Goal: Task Accomplishment & Management: Use online tool/utility

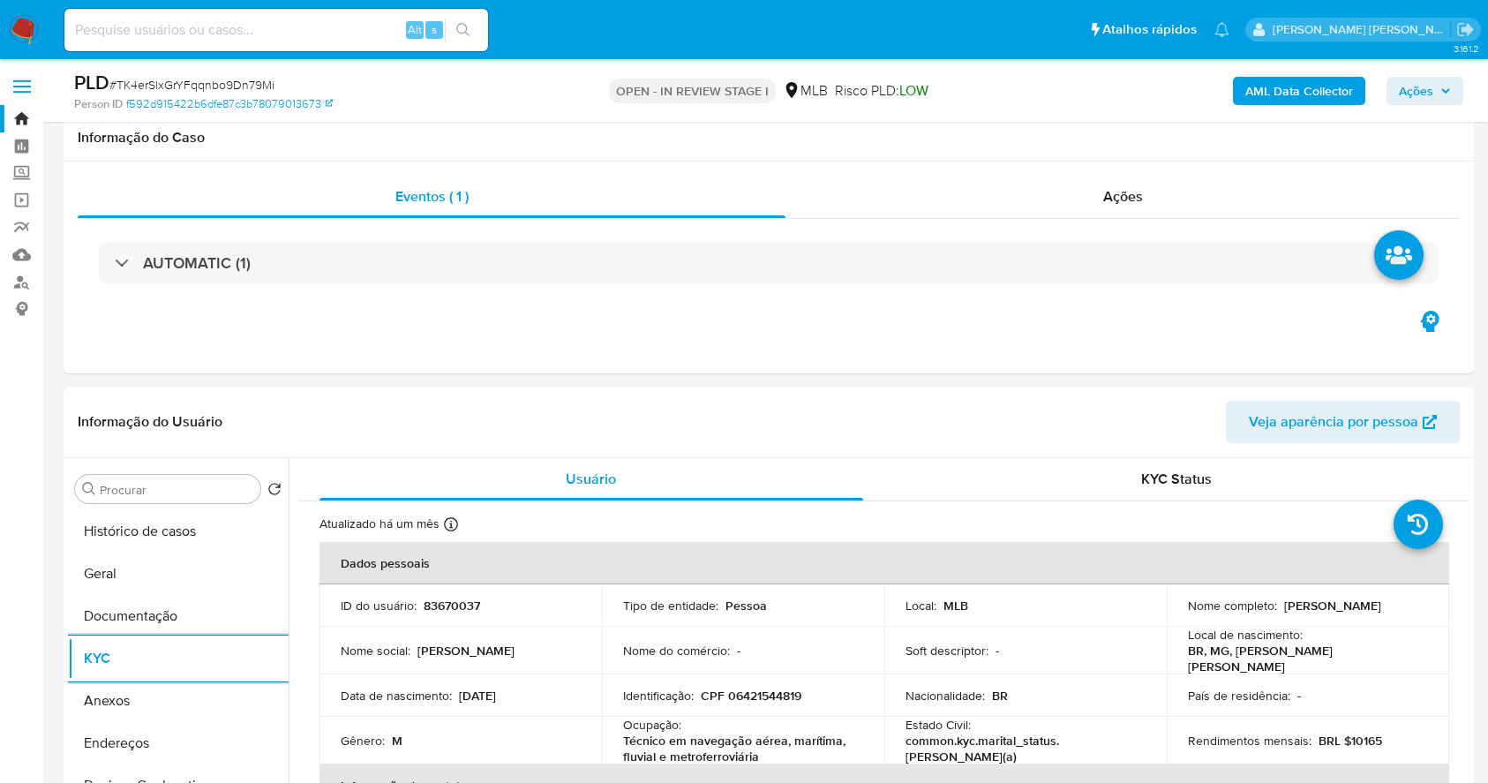
select select "10"
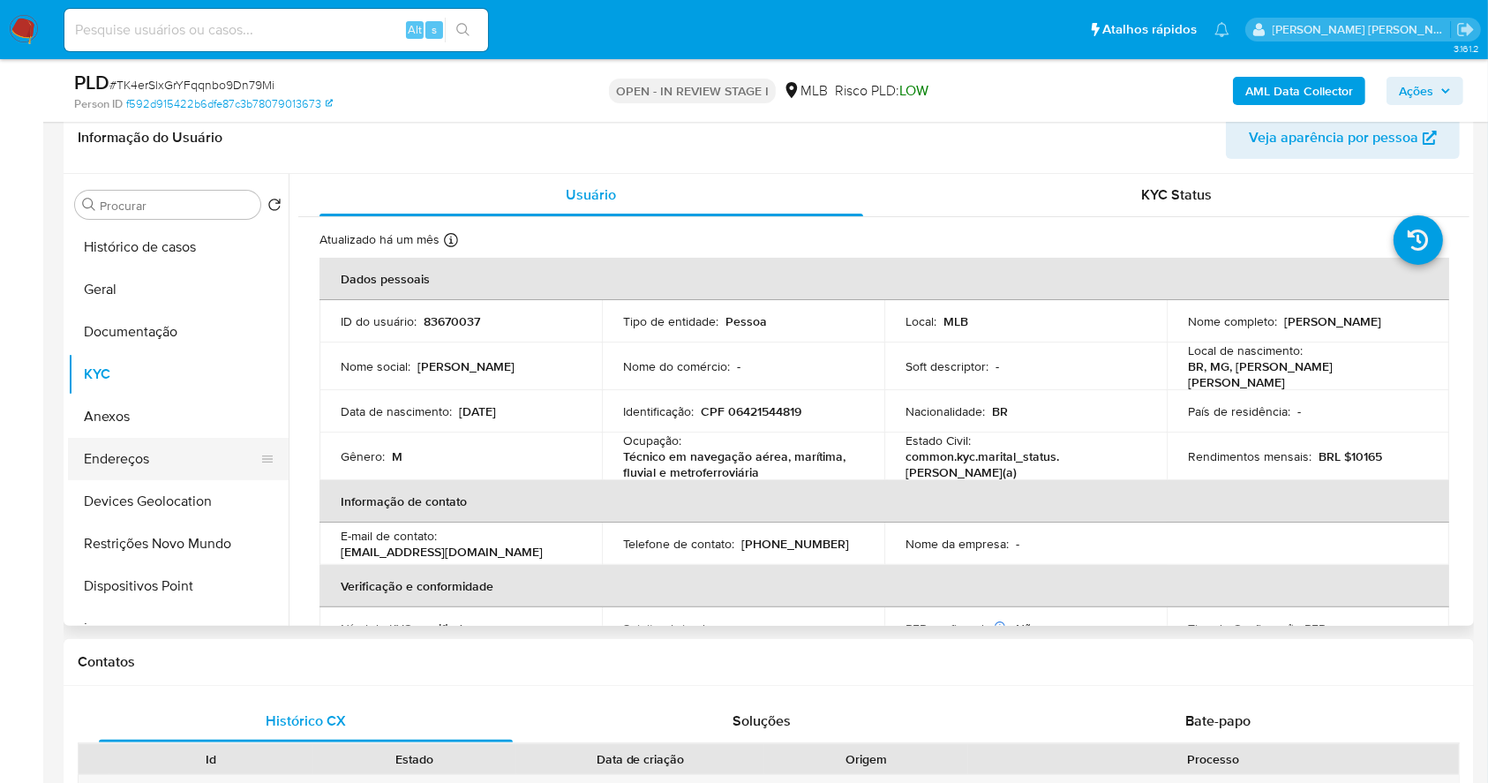
click at [144, 451] on button "Endereços" at bounding box center [171, 459] width 206 height 42
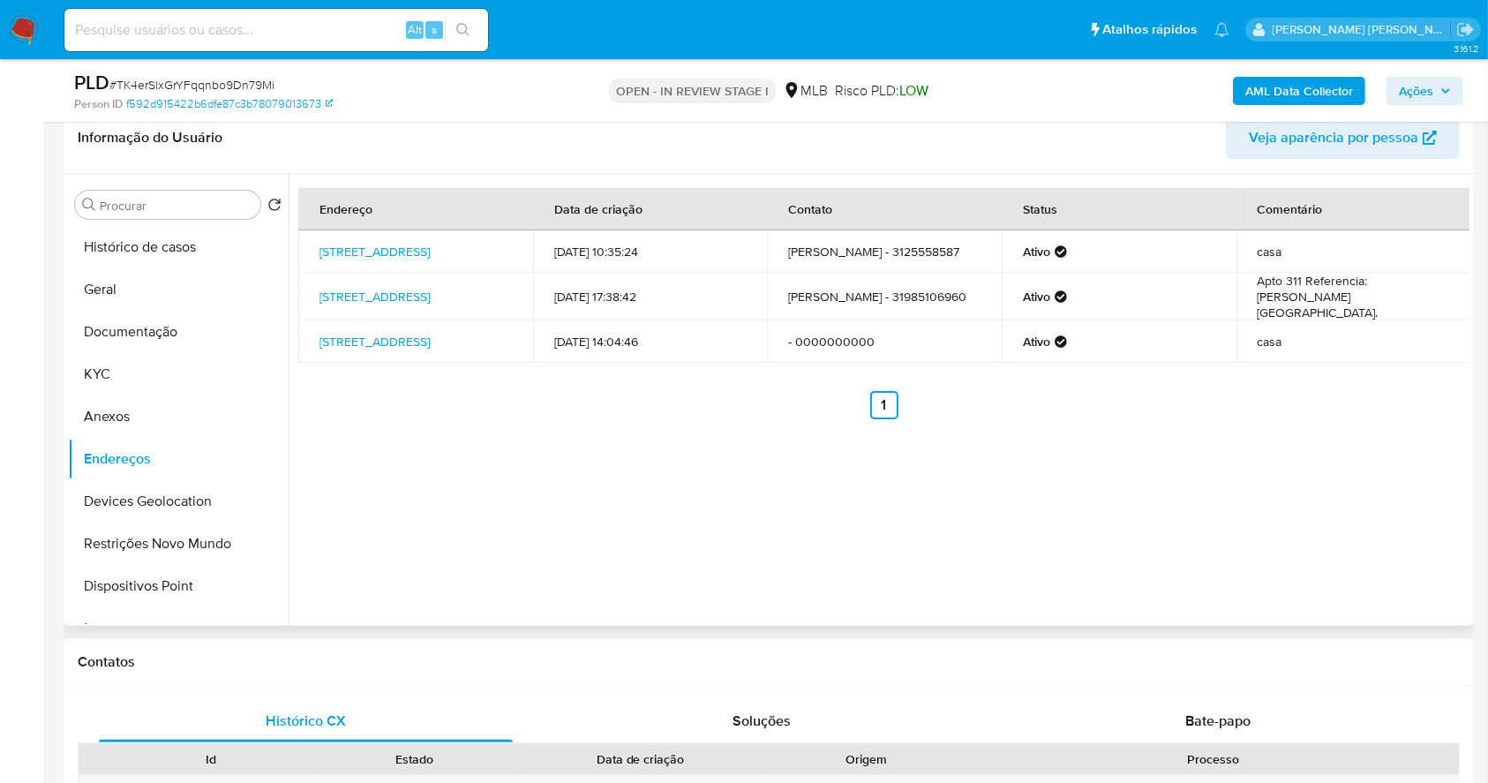
drag, startPoint x: 414, startPoint y: 420, endPoint x: 304, endPoint y: 311, distance: 154.7
click at [410, 419] on ul "Anterior 1 Siguiente" at bounding box center [883, 405] width 1171 height 28
click at [213, 504] on button "Devices Geolocation" at bounding box center [171, 501] width 206 height 42
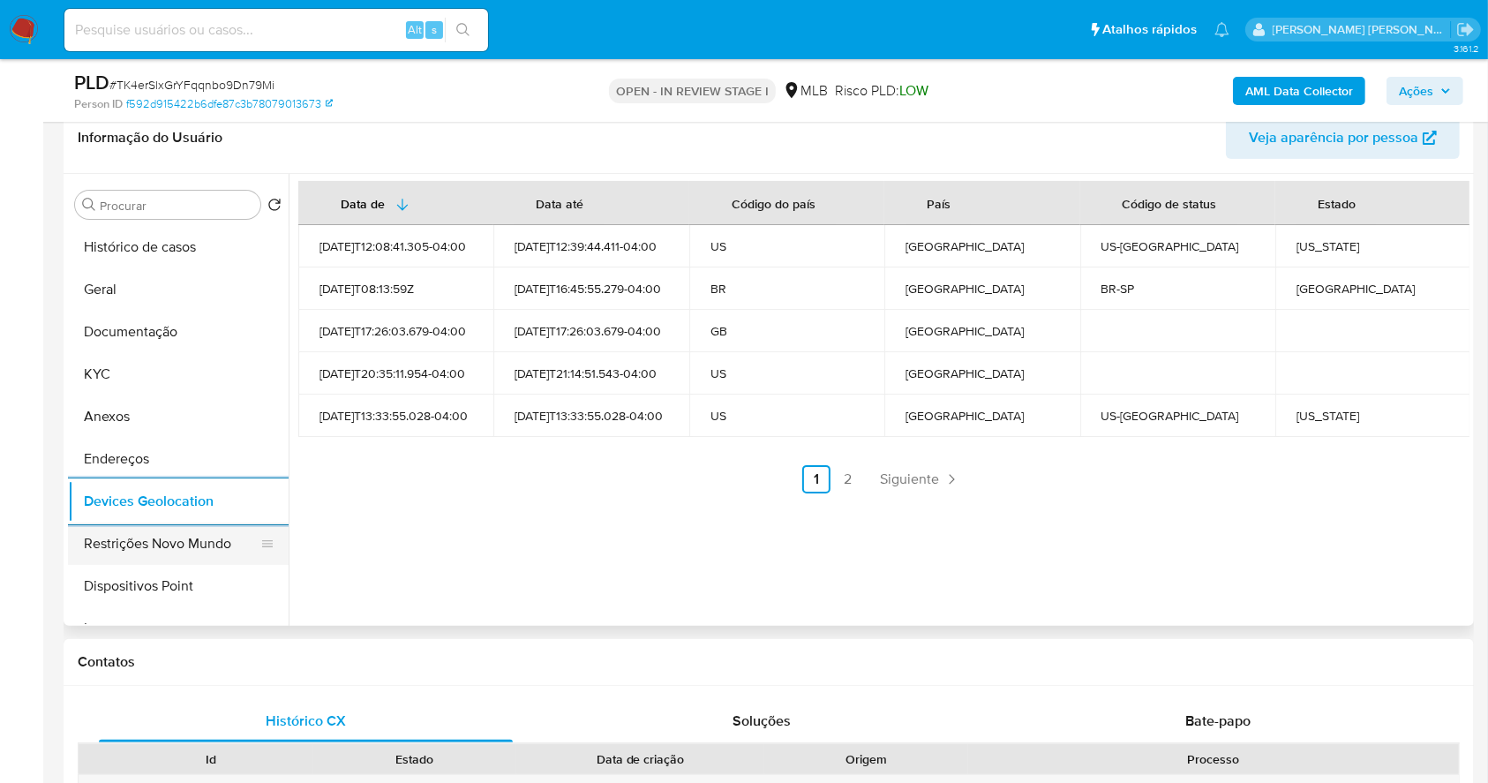
click at [218, 540] on button "Restrições Novo Mundo" at bounding box center [171, 543] width 206 height 42
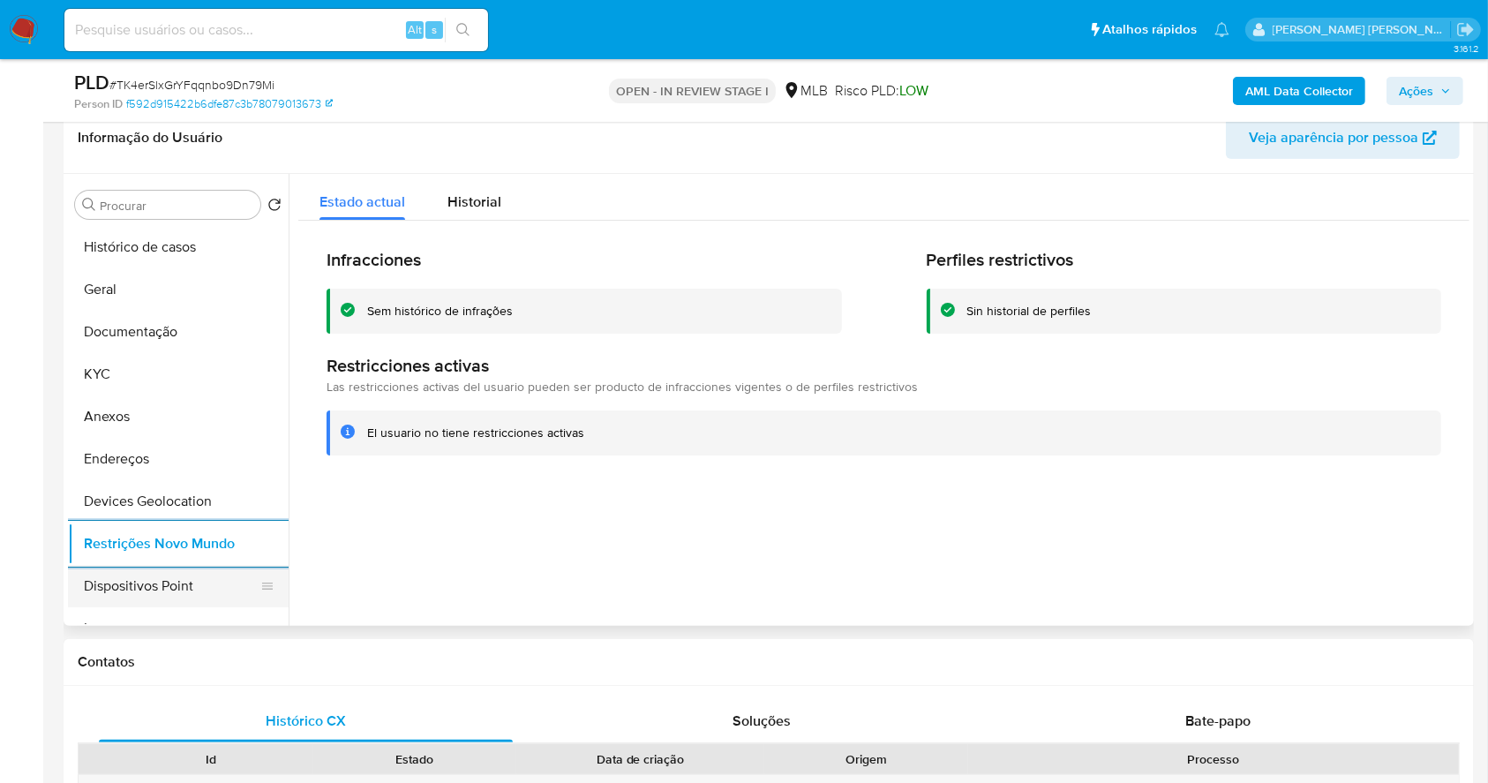
click at [196, 579] on button "Dispositivos Point" at bounding box center [171, 586] width 206 height 42
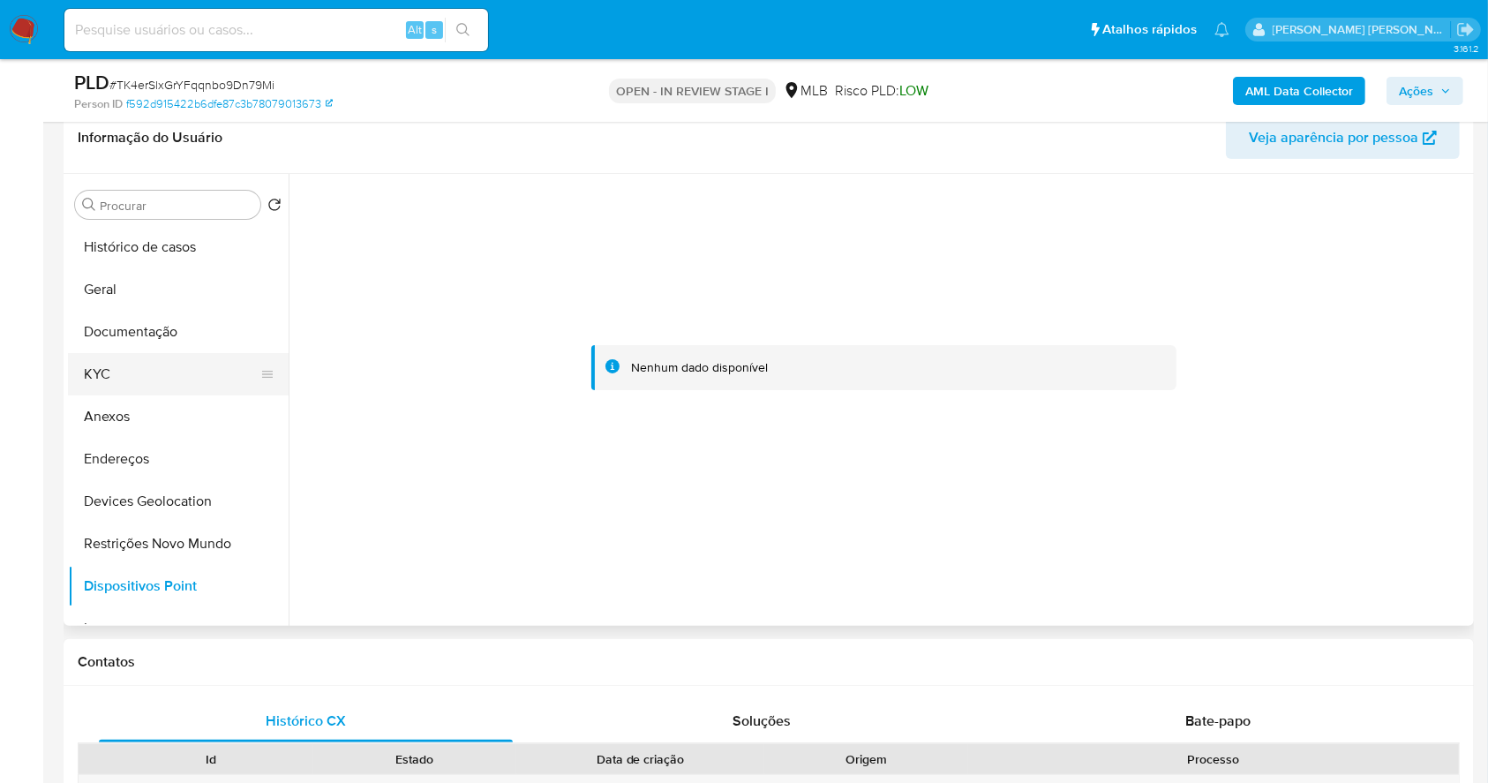
click at [154, 365] on button "KYC" at bounding box center [171, 374] width 206 height 42
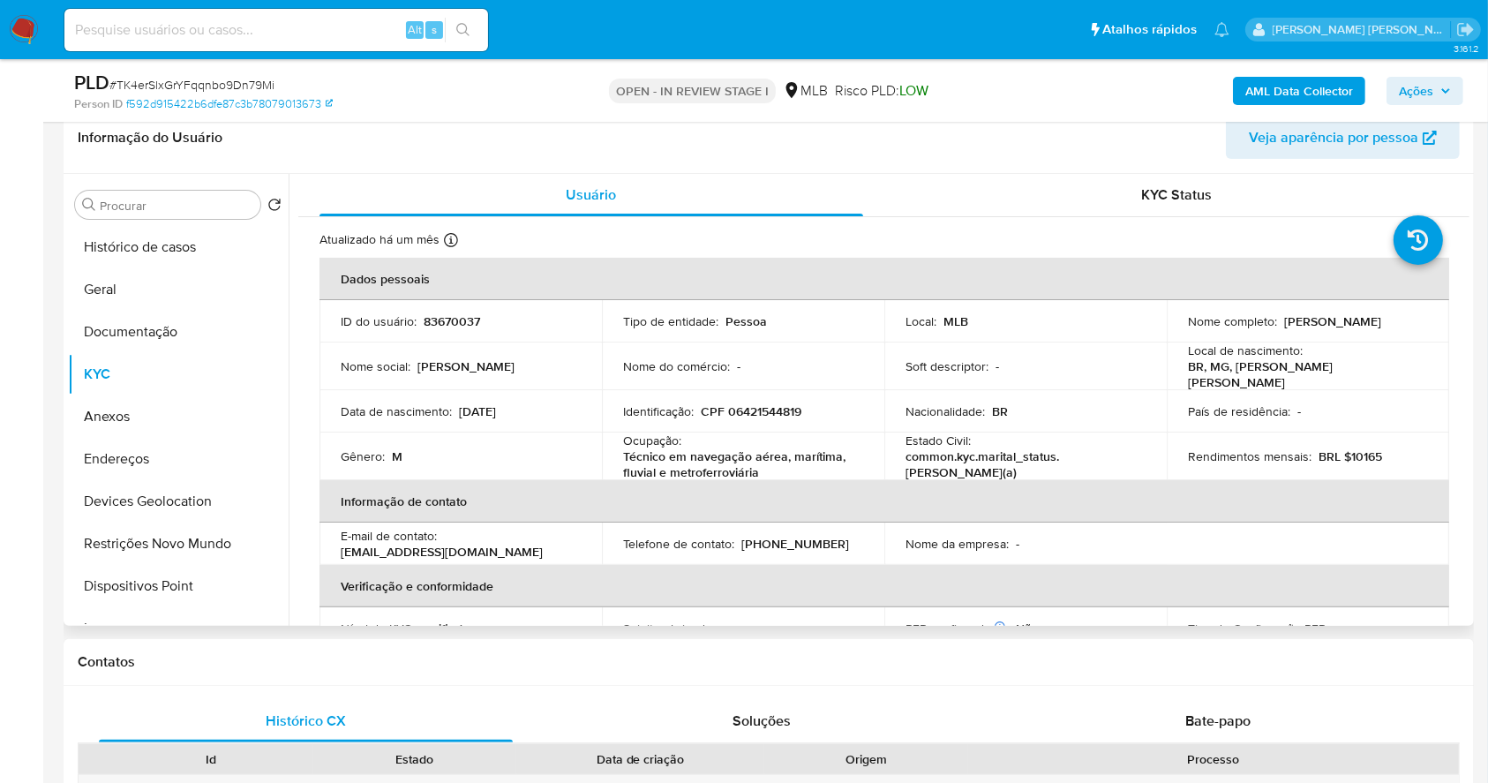
click at [746, 407] on p "CPF 06421544819" at bounding box center [751, 411] width 101 height 16
copy p "06421544819"
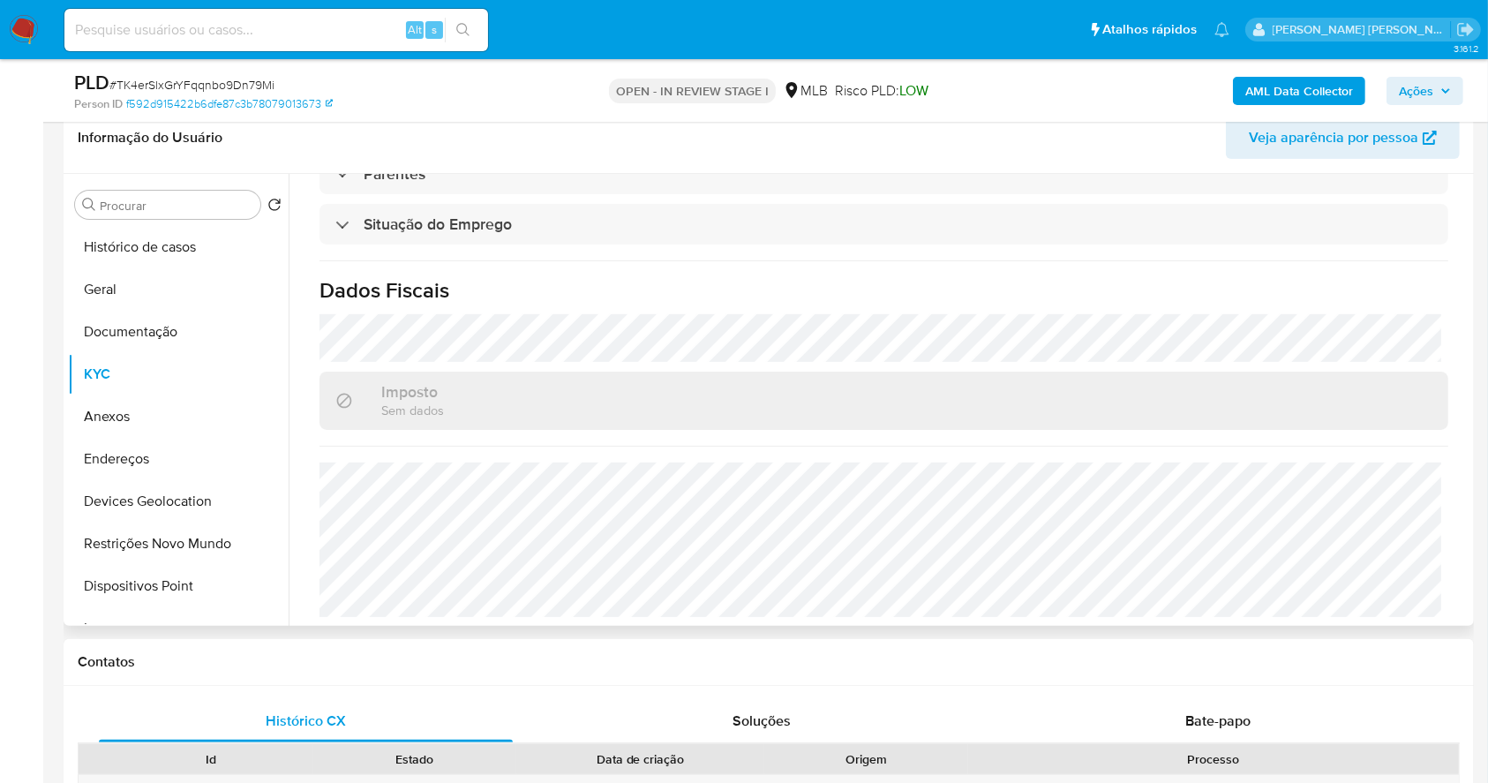
scroll to position [0, 0]
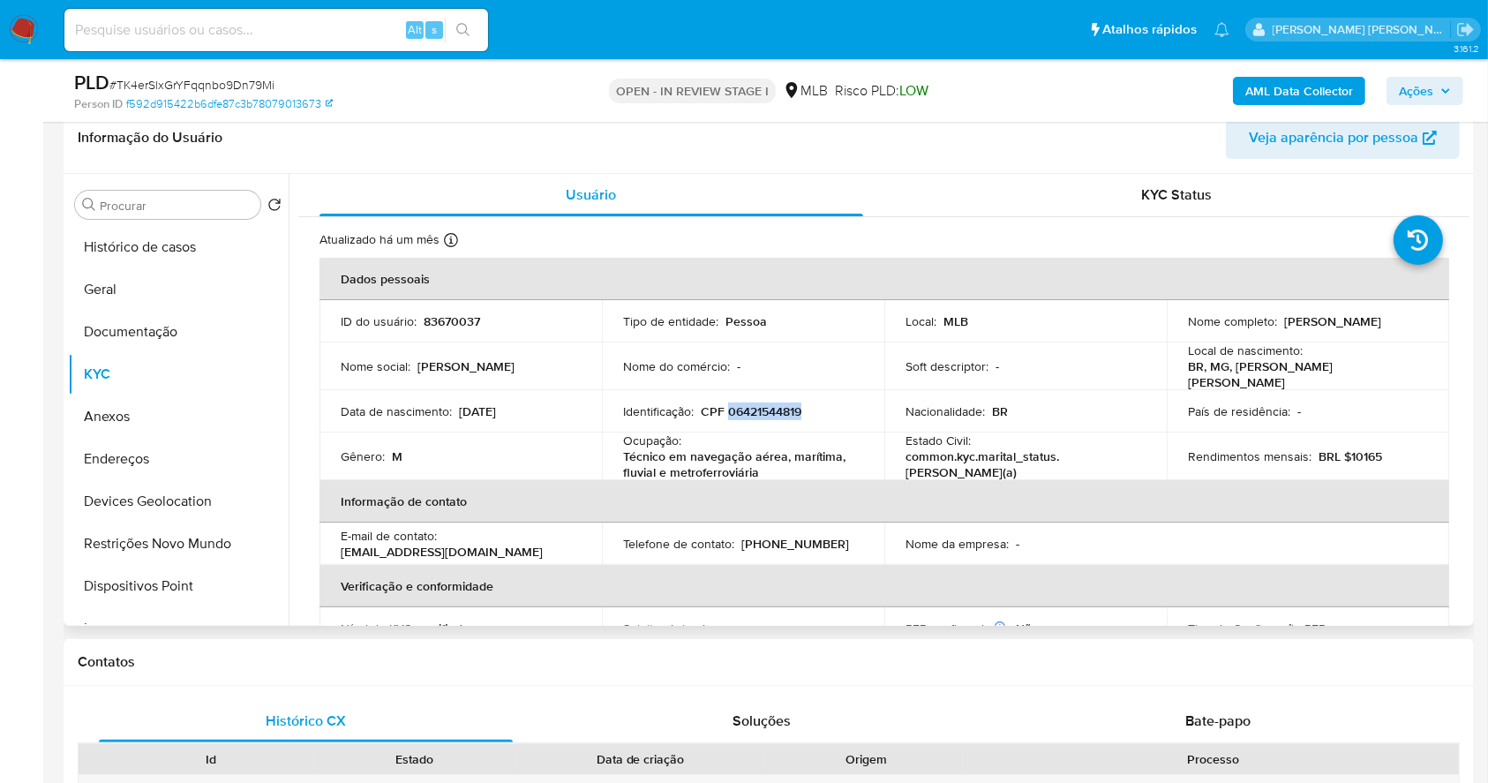
copy p "06421544819"
click at [763, 403] on p "CPF 06421544819" at bounding box center [751, 411] width 101 height 16
click at [194, 328] on button "Documentação" at bounding box center [171, 332] width 206 height 42
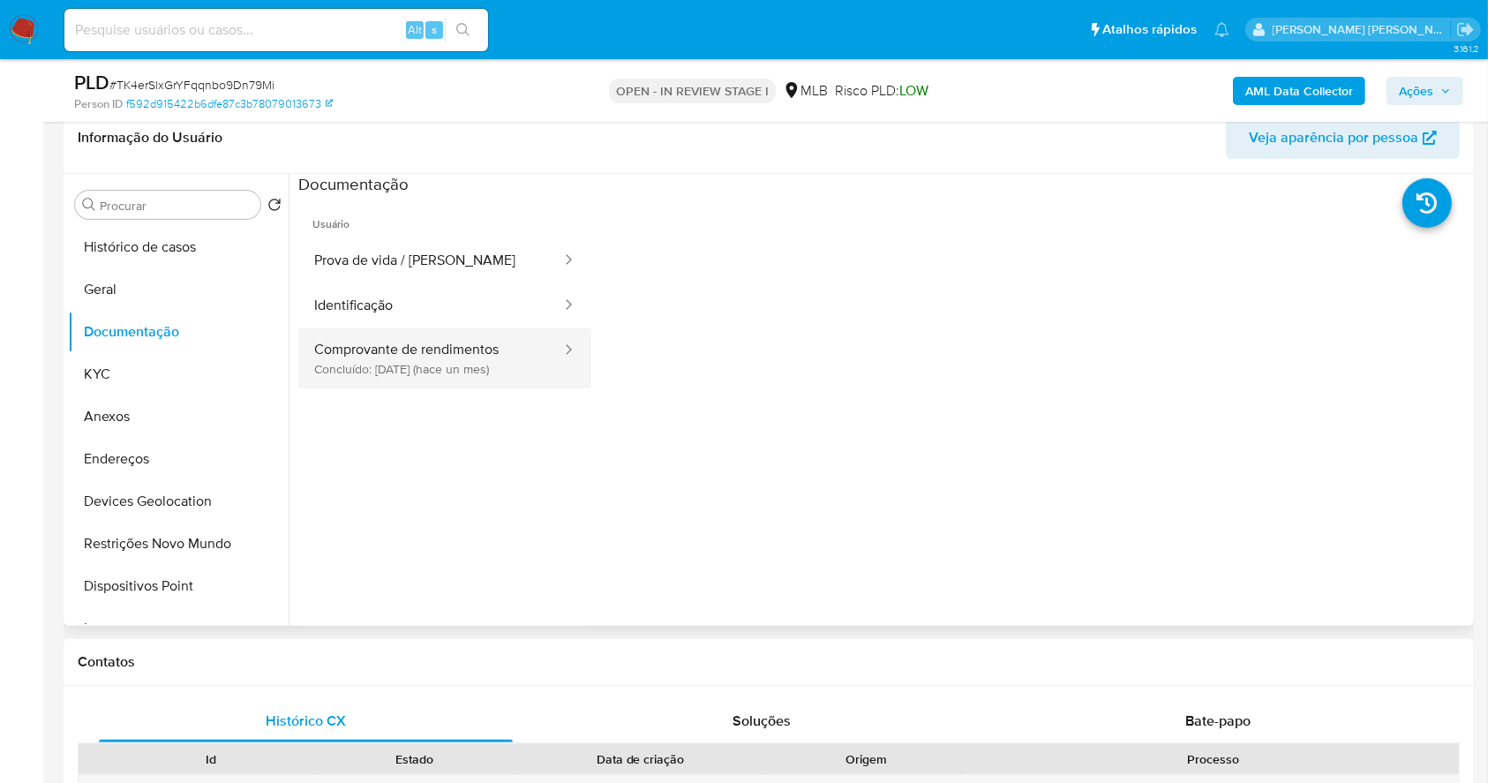
click at [447, 337] on button "Comprovante de rendimentos Concluído: 28/08/2025 (hace un mes)" at bounding box center [430, 358] width 265 height 60
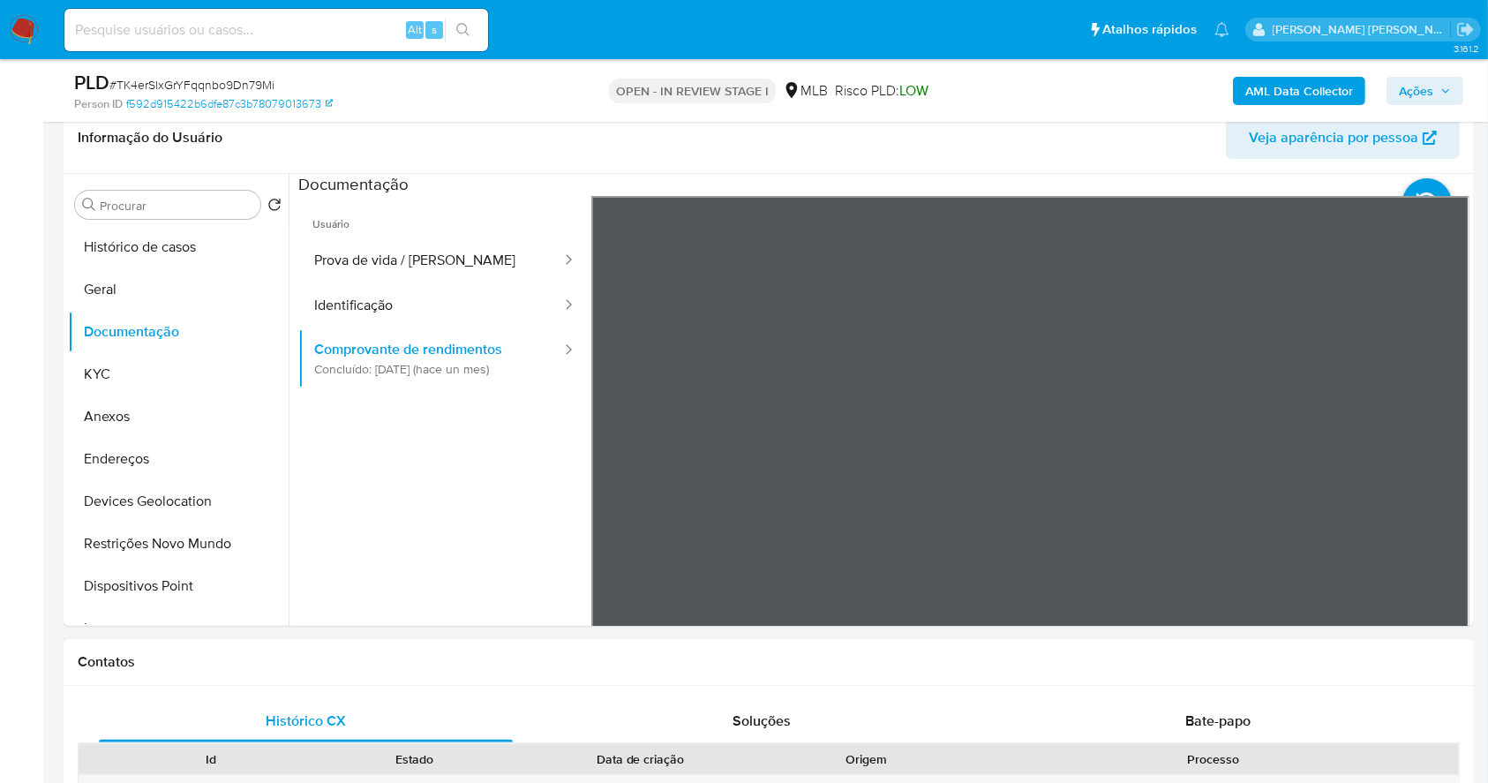
click at [458, 384] on div "Usuário Prova de vida / Selfie Identificação Comprovante de rendimentos Concluí…" at bounding box center [883, 478] width 1171 height 565
drag, startPoint x: 135, startPoint y: 379, endPoint x: 253, endPoint y: 350, distance: 121.8
click at [138, 379] on button "KYC" at bounding box center [178, 374] width 221 height 42
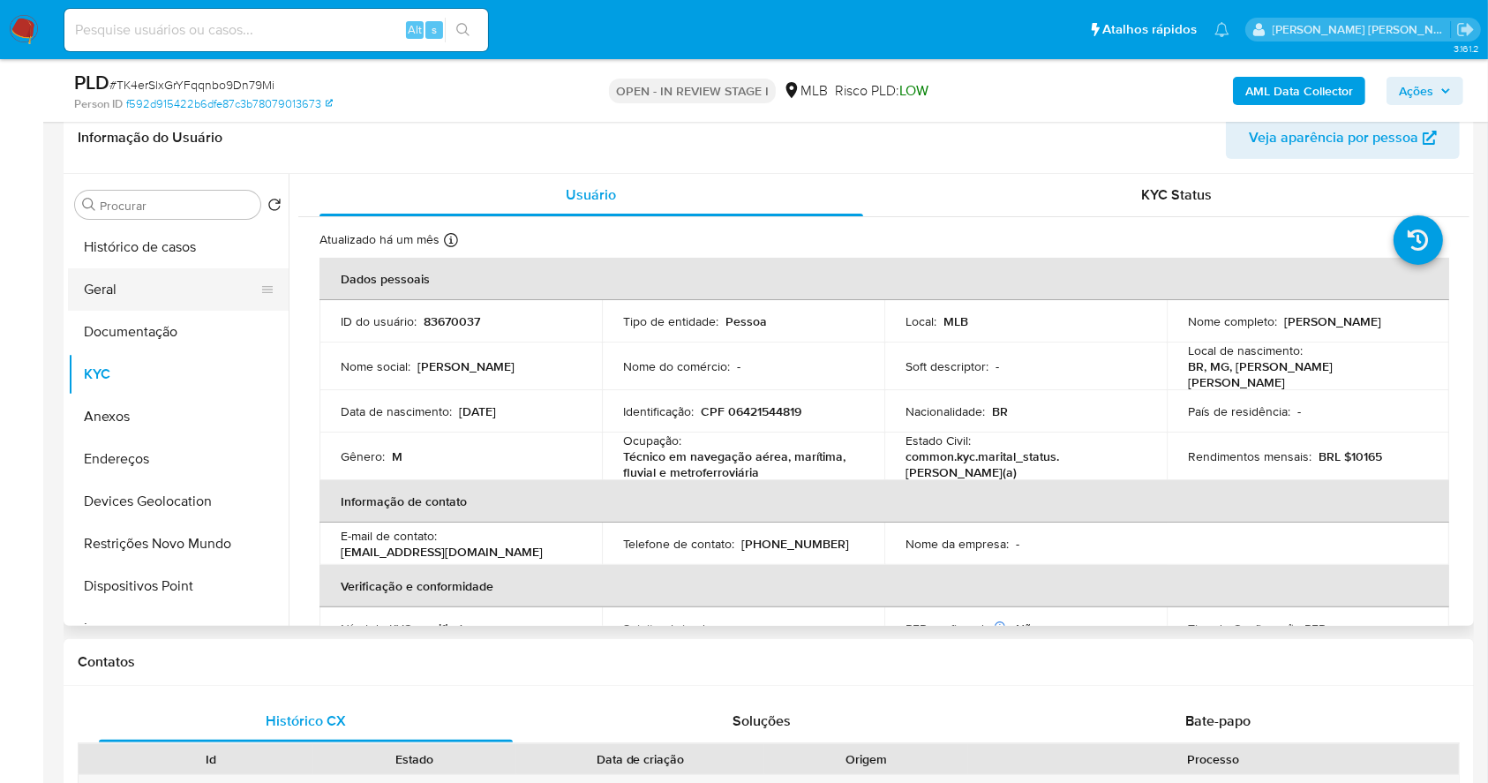
click at [113, 293] on button "Geral" at bounding box center [171, 289] width 206 height 42
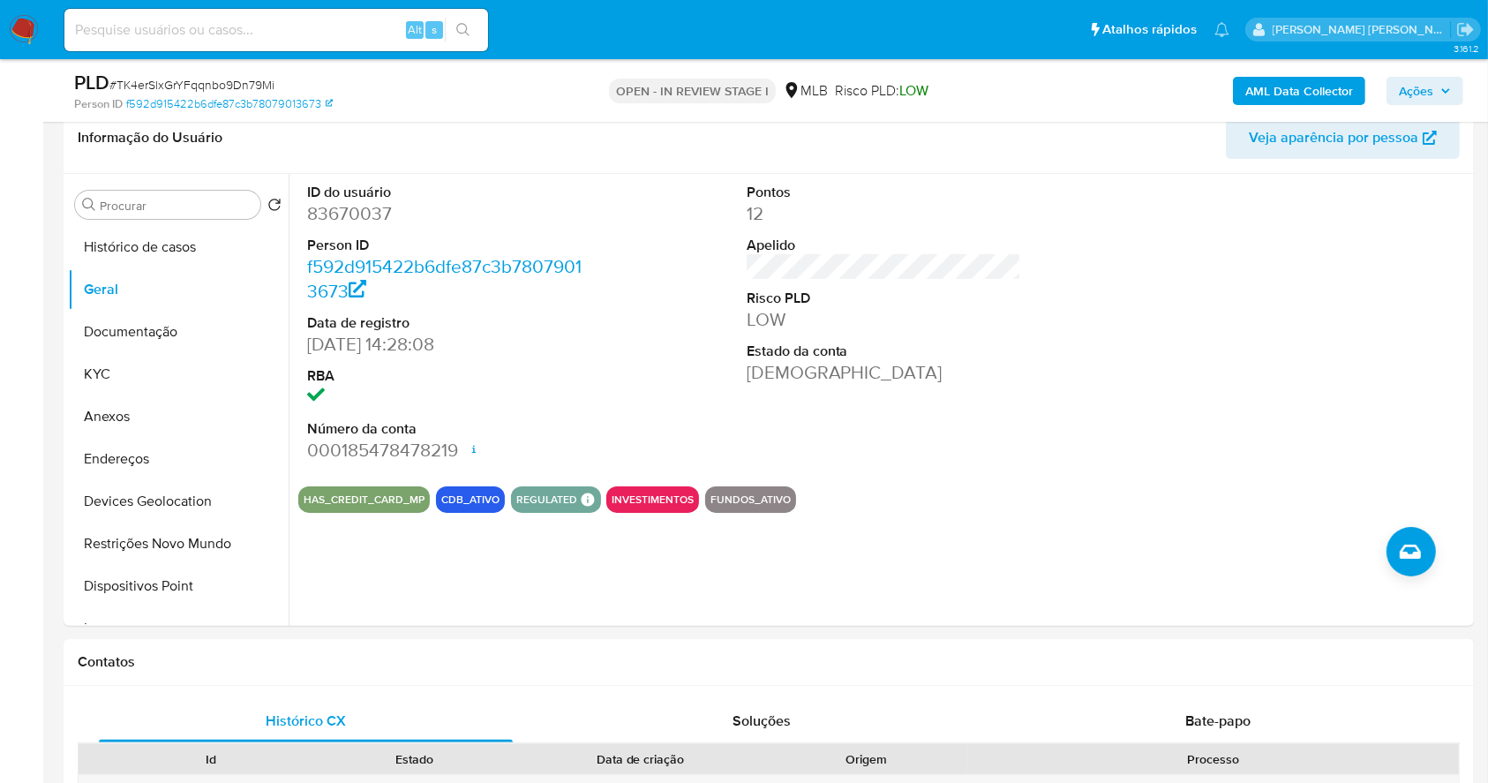
click at [1402, 94] on span "Ações" at bounding box center [1416, 91] width 34 height 28
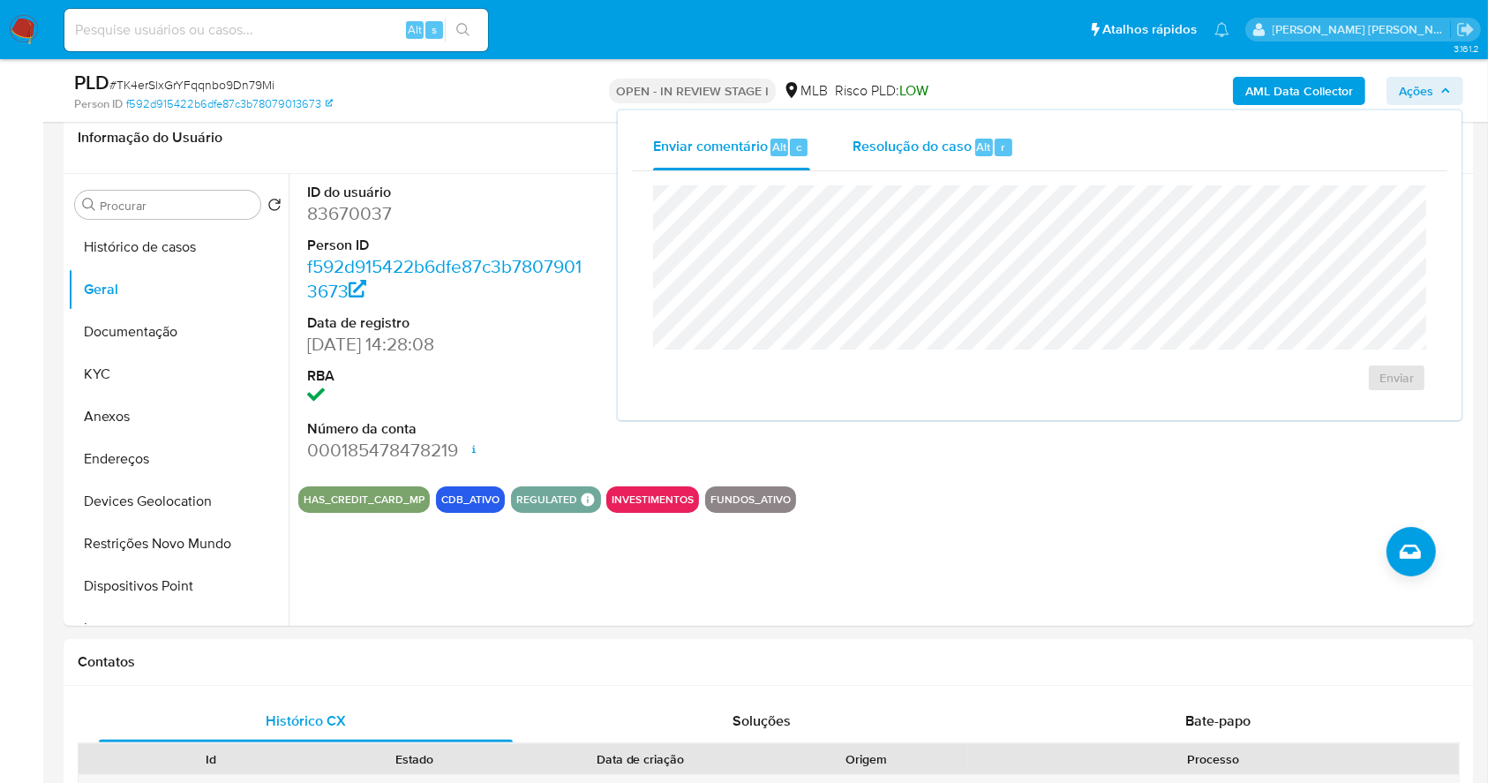
click at [985, 152] on span "Alt" at bounding box center [984, 147] width 14 height 17
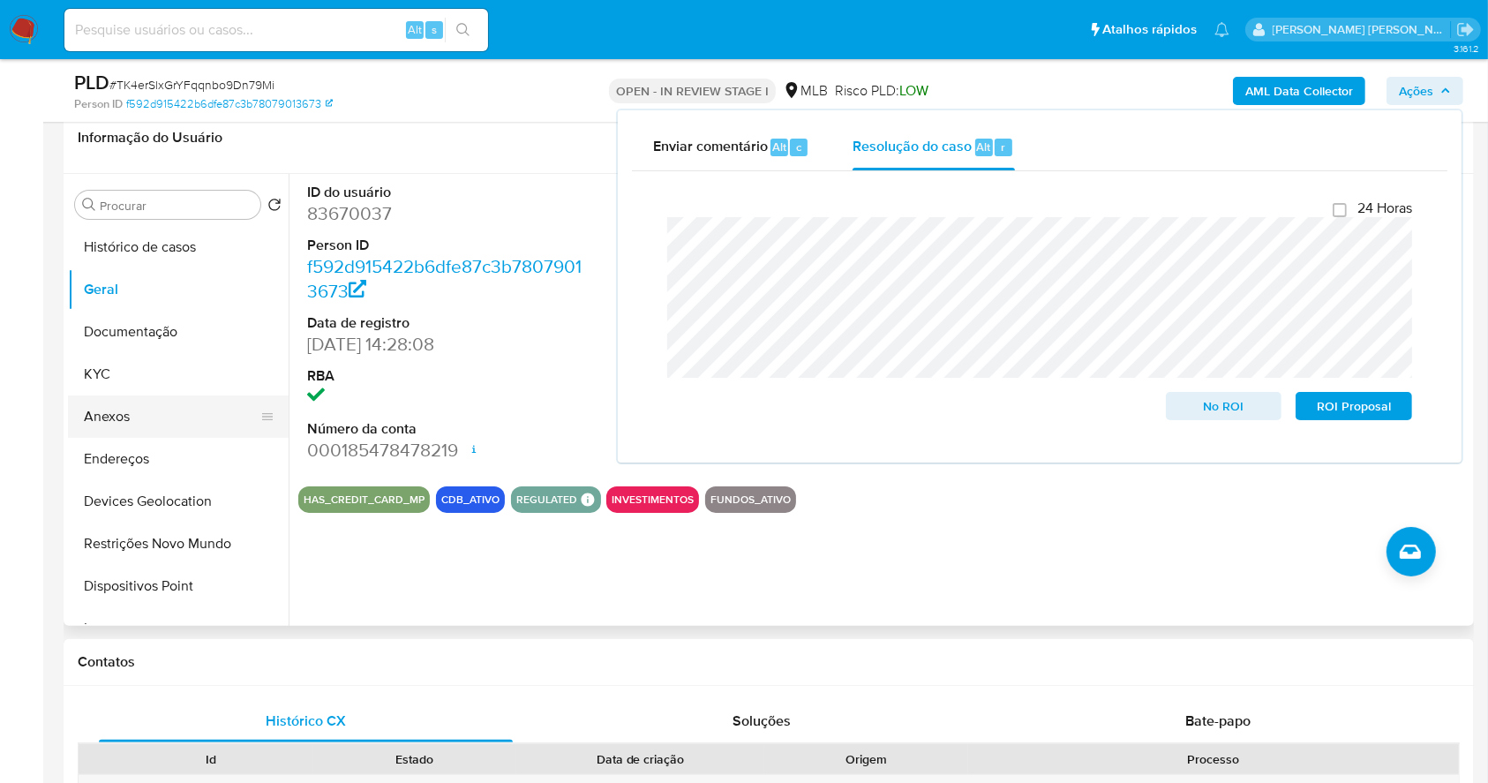
click at [169, 401] on button "Anexos" at bounding box center [171, 416] width 206 height 42
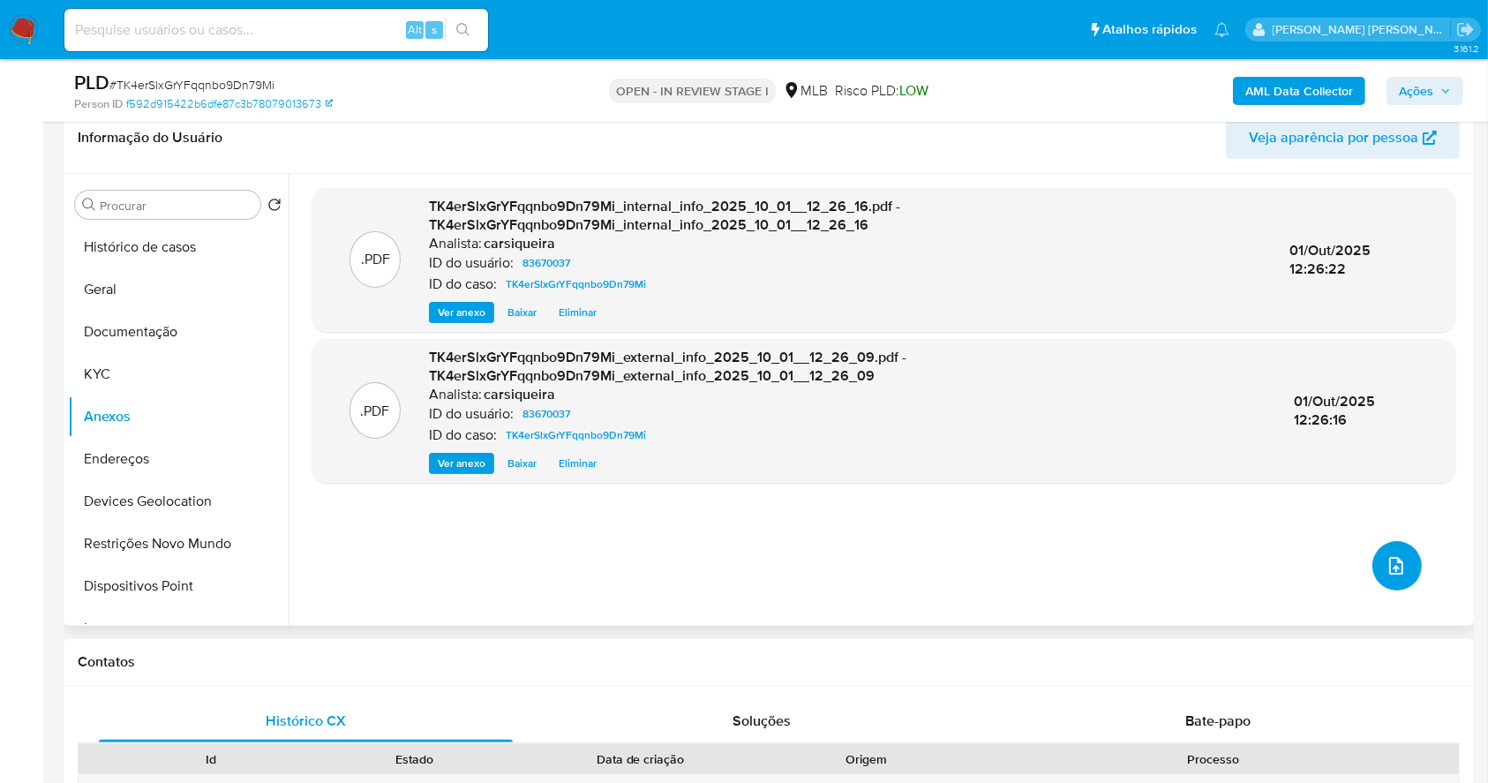
click at [1401, 567] on button "upload-file" at bounding box center [1396, 565] width 49 height 49
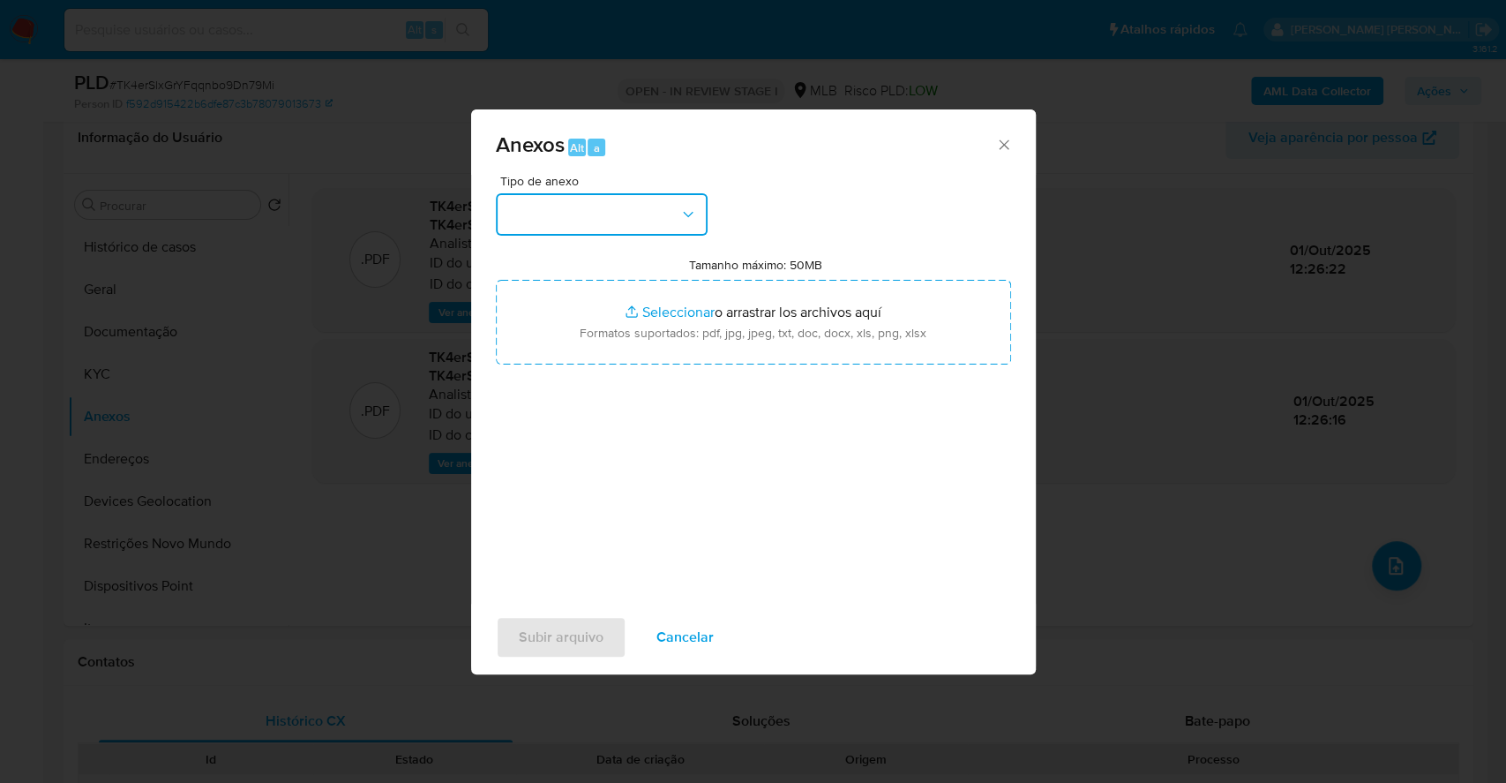
click at [537, 202] on button "button" at bounding box center [602, 214] width 212 height 42
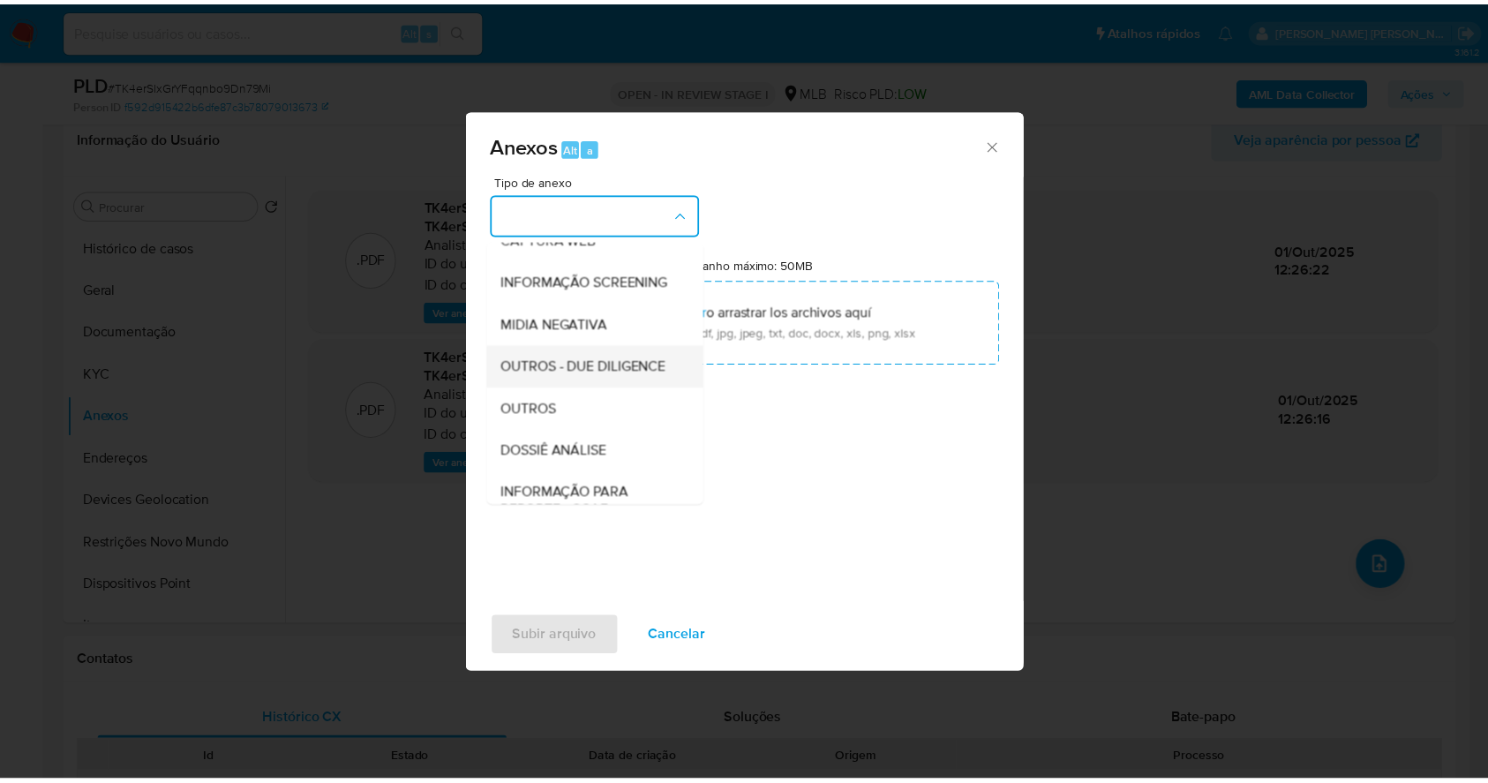
scroll to position [271, 0]
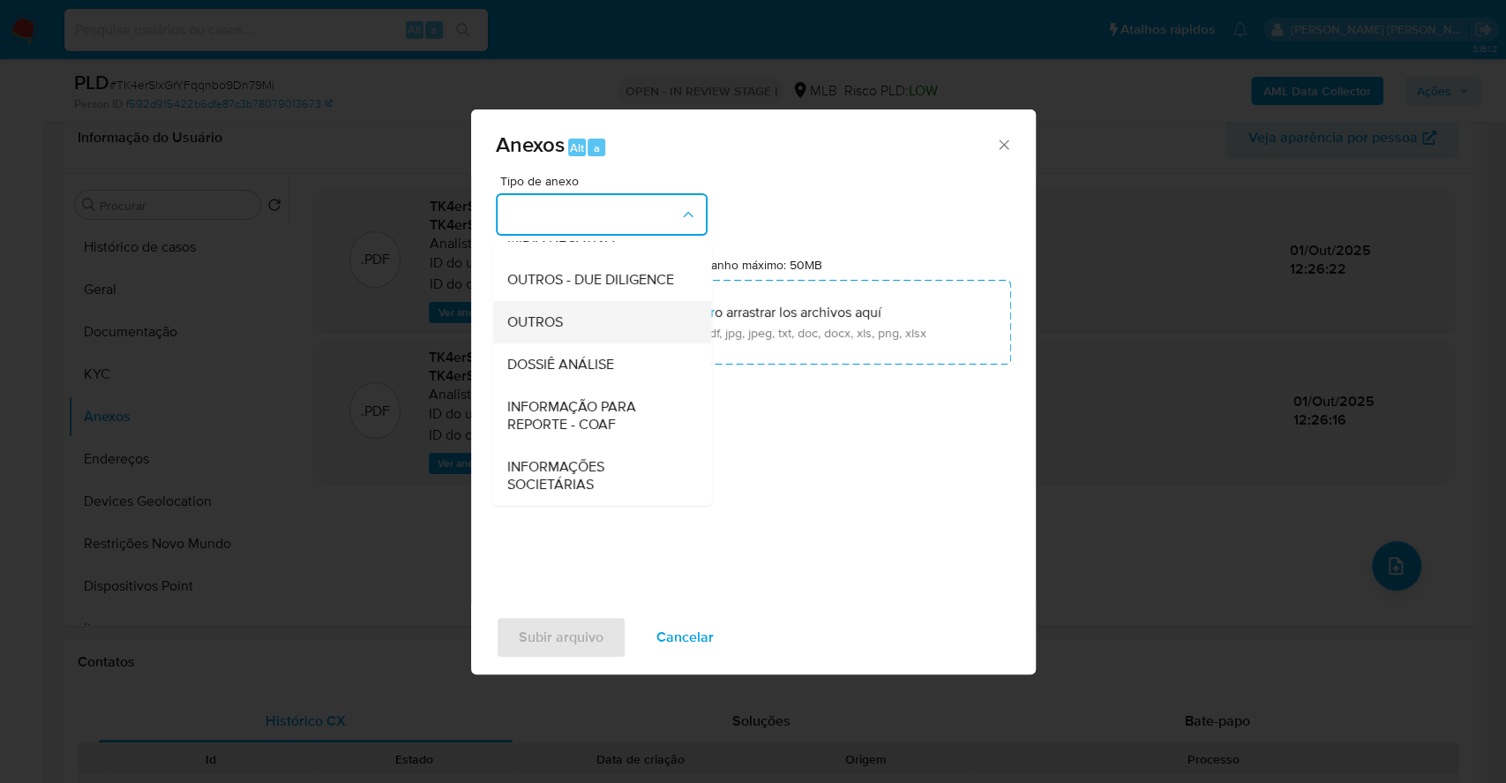
click at [552, 319] on span "OUTROS" at bounding box center [535, 322] width 56 height 18
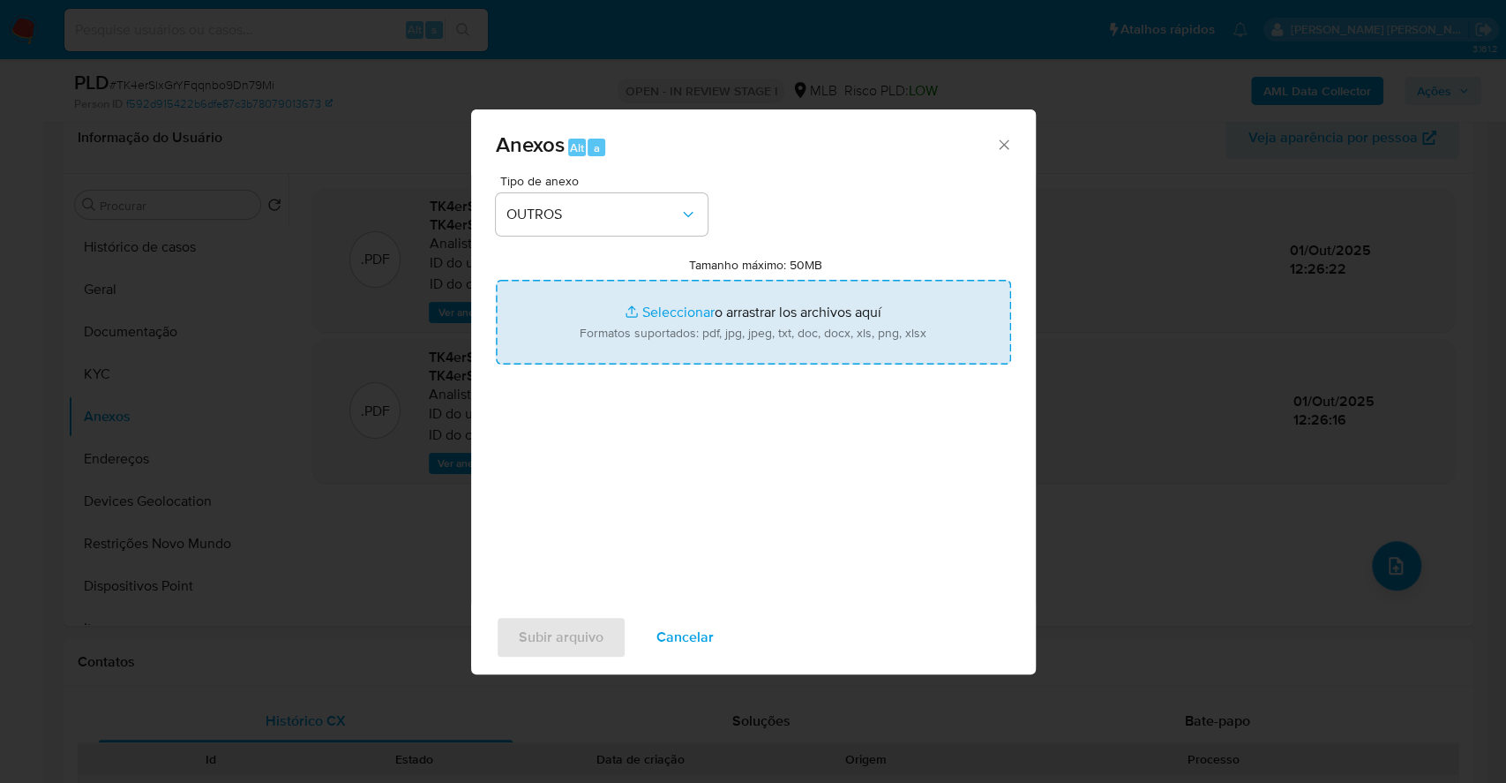
click at [654, 318] on input "Tamanho máximo: 50MB Seleccionar archivos" at bounding box center [753, 322] width 515 height 85
type input "C:\fakepath\DECLINIO - TK4erSlxGrYFqqnbo9Dn79Mi - CPF 06421544819 - DEMETRIUS R…"
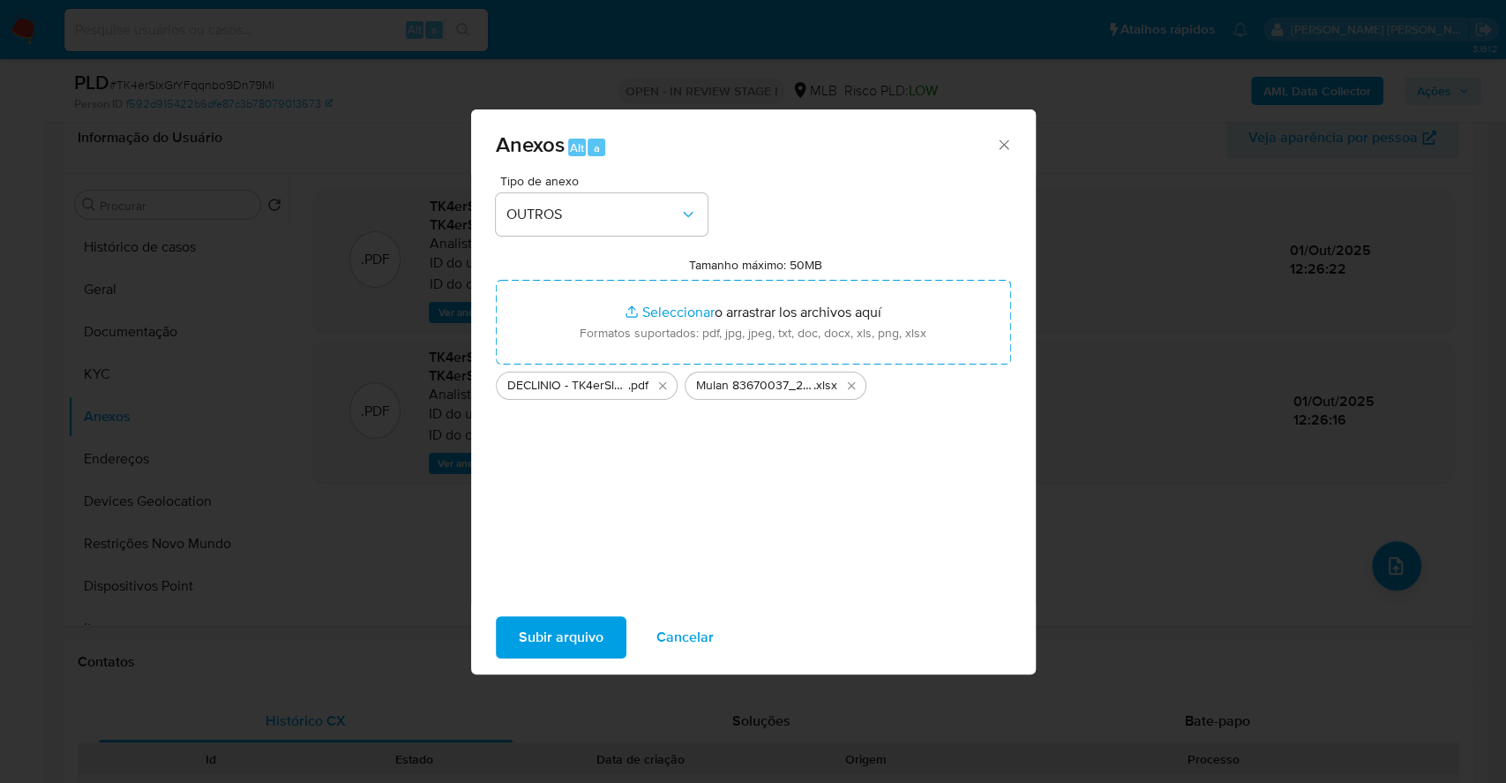
click at [528, 639] on span "Subir arquivo" at bounding box center [561, 637] width 85 height 39
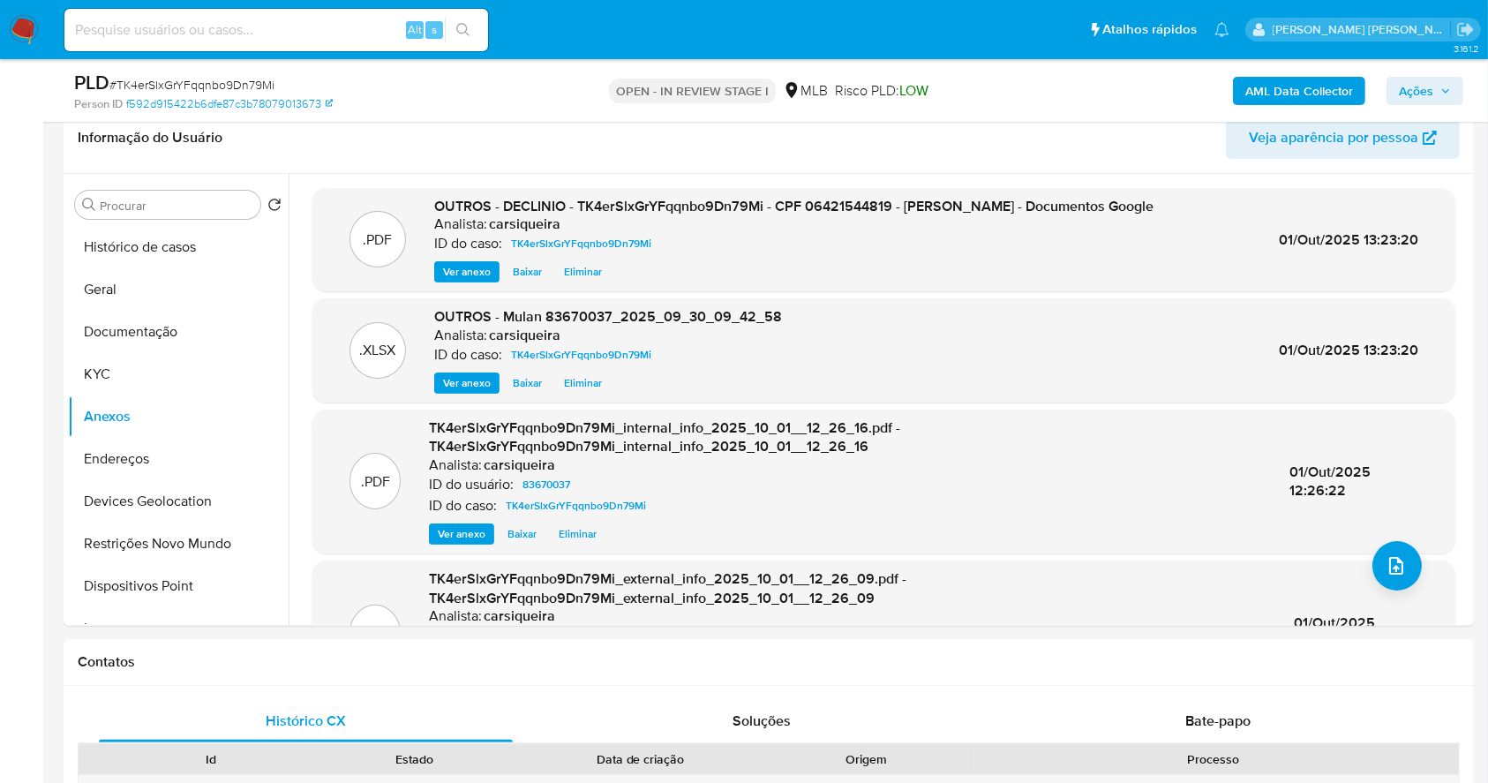
click at [1419, 88] on span "Ações" at bounding box center [1416, 91] width 34 height 28
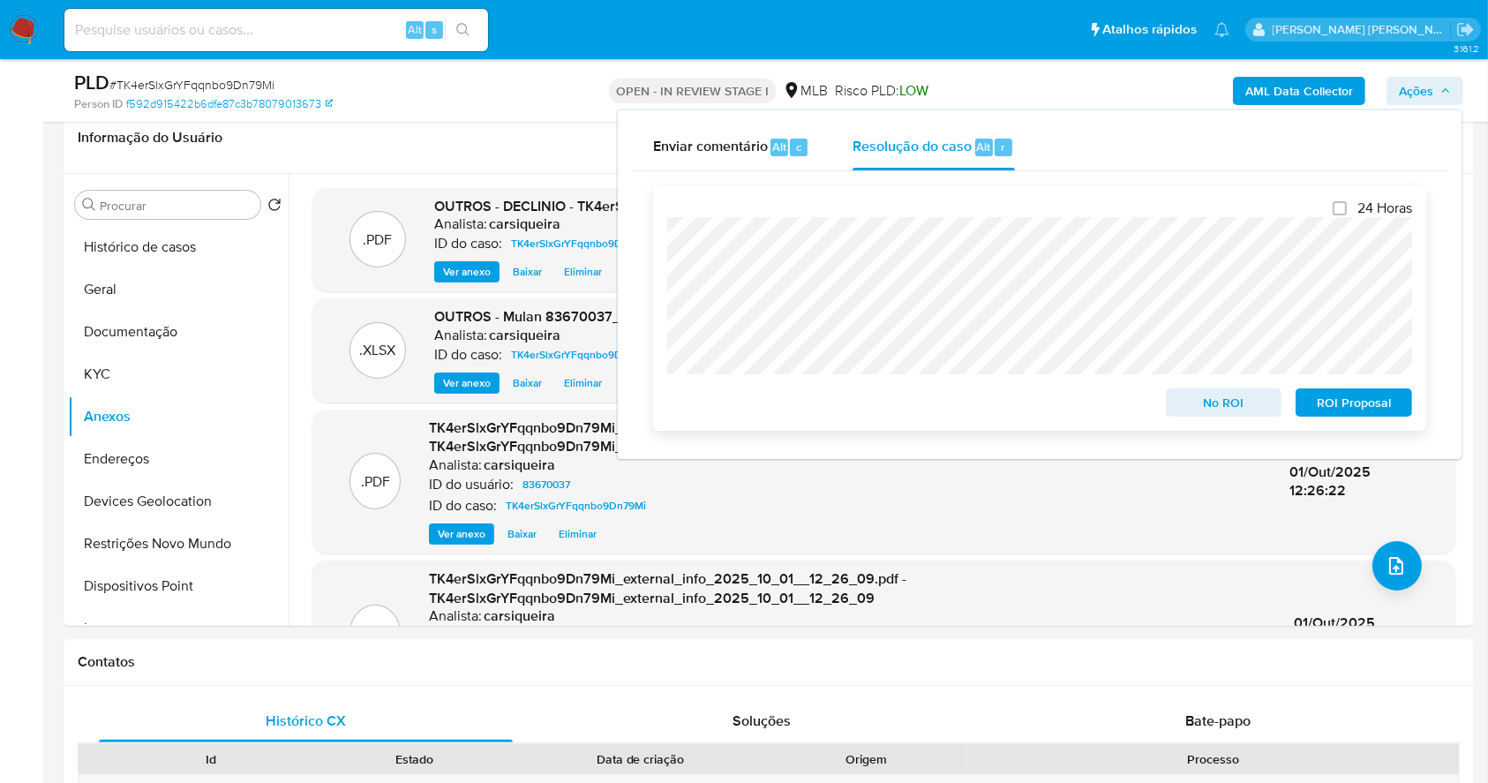
click at [1211, 398] on span "No ROI" at bounding box center [1224, 402] width 92 height 25
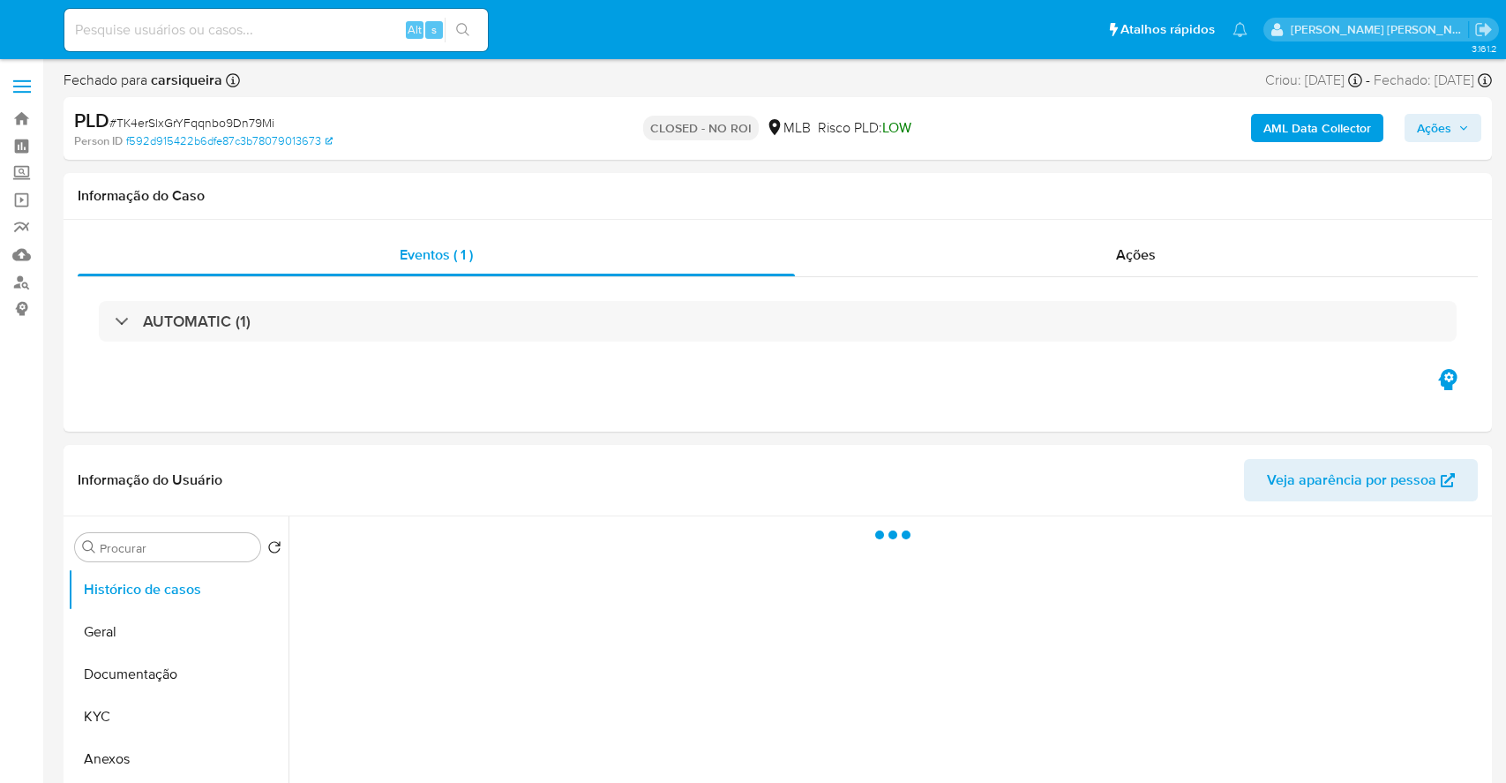
select select "10"
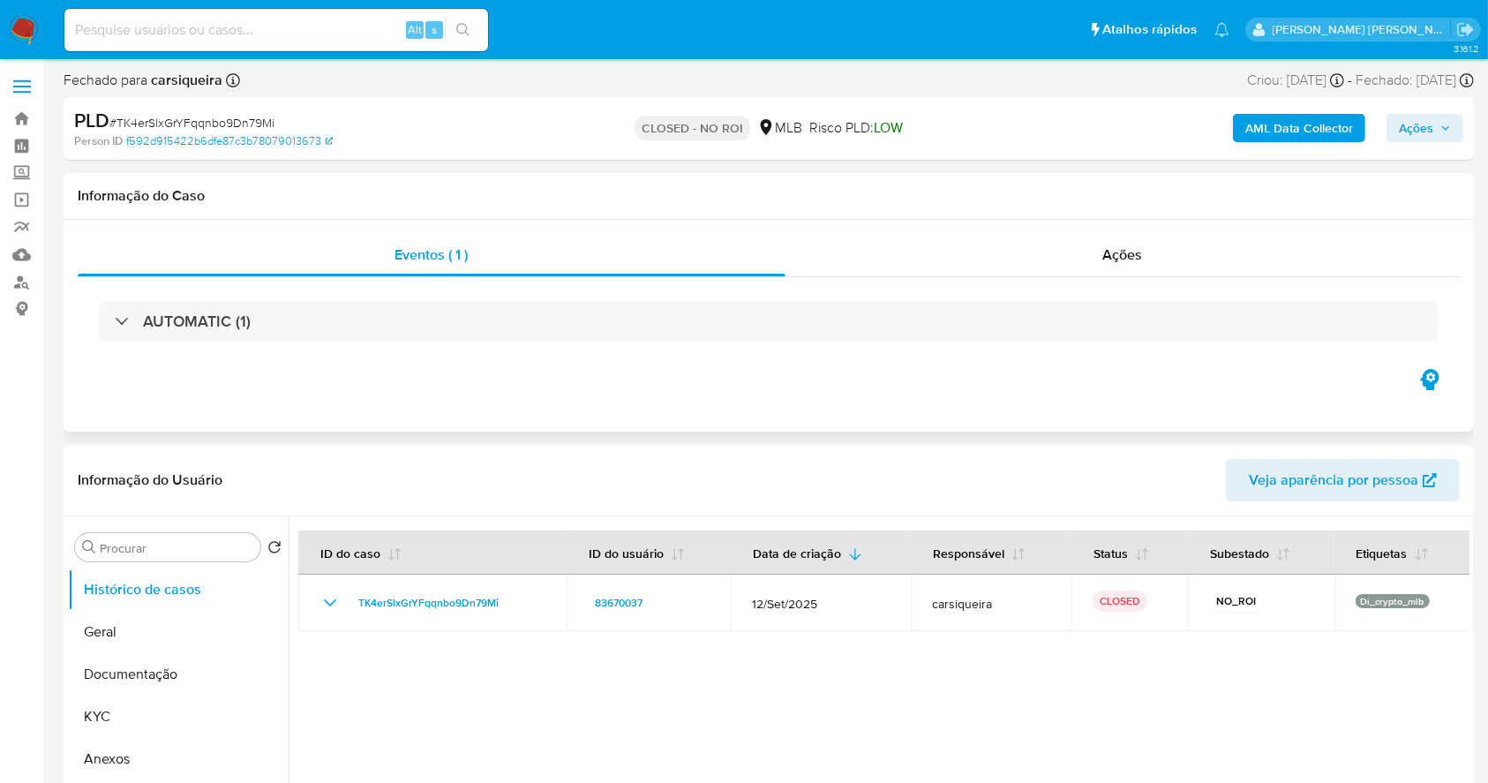
drag, startPoint x: 17, startPoint y: 36, endPoint x: 148, endPoint y: 213, distance: 220.1
click at [17, 36] on img at bounding box center [24, 30] width 30 height 30
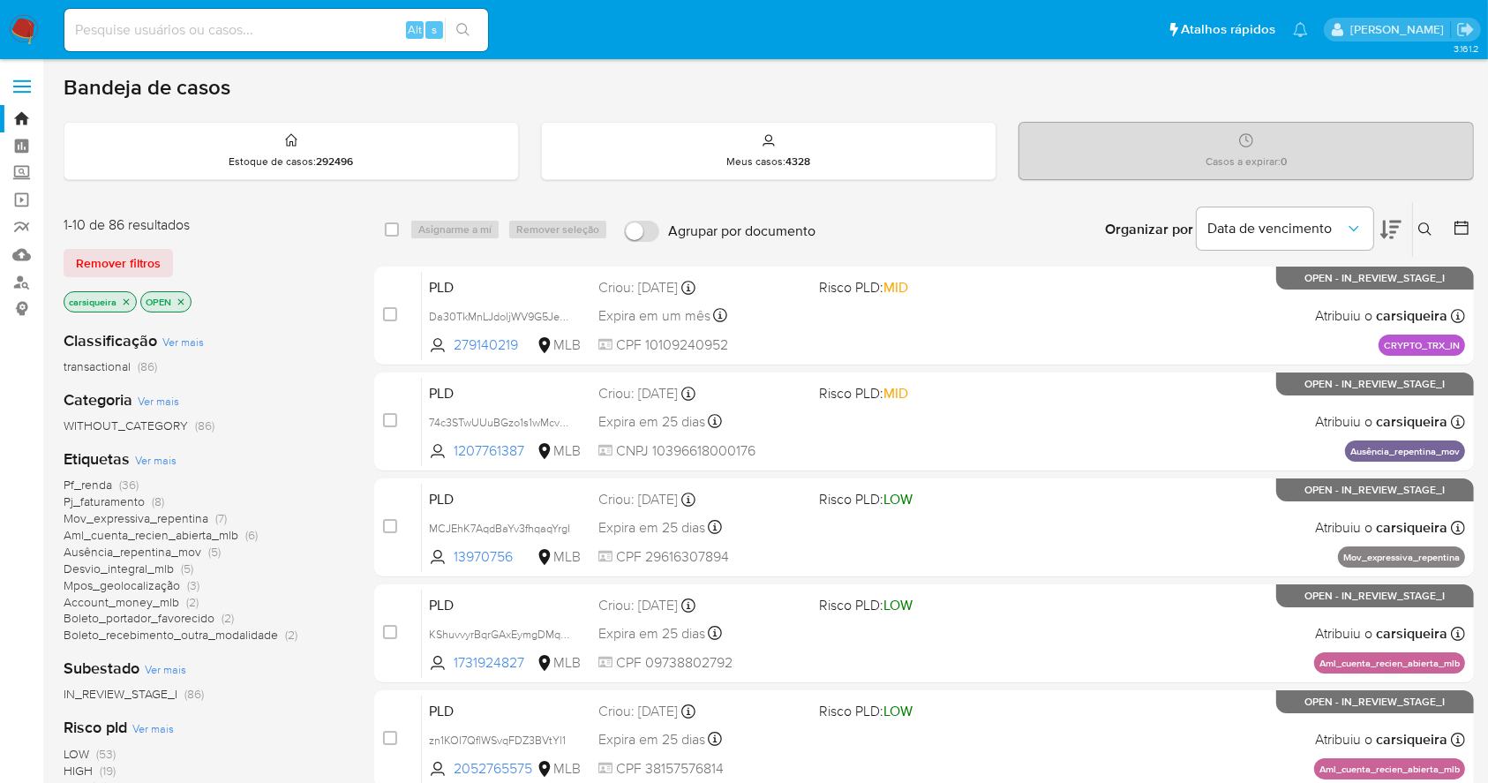
click at [1450, 232] on div at bounding box center [1458, 229] width 32 height 55
click at [1460, 228] on icon at bounding box center [1461, 228] width 18 height 18
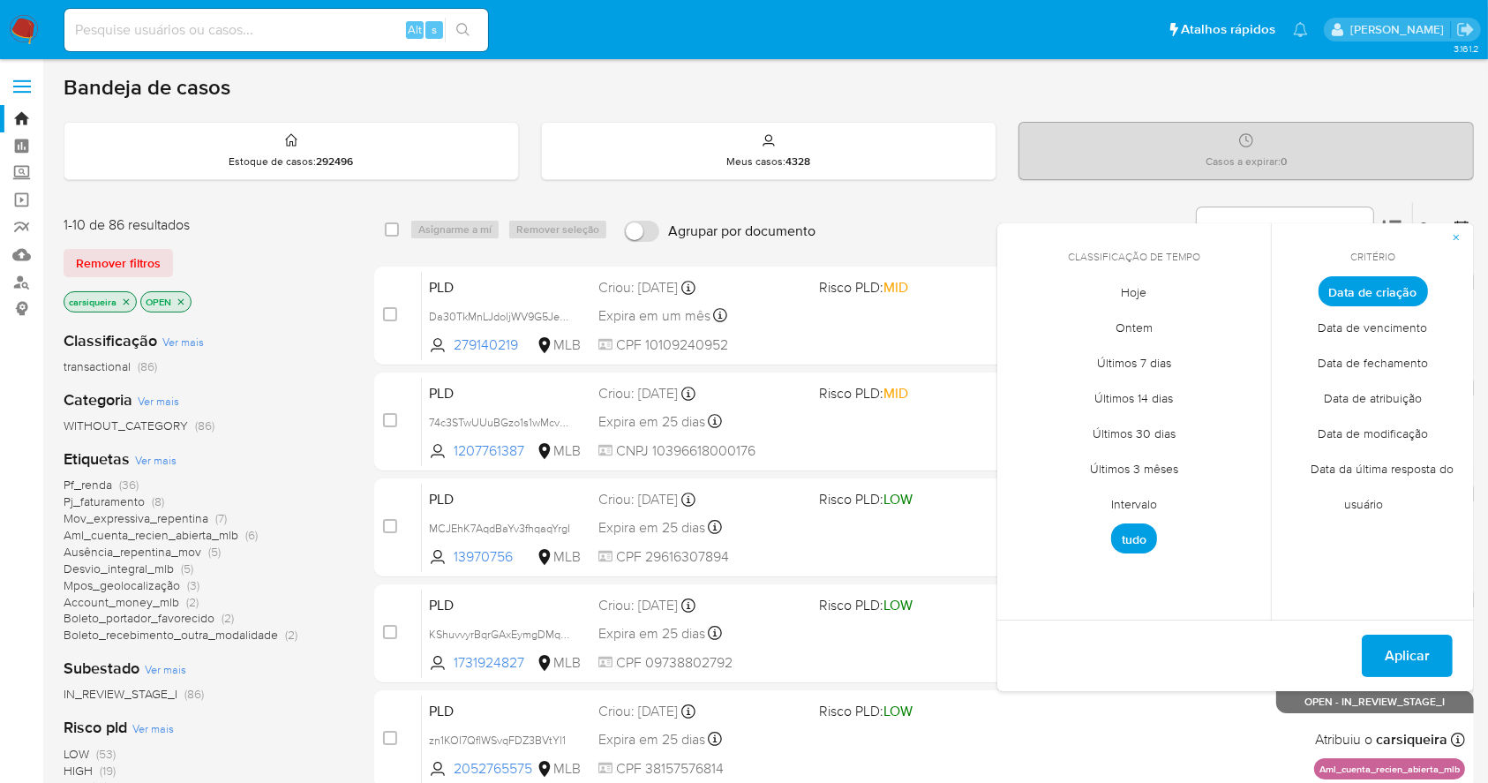
click at [1398, 364] on span "Data de fechamento" at bounding box center [1372, 363] width 147 height 36
click at [1122, 286] on span "Hoje" at bounding box center [1134, 292] width 63 height 36
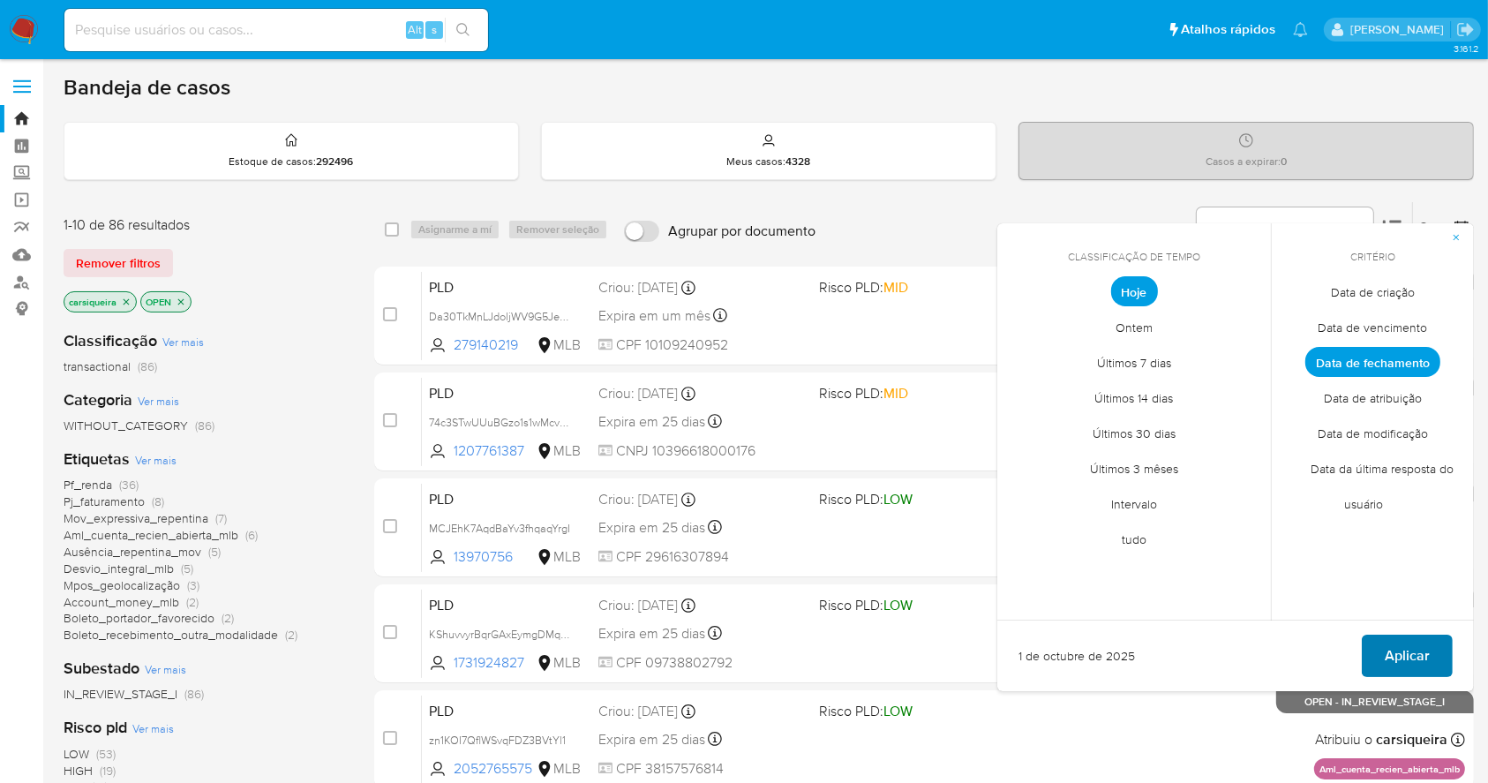
drag, startPoint x: 1405, startPoint y: 646, endPoint x: 1342, endPoint y: 625, distance: 66.1
click at [1405, 644] on span "Aplicar" at bounding box center [1407, 655] width 45 height 39
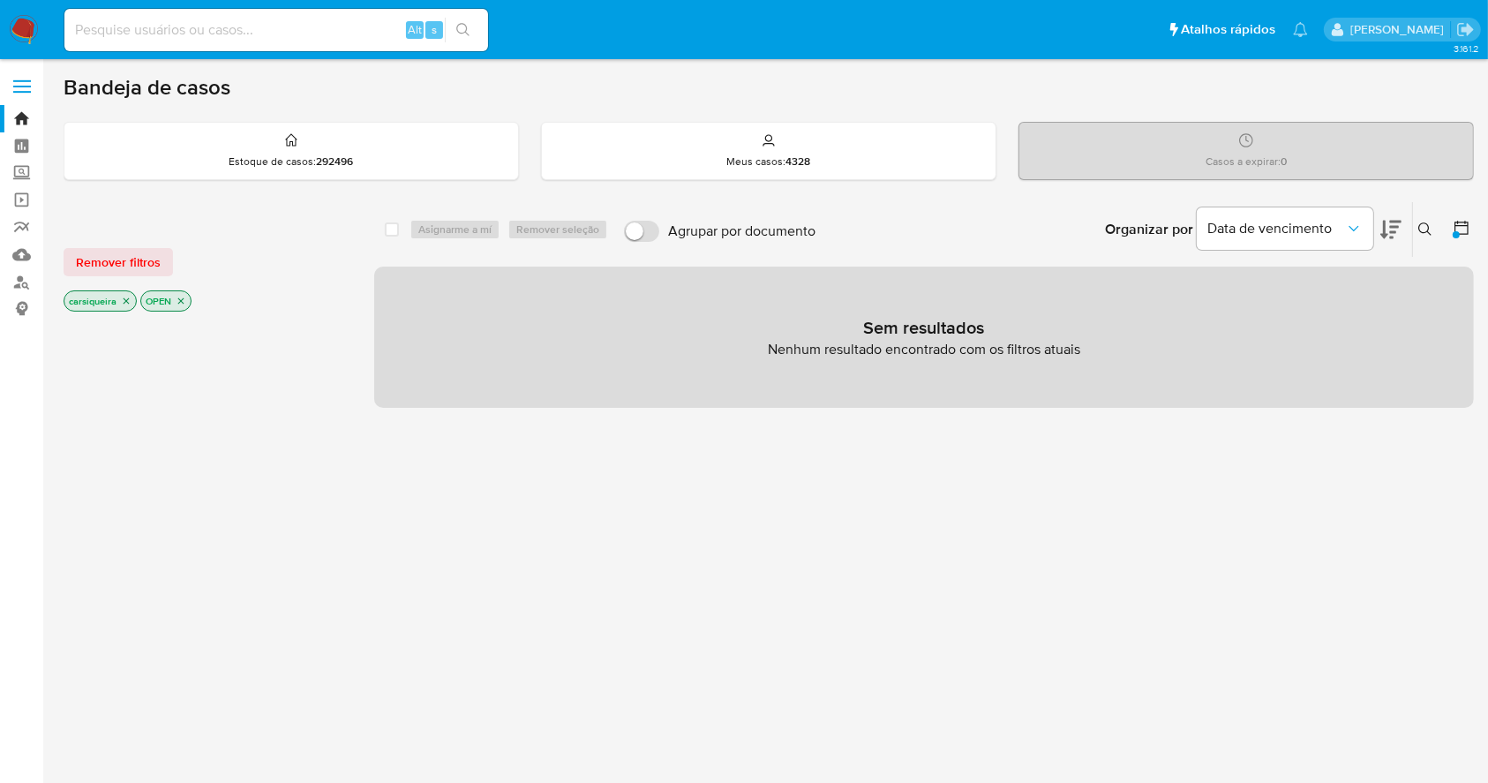
click at [188, 299] on p "OPEN" at bounding box center [165, 300] width 49 height 19
click at [182, 300] on icon "close-filter" at bounding box center [181, 301] width 6 height 6
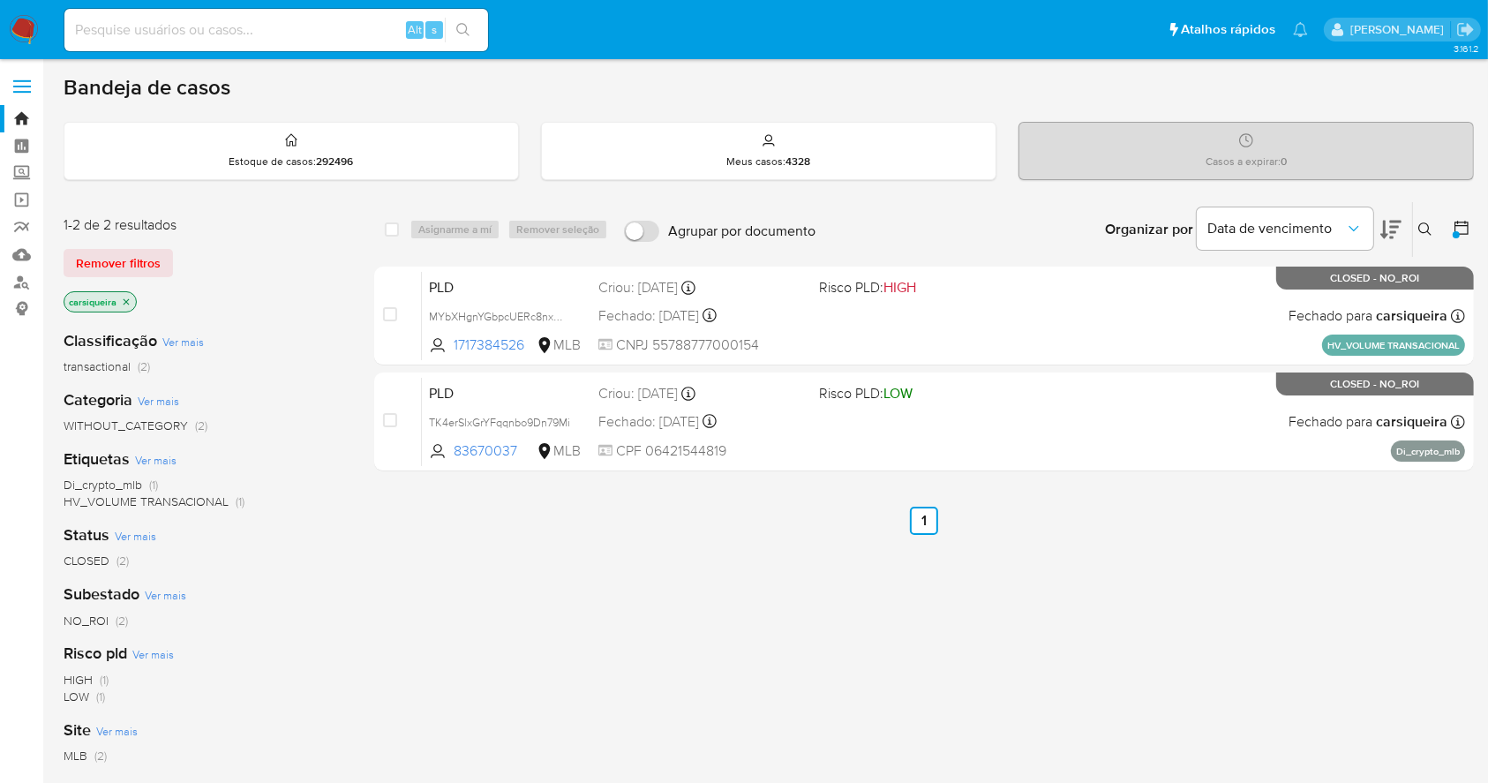
click at [19, 27] on img at bounding box center [24, 30] width 30 height 30
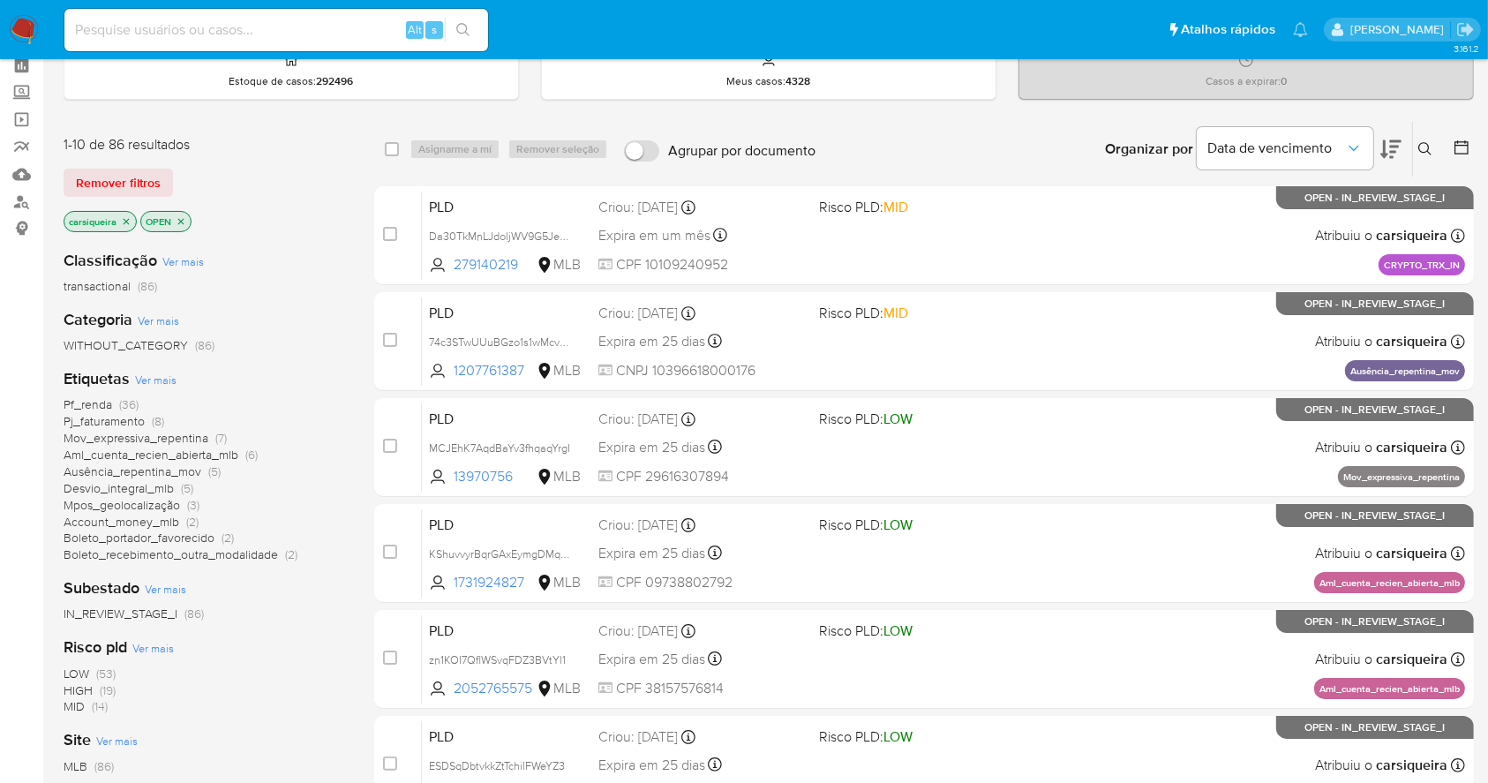
scroll to position [117, 0]
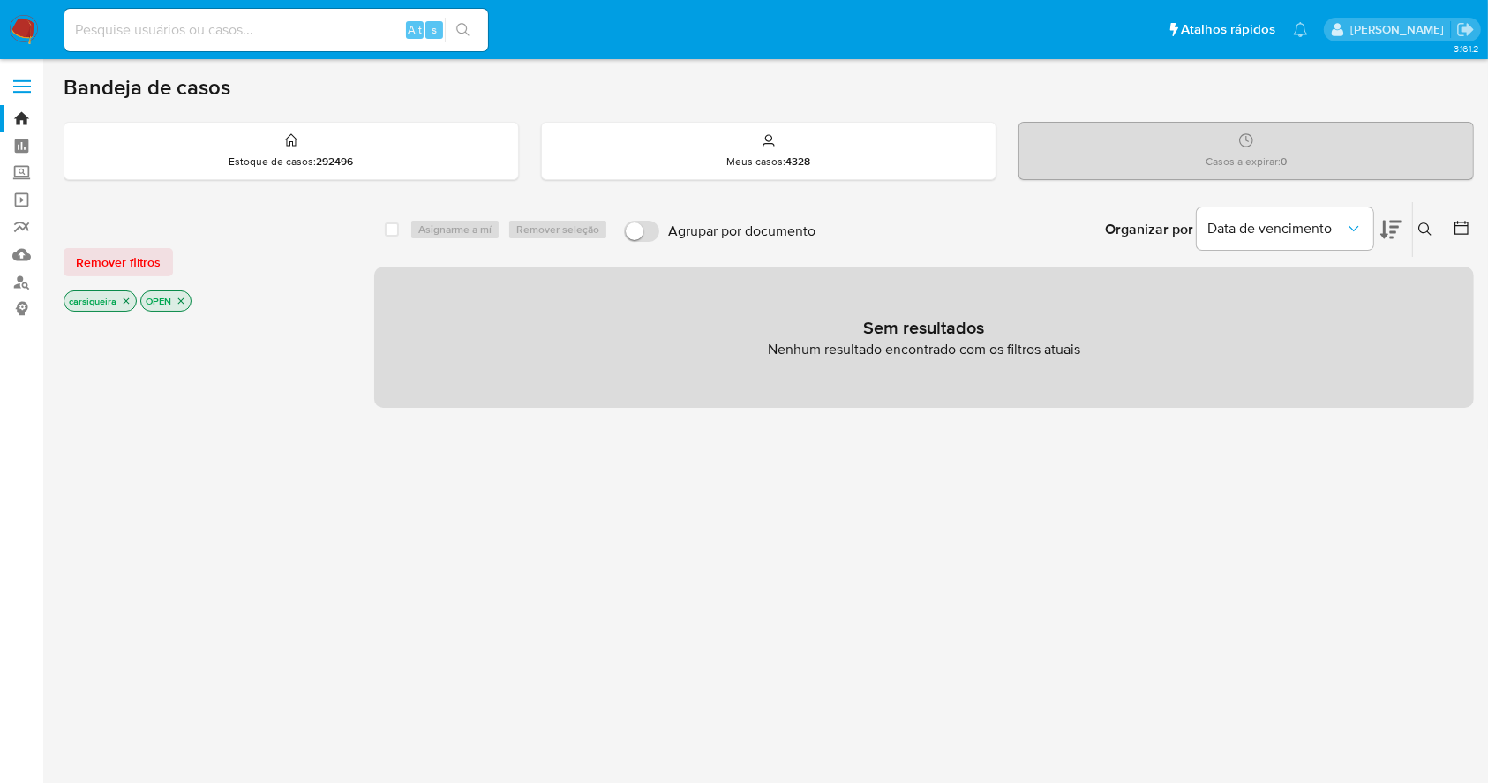
click at [33, 32] on img at bounding box center [24, 30] width 30 height 30
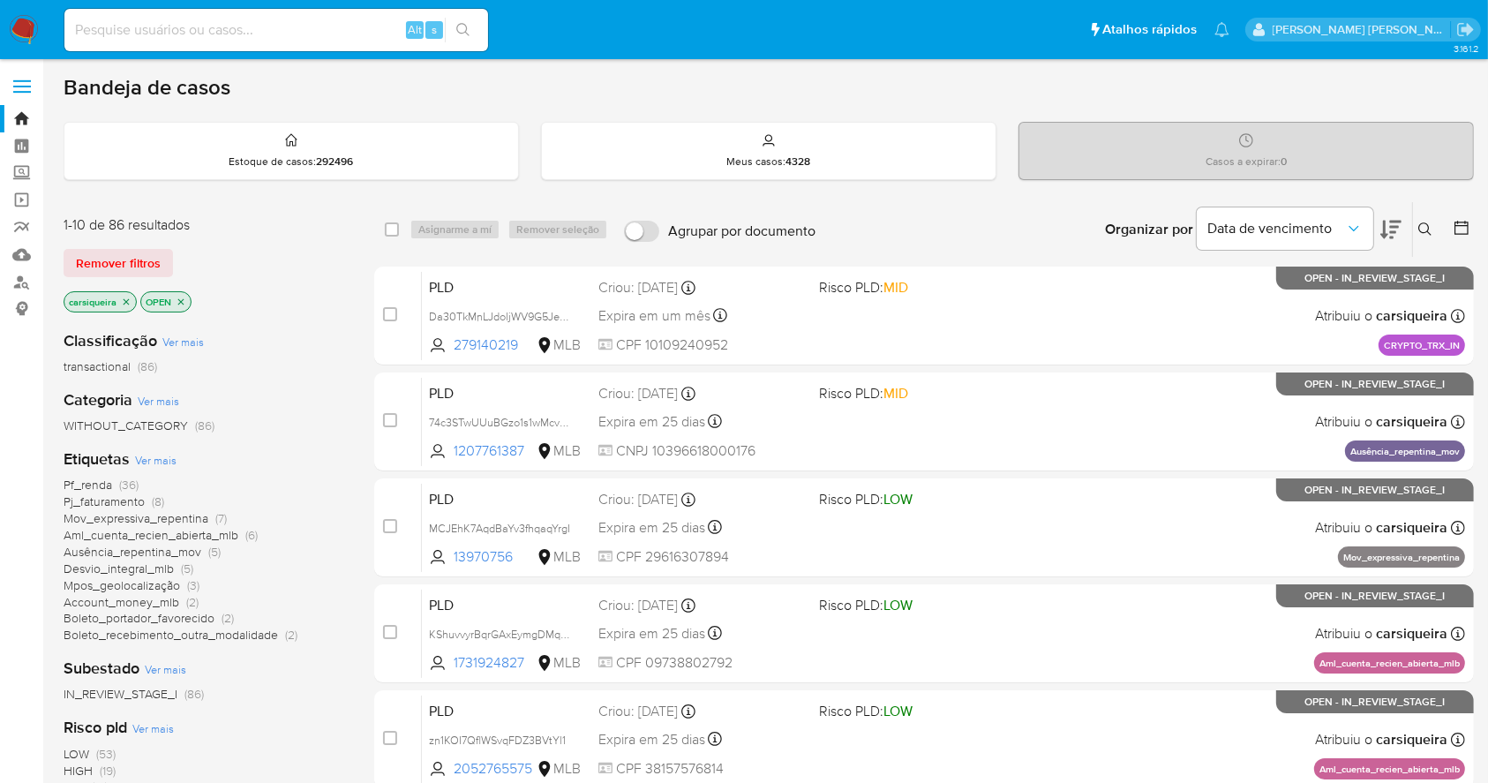
click at [269, 27] on input at bounding box center [276, 30] width 424 height 23
paste input "kFm9zqVllPctGGuGDhXb2F8t"
type input "kFm9zqVllPctGGuGDhXb2F8t"
click at [459, 30] on icon "search-icon" at bounding box center [463, 30] width 14 height 14
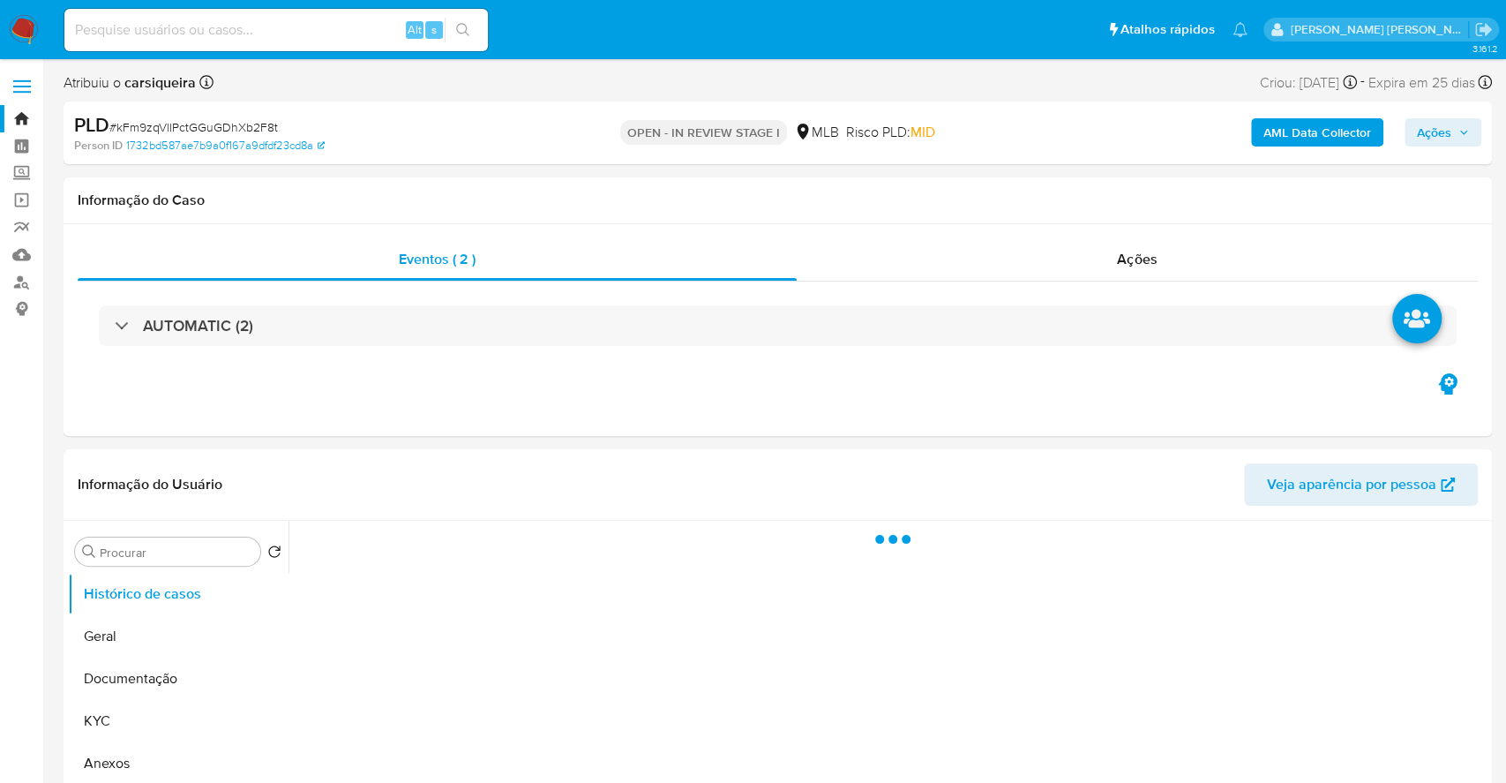
select select "10"
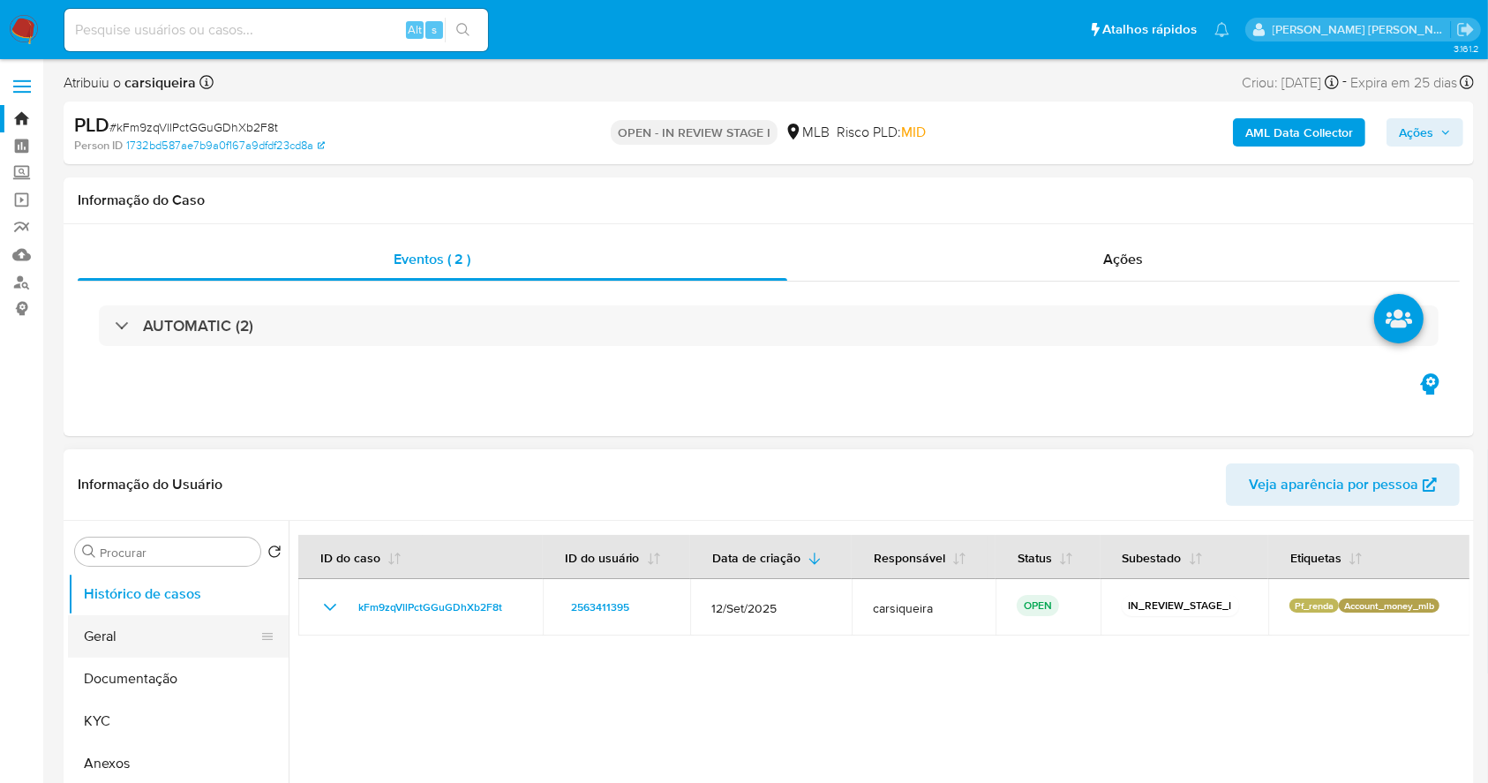
scroll to position [235, 0]
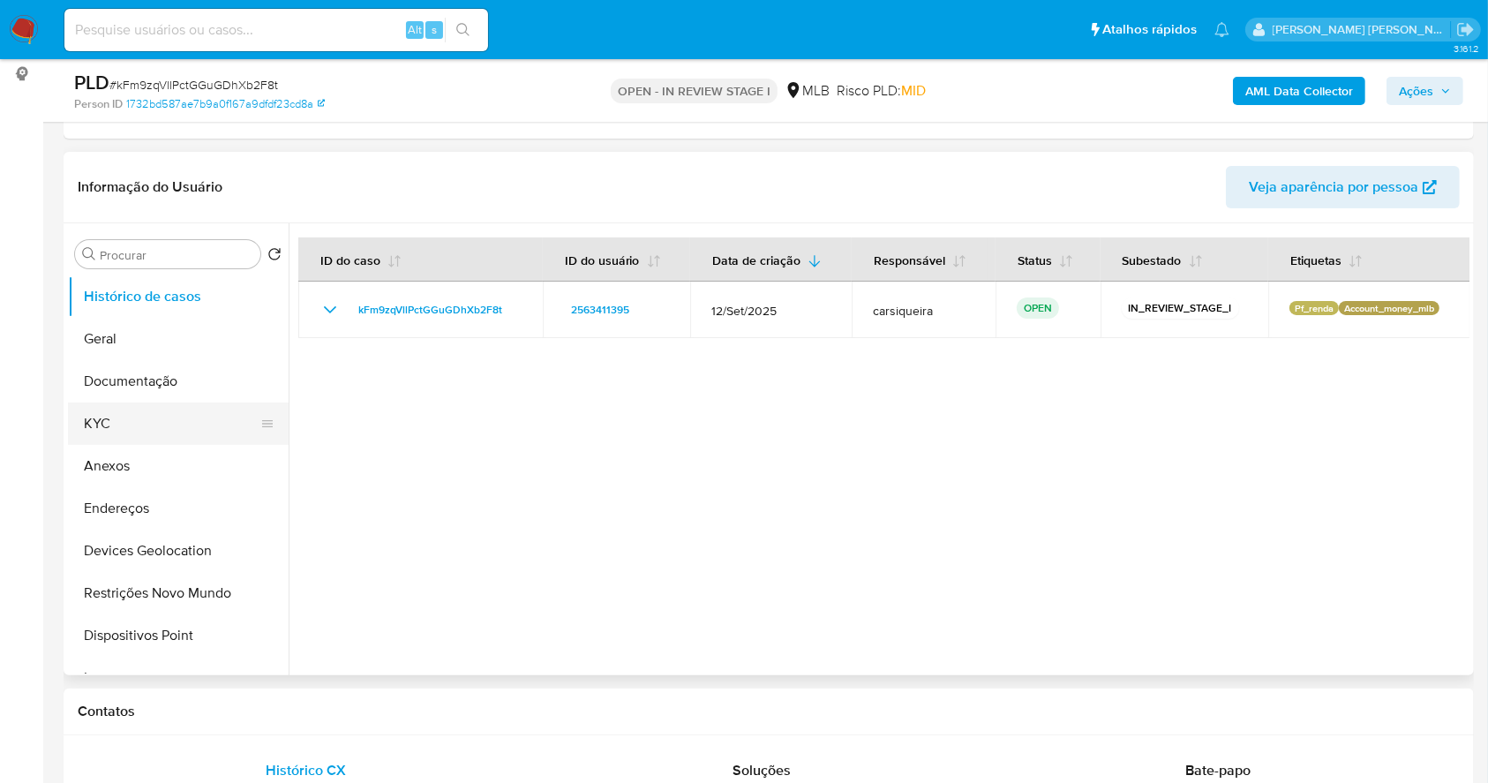
click at [134, 423] on button "KYC" at bounding box center [171, 423] width 206 height 42
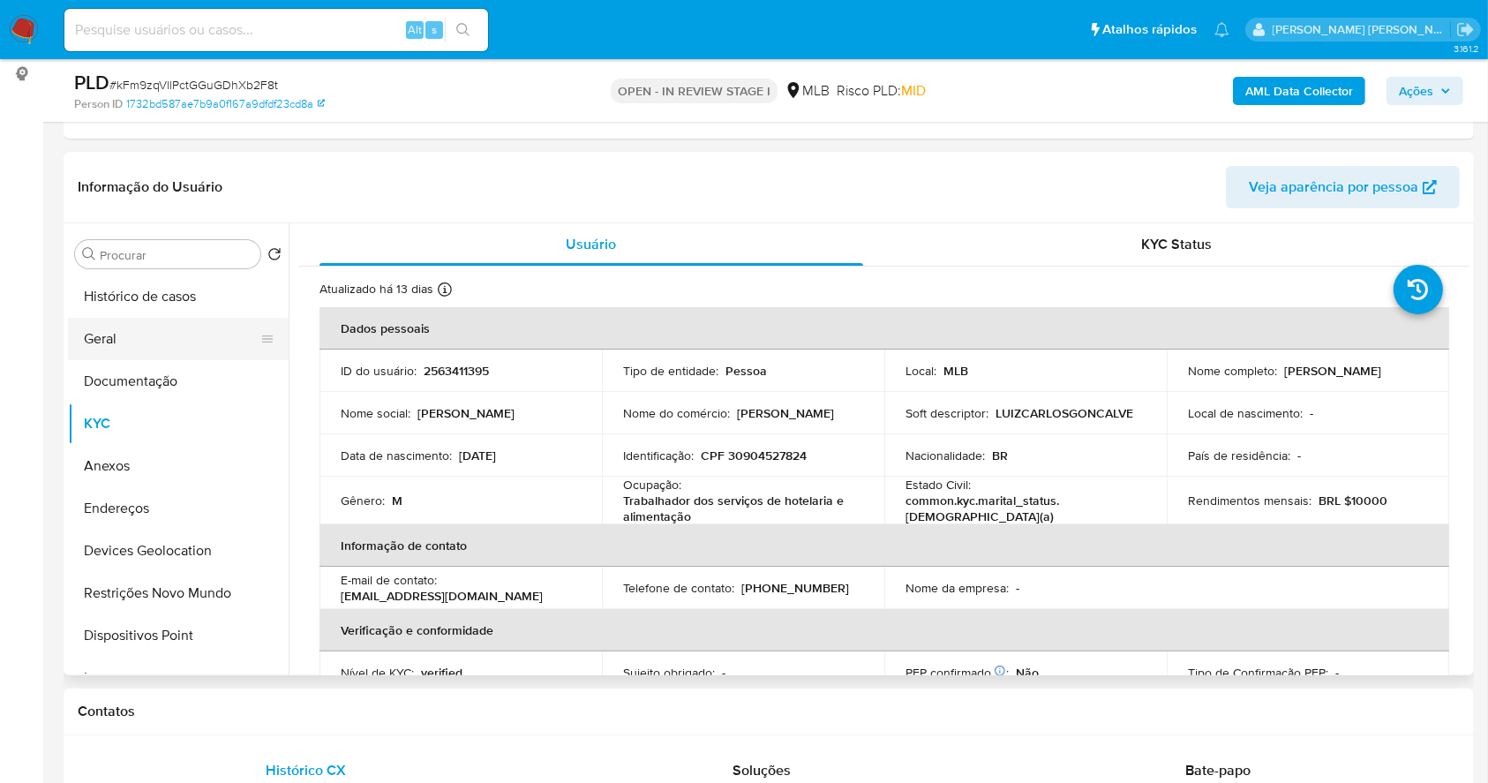
click at [110, 322] on button "Geral" at bounding box center [171, 339] width 206 height 42
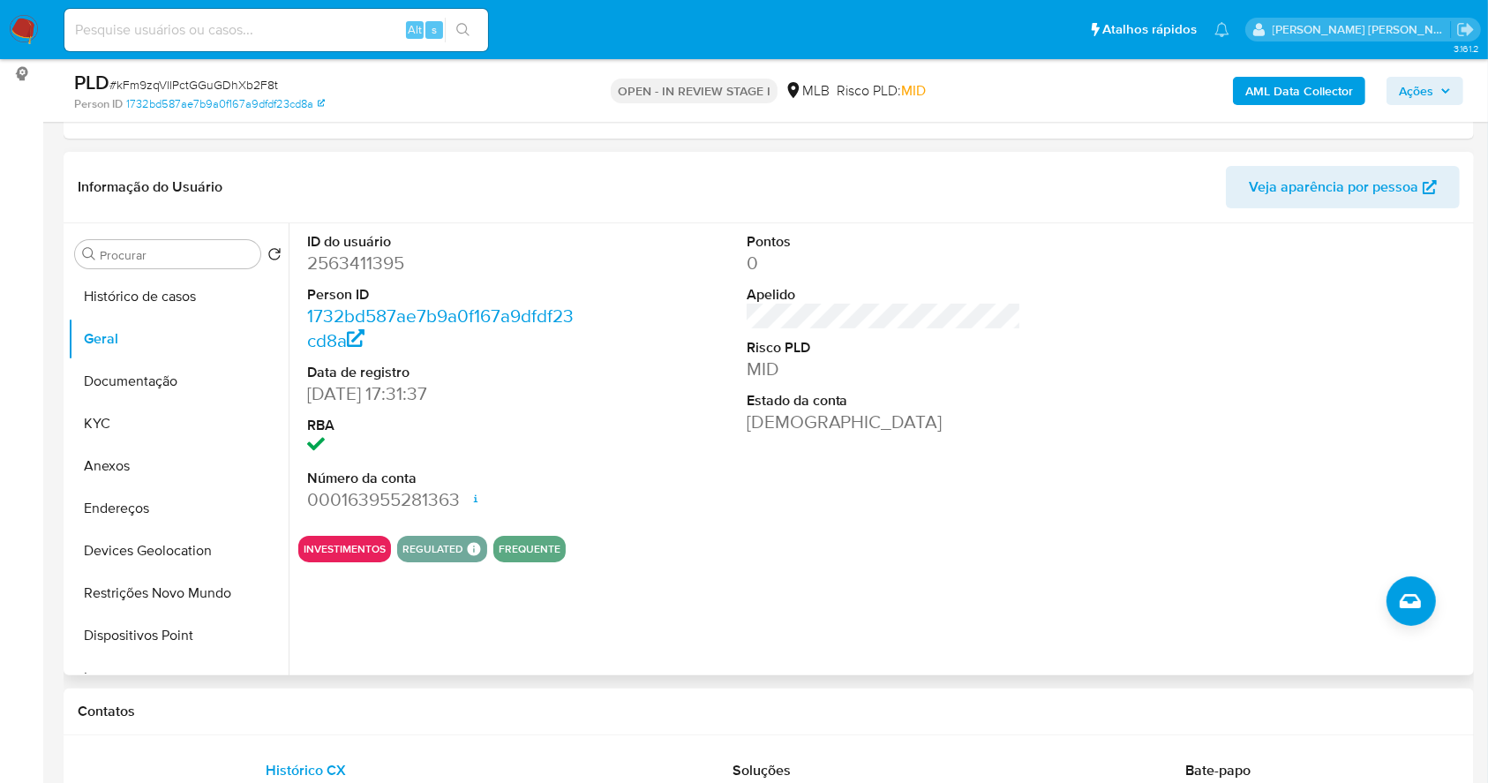
click at [1125, 546] on div "INVESTIMENTOS REGULATED REGULATED MLB BACEN COMPLIES Mark Id MLB_BACEN Complian…" at bounding box center [883, 549] width 1171 height 26
click at [170, 420] on button "KYC" at bounding box center [171, 423] width 206 height 42
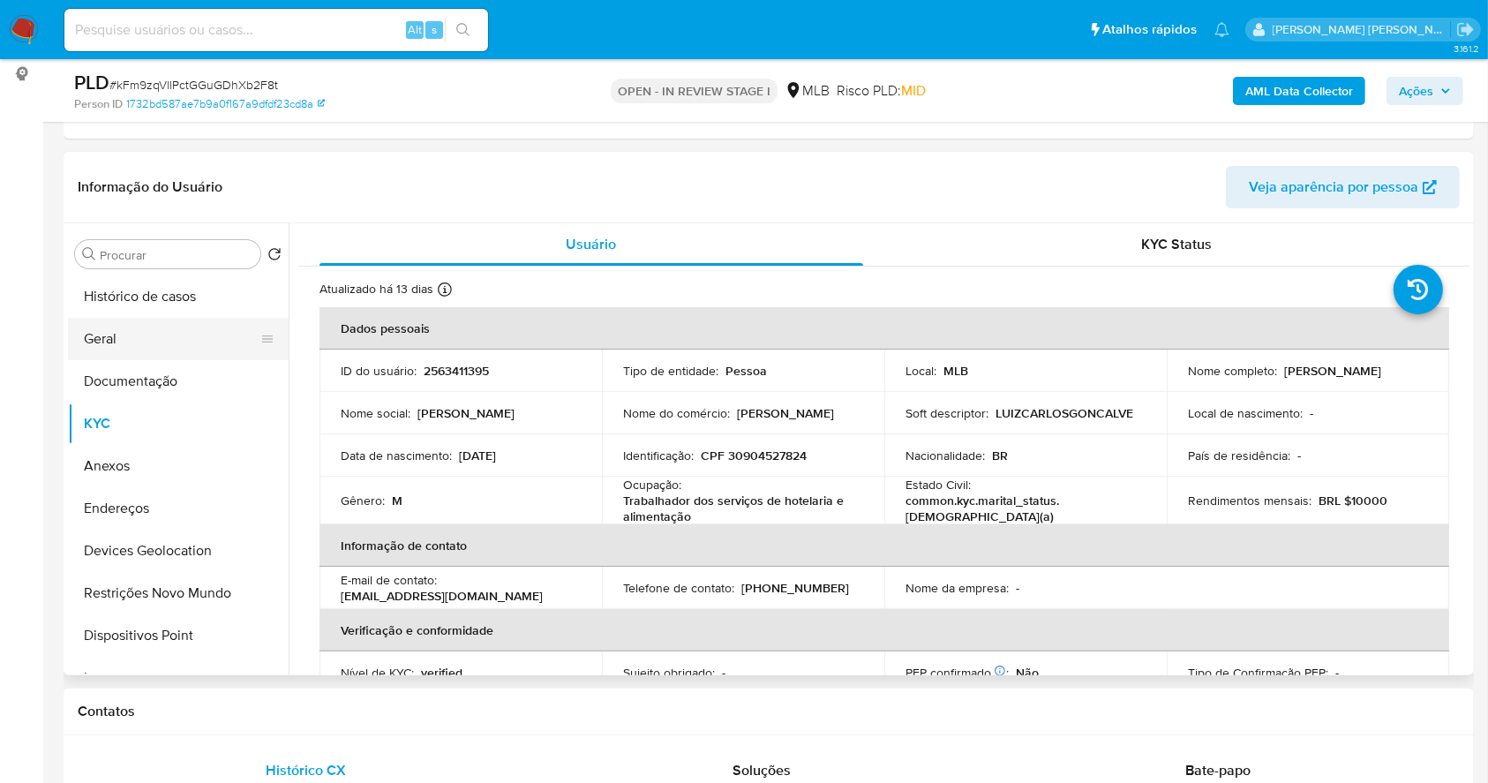
click at [127, 328] on button "Geral" at bounding box center [171, 339] width 206 height 42
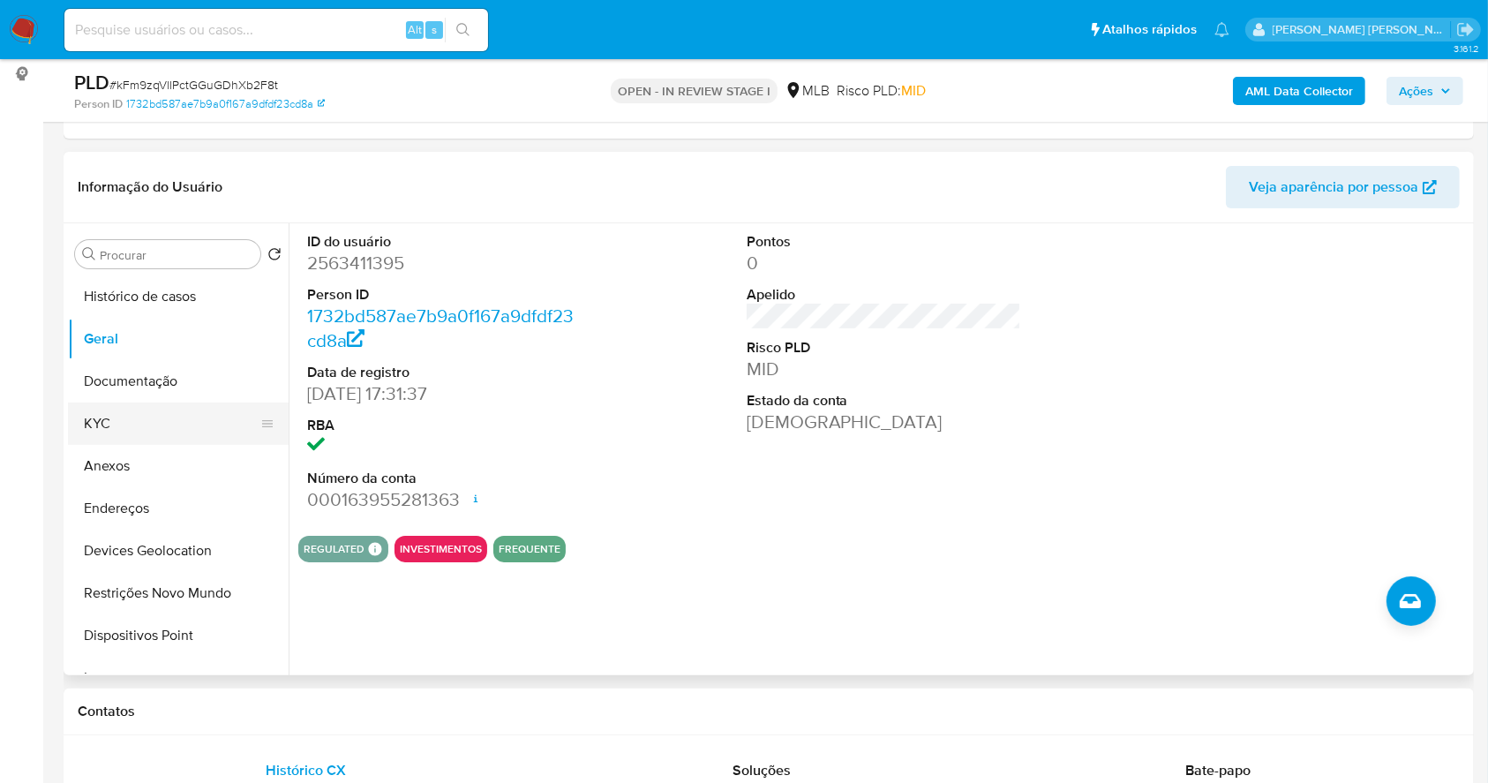
click at [154, 417] on button "KYC" at bounding box center [171, 423] width 206 height 42
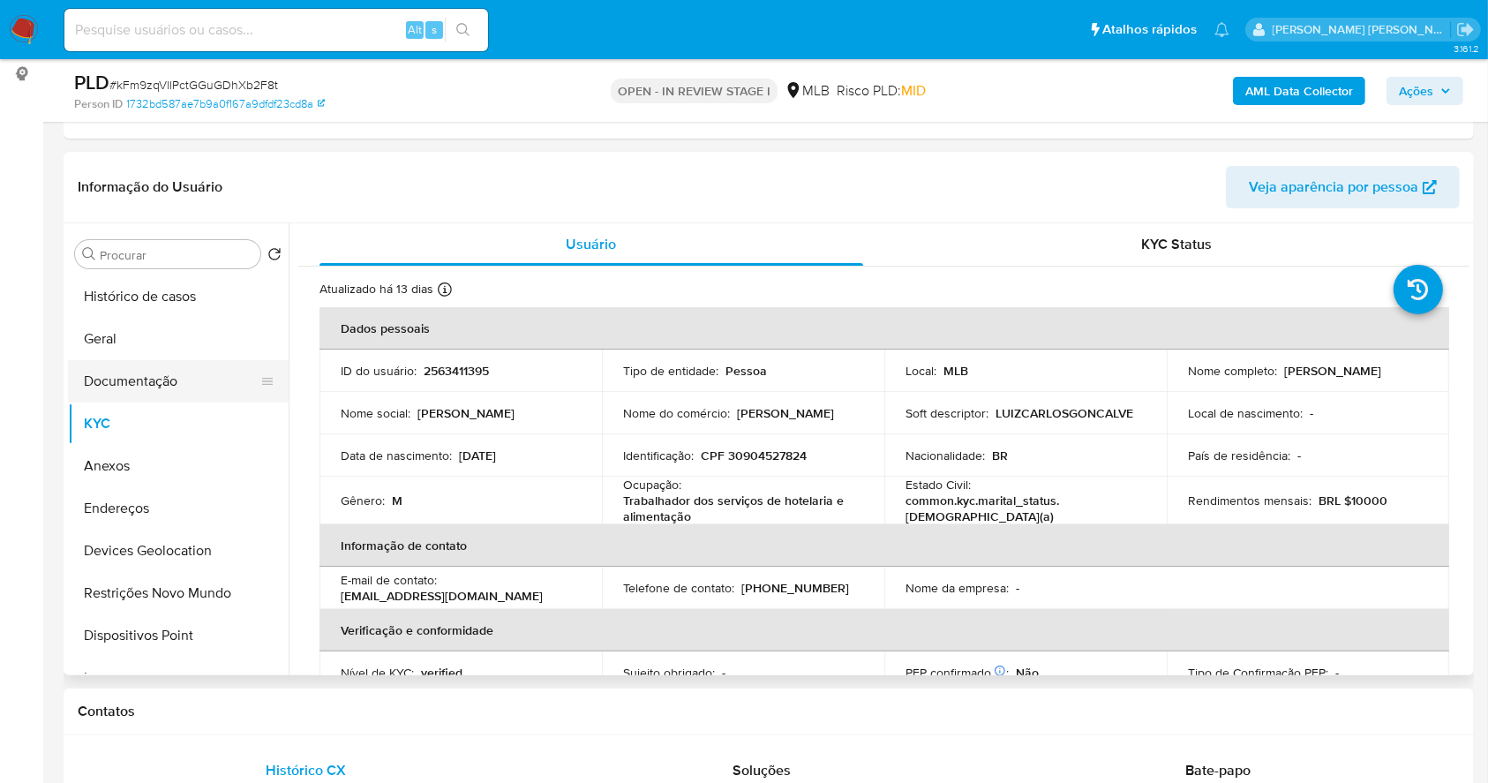
click at [198, 368] on button "Documentação" at bounding box center [171, 381] width 206 height 42
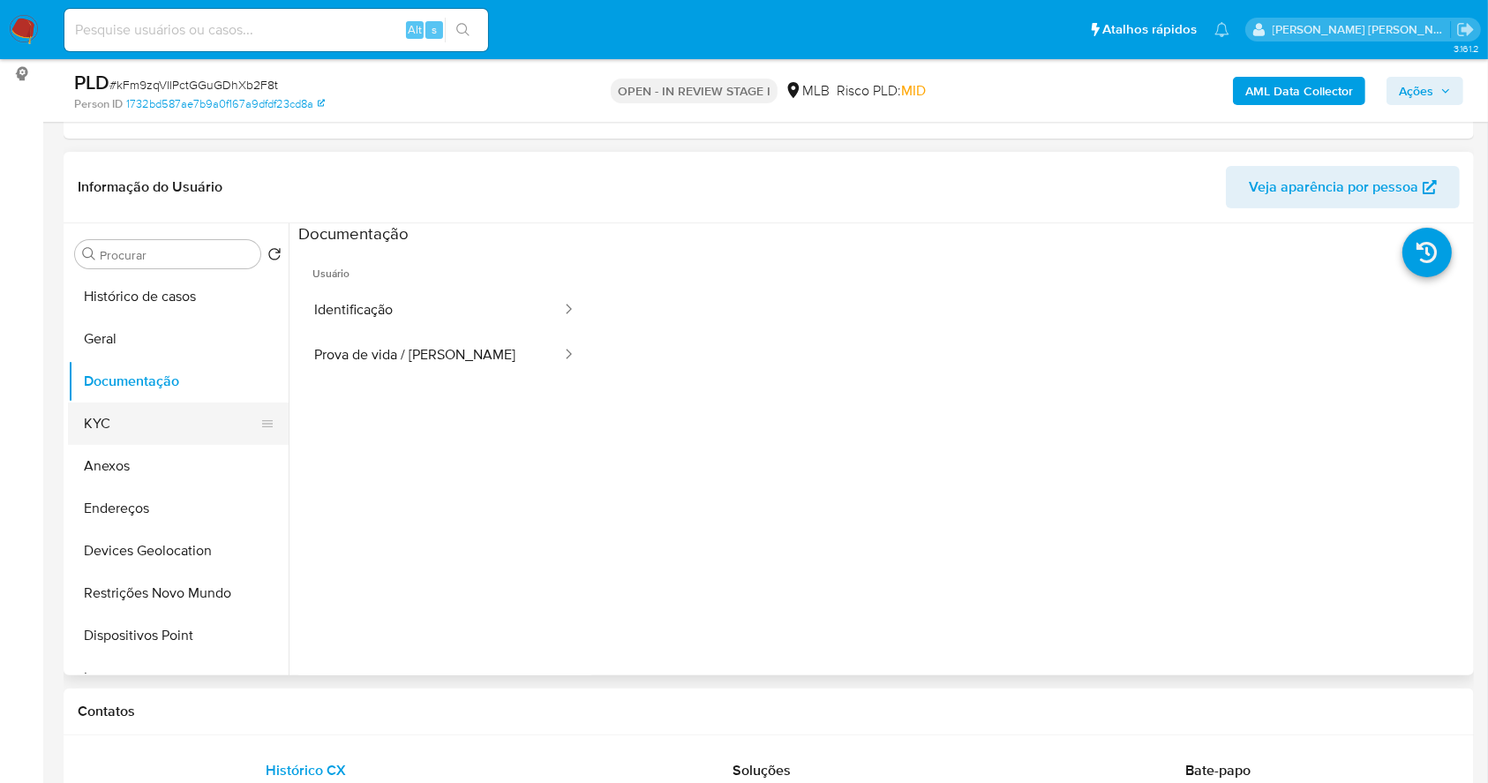
click at [158, 414] on button "KYC" at bounding box center [171, 423] width 206 height 42
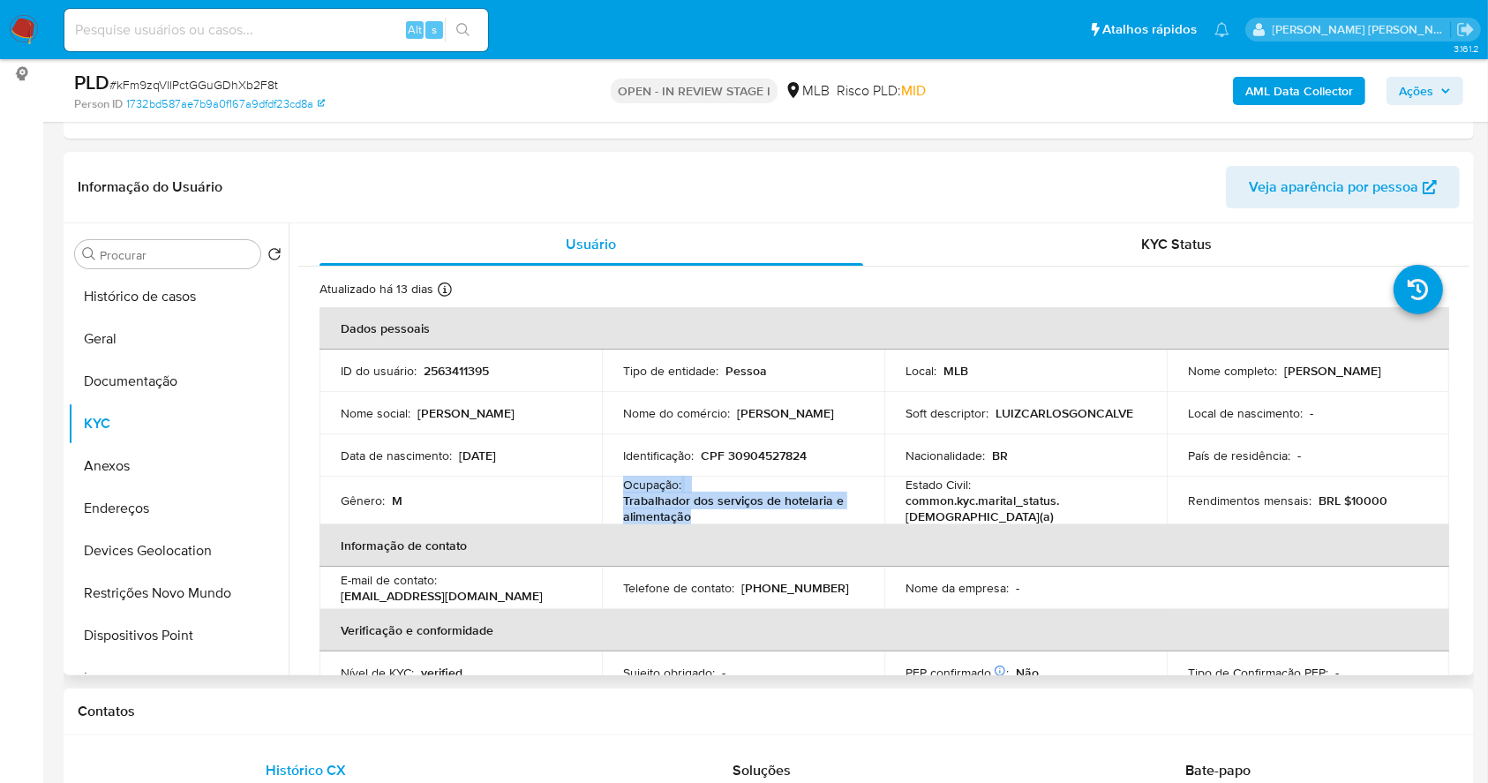
drag, startPoint x: 669, startPoint y: 507, endPoint x: 606, endPoint y: 478, distance: 69.1
click at [606, 478] on td "Ocupação : Trabalhador dos serviços de hotelaria e alimentação" at bounding box center [743, 501] width 282 height 48
copy div "Ocupação : Trabalhador dos serviços de hotelaria e alimentação"
click at [128, 465] on button "Anexos" at bounding box center [171, 466] width 206 height 42
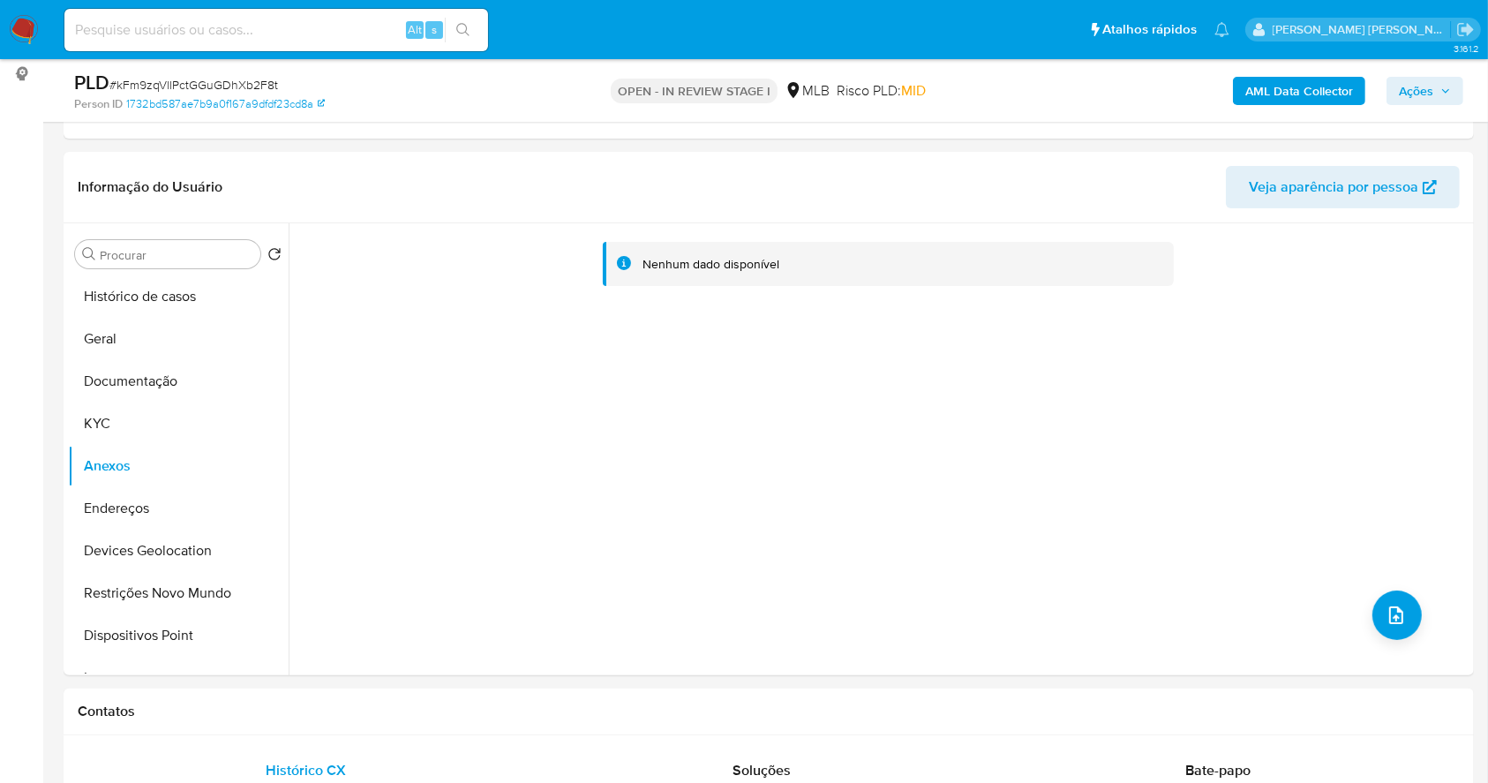
click at [1277, 101] on b "AML Data Collector" at bounding box center [1299, 91] width 108 height 28
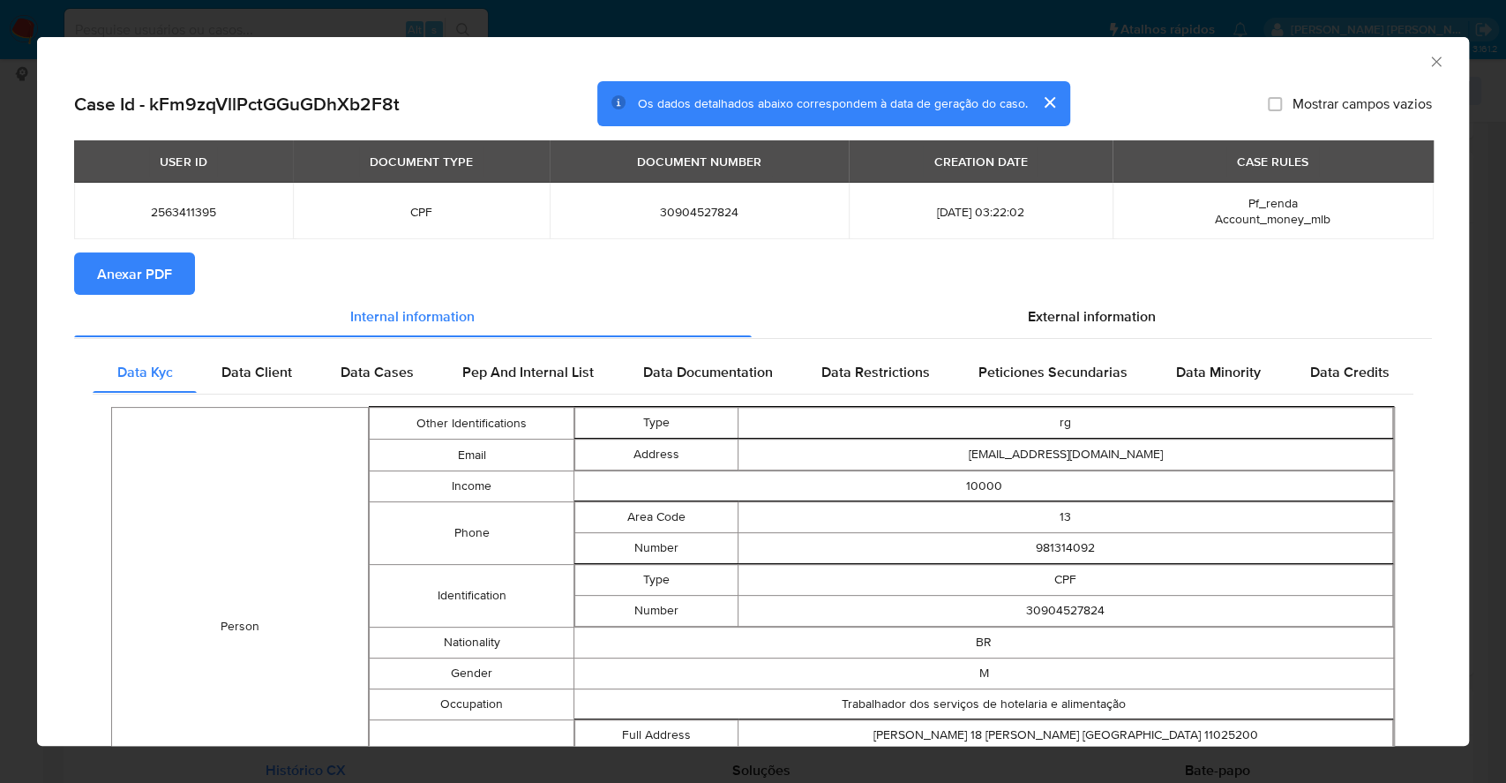
click at [144, 274] on span "Anexar PDF" at bounding box center [134, 273] width 75 height 39
click at [0, 334] on div "AML Data Collector Case Id - kFm9zqVllPctGGuGDhXb2F8t Os dados detalhados abaix…" at bounding box center [753, 391] width 1506 height 783
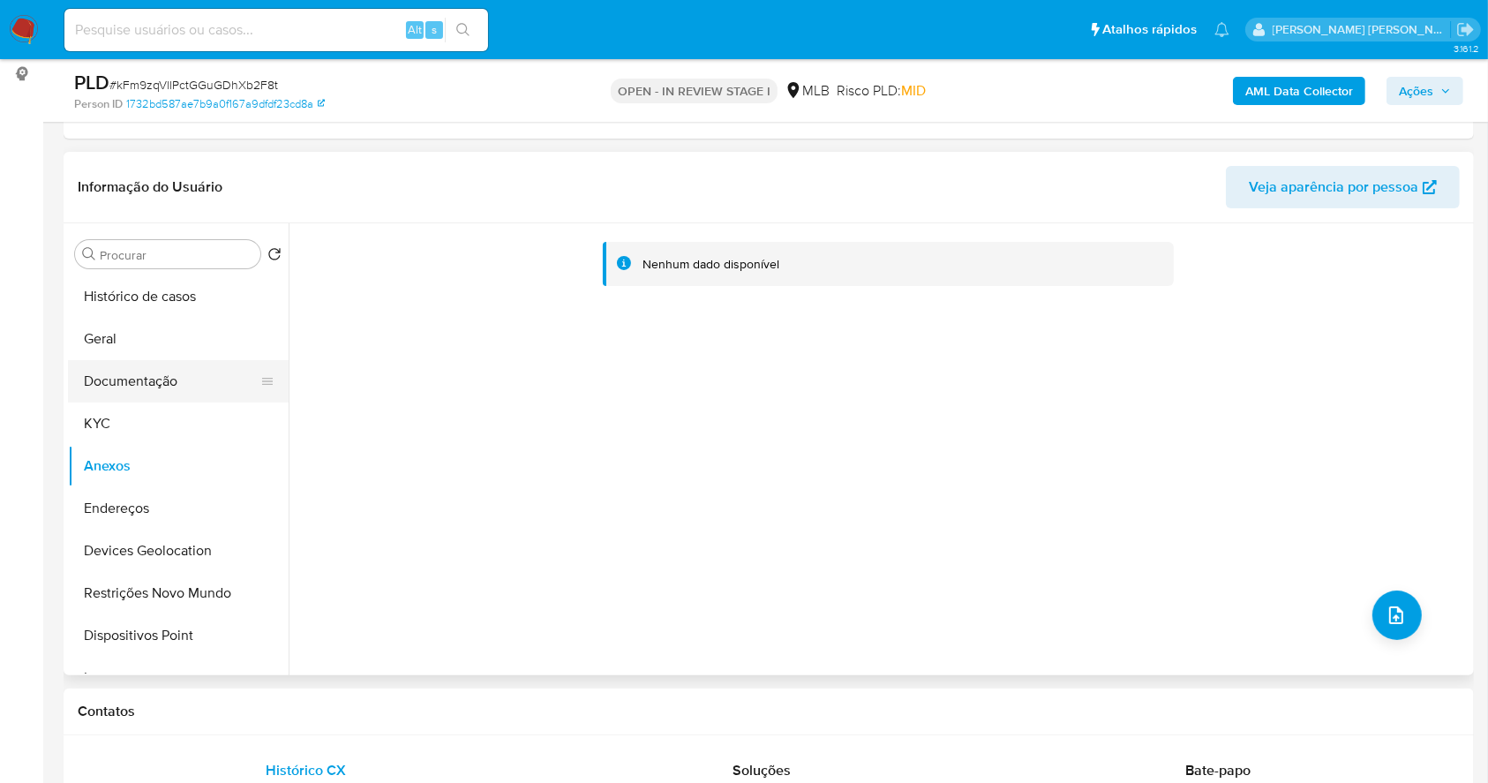
click at [162, 386] on button "Documentação" at bounding box center [171, 381] width 206 height 42
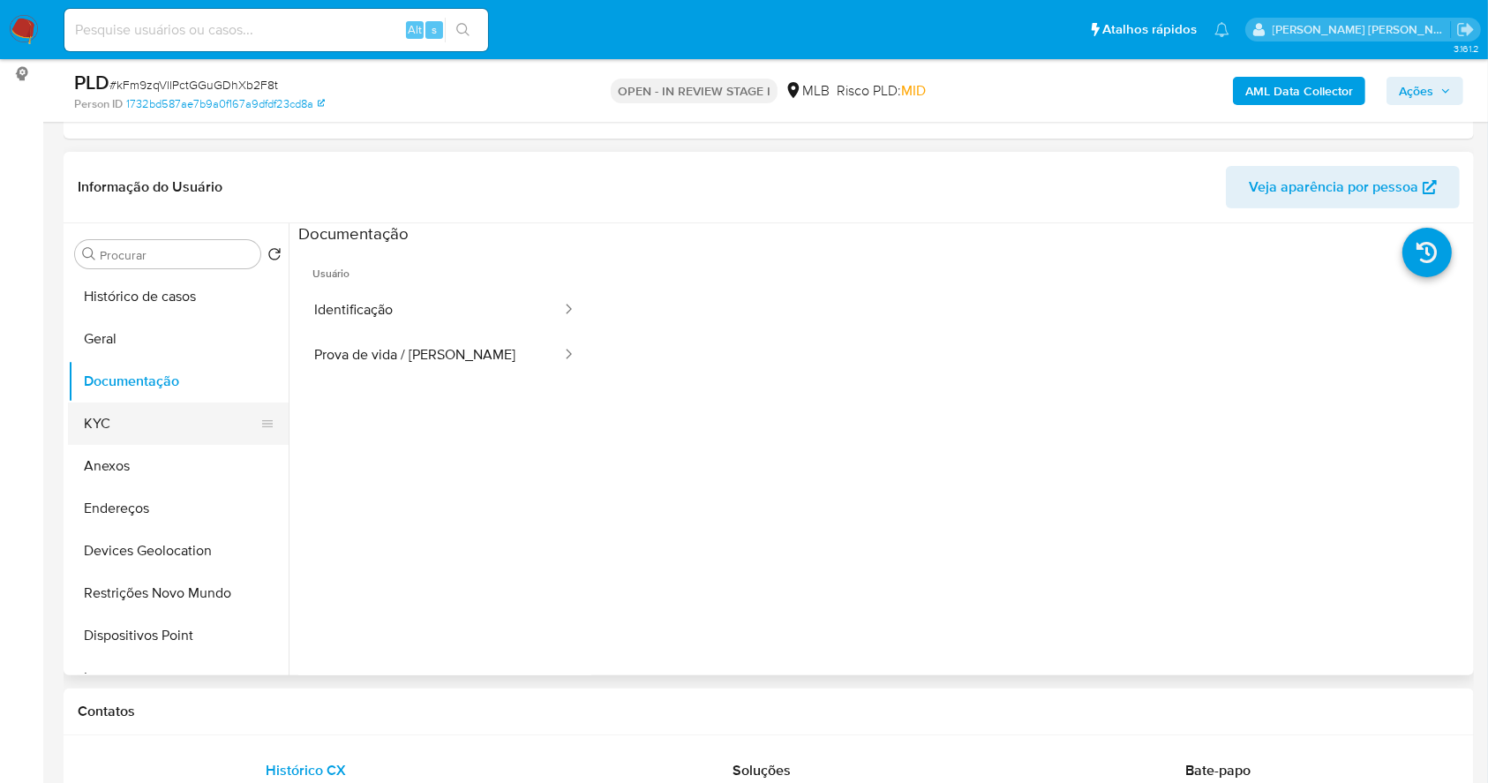
click at [128, 413] on button "KYC" at bounding box center [171, 423] width 206 height 42
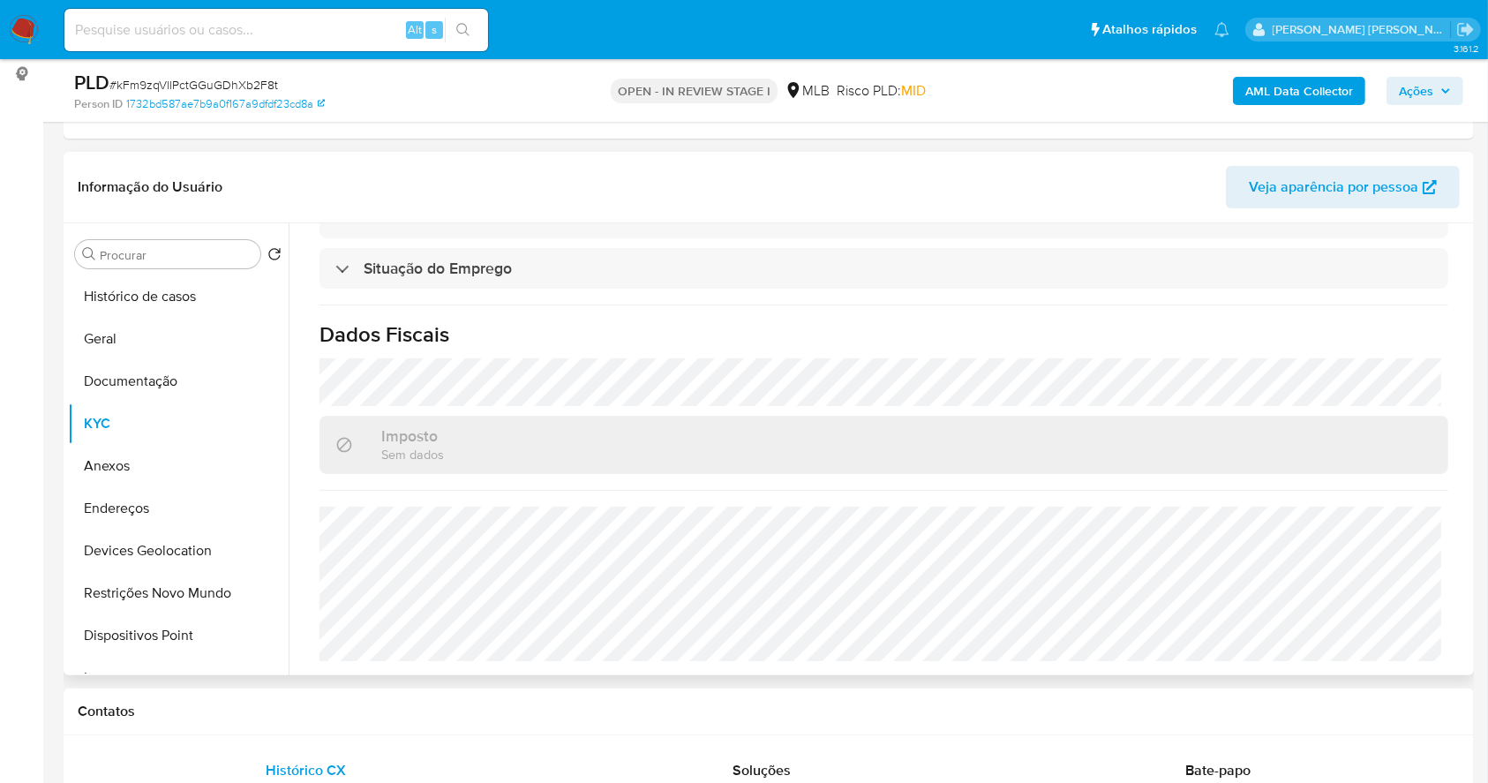
scroll to position [0, 0]
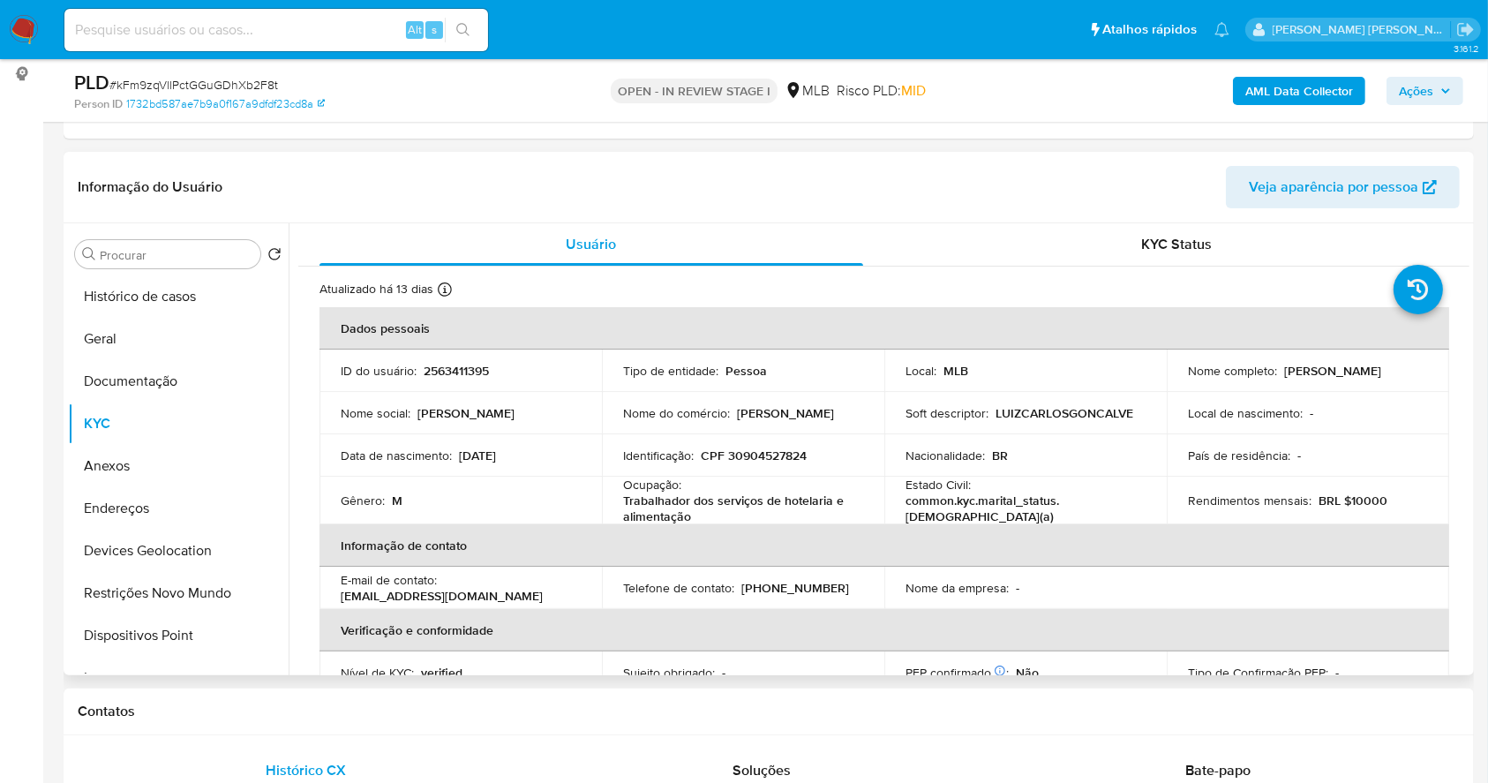
click at [775, 448] on p "CPF 30904527824" at bounding box center [754, 455] width 106 height 16
copy p "30904527824"
click at [161, 349] on button "Geral" at bounding box center [171, 339] width 206 height 42
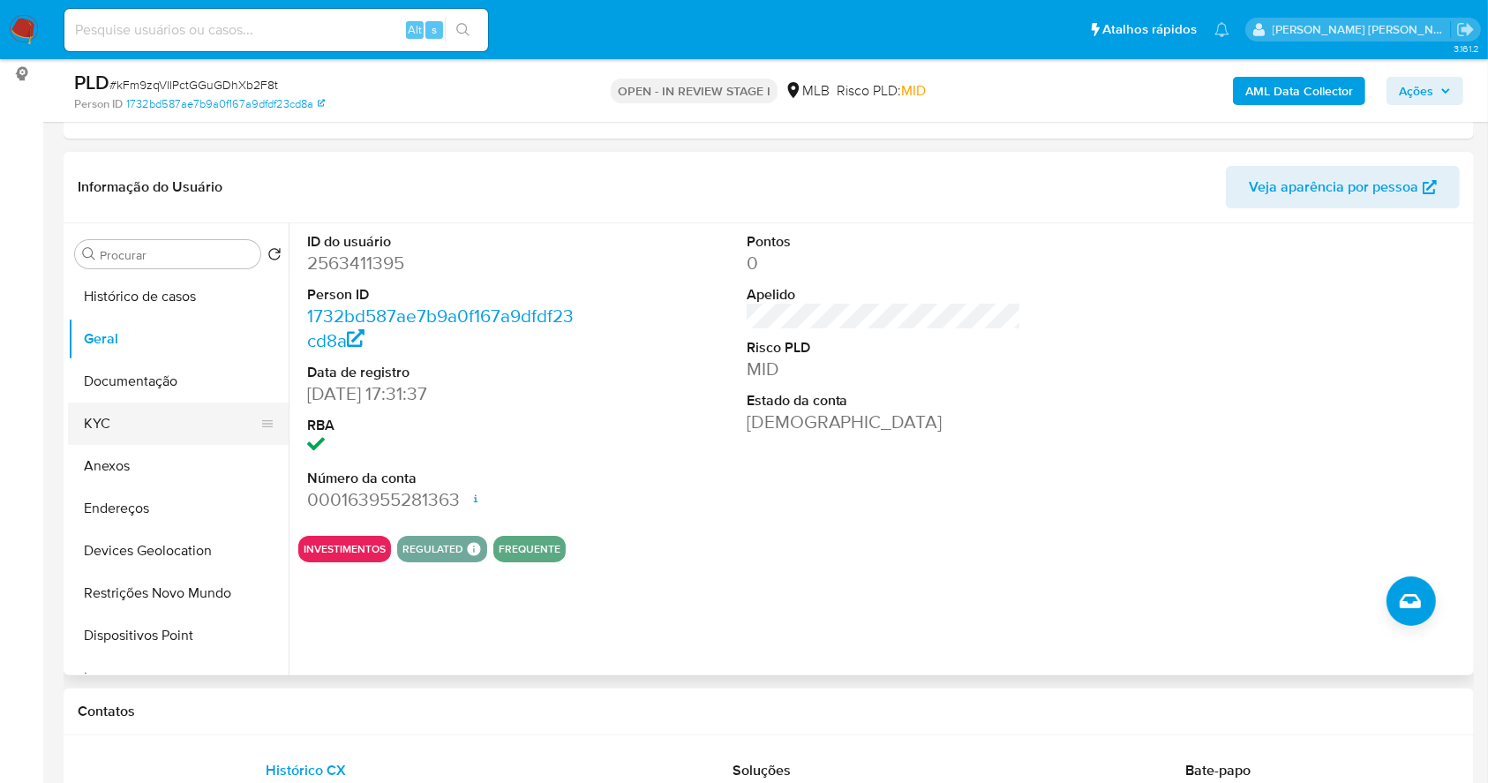
click at [120, 441] on ul "Histórico de casos Geral Documentação KYC Anexos Endereços Devices Geolocation …" at bounding box center [178, 474] width 221 height 398
click at [130, 409] on button "KYC" at bounding box center [171, 423] width 206 height 42
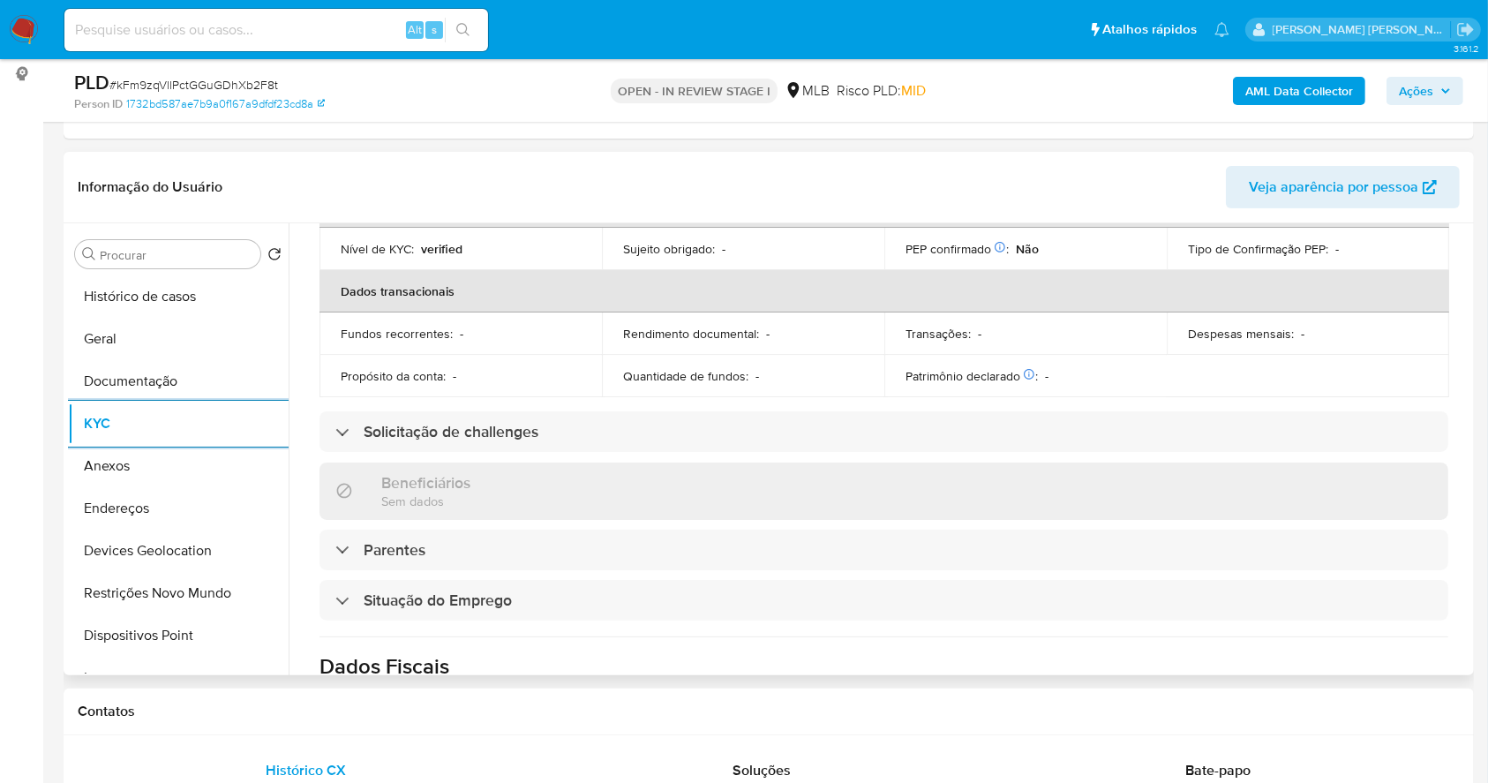
scroll to position [755, 0]
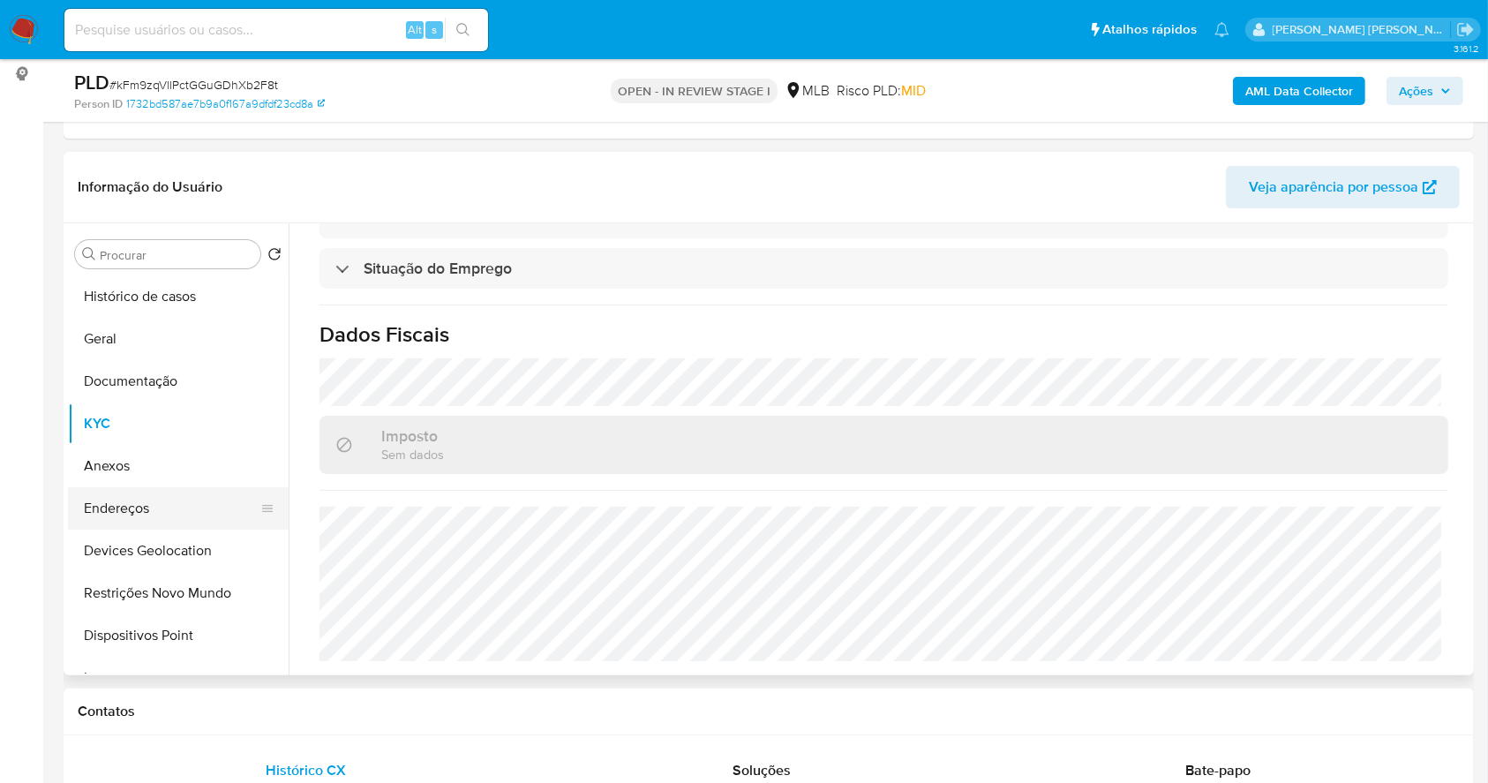
click at [161, 498] on button "Endereços" at bounding box center [171, 508] width 206 height 42
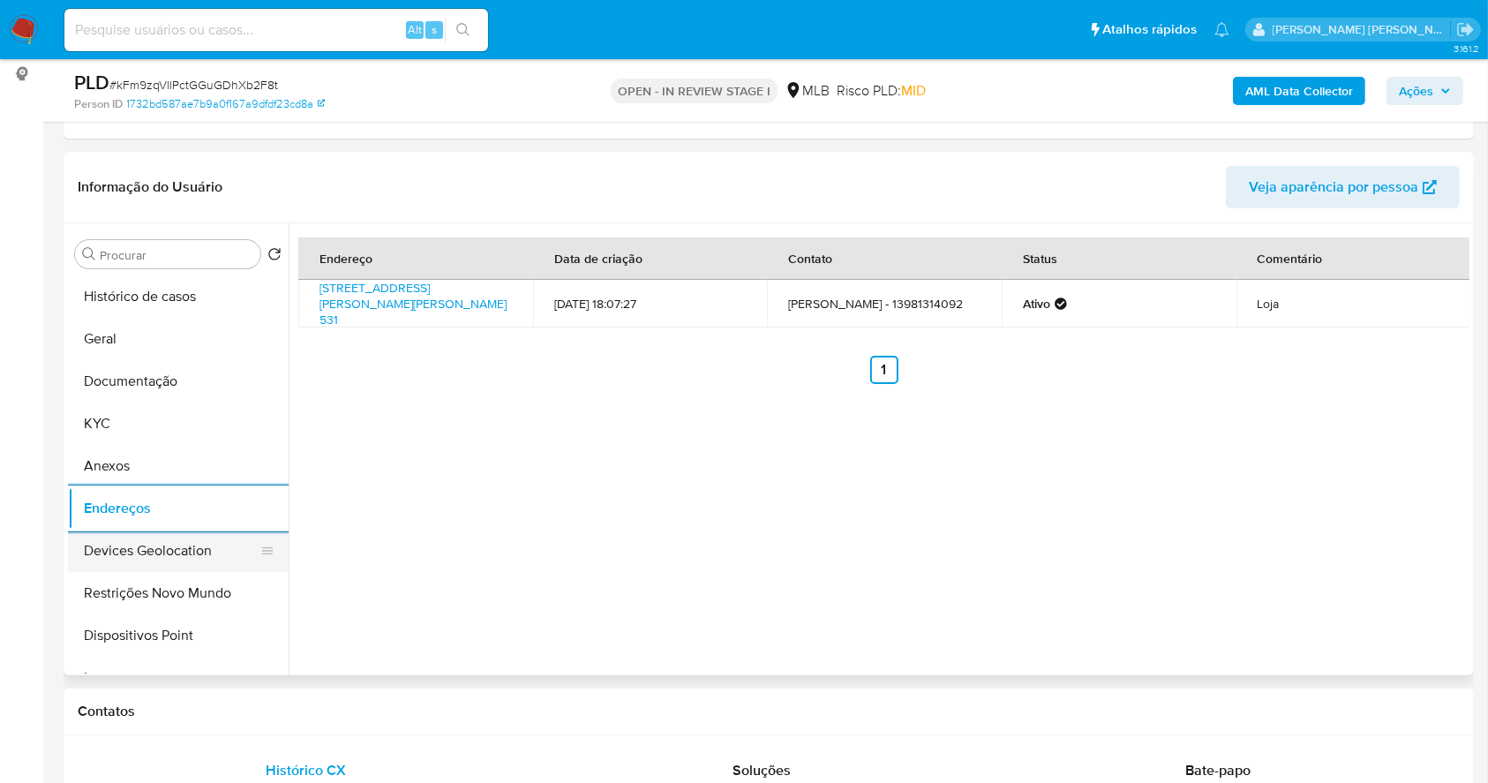
click at [157, 566] on button "Devices Geolocation" at bounding box center [171, 550] width 206 height 42
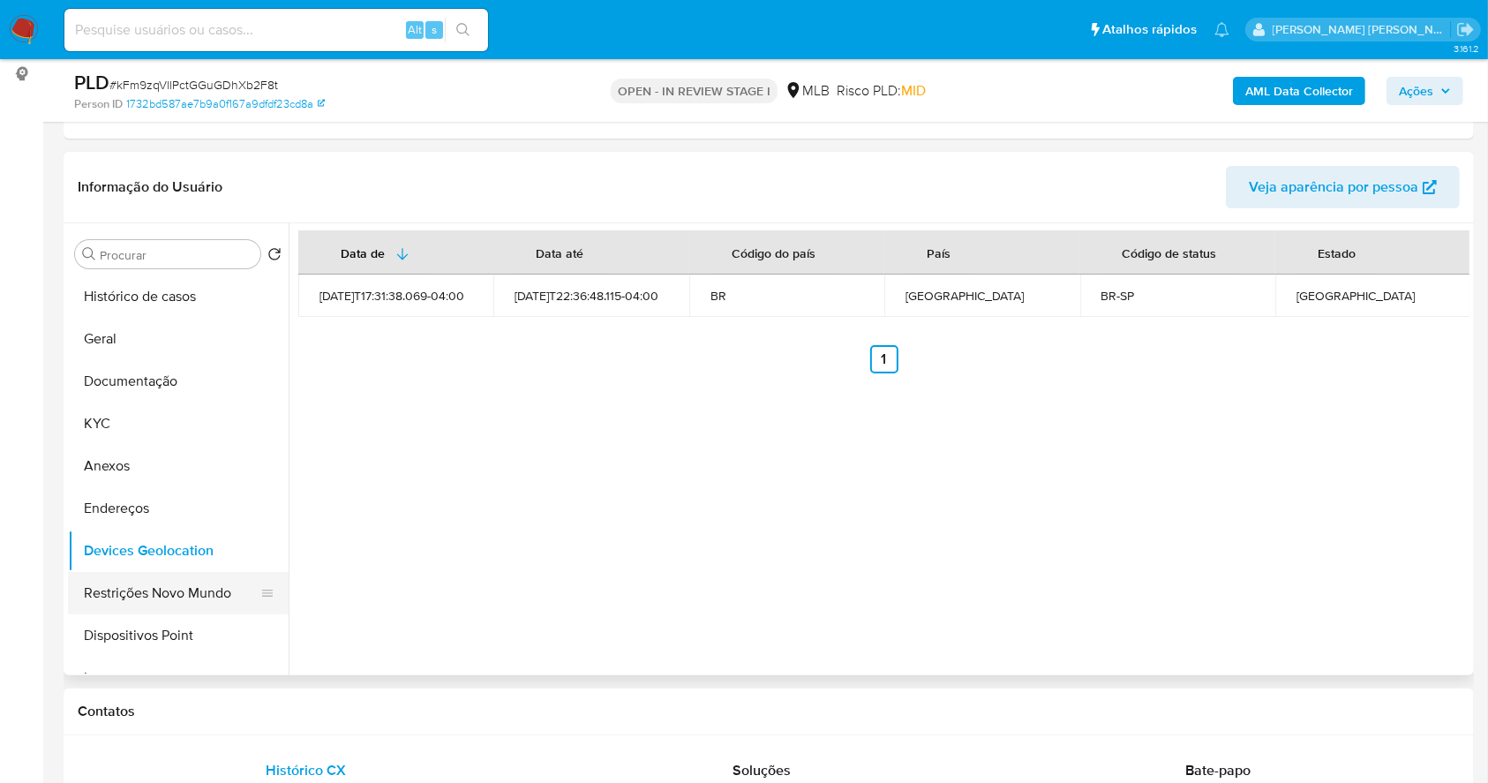
click at [146, 580] on button "Restrições Novo Mundo" at bounding box center [171, 593] width 206 height 42
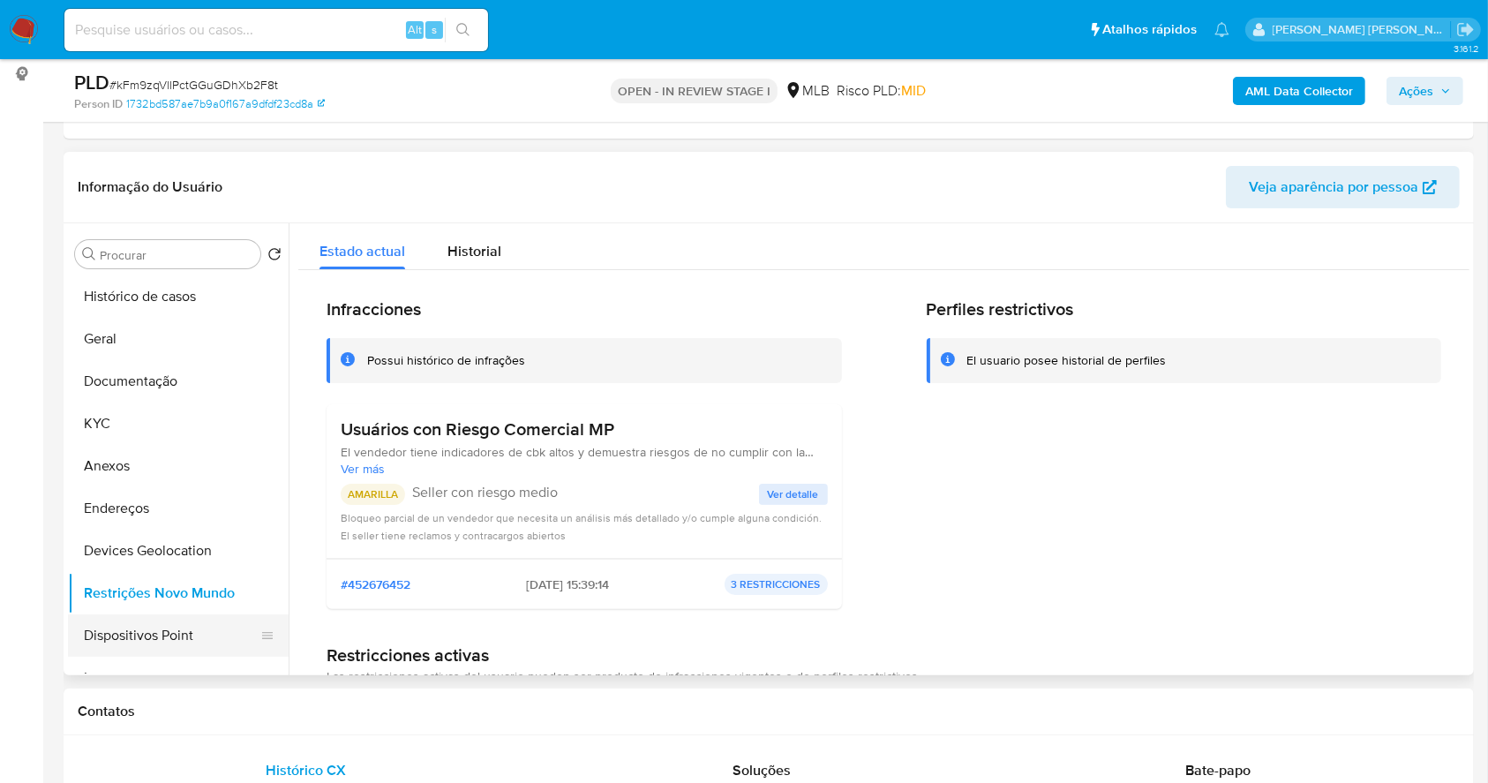
click at [184, 643] on button "Dispositivos Point" at bounding box center [171, 635] width 206 height 42
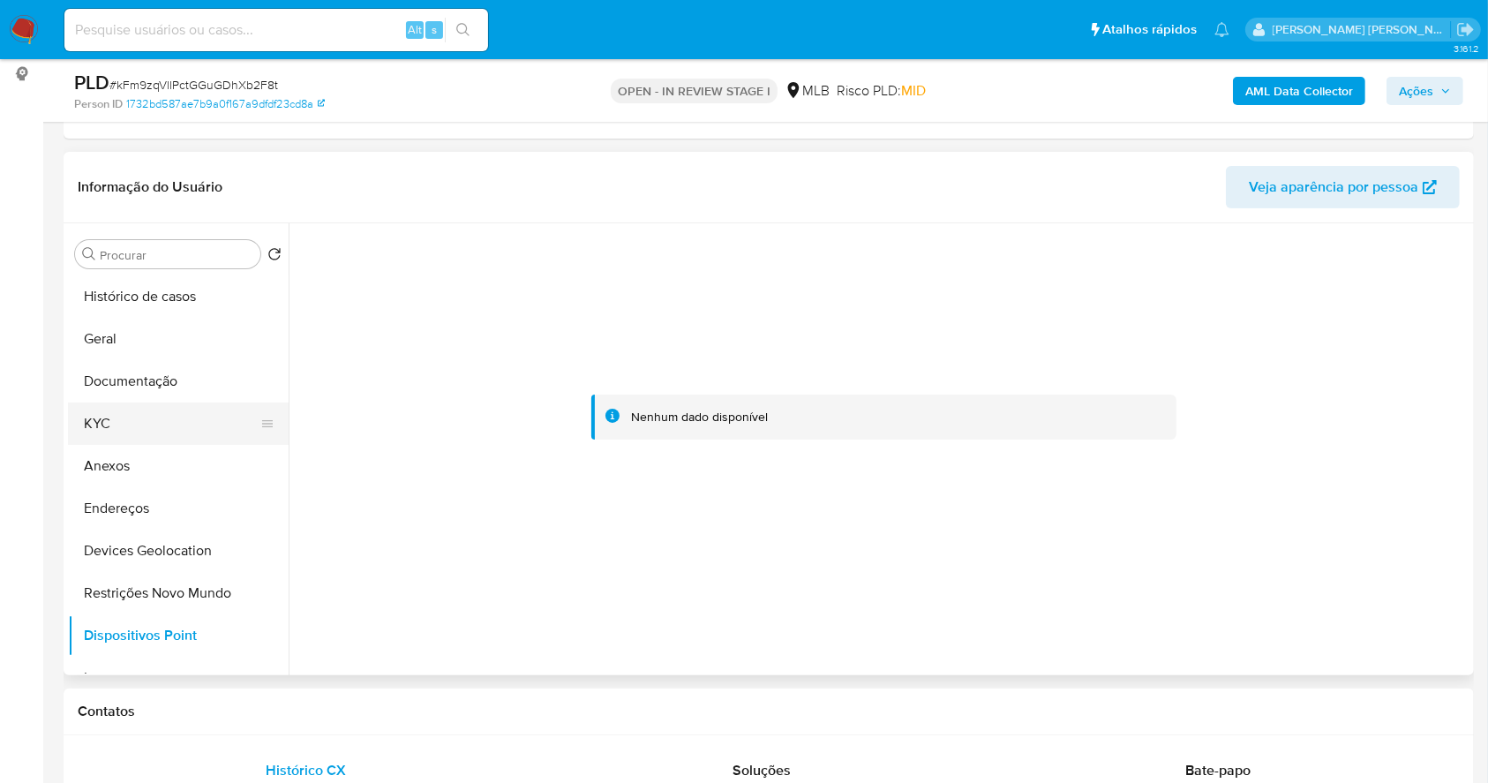
click at [157, 422] on button "KYC" at bounding box center [171, 423] width 206 height 42
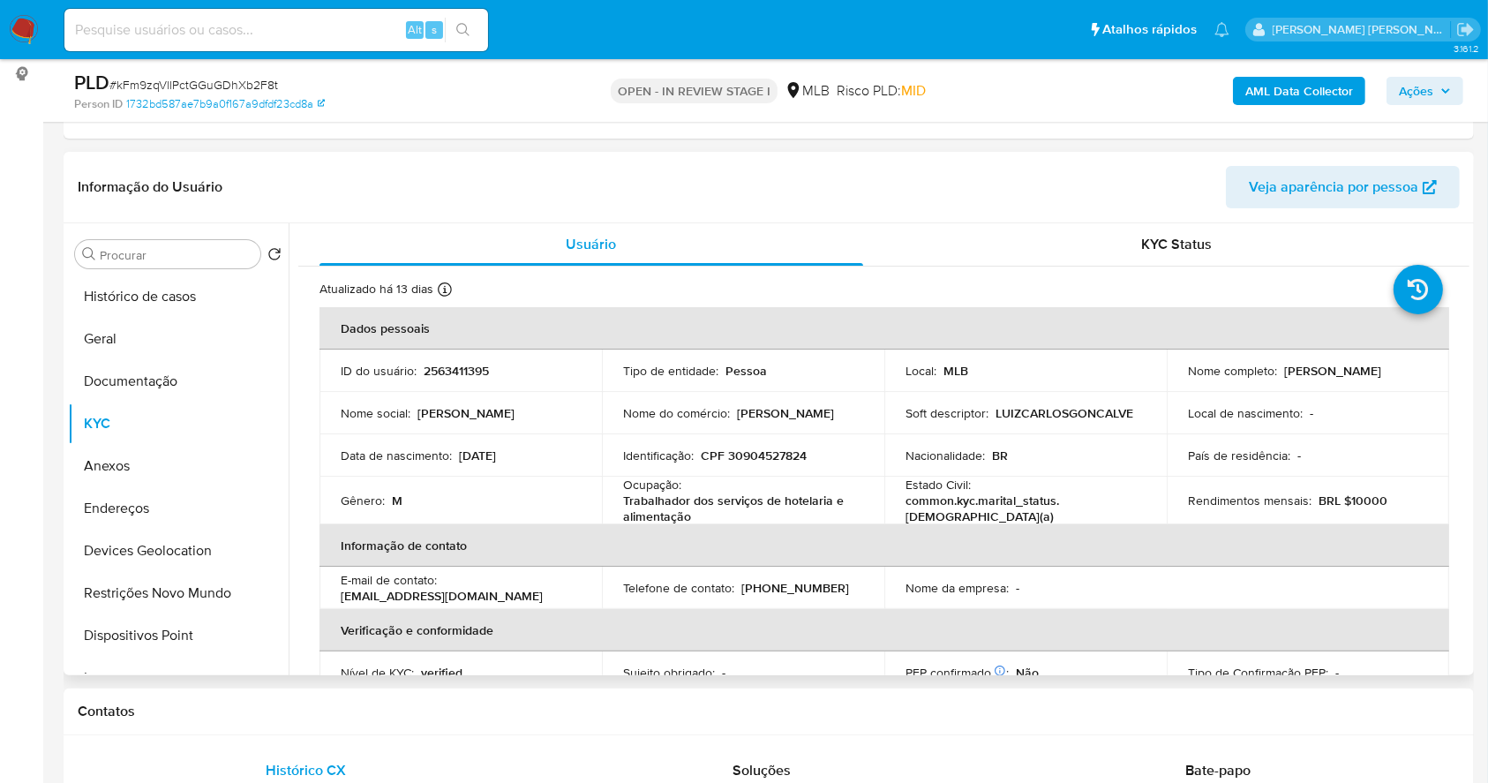
click at [759, 462] on p "CPF 30904527824" at bounding box center [754, 455] width 106 height 16
copy p "30904527824"
click at [788, 466] on td "Identificação : CPF 30904527824" at bounding box center [743, 455] width 282 height 42
click at [763, 450] on p "CPF 30904527824" at bounding box center [754, 455] width 106 height 16
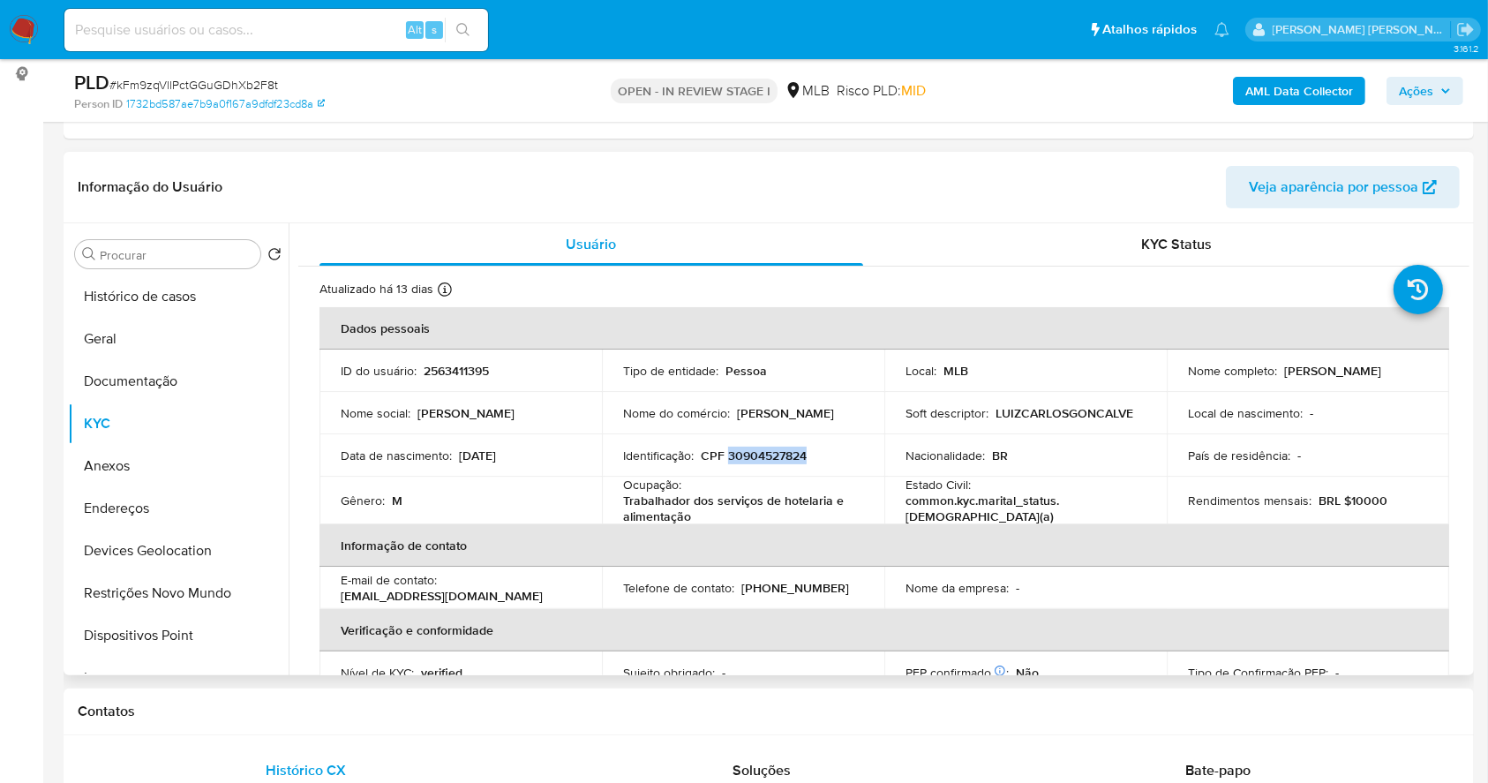
click at [763, 450] on p "CPF 30904527824" at bounding box center [754, 455] width 106 height 16
copy p "30904527824"
click at [760, 457] on p "CPF 30904527824" at bounding box center [754, 455] width 106 height 16
drag, startPoint x: 761, startPoint y: 457, endPoint x: 910, endPoint y: 773, distance: 349.3
click at [760, 456] on p "CPF 30904527824" at bounding box center [754, 455] width 106 height 16
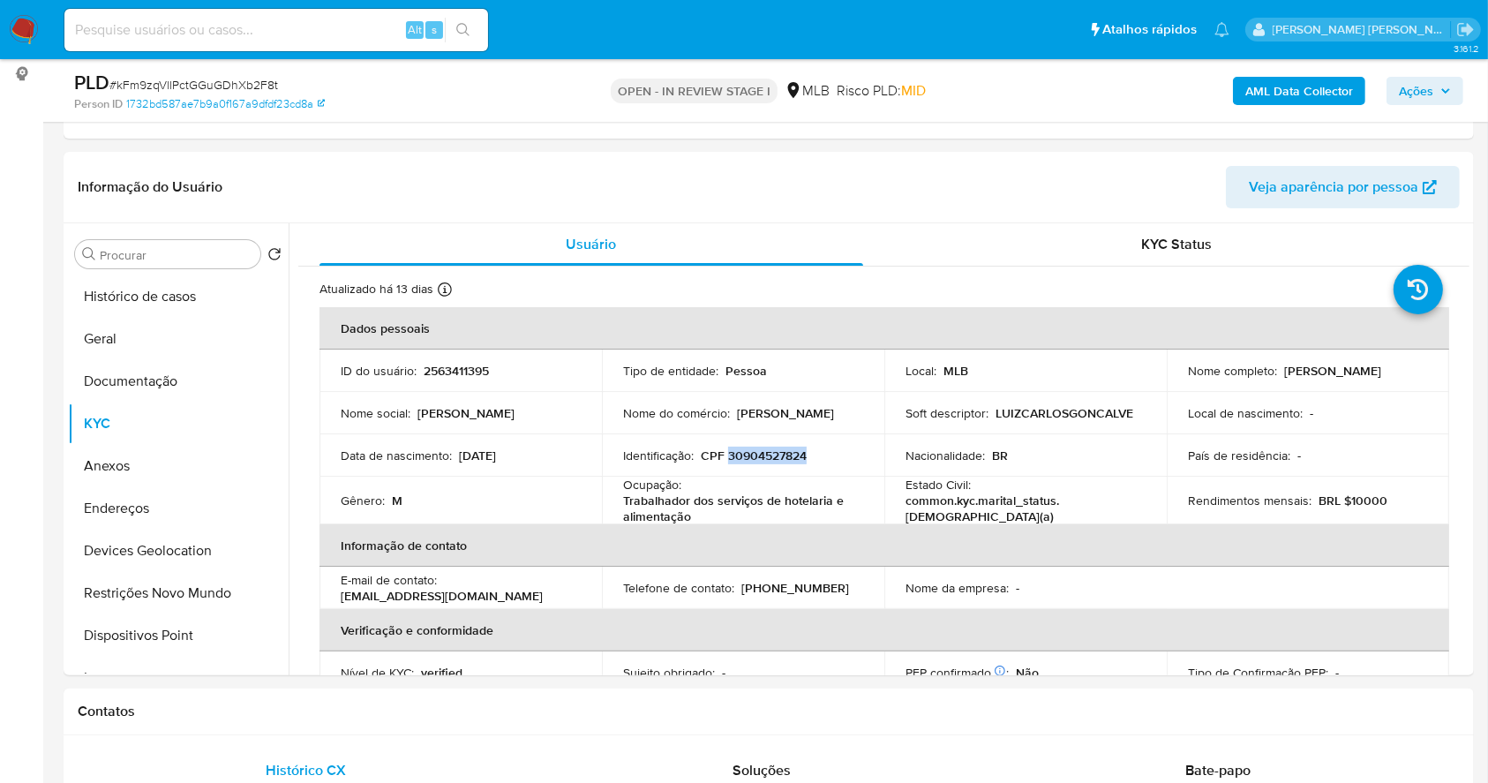
copy p "30904527824"
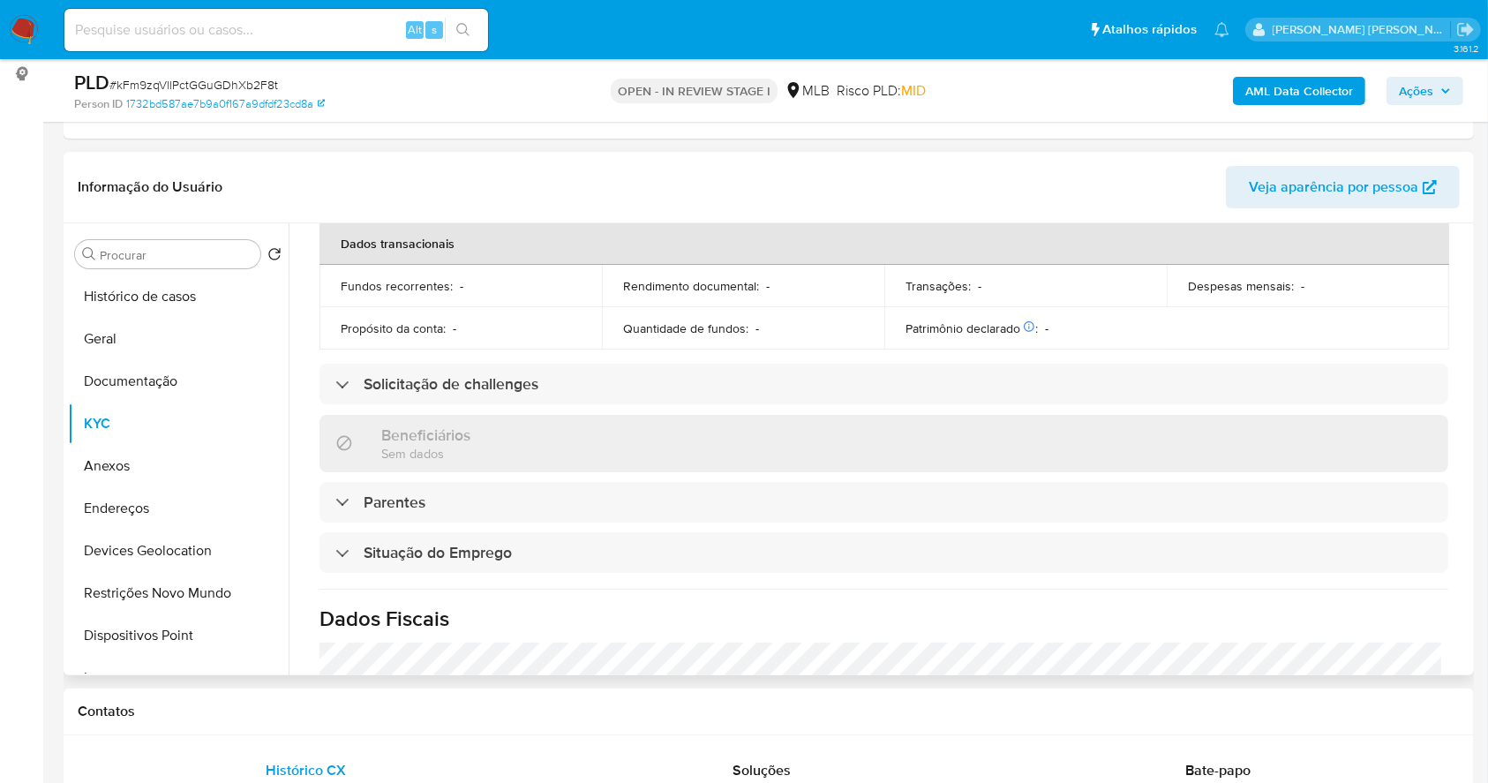
scroll to position [755, 0]
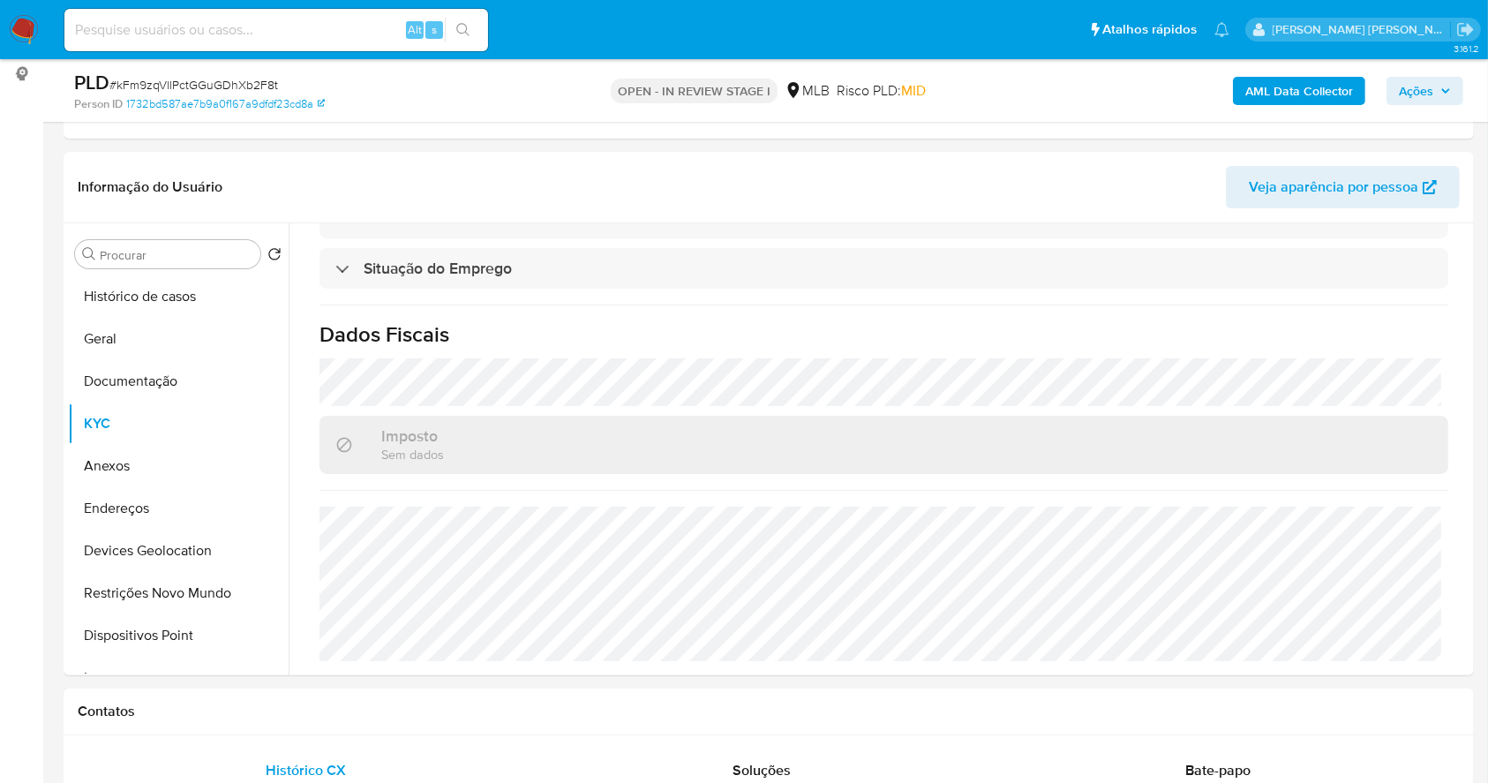
drag, startPoint x: 1446, startPoint y: 80, endPoint x: 1413, endPoint y: 92, distance: 35.4
click at [1445, 80] on span "Ações" at bounding box center [1425, 91] width 52 height 25
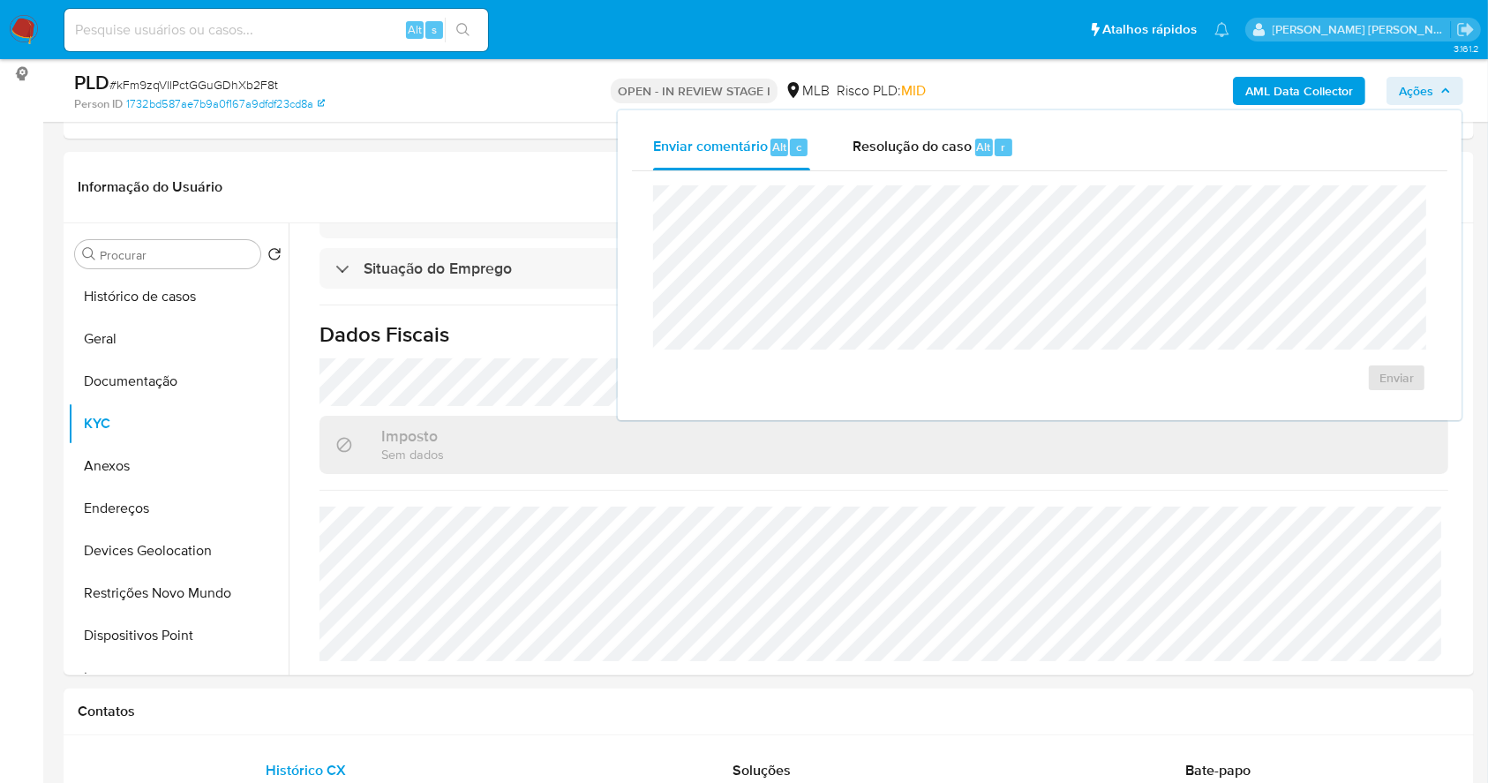
drag, startPoint x: 985, startPoint y: 144, endPoint x: 975, endPoint y: 179, distance: 36.6
click at [982, 145] on span "Alt" at bounding box center [984, 147] width 14 height 17
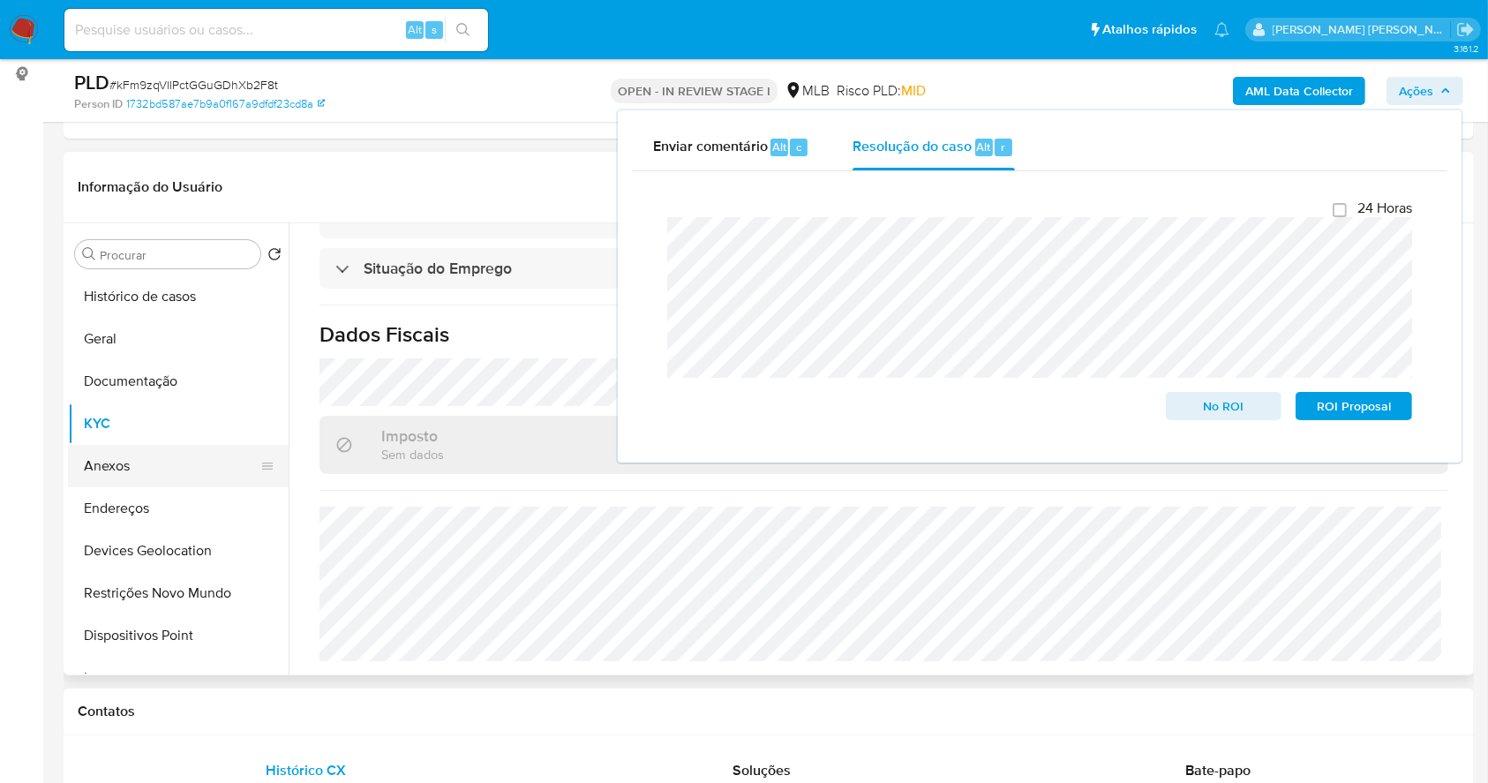
click at [148, 460] on button "Anexos" at bounding box center [171, 466] width 206 height 42
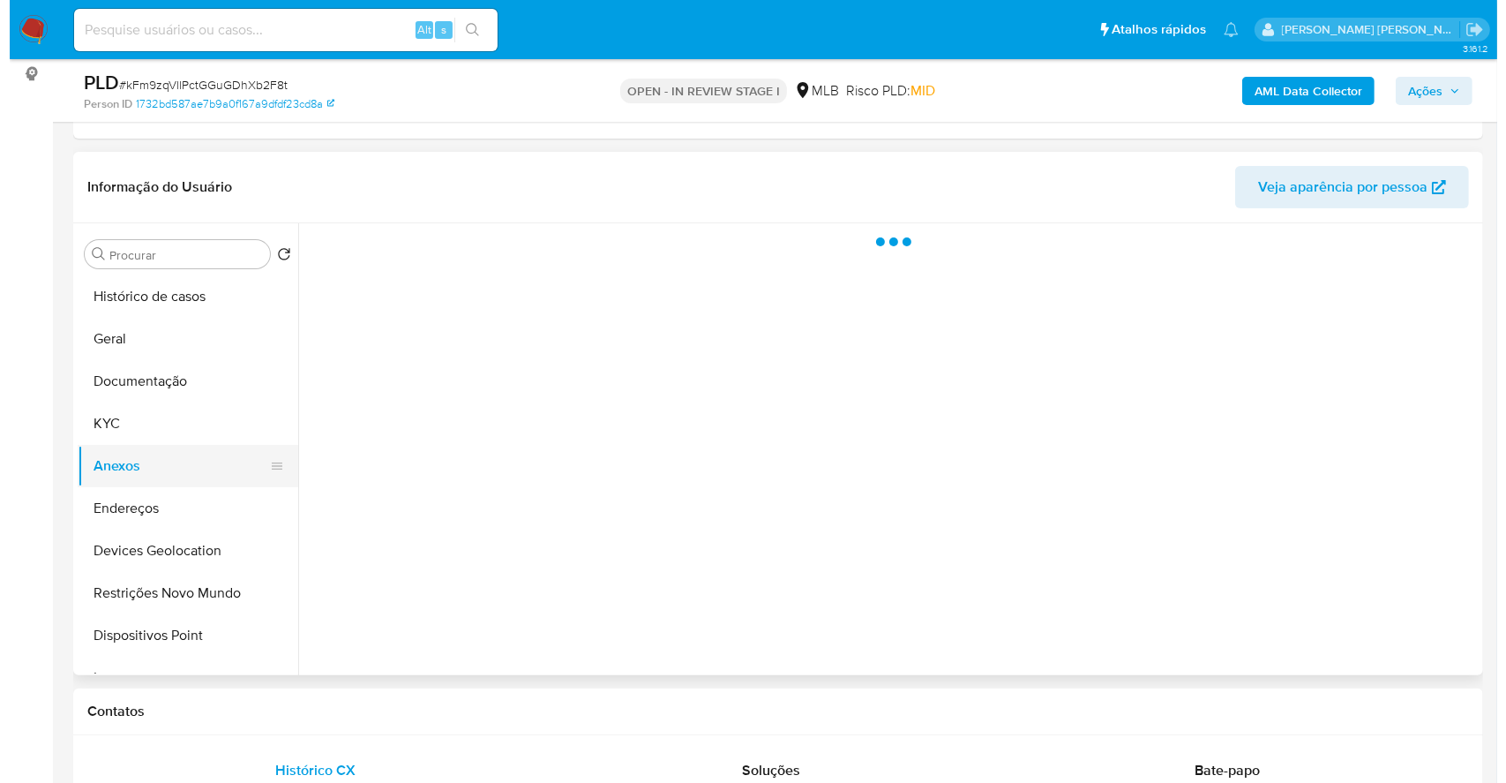
scroll to position [0, 0]
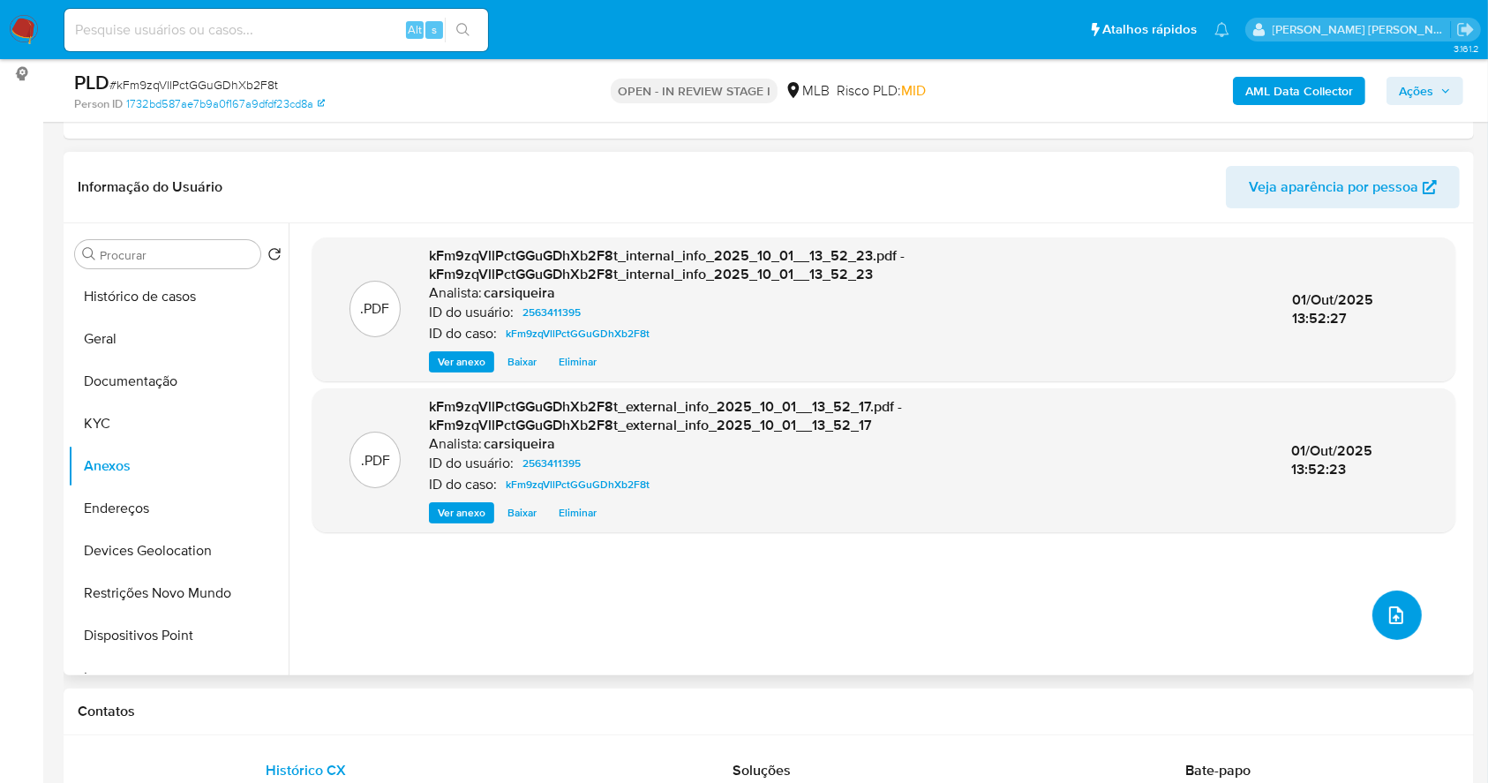
click at [1391, 630] on button "upload-file" at bounding box center [1396, 614] width 49 height 49
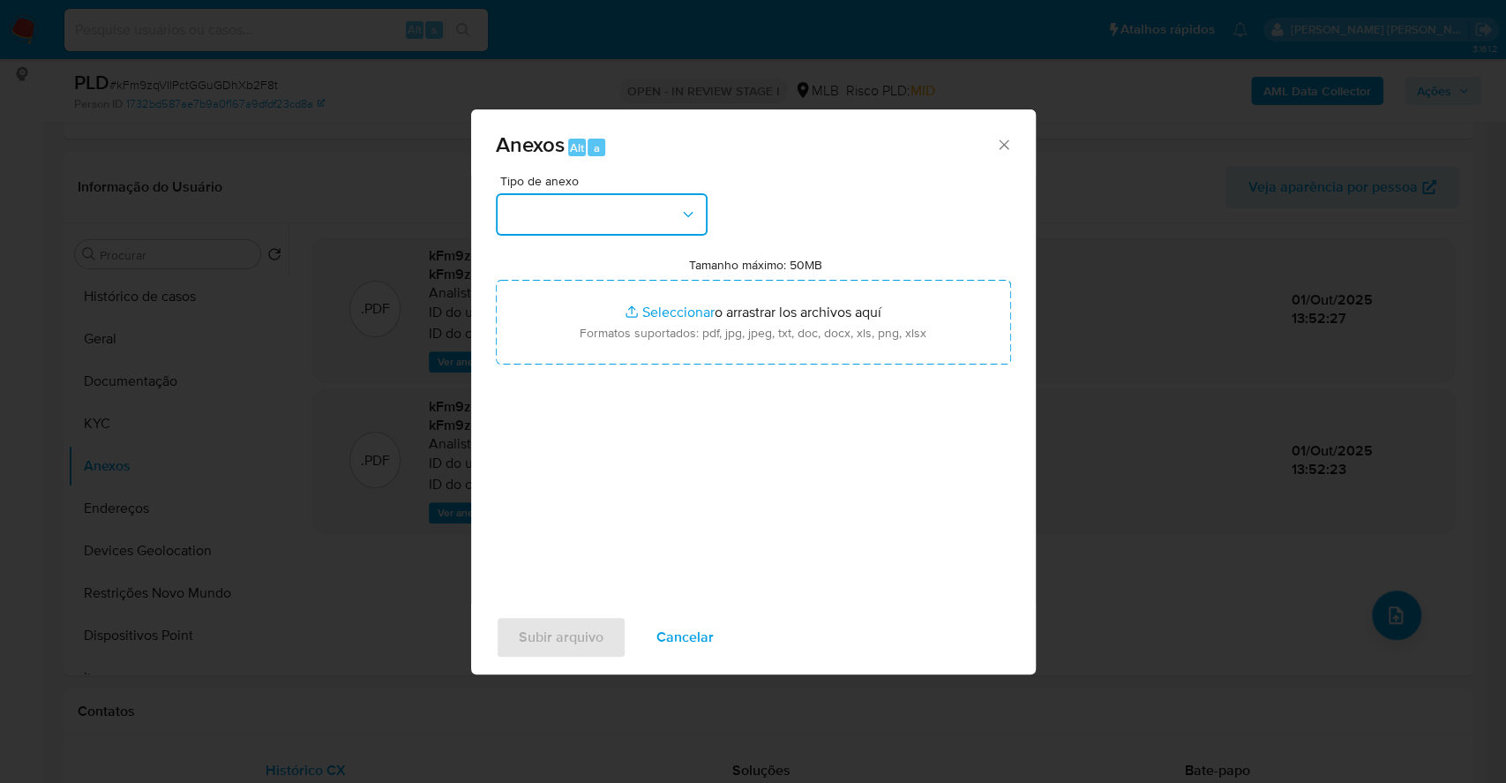
click at [608, 215] on button "button" at bounding box center [602, 214] width 212 height 42
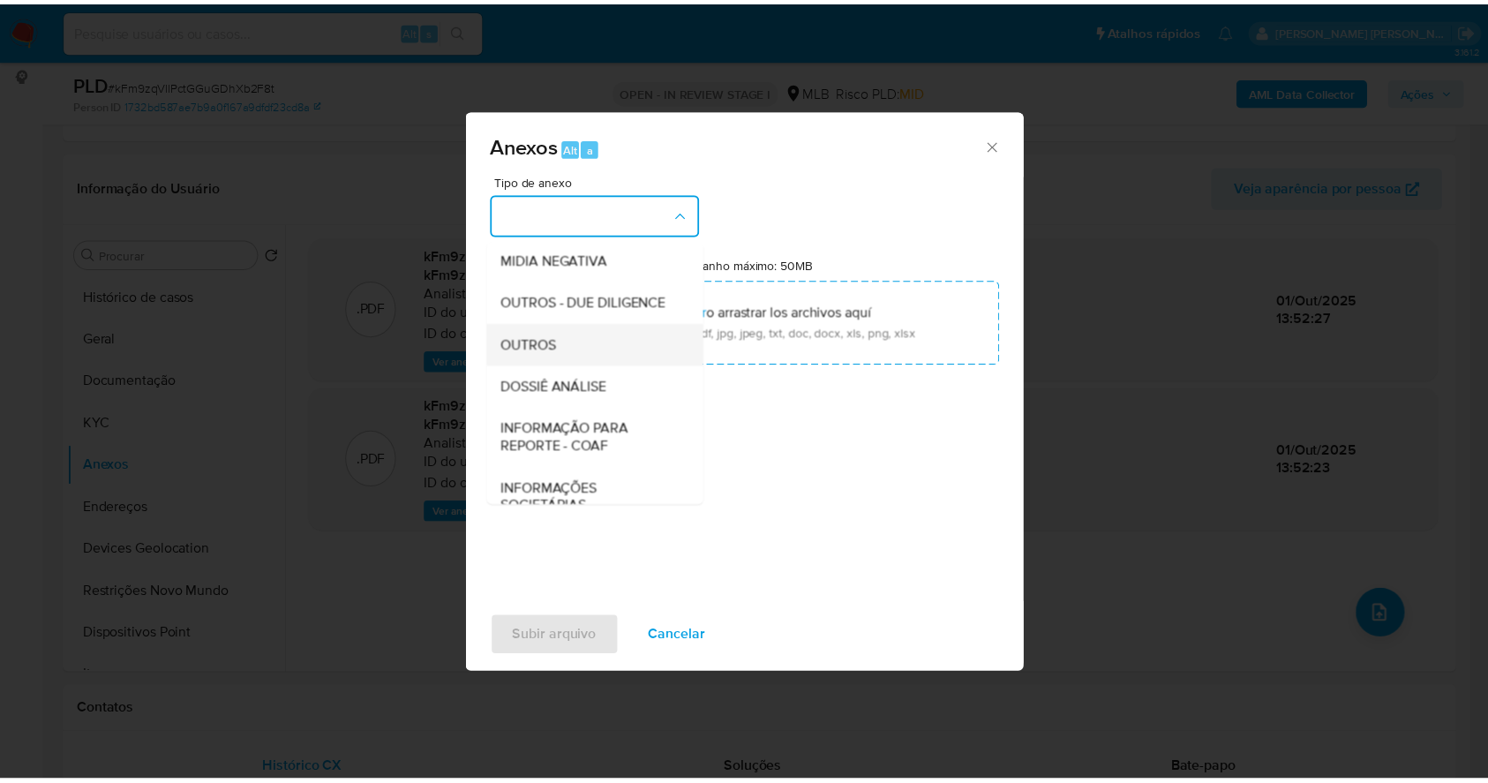
scroll to position [235, 0]
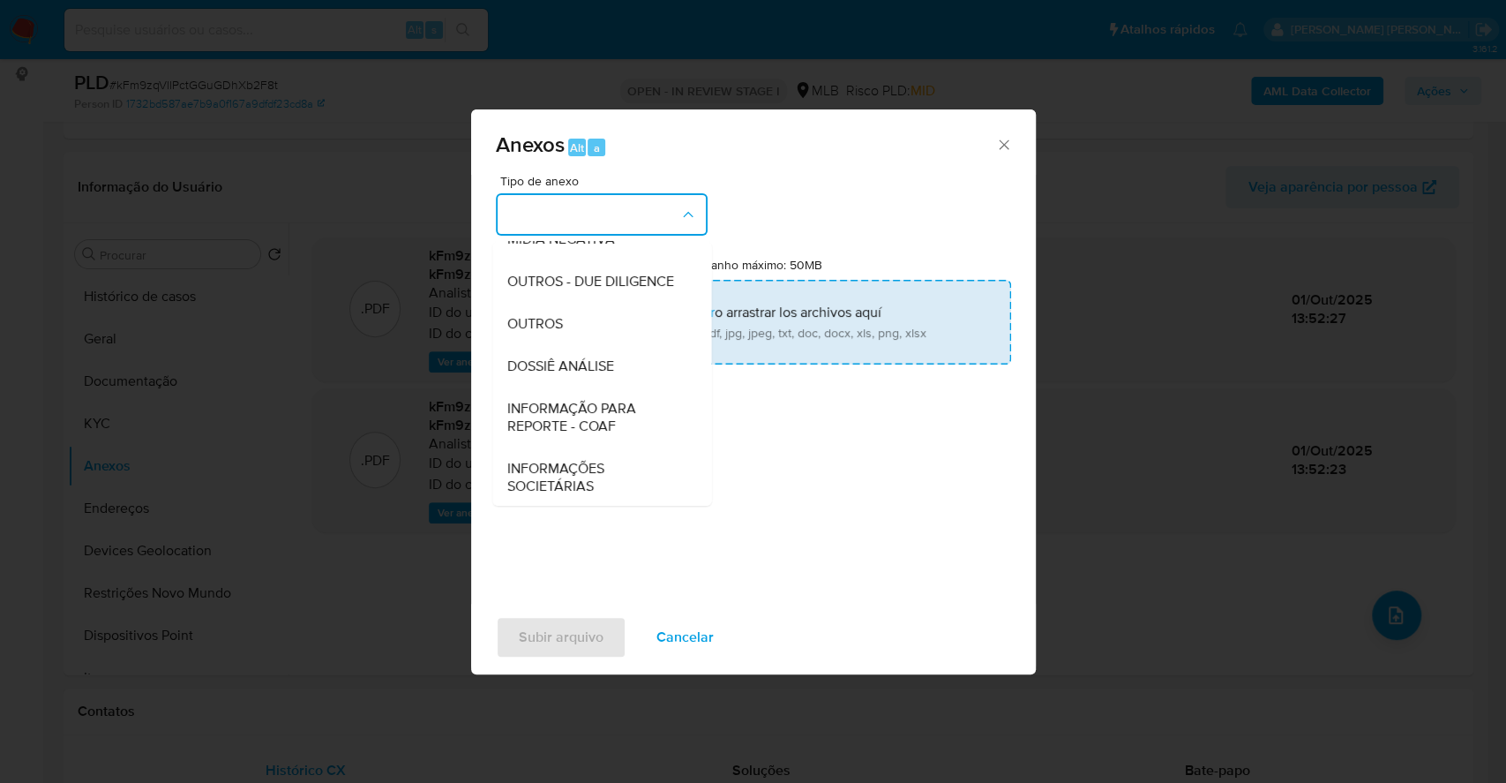
drag, startPoint x: 552, startPoint y: 355, endPoint x: 604, endPoint y: 315, distance: 65.5
click at [551, 333] on span "OUTROS" at bounding box center [535, 324] width 56 height 18
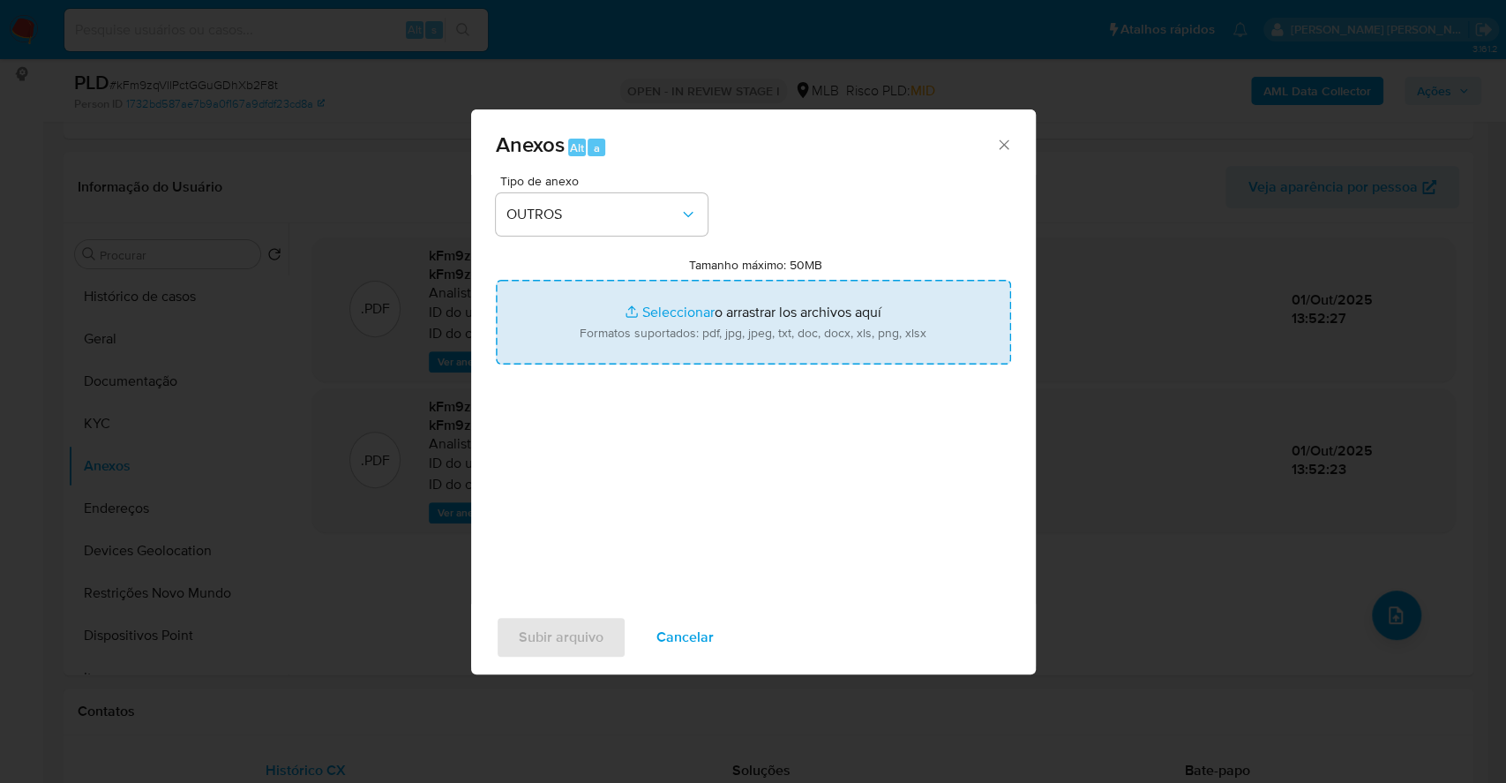
click at [642, 304] on input "Tamanho máximo: 50MB Seleccionar archivos" at bounding box center [753, 322] width 515 height 85
type input "C:\fakepath\Mulan 2563411395_2025_09_30_14_31_36.xlsx"
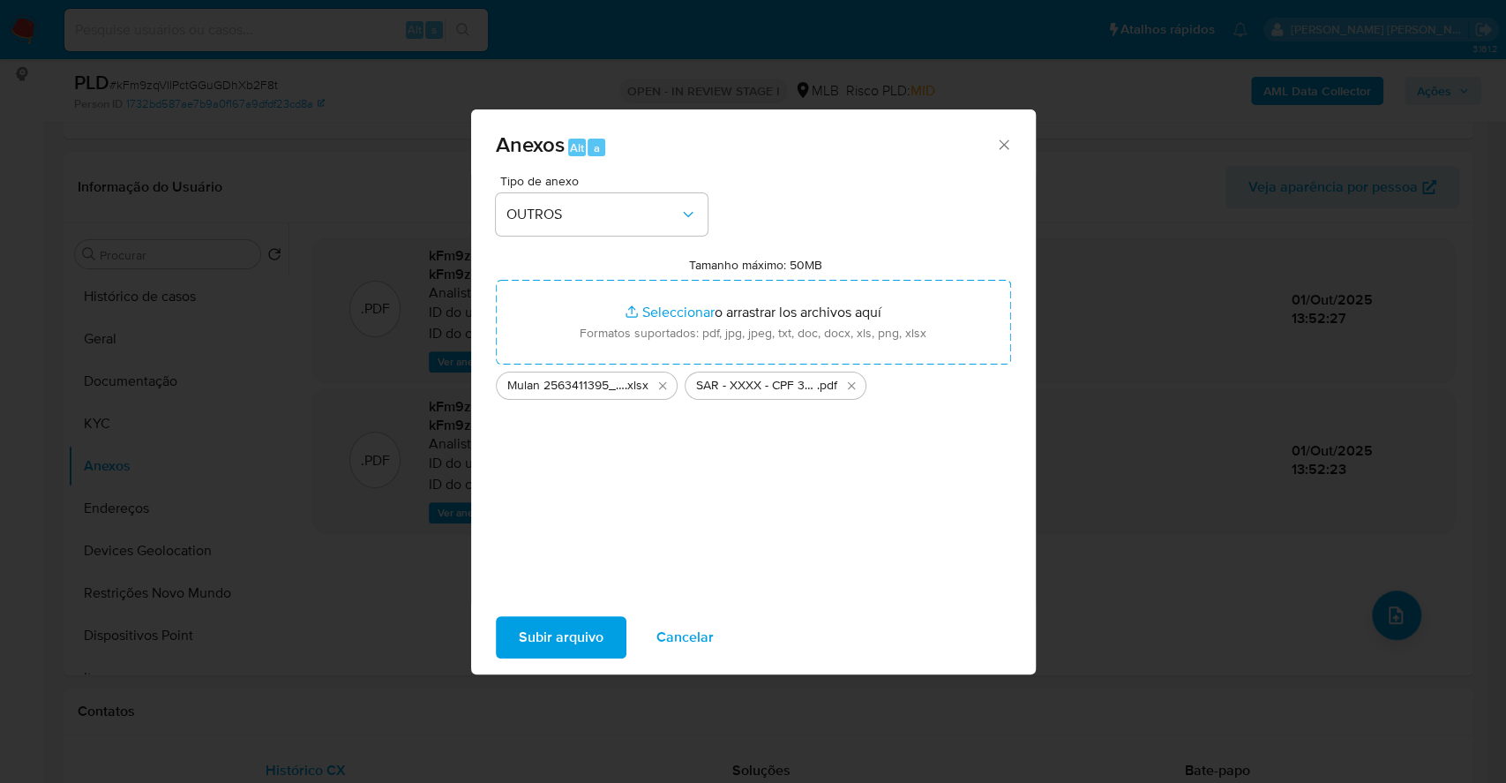
click at [531, 640] on span "Subir arquivo" at bounding box center [561, 637] width 85 height 39
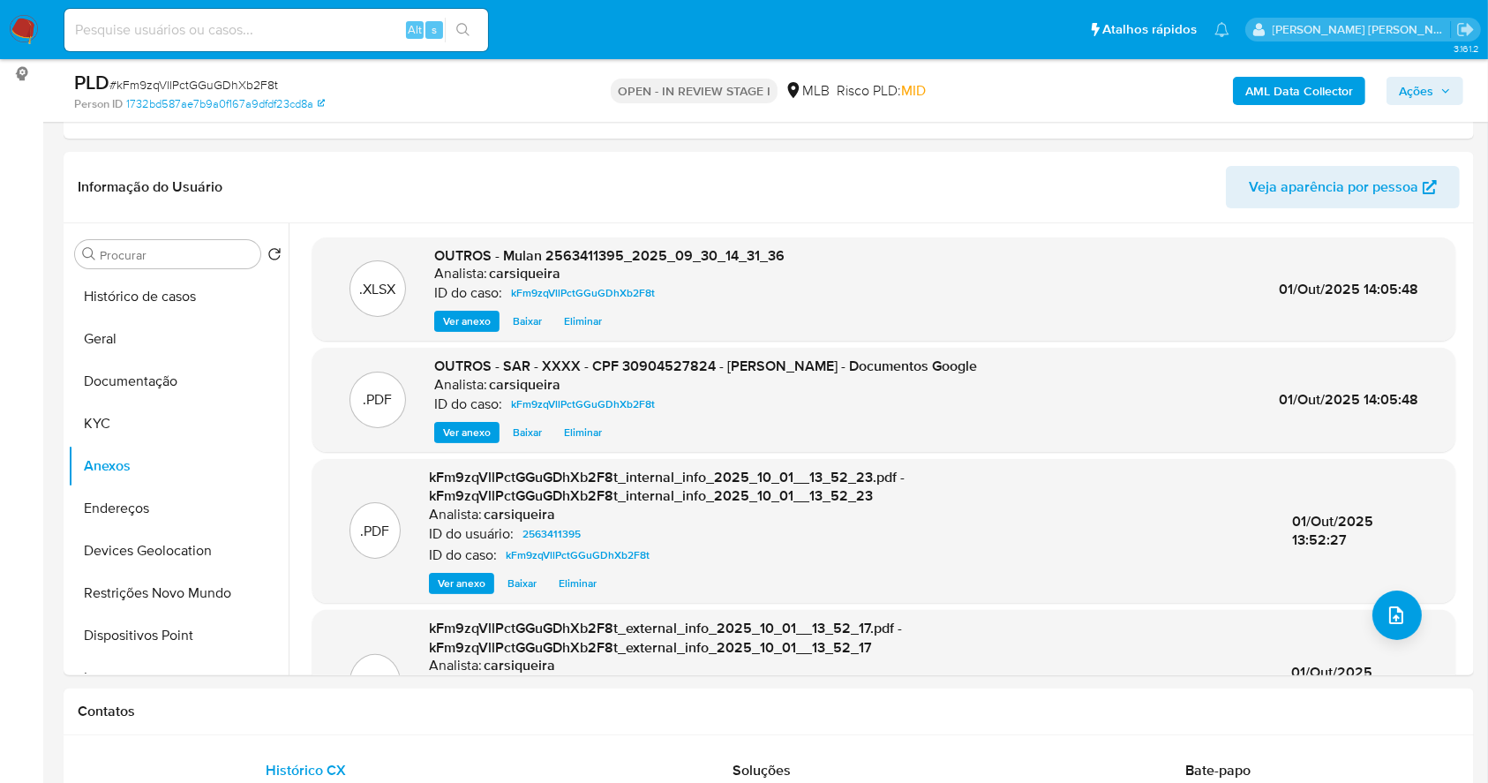
click at [1415, 82] on span "Ações" at bounding box center [1416, 91] width 34 height 28
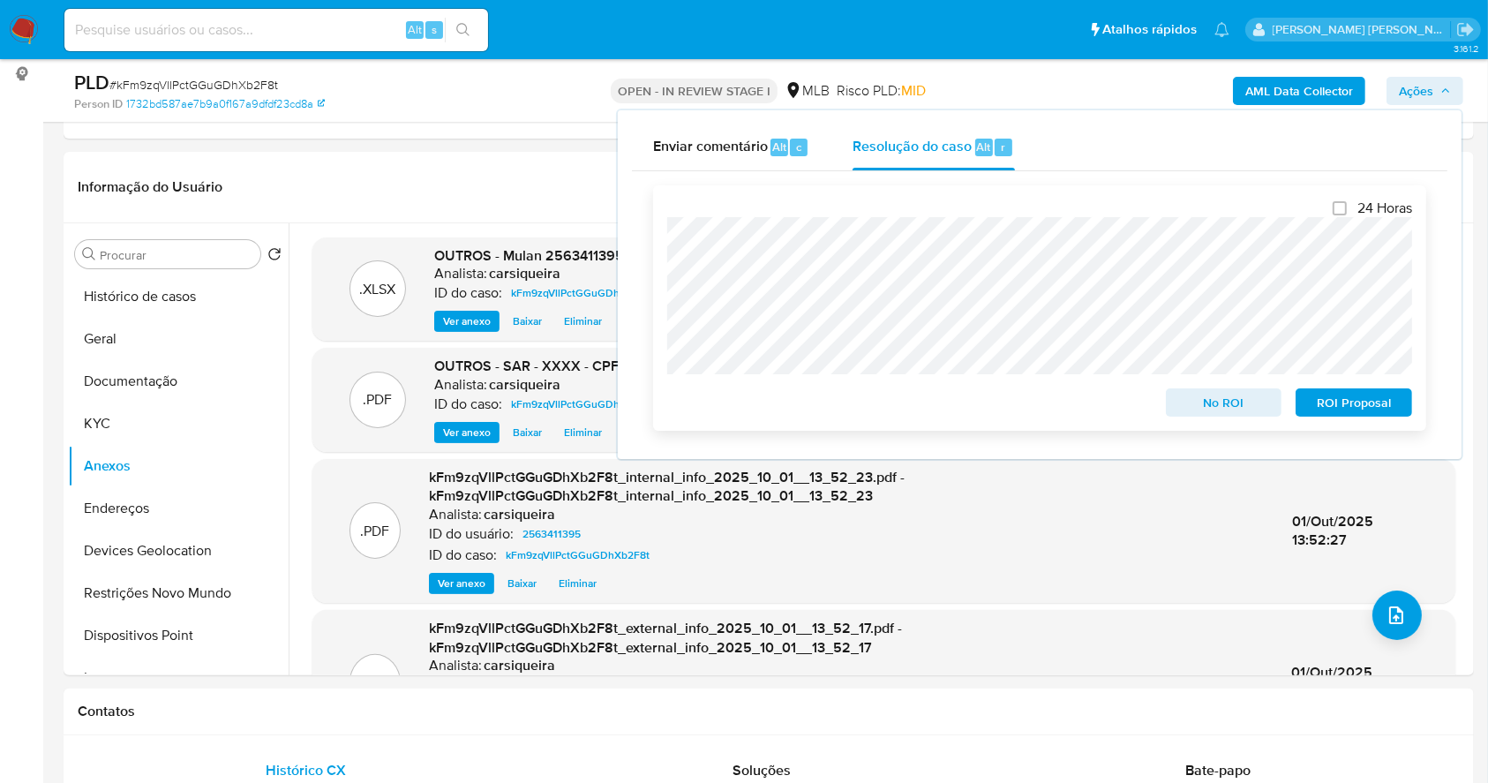
click at [1370, 402] on span "ROI Proposal" at bounding box center [1354, 402] width 92 height 25
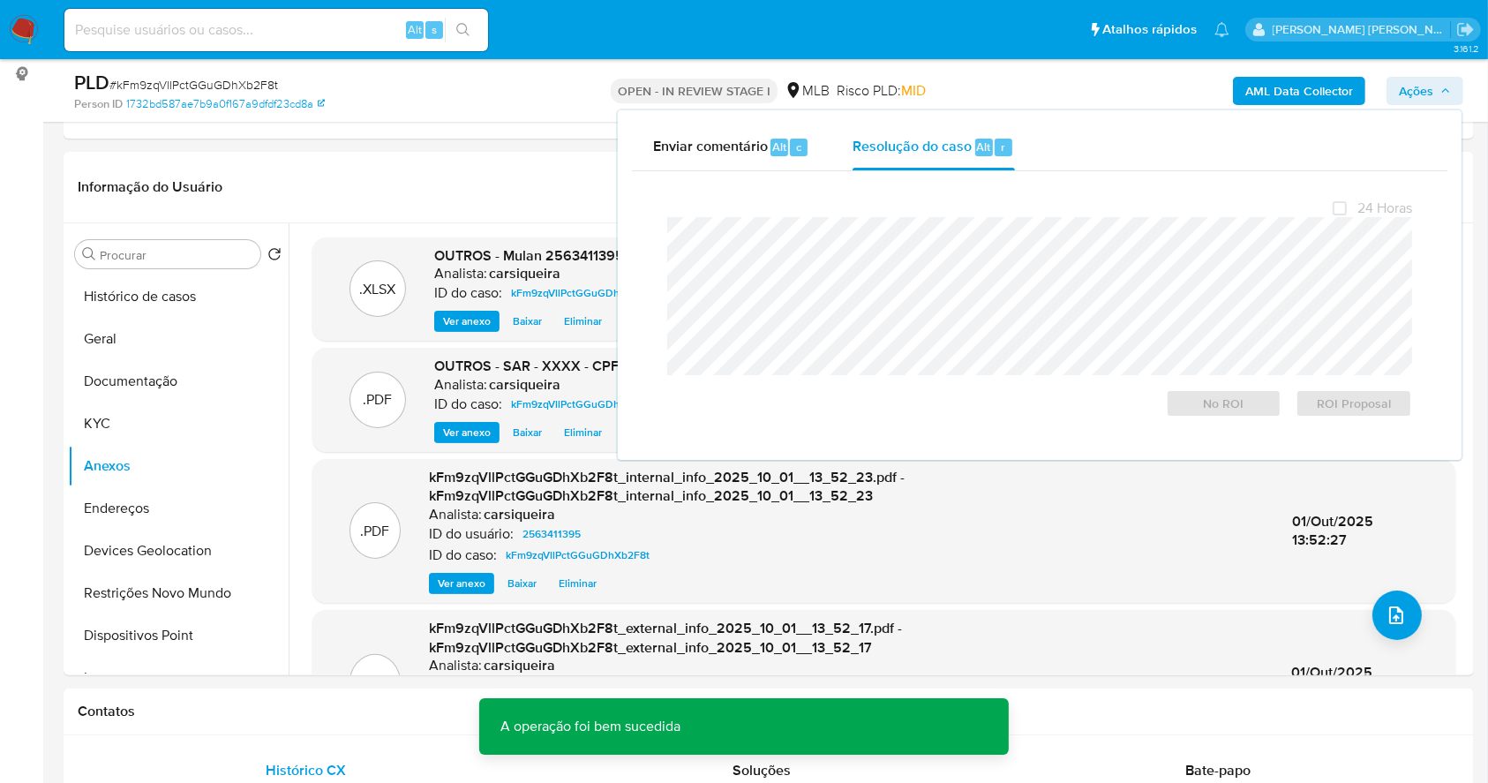
click at [202, 87] on span "# kFm9zqVllPctGGuGDhXb2F8t" at bounding box center [193, 85] width 169 height 18
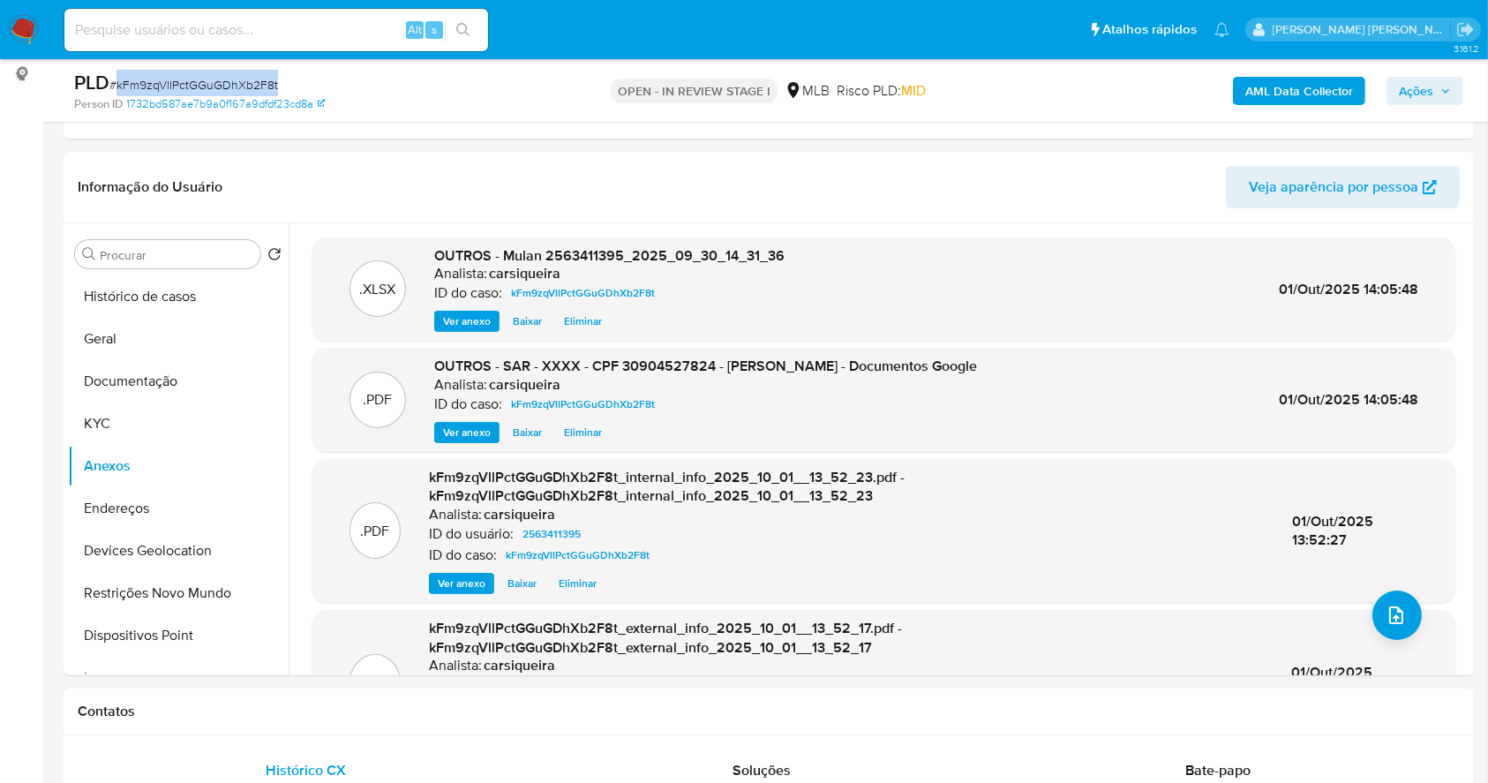
click at [202, 87] on span "# kFm9zqVllPctGGuGDhXb2F8t" at bounding box center [193, 85] width 169 height 18
copy span "kFm9zqVllPctGGuGDhXb2F8t"
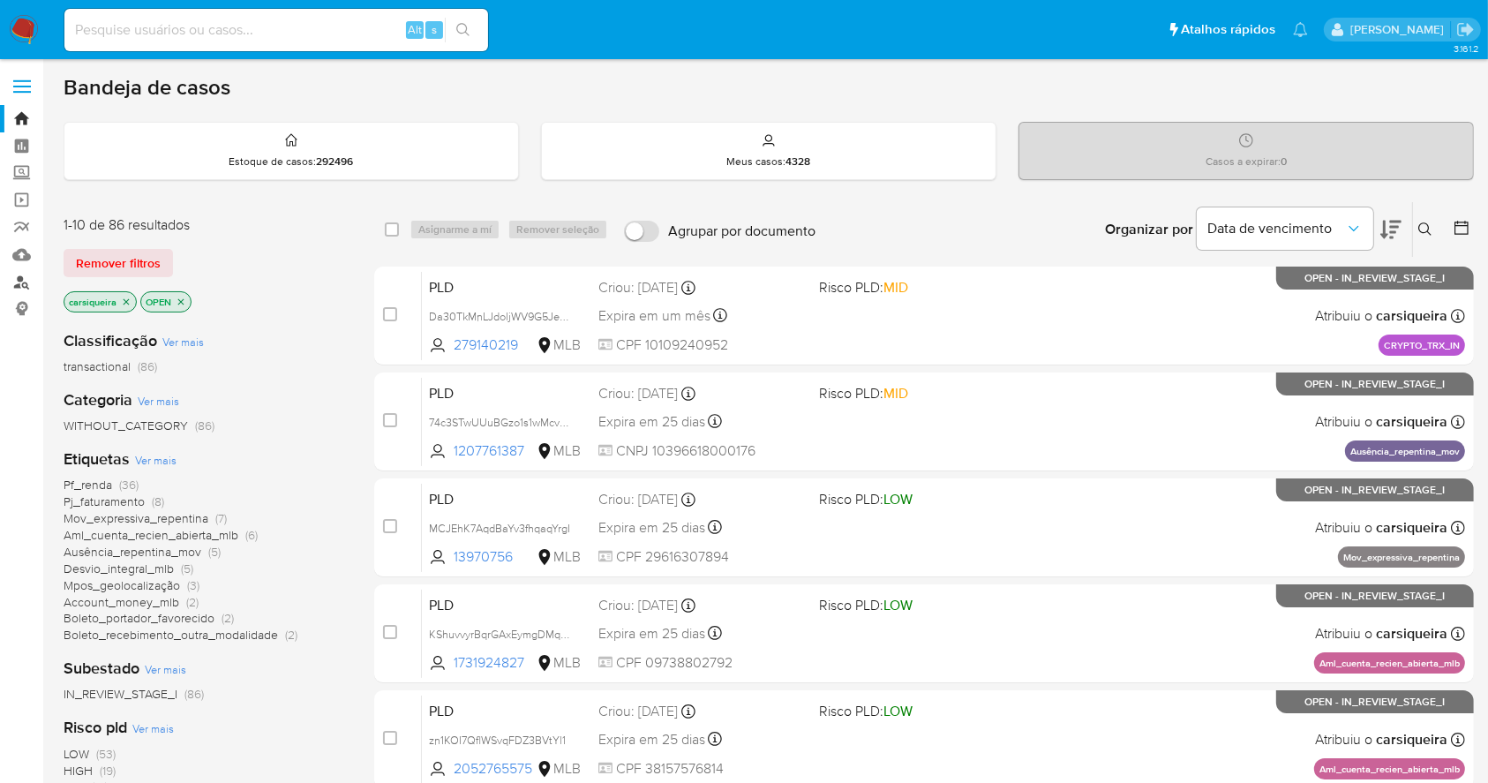
click at [19, 279] on link "Localizador de pessoas" at bounding box center [105, 281] width 210 height 27
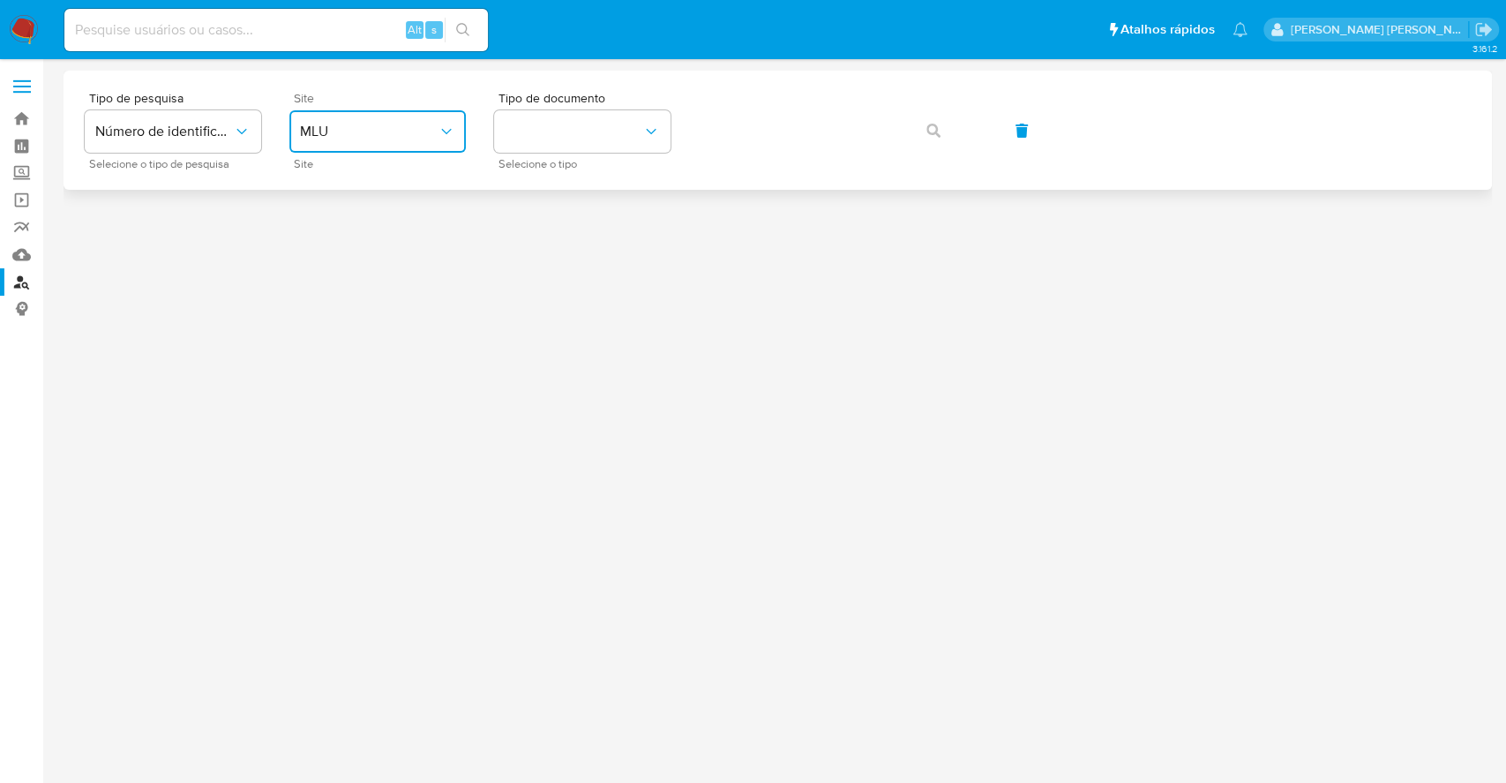
click at [424, 124] on span "MLU" at bounding box center [369, 132] width 138 height 18
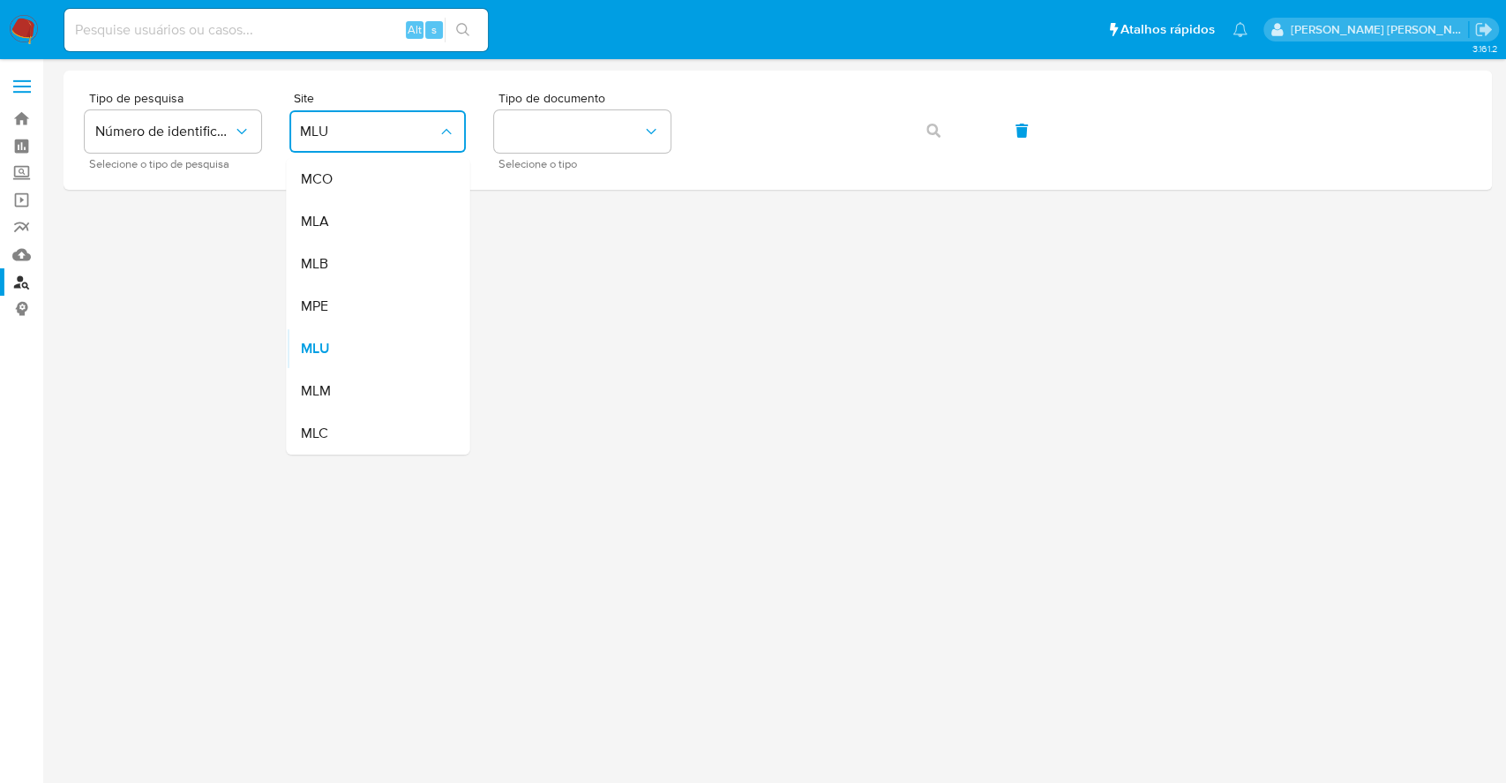
click at [349, 251] on div "MLB" at bounding box center [372, 264] width 145 height 42
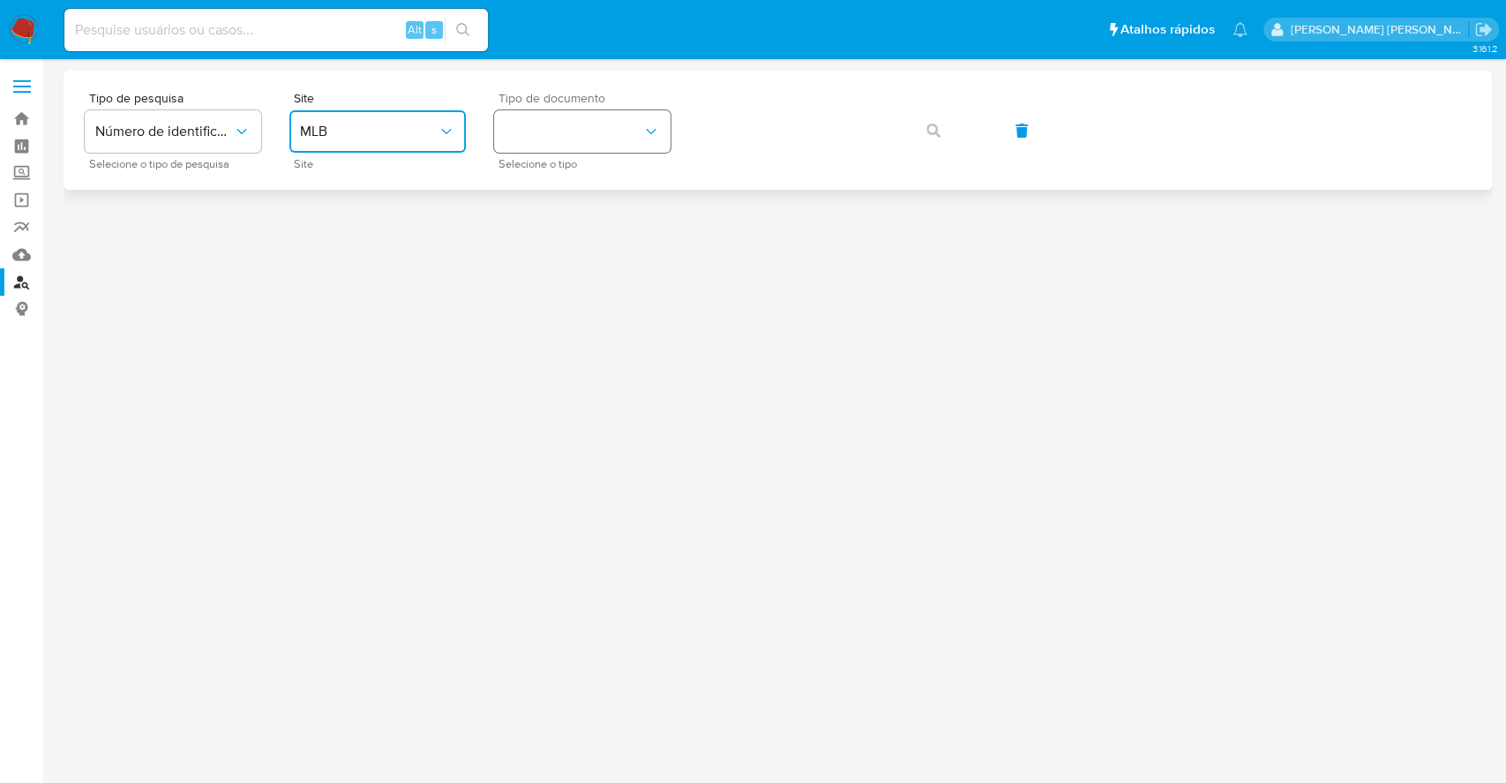
click at [558, 145] on button "identificationType" at bounding box center [582, 131] width 176 height 42
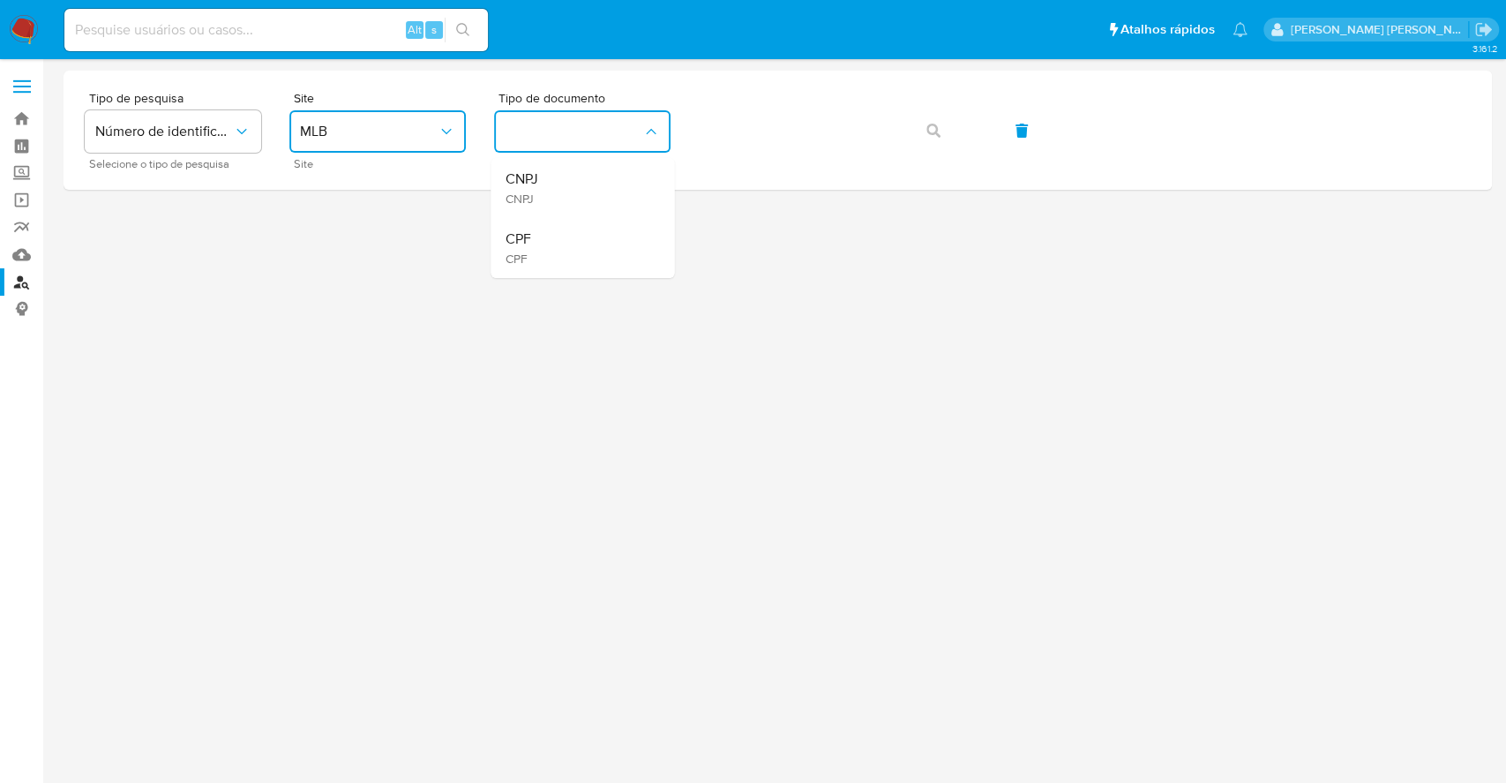
drag, startPoint x: 587, startPoint y: 251, endPoint x: 604, endPoint y: 233, distance: 24.3
click at [586, 249] on div "CPF CPF" at bounding box center [577, 248] width 145 height 60
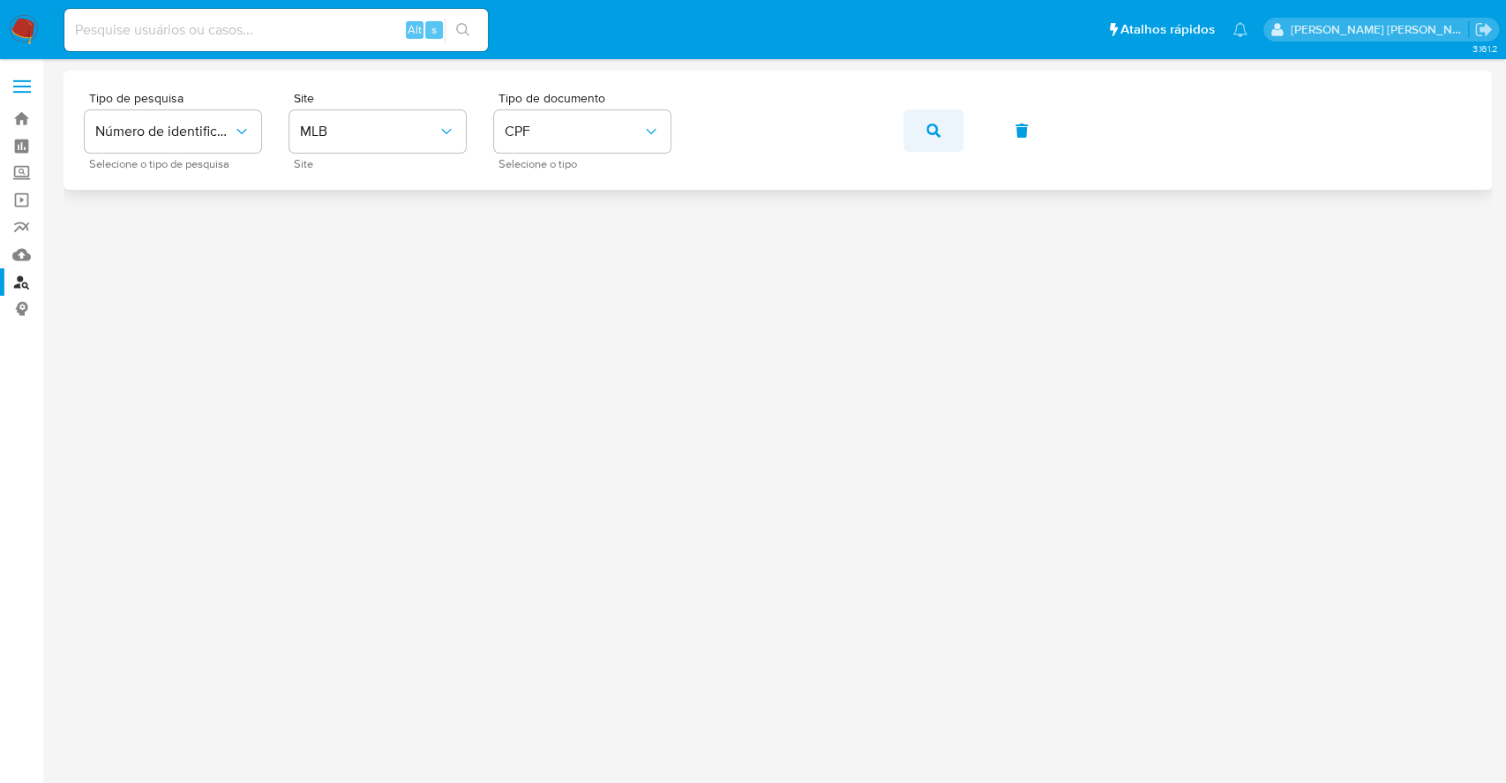
click at [938, 131] on icon "button" at bounding box center [934, 131] width 14 height 14
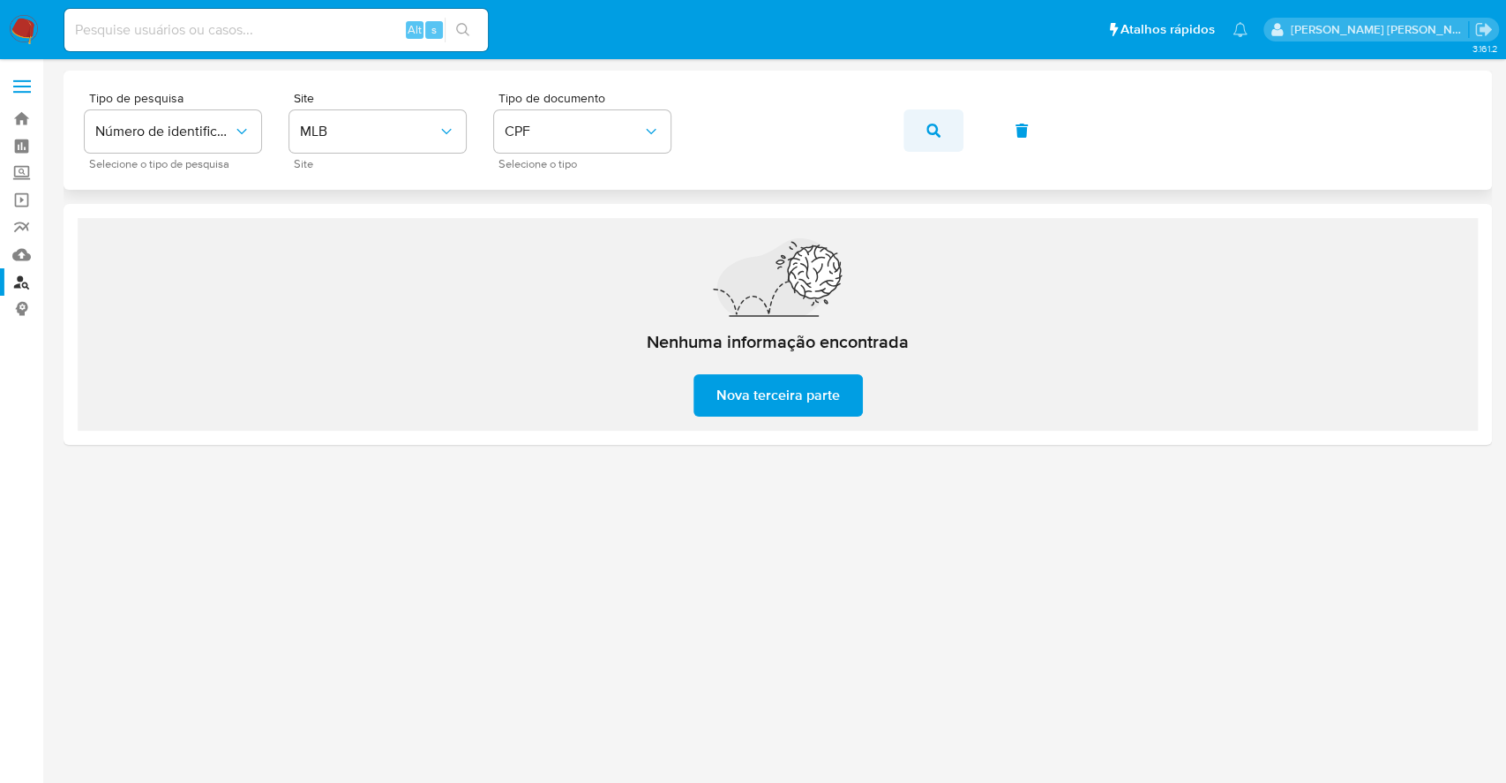
click at [925, 140] on button "button" at bounding box center [934, 130] width 60 height 42
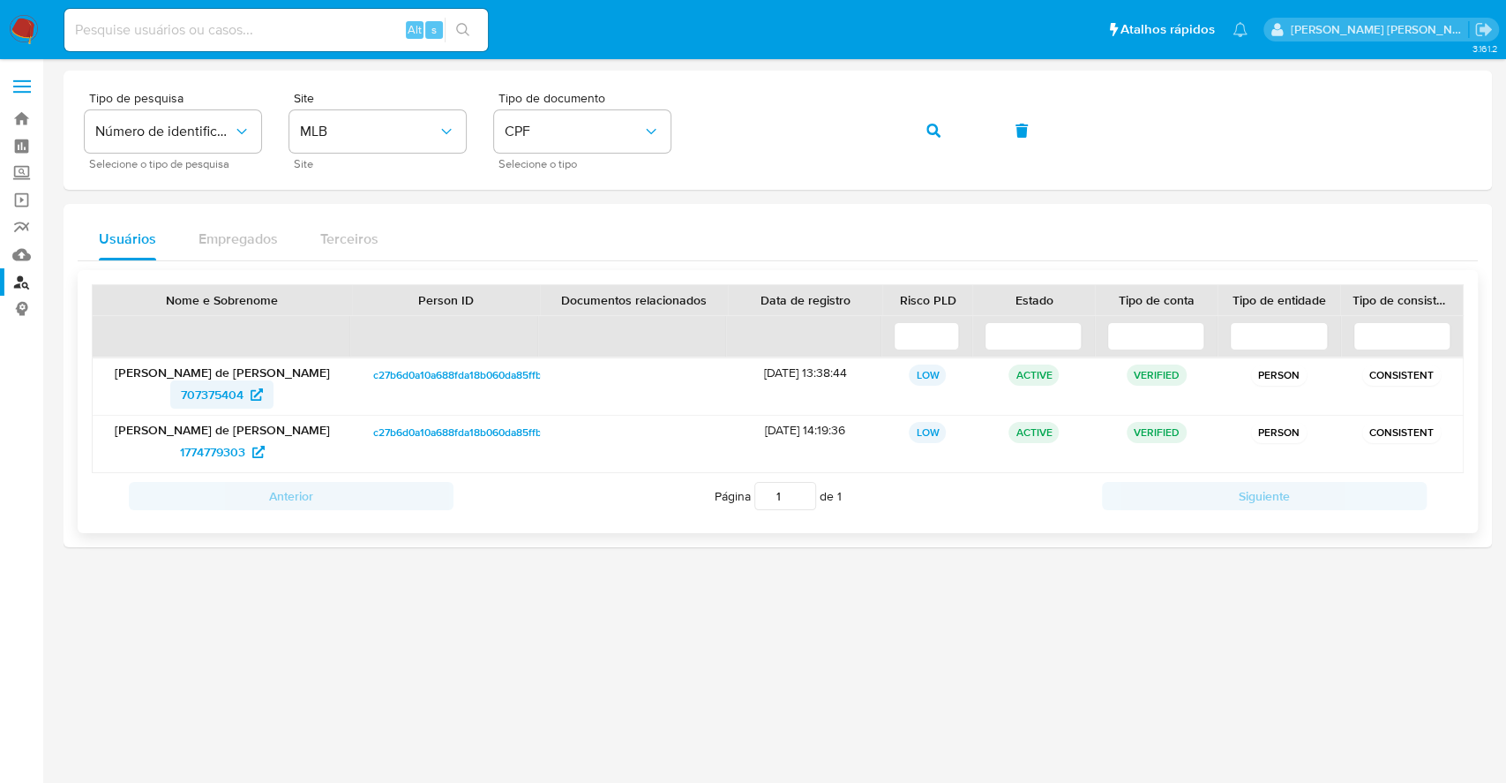
click at [193, 398] on span "707375404" at bounding box center [212, 394] width 63 height 28
click at [355, 26] on input at bounding box center [276, 30] width 424 height 23
paste input "1895628620"
type input "1895628620"
click at [462, 27] on icon "search-icon" at bounding box center [463, 30] width 14 height 14
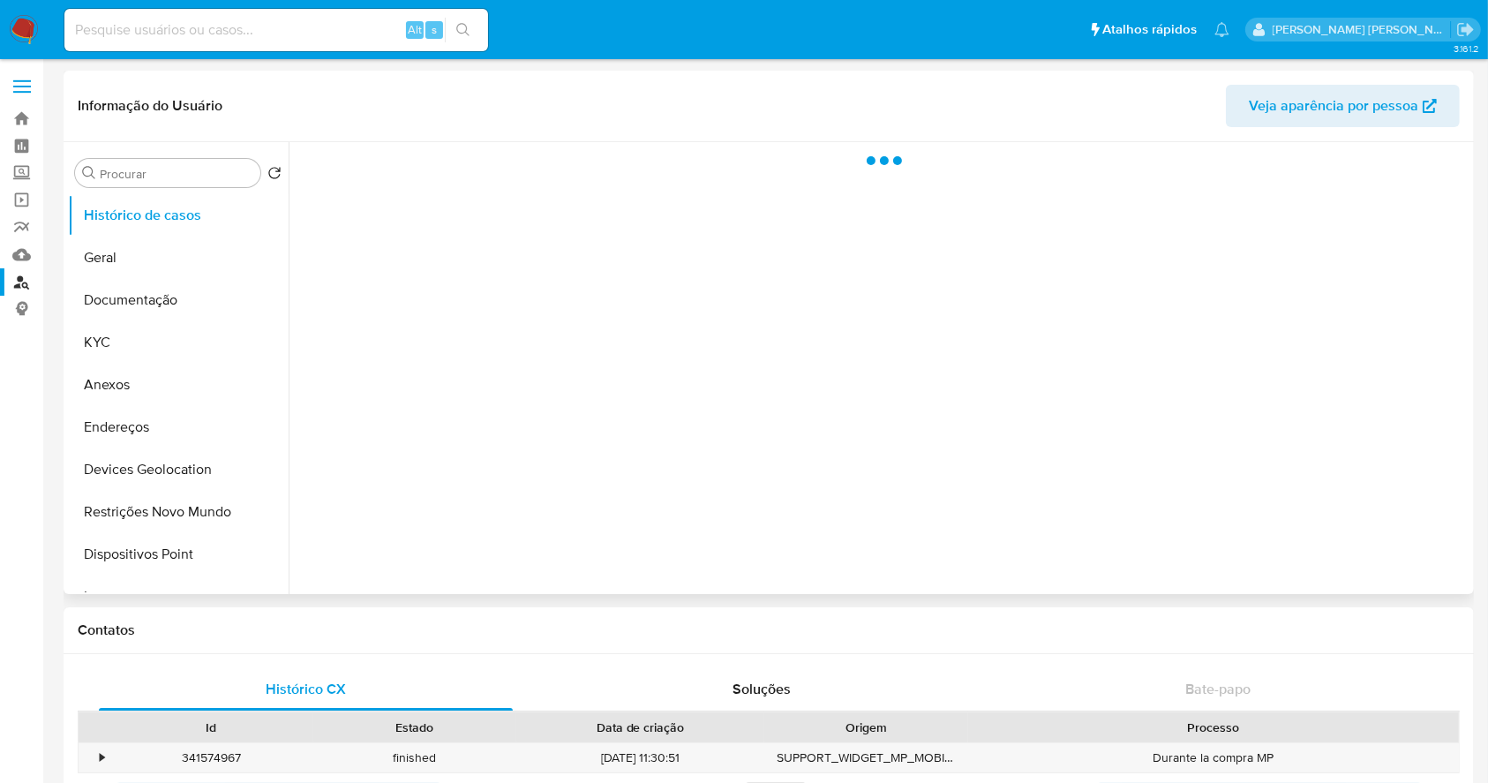
select select "10"
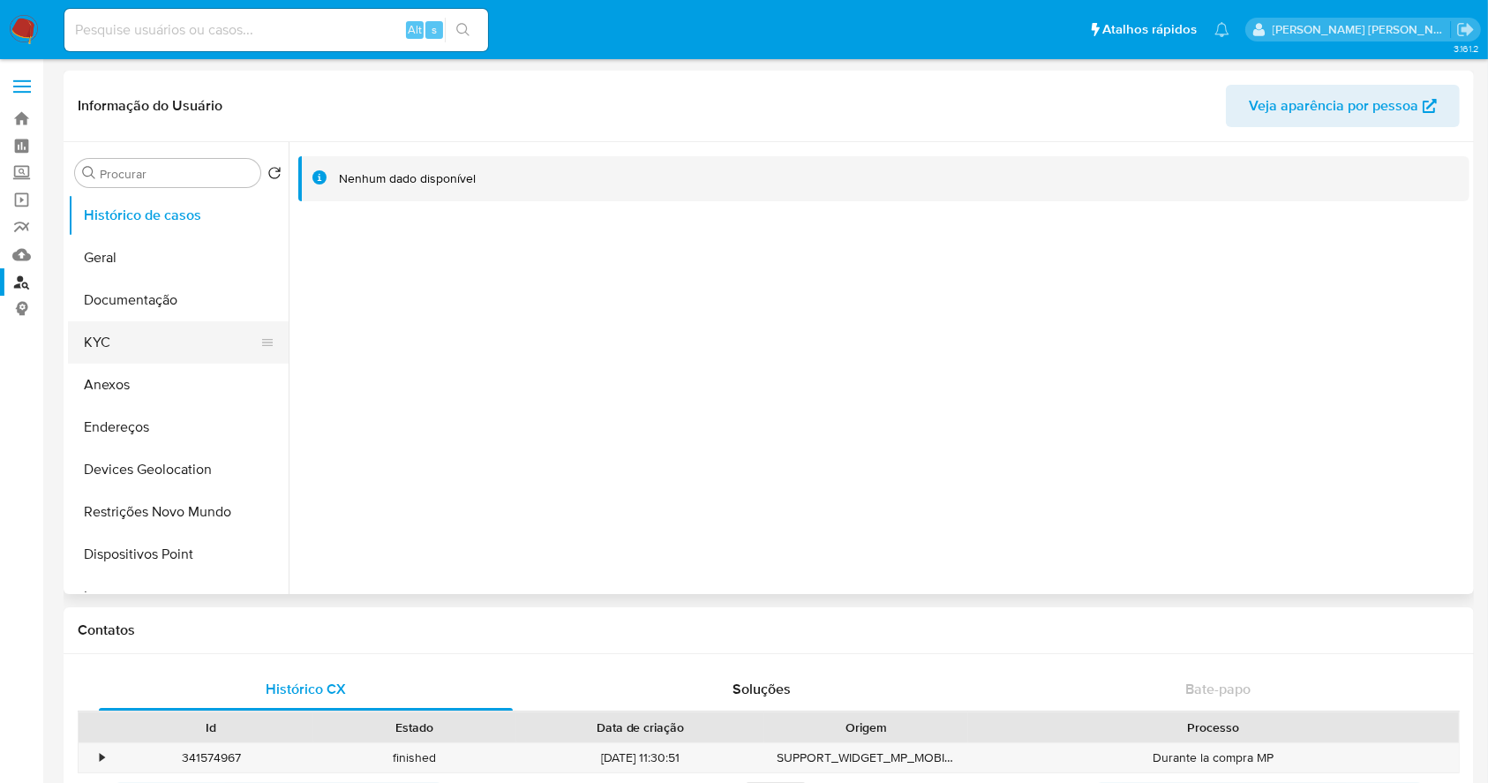
click at [122, 331] on button "KYC" at bounding box center [171, 342] width 206 height 42
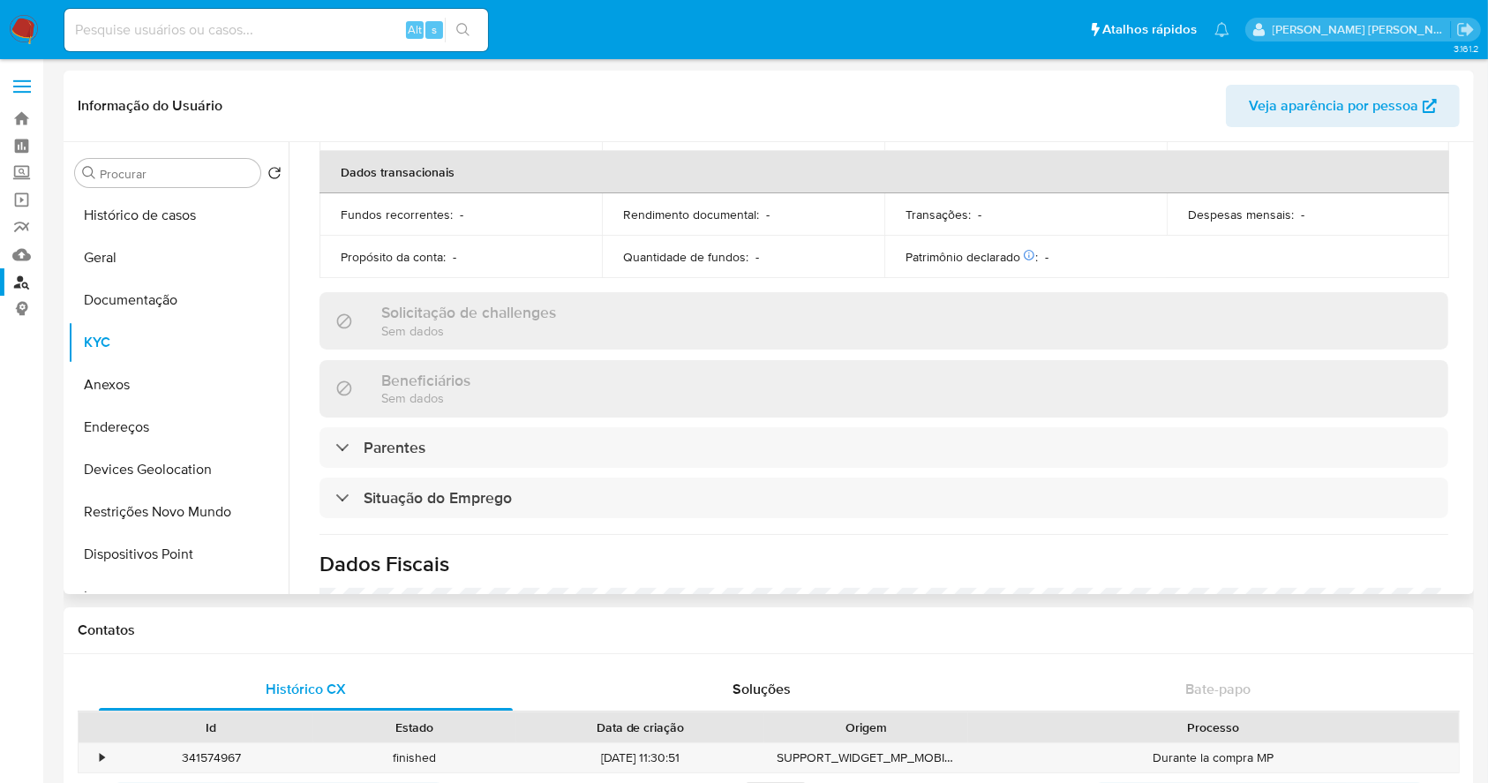
scroll to position [789, 0]
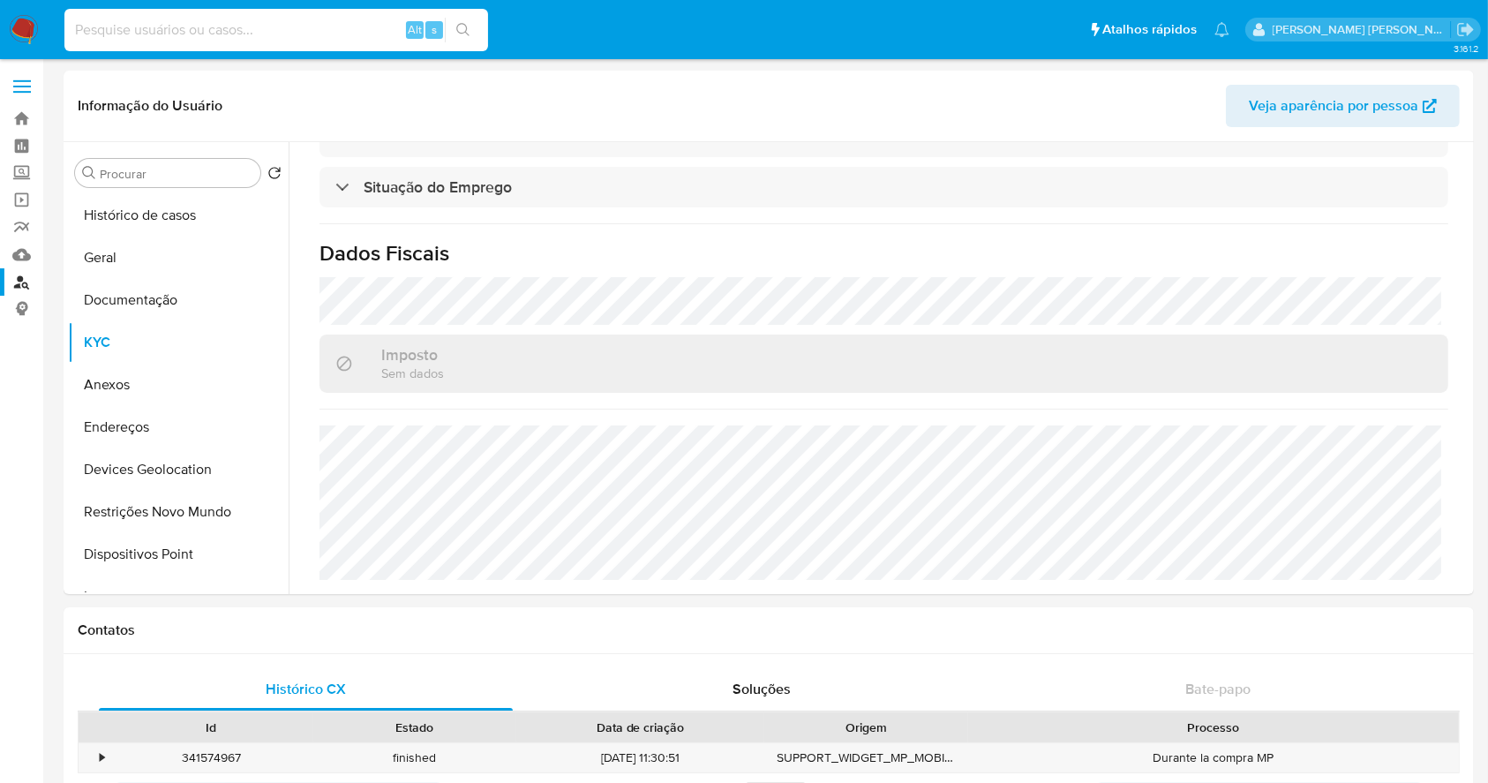
click at [321, 20] on input at bounding box center [276, 30] width 424 height 23
paste input "1513791802"
type input "1513791802"
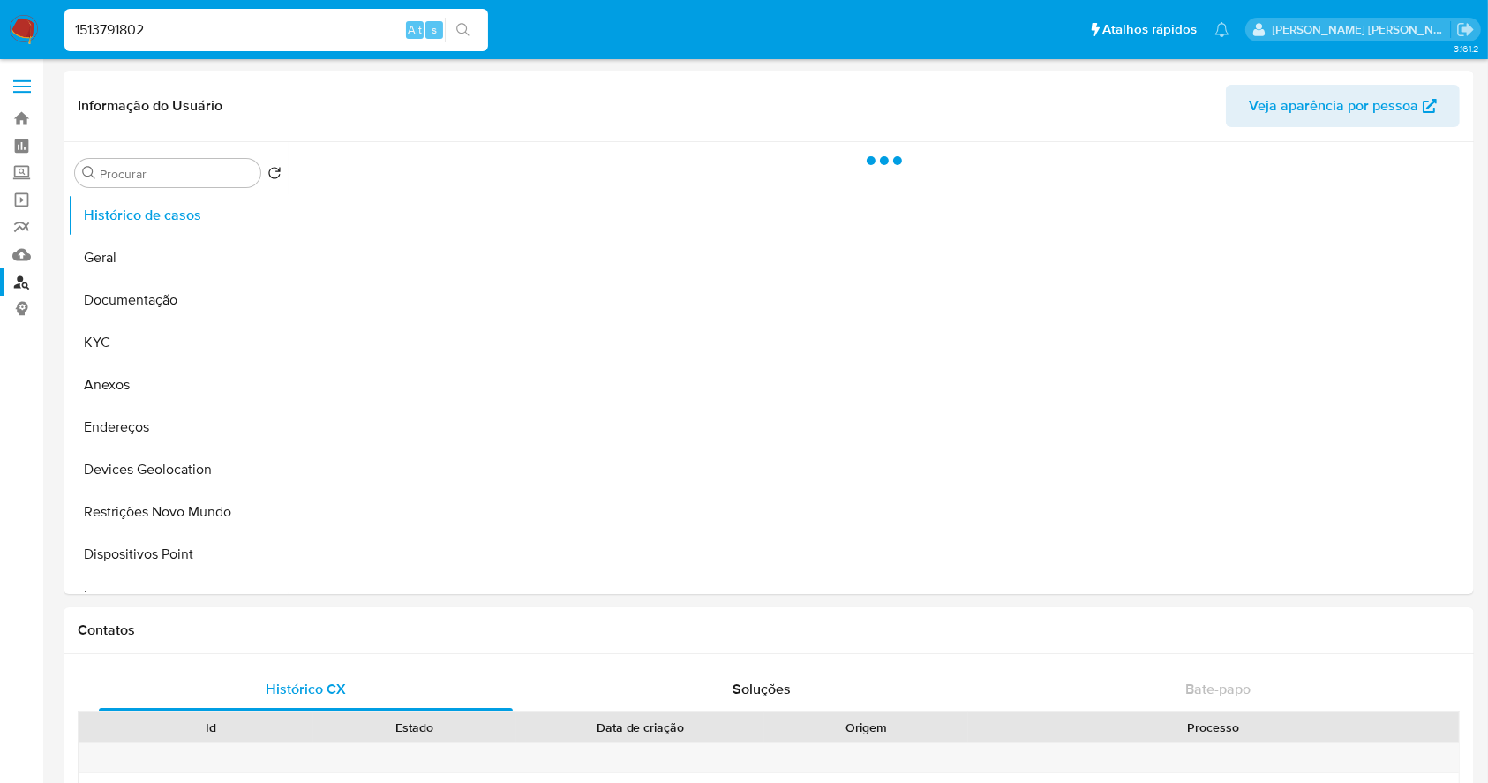
select select "10"
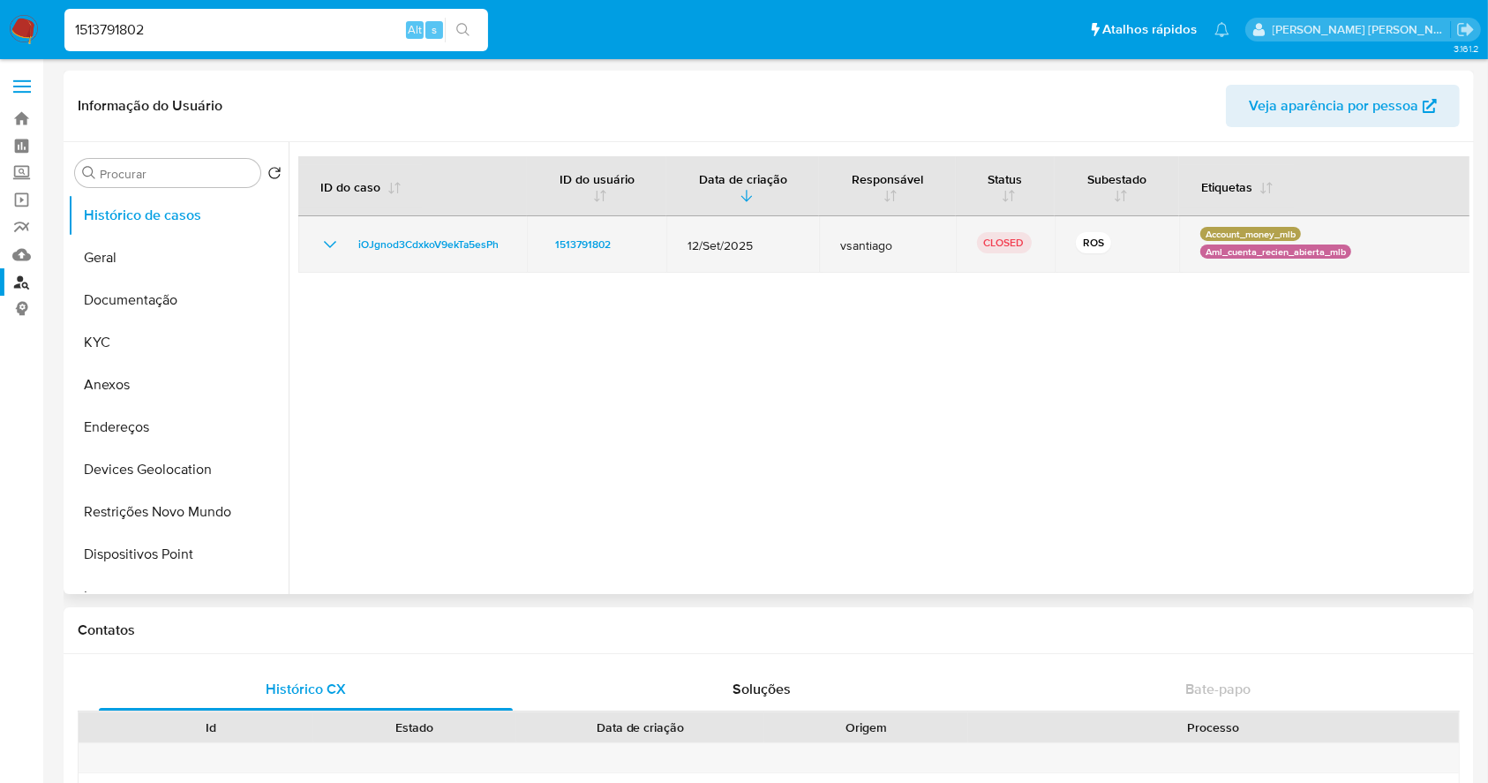
click at [341, 228] on td "iOJgnod3CdxkoV9ekTa5esPh" at bounding box center [412, 244] width 229 height 56
click at [305, 236] on td "iOJgnod3CdxkoV9ekTa5esPh" at bounding box center [412, 244] width 229 height 56
click at [332, 250] on icon "Mostrar/Ocultar" at bounding box center [329, 244] width 21 height 21
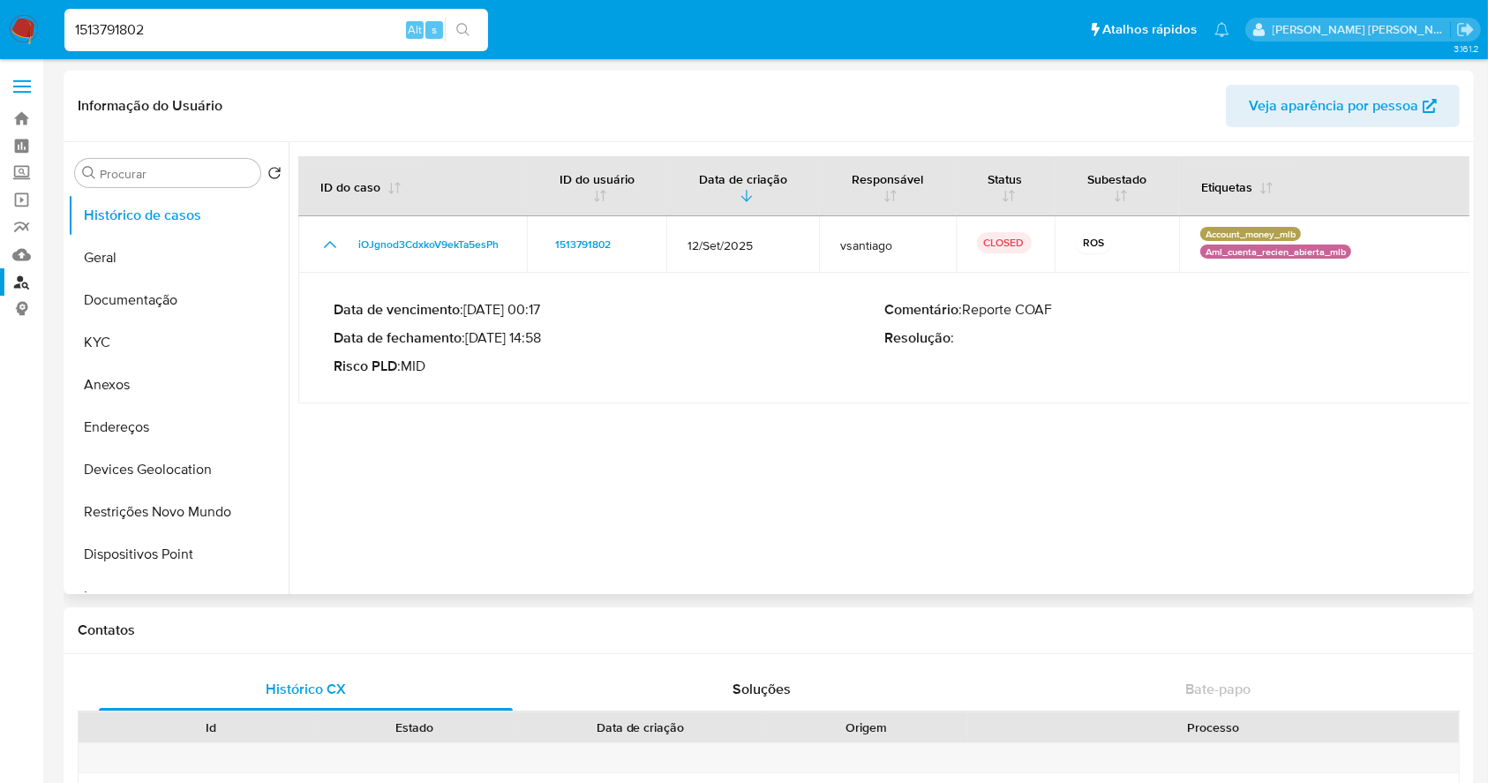
drag, startPoint x: 472, startPoint y: 334, endPoint x: 544, endPoint y: 338, distance: 71.6
click at [544, 338] on p "Data de fechamento : [DATE] 14:58" at bounding box center [609, 338] width 551 height 18
click at [116, 341] on button "KYC" at bounding box center [171, 342] width 206 height 42
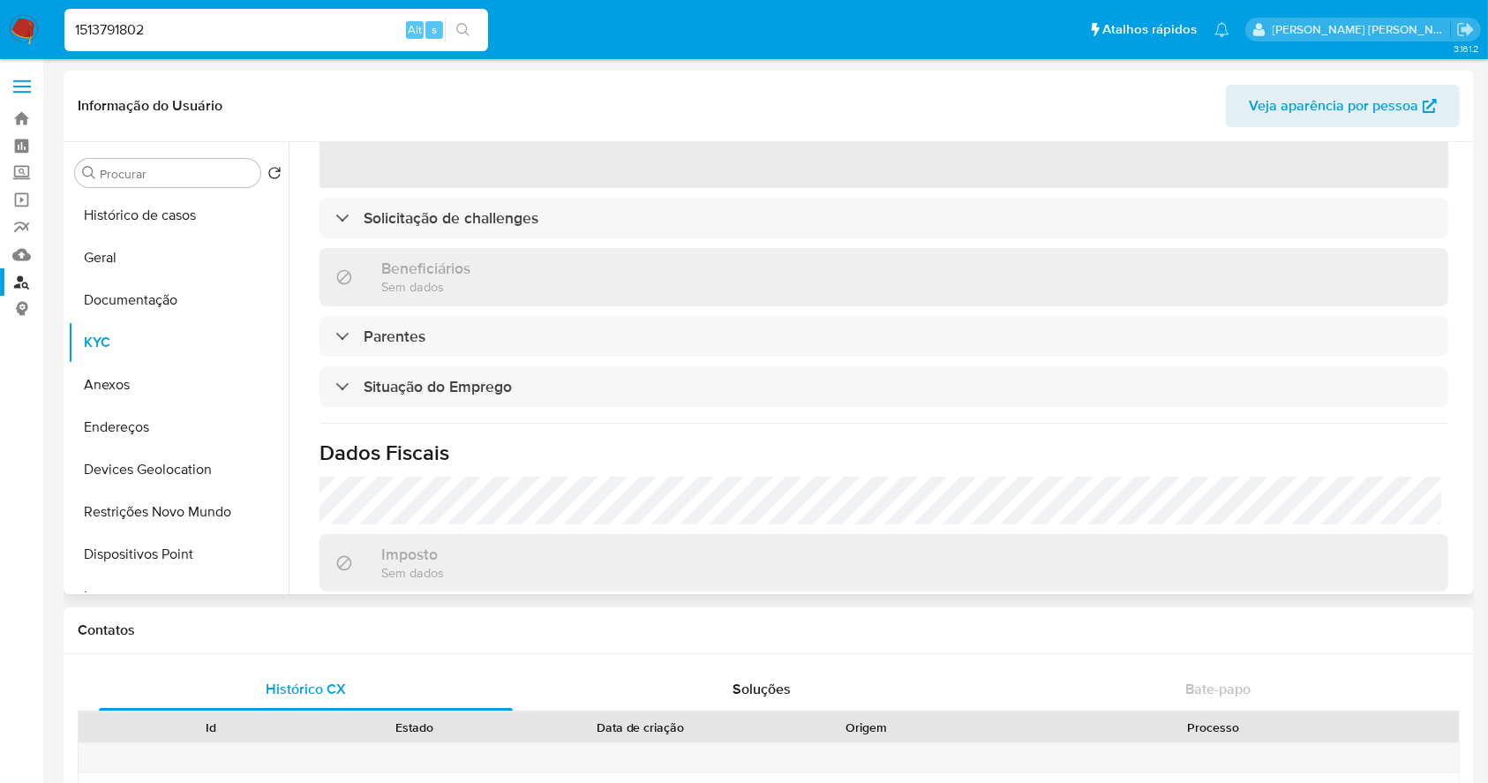
scroll to position [461, 0]
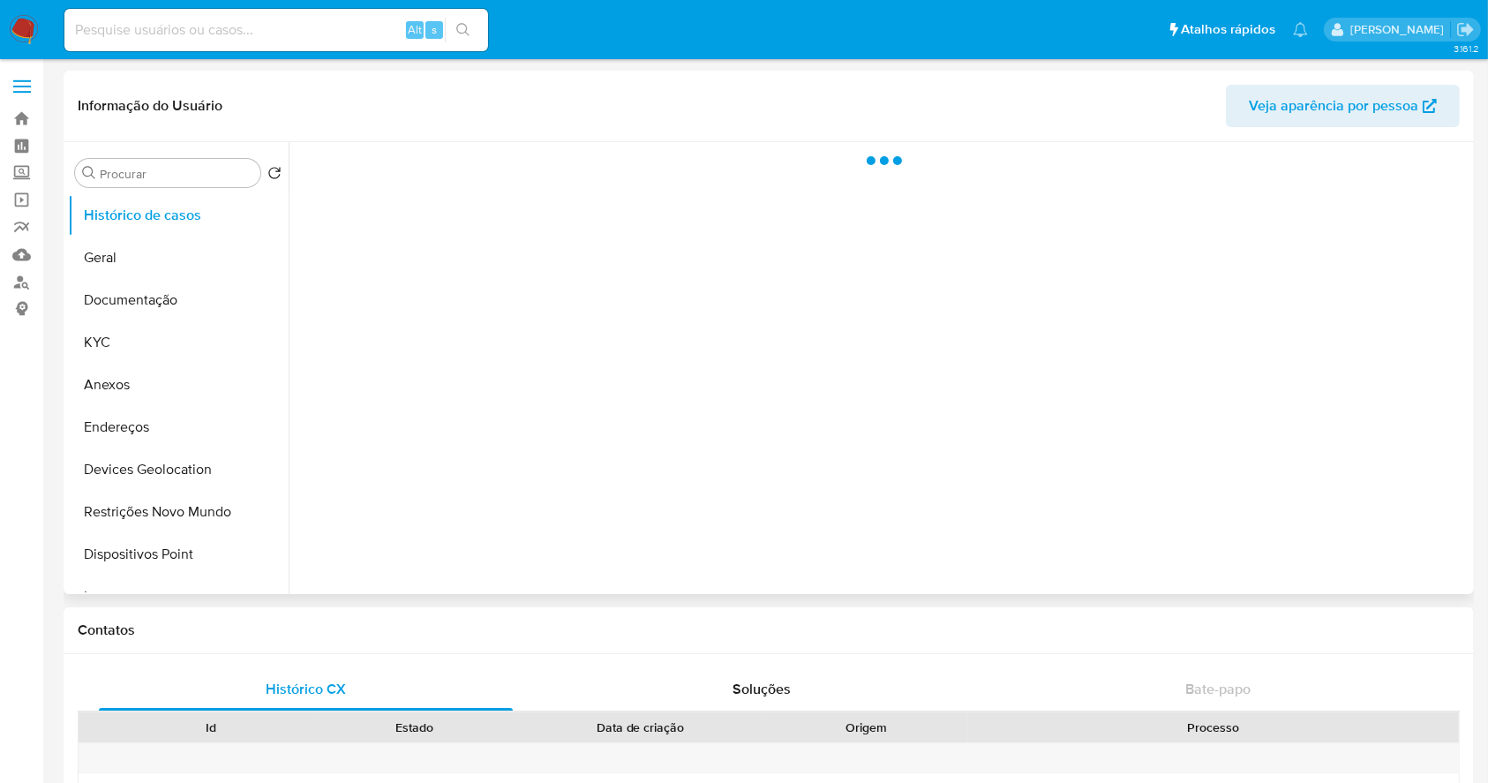
select select "10"
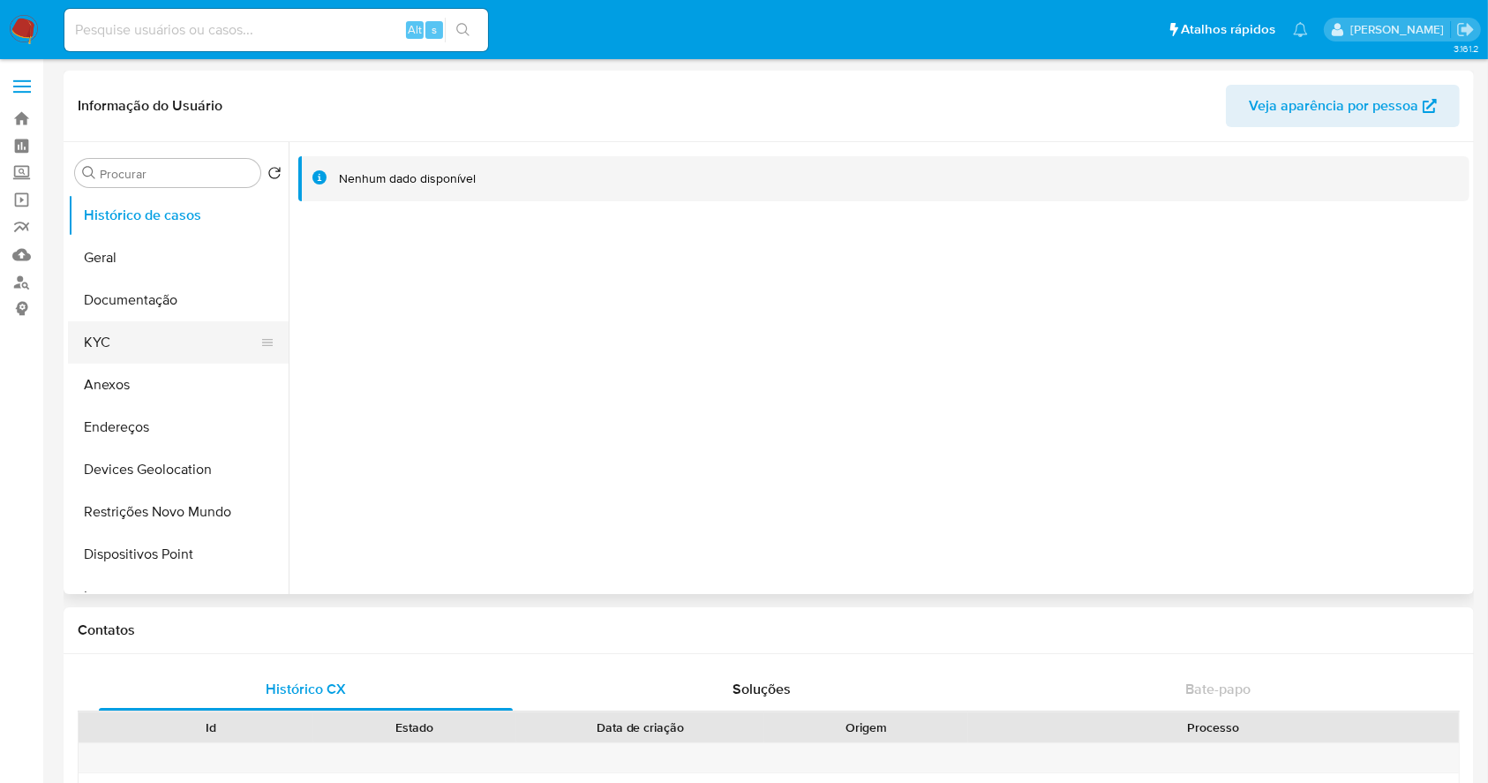
click at [87, 330] on button "KYC" at bounding box center [171, 342] width 206 height 42
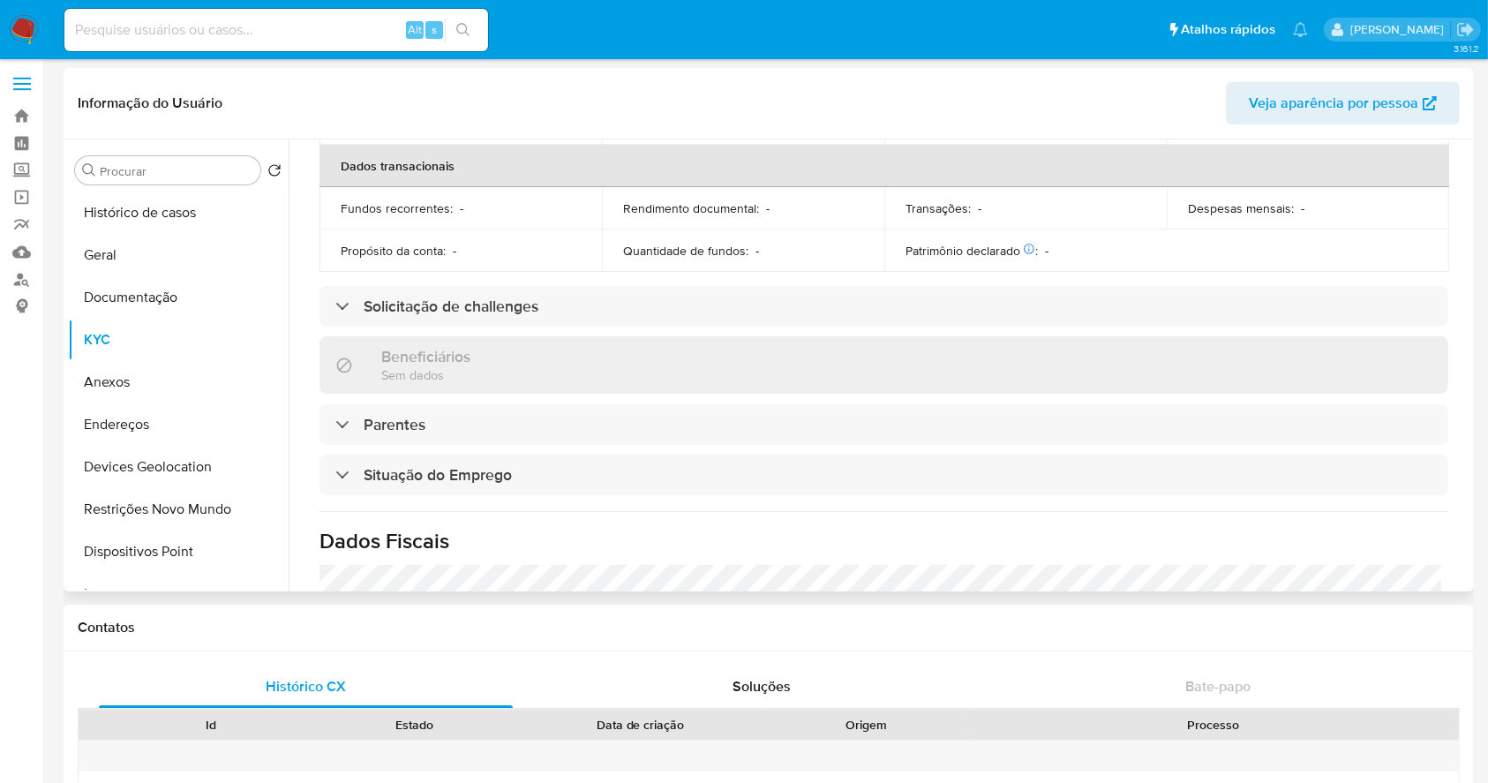
scroll to position [750, 0]
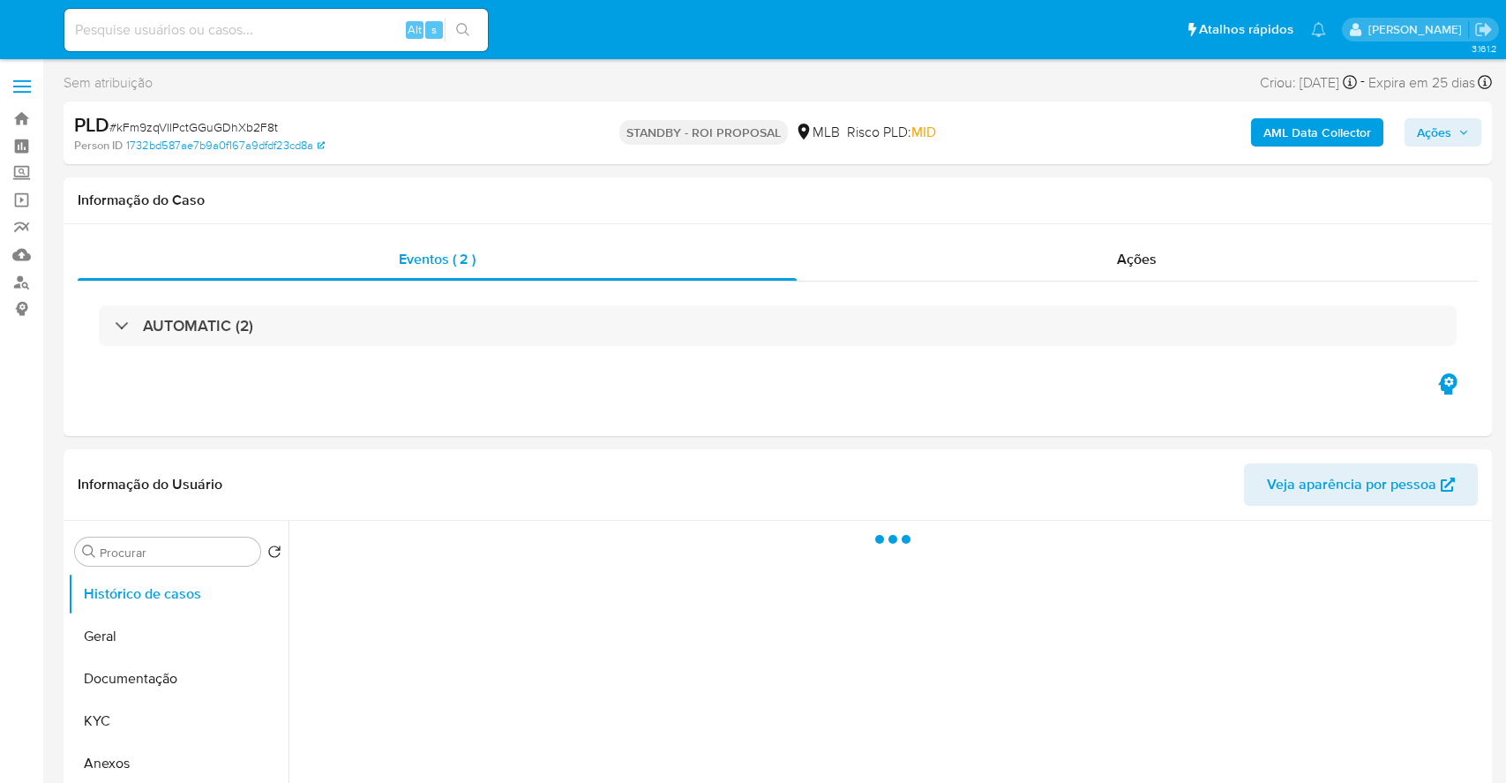
select select "10"
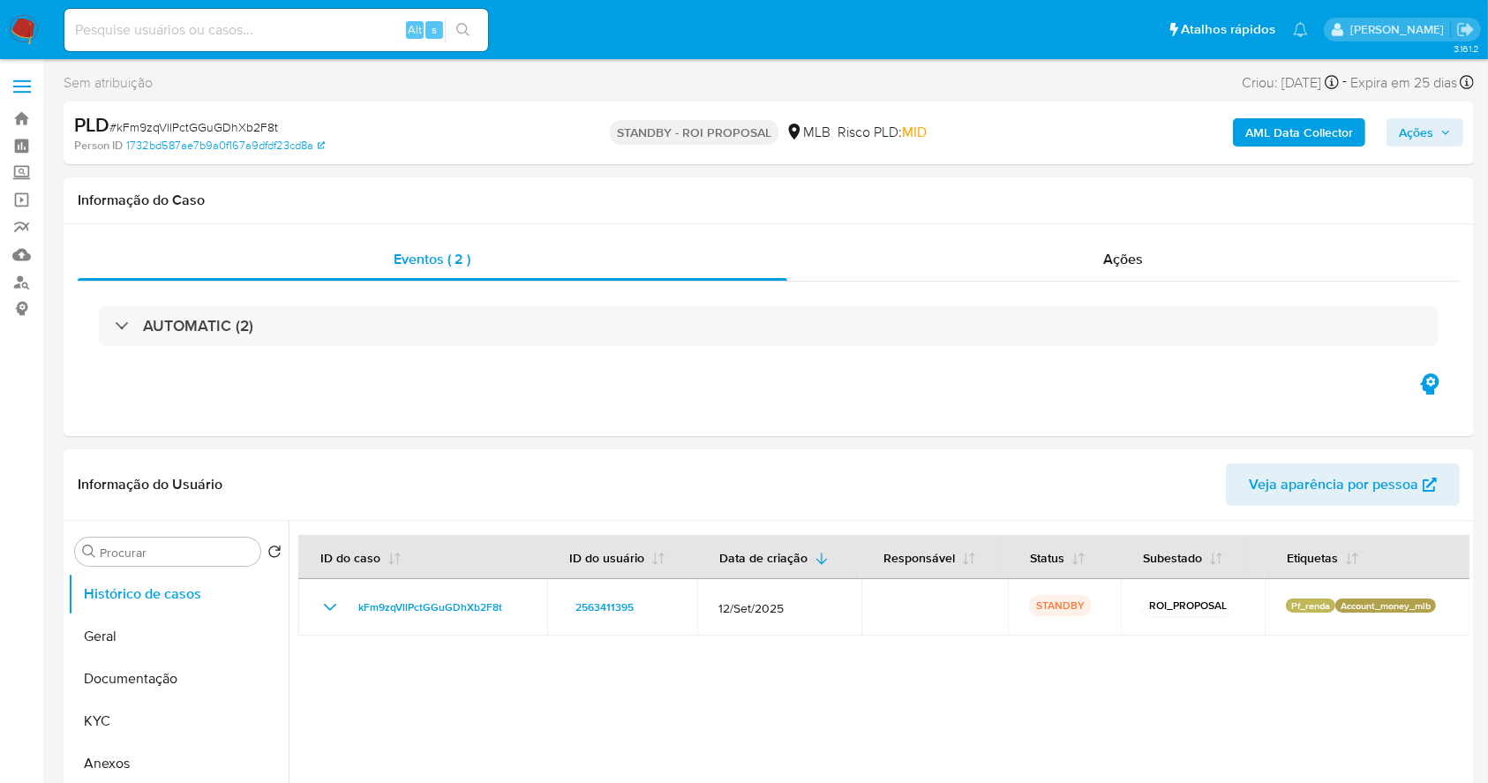
click at [0, 22] on nav "Pausado Ver notificaciones Alt s Atalhos rápidos Presiona las siguientes teclas…" at bounding box center [744, 29] width 1488 height 59
click at [19, 30] on img at bounding box center [24, 30] width 30 height 30
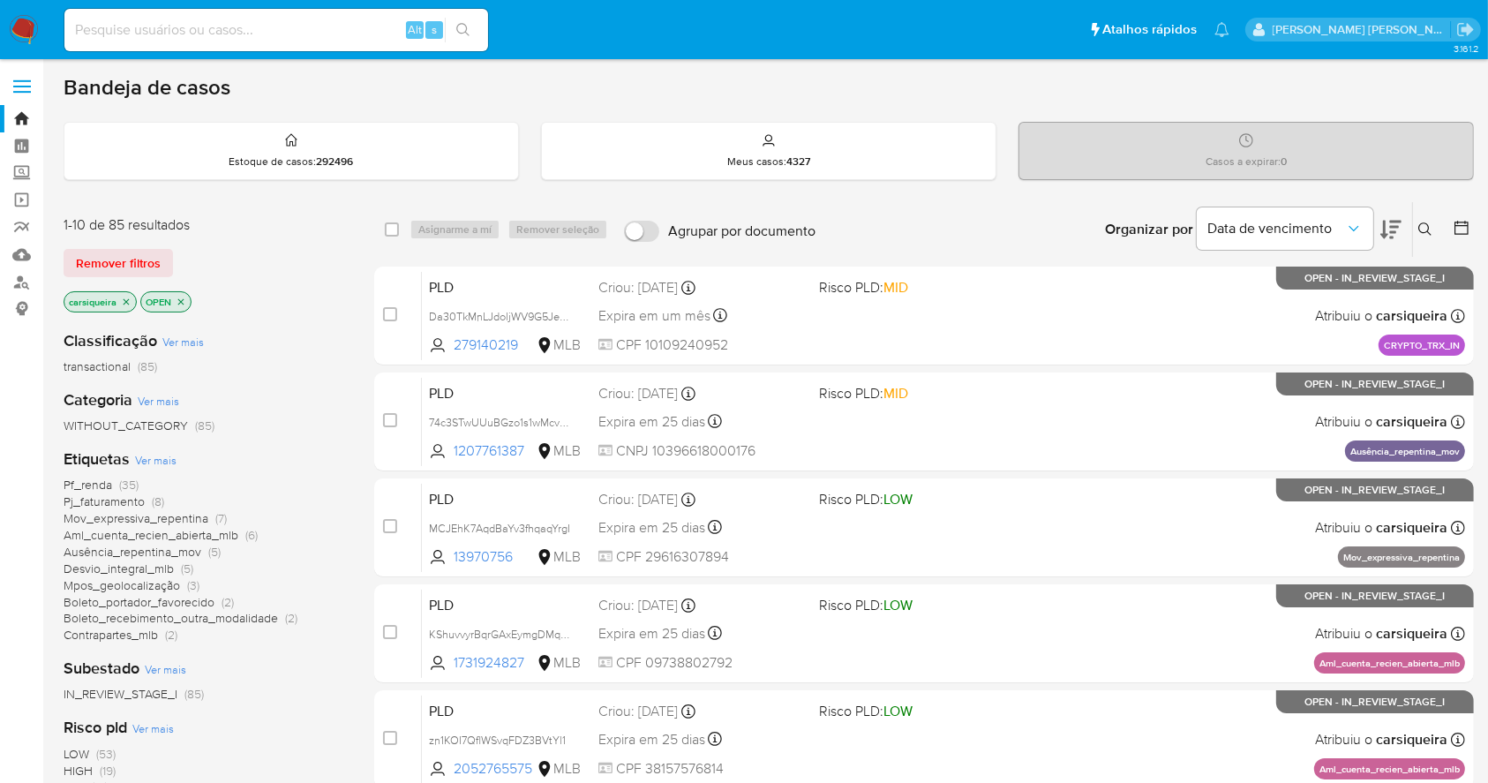
click at [271, 16] on div "Alt s" at bounding box center [276, 30] width 424 height 42
click at [315, 26] on input at bounding box center [276, 30] width 424 height 23
paste input "e93Lx95FF62YhuL53udFj0iA"
type input "e93Lx95FF62YhuL53udFj0iA"
click at [469, 21] on button "search-icon" at bounding box center [463, 30] width 36 height 25
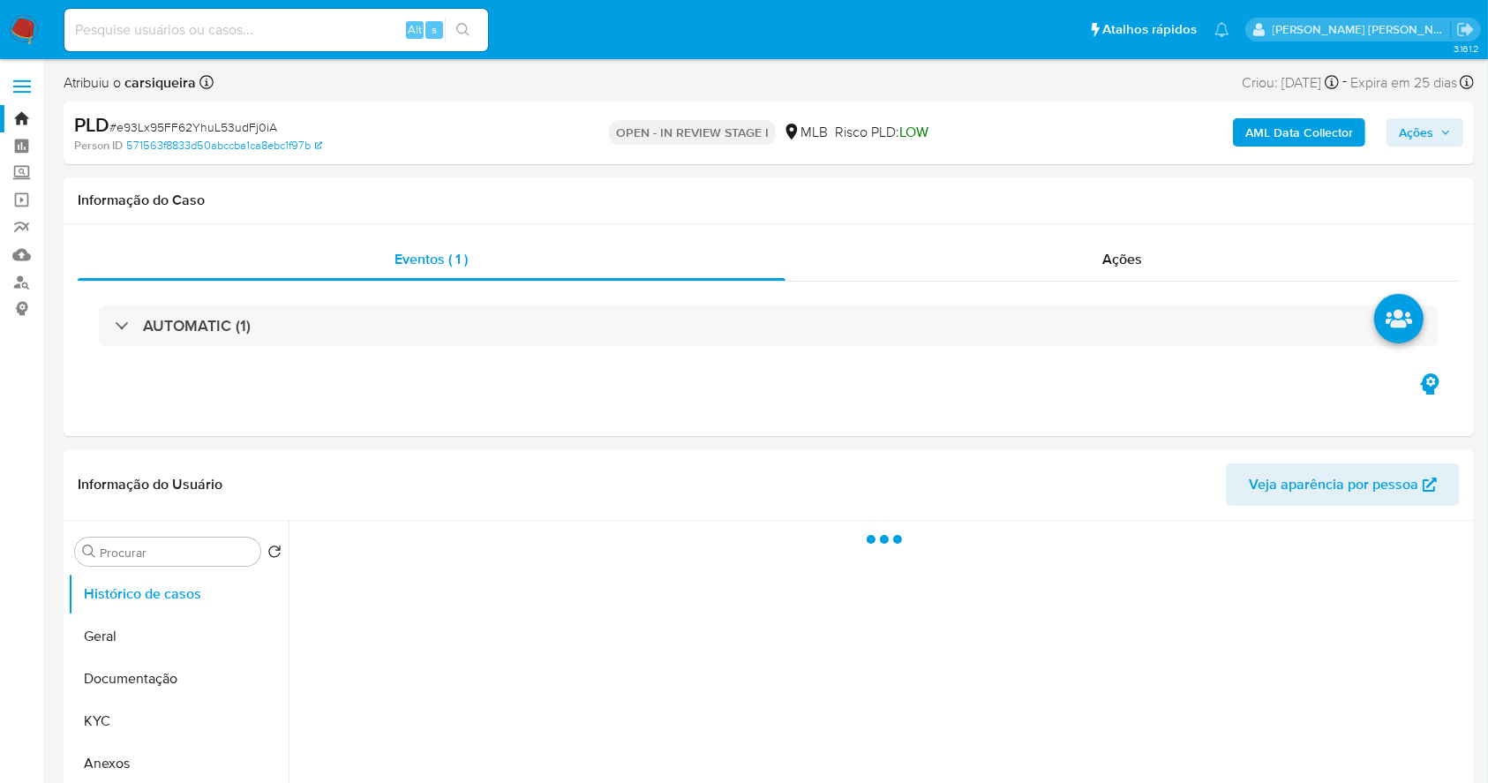
select select "10"
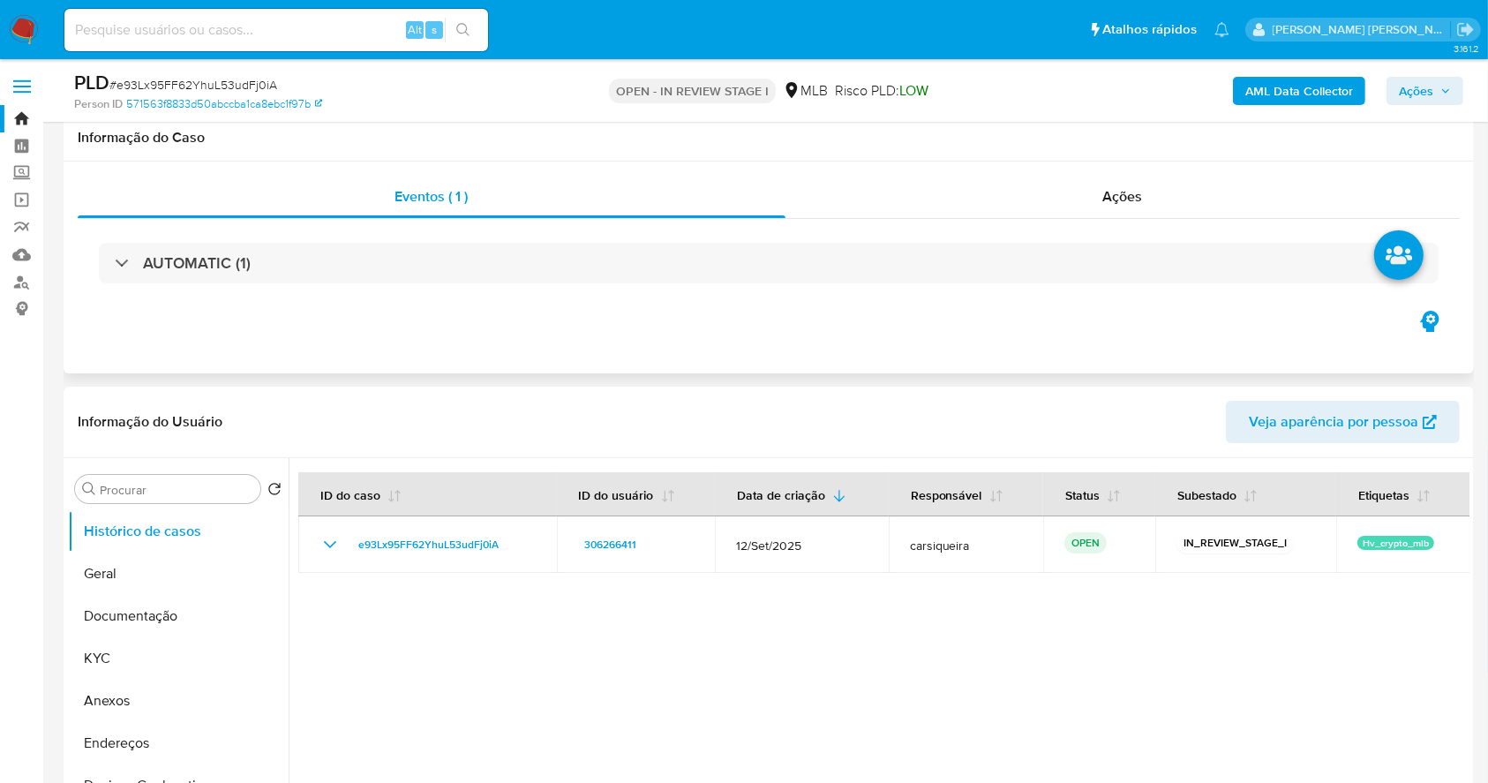
scroll to position [235, 0]
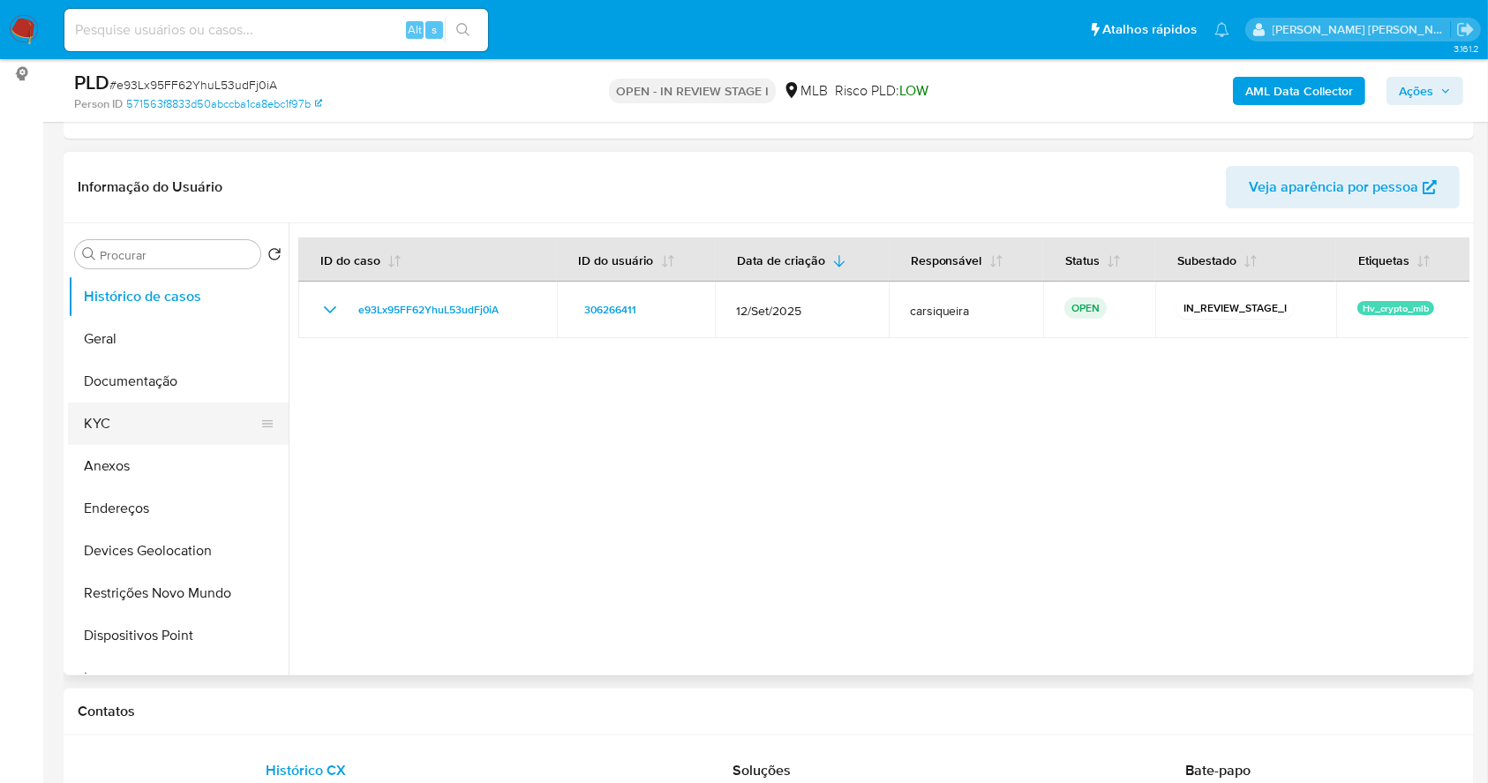
click at [115, 430] on button "KYC" at bounding box center [171, 423] width 206 height 42
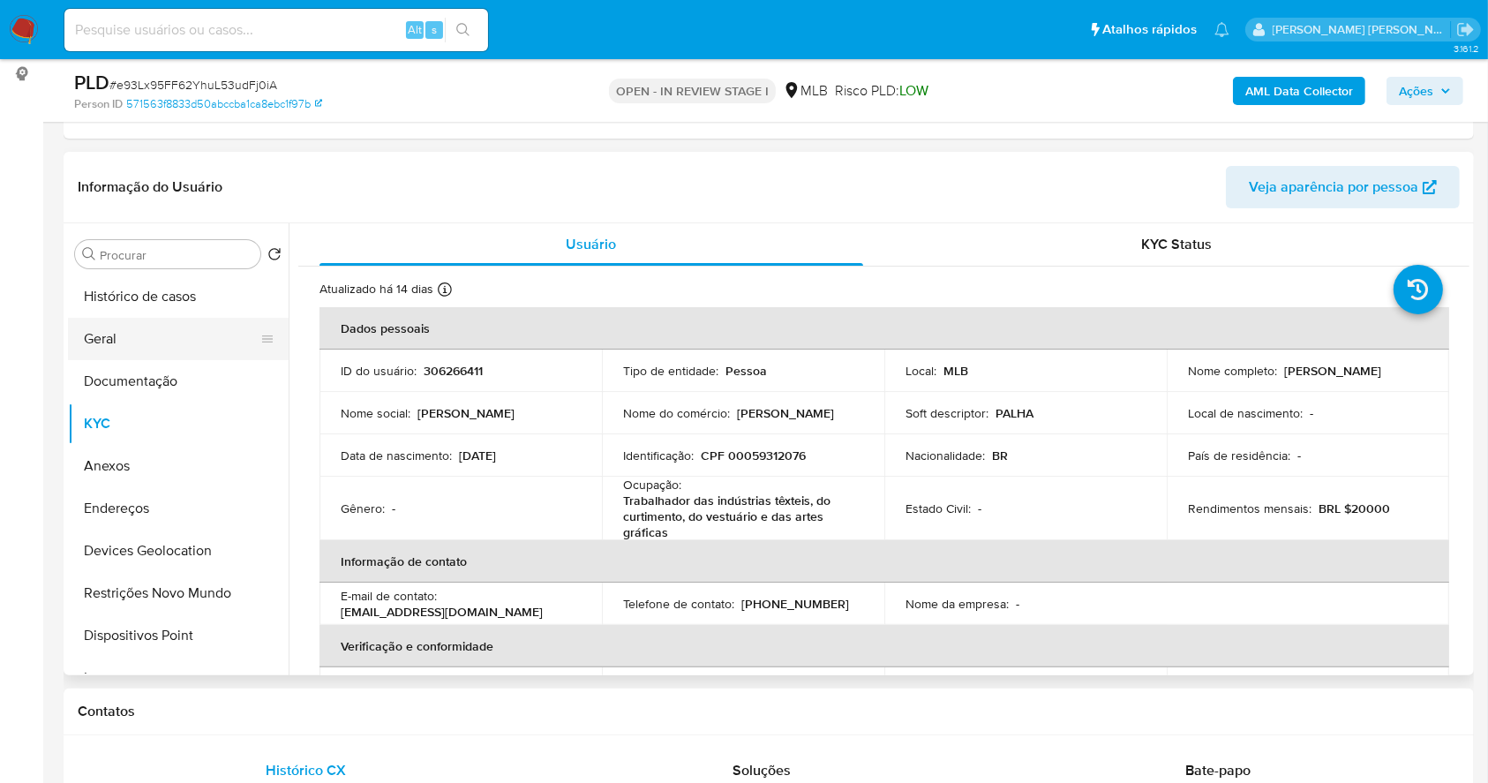
click at [167, 327] on button "Geral" at bounding box center [171, 339] width 206 height 42
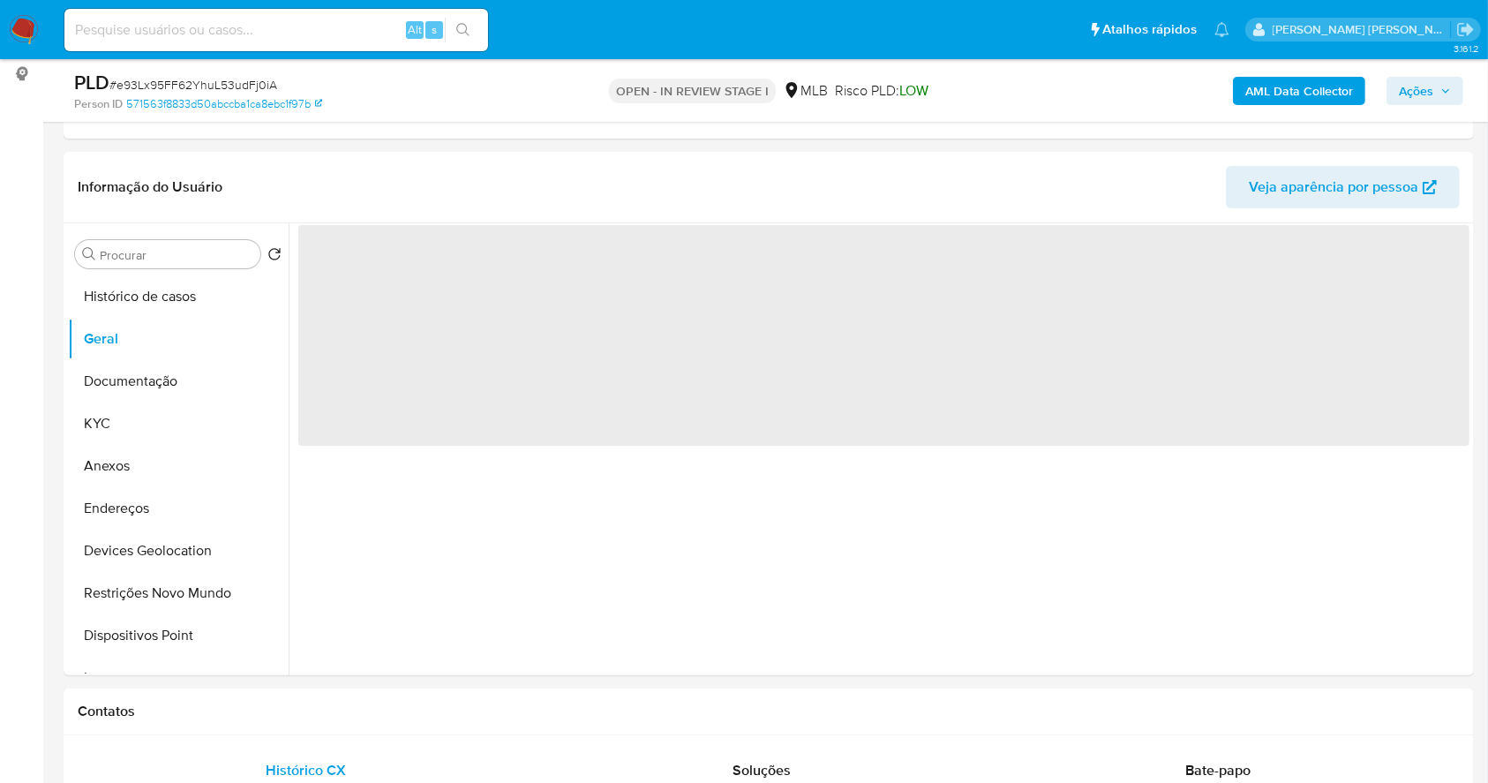
scroll to position [259, 0]
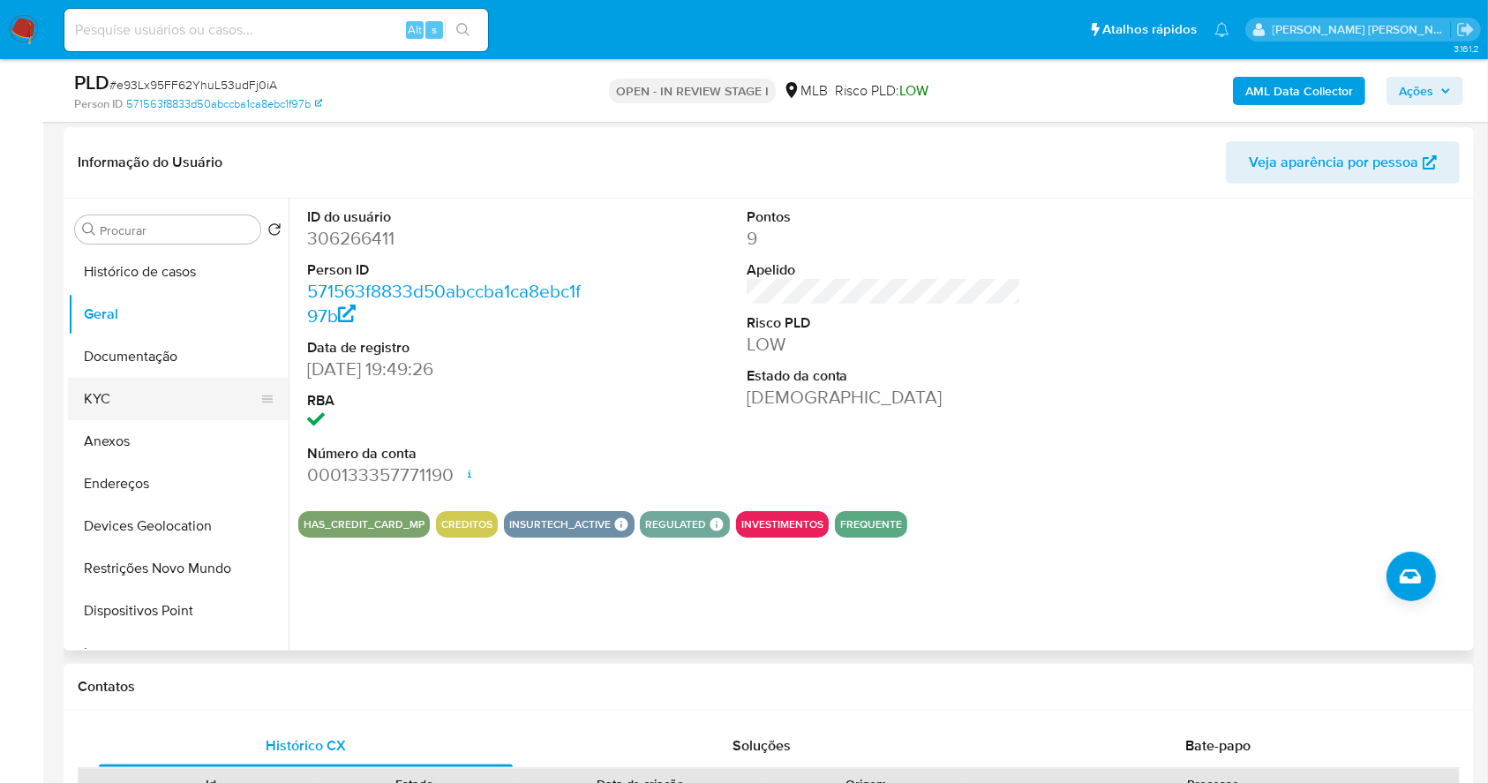
click at [117, 395] on button "KYC" at bounding box center [171, 399] width 206 height 42
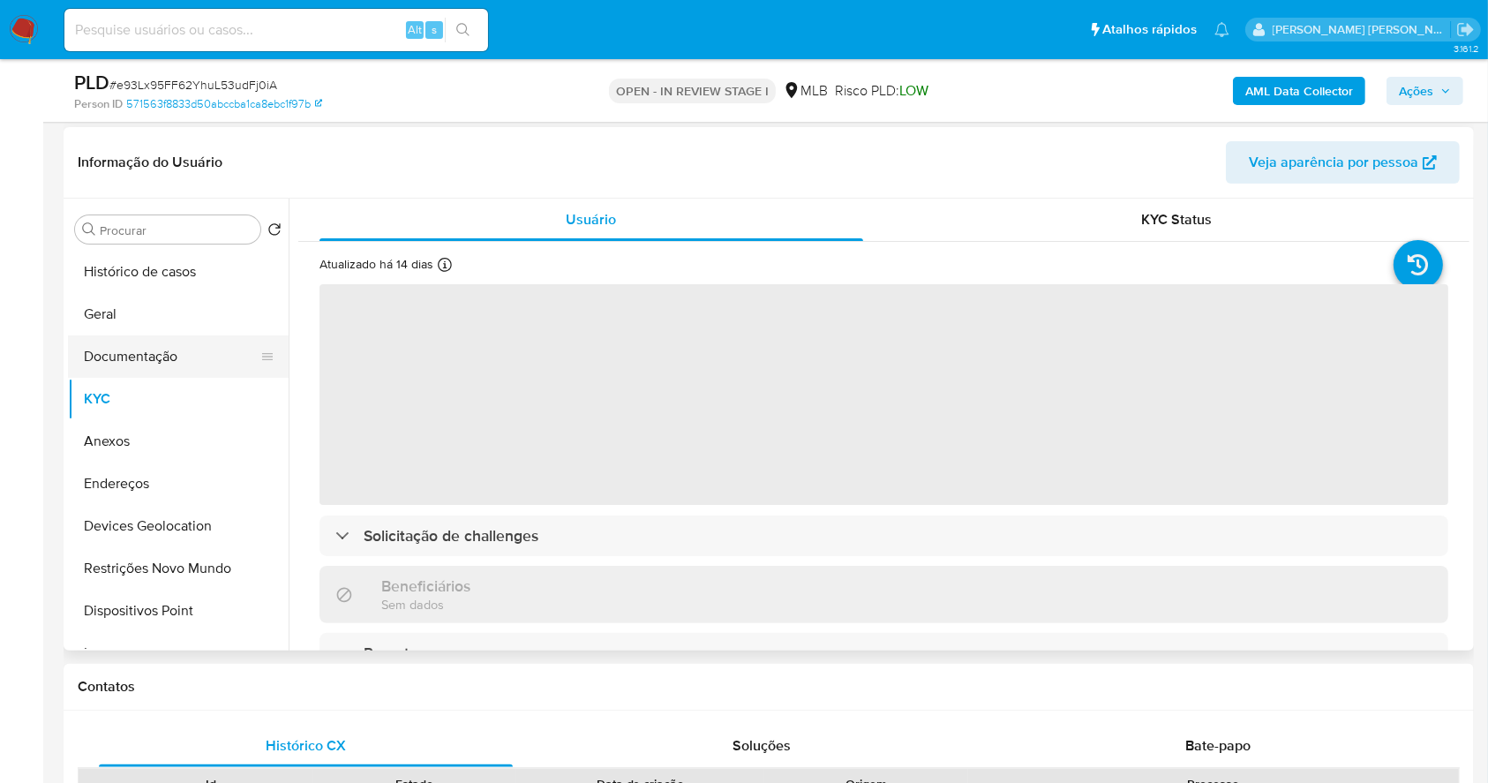
click at [166, 348] on button "Documentação" at bounding box center [171, 356] width 206 height 42
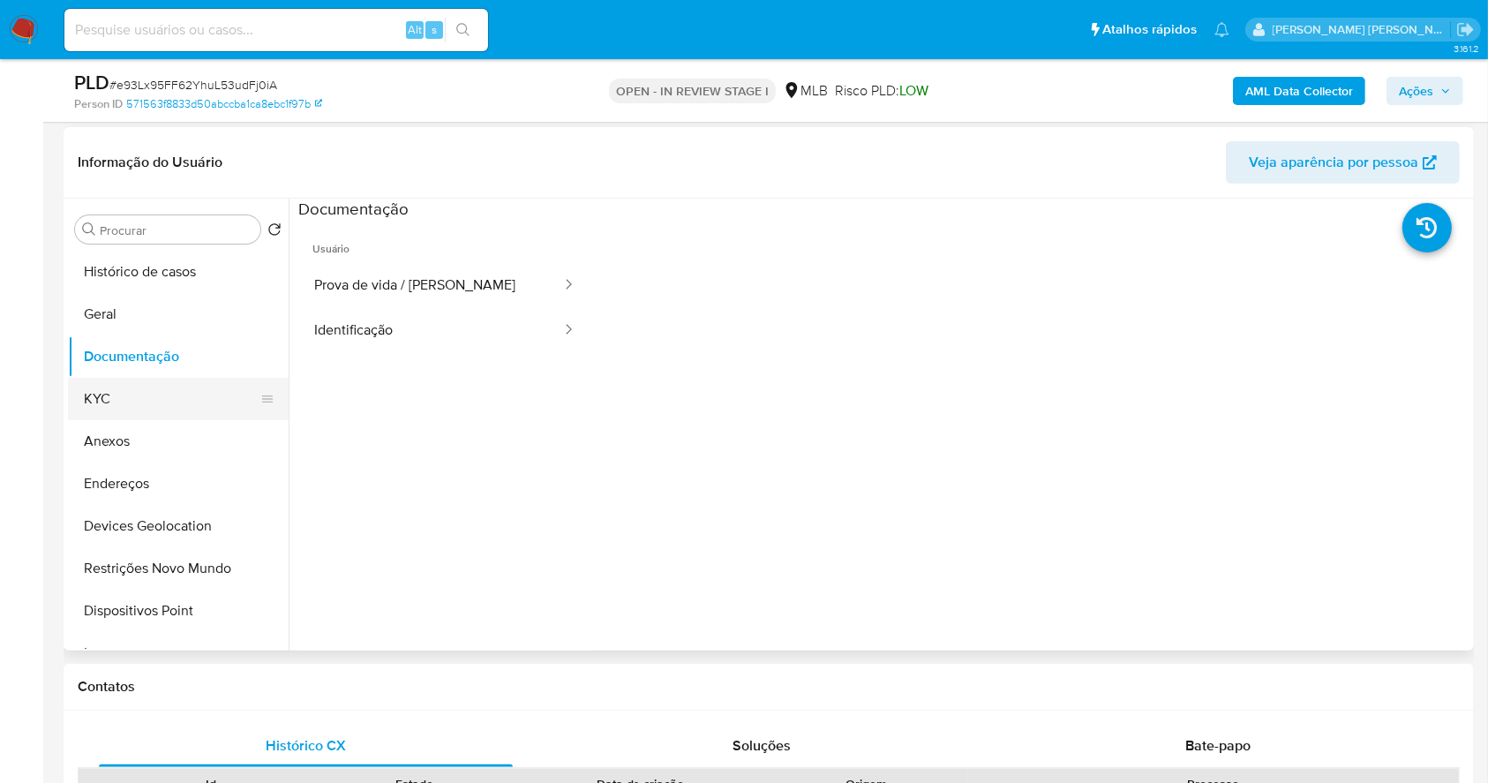
drag, startPoint x: 110, startPoint y: 394, endPoint x: 175, endPoint y: 397, distance: 64.5
click at [111, 394] on button "KYC" at bounding box center [171, 399] width 206 height 42
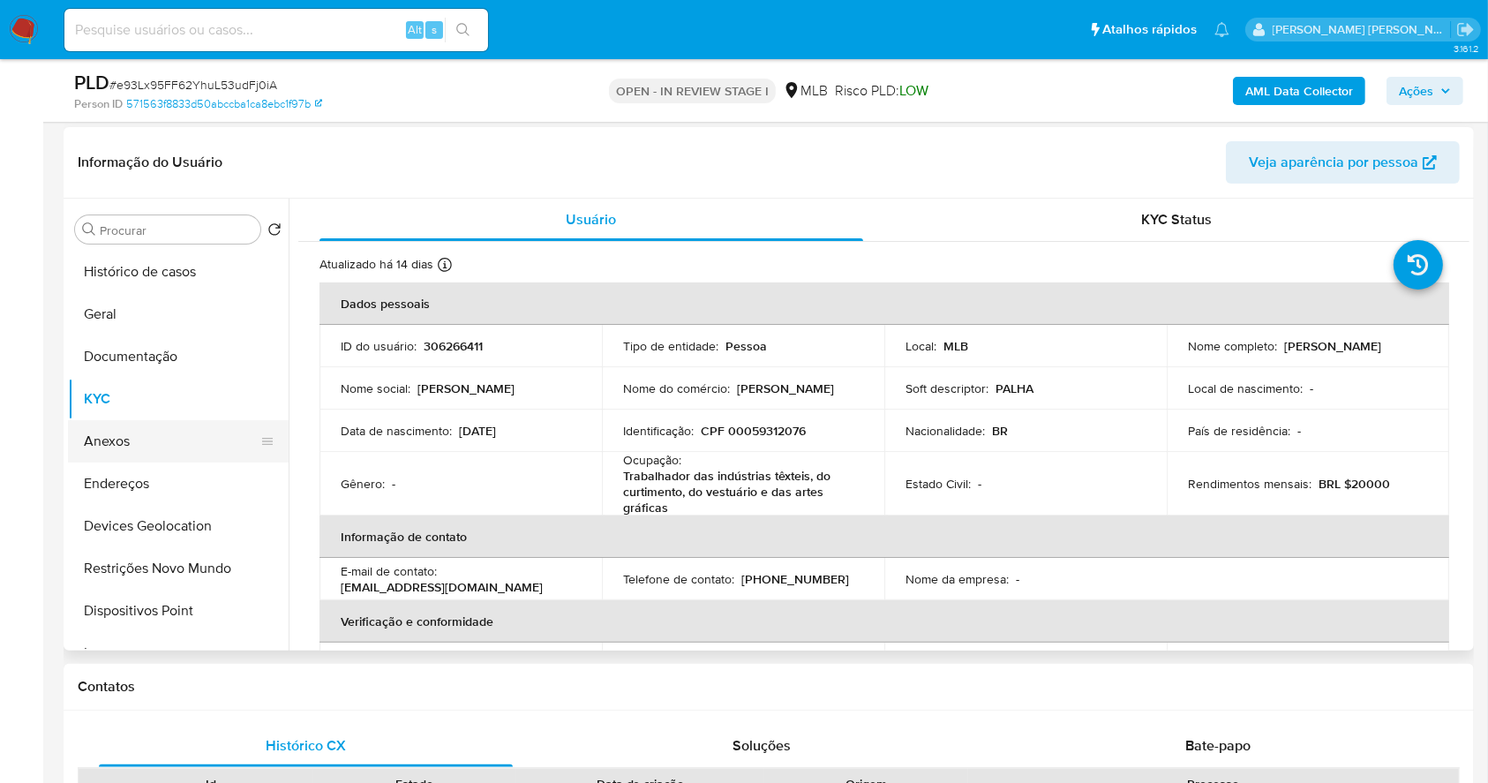
click at [186, 448] on button "Anexos" at bounding box center [171, 441] width 206 height 42
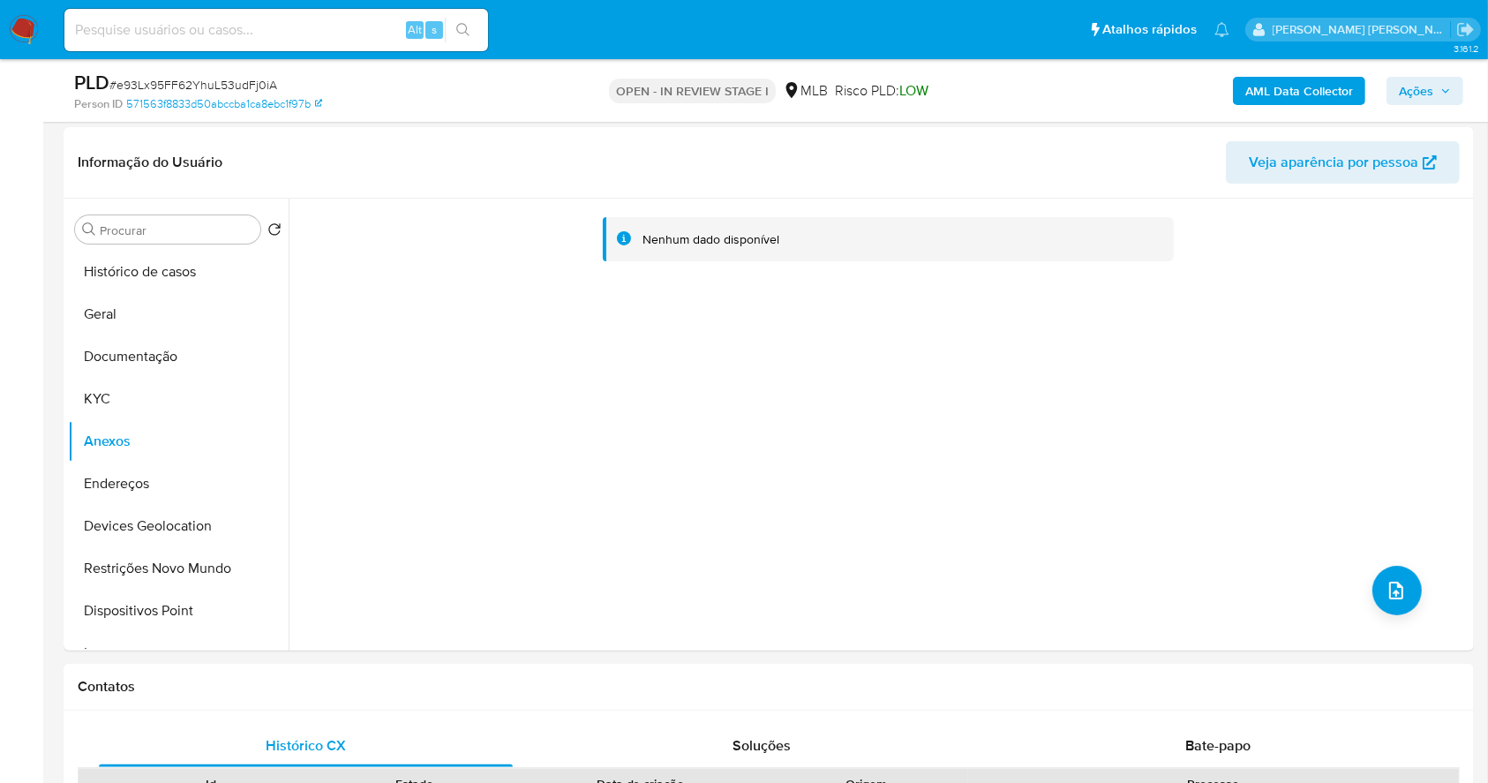
click at [1298, 85] on b "AML Data Collector" at bounding box center [1299, 91] width 108 height 28
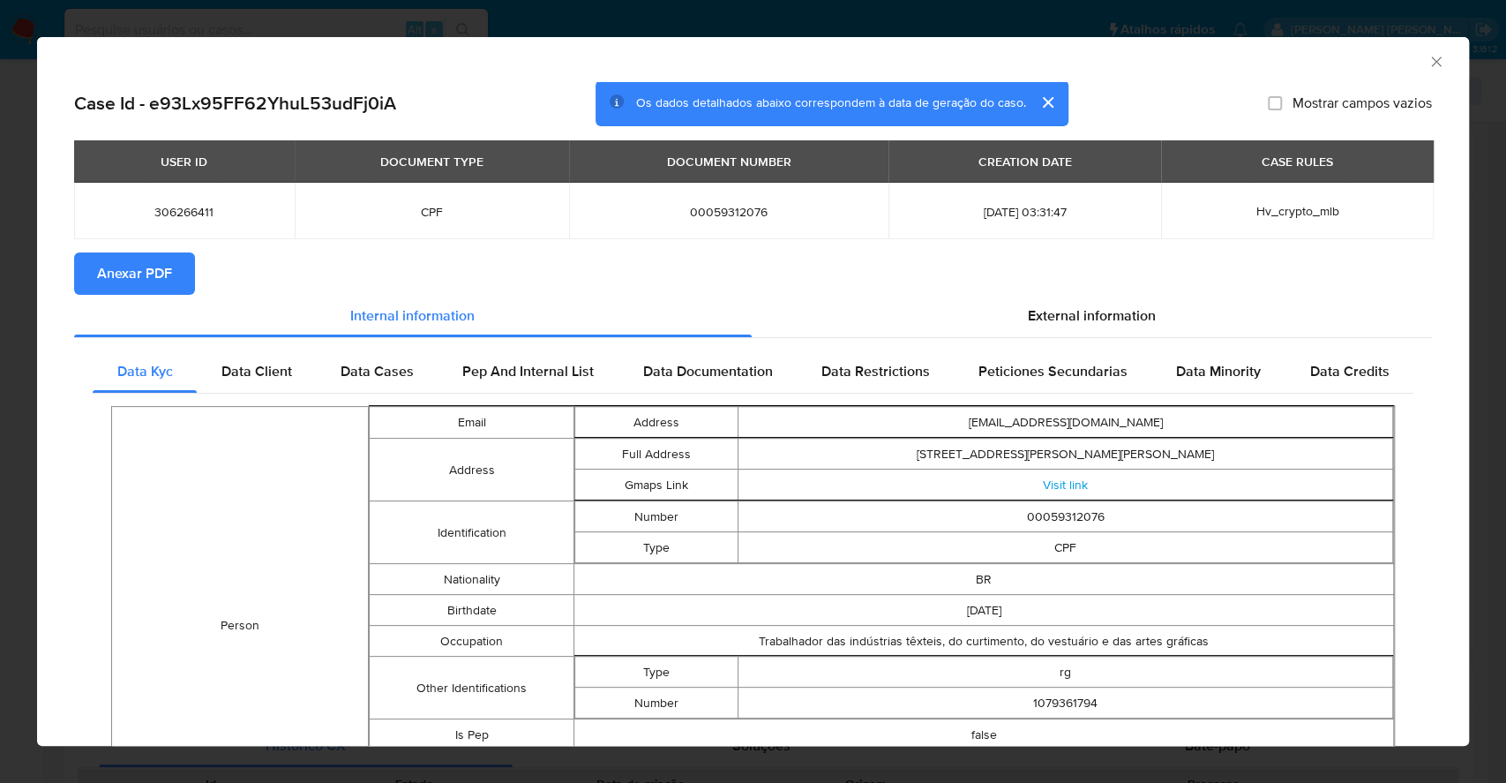
click at [145, 266] on span "Anexar PDF" at bounding box center [134, 273] width 75 height 39
click at [0, 298] on div "AML Data Collector Case Id - e93Lx95FF62YhuL53udFj0iA Os dados detalhados abaix…" at bounding box center [753, 391] width 1506 height 783
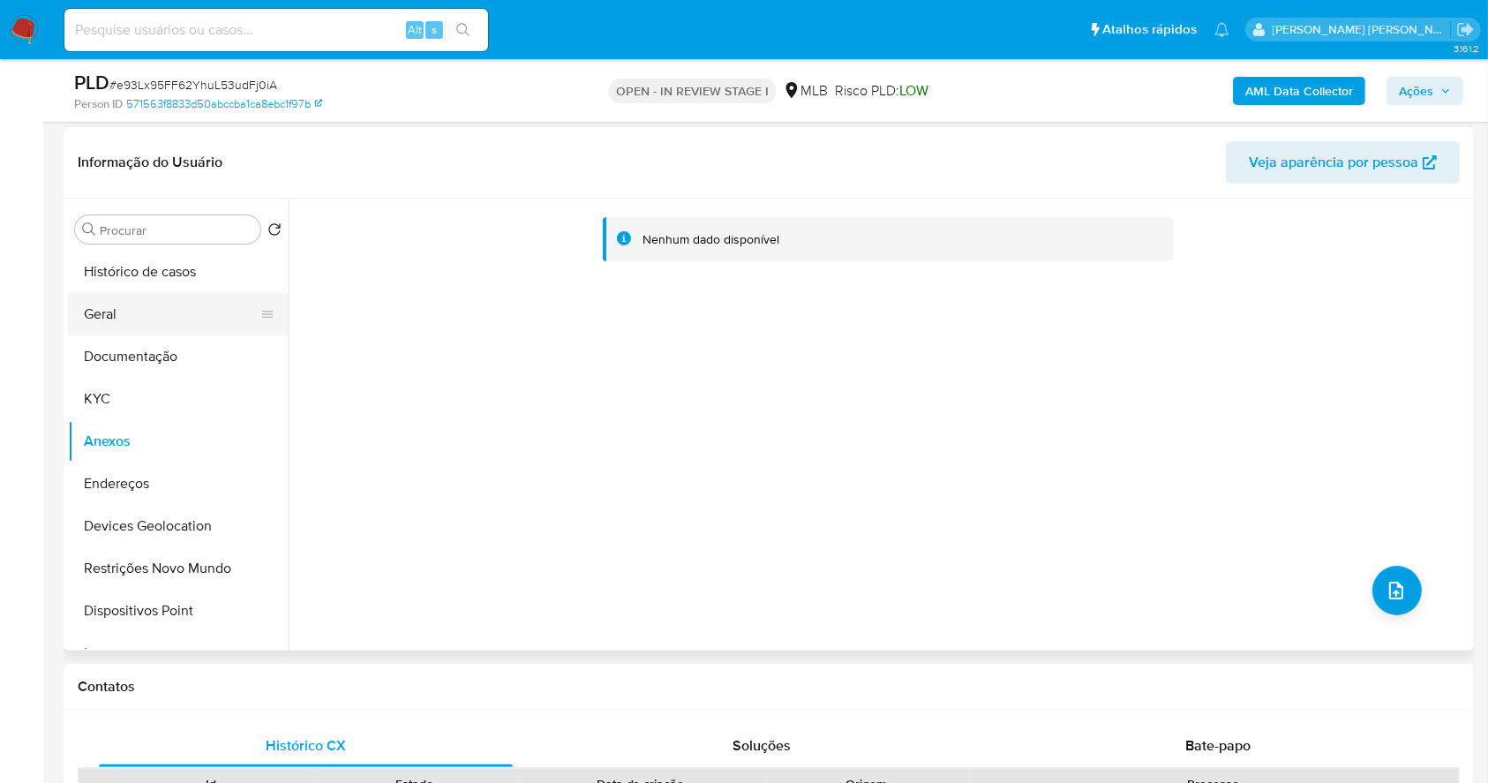
click at [127, 319] on button "Geral" at bounding box center [171, 314] width 206 height 42
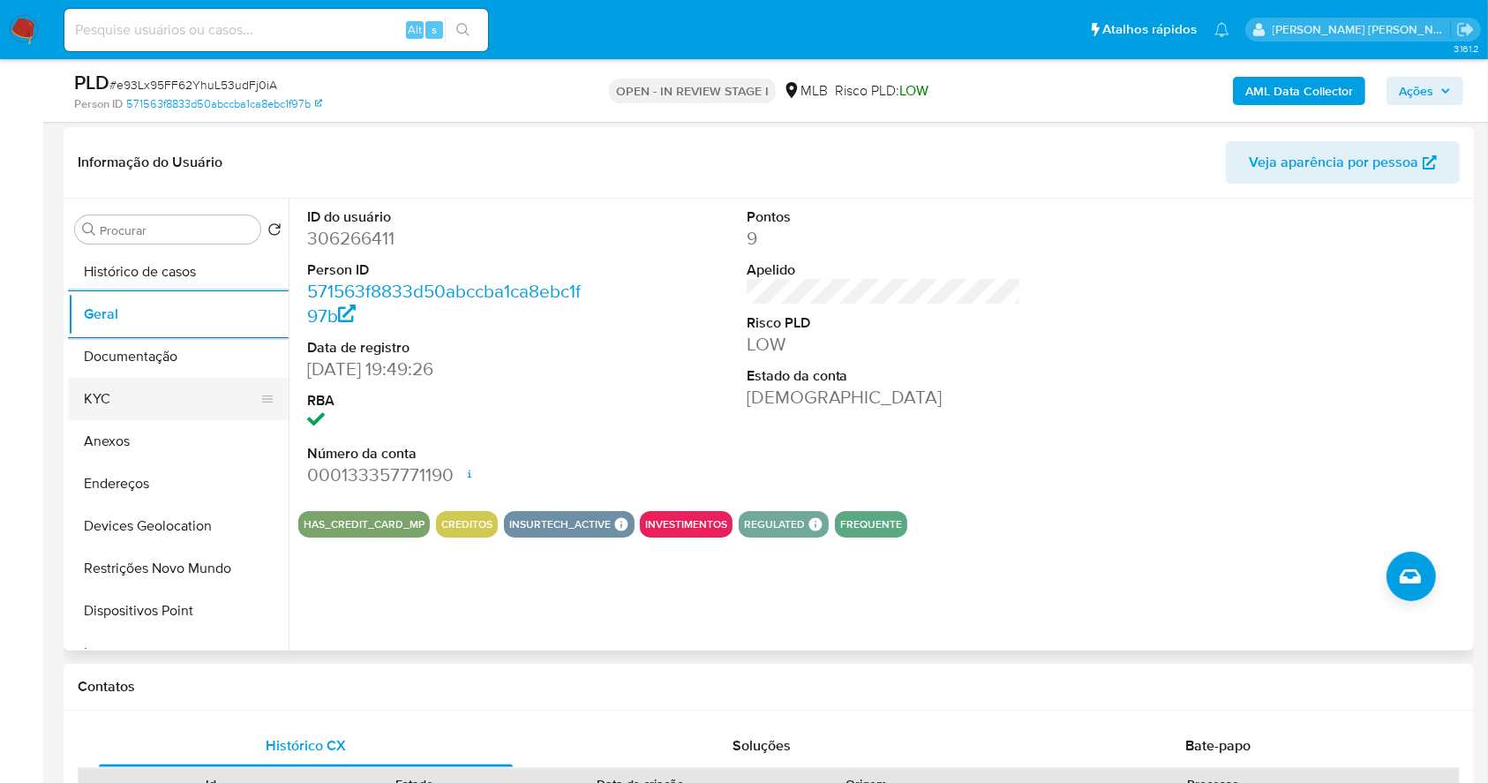
click at [136, 402] on button "KYC" at bounding box center [171, 399] width 206 height 42
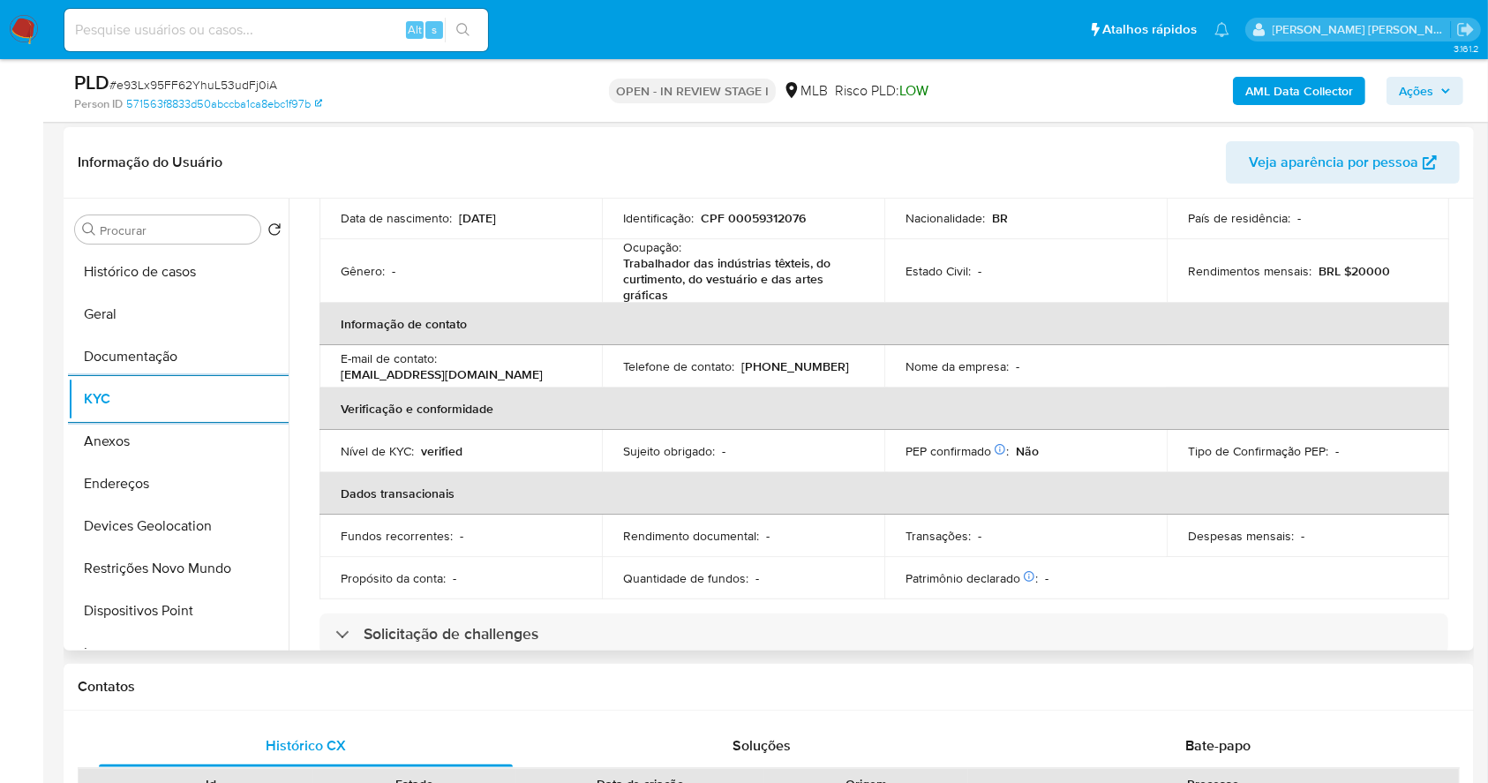
scroll to position [771, 0]
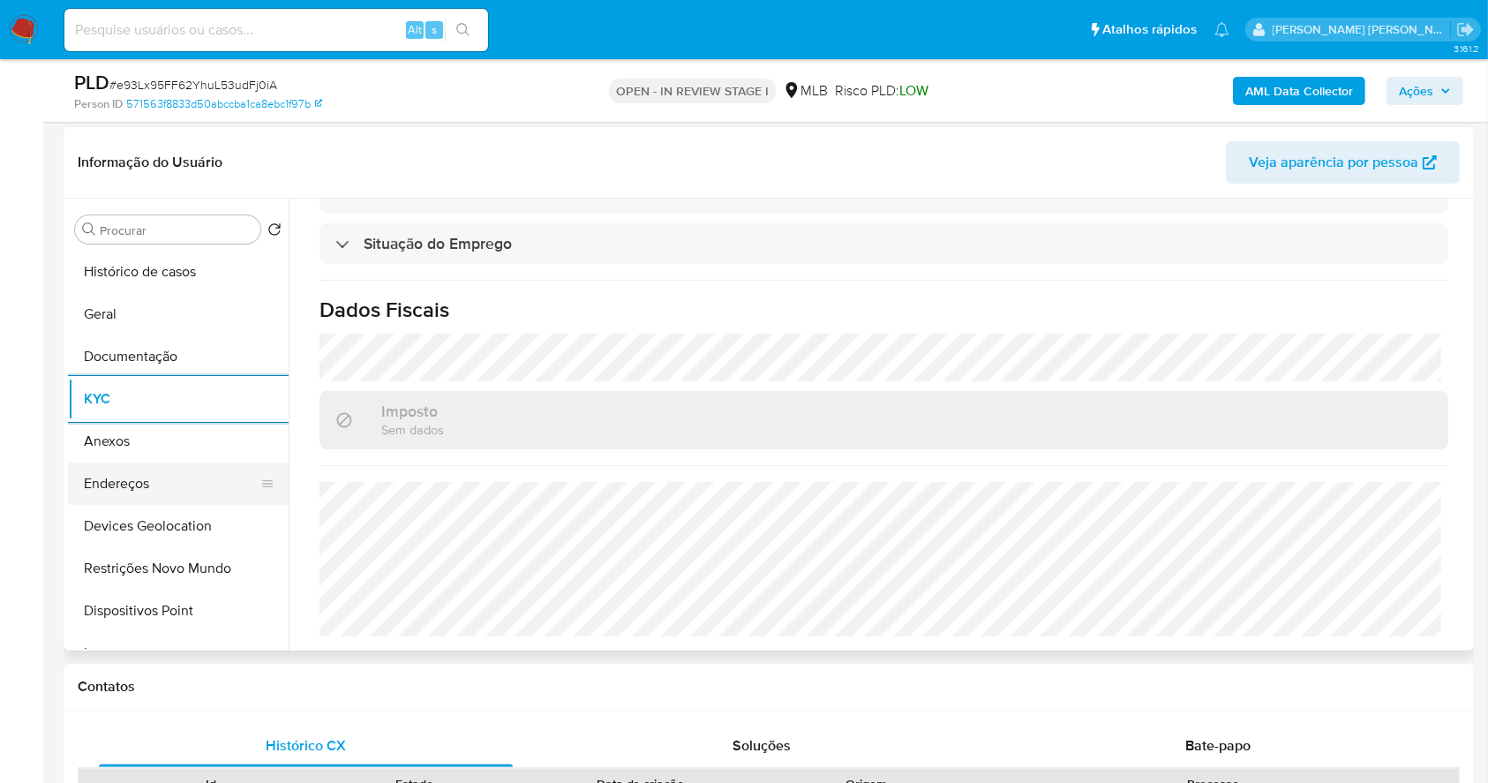
click at [177, 481] on button "Endereços" at bounding box center [171, 483] width 206 height 42
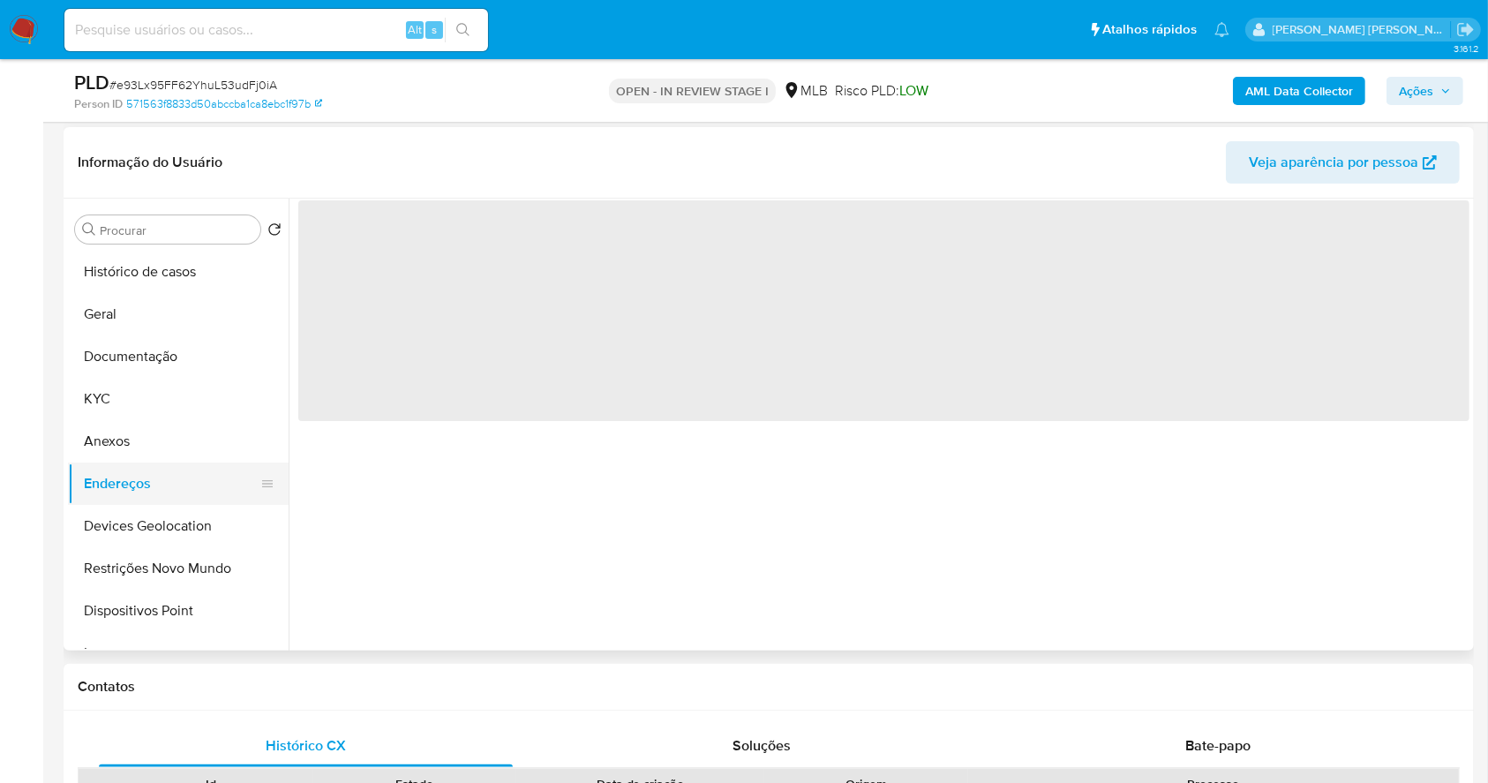
scroll to position [0, 0]
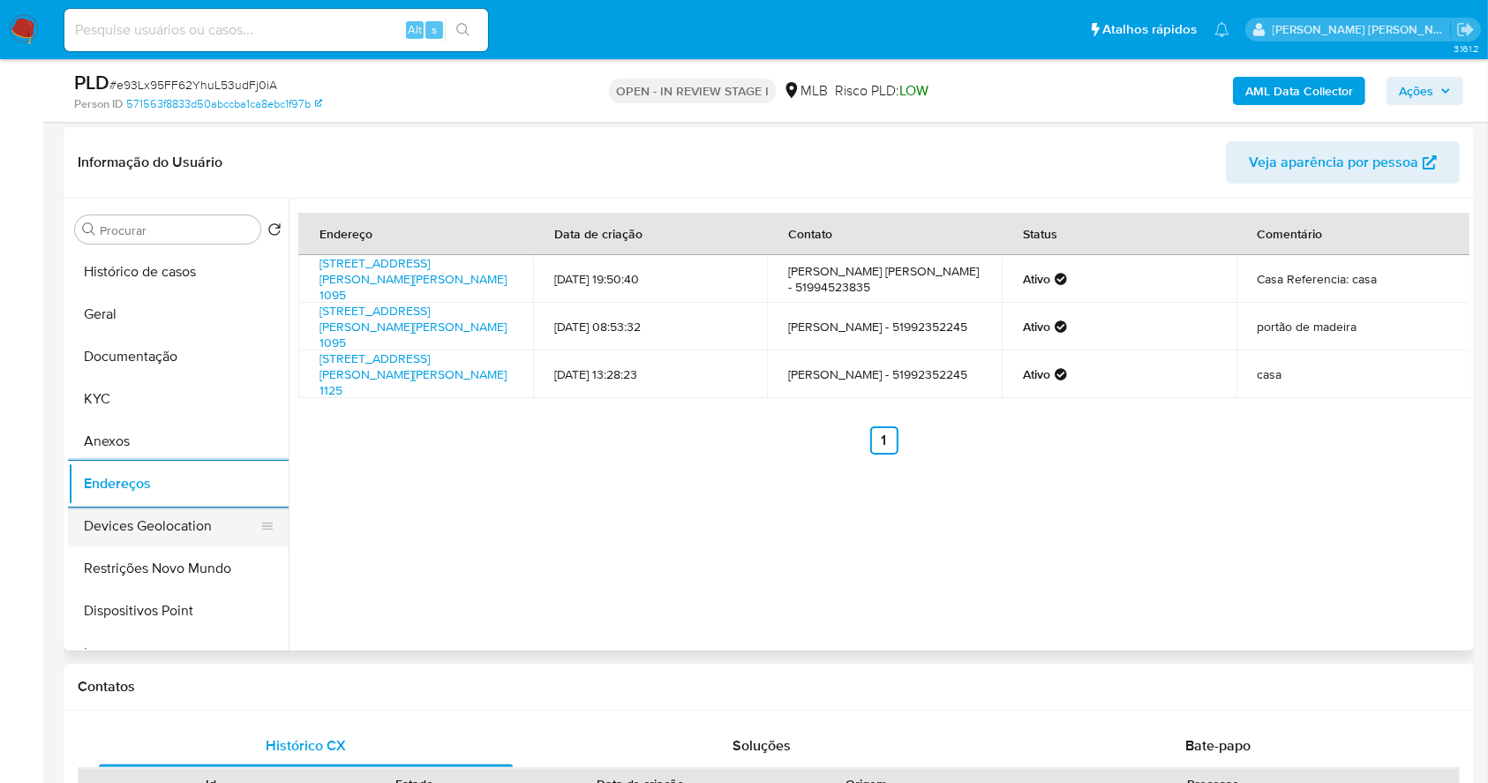
click at [115, 530] on button "Devices Geolocation" at bounding box center [171, 526] width 206 height 42
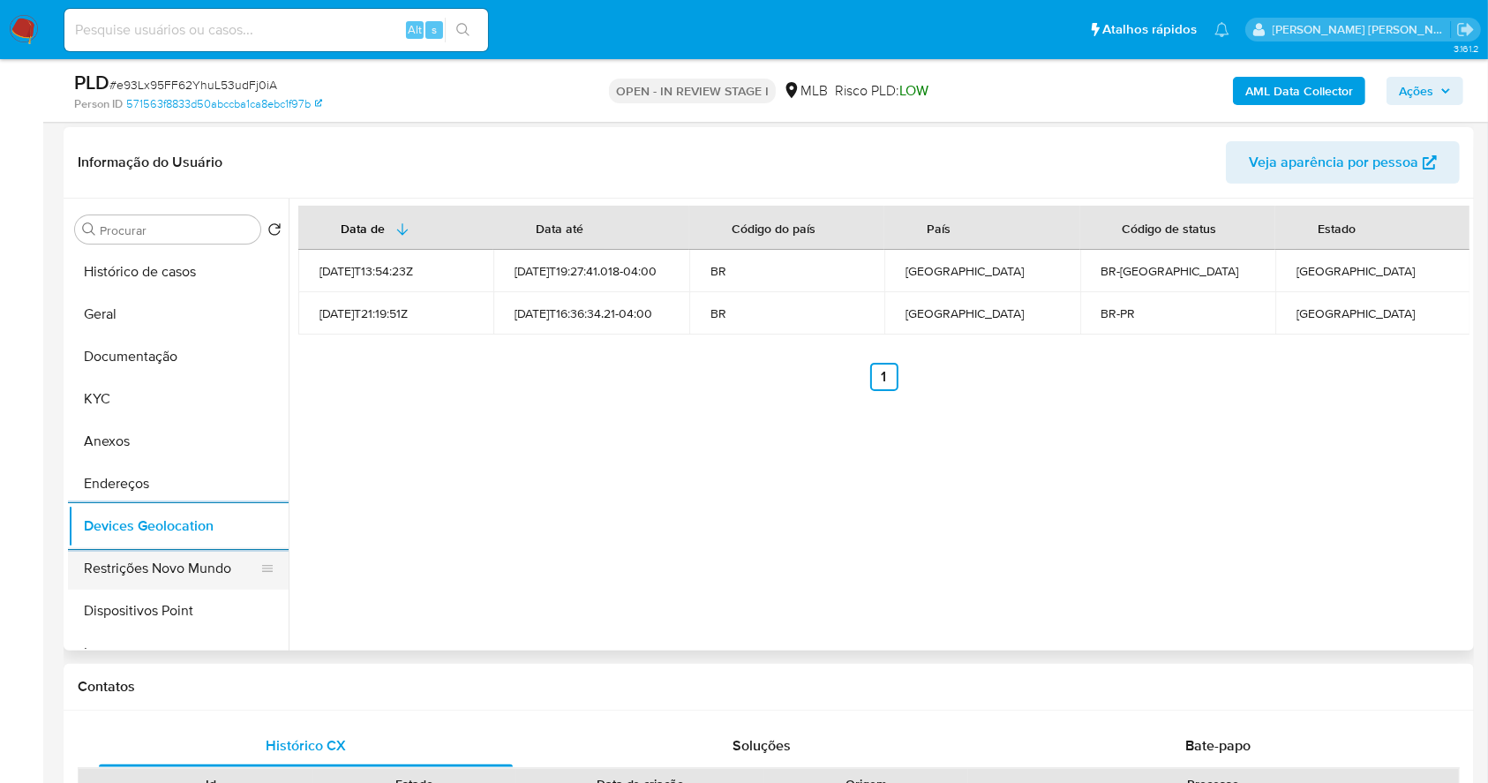
click at [129, 561] on button "Restrições Novo Mundo" at bounding box center [171, 568] width 206 height 42
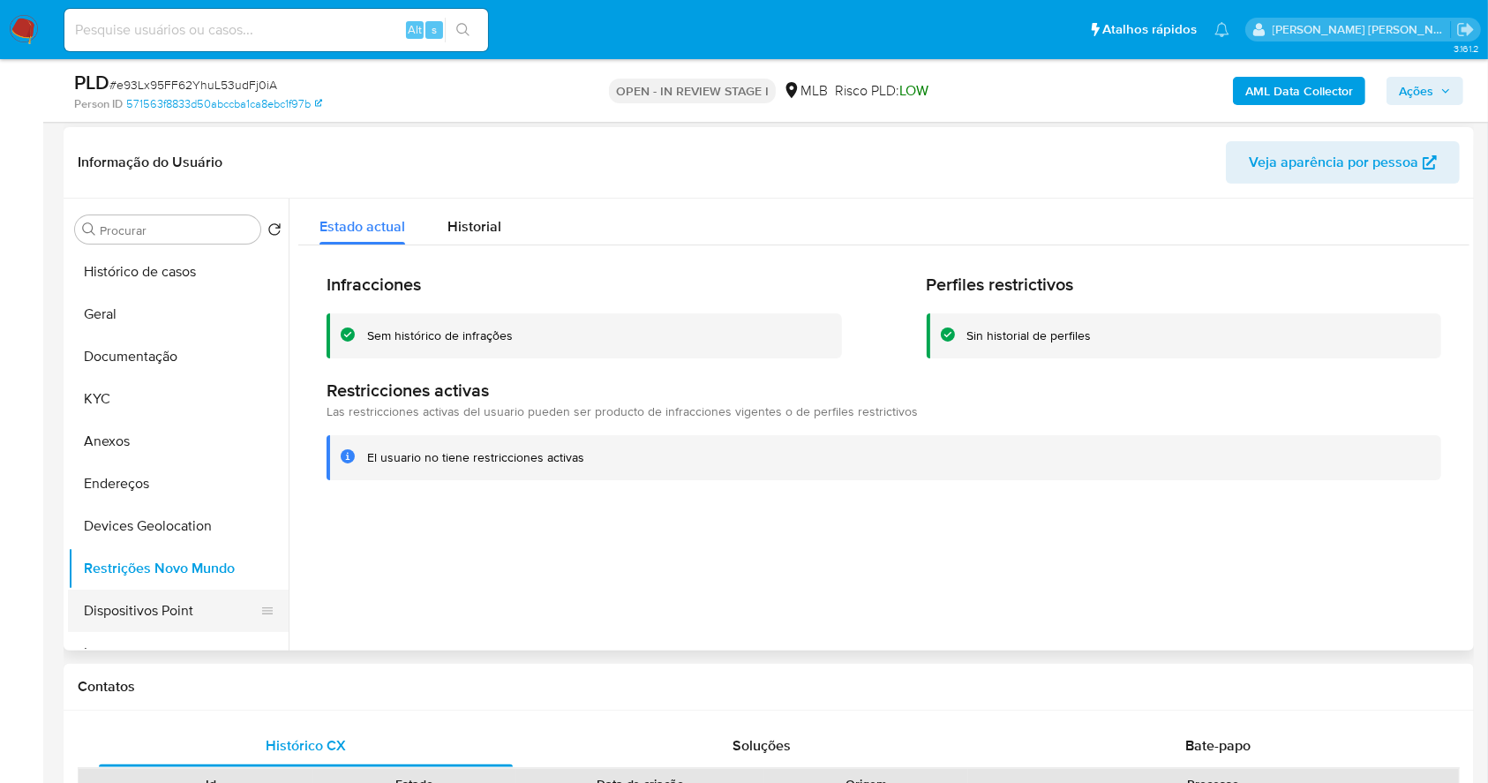
click at [200, 628] on button "Dispositivos Point" at bounding box center [171, 610] width 206 height 42
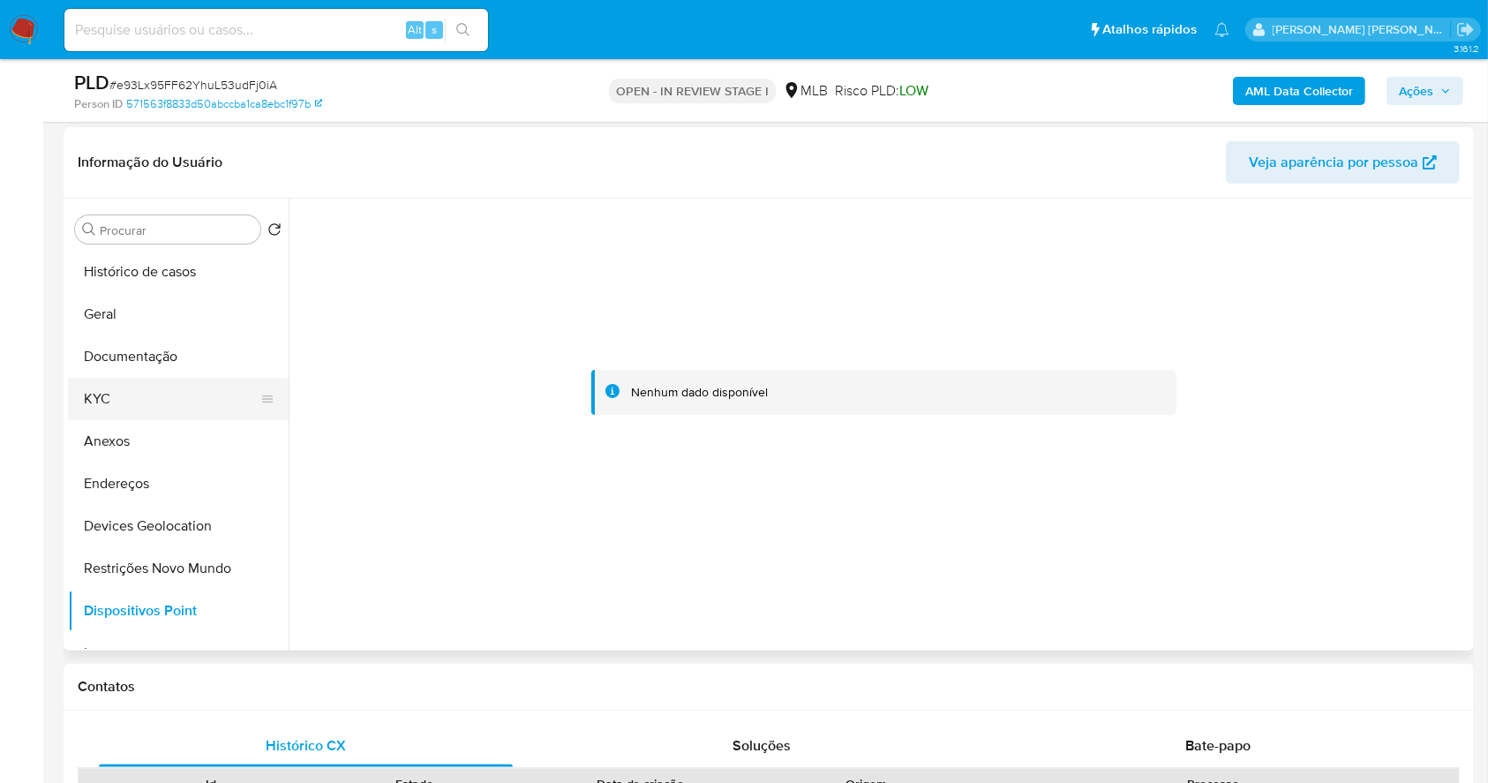
click at [186, 398] on button "KYC" at bounding box center [171, 399] width 206 height 42
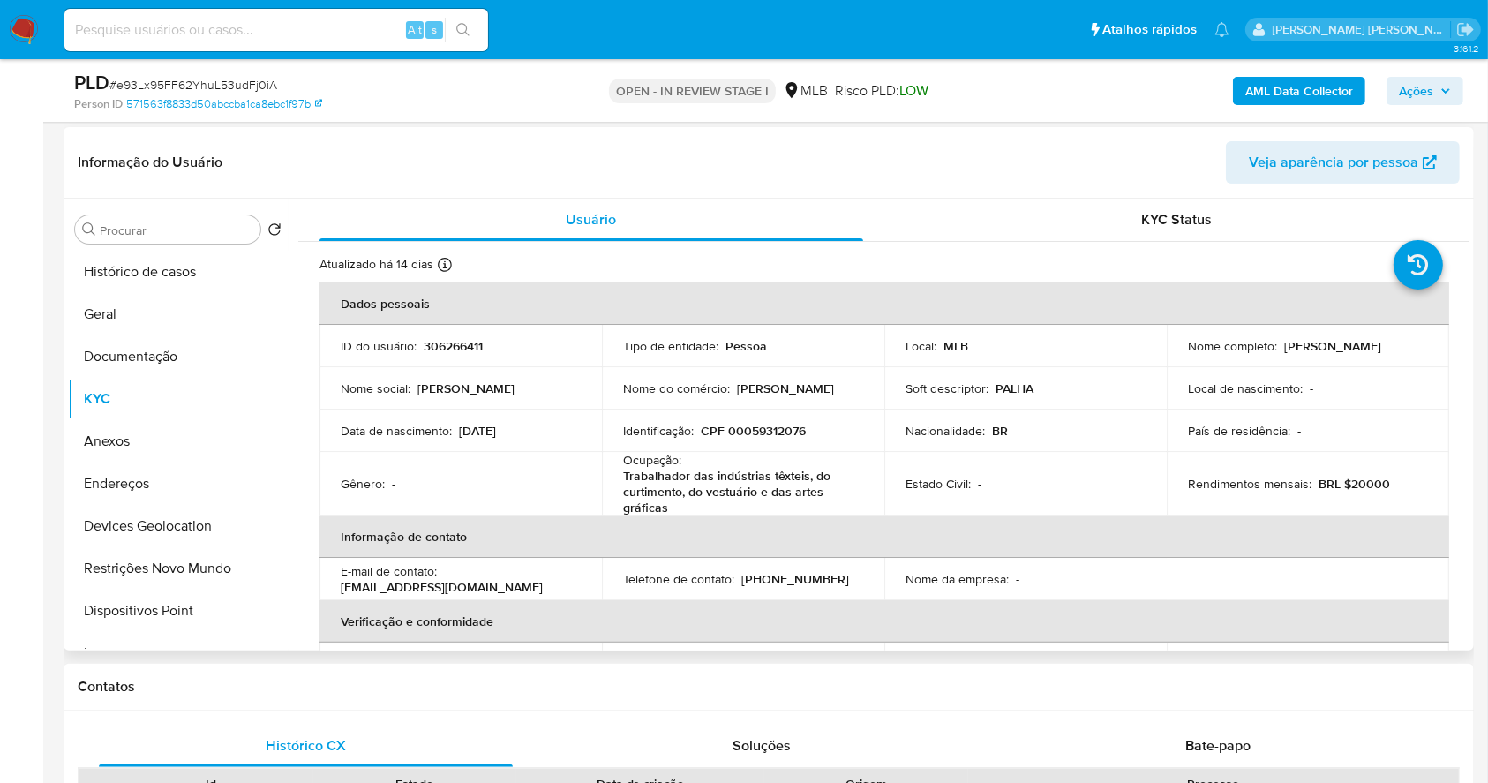
click at [769, 430] on p "CPF 00059312076" at bounding box center [753, 431] width 105 height 16
click at [802, 450] on td "Identificação : CPF 00059312076" at bounding box center [743, 430] width 282 height 42
click at [769, 424] on p "CPF 00059312076" at bounding box center [753, 431] width 105 height 16
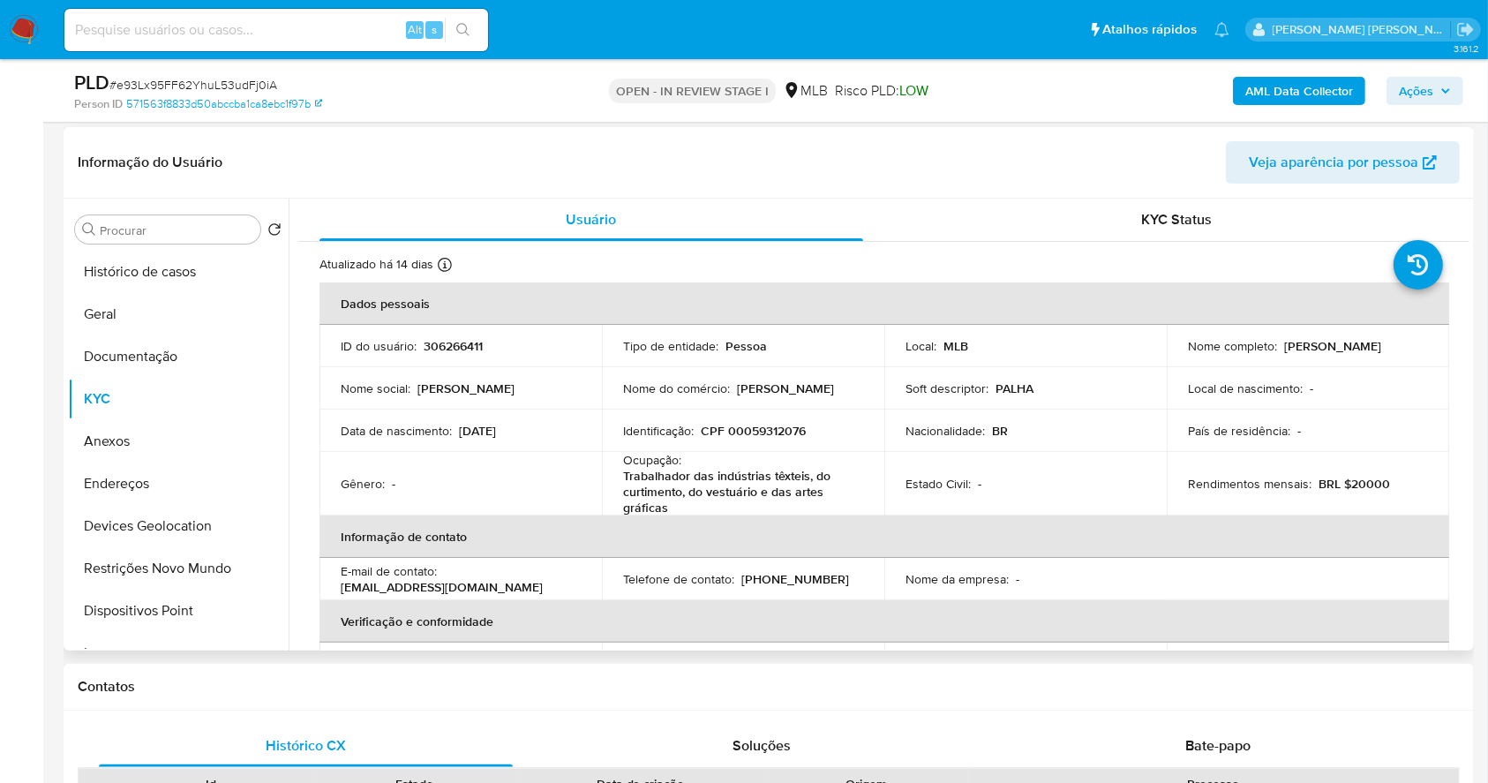
click at [769, 424] on p "CPF 00059312076" at bounding box center [753, 431] width 105 height 16
click at [762, 427] on p "CPF 00059312076" at bounding box center [753, 431] width 105 height 16
copy p "00059312076"
drag, startPoint x: 846, startPoint y: 430, endPoint x: 804, endPoint y: 430, distance: 42.4
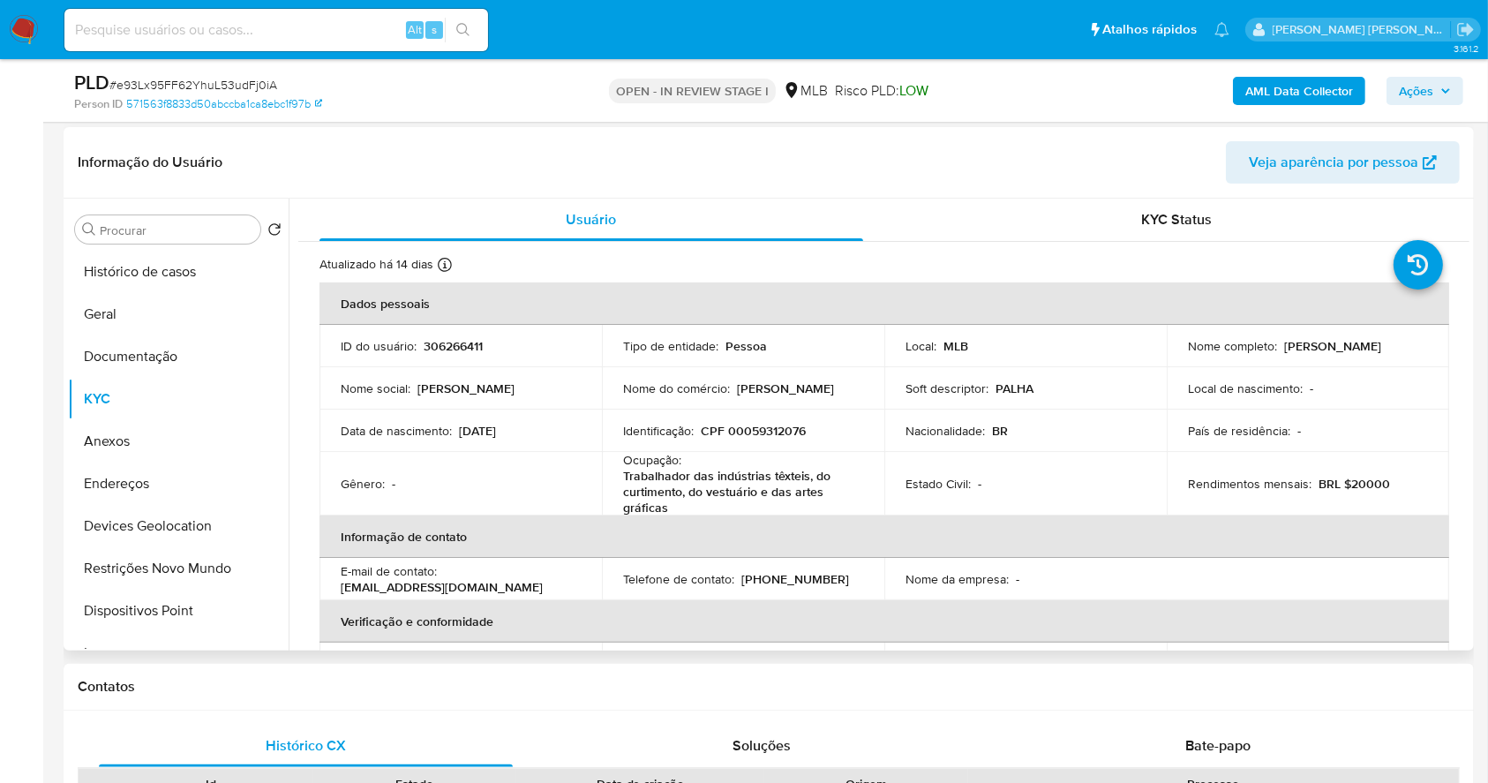
click at [843, 430] on div "Identificação : CPF 00059312076" at bounding box center [743, 431] width 240 height 16
click at [774, 426] on p "CPF 00059312076" at bounding box center [753, 431] width 105 height 16
copy p "00059312076"
drag, startPoint x: 1362, startPoint y: 350, endPoint x: 1276, endPoint y: 353, distance: 86.5
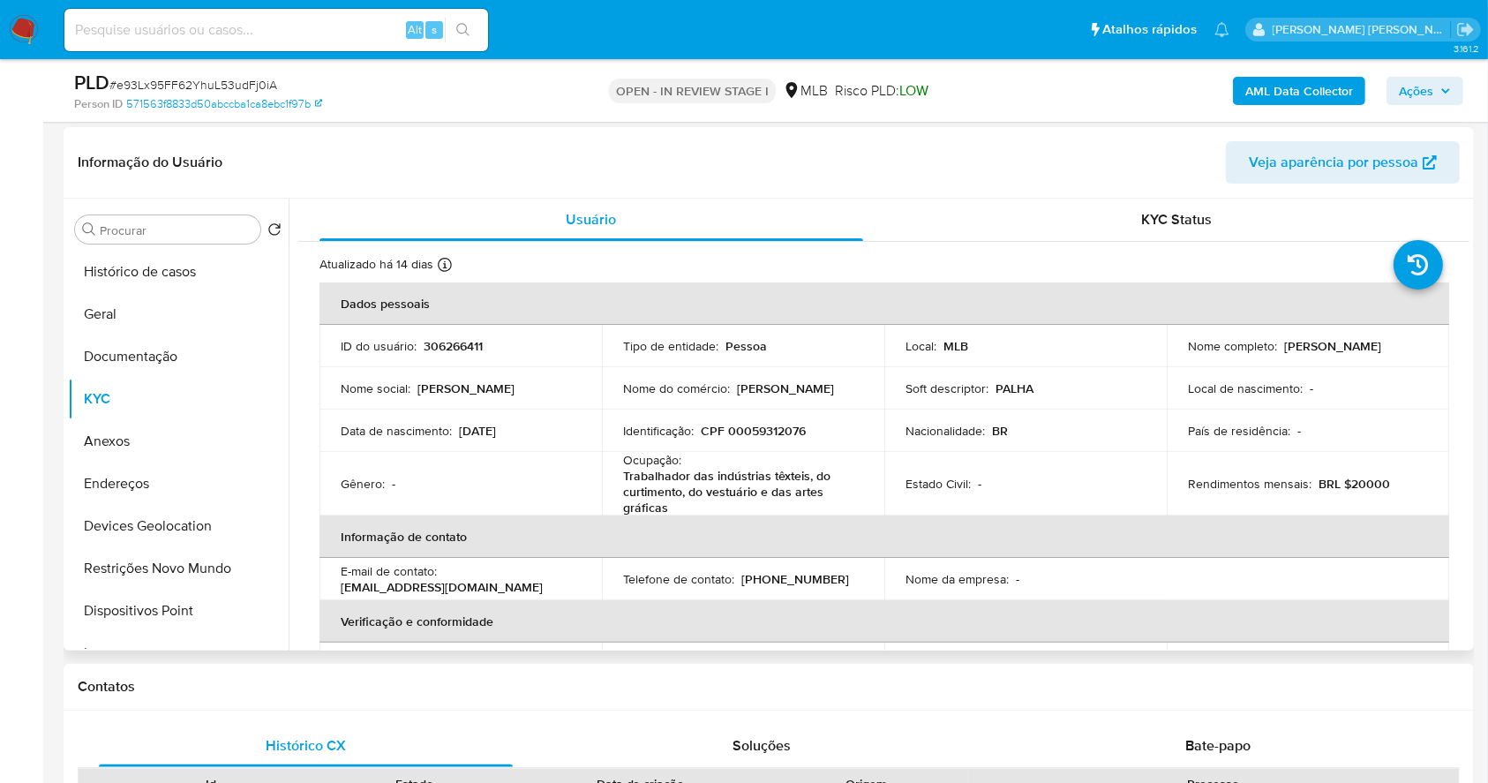
click at [1276, 353] on div "Nome completo : Isabel de Avila" at bounding box center [1308, 346] width 240 height 16
copy div "Isabel de Avila"
click at [1433, 92] on span "Ações" at bounding box center [1425, 91] width 52 height 25
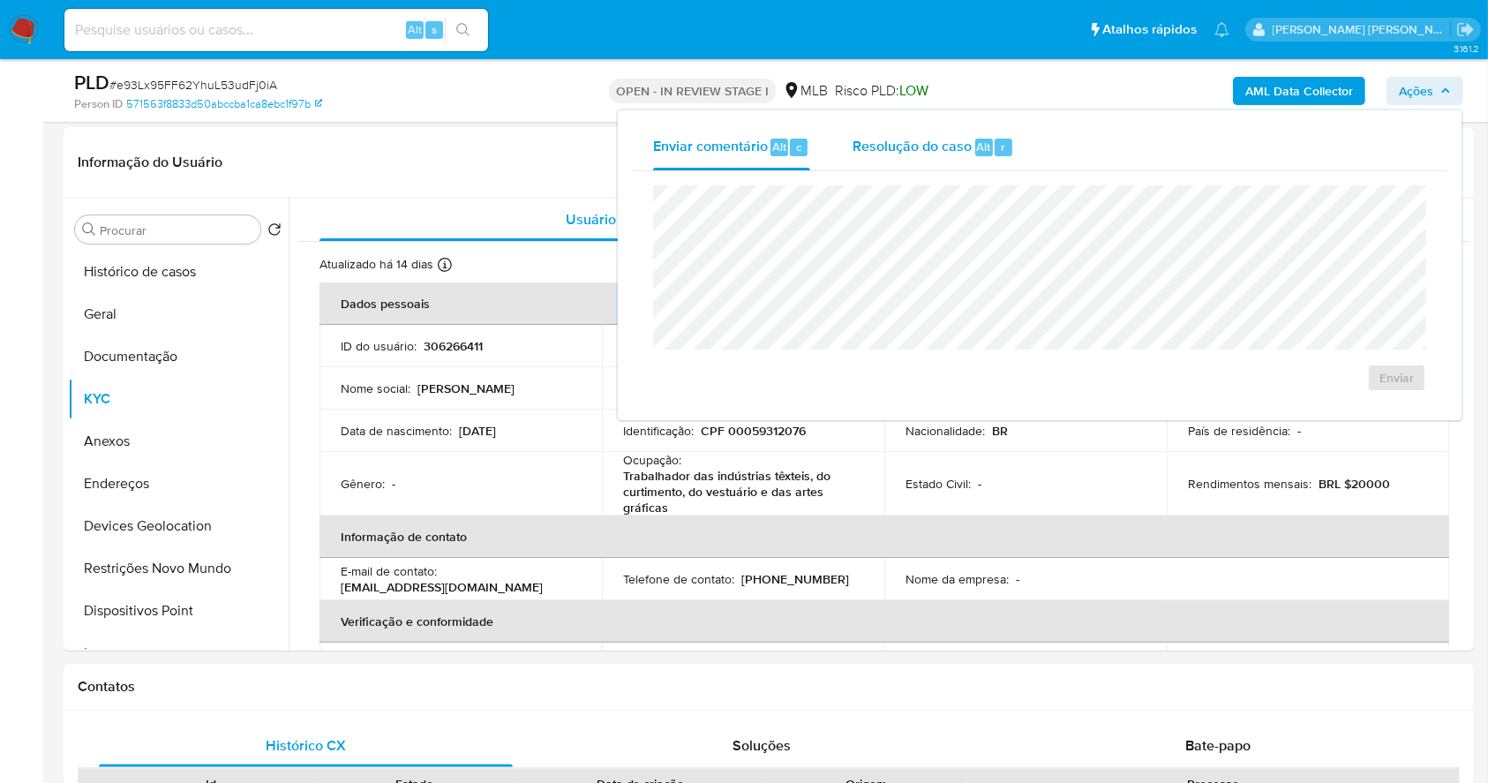
click at [979, 155] on div "Resolução do caso Alt r" at bounding box center [932, 147] width 161 height 46
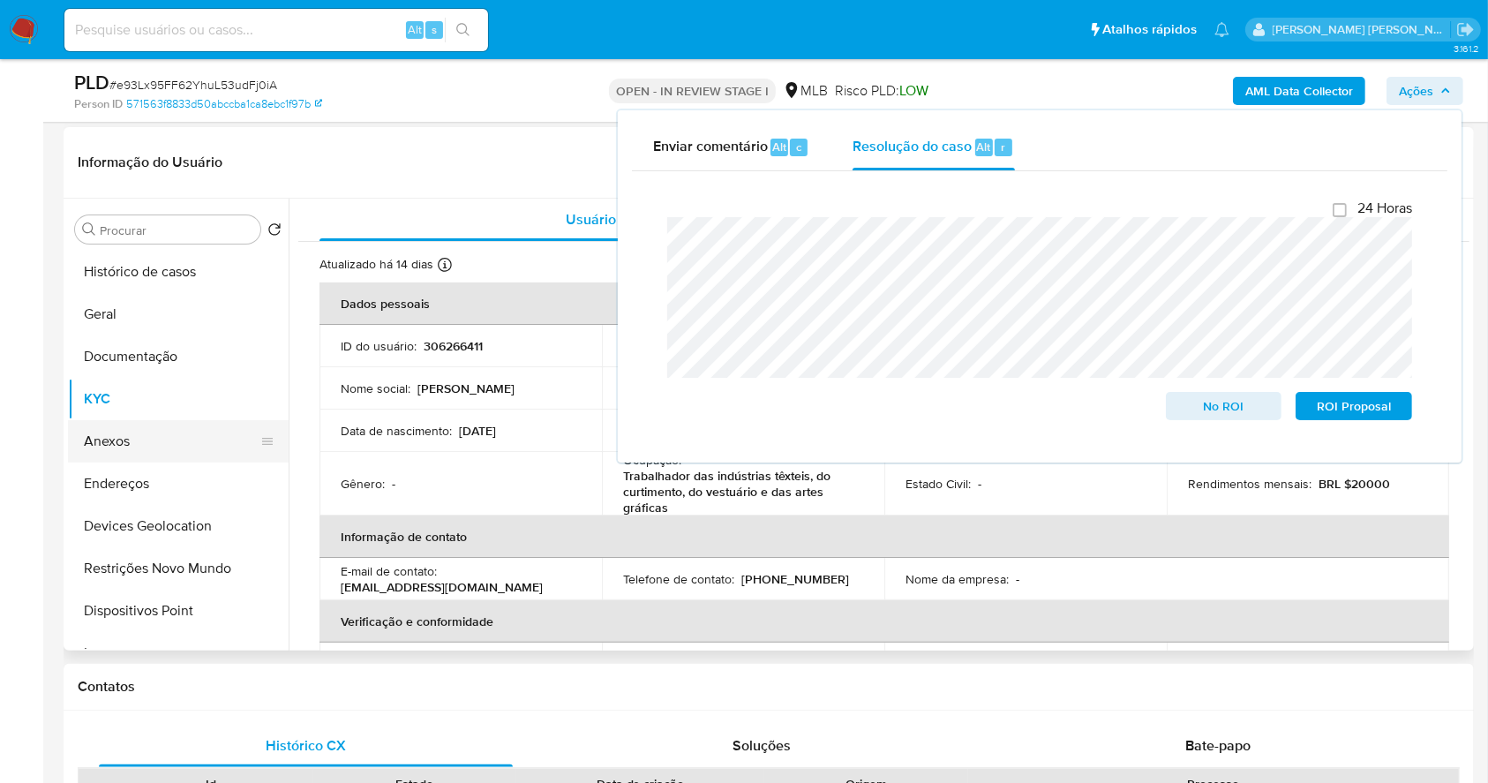
drag, startPoint x: 143, startPoint y: 449, endPoint x: 176, endPoint y: 472, distance: 39.9
click at [142, 449] on button "Anexos" at bounding box center [178, 441] width 221 height 42
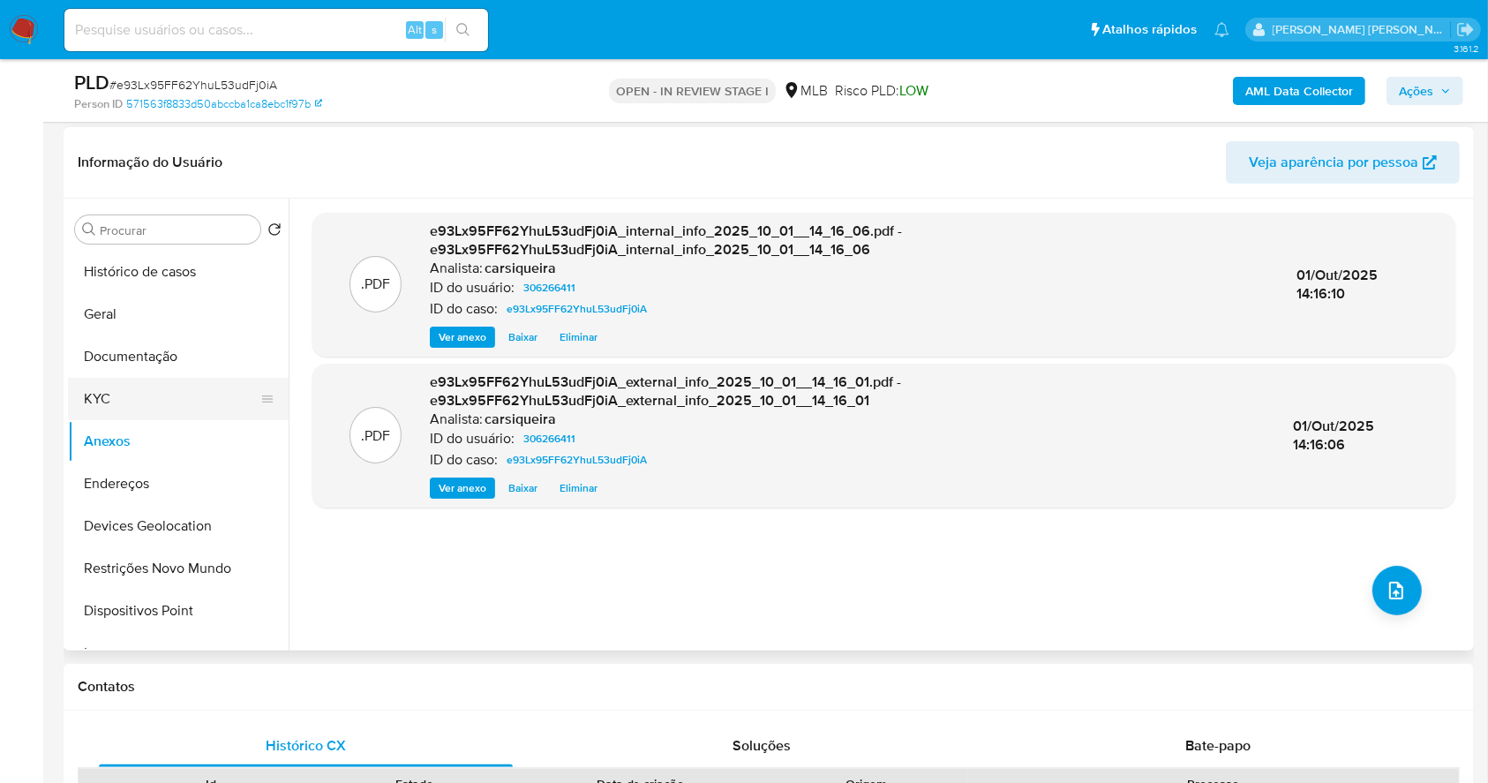
click at [170, 395] on button "KYC" at bounding box center [171, 399] width 206 height 42
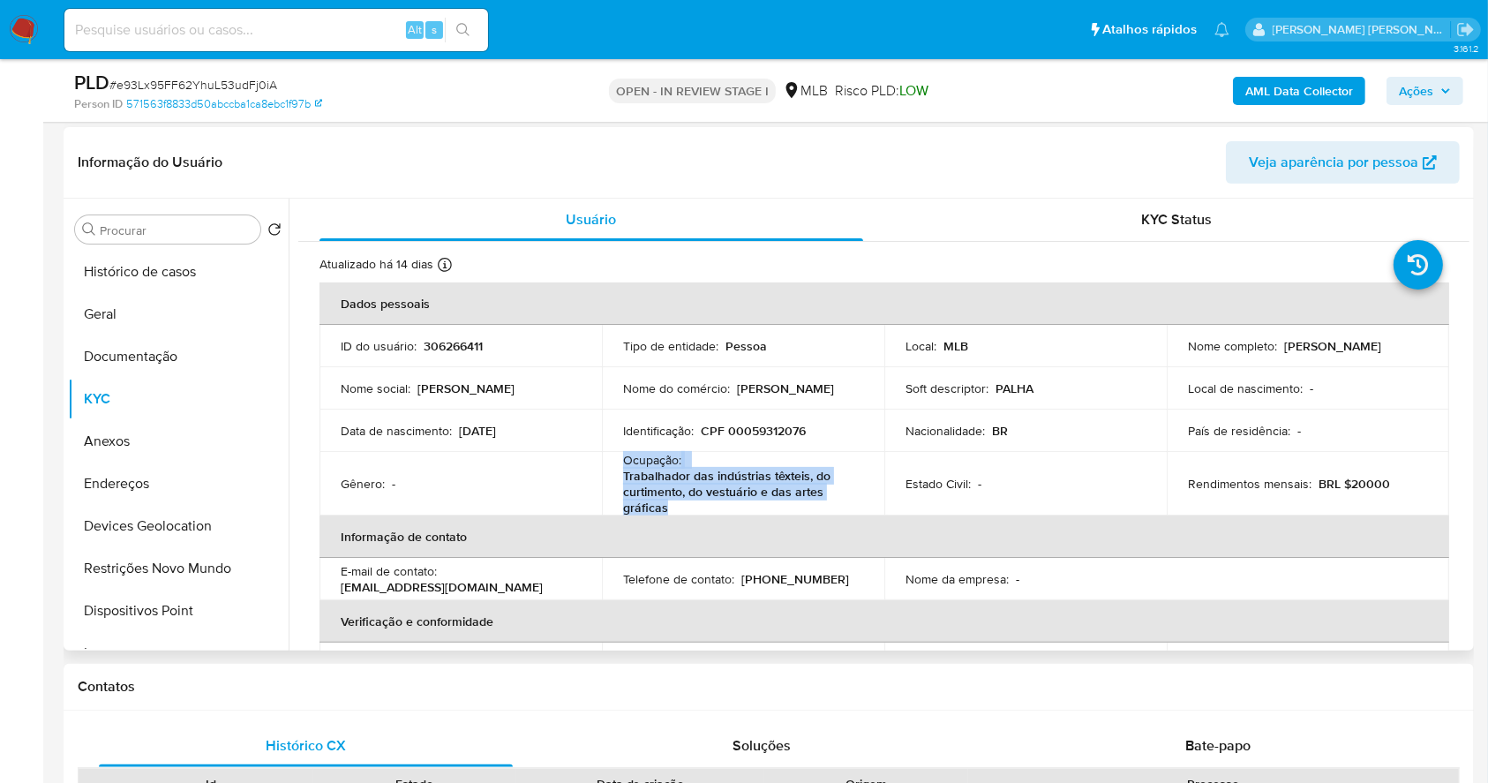
drag, startPoint x: 619, startPoint y: 462, endPoint x: 683, endPoint y: 511, distance: 81.2
click at [683, 511] on td "Ocupação : Trabalhador das indústrias têxteis, do curtimento, do vestuário e da…" at bounding box center [743, 484] width 282 height 64
copy div "Ocupação : Trabalhador das indústrias têxteis, do curtimento, do vestuário e da…"
click at [1435, 90] on span "Ações" at bounding box center [1425, 91] width 52 height 25
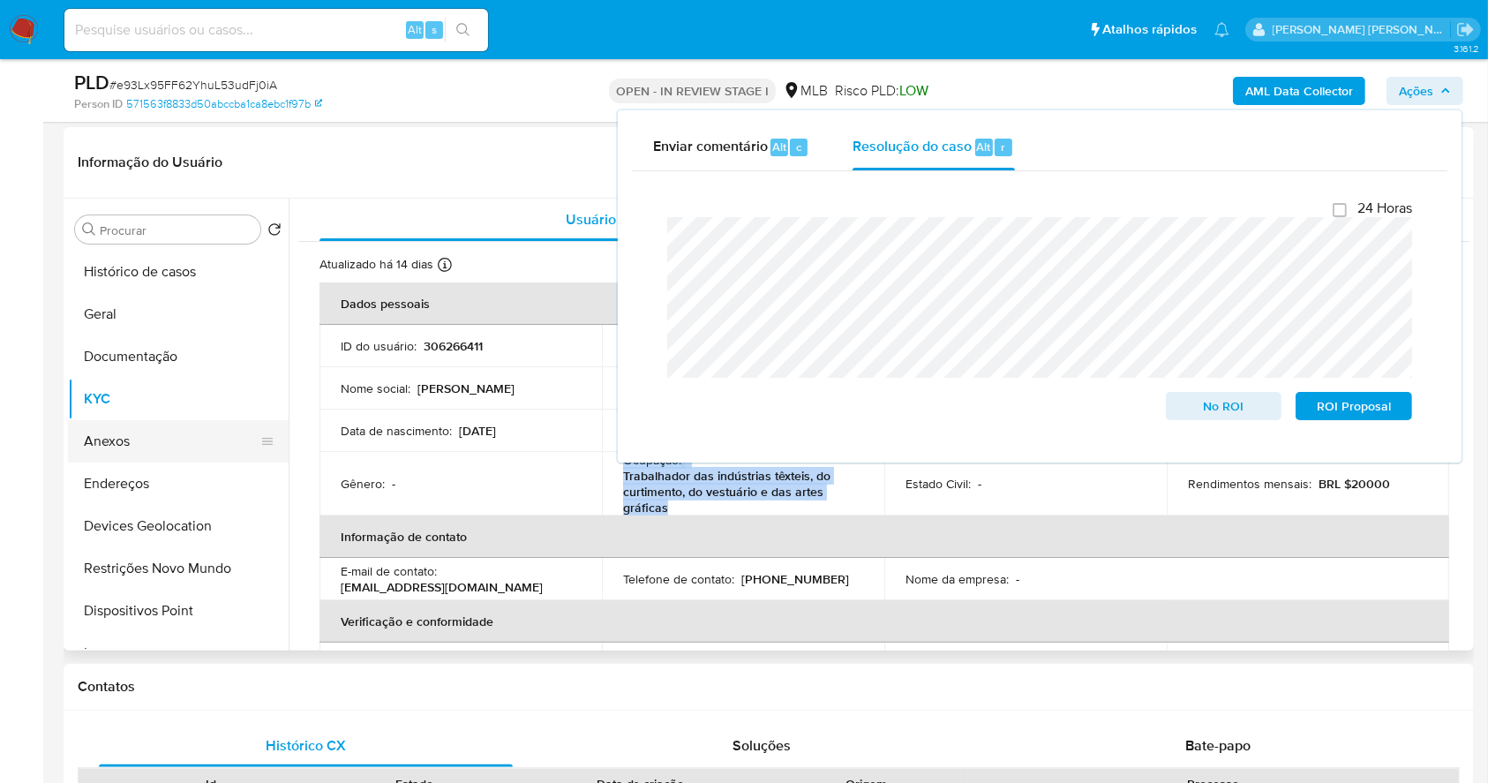
click at [122, 441] on button "Anexos" at bounding box center [171, 441] width 206 height 42
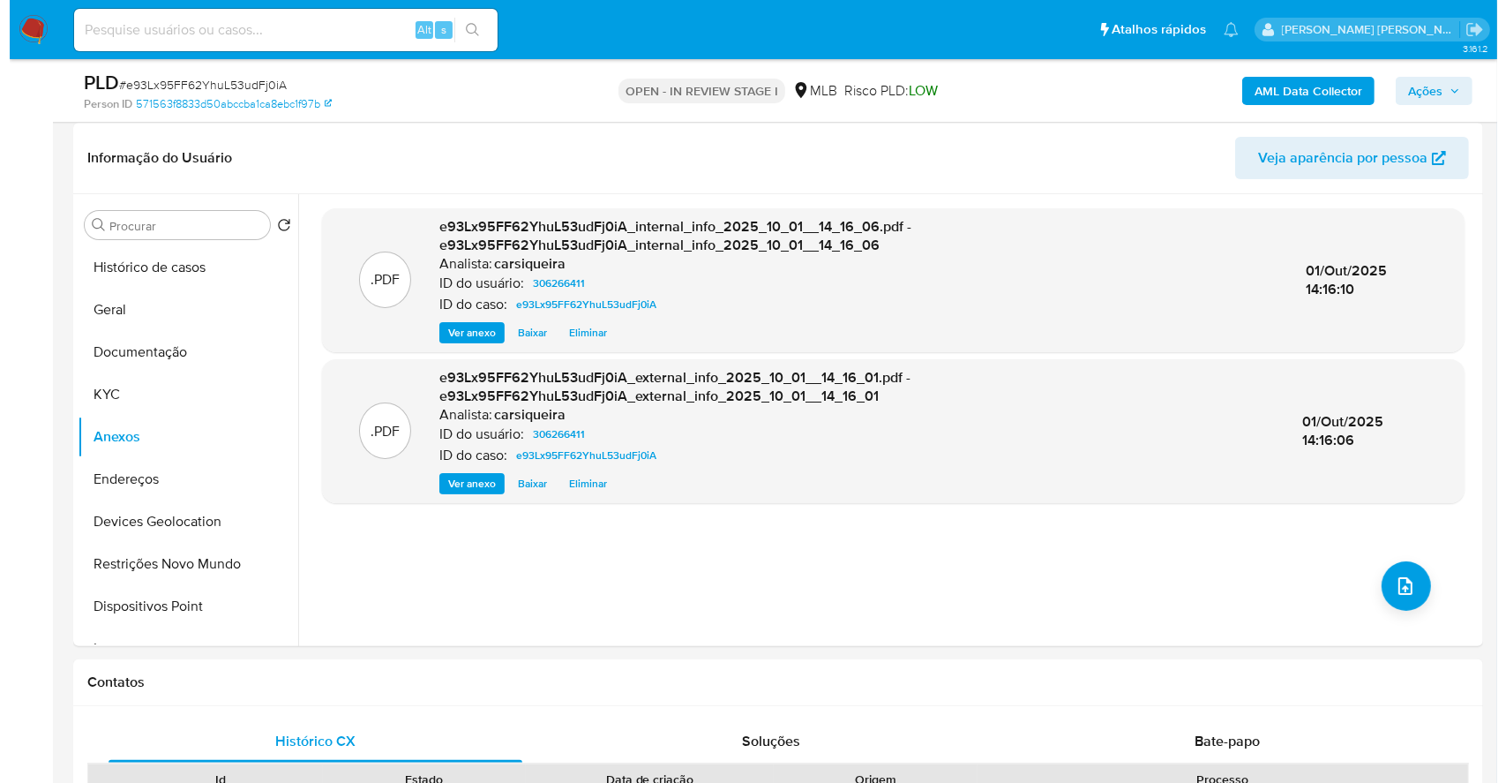
scroll to position [274, 0]
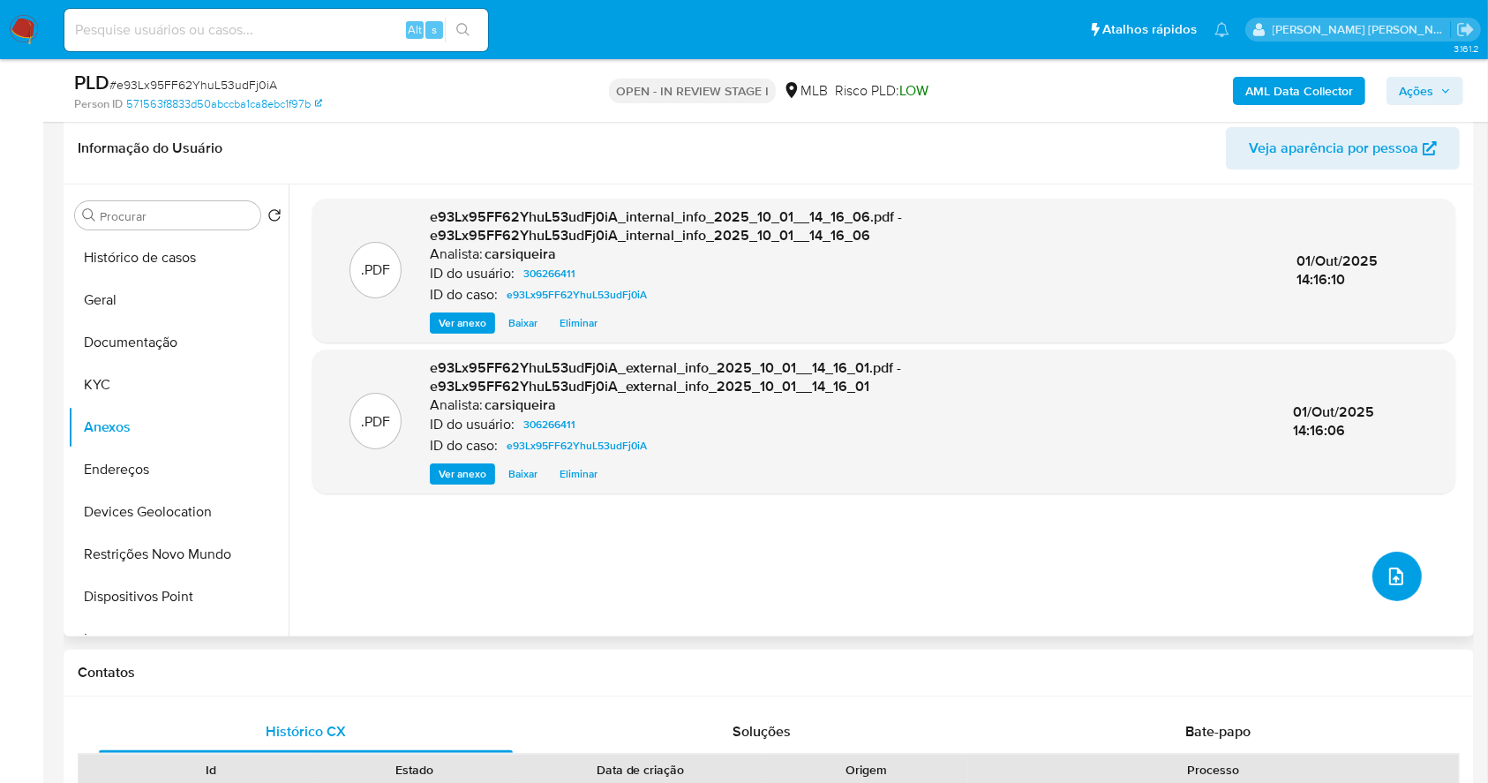
click at [1385, 579] on icon "upload-file" at bounding box center [1395, 576] width 21 height 21
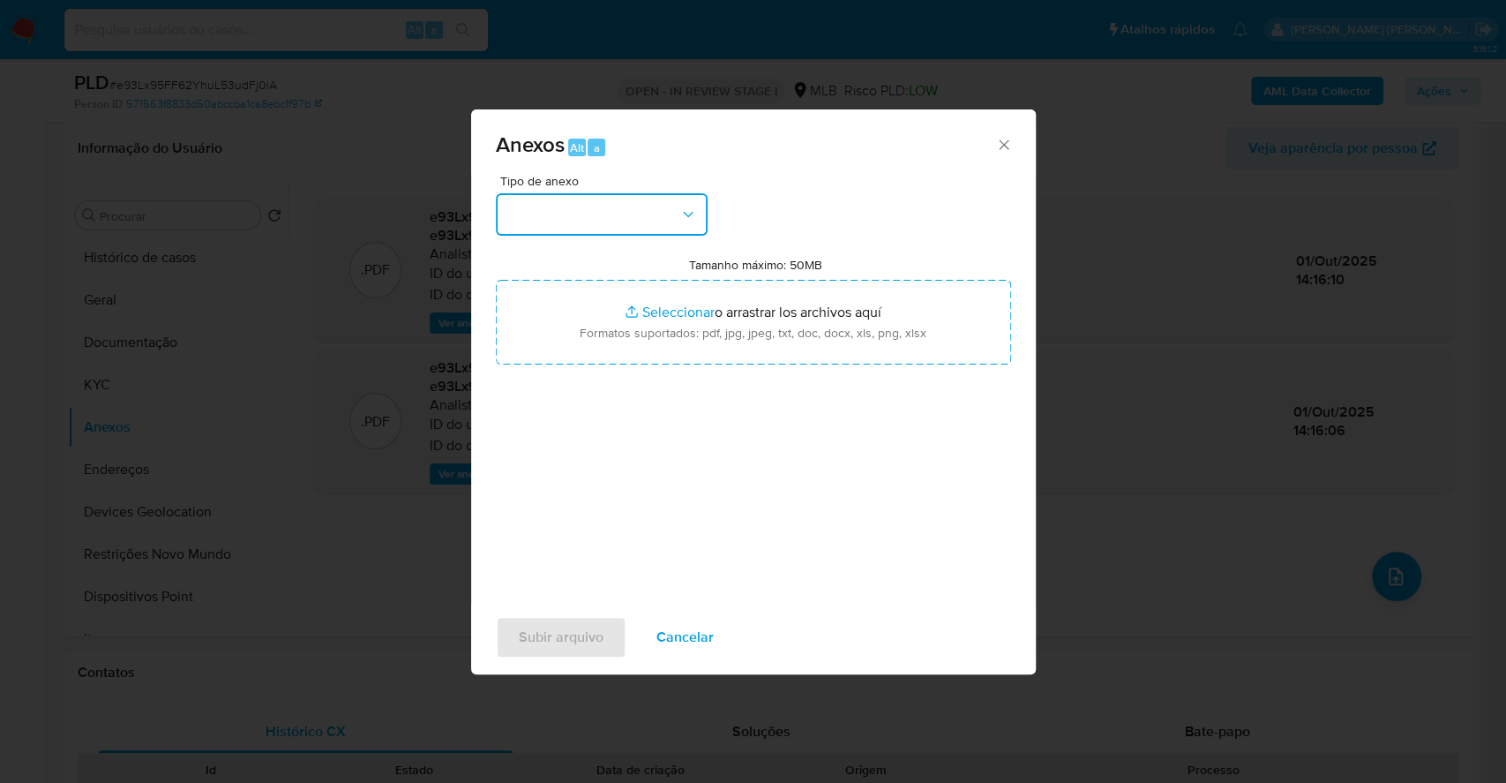
click at [635, 216] on button "button" at bounding box center [602, 214] width 212 height 42
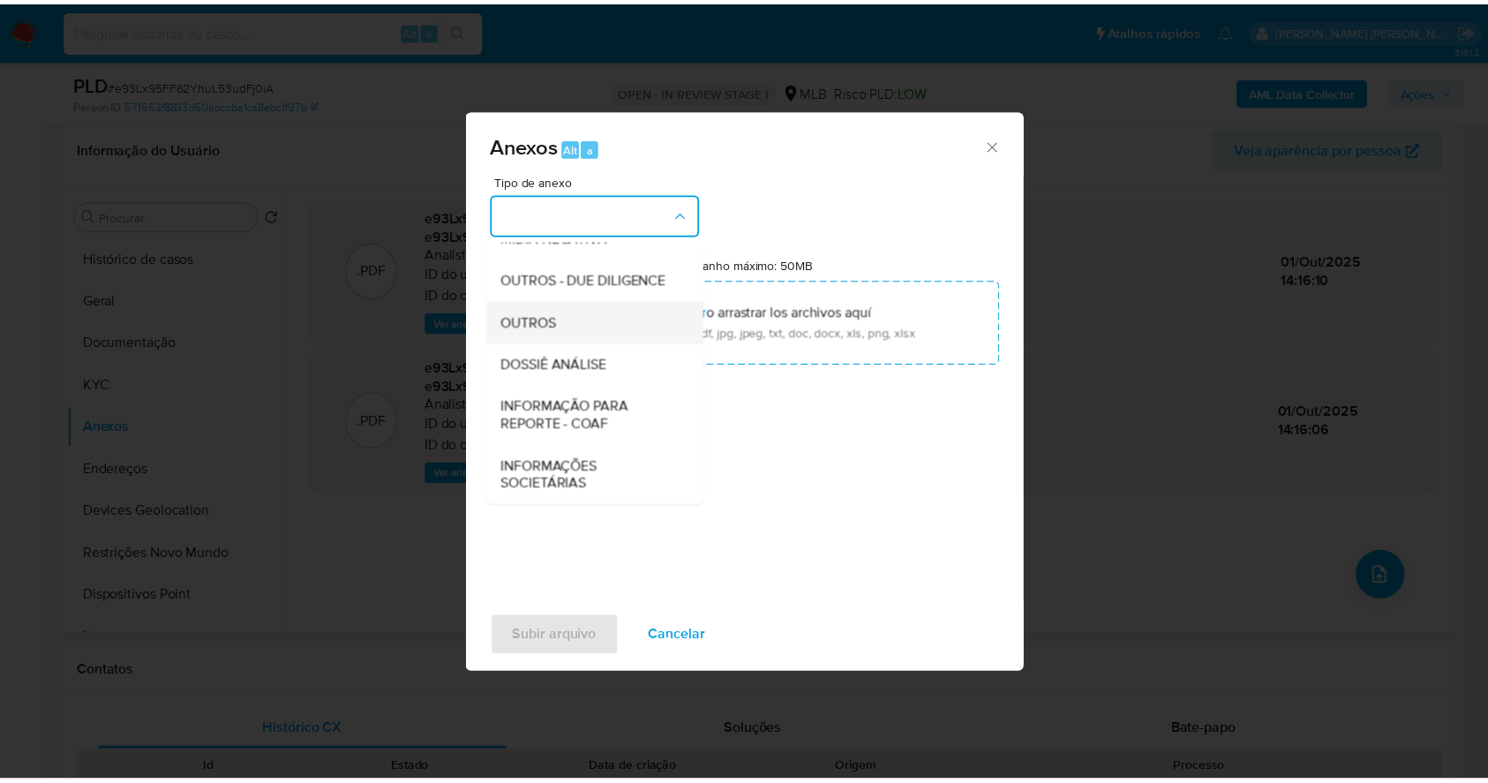
scroll to position [271, 0]
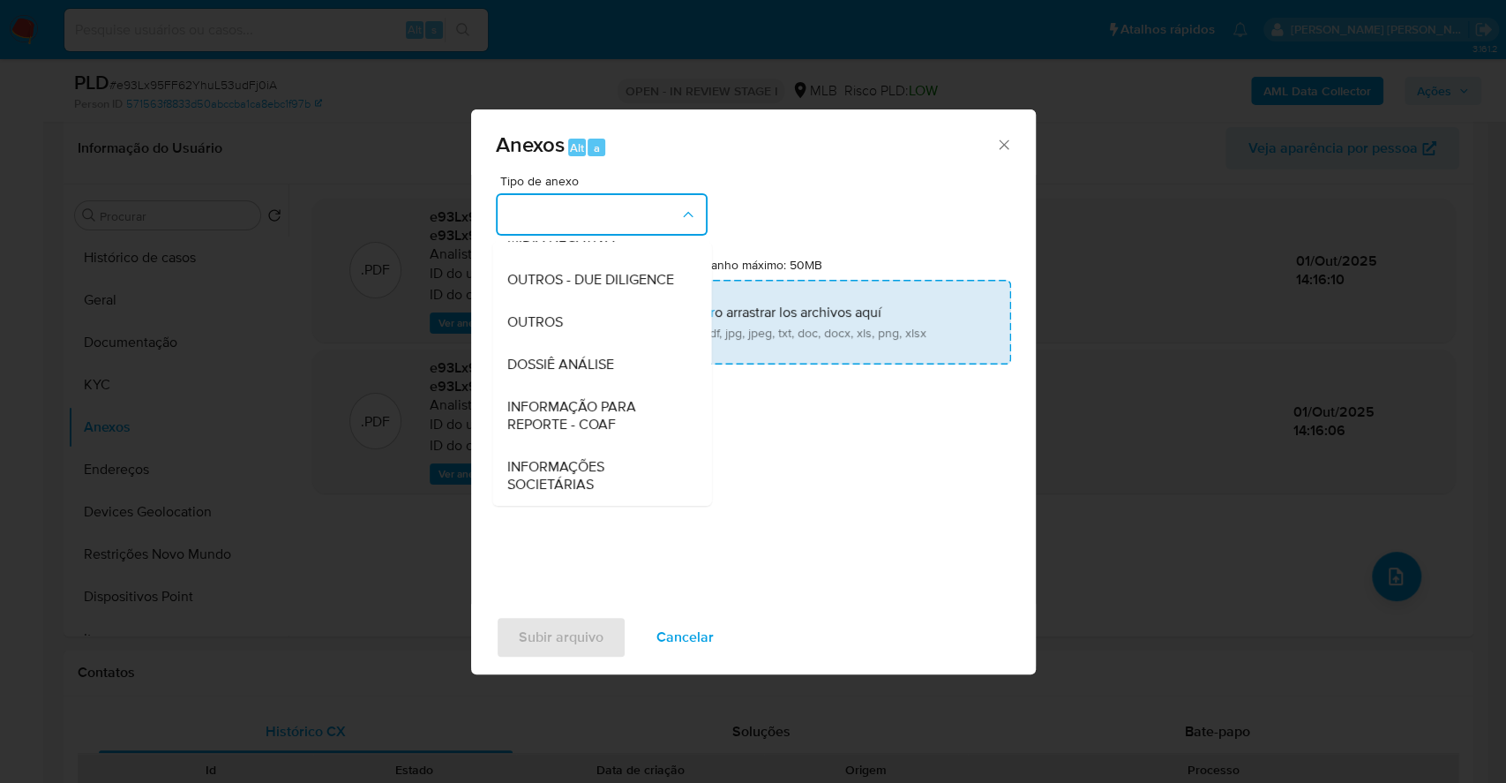
drag, startPoint x: 562, startPoint y: 315, endPoint x: 597, endPoint y: 307, distance: 36.2
click at [561, 314] on span "OUTROS" at bounding box center [535, 322] width 56 height 18
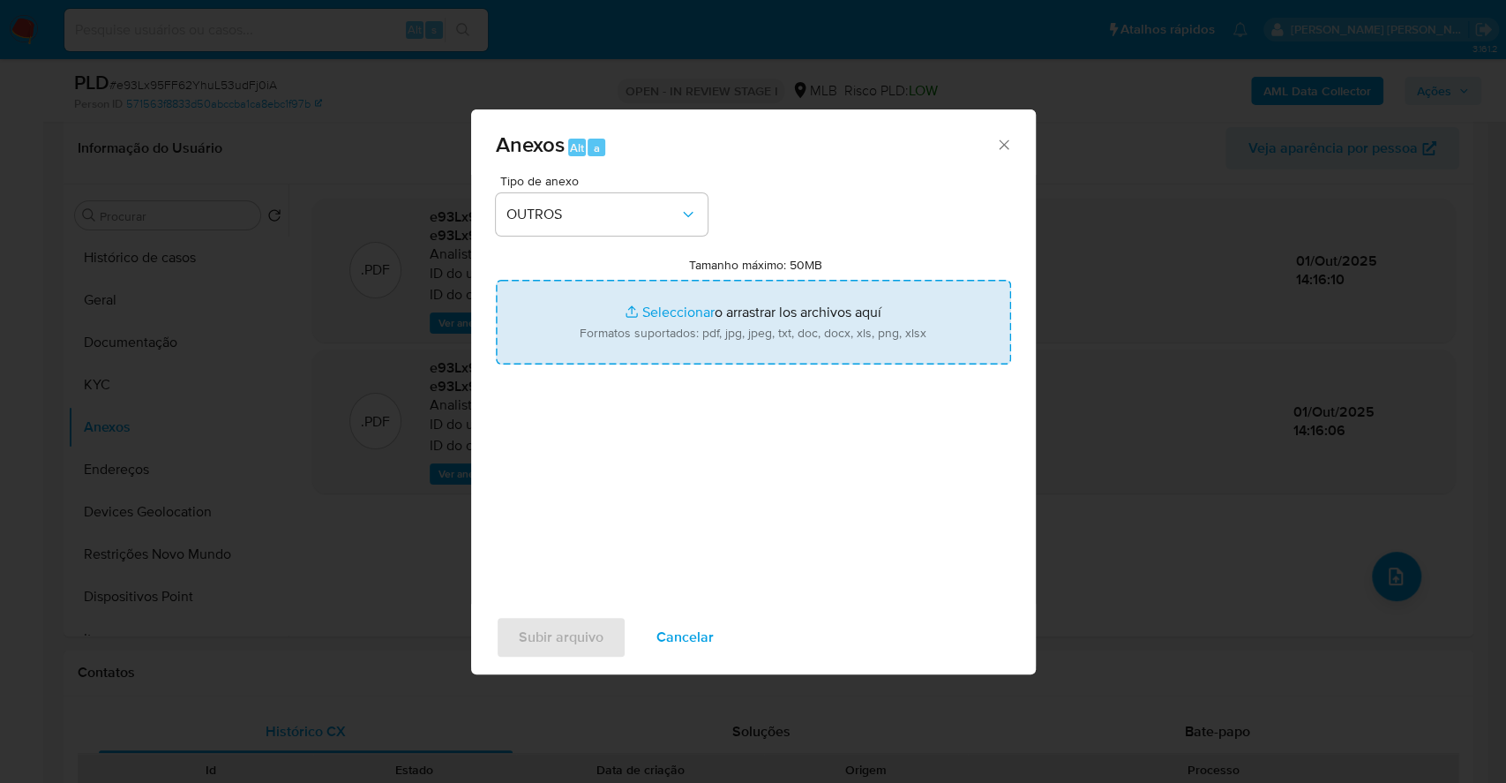
click at [656, 306] on input "Tamanho máximo: 50MB Seleccionar archivos" at bounding box center [753, 322] width 515 height 85
type input "C:\fakepath\DECLINIO - e93Lx95FF62YhuL53udFj0iA - CPF 00059312076 - ISABEL DE A…"
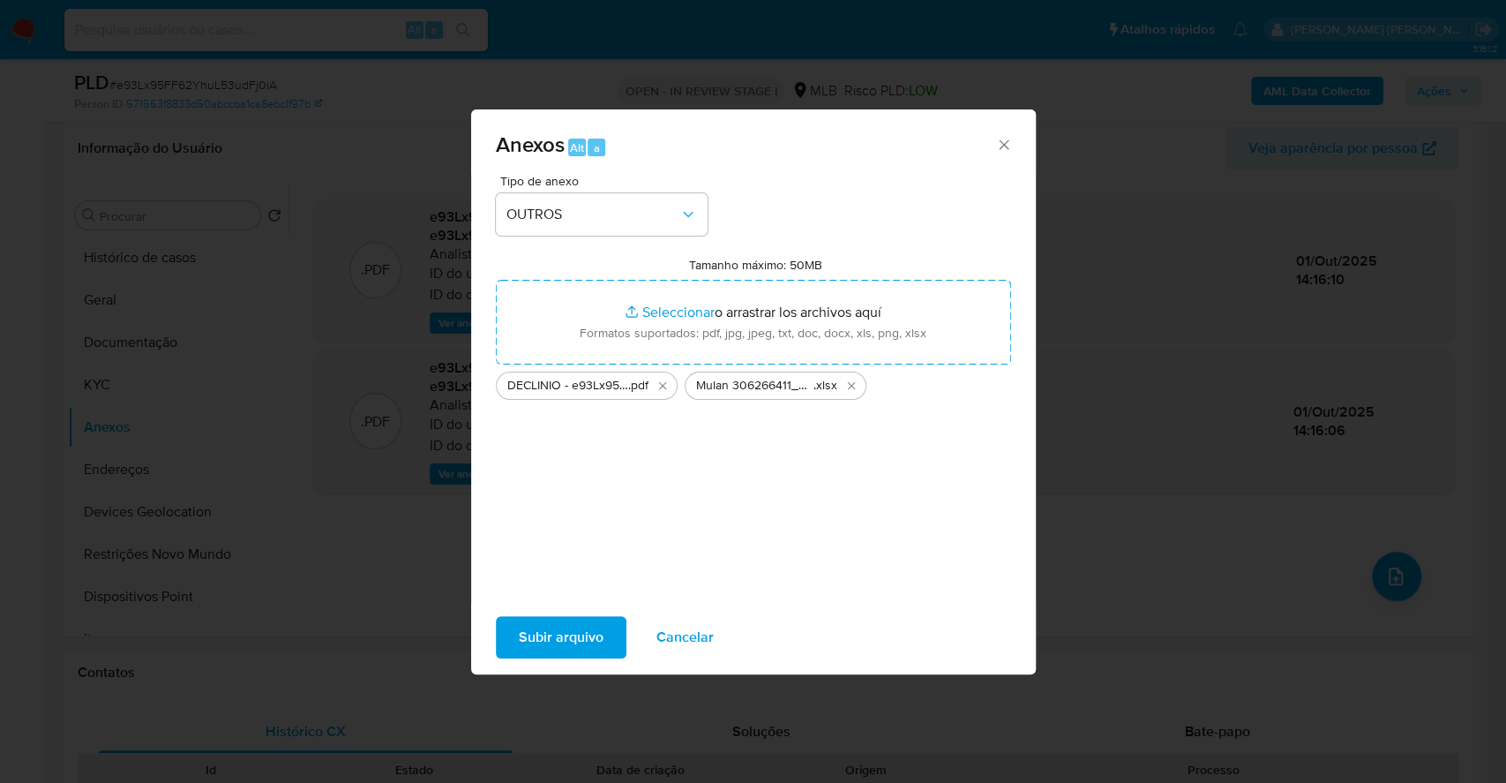
click at [551, 627] on span "Subir arquivo" at bounding box center [561, 637] width 85 height 39
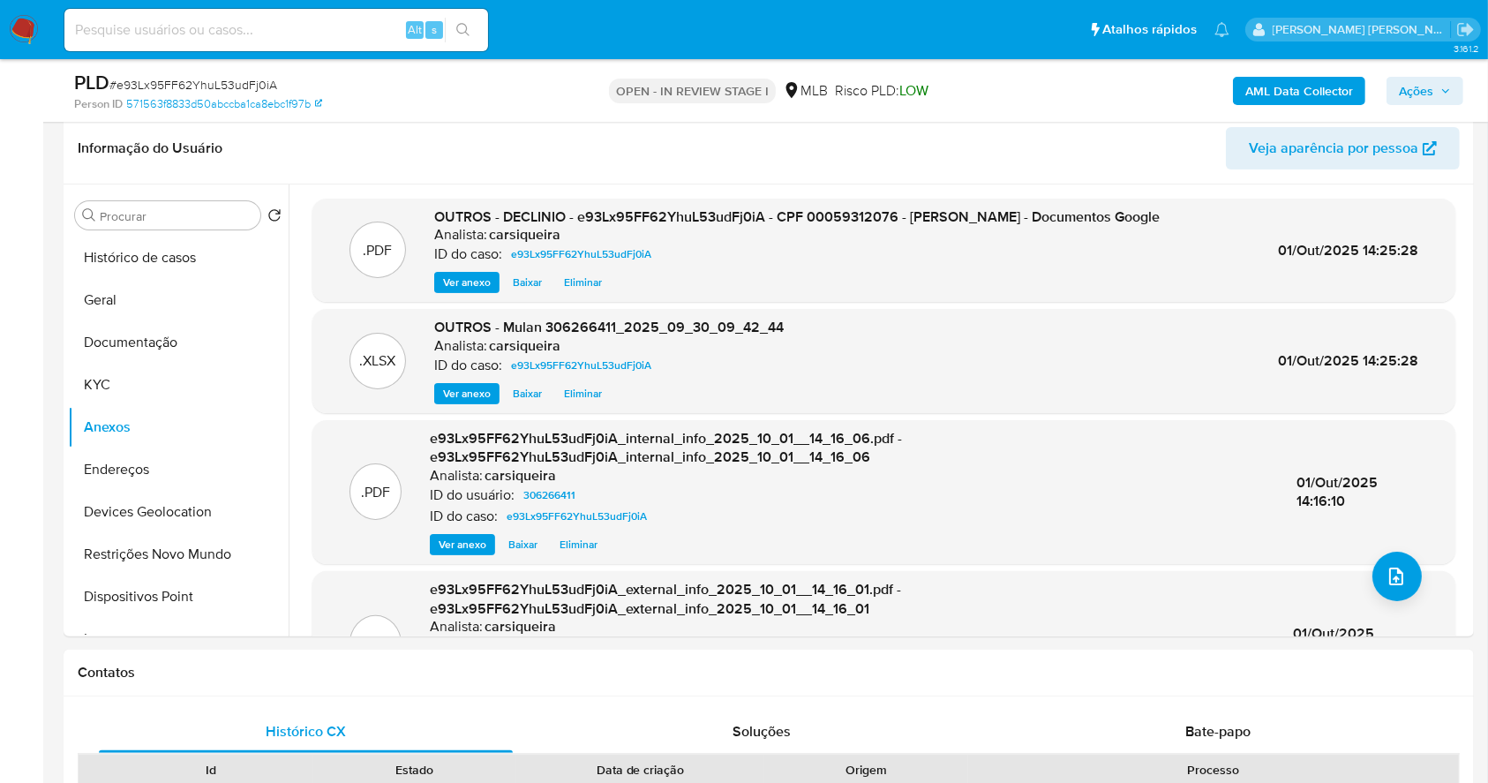
click at [1419, 88] on span "Ações" at bounding box center [1416, 91] width 34 height 28
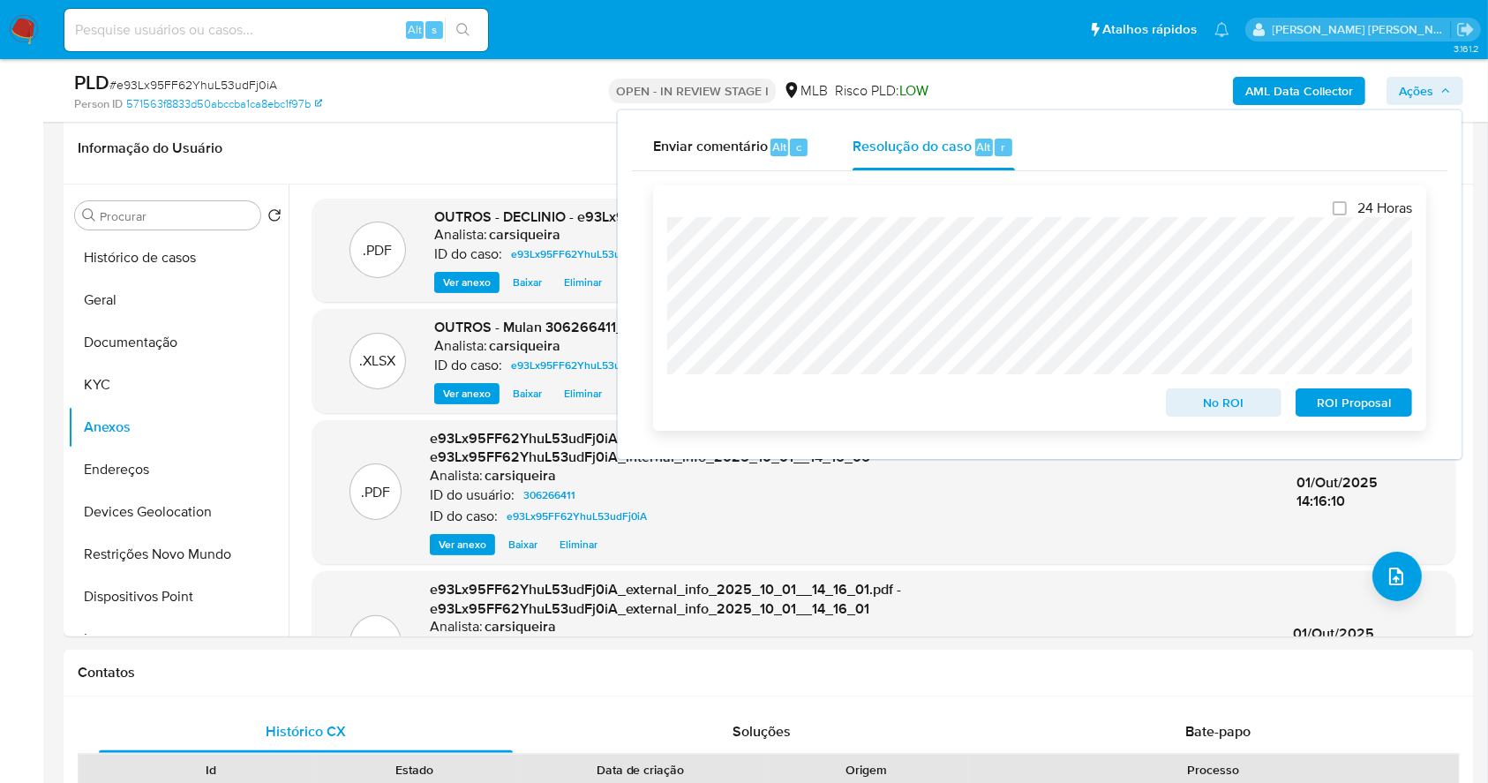
click at [1228, 413] on span "No ROI" at bounding box center [1224, 402] width 92 height 25
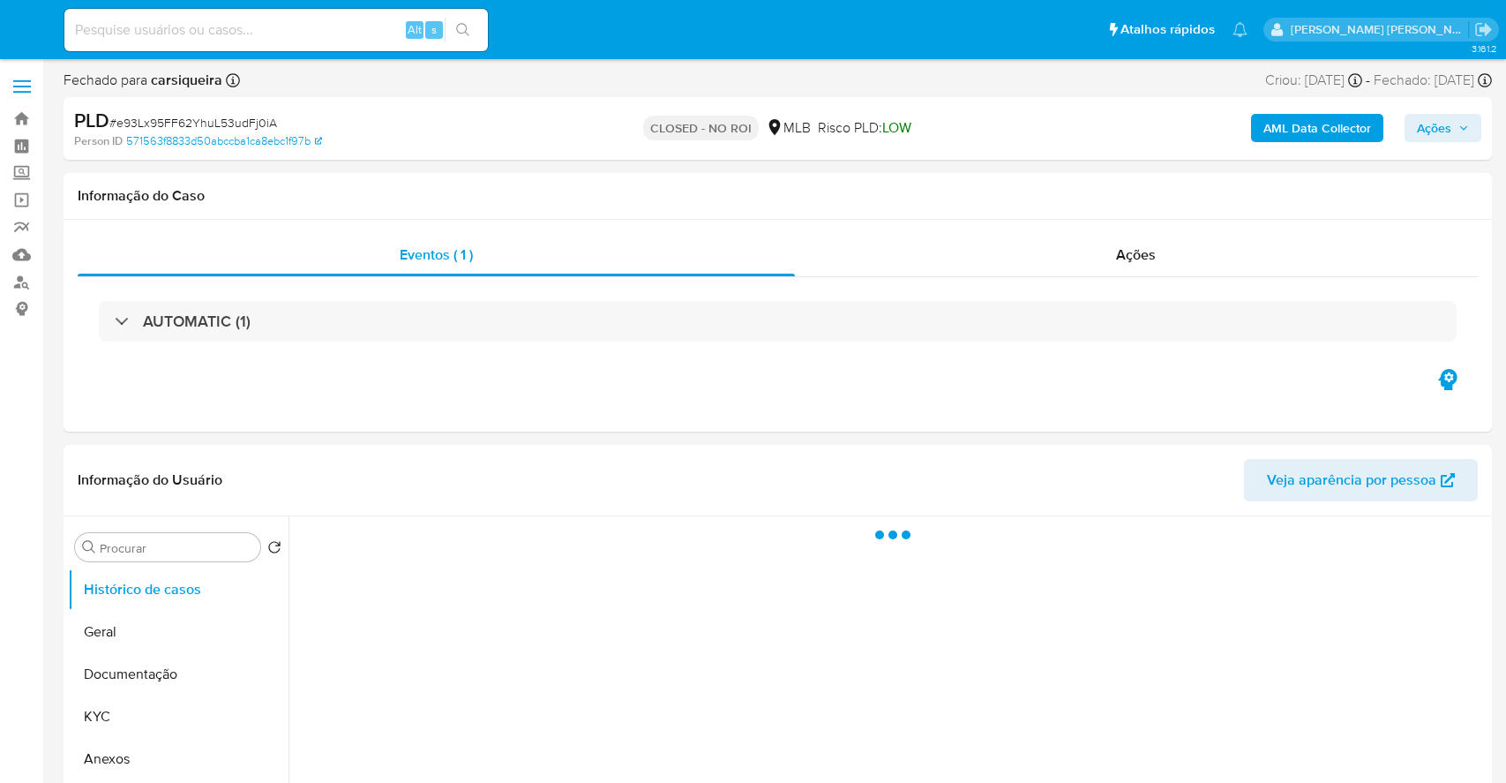
select select "10"
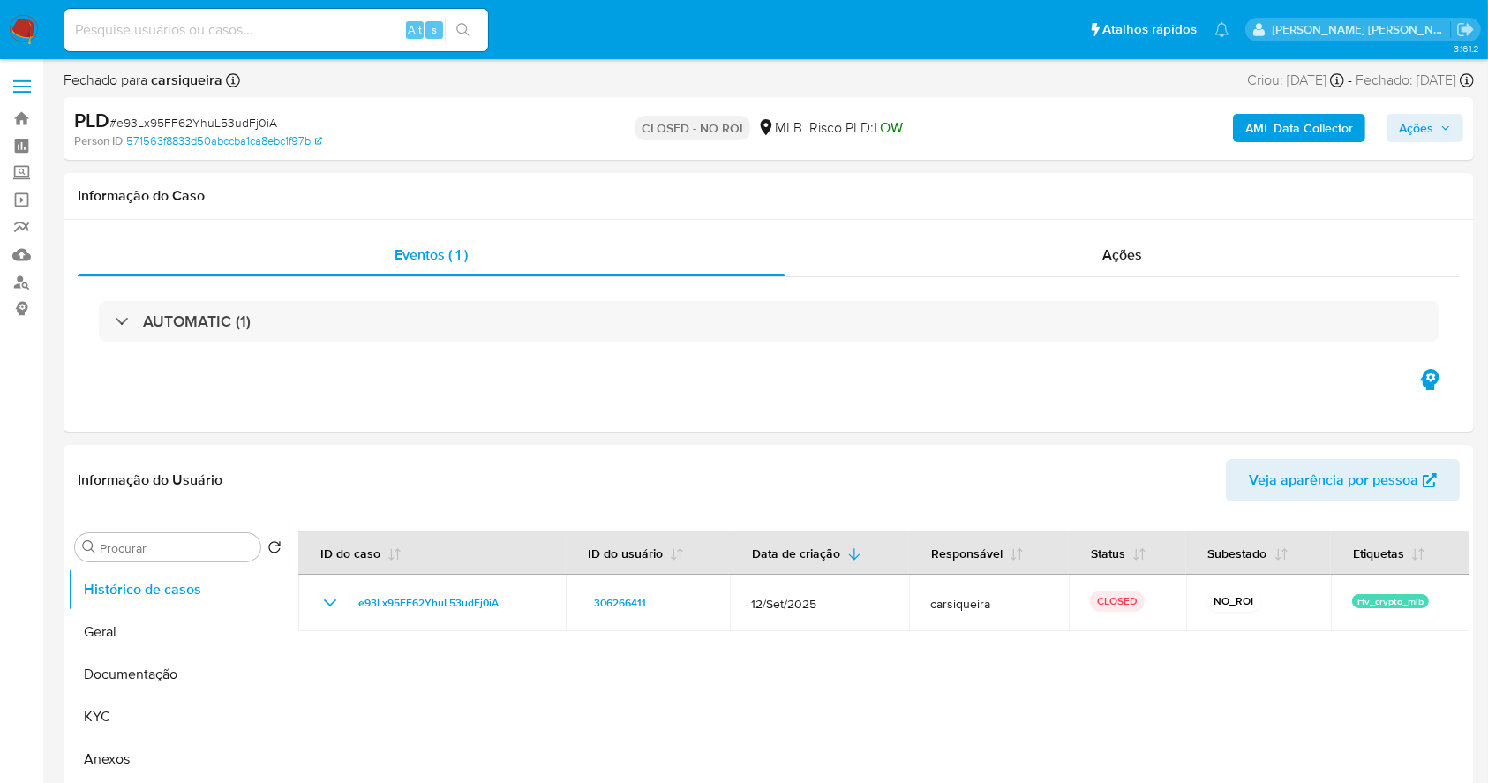
click at [21, 37] on img at bounding box center [24, 30] width 30 height 30
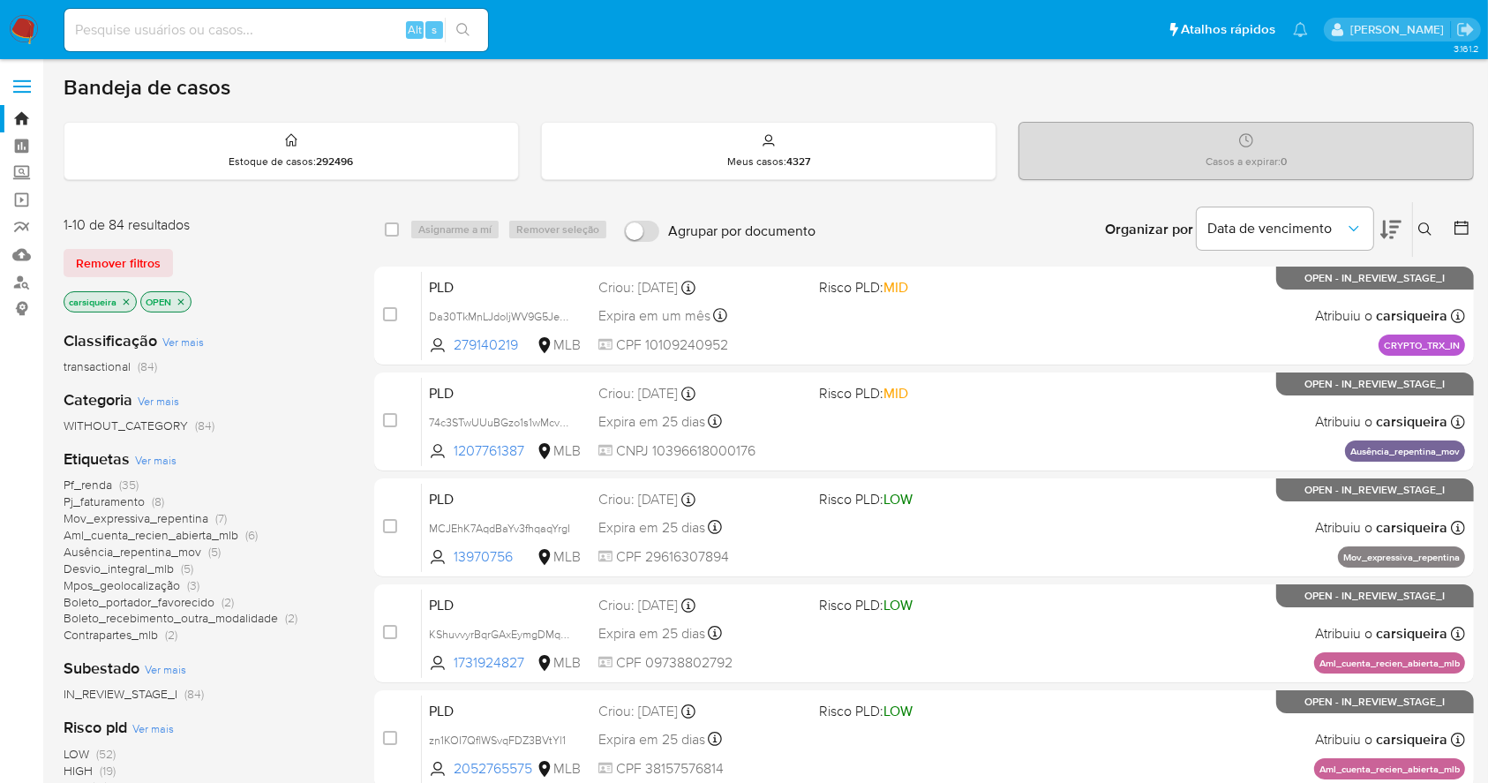
drag, startPoint x: 183, startPoint y: 296, endPoint x: 140, endPoint y: 306, distance: 43.5
click at [181, 296] on icon "close-filter" at bounding box center [181, 301] width 11 height 11
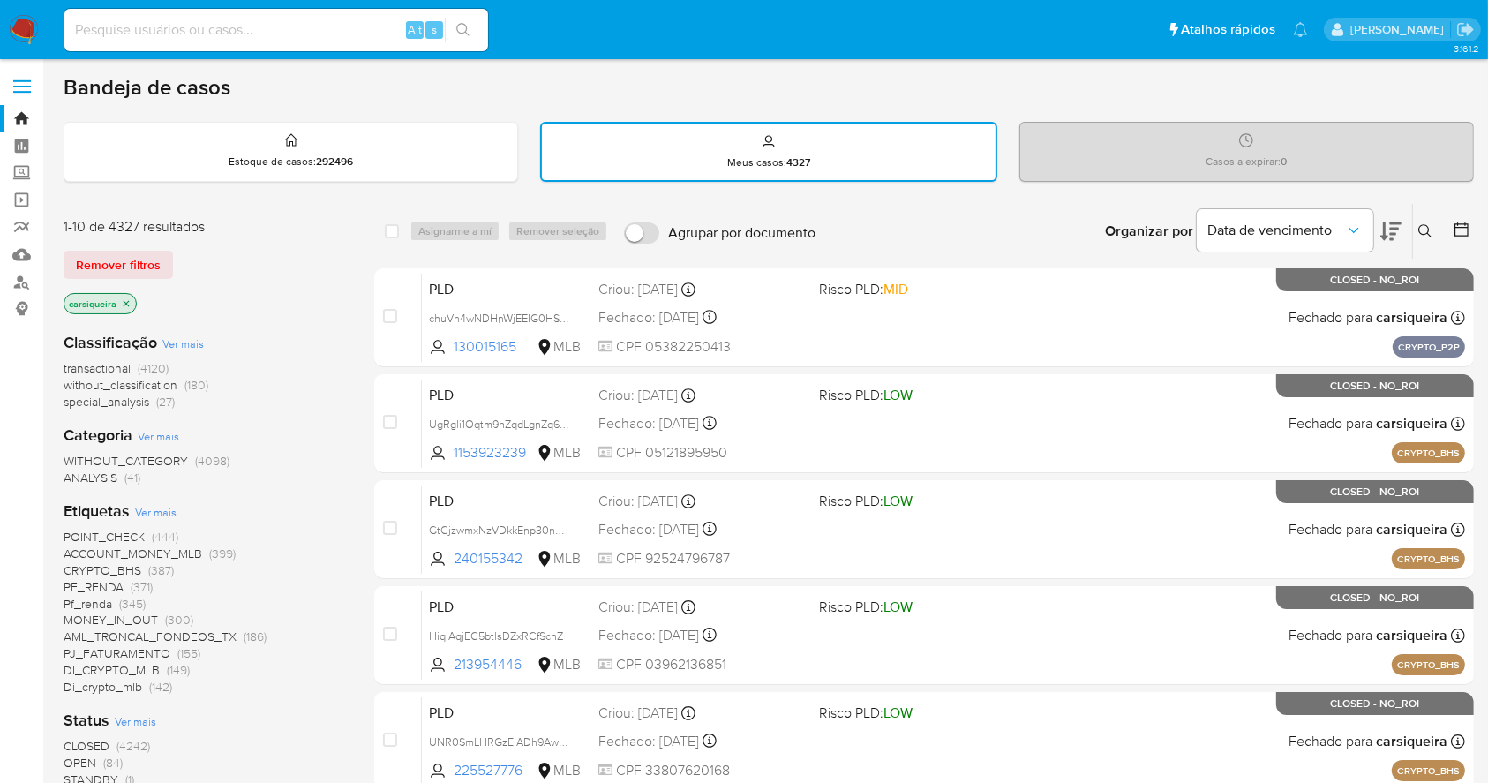
click at [129, 298] on icon "close-filter" at bounding box center [126, 303] width 11 height 11
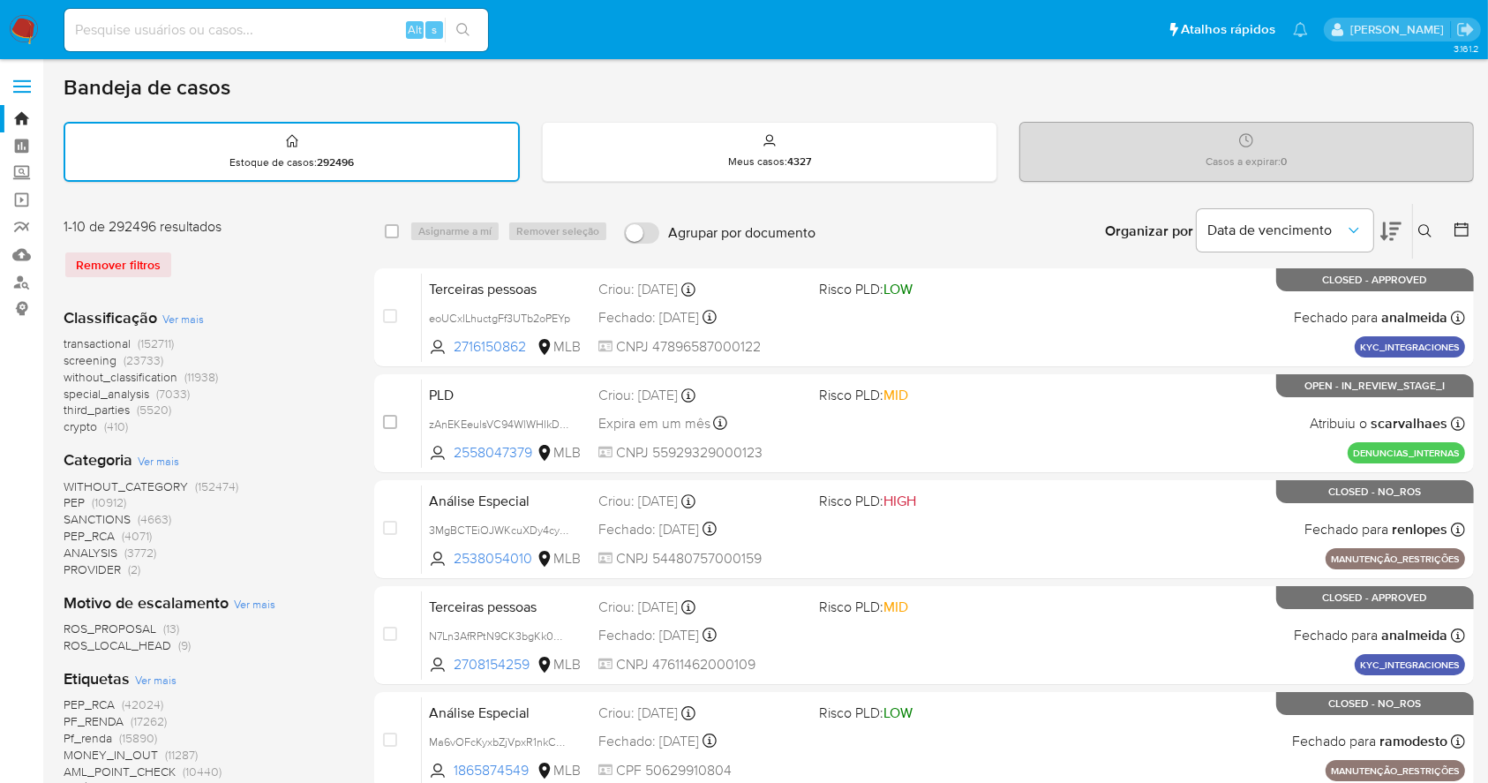
click at [1461, 229] on icon at bounding box center [1461, 230] width 18 height 18
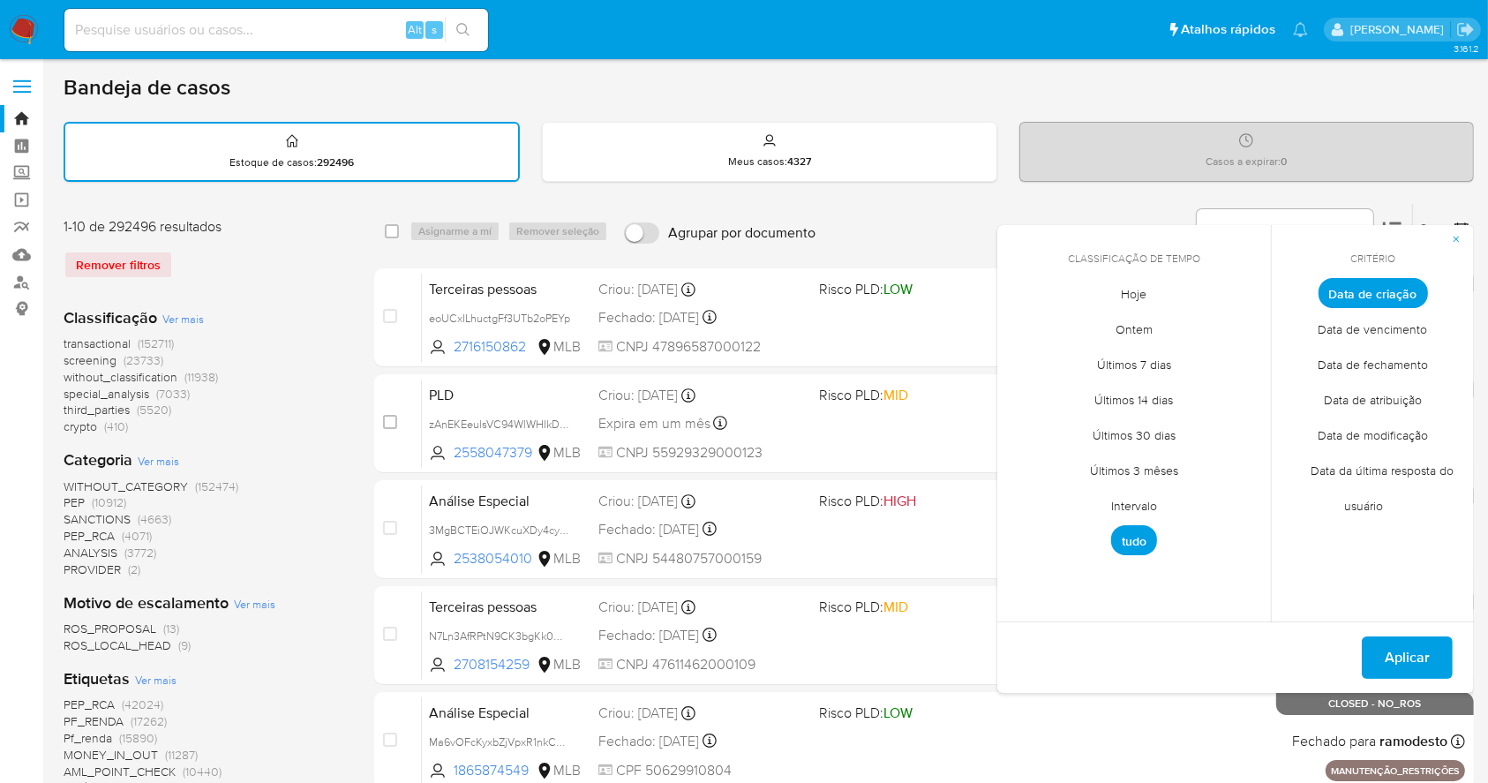
click at [1375, 360] on span "Data de fechamento" at bounding box center [1372, 365] width 147 height 36
click at [1138, 292] on span "Hoje" at bounding box center [1134, 294] width 63 height 36
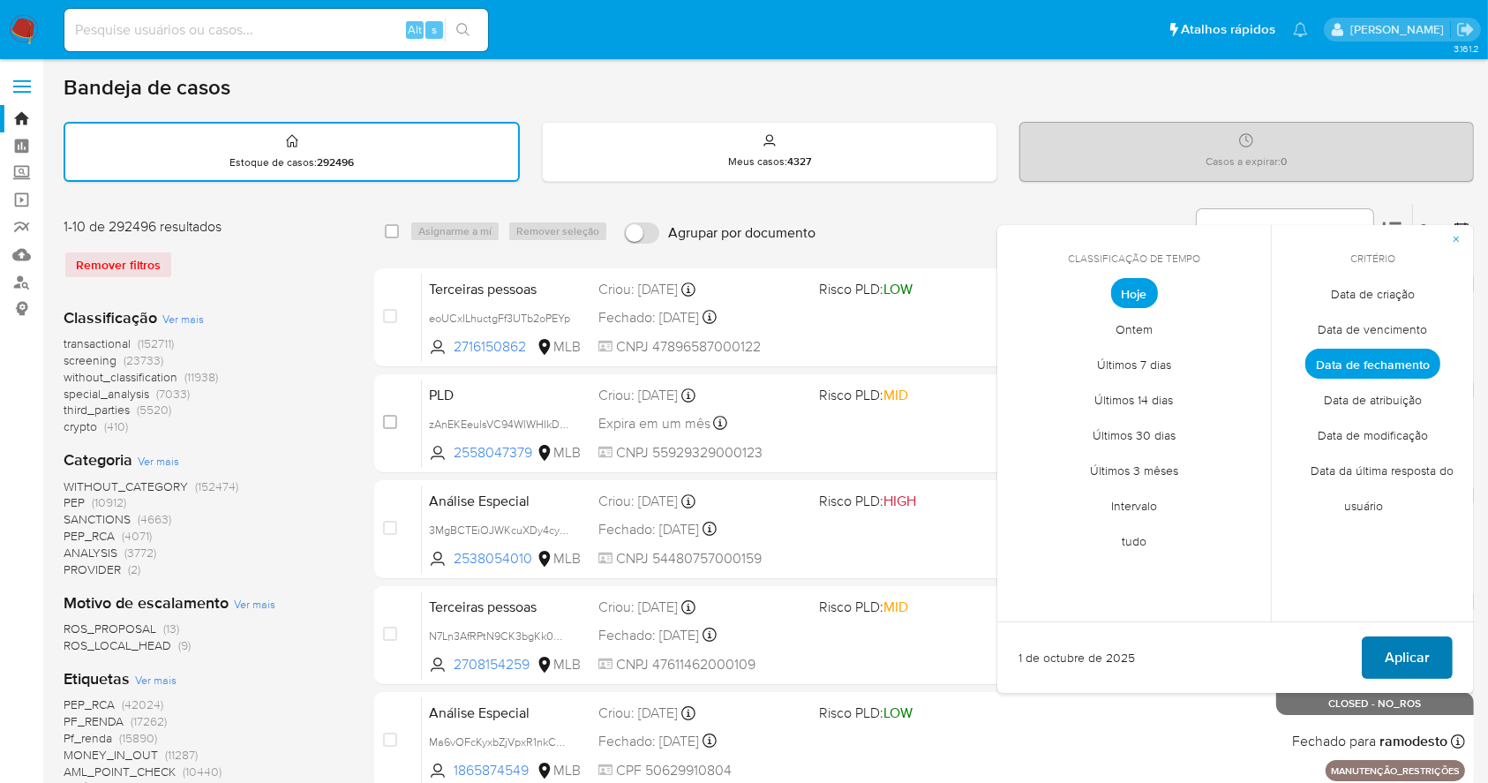
click at [1426, 642] on span "Aplicar" at bounding box center [1407, 657] width 45 height 39
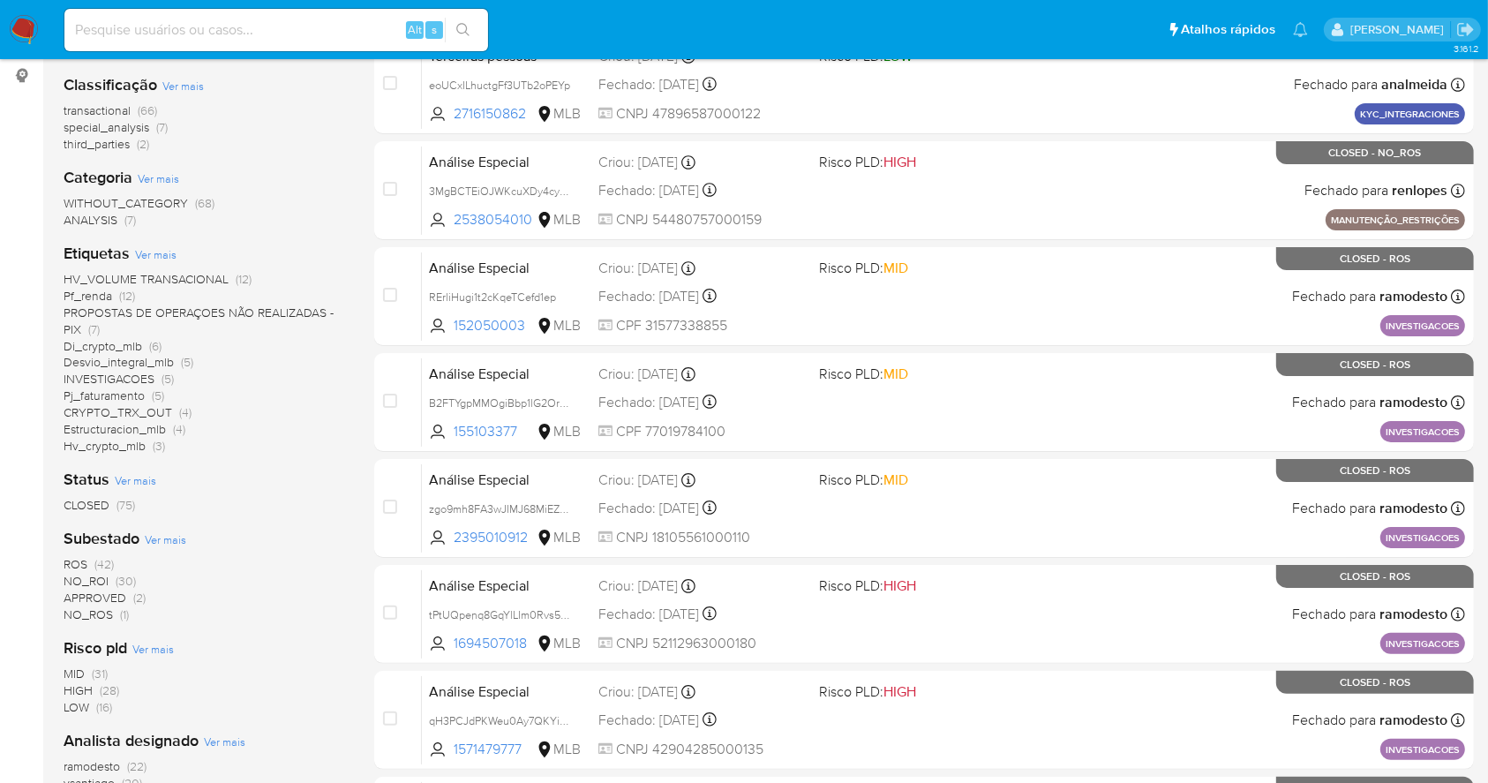
scroll to position [235, 0]
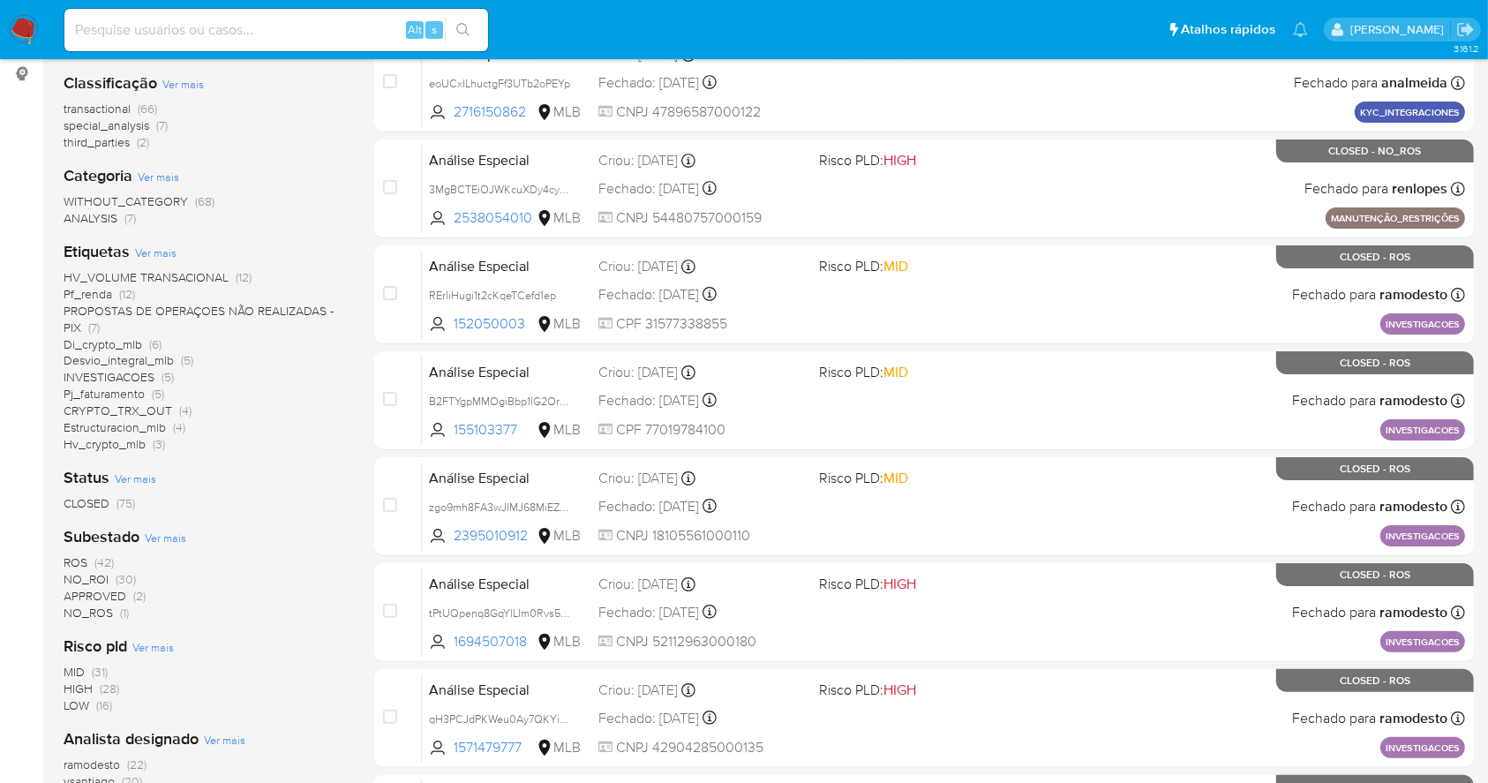
click at [99, 560] on span "(42)" at bounding box center [103, 562] width 19 height 18
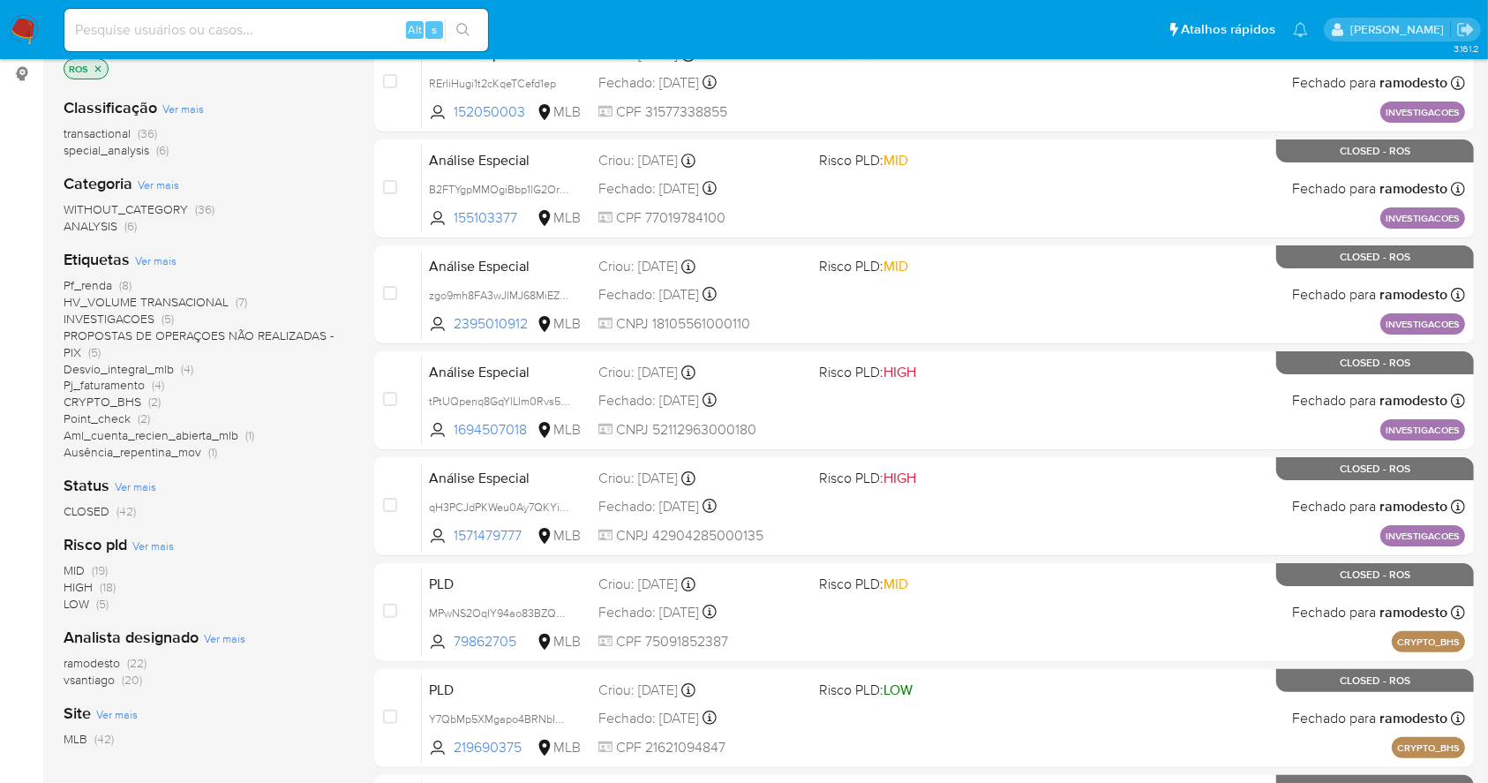
click at [93, 67] on icon "close-filter" at bounding box center [98, 69] width 11 height 11
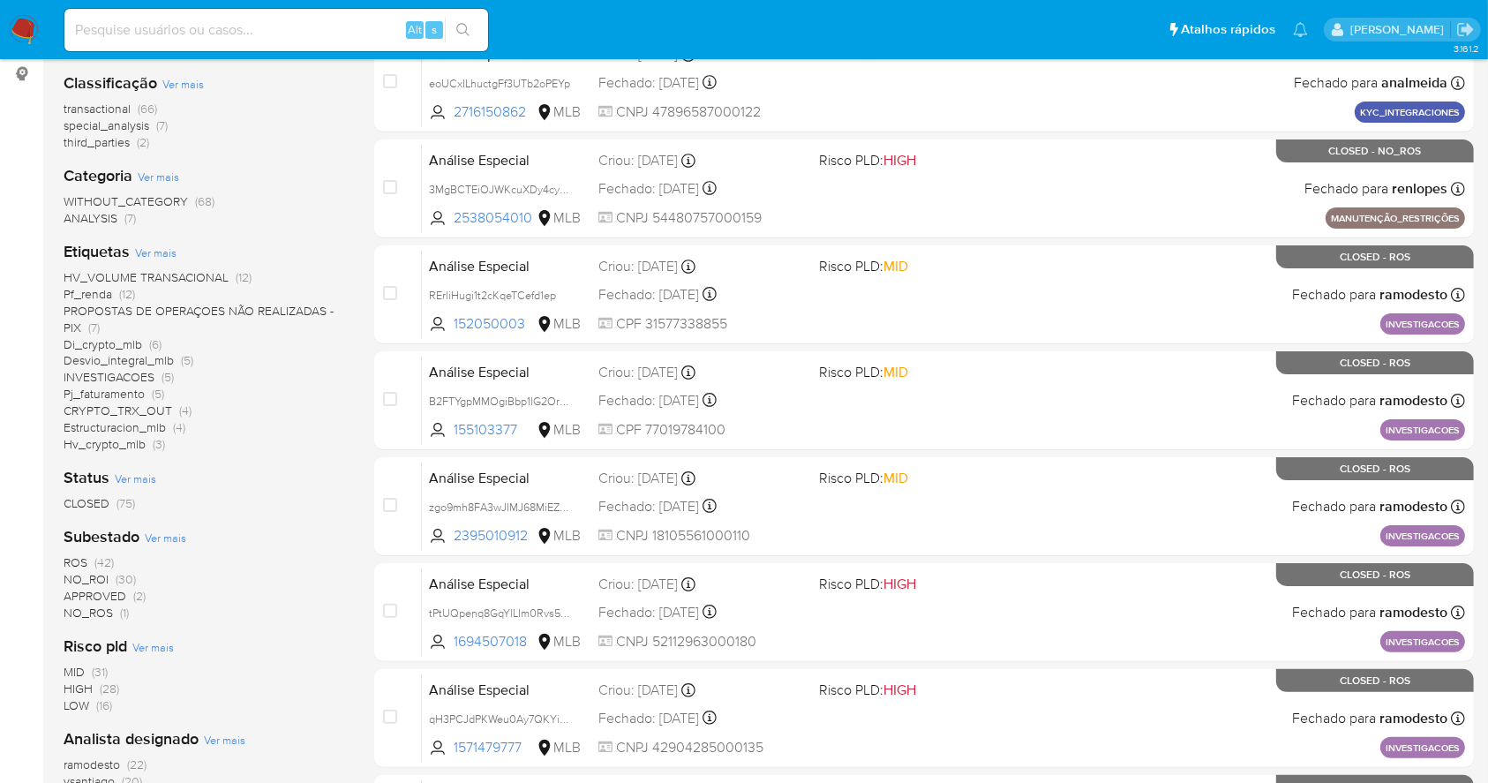
click at [120, 575] on span "(30)" at bounding box center [126, 579] width 20 height 18
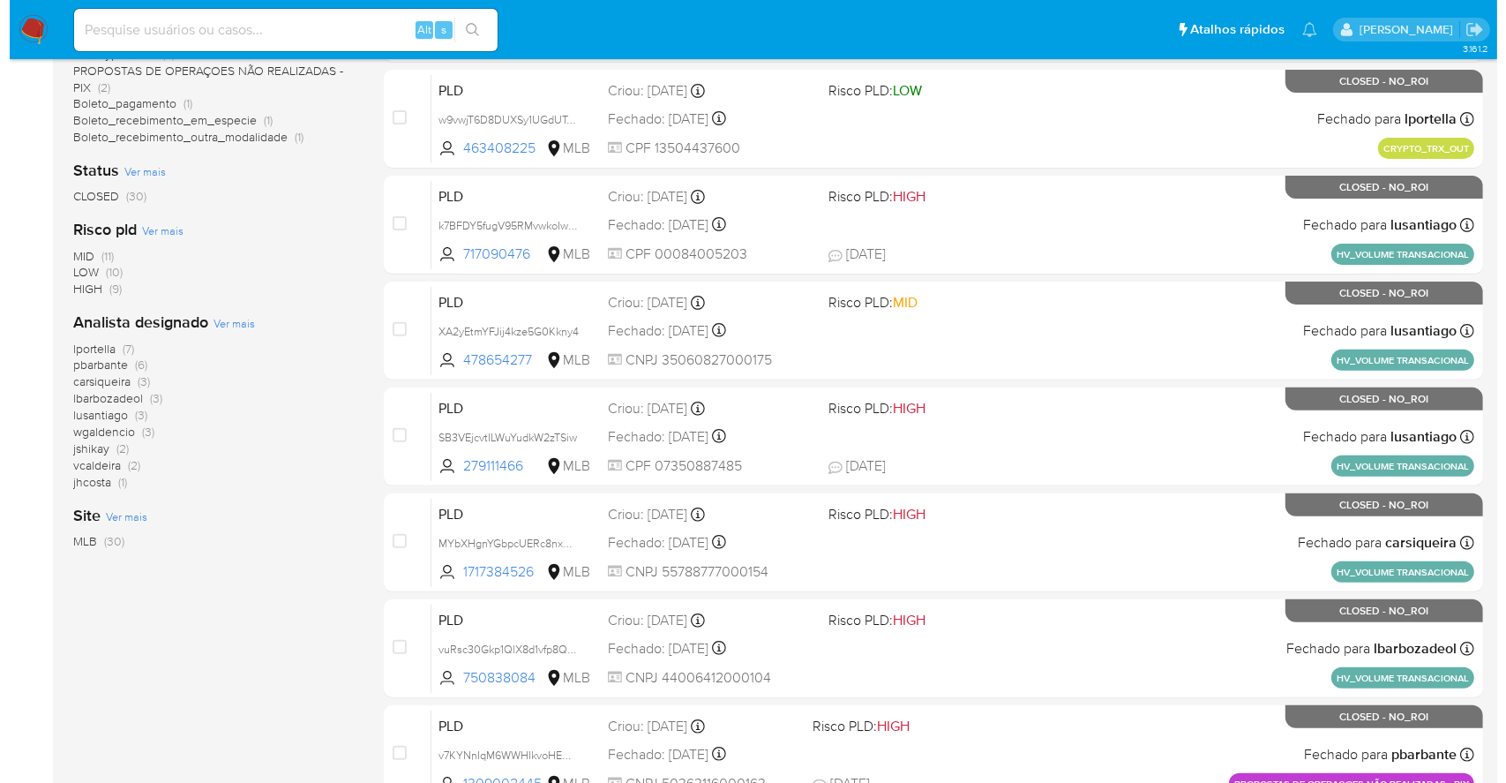
scroll to position [588, 0]
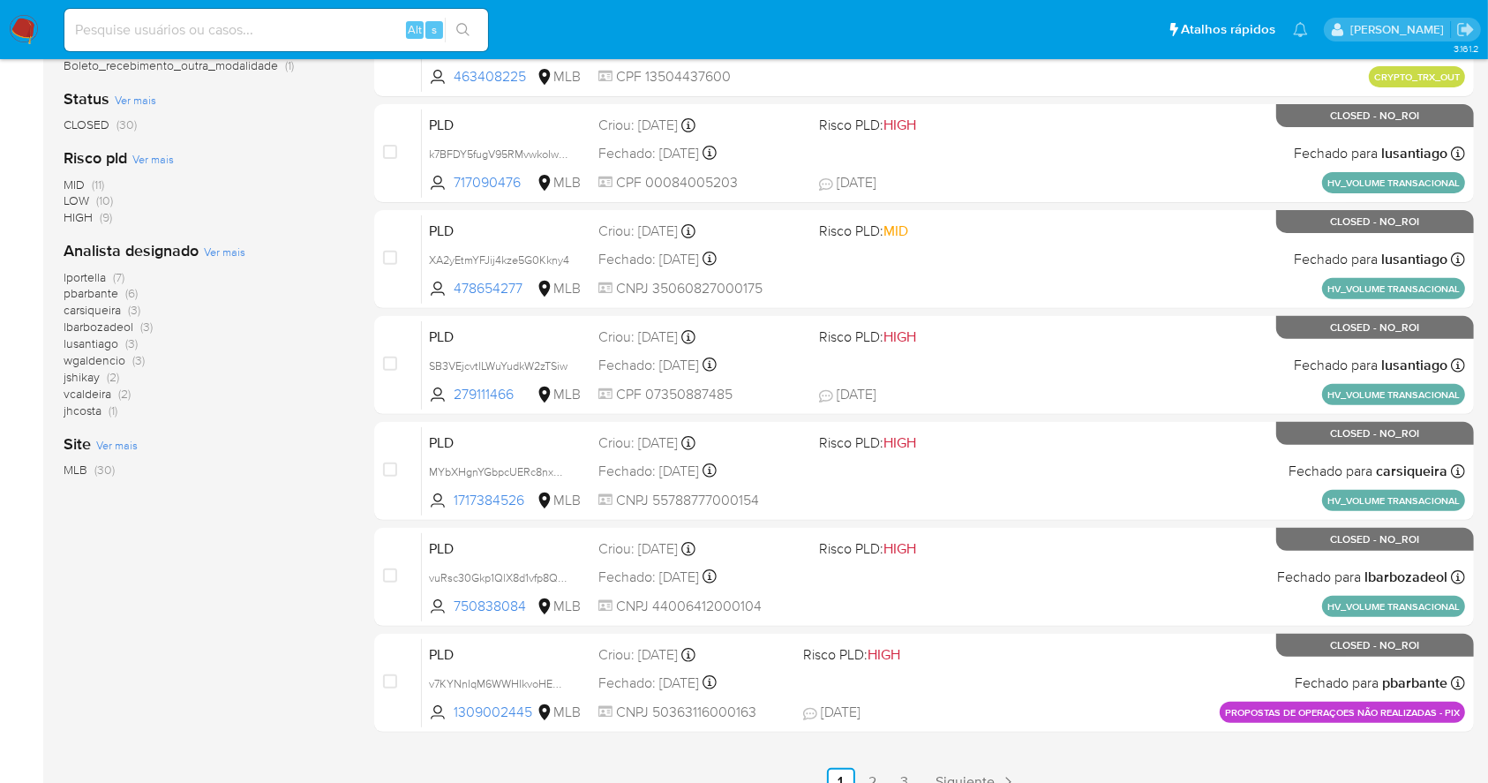
click at [235, 244] on span "Ver mais" at bounding box center [224, 252] width 41 height 16
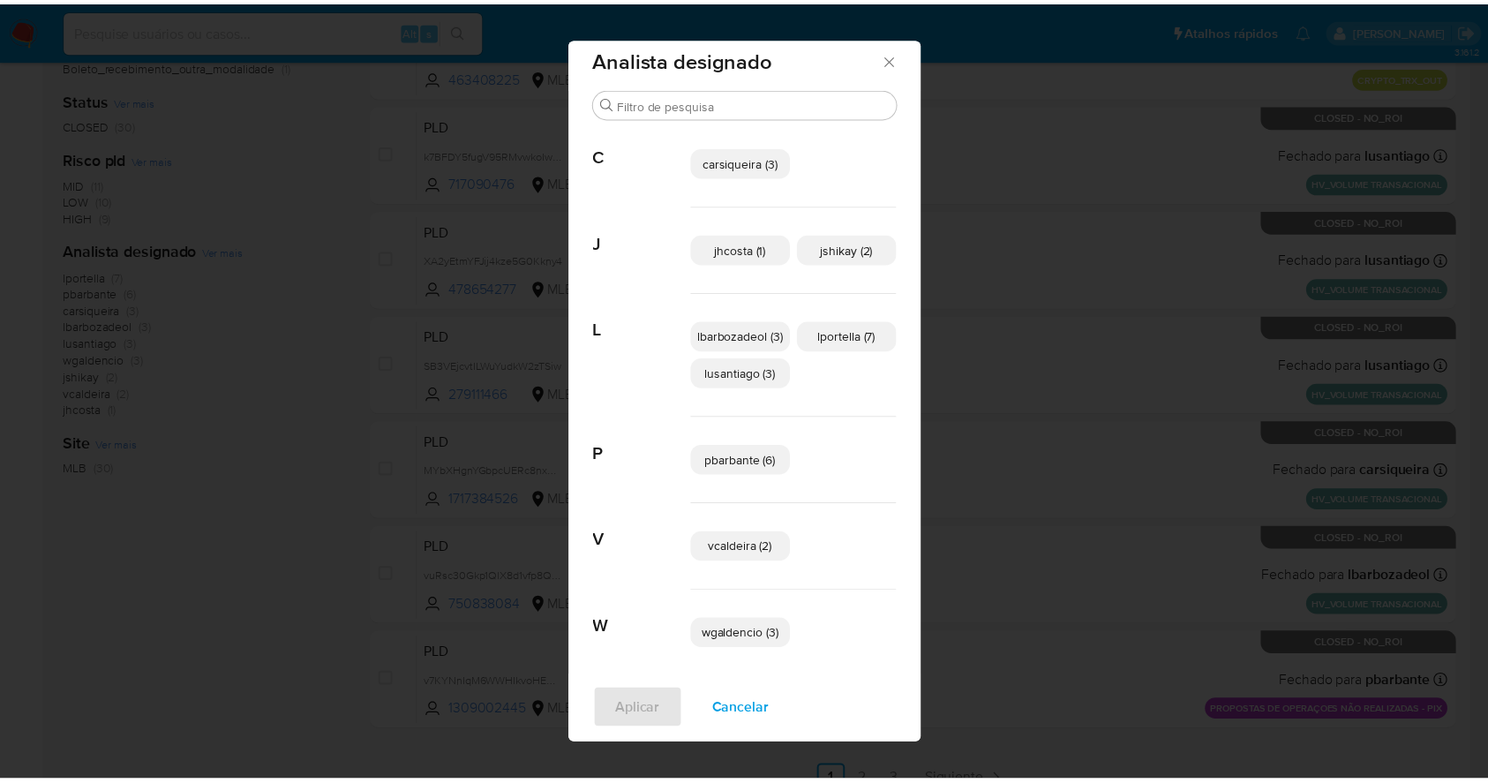
scroll to position [0, 0]
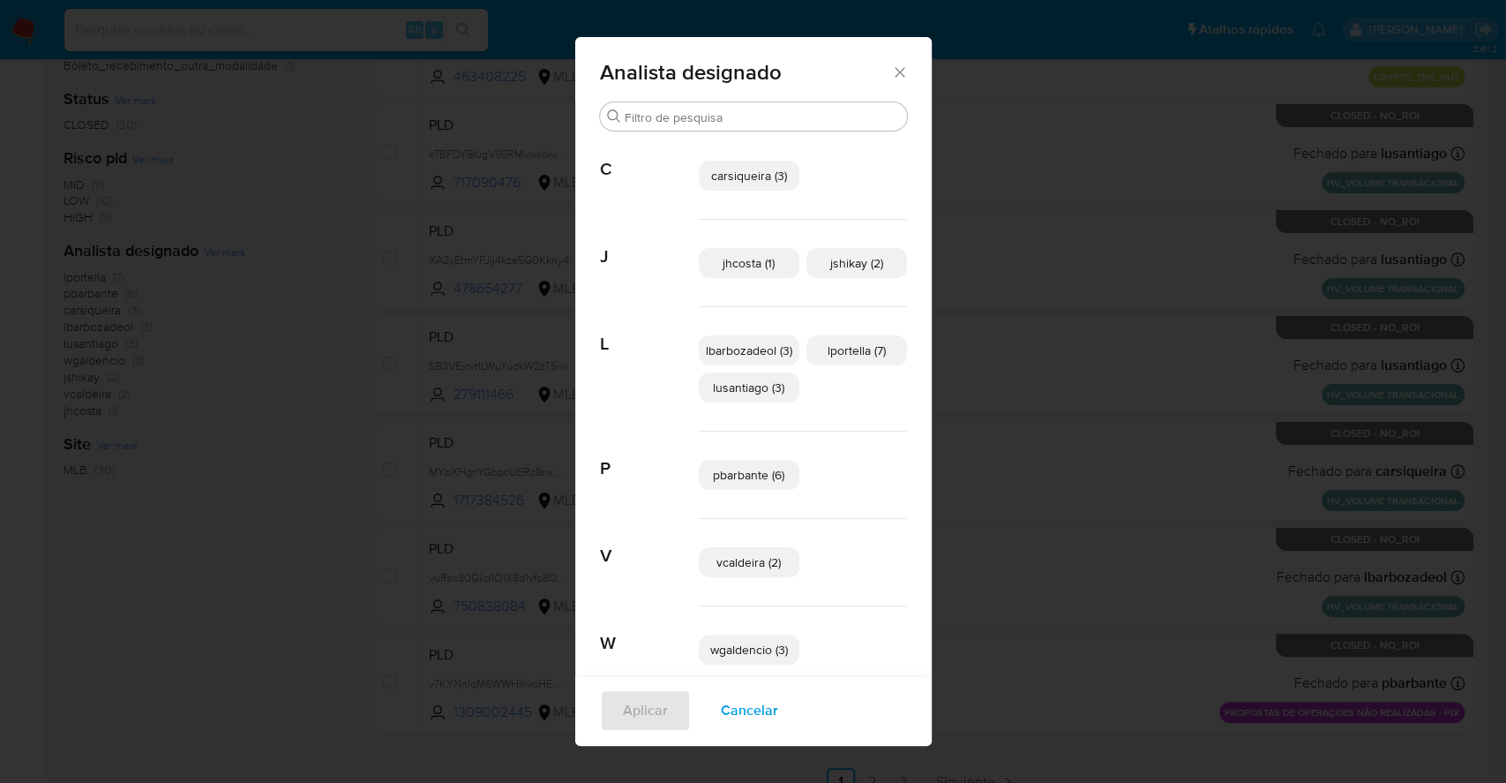
click at [895, 71] on icon "Fechar" at bounding box center [900, 72] width 10 height 10
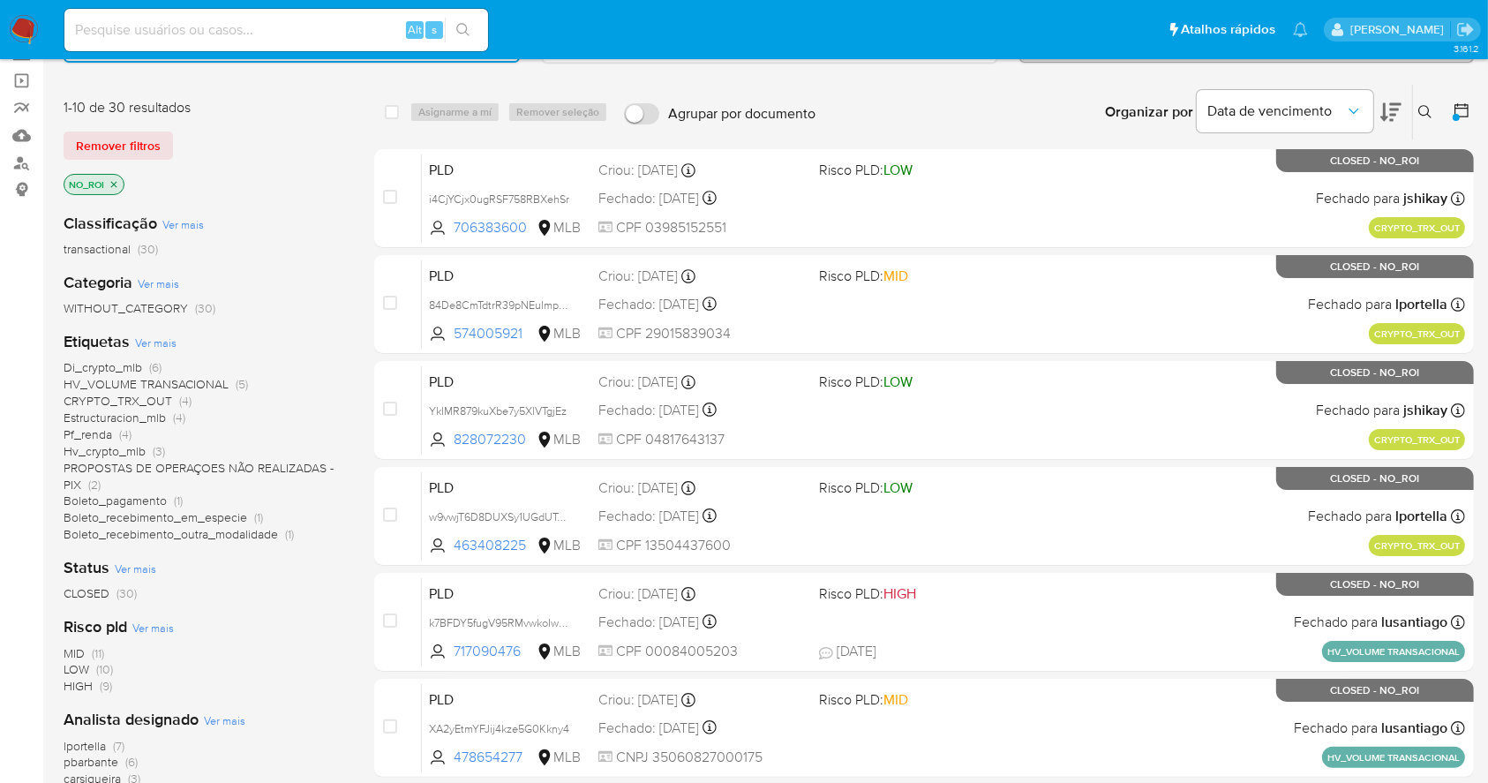
scroll to position [117, 0]
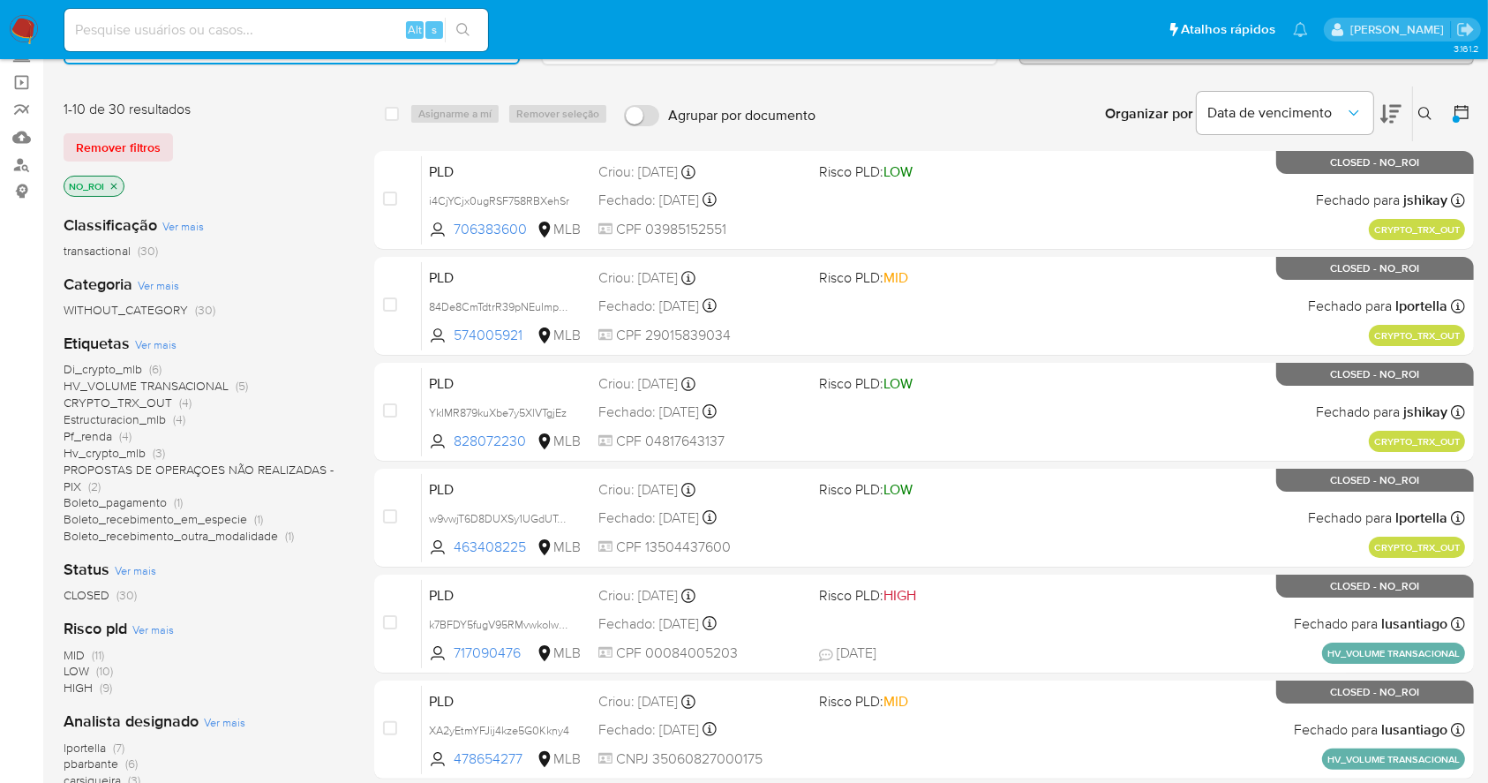
click at [15, 25] on img at bounding box center [24, 30] width 30 height 30
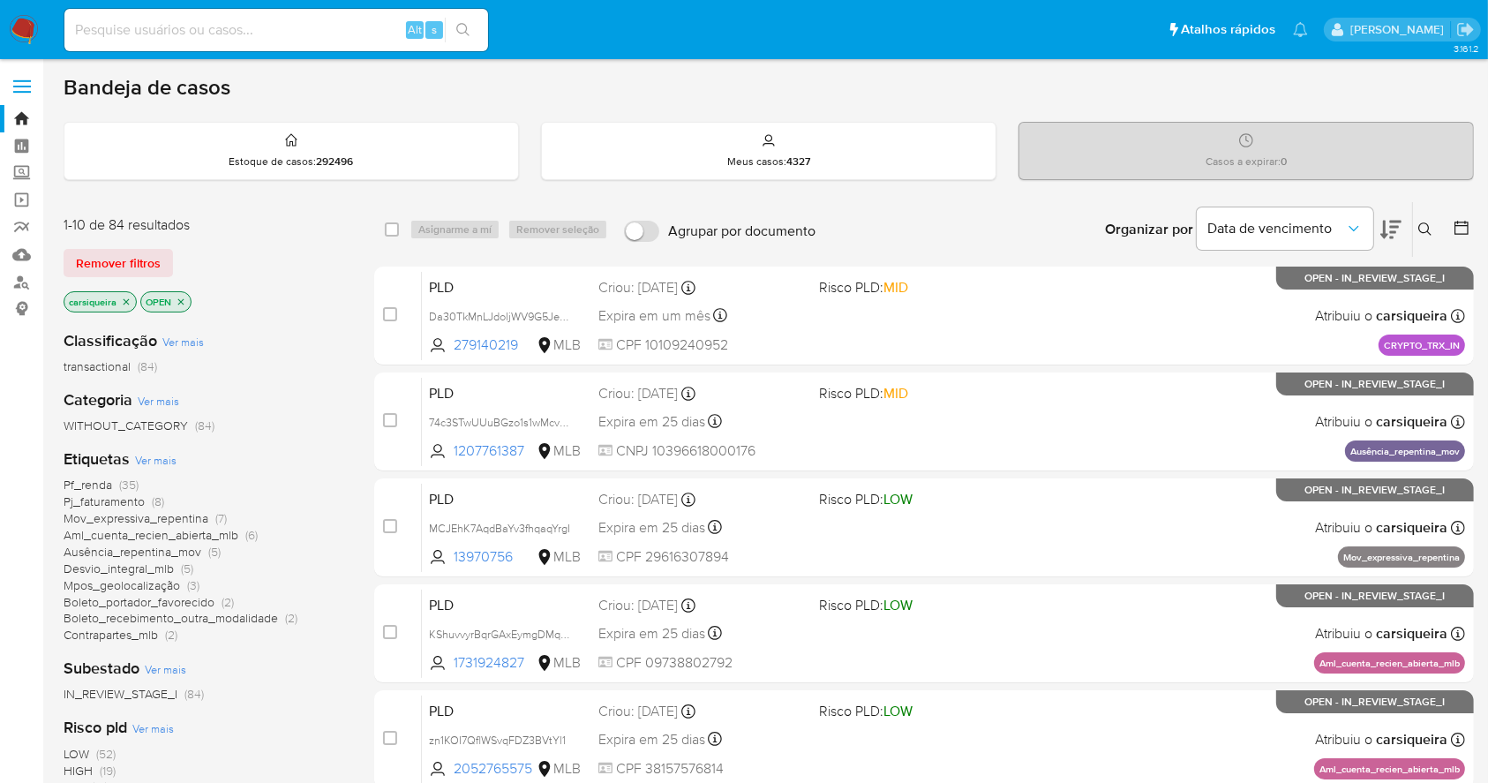
click at [233, 27] on input at bounding box center [276, 30] width 424 height 23
paste input "193586003"
type input "193586003"
click at [468, 26] on icon "search-icon" at bounding box center [463, 30] width 14 height 14
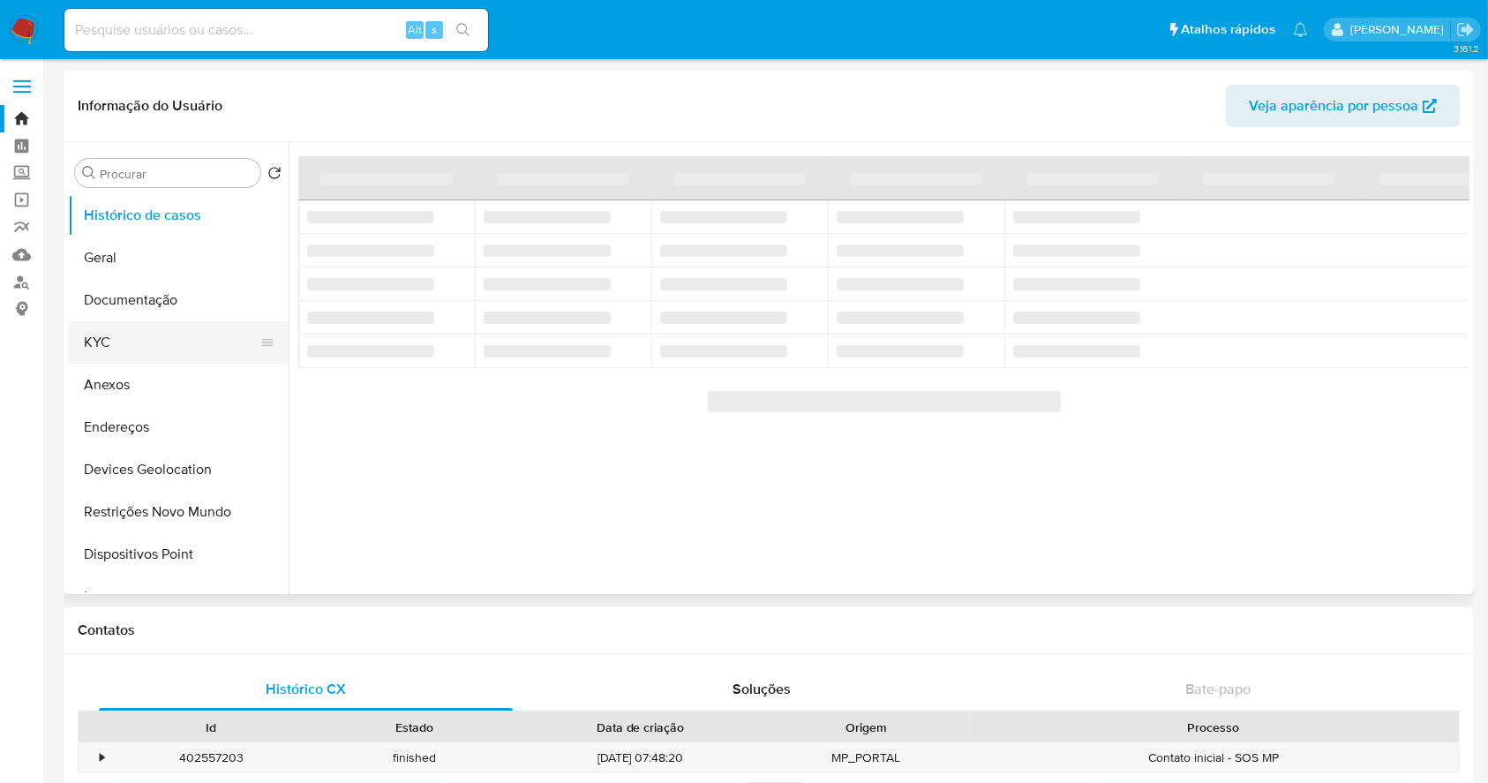
select select "10"
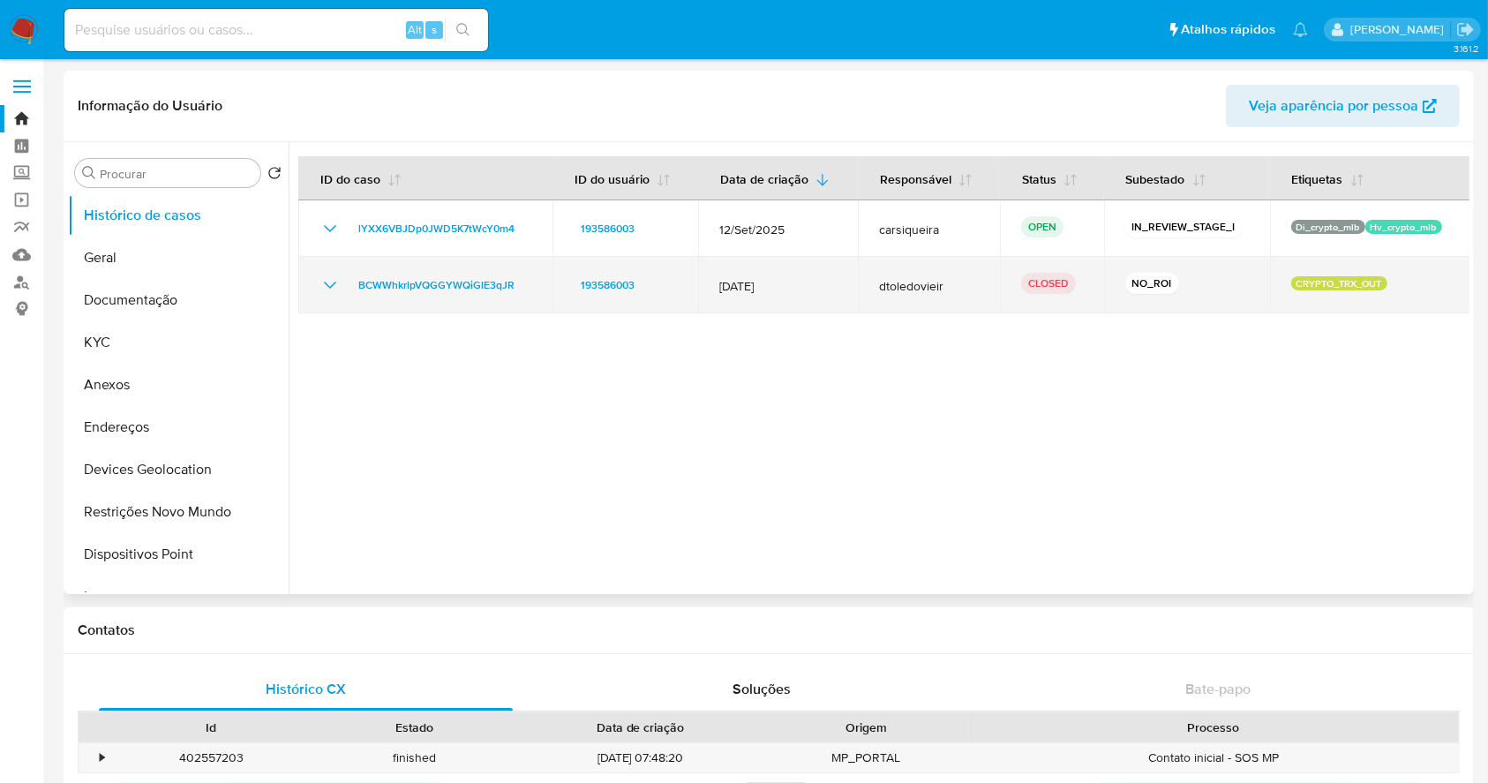
click at [334, 275] on icon "Mostrar/Ocultar" at bounding box center [329, 284] width 21 height 21
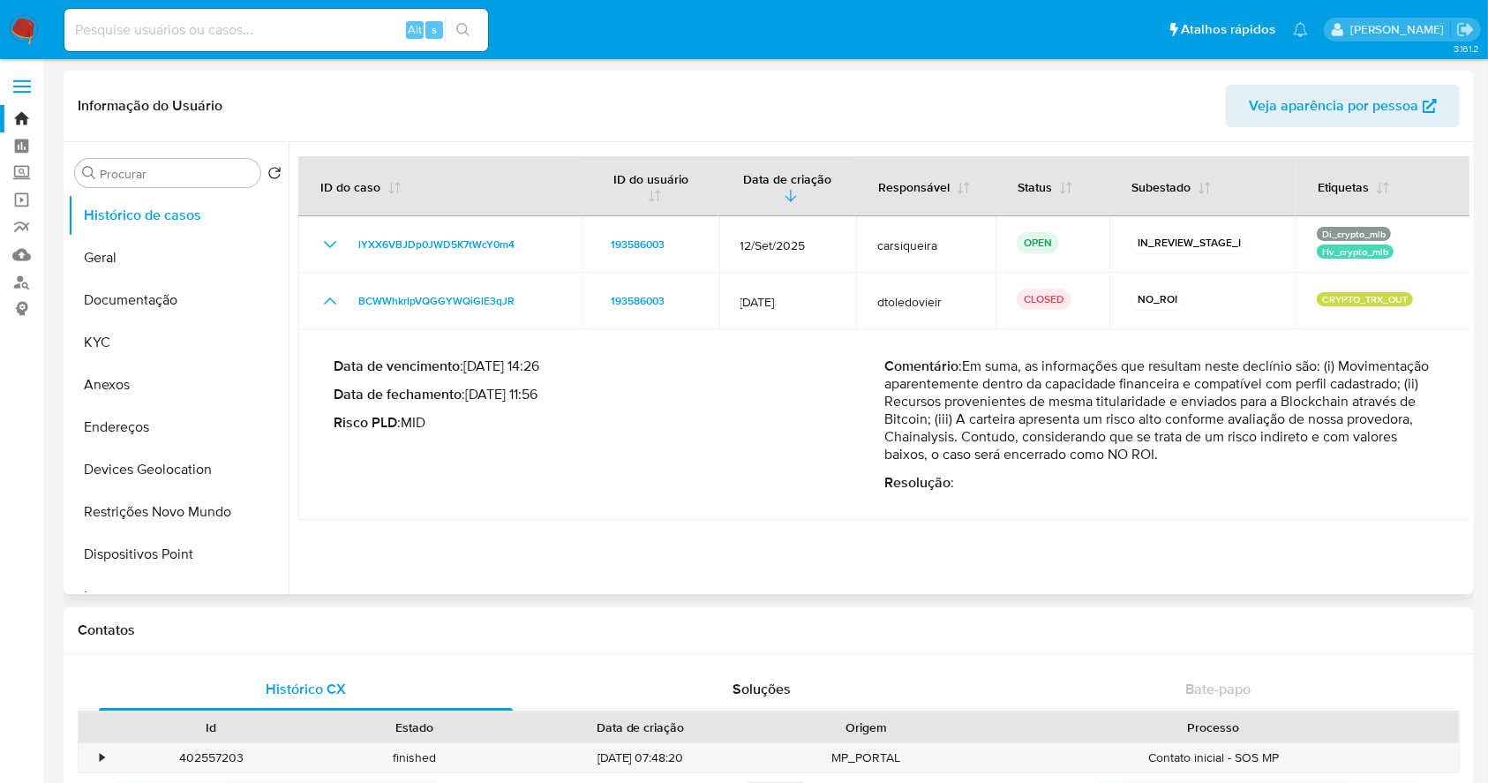
drag, startPoint x: 1021, startPoint y: 441, endPoint x: 1310, endPoint y: 443, distance: 288.6
click at [1310, 443] on p "Comentário : Em suma, as informações que resultam neste declínio são: (i) Movim…" at bounding box center [1159, 410] width 551 height 106
click at [1130, 467] on div "Comentário : Em suma, as informações que resultam neste declínio são: (i) Movim…" at bounding box center [1159, 424] width 551 height 134
click at [1039, 456] on p "Comentário : Em suma, as informações que resultam neste declínio são: (i) Movim…" at bounding box center [1159, 410] width 551 height 106
drag, startPoint x: 962, startPoint y: 448, endPoint x: 1326, endPoint y: 479, distance: 365.7
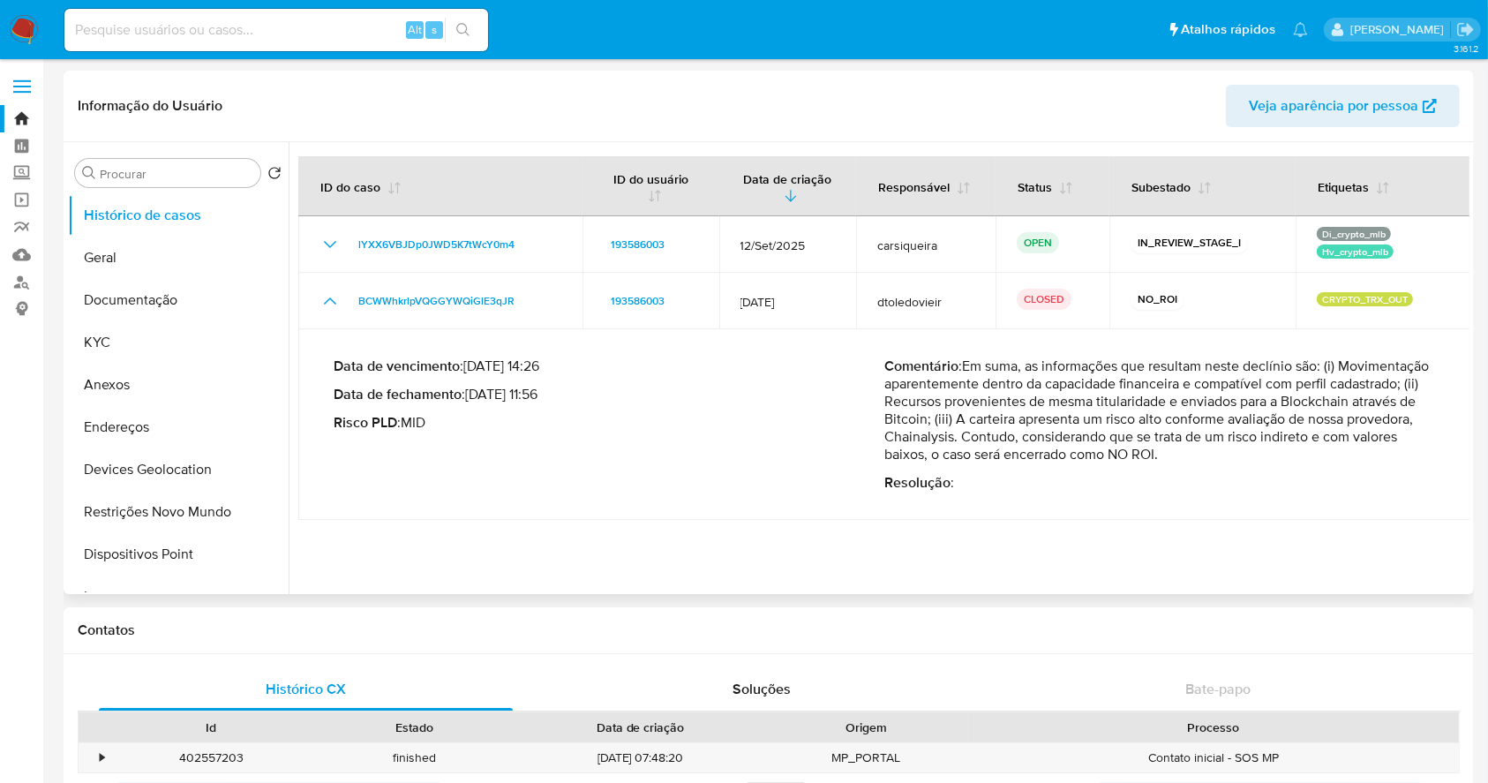
click at [1319, 462] on p "Comentário : Em suma, as informações que resultam neste declínio são: (i) Movim…" at bounding box center [1159, 410] width 551 height 106
click at [1264, 490] on p "Resolução :" at bounding box center [1159, 483] width 551 height 18
drag, startPoint x: 1089, startPoint y: 419, endPoint x: 1322, endPoint y: 462, distance: 236.9
click at [1322, 462] on p "Comentário : Em suma, as informações que resultam neste declínio são: (i) Movim…" at bounding box center [1159, 410] width 551 height 106
click at [165, 384] on button "Anexos" at bounding box center [171, 385] width 206 height 42
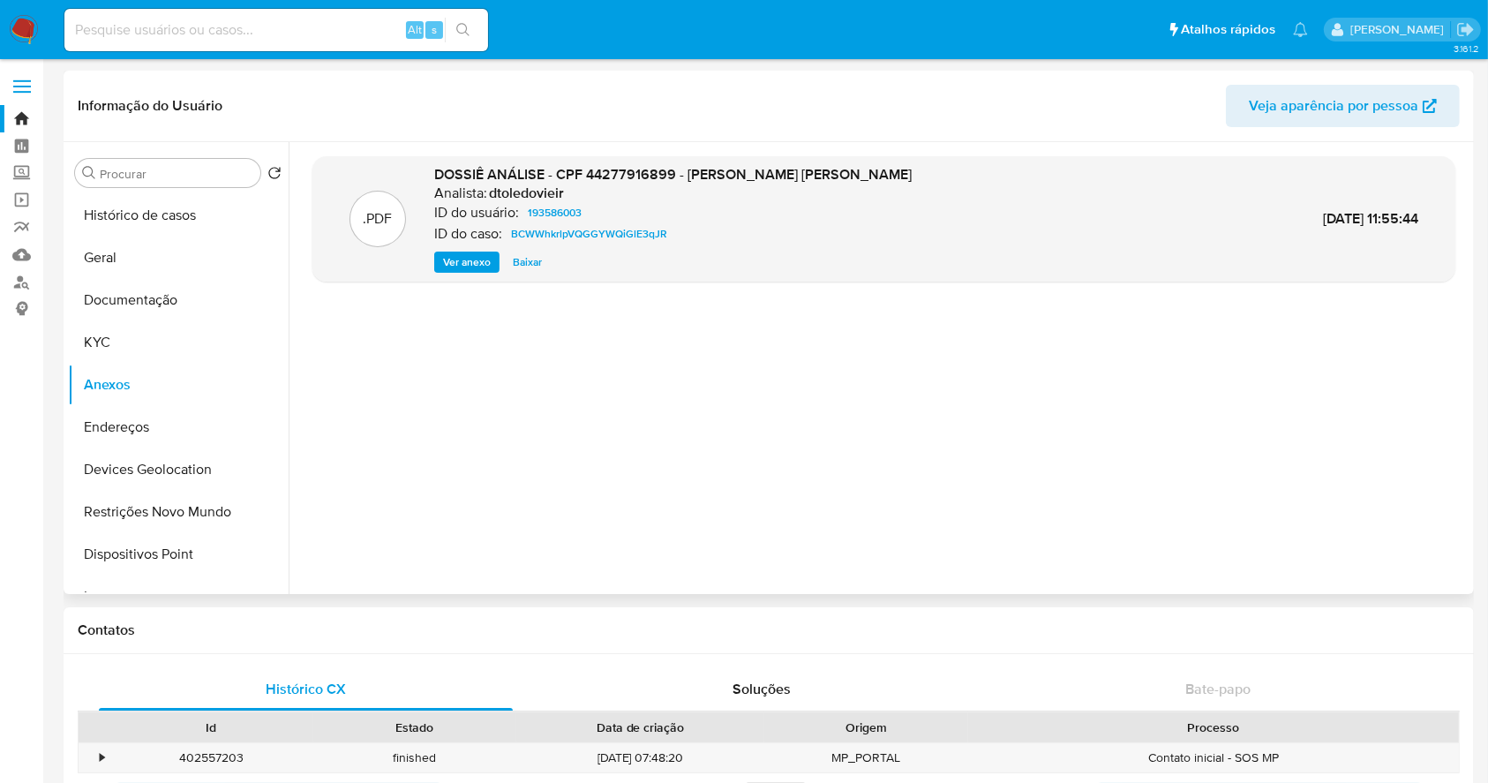
click at [479, 262] on span "Ver anexo" at bounding box center [467, 262] width 48 height 18
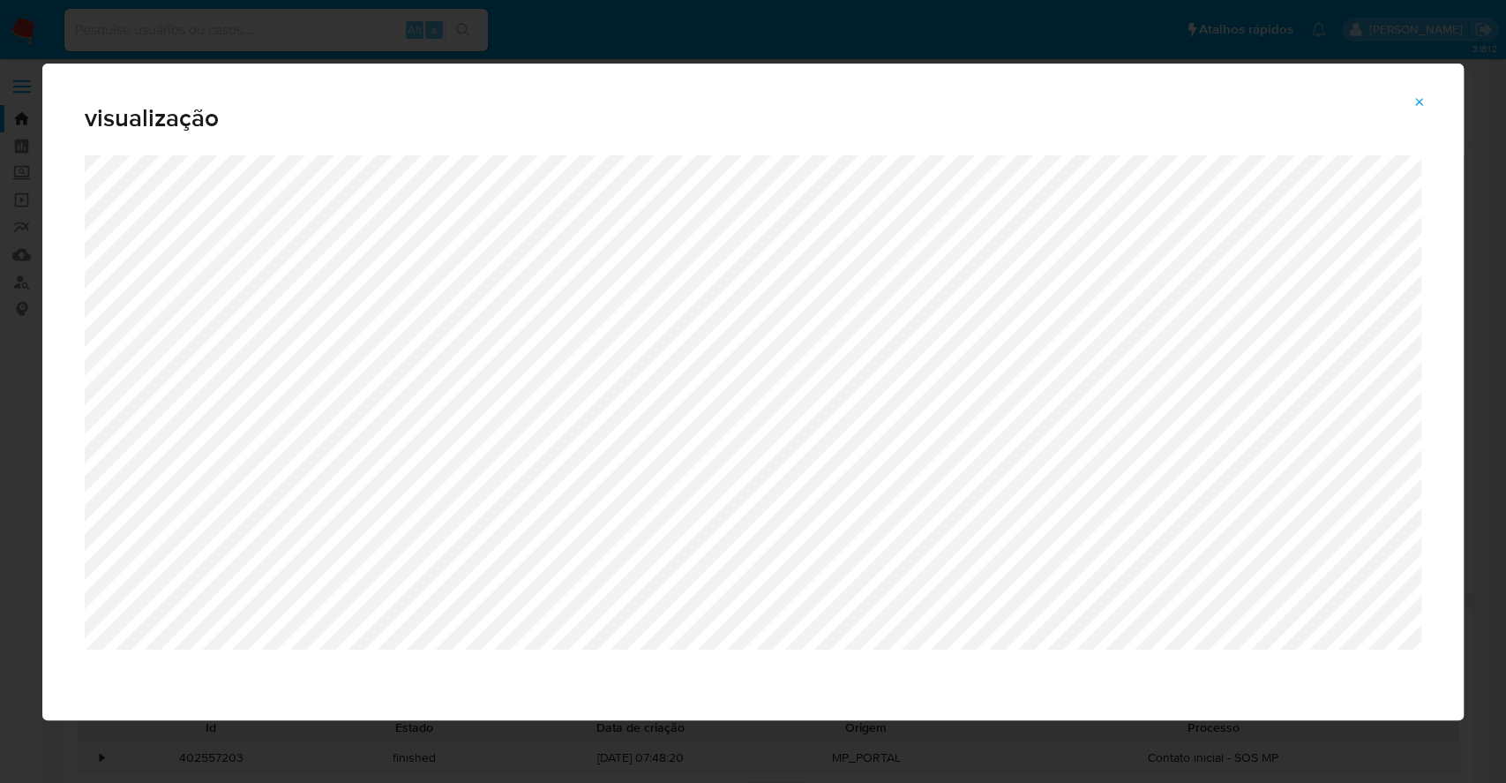
click at [1421, 96] on icon "Attachment preview" at bounding box center [1420, 102] width 14 height 14
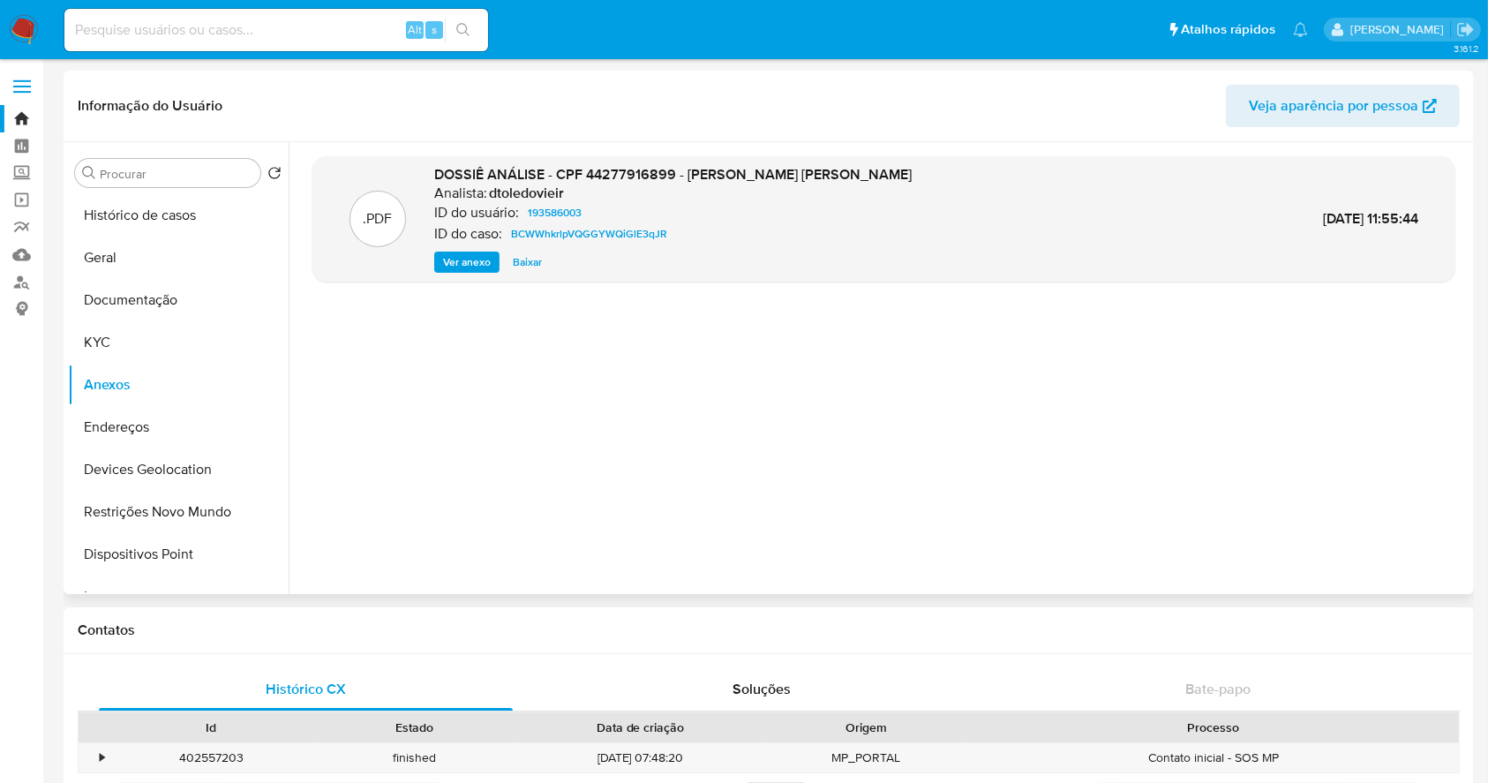
click at [28, 13] on nav "Pausado Ver notificaciones Alt s Atalhos rápidos Presiona las siguientes teclas…" at bounding box center [744, 29] width 1488 height 59
click at [21, 26] on img at bounding box center [24, 30] width 30 height 30
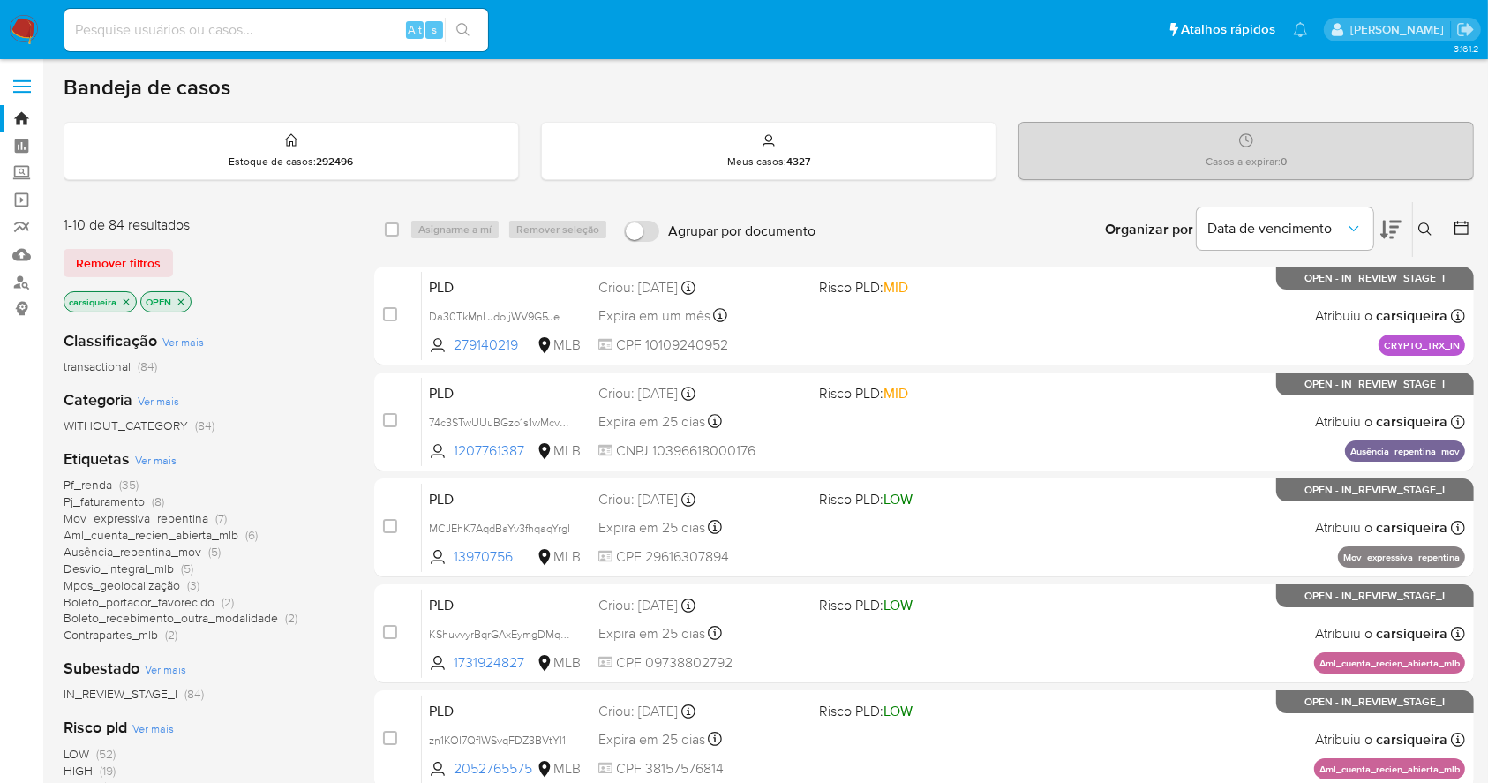
click at [229, 7] on div "Alt s" at bounding box center [276, 29] width 424 height 49
click at [263, 20] on input at bounding box center [276, 30] width 424 height 23
paste input "TdidnRI3XzEABm1IqT3jB0CM"
type input "TdidnRI3XzEABm1IqT3jB0CM"
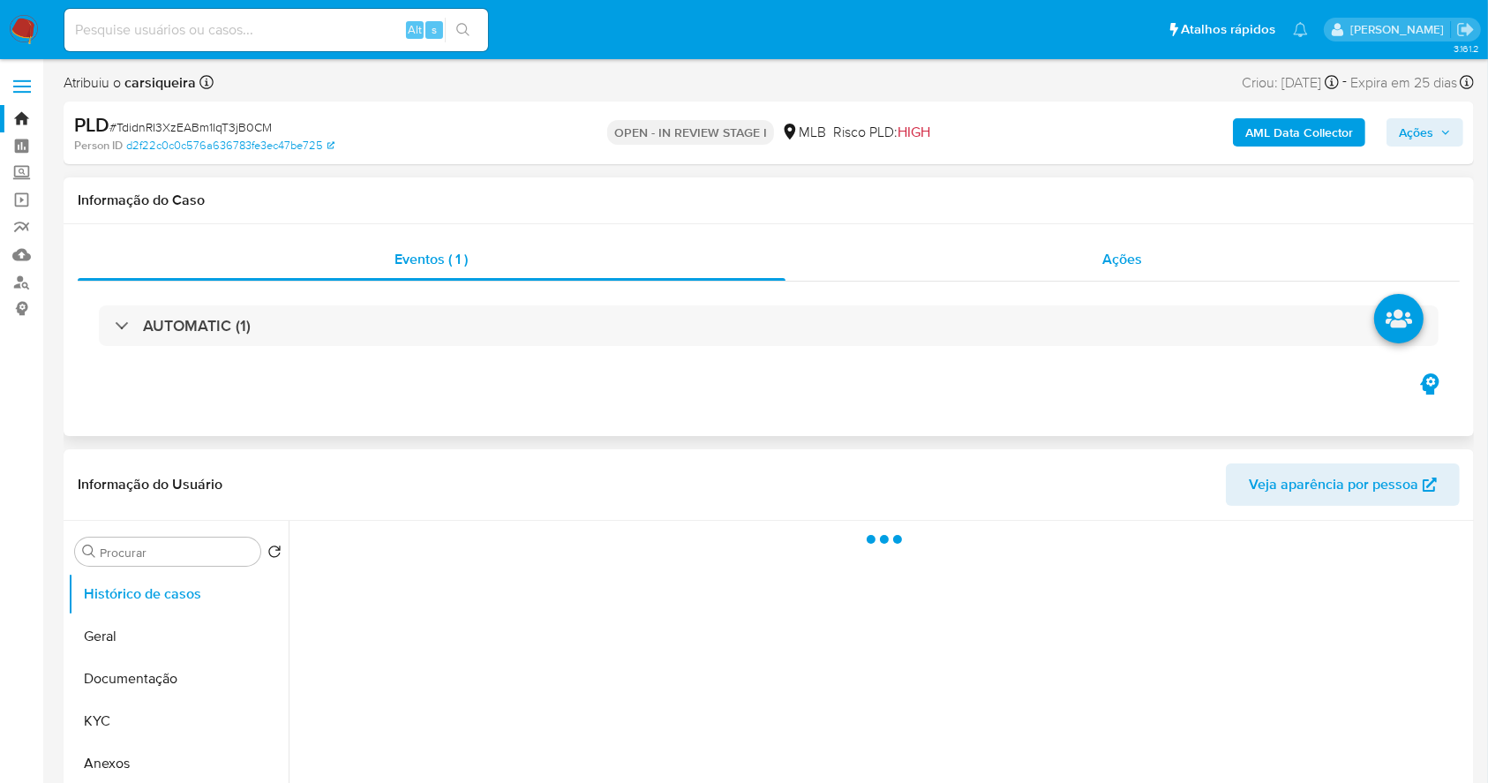
select select "10"
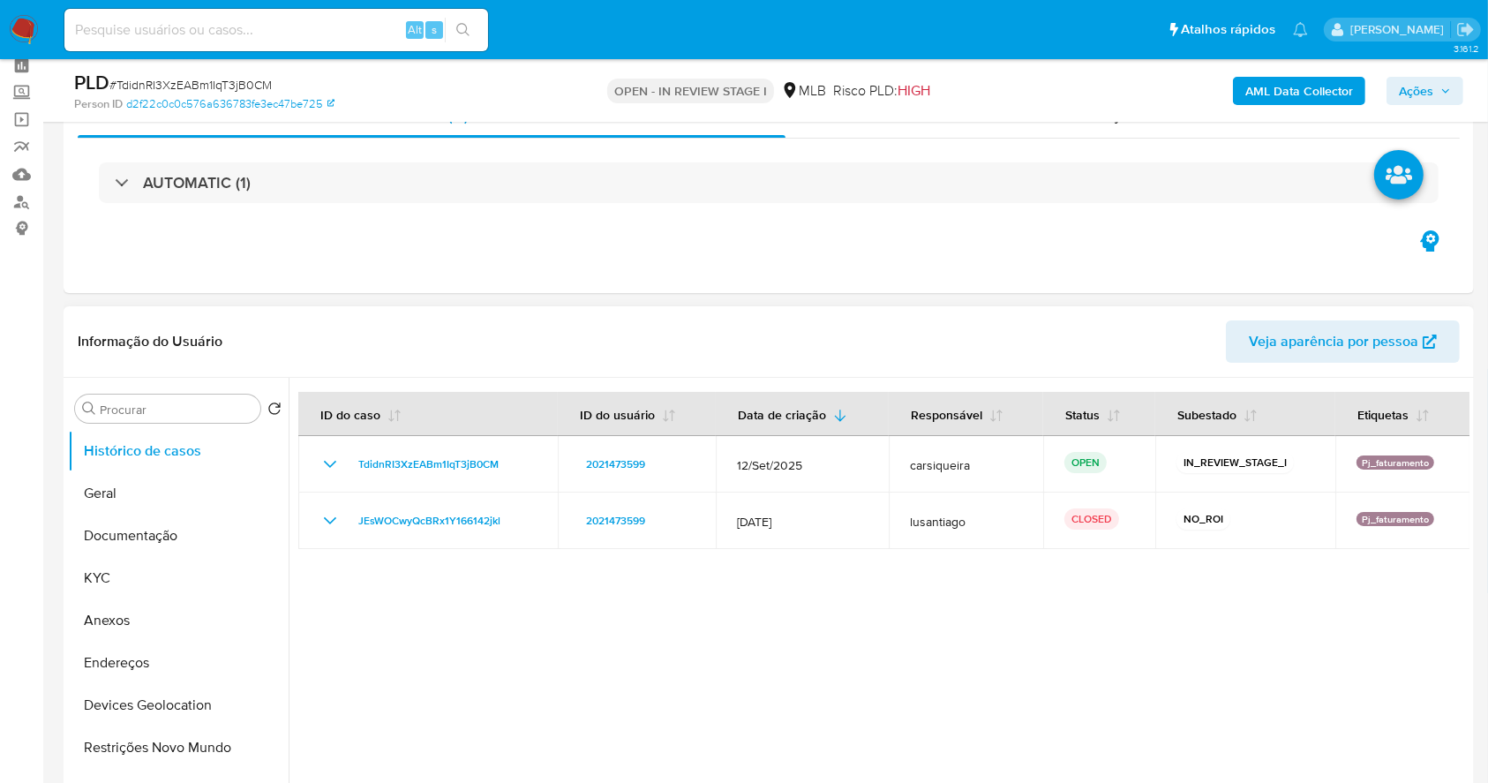
scroll to position [117, 0]
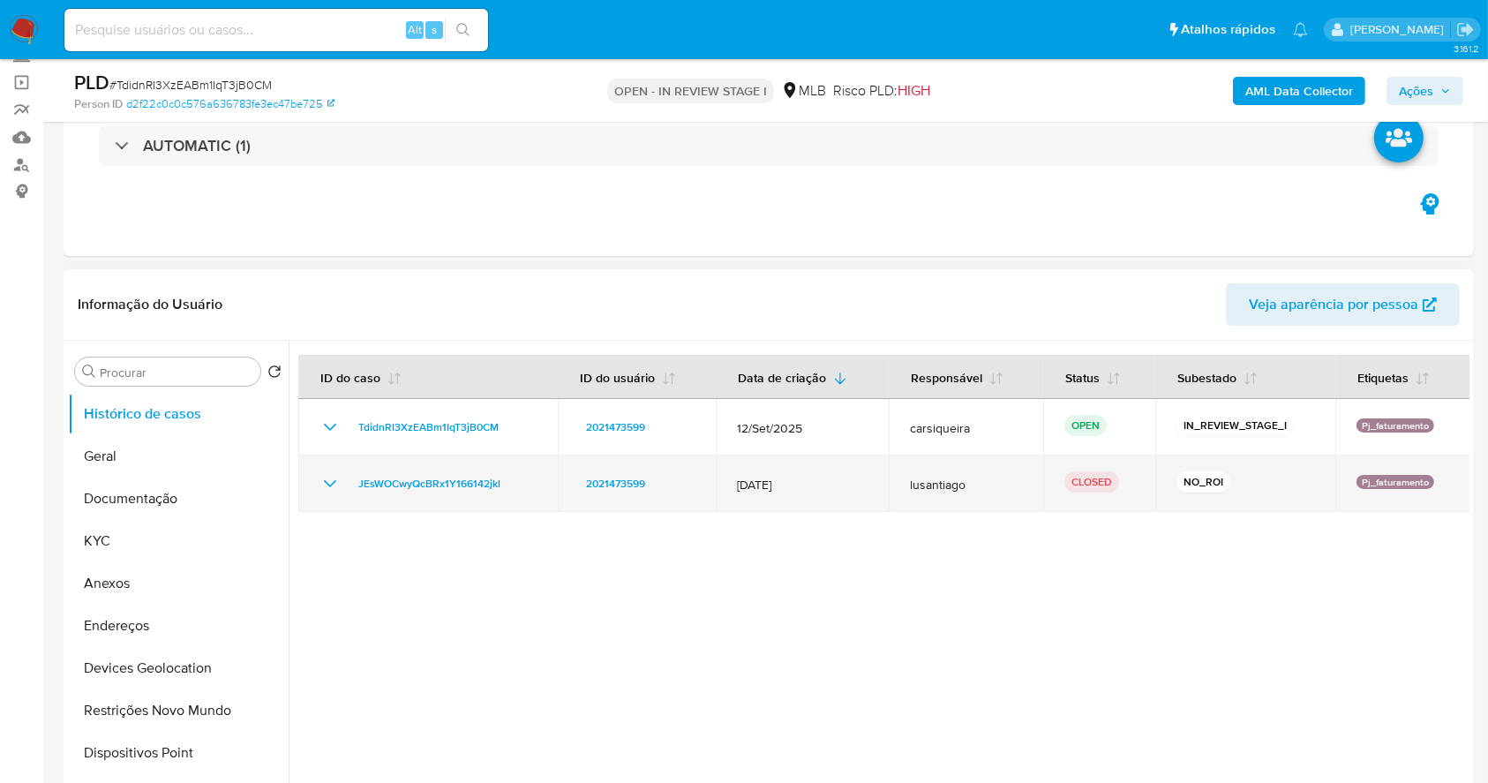
click at [334, 473] on icon "Mostrar/Ocultar" at bounding box center [329, 483] width 21 height 21
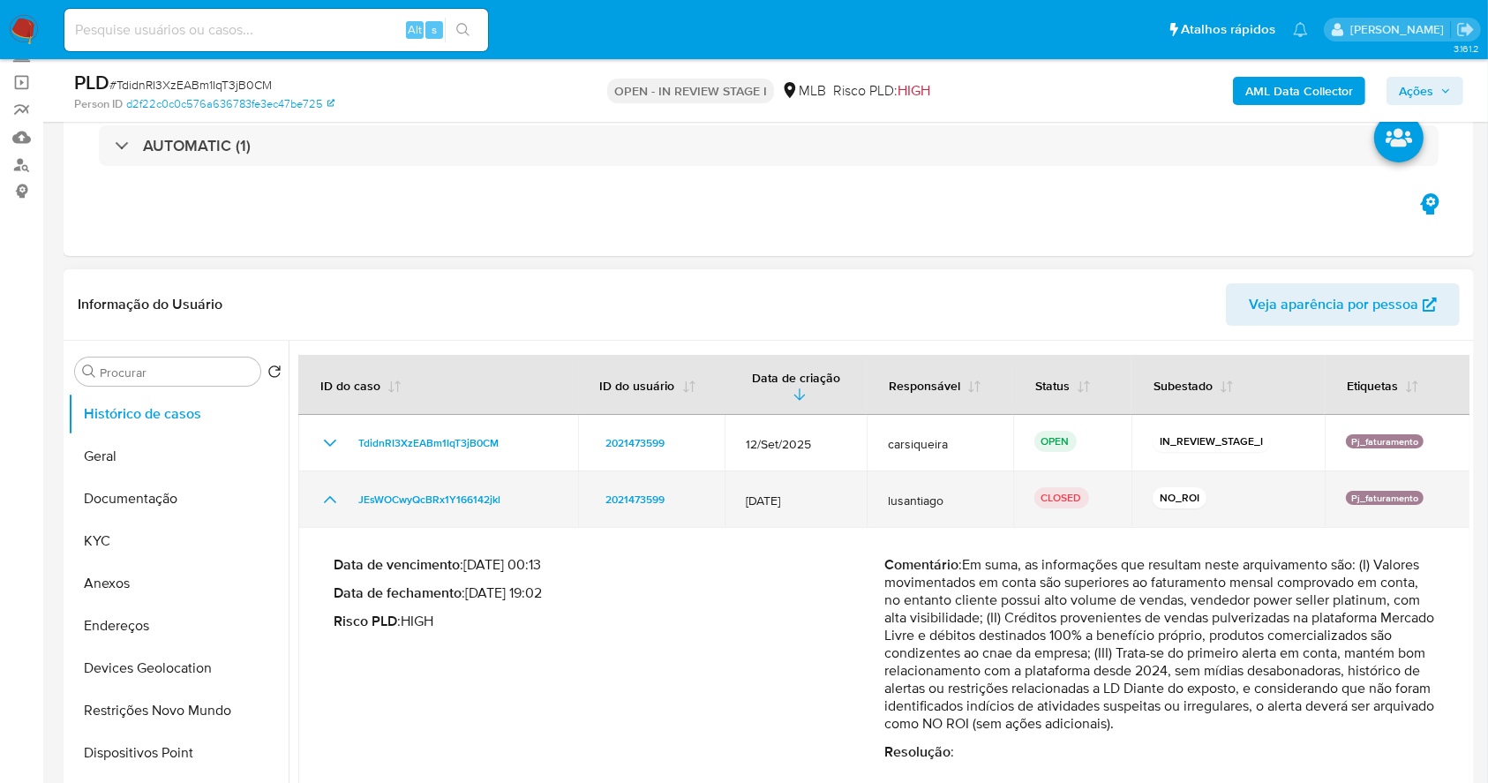
click at [332, 485] on td "JEsWOCwyQcBRx1Y166142jkl" at bounding box center [438, 499] width 280 height 56
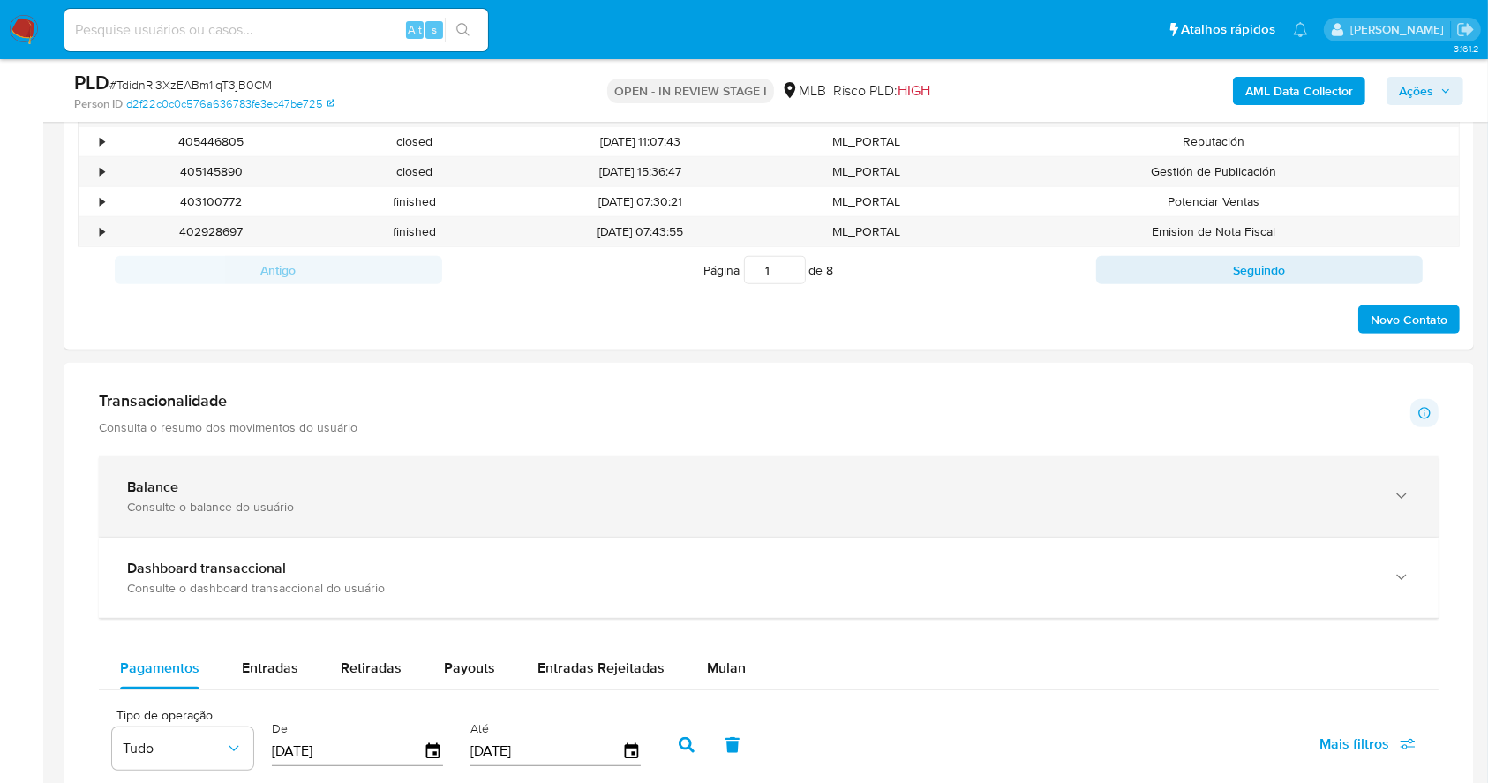
click at [422, 479] on div "Balance" at bounding box center [751, 487] width 1248 height 18
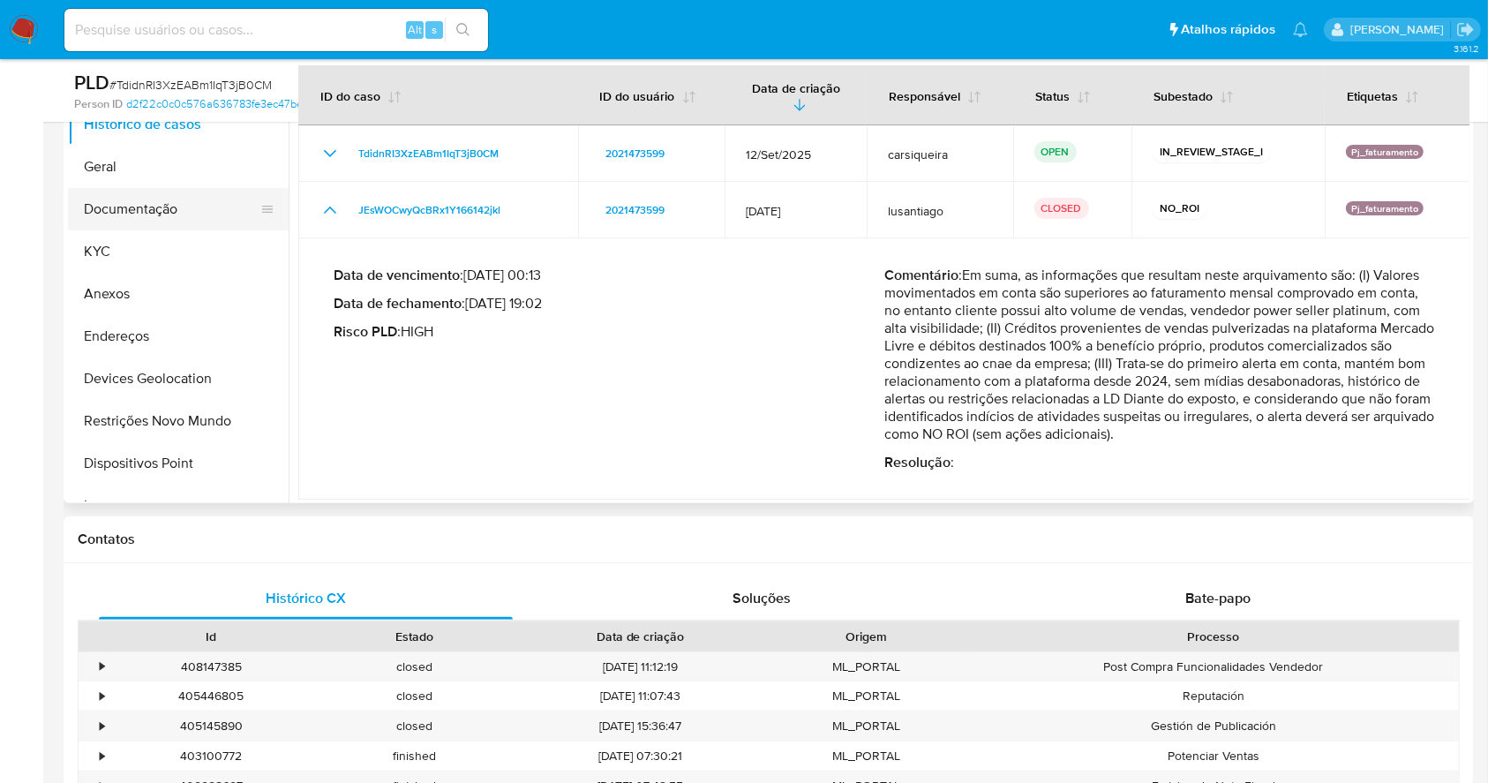
scroll to position [255, 0]
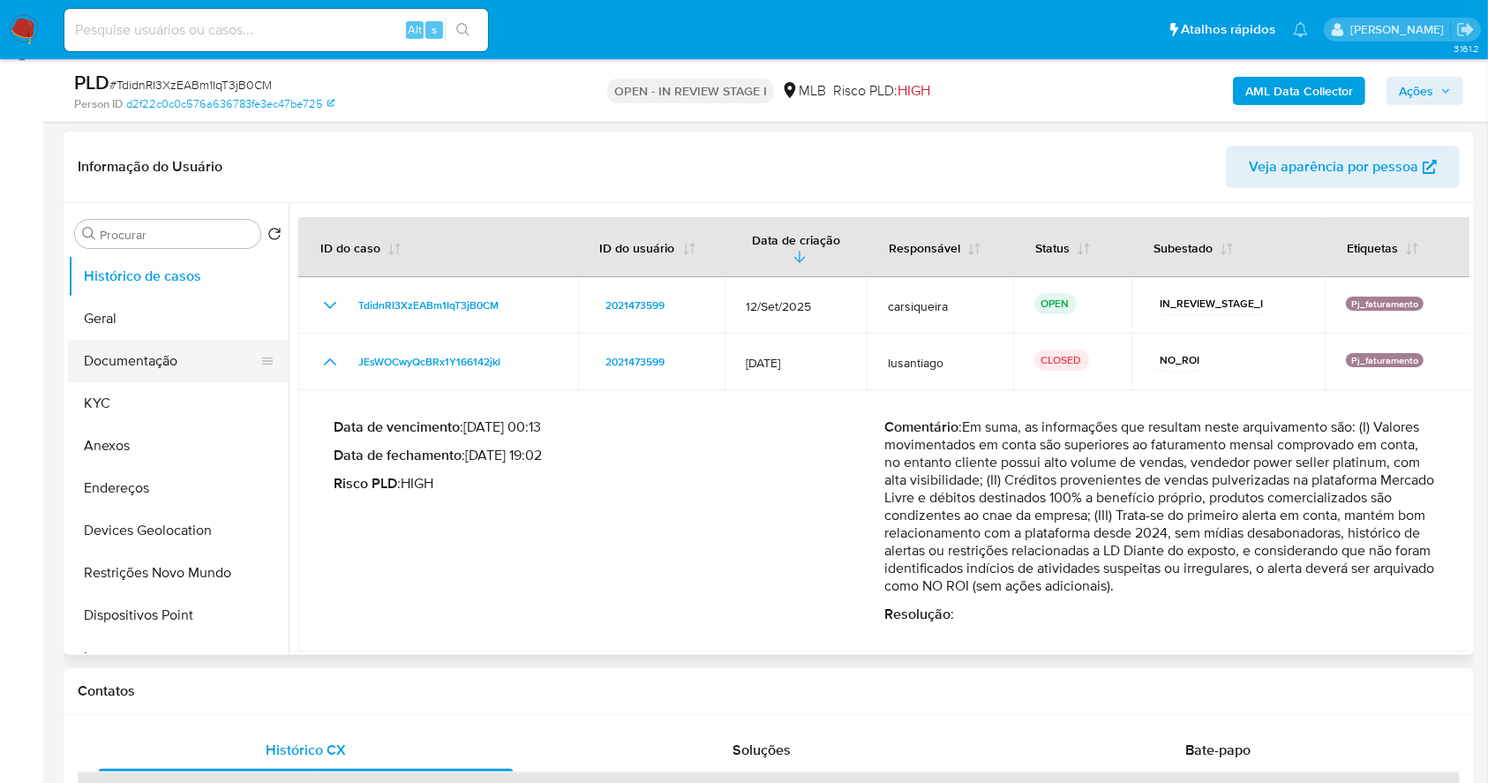
click at [146, 341] on button "Documentação" at bounding box center [171, 361] width 206 height 42
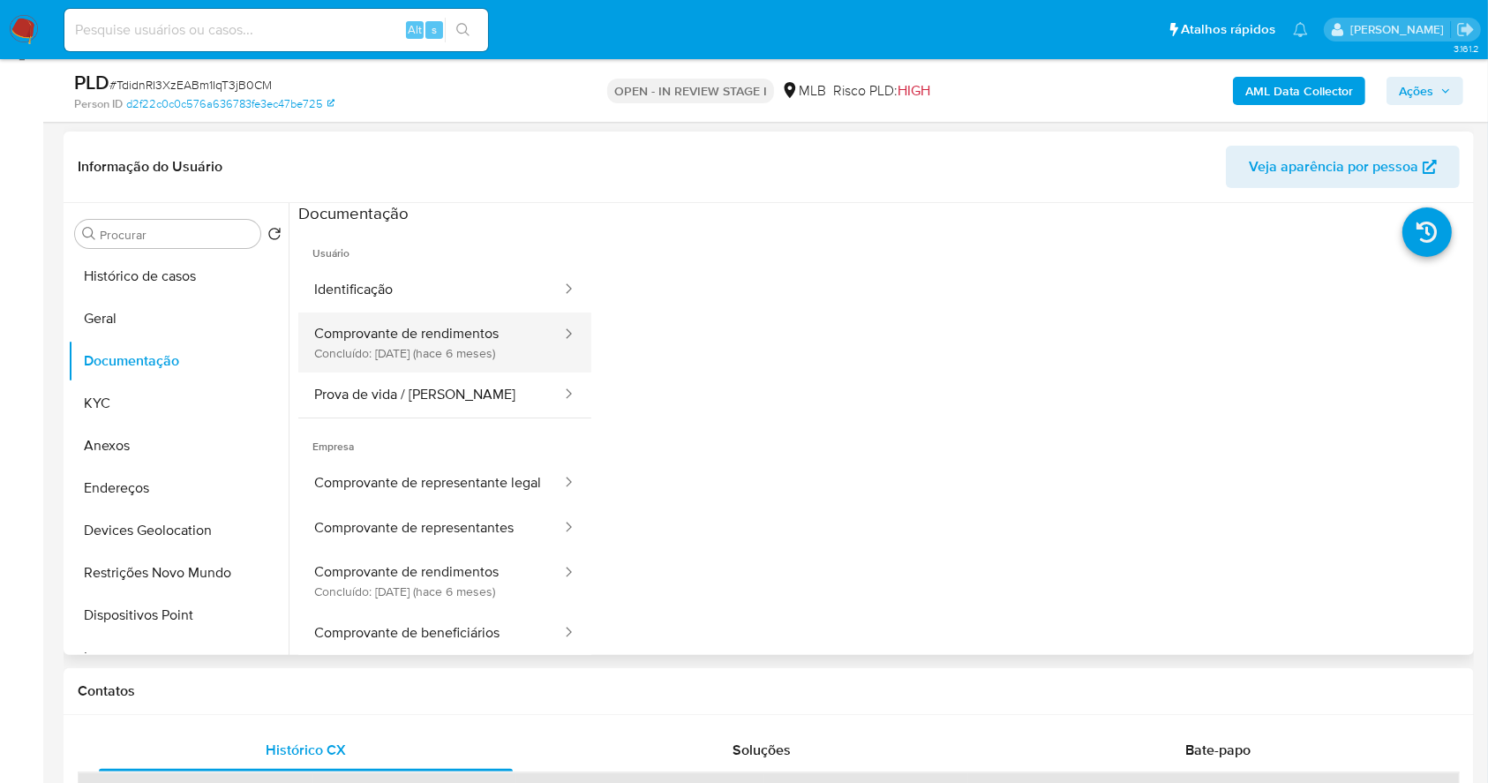
click at [475, 349] on button "Comprovante de rendimentos Concluído: 28/03/2025 (hace 6 meses)" at bounding box center [430, 342] width 265 height 60
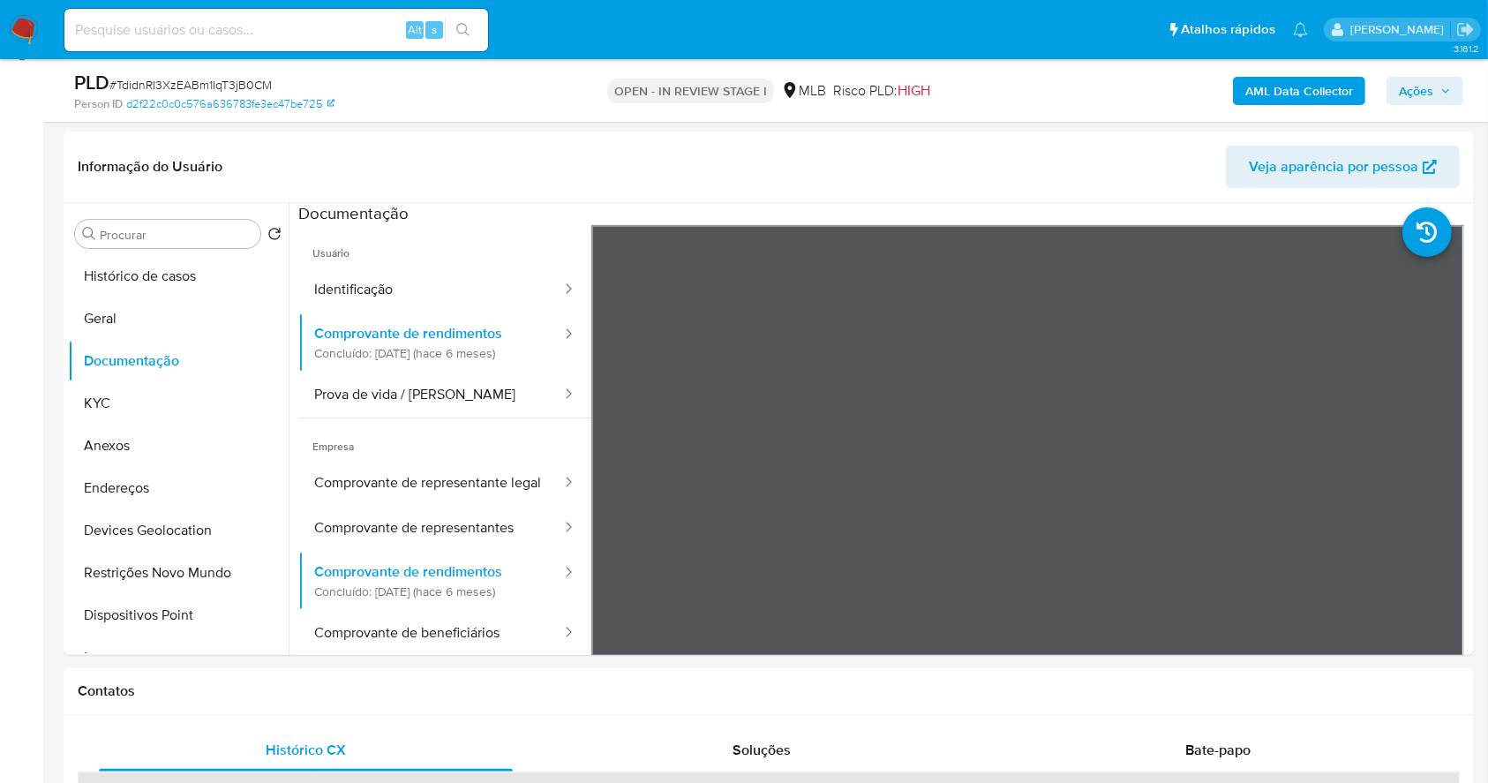
click at [41, 19] on nav "Pausado Ver notificaciones Alt s Atalhos rápidos Presiona las siguientes teclas…" at bounding box center [744, 29] width 1488 height 59
click at [26, 32] on img at bounding box center [24, 30] width 30 height 30
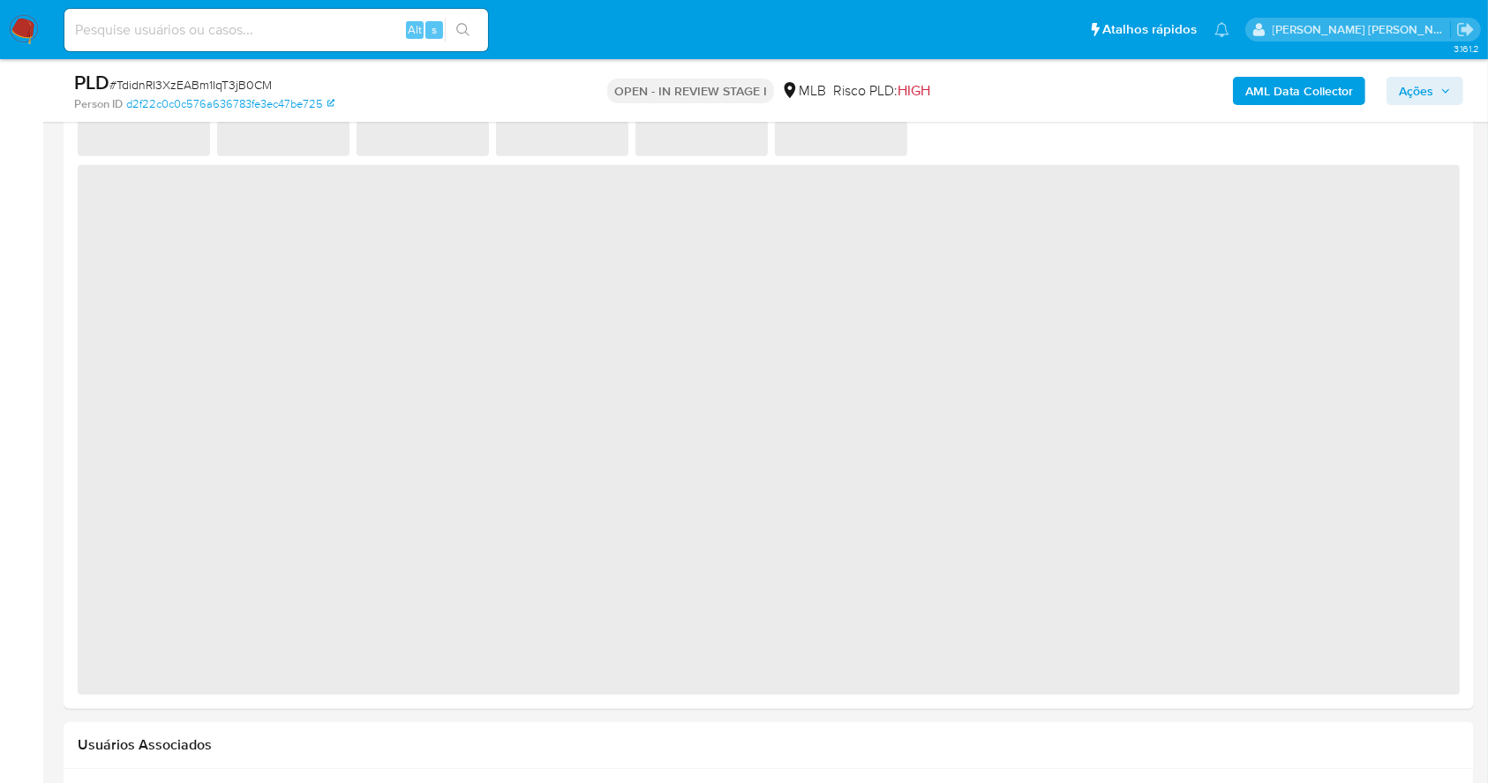
scroll to position [1447, 0]
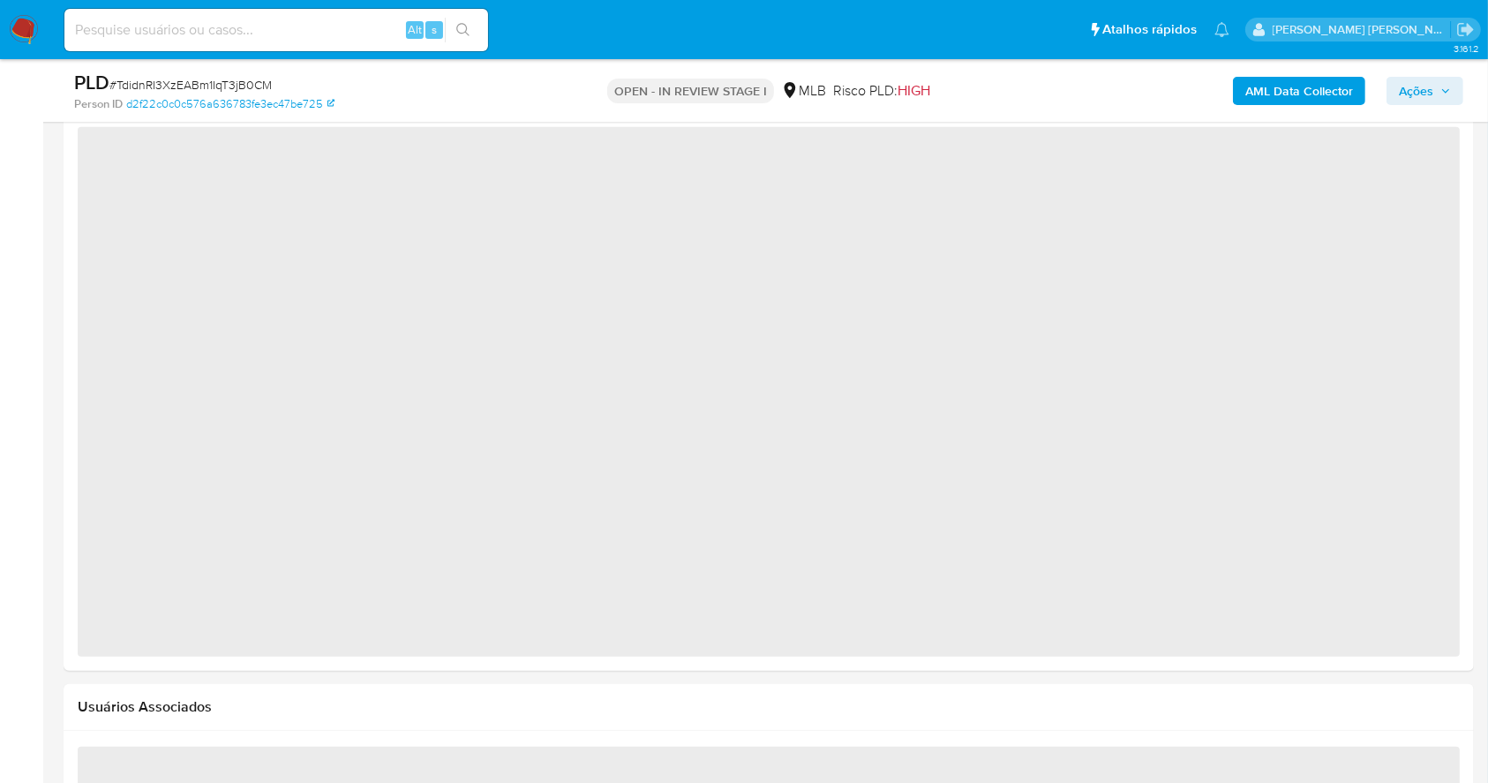
select select "10"
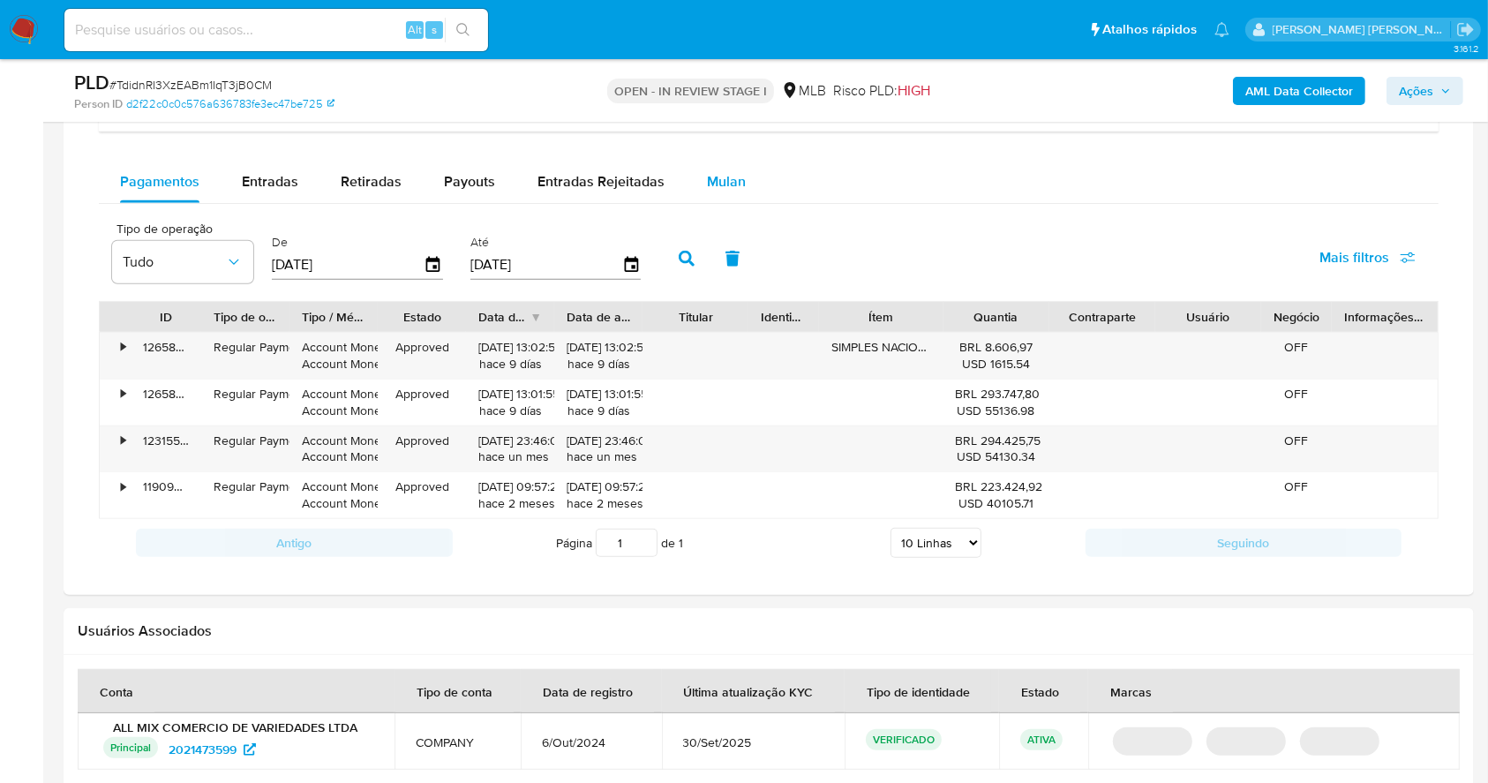
click at [729, 191] on div "Mulan" at bounding box center [726, 182] width 39 height 42
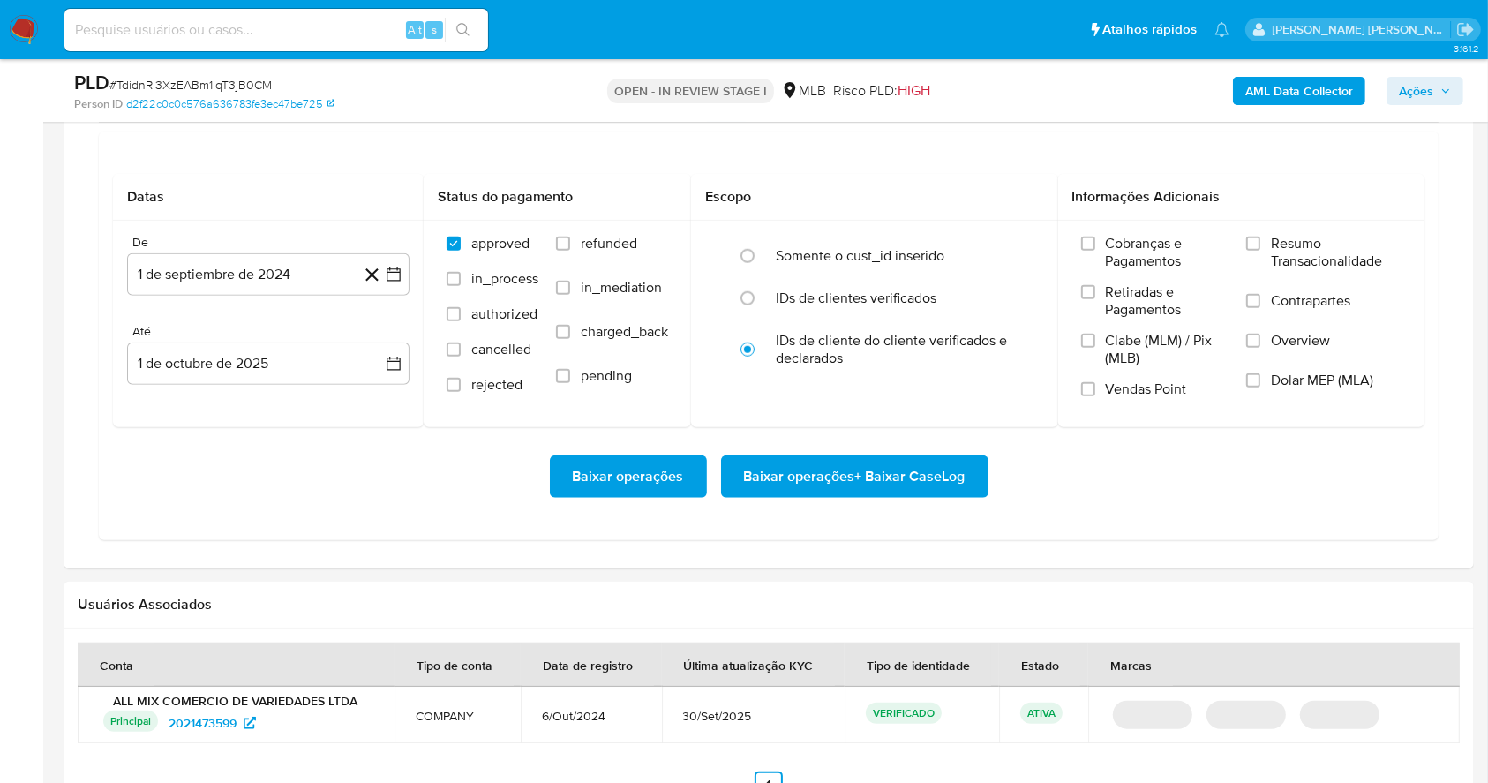
scroll to position [1565, 0]
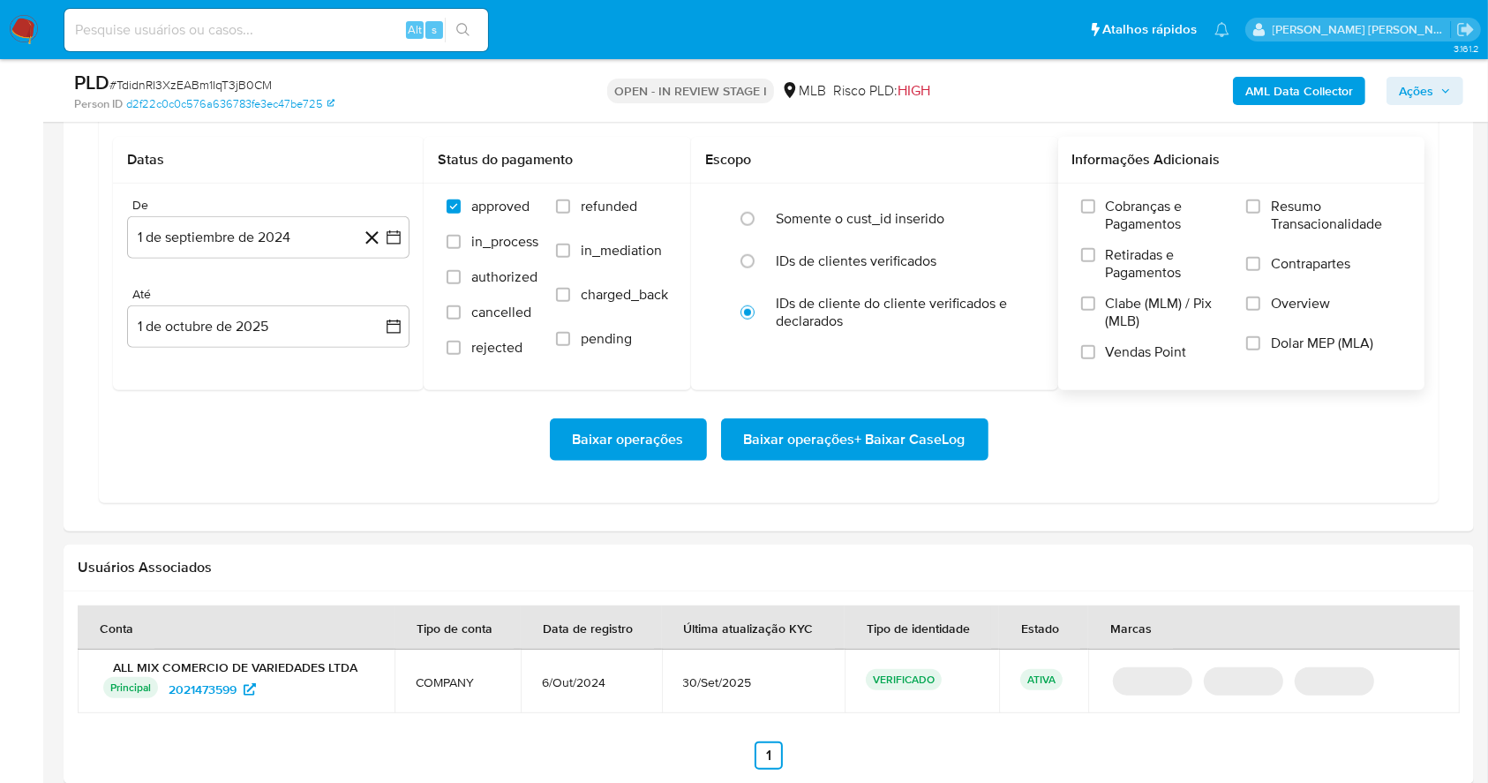
click at [1246, 208] on div "Cobranças e Pagamentos Retiradas e Pagamentos Clabe (MLM) / Pix (MLB) Vendas Po…" at bounding box center [1241, 286] width 339 height 176
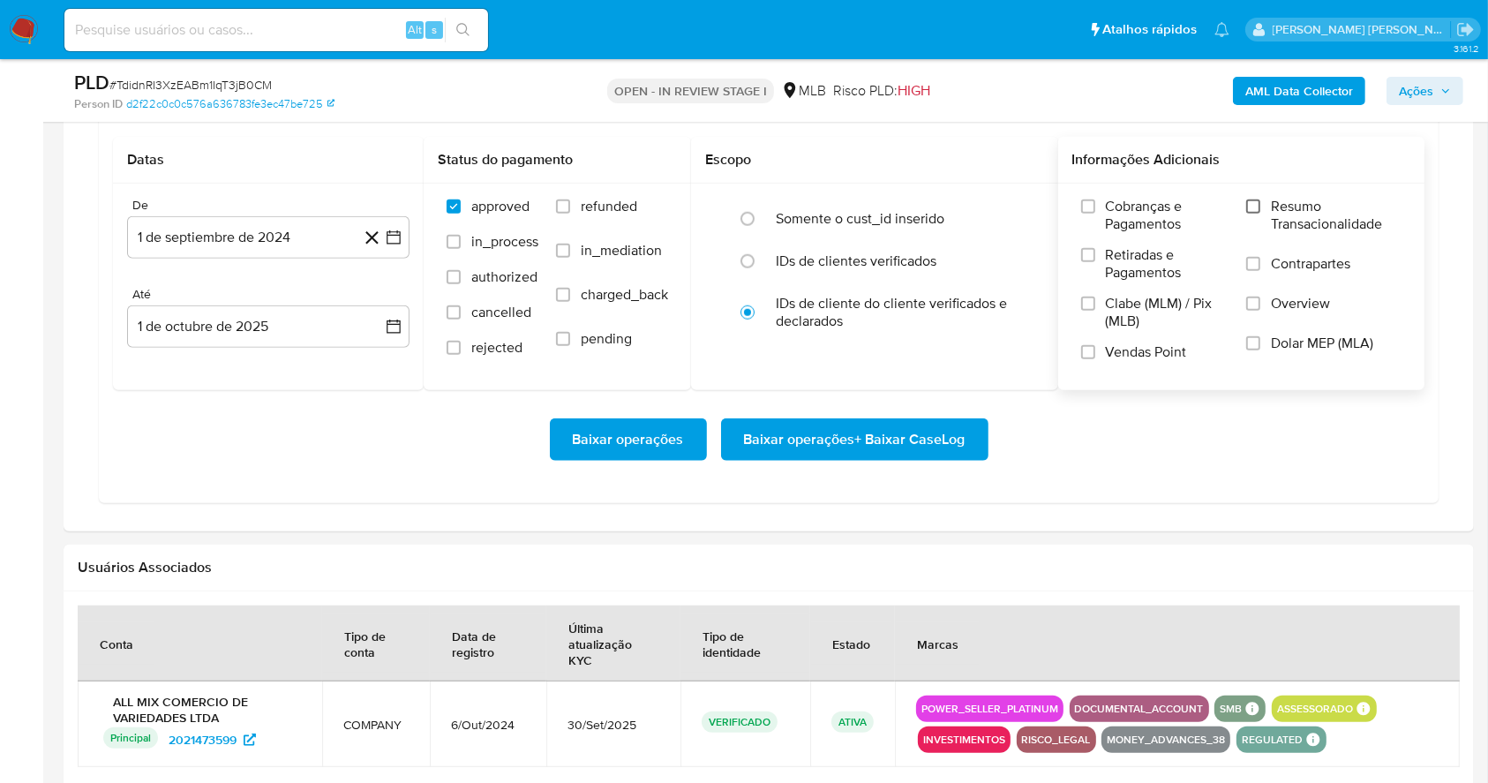
click at [1252, 207] on input "Resumo Transacionalidade" at bounding box center [1253, 206] width 14 height 14
click at [1091, 338] on label "Clabe (MLM) / Pix (MLB)" at bounding box center [1155, 319] width 148 height 49
click at [1091, 311] on input "Clabe (MLM) / Pix (MLB)" at bounding box center [1088, 303] width 14 height 14
click at [1085, 348] on input "Vendas Point" at bounding box center [1088, 352] width 14 height 14
click at [1082, 302] on input "Clabe (MLM) / Pix (MLB)" at bounding box center [1088, 303] width 14 height 14
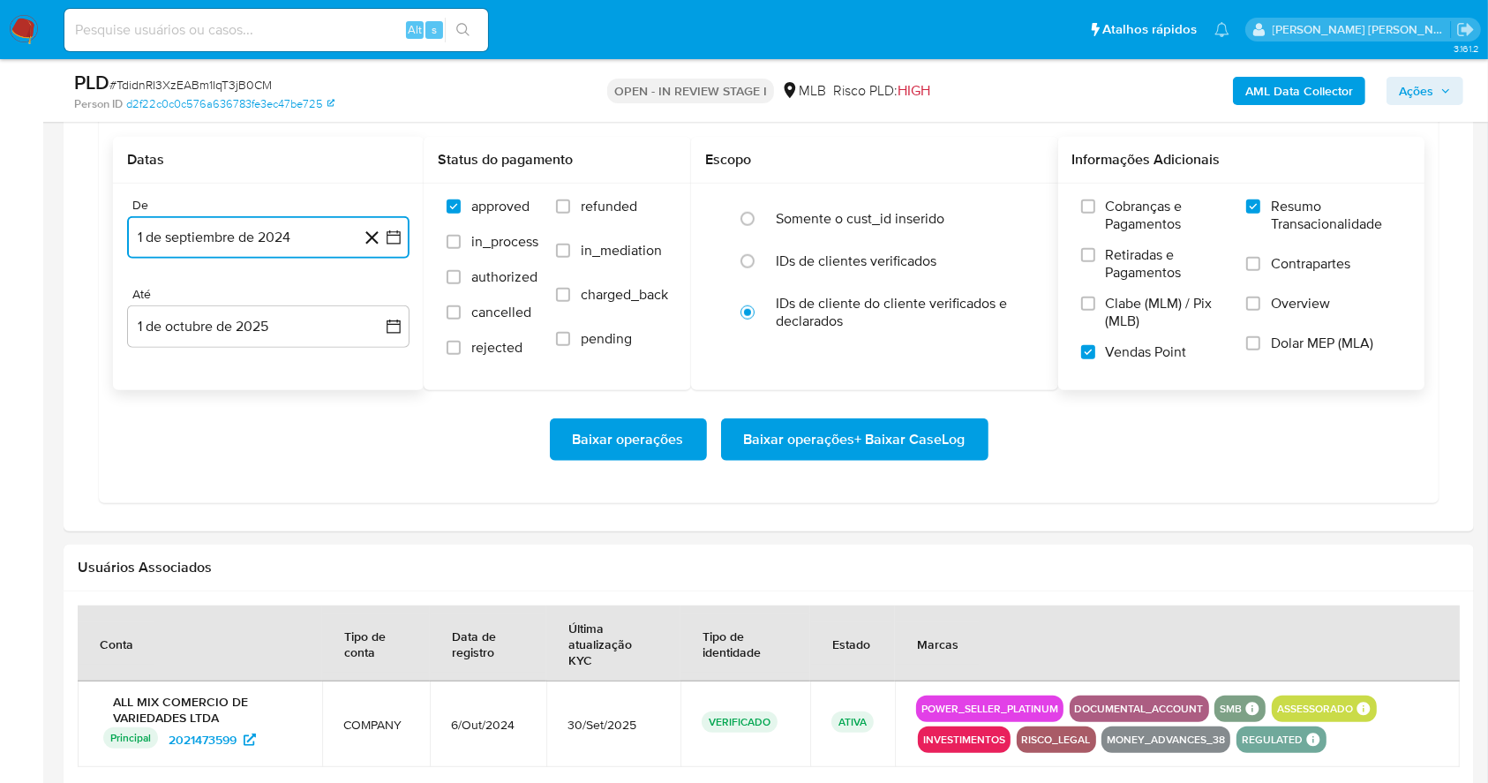
click at [400, 229] on icon "button" at bounding box center [394, 238] width 18 height 18
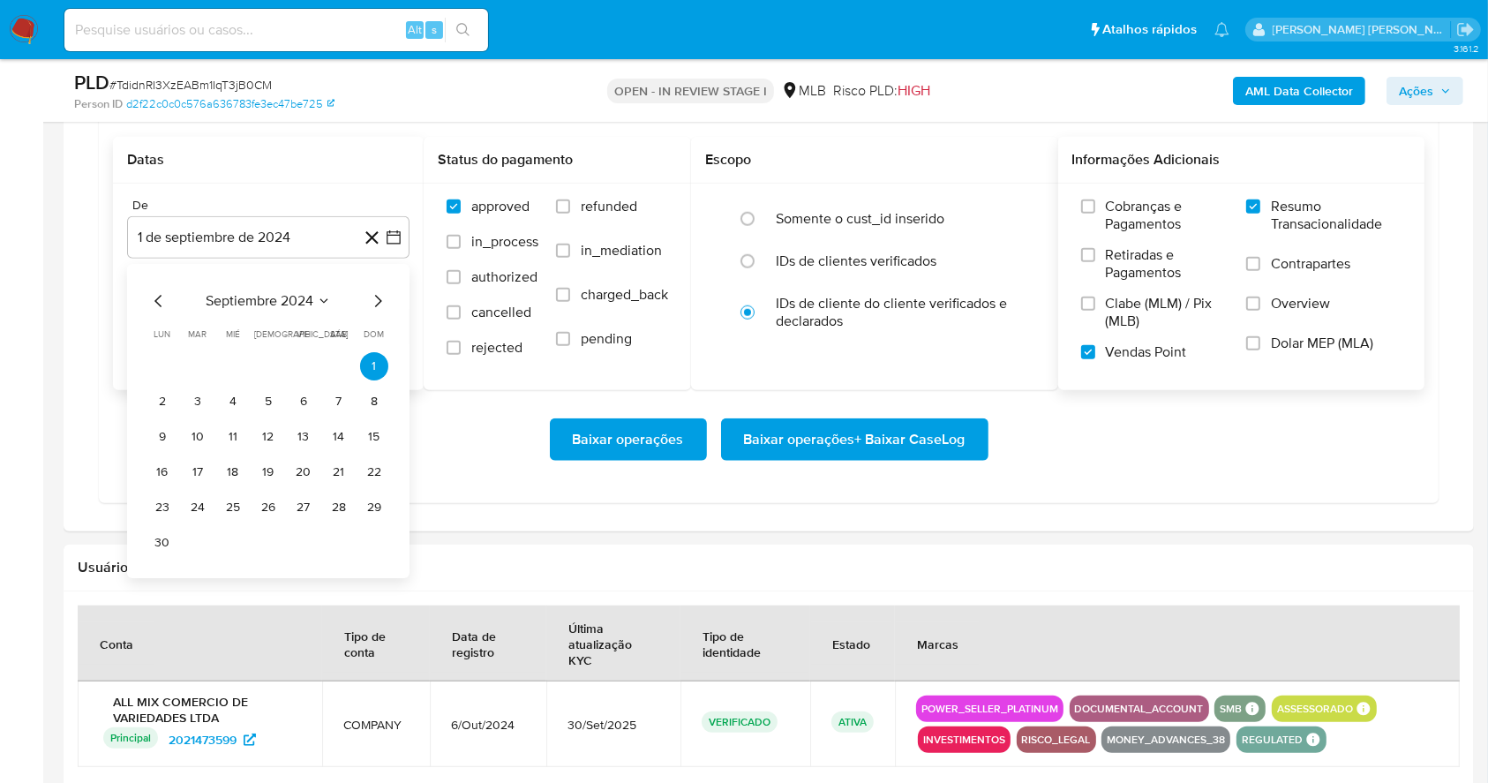
click at [379, 286] on div "septiembre 2024 septiembre 2024 lun lunes mar martes mié miércoles jue jueves v…" at bounding box center [268, 421] width 282 height 314
click at [377, 286] on div "septiembre 2024 septiembre 2024 lun lunes mar martes mié miércoles jue jueves v…" at bounding box center [268, 421] width 282 height 314
click at [374, 303] on icon "Mes siguiente" at bounding box center [377, 300] width 21 height 21
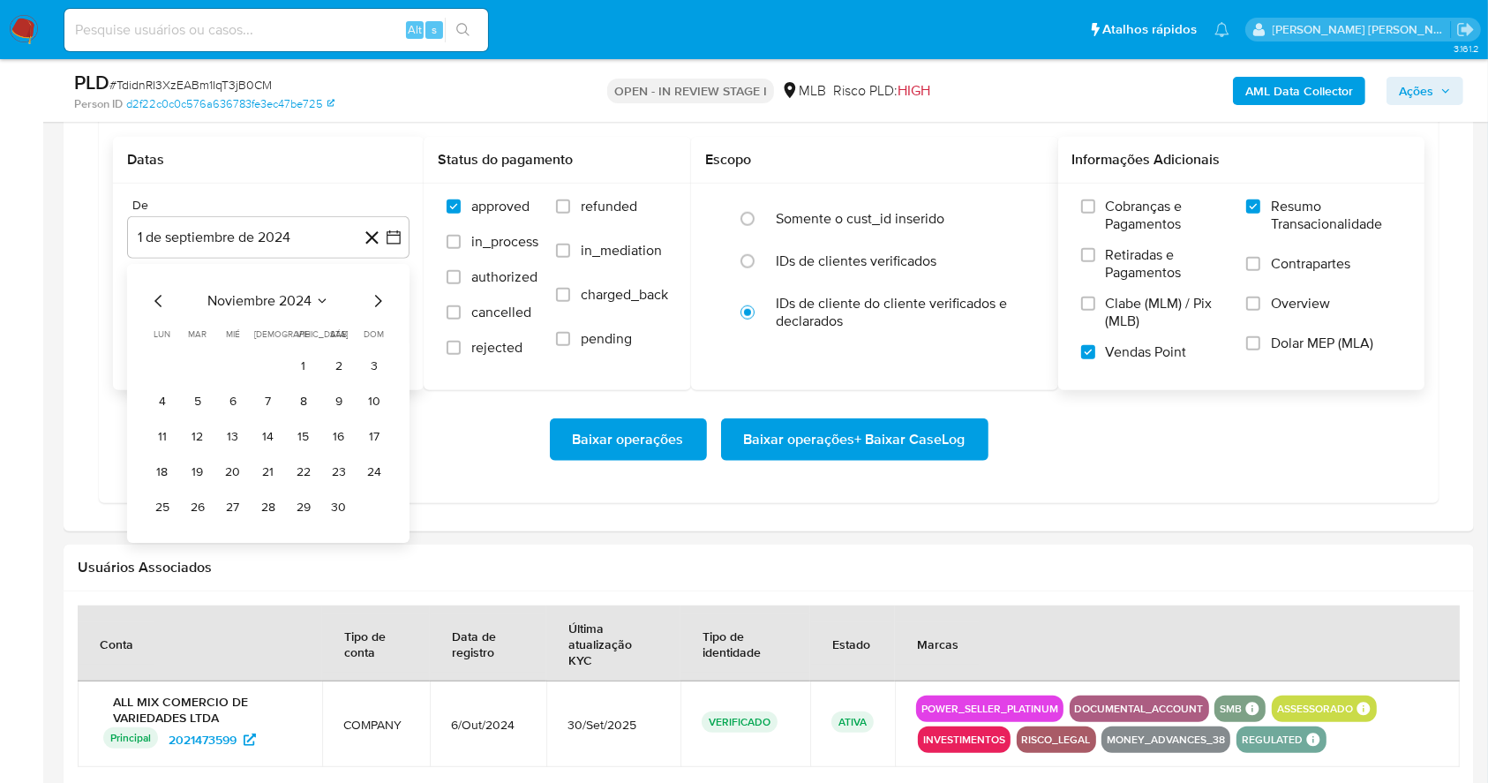
click at [374, 303] on icon "Mes siguiente" at bounding box center [377, 300] width 21 height 21
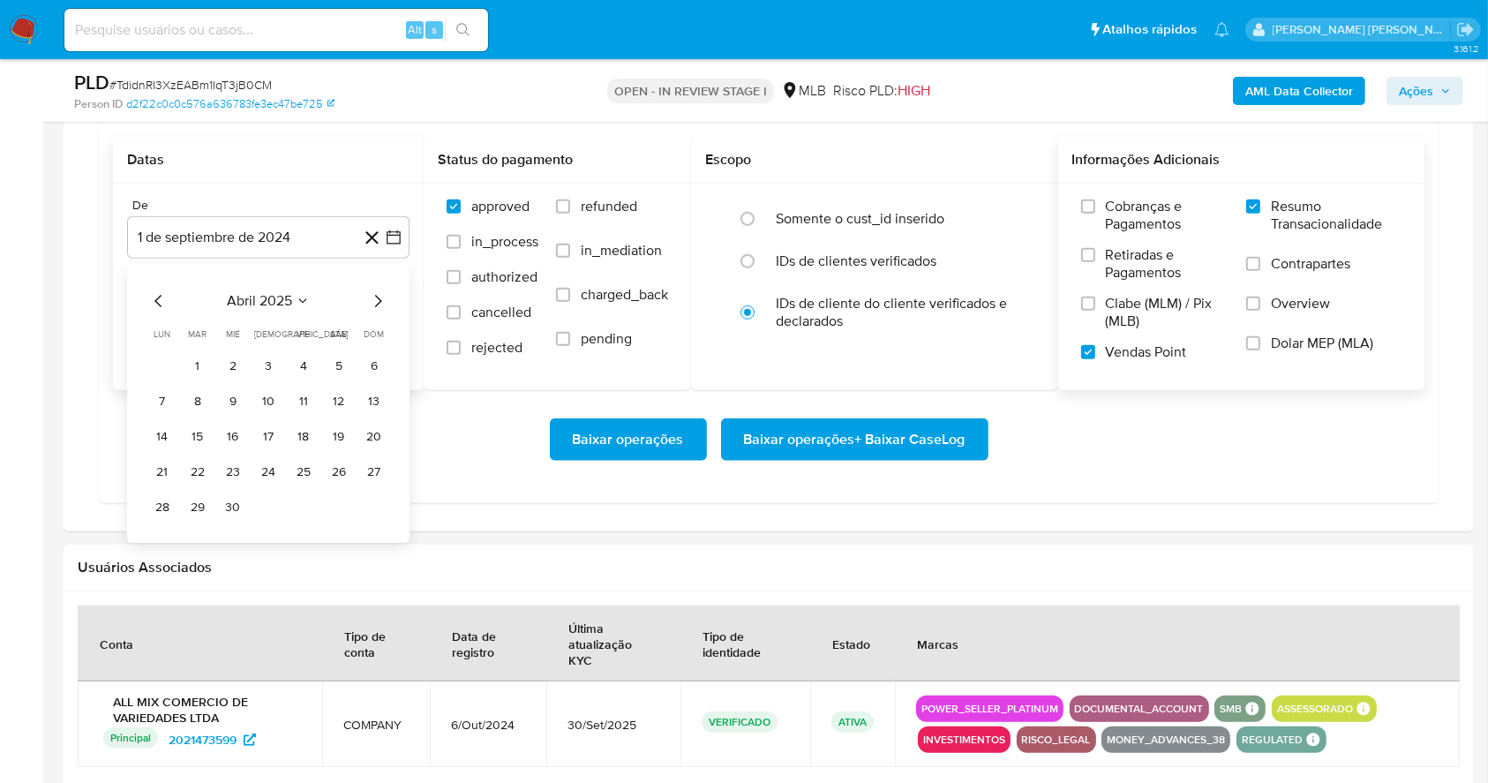
click at [374, 303] on icon "Mes siguiente" at bounding box center [377, 300] width 21 height 21
drag, startPoint x: 304, startPoint y: 370, endPoint x: 296, endPoint y: 321, distance: 49.3
click at [304, 370] on button "1" at bounding box center [303, 366] width 28 height 28
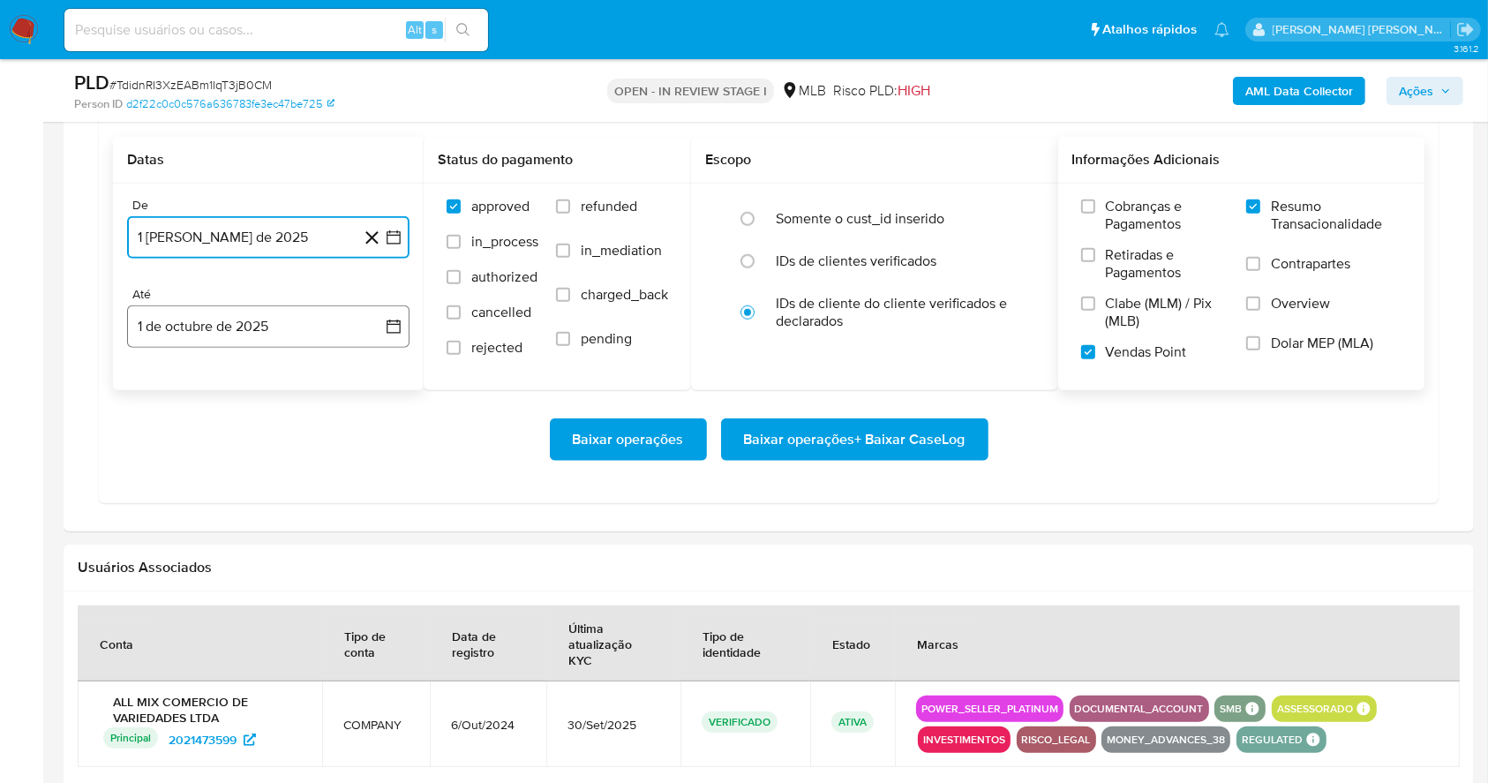
click at [295, 321] on button "1 de octubre de 2025" at bounding box center [268, 326] width 282 height 42
click at [156, 383] on icon "Mes anterior" at bounding box center [158, 389] width 21 height 21
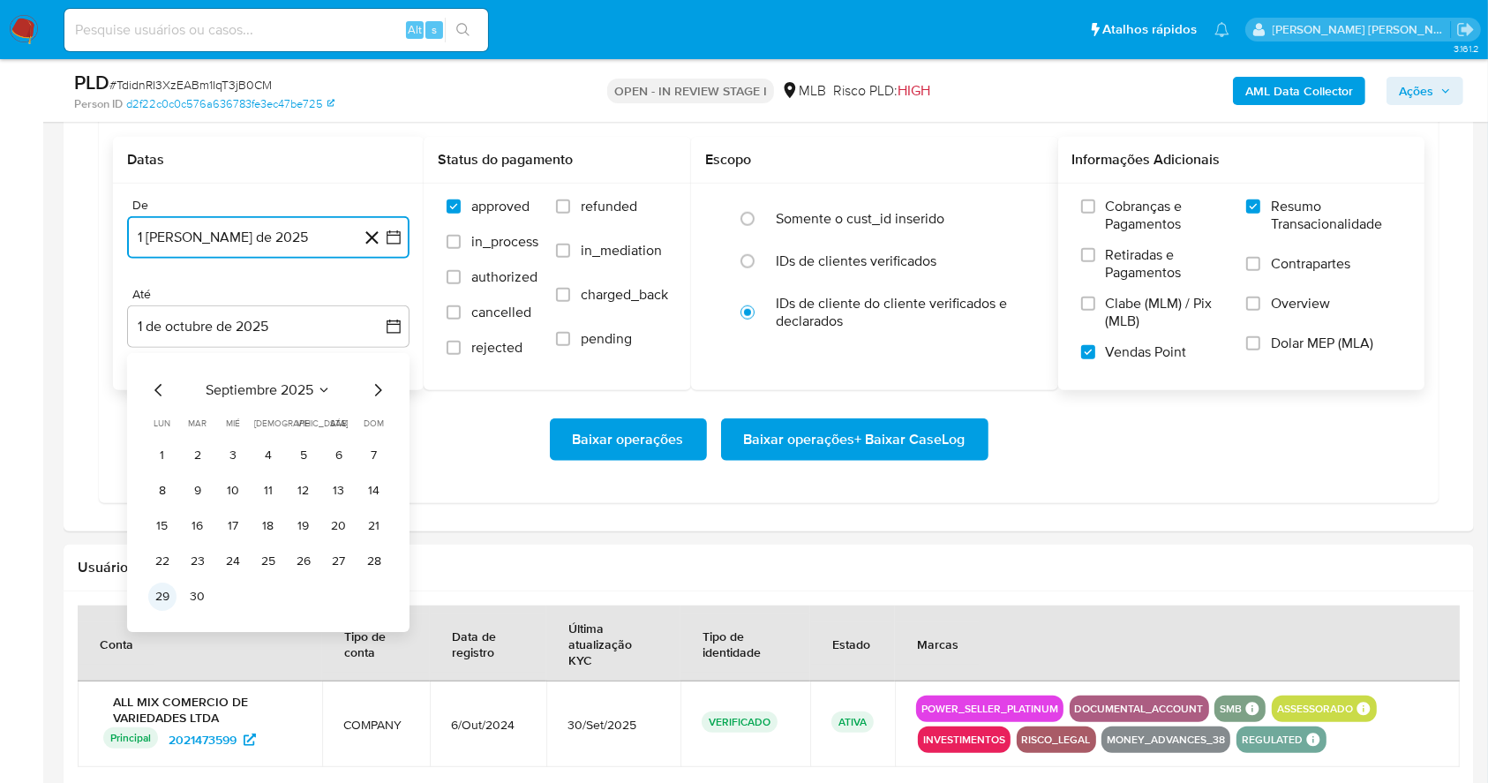
click at [155, 599] on button "29" at bounding box center [162, 596] width 28 height 28
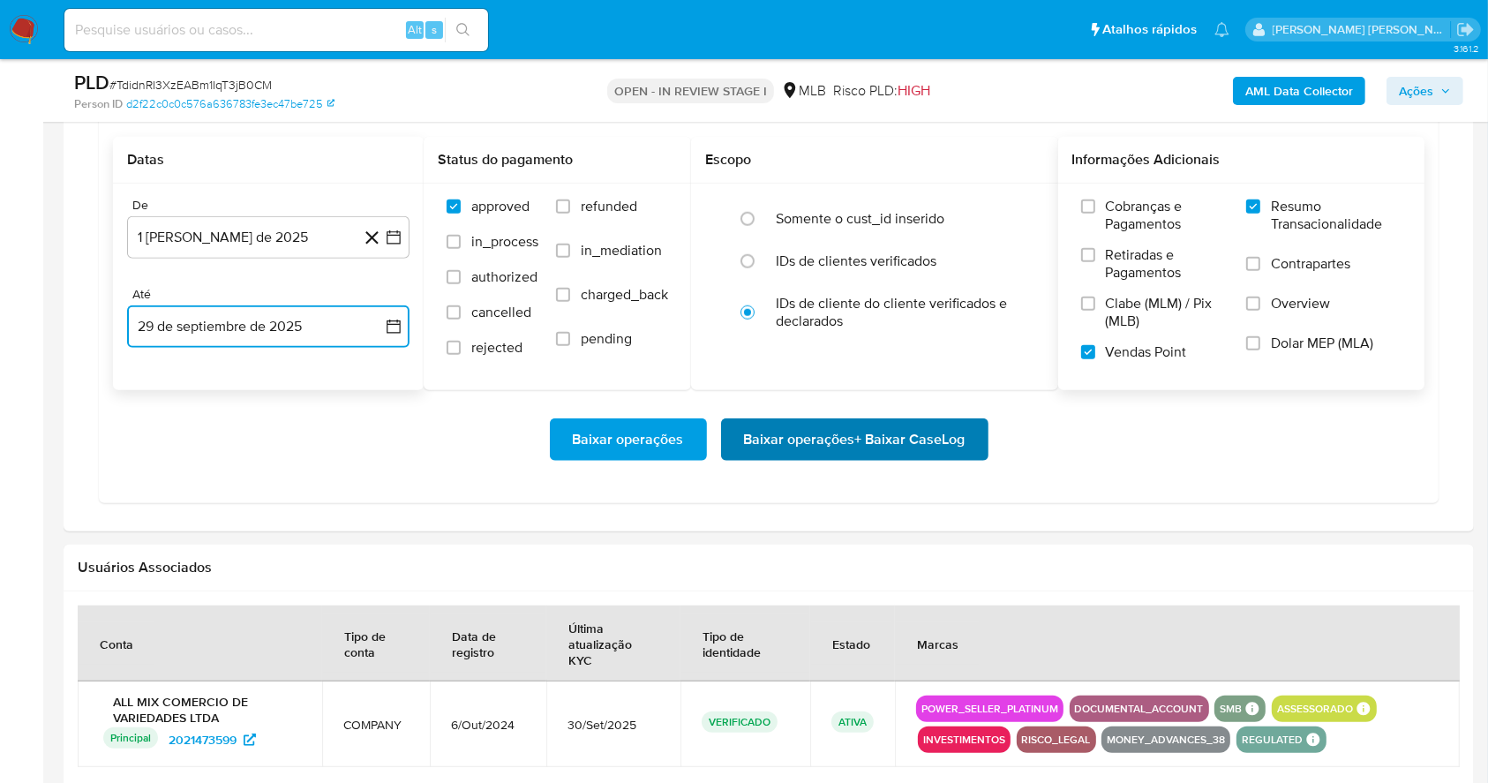
click at [868, 441] on span "Baixar operações + Baixar CaseLog" at bounding box center [854, 439] width 221 height 39
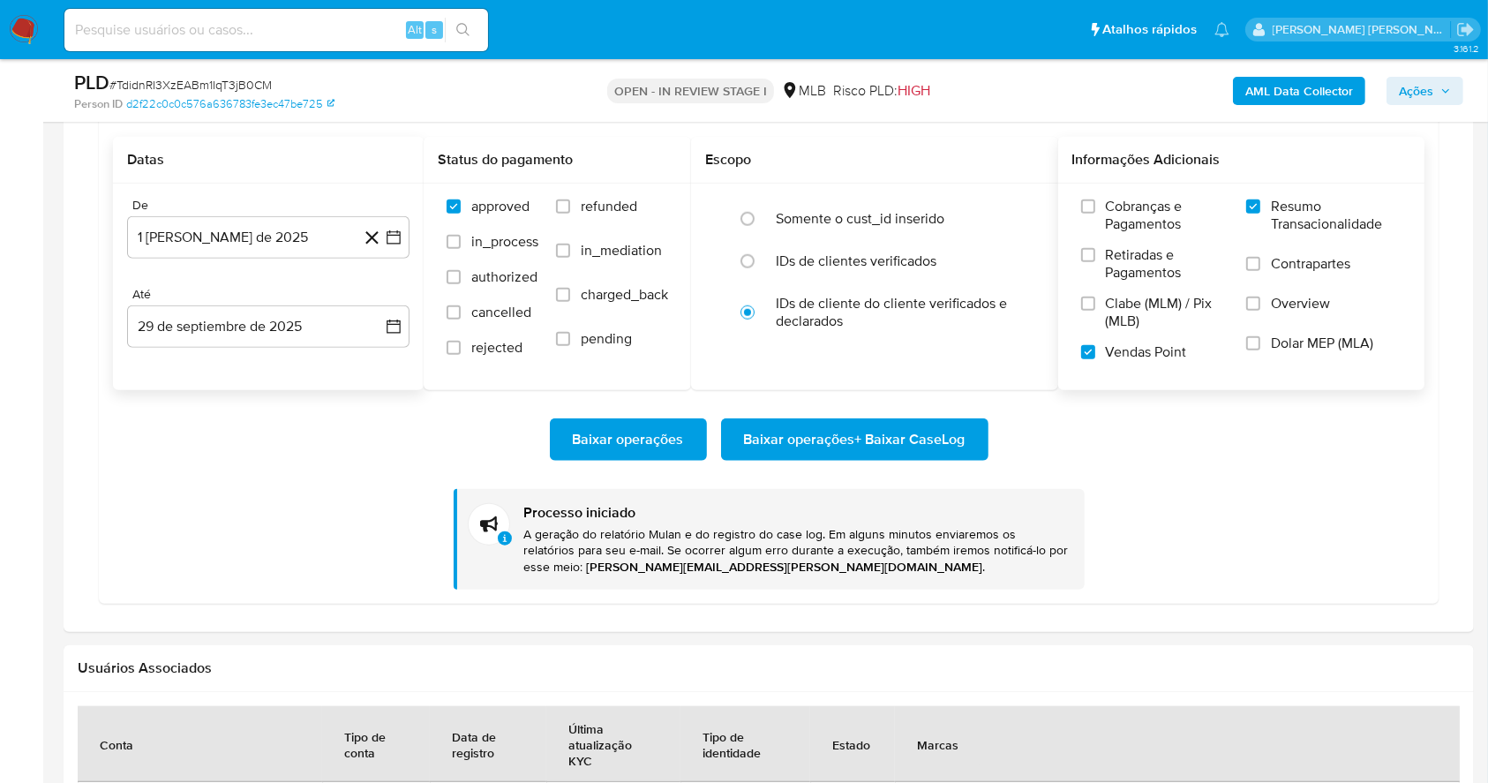
click at [304, 35] on input at bounding box center [276, 30] width 424 height 23
paste input "1jkXgwdRvI0fCiRezcWhEF2V"
type input "1jkXgwdRvI0fCiRezcWhEF2V"
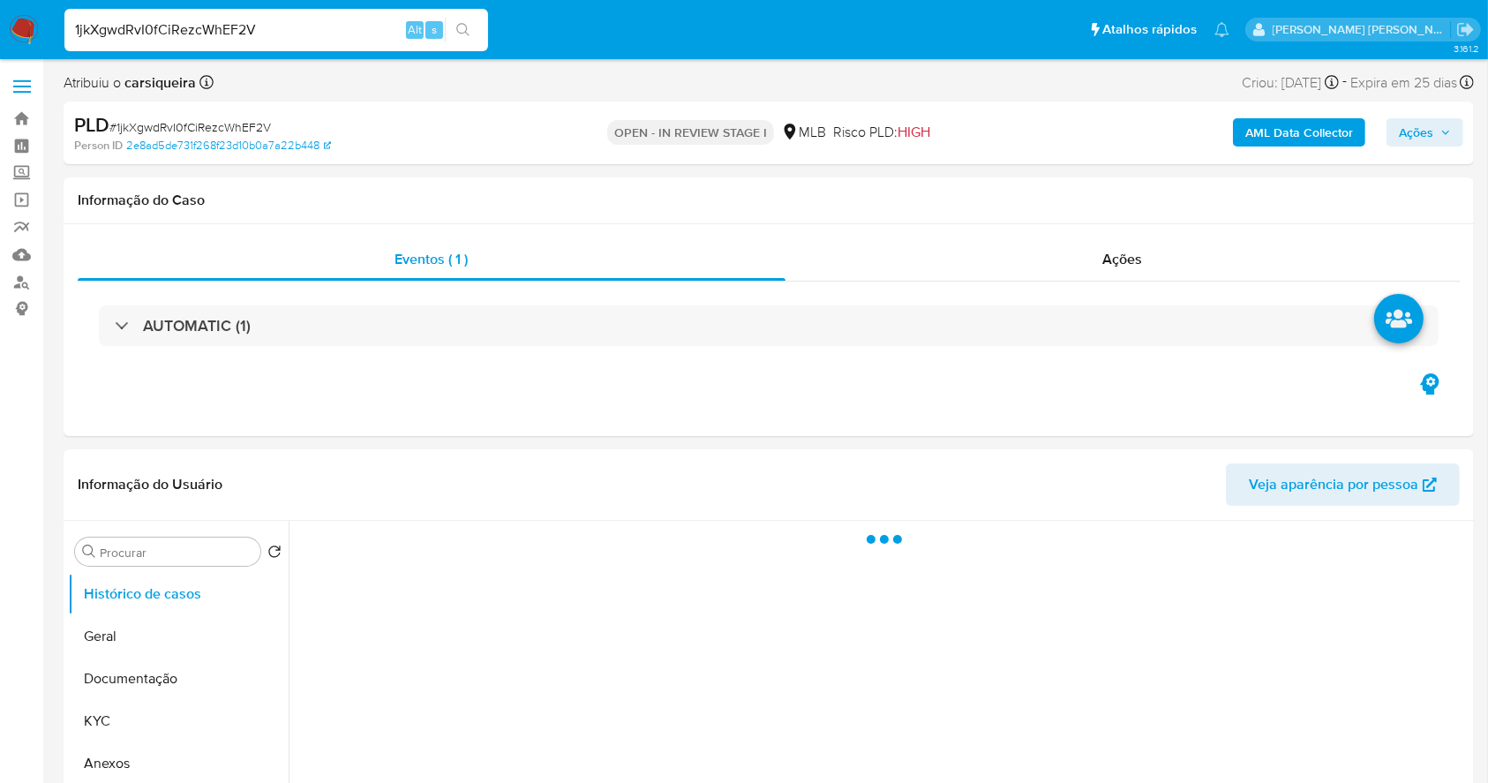
select select "10"
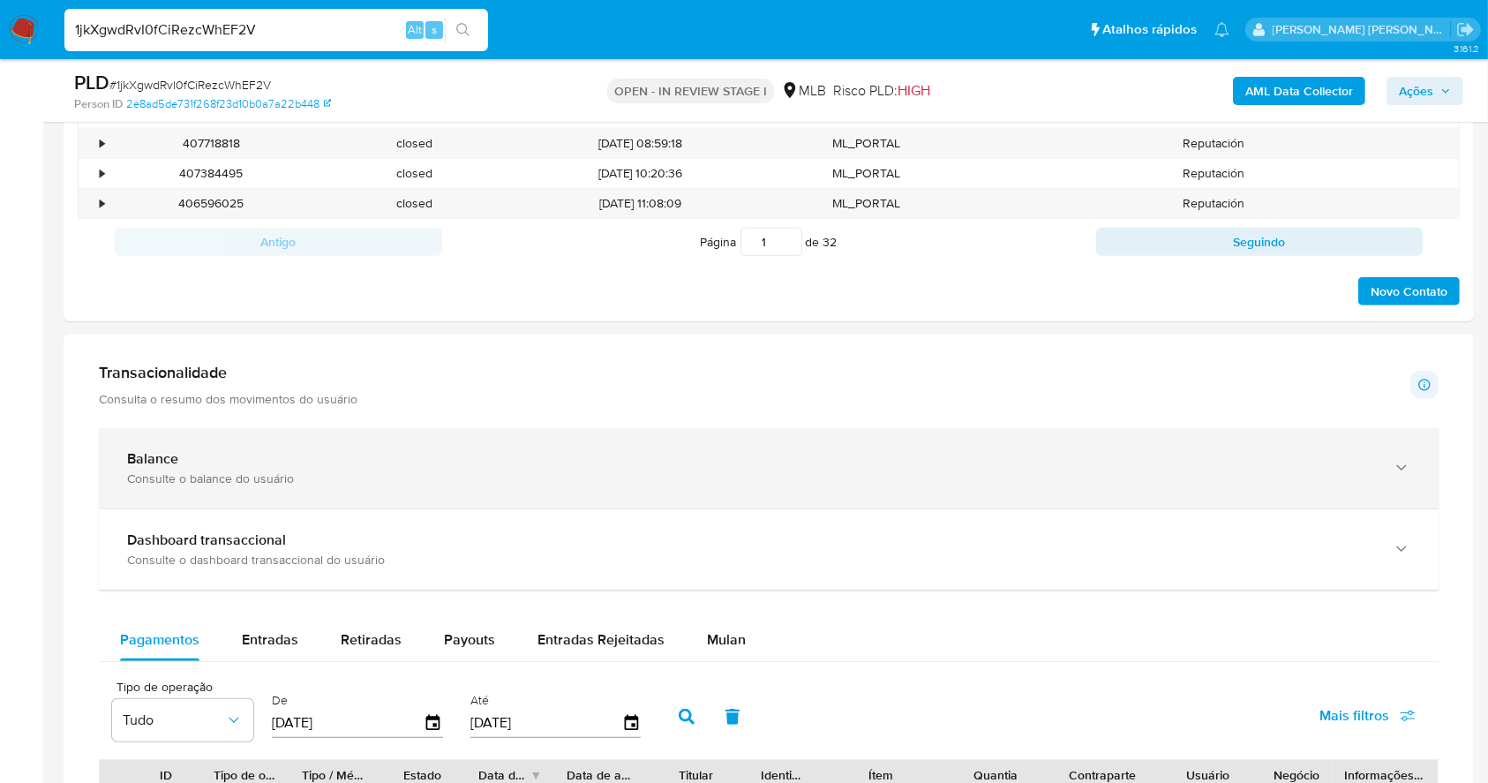
scroll to position [884, 0]
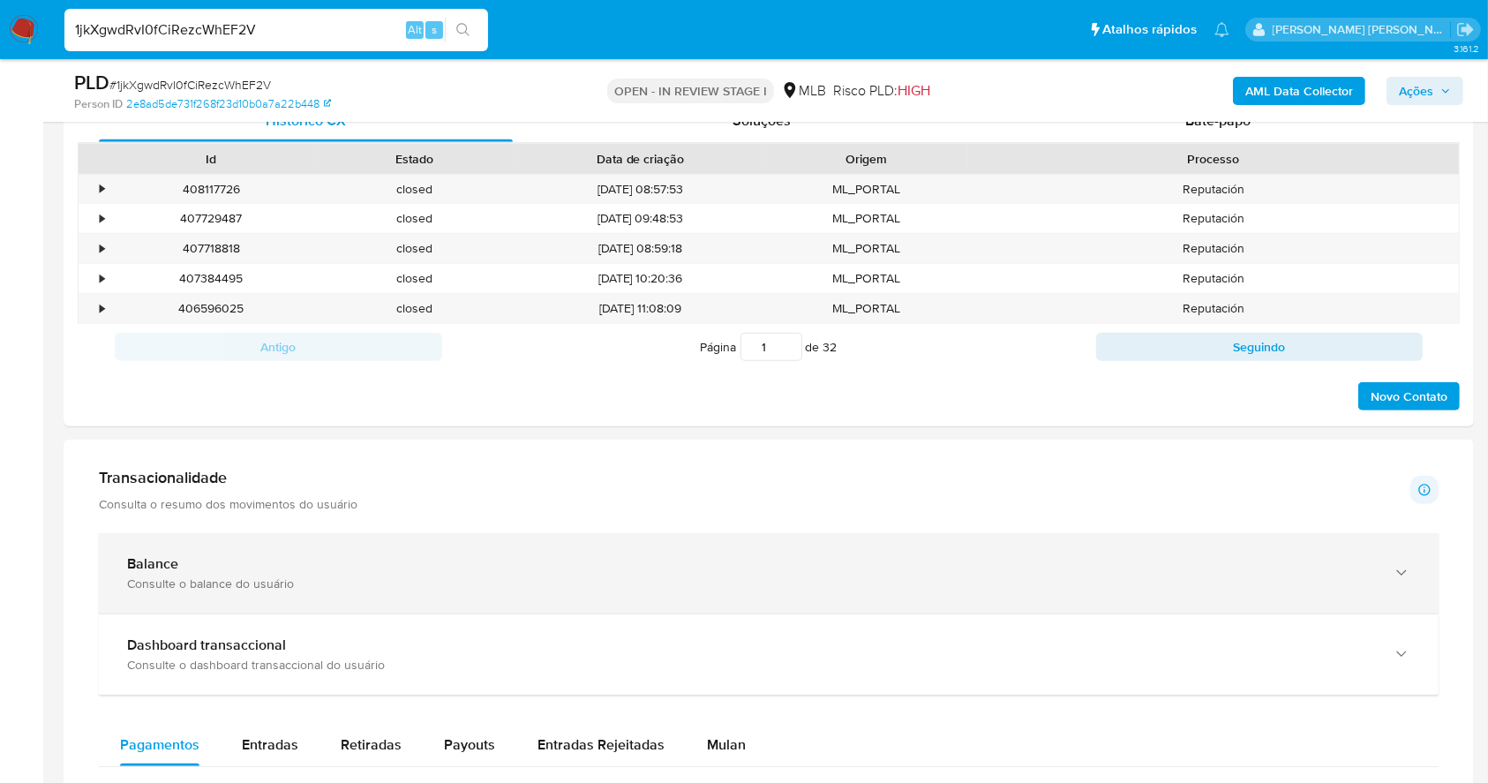
click at [440, 508] on div "Transacionalidade Consulta o resumo dos movimentos do usuário Informações trans…" at bounding box center [769, 490] width 1340 height 44
click at [450, 565] on div "Balance" at bounding box center [751, 564] width 1248 height 18
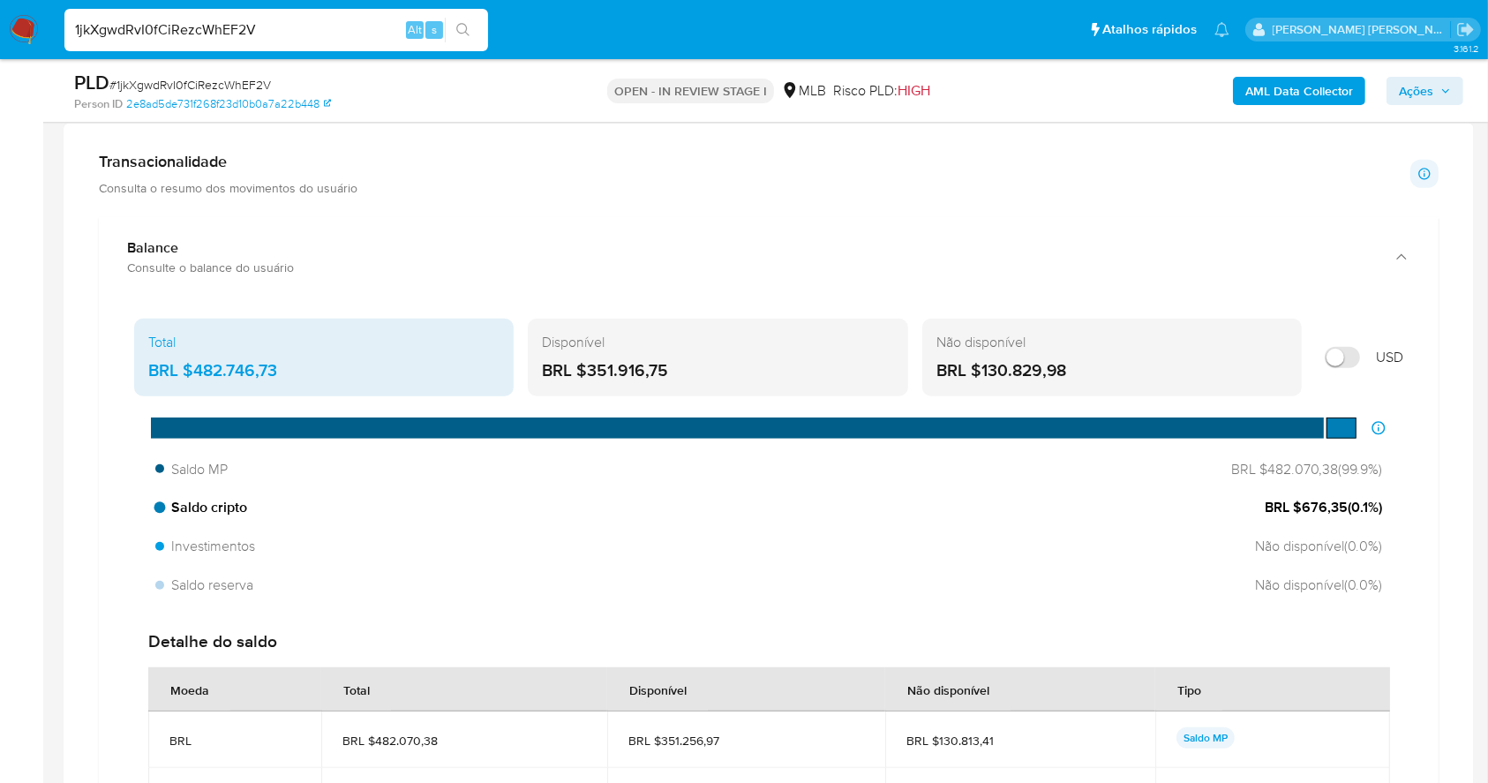
scroll to position [1237, 0]
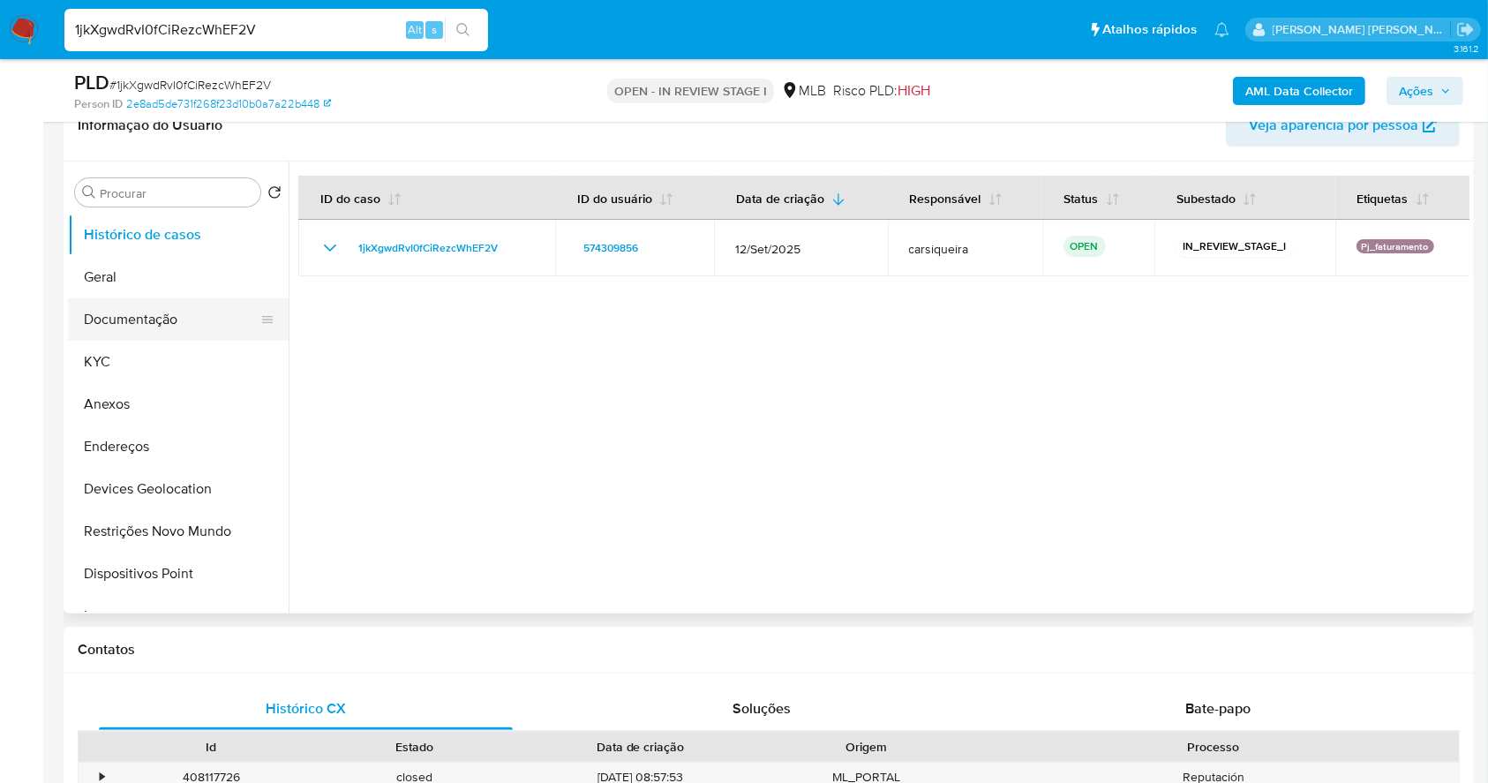
click at [153, 321] on button "Documentação" at bounding box center [171, 319] width 206 height 42
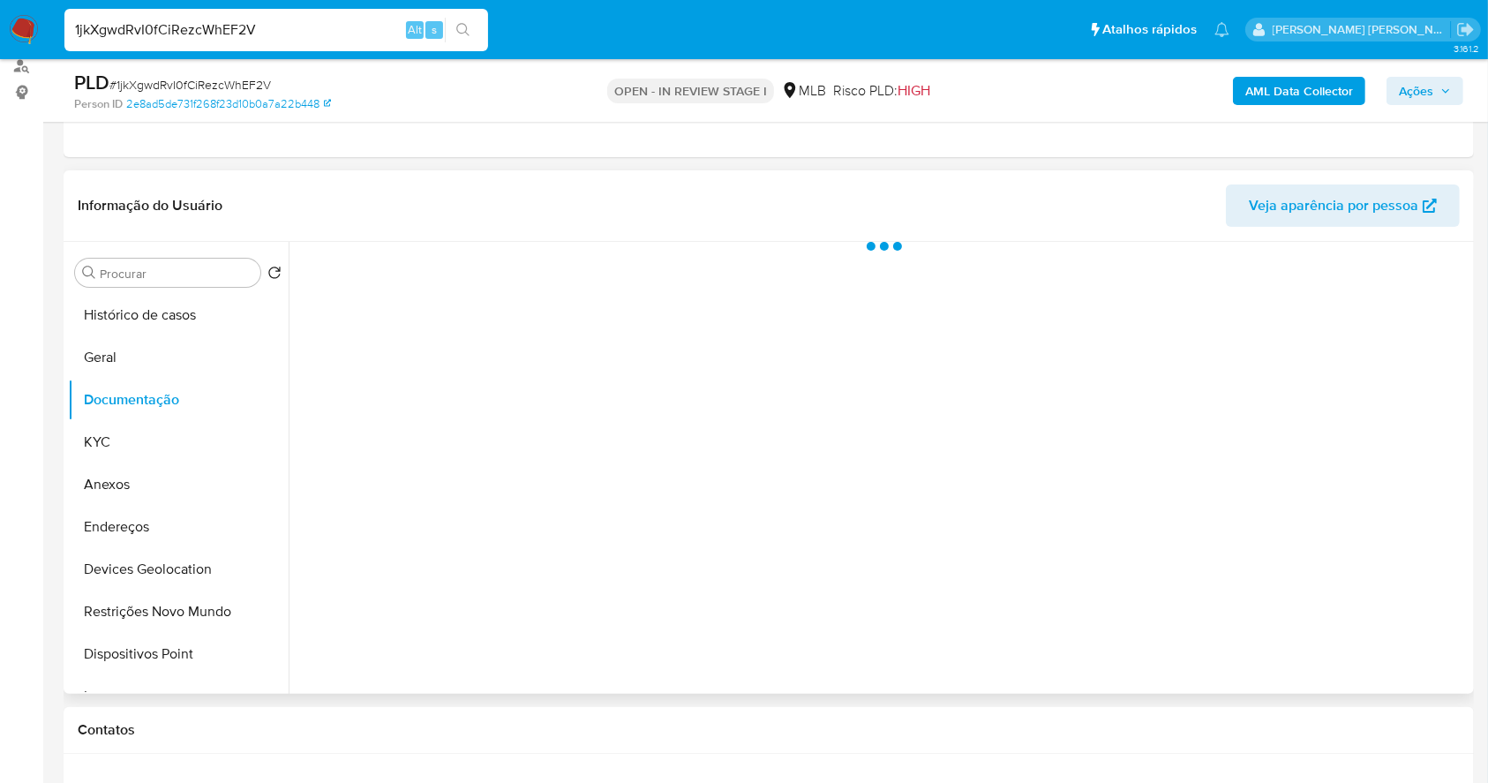
scroll to position [178, 0]
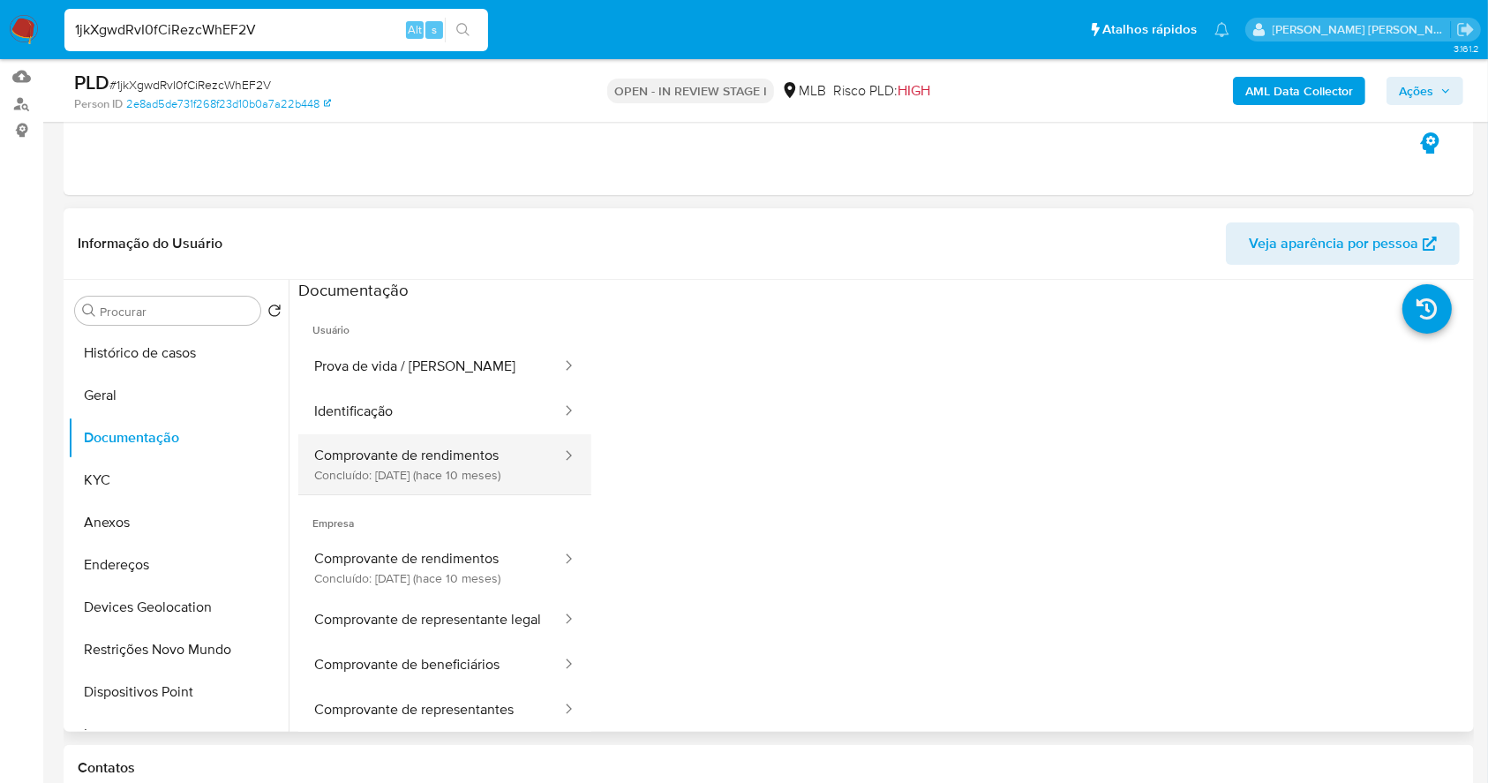
click at [435, 477] on button "Comprovante de rendimentos Concluído: 05/12/2024 (hace 10 meses)" at bounding box center [430, 464] width 265 height 60
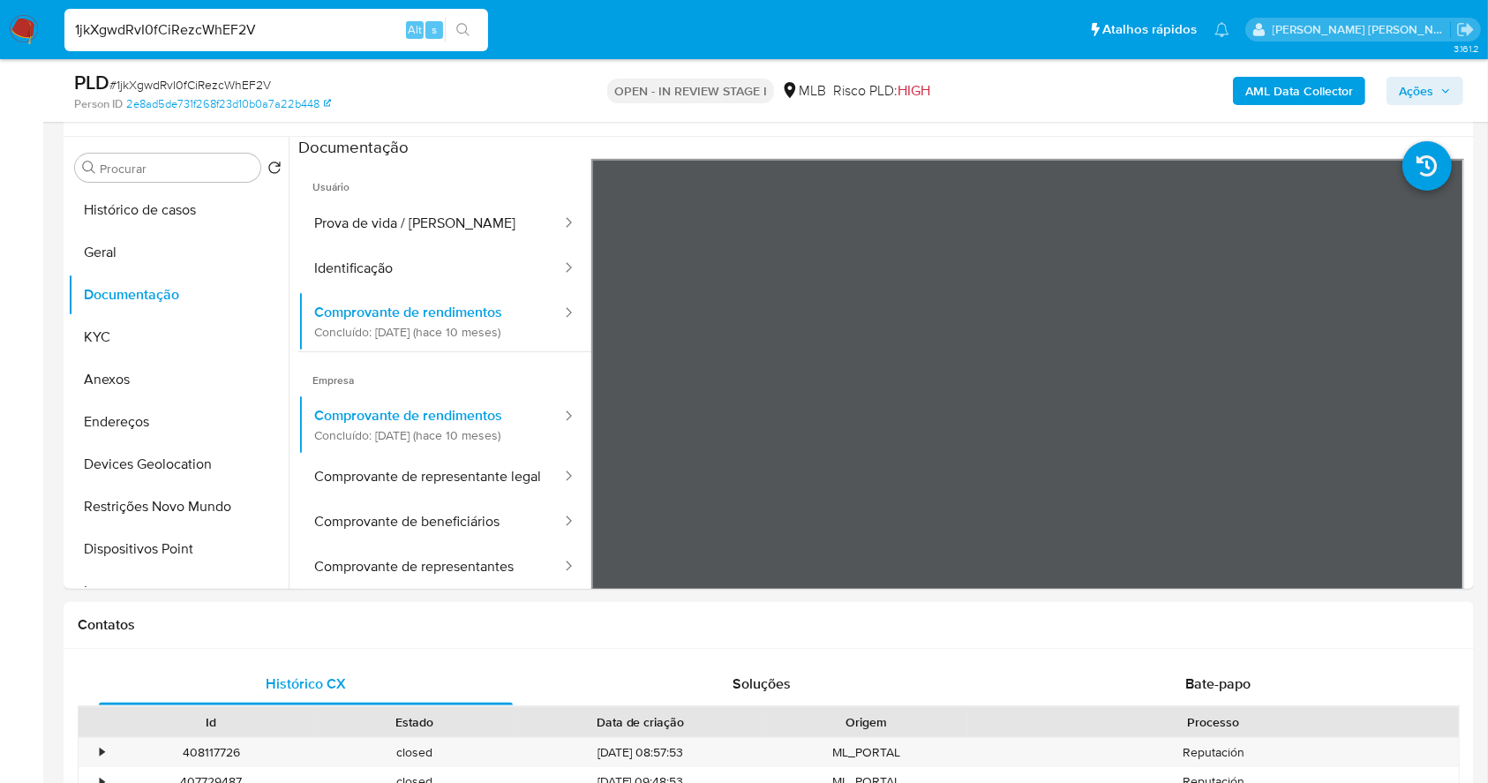
scroll to position [301, 0]
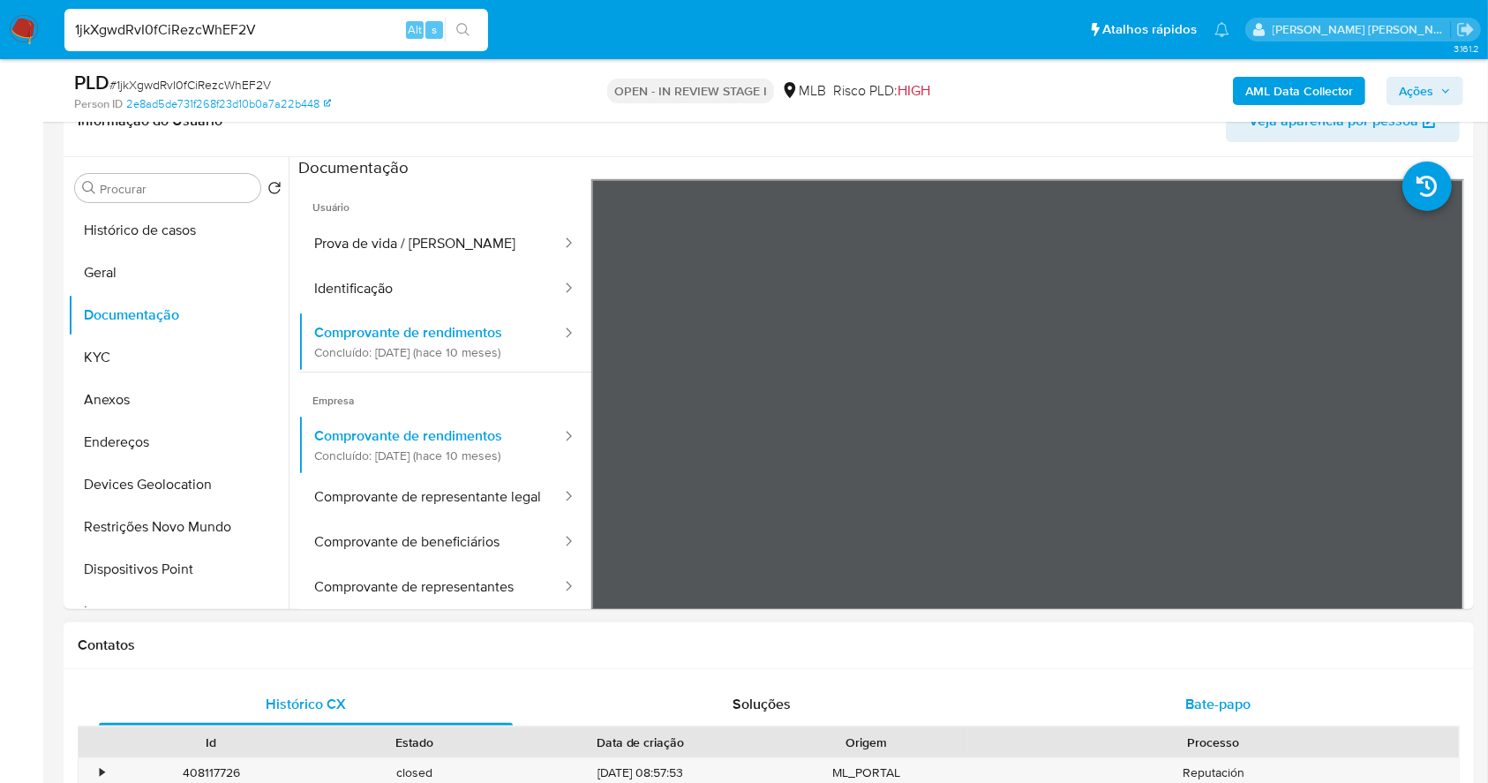
click at [1200, 691] on div "Bate-papo" at bounding box center [1218, 704] width 414 height 42
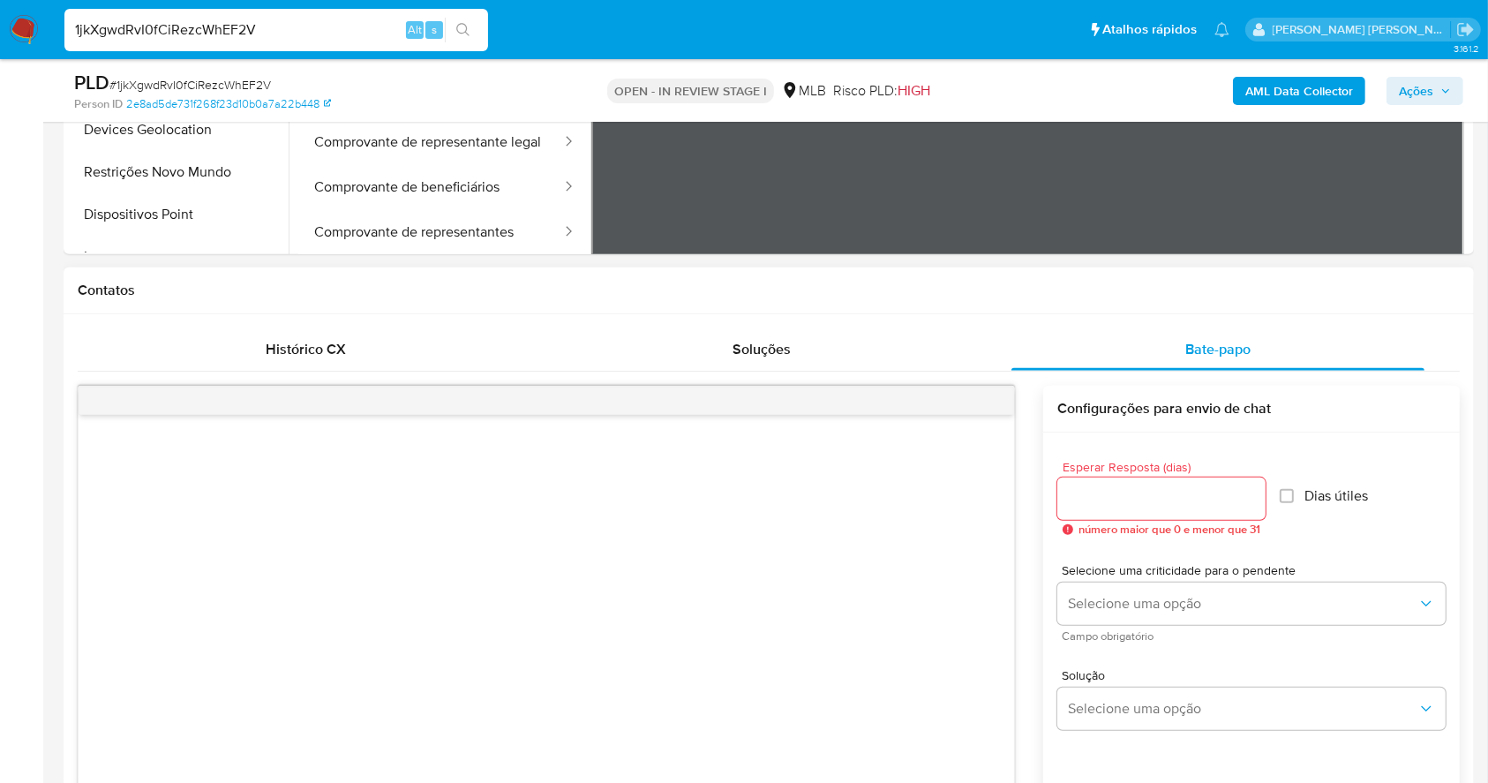
scroll to position [771, 0]
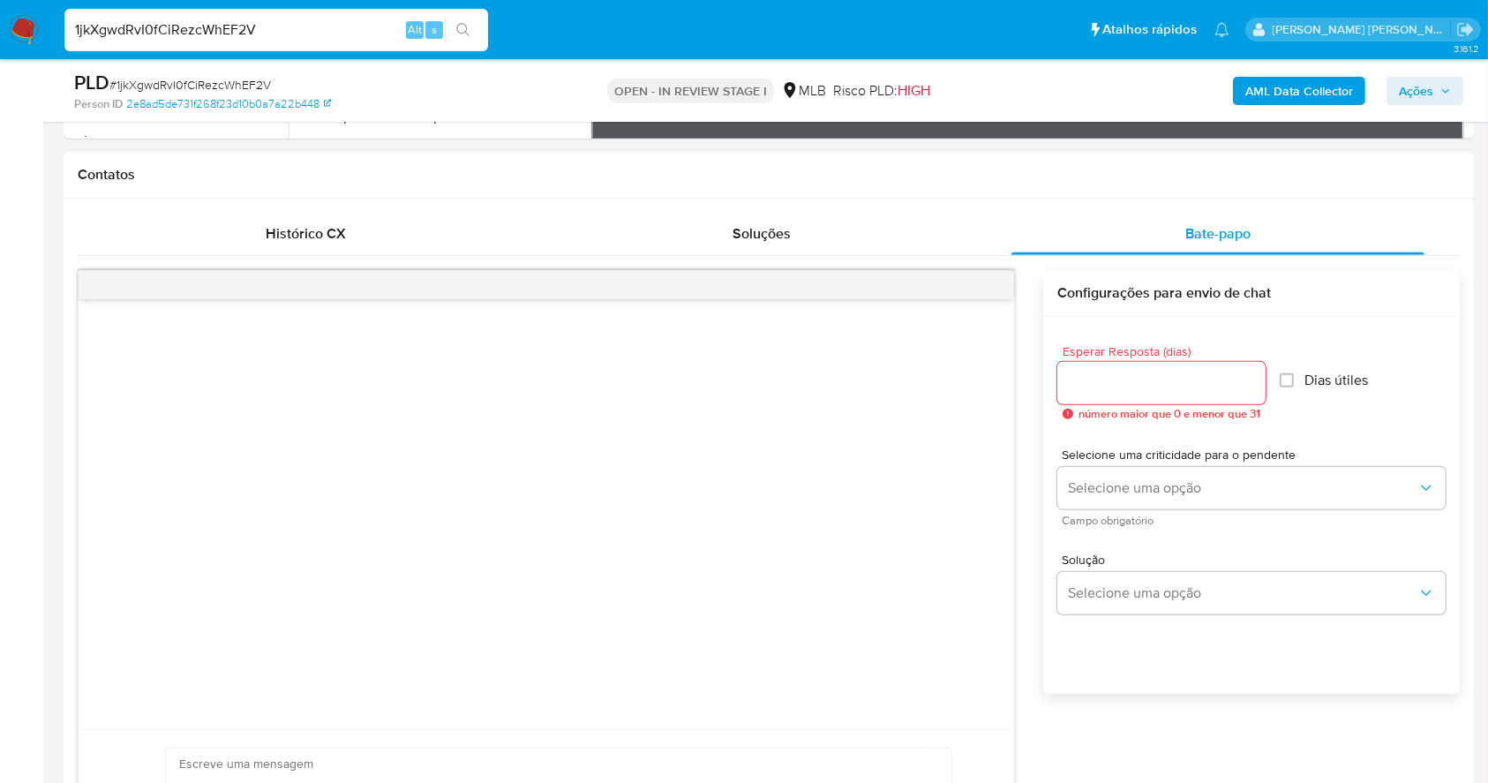
click at [1151, 385] on input "Esperar Resposta (dias)" at bounding box center [1161, 383] width 208 height 23
click at [1150, 375] on input "Esperar Resposta (dias)" at bounding box center [1161, 383] width 208 height 23
type input "3"
click at [1287, 372] on label "Dias útiles" at bounding box center [1318, 381] width 88 height 18
click at [1274, 373] on input "Dias útiles" at bounding box center [1281, 380] width 14 height 14
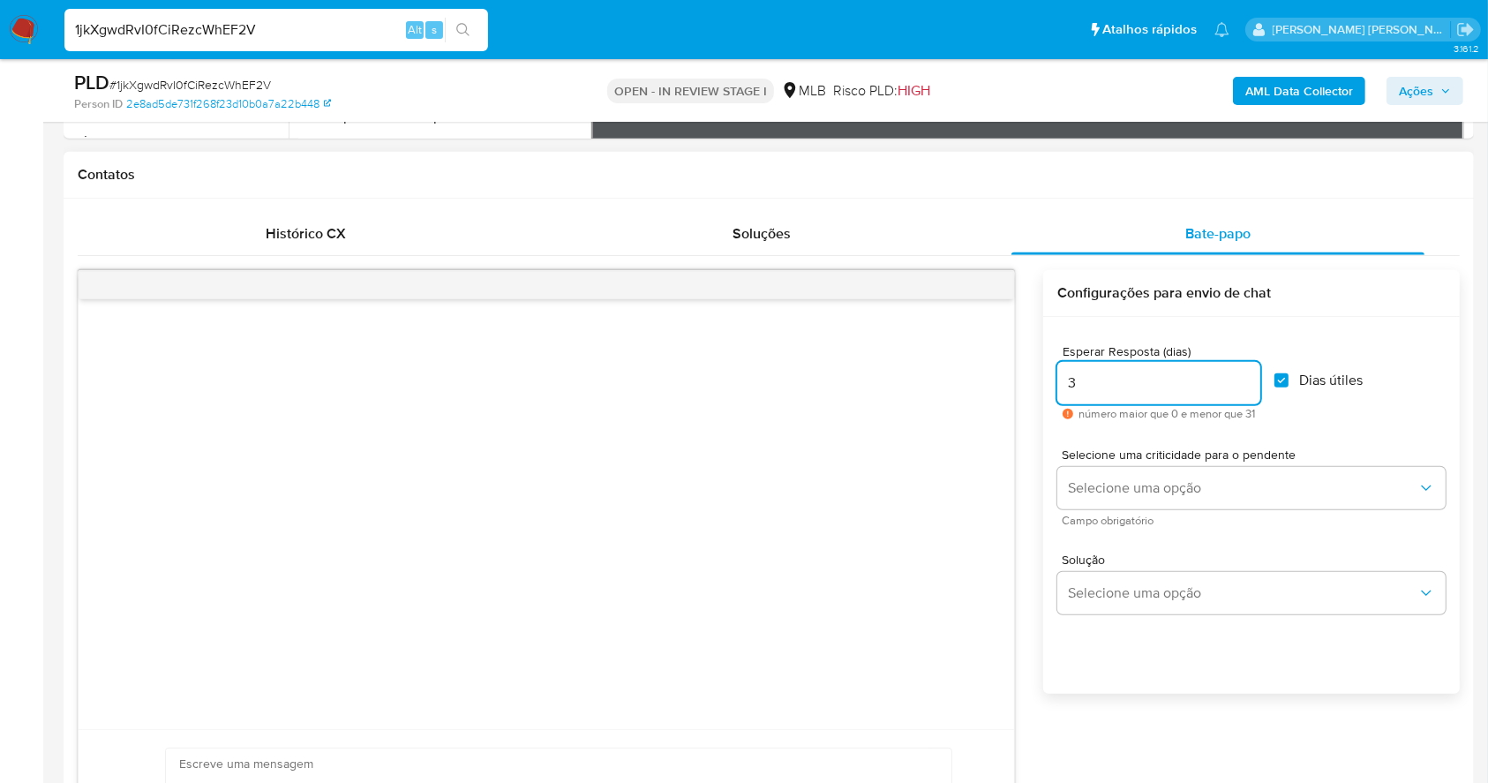
checkbox input "true"
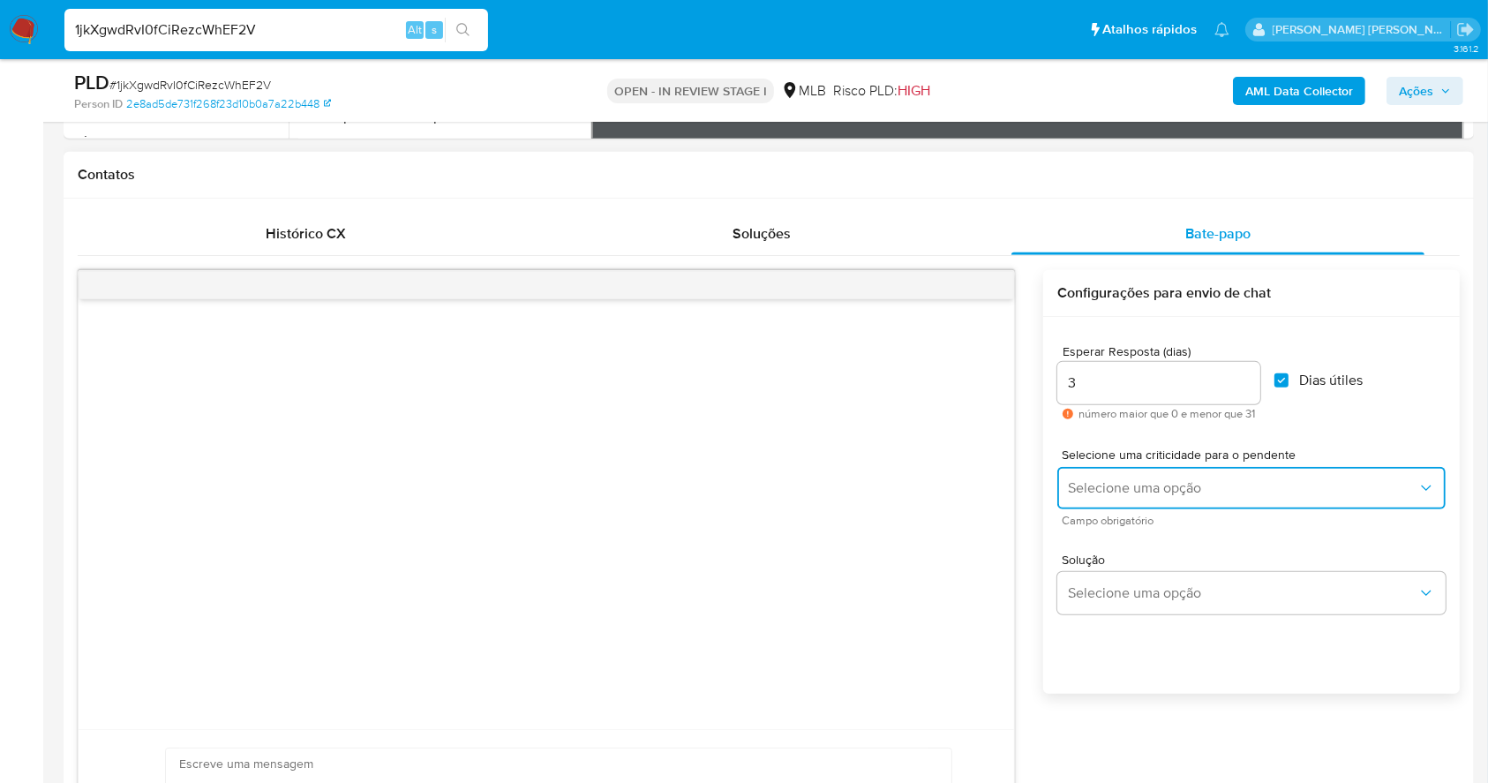
click at [1294, 471] on button "Selecione uma opção" at bounding box center [1251, 488] width 388 height 42
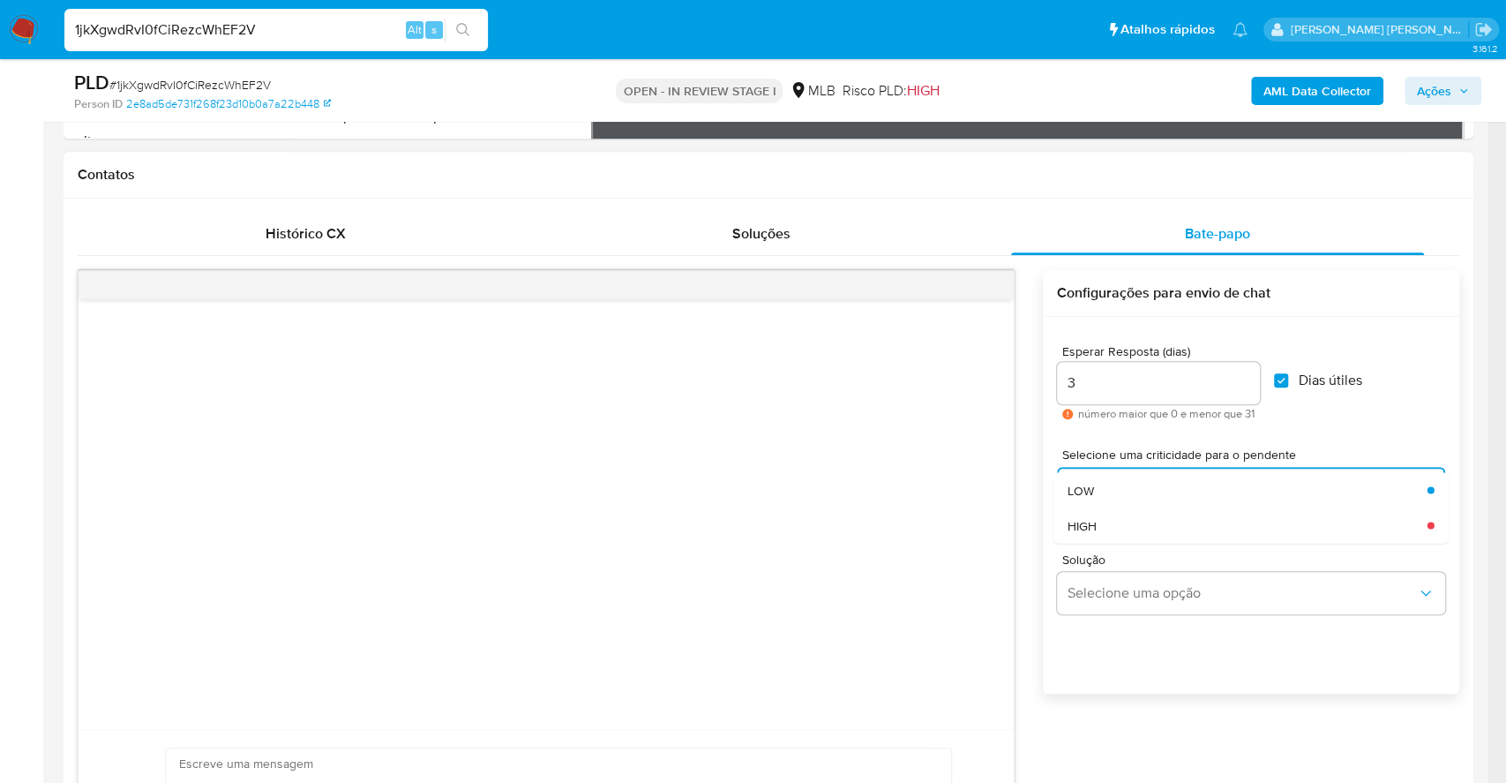
drag, startPoint x: 1107, startPoint y: 494, endPoint x: 685, endPoint y: 510, distance: 423.0
click at [1107, 493] on div "LOW" at bounding box center [1242, 489] width 349 height 35
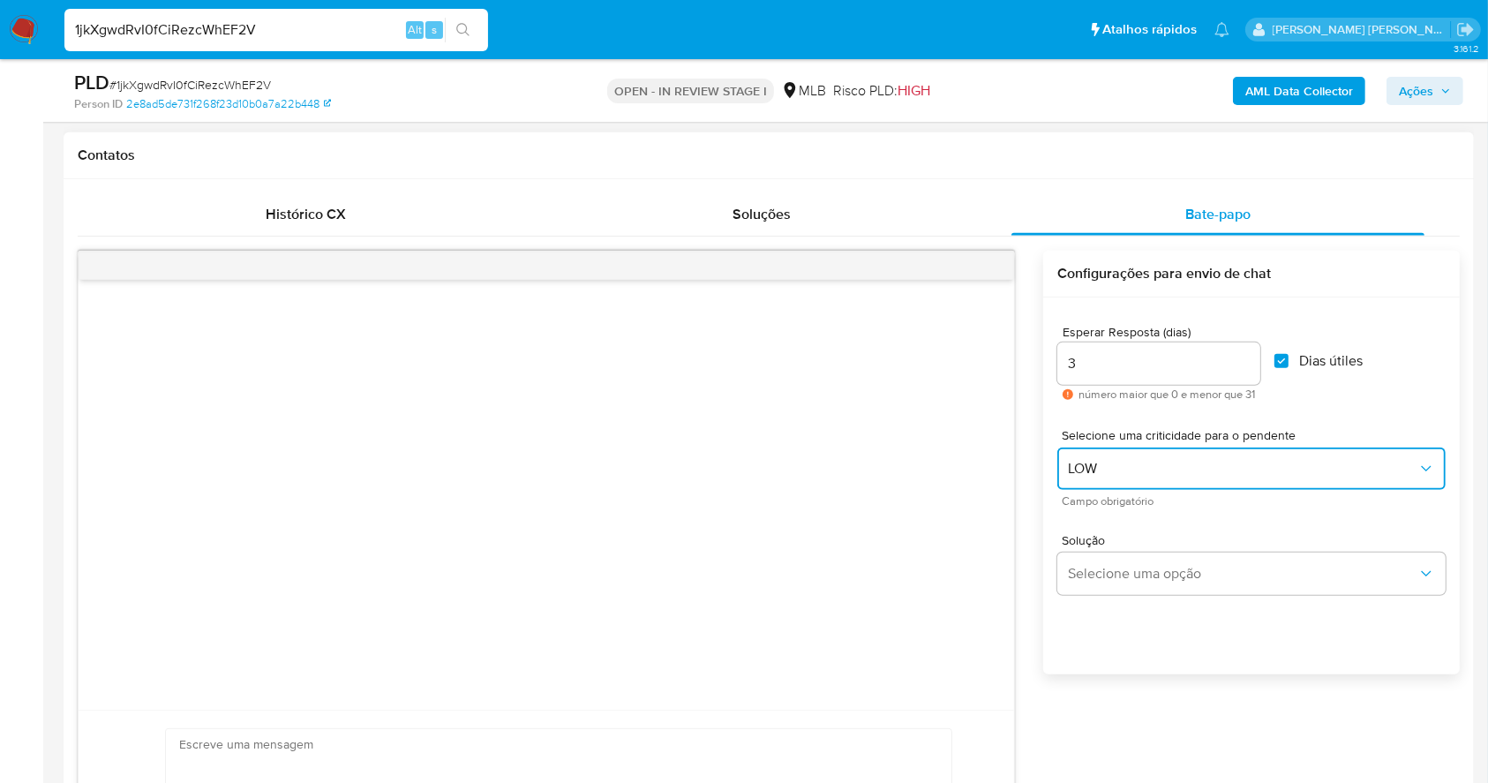
scroll to position [1007, 0]
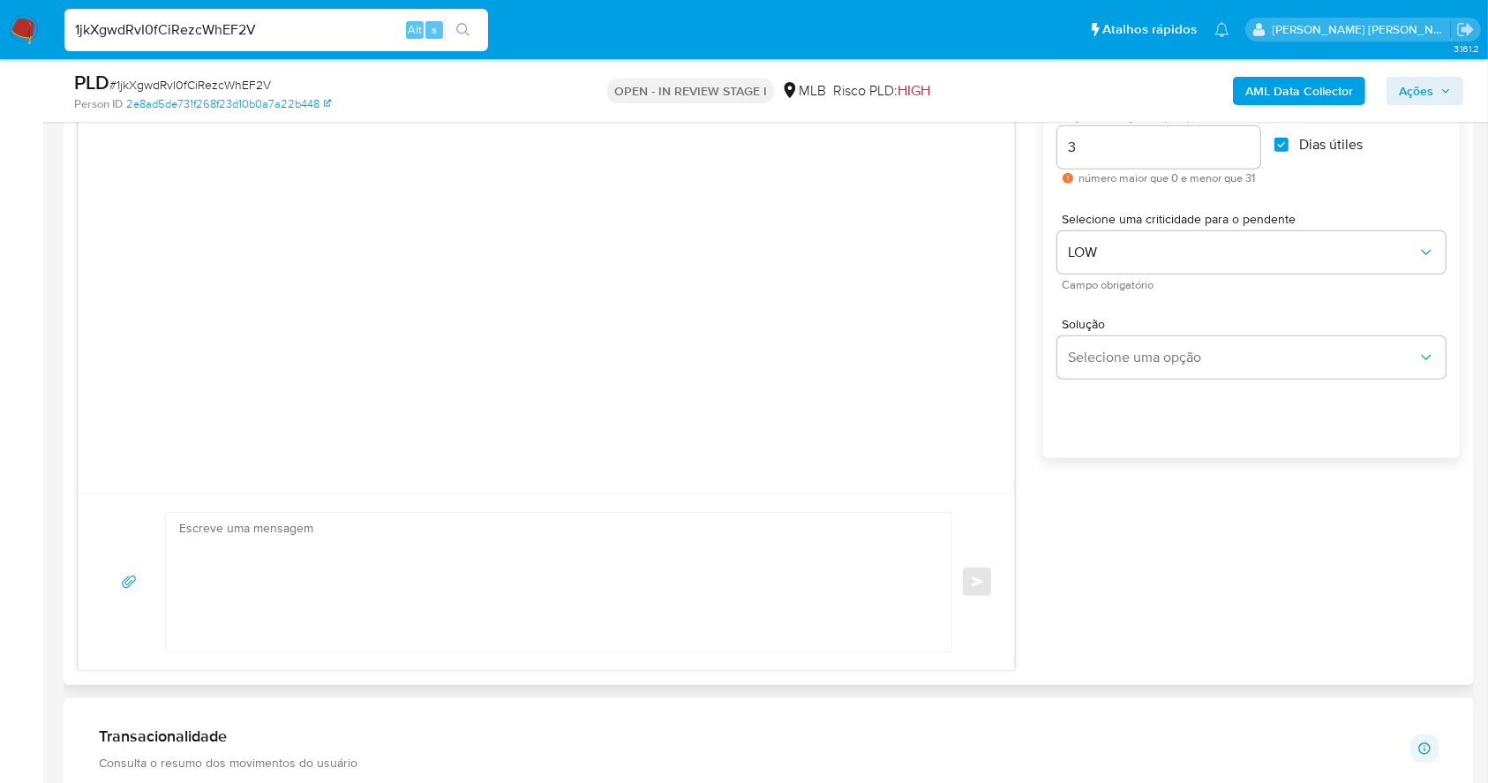
click at [320, 520] on textarea at bounding box center [554, 582] width 750 height 139
paste textarea "Olá, Estamos realizando uma verificação adicional de segurança em contas de usu…"
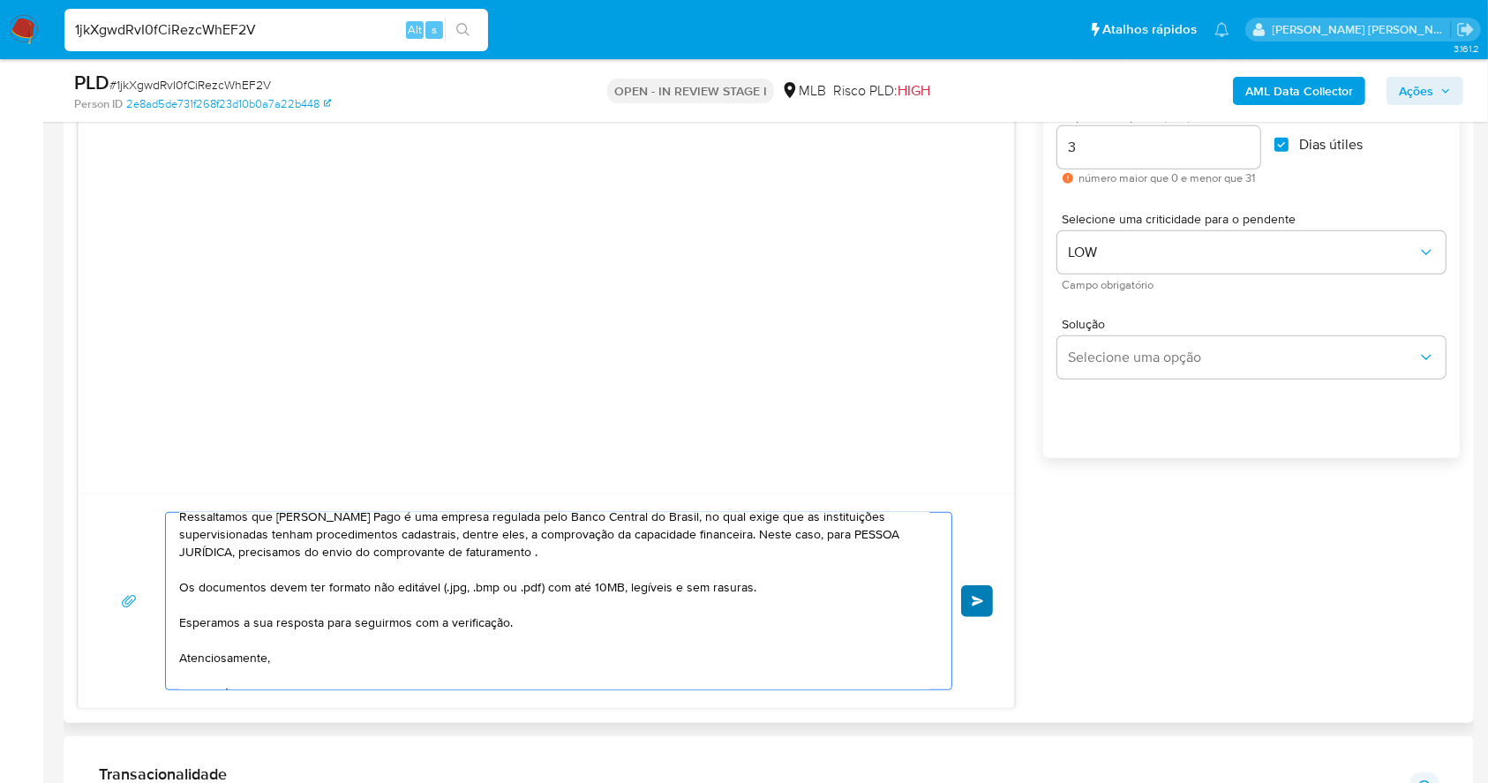
type textarea "Olá, Estamos realizando uma verificação adicional de segurança em contas de usu…"
click at [979, 596] on span "common.send" at bounding box center [978, 601] width 12 height 11
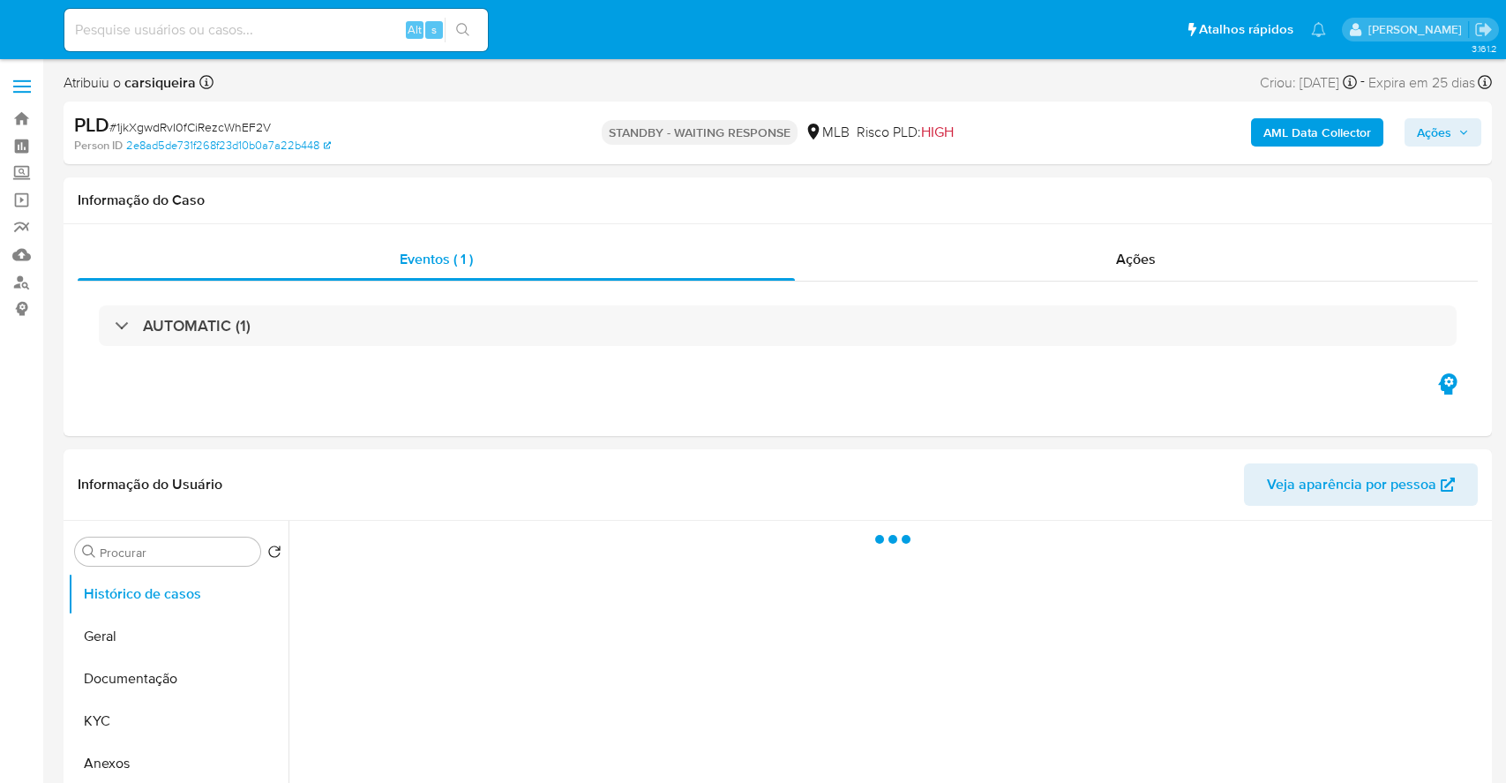
select select "10"
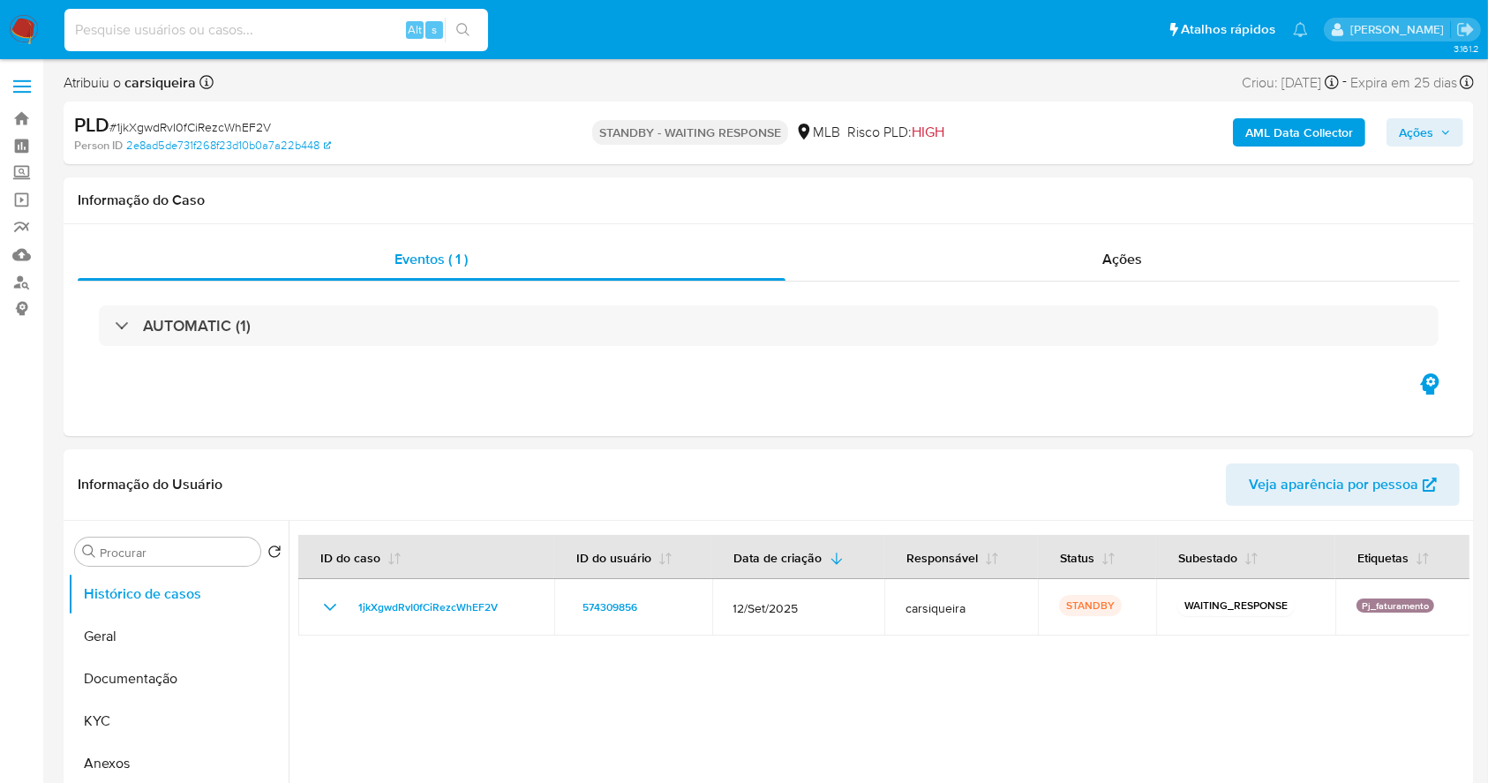
click at [240, 20] on input at bounding box center [276, 30] width 424 height 23
paste input "7AQgAem448PZZMxMD1knREzV"
type input "7AQgAem448PZZMxMD1knREzV"
click at [456, 31] on icon "search-icon" at bounding box center [463, 30] width 14 height 14
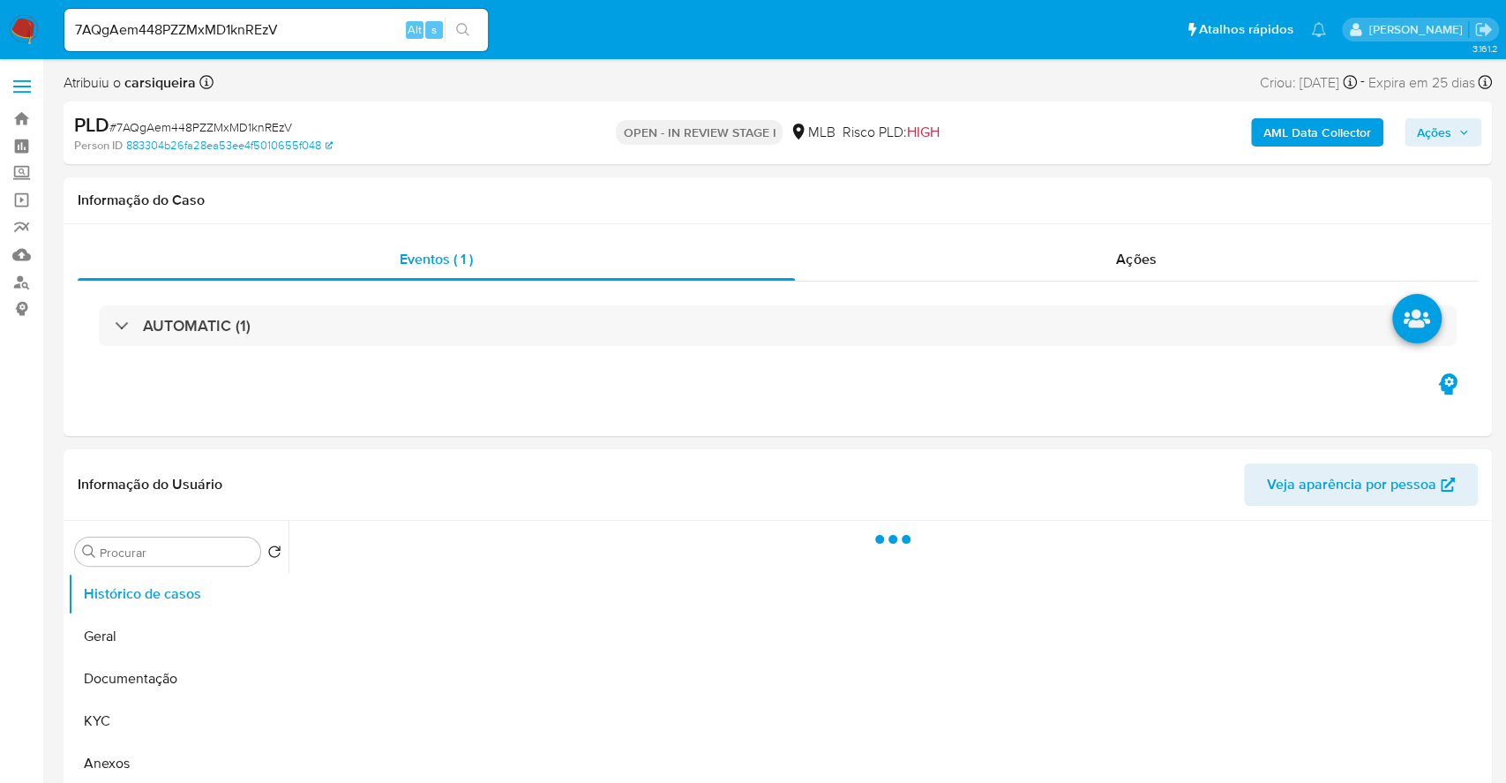
select select "10"
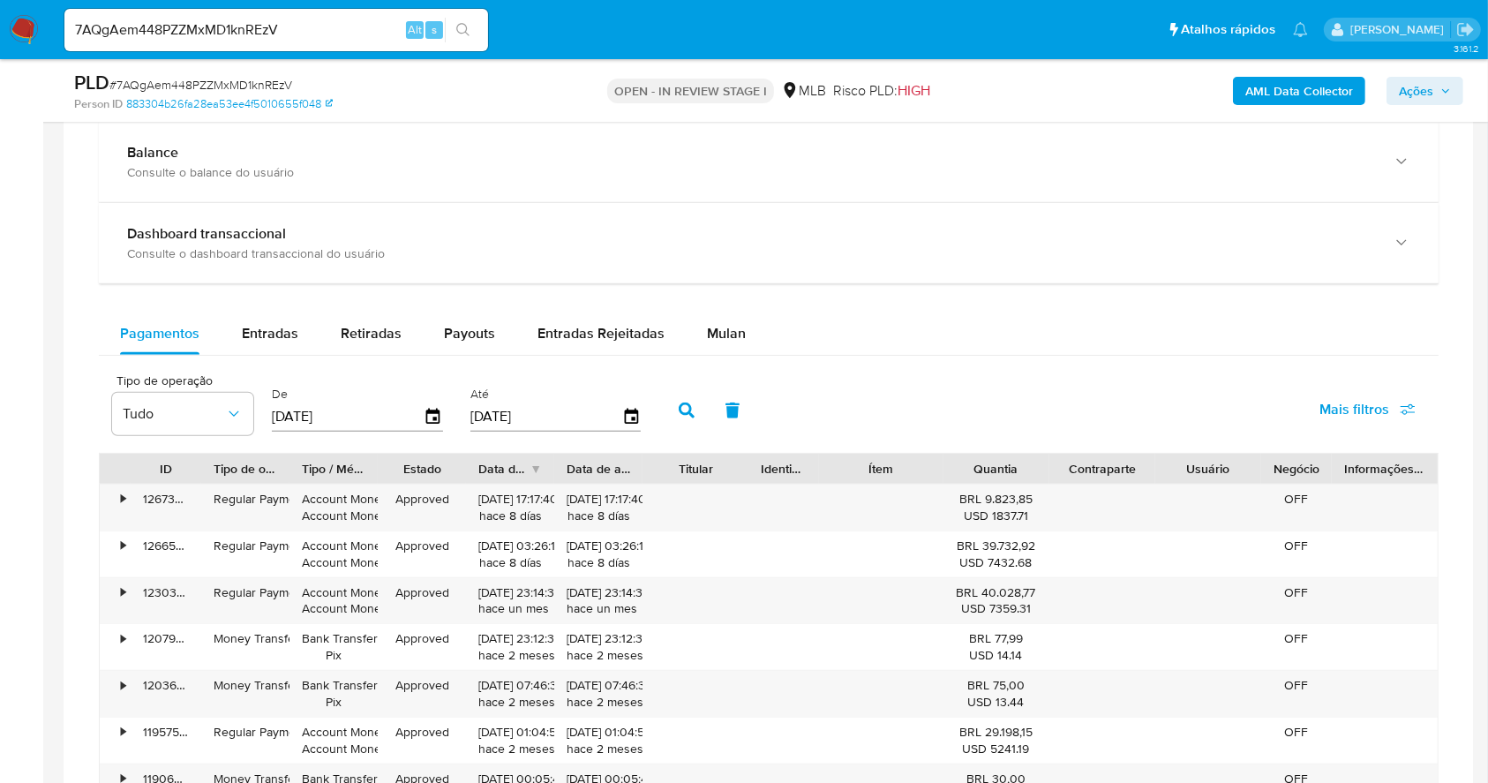
scroll to position [1288, 0]
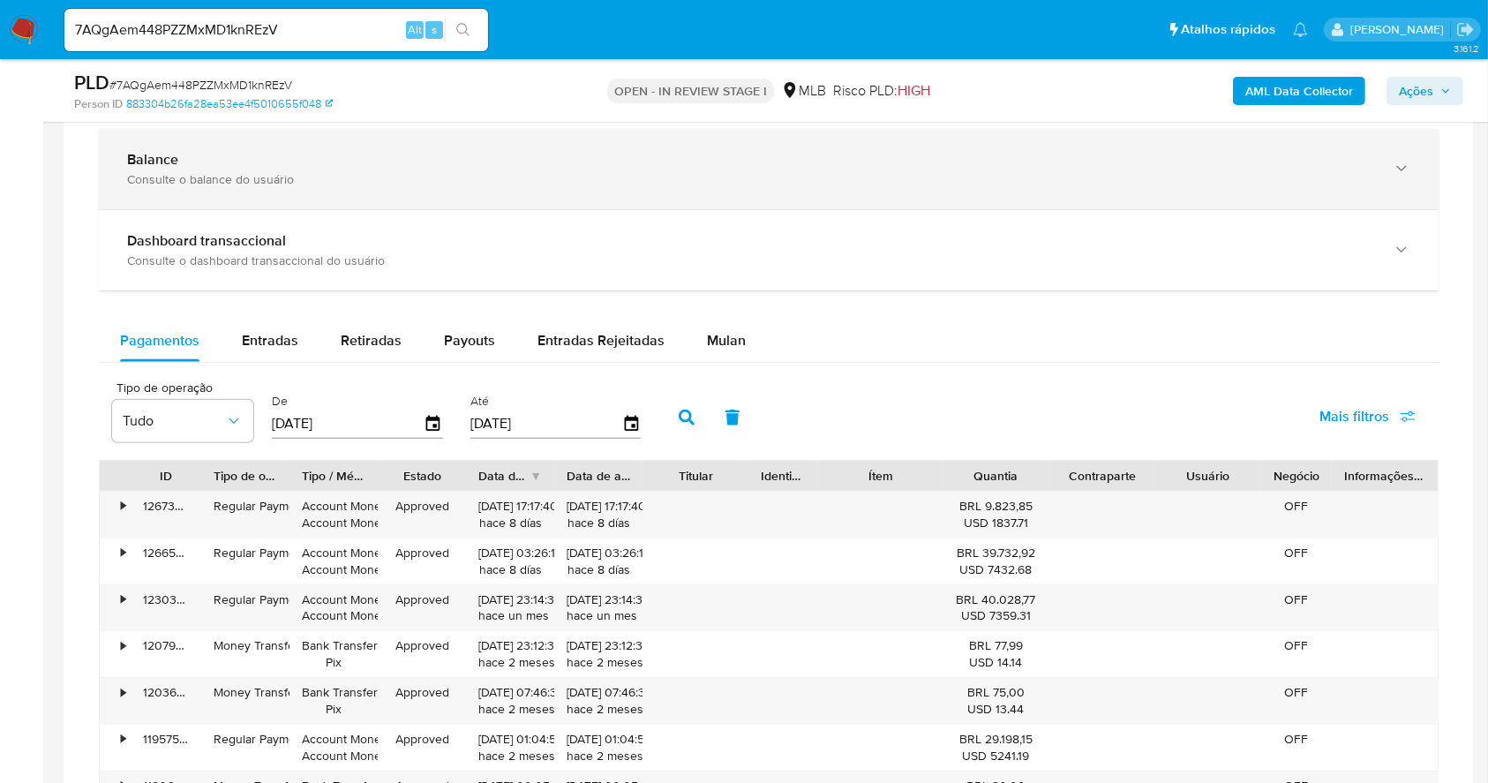
click at [325, 187] on div "Balance Consulte o balance do usuário" at bounding box center [769, 169] width 1340 height 80
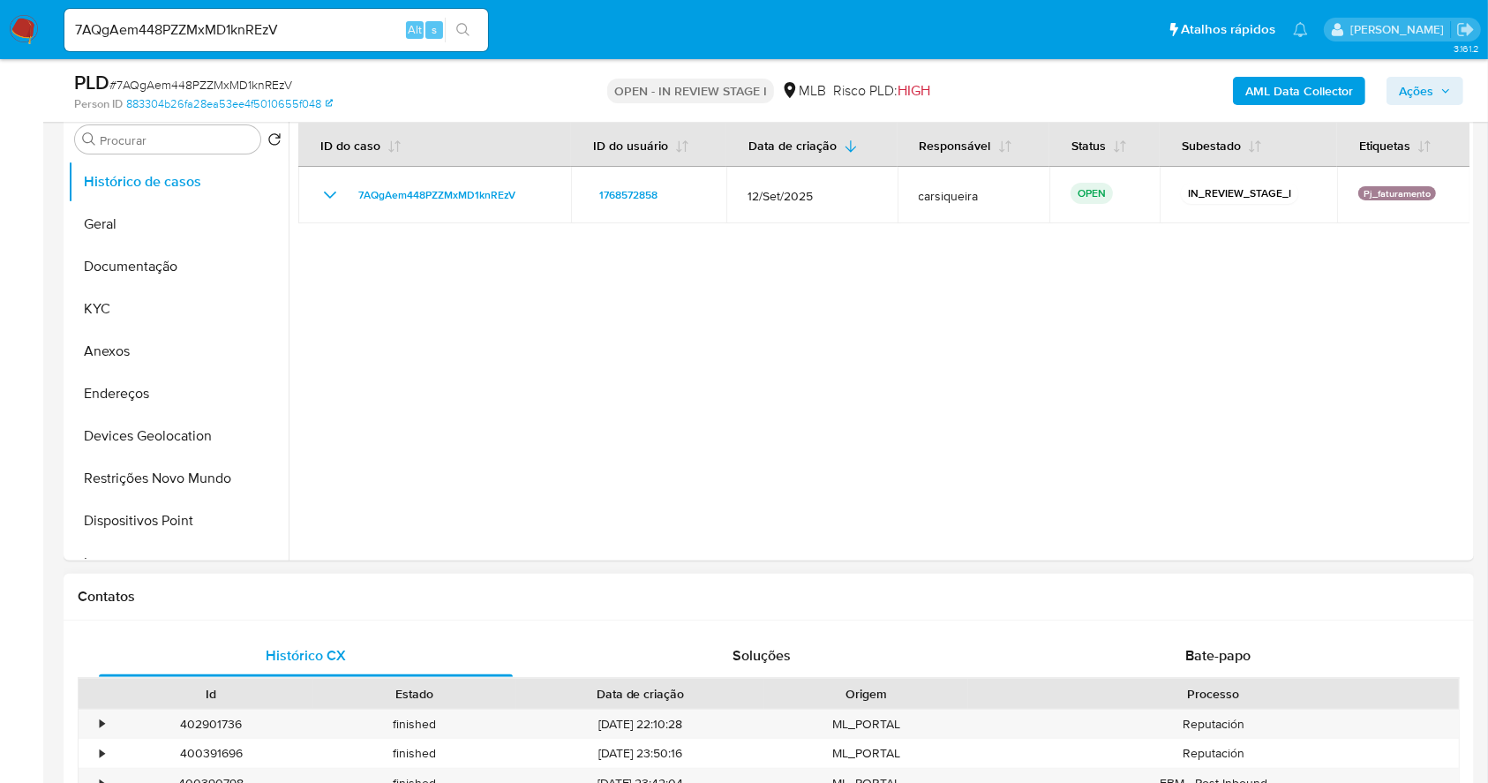
scroll to position [347, 0]
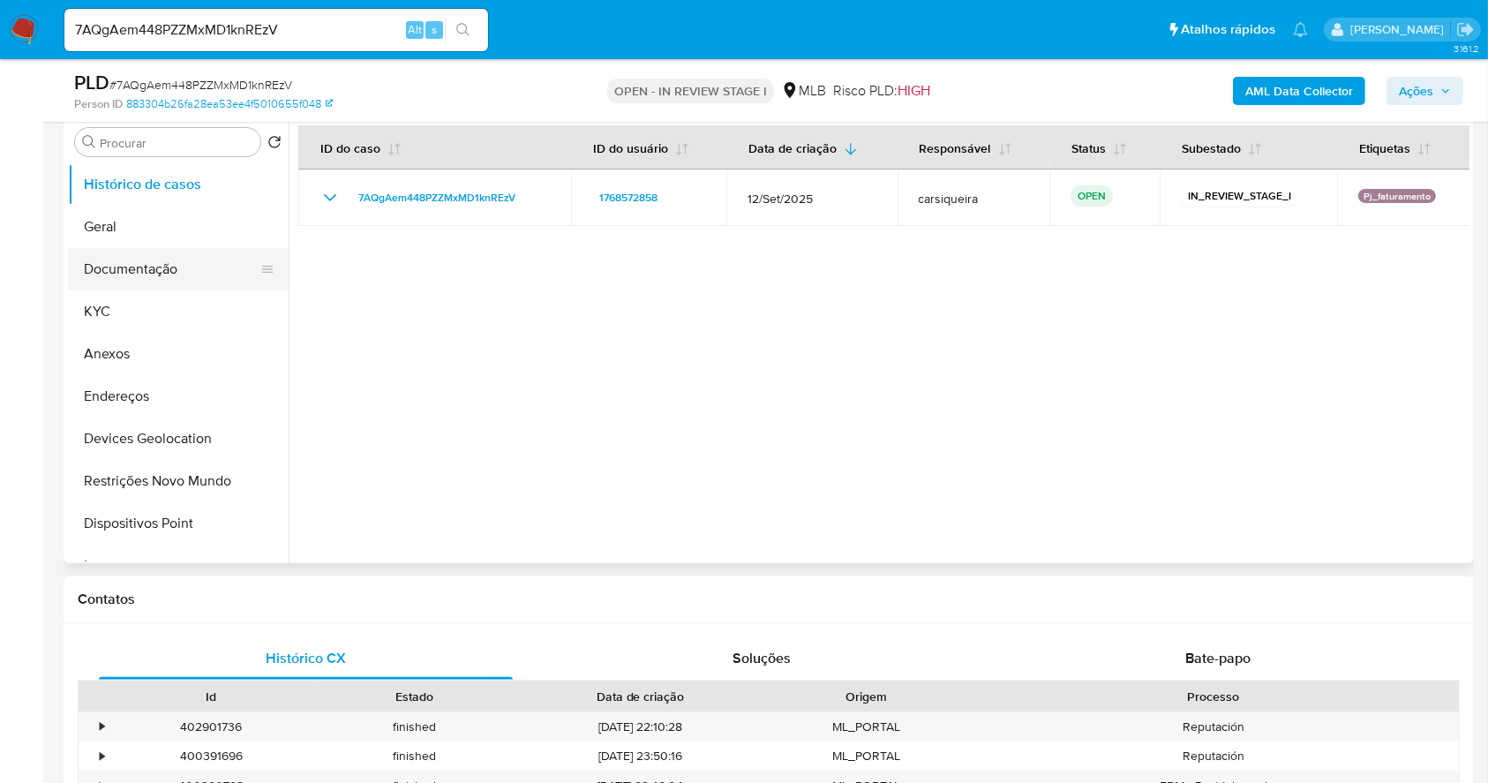
click at [154, 265] on button "Documentação" at bounding box center [171, 269] width 206 height 42
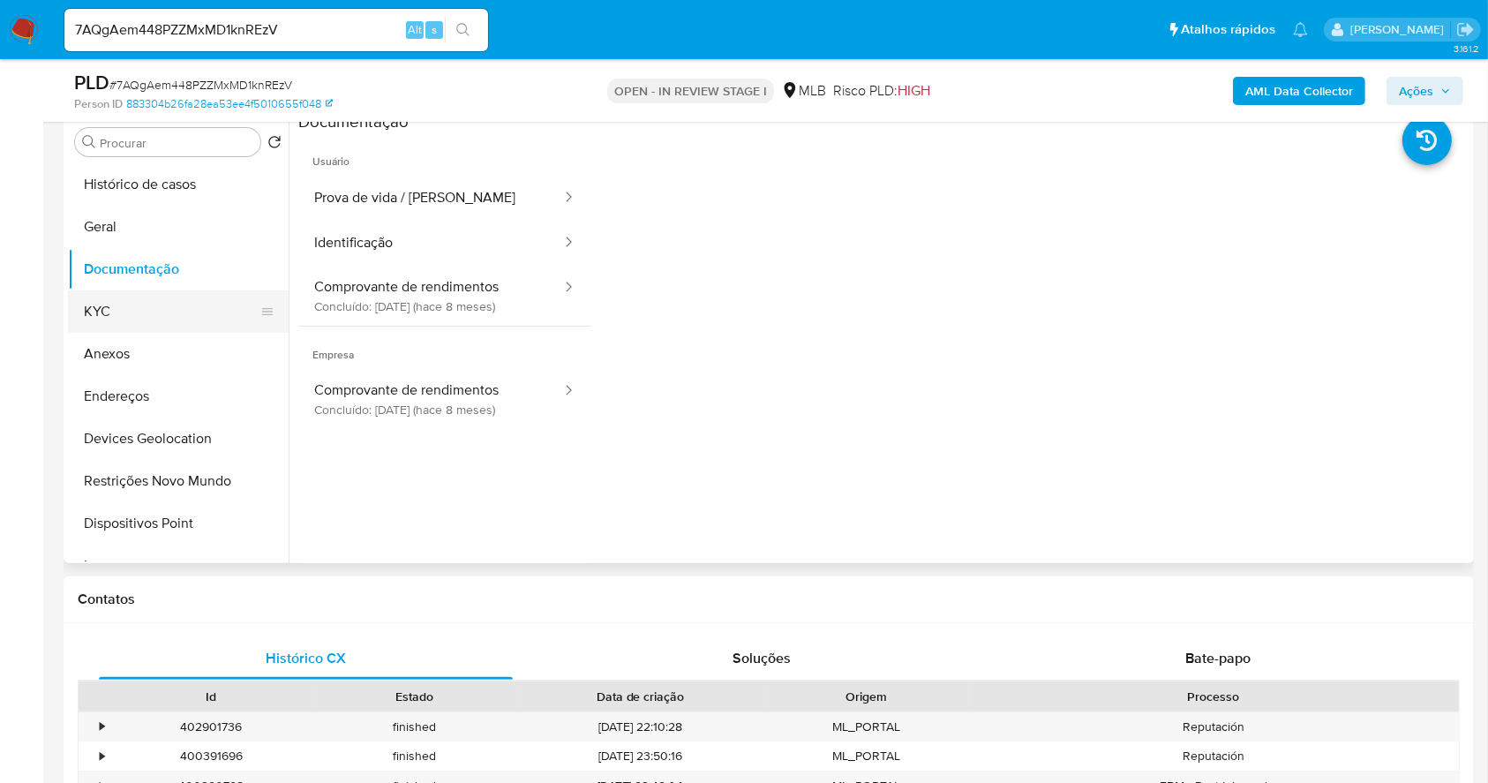
click at [101, 319] on button "KYC" at bounding box center [171, 311] width 206 height 42
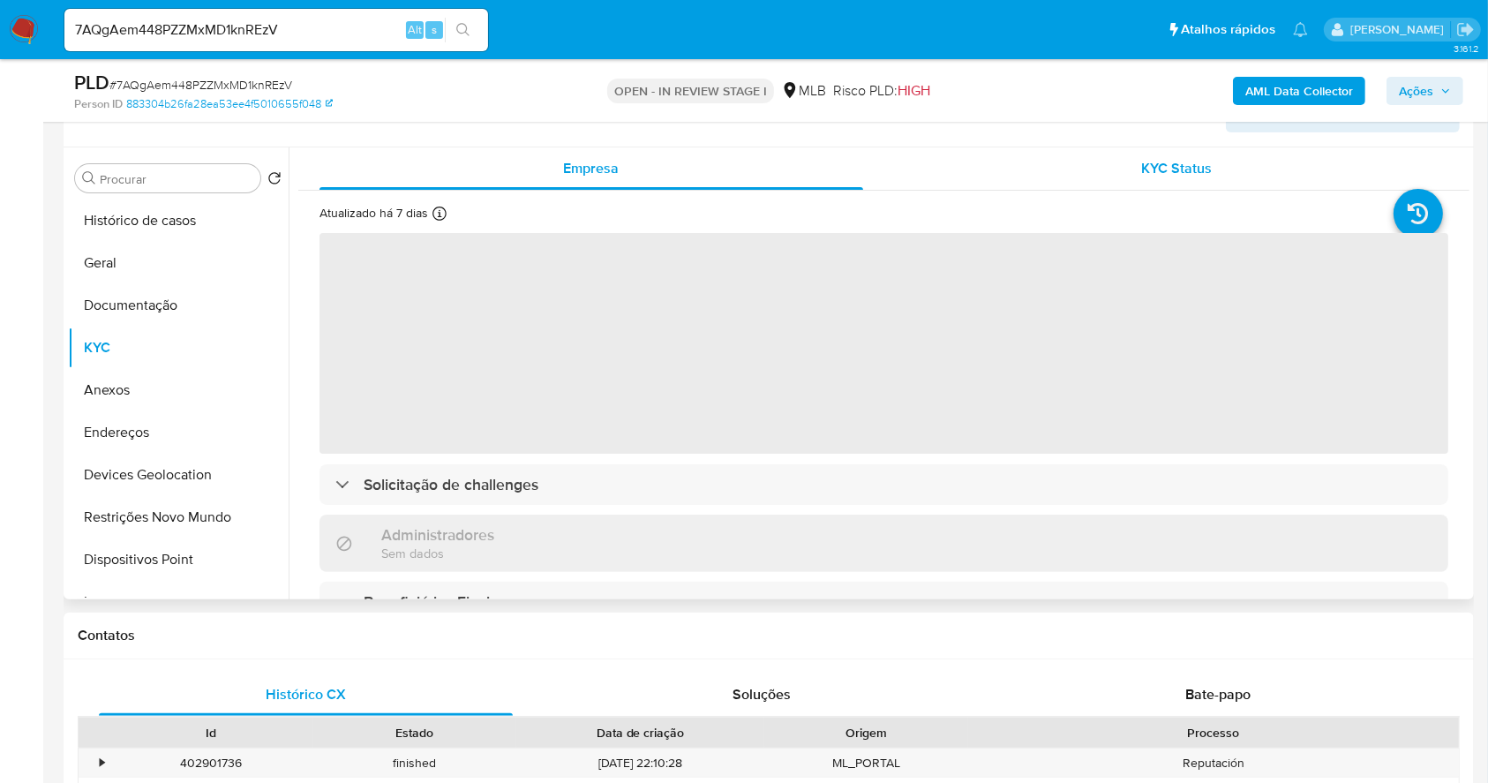
scroll to position [291, 0]
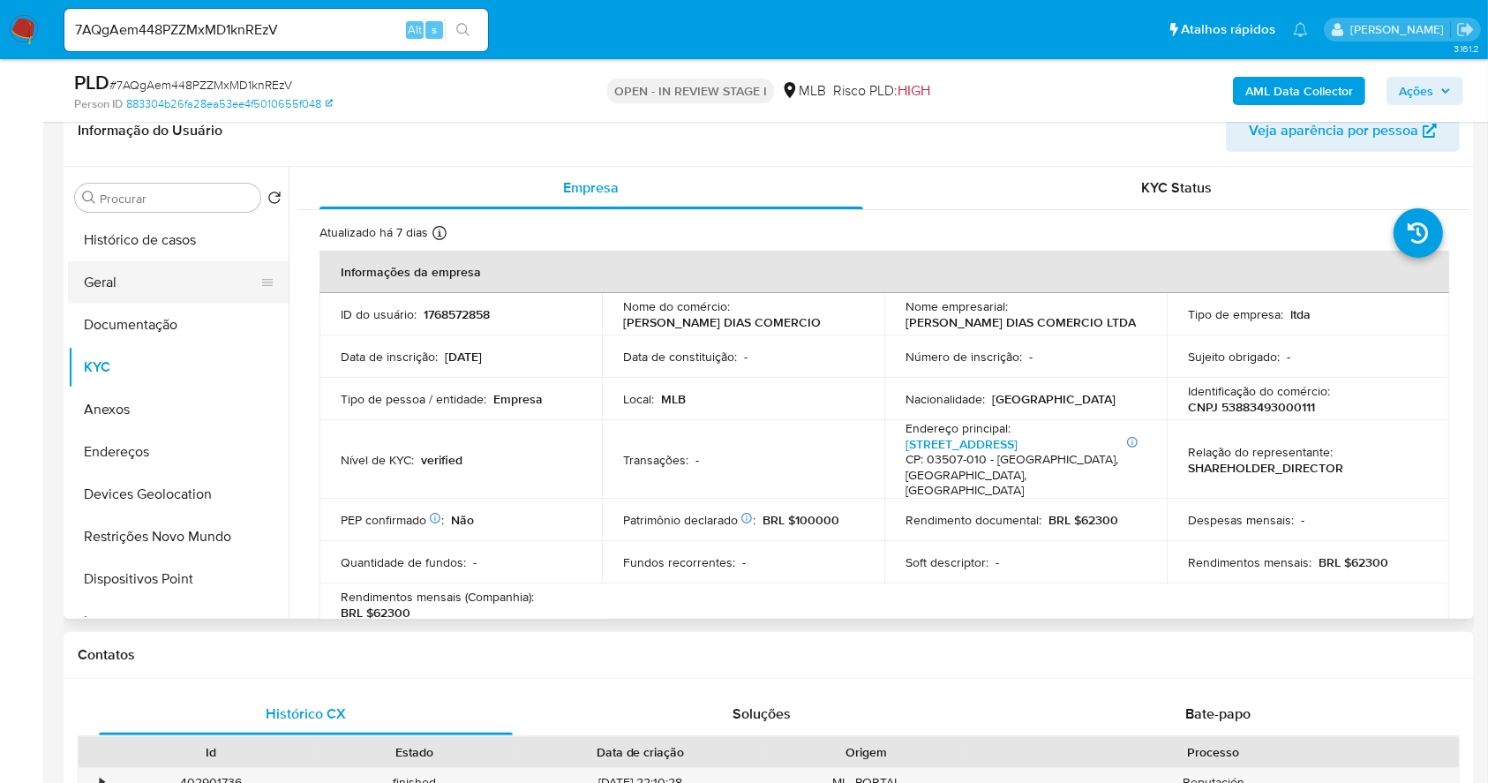
click at [111, 287] on button "Geral" at bounding box center [171, 282] width 206 height 42
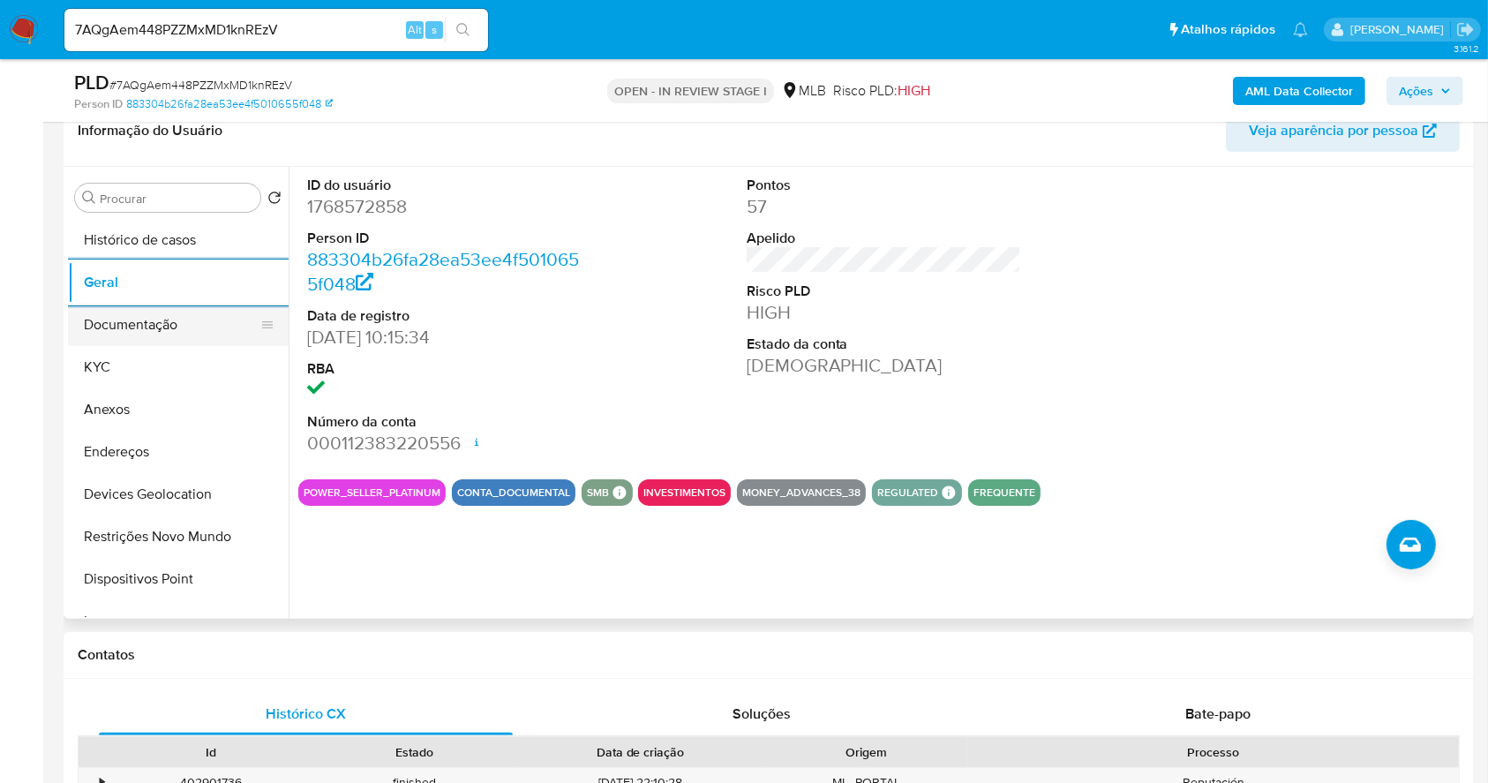
click at [183, 331] on button "Documentação" at bounding box center [171, 325] width 206 height 42
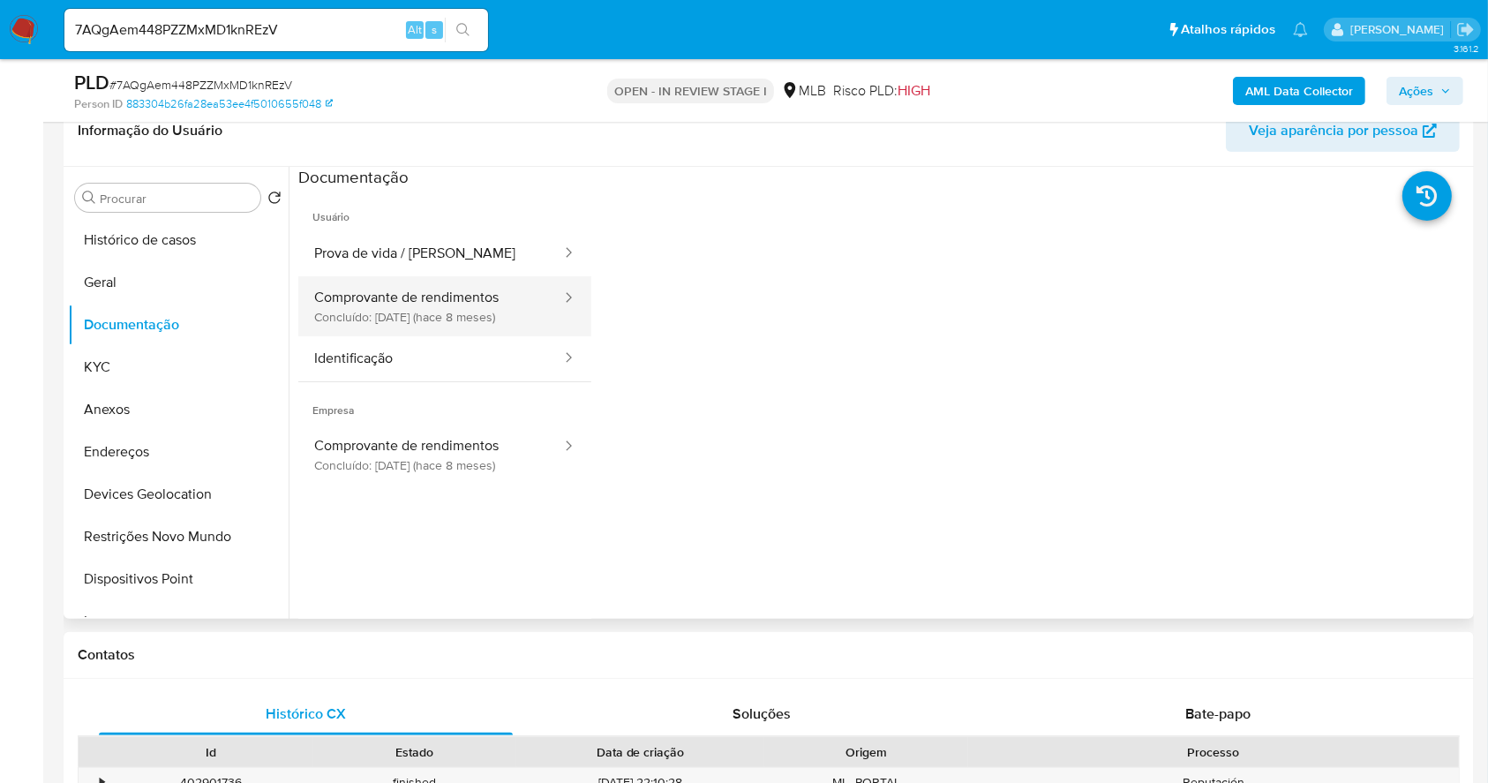
click at [502, 314] on button "Comprovante de rendimentos Concluído: 11/02/2025 (hace 8 meses)" at bounding box center [430, 306] width 265 height 60
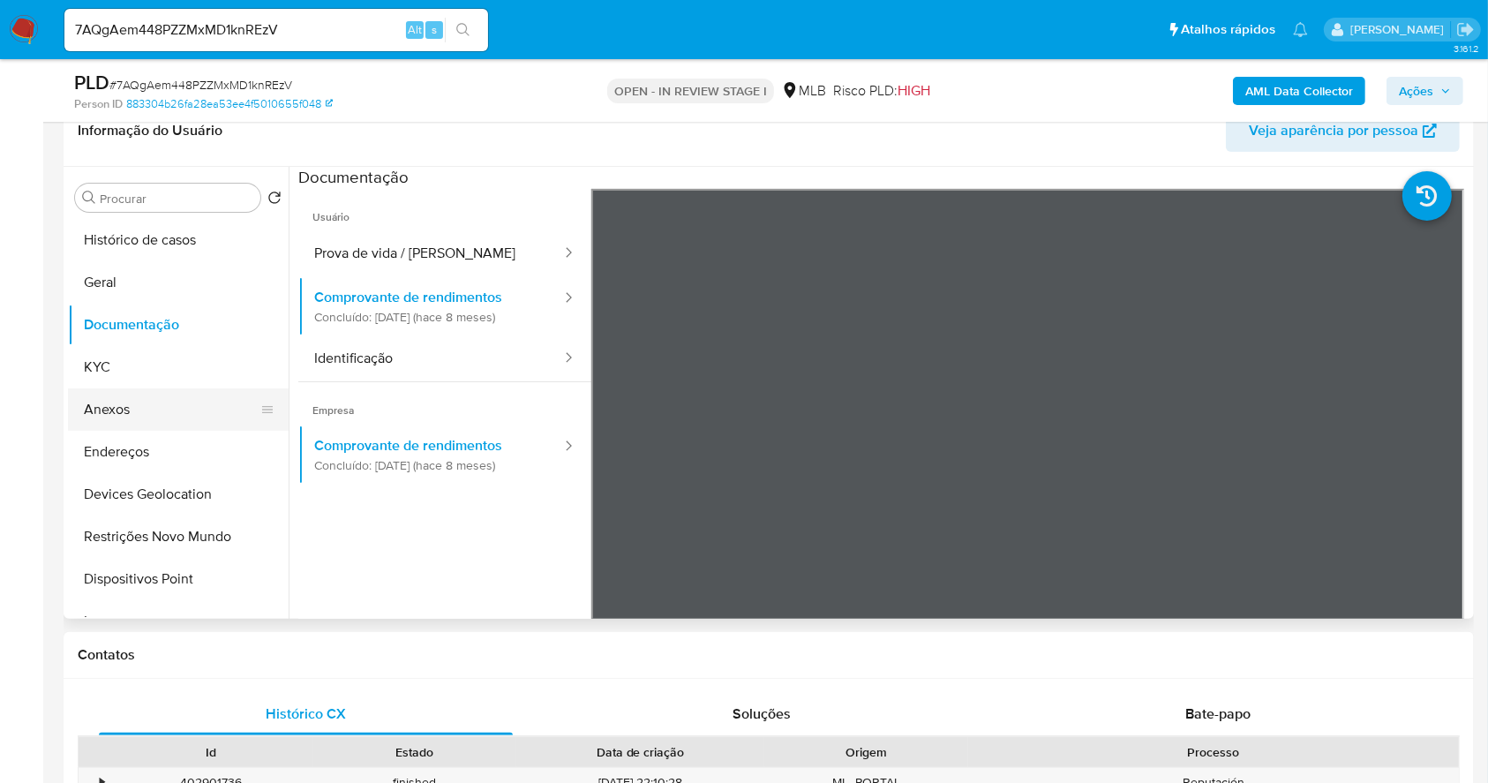
click at [172, 397] on button "Anexos" at bounding box center [171, 409] width 206 height 42
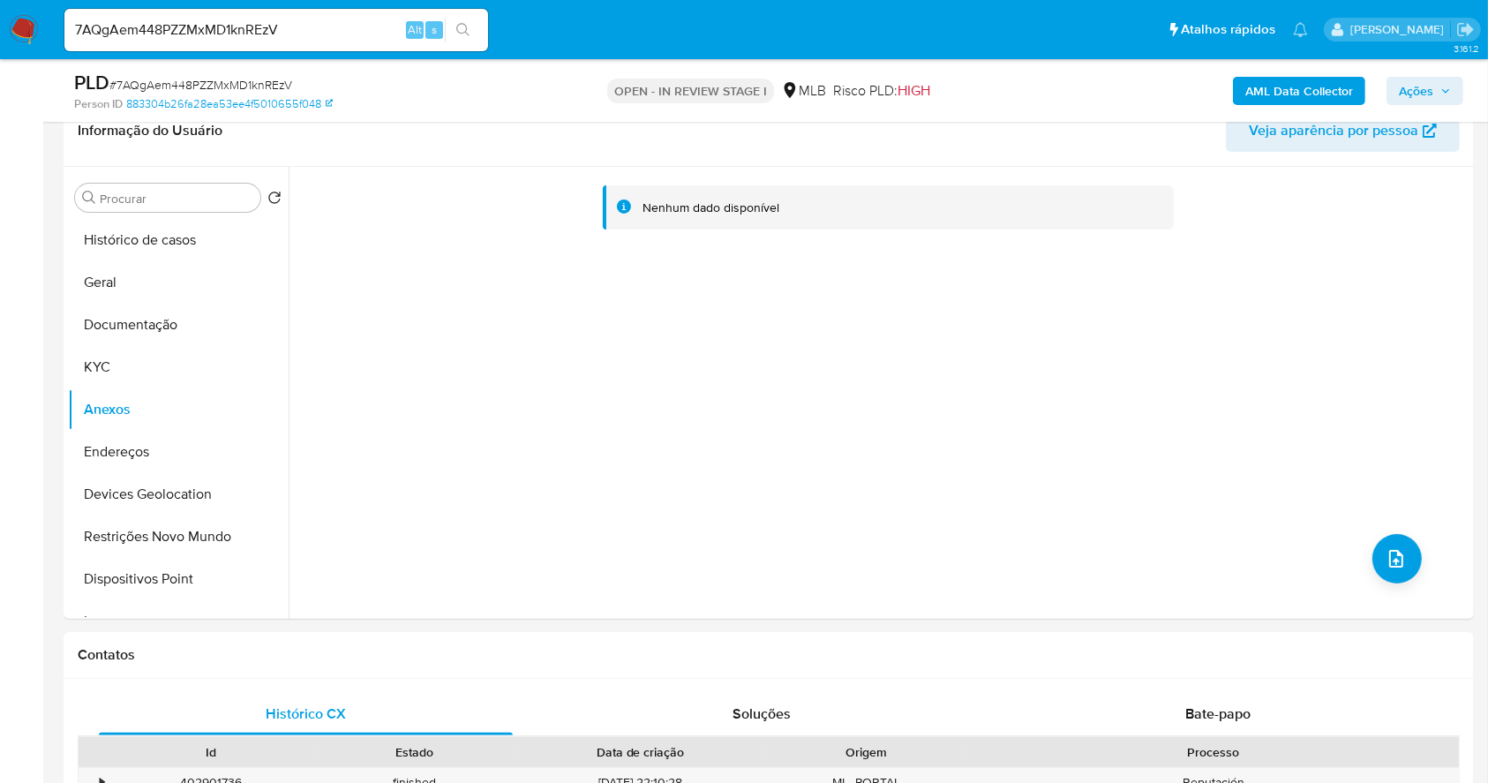
click at [1302, 83] on b "AML Data Collector" at bounding box center [1299, 91] width 108 height 28
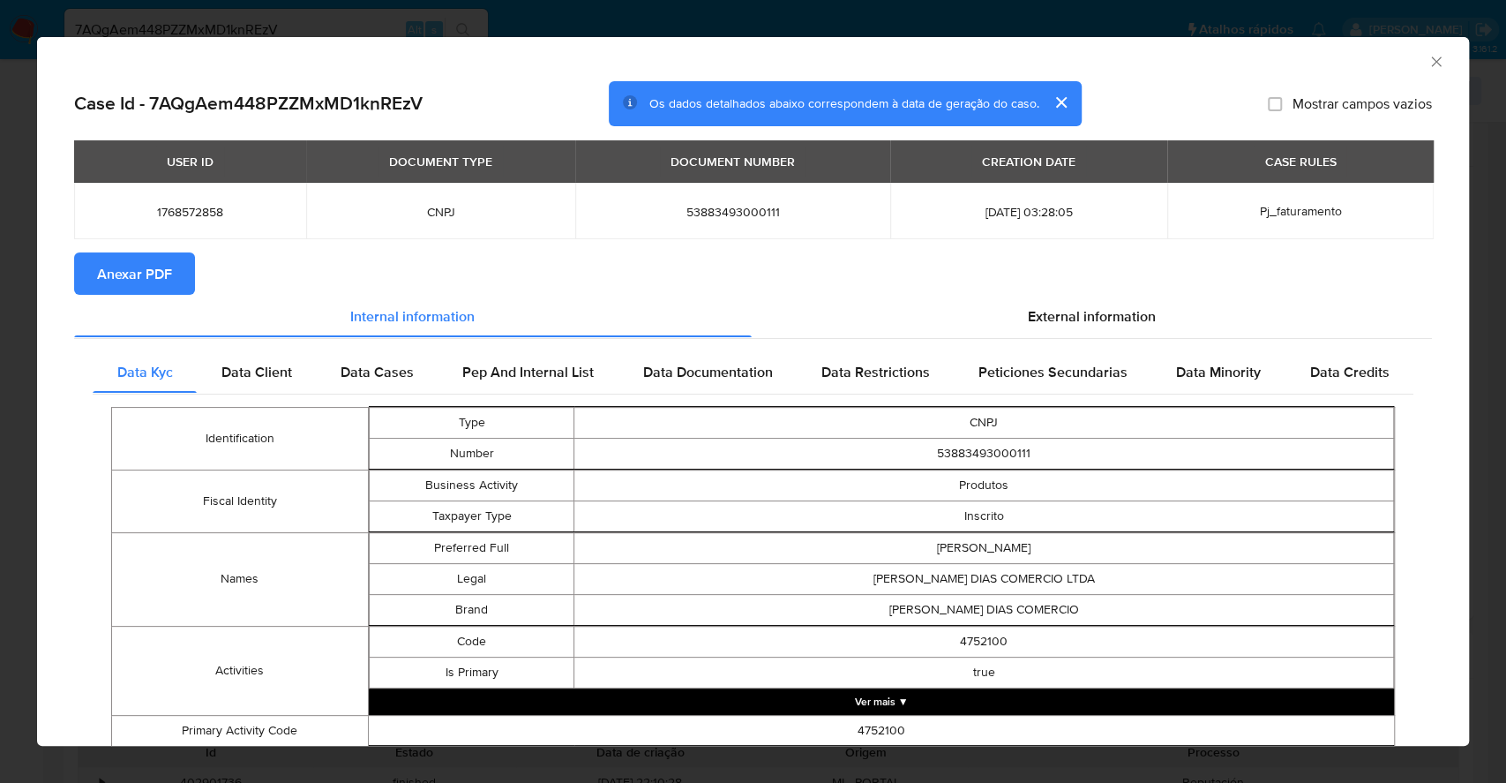
click at [155, 274] on span "Anexar PDF" at bounding box center [134, 273] width 75 height 39
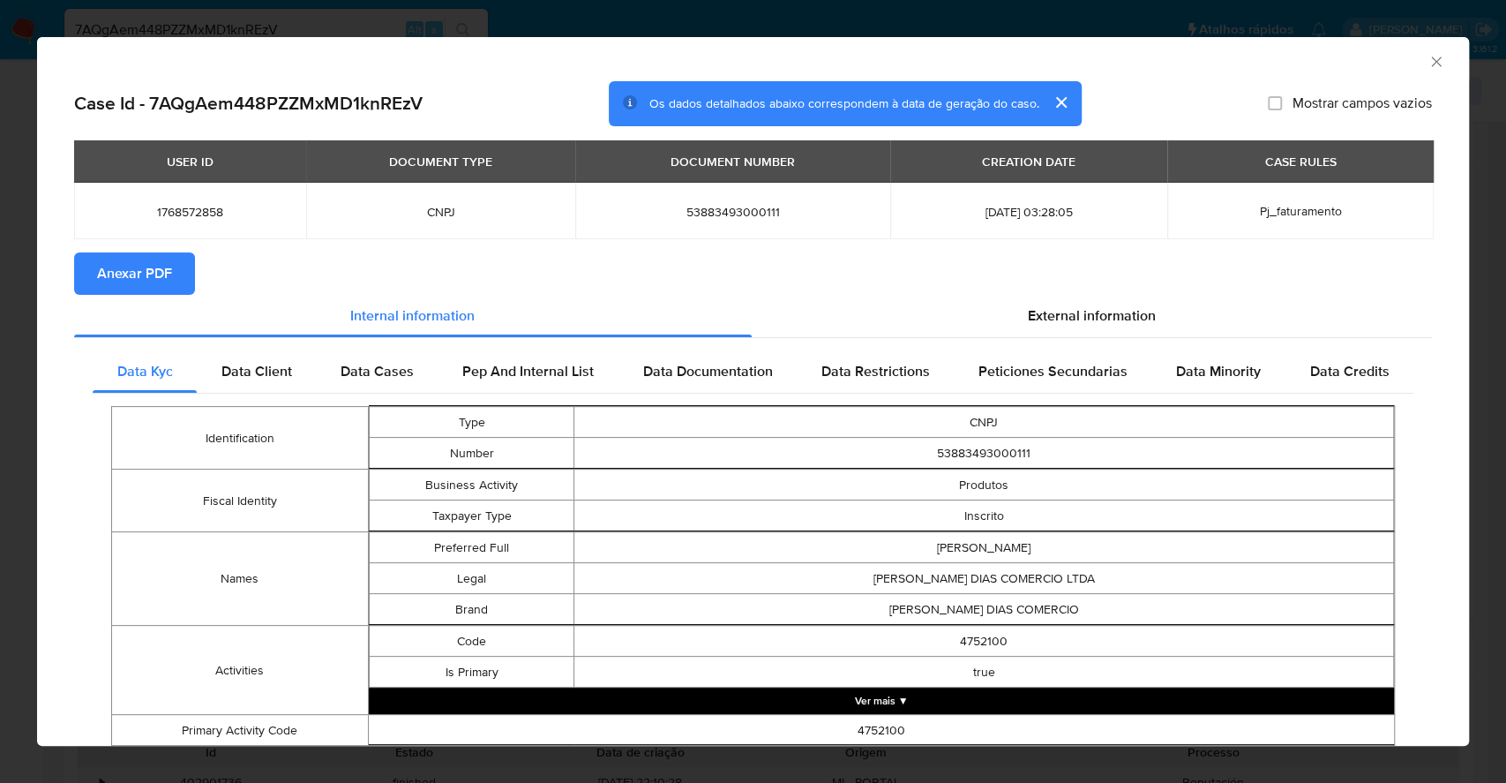
click at [0, 359] on div "AML Data Collector Case Id - 7AQgAem448PZZMxMD1knREzV Os dados detalhados abaix…" at bounding box center [753, 391] width 1506 height 783
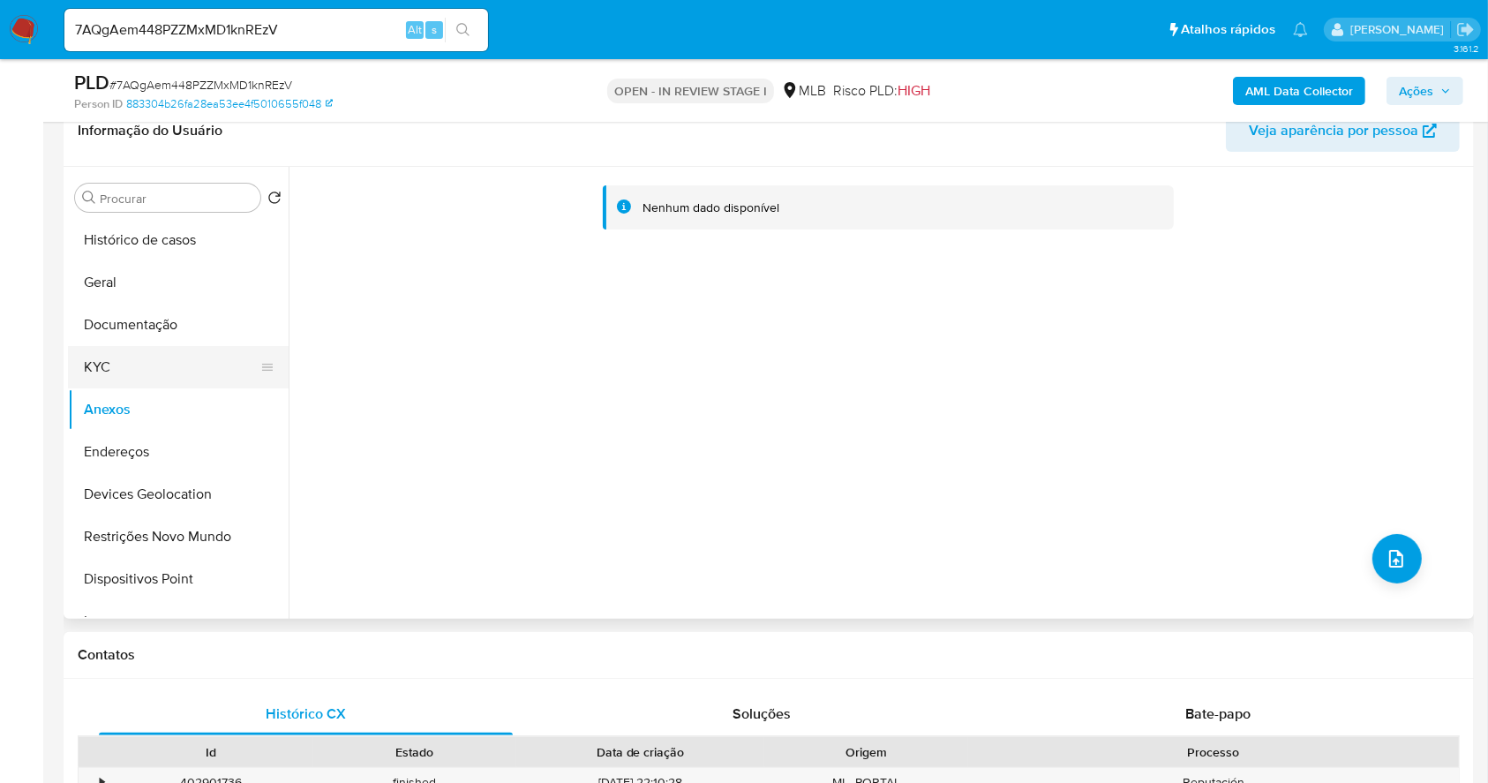
click at [148, 370] on button "KYC" at bounding box center [171, 367] width 206 height 42
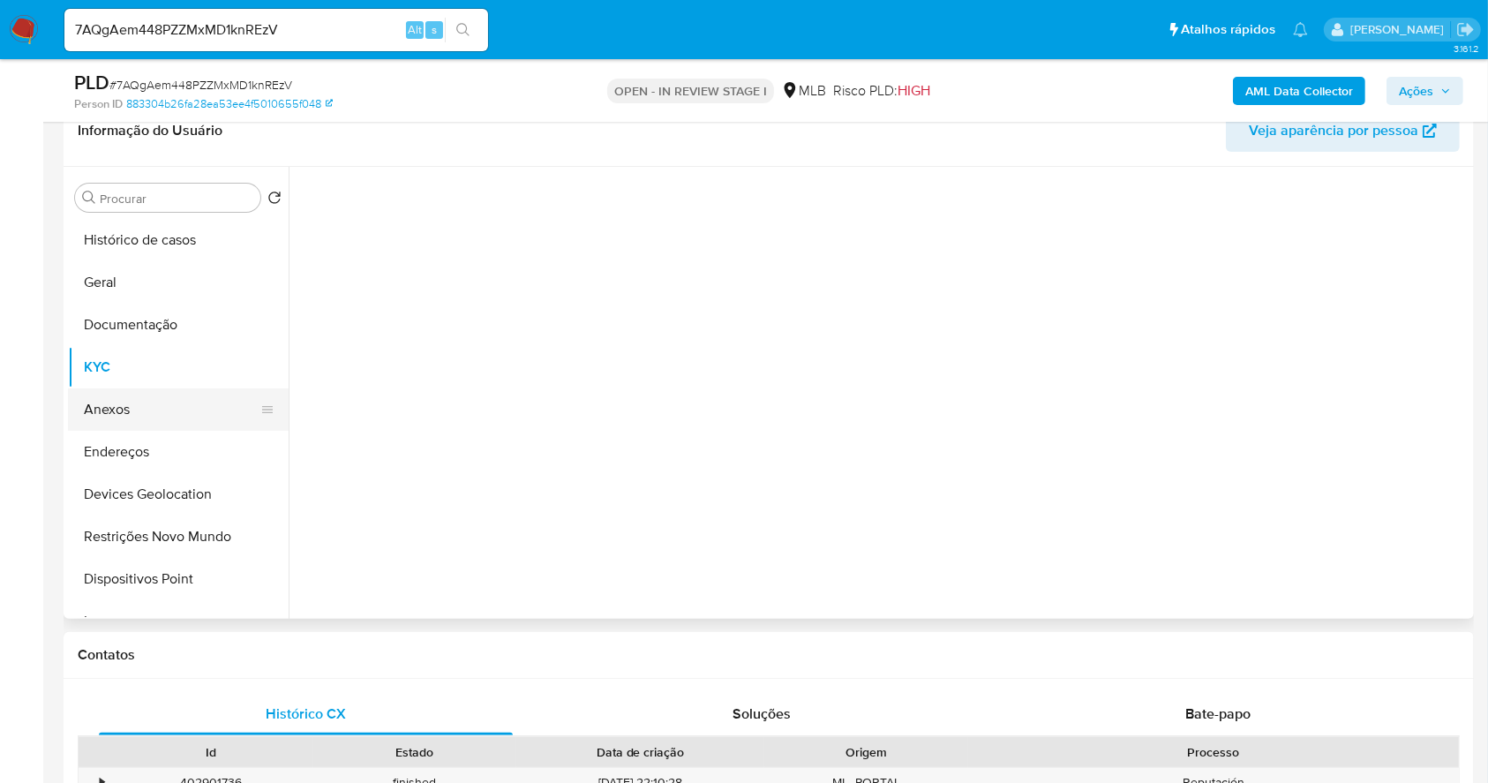
click at [154, 400] on button "Anexos" at bounding box center [171, 409] width 206 height 42
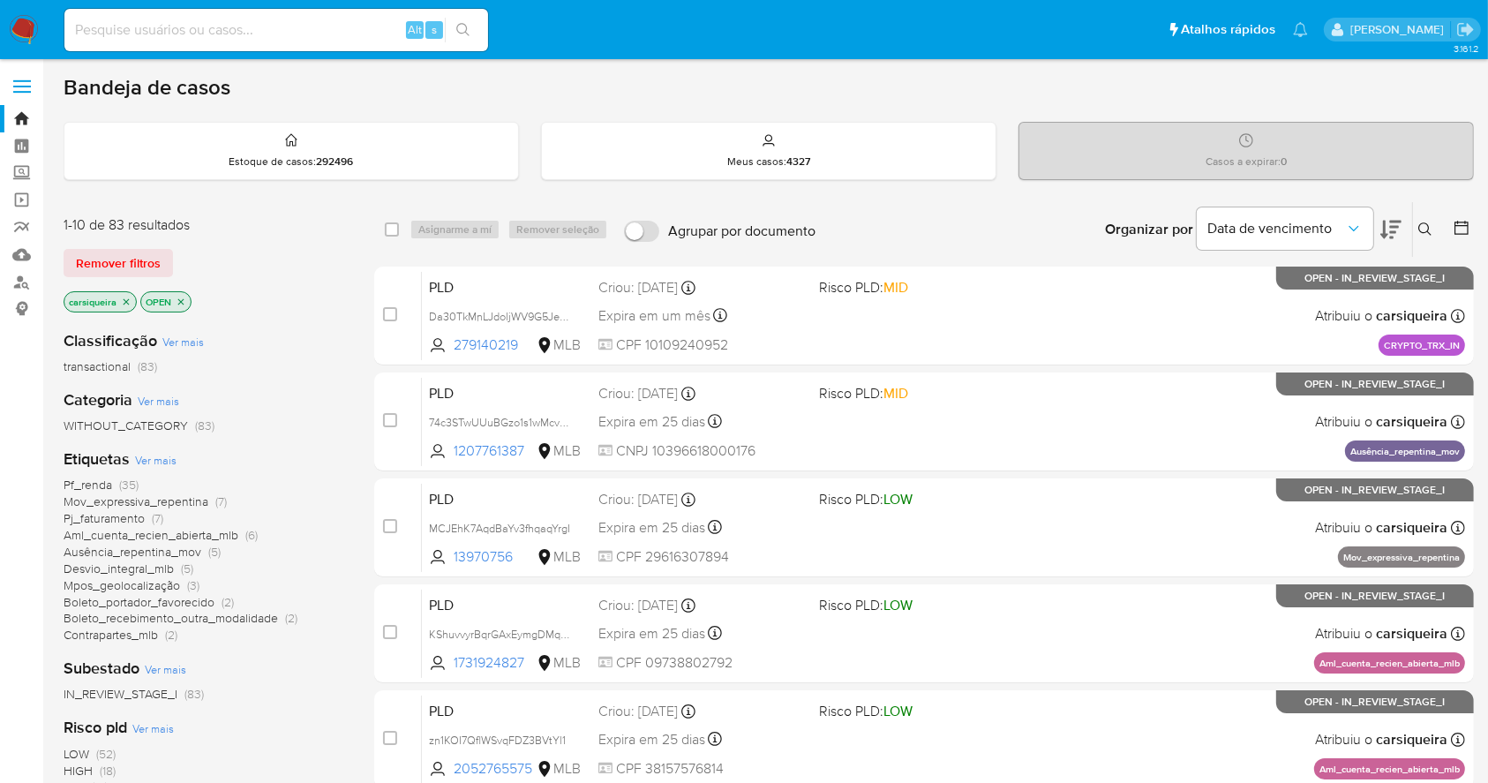
click at [261, 30] on input at bounding box center [276, 30] width 424 height 23
paste input "AjFiQsYK5z4qxfErk7nI0qWu"
type input "AjFiQsYK5z4qxfErk7nI0qWu"
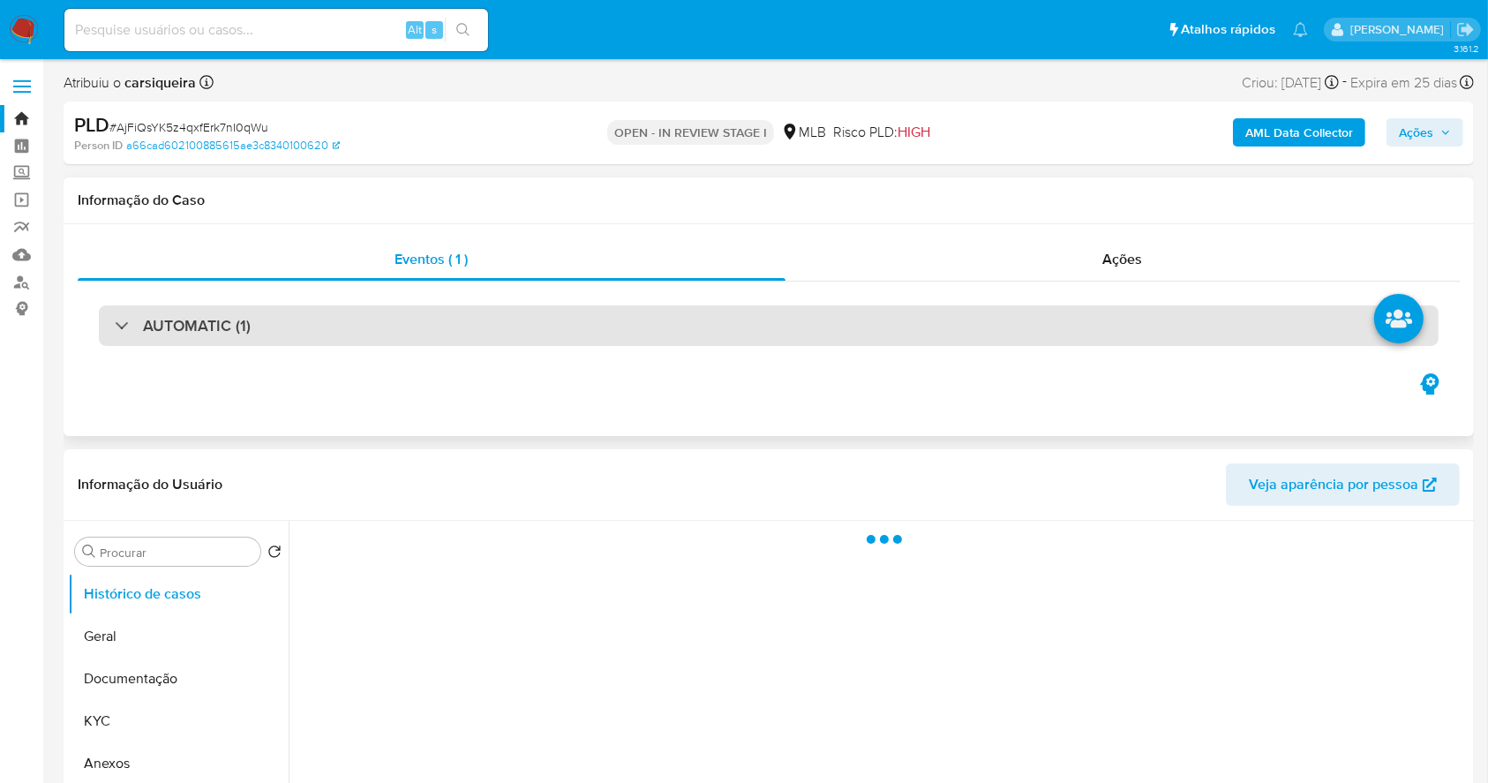
select select "10"
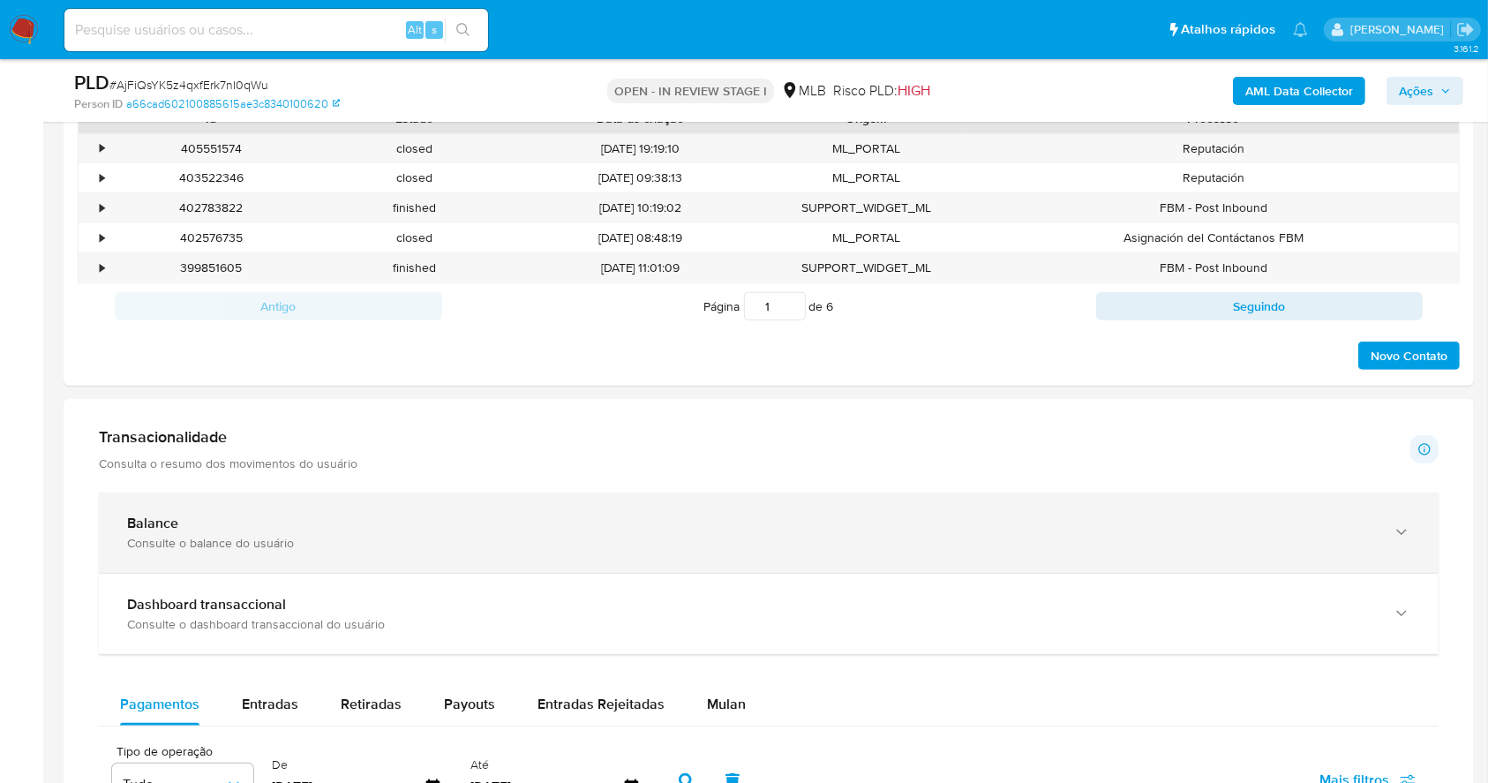
scroll to position [941, 0]
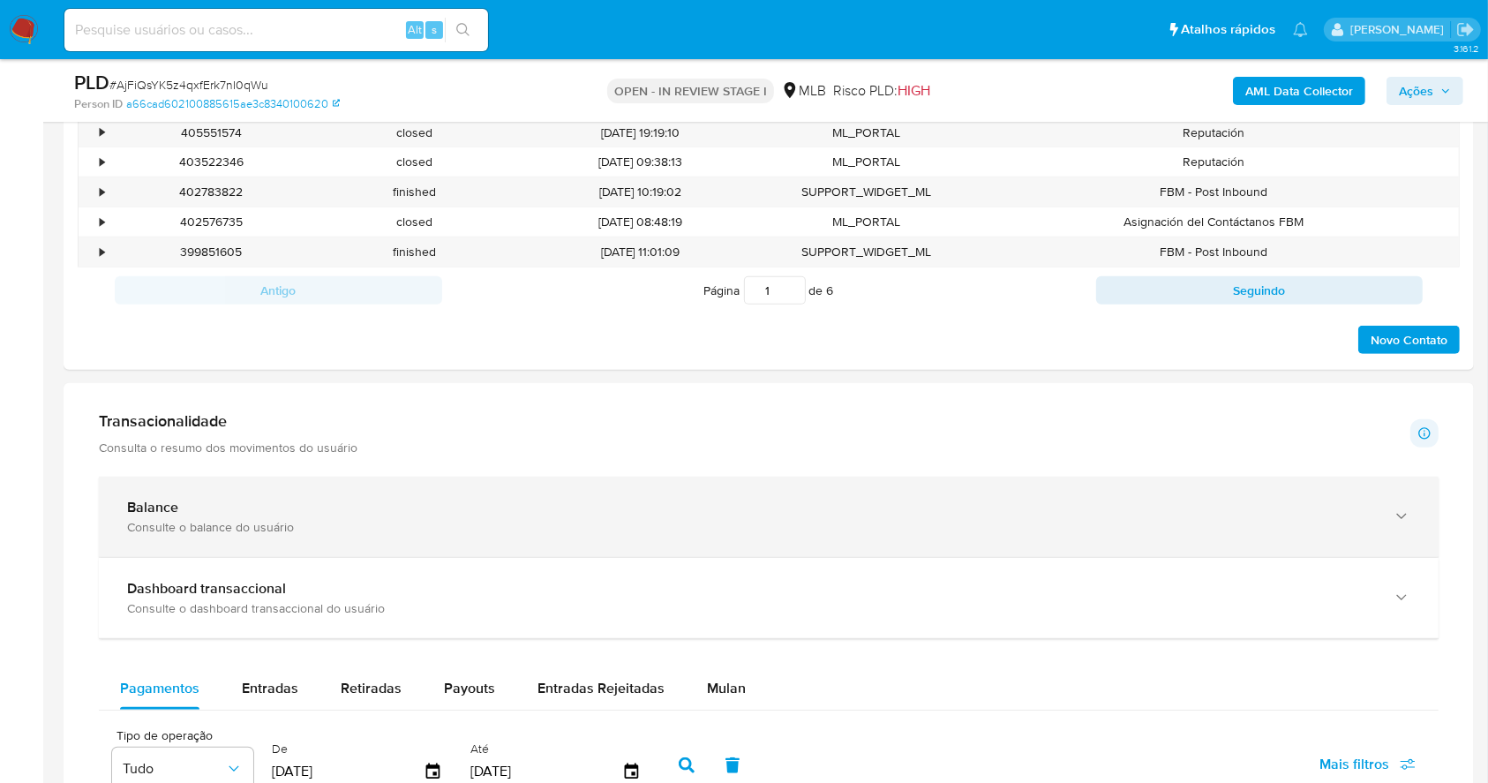
click at [304, 537] on div "Balance Consulte o balance do usuário" at bounding box center [769, 517] width 1340 height 80
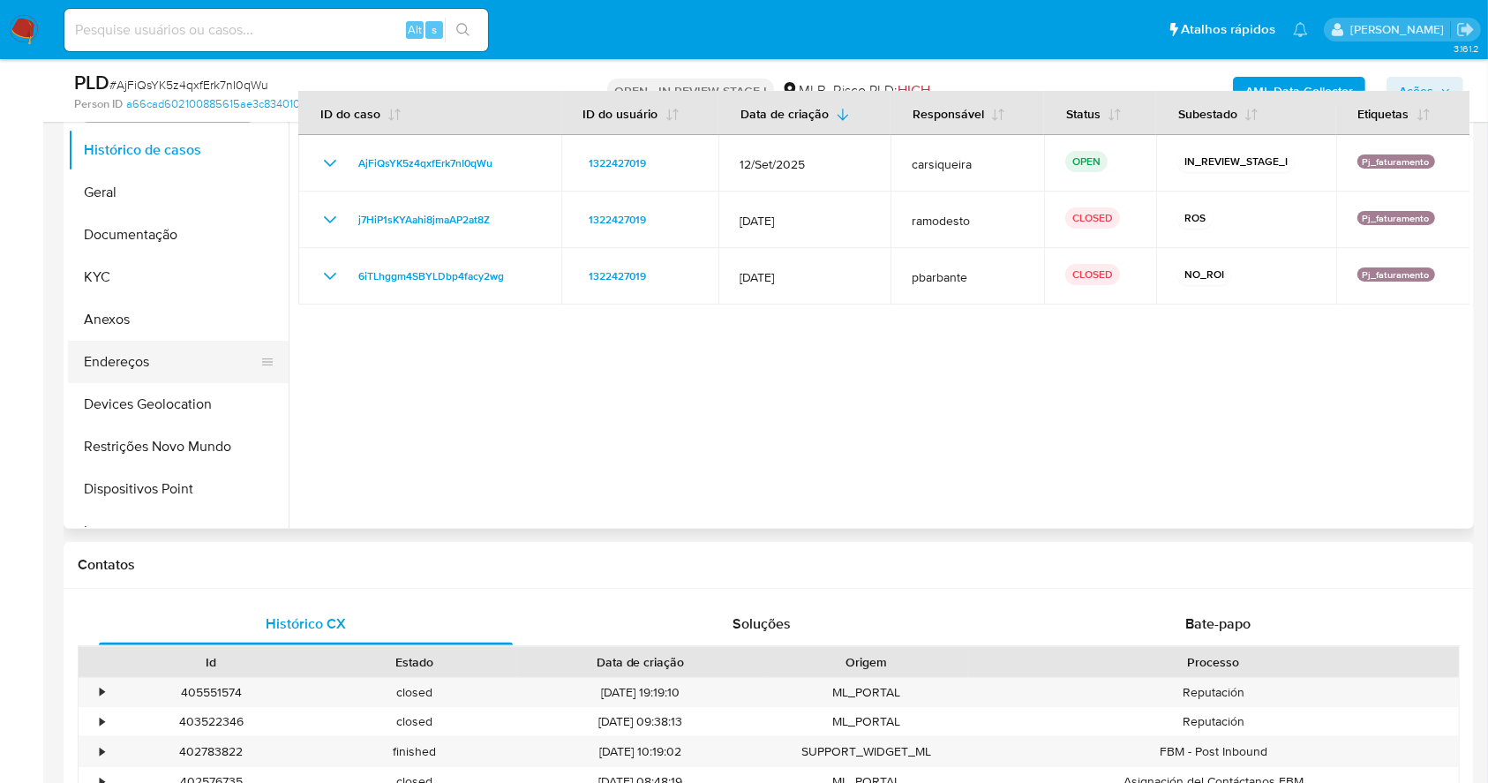
scroll to position [353, 0]
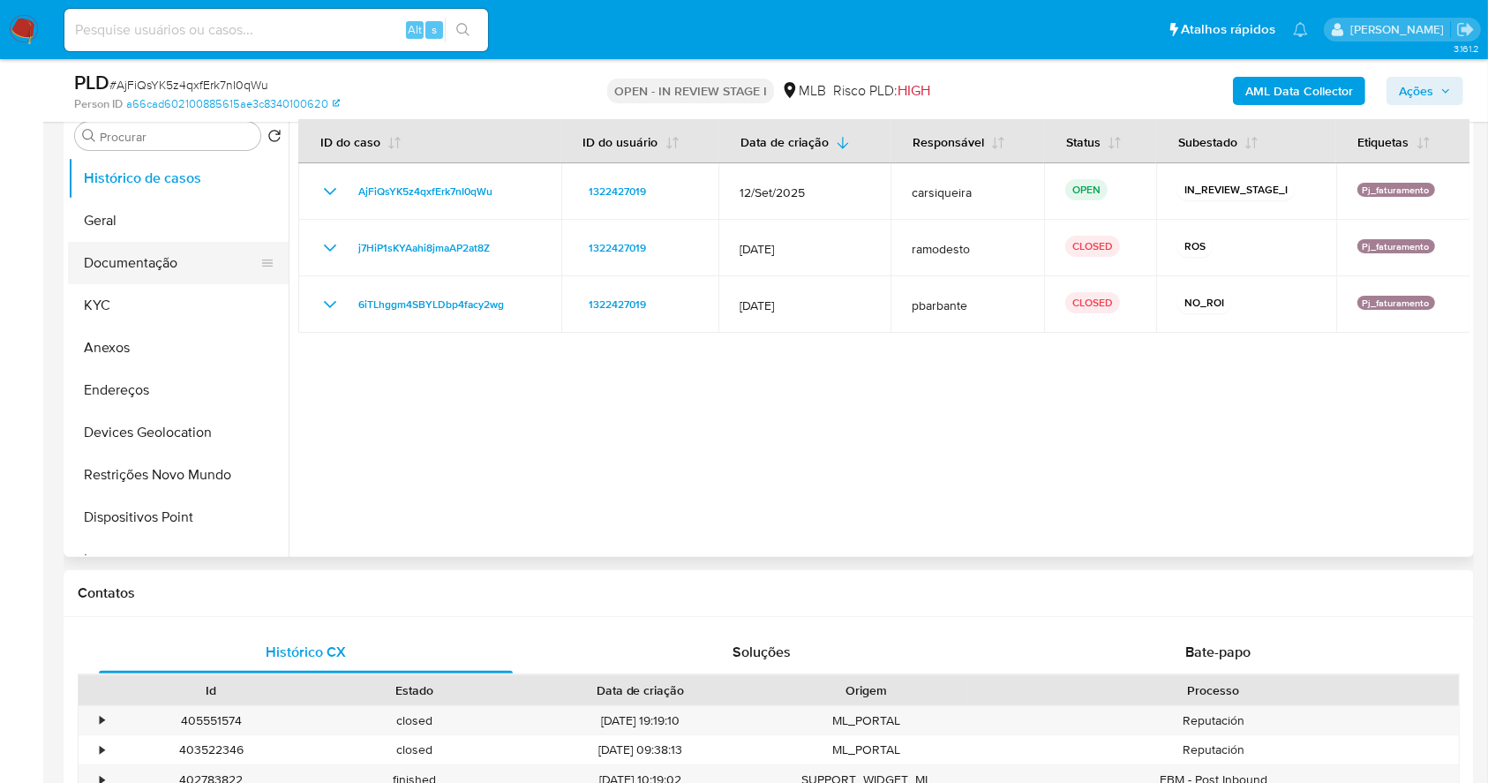
click at [168, 251] on button "Documentação" at bounding box center [171, 263] width 206 height 42
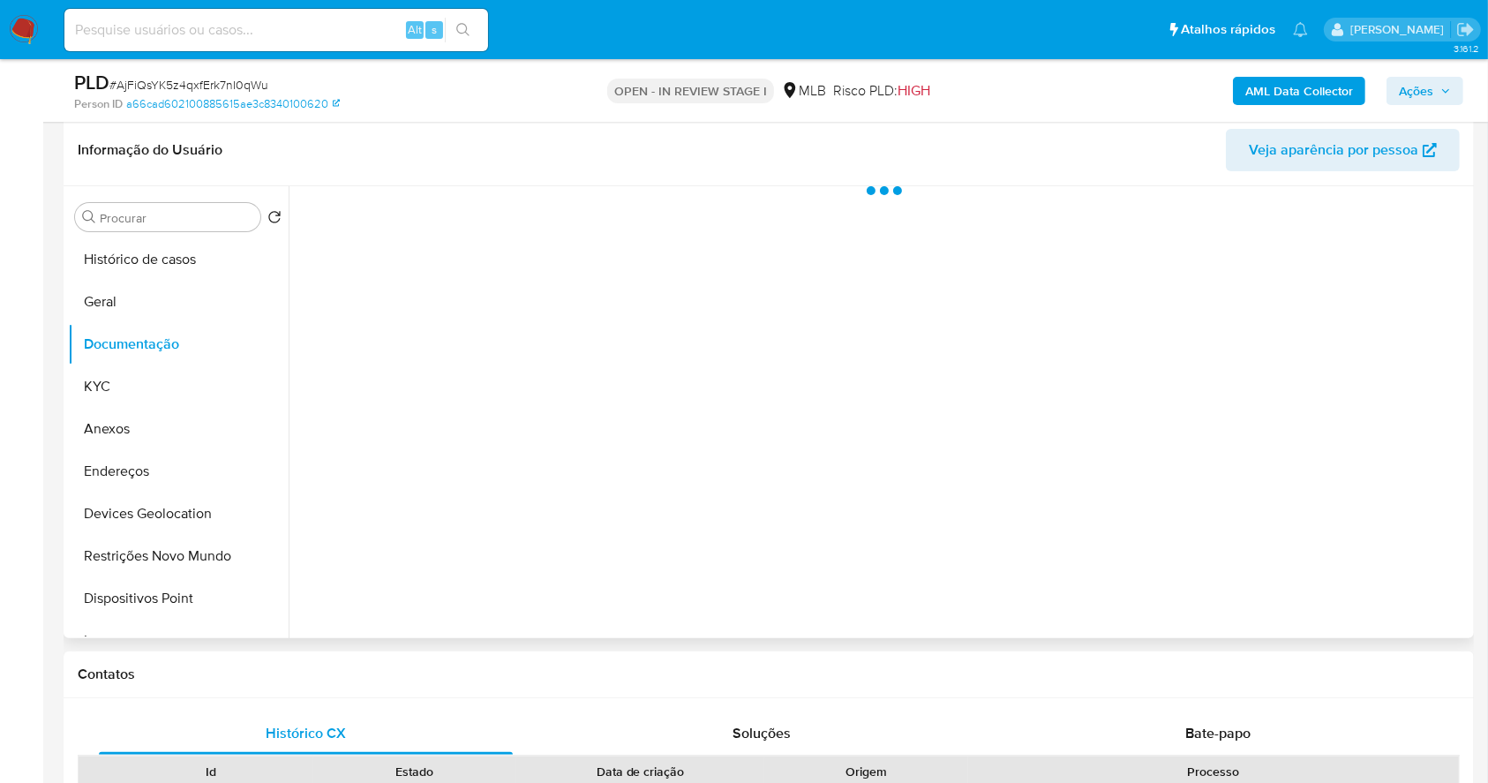
scroll to position [235, 0]
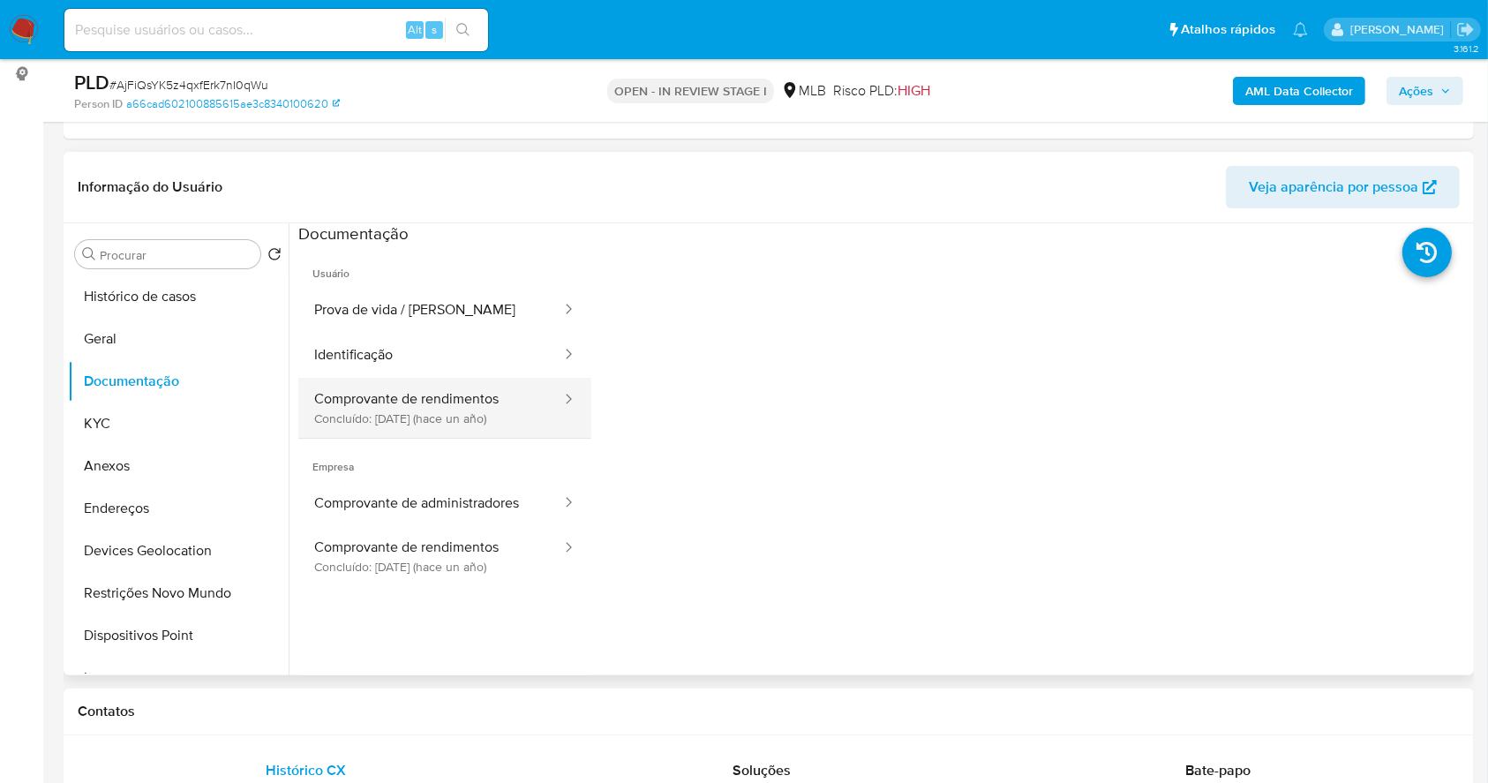
click at [475, 411] on button "Comprovante de rendimentos Concluído: 06/05/2024 (hace un año)" at bounding box center [430, 408] width 265 height 60
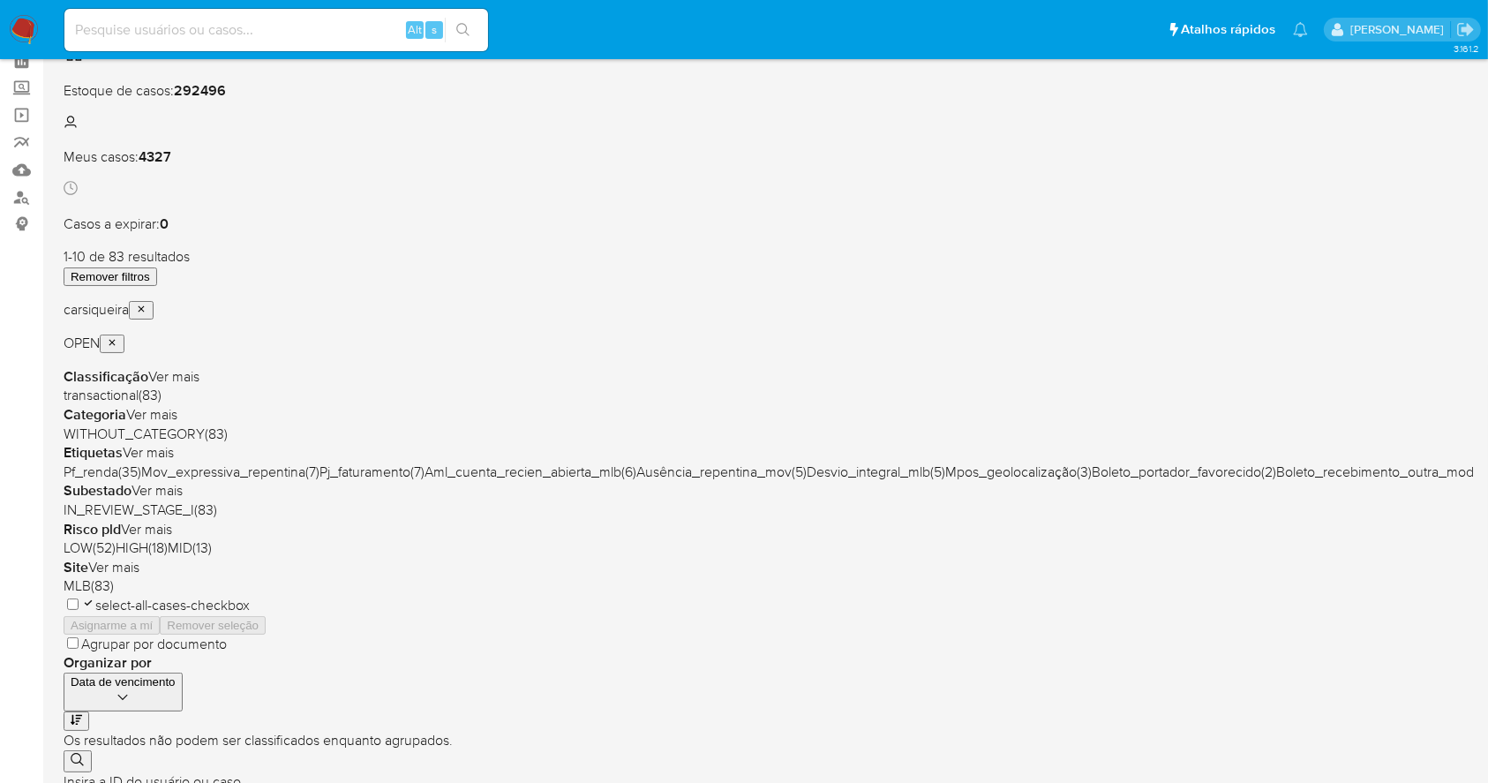
scroll to position [117, 0]
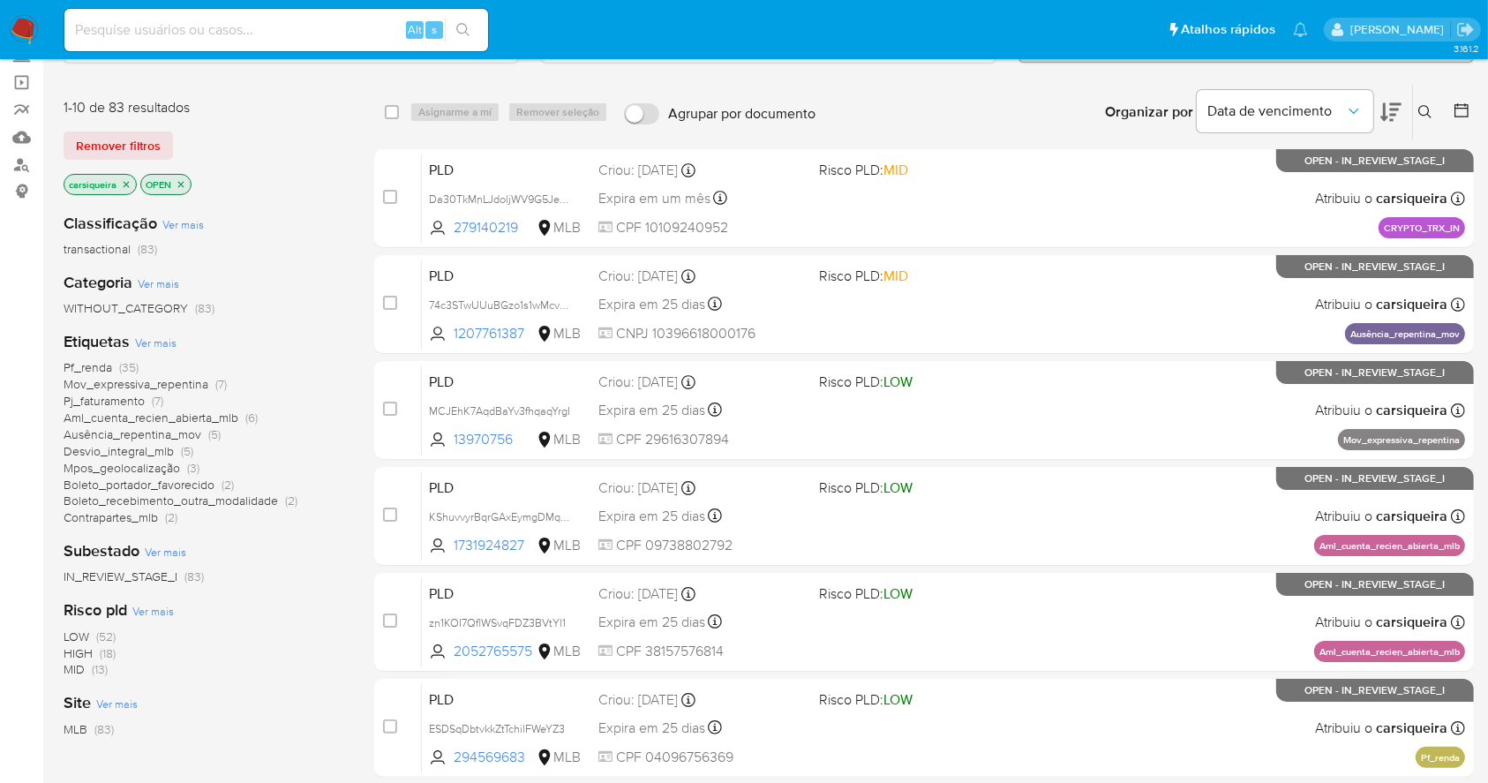
click at [181, 450] on span "(5)" at bounding box center [187, 451] width 12 height 18
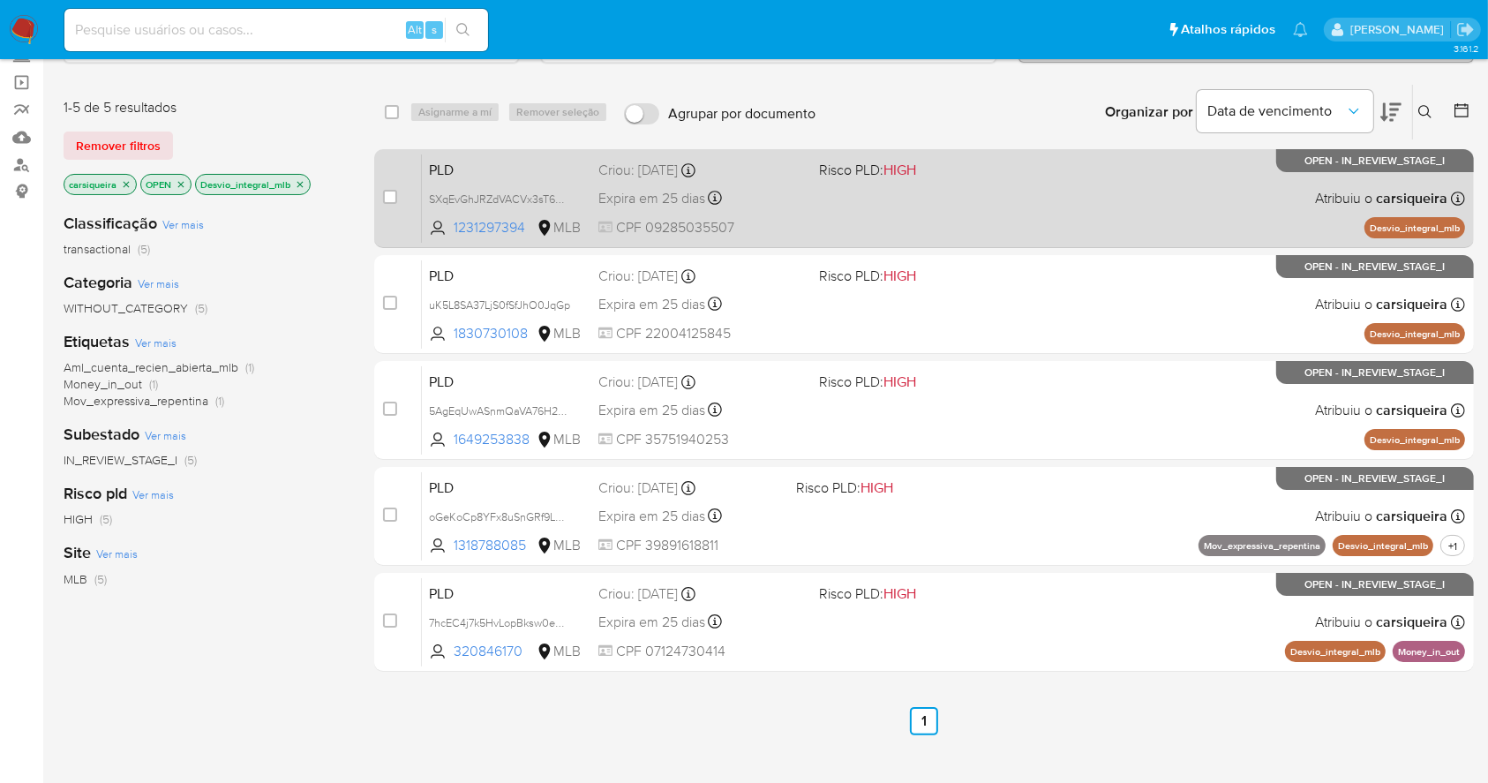
click at [1050, 218] on div "PLD SXqEvGhJRZdVACVx3sT6OBJq 1231297394 MLB Risco PLD: HIGH Criou: [DATE] Criou…" at bounding box center [943, 198] width 1043 height 89
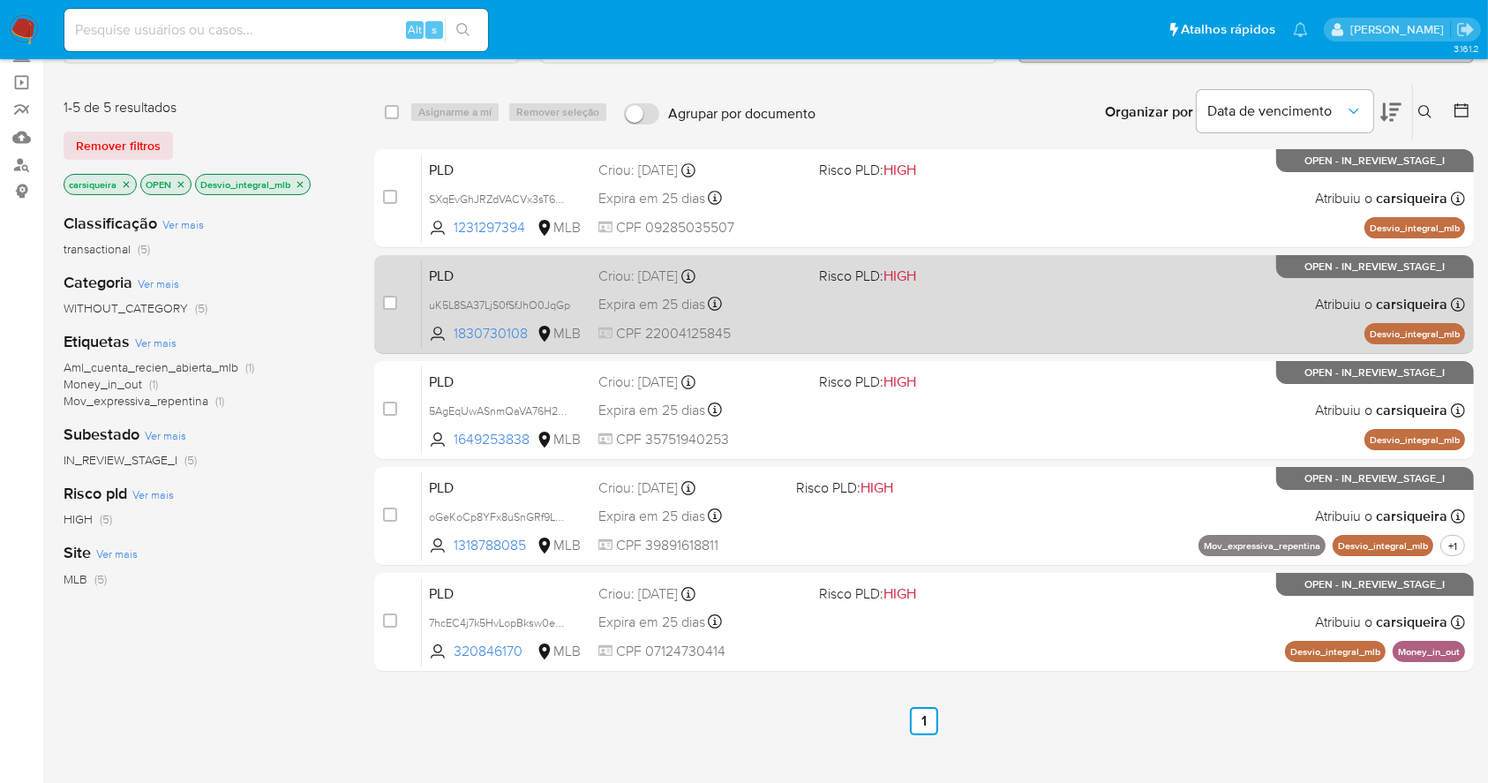
click at [988, 307] on div "PLD uK5L8SA37LjS0fSfJhO0JqGp 1830730108 MLB Risco PLD: HIGH Criou: 12/09/2025 C…" at bounding box center [943, 303] width 1043 height 89
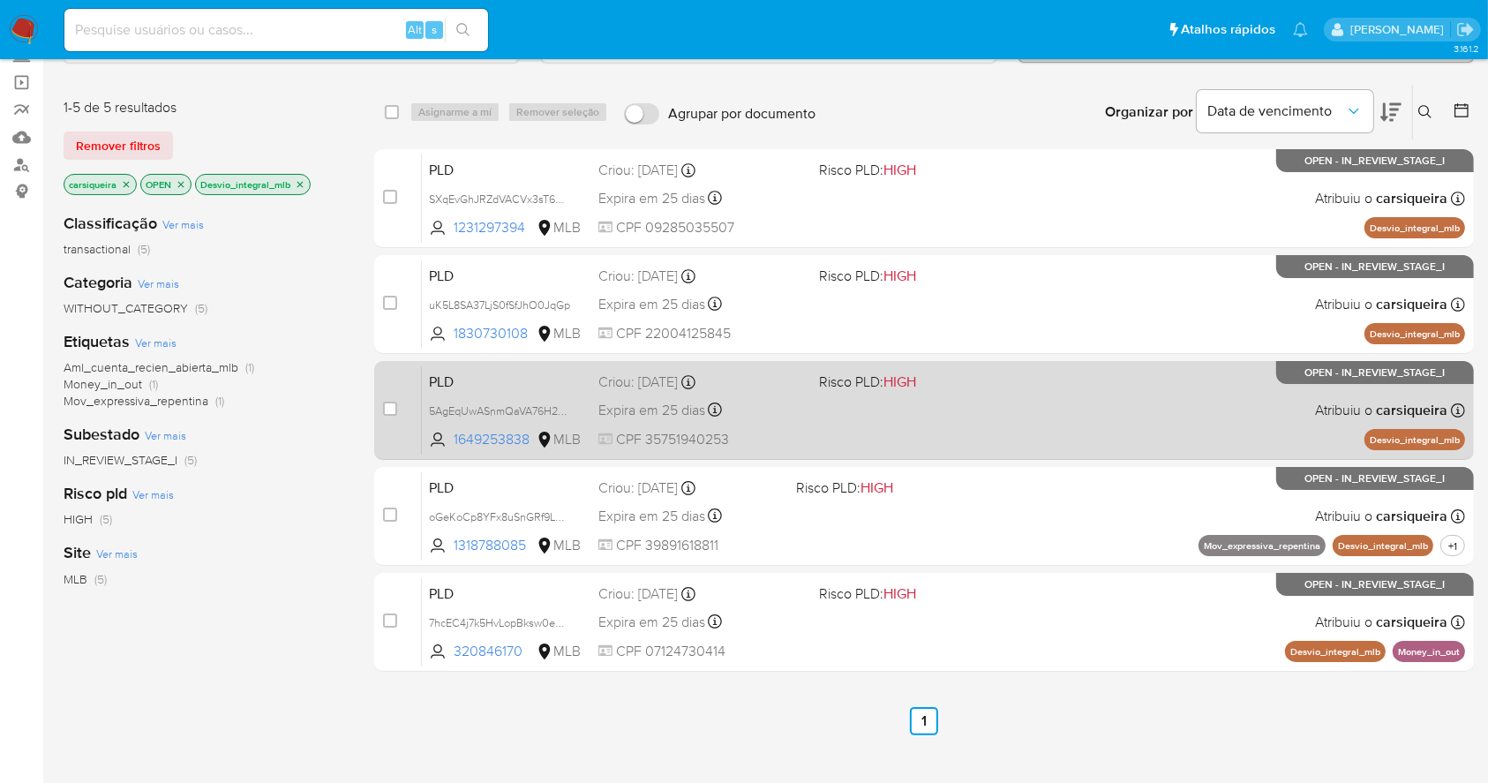
click at [1066, 398] on div "PLD 5AgEqUwASnmQaVA76H2vvQQC 1649253838 MLB Risco PLD: HIGH Criou: 12/09/2025 C…" at bounding box center [943, 409] width 1043 height 89
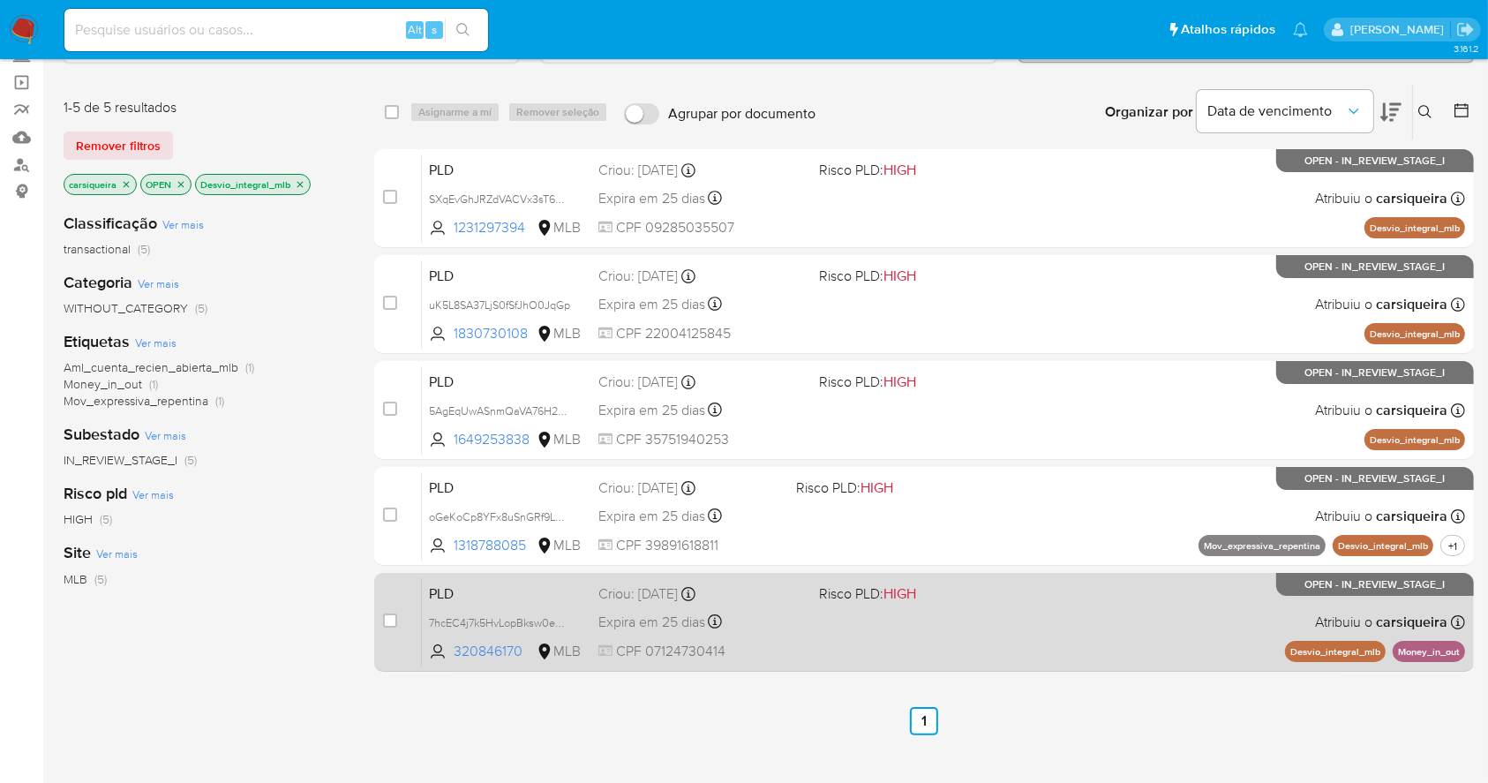
click at [982, 612] on div "PLD 7hcEC4j7k5HvLopBksw0eKOM 320846170 MLB Risco PLD: HIGH Criou: 12/09/2025 Cr…" at bounding box center [943, 621] width 1043 height 89
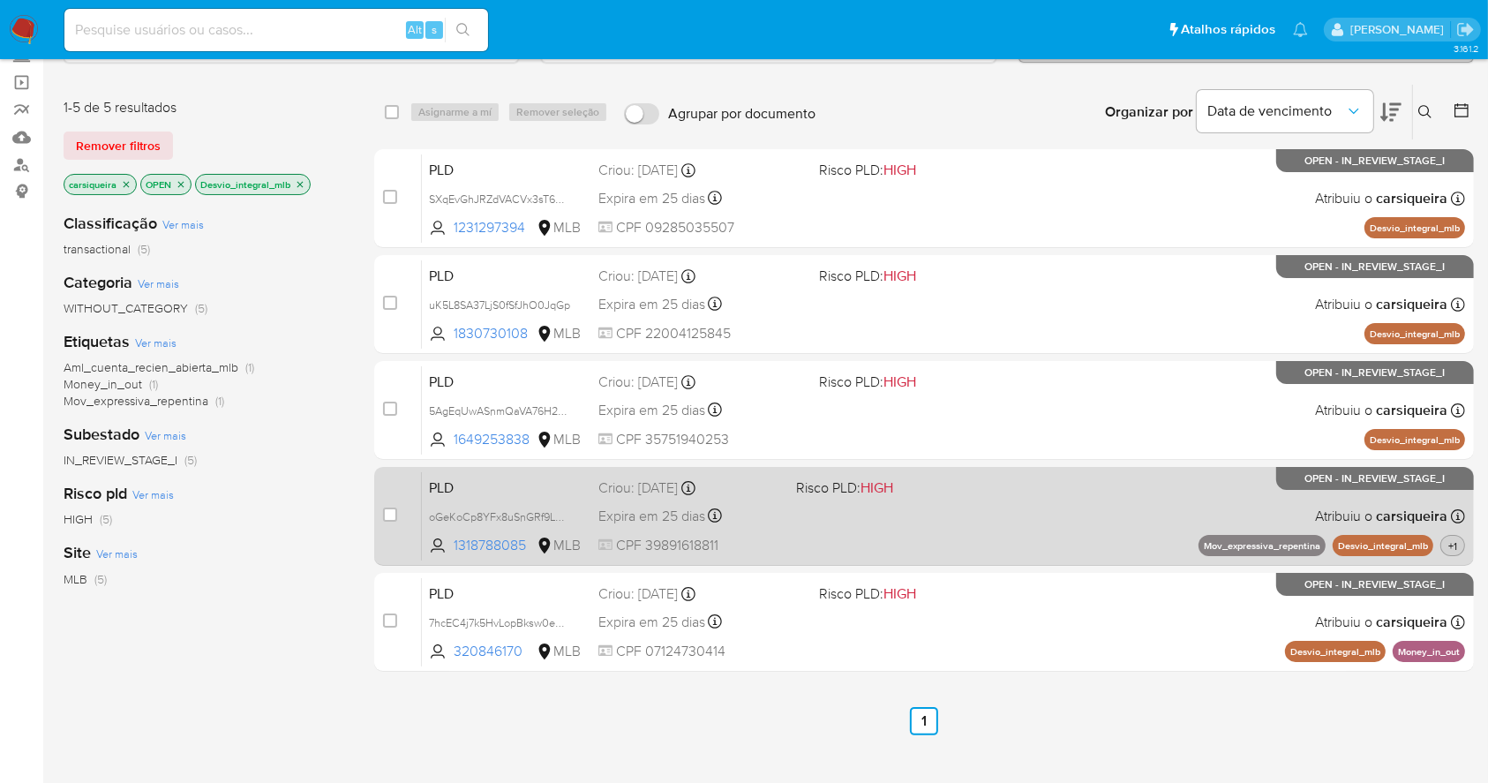
click at [1455, 540] on span "+1" at bounding box center [1453, 545] width 16 height 15
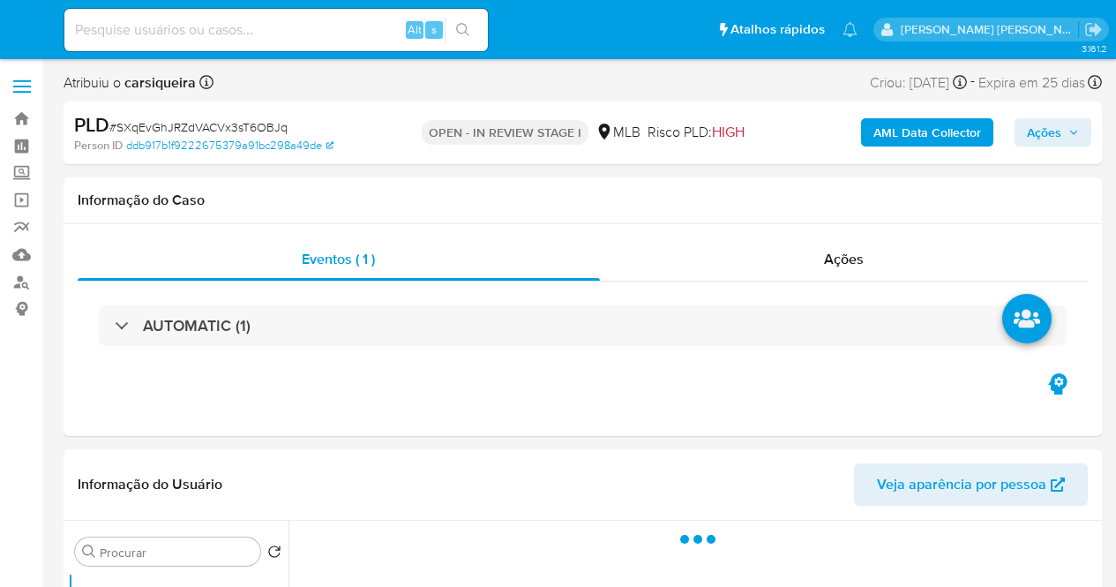
select select "10"
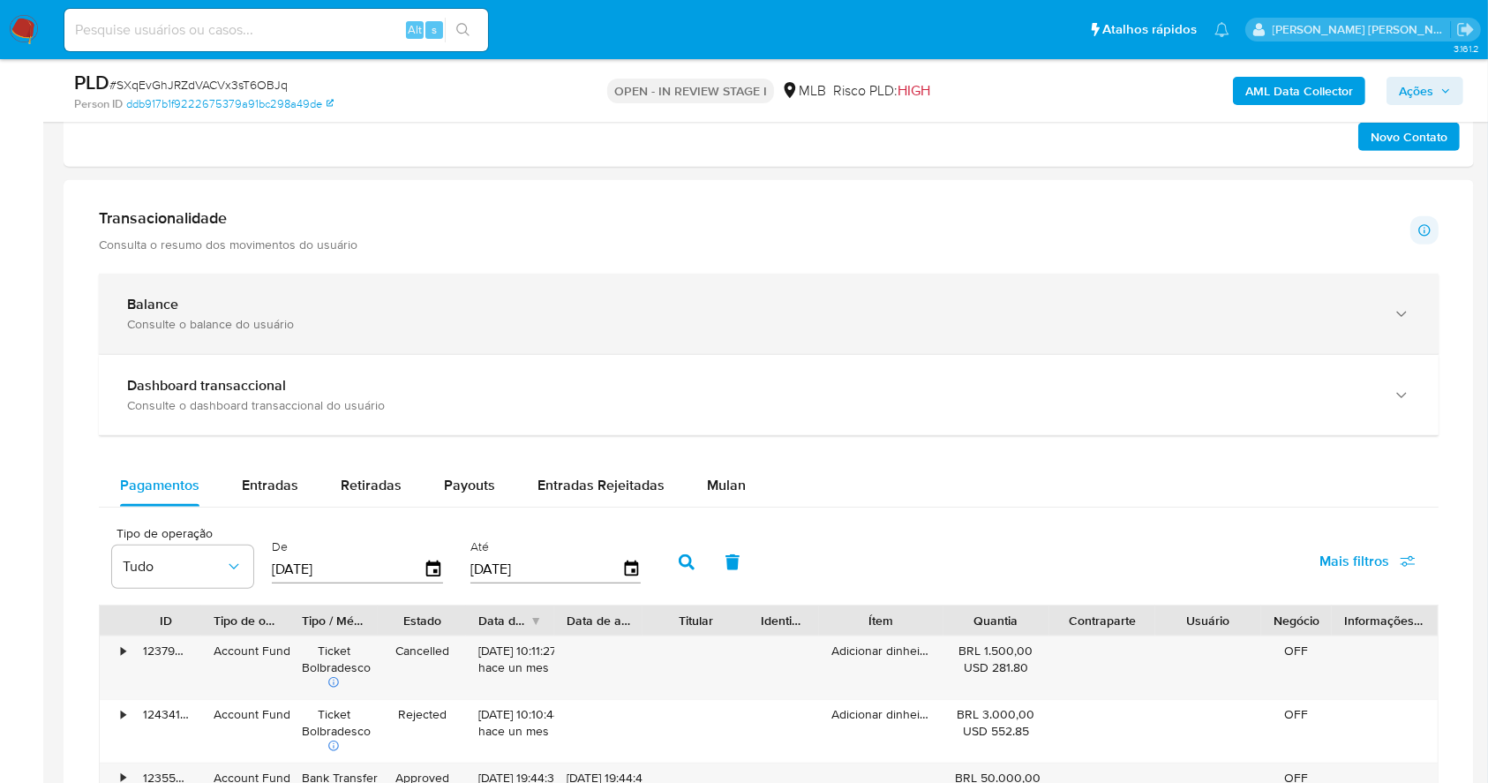
scroll to position [1027, 0]
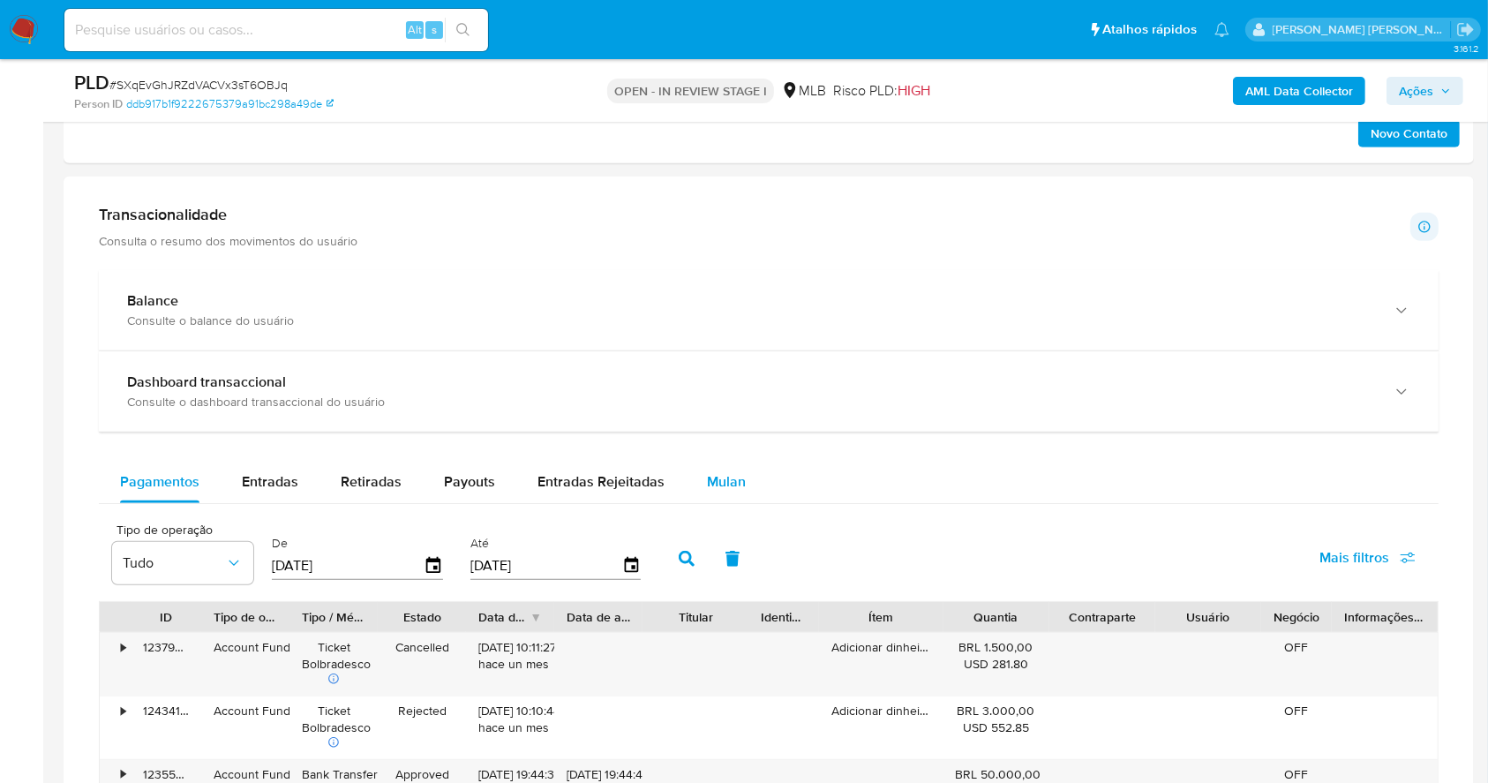
click at [714, 484] on span "Mulan" at bounding box center [726, 481] width 39 height 20
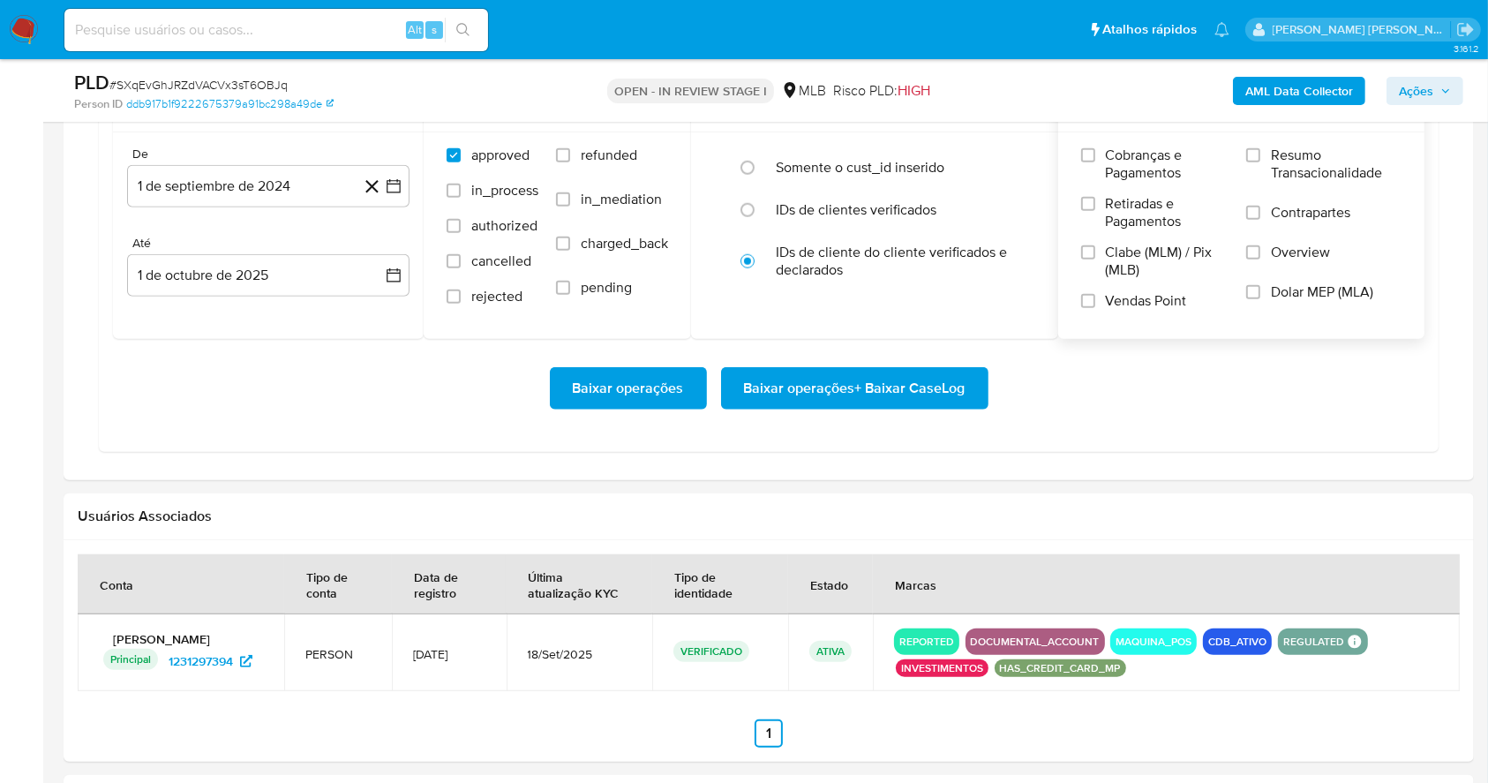
scroll to position [1497, 0]
click at [1115, 150] on input "Resumo Transacionalidade" at bounding box center [1253, 154] width 14 height 14
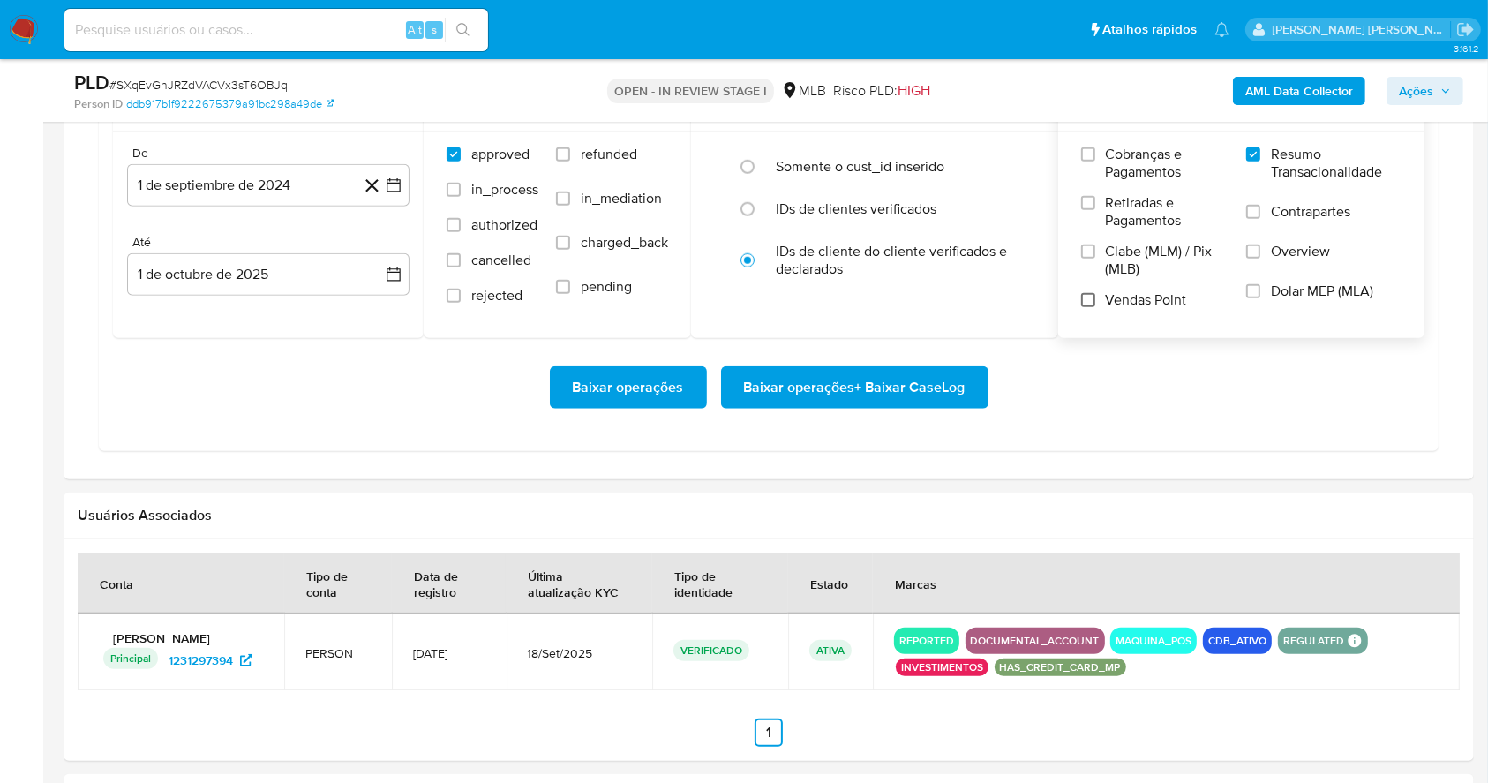
click at [1082, 296] on input "Vendas Point" at bounding box center [1088, 300] width 14 height 14
click at [379, 182] on icon at bounding box center [372, 186] width 22 height 22
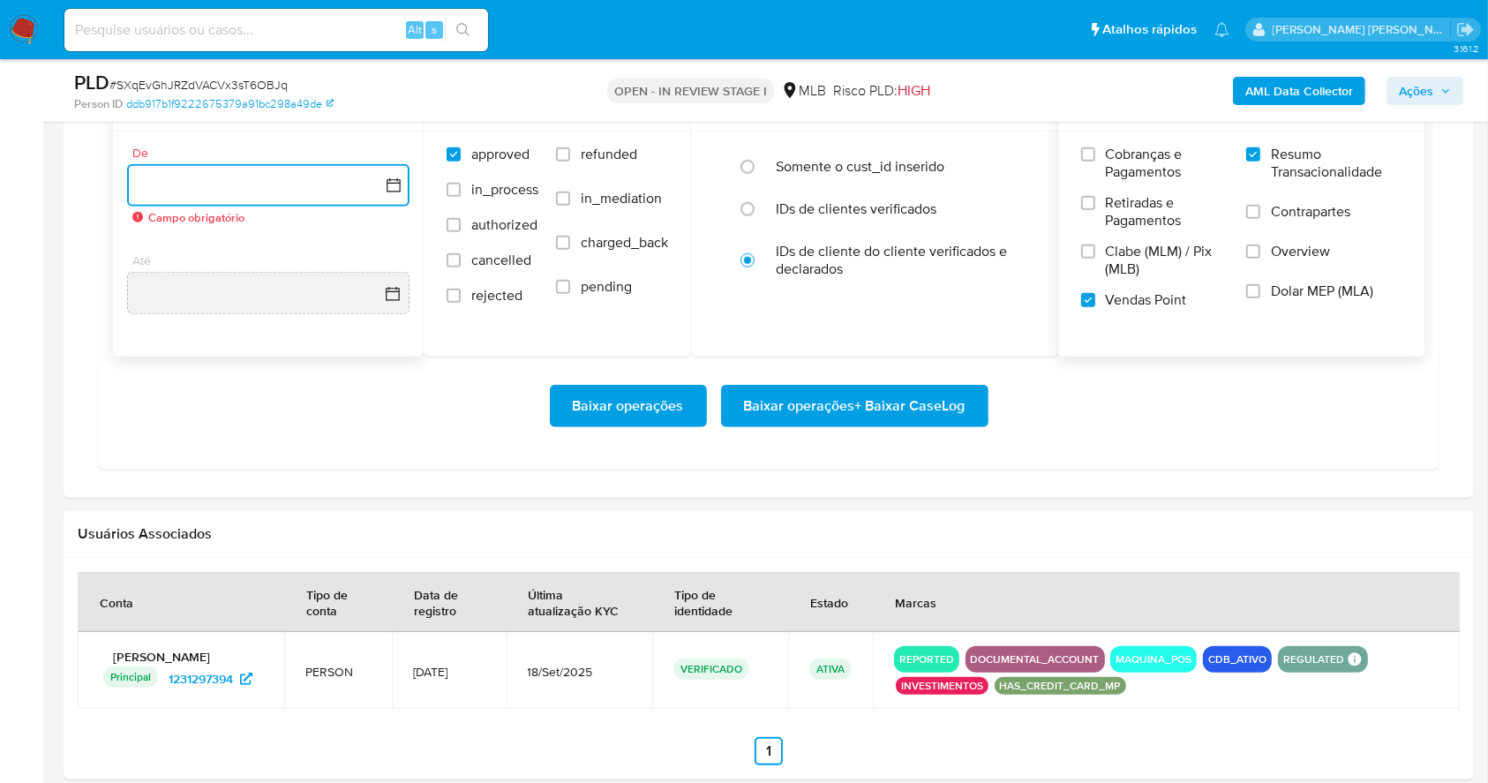
click at [397, 184] on icon "button" at bounding box center [394, 185] width 18 height 18
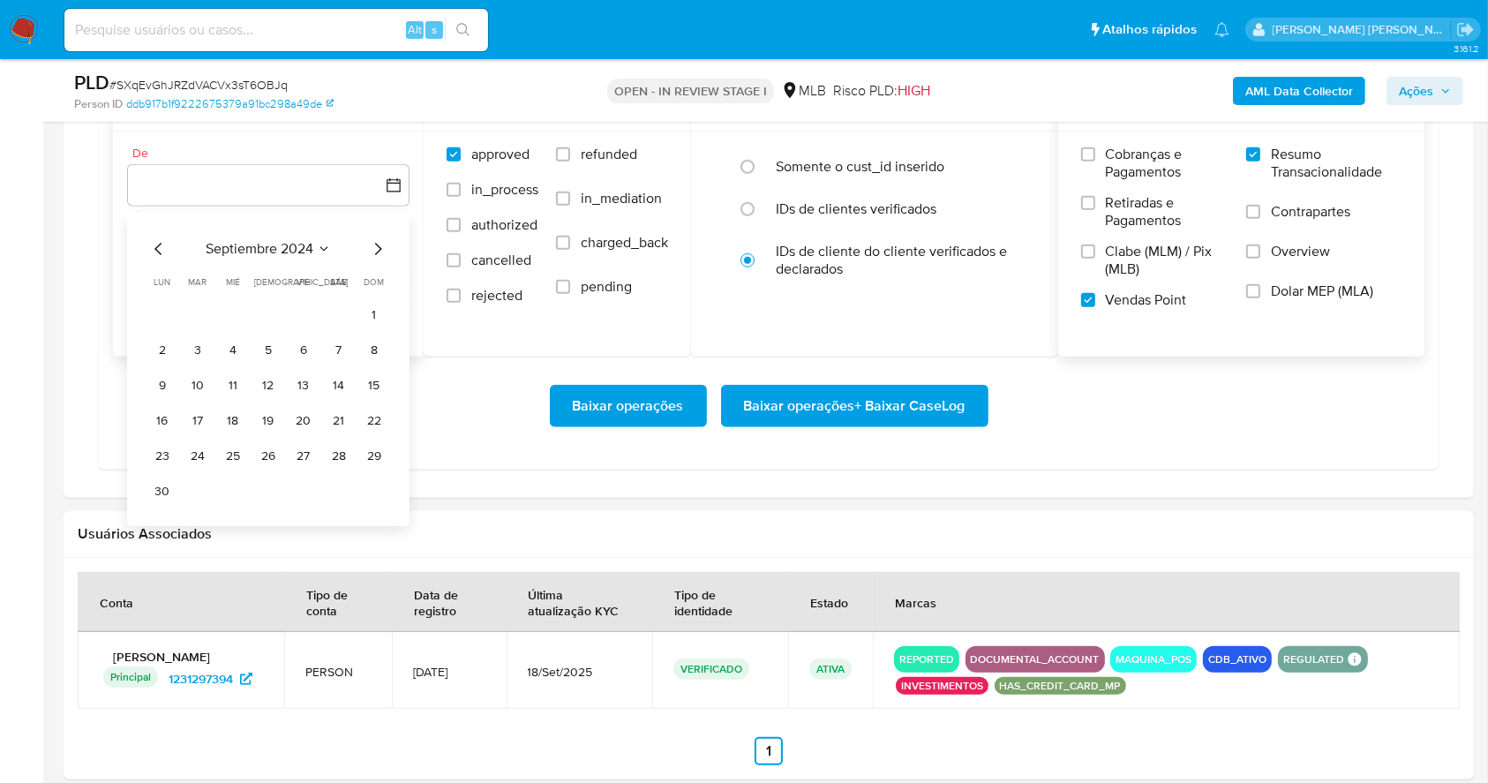
drag, startPoint x: 386, startPoint y: 229, endPoint x: 374, endPoint y: 252, distance: 25.7
click at [385, 234] on div "septiembre 2024 septiembre 2024 lun lunes mar martes mié miércoles jue jueves v…" at bounding box center [268, 370] width 282 height 314
click at [373, 251] on icon "Mes siguiente" at bounding box center [377, 249] width 21 height 21
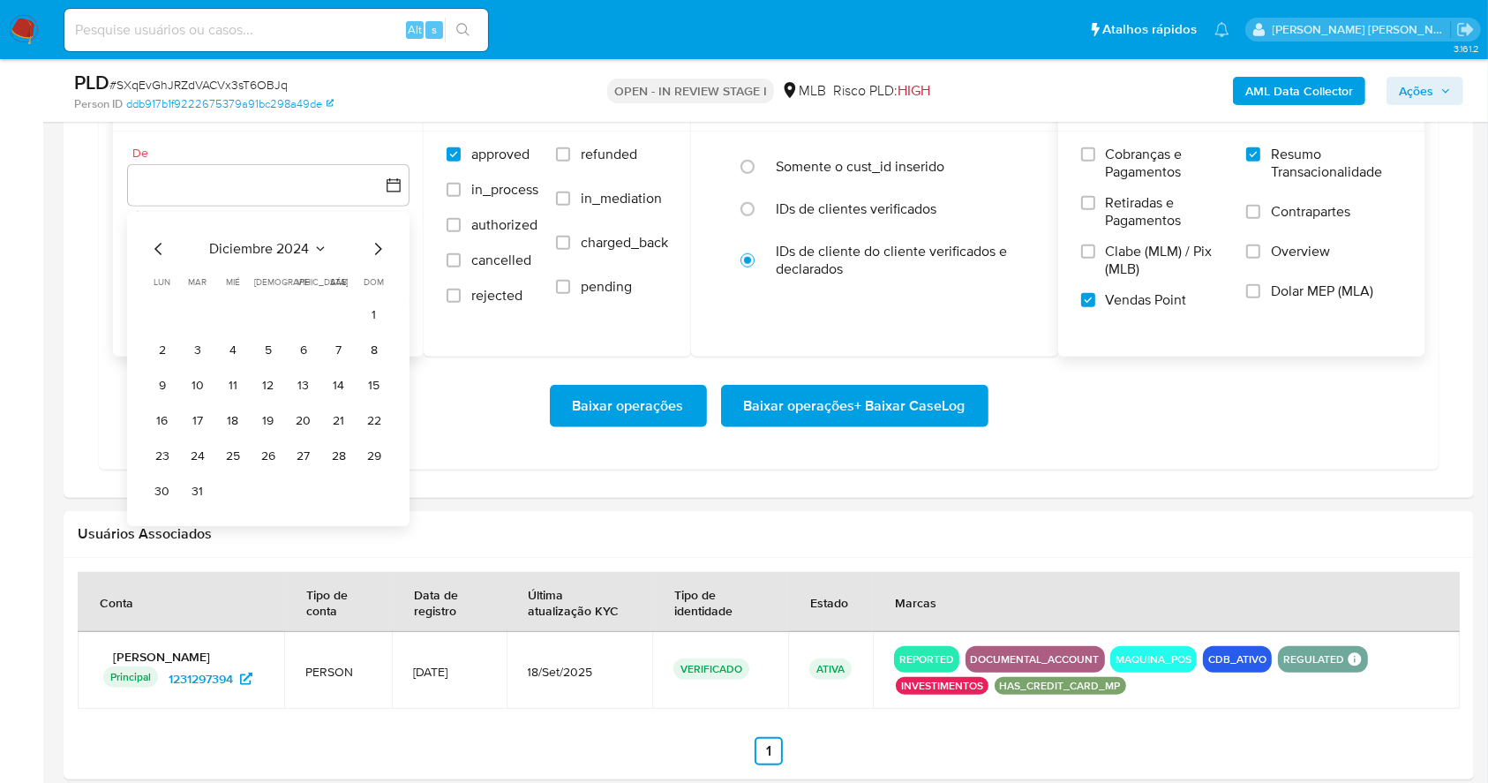
click at [373, 251] on icon "Mes siguiente" at bounding box center [377, 249] width 21 height 21
click at [373, 250] on icon "Mes siguiente" at bounding box center [377, 249] width 21 height 21
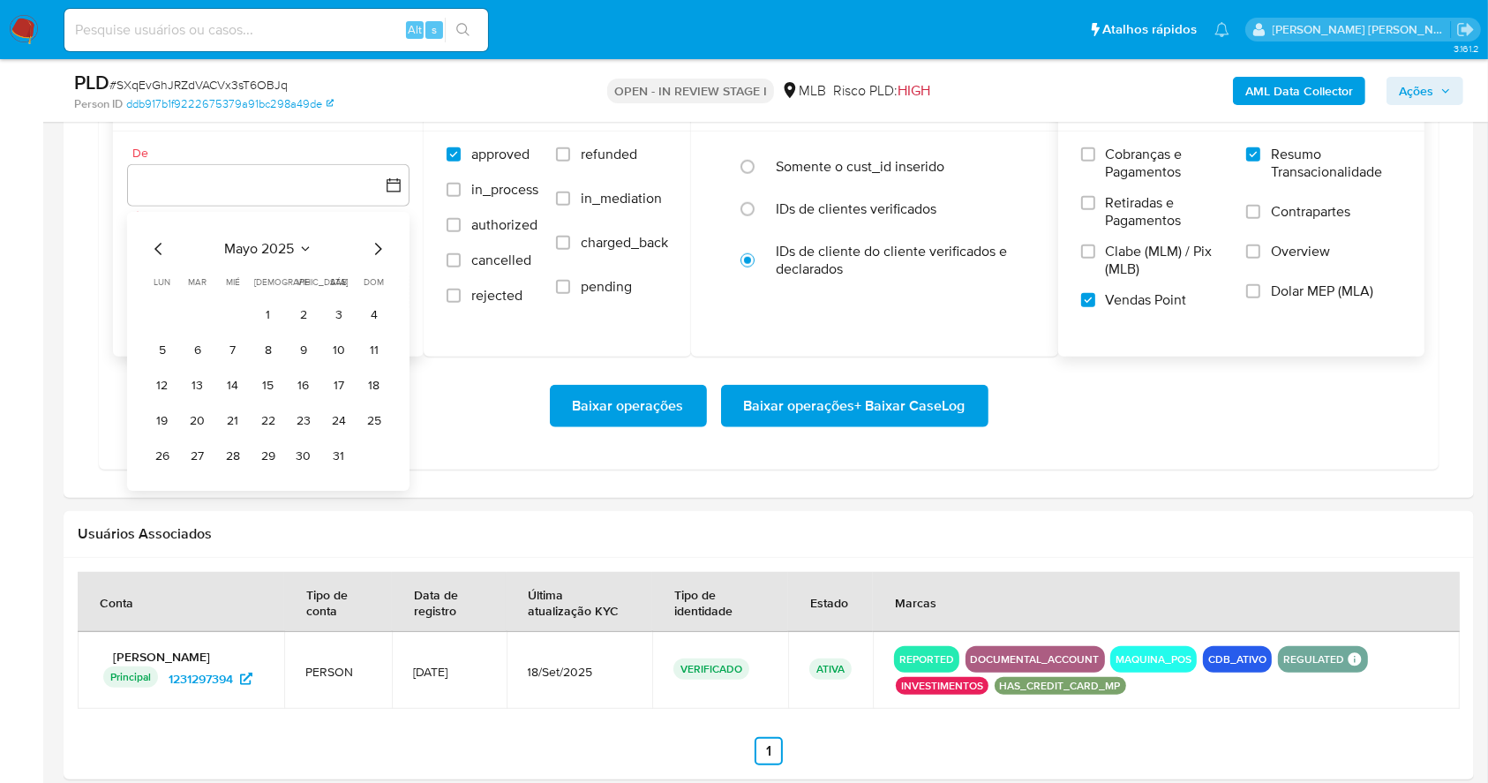
click at [373, 250] on icon "Mes siguiente" at bounding box center [377, 249] width 21 height 21
click at [296, 314] on button "1" at bounding box center [303, 315] width 28 height 28
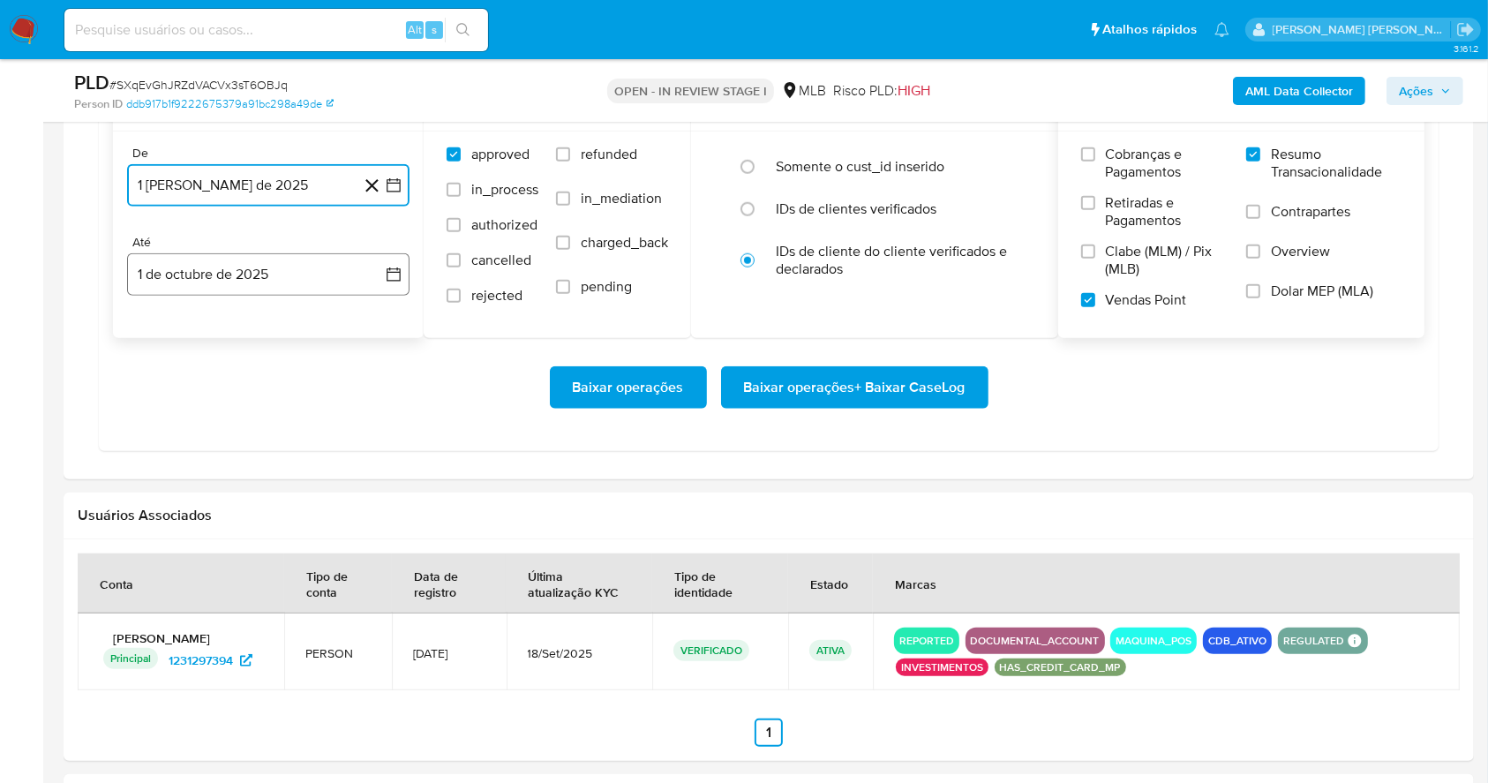
click at [274, 279] on button "1 de octubre de 2025" at bounding box center [268, 274] width 282 height 42
click at [160, 344] on icon "Mes anterior" at bounding box center [158, 338] width 21 height 21
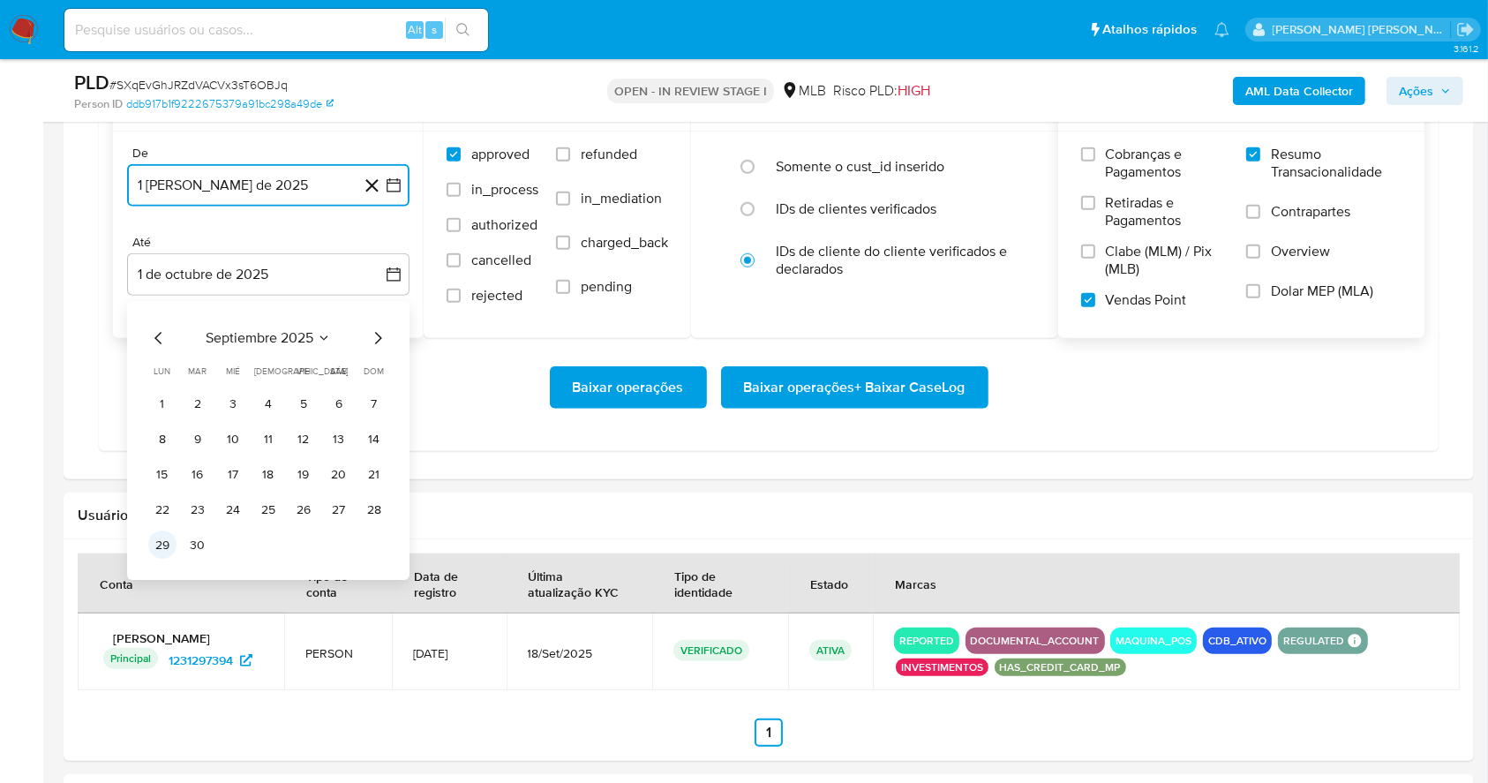
click at [169, 547] on button "29" at bounding box center [162, 545] width 28 height 28
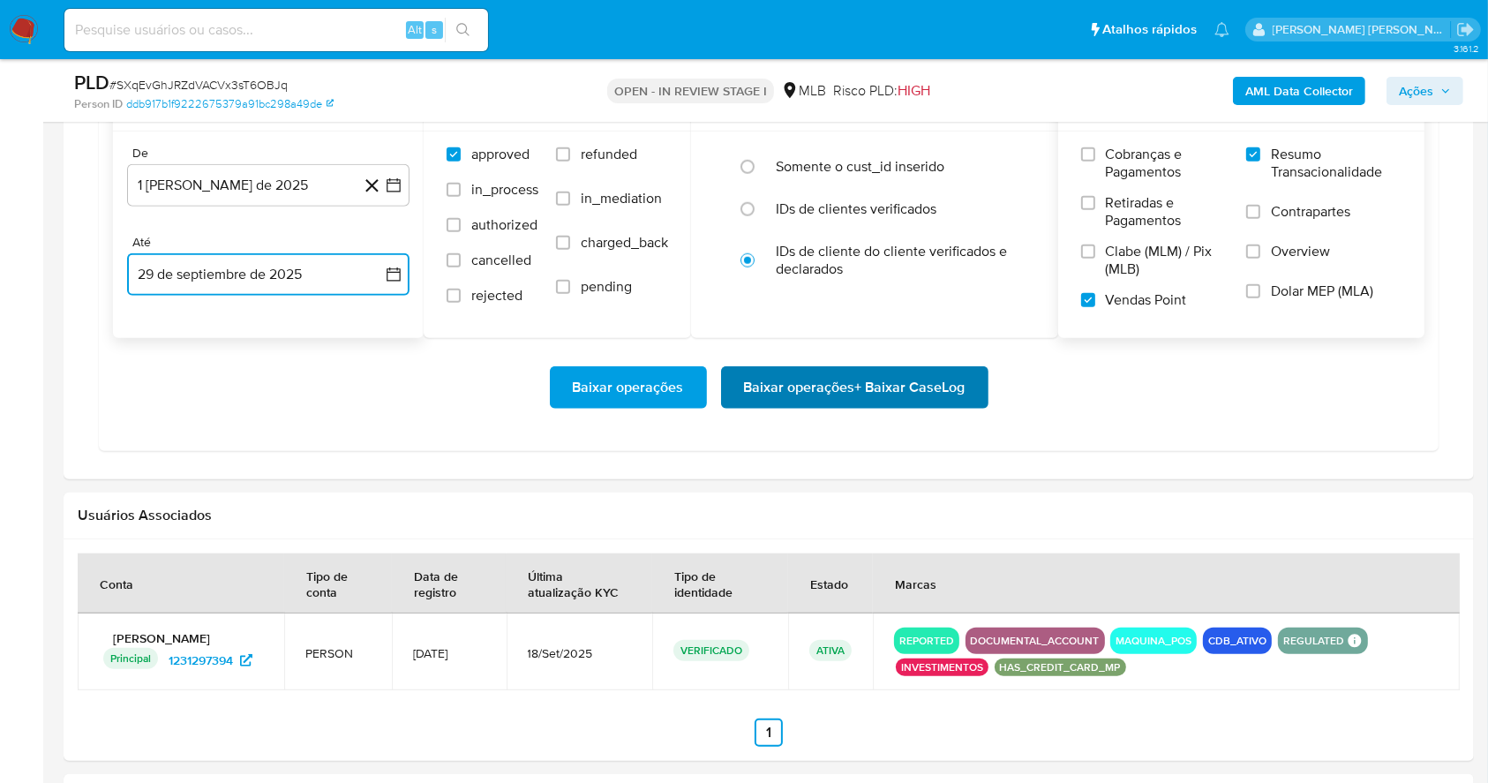
click at [811, 378] on span "Baixar operações + Baixar CaseLog" at bounding box center [854, 387] width 221 height 39
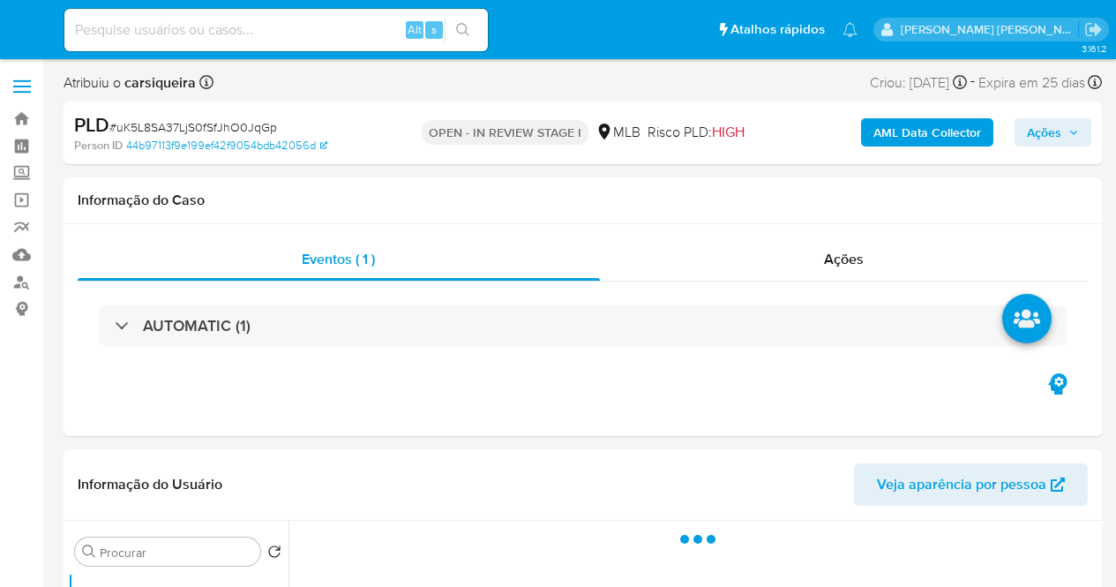
select select "10"
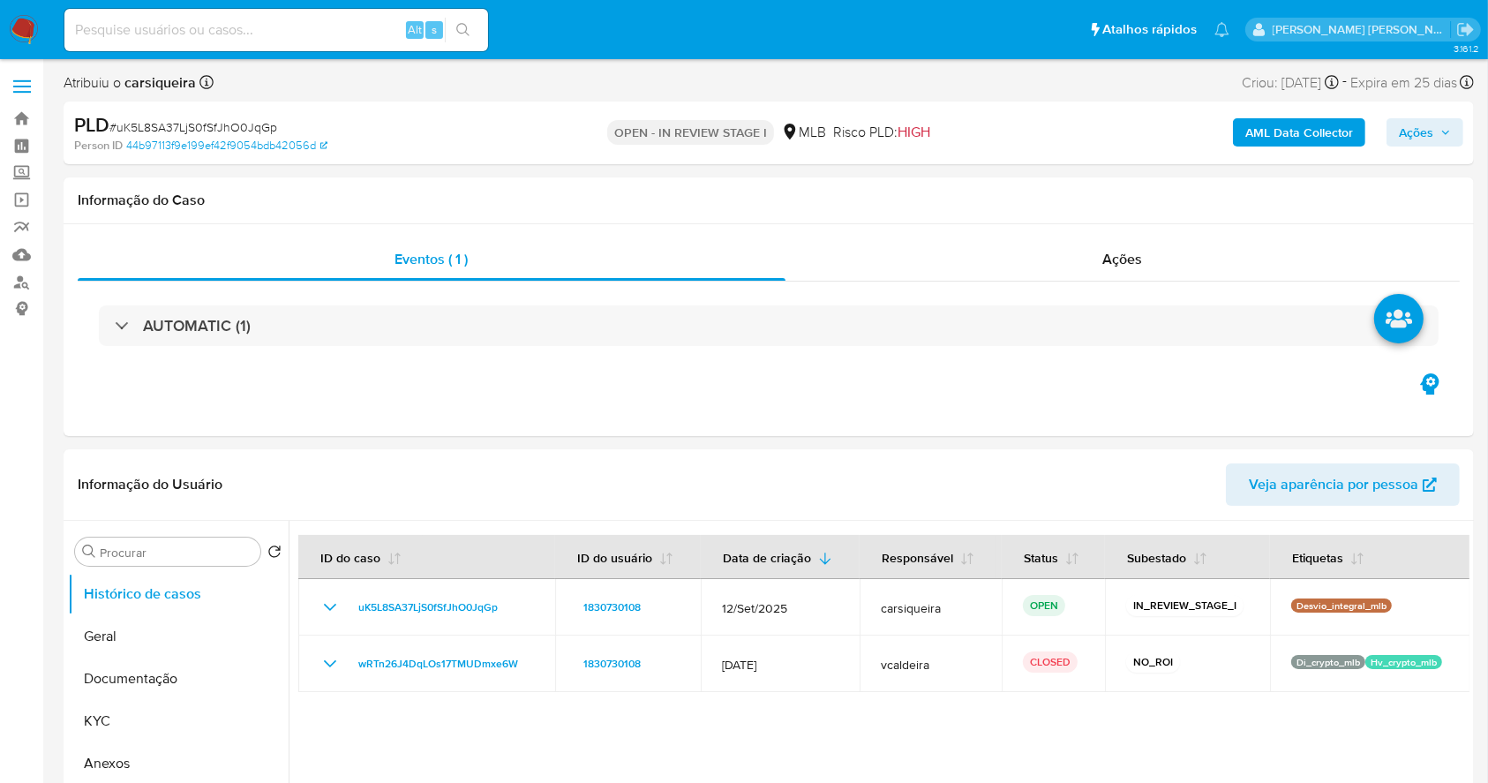
scroll to position [60, 0]
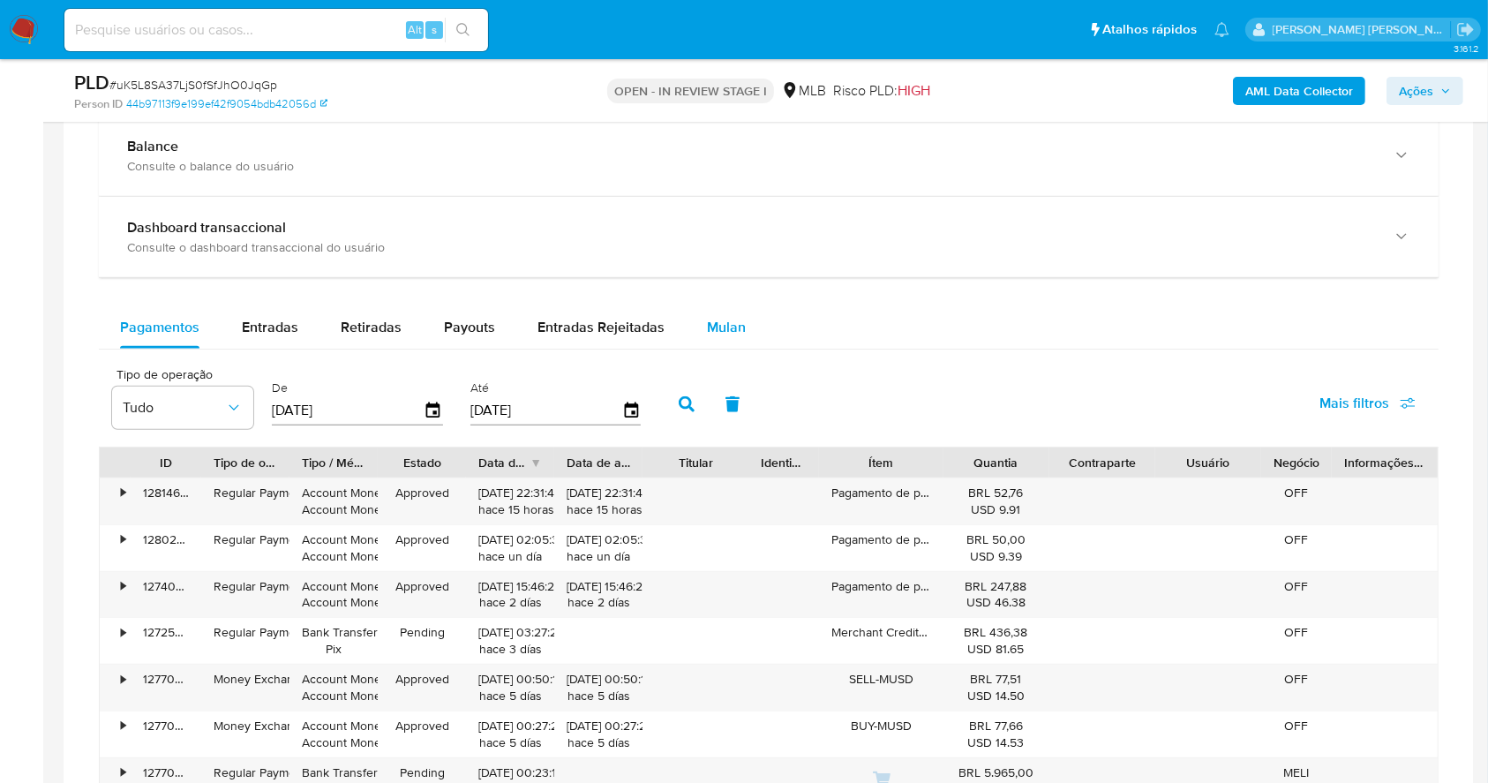
click at [724, 329] on span "Mulan" at bounding box center [726, 327] width 39 height 20
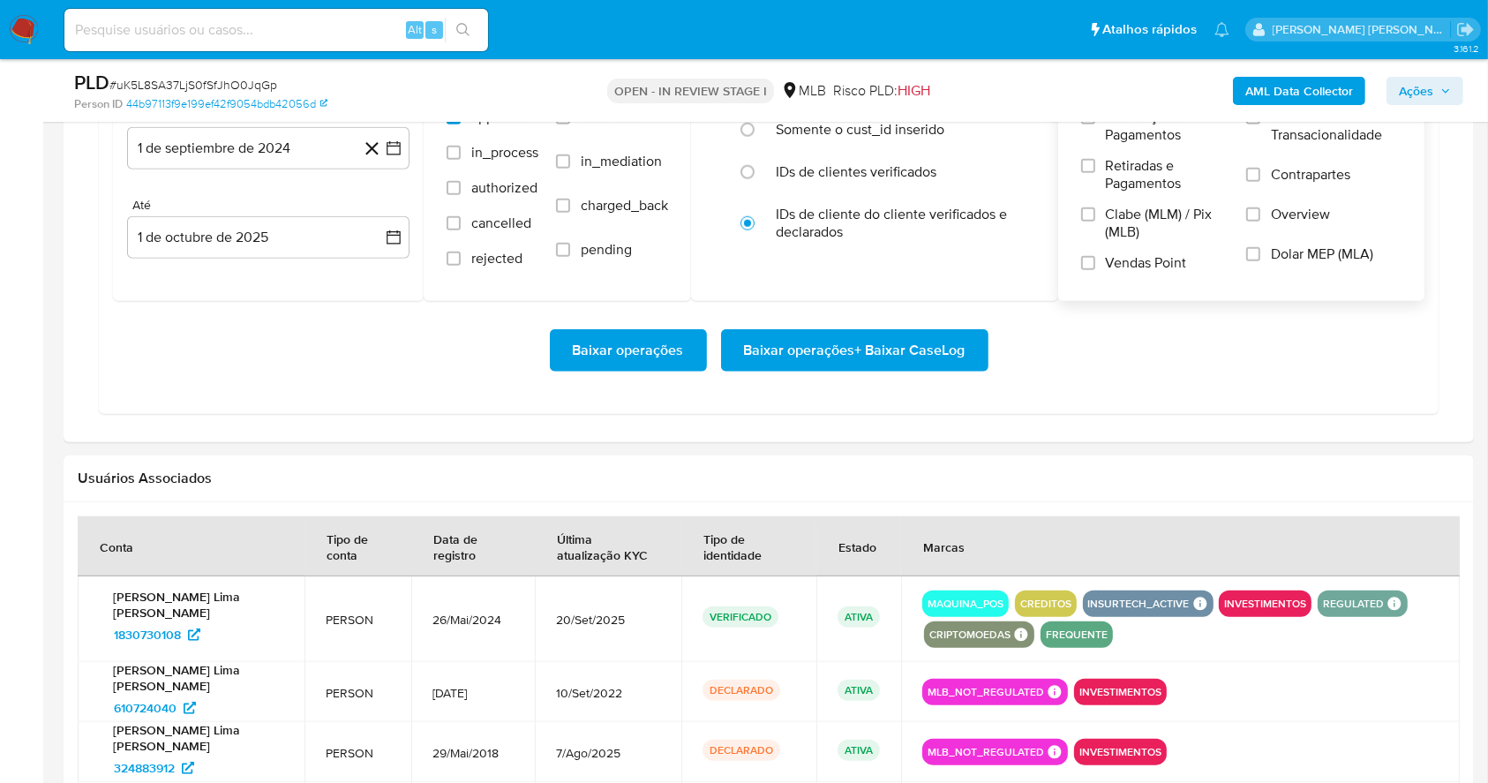
scroll to position [1537, 0]
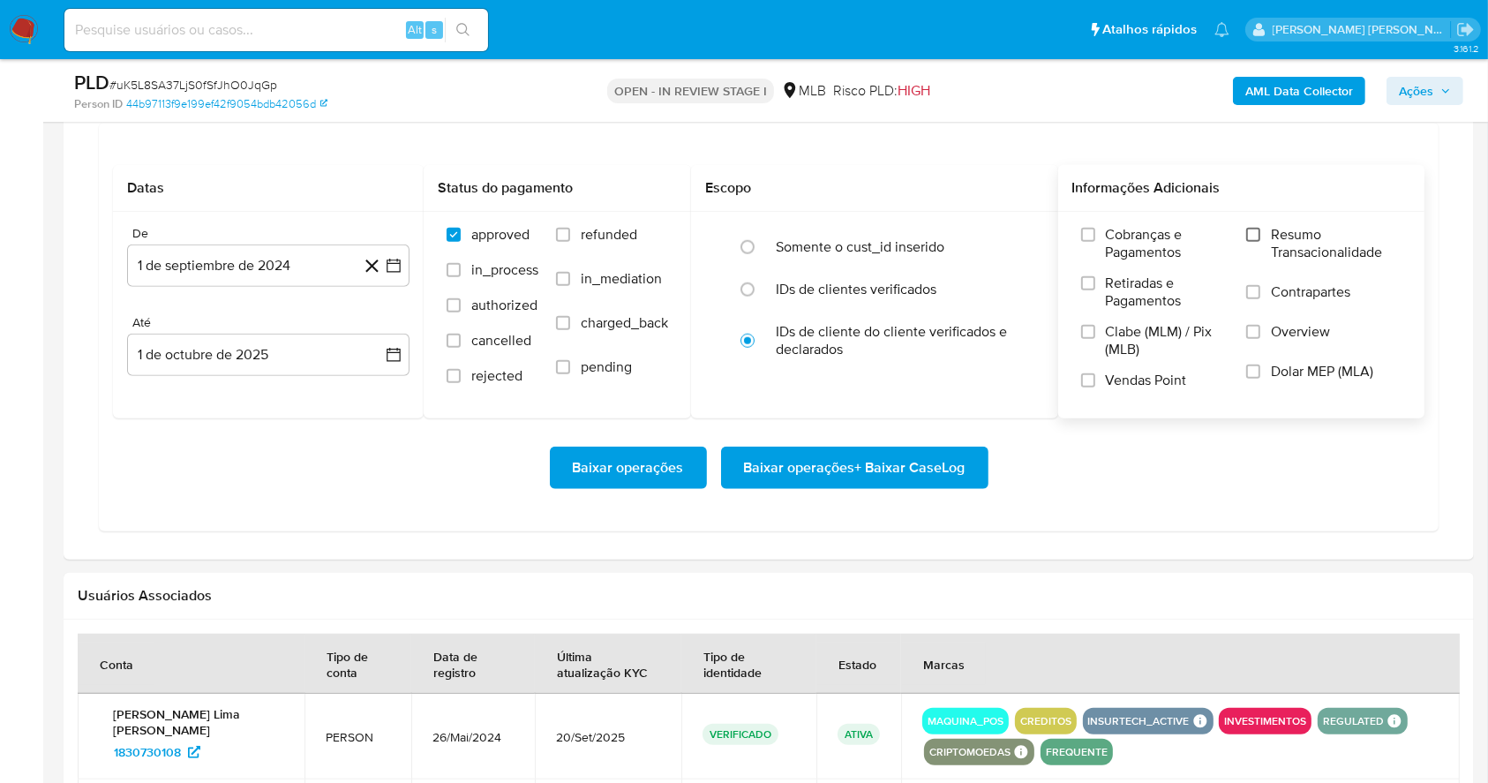
click at [1115, 229] on input "Resumo Transacionalidade" at bounding box center [1253, 235] width 14 height 14
click at [1086, 376] on div "Cobranças e Pagamentos Retiradas e Pagamentos Clabe (MLM) / Pix (MLB) Vendas Po…" at bounding box center [1241, 314] width 339 height 176
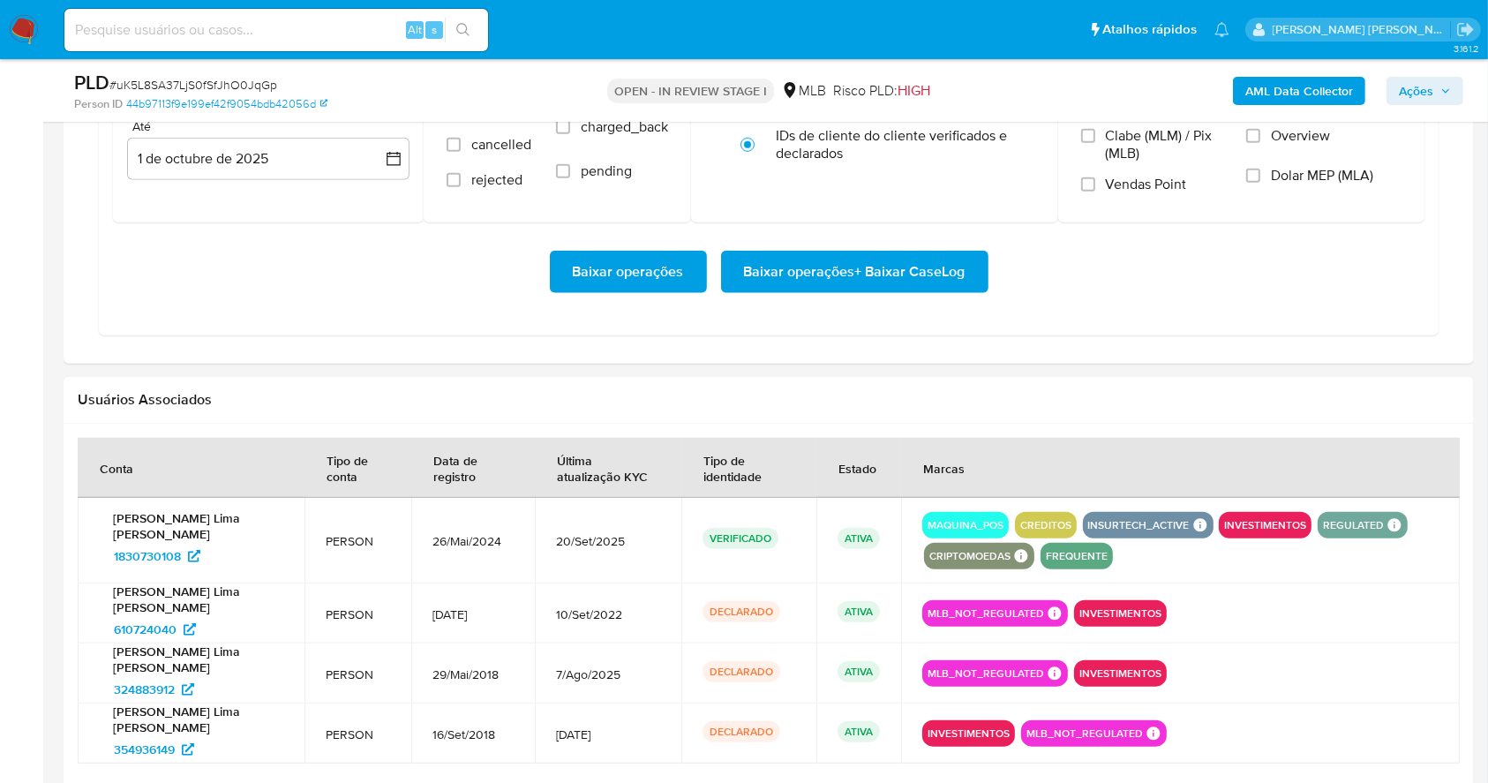
scroll to position [1710, 0]
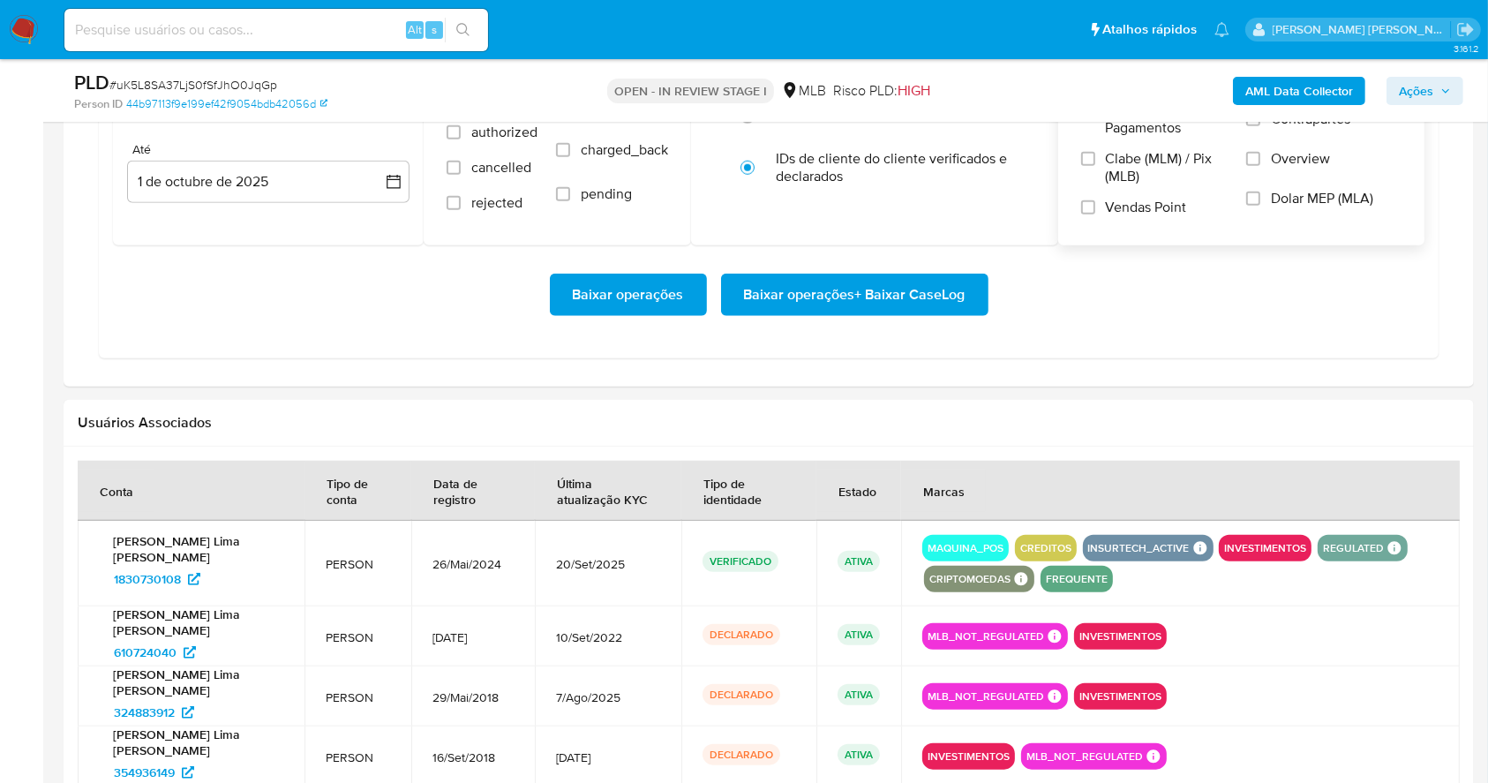
click at [1078, 210] on div "Cobranças e Pagamentos Retiradas e Pagamentos Clabe (MLM) / Pix (MLB) Vendas Po…" at bounding box center [1241, 141] width 339 height 176
click at [1087, 209] on input "Vendas Point" at bounding box center [1088, 207] width 14 height 14
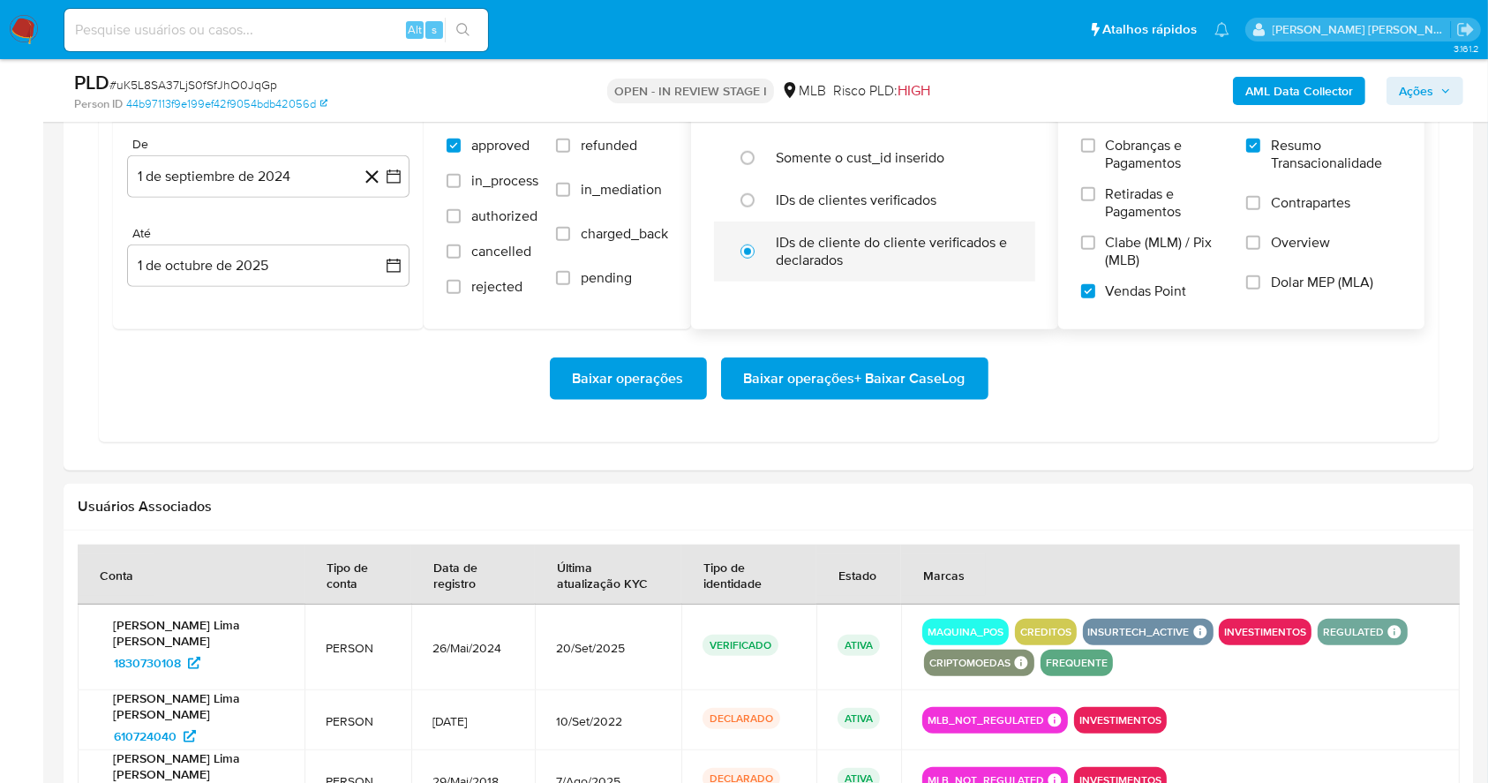
scroll to position [1475, 0]
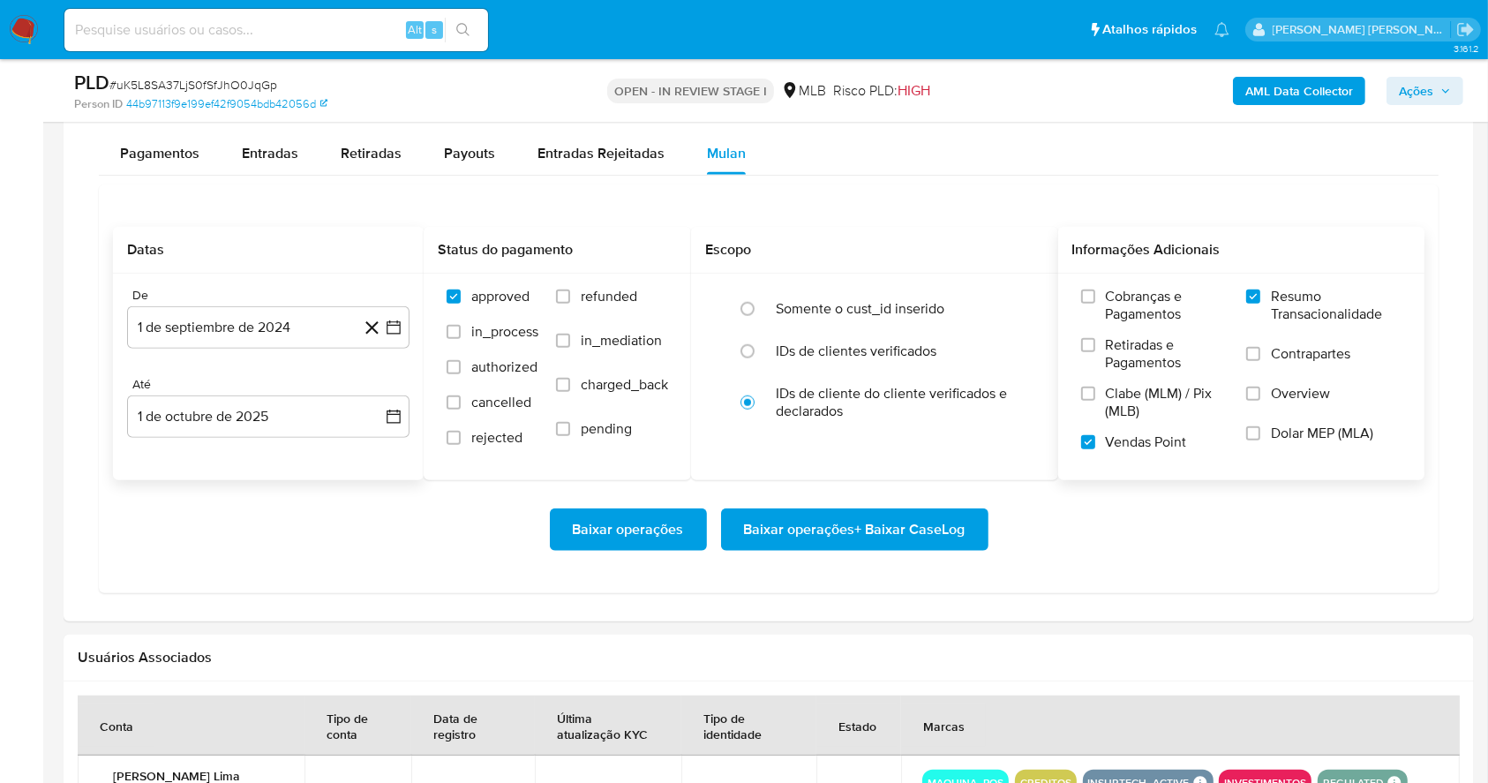
click at [382, 324] on icon at bounding box center [372, 328] width 22 height 22
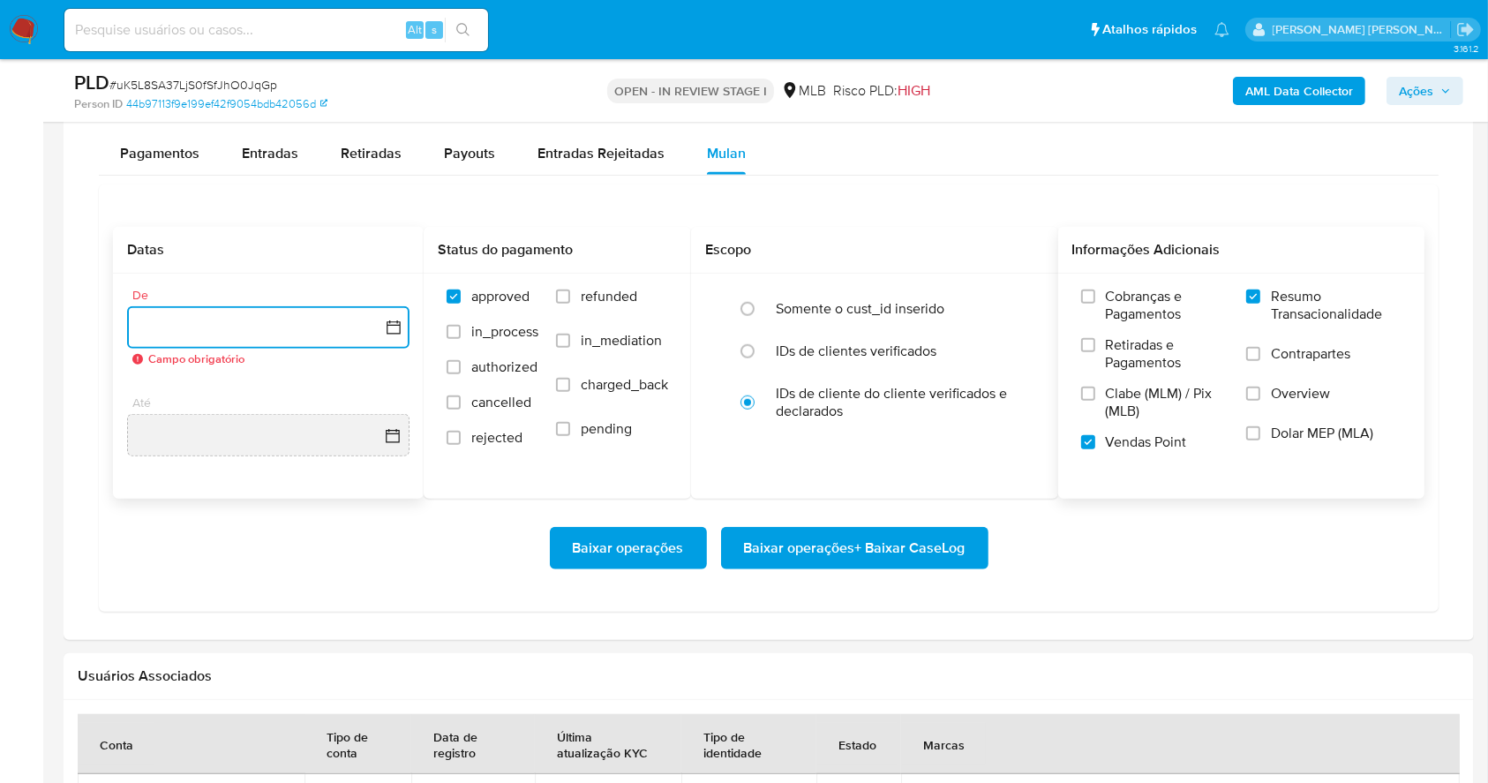
click at [395, 325] on icon "button" at bounding box center [394, 328] width 18 height 18
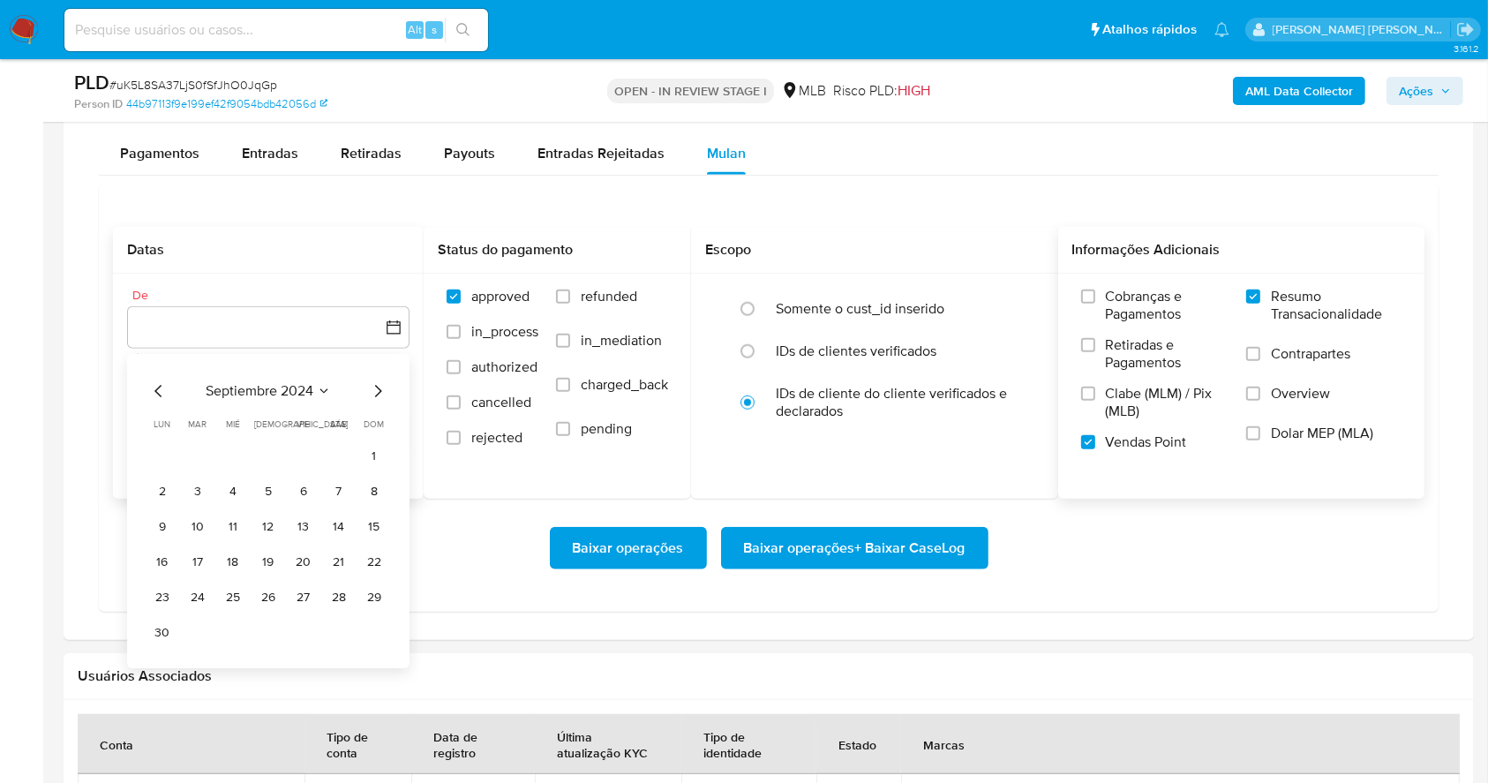
click at [375, 369] on div "septiembre 2024 septiembre 2024 lun lunes mar martes mié miércoles jue jueves v…" at bounding box center [268, 511] width 282 height 314
click at [380, 395] on icon "Mes siguiente" at bounding box center [377, 390] width 21 height 21
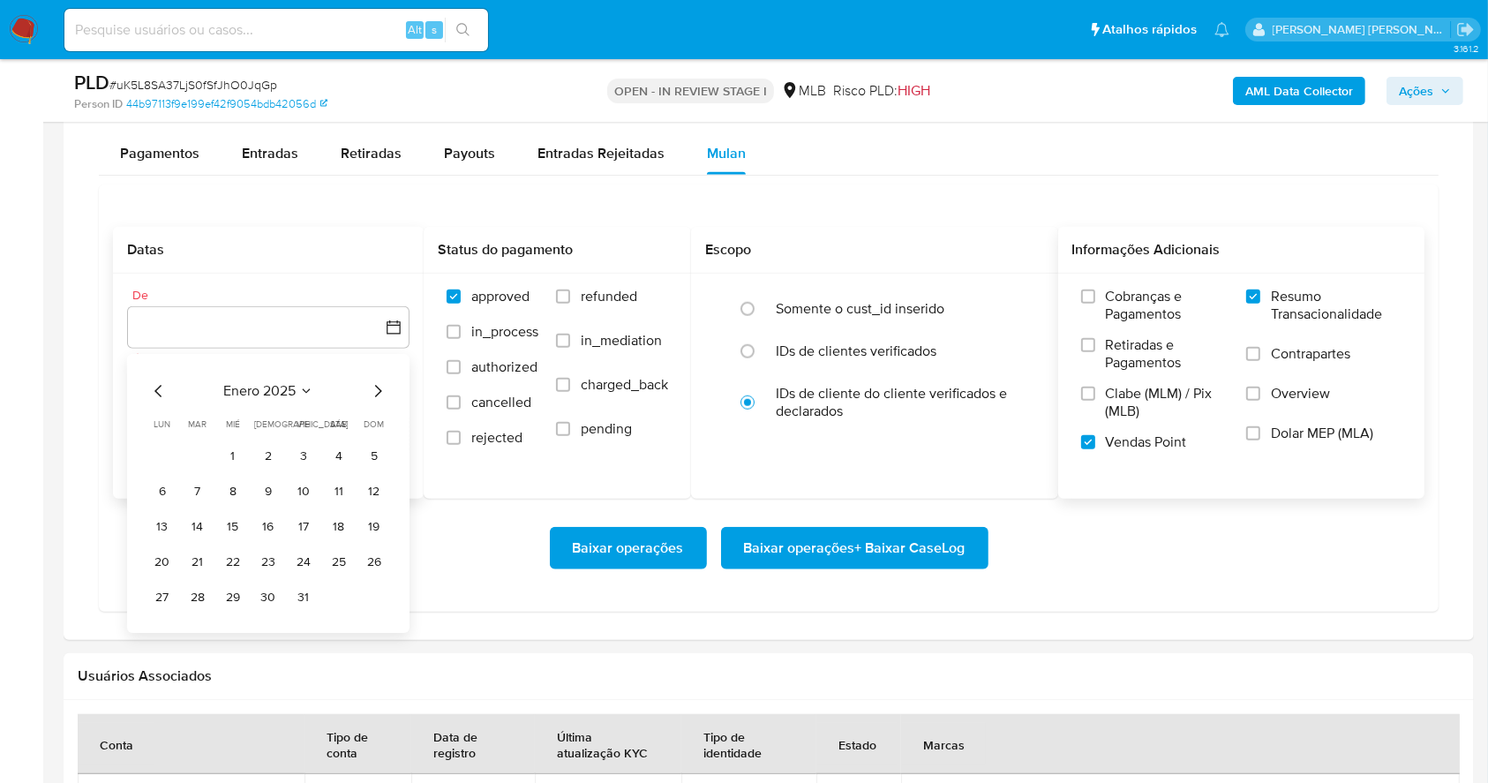
click at [380, 395] on icon "Mes siguiente" at bounding box center [377, 390] width 21 height 21
click at [381, 396] on icon "Mes siguiente" at bounding box center [377, 390] width 21 height 21
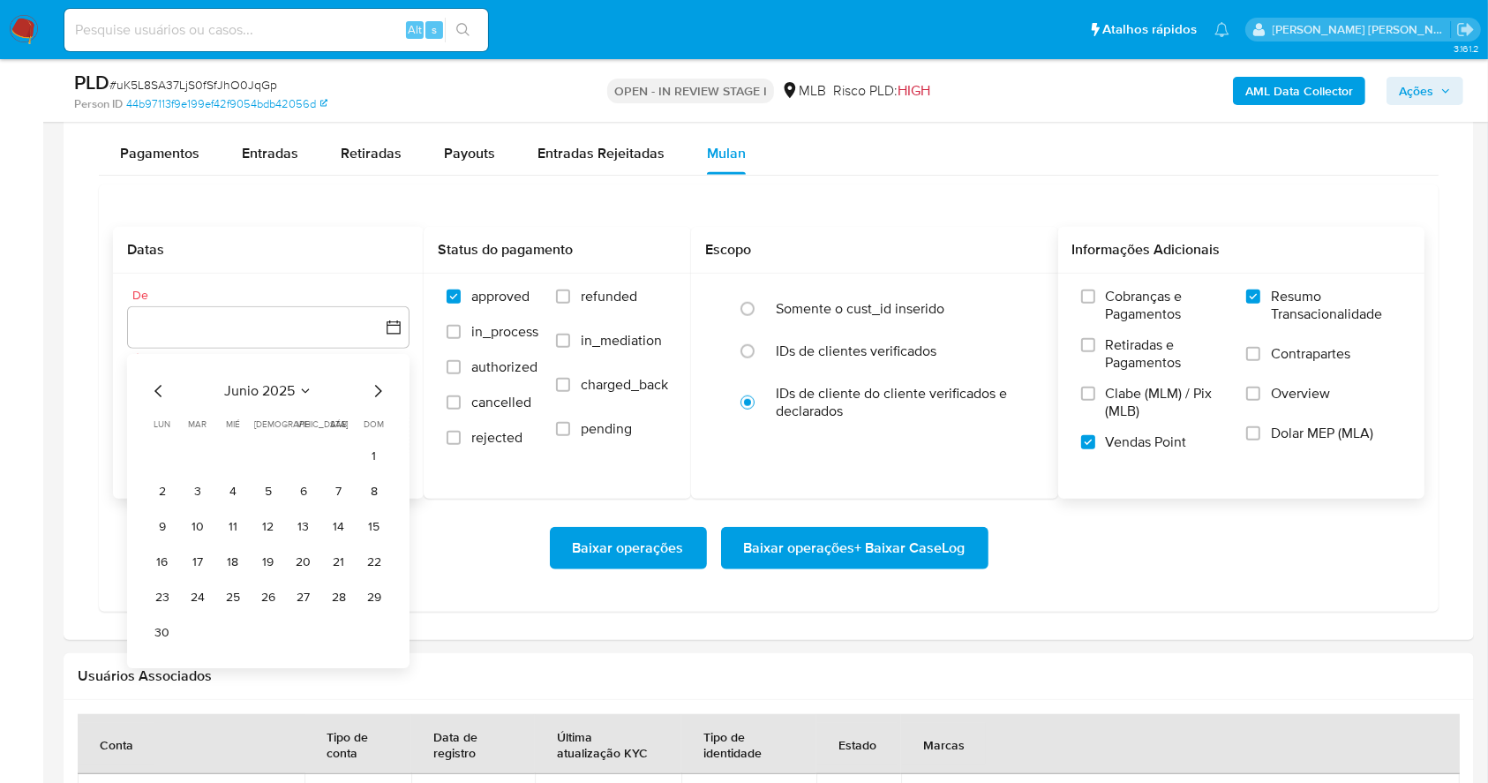
click at [381, 396] on icon "Mes siguiente" at bounding box center [377, 390] width 21 height 21
click at [293, 454] on button "1" at bounding box center [303, 456] width 28 height 28
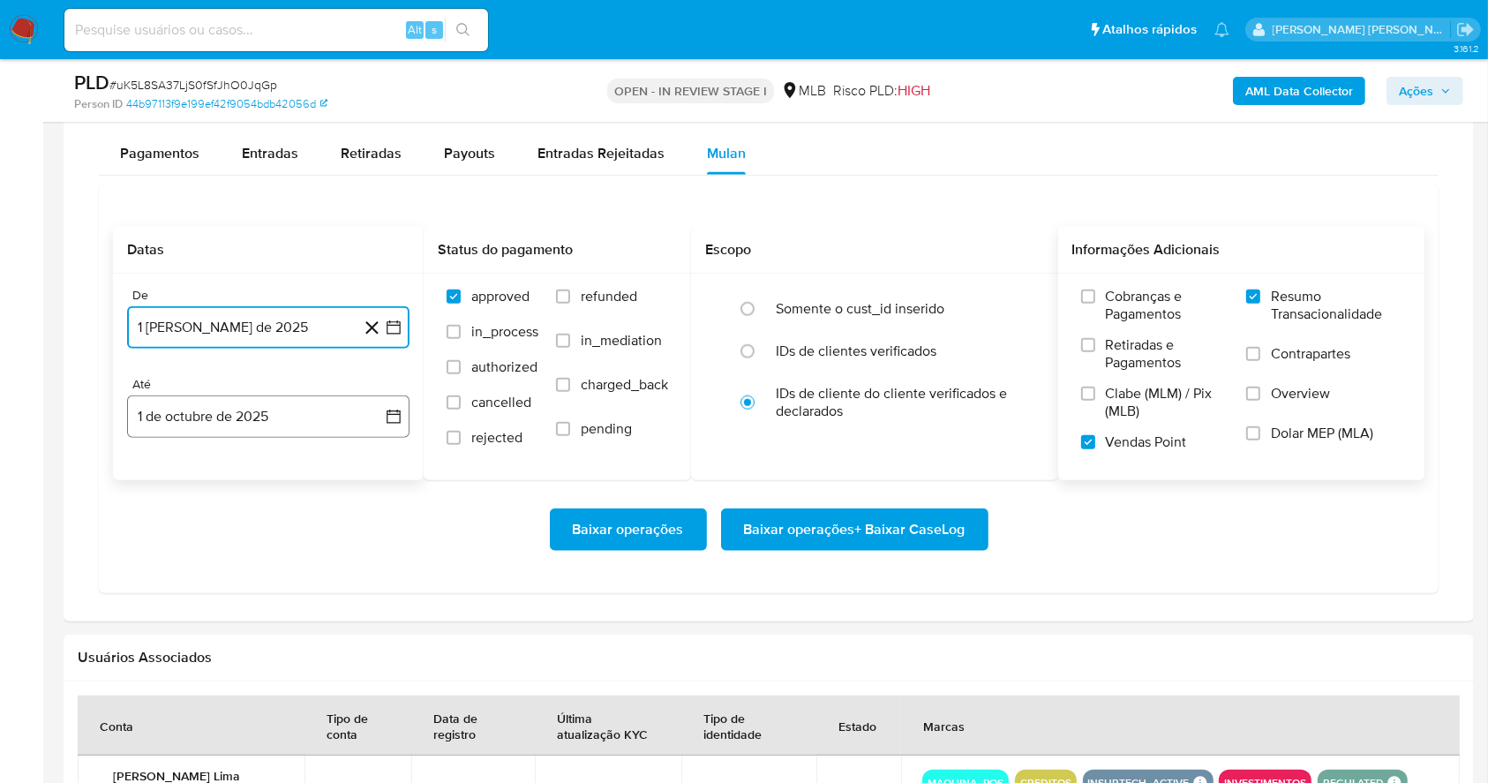
click at [307, 404] on button "1 de octubre de 2025" at bounding box center [268, 416] width 282 height 42
click at [149, 477] on icon "Mes anterior" at bounding box center [158, 479] width 21 height 21
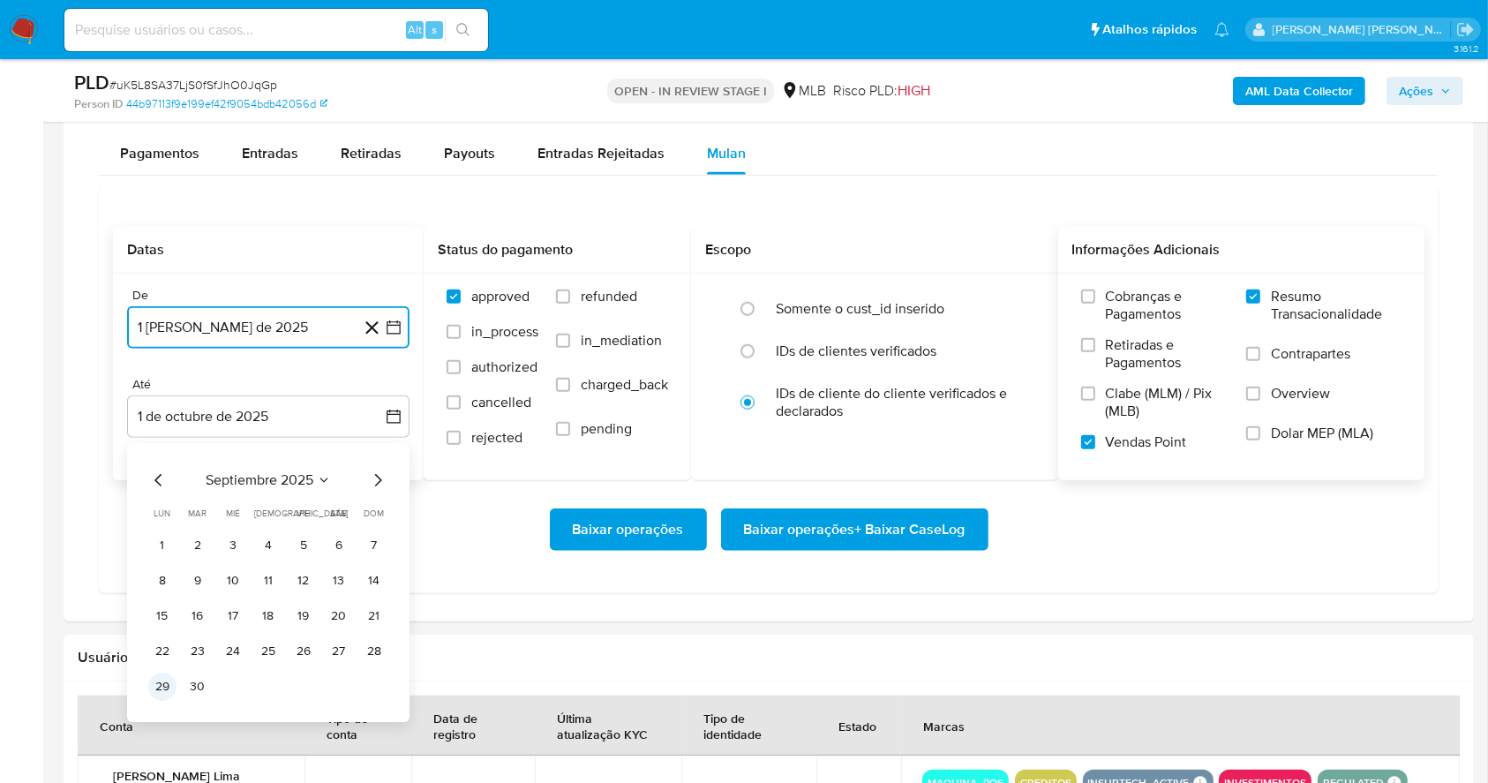
click at [156, 586] on button "29" at bounding box center [162, 686] width 28 height 28
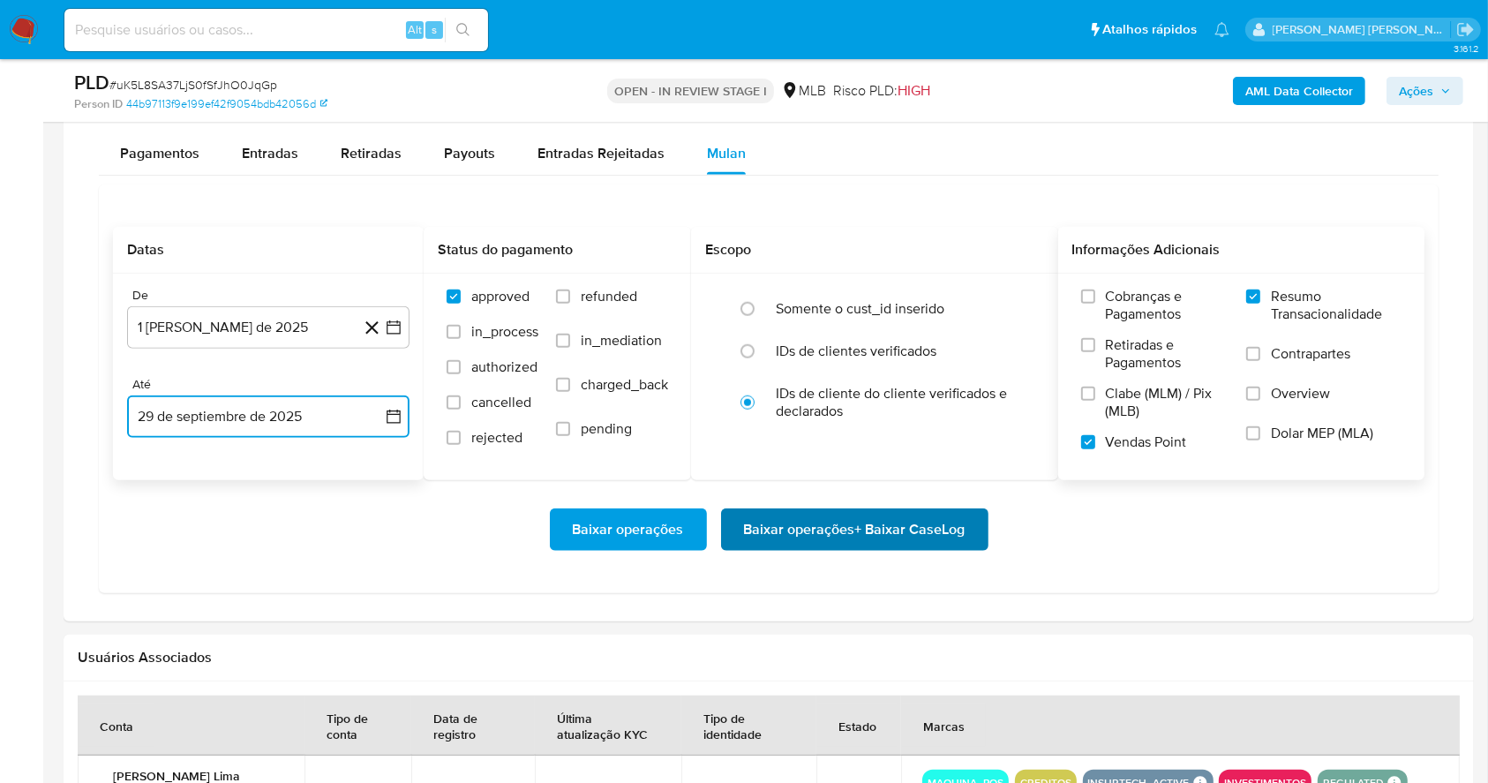
click at [866, 535] on span "Baixar operações + Baixar CaseLog" at bounding box center [854, 529] width 221 height 39
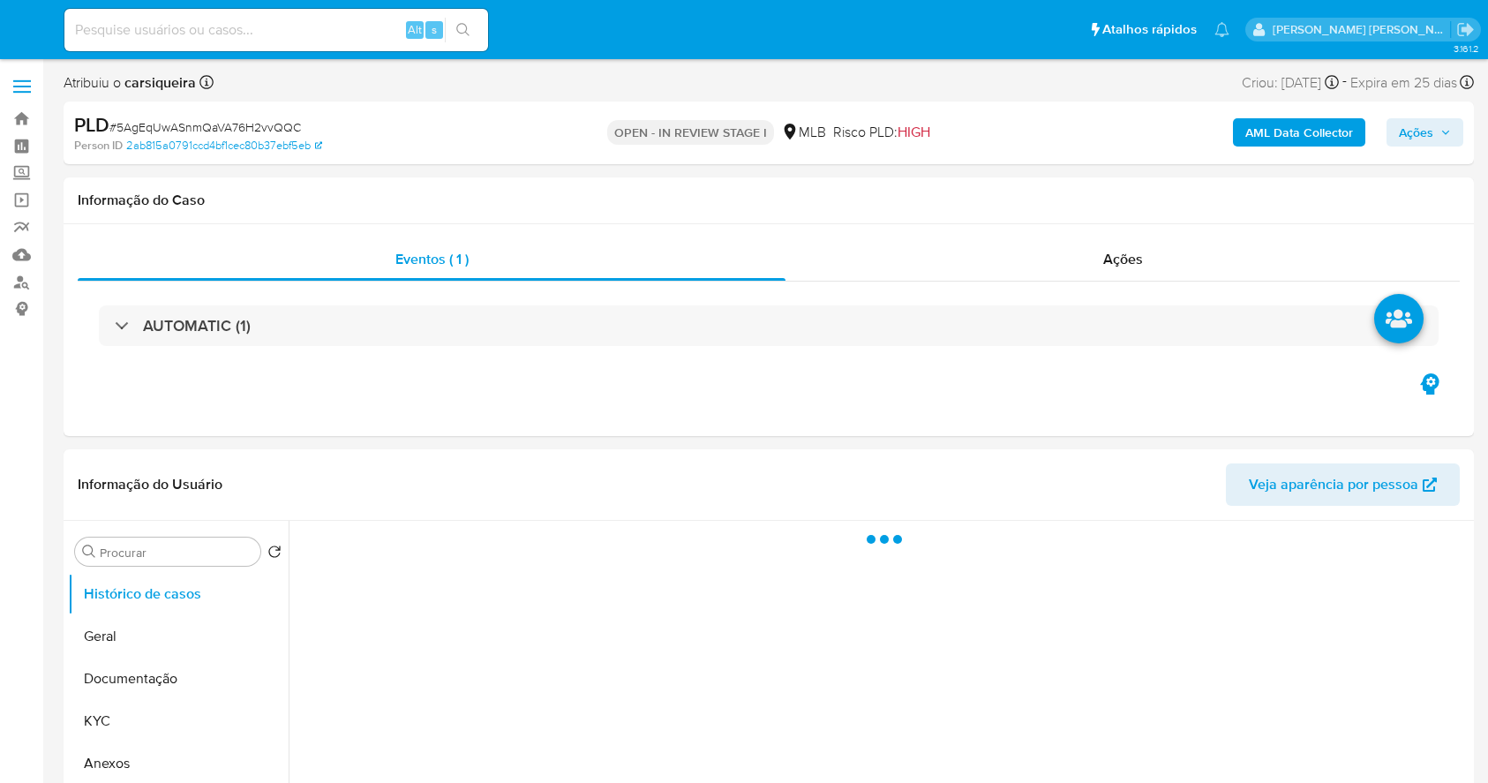
select select "10"
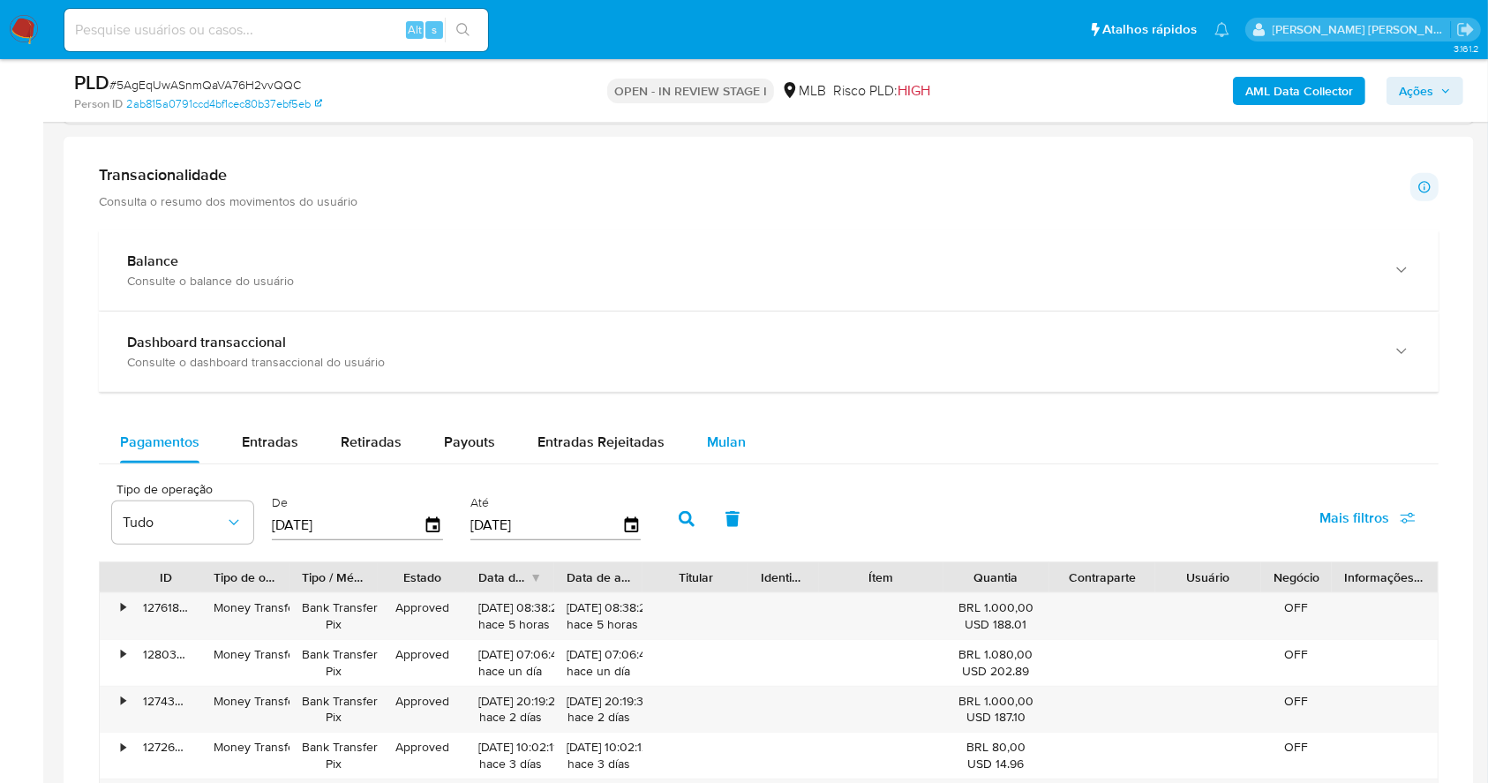
click at [714, 455] on div "Mulan" at bounding box center [726, 442] width 39 height 42
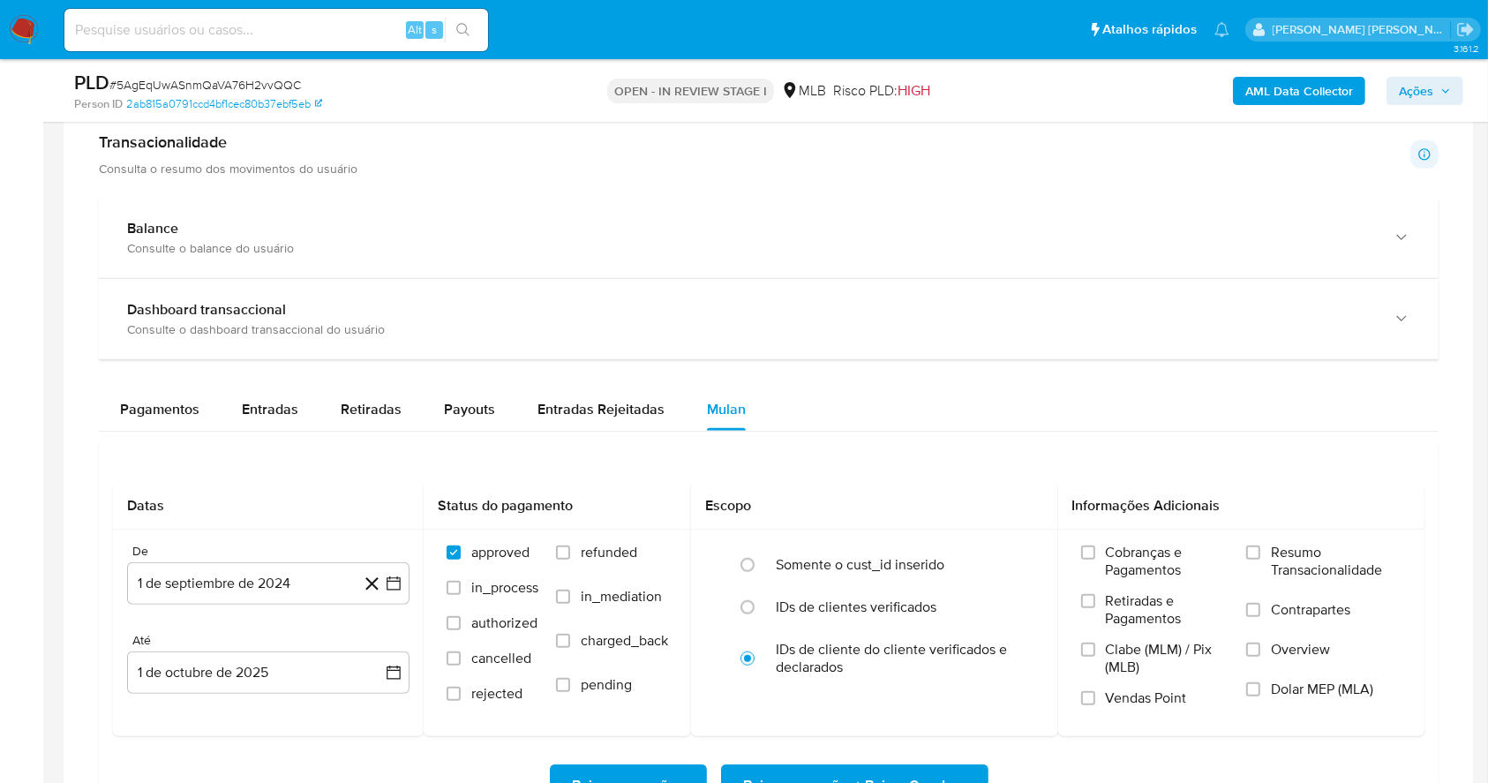
scroll to position [1540, 0]
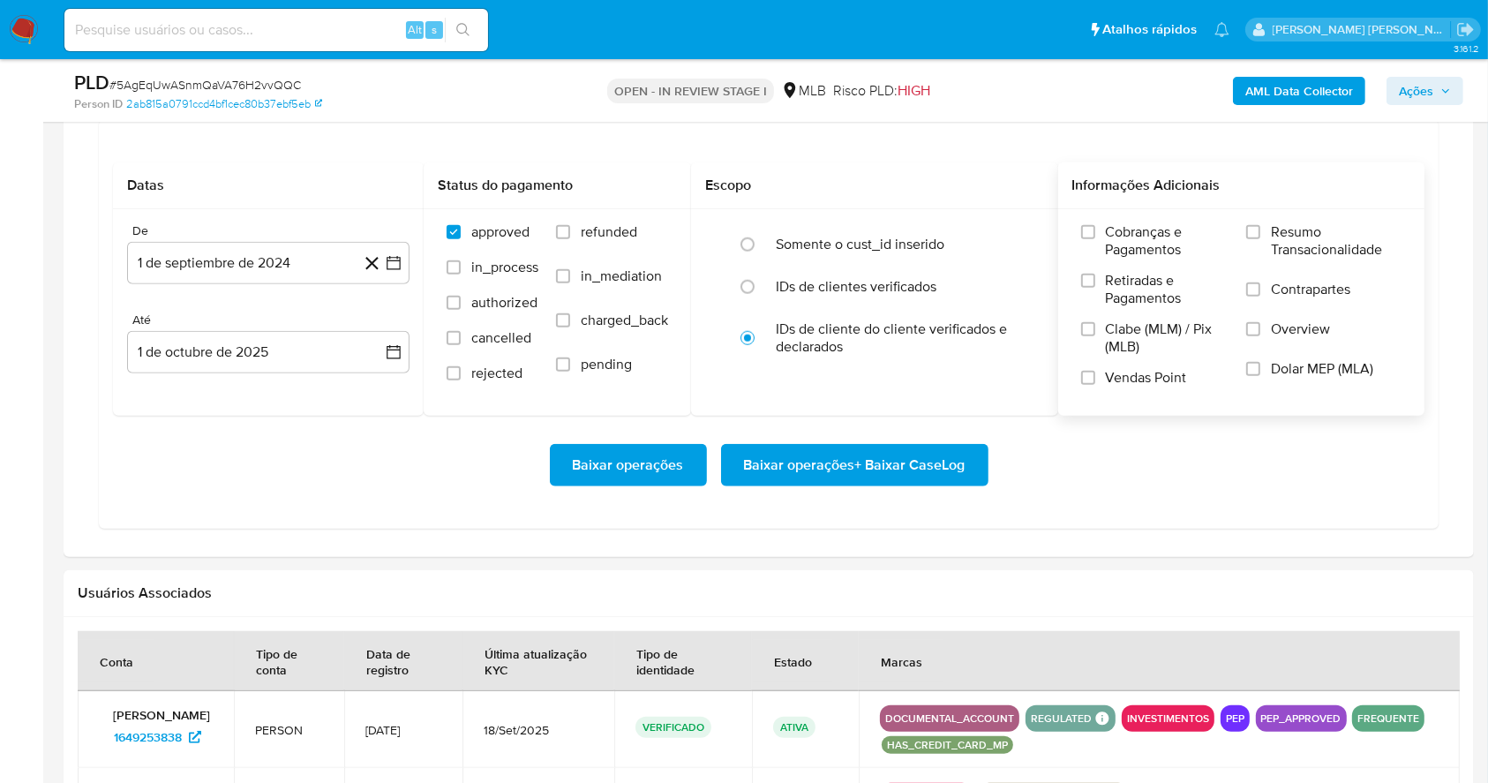
click at [1245, 228] on div "Cobranças e Pagamentos Retiradas e Pagamentos Clabe (MLM) / Pix (MLB) Vendas Po…" at bounding box center [1241, 311] width 339 height 176
drag, startPoint x: 1253, startPoint y: 230, endPoint x: 1242, endPoint y: 257, distance: 28.5
click at [1254, 231] on input "Resumo Transacionalidade" at bounding box center [1253, 232] width 14 height 14
click at [1094, 380] on input "Vendas Point" at bounding box center [1088, 378] width 14 height 14
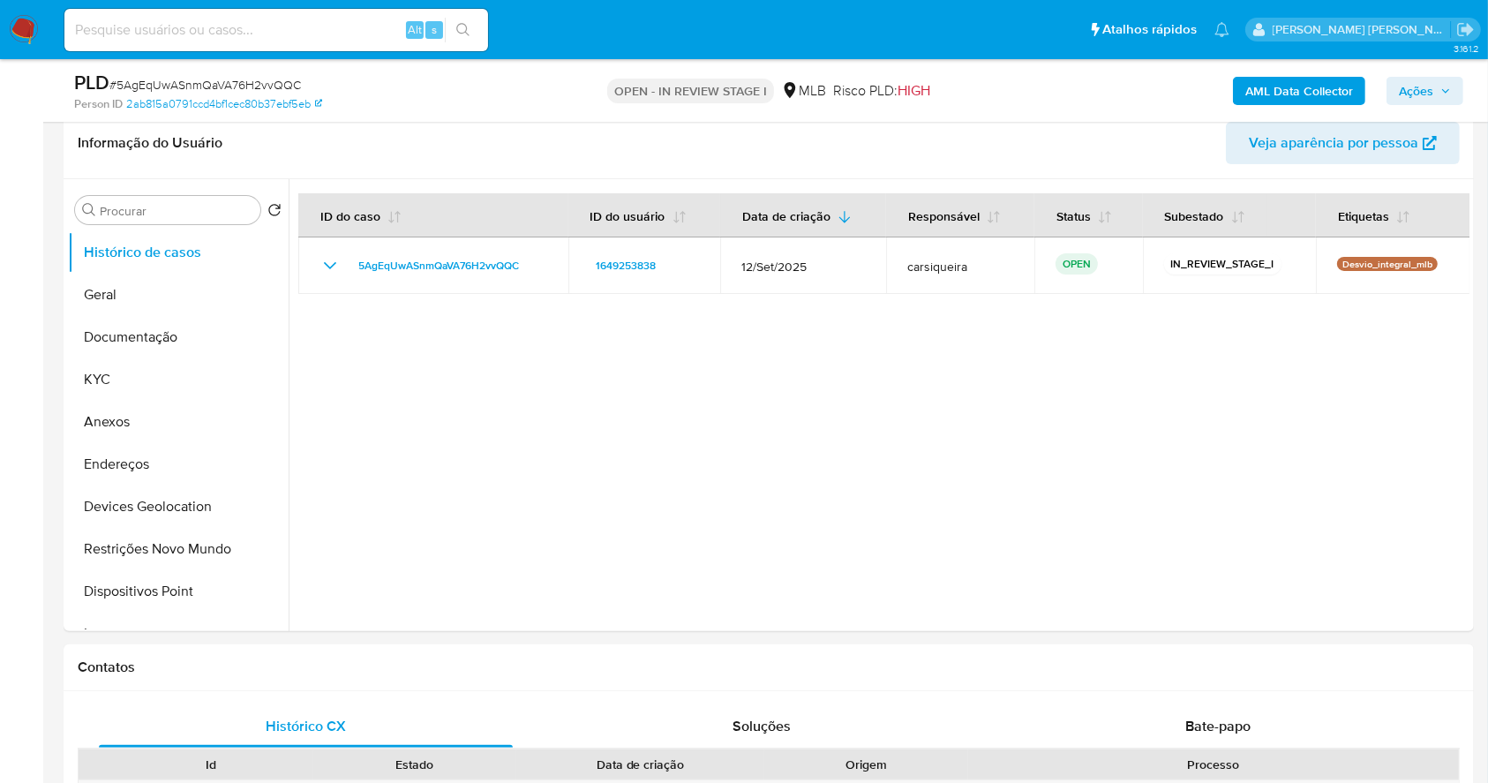
scroll to position [266, 0]
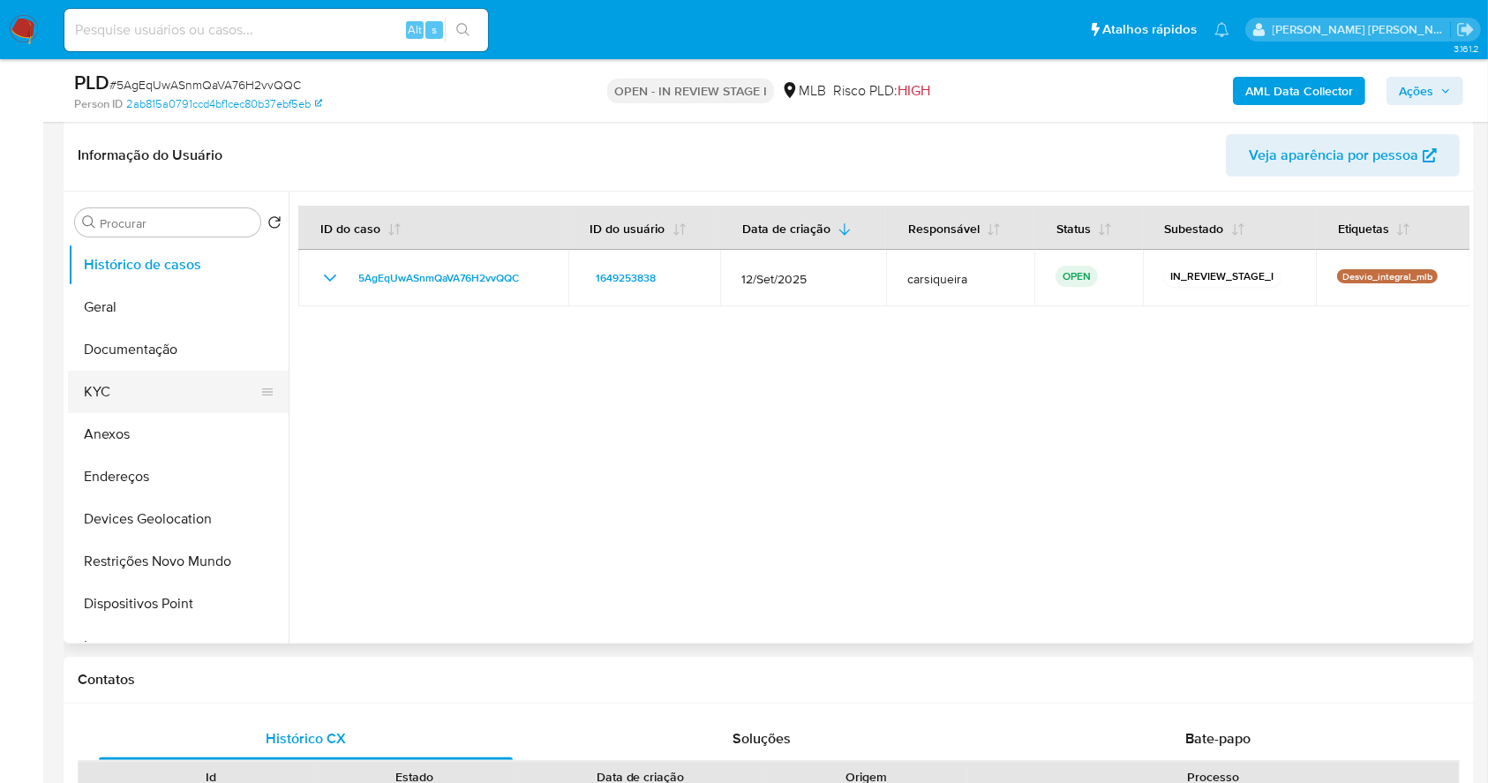
click at [167, 385] on button "KYC" at bounding box center [171, 392] width 206 height 42
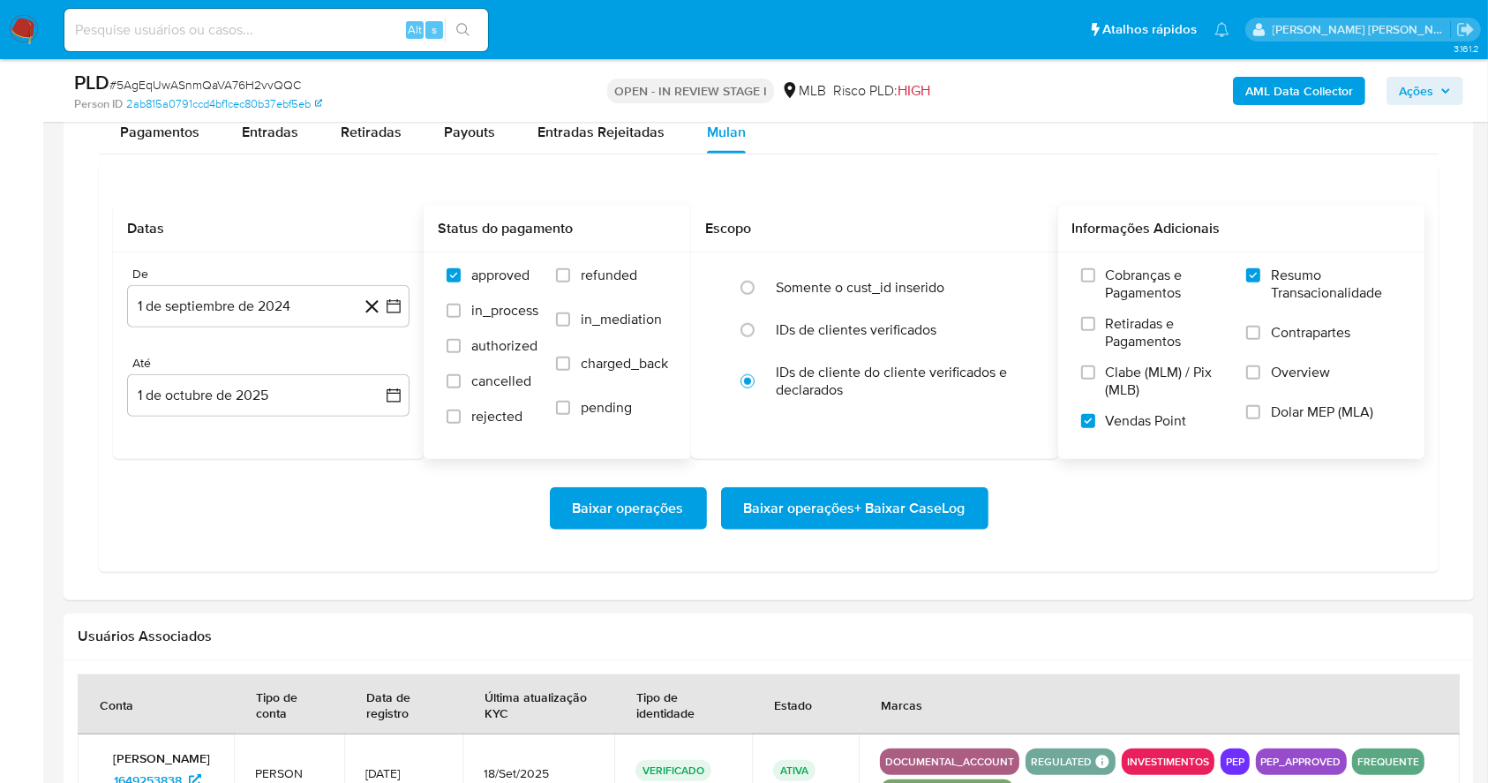
scroll to position [1493, 0]
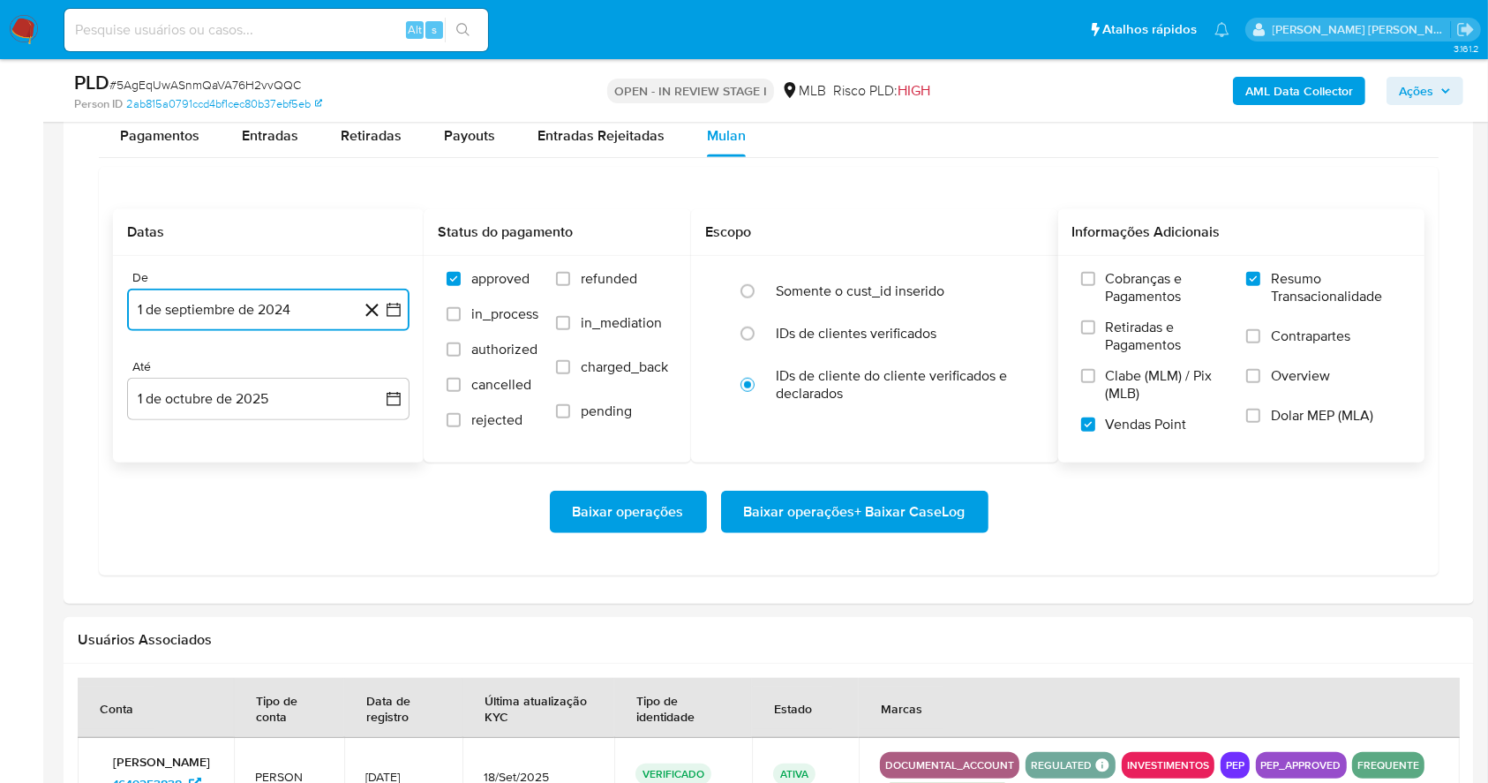
drag, startPoint x: 392, startPoint y: 308, endPoint x: 394, endPoint y: 323, distance: 15.2
click at [394, 308] on icon "button" at bounding box center [394, 310] width 18 height 18
click at [367, 372] on icon "Mes siguiente" at bounding box center [377, 373] width 21 height 21
click at [368, 372] on icon "Mes siguiente" at bounding box center [377, 373] width 21 height 21
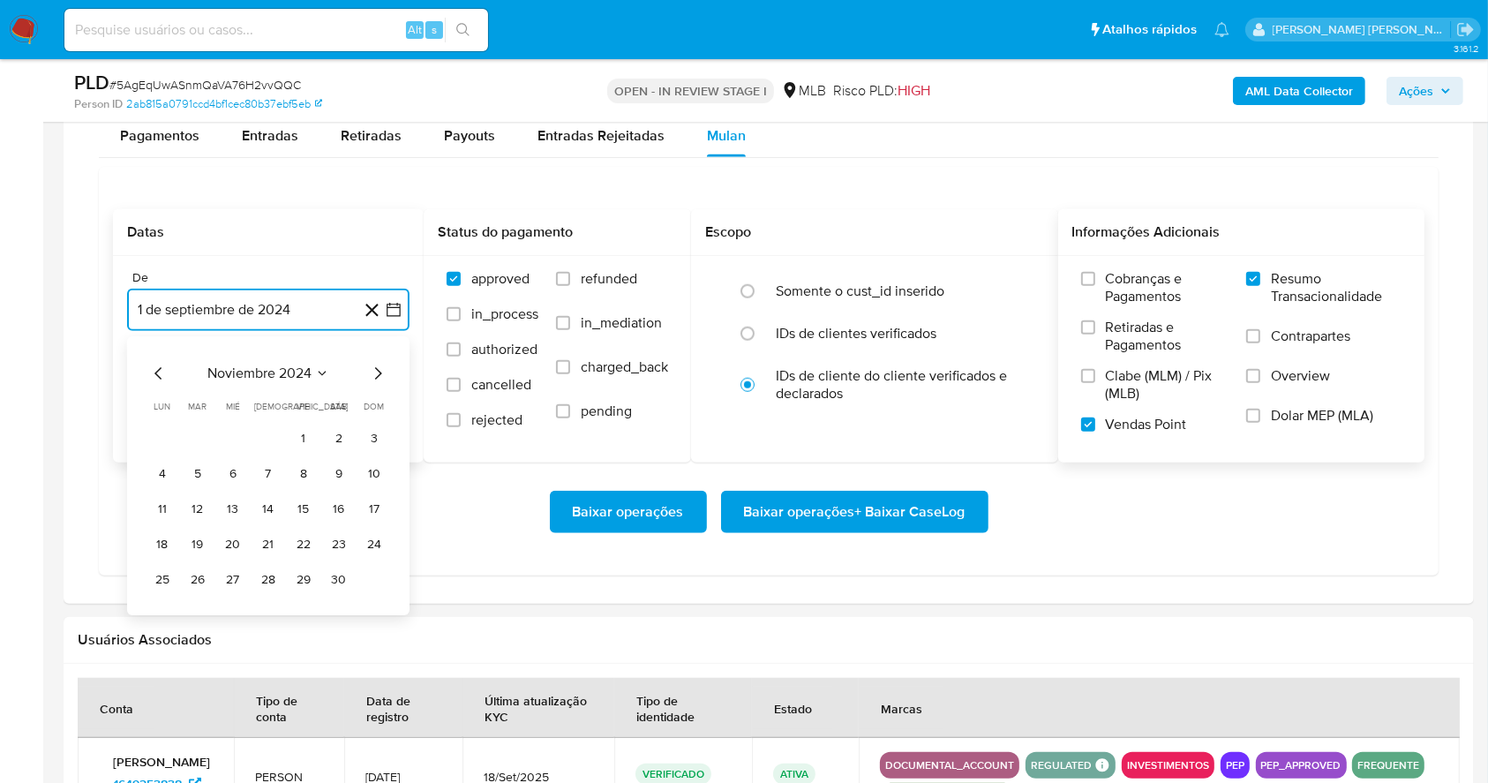
click at [368, 372] on icon "Mes siguiente" at bounding box center [377, 373] width 21 height 21
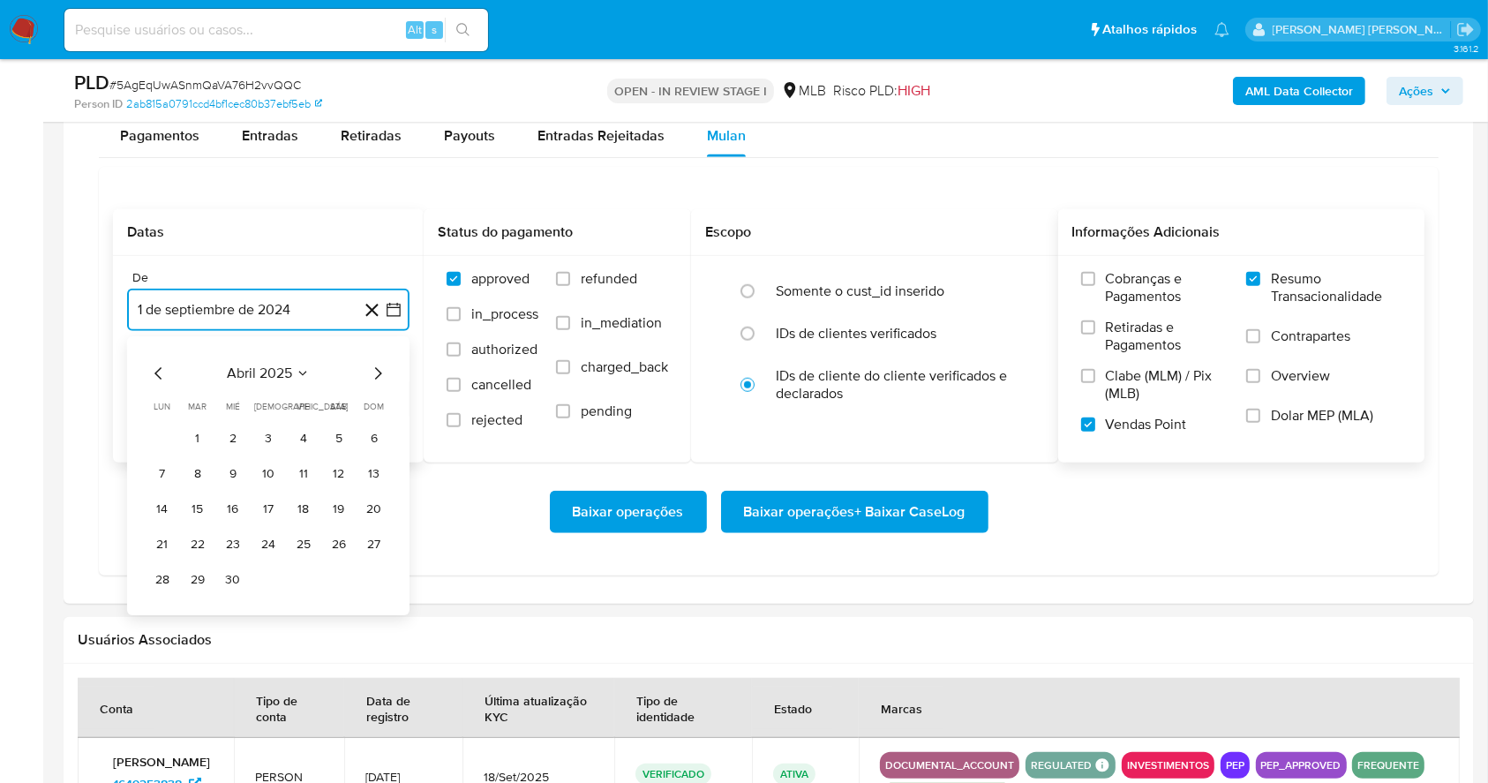
click at [368, 372] on icon "Mes siguiente" at bounding box center [377, 373] width 21 height 21
click at [295, 437] on button "1" at bounding box center [303, 438] width 28 height 28
click at [274, 392] on button "1 de octubre de 2025" at bounding box center [268, 399] width 282 height 42
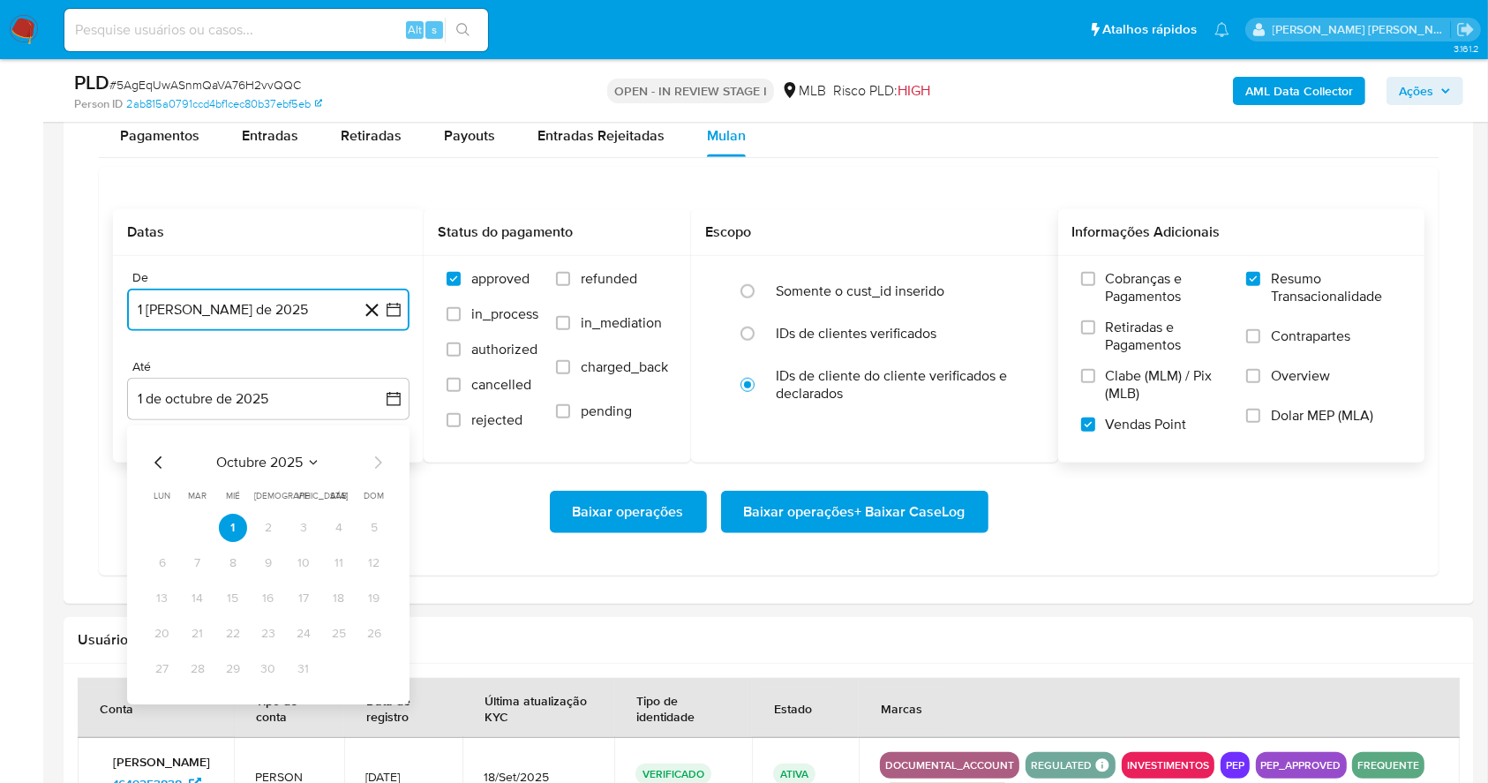
click at [152, 455] on icon "Mes anterior" at bounding box center [158, 462] width 21 height 21
click at [156, 668] on button "29" at bounding box center [162, 669] width 28 height 28
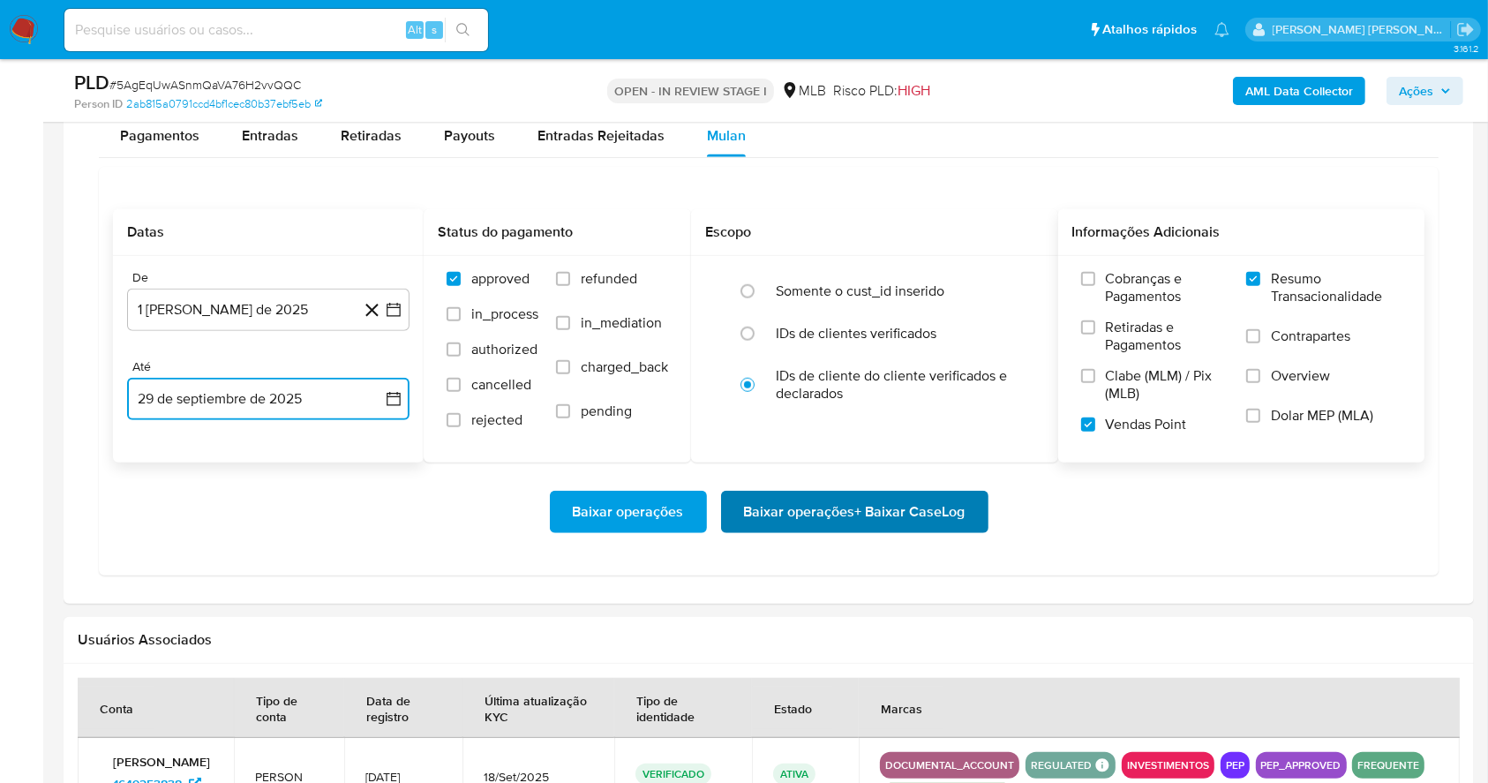
click at [844, 505] on span "Baixar operações + Baixar CaseLog" at bounding box center [854, 511] width 221 height 39
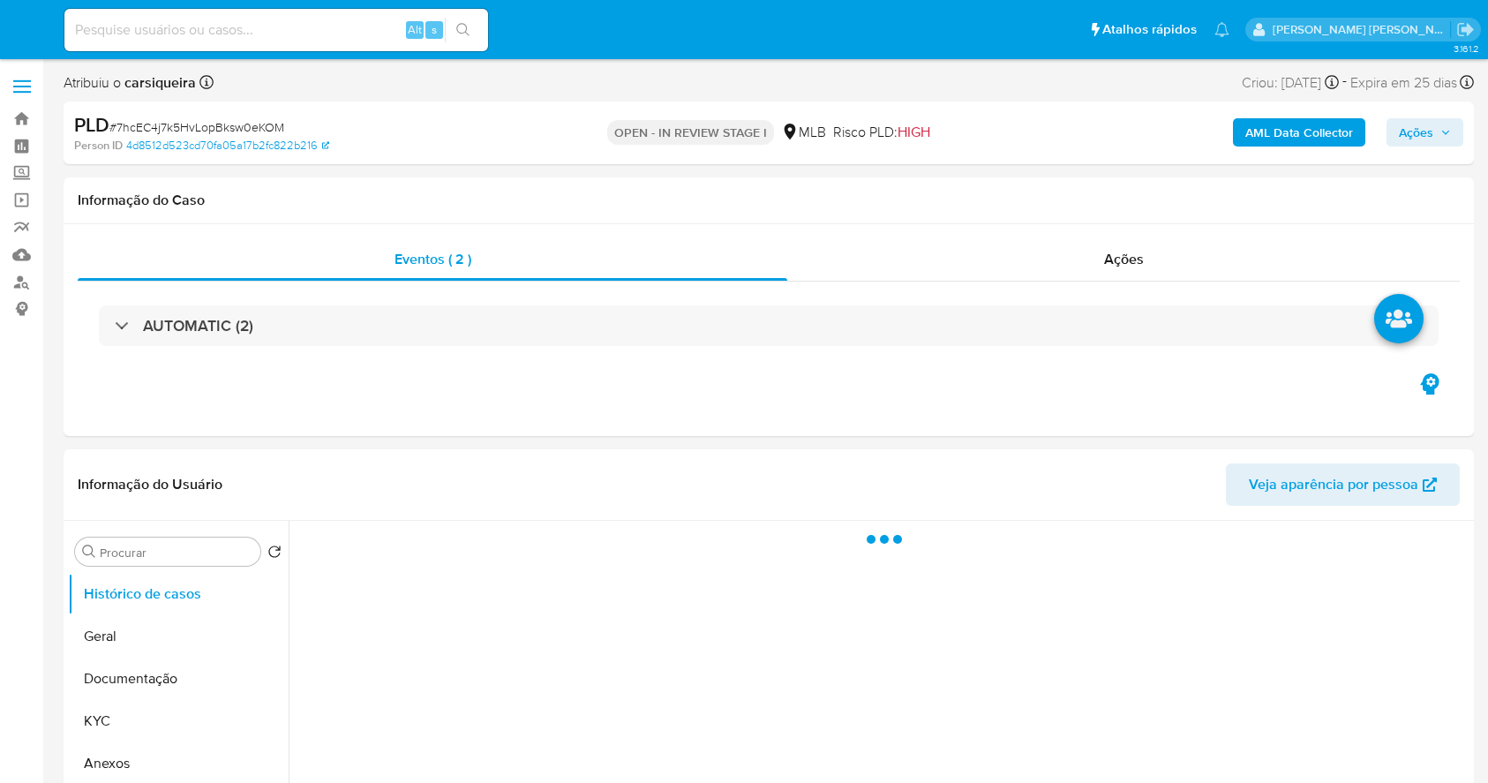
select select "10"
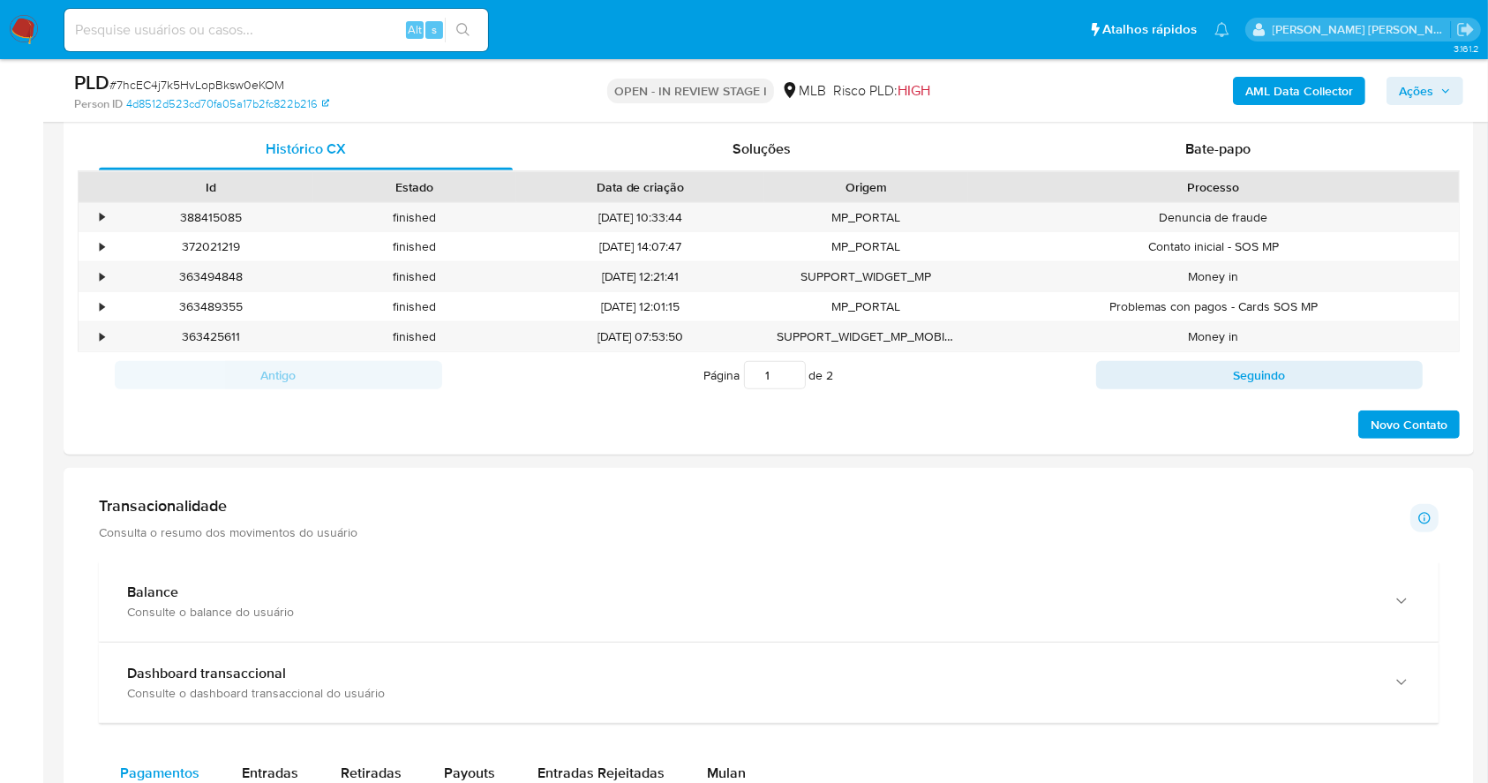
scroll to position [1002, 0]
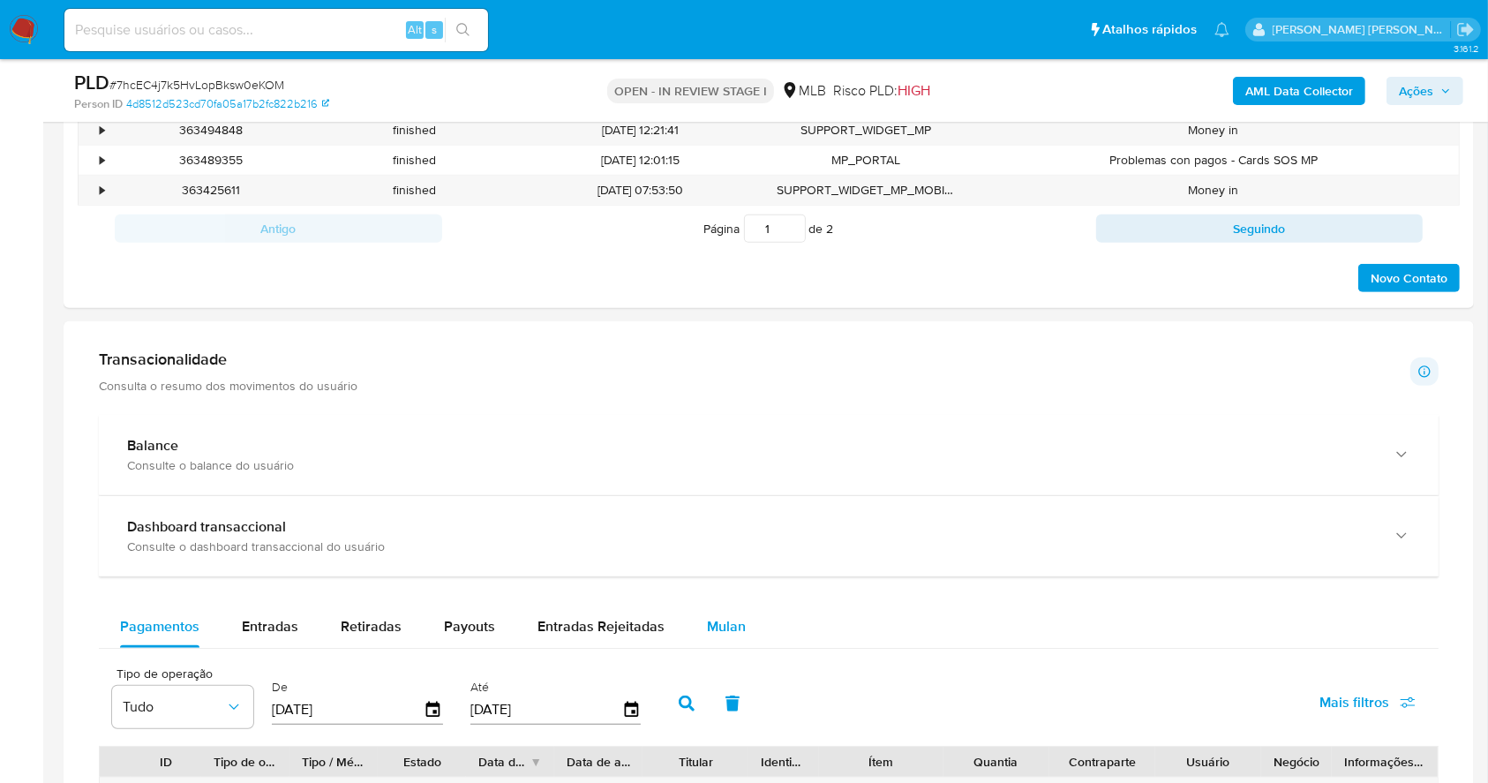
click at [707, 627] on span "Mulan" at bounding box center [726, 626] width 39 height 20
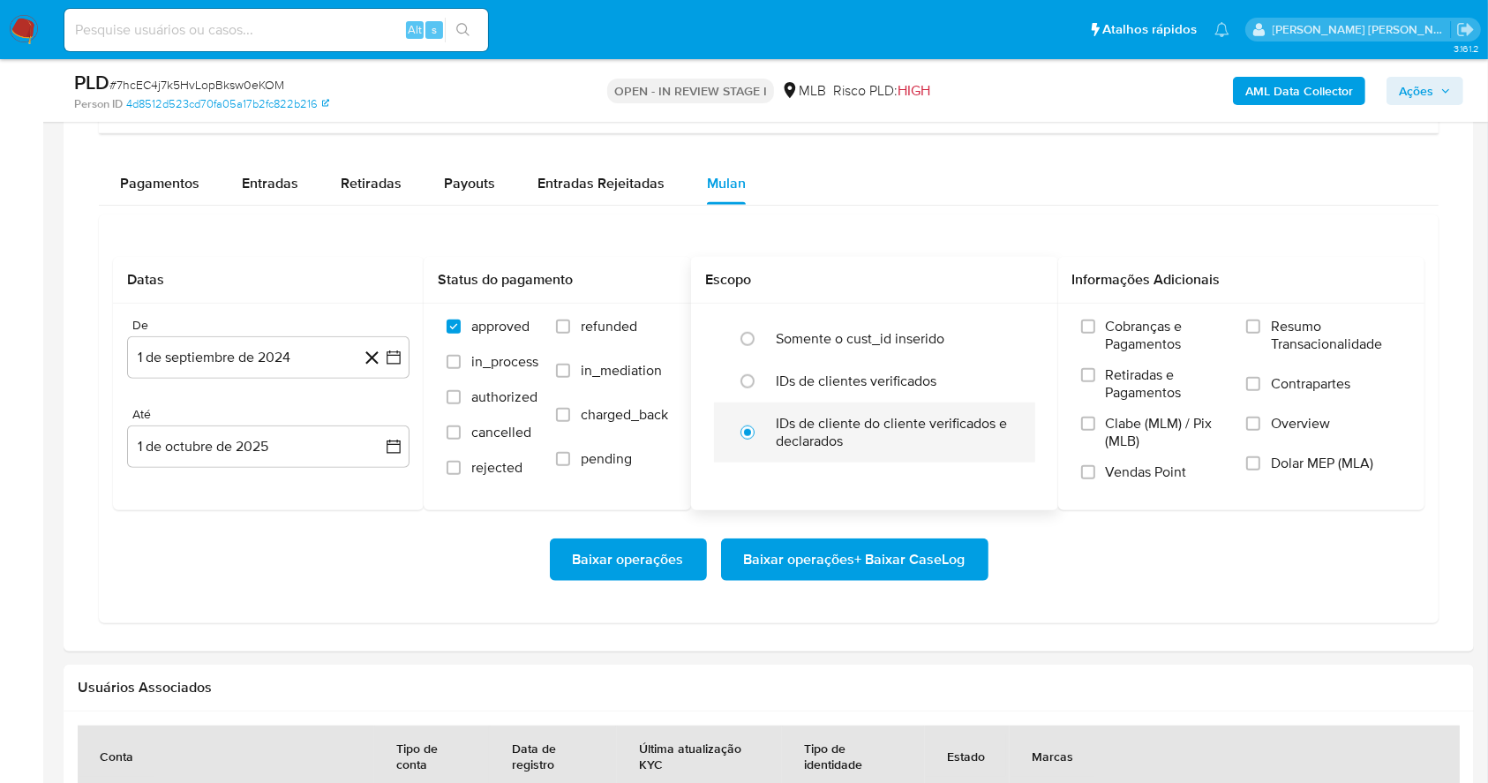
scroll to position [1474, 0]
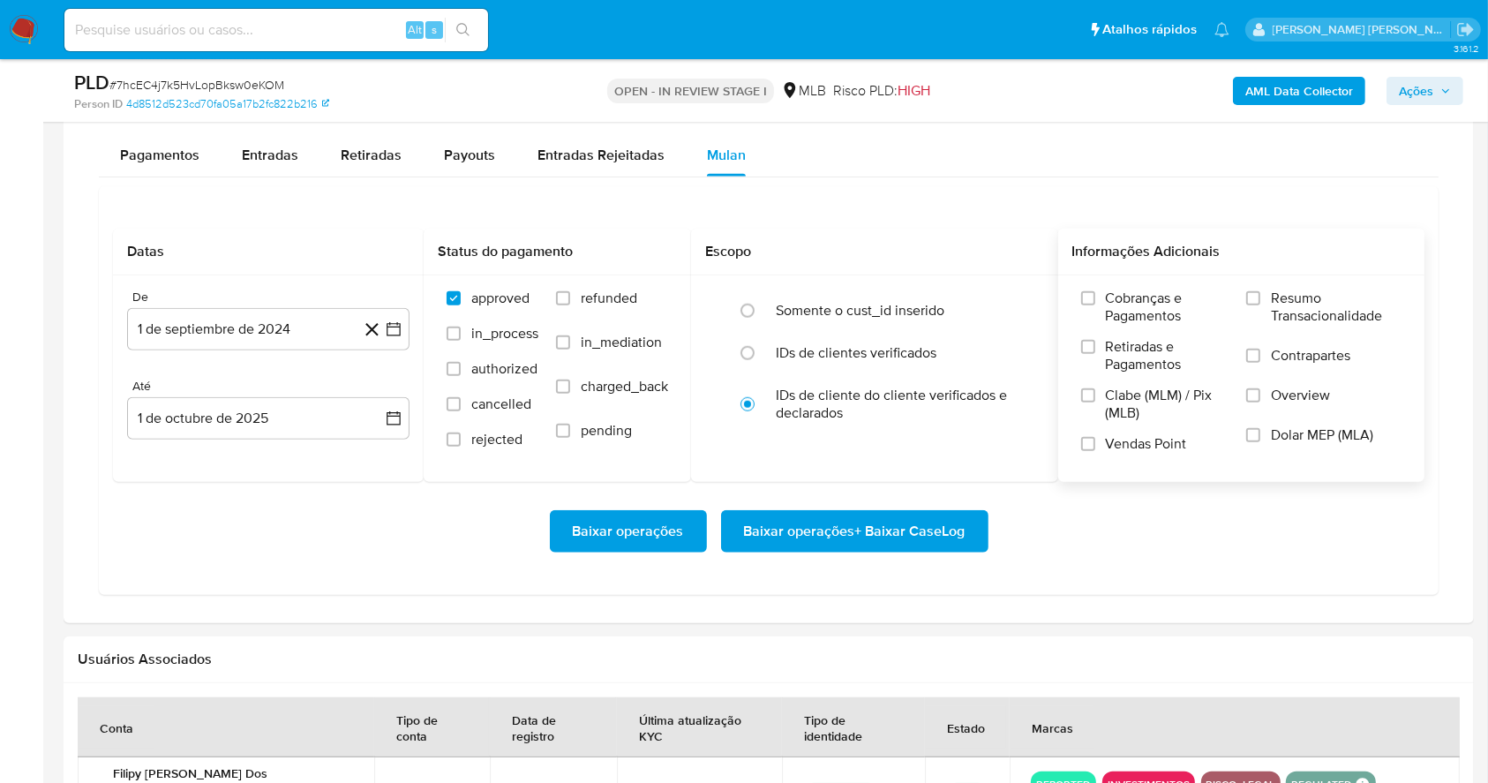
drag, startPoint x: 1255, startPoint y: 293, endPoint x: 1234, endPoint y: 314, distance: 30.0
click at [1255, 294] on input "Resumo Transacionalidade" at bounding box center [1253, 298] width 14 height 14
click at [1096, 443] on label "Vendas Point" at bounding box center [1155, 450] width 148 height 31
click at [1095, 443] on input "Vendas Point" at bounding box center [1088, 444] width 14 height 14
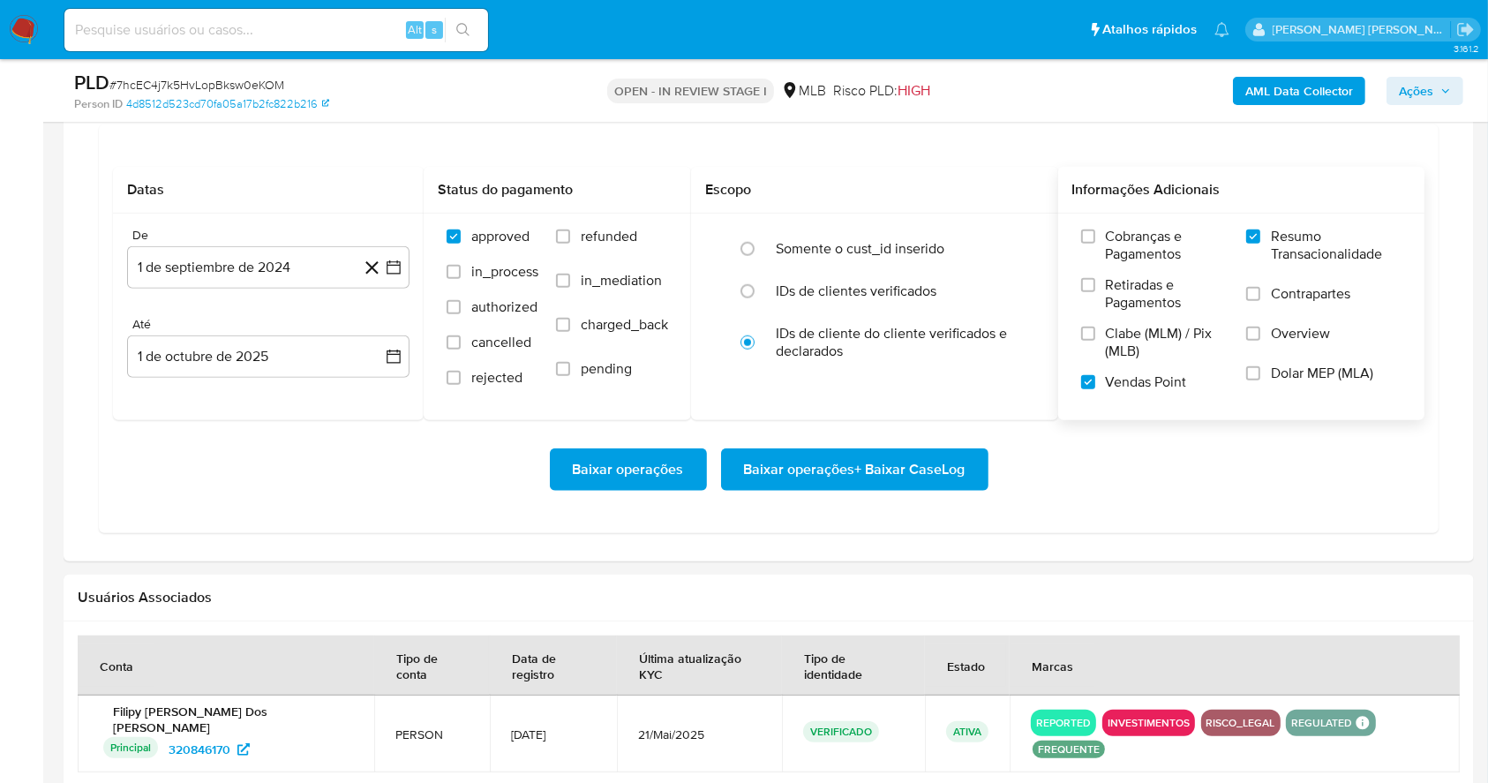
scroll to position [1617, 0]
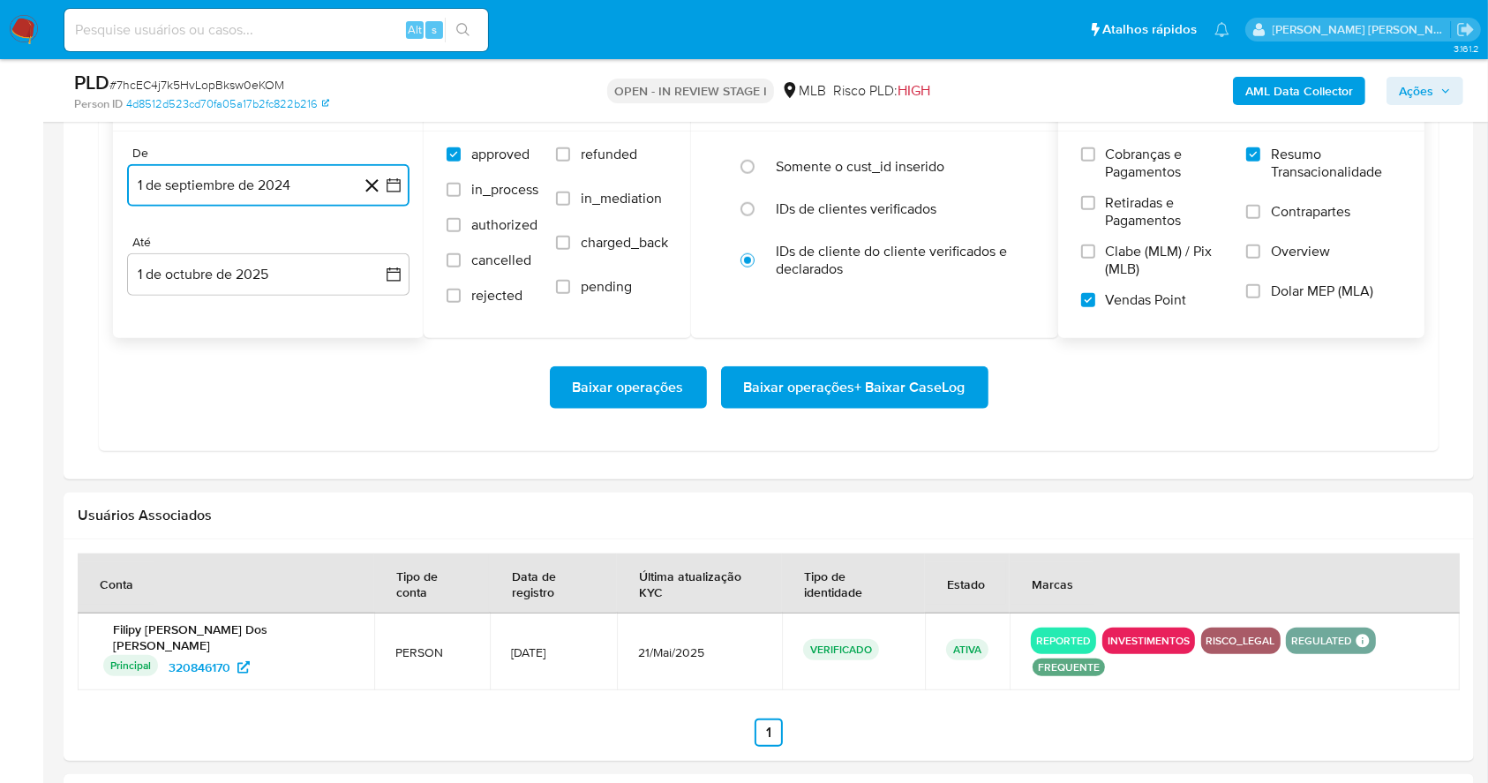
click at [388, 179] on icon "button" at bounding box center [394, 185] width 18 height 18
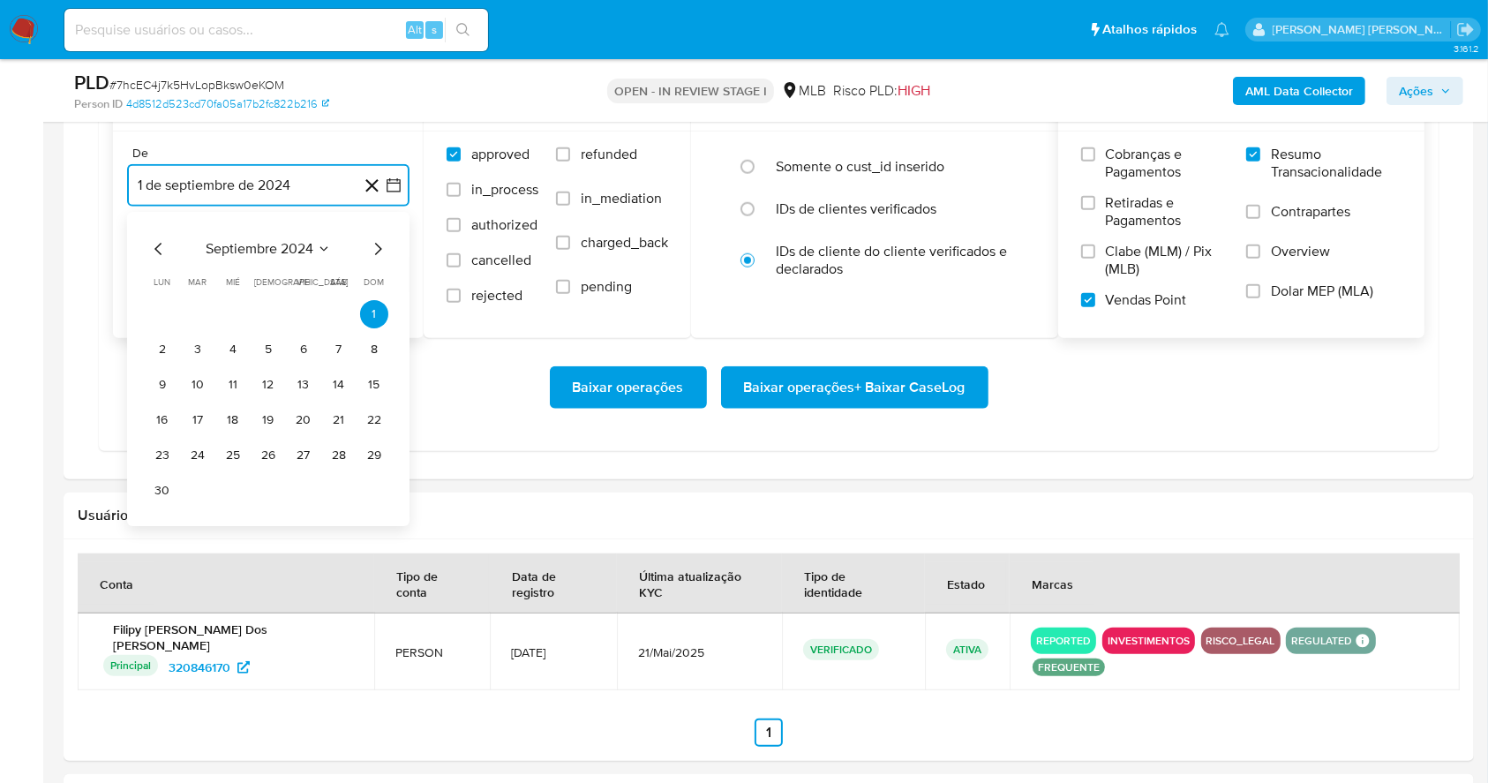
click at [374, 251] on icon "Mes siguiente" at bounding box center [377, 248] width 21 height 21
click at [374, 248] on icon "Mes siguiente" at bounding box center [377, 248] width 21 height 21
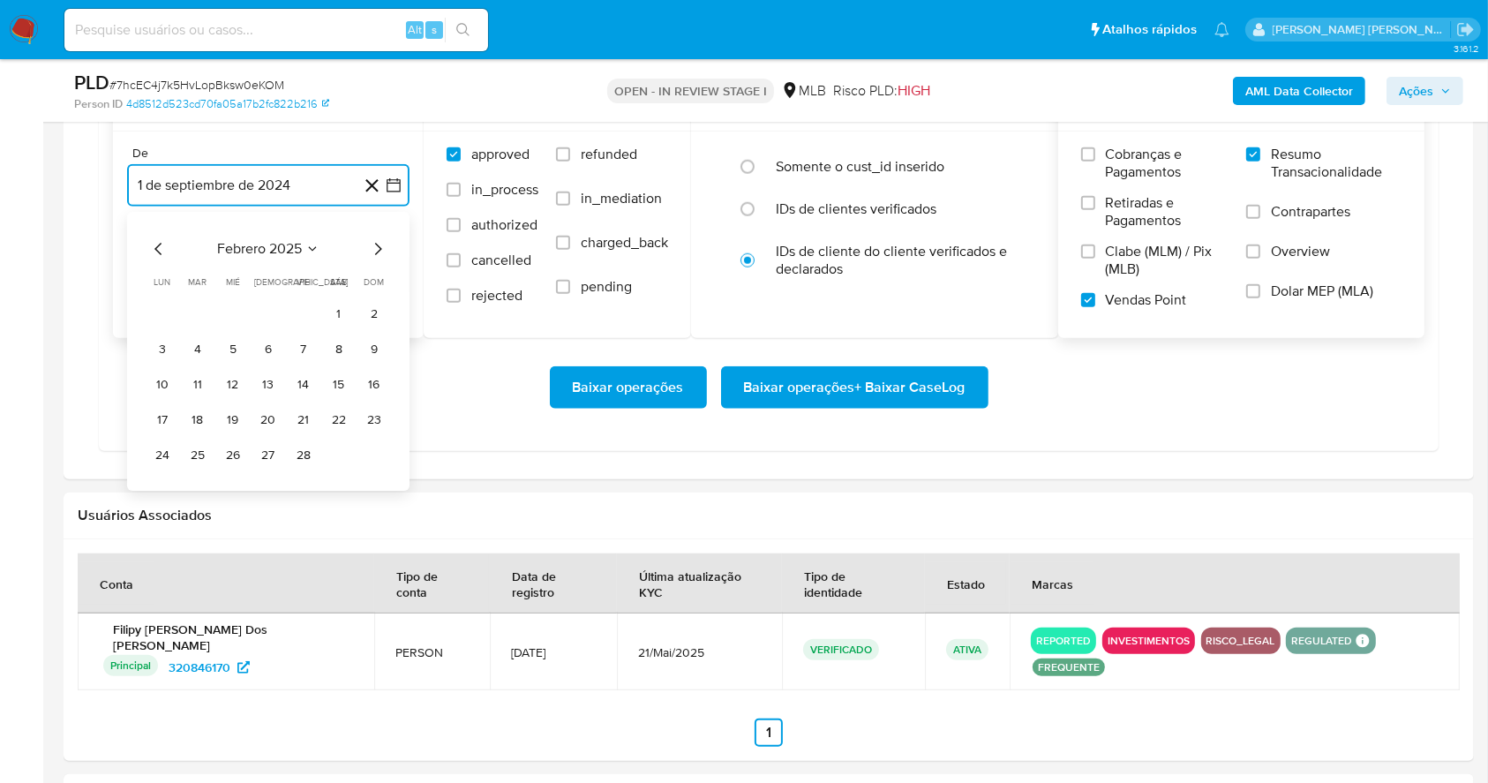
click at [374, 248] on icon "Mes siguiente" at bounding box center [377, 248] width 21 height 21
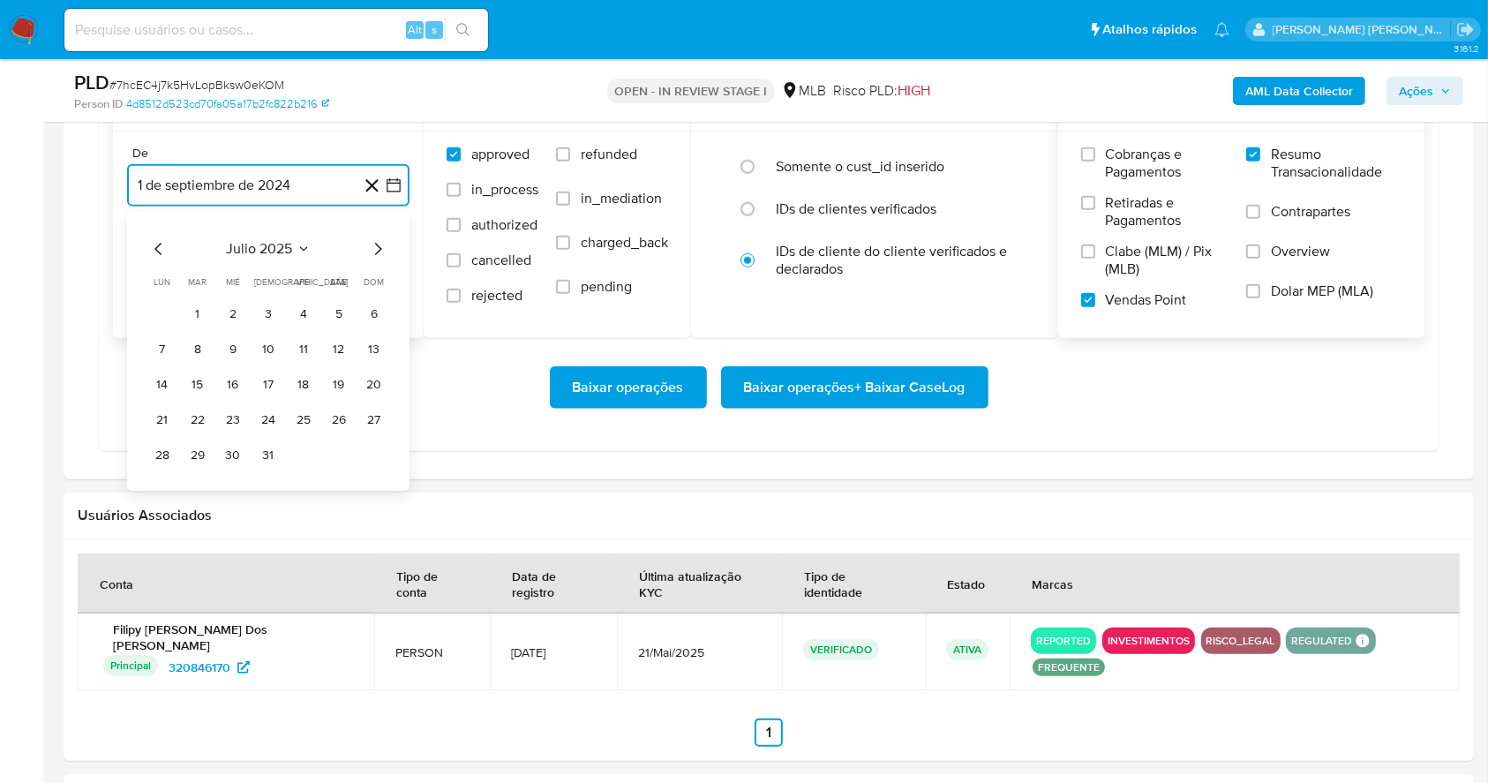
click at [374, 248] on icon "Mes siguiente" at bounding box center [377, 248] width 21 height 21
click at [296, 310] on button "1" at bounding box center [303, 314] width 28 height 28
click at [280, 271] on button "1 de octubre de 2025" at bounding box center [268, 274] width 282 height 42
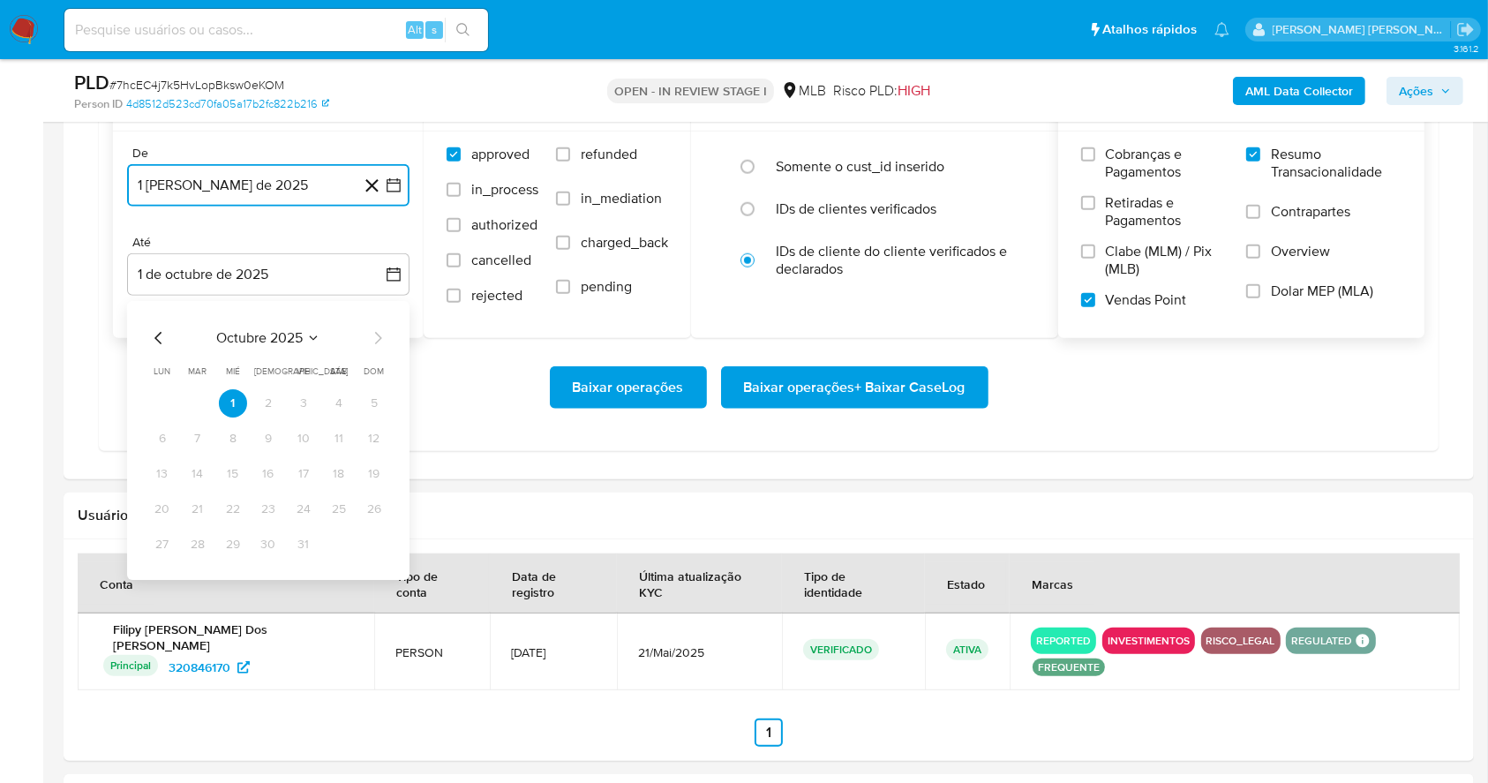
click at [160, 328] on icon "Mes anterior" at bounding box center [158, 337] width 21 height 21
click at [154, 548] on button "29" at bounding box center [162, 544] width 28 height 28
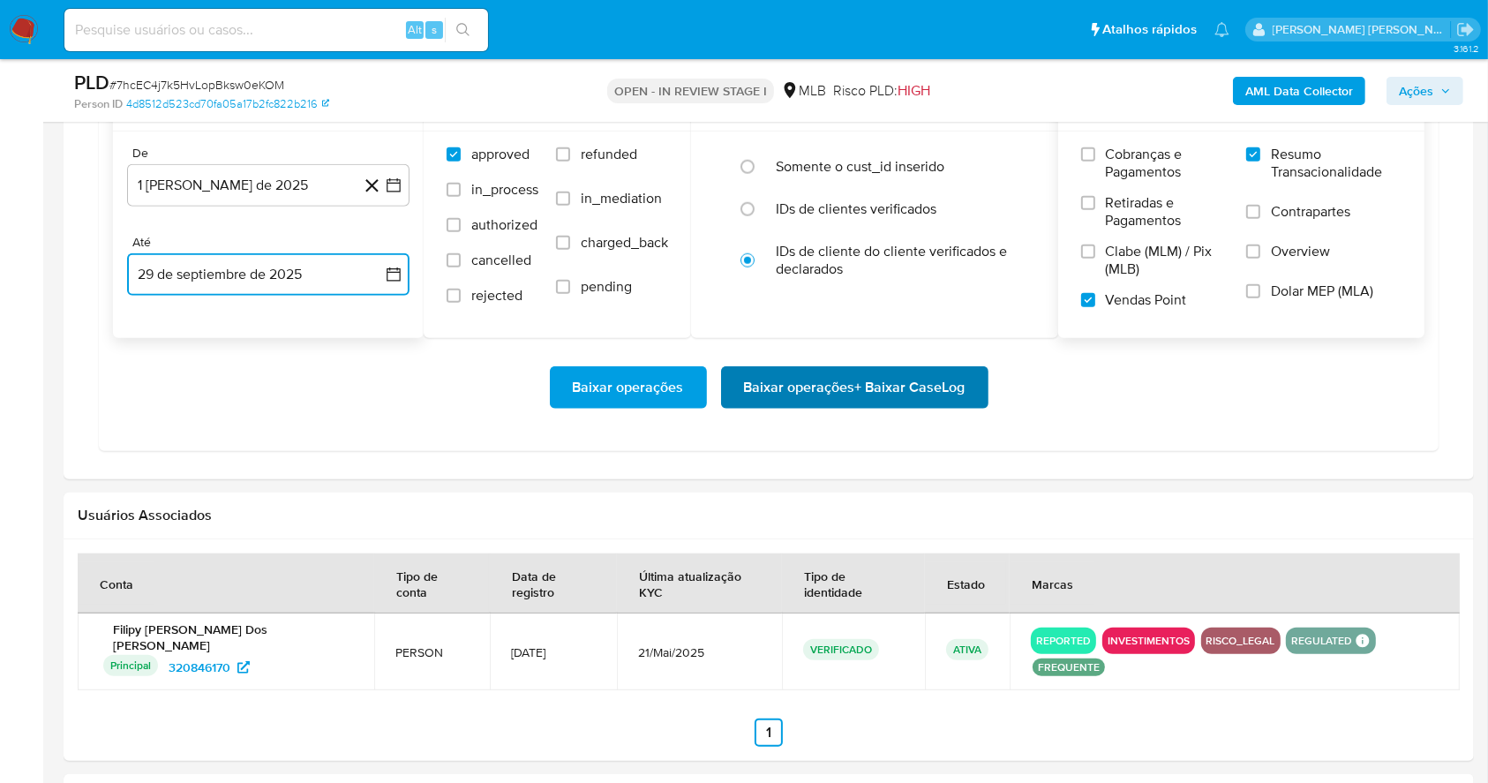
click at [815, 392] on span "Baixar operações + Baixar CaseLog" at bounding box center [854, 387] width 221 height 39
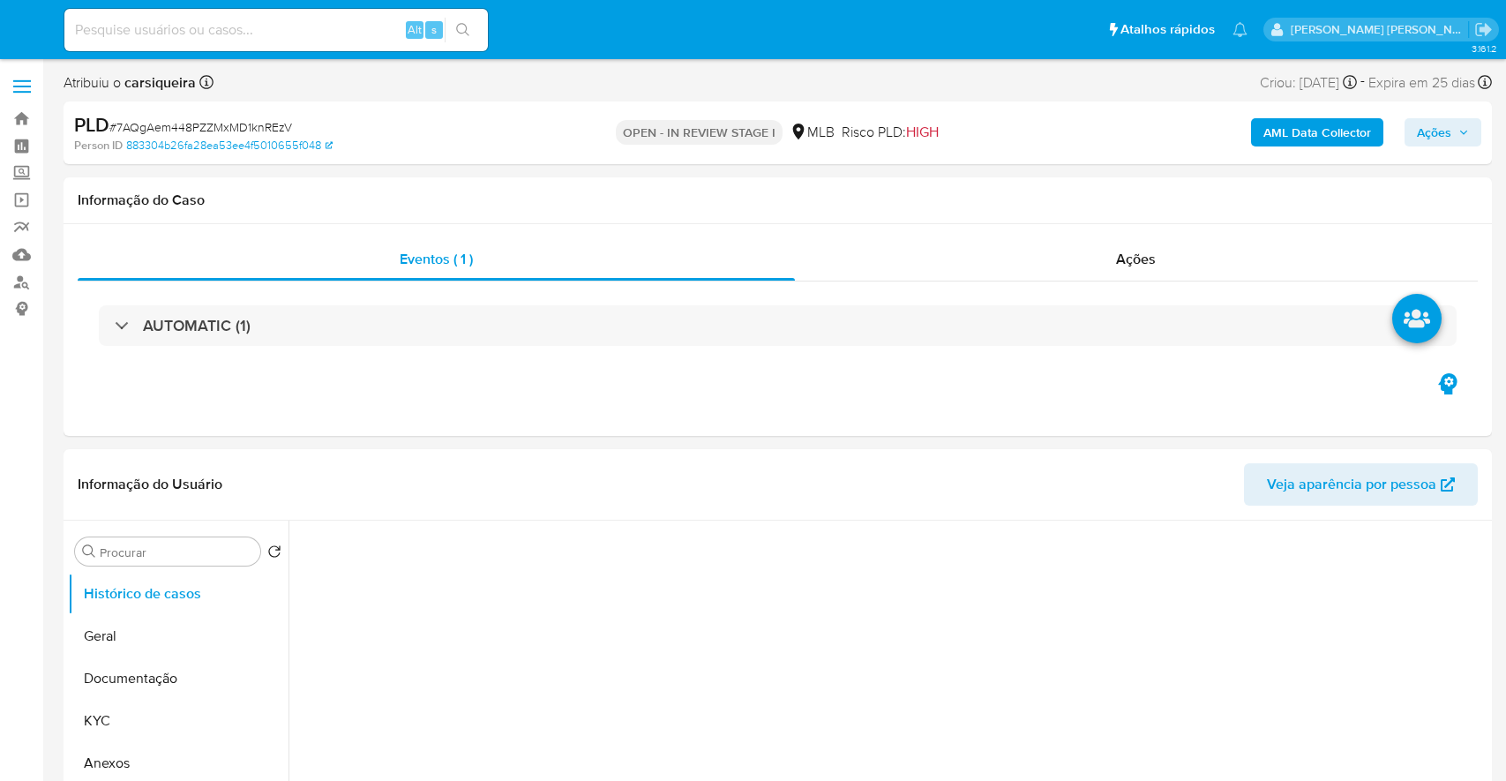
select select "10"
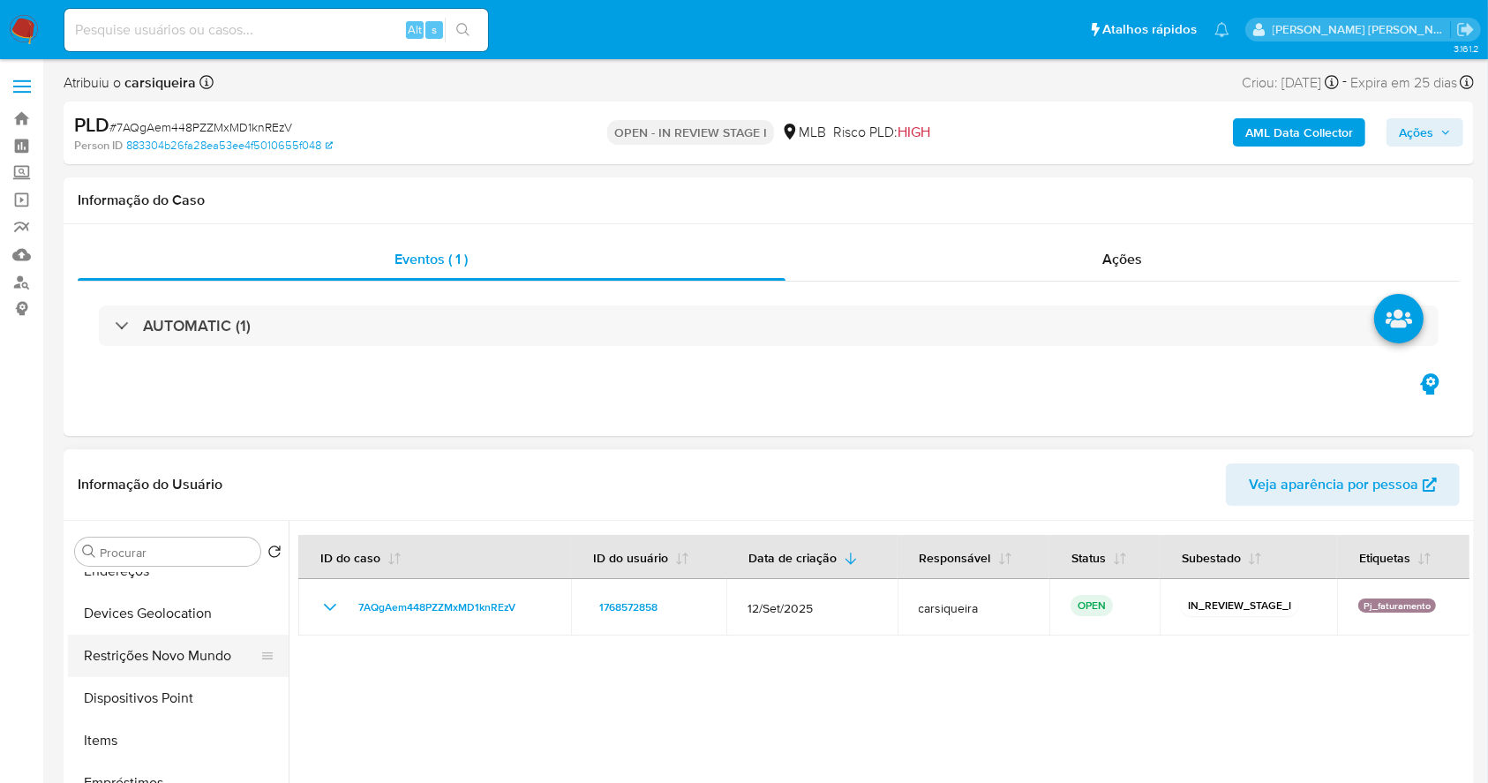
scroll to position [117, 0]
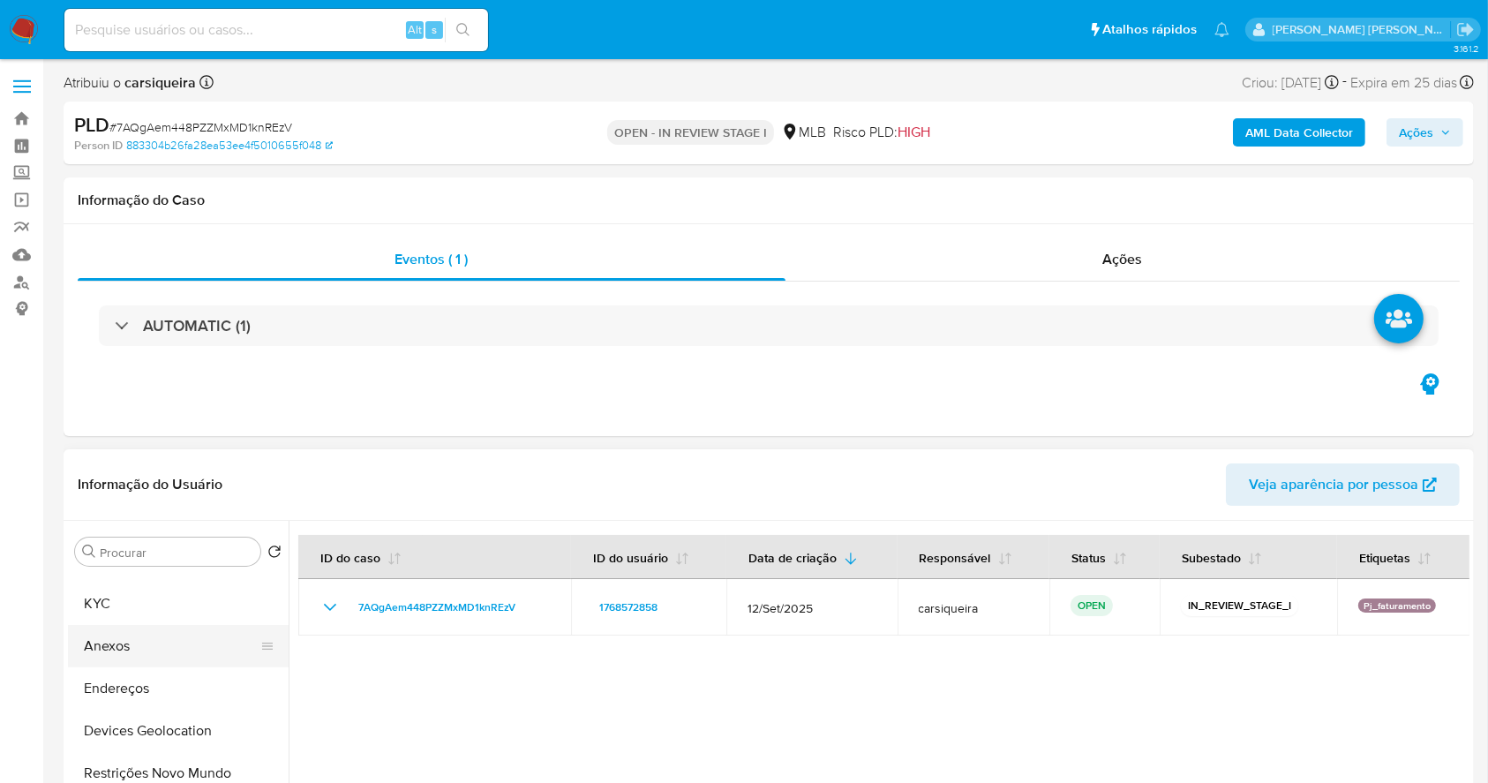
click at [128, 642] on button "Anexos" at bounding box center [171, 646] width 206 height 42
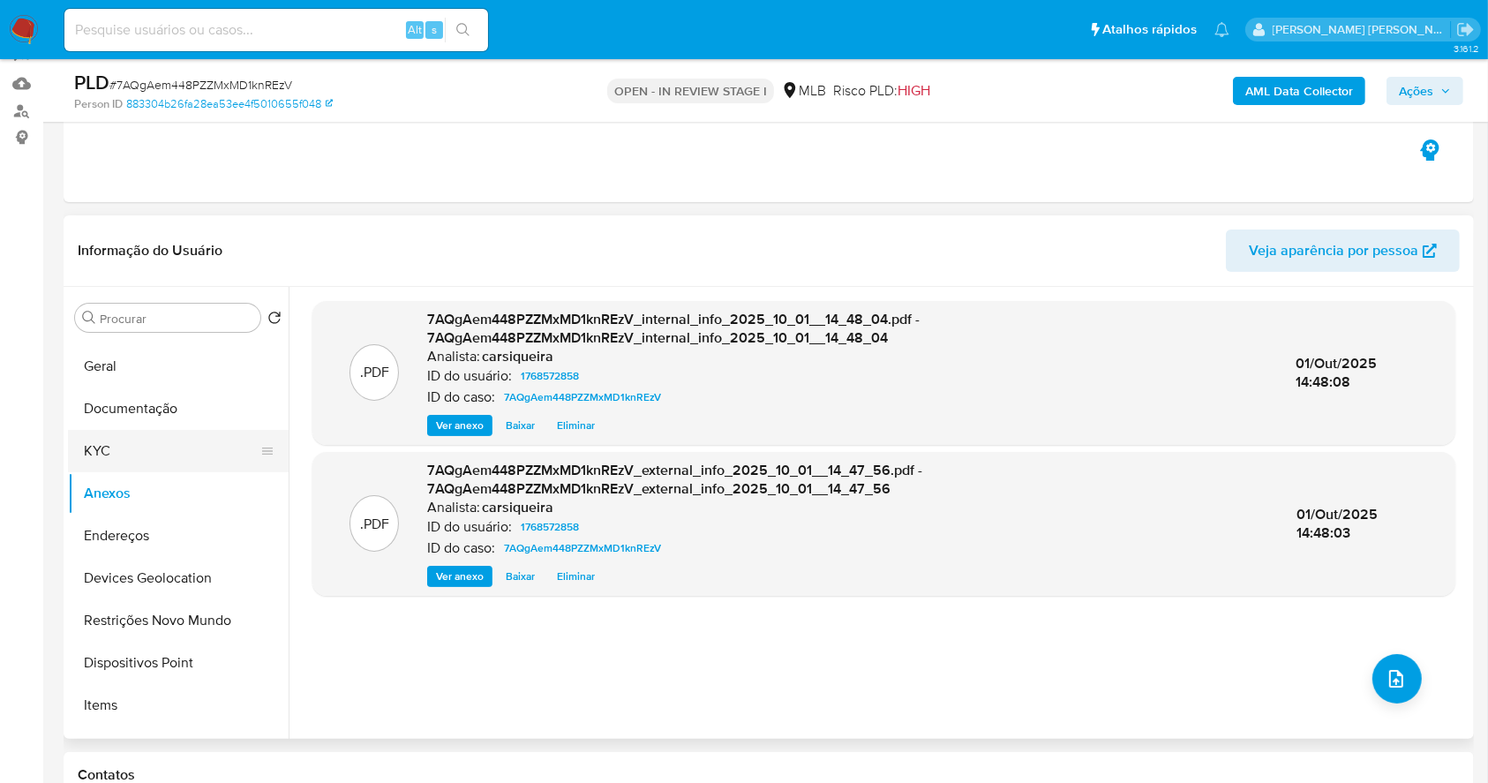
scroll to position [0, 0]
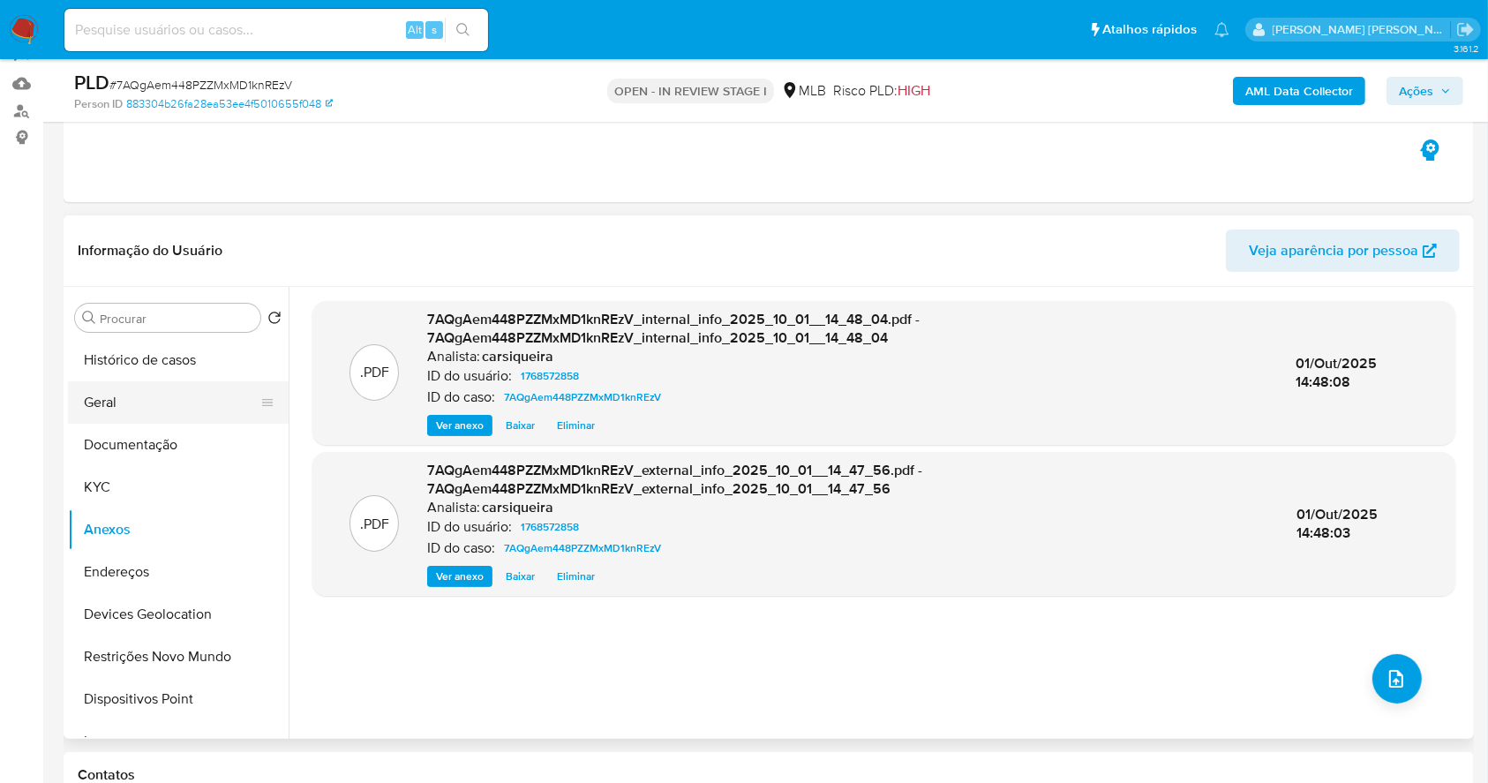
drag, startPoint x: 137, startPoint y: 402, endPoint x: 97, endPoint y: 306, distance: 103.2
click at [130, 387] on button "Geral" at bounding box center [178, 402] width 221 height 42
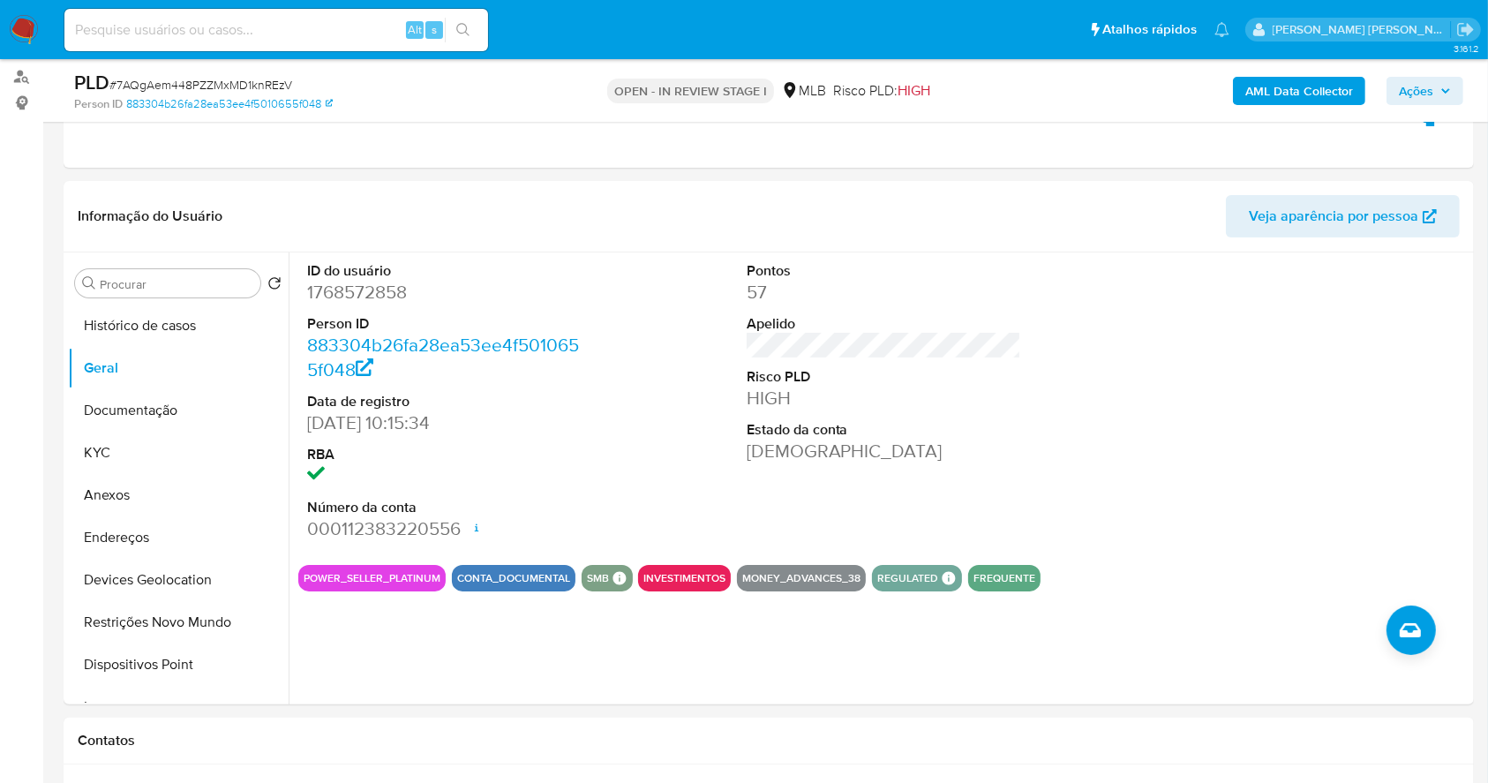
scroll to position [261, 0]
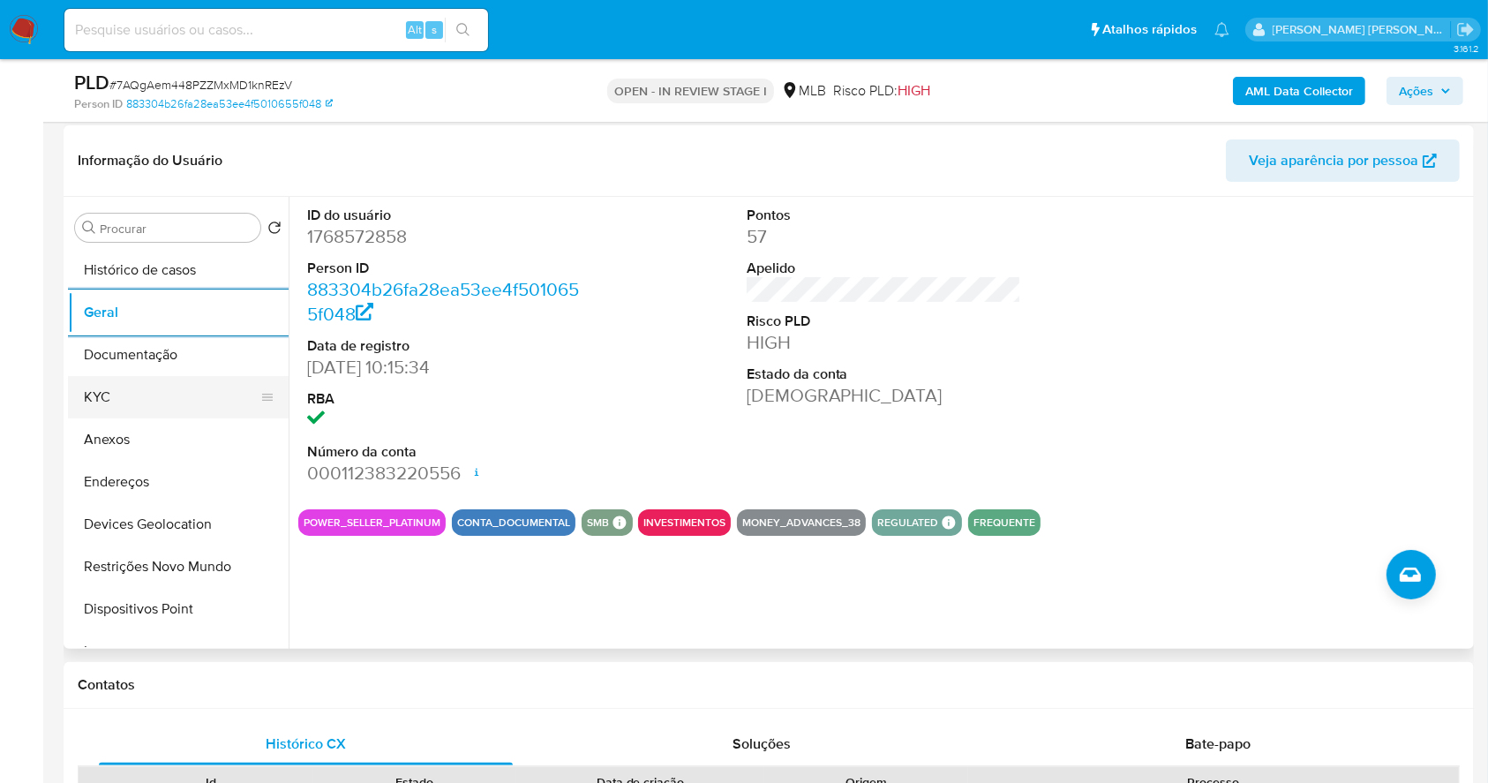
click at [134, 394] on button "KYC" at bounding box center [171, 397] width 206 height 42
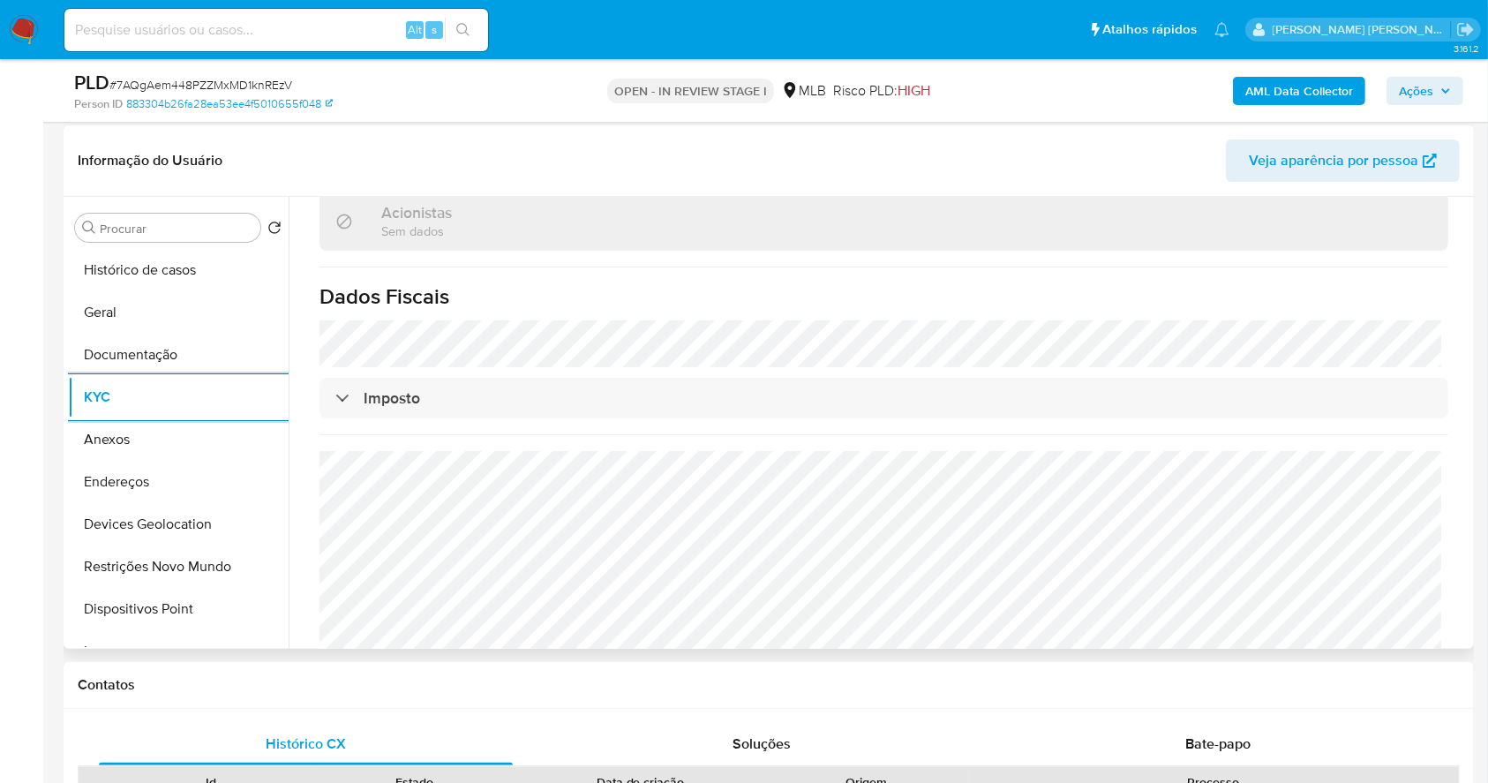
scroll to position [1062, 0]
click at [152, 477] on button "Endereços" at bounding box center [171, 482] width 206 height 42
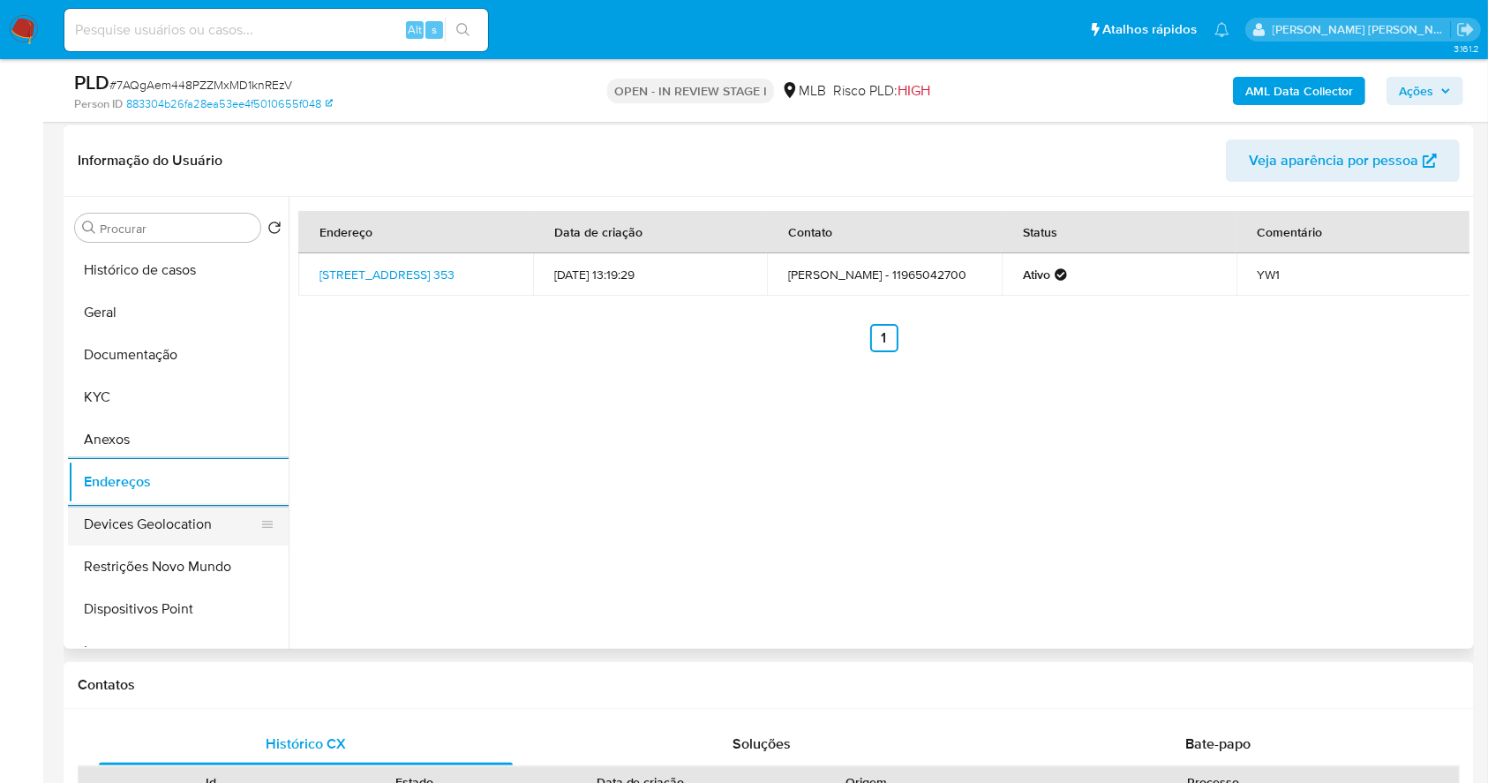
click at [154, 521] on button "Devices Geolocation" at bounding box center [171, 524] width 206 height 42
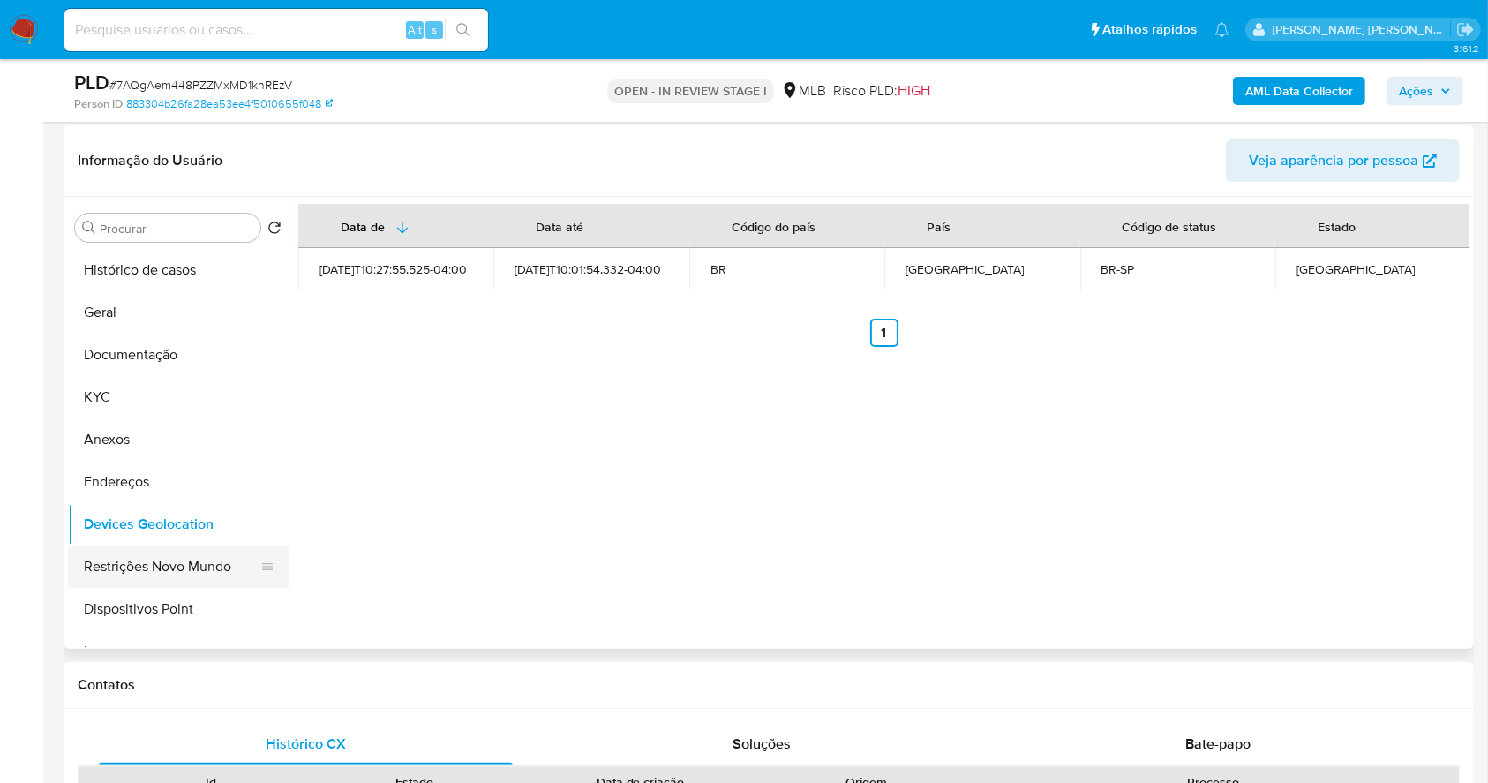
click at [184, 568] on button "Restrições Novo Mundo" at bounding box center [171, 566] width 206 height 42
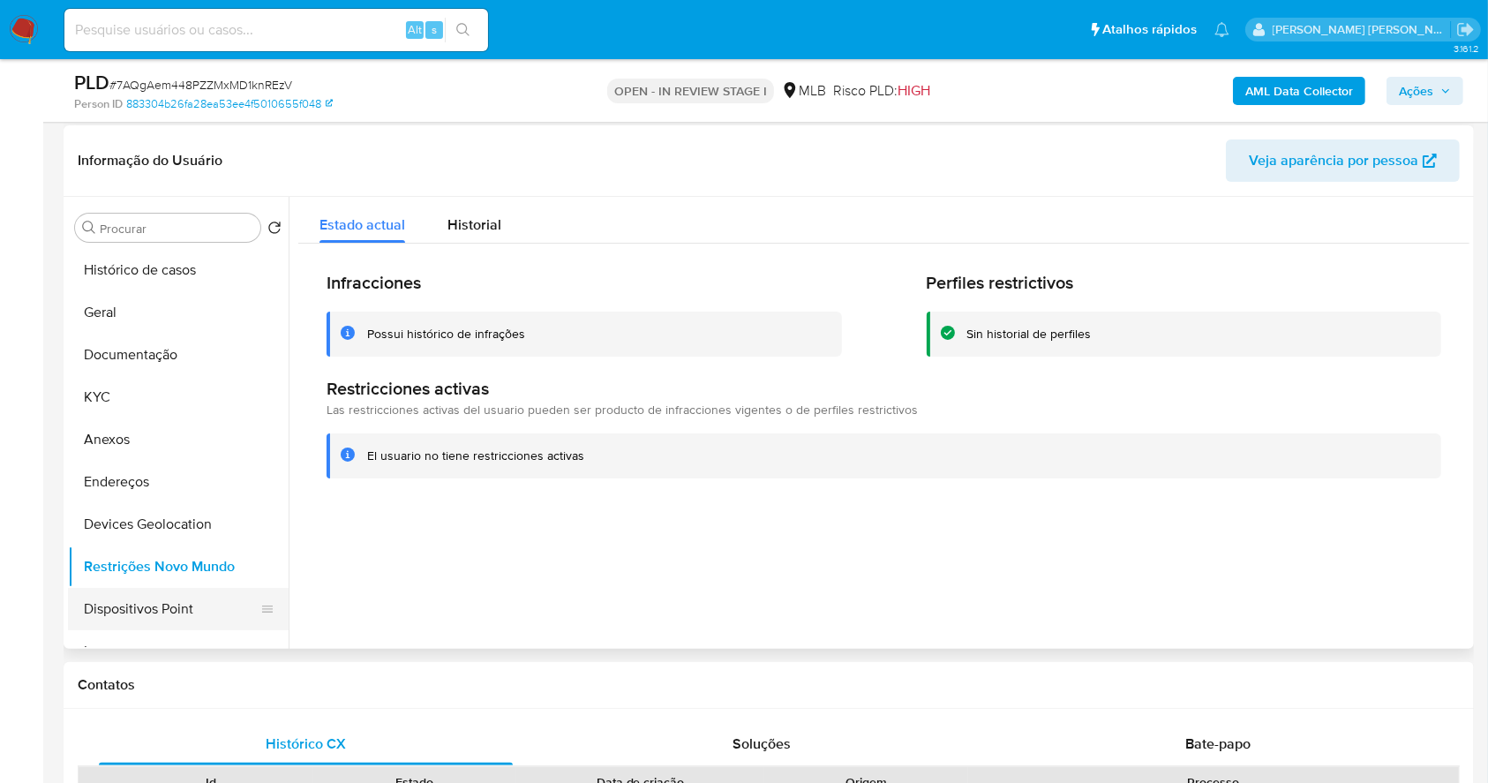
click at [186, 616] on button "Dispositivos Point" at bounding box center [171, 609] width 206 height 42
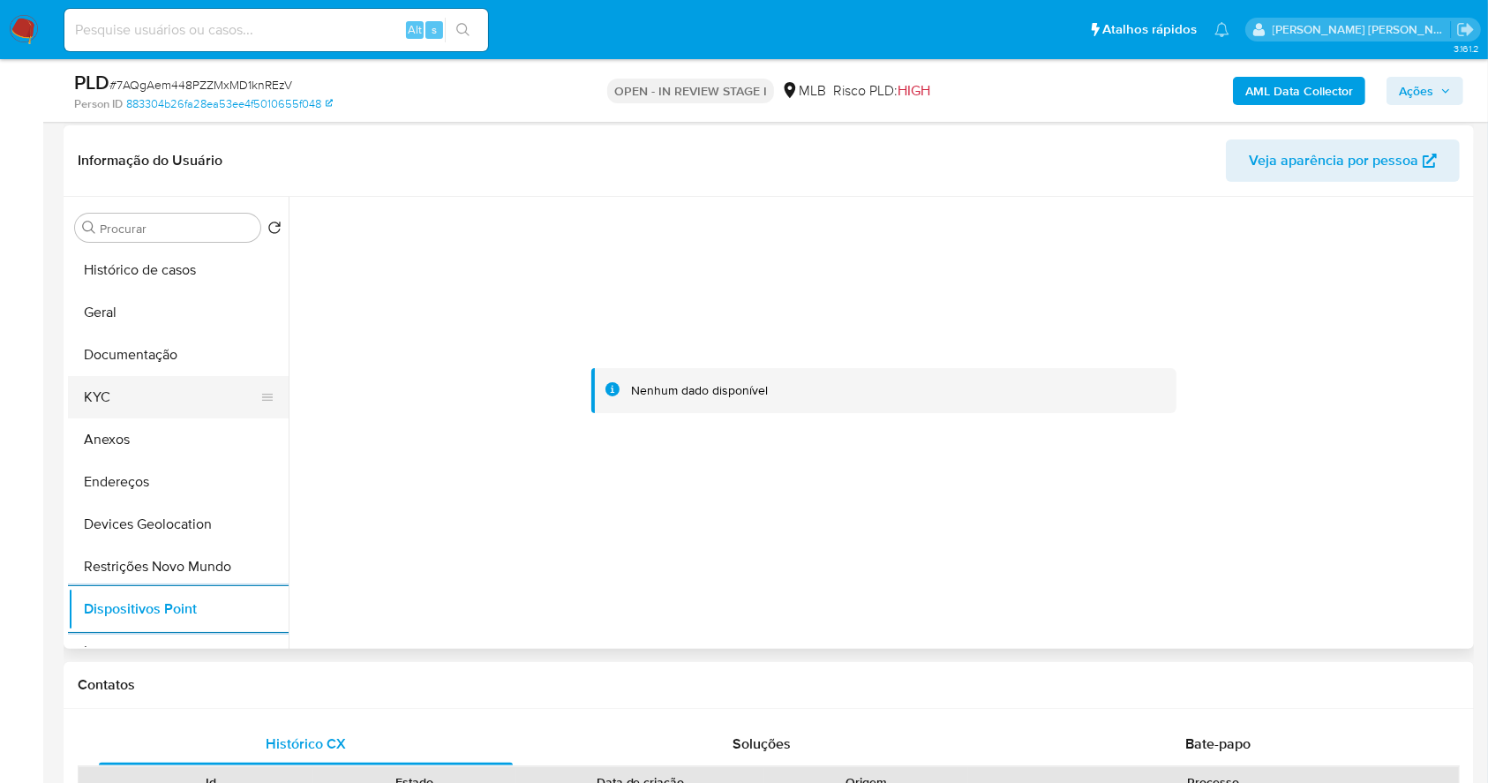
click at [132, 403] on button "KYC" at bounding box center [171, 397] width 206 height 42
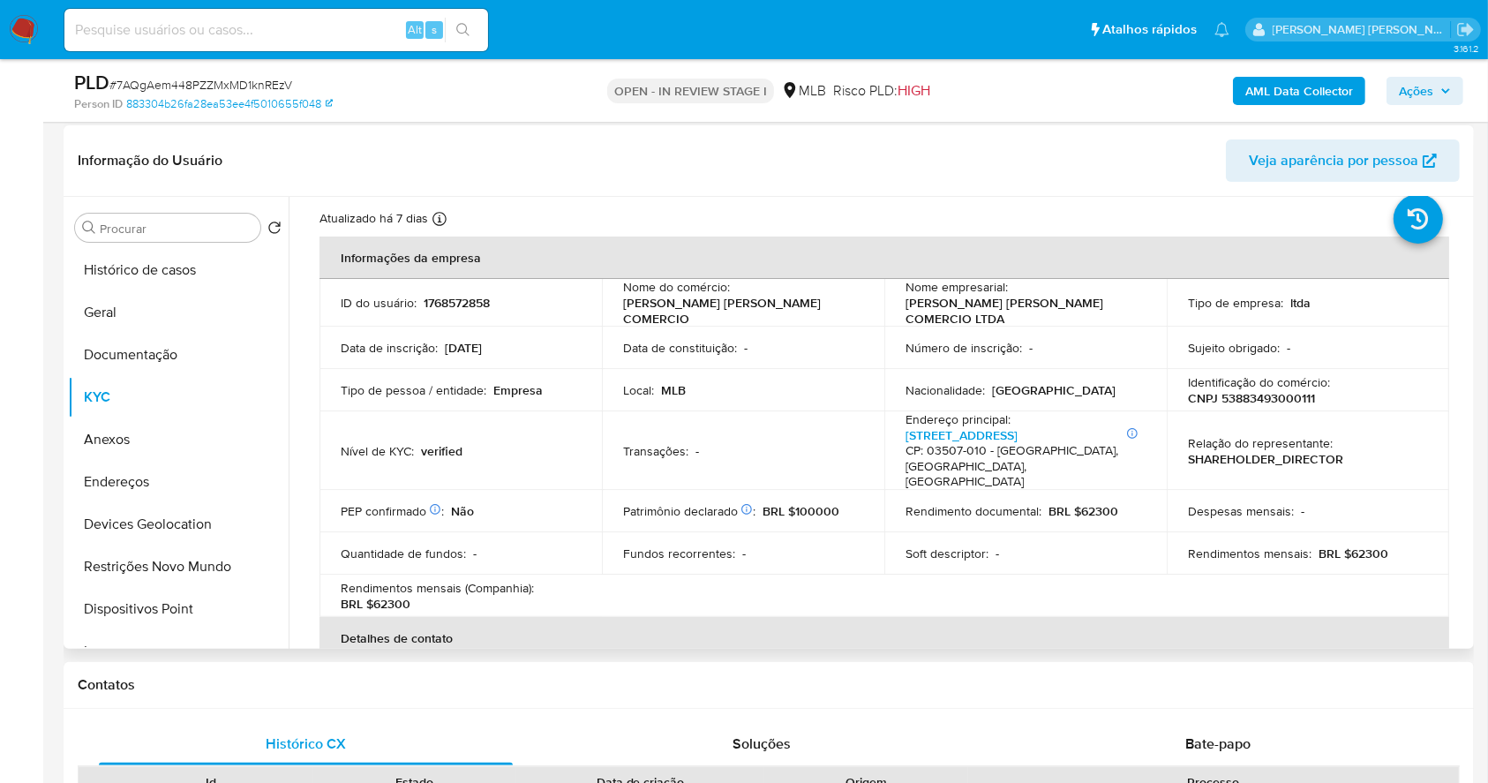
scroll to position [48, 0]
click at [1272, 387] on p "CNPJ 53883493000111" at bounding box center [1251, 395] width 127 height 16
click at [1280, 391] on p "CNPJ 53883493000111" at bounding box center [1251, 395] width 127 height 16
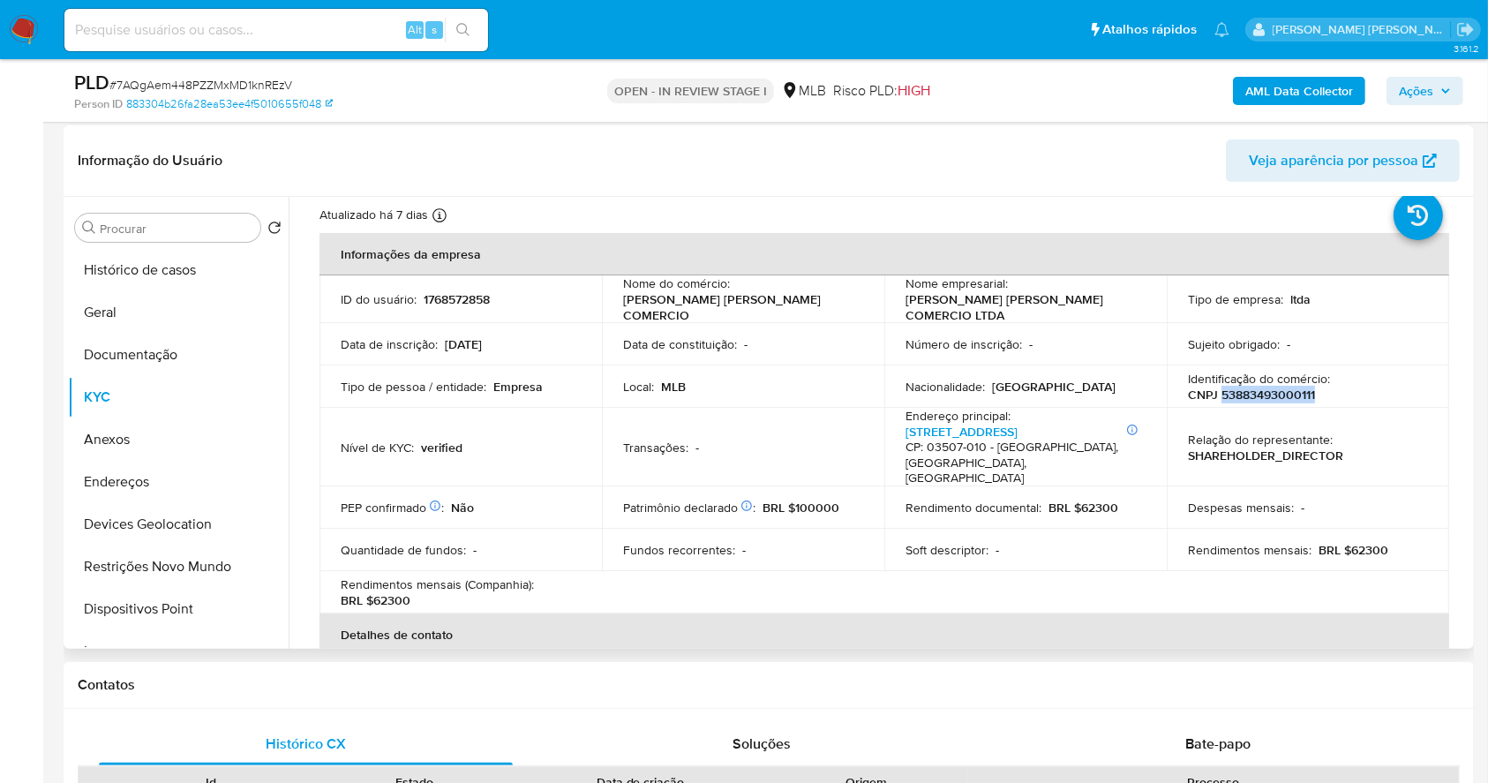
copy p "53883493000111"
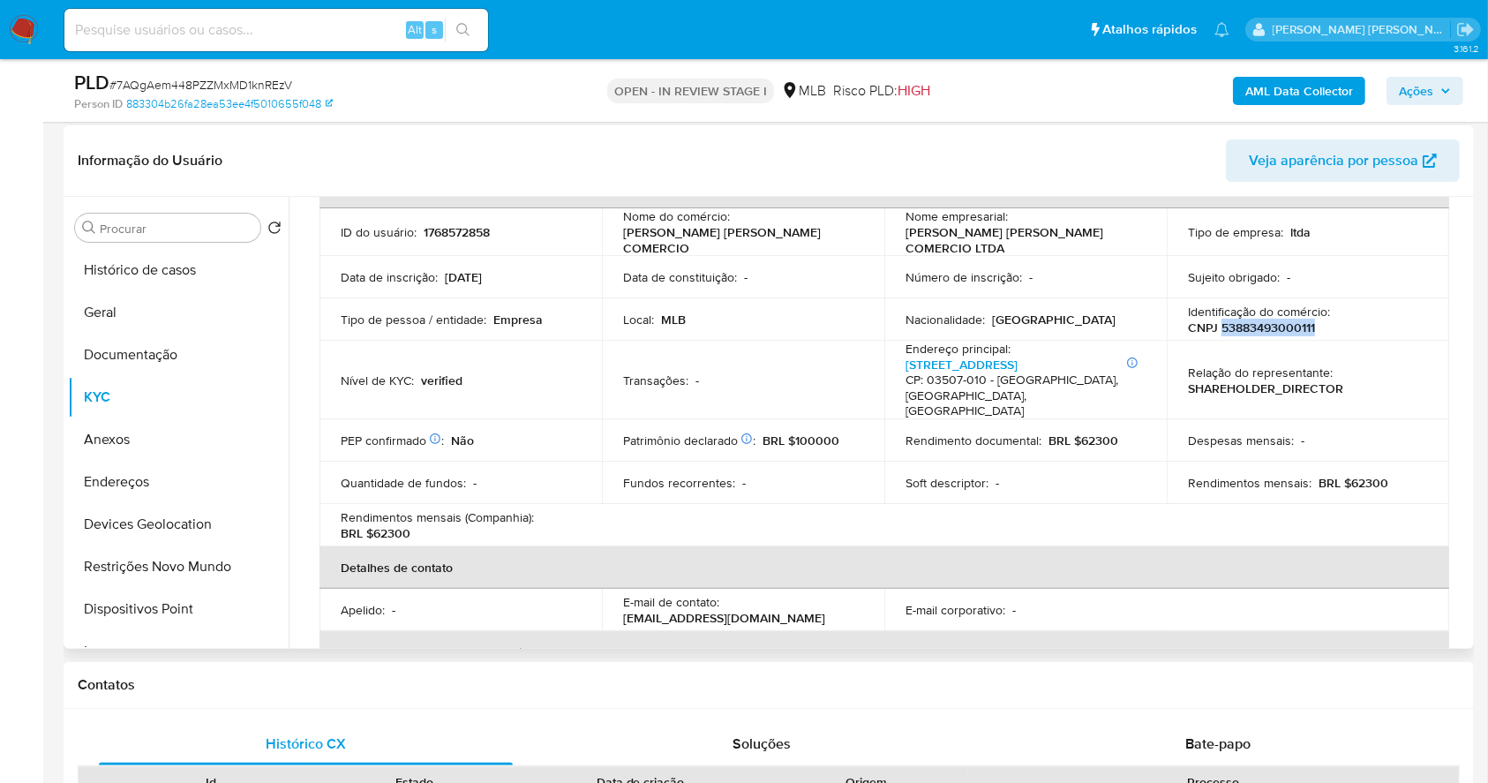
scroll to position [165, 0]
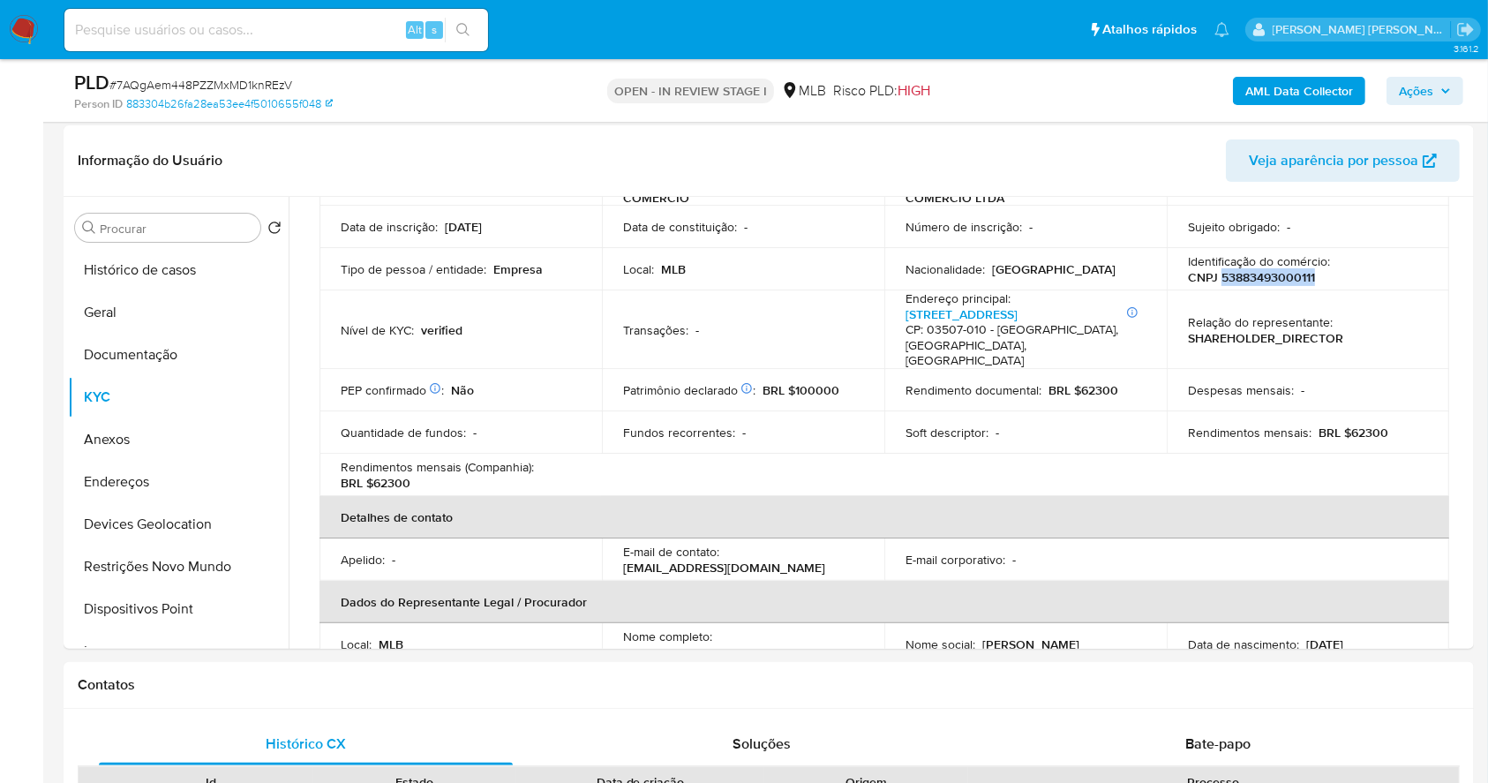
copy p "53883493000111"
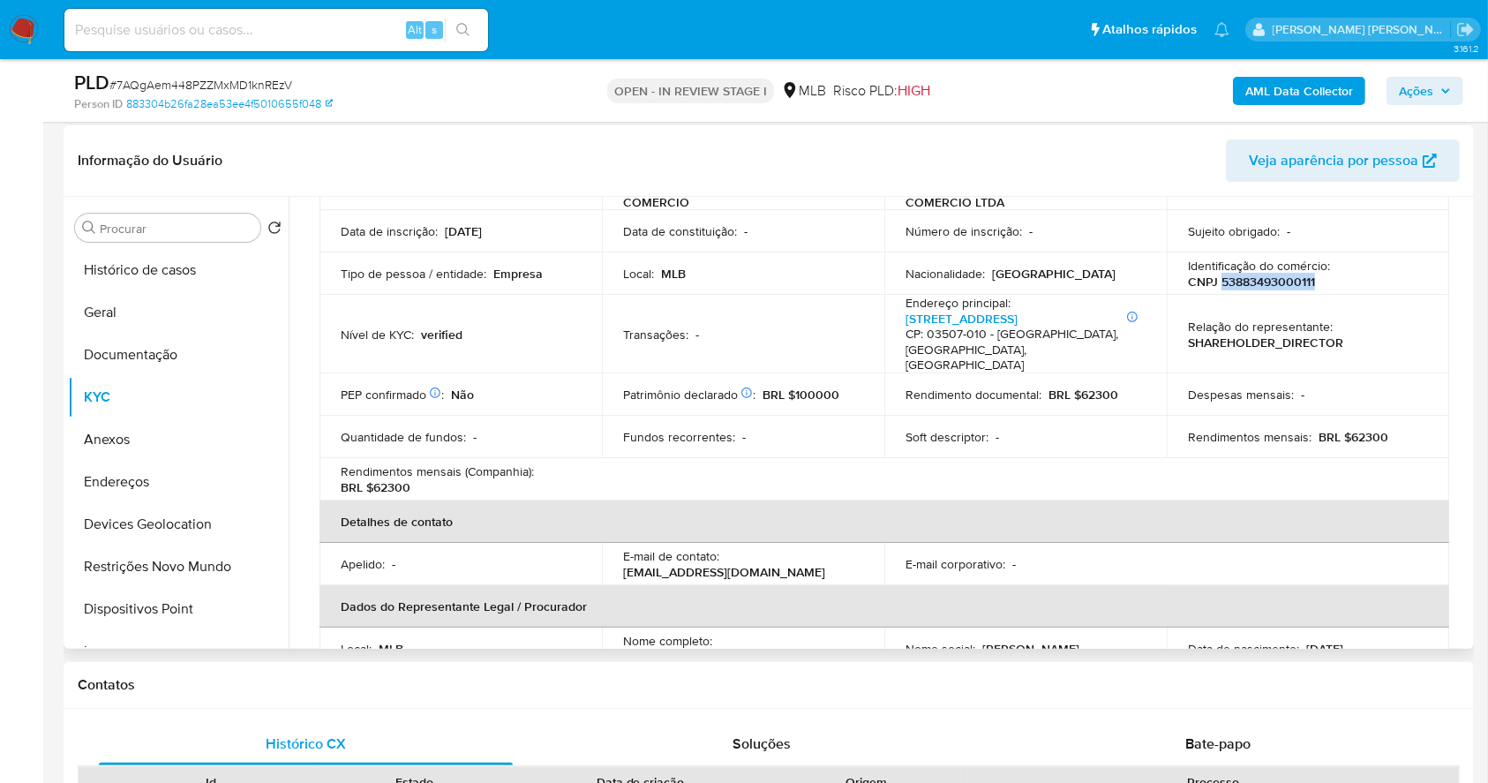
scroll to position [0, 0]
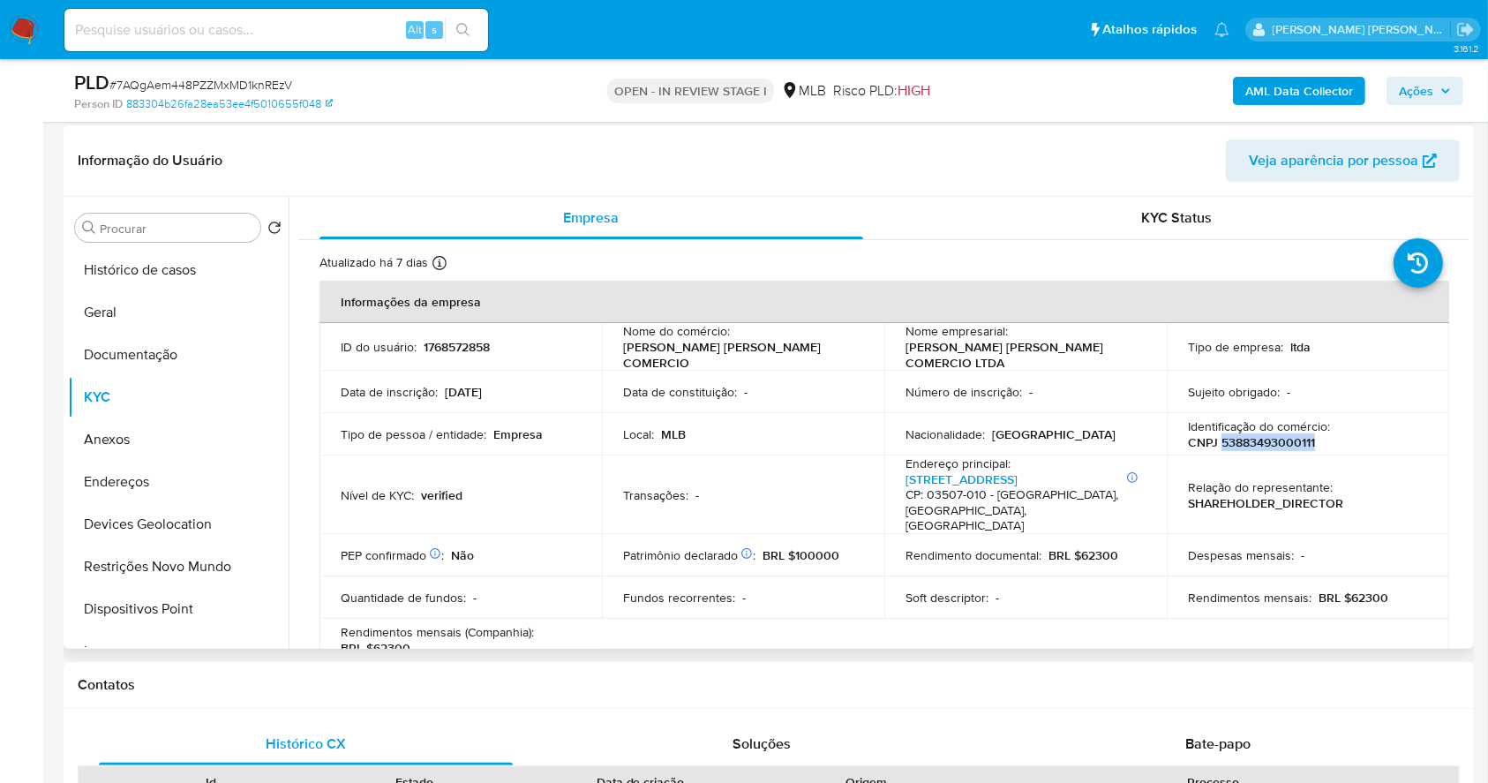
click at [1263, 449] on p "CNPJ 53883493000111" at bounding box center [1251, 442] width 127 height 16
click at [1271, 449] on p "CNPJ 53883493000111" at bounding box center [1251, 442] width 127 height 16
copy p "53883493000111"
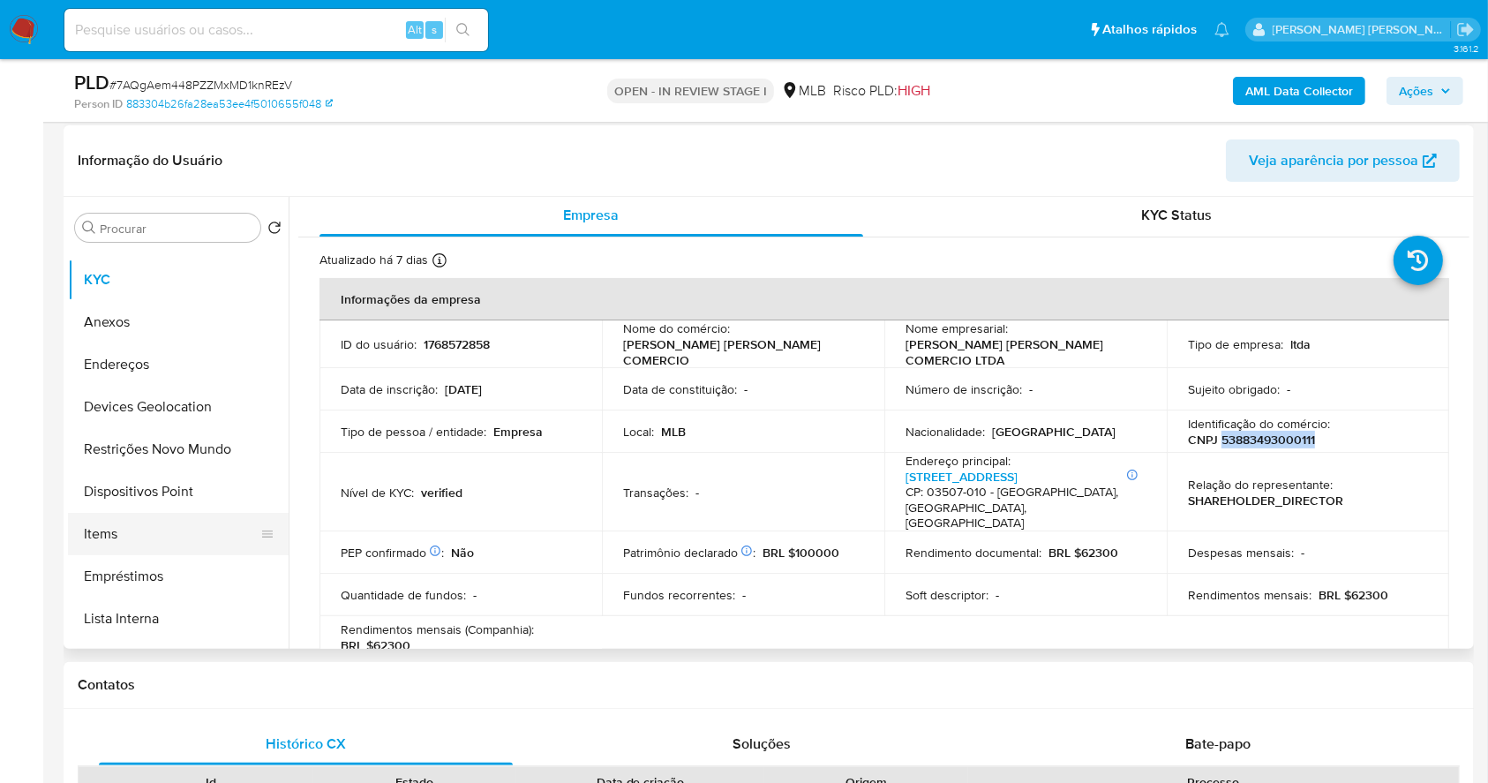
click at [132, 526] on button "Items" at bounding box center [171, 534] width 206 height 42
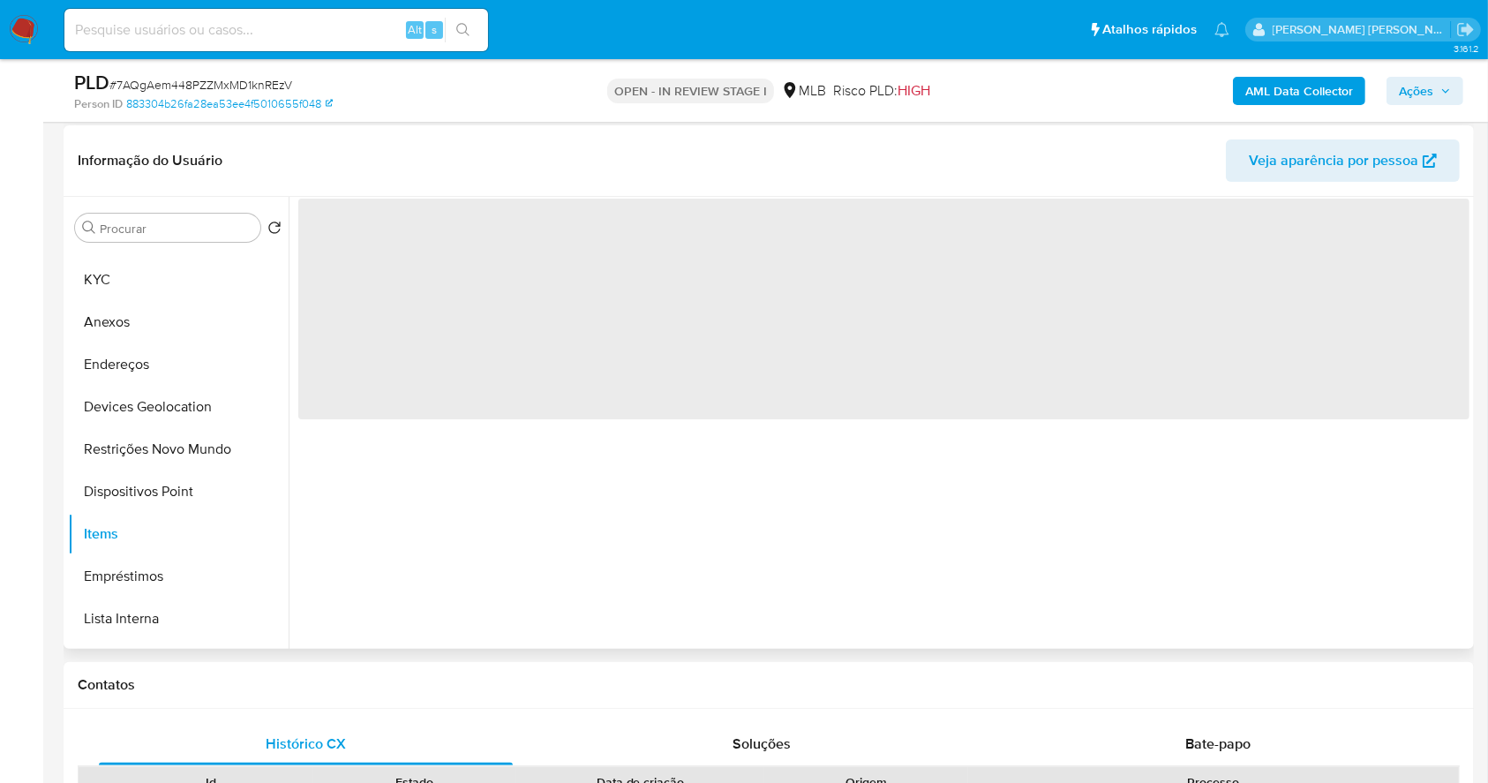
scroll to position [0, 0]
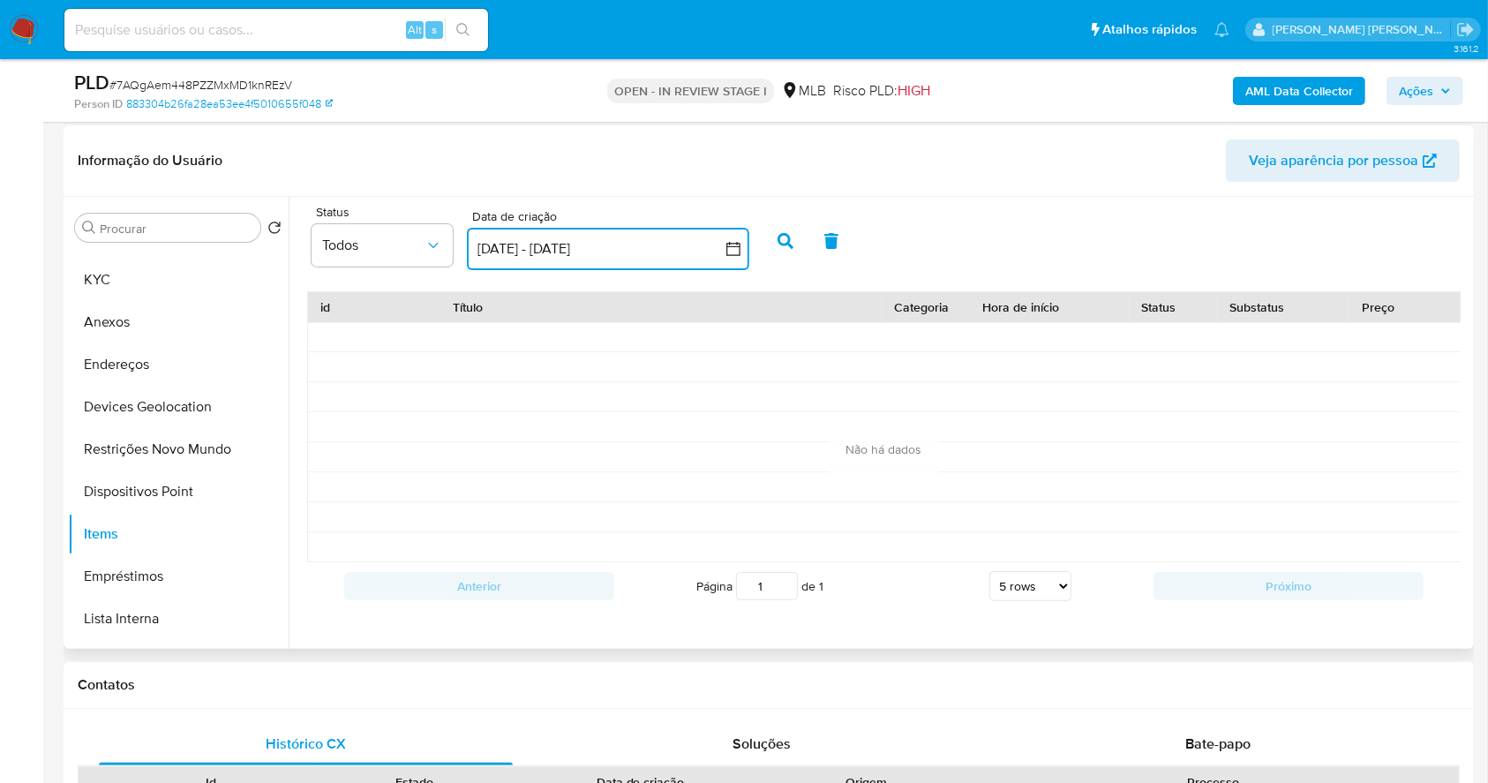
click at [735, 246] on icon "button" at bounding box center [733, 249] width 14 height 14
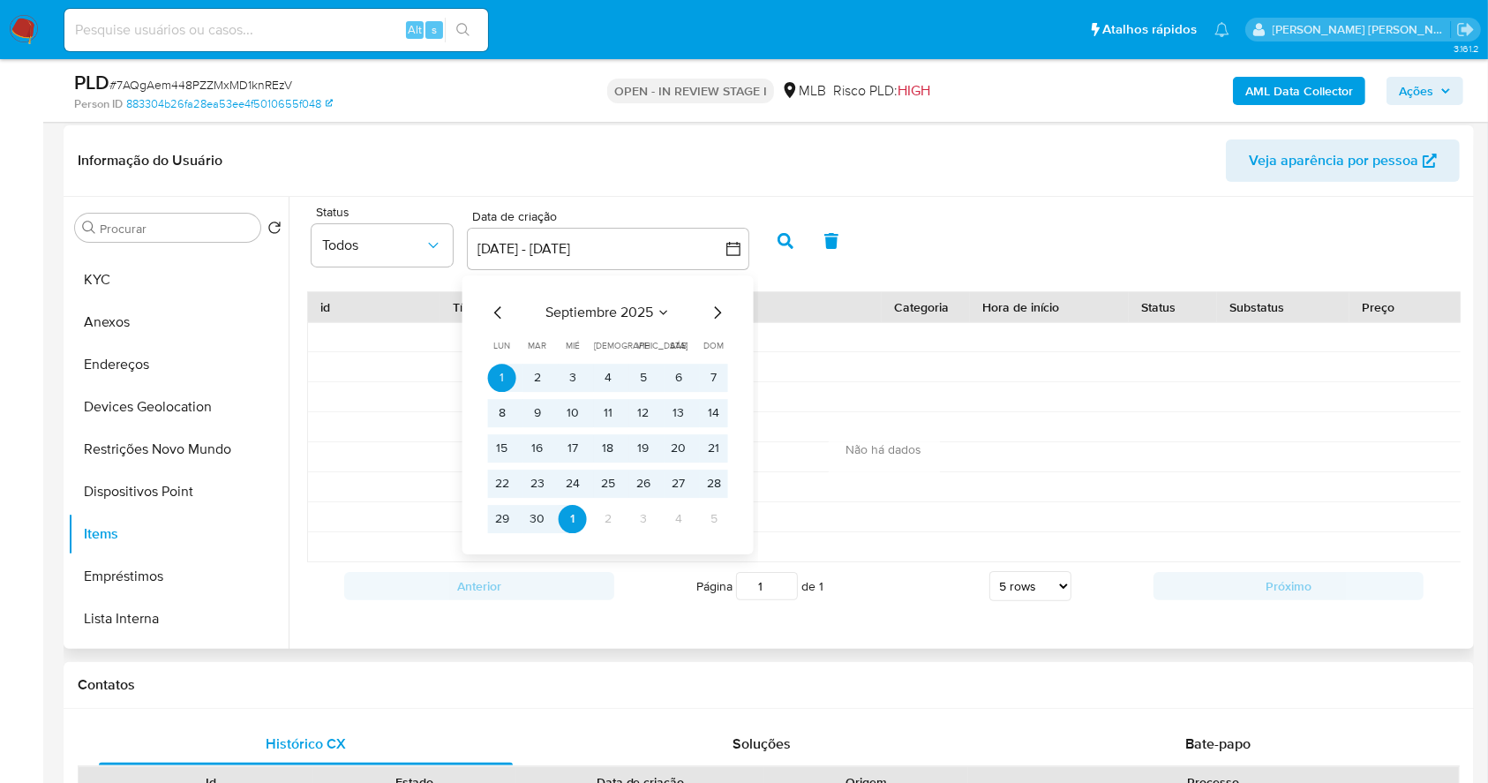
click at [492, 296] on div "septiembre 2025 septiembre 2025 lun lunes mar martes mié miércoles jue jueves v…" at bounding box center [608, 414] width 282 height 279
click at [501, 309] on icon "Mes anterior" at bounding box center [498, 312] width 21 height 21
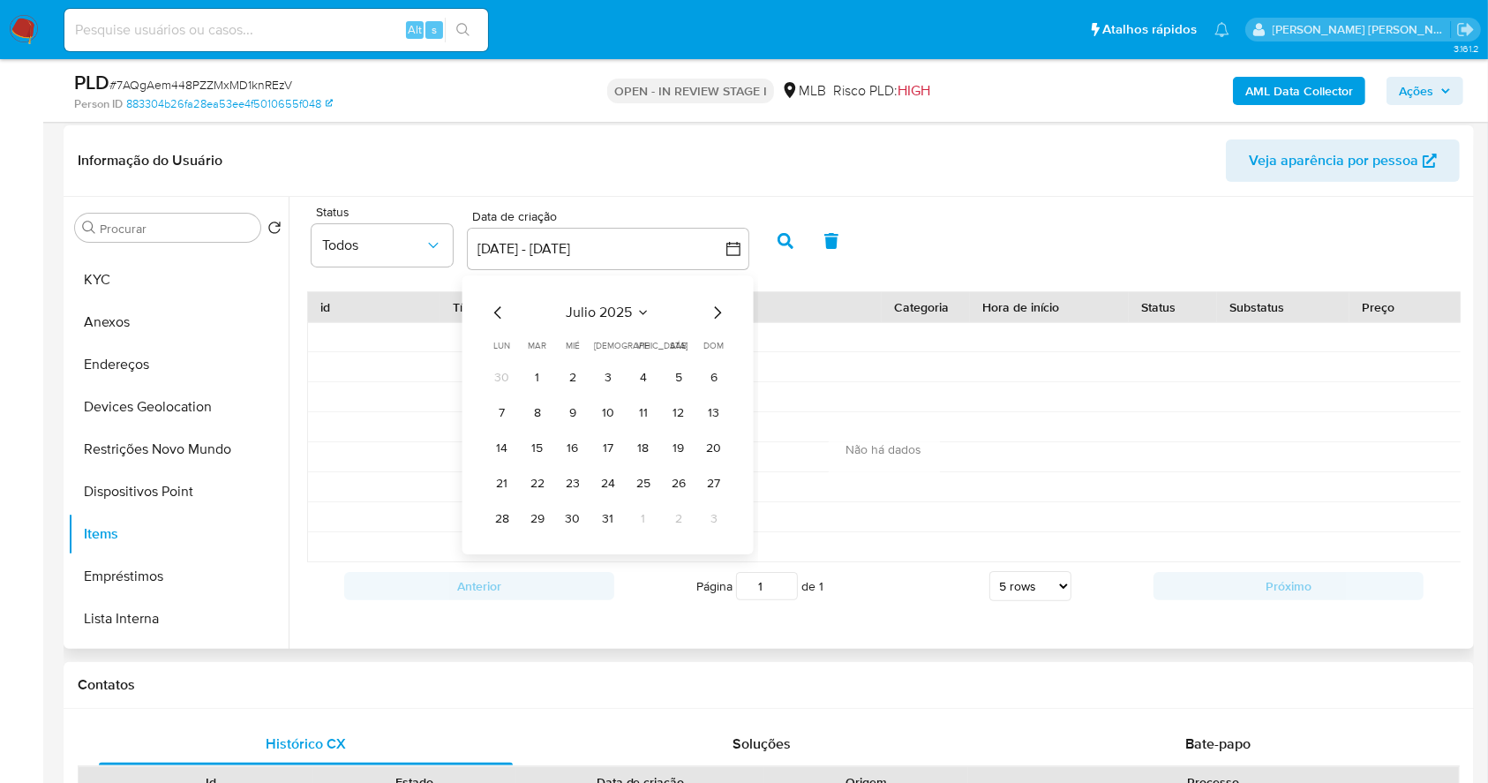
click at [501, 309] on icon "Mes anterior" at bounding box center [498, 312] width 21 height 21
click at [674, 373] on button "1" at bounding box center [678, 378] width 28 height 28
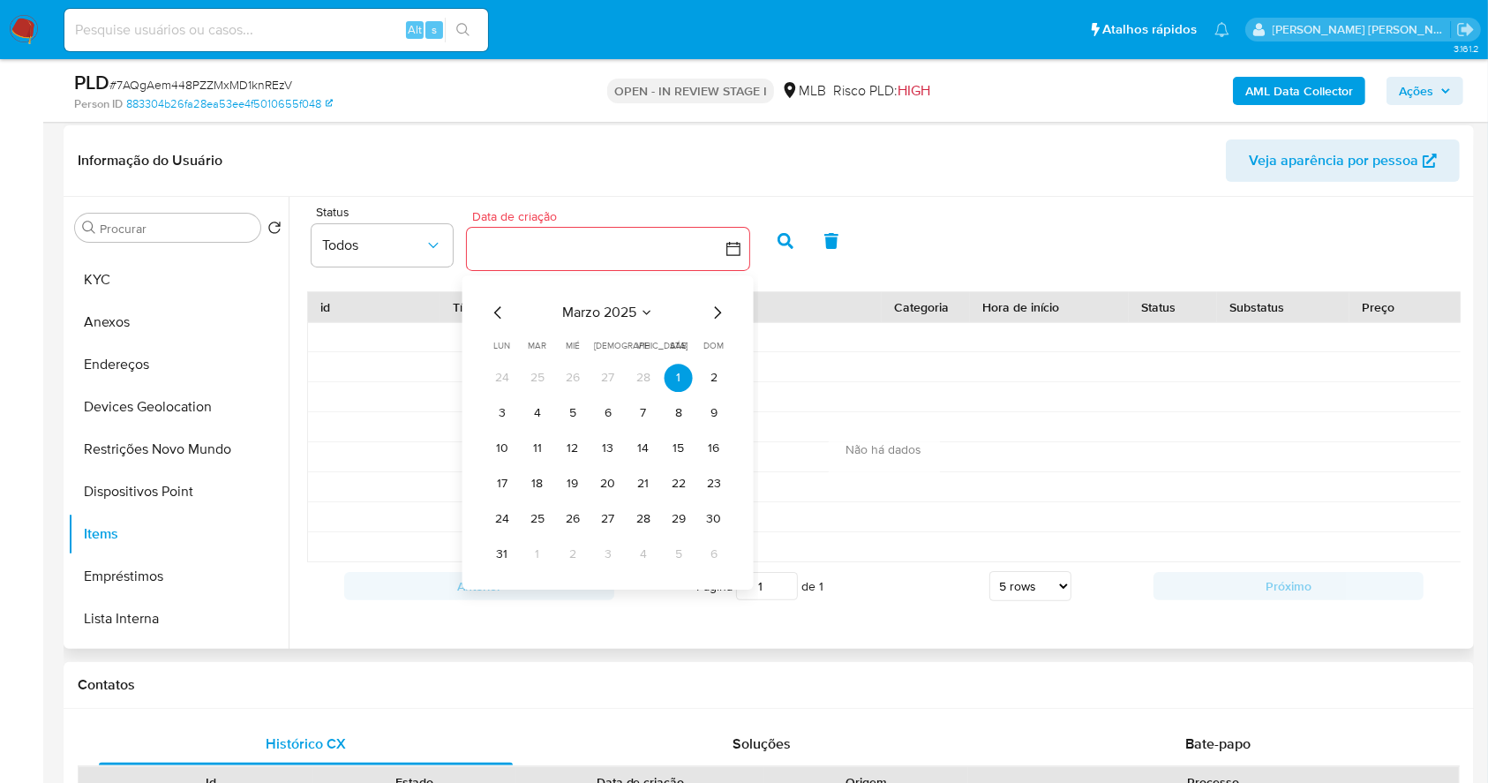
click at [716, 320] on icon "Mes siguiente" at bounding box center [717, 312] width 21 height 21
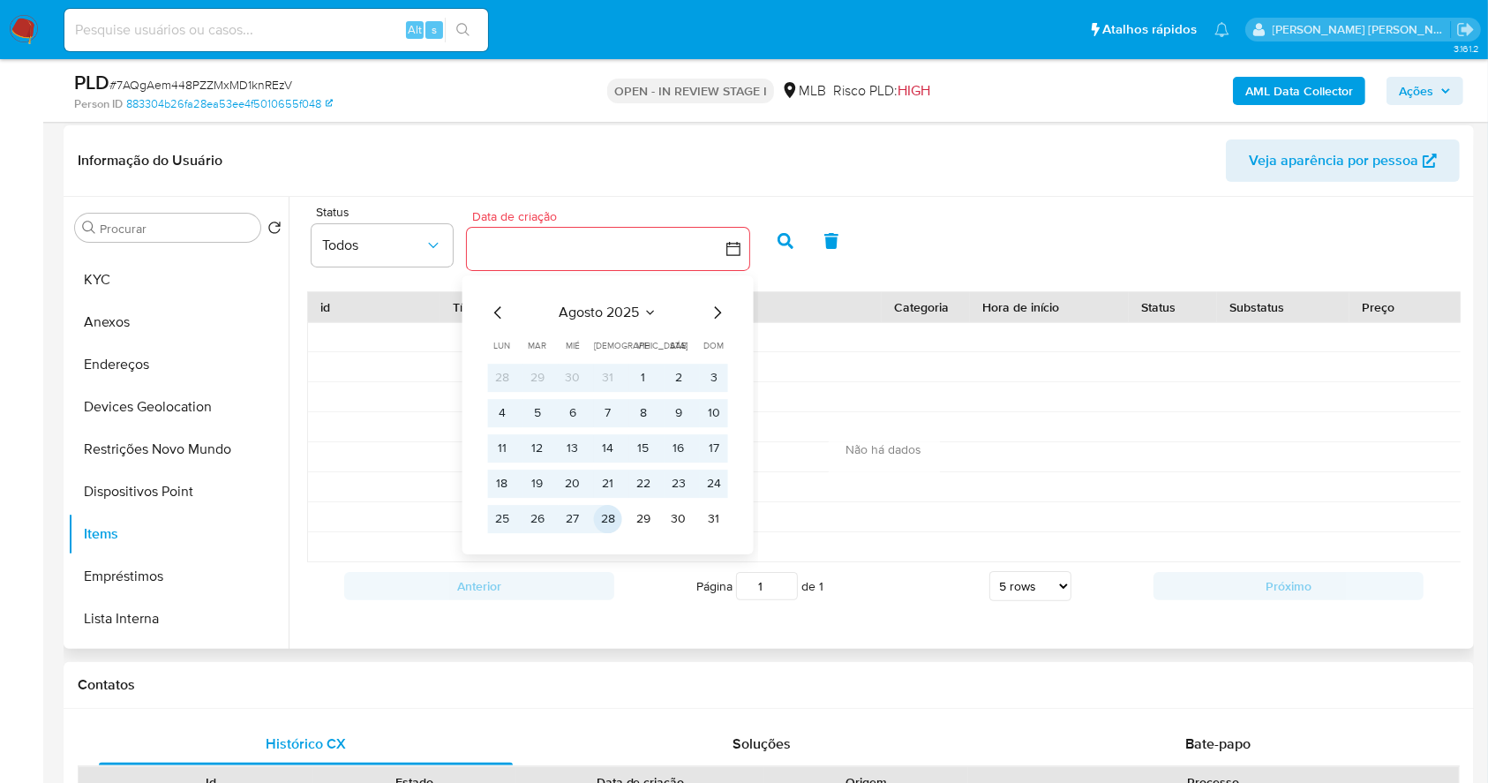
click at [606, 514] on button "28" at bounding box center [608, 519] width 28 height 28
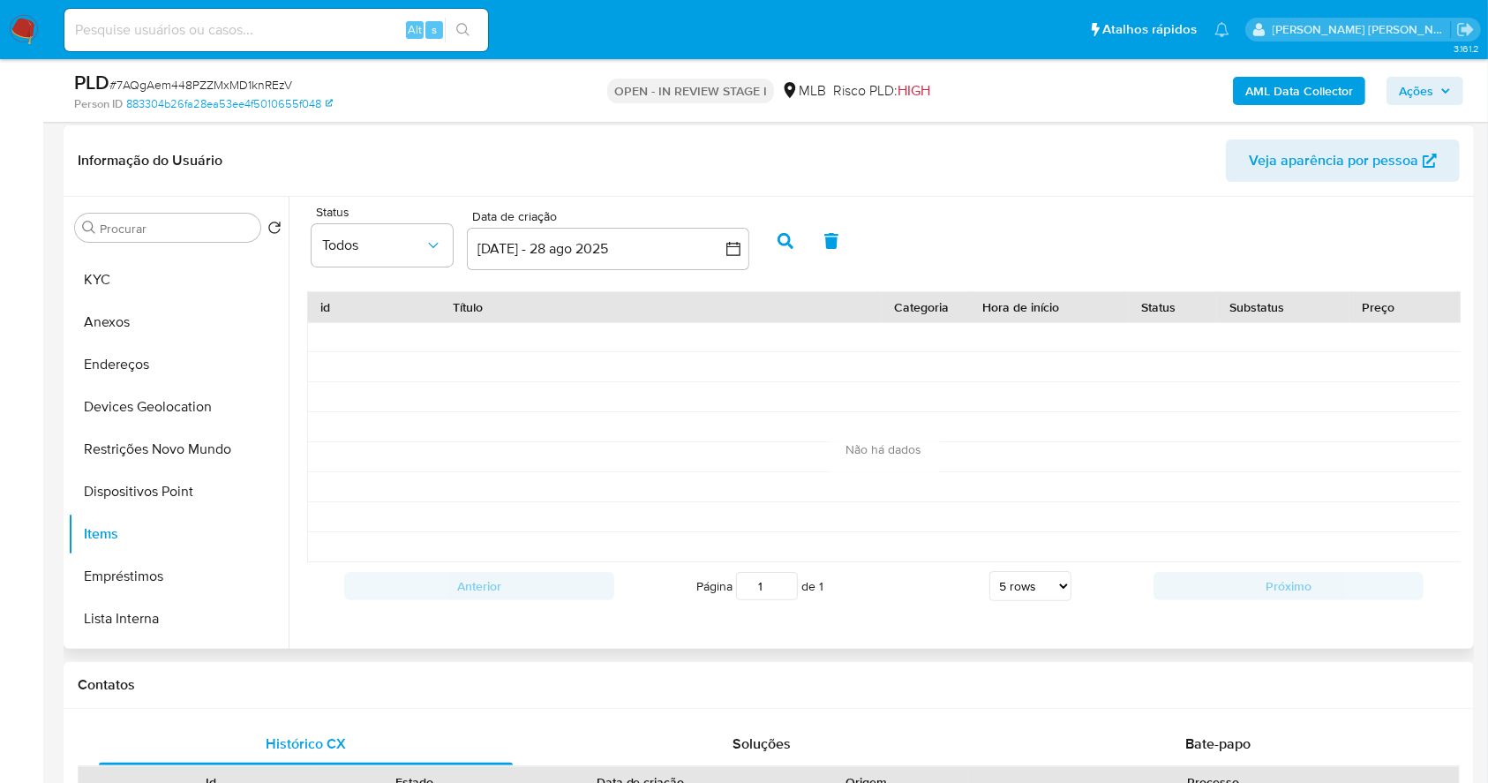
click at [787, 241] on icon "button" at bounding box center [785, 241] width 16 height 16
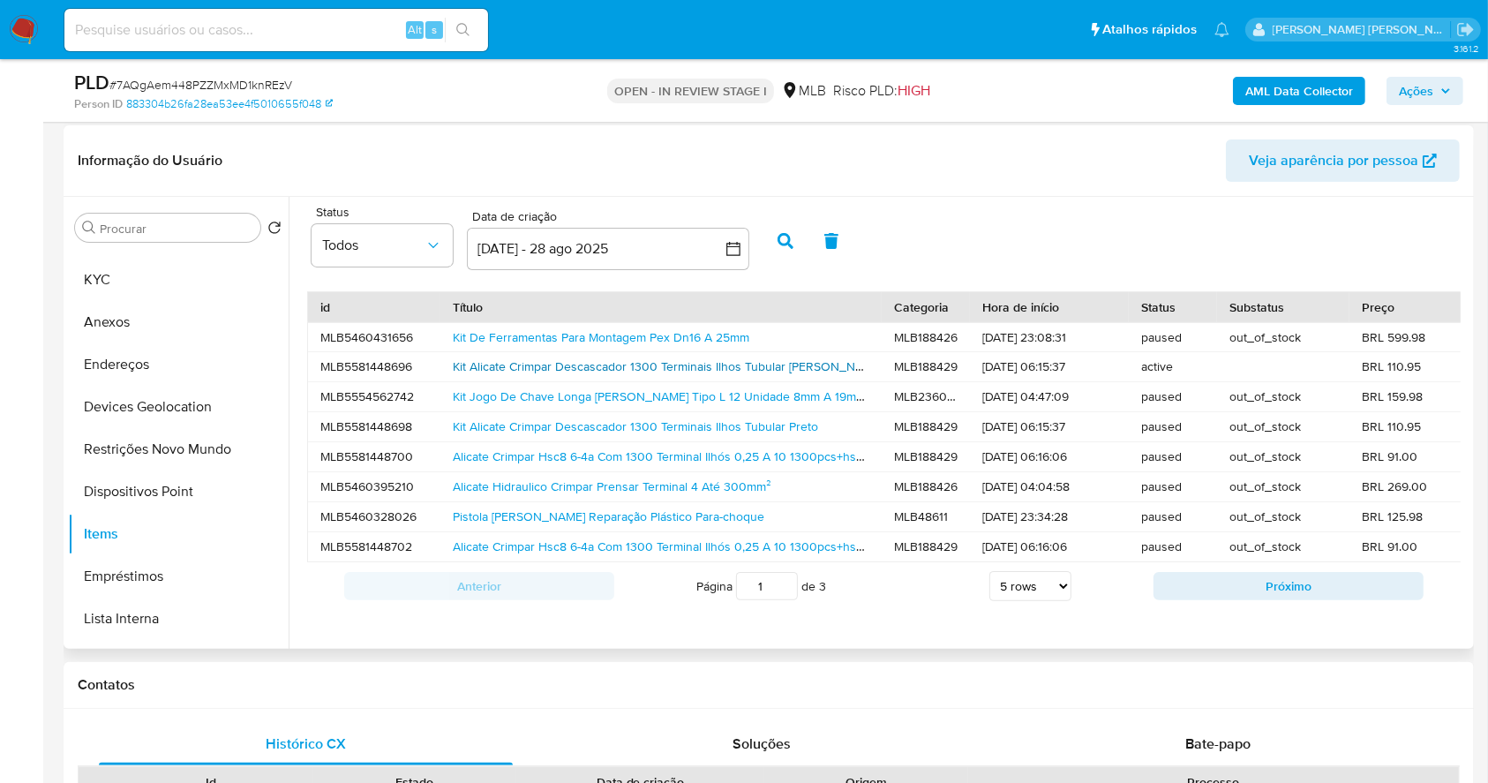
click at [497, 362] on link "Kit Alicate Crimpar Descascador 1300 Terminais Ilhos Tubular Branco" at bounding box center [668, 366] width 430 height 18
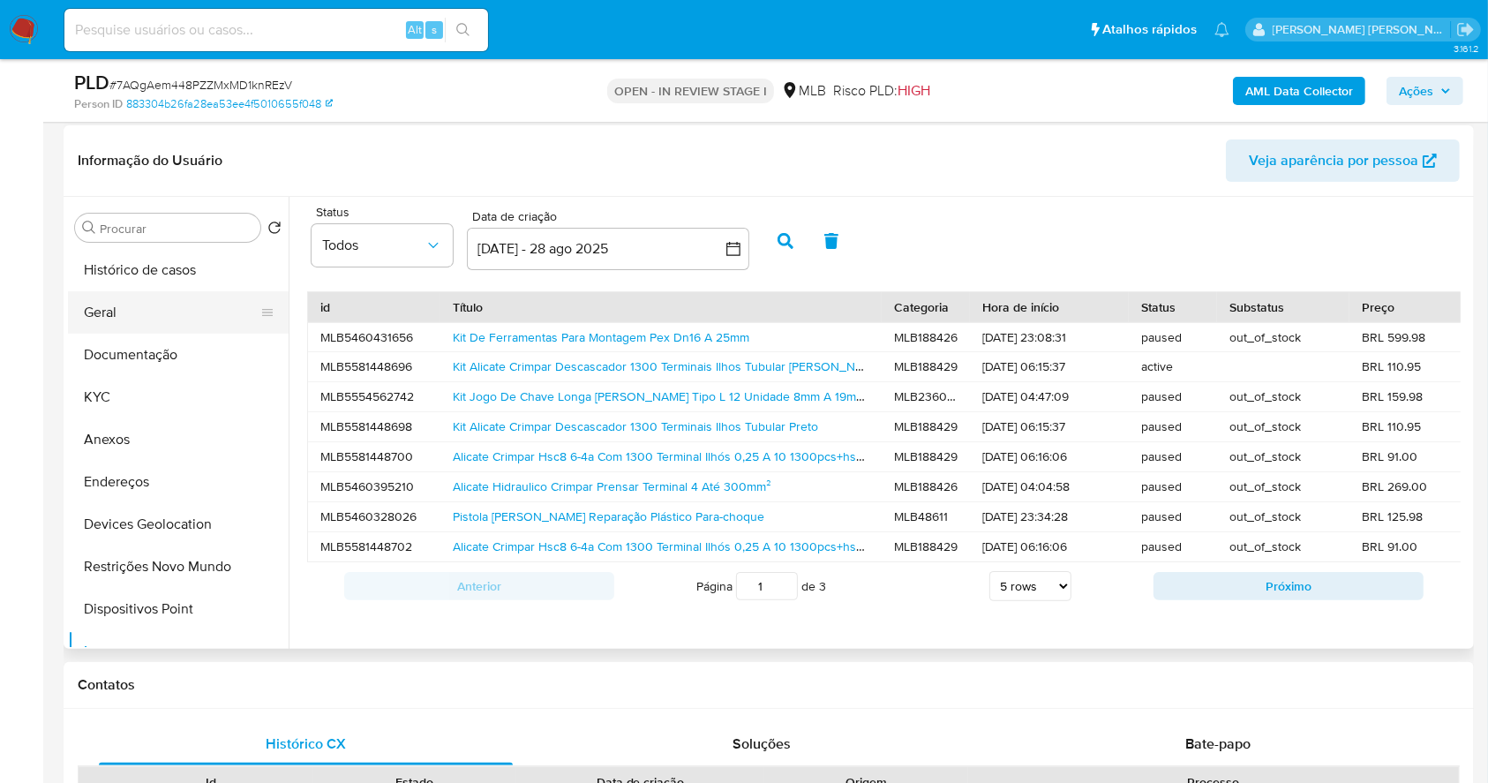
click at [120, 307] on button "Geral" at bounding box center [171, 312] width 206 height 42
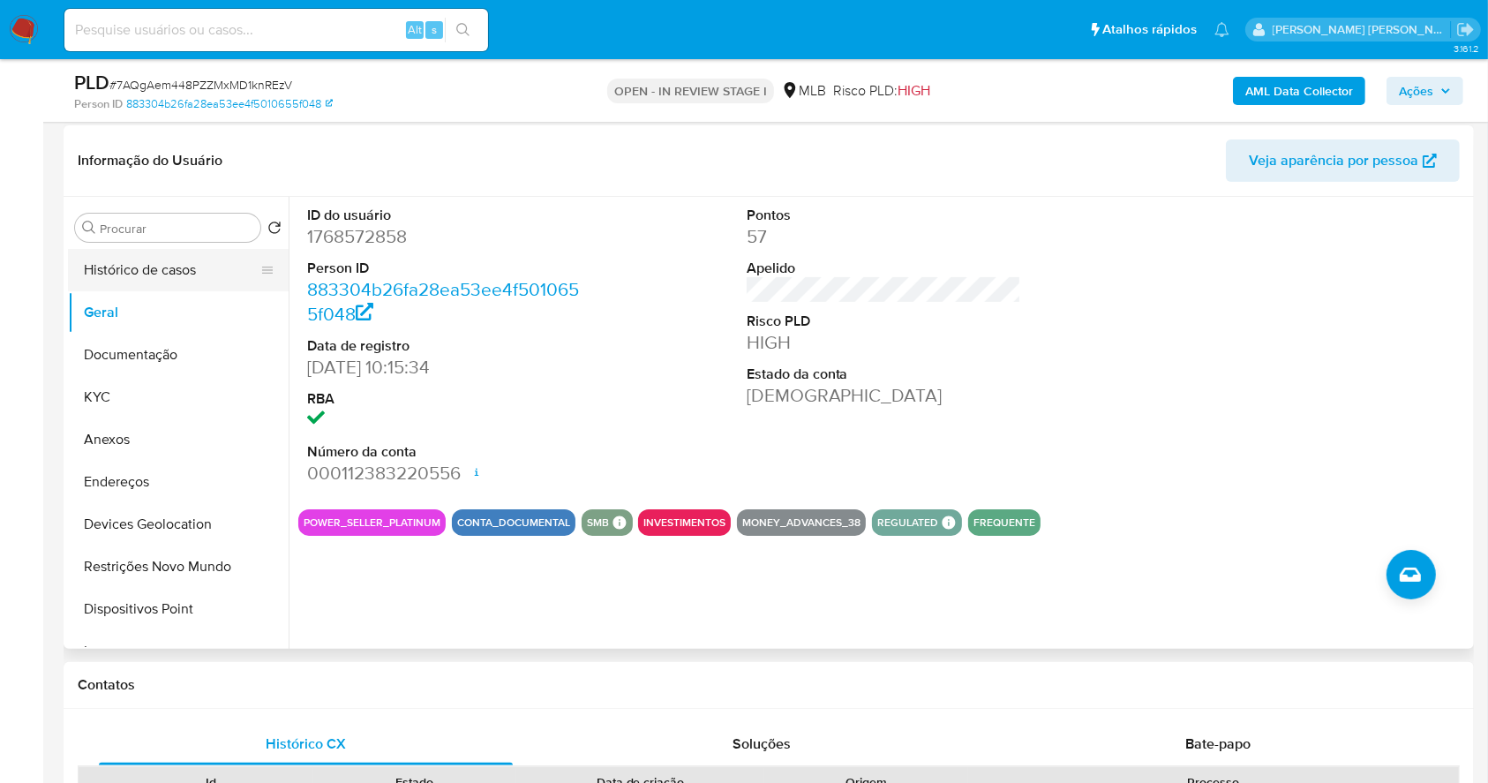
click at [159, 274] on button "Histórico de casos" at bounding box center [171, 270] width 206 height 42
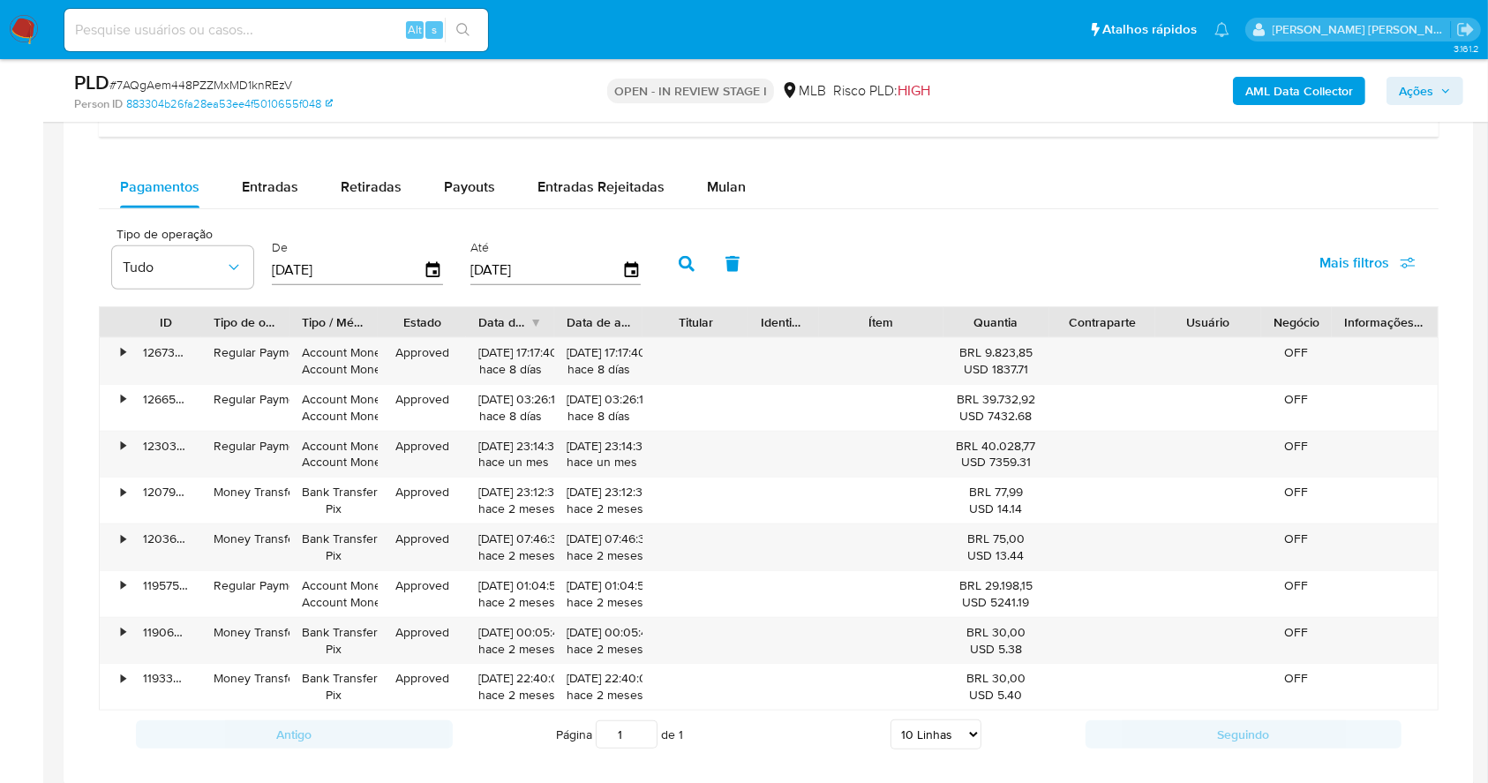
scroll to position [1465, 0]
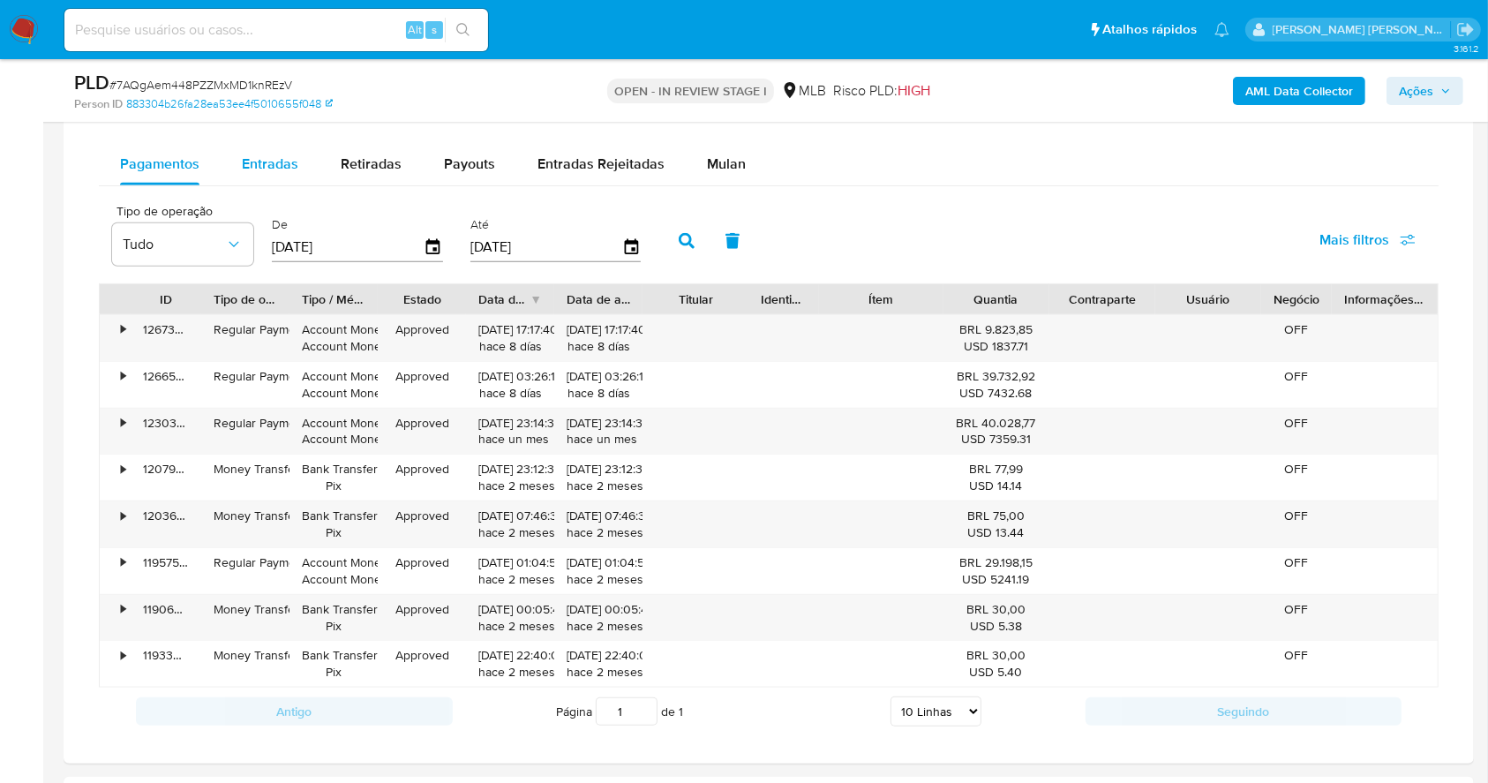
click at [268, 159] on span "Entradas" at bounding box center [270, 164] width 56 height 20
select select "10"
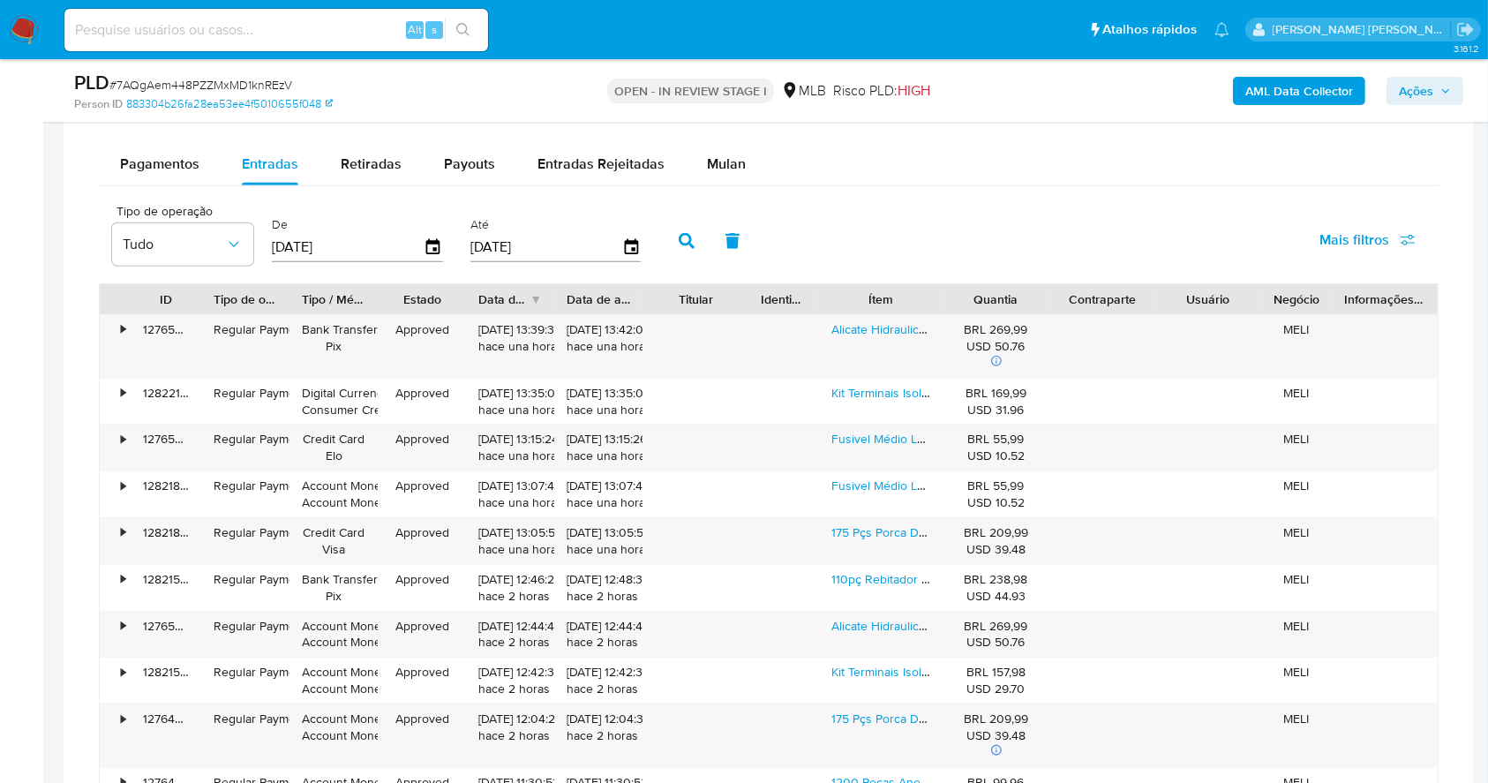
scroll to position [1582, 0]
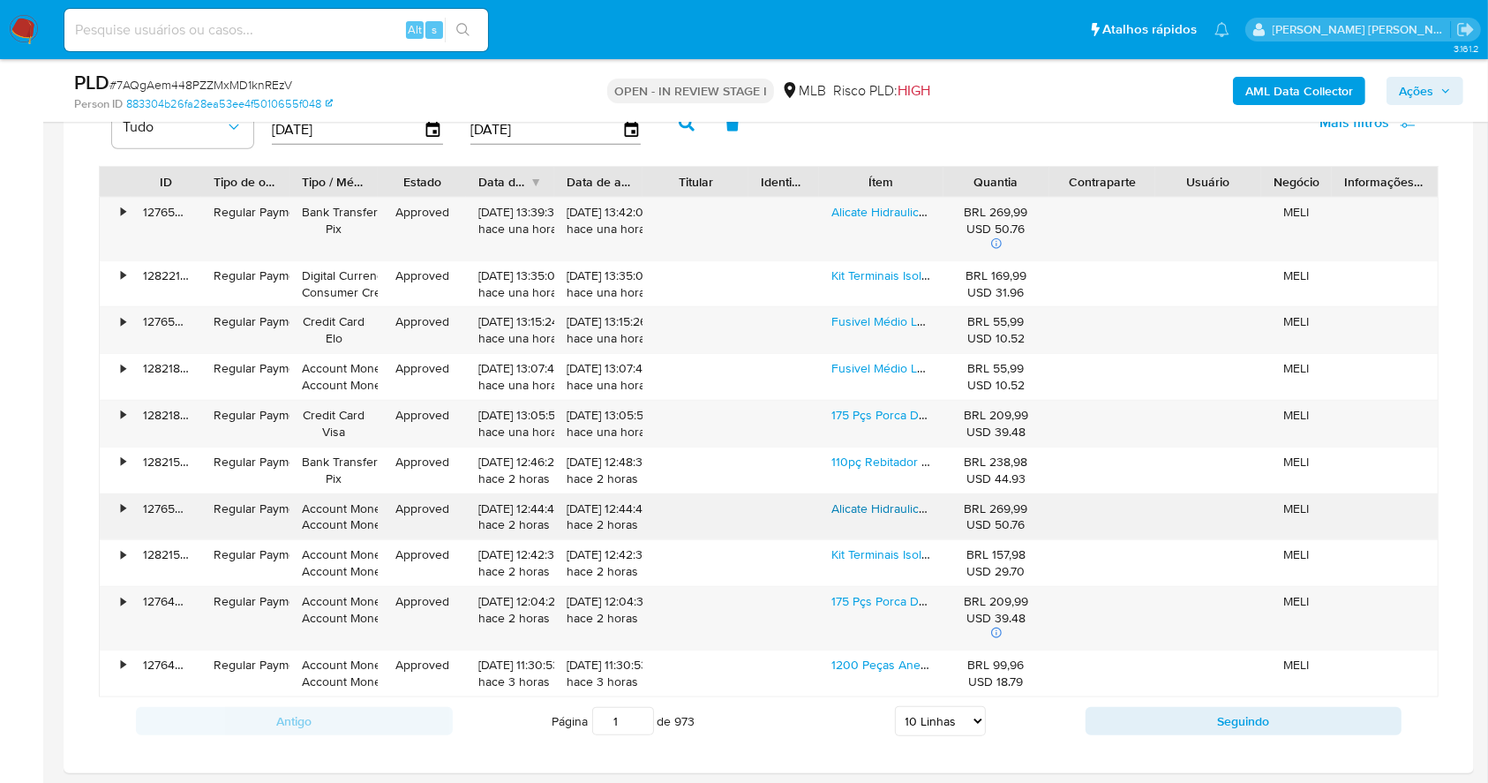
click at [882, 506] on link "Alicate Hidraulico Crimpar Prensar Terminal 4 Até 300mm²" at bounding box center [990, 508] width 318 height 18
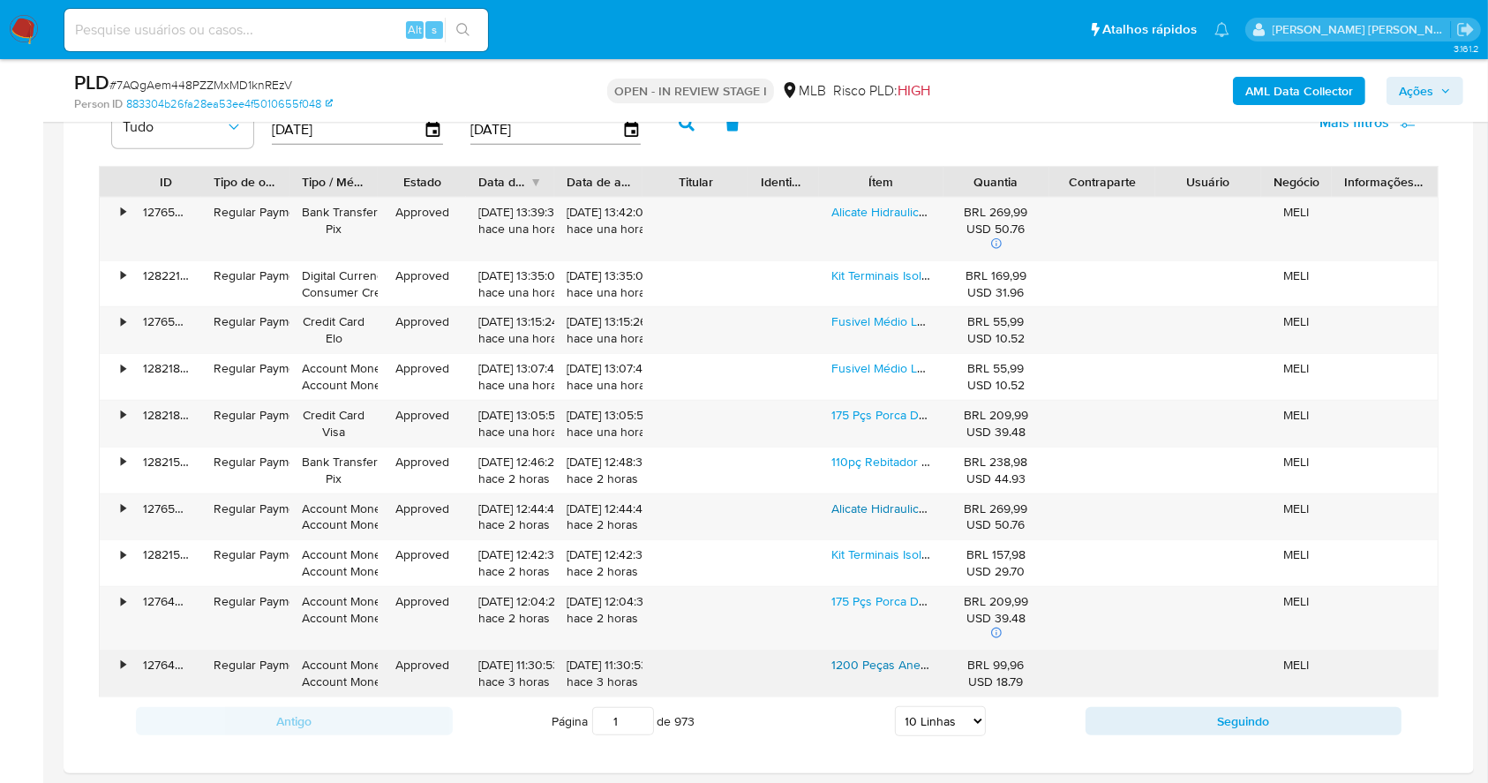
click at [889, 660] on link "1200 Peças Anel De Vedação Borracha O-ring Estojo Diversos" at bounding box center [1049, 665] width 436 height 18
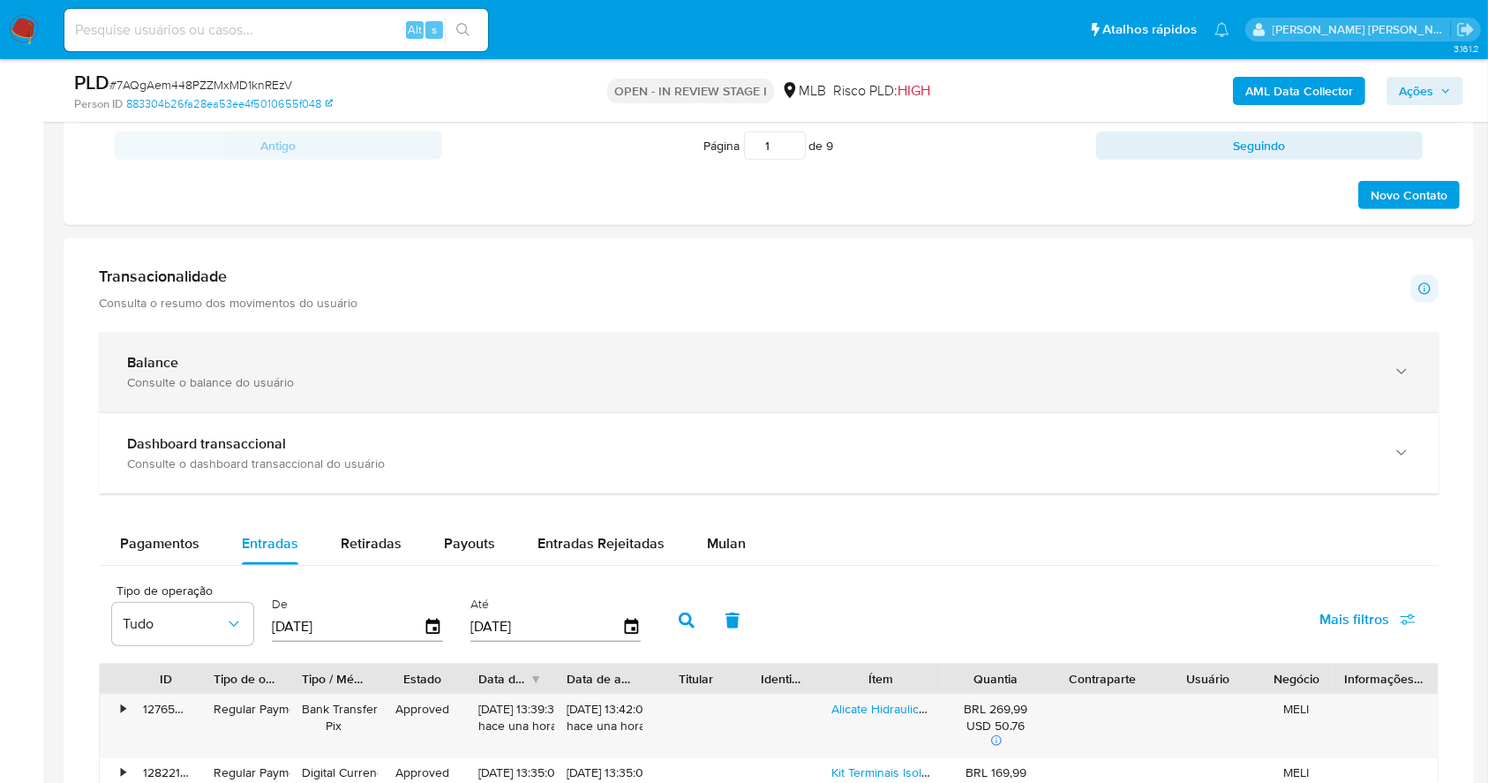
scroll to position [1092, 0]
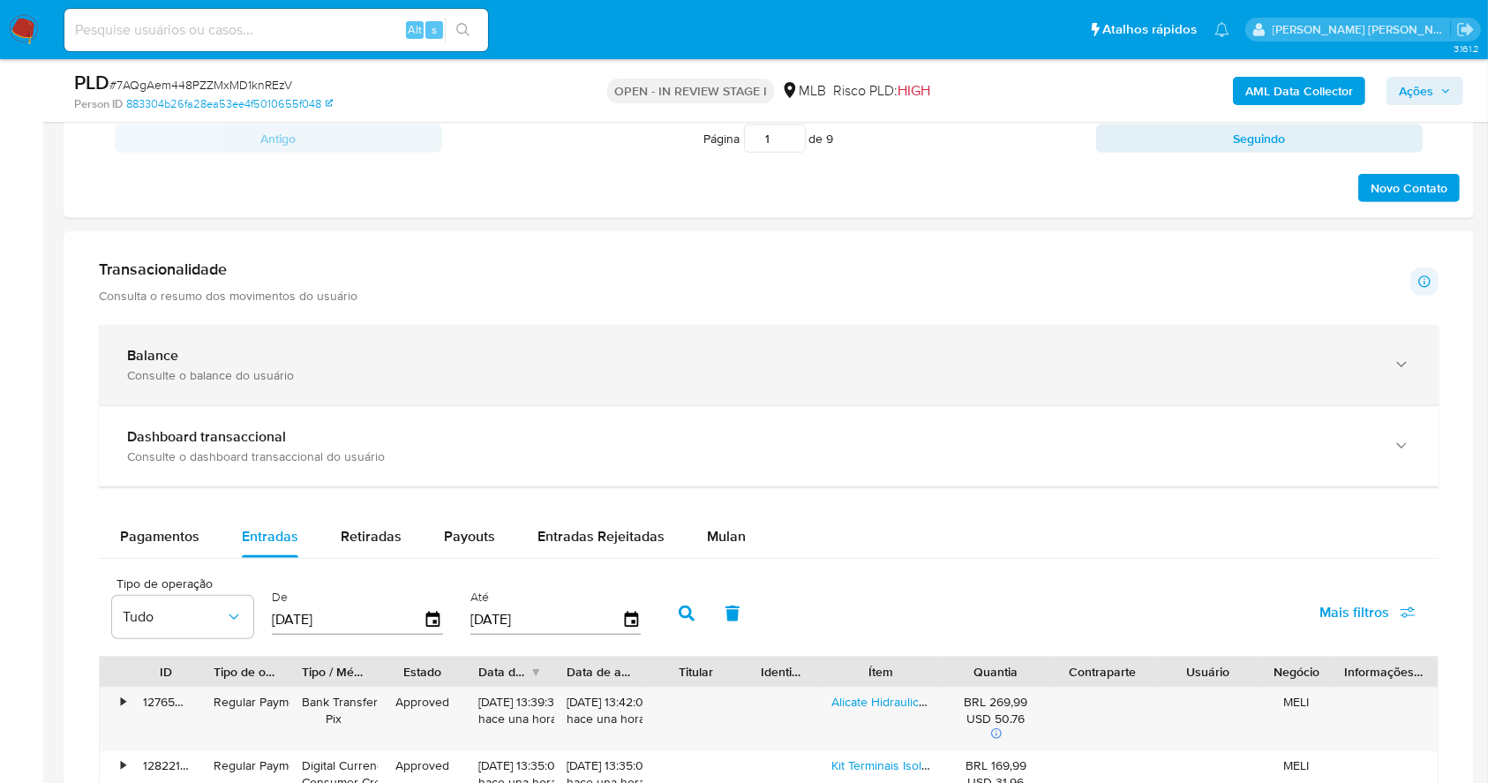
click at [568, 361] on div "Balance" at bounding box center [751, 356] width 1248 height 18
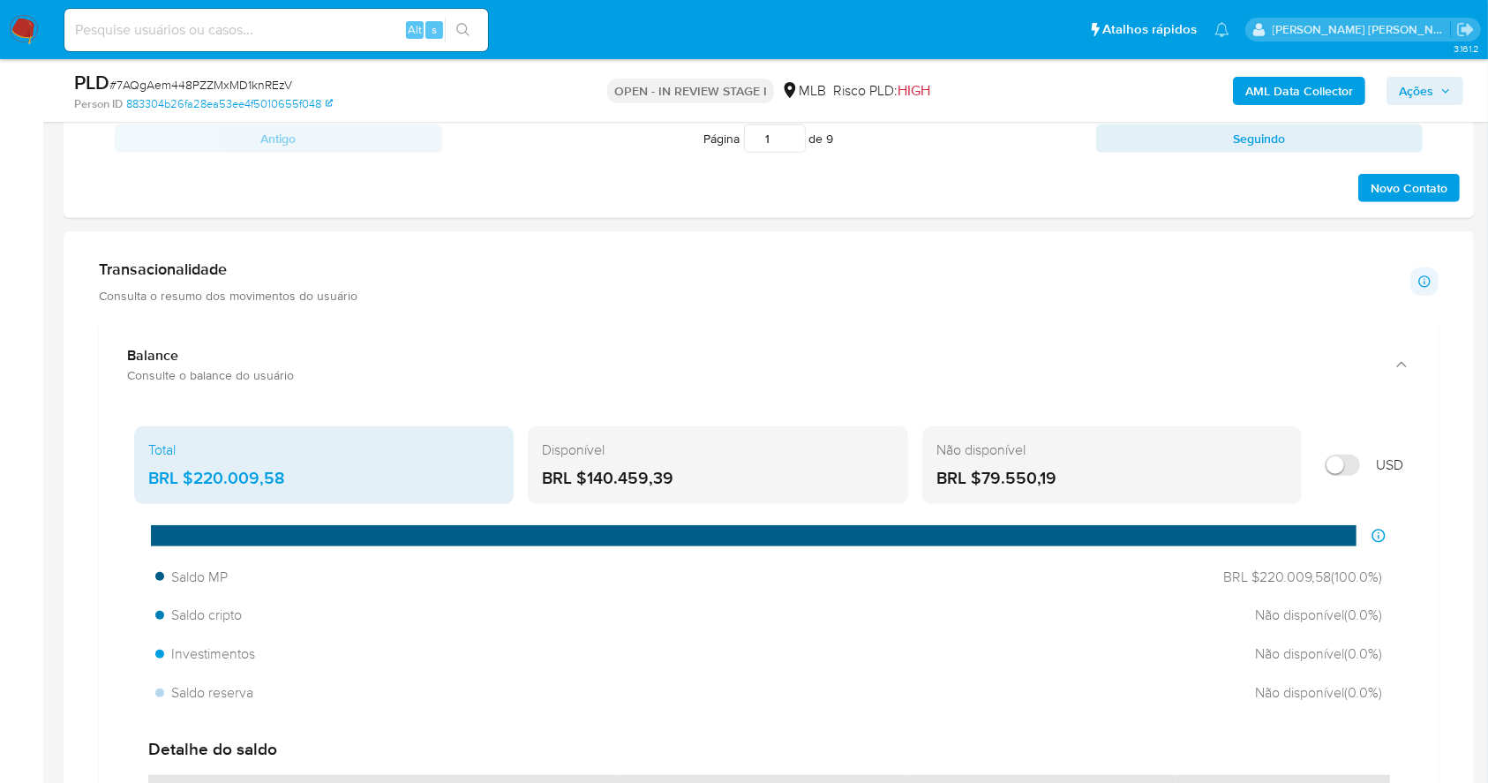
drag, startPoint x: 635, startPoint y: 469, endPoint x: 587, endPoint y: 484, distance: 50.8
click at [587, 484] on div "BRL $140.459,39" at bounding box center [717, 478] width 351 height 23
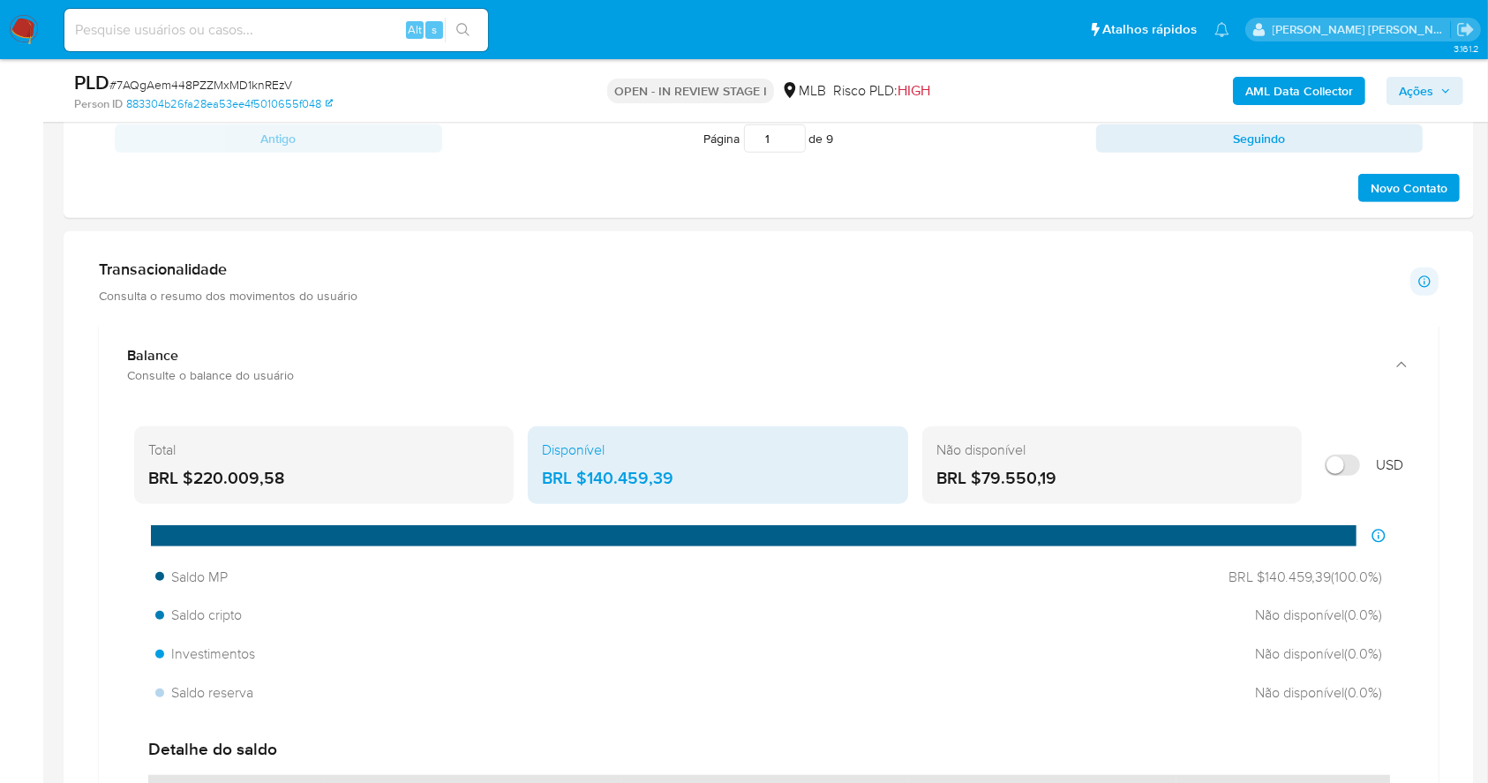
drag, startPoint x: 908, startPoint y: 266, endPoint x: 1505, endPoint y: 217, distance: 598.5
click at [908, 262] on div "Transacionalidade Consulta o resumo dos movimentos do usuário Informações trans…" at bounding box center [769, 281] width 1340 height 44
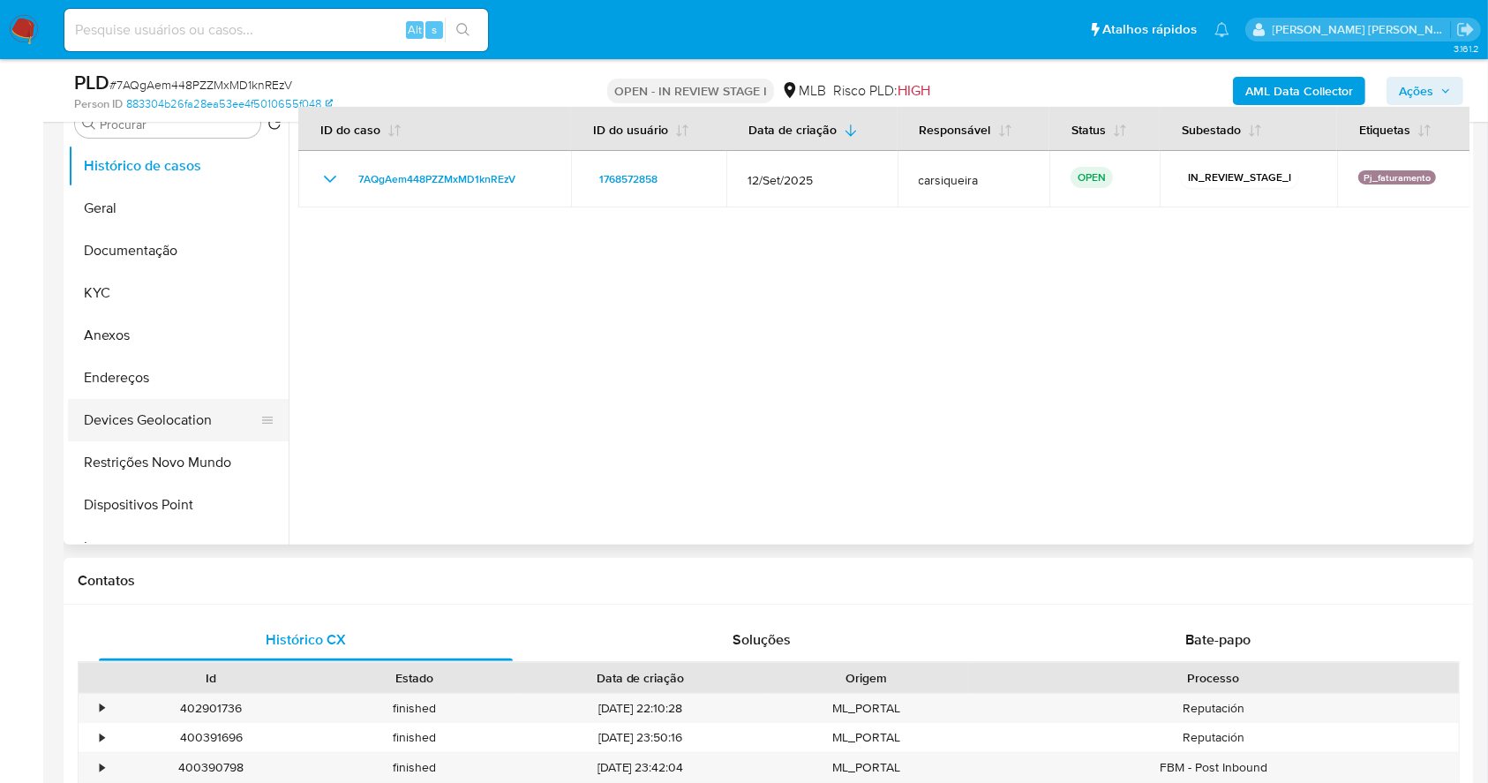
scroll to position [358, 0]
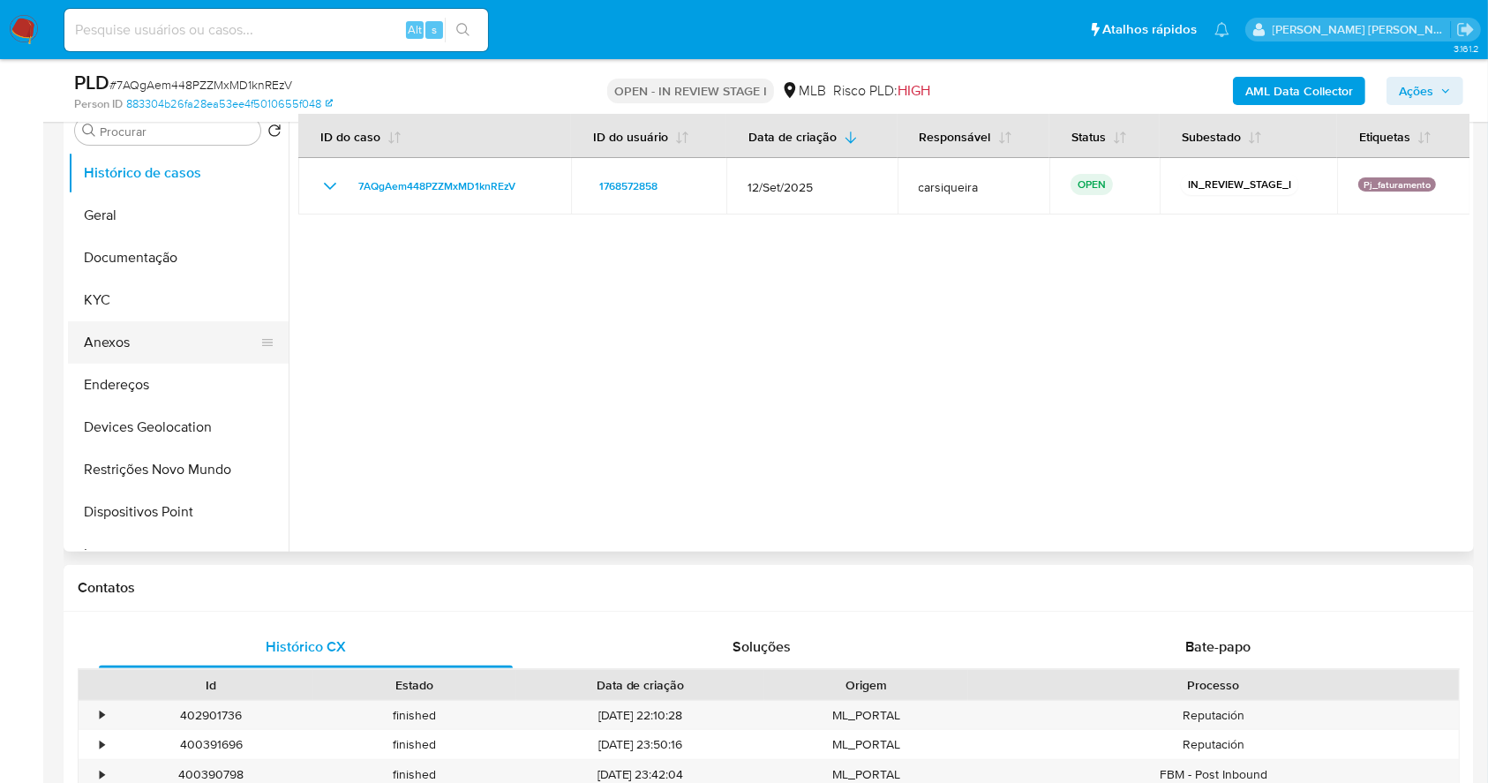
click at [165, 353] on button "Anexos" at bounding box center [171, 342] width 206 height 42
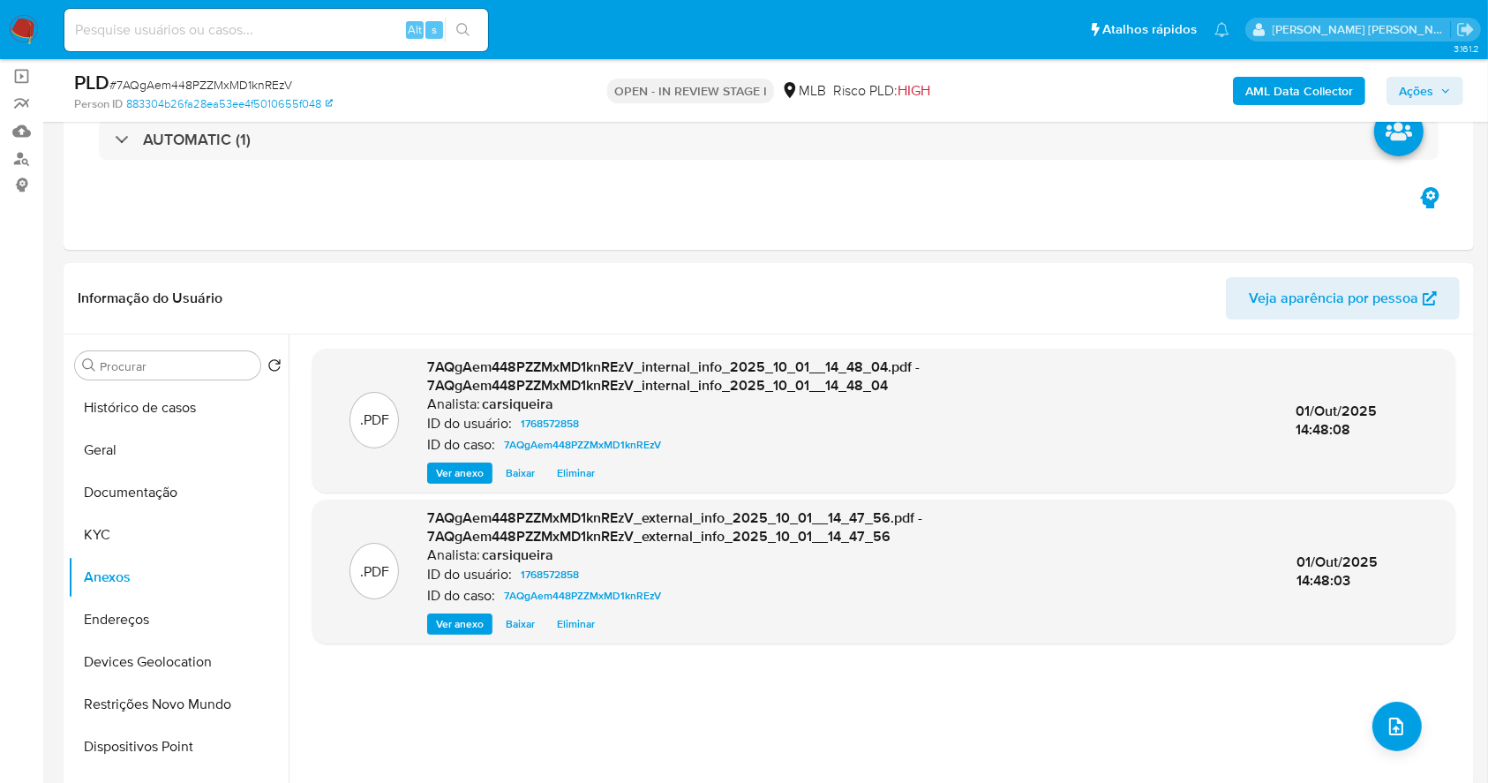
scroll to position [123, 0]
click at [169, 484] on button "Documentação" at bounding box center [171, 493] width 206 height 42
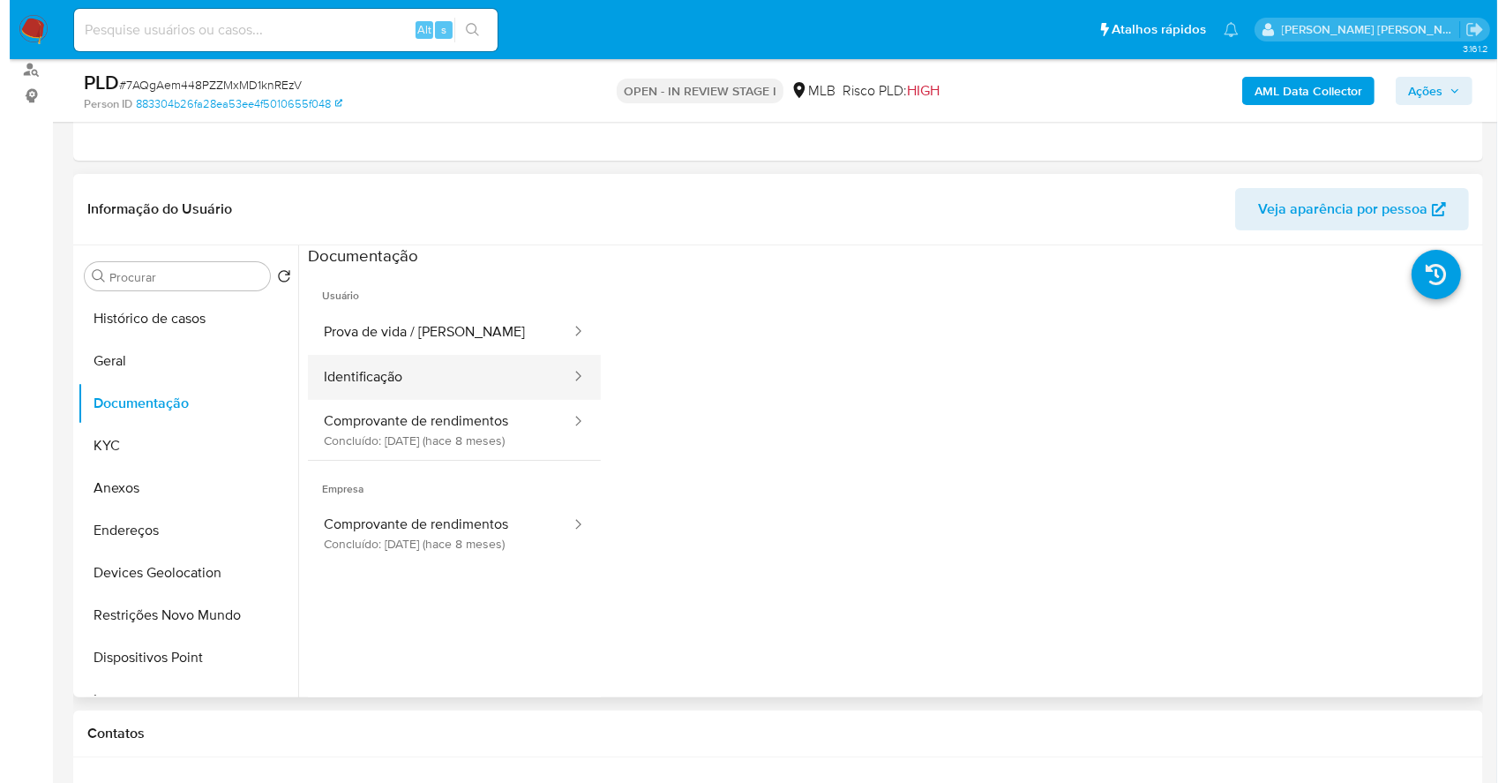
scroll to position [229, 0]
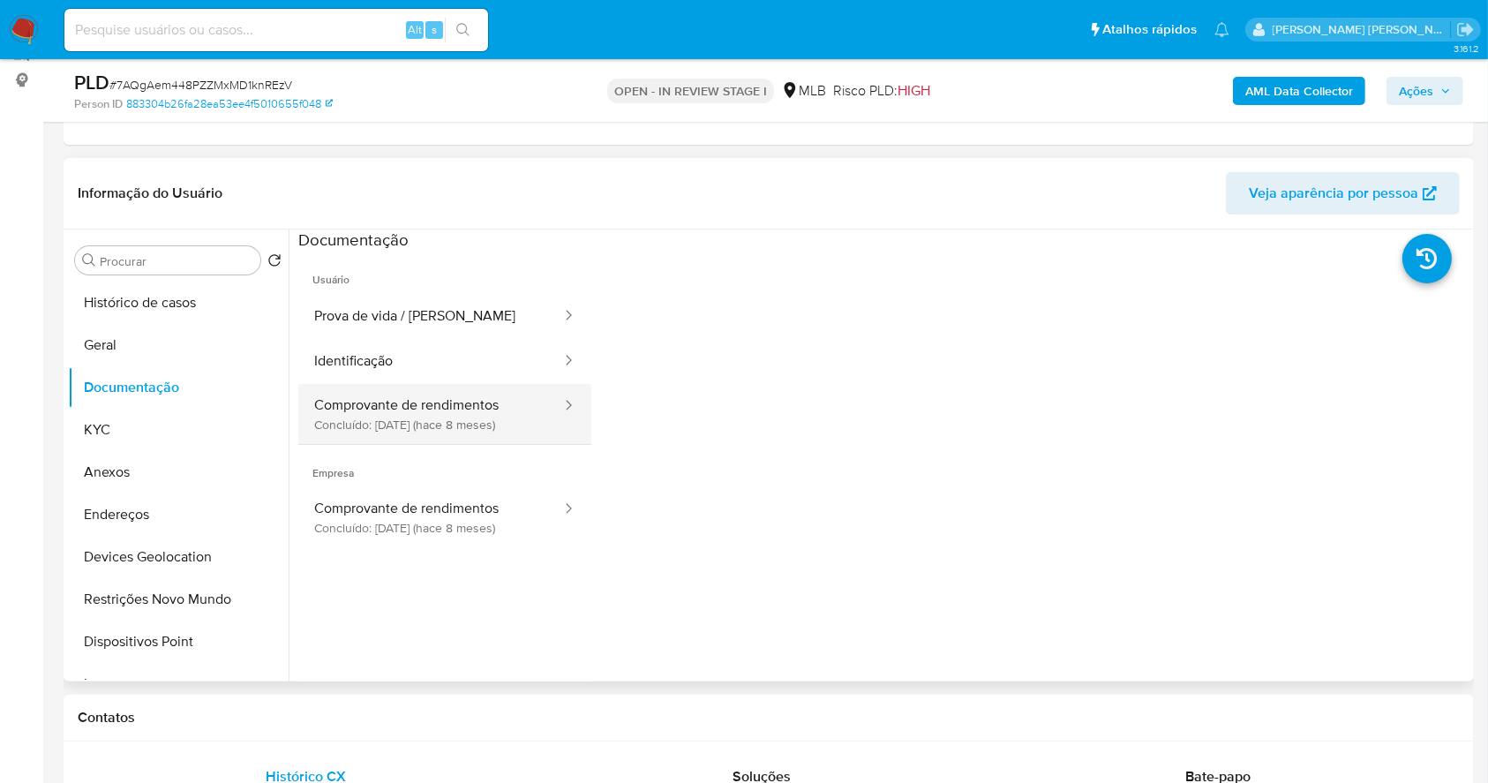
click at [414, 420] on button "Comprovante de rendimentos Concluído: 11/02/2025 (hace 8 meses)" at bounding box center [430, 414] width 265 height 60
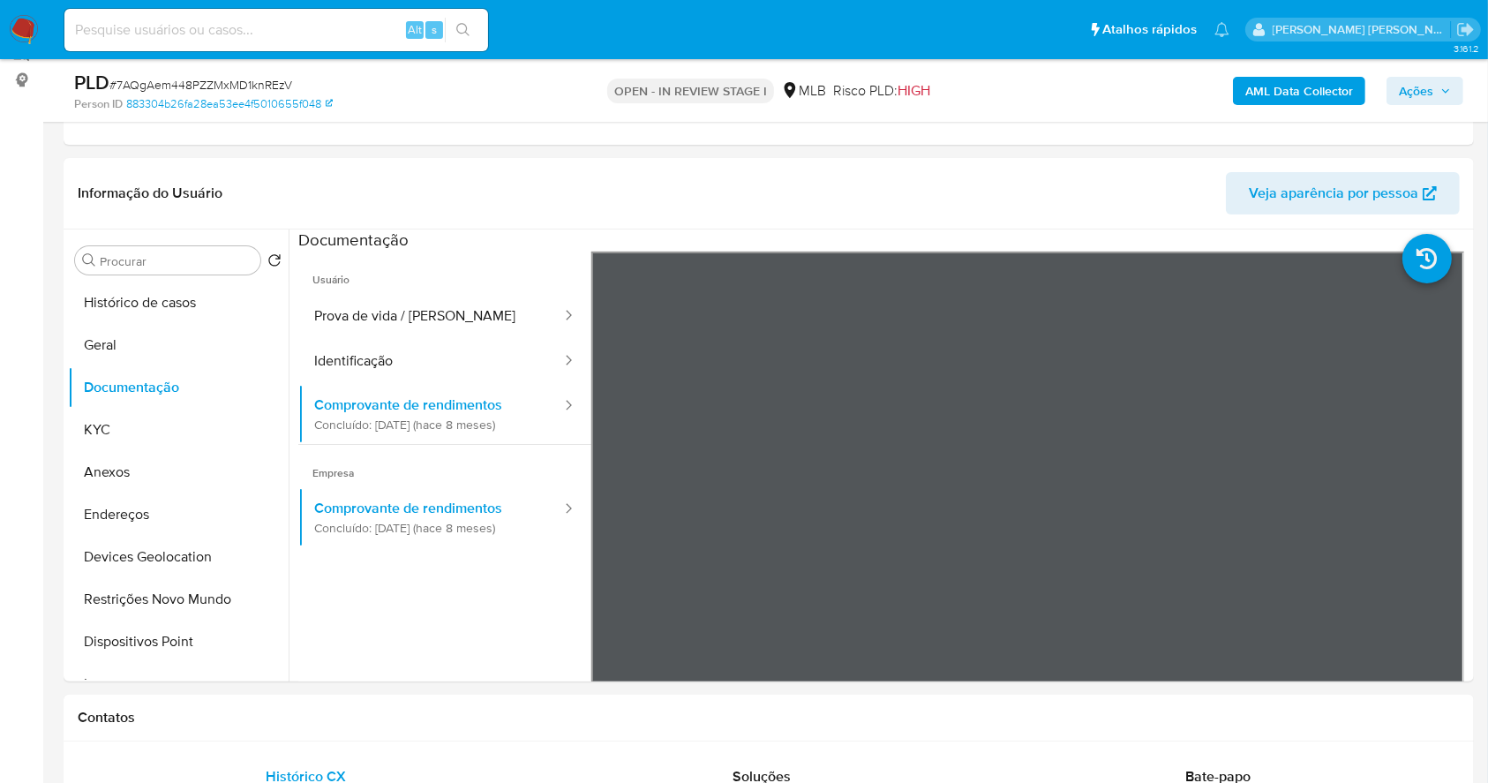
click at [1433, 90] on span "Ações" at bounding box center [1425, 91] width 52 height 25
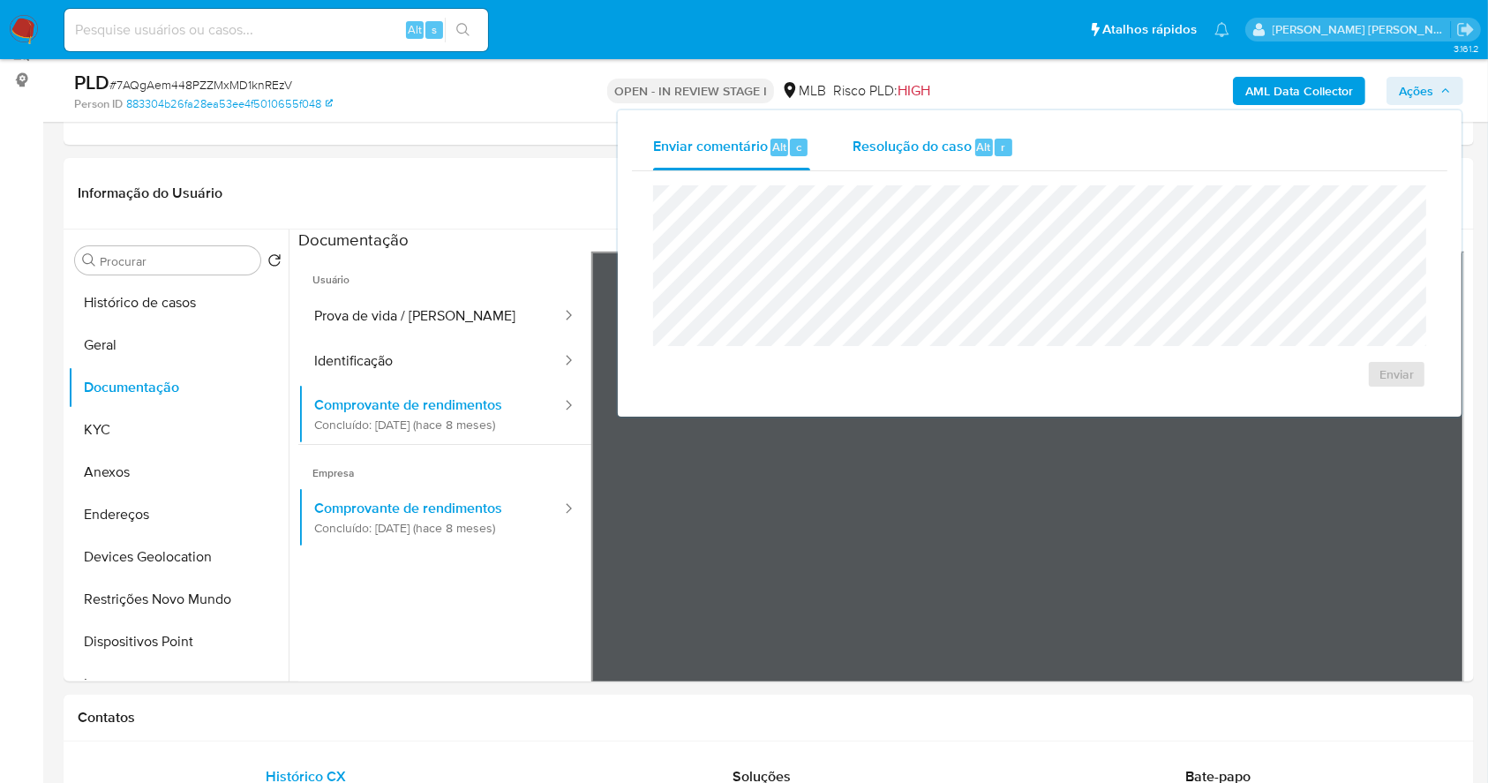
click at [949, 142] on span "Resolução do caso" at bounding box center [911, 146] width 119 height 20
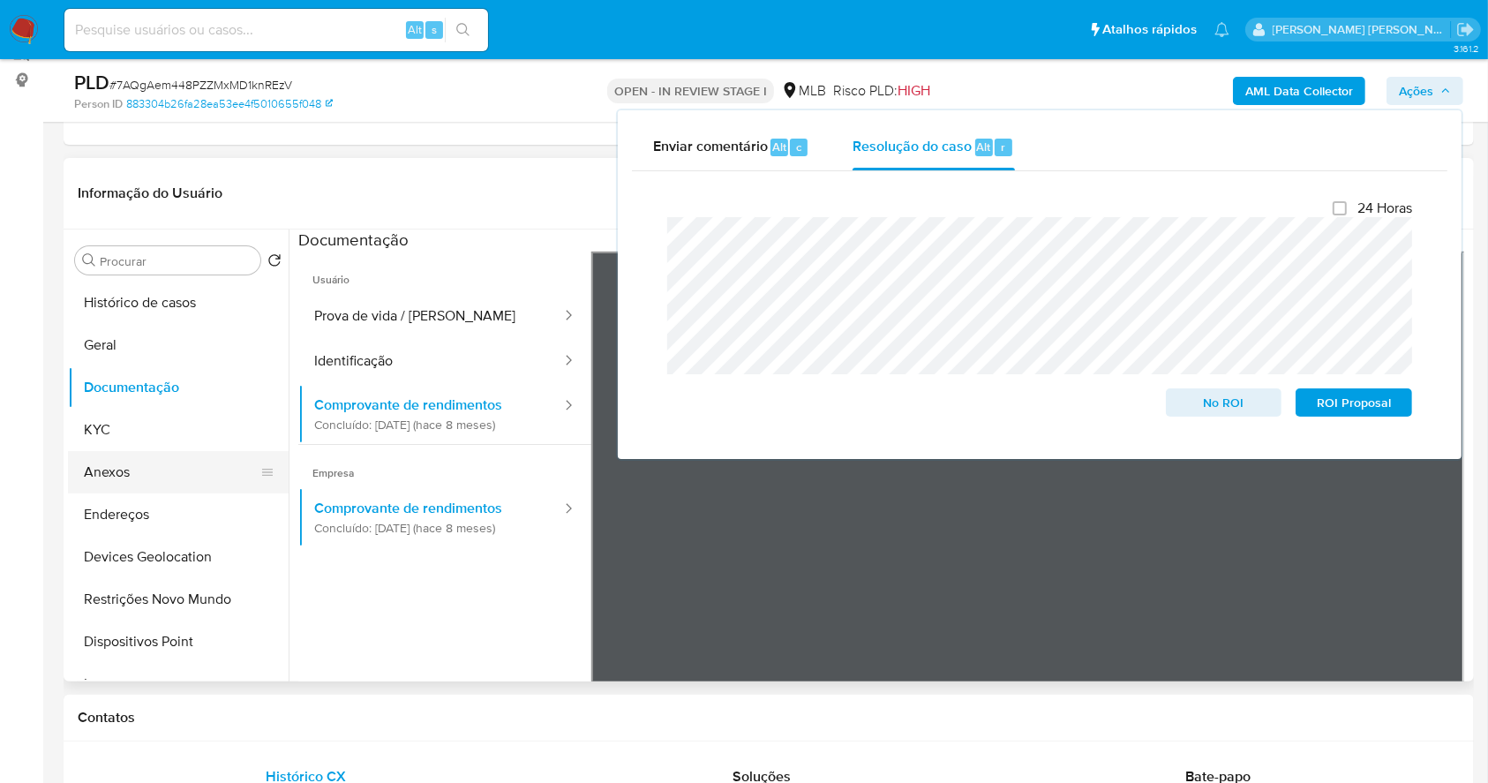
click at [156, 464] on button "Anexos" at bounding box center [171, 472] width 206 height 42
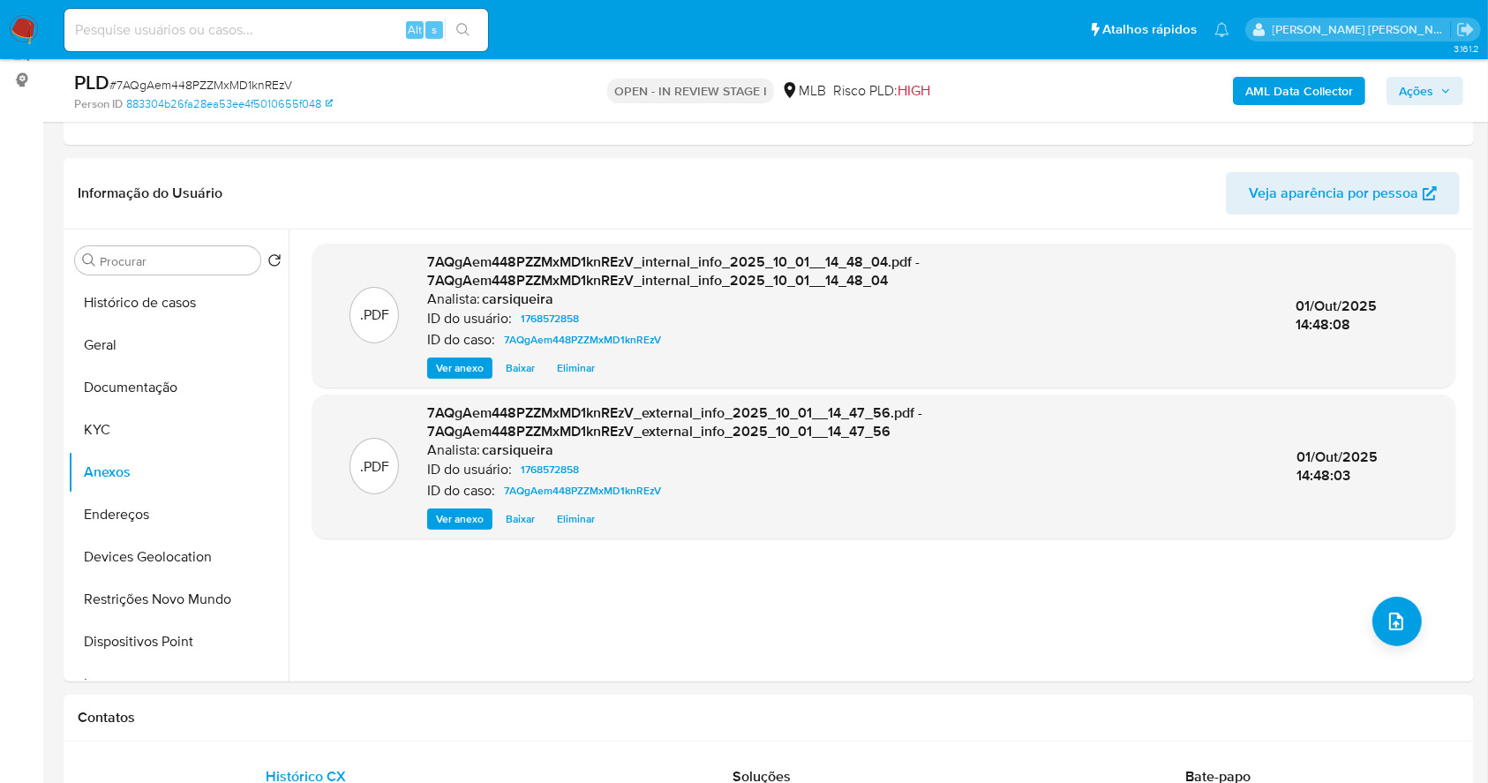
click at [1416, 95] on span "Ações" at bounding box center [1416, 91] width 34 height 28
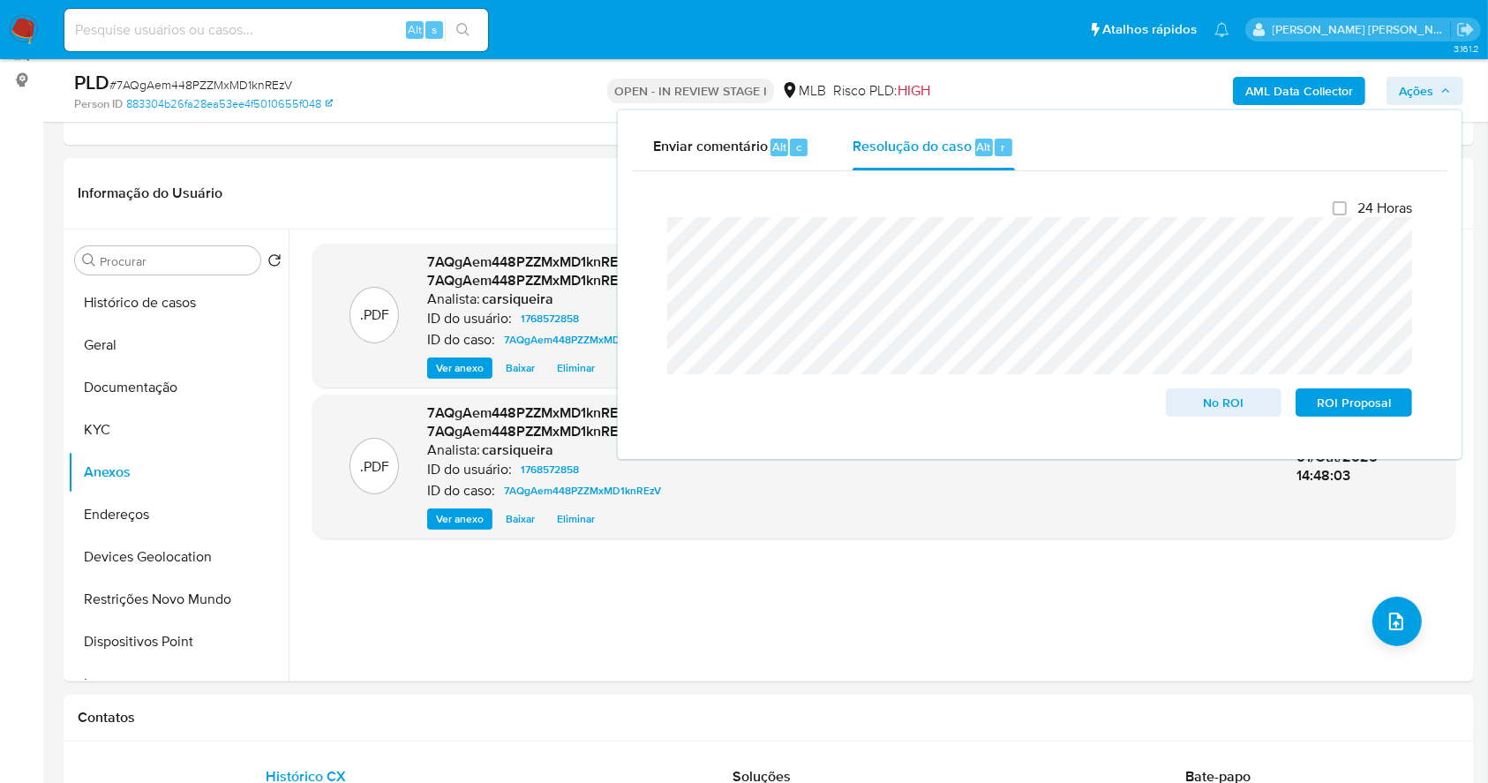
click at [1416, 94] on span "Ações" at bounding box center [1416, 91] width 34 height 28
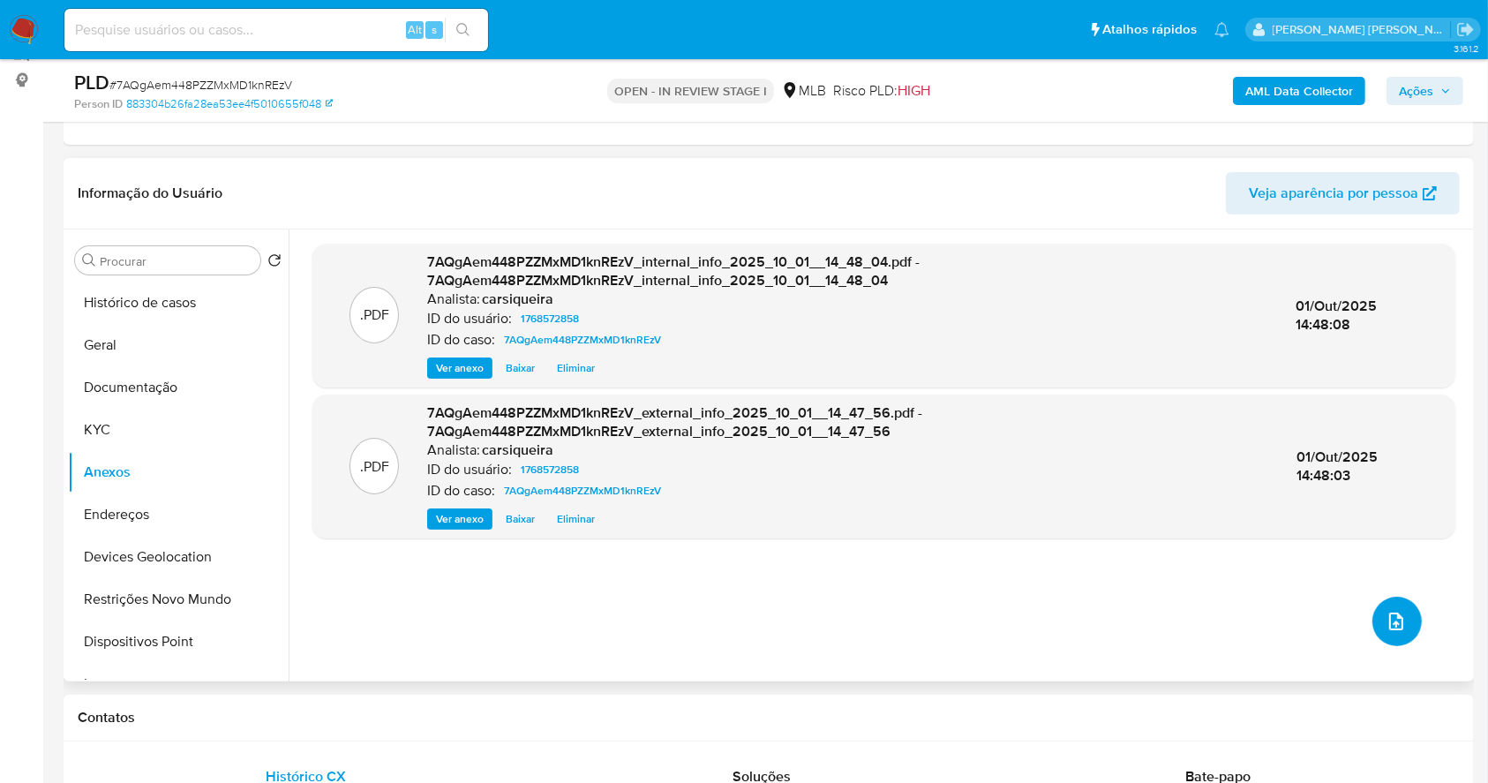
click at [1385, 630] on span "upload-file" at bounding box center [1395, 621] width 21 height 21
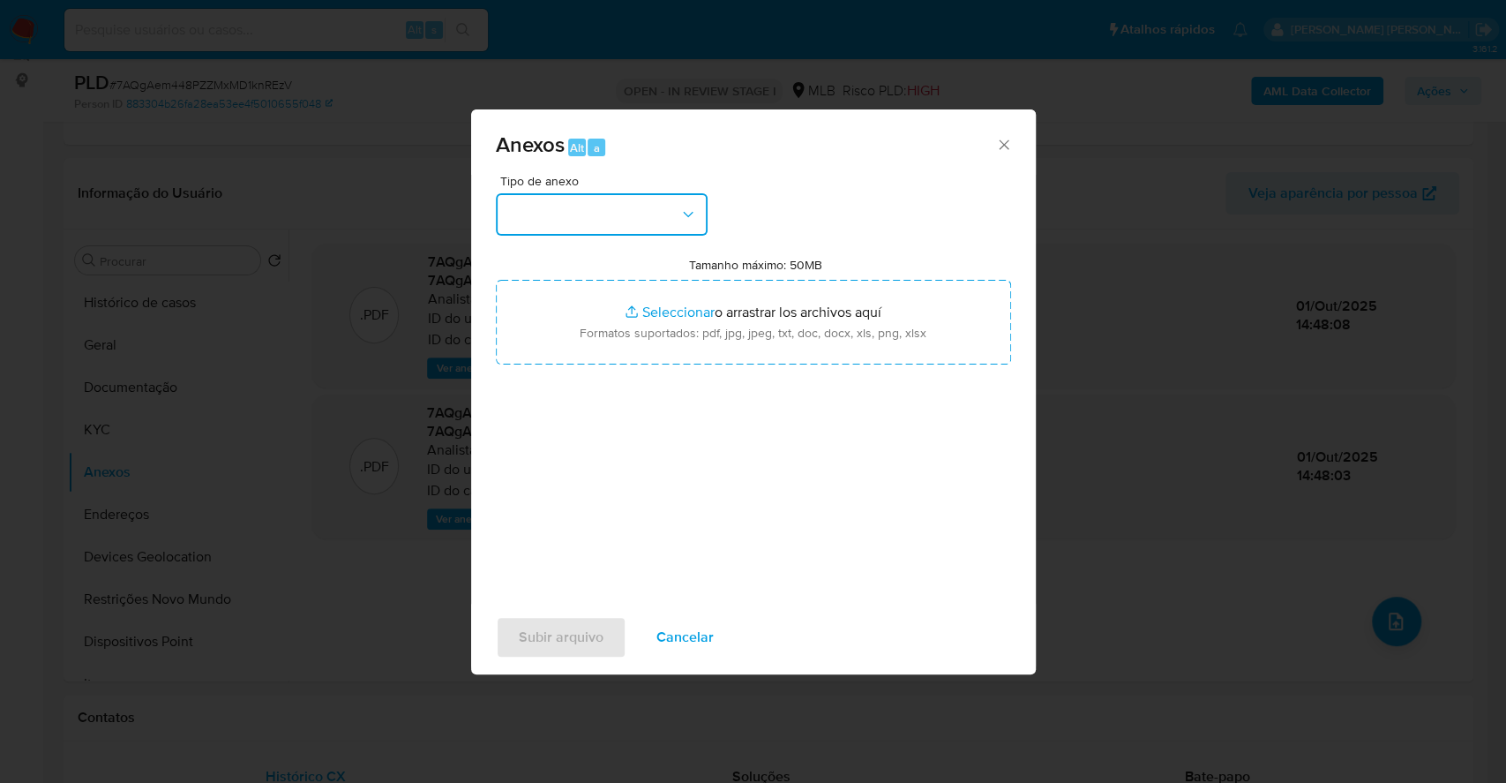
click at [620, 214] on button "button" at bounding box center [602, 214] width 212 height 42
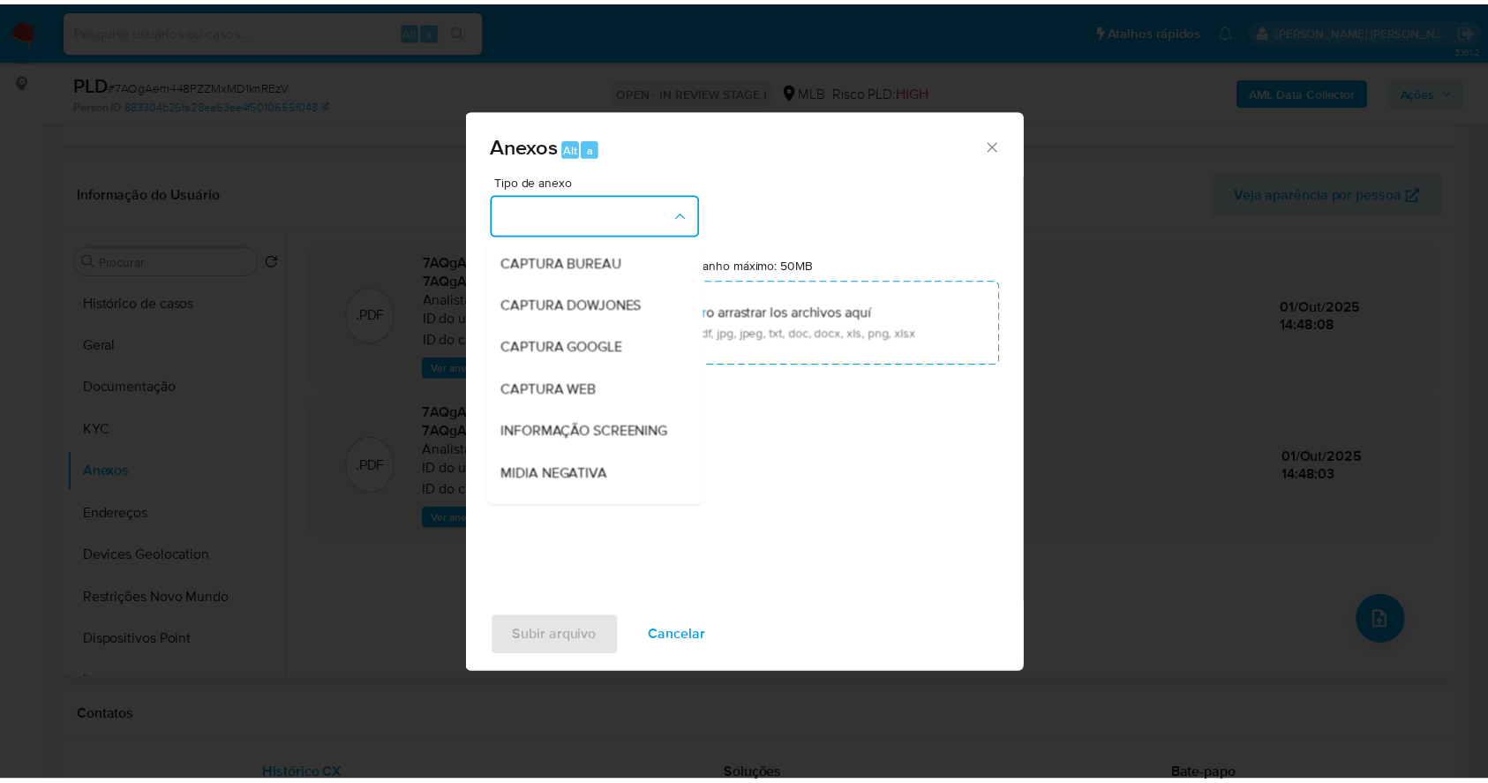
scroll to position [271, 0]
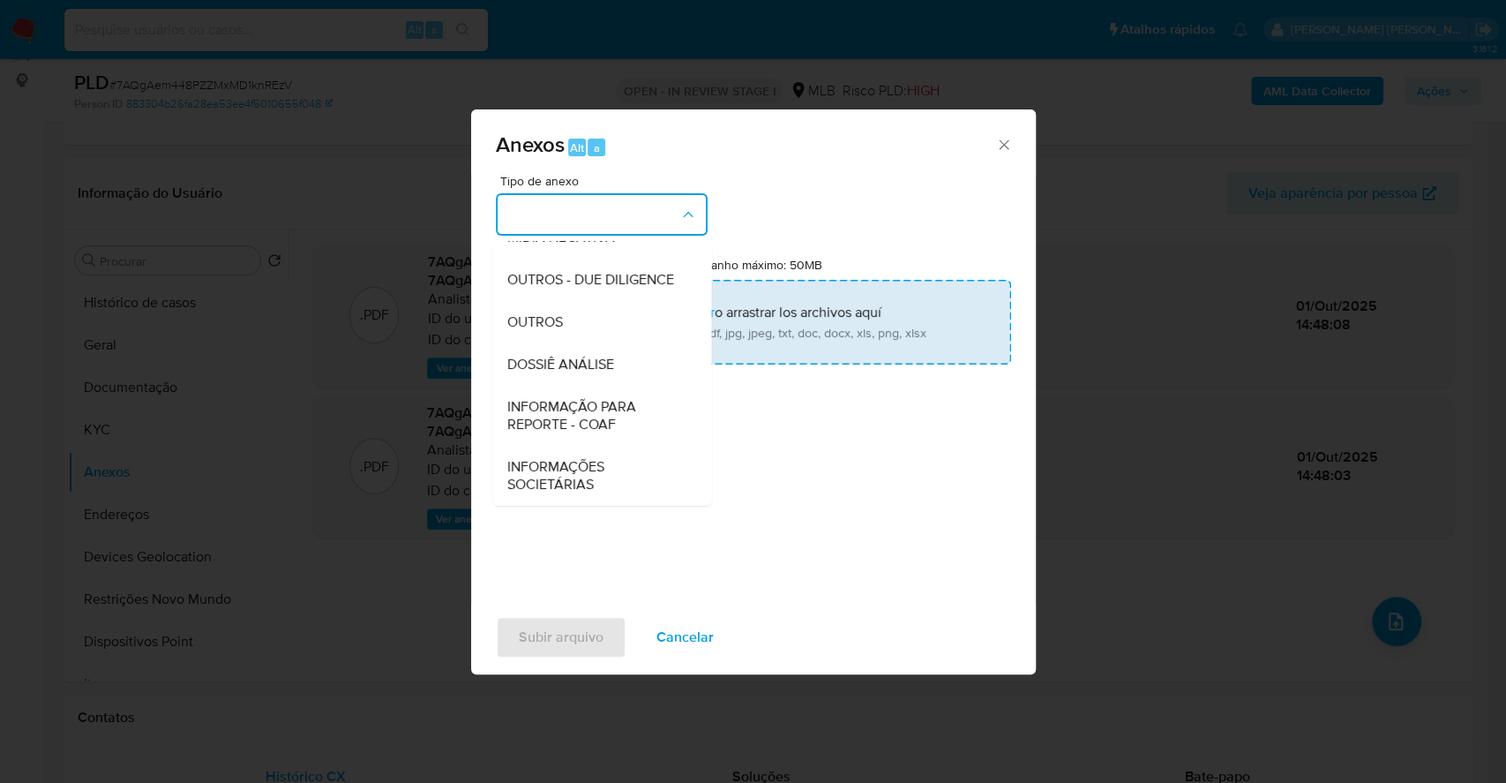
click at [544, 314] on span "OUTROS" at bounding box center [535, 322] width 56 height 18
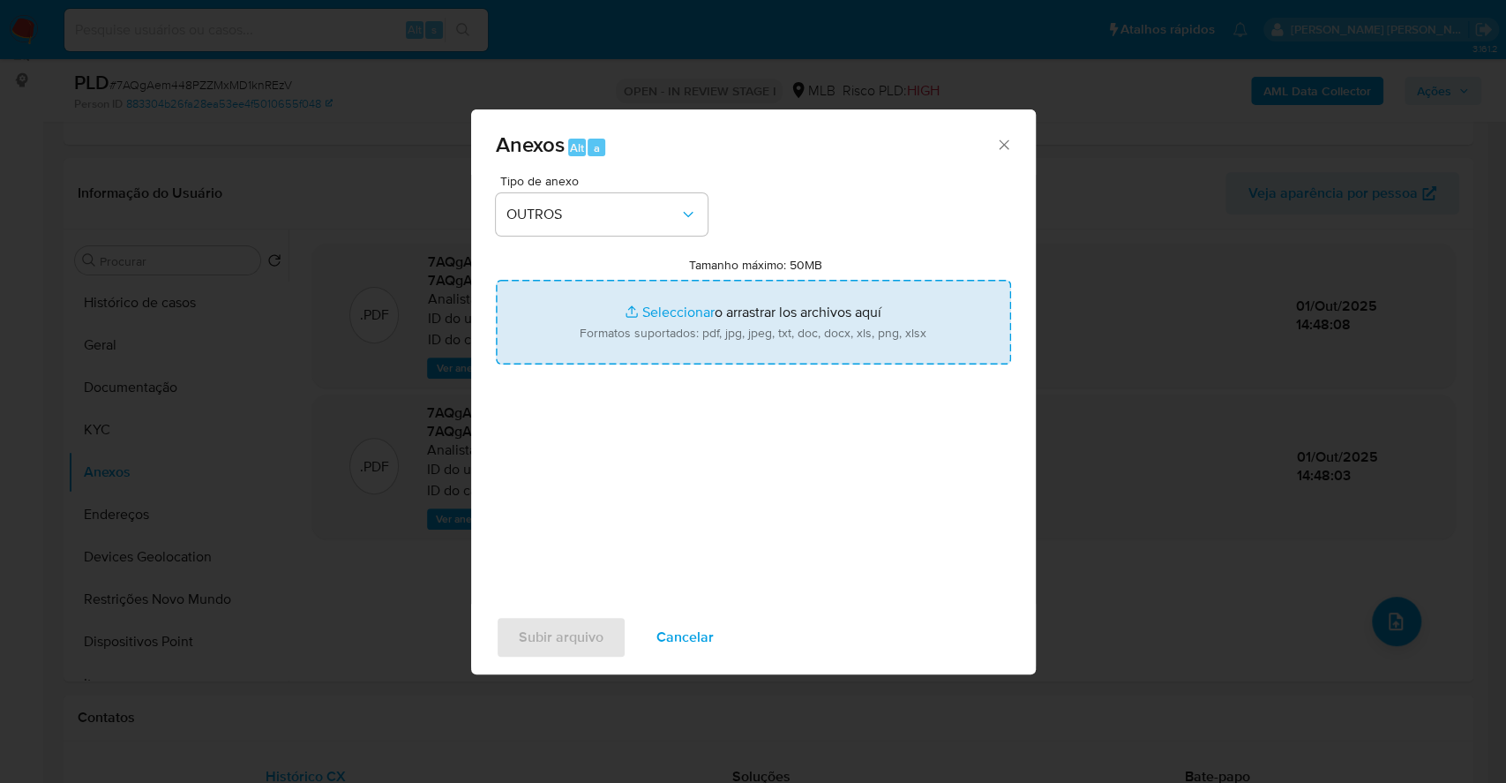
click at [672, 307] on input "Tamanho máximo: 50MB Seleccionar archivos" at bounding box center [753, 322] width 515 height 85
type input "C:\fakepath\Mulan 1768572858_2025_09_29_17_22_12.xlsx"
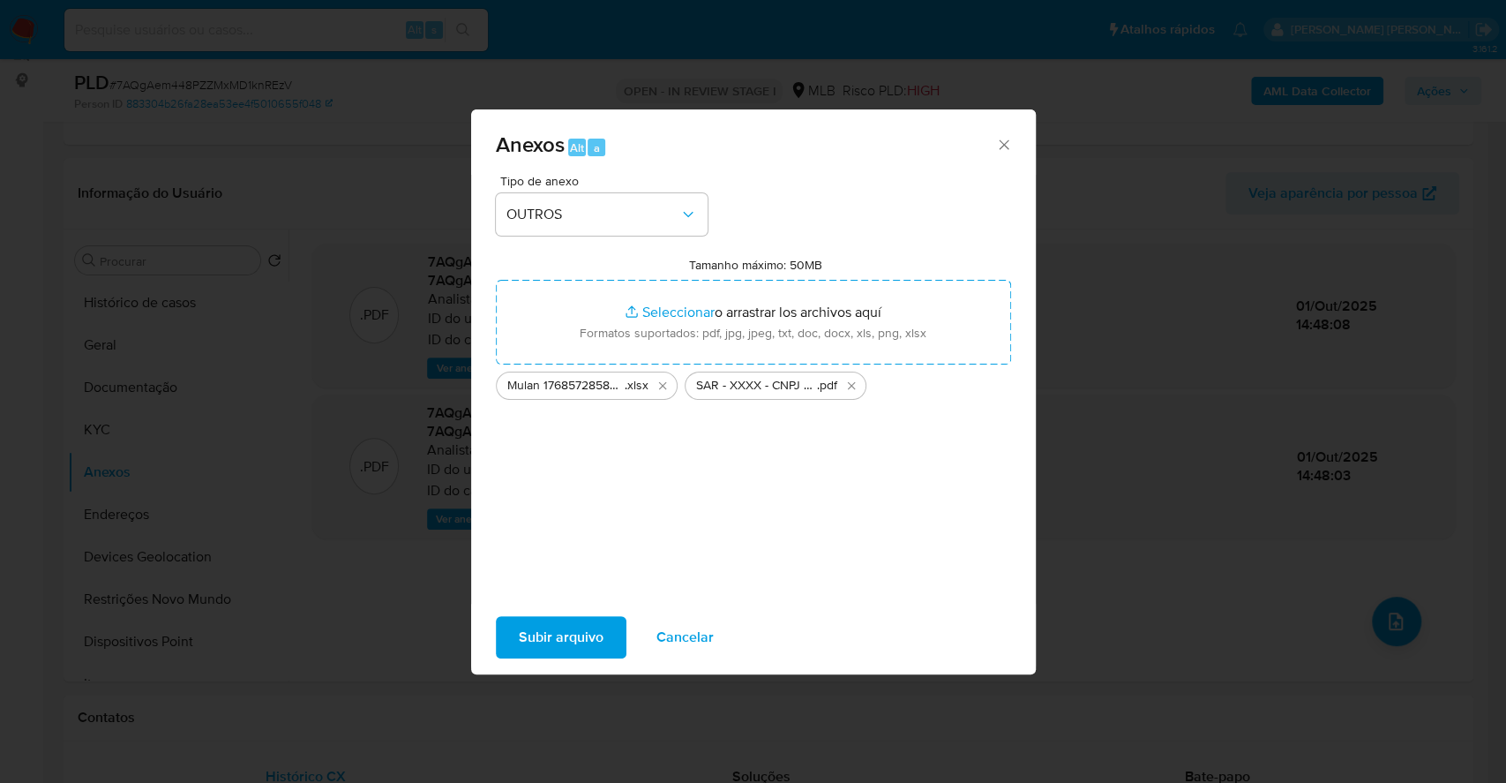
click at [529, 642] on span "Subir arquivo" at bounding box center [561, 637] width 85 height 39
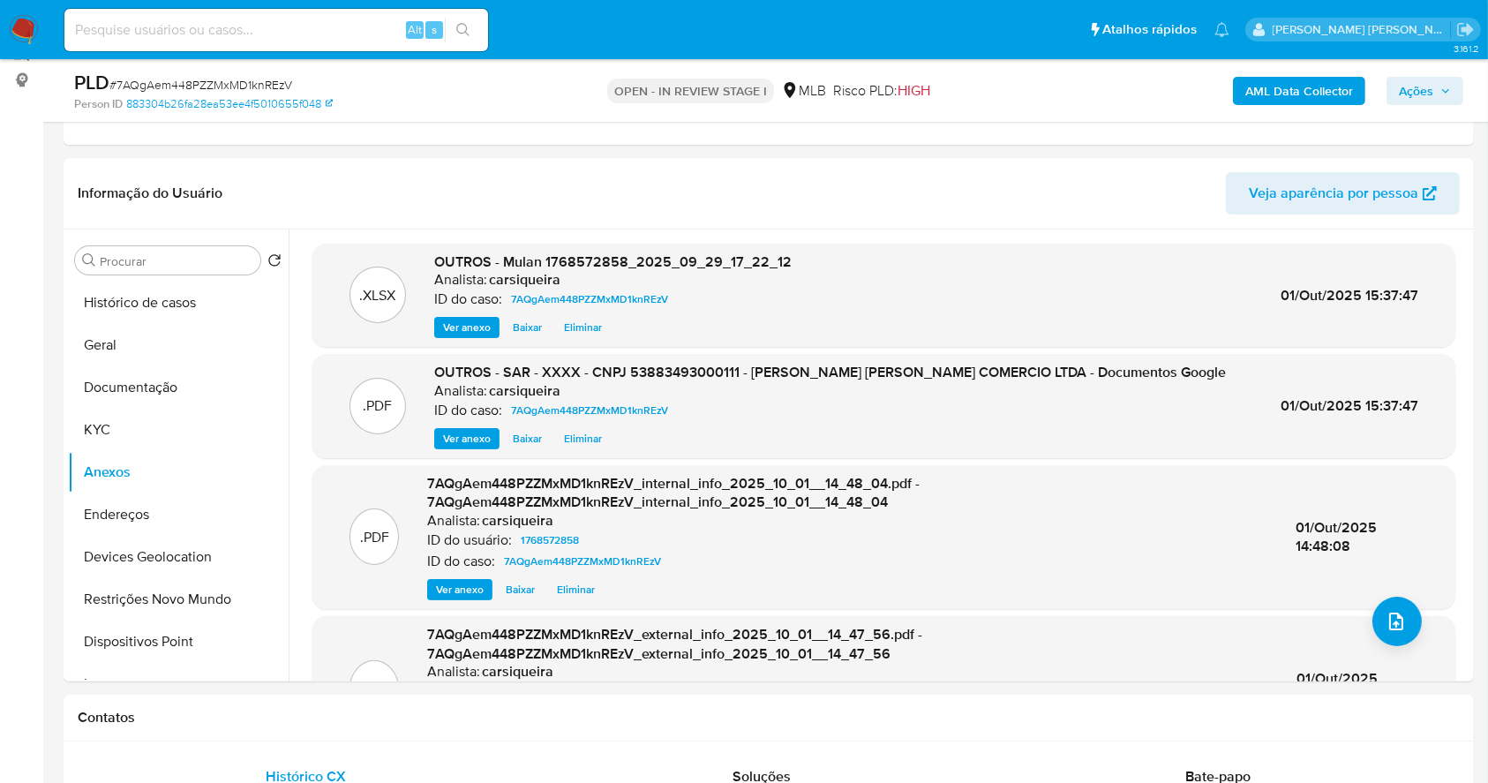
click at [1408, 86] on span "Ações" at bounding box center [1416, 91] width 34 height 28
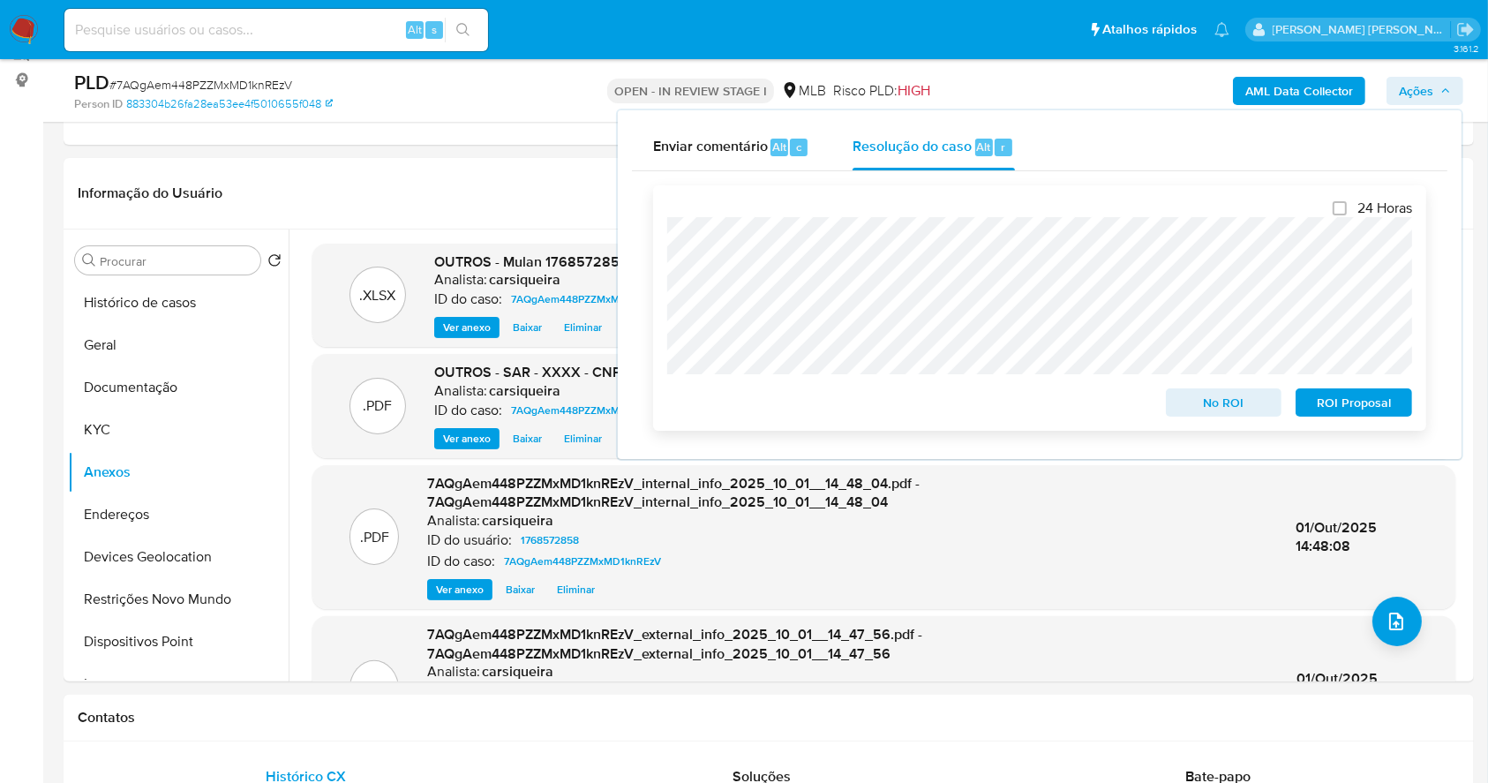
click at [1370, 396] on span "ROI Proposal" at bounding box center [1354, 402] width 92 height 25
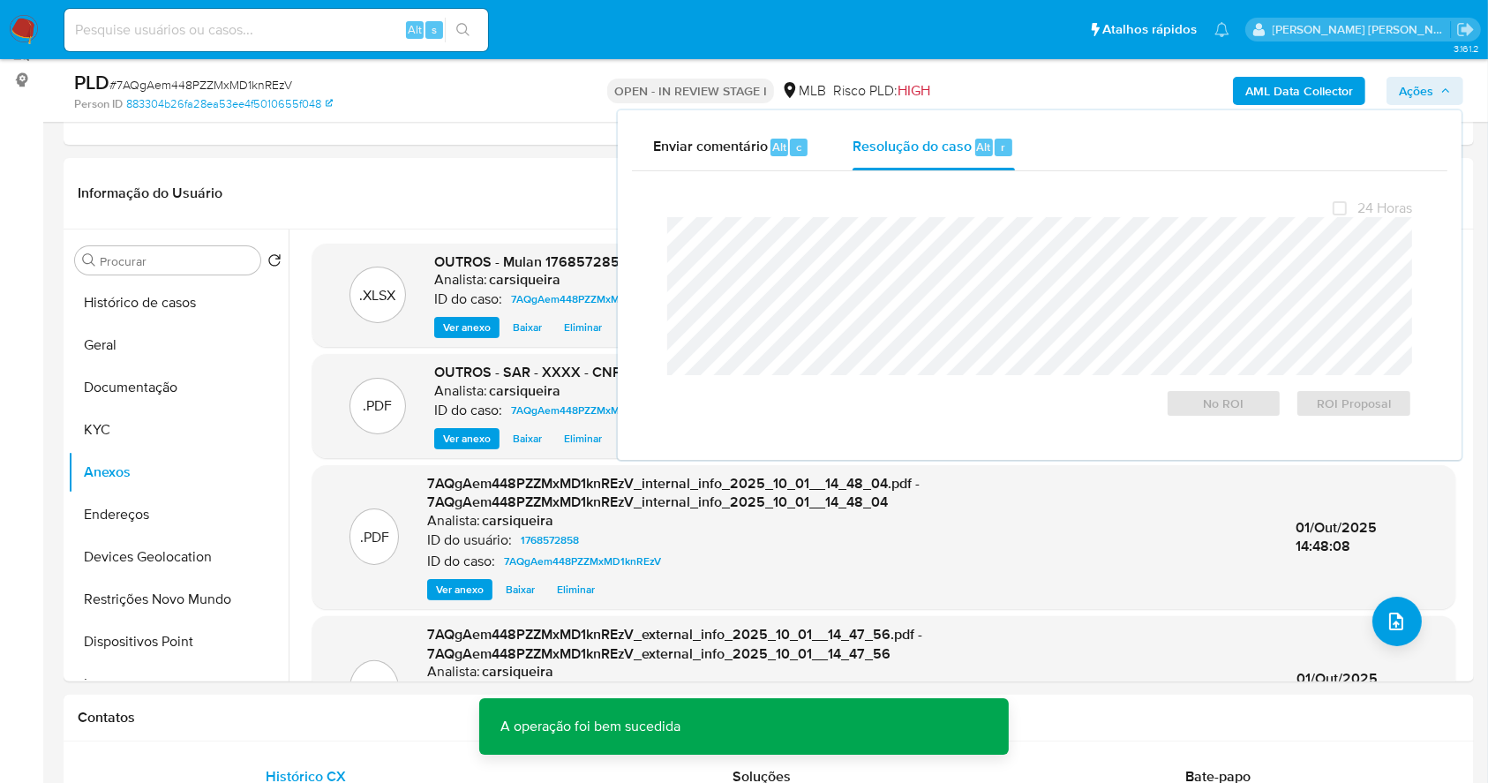
click at [242, 82] on span "# 7AQgAem448PZZMxMD1knREzV" at bounding box center [200, 85] width 183 height 18
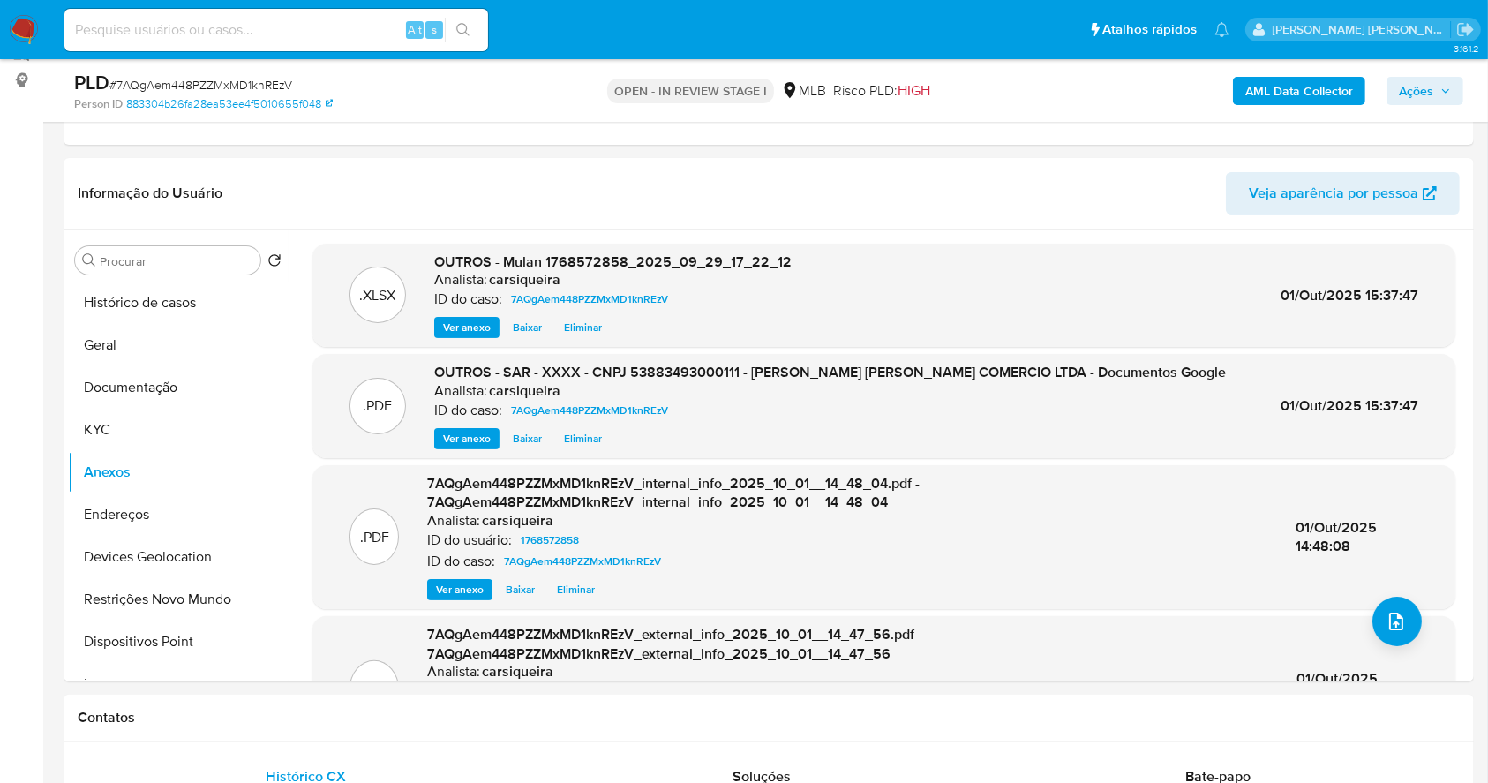
click at [242, 82] on span "# 7AQgAem448PZZMxMD1knREzV" at bounding box center [200, 85] width 183 height 18
copy span "7AQgAem448PZZMxMD1knREzV"
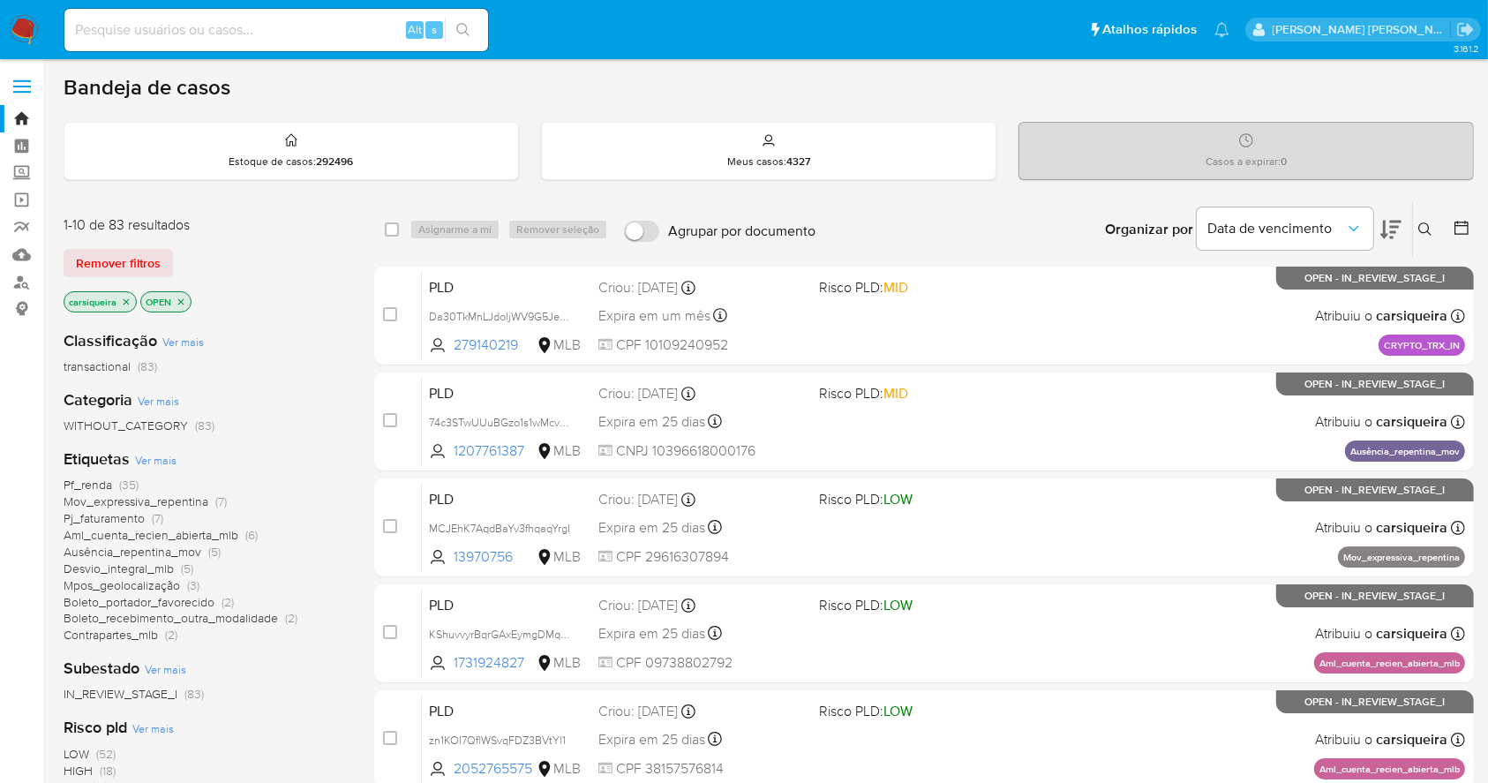
click at [257, 23] on input at bounding box center [276, 30] width 424 height 23
paste input "2498655446"
type input "2498655446"
click at [467, 34] on icon "search-icon" at bounding box center [462, 29] width 13 height 13
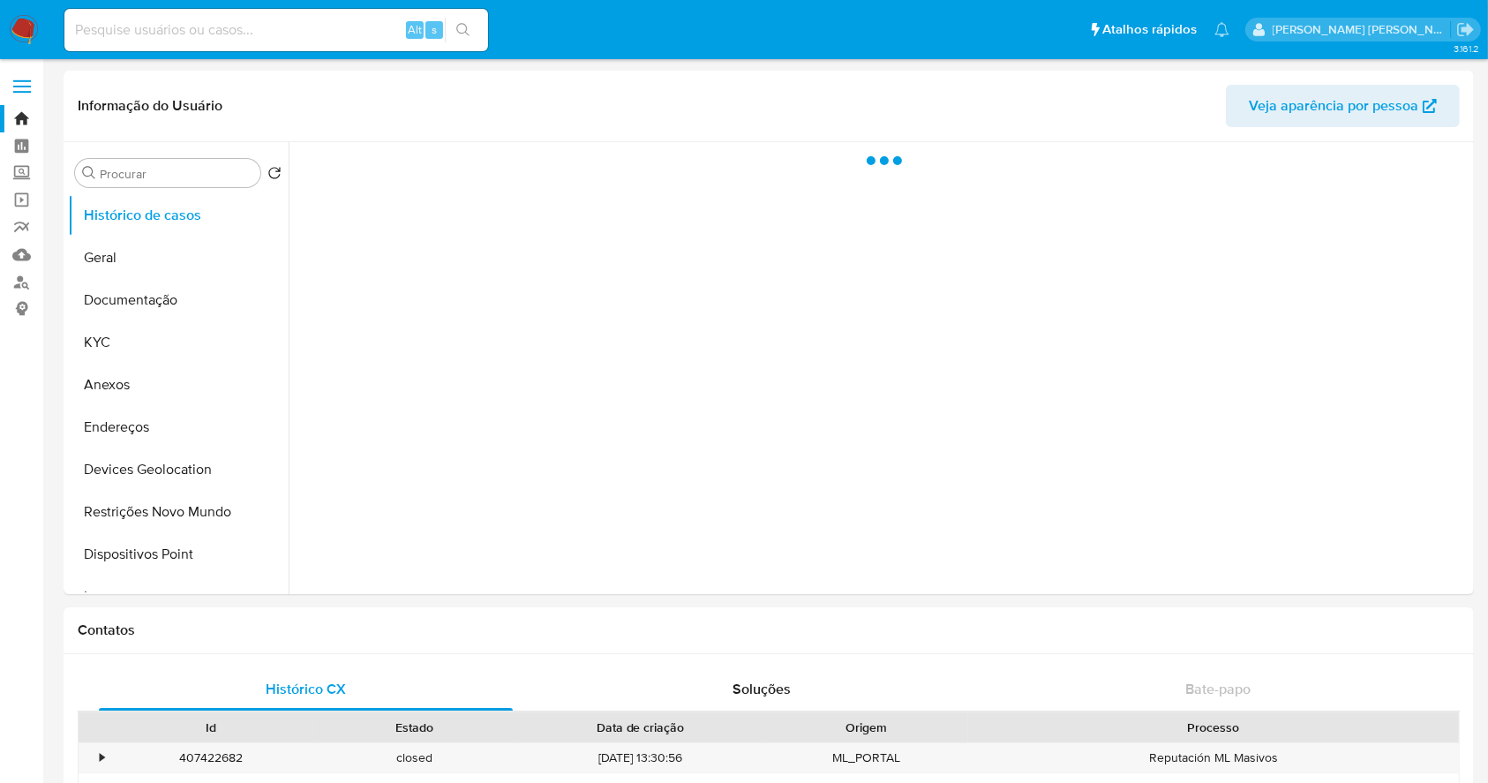
select select "10"
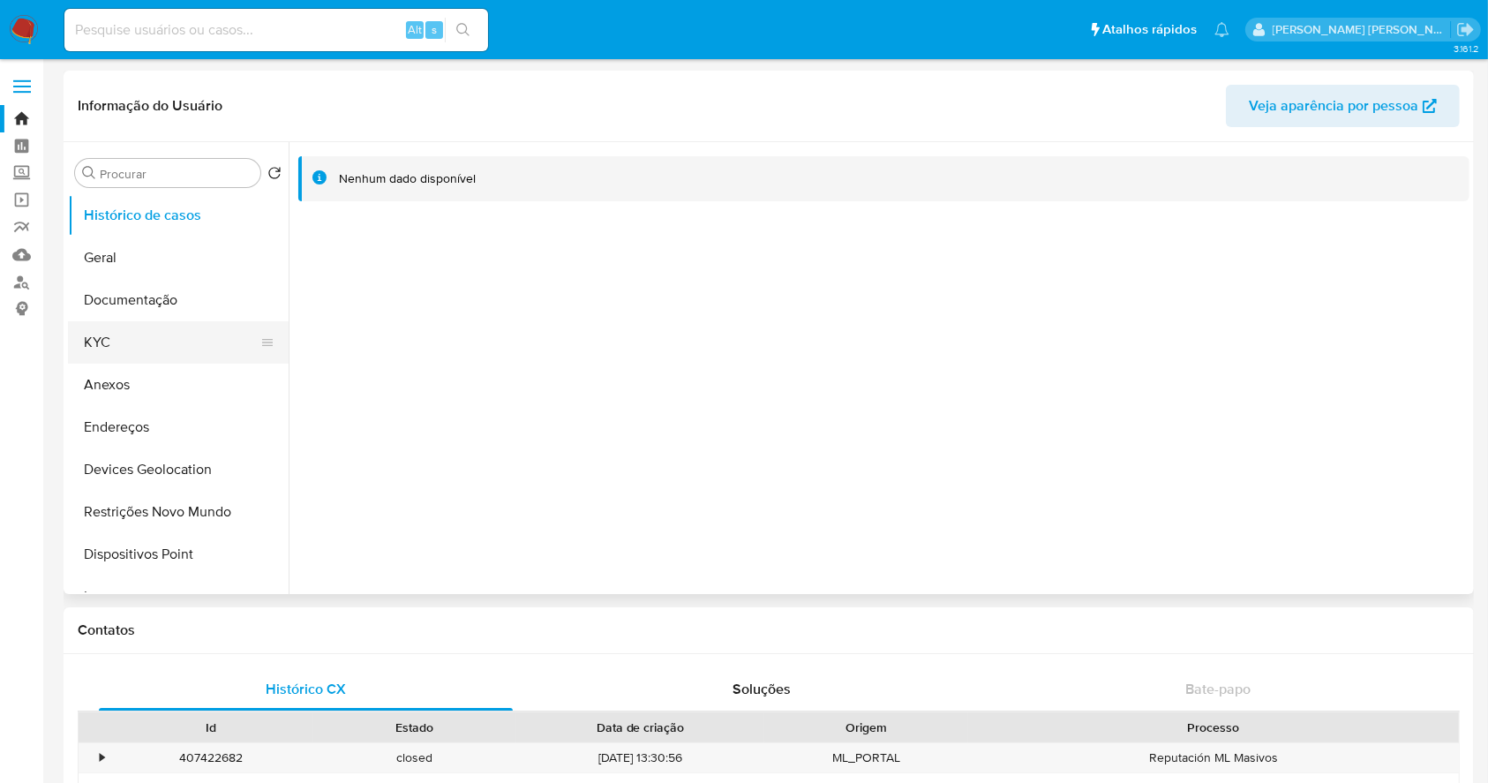
click at [129, 325] on button "KYC" at bounding box center [171, 342] width 206 height 42
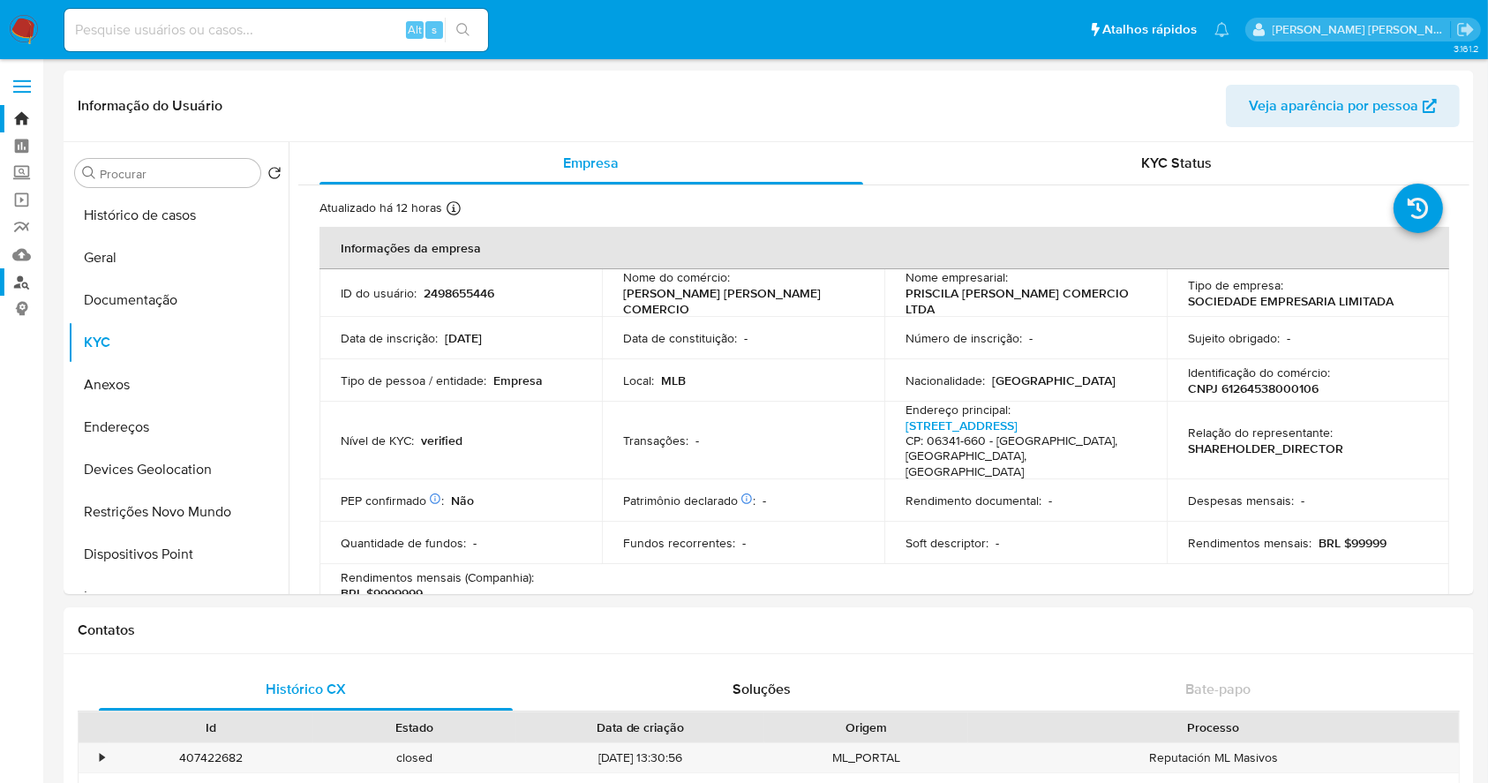
click at [19, 276] on link "Localizador de pessoas" at bounding box center [105, 281] width 210 height 27
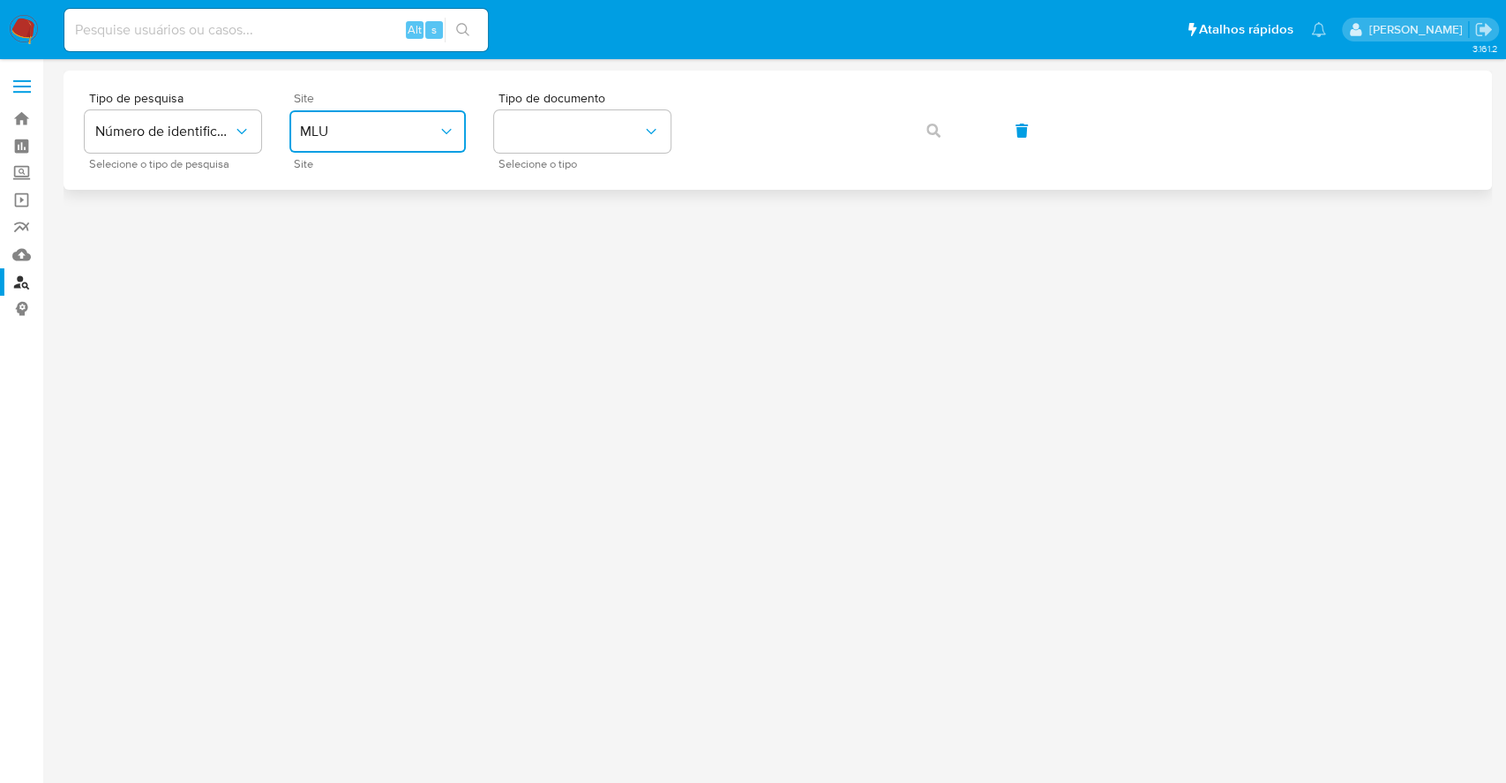
click at [416, 112] on button "MLU" at bounding box center [377, 131] width 176 height 42
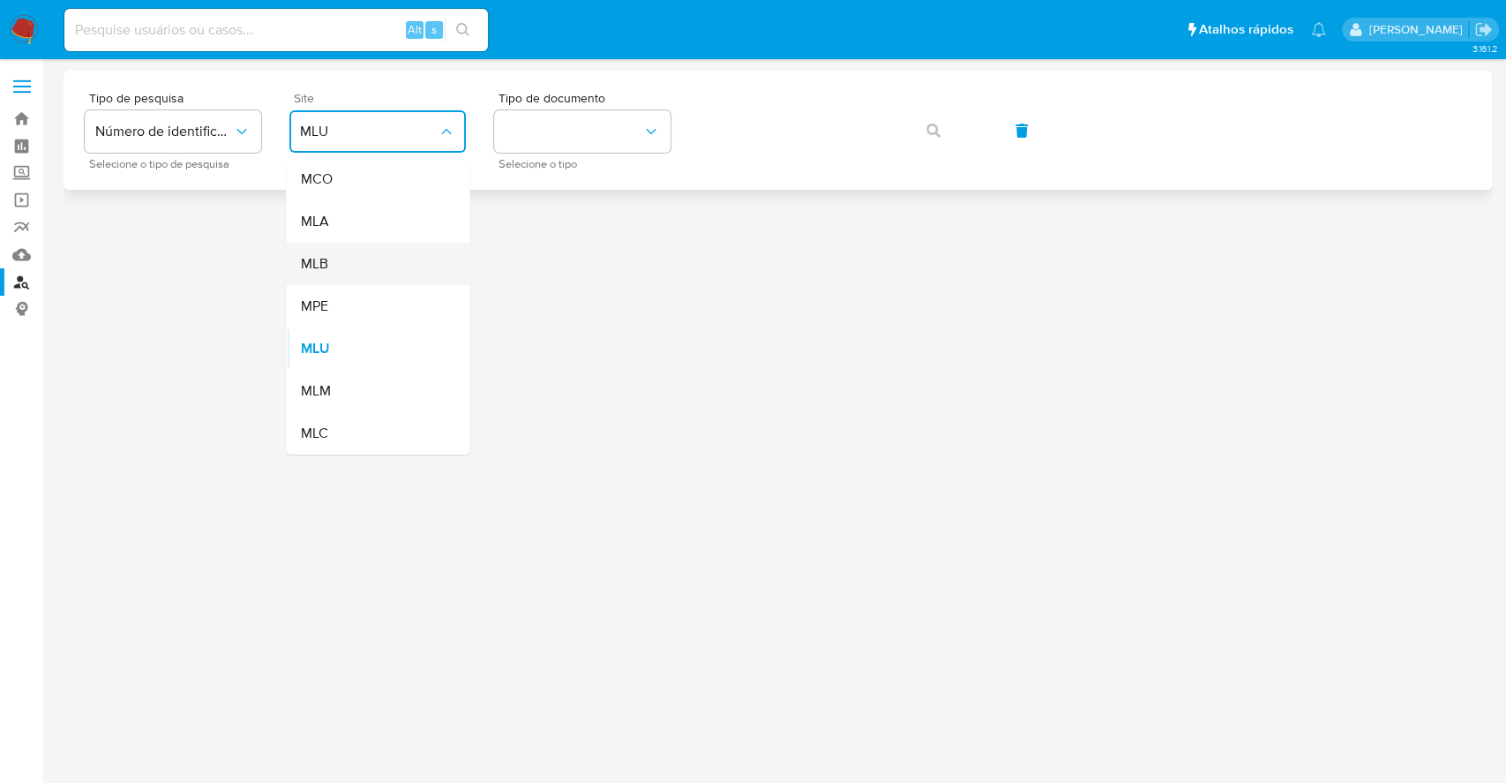
click at [389, 260] on div "MLB" at bounding box center [372, 264] width 145 height 42
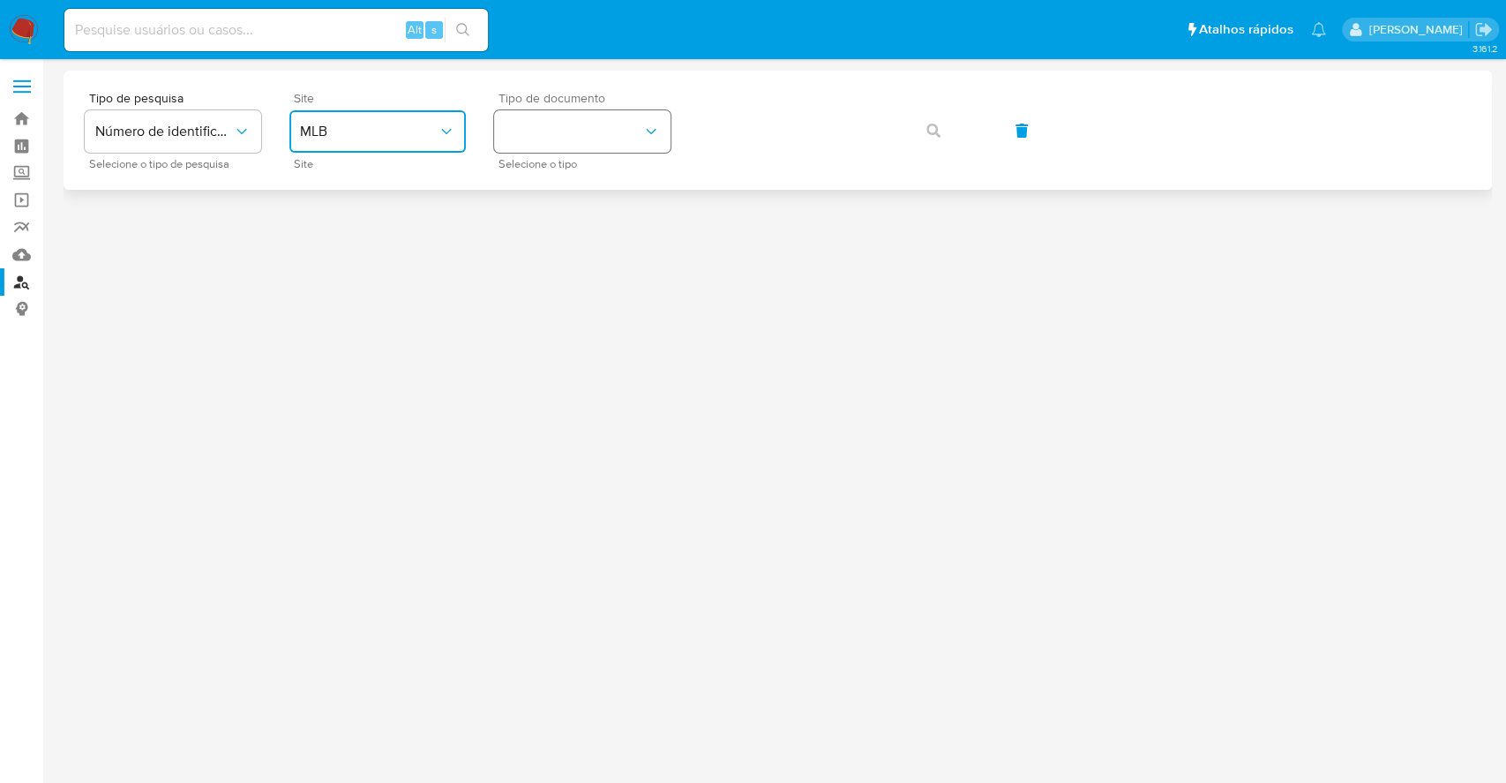
click at [576, 125] on button "identificationType" at bounding box center [582, 131] width 176 height 42
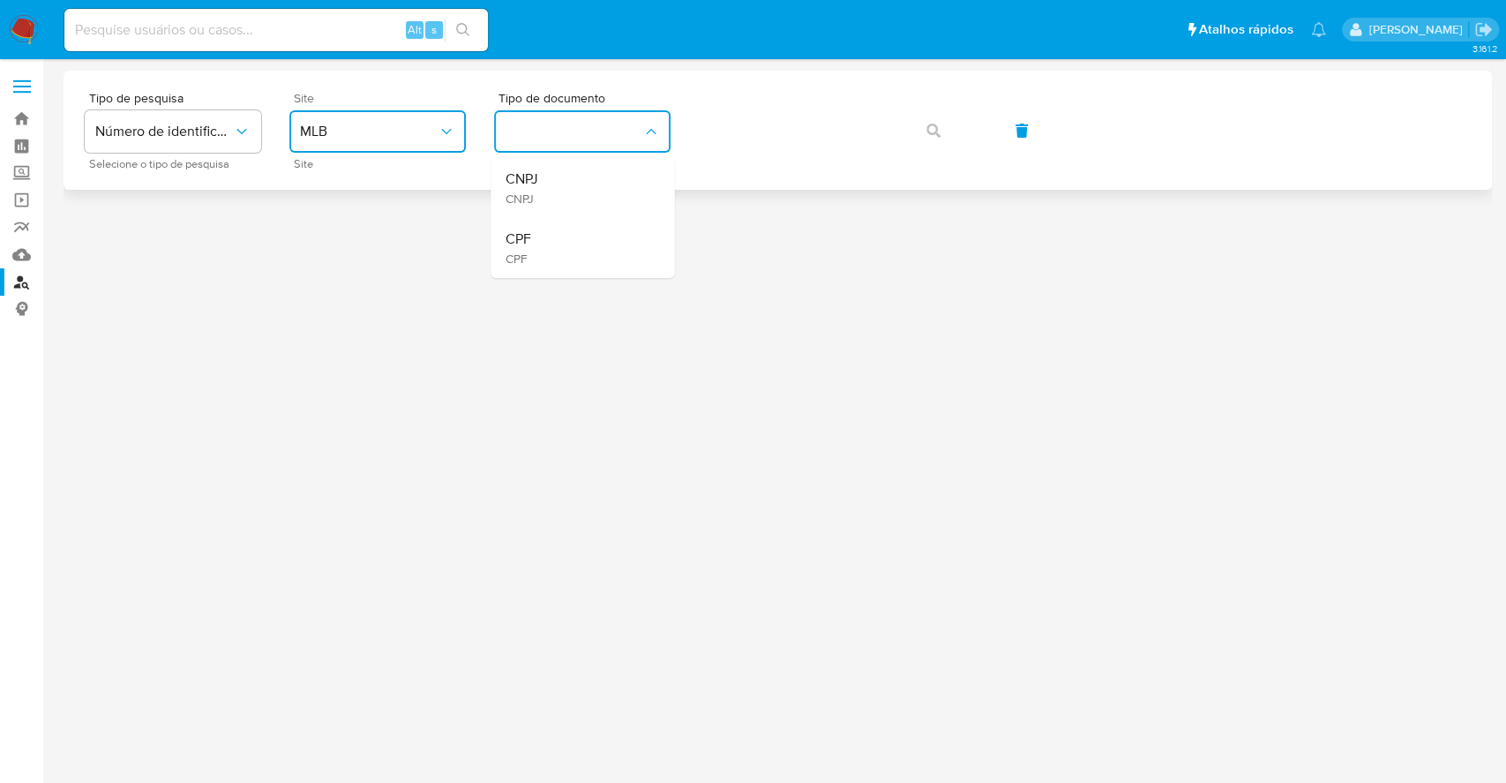
drag, startPoint x: 569, startPoint y: 181, endPoint x: 595, endPoint y: 173, distance: 26.8
click at [575, 180] on div "CNPJ CNPJ" at bounding box center [577, 188] width 145 height 60
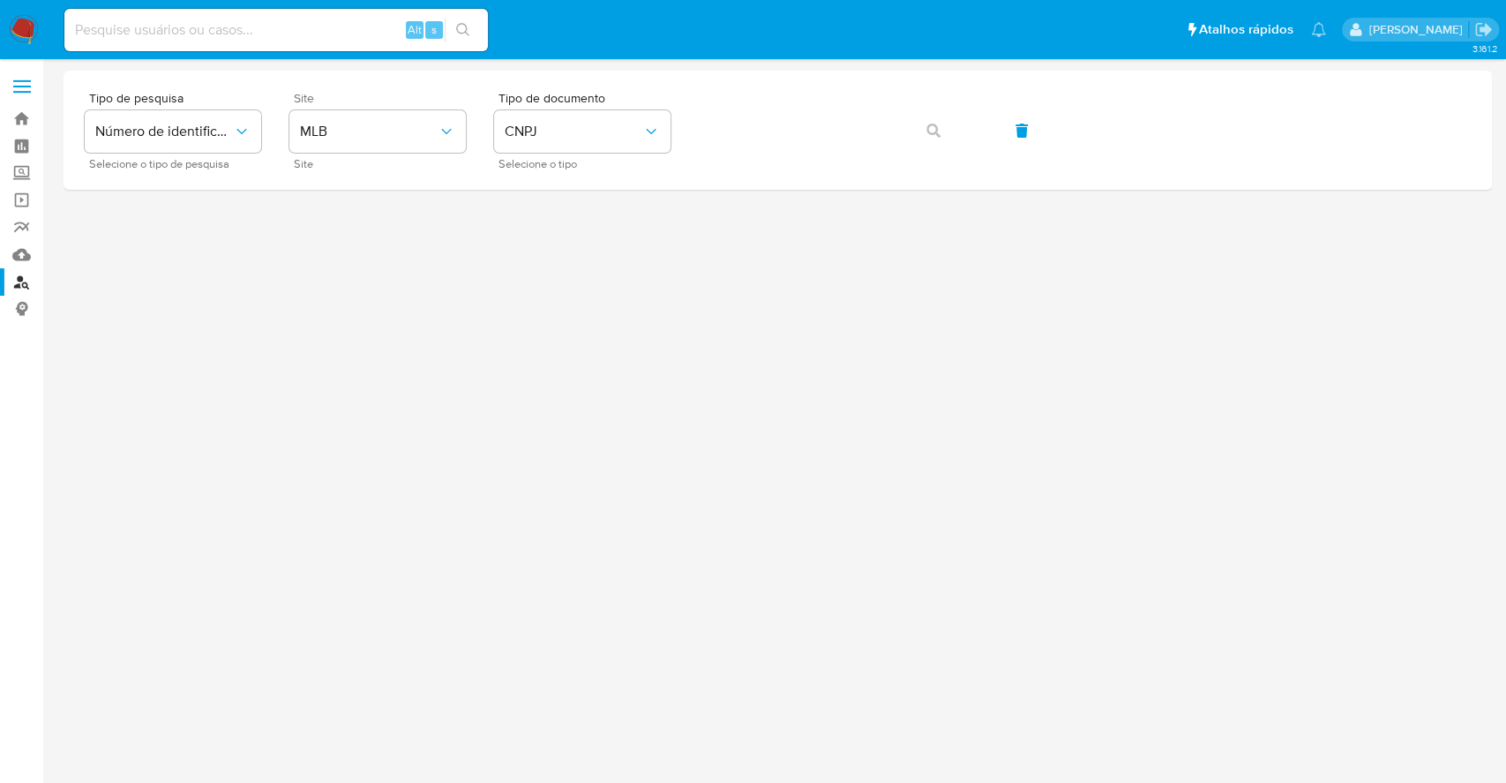
click at [636, 313] on div at bounding box center [778, 389] width 1429 height 637
click at [929, 131] on icon "button" at bounding box center [934, 131] width 14 height 14
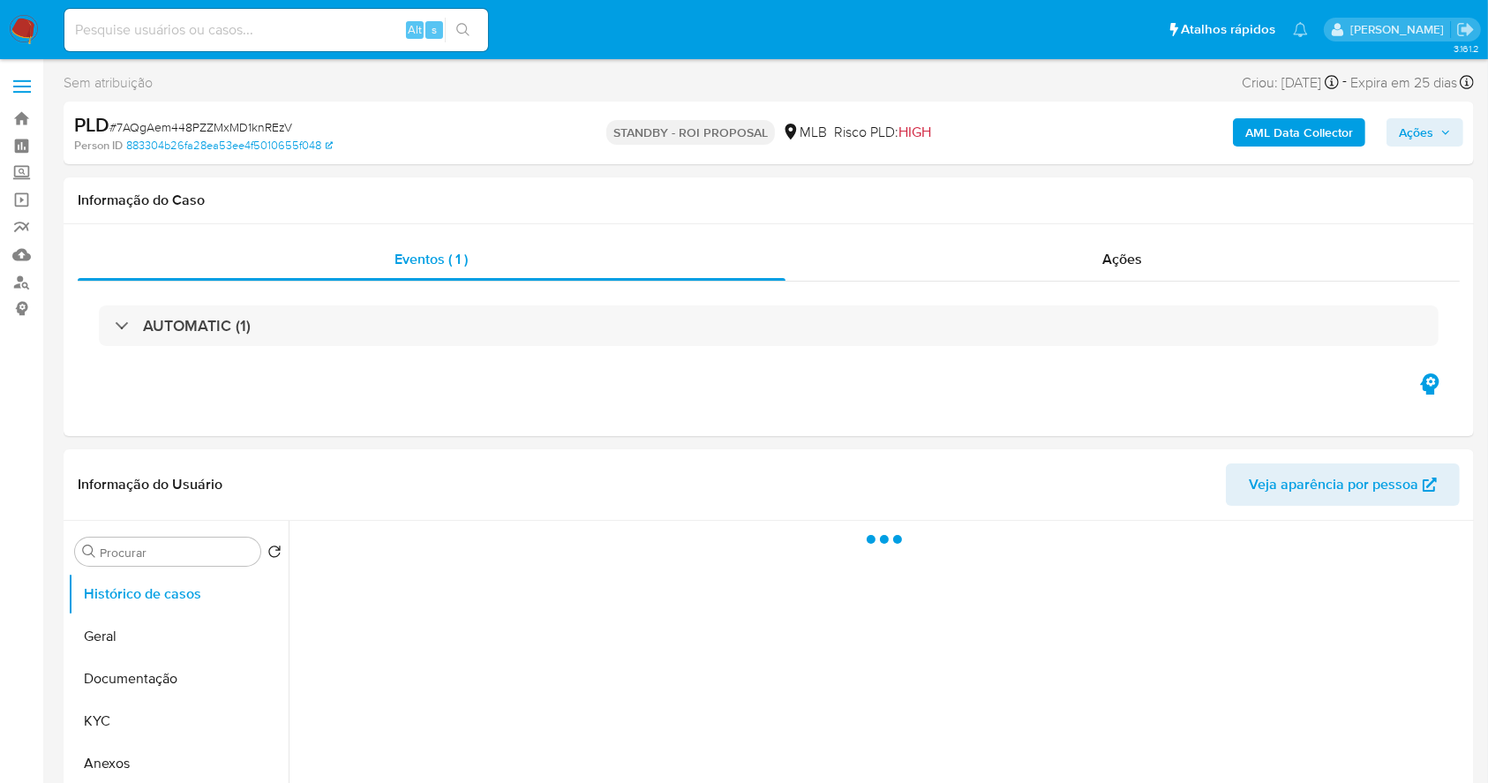
select select "10"
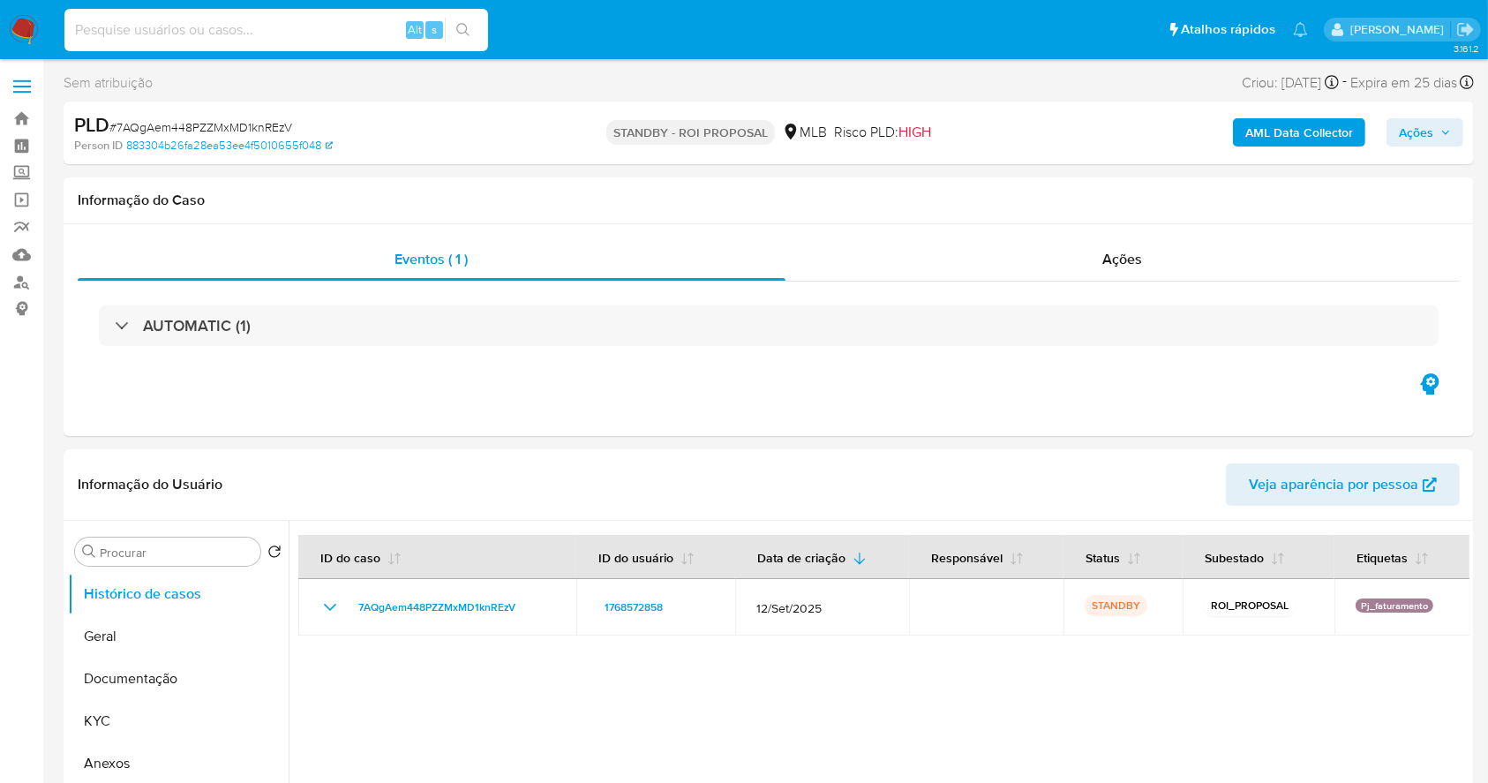
click at [242, 31] on input at bounding box center [276, 30] width 424 height 23
paste input "TdidnRI3XzEABm1IqT3jB0CM"
type input "TdidnRI3XzEABm1IqT3jB0CM"
click at [475, 26] on button "search-icon" at bounding box center [463, 30] width 36 height 25
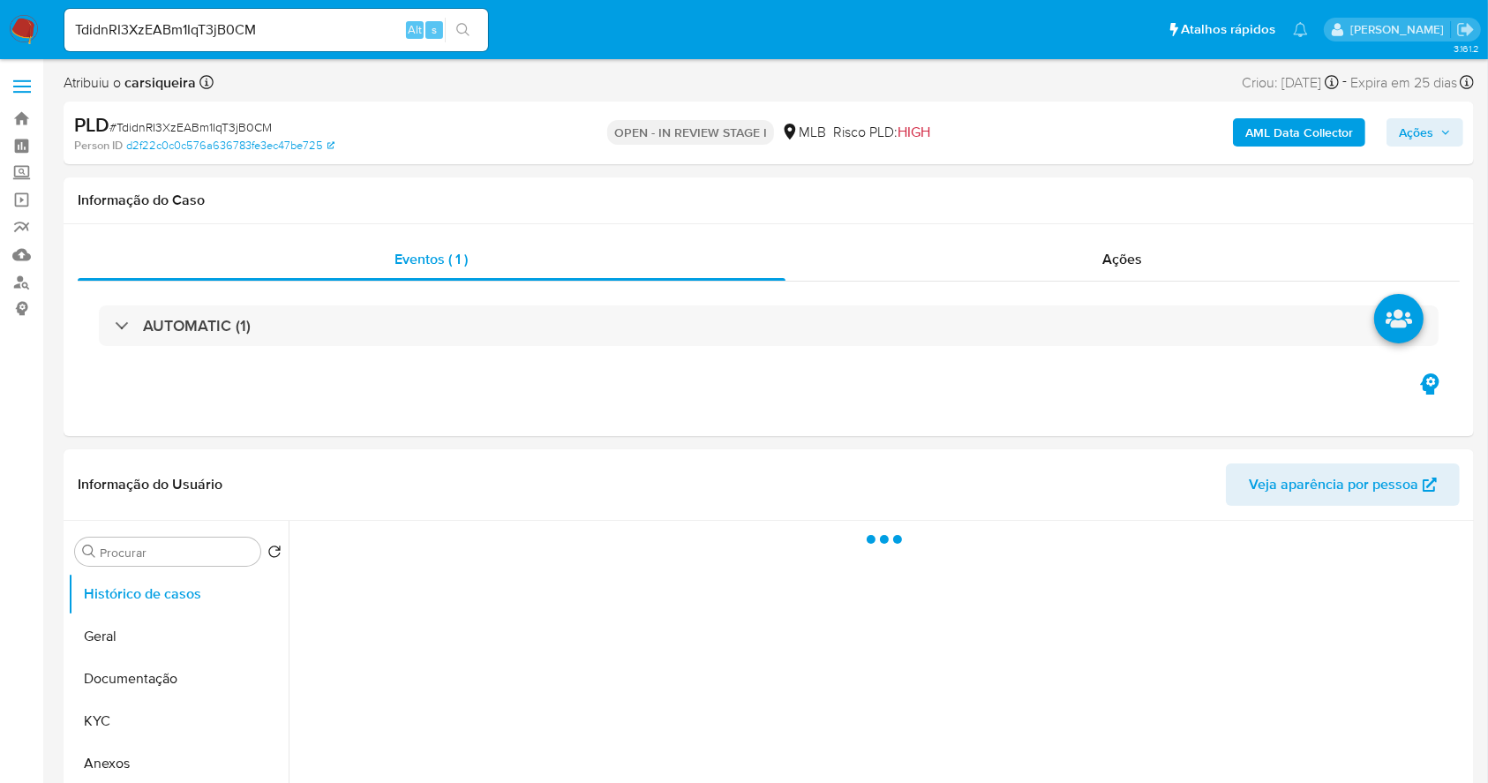
select select "10"
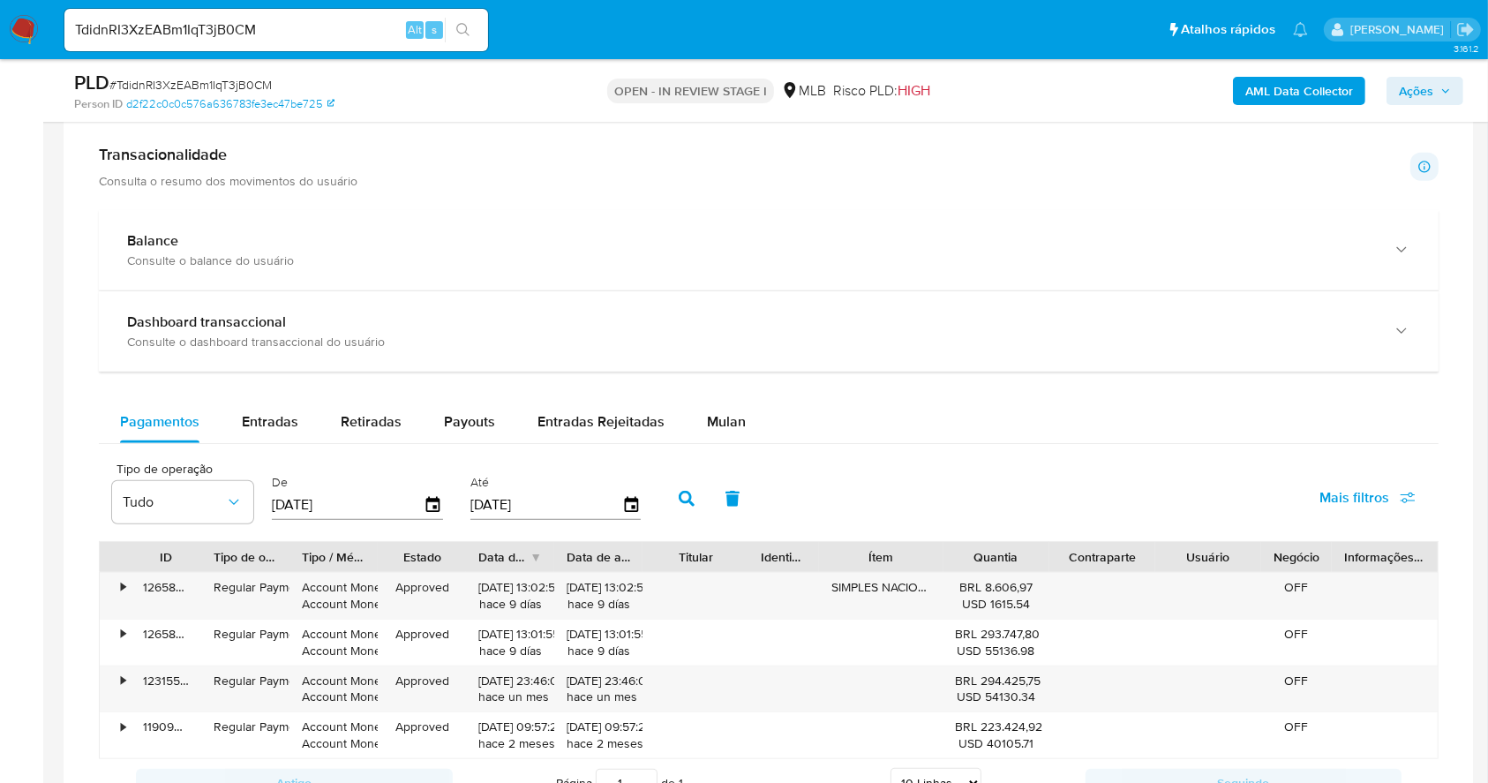
scroll to position [1250, 0]
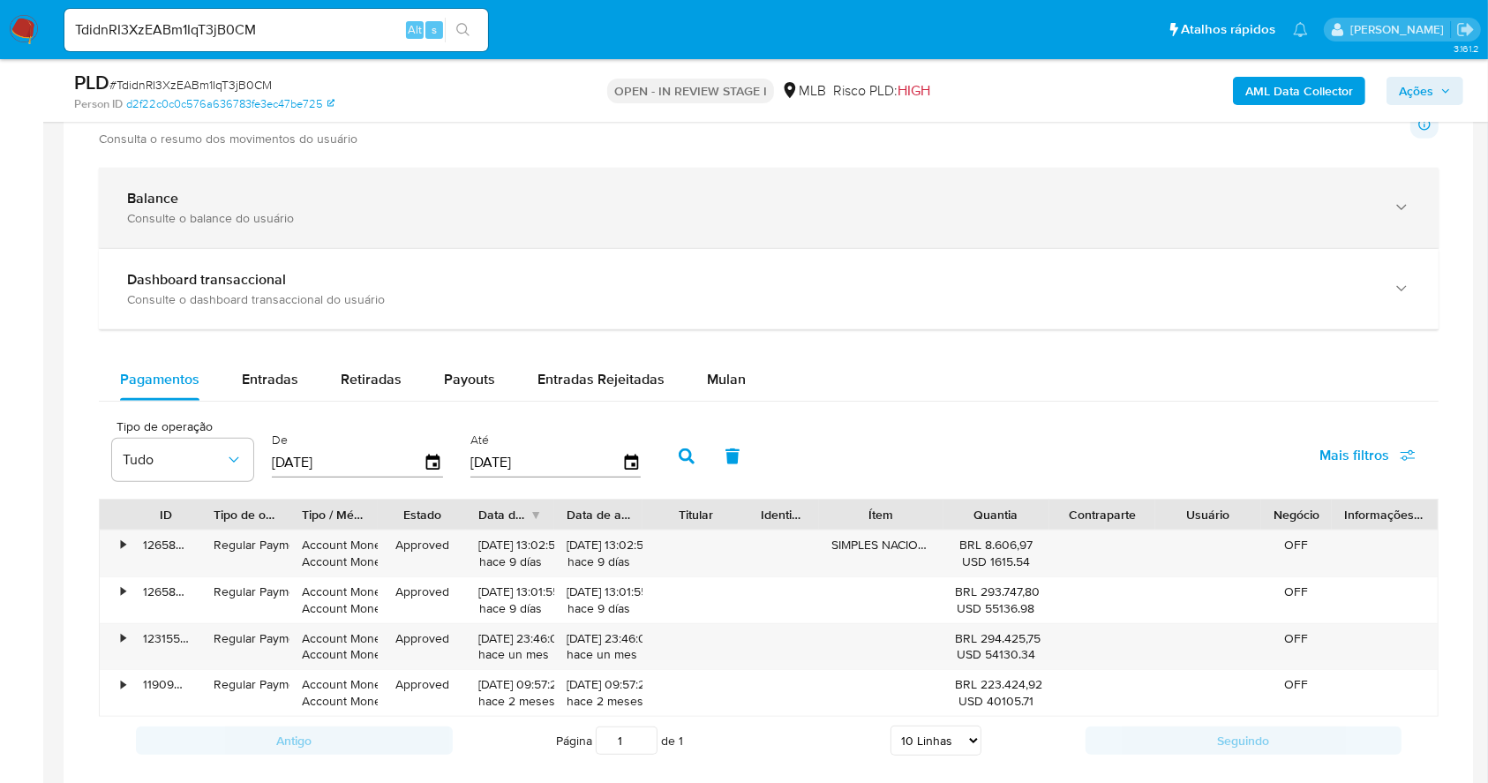
click at [850, 210] on div "Consulte o balance do usuário" at bounding box center [751, 218] width 1248 height 16
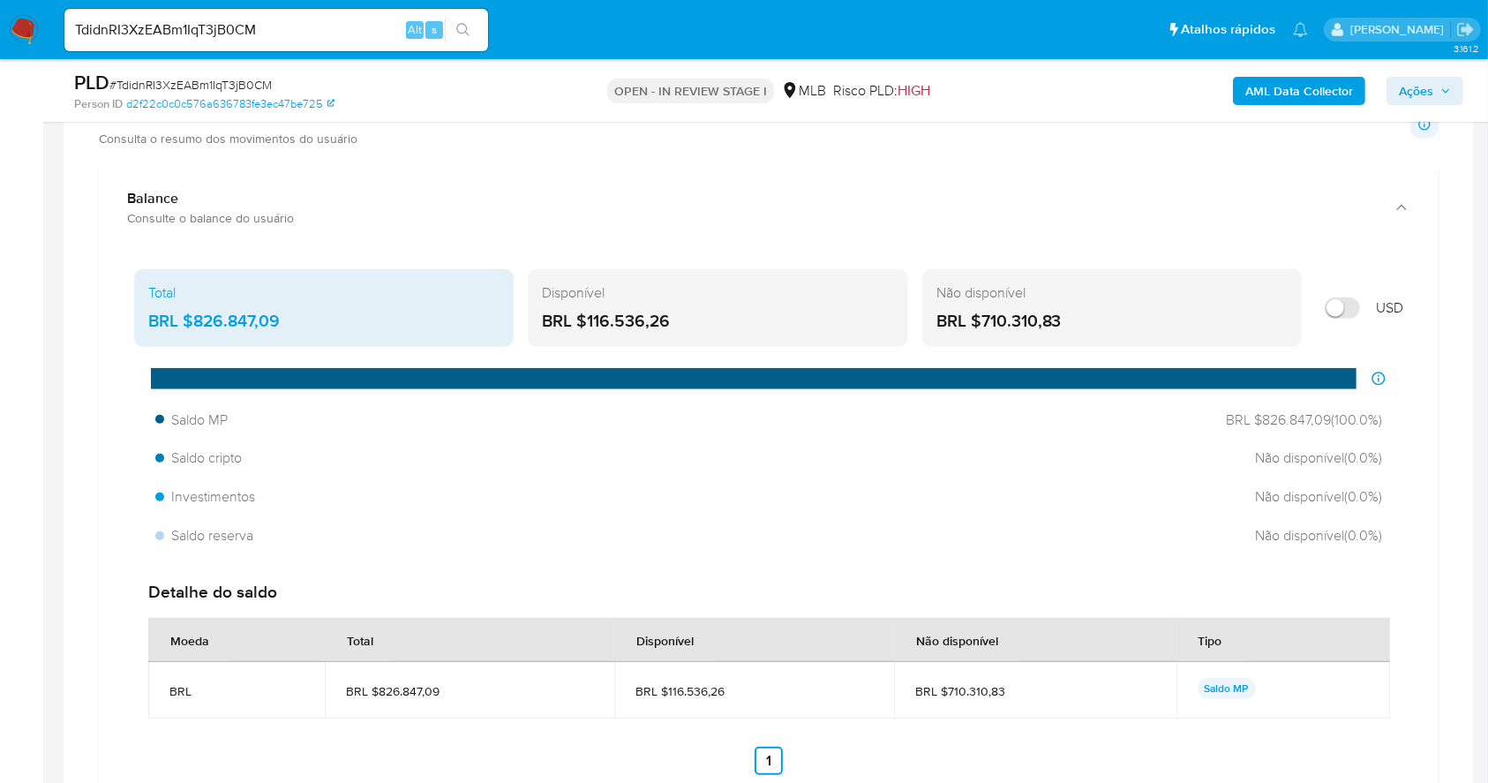
drag, startPoint x: 699, startPoint y: 315, endPoint x: 585, endPoint y: 325, distance: 114.2
click at [585, 325] on div "BRL $116.536,26" at bounding box center [717, 321] width 351 height 23
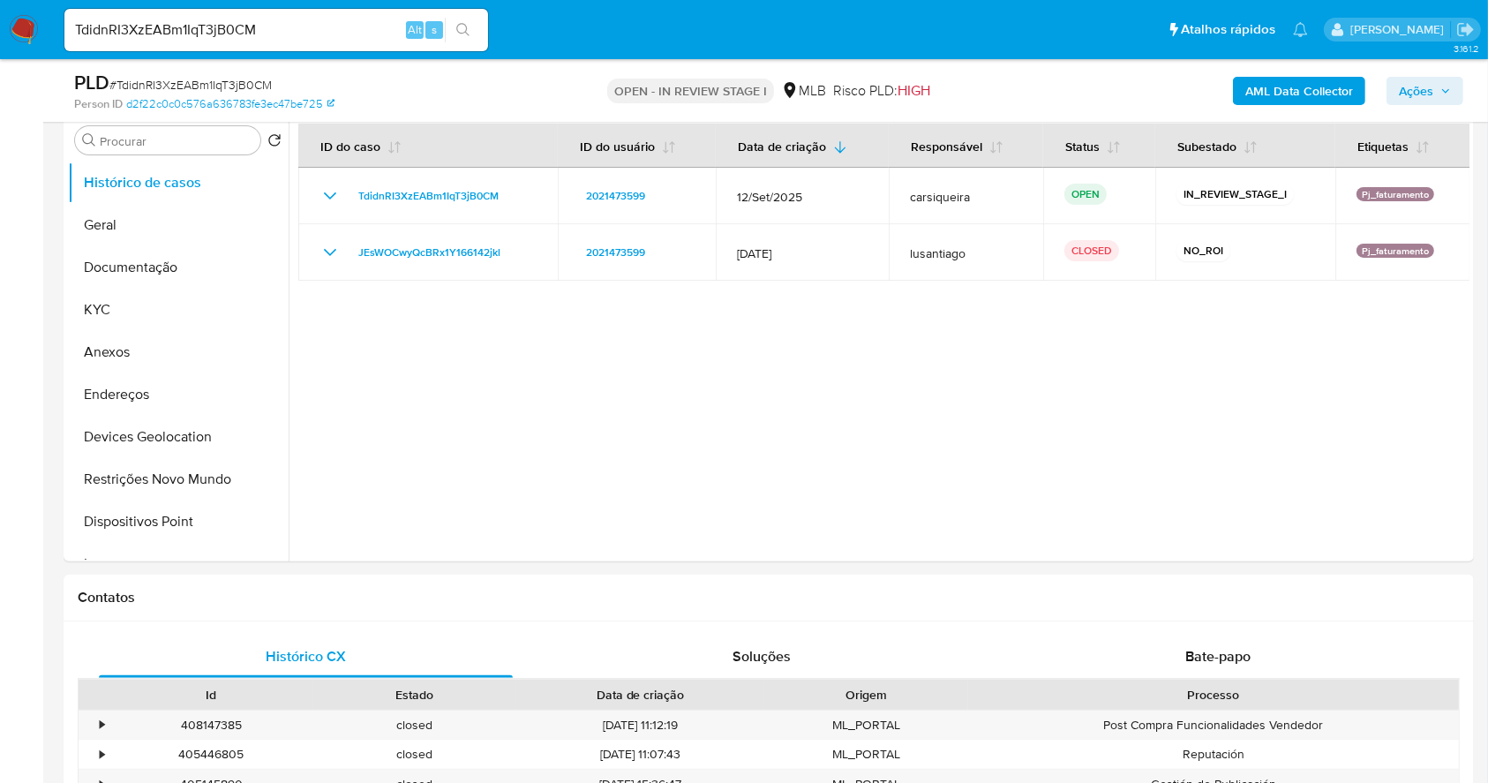
scroll to position [73, 0]
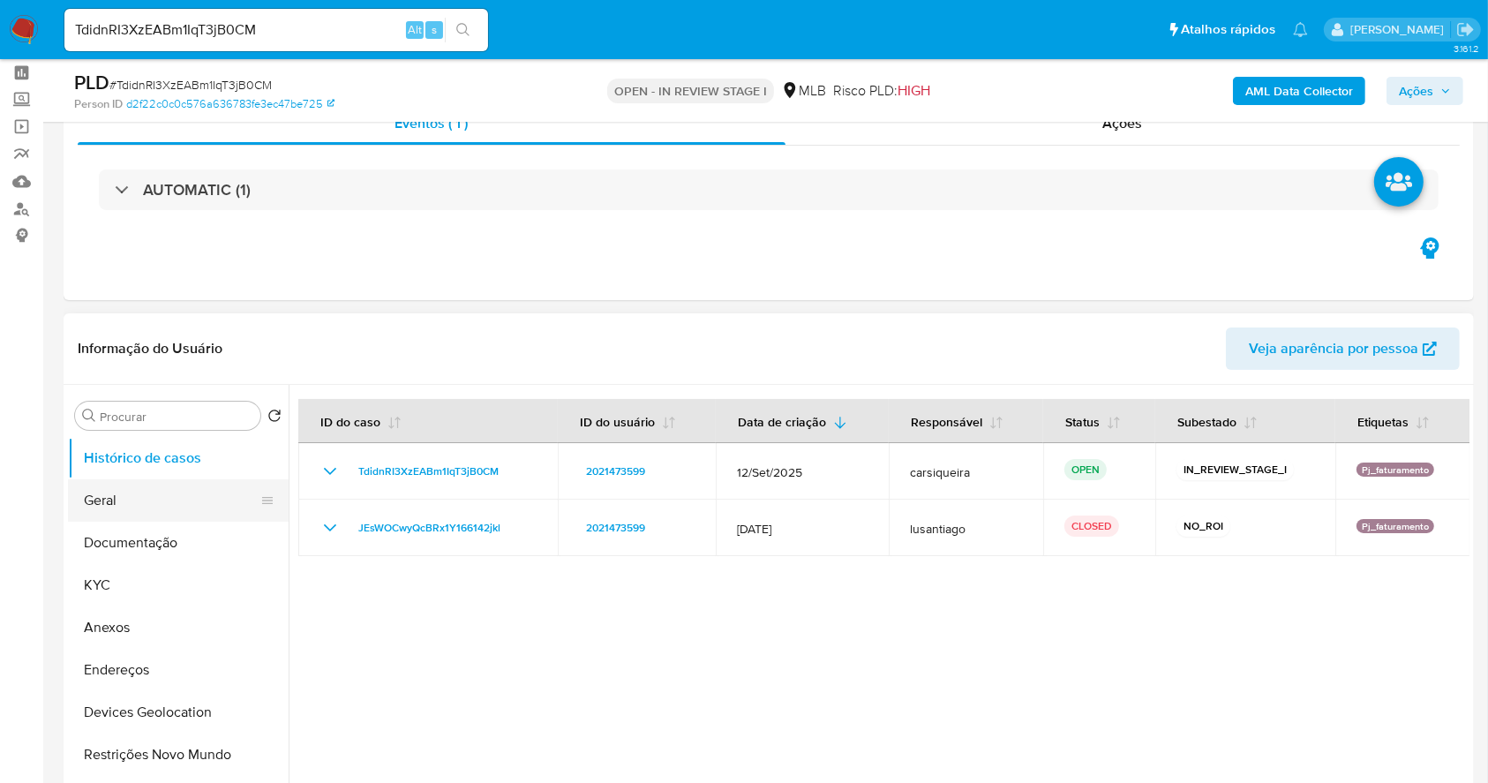
click at [134, 501] on button "Geral" at bounding box center [171, 500] width 206 height 42
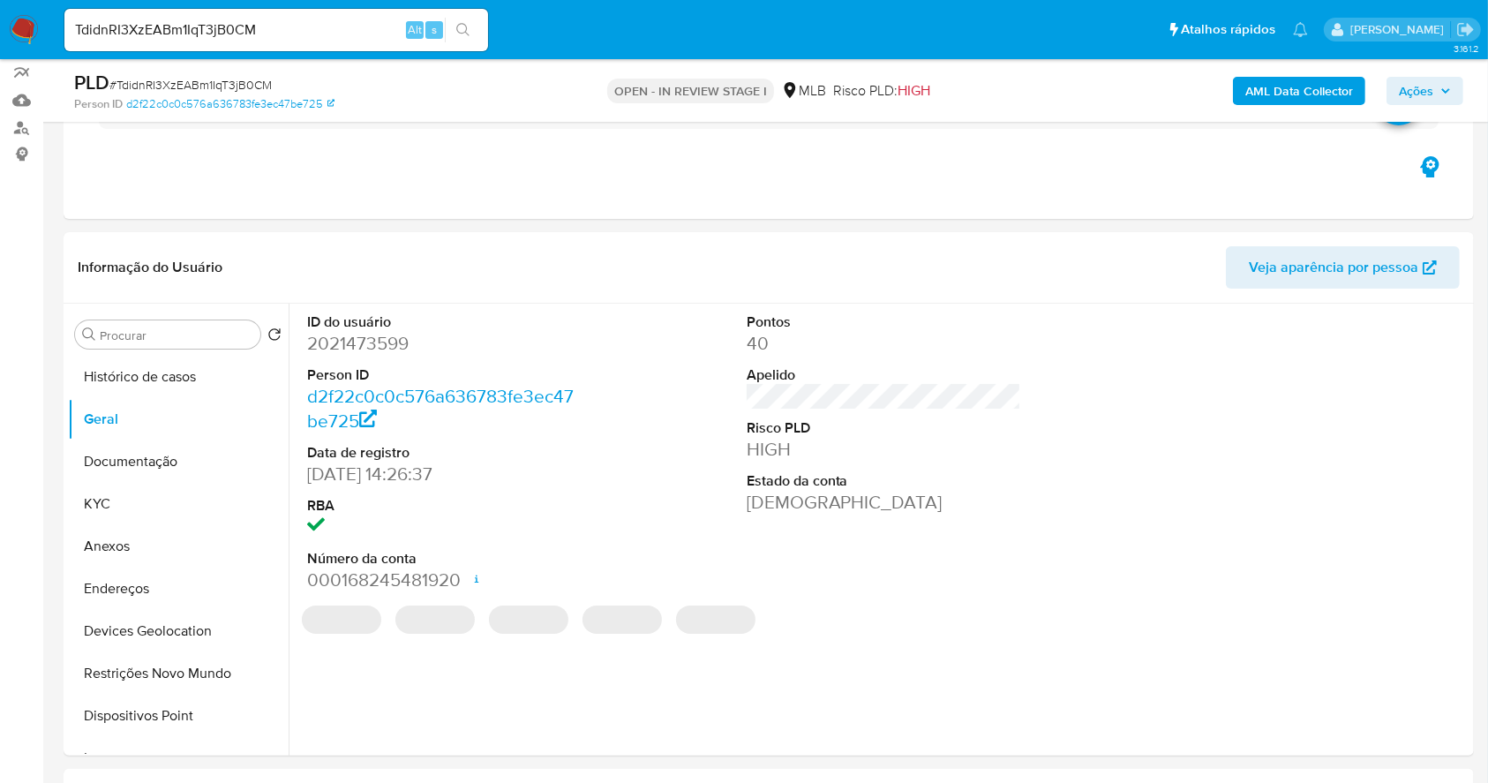
scroll to position [191, 0]
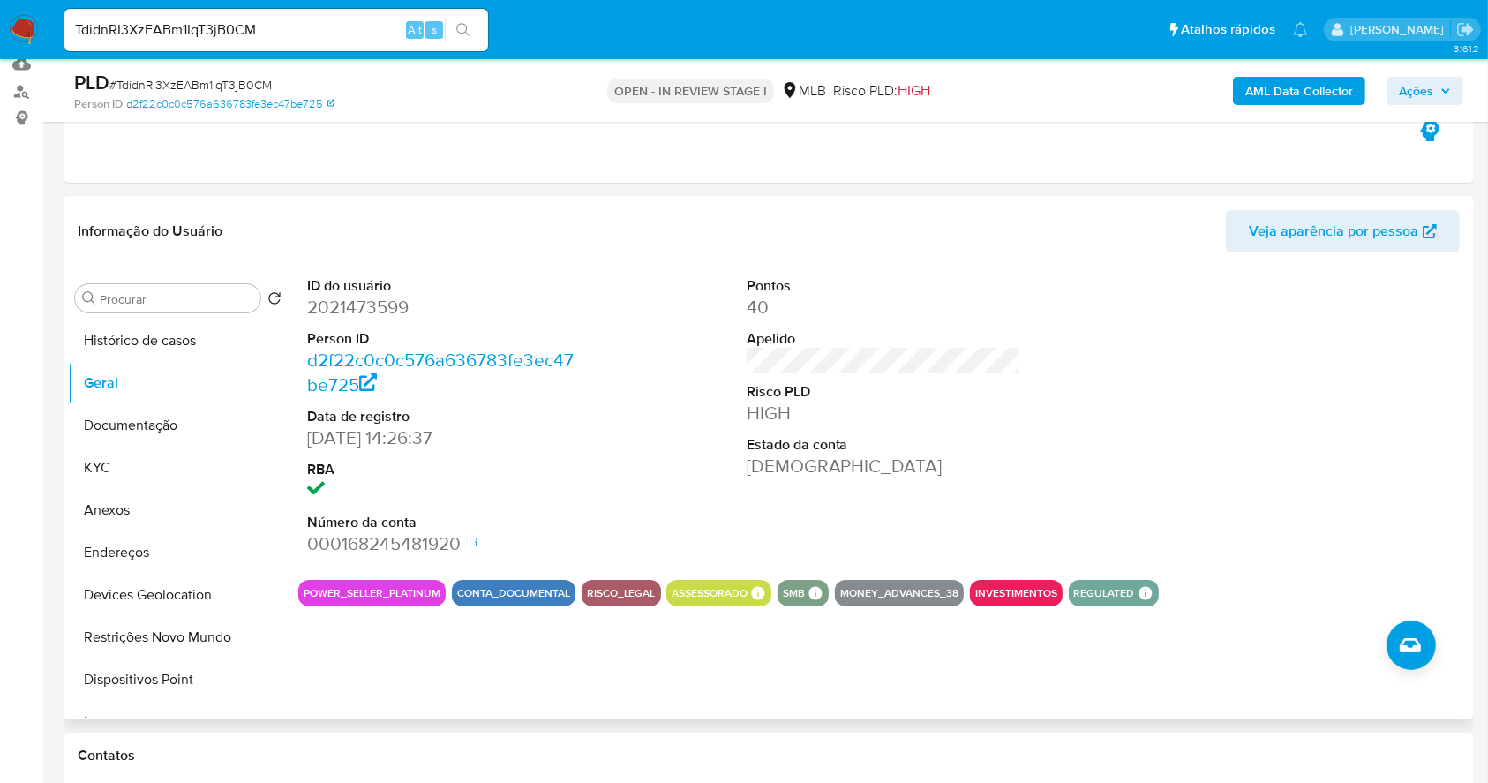
click at [337, 314] on dd "2021473599" at bounding box center [444, 307] width 275 height 25
copy dd "2021473599"
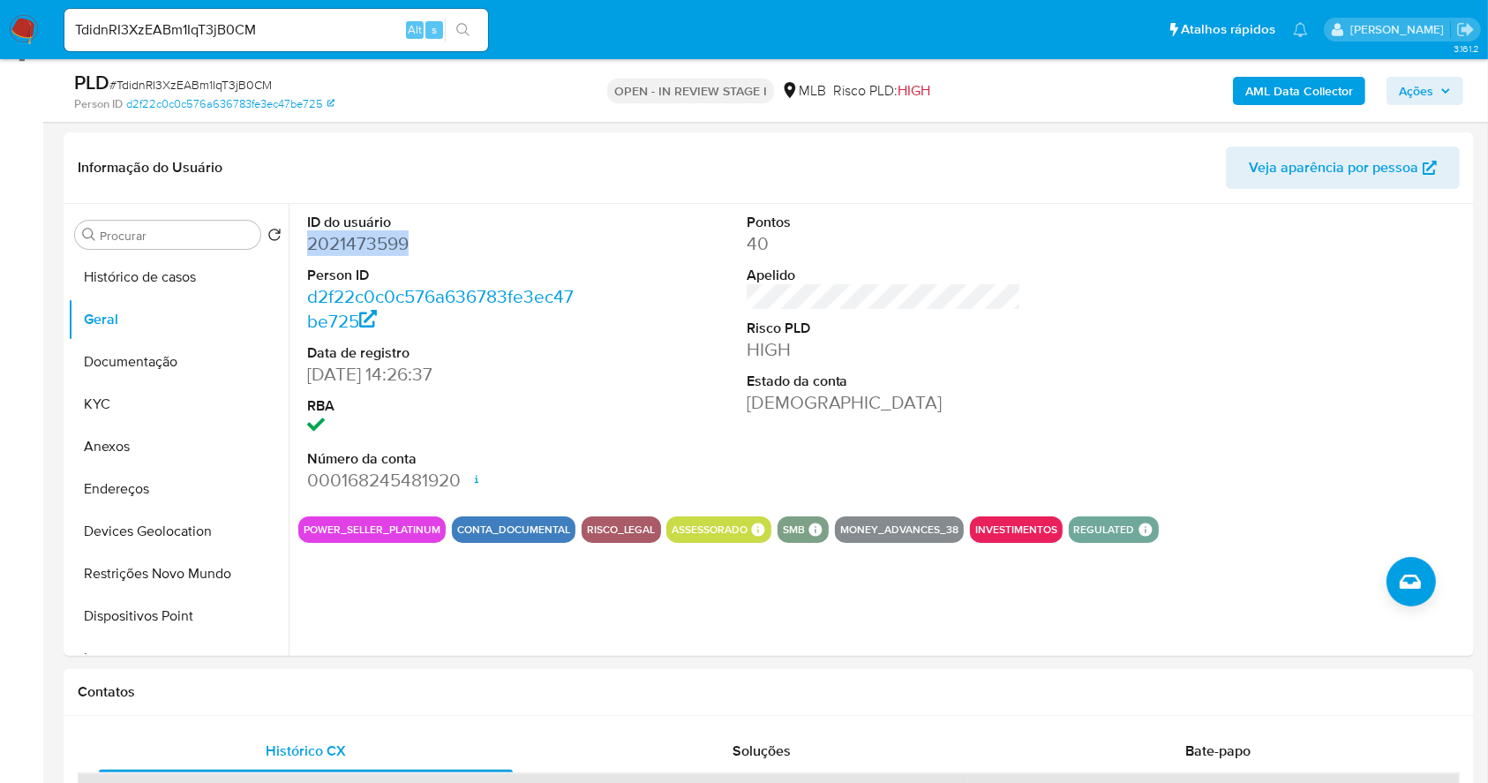
scroll to position [309, 0]
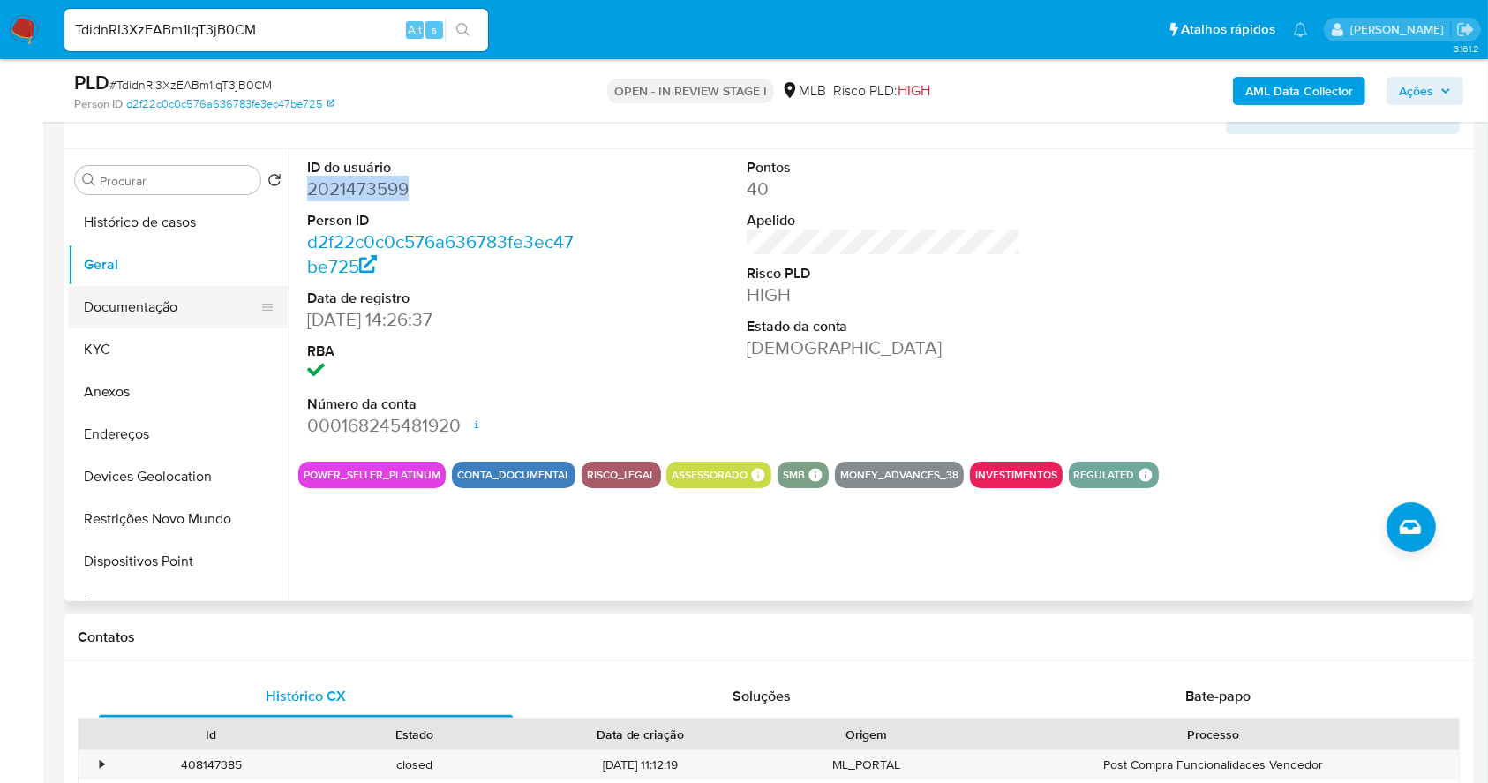
click at [154, 315] on button "Documentação" at bounding box center [171, 307] width 206 height 42
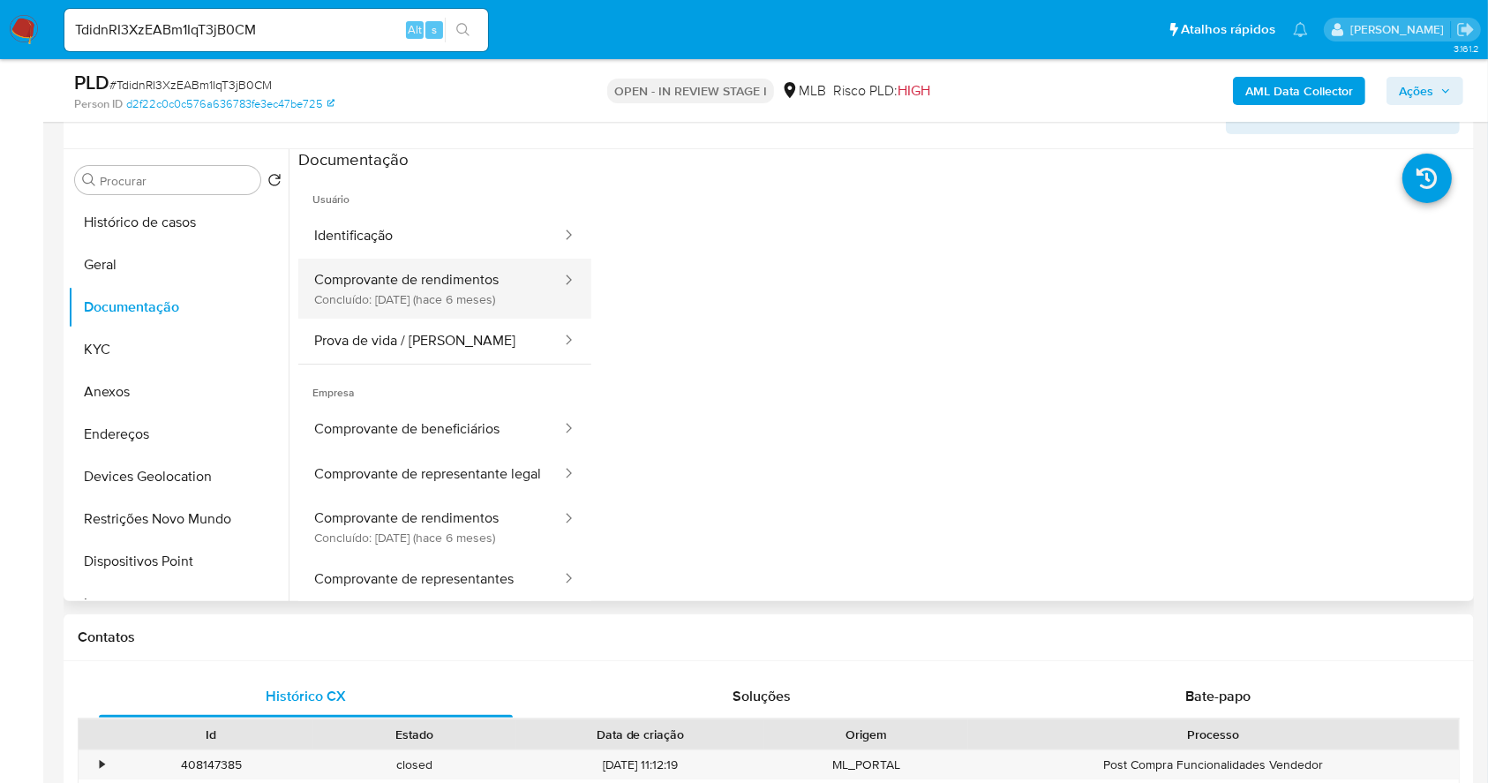
click at [487, 298] on button "Comprovante de rendimentos Concluído: 28/03/2025 (hace 6 meses)" at bounding box center [430, 289] width 265 height 60
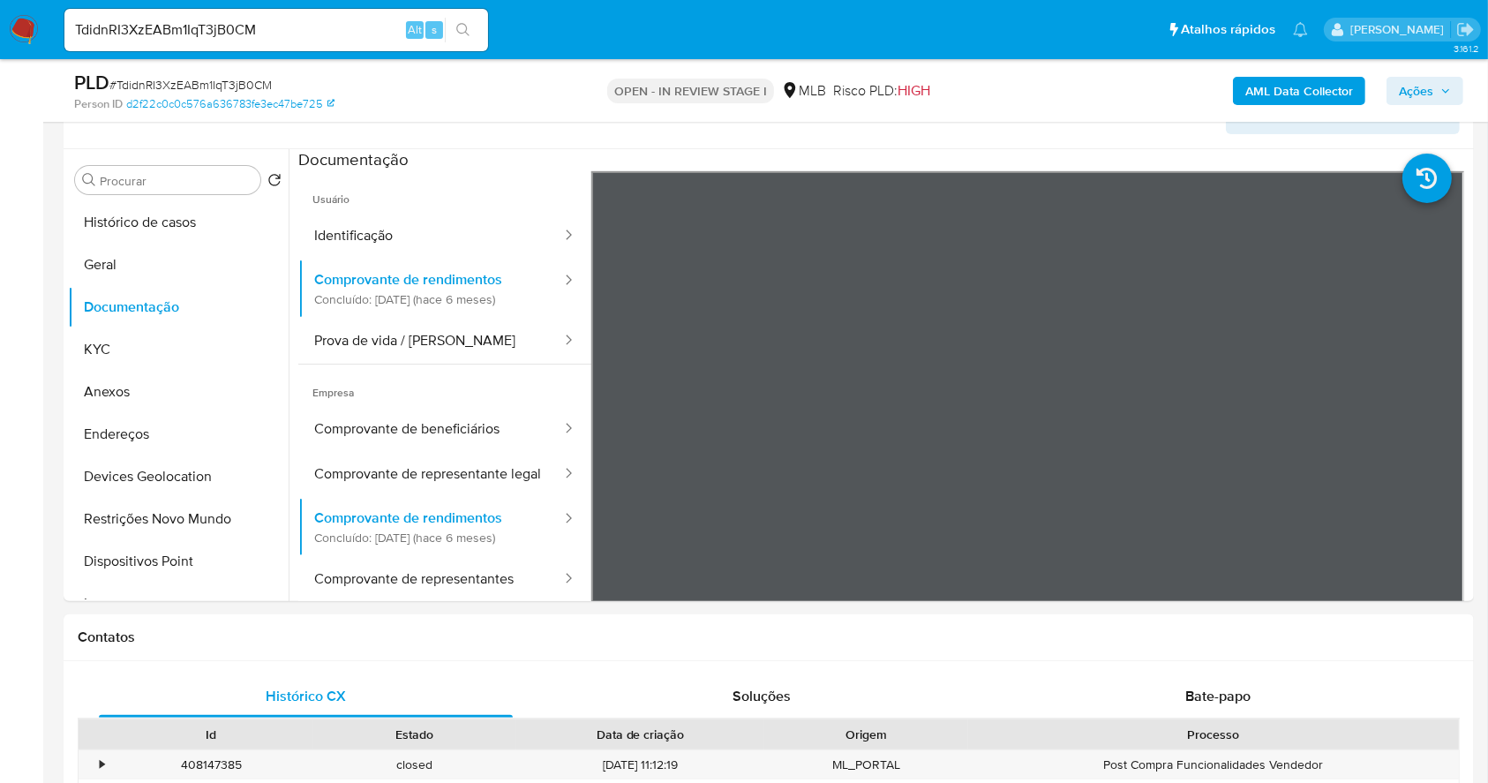
click at [1285, 89] on b "AML Data Collector" at bounding box center [1299, 91] width 108 height 28
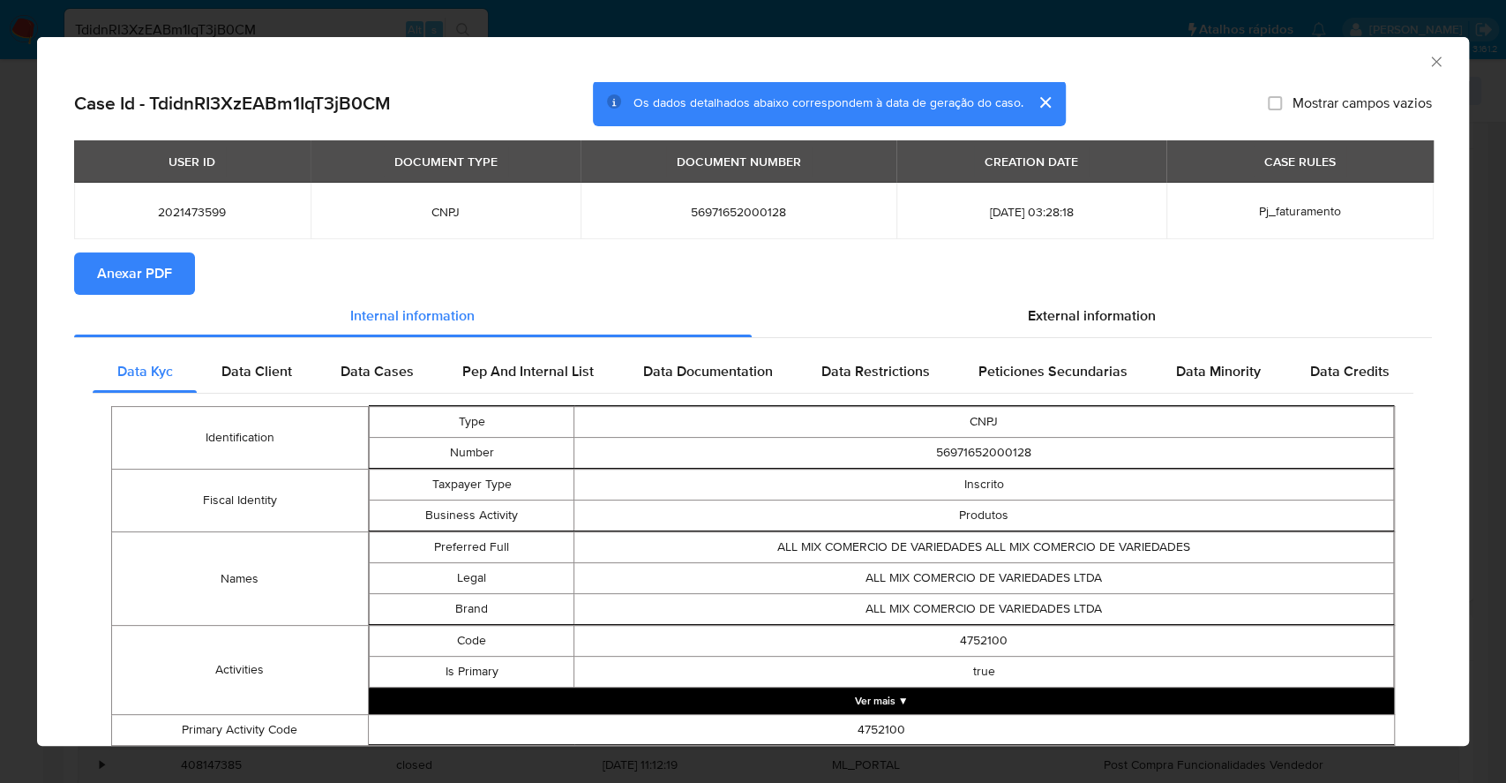
click at [133, 265] on span "Anexar PDF" at bounding box center [134, 273] width 75 height 39
click at [0, 287] on div "AML Data Collector Case Id - TdidnRI3XzEABm1IqT3jB0CM Os dados detalhados abaix…" at bounding box center [753, 391] width 1506 height 783
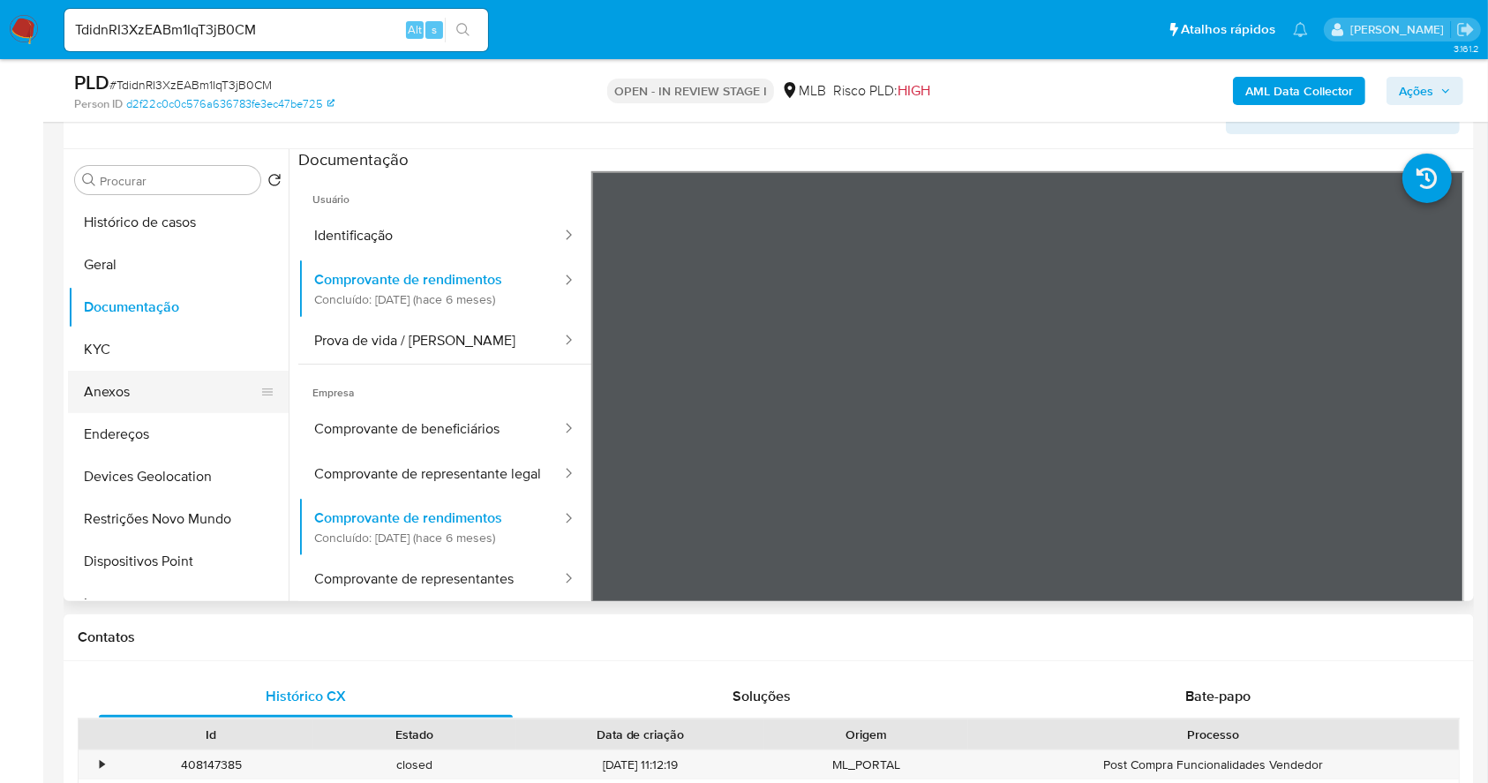
click at [128, 390] on button "Anexos" at bounding box center [171, 392] width 206 height 42
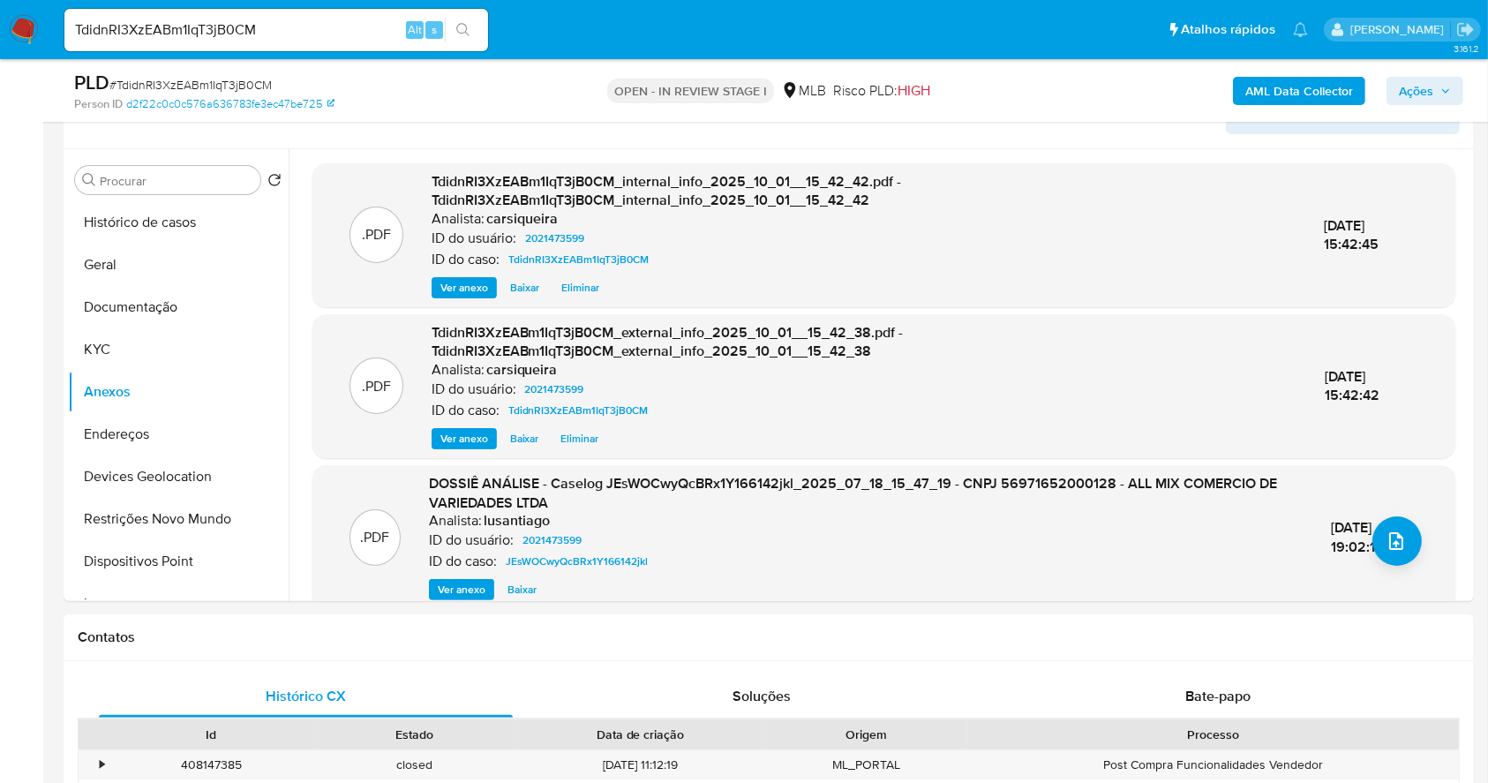
scroll to position [191, 0]
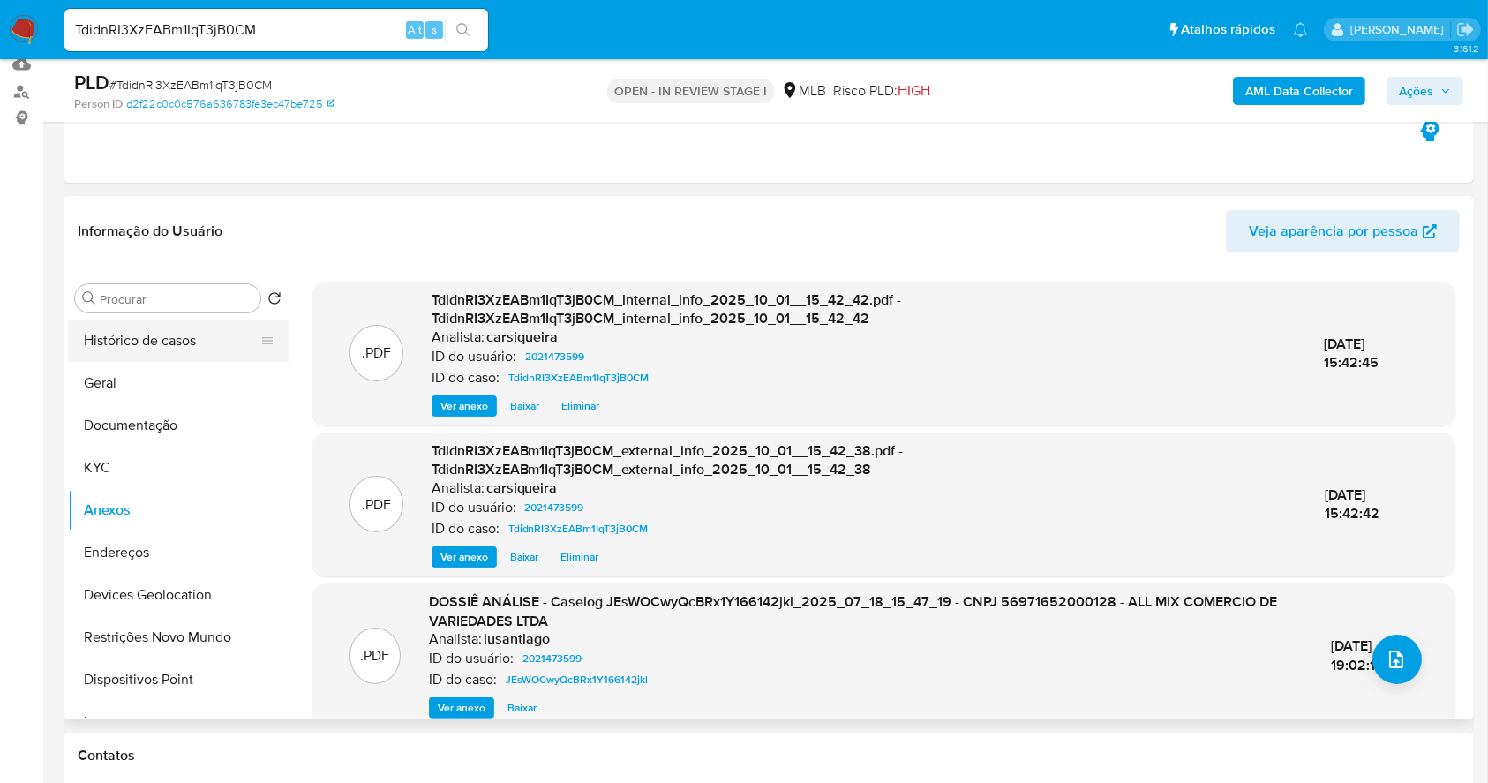
click at [132, 342] on button "Histórico de casos" at bounding box center [171, 340] width 206 height 42
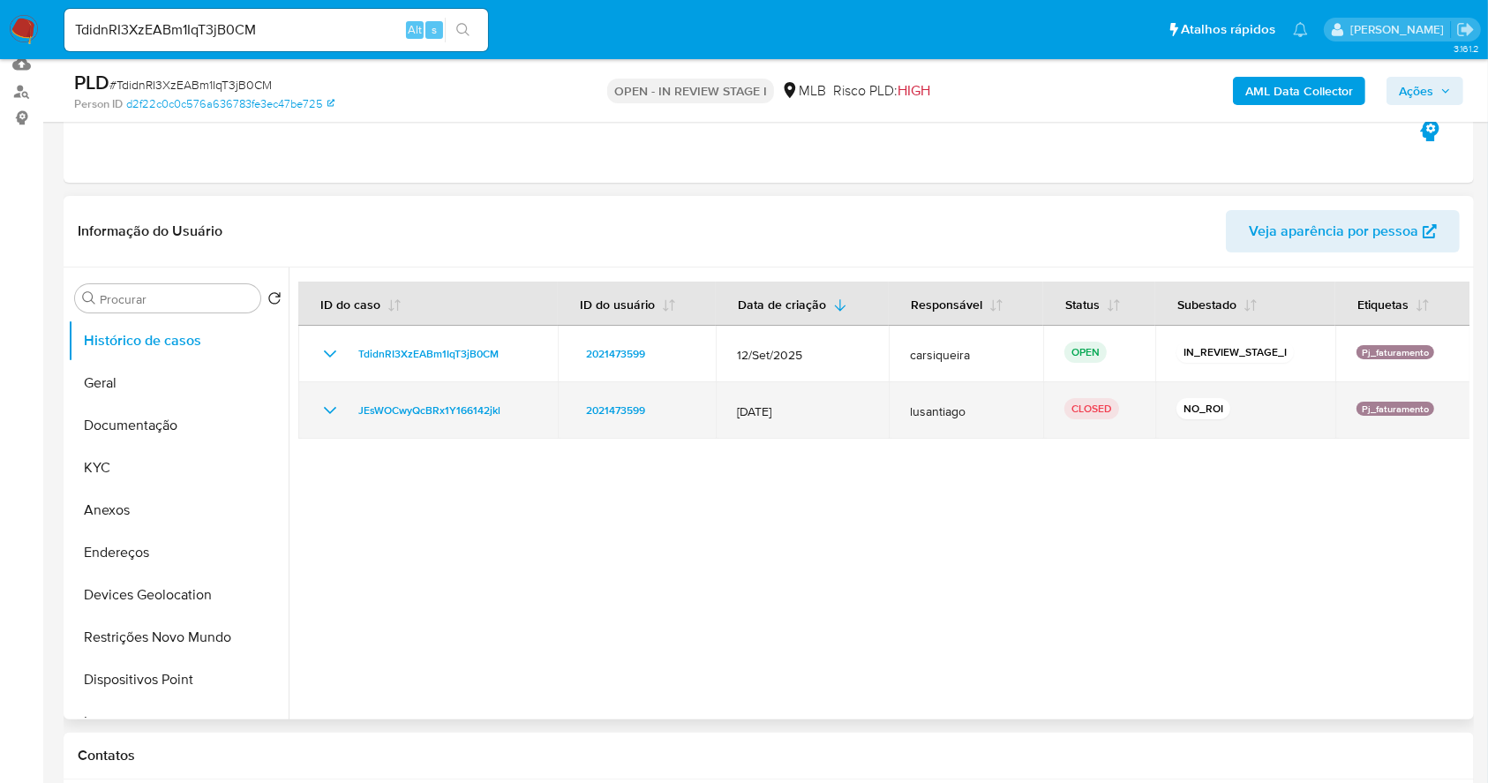
click at [330, 420] on td "JEsWOCwyQcBRx1Y166142jkl" at bounding box center [427, 410] width 259 height 56
click at [327, 408] on icon "Mostrar/Ocultar" at bounding box center [329, 410] width 21 height 21
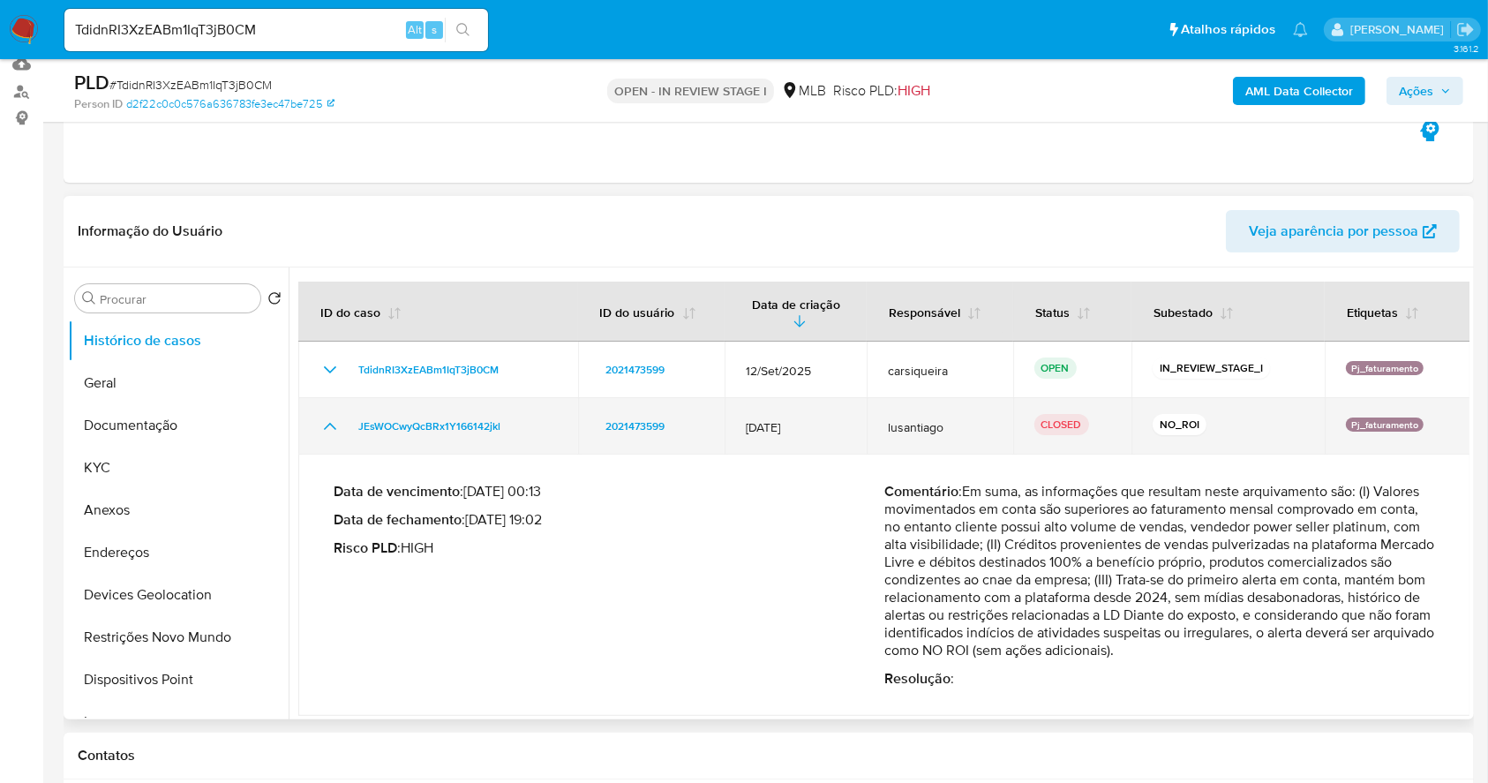
click at [327, 408] on td "JEsWOCwyQcBRx1Y166142jkl" at bounding box center [438, 426] width 280 height 56
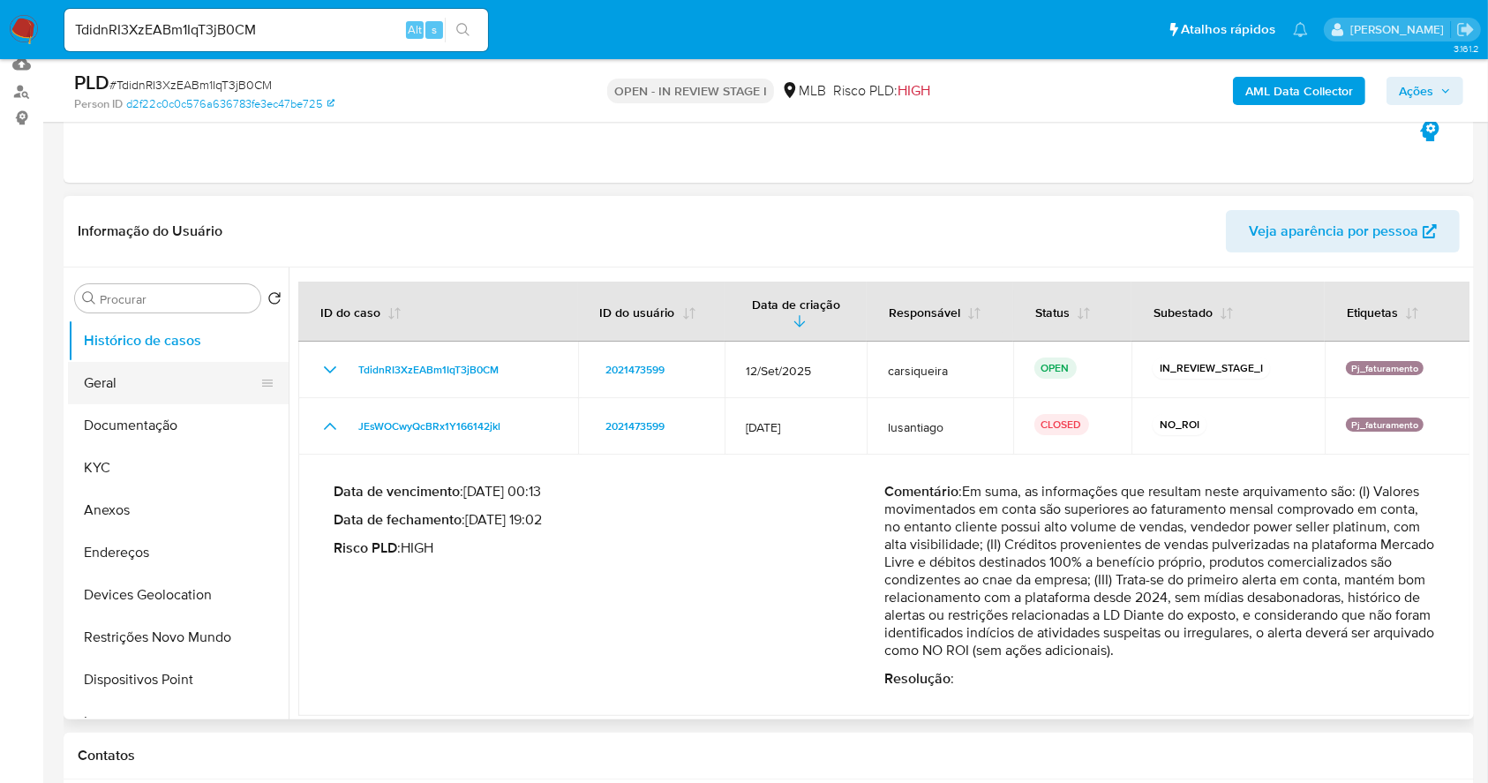
click at [176, 393] on button "Geral" at bounding box center [171, 383] width 206 height 42
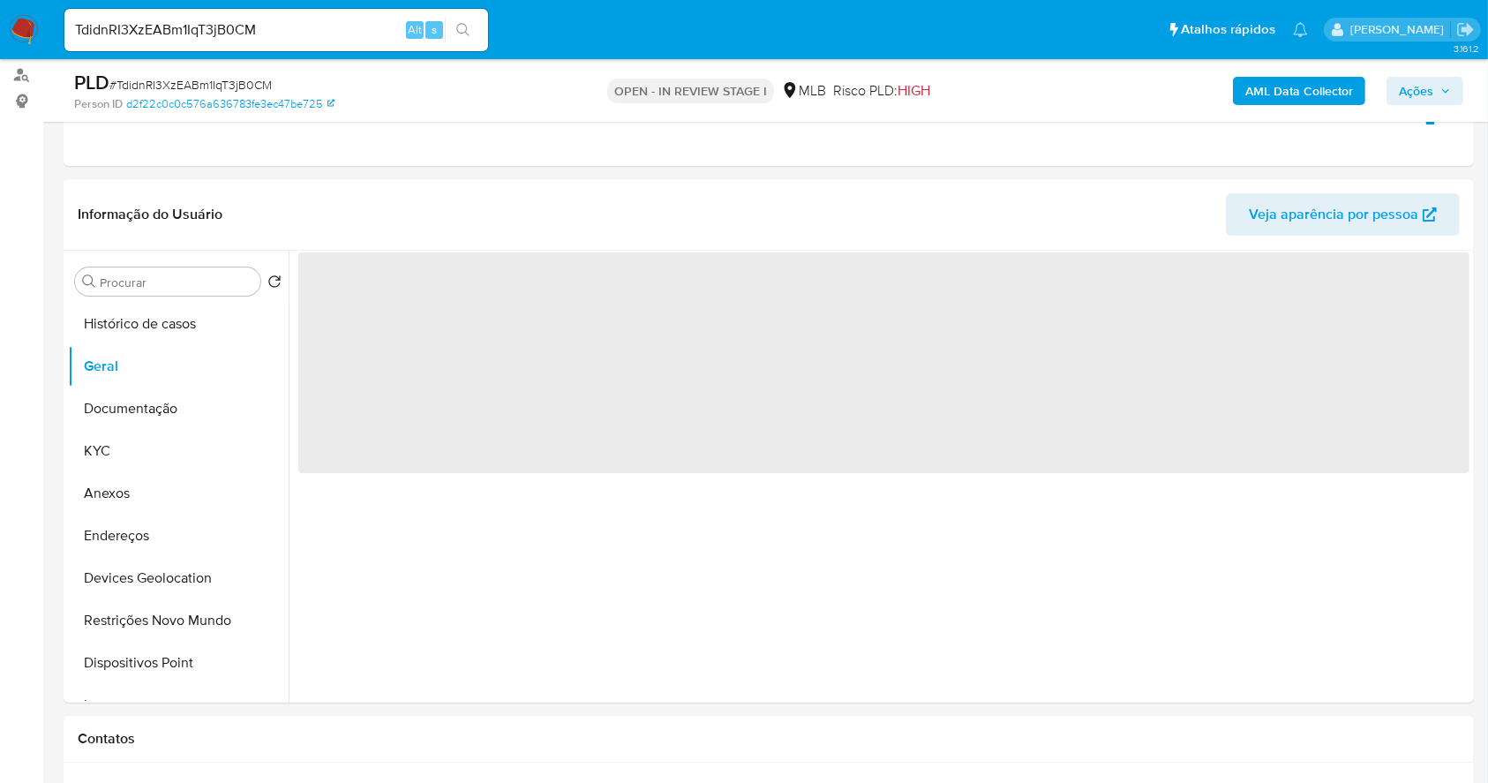
scroll to position [281, 0]
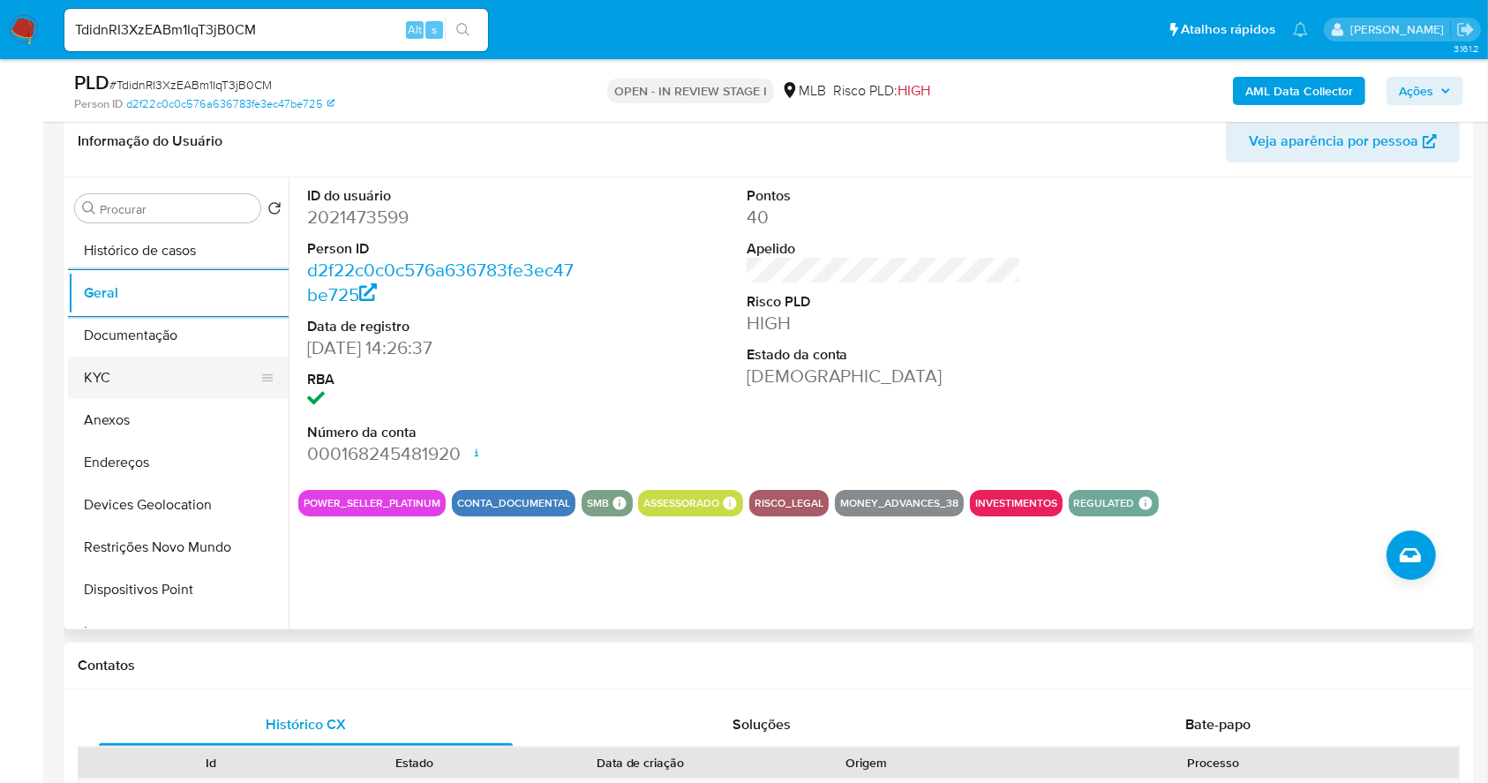
click at [111, 372] on button "KYC" at bounding box center [171, 377] width 206 height 42
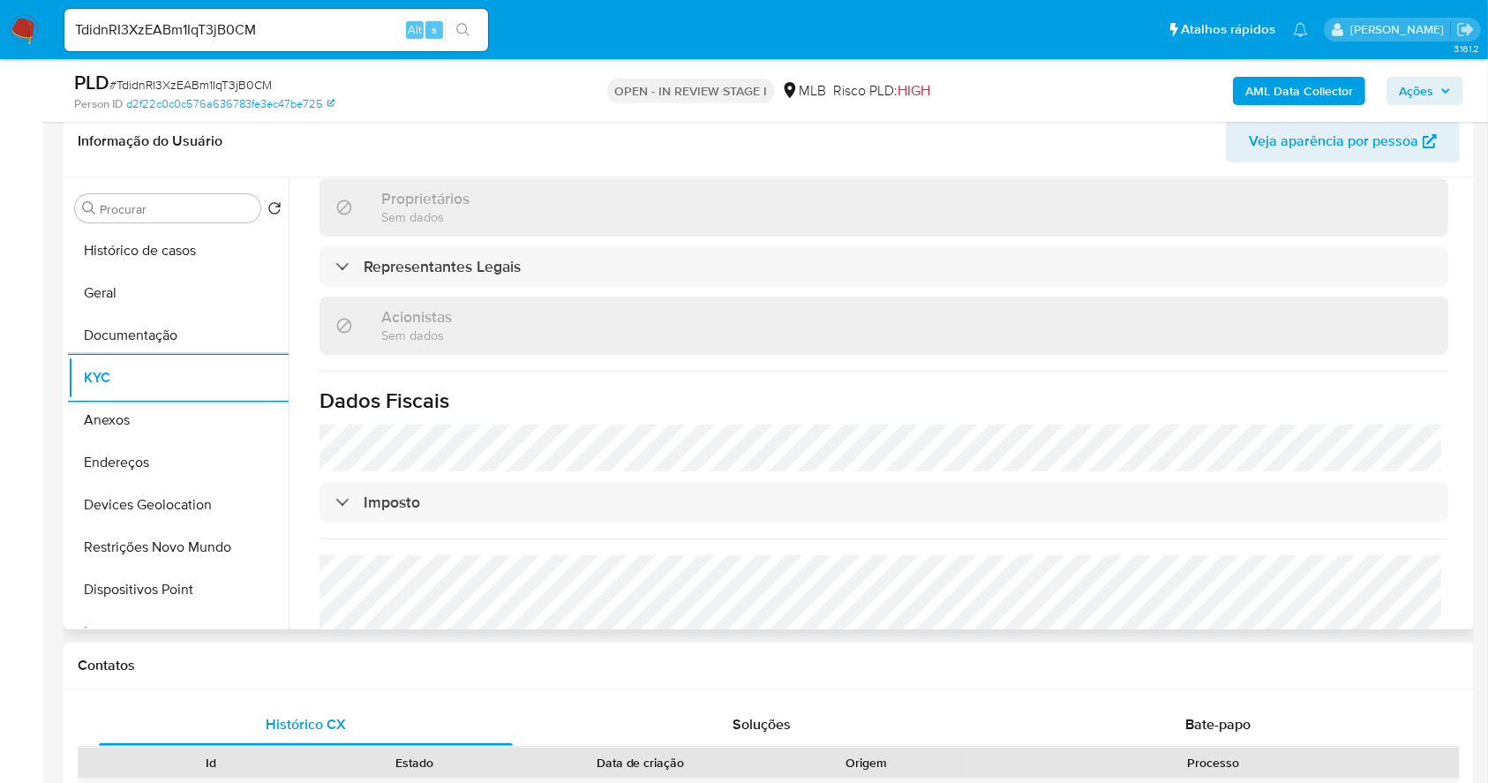
scroll to position [1039, 0]
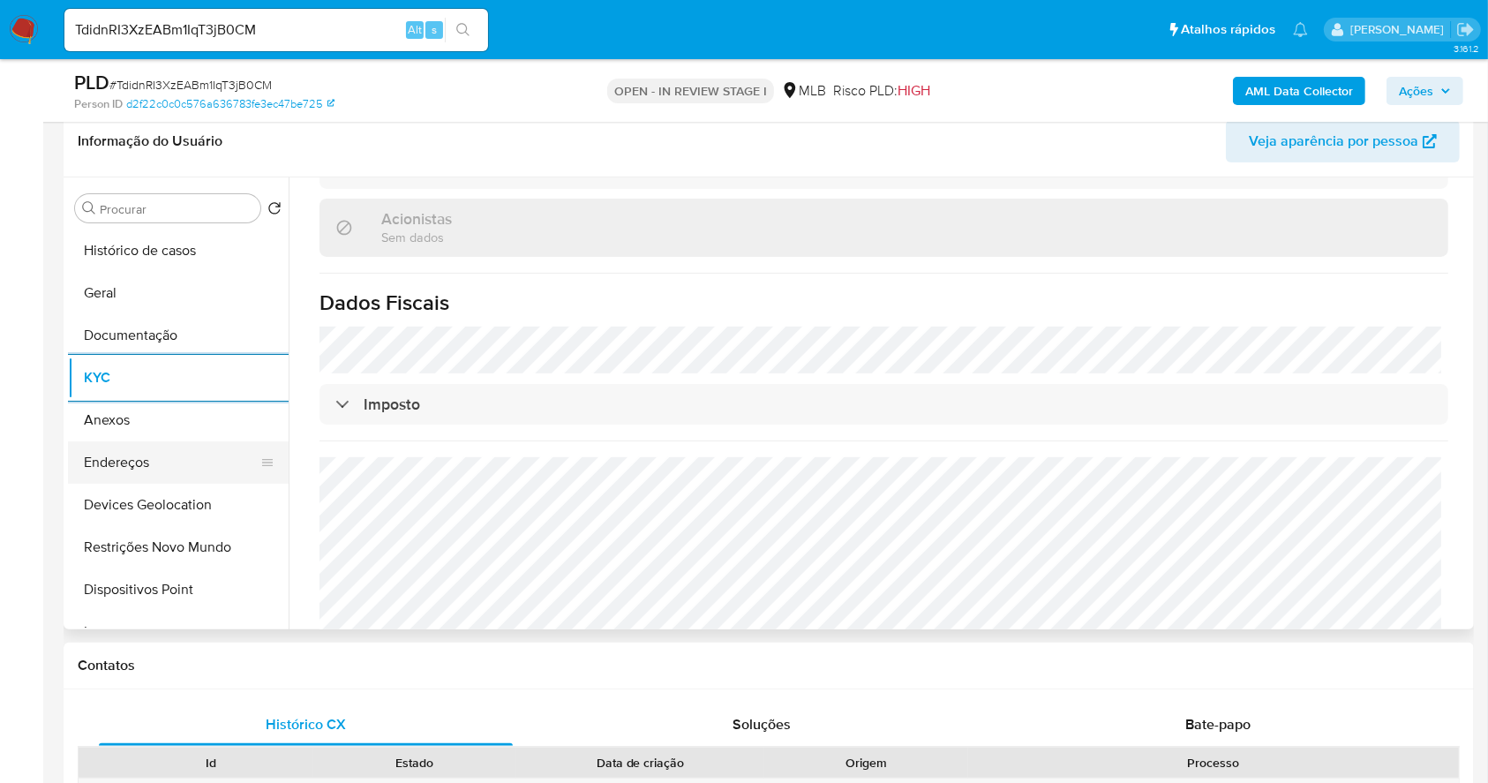
click at [113, 448] on button "Endereços" at bounding box center [171, 462] width 206 height 42
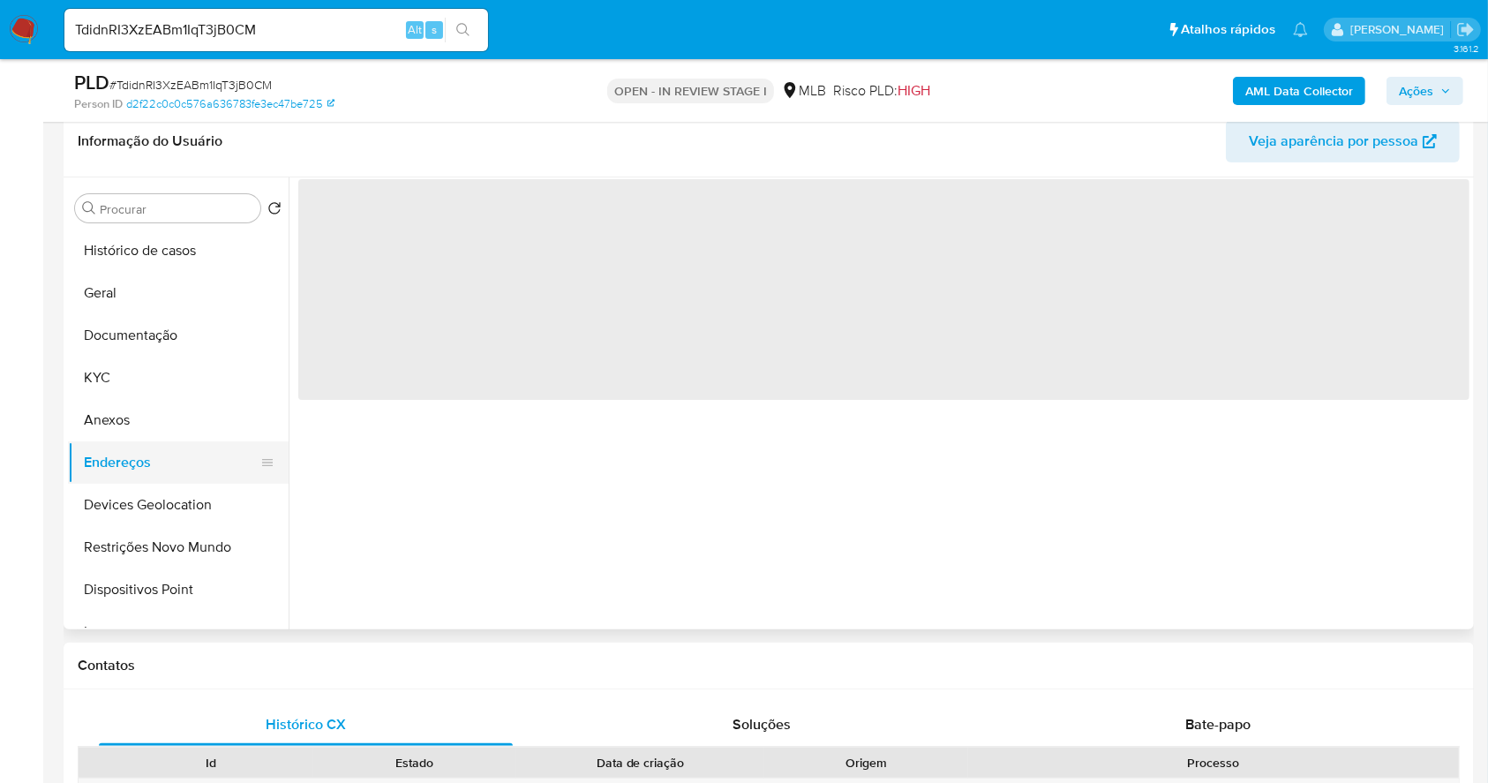
scroll to position [0, 0]
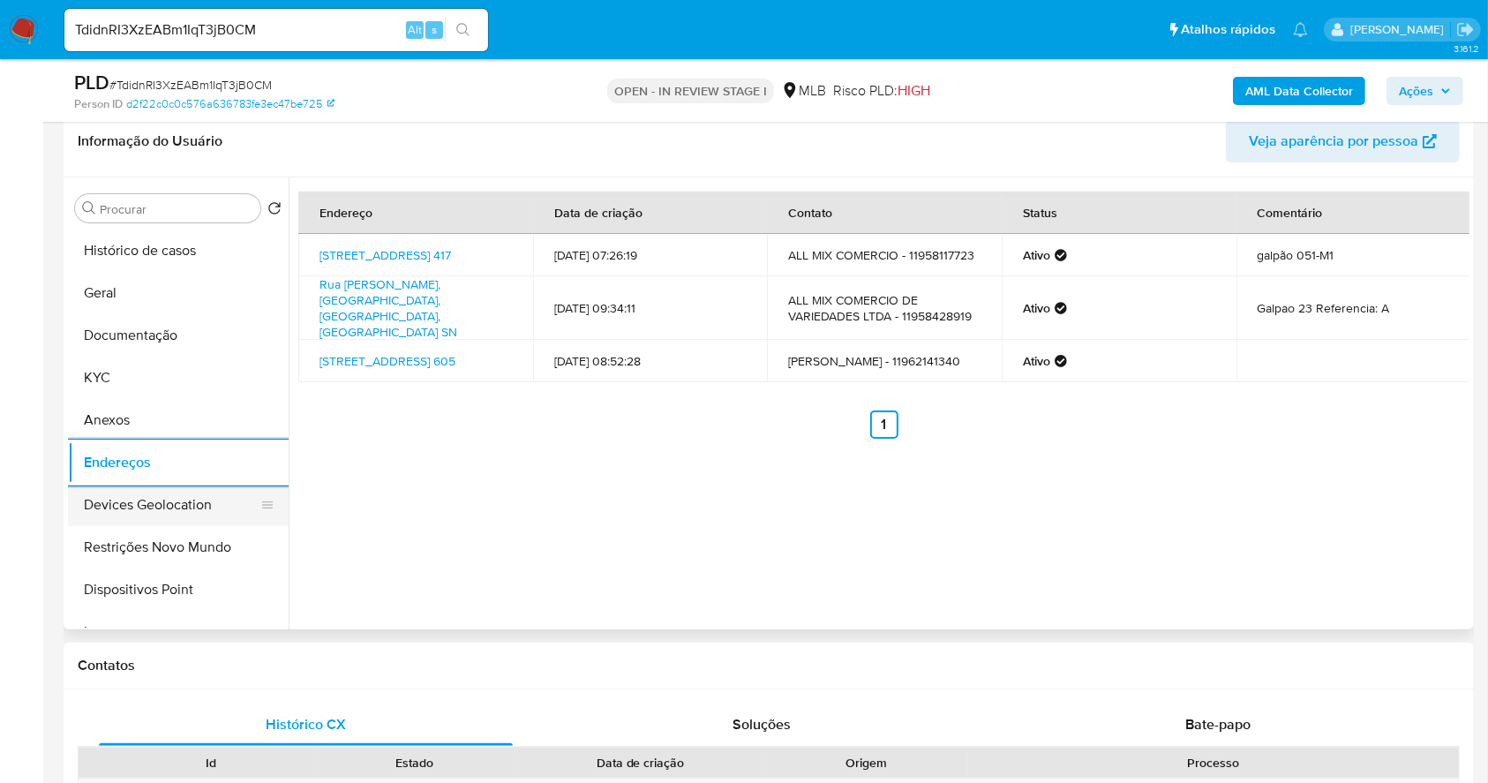
click at [203, 498] on button "Devices Geolocation" at bounding box center [171, 505] width 206 height 42
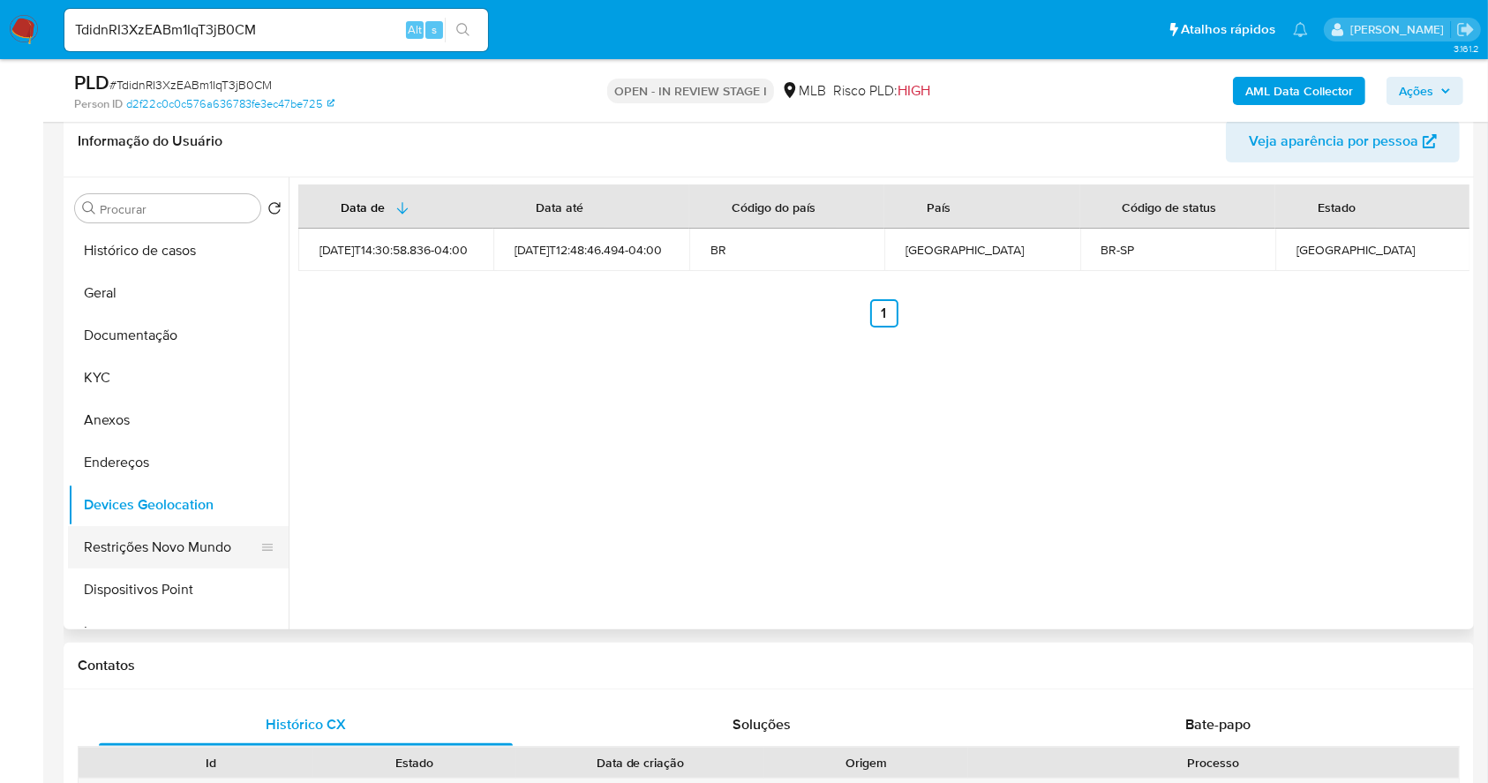
click at [154, 540] on button "Restrições Novo Mundo" at bounding box center [171, 547] width 206 height 42
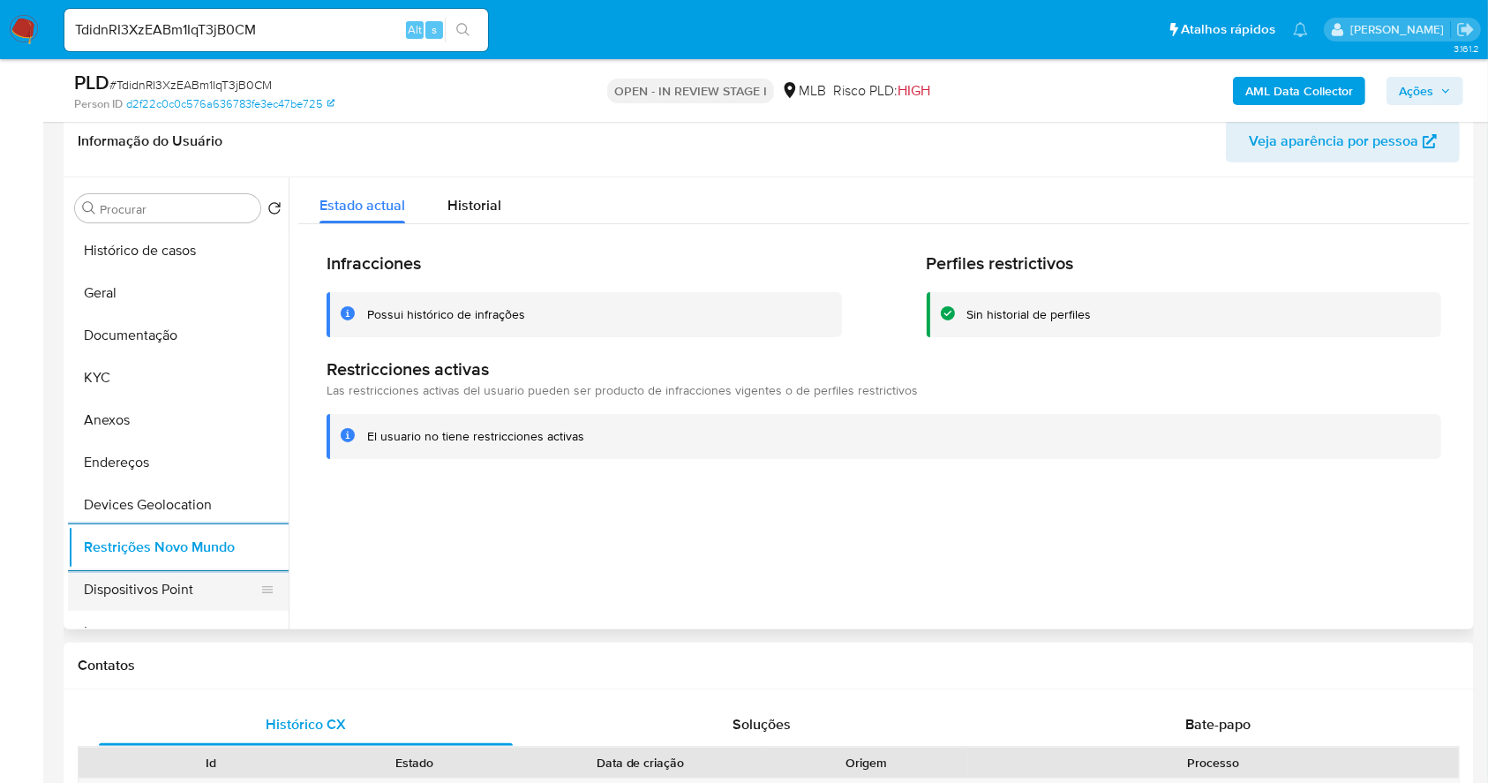
click at [210, 580] on button "Dispositivos Point" at bounding box center [171, 589] width 206 height 42
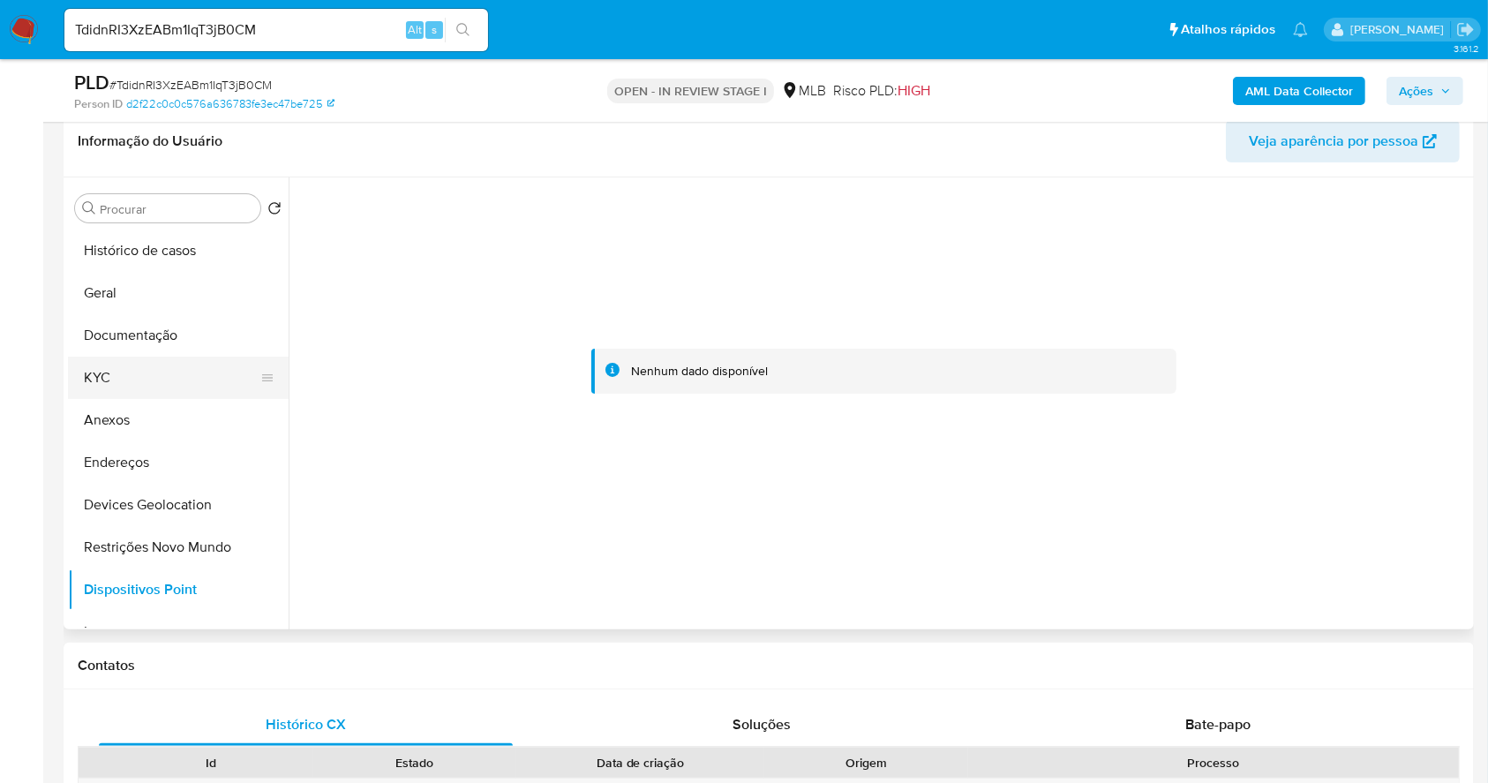
click at [86, 371] on button "KYC" at bounding box center [171, 377] width 206 height 42
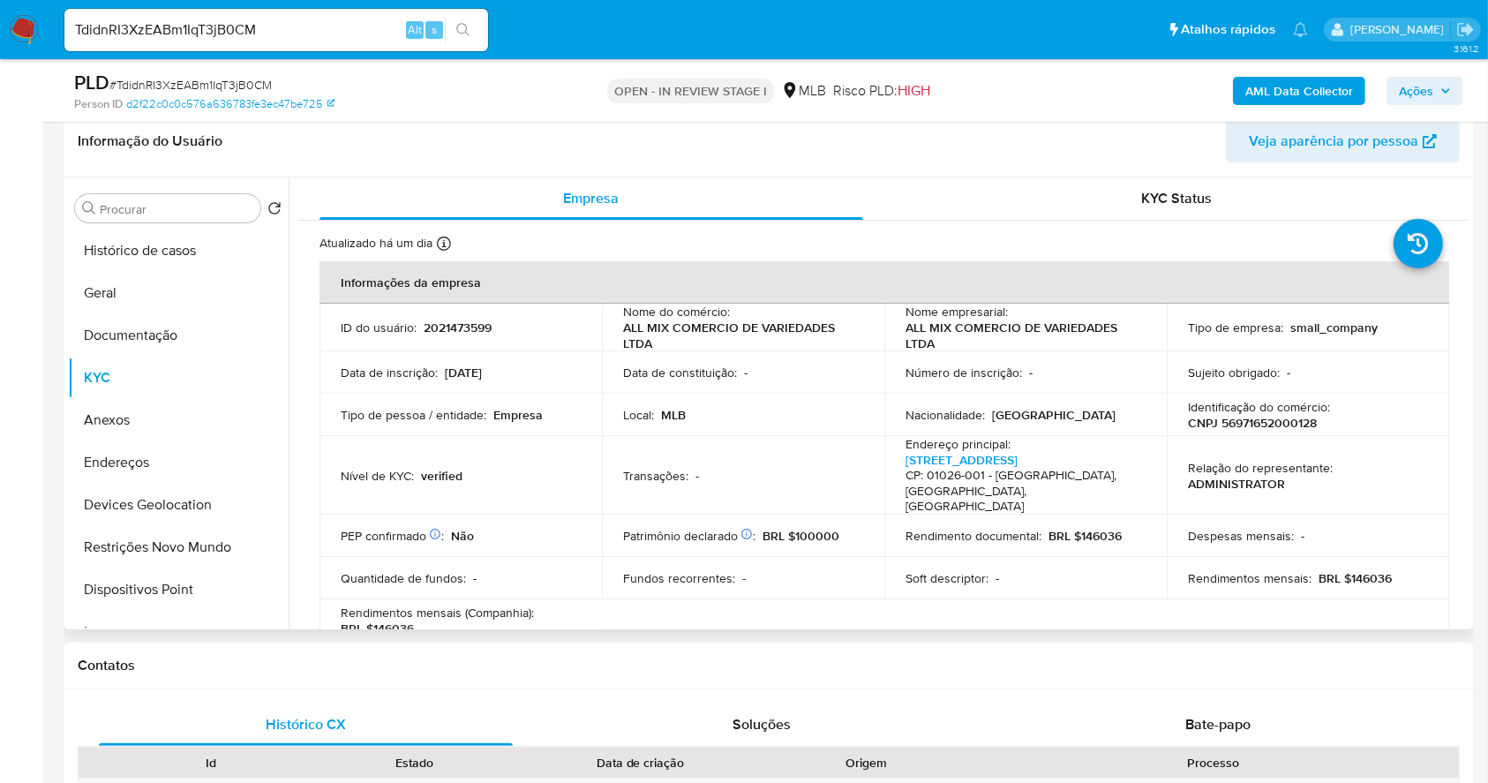
click at [1248, 417] on p "CNPJ 56971652000128" at bounding box center [1252, 423] width 129 height 16
click at [1264, 424] on p "CNPJ 56971652000128" at bounding box center [1252, 423] width 129 height 16
copy p "56971652000128"
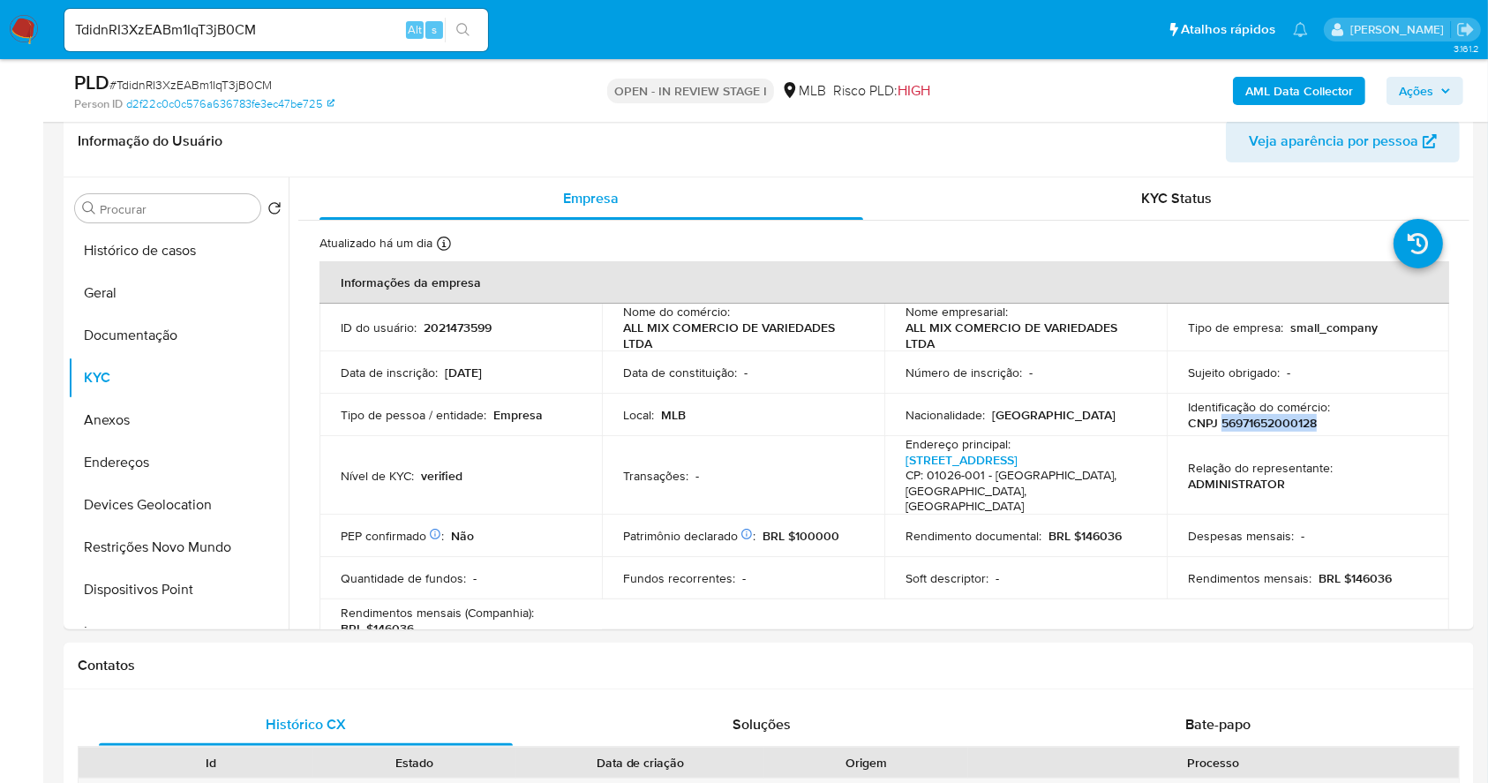
copy p "56971652000128"
click at [170, 335] on button "Documentação" at bounding box center [171, 335] width 206 height 42
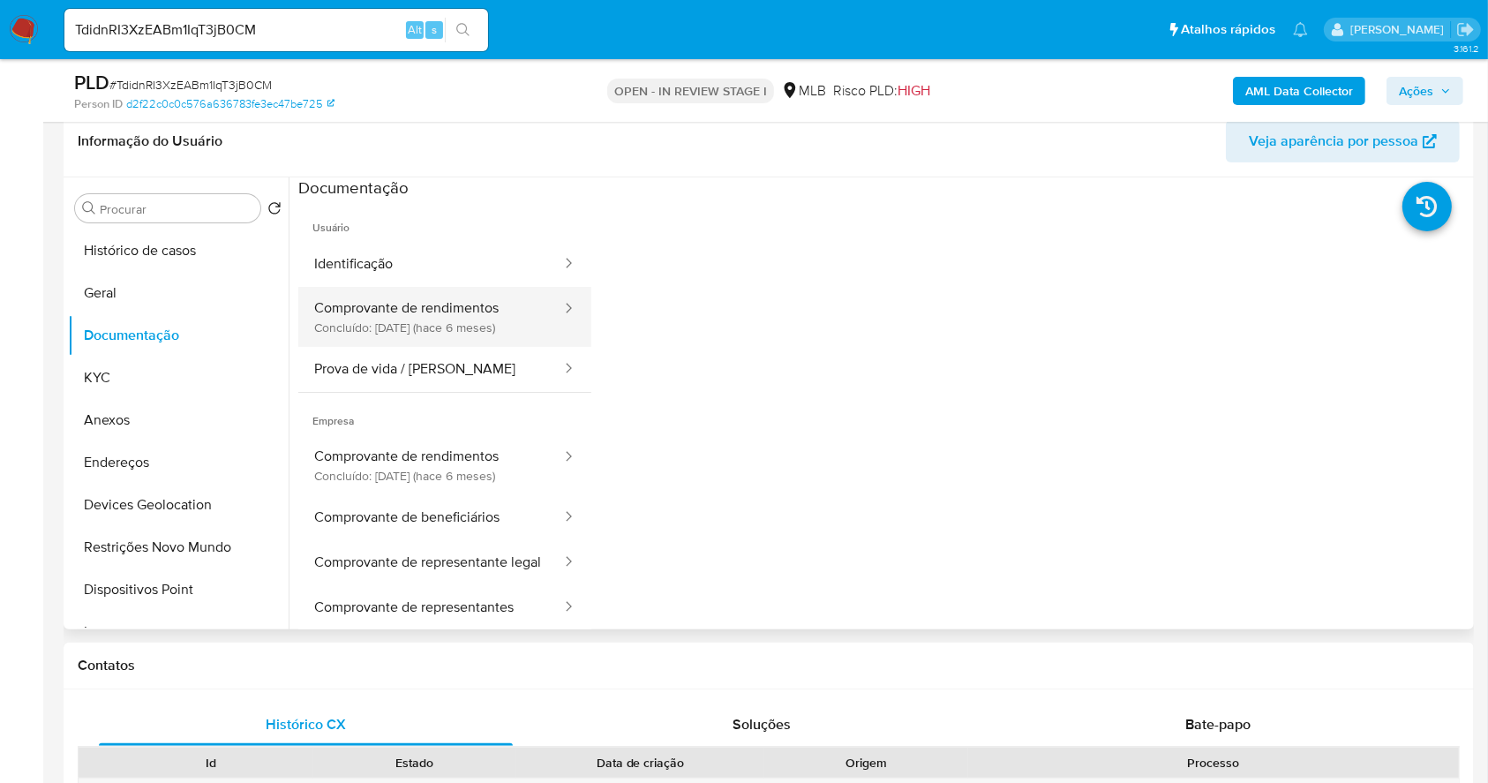
click at [459, 311] on button "Comprovante de rendimentos Concluído: 28/03/2025 (hace 6 meses)" at bounding box center [430, 317] width 265 height 60
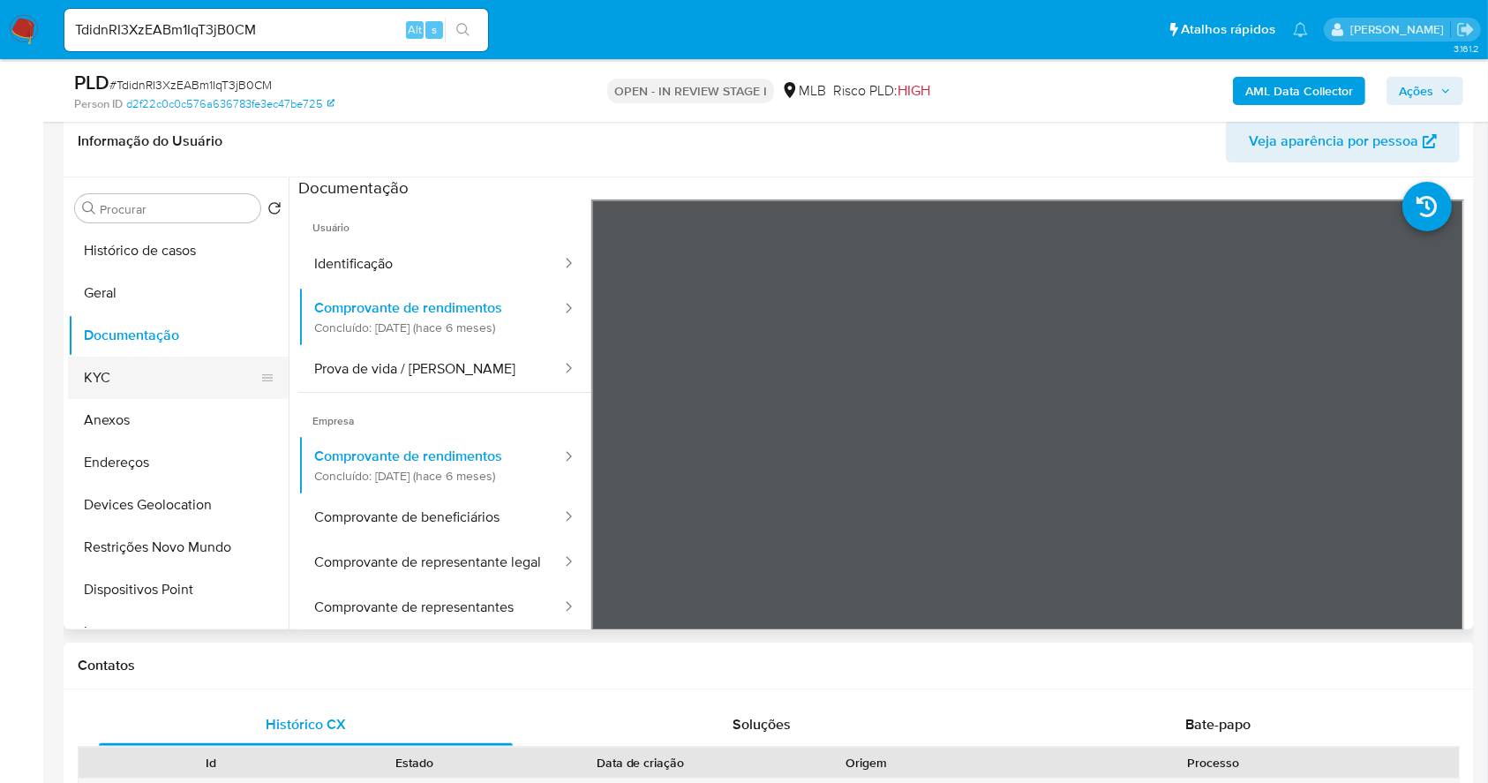
click at [127, 379] on button "KYC" at bounding box center [171, 377] width 206 height 42
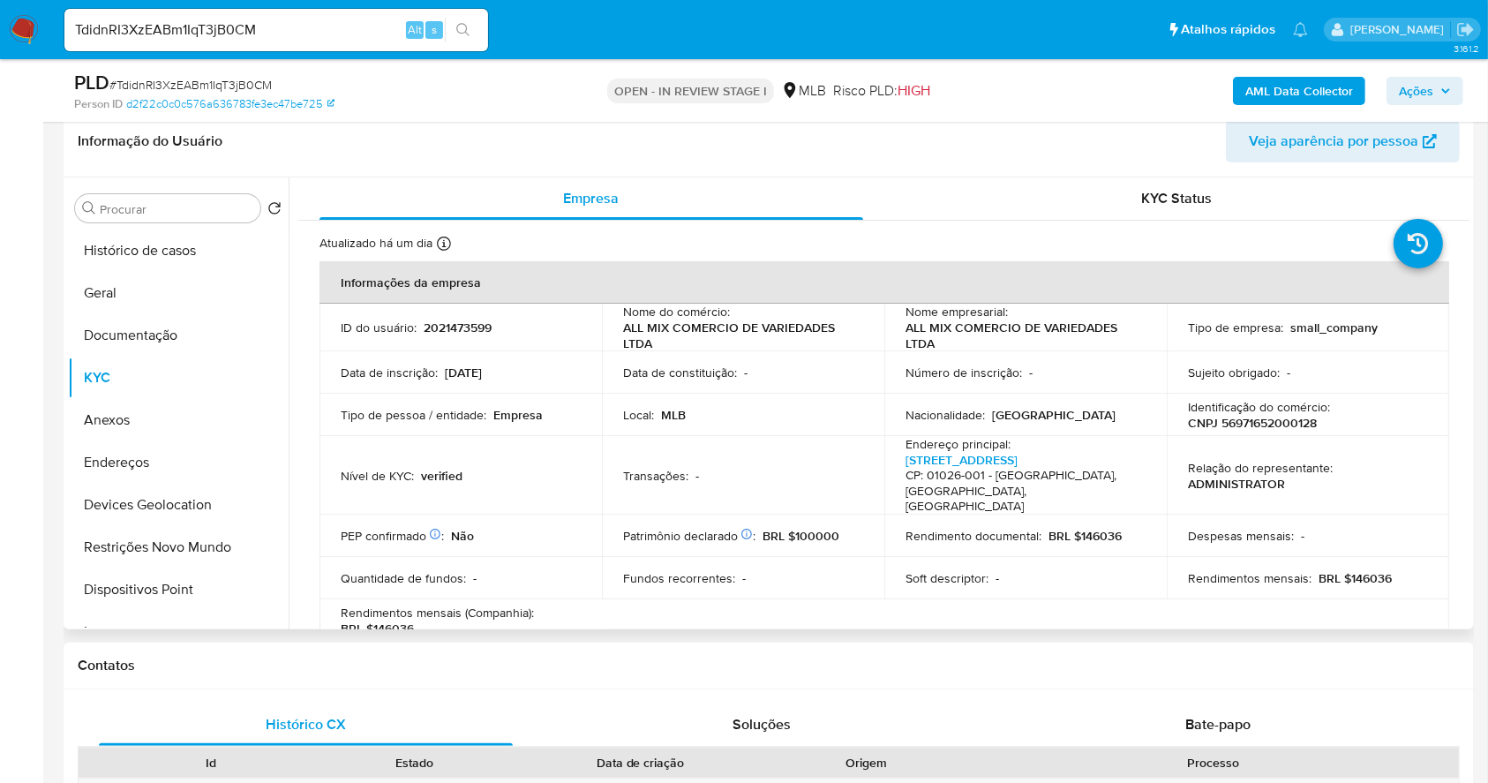
click at [1295, 425] on p "CNPJ 56971652000128" at bounding box center [1252, 423] width 129 height 16
copy p "56971652000128"
click at [168, 323] on button "Documentação" at bounding box center [171, 335] width 206 height 42
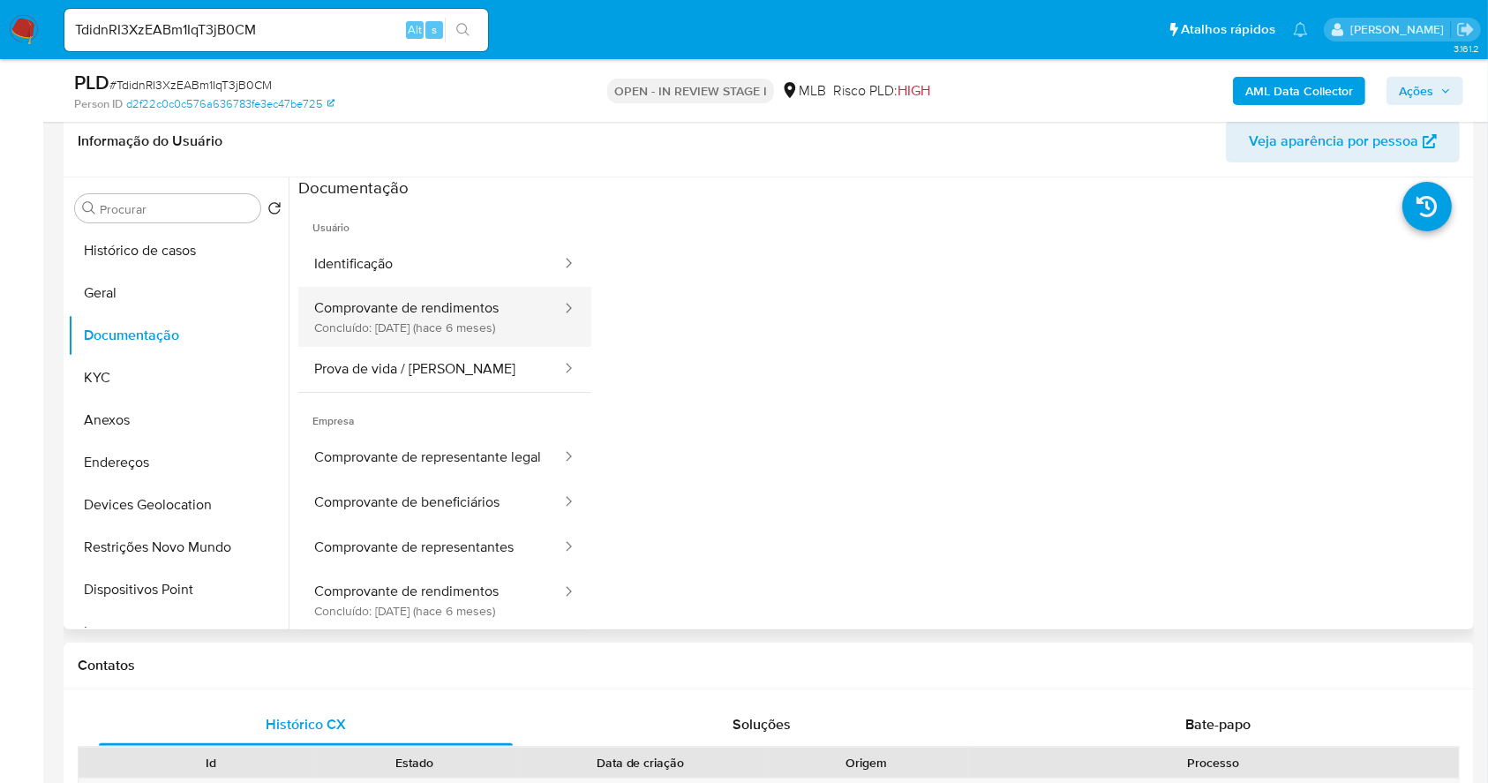
click at [402, 319] on button "Comprovante de rendimentos Concluído: 28/03/2025 (hace 6 meses)" at bounding box center [430, 317] width 265 height 60
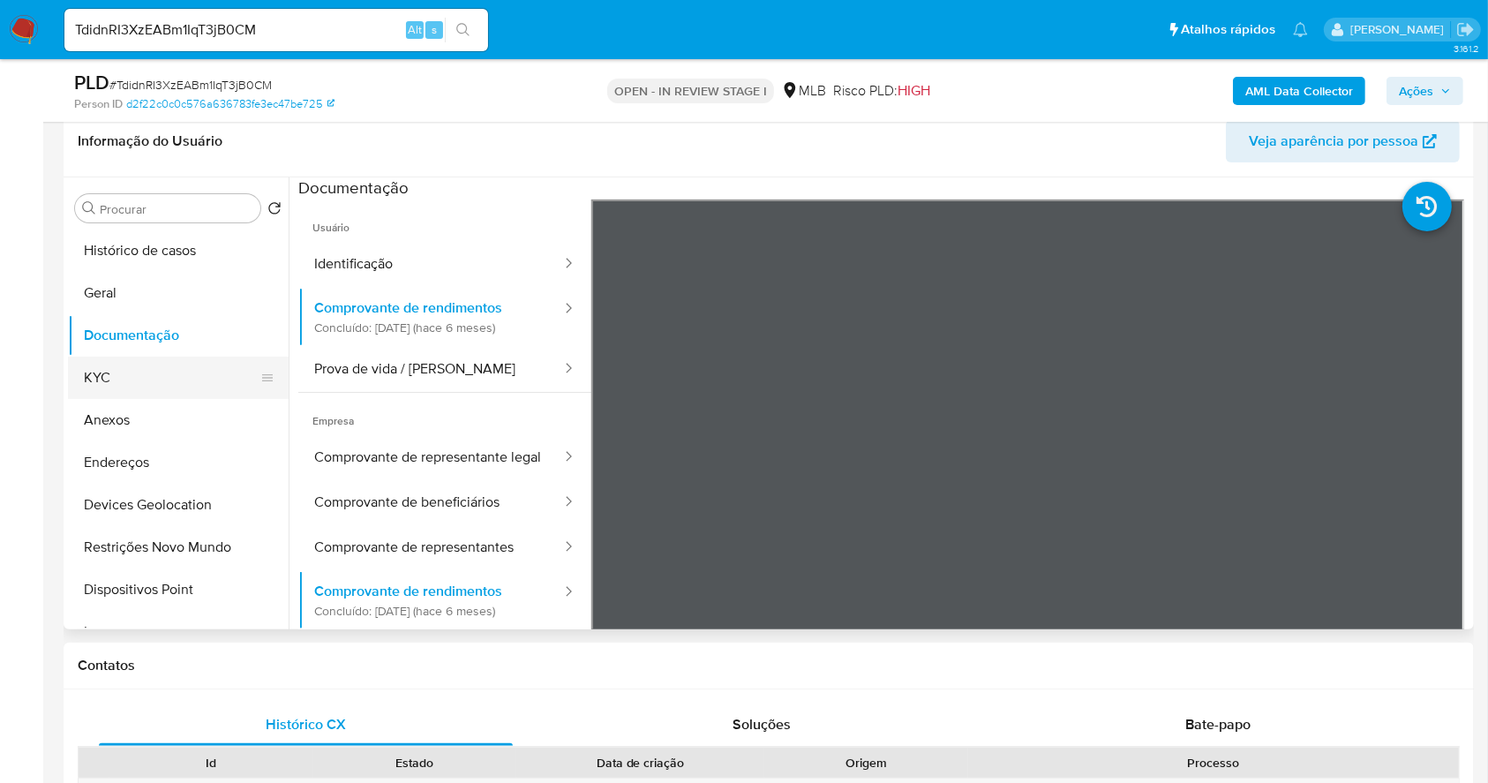
click at [114, 371] on button "KYC" at bounding box center [171, 377] width 206 height 42
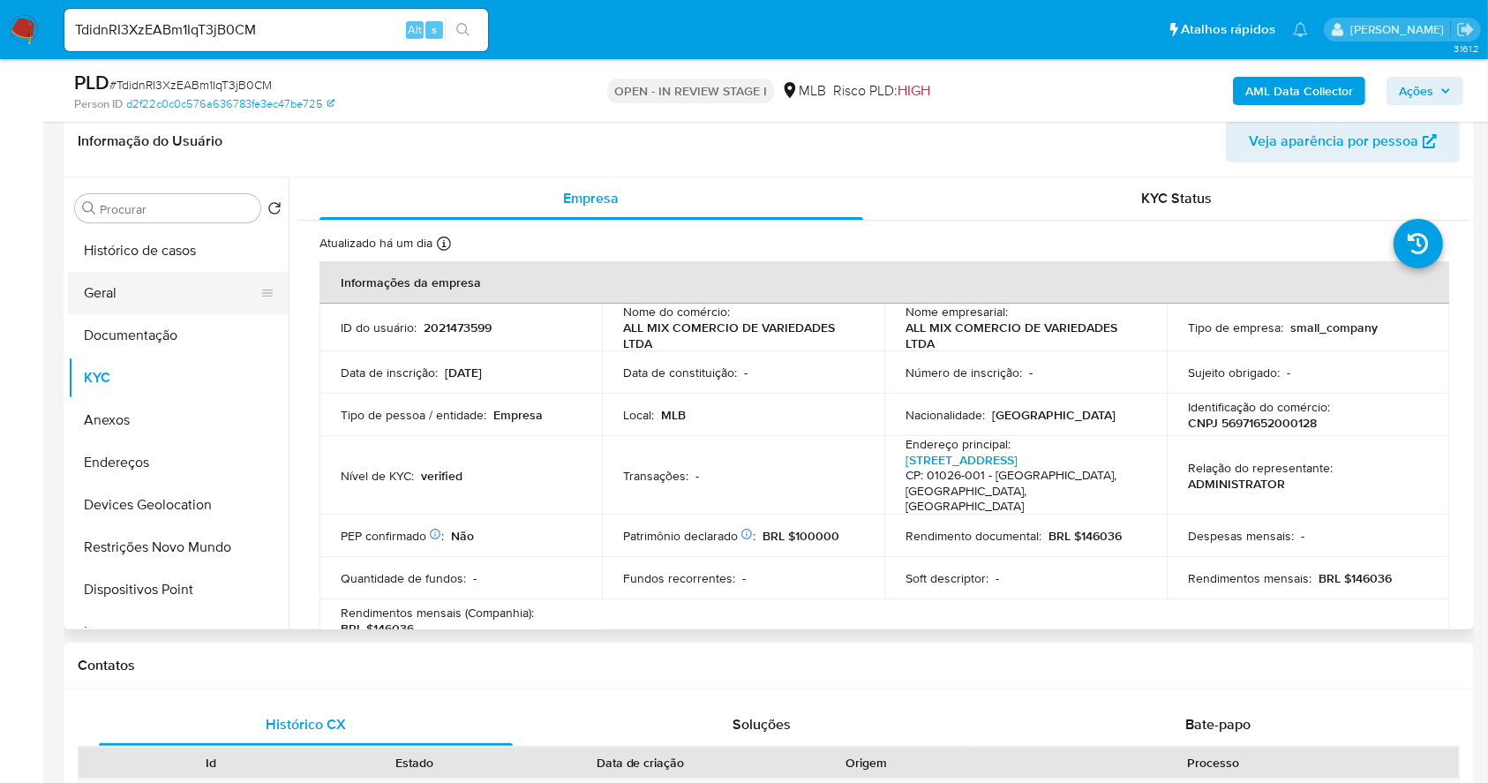
click at [144, 286] on button "Geral" at bounding box center [171, 293] width 206 height 42
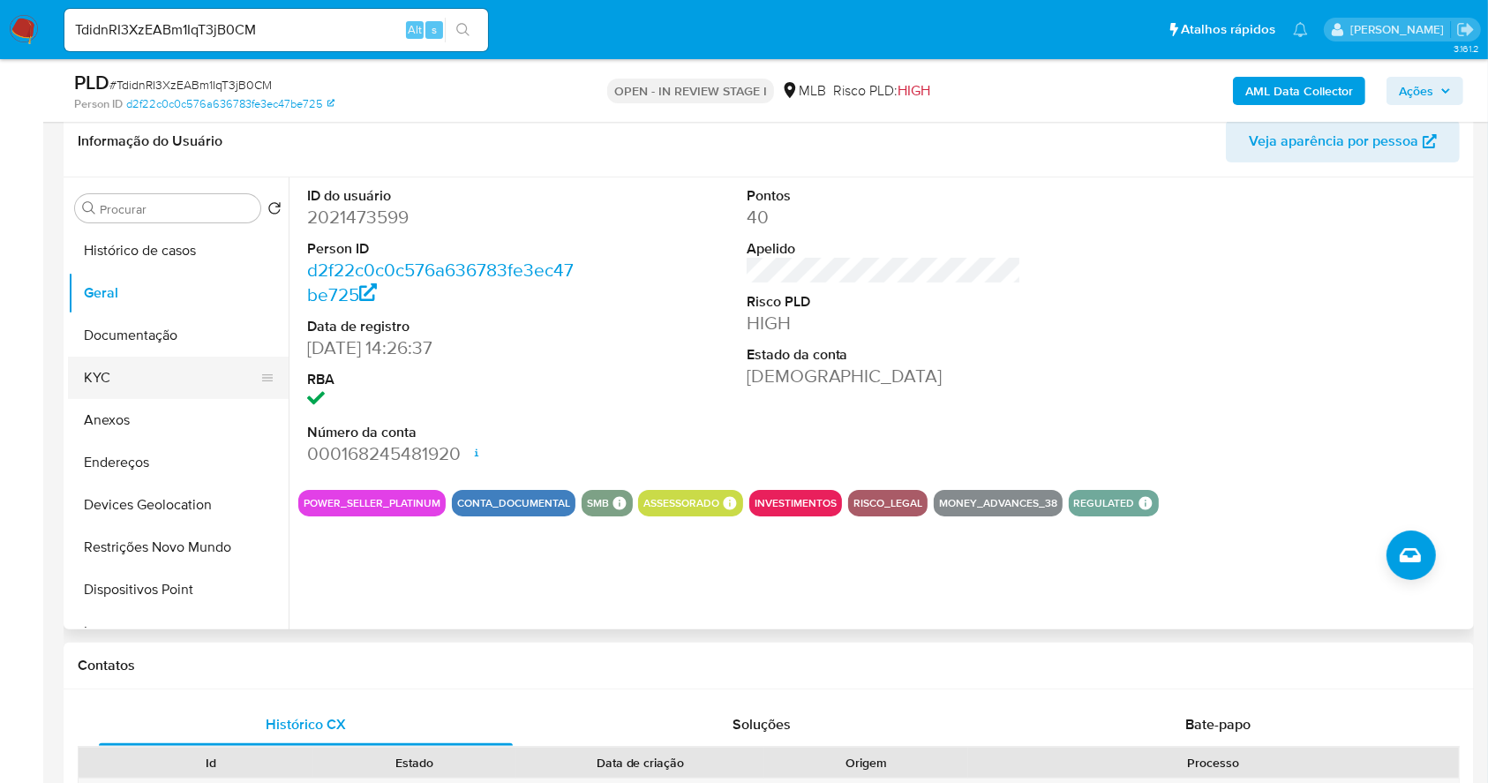
click at [156, 377] on button "KYC" at bounding box center [171, 377] width 206 height 42
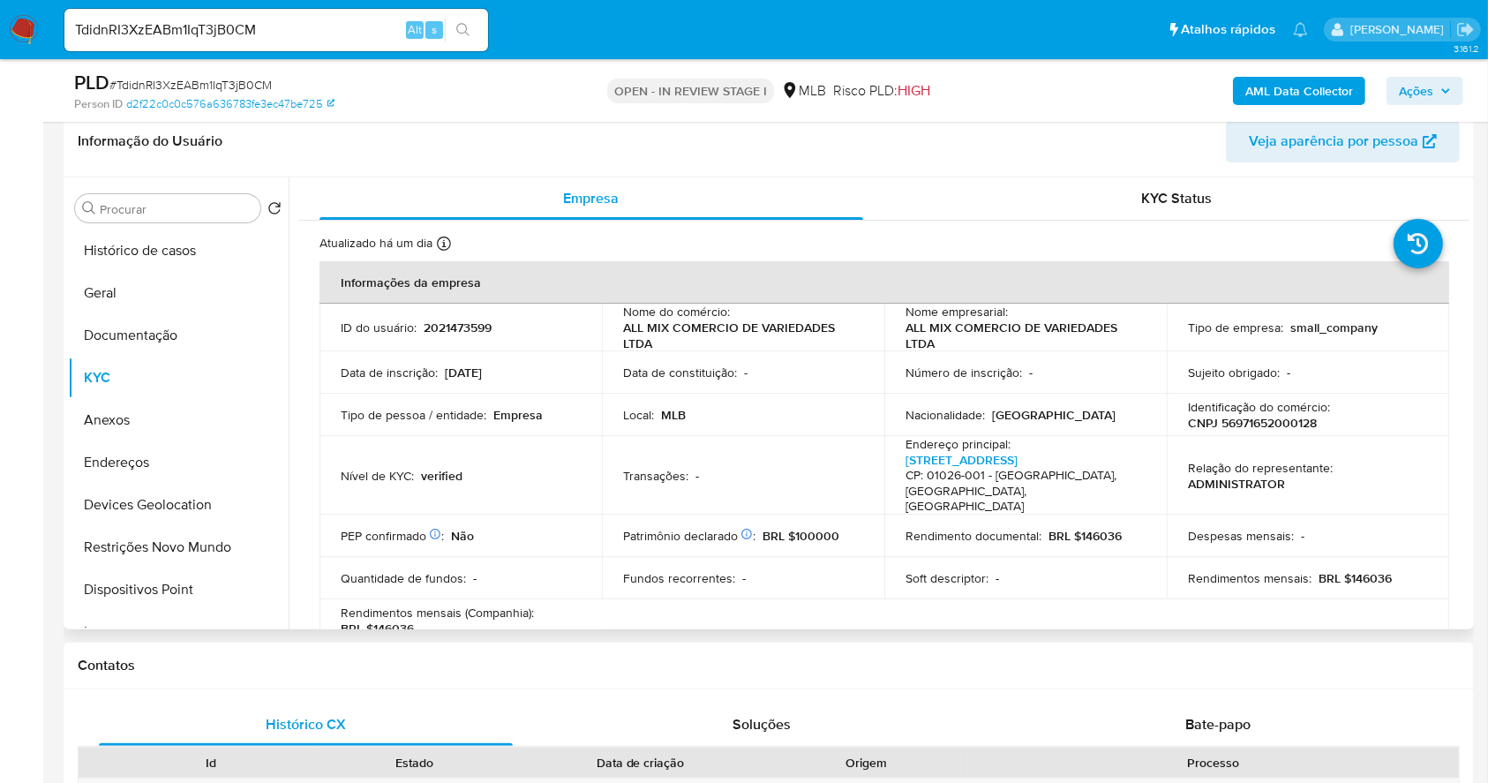
click at [1293, 425] on p "CNPJ 56971652000128" at bounding box center [1252, 423] width 129 height 16
copy p "56971652000128"
click at [141, 338] on button "Documentação" at bounding box center [171, 335] width 206 height 42
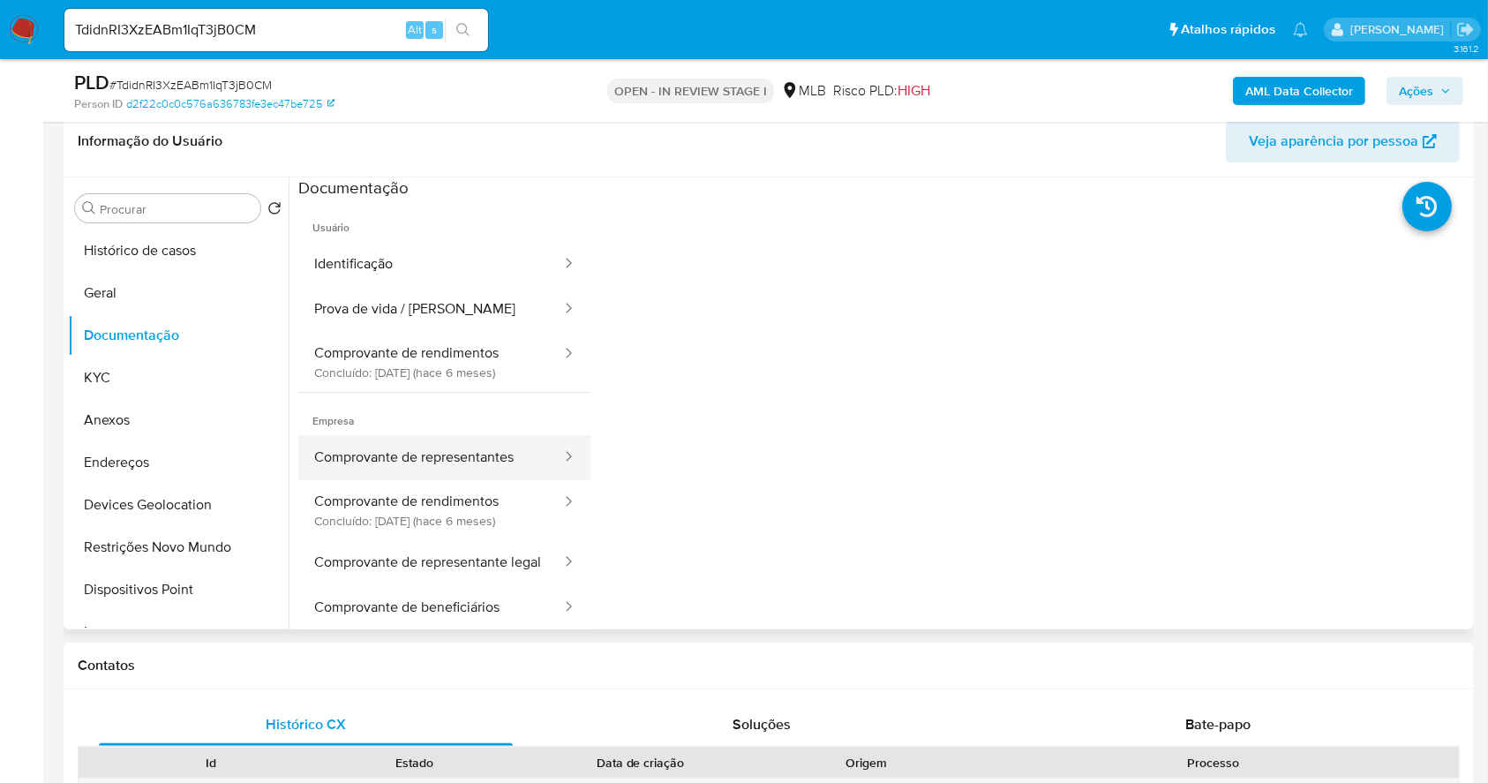
click at [466, 462] on button "Comprovante de representantes" at bounding box center [430, 457] width 265 height 45
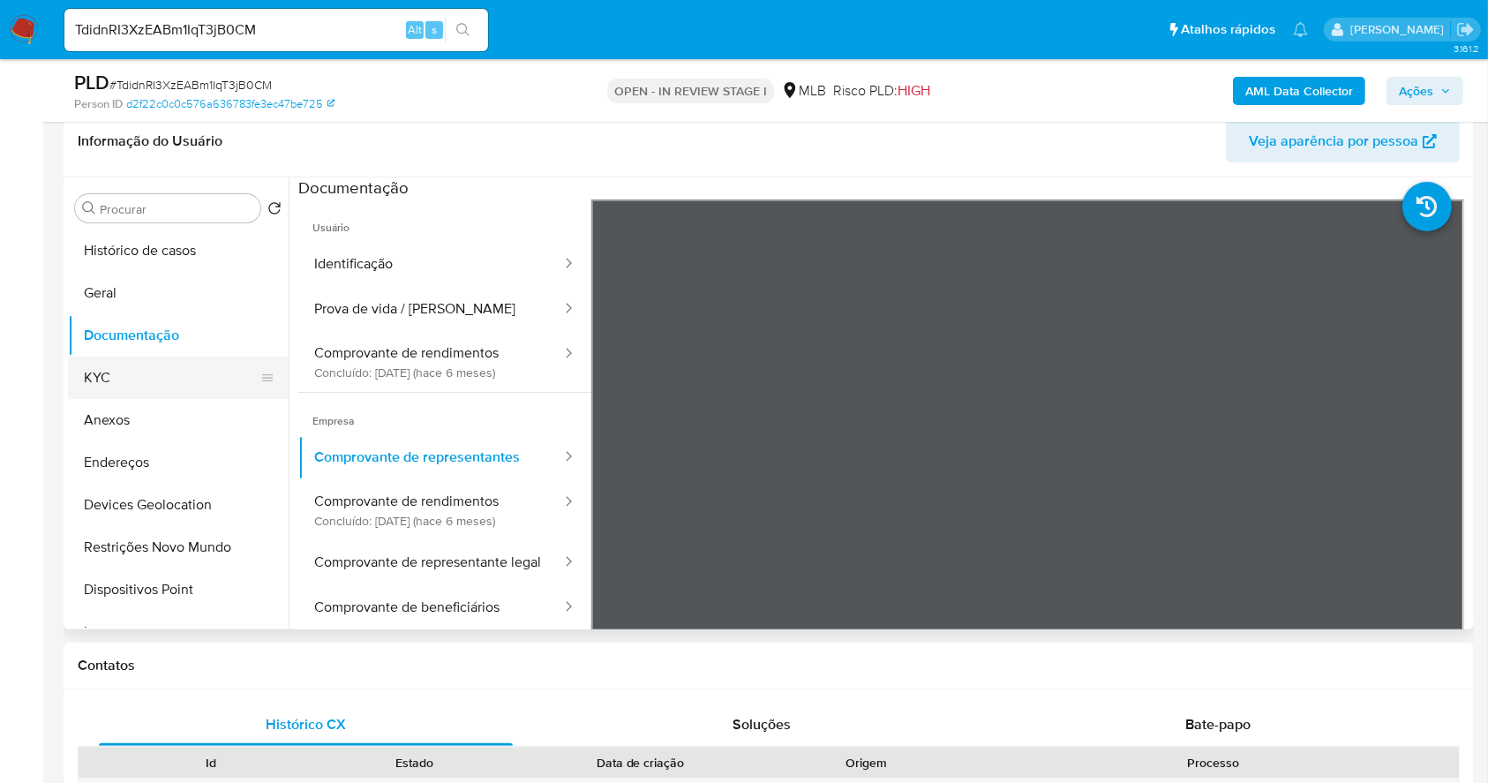
click at [135, 385] on button "KYC" at bounding box center [171, 377] width 206 height 42
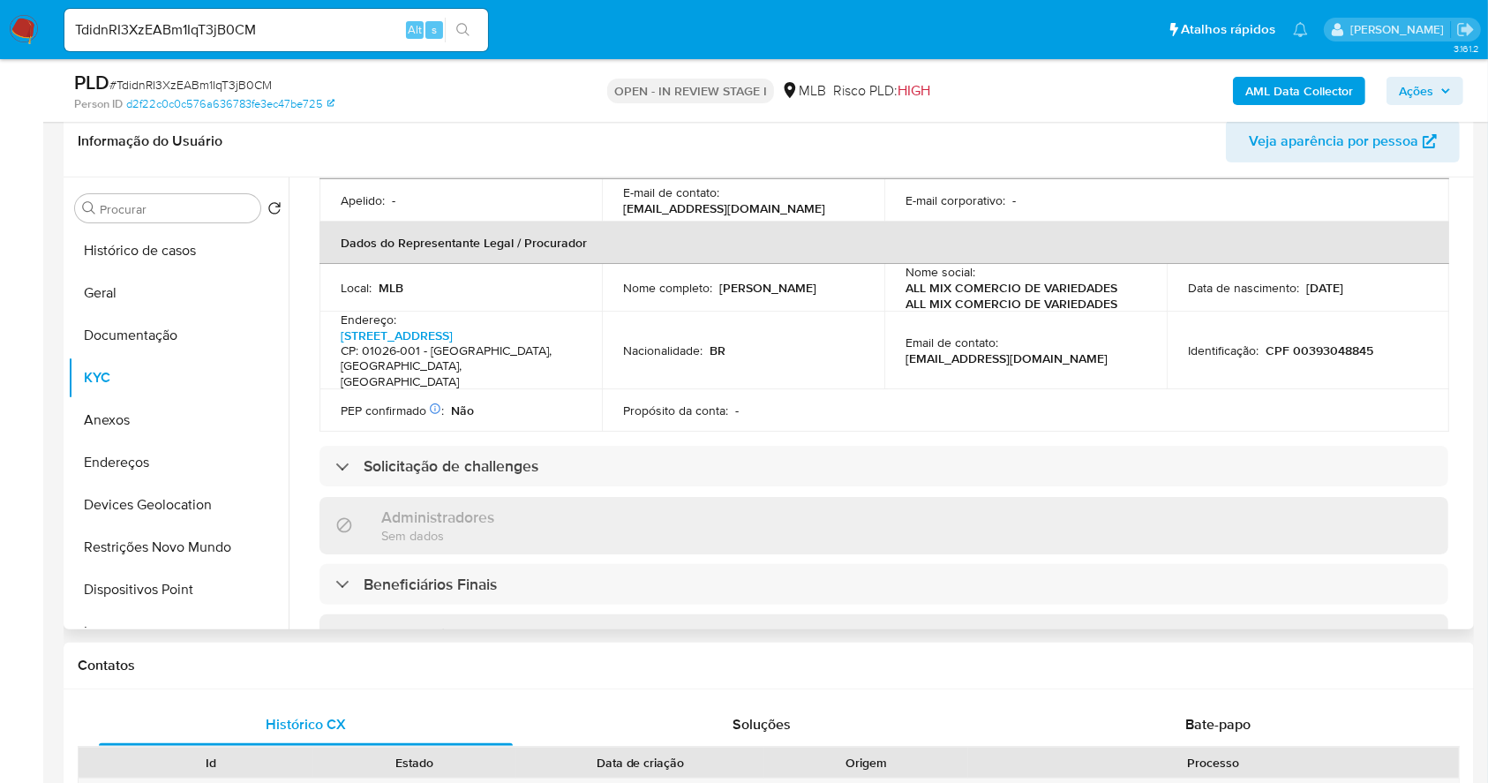
scroll to position [470, 0]
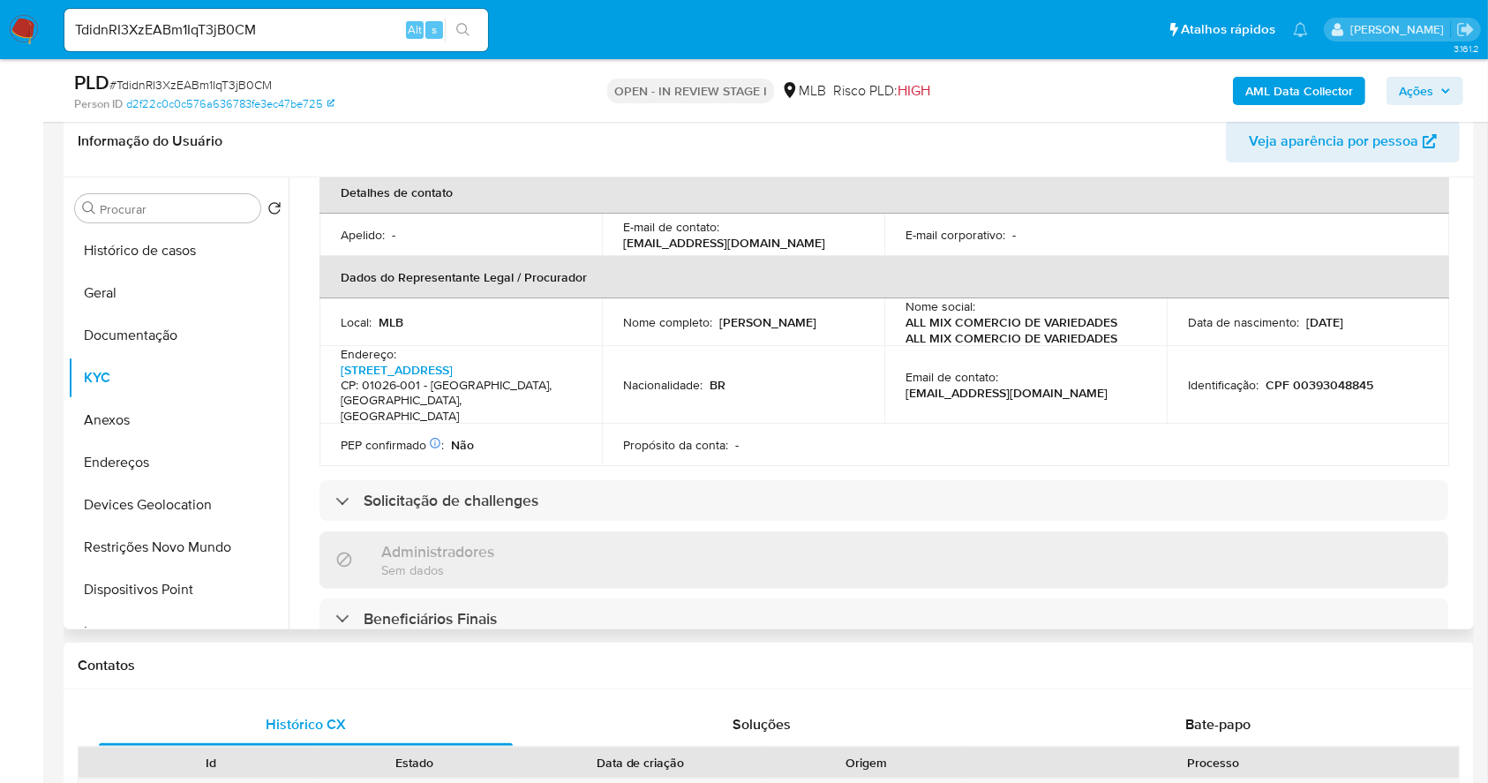
click at [1327, 377] on p "CPF 00393048845" at bounding box center [1319, 385] width 108 height 16
click at [1342, 377] on p "CPF 00393048845" at bounding box center [1319, 385] width 108 height 16
copy p "00393048845"
click at [179, 330] on button "Documentação" at bounding box center [171, 335] width 206 height 42
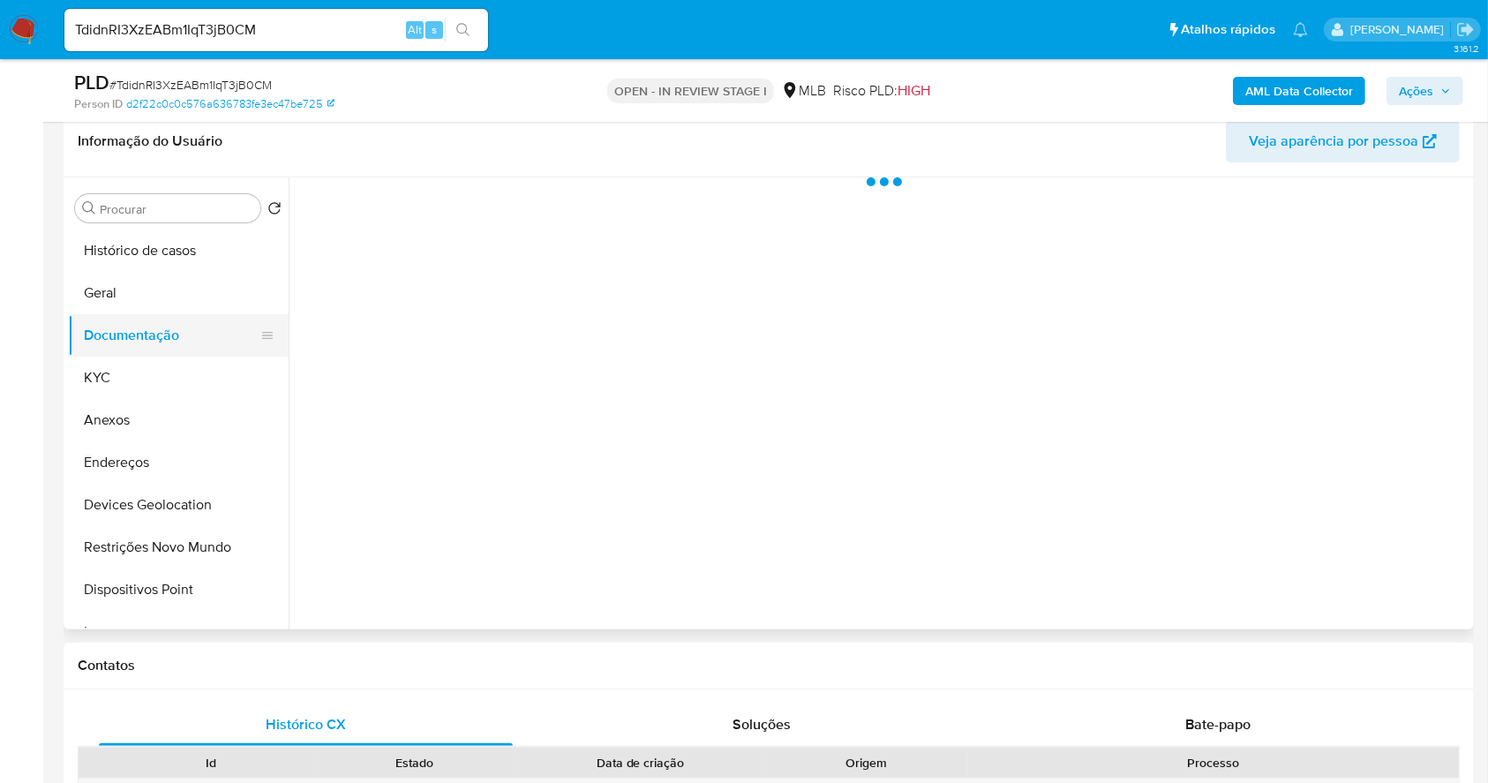
scroll to position [0, 0]
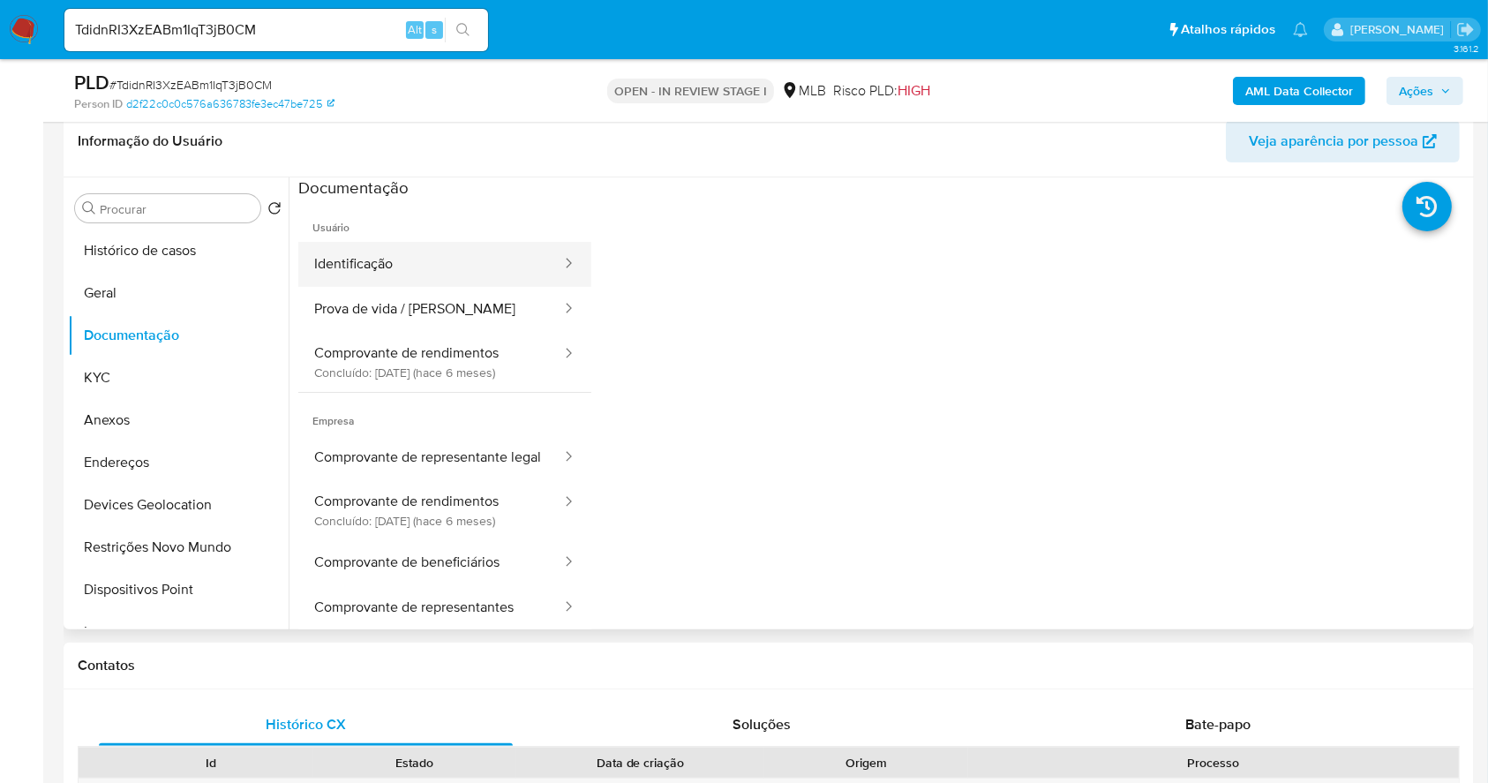
click at [433, 255] on button "Identificação" at bounding box center [430, 264] width 265 height 45
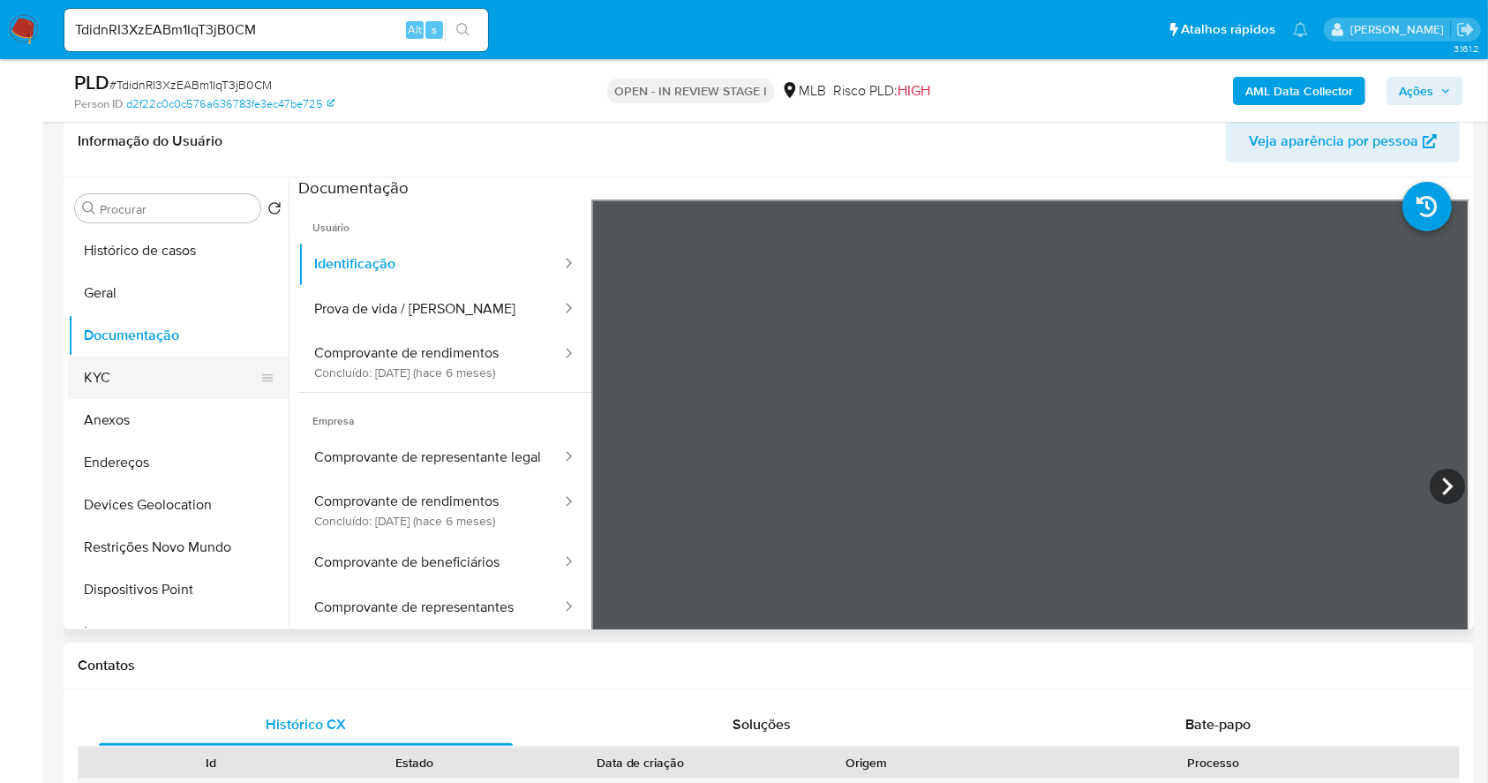
click at [174, 383] on button "KYC" at bounding box center [171, 377] width 206 height 42
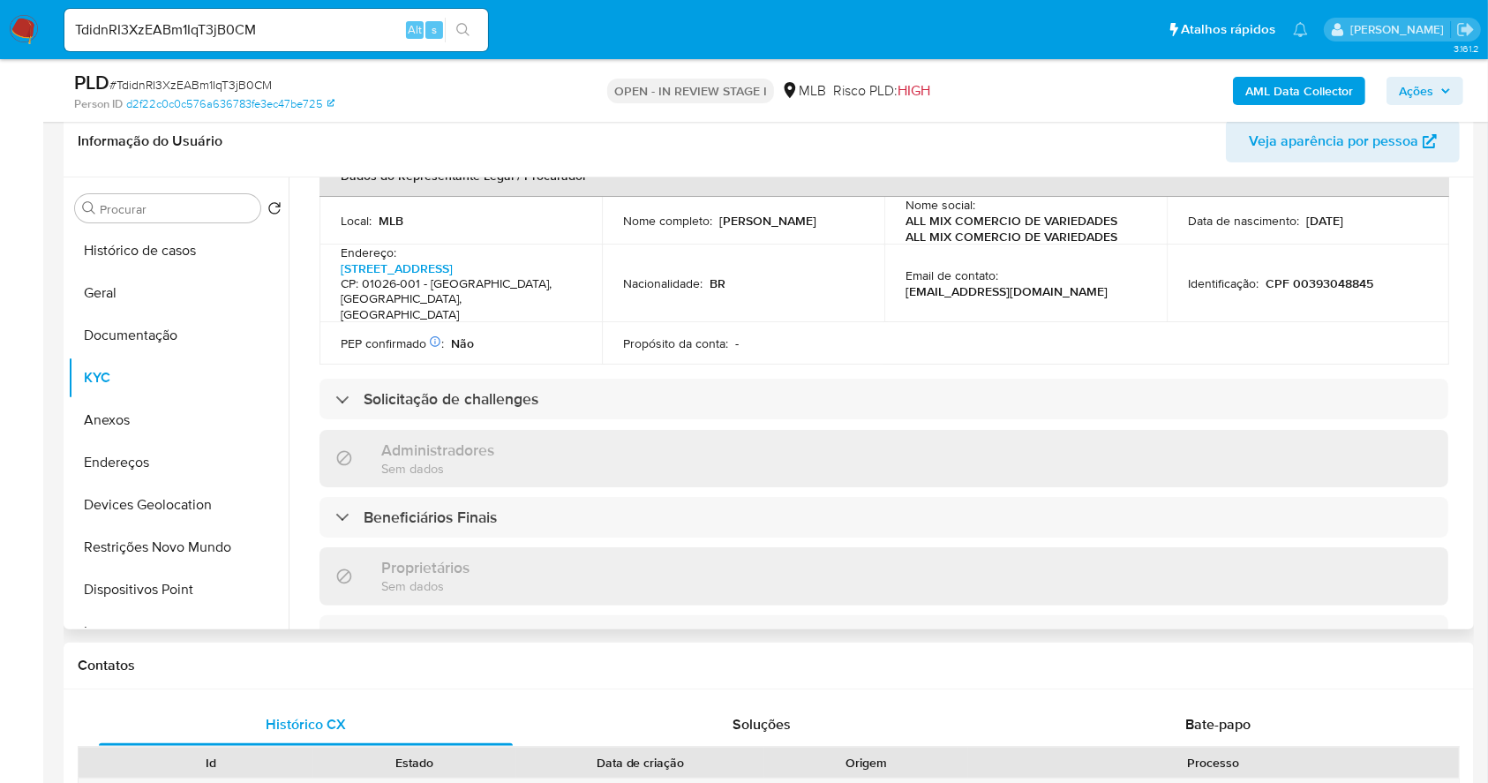
scroll to position [568, 0]
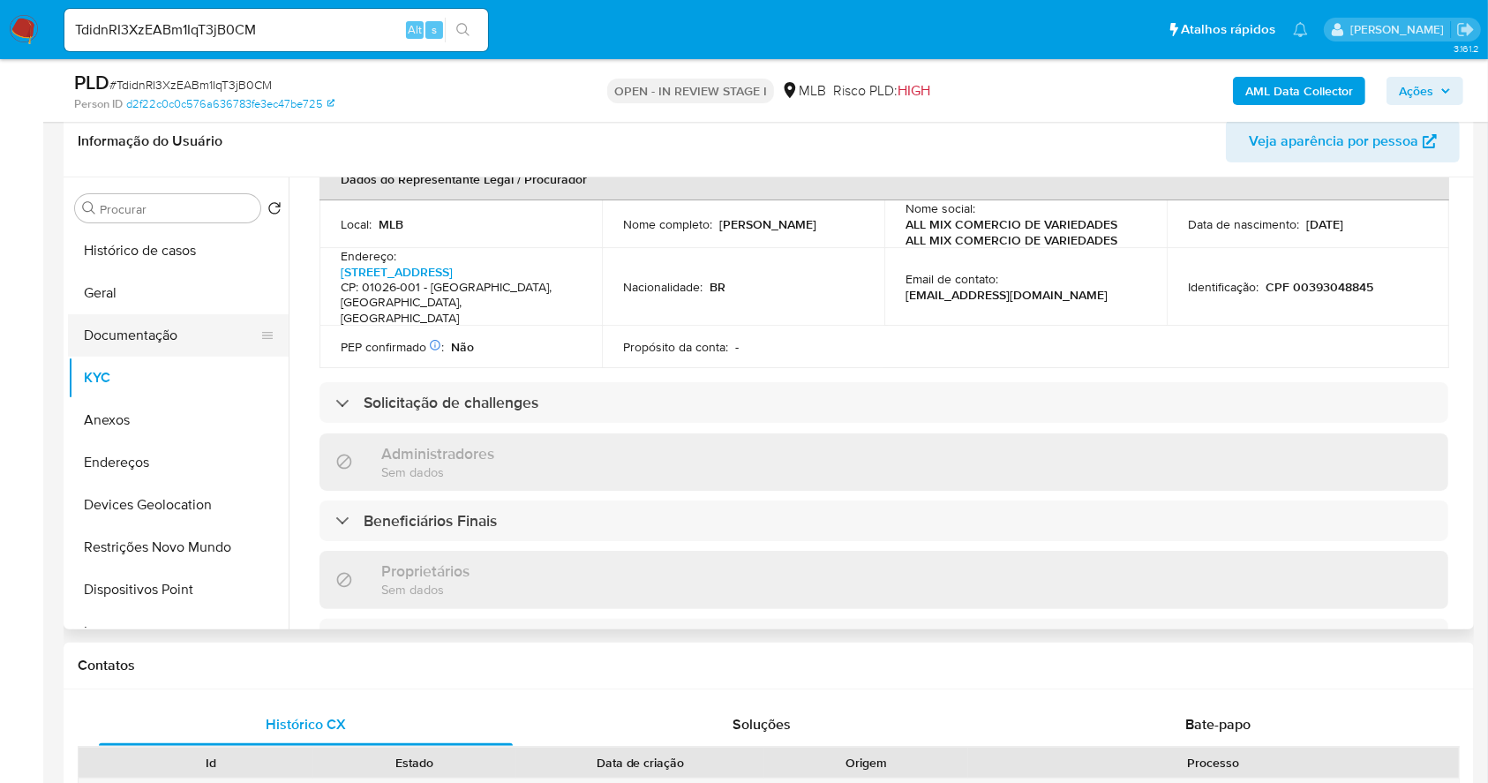
click at [164, 334] on button "Documentação" at bounding box center [171, 335] width 206 height 42
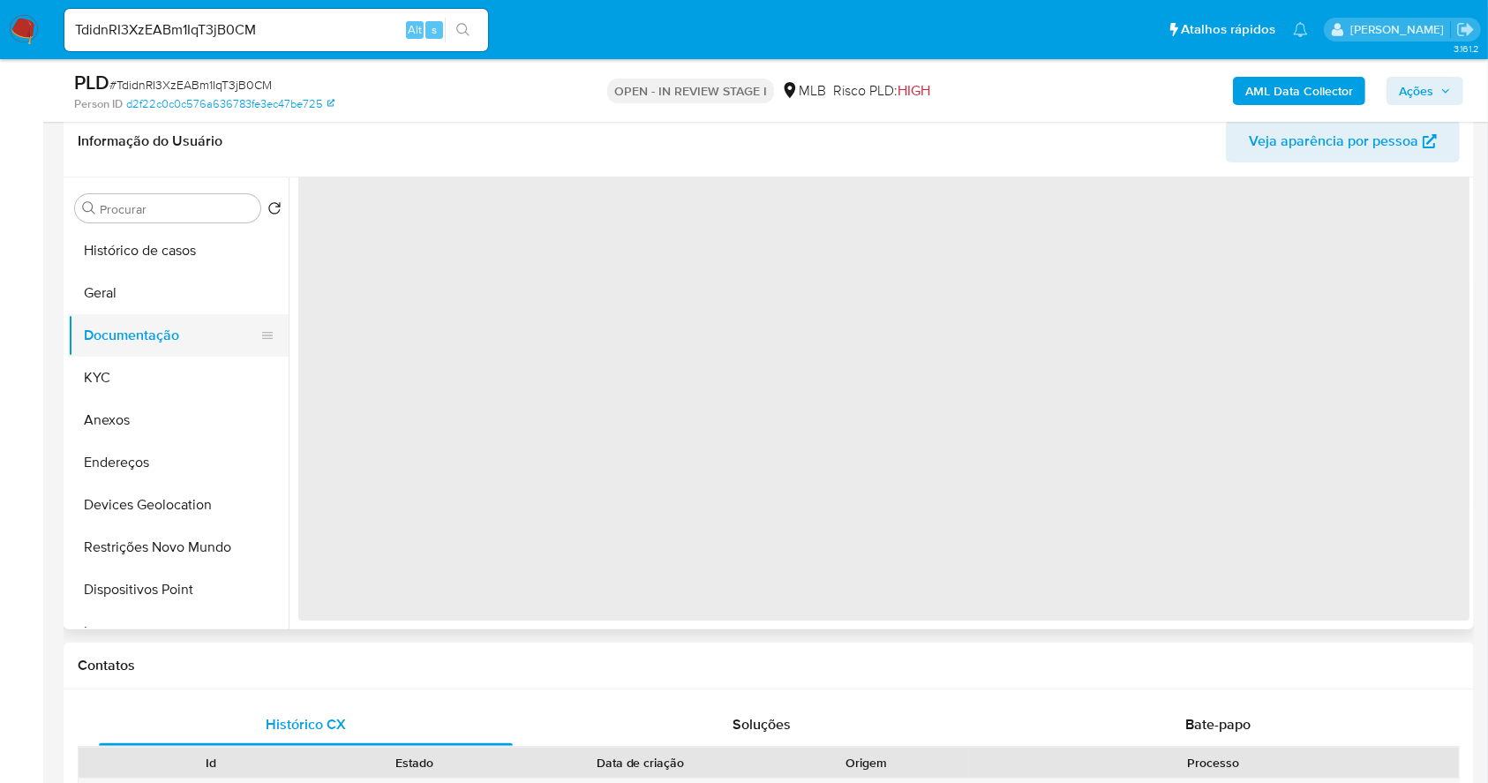
scroll to position [0, 0]
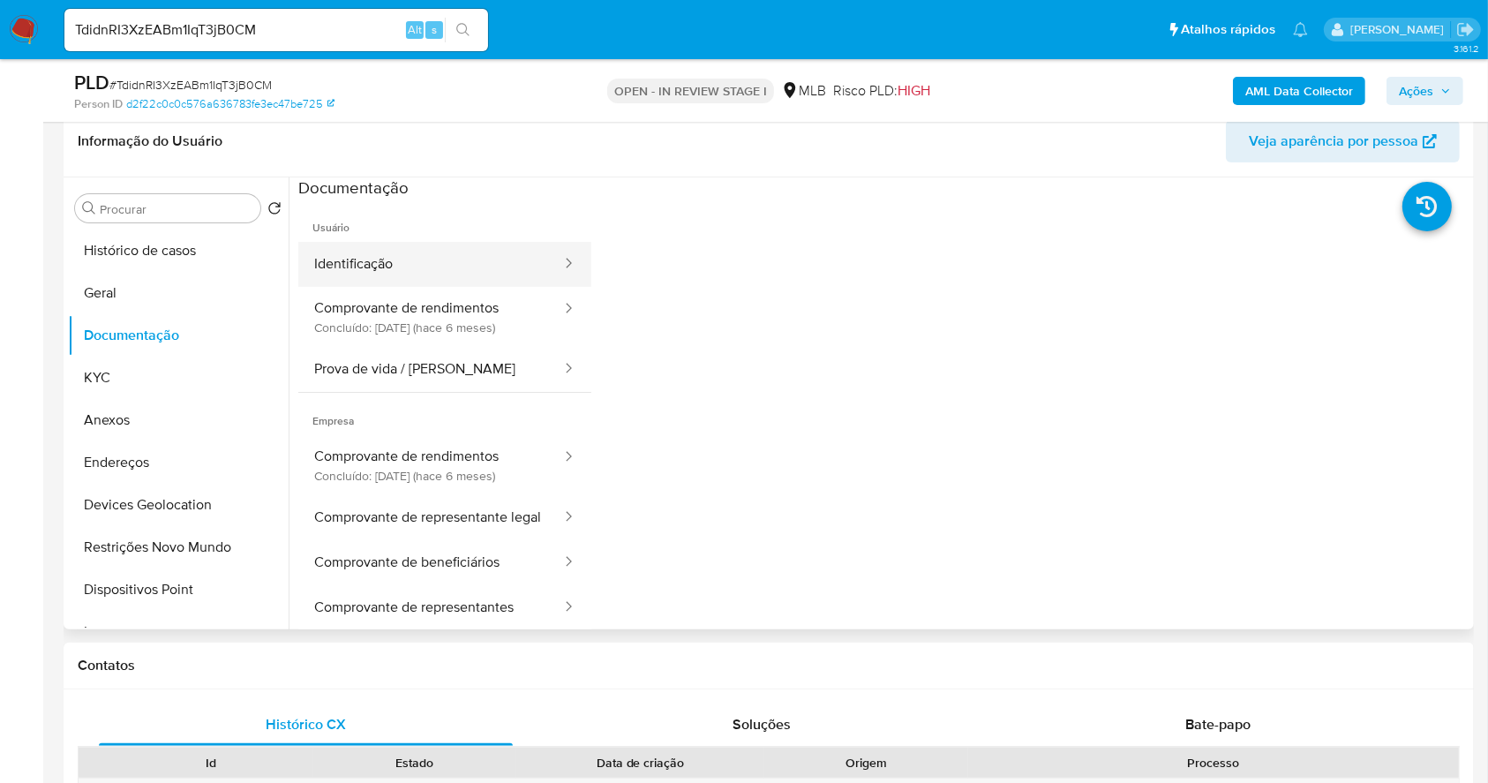
click at [399, 265] on button "Identificação" at bounding box center [430, 264] width 265 height 45
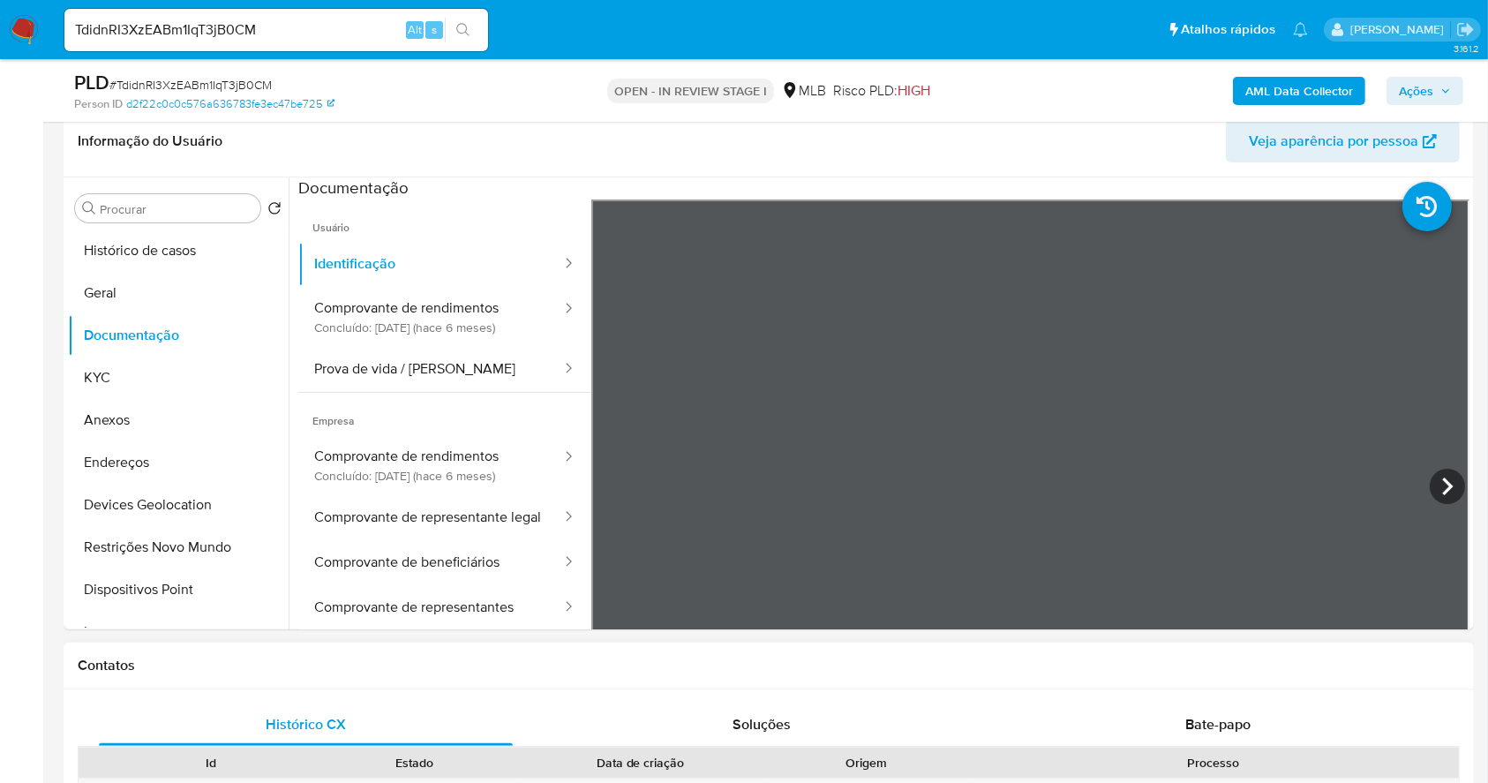
click at [124, 371] on button "KYC" at bounding box center [171, 377] width 206 height 42
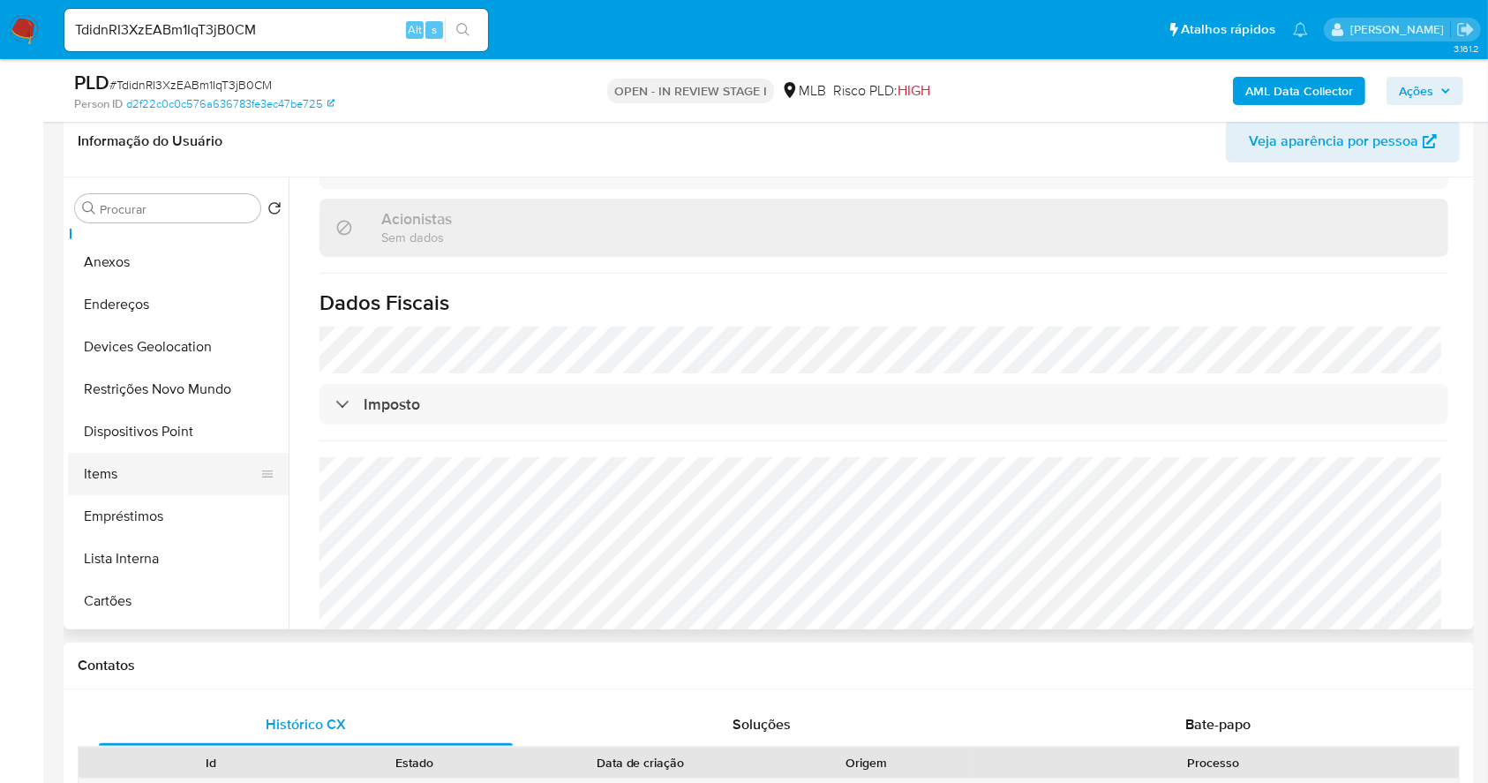
scroll to position [235, 0]
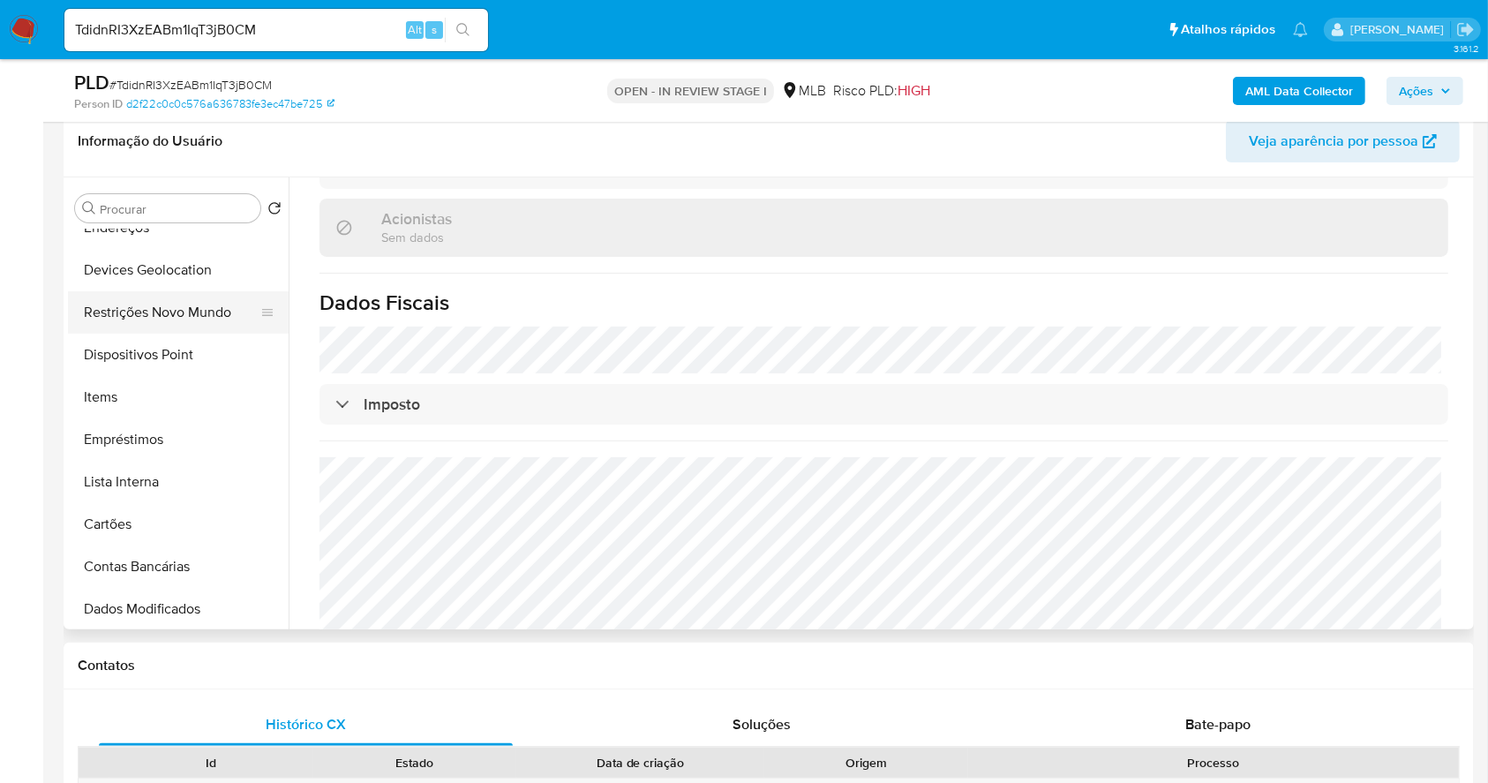
drag, startPoint x: 122, startPoint y: 406, endPoint x: 229, endPoint y: 309, distance: 144.3
click at [124, 402] on button "Items" at bounding box center [178, 397] width 221 height 42
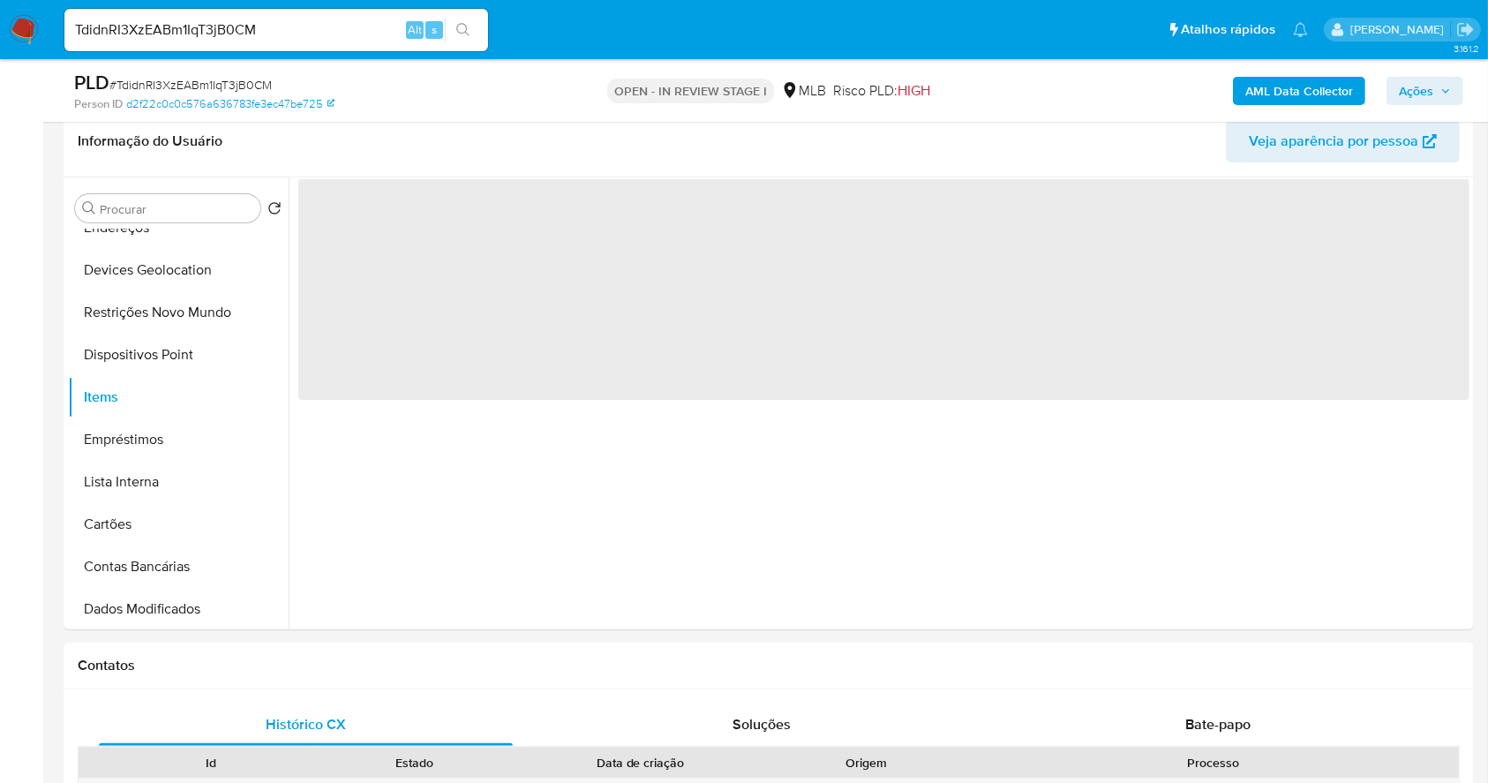
scroll to position [0, 0]
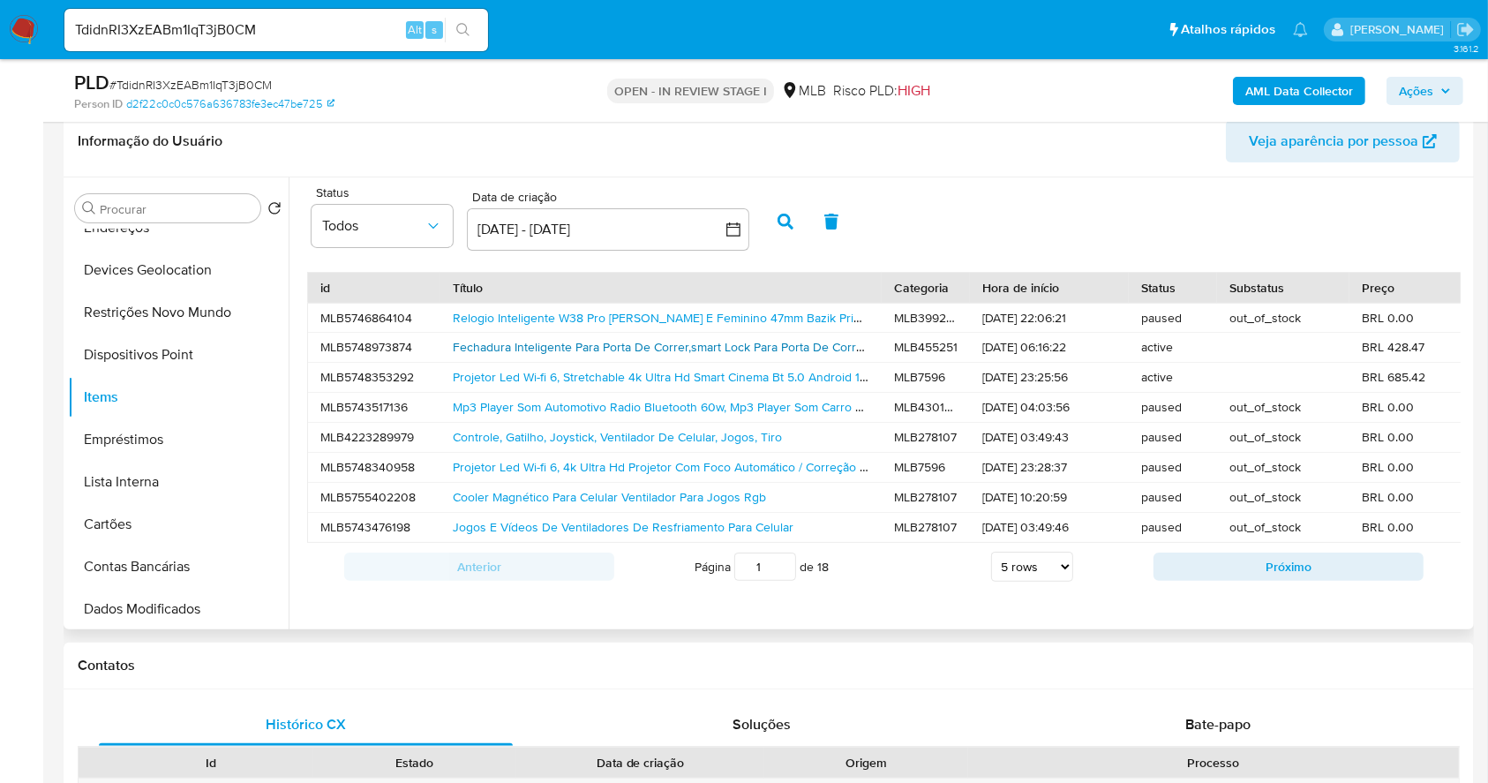
click at [630, 351] on link "Fechadura Inteligente Para Porta De Correr,smart Lock Para Porta De Correr,fech…" at bounding box center [1010, 347] width 1114 height 18
click at [1265, 581] on button "Próximo" at bounding box center [1288, 566] width 270 height 28
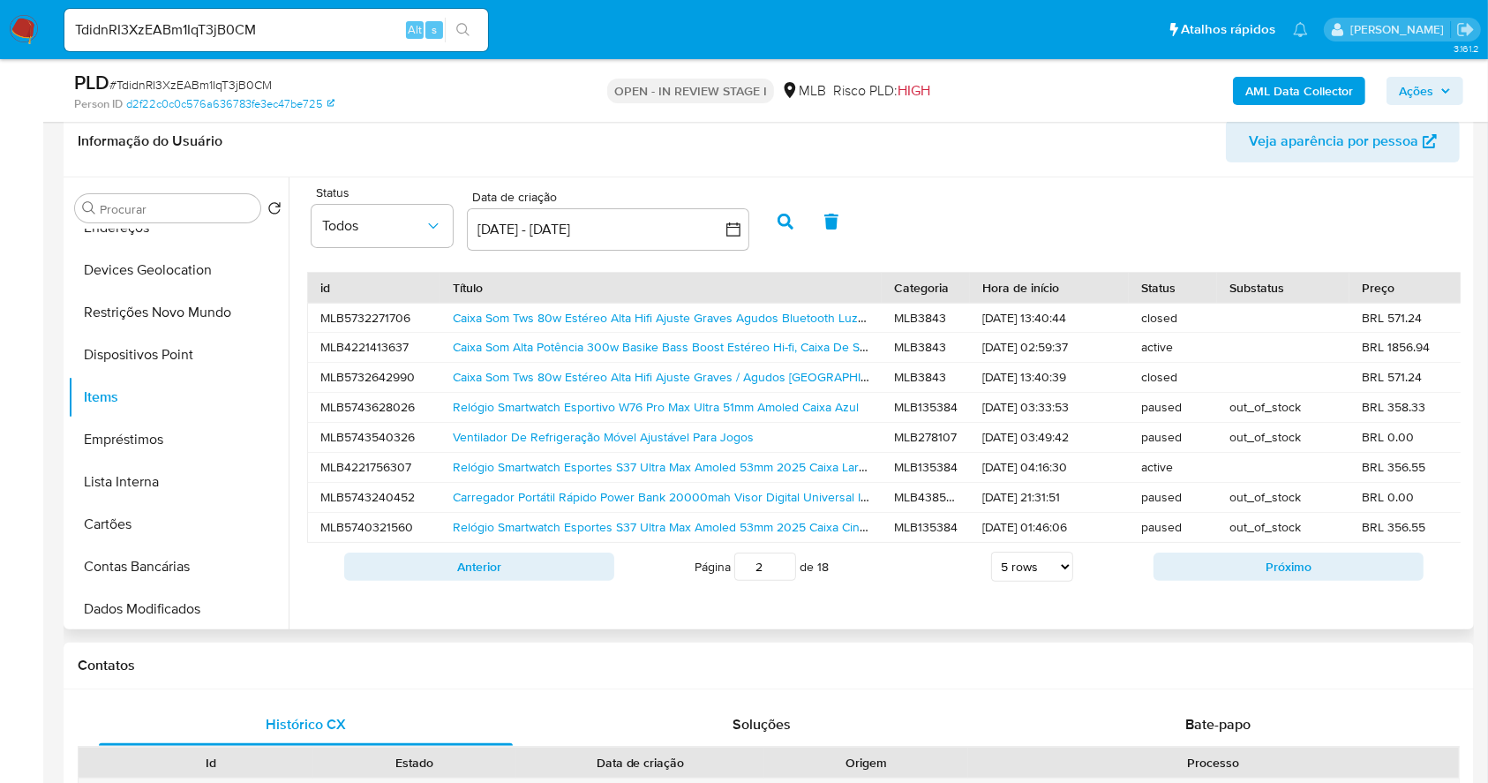
click at [1265, 581] on button "Próximo" at bounding box center [1288, 566] width 270 height 28
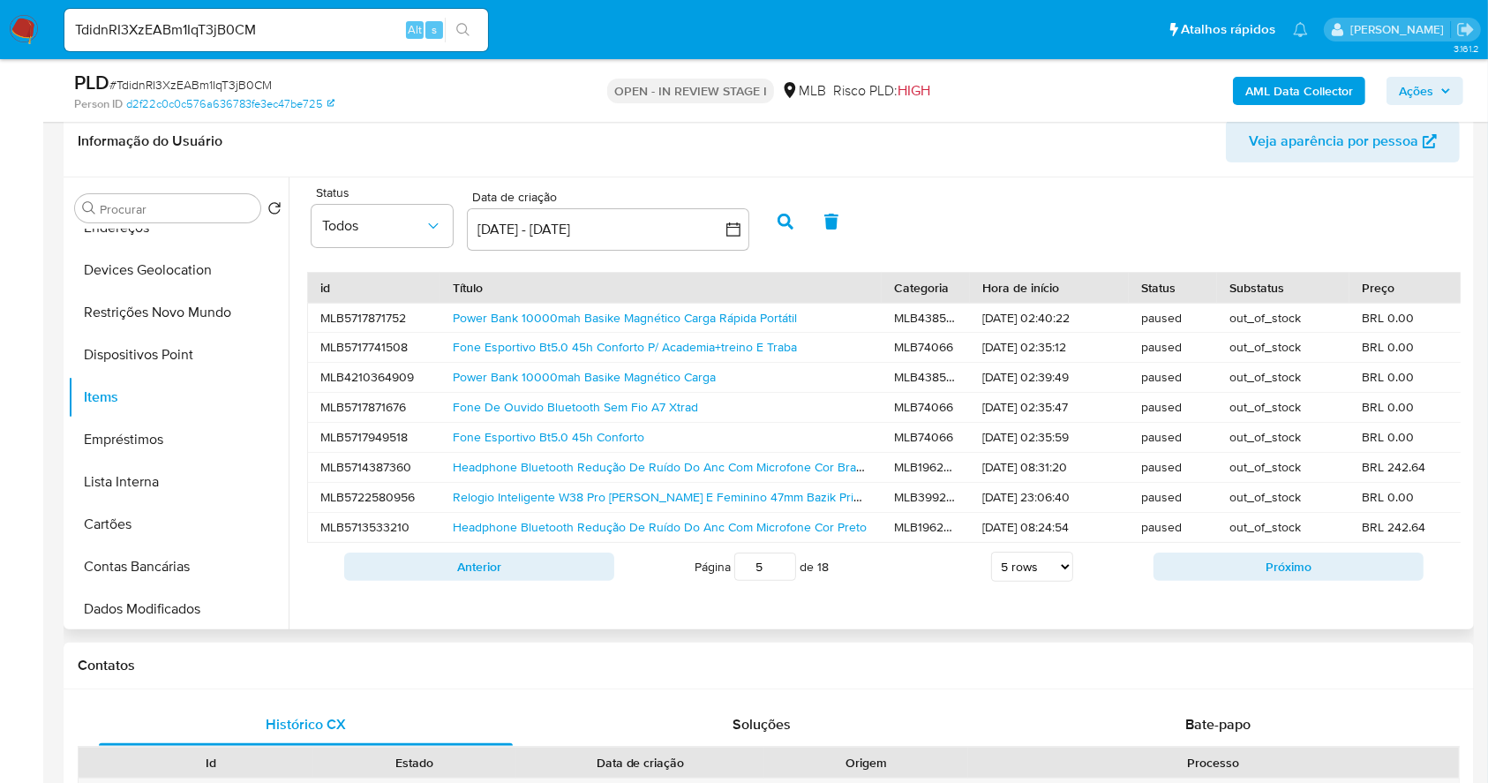
click at [1265, 581] on button "Próximo" at bounding box center [1288, 566] width 270 height 28
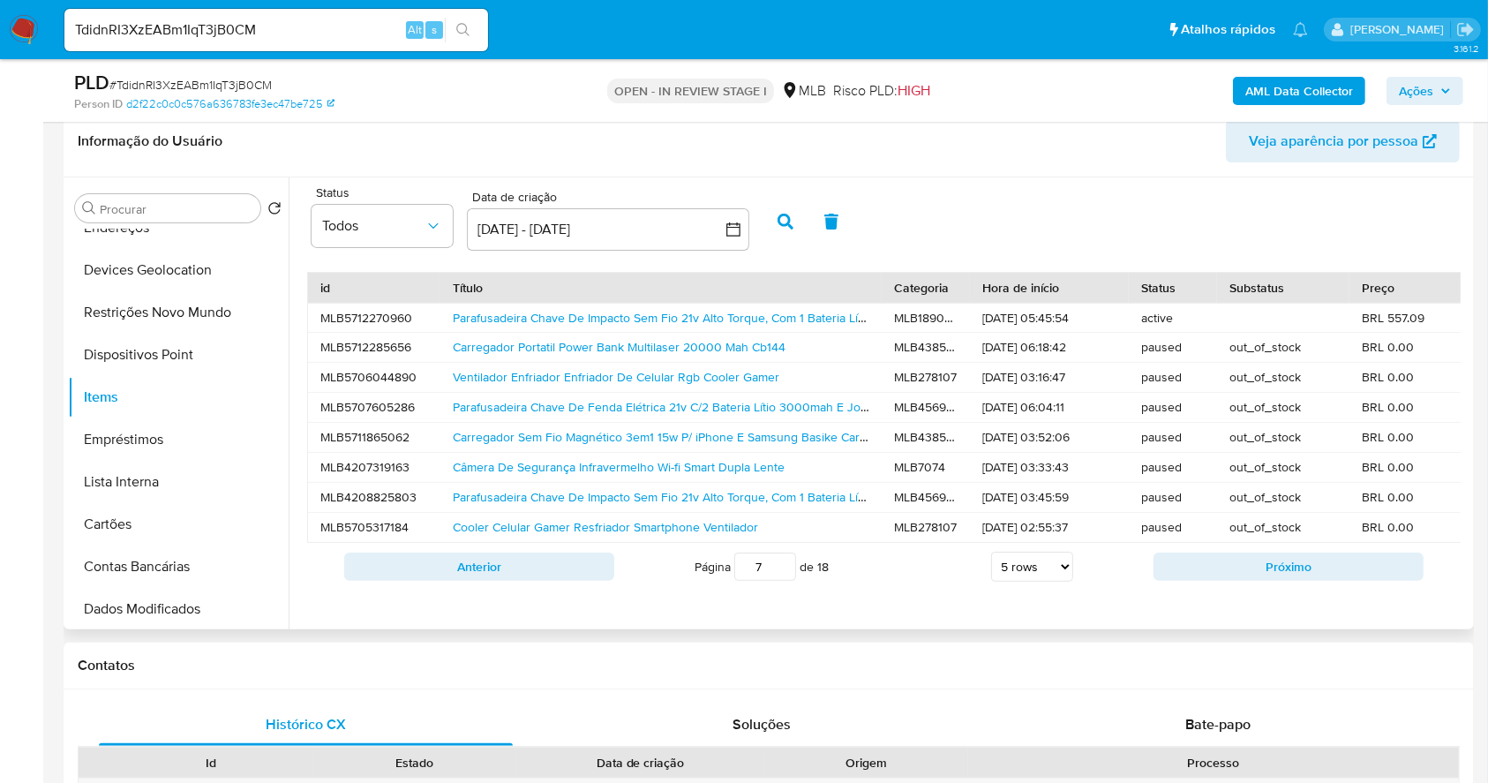
click at [1265, 581] on button "Próximo" at bounding box center [1288, 566] width 270 height 28
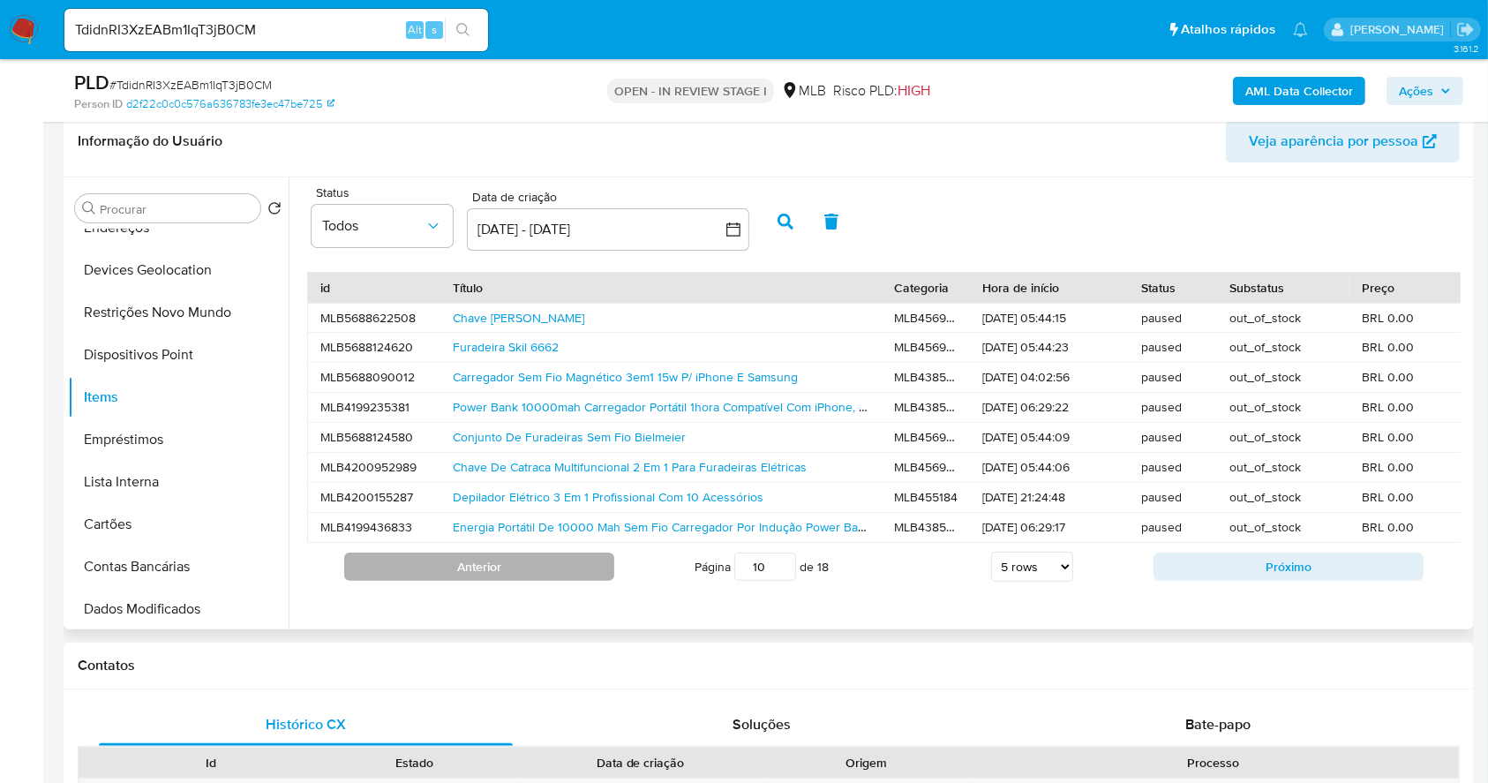
click at [508, 581] on button "Anterior" at bounding box center [479, 566] width 270 height 28
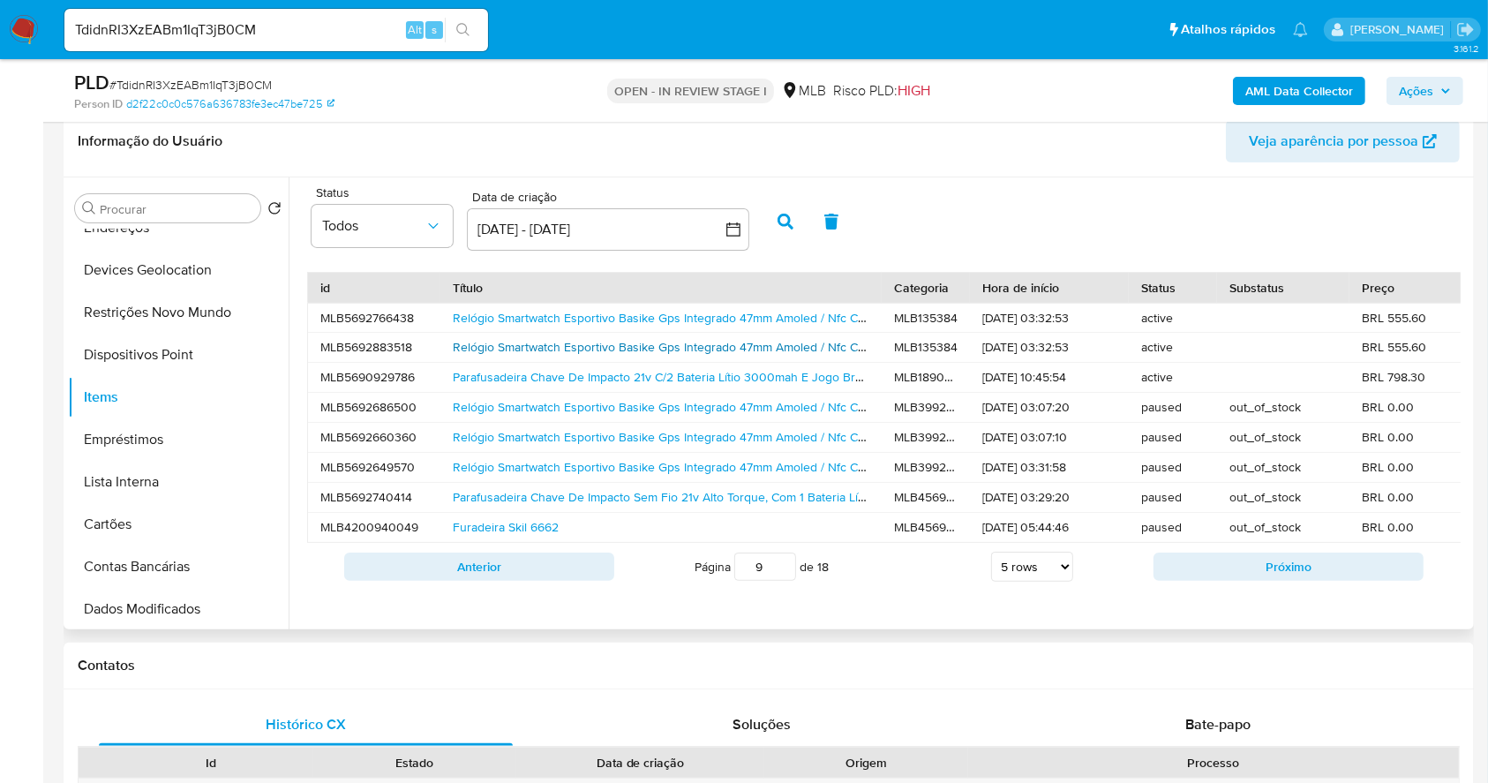
click at [559, 349] on link "Relógio Smartwatch Esportivo Basike Gps Integrado 47mm Amoled / Nfc Controle De…" at bounding box center [981, 347] width 1056 height 18
click at [1415, 92] on span "Ações" at bounding box center [1416, 91] width 34 height 28
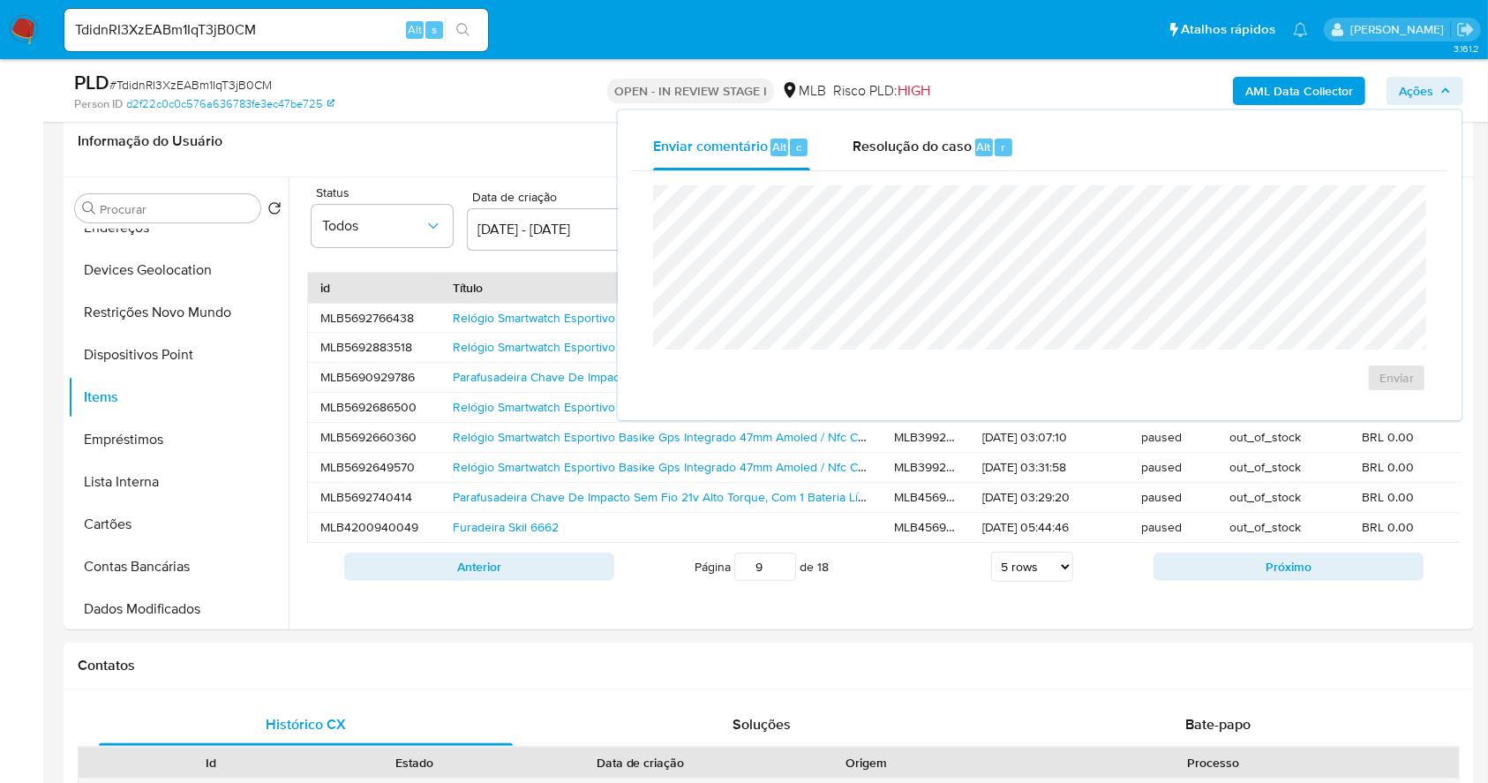
drag, startPoint x: 964, startPoint y: 151, endPoint x: 954, endPoint y: 180, distance: 31.0
click at [962, 151] on span "Resolução do caso" at bounding box center [911, 146] width 119 height 20
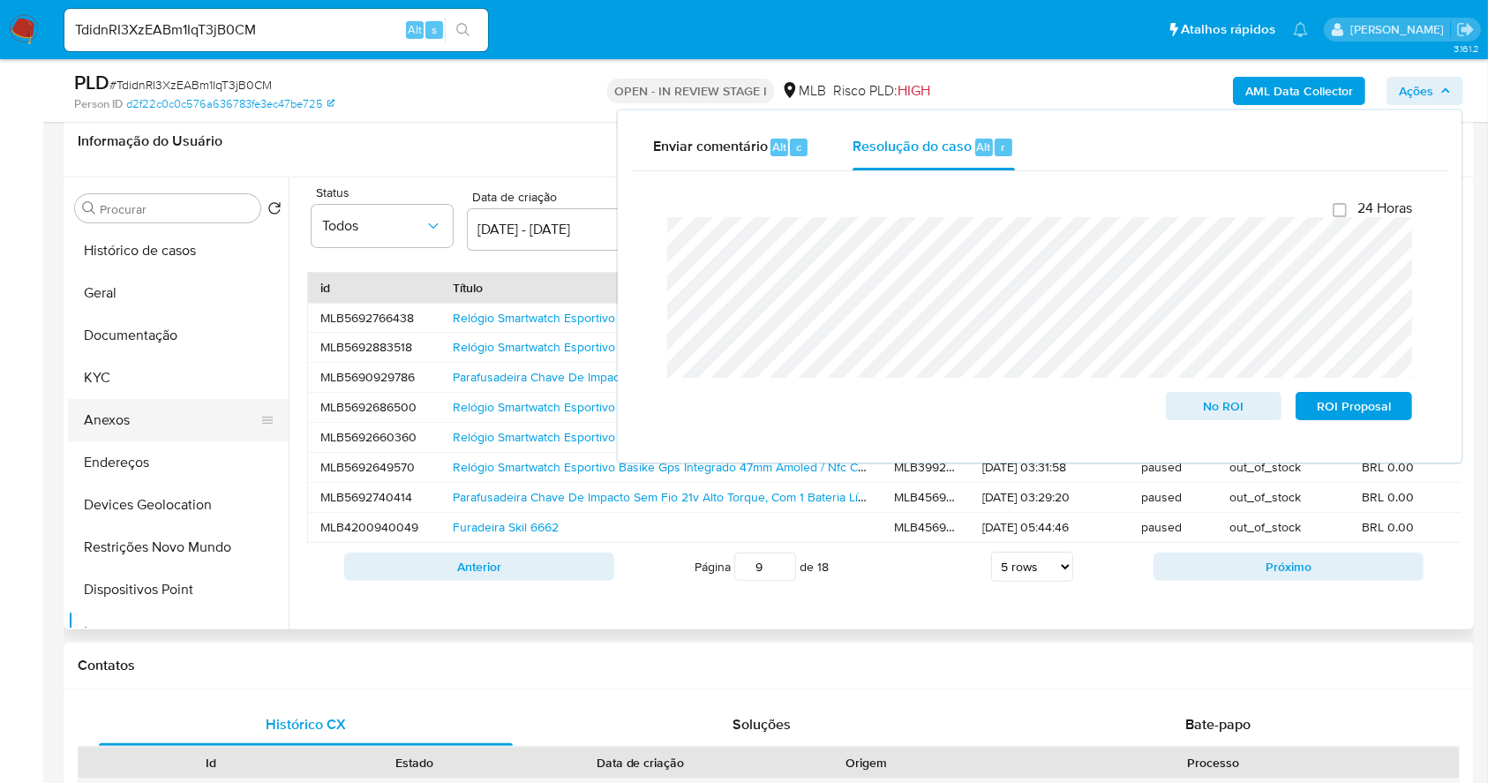
click at [165, 413] on button "Anexos" at bounding box center [171, 420] width 206 height 42
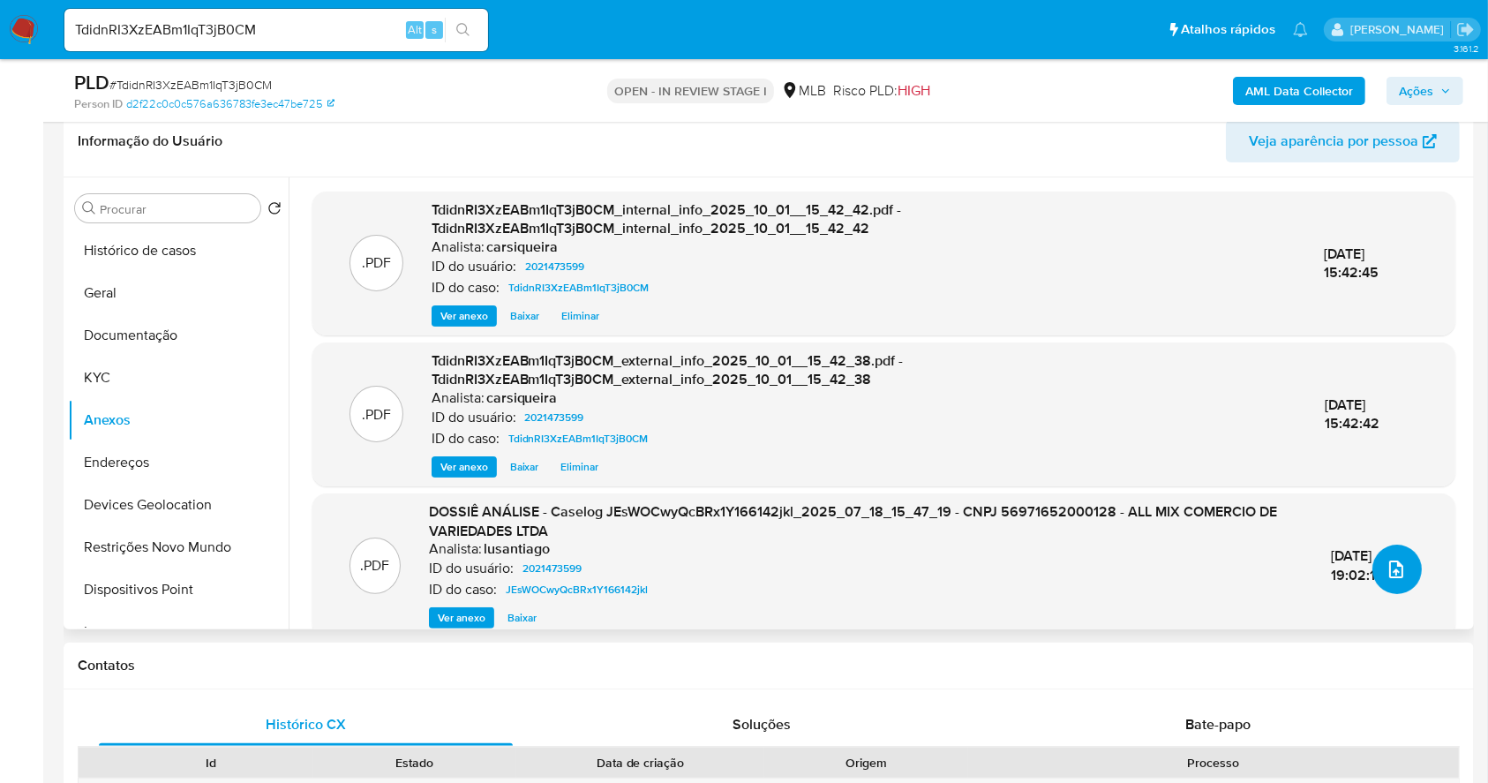
click at [1399, 574] on span "upload-file" at bounding box center [1395, 569] width 21 height 21
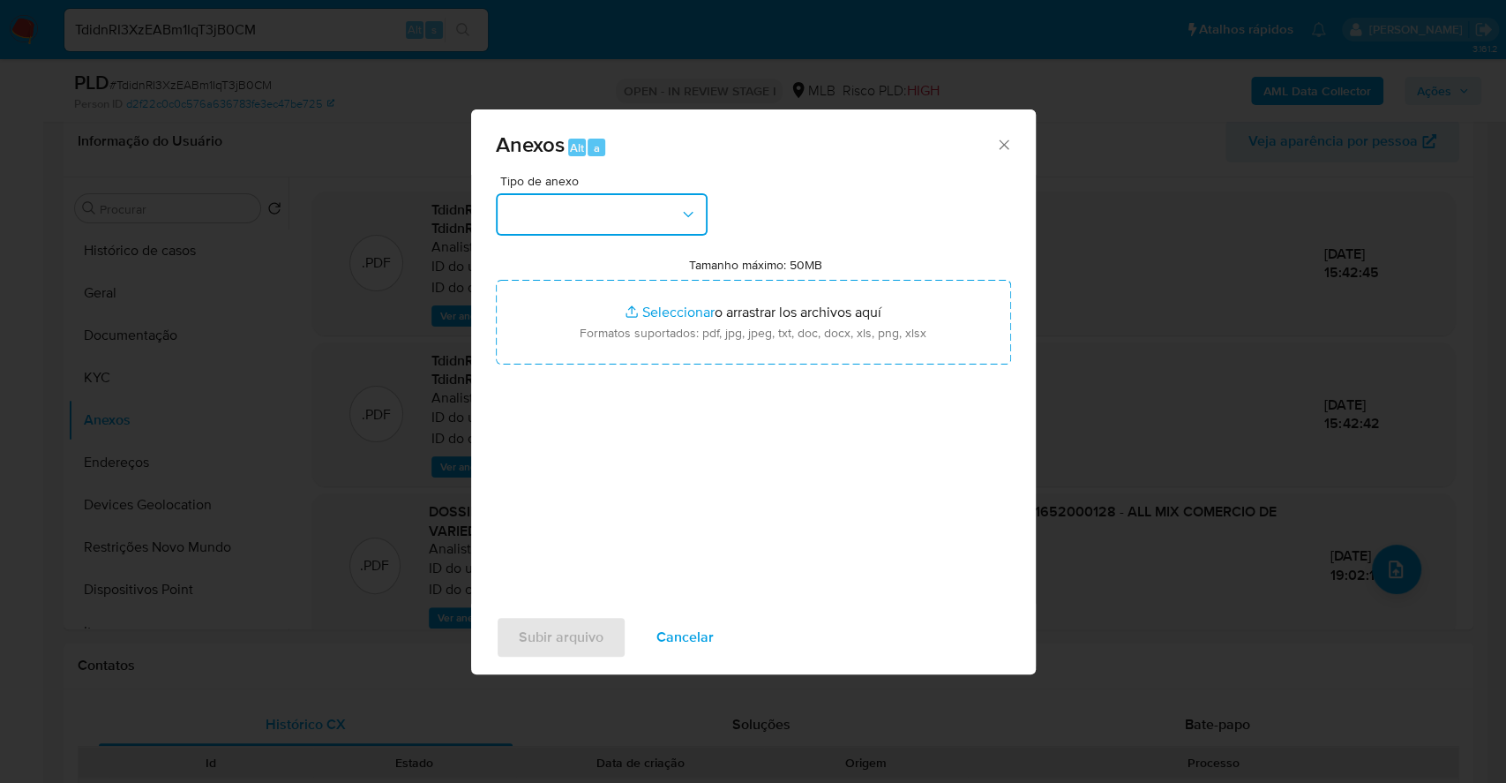
click at [586, 223] on button "button" at bounding box center [602, 214] width 212 height 42
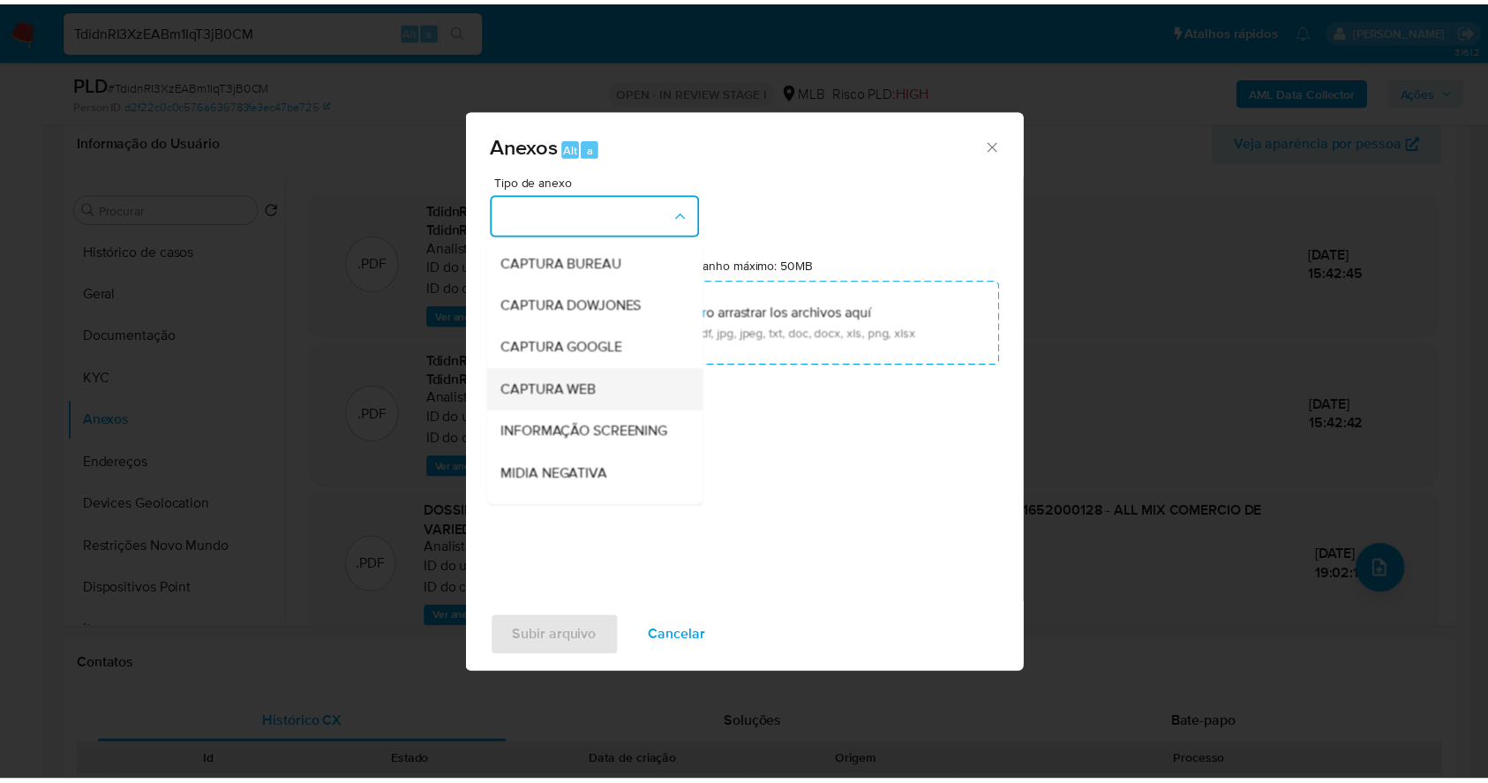
scroll to position [271, 0]
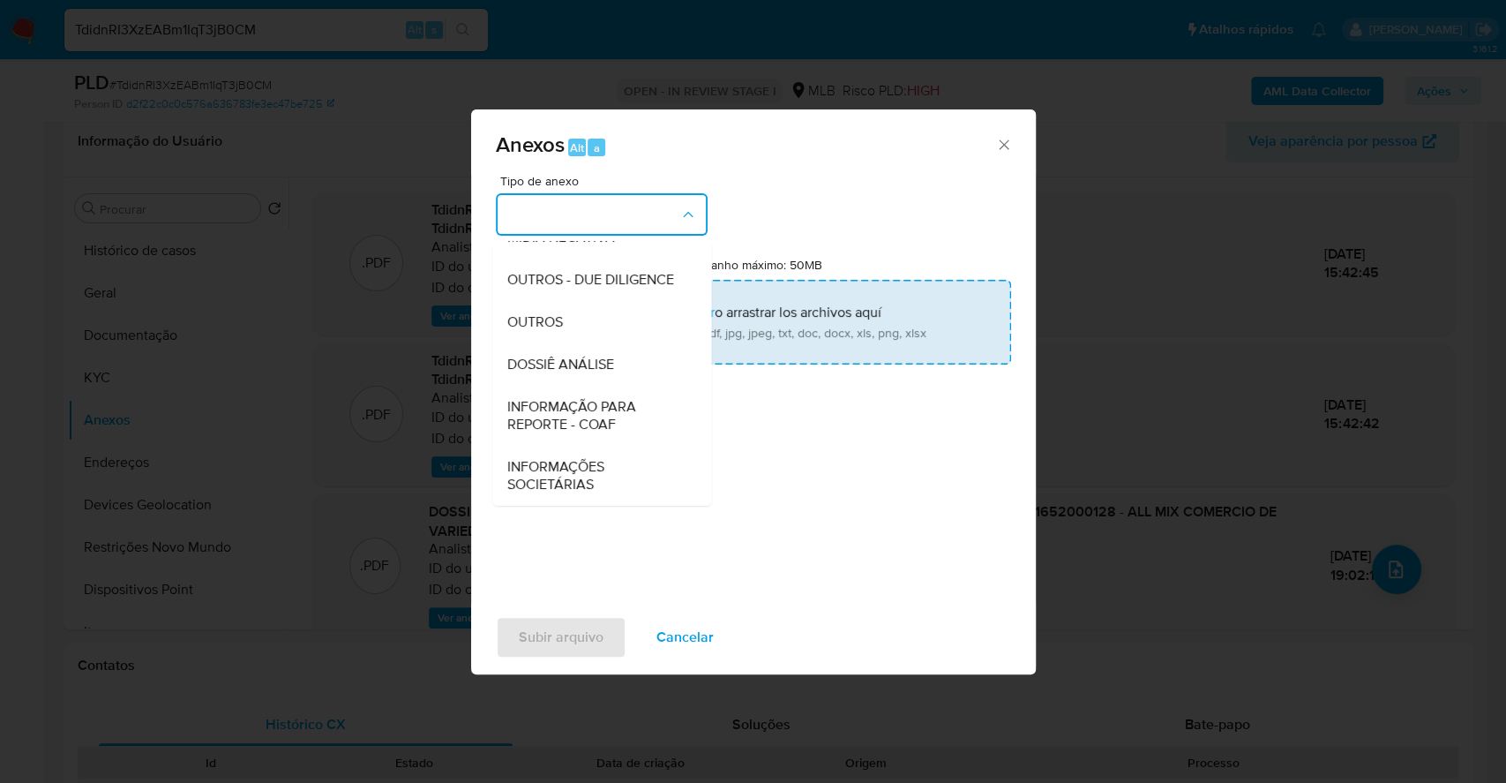
drag, startPoint x: 550, startPoint y: 314, endPoint x: 586, endPoint y: 317, distance: 36.3
click at [549, 314] on span "OUTROS" at bounding box center [535, 322] width 56 height 18
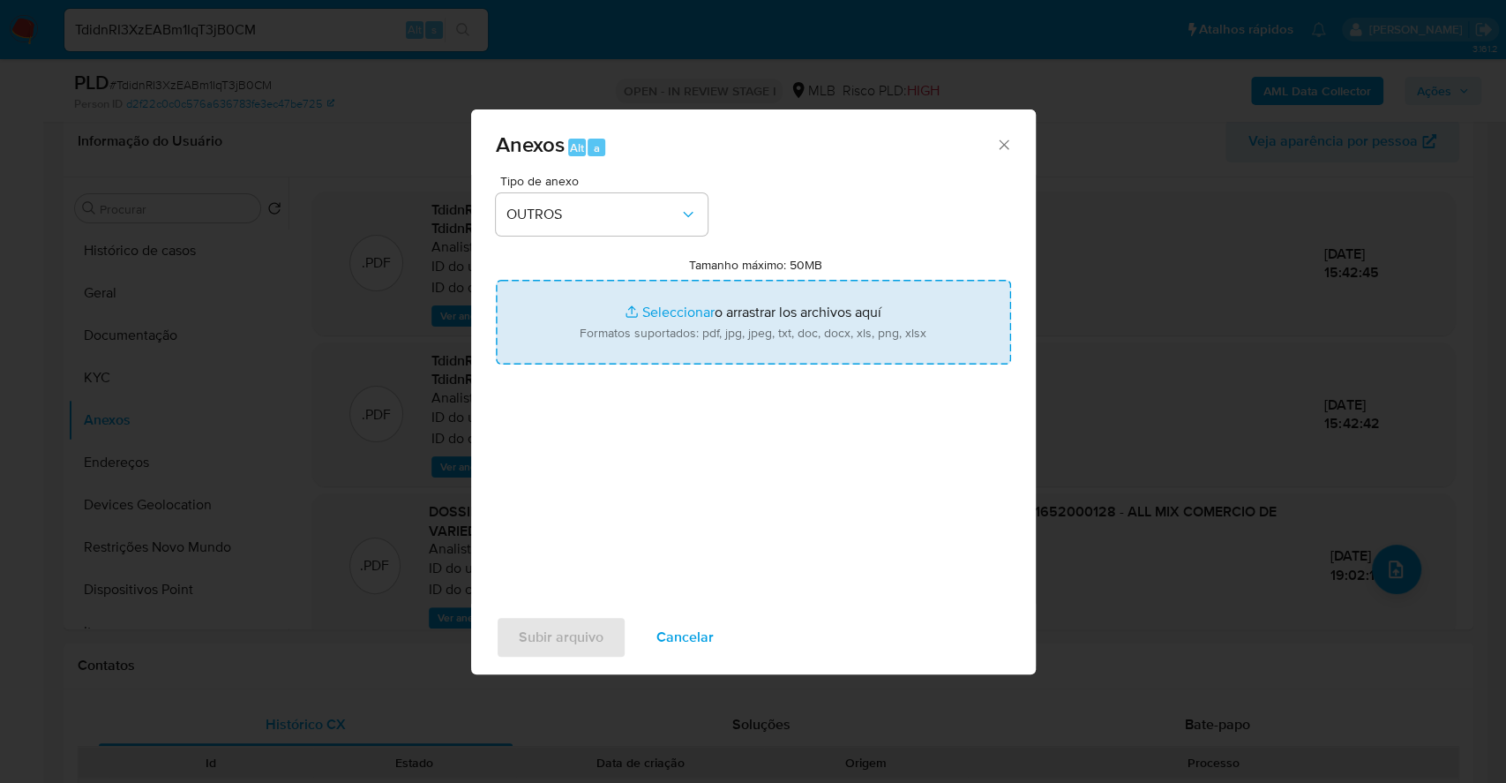
click at [639, 308] on input "Tamanho máximo: 50MB Seleccionar archivos" at bounding box center [753, 322] width 515 height 85
type input "C:\fakepath\Mulan 2021473599_2025_10_01_13_45_57.xlsx"
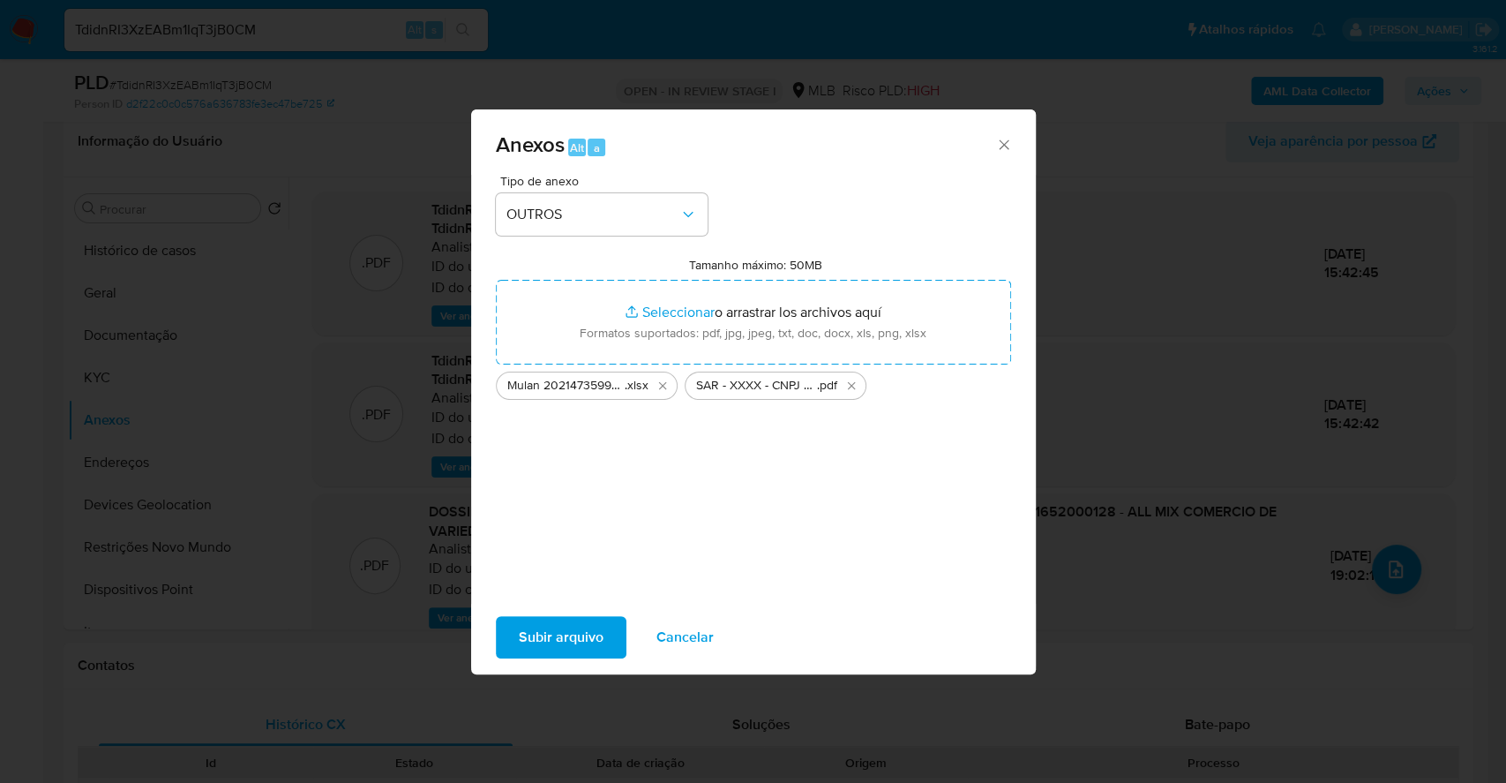
click at [579, 631] on span "Subir arquivo" at bounding box center [561, 637] width 85 height 39
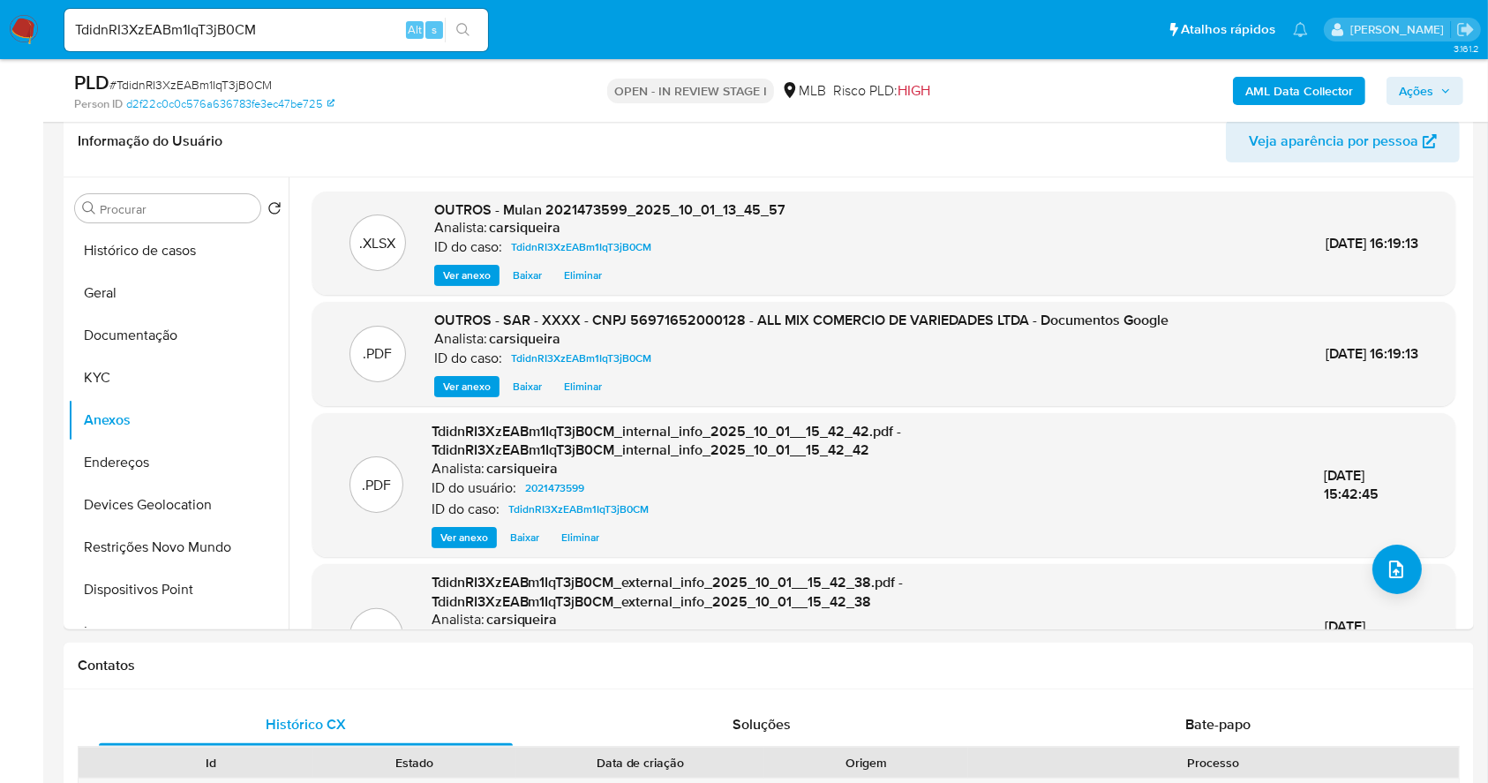
click at [1444, 95] on icon "button" at bounding box center [1445, 91] width 11 height 11
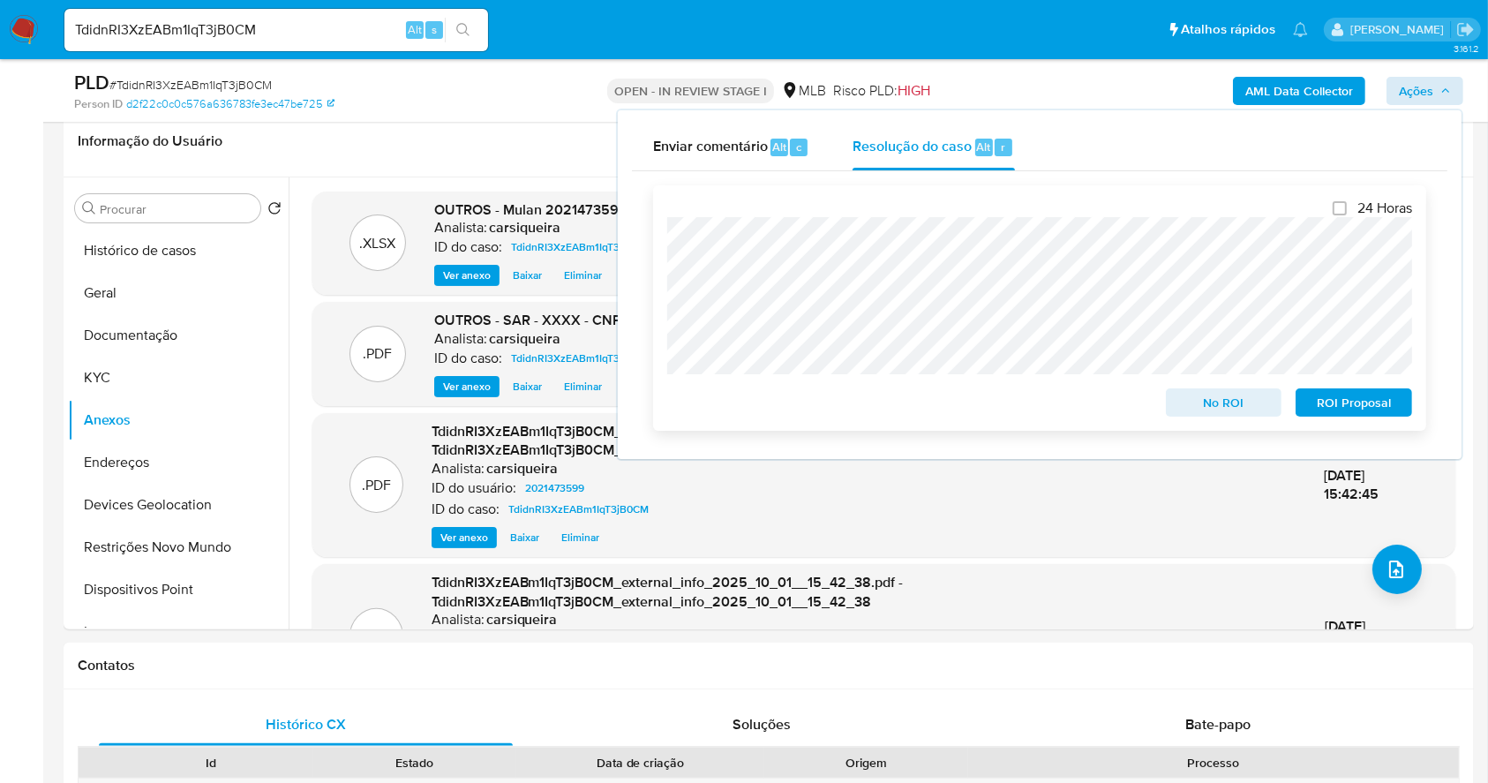
click at [1374, 402] on span "ROI Proposal" at bounding box center [1354, 402] width 92 height 25
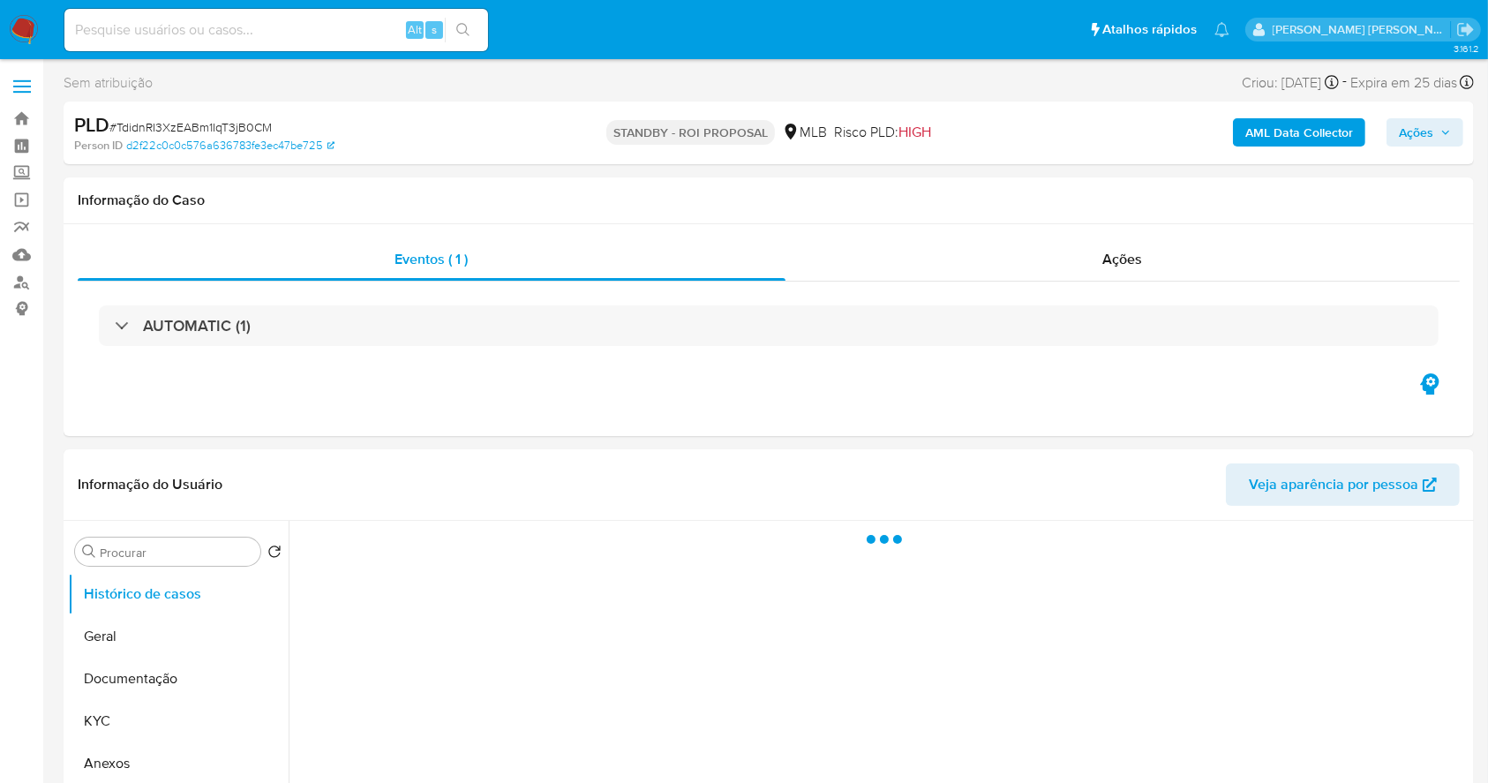
select select "10"
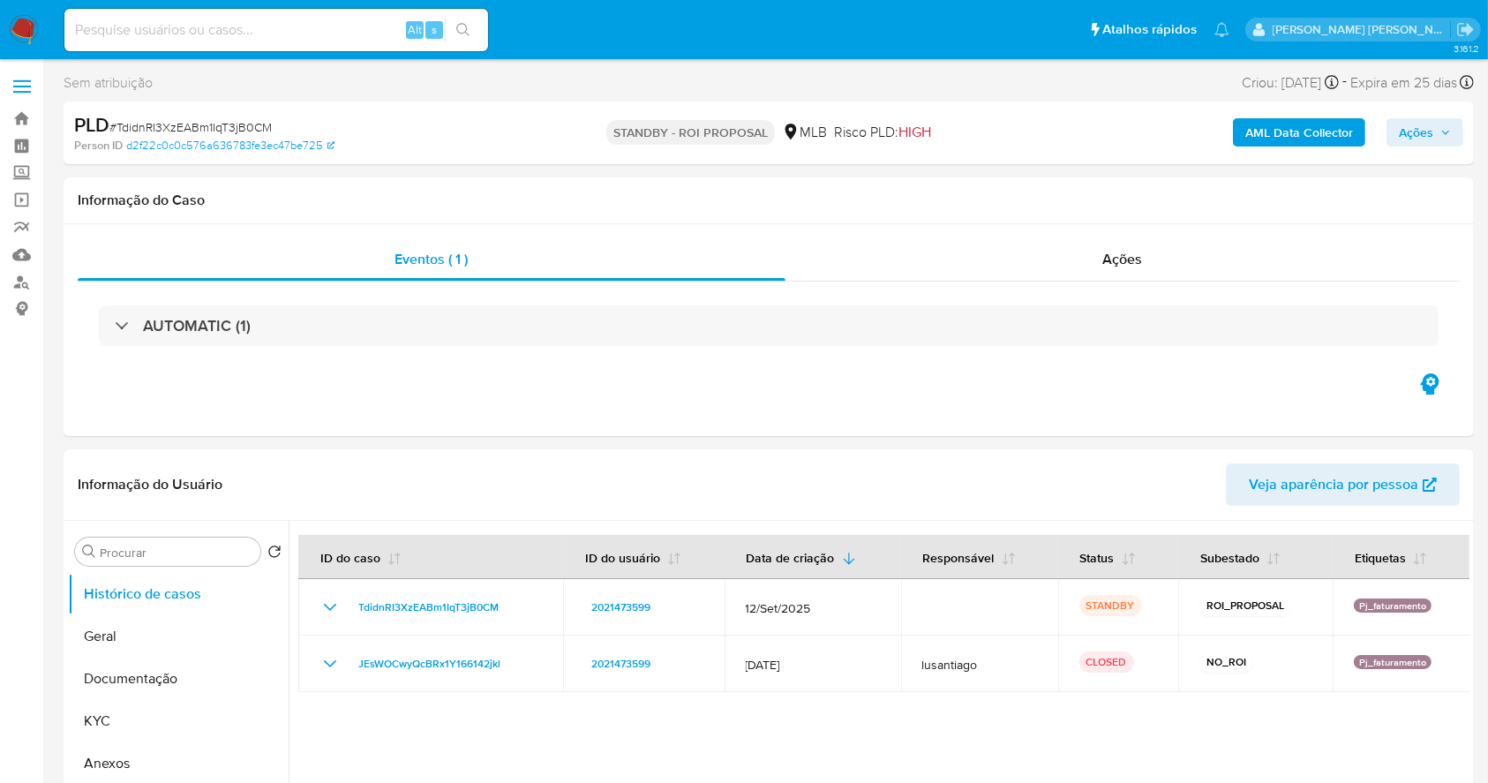
click at [219, 121] on span "# TdidnRI3XzEABm1IqT3jB0CM" at bounding box center [190, 127] width 162 height 18
copy span "TdidnRI3XzEABm1IqT3jB0CM"
drag, startPoint x: 1422, startPoint y: 134, endPoint x: 1425, endPoint y: 147, distance: 13.5
click at [1418, 136] on span "Ações" at bounding box center [1416, 132] width 34 height 28
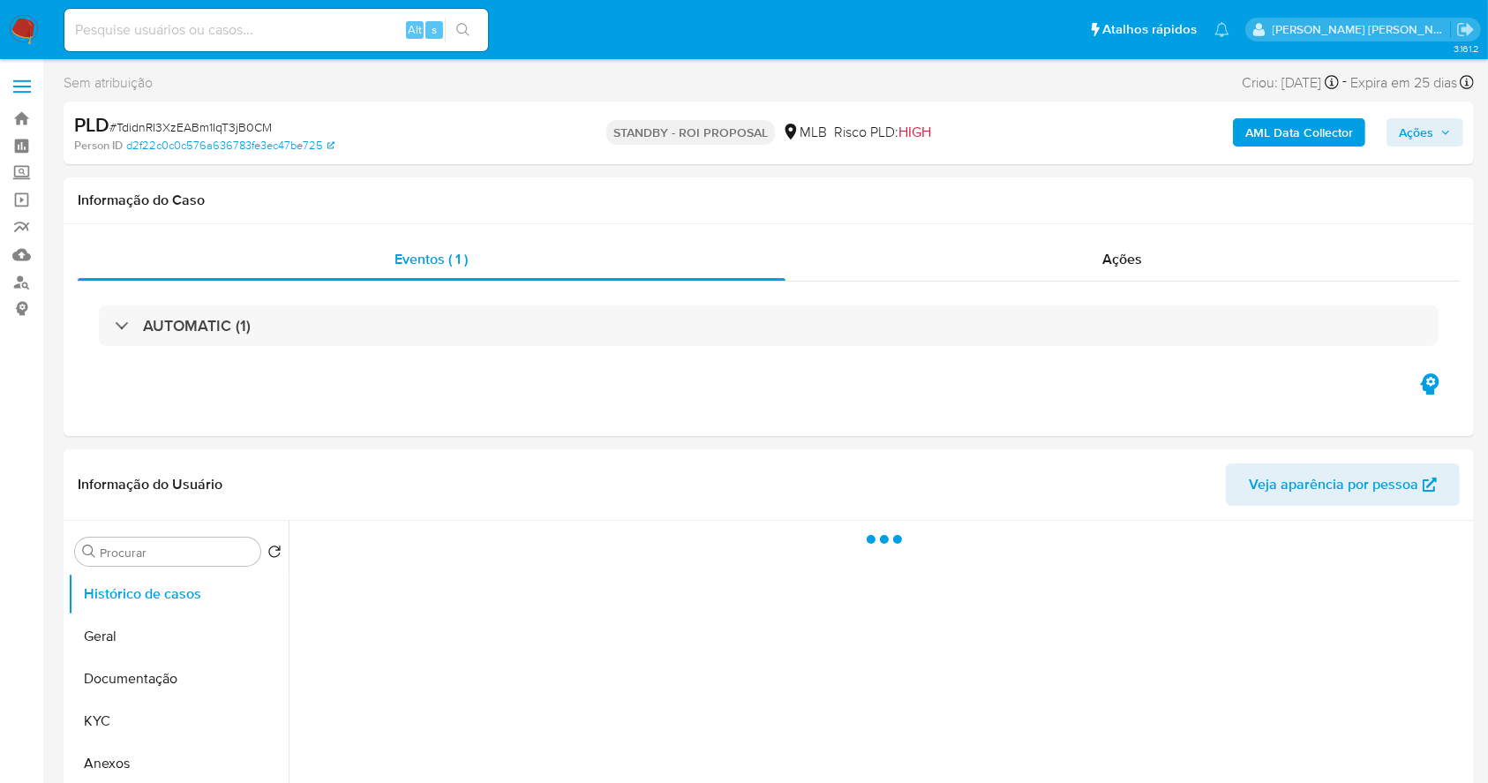
select select "10"
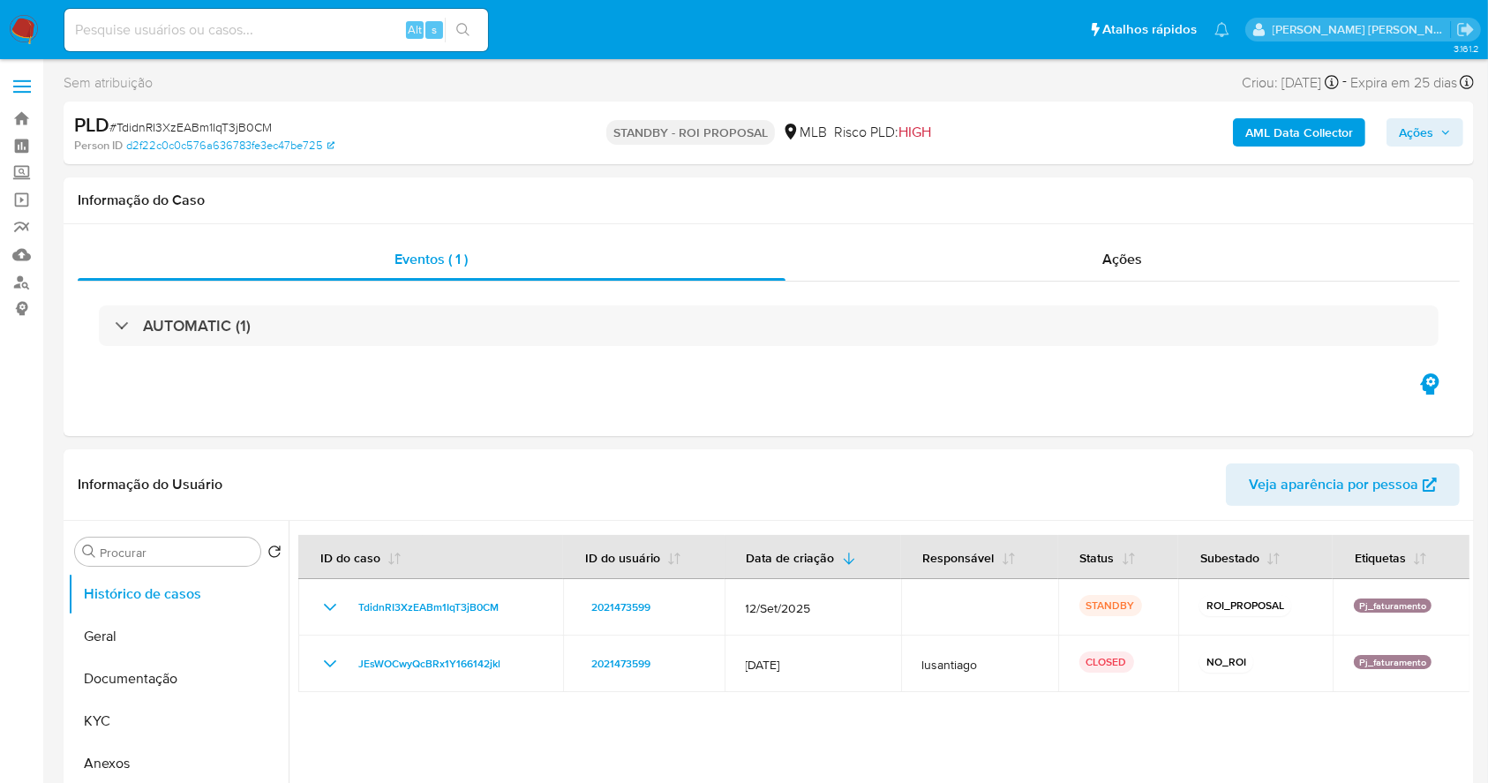
click at [20, 34] on img at bounding box center [24, 30] width 30 height 30
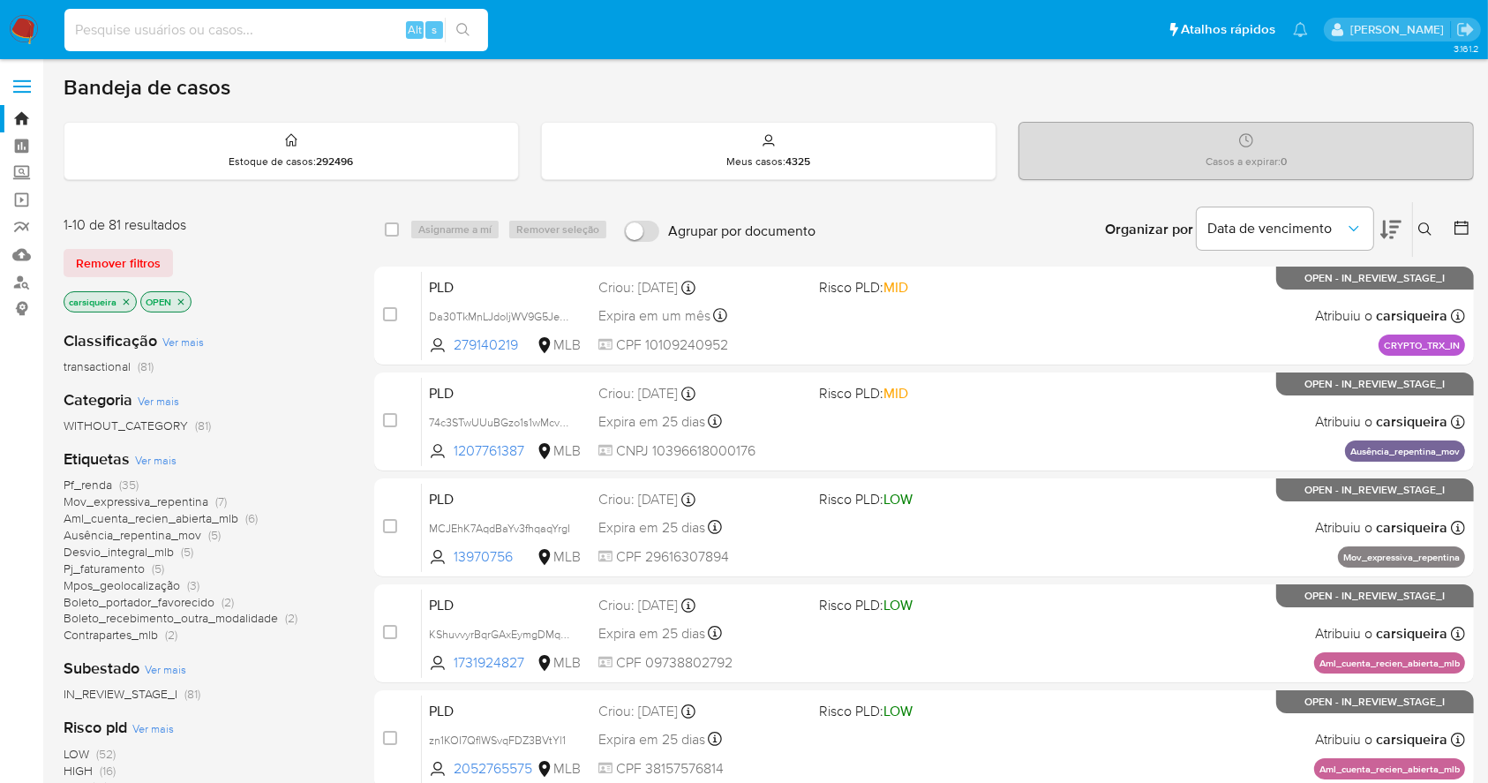
click at [220, 36] on input at bounding box center [276, 30] width 424 height 23
paste input "SXqEvGhJRZdVACVx3sT6OBJq"
type input "SXqEvGhJRZdVACVx3sT6OBJq"
click at [480, 25] on button "search-icon" at bounding box center [463, 30] width 36 height 25
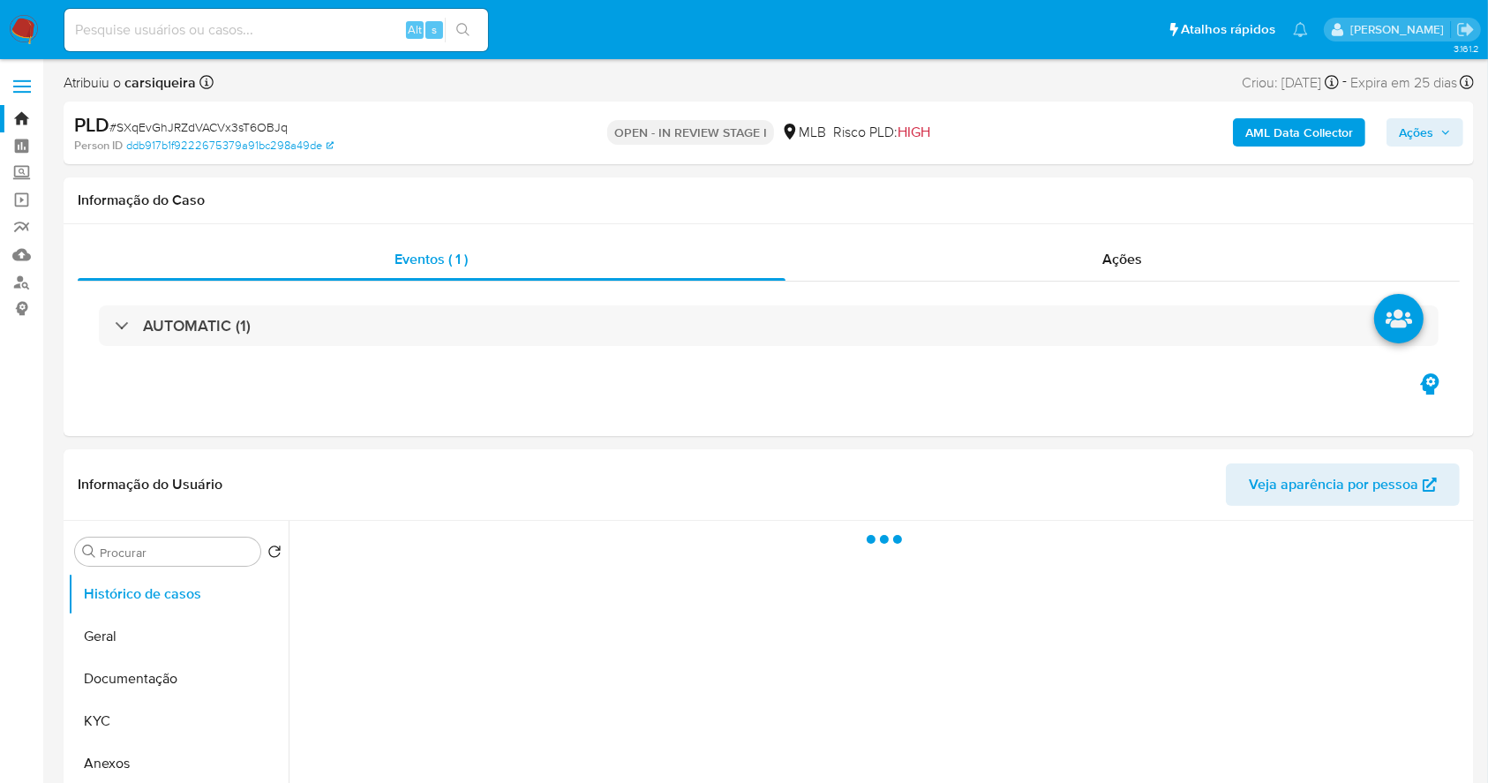
select select "10"
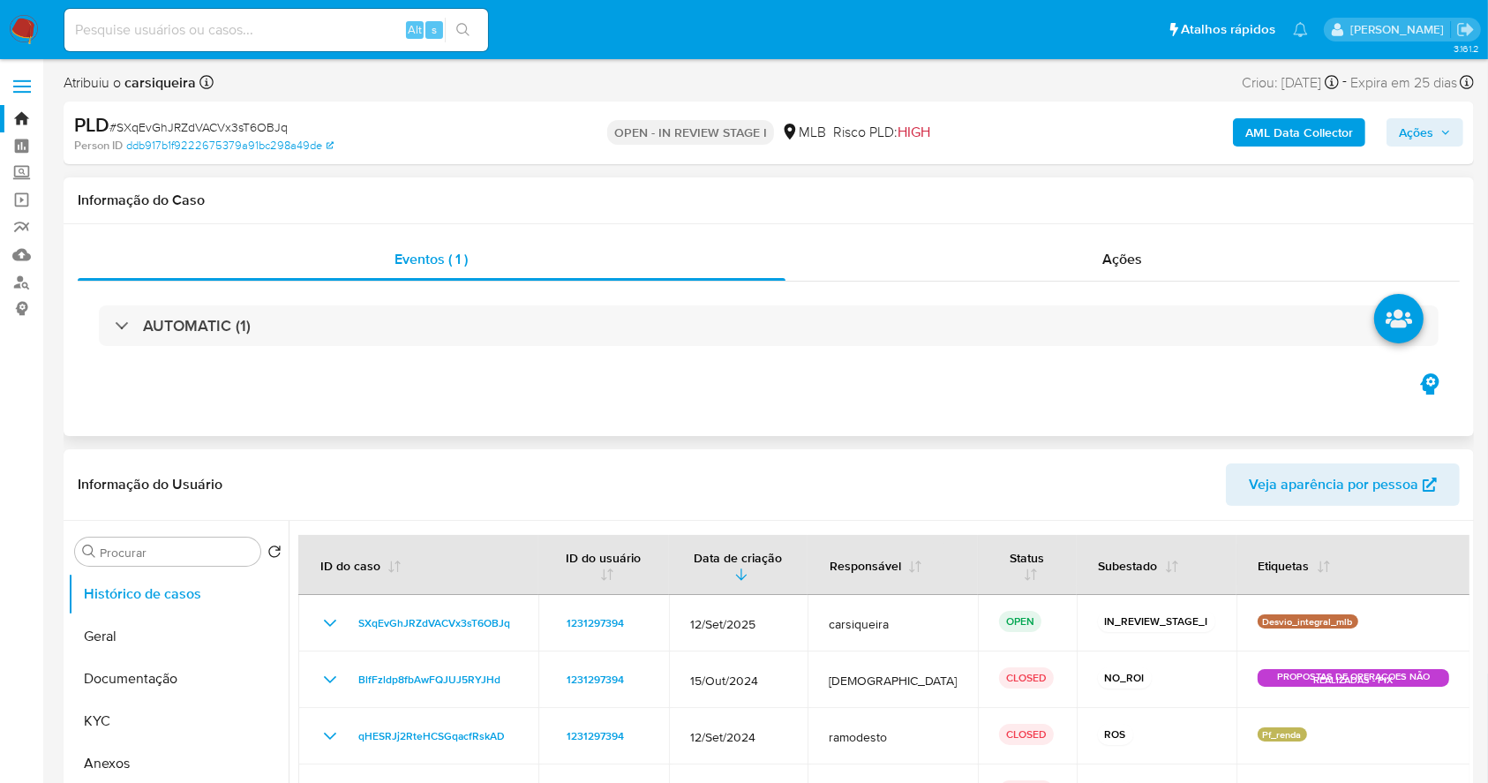
click at [1003, 418] on div "Eventos ( 1 ) Ações AUTOMATIC (1)" at bounding box center [769, 330] width 1410 height 212
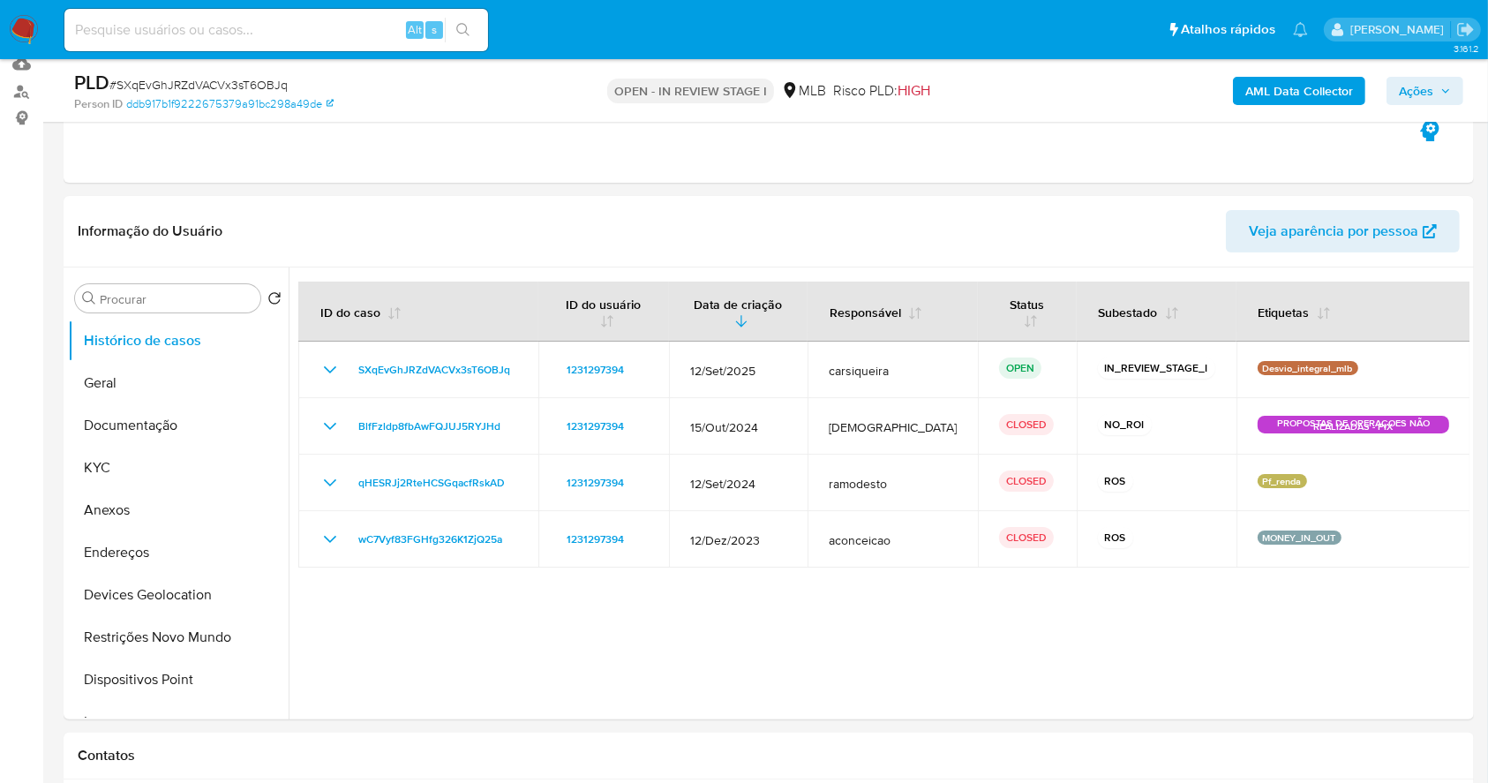
scroll to position [235, 0]
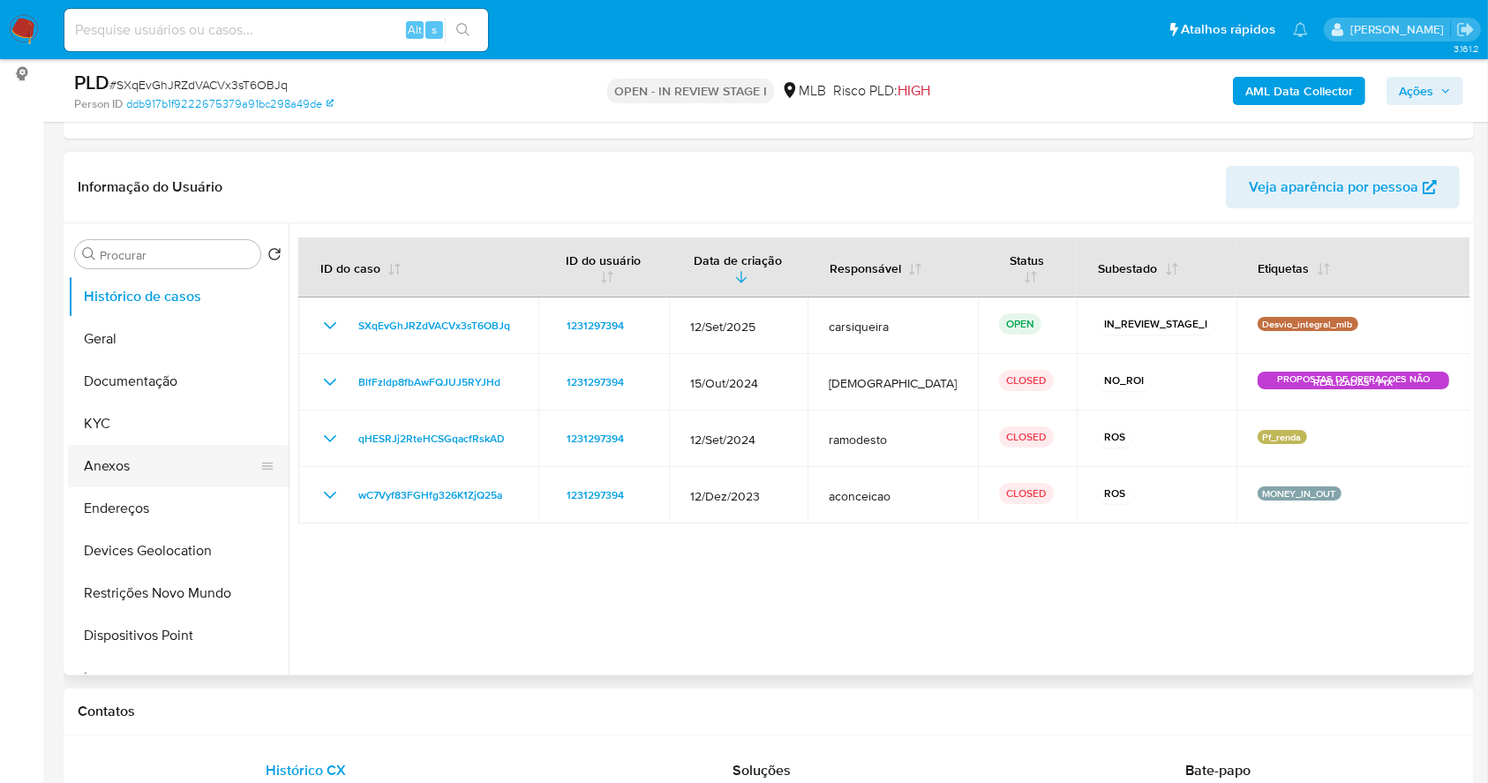
click at [173, 459] on button "Anexos" at bounding box center [171, 466] width 206 height 42
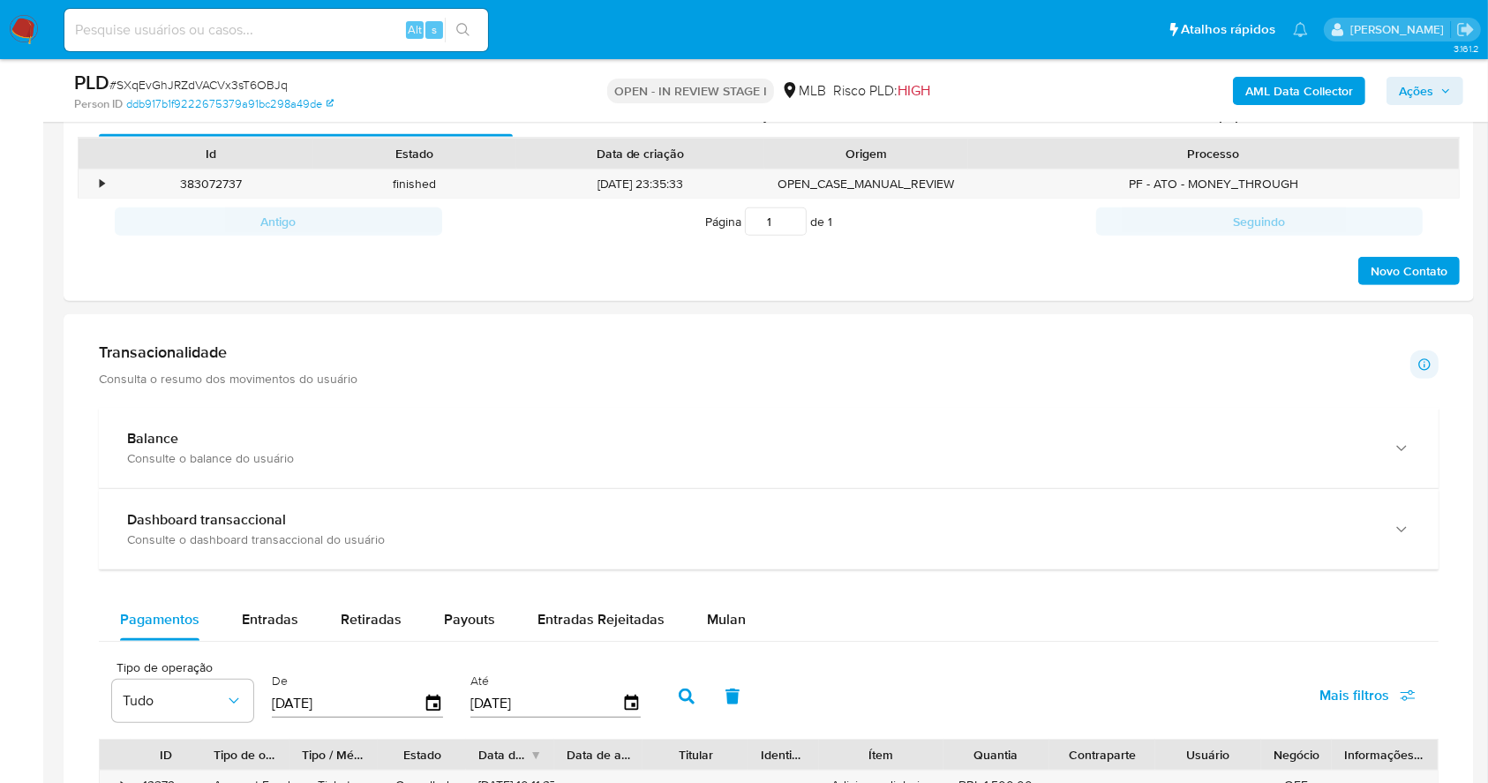
scroll to position [933, 0]
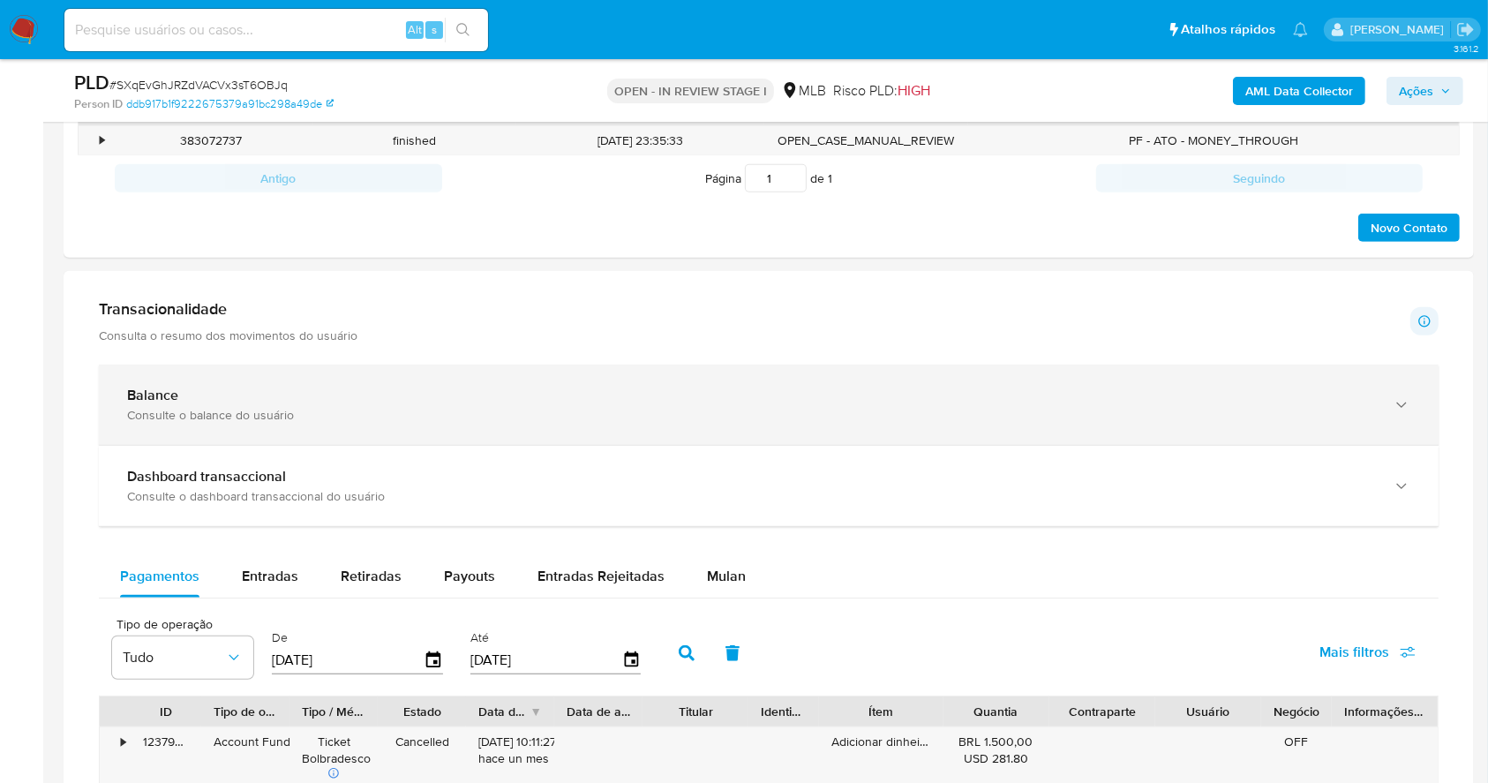
drag, startPoint x: 732, startPoint y: 399, endPoint x: 750, endPoint y: 384, distance: 23.2
click at [732, 399] on div "Balance" at bounding box center [751, 396] width 1248 height 18
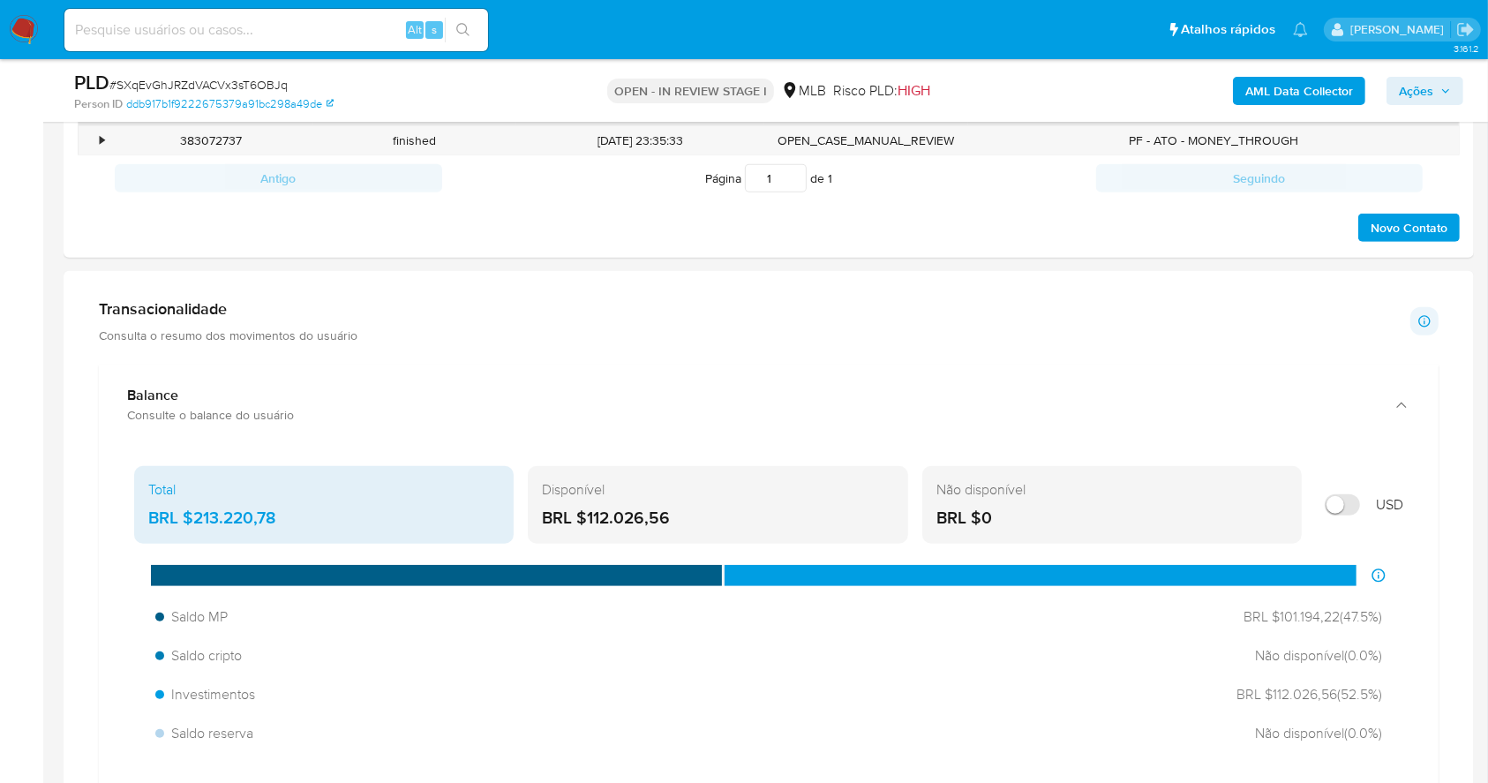
drag, startPoint x: 699, startPoint y: 514, endPoint x: 630, endPoint y: 531, distance: 71.1
click at [589, 507] on div "BRL $112.026,56" at bounding box center [717, 518] width 351 height 23
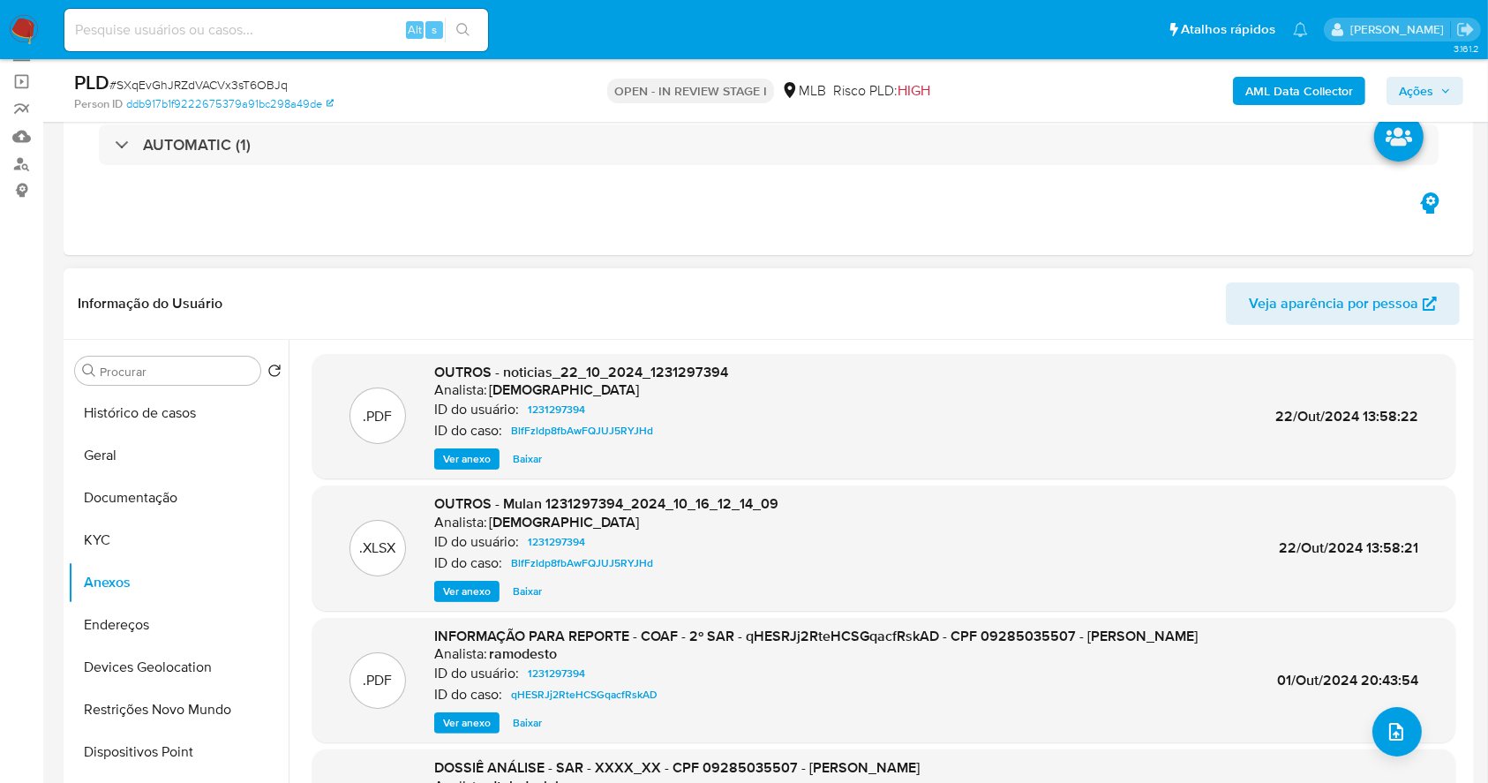
scroll to position [109, 0]
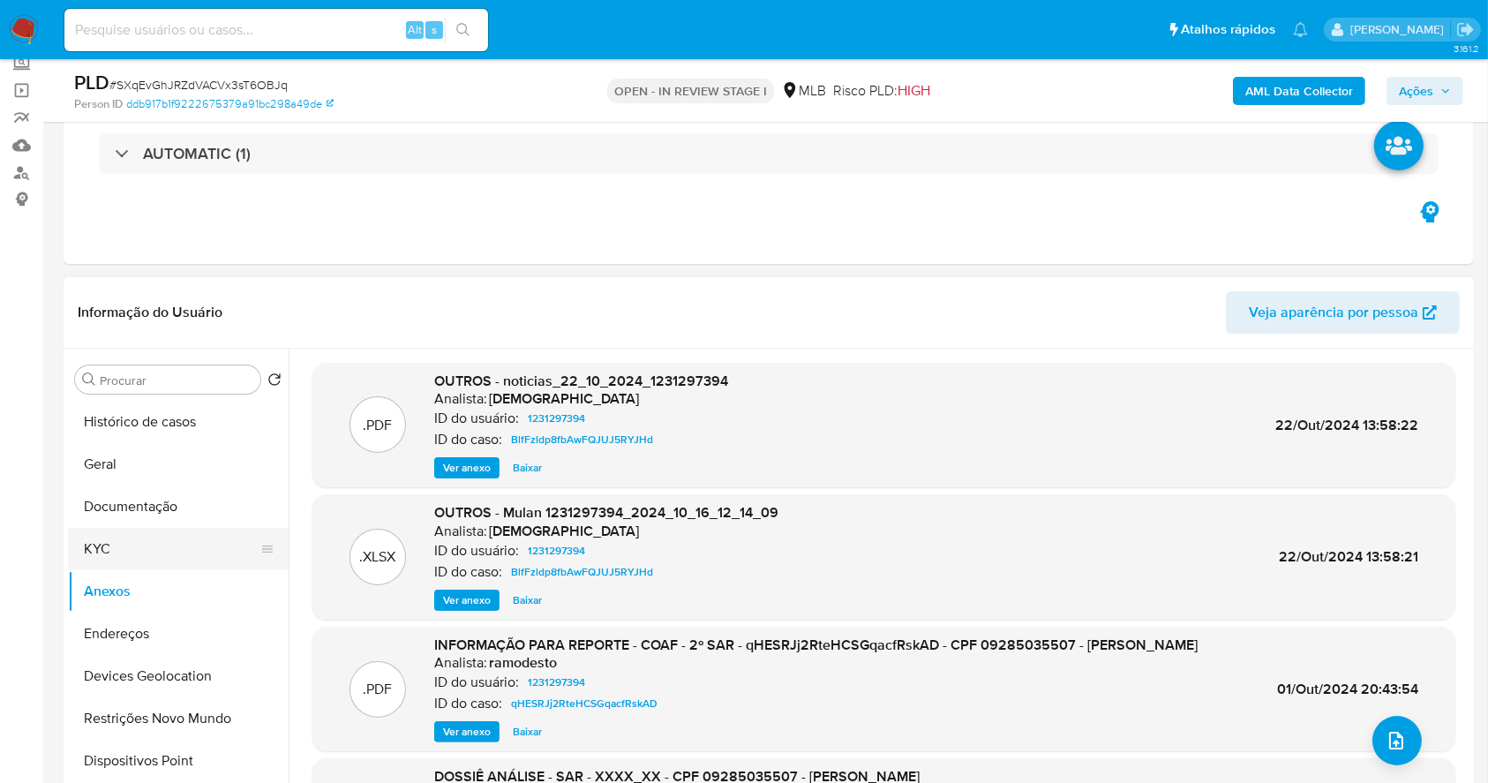
click at [144, 541] on button "KYC" at bounding box center [171, 549] width 206 height 42
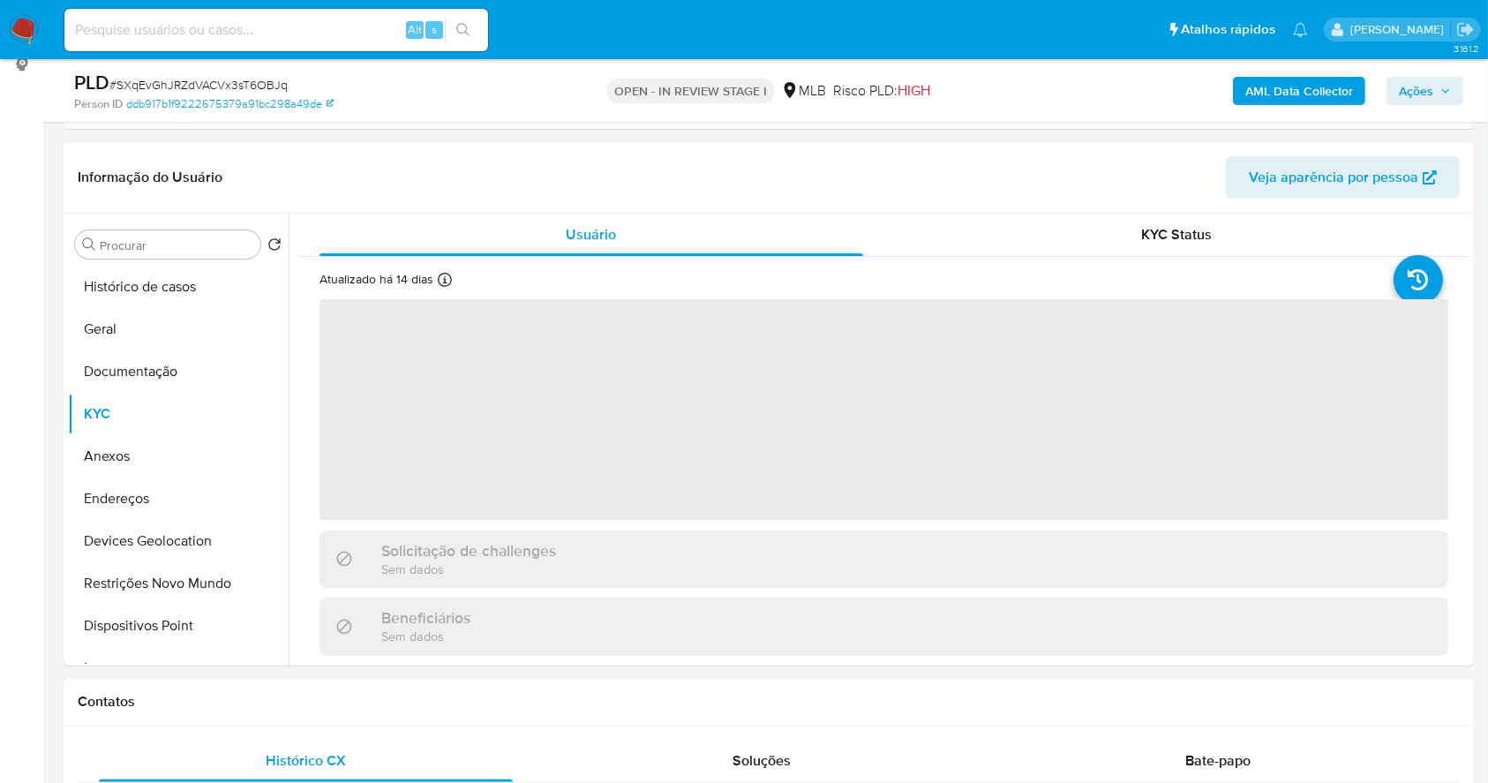
scroll to position [305, 0]
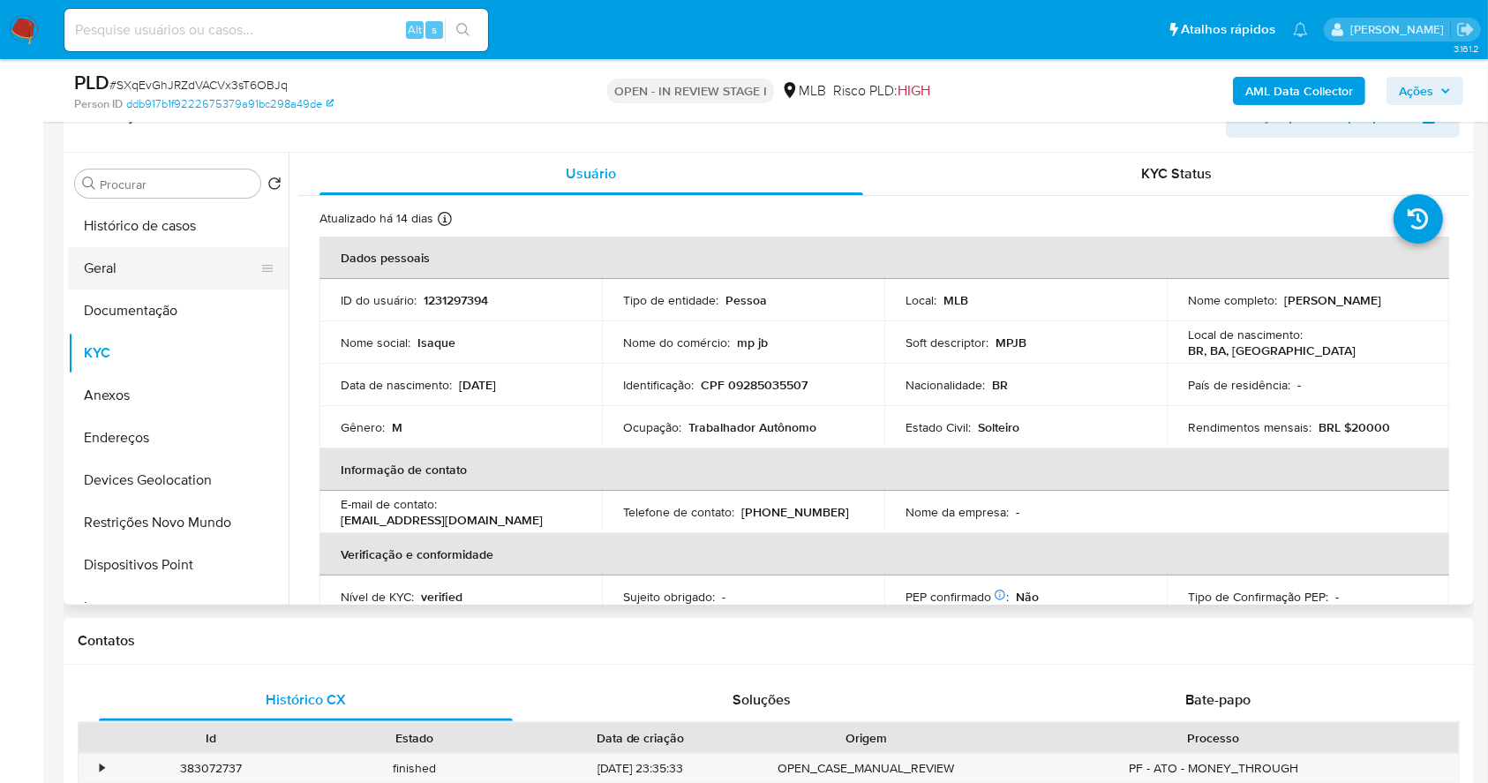
click at [109, 275] on button "Geral" at bounding box center [171, 268] width 206 height 42
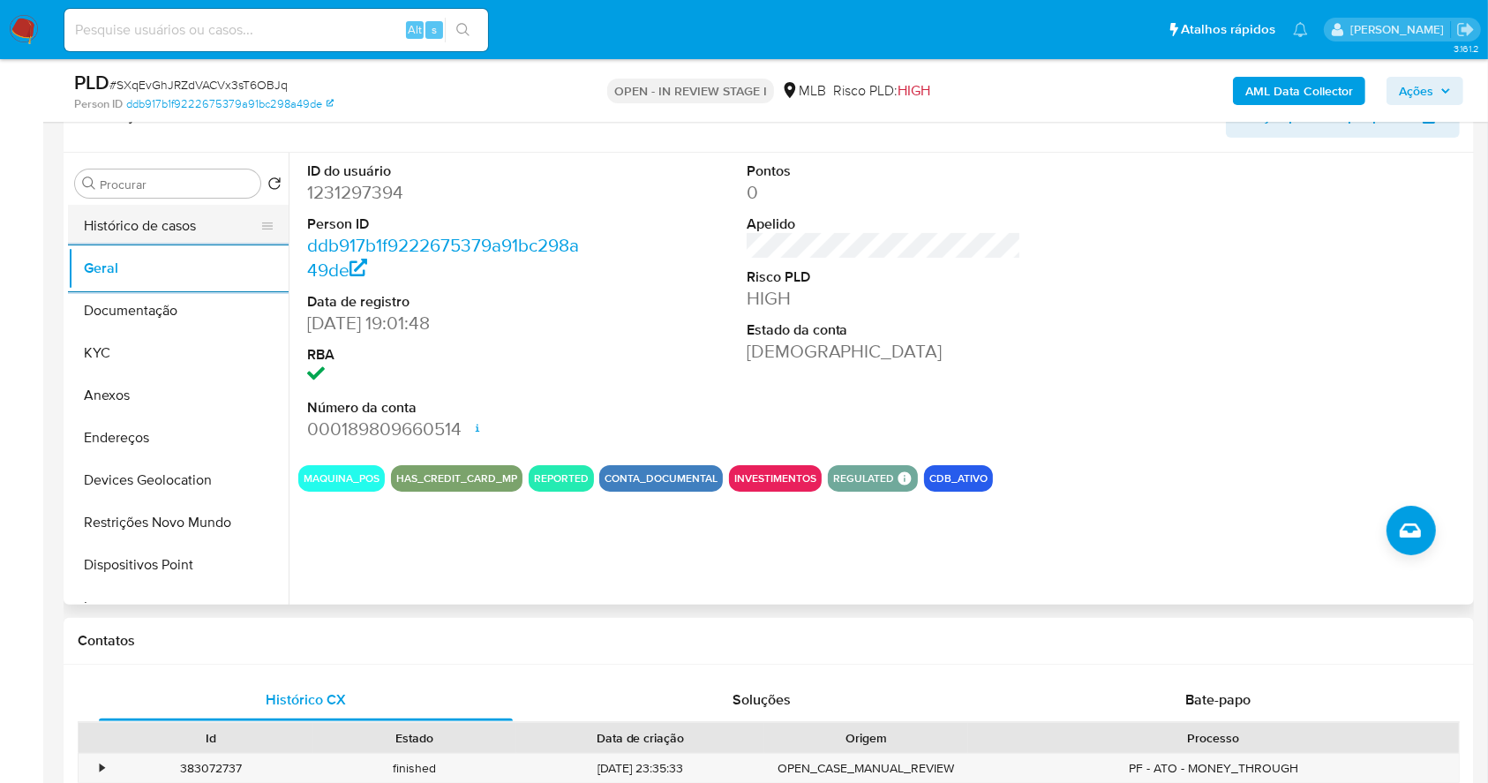
click at [133, 215] on button "Histórico de casos" at bounding box center [171, 226] width 206 height 42
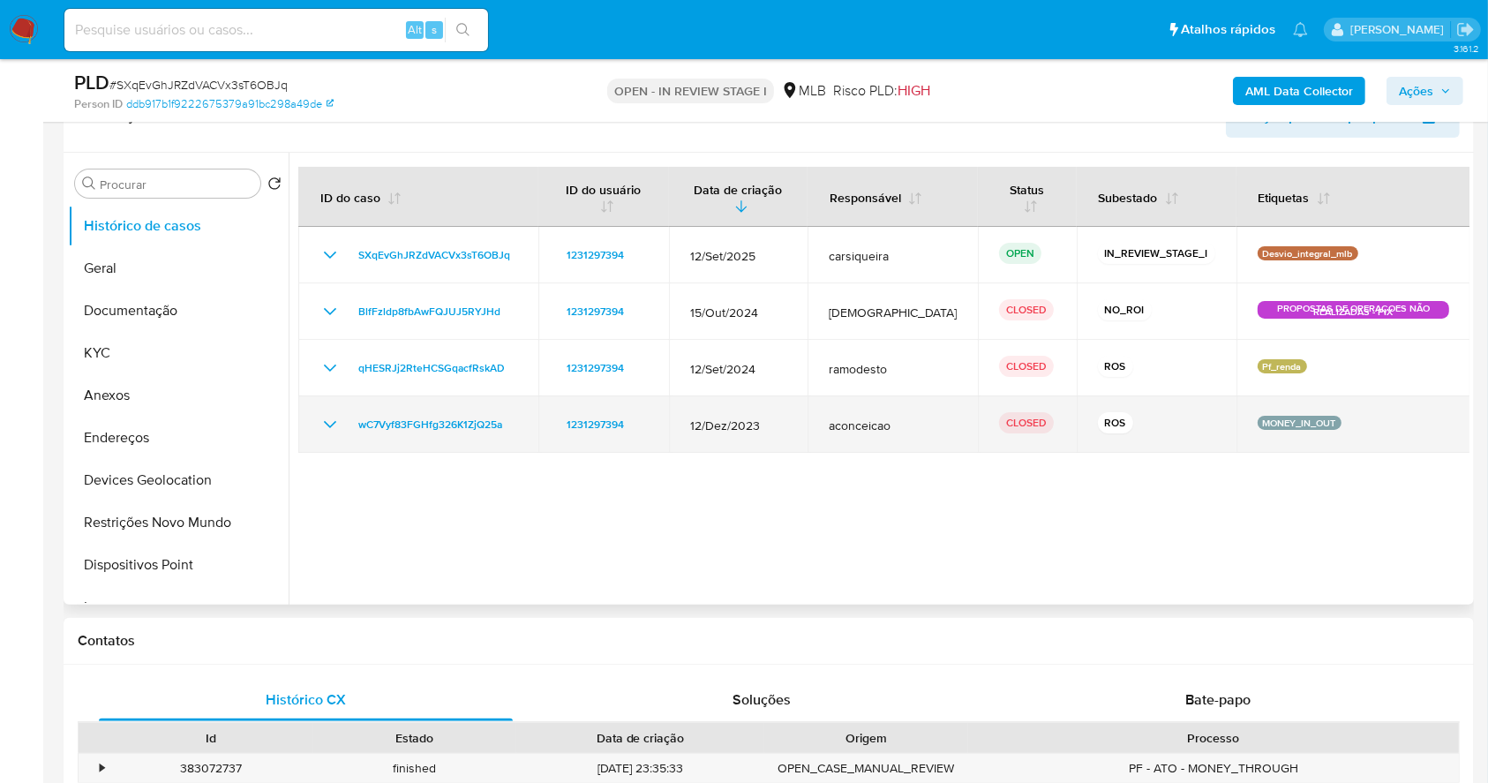
click at [319, 424] on icon "Mostrar/Ocultar" at bounding box center [329, 424] width 21 height 21
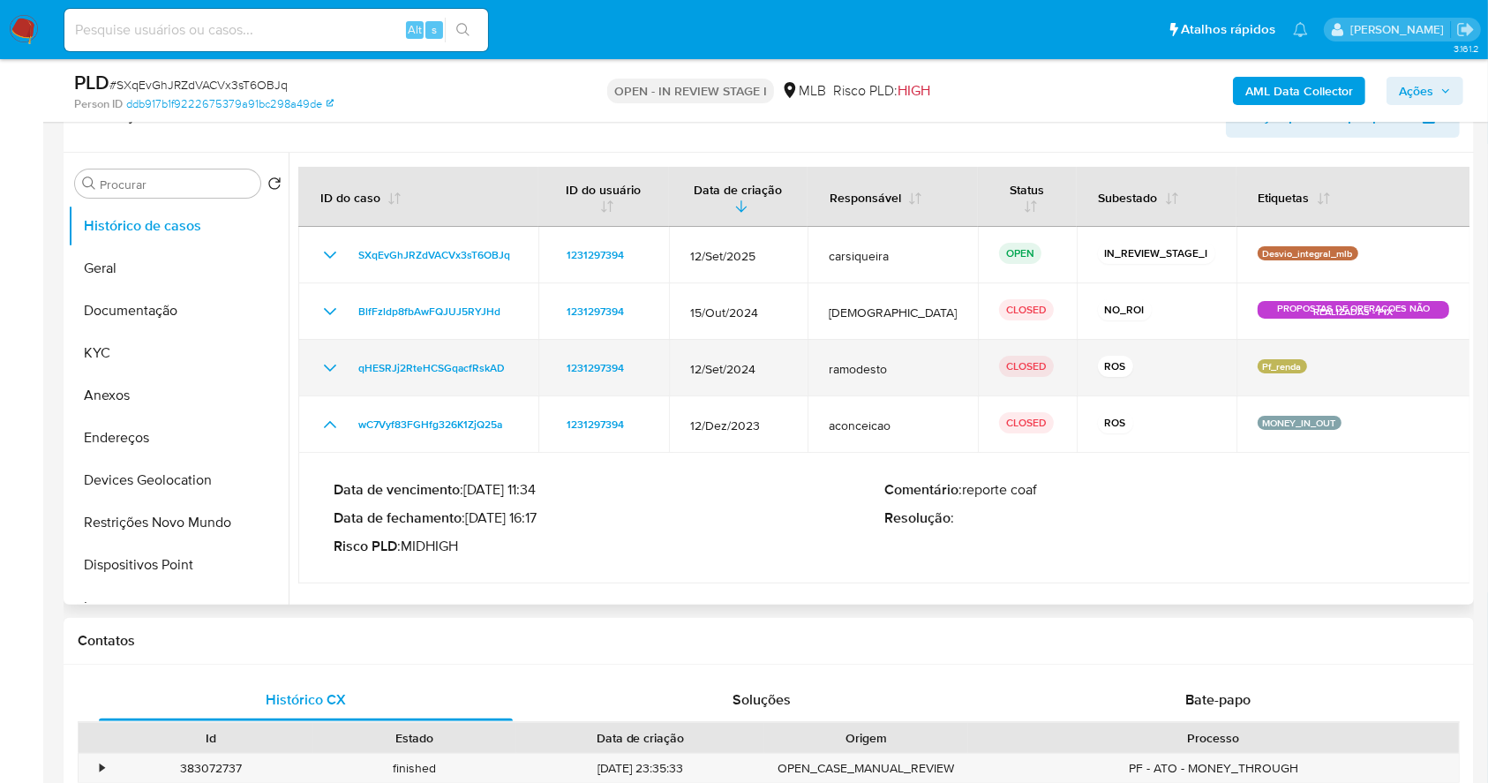
click at [318, 368] on td "qHESRJj2RteHCSGqacfRskAD" at bounding box center [418, 368] width 240 height 56
click at [329, 367] on icon "Mostrar/Ocultar" at bounding box center [329, 367] width 21 height 21
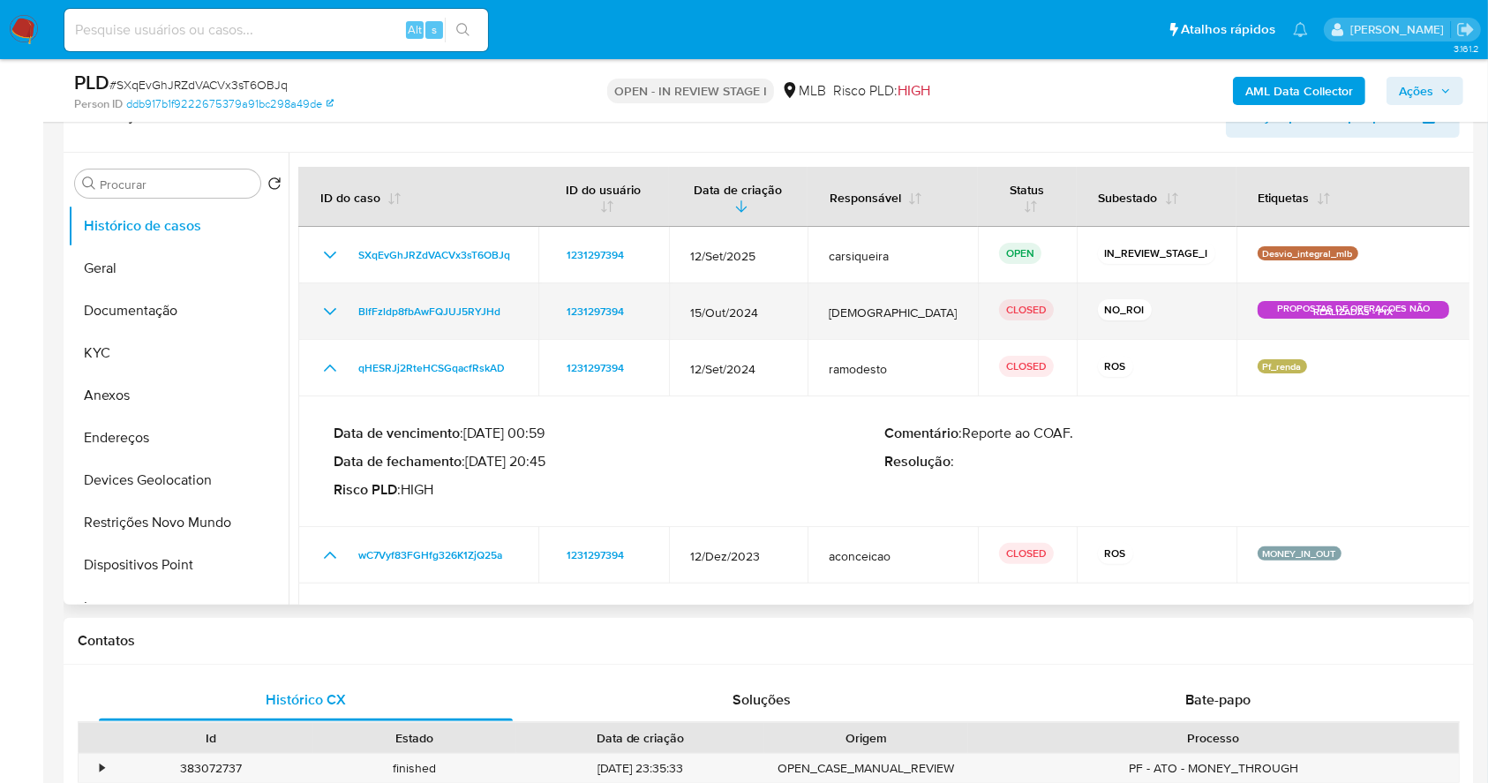
scroll to position [117, 0]
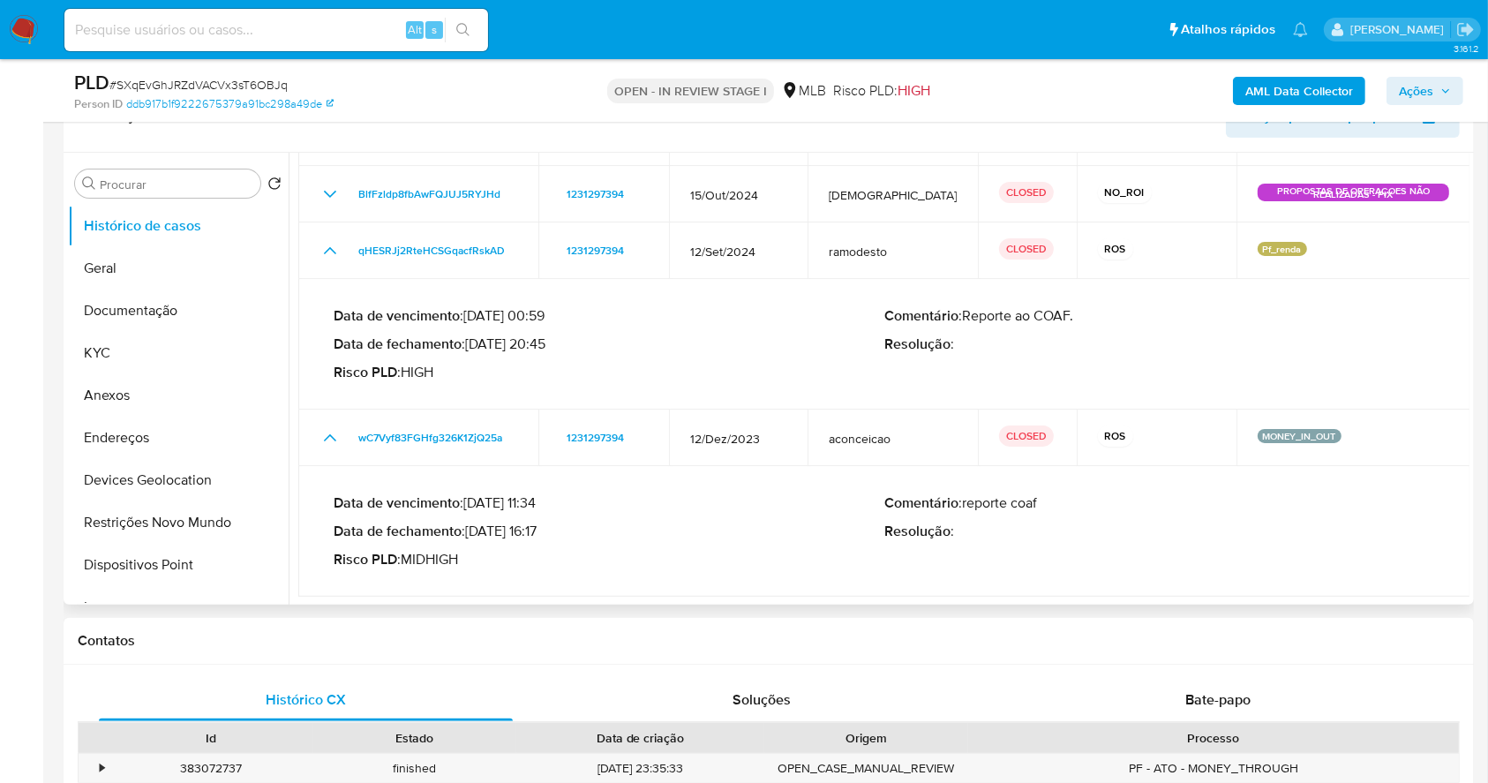
drag, startPoint x: 471, startPoint y: 533, endPoint x: 537, endPoint y: 533, distance: 66.2
click at [537, 533] on p "Data de fechamento : 15/01/2024 16:17" at bounding box center [609, 531] width 551 height 18
drag, startPoint x: 473, startPoint y: 343, endPoint x: 538, endPoint y: 345, distance: 65.3
click at [538, 345] on p "Data de fechamento : 01/10/2024 20:45" at bounding box center [609, 344] width 551 height 18
click at [168, 300] on button "Documentação" at bounding box center [171, 310] width 206 height 42
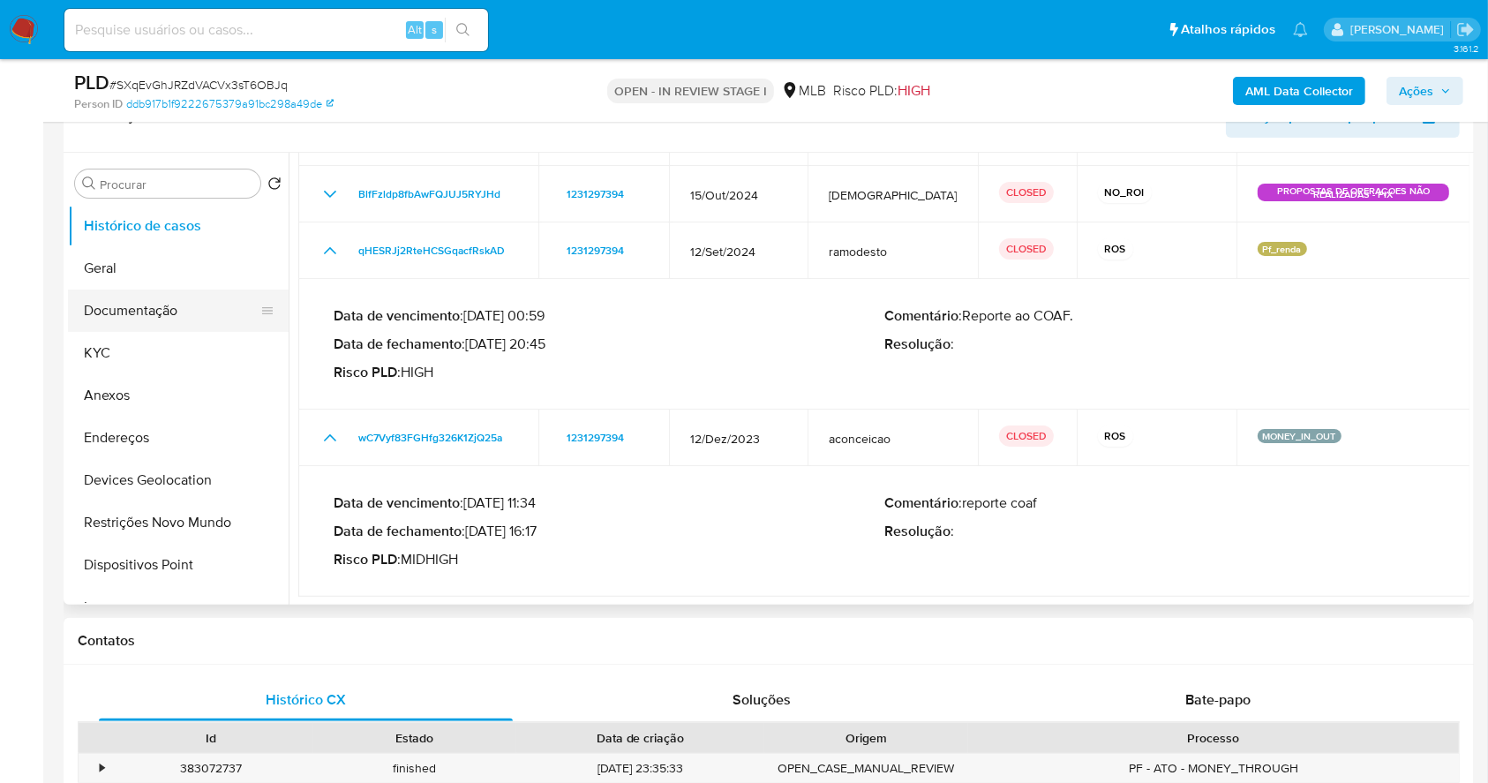
scroll to position [0, 0]
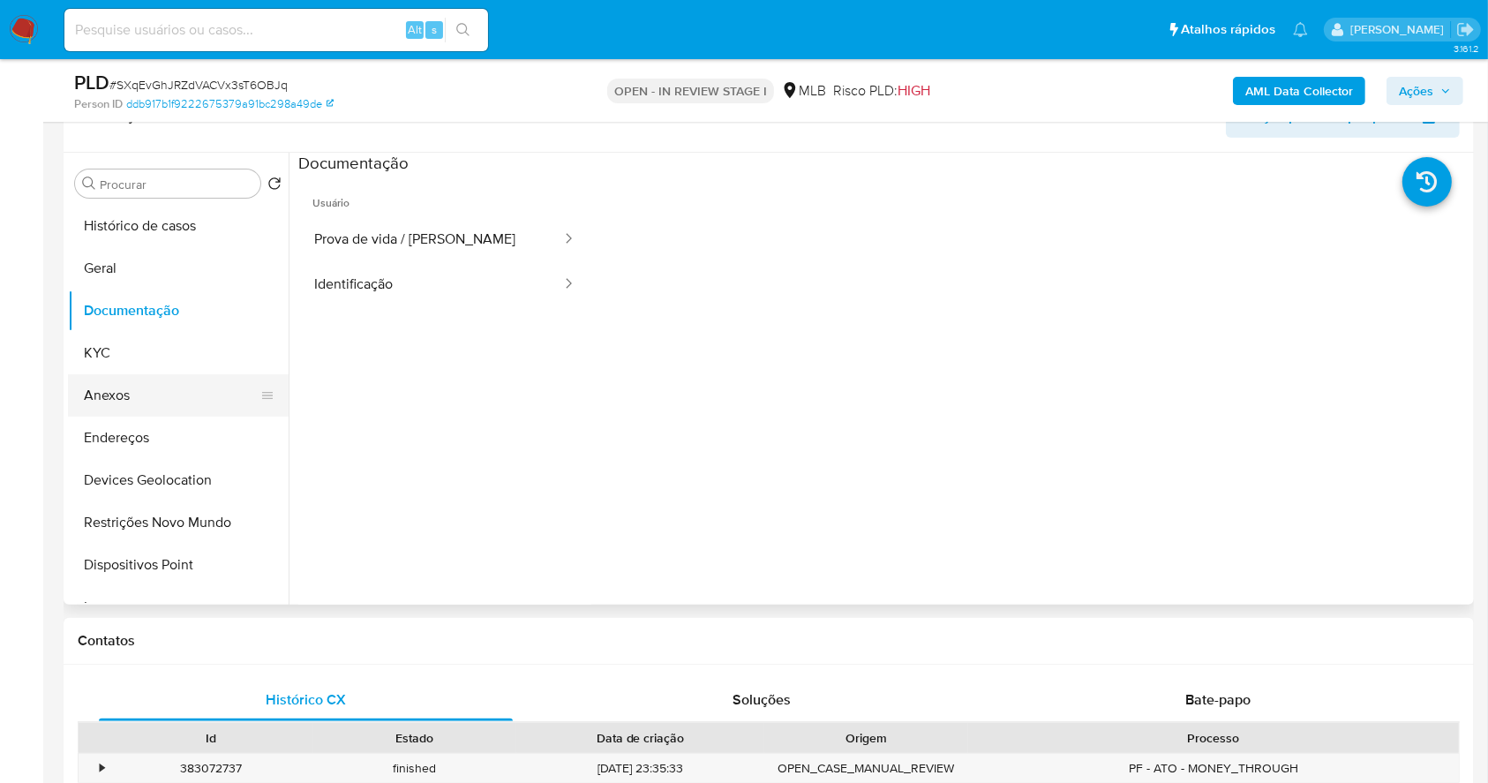
click at [166, 384] on button "Anexos" at bounding box center [171, 395] width 206 height 42
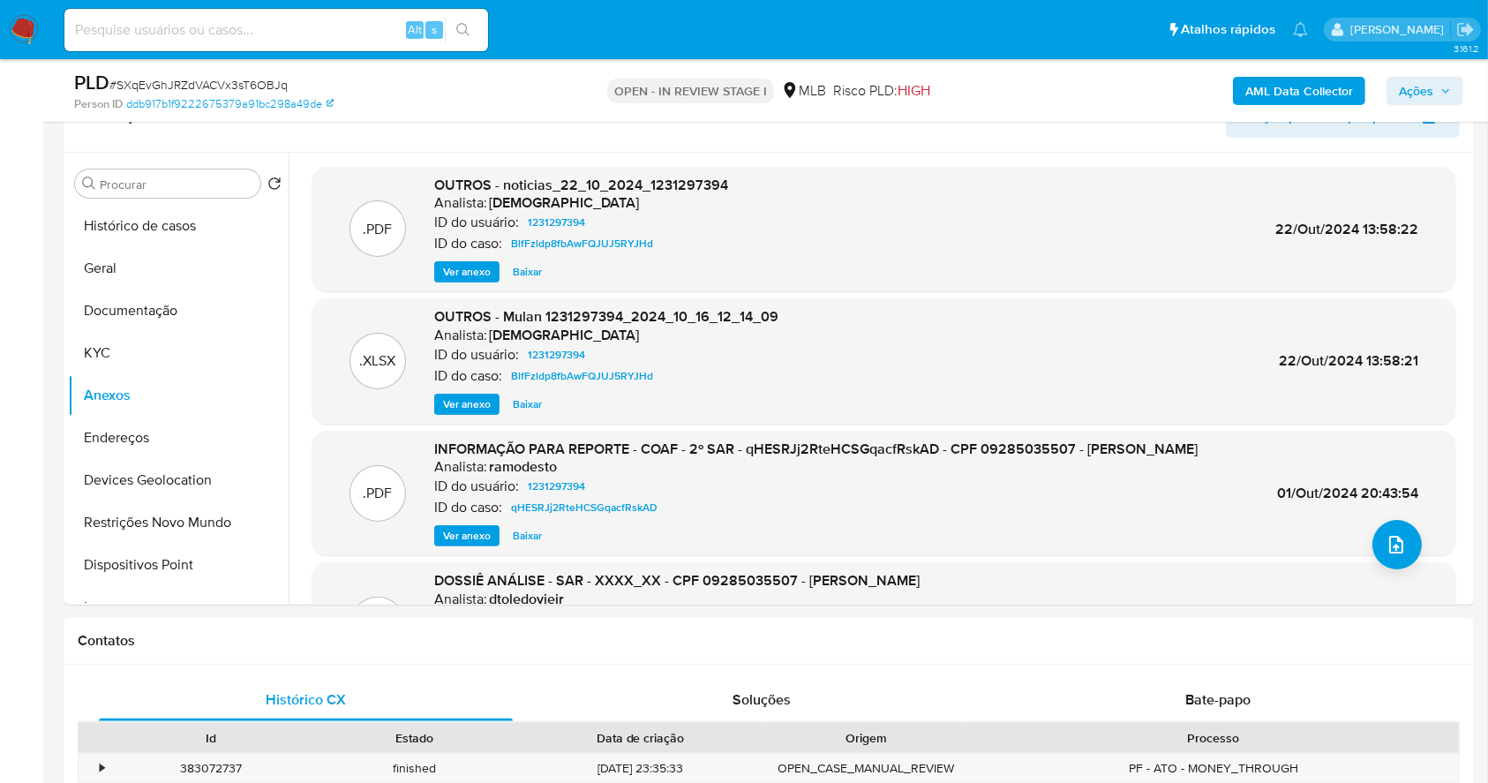
click at [1288, 86] on b "AML Data Collector" at bounding box center [1299, 91] width 108 height 28
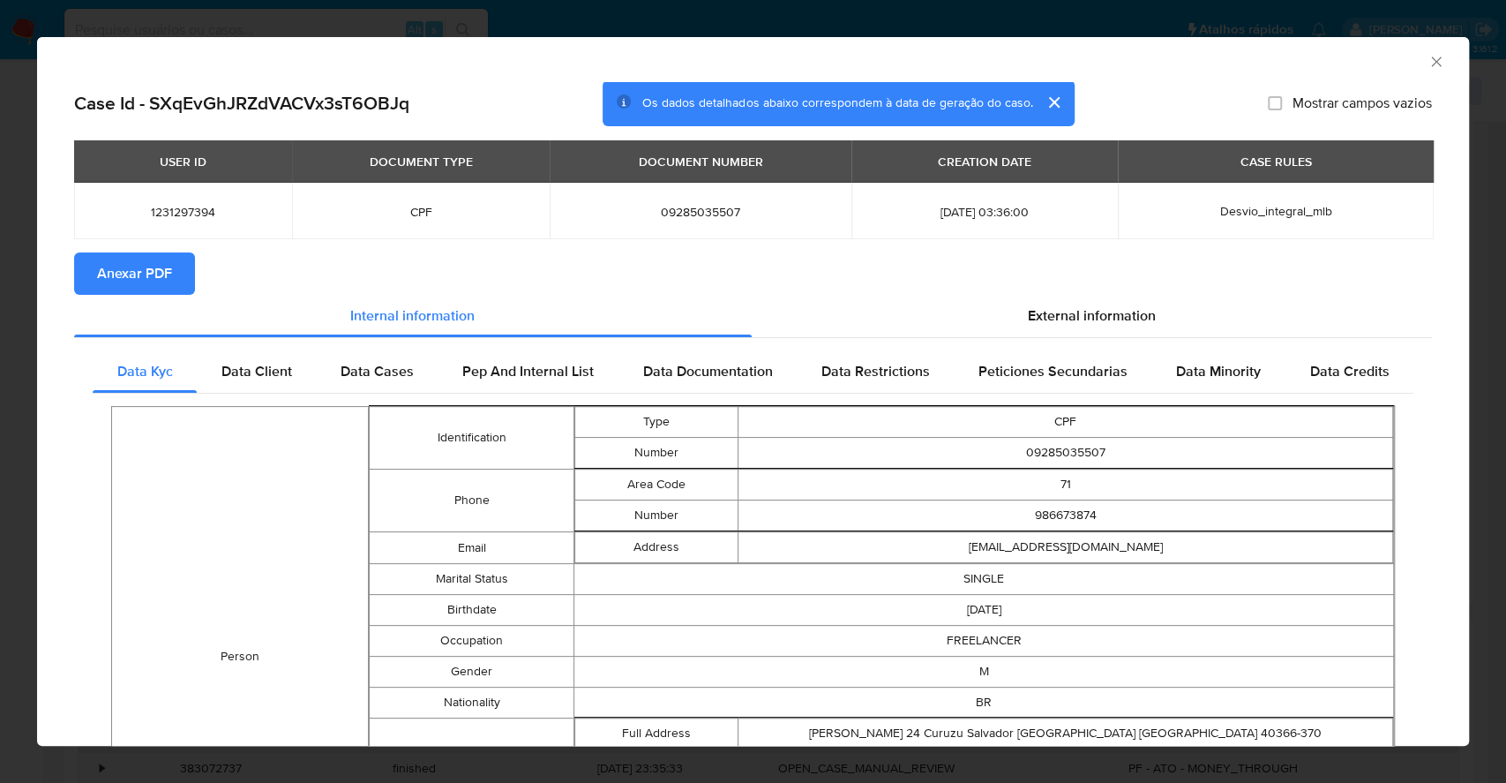
click at [151, 275] on span "Anexar PDF" at bounding box center [134, 273] width 75 height 39
click at [0, 286] on div "AML Data Collector Case Id - SXqEvGhJRZdVACVx3sT6OBJq Os dados detalhados abaix…" at bounding box center [753, 391] width 1506 height 783
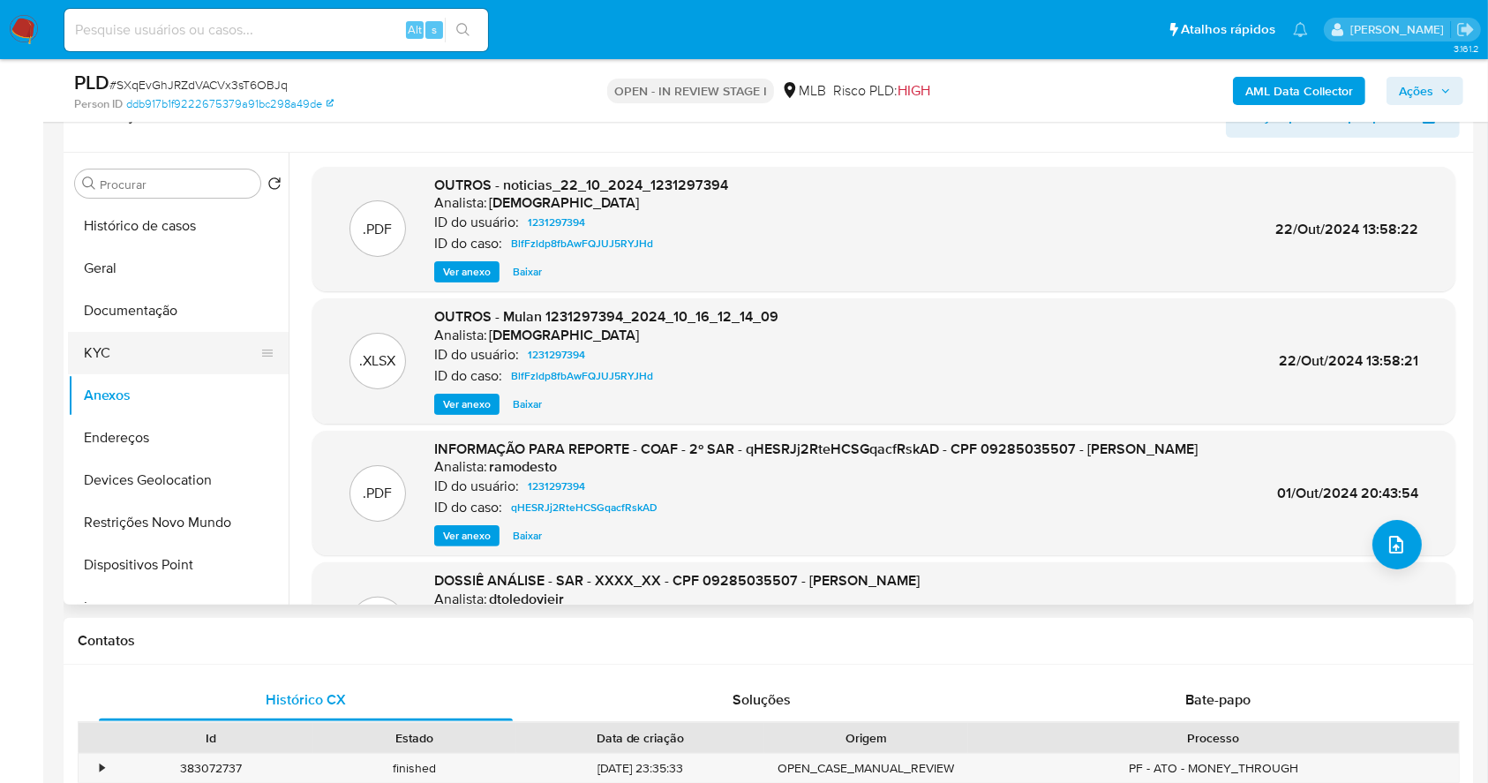
click at [158, 354] on button "KYC" at bounding box center [171, 353] width 206 height 42
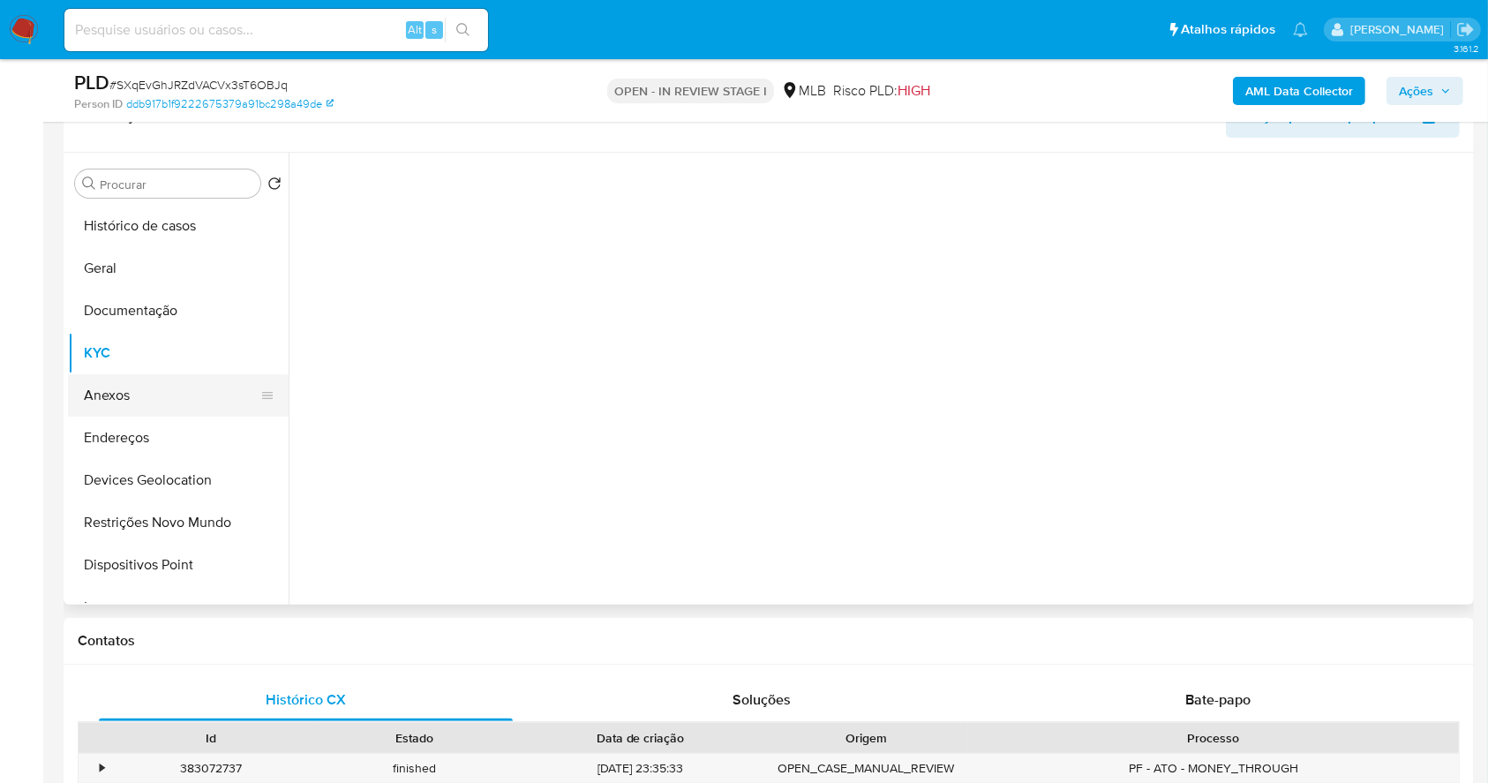
click at [185, 387] on button "Anexos" at bounding box center [171, 395] width 206 height 42
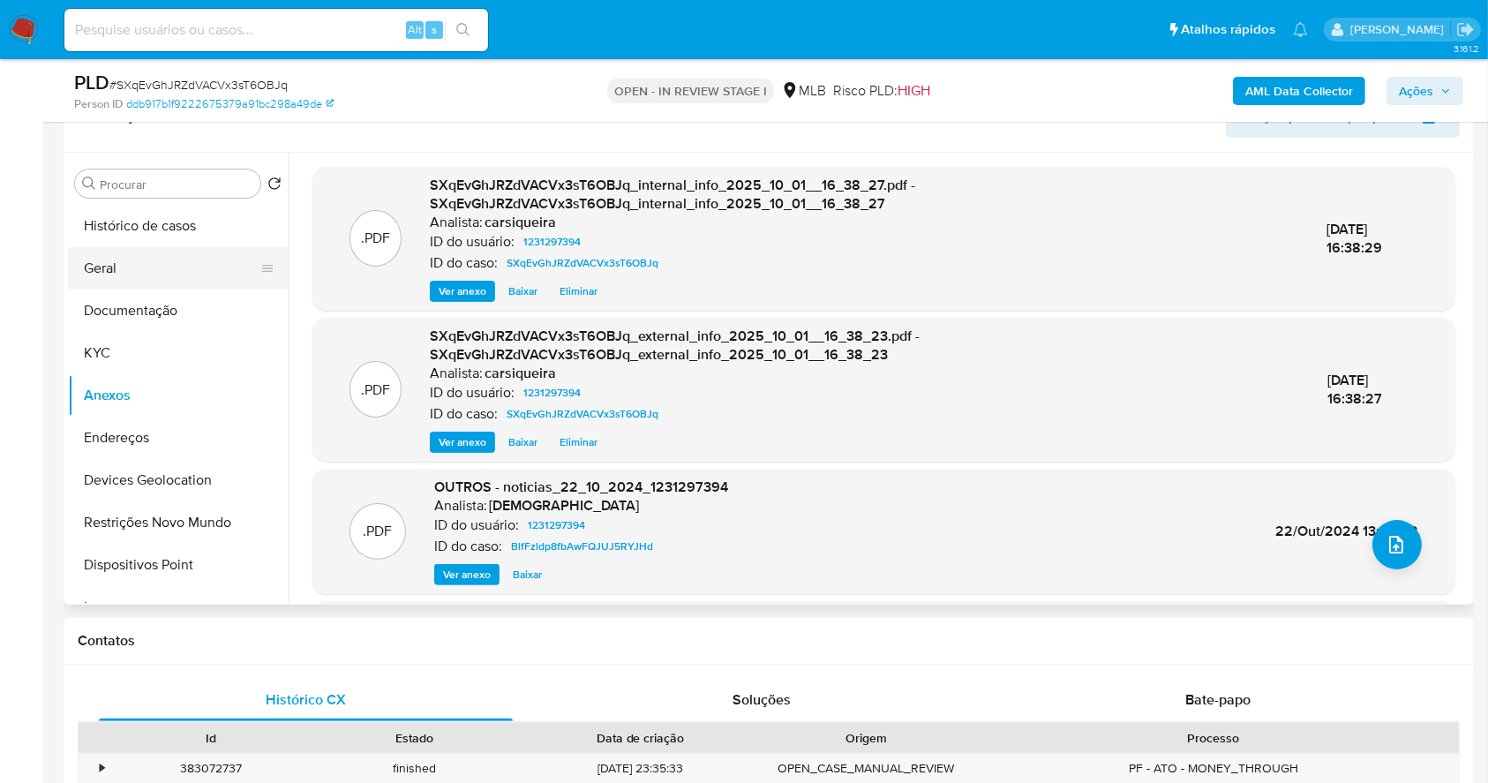
click at [154, 252] on button "Geral" at bounding box center [171, 268] width 206 height 42
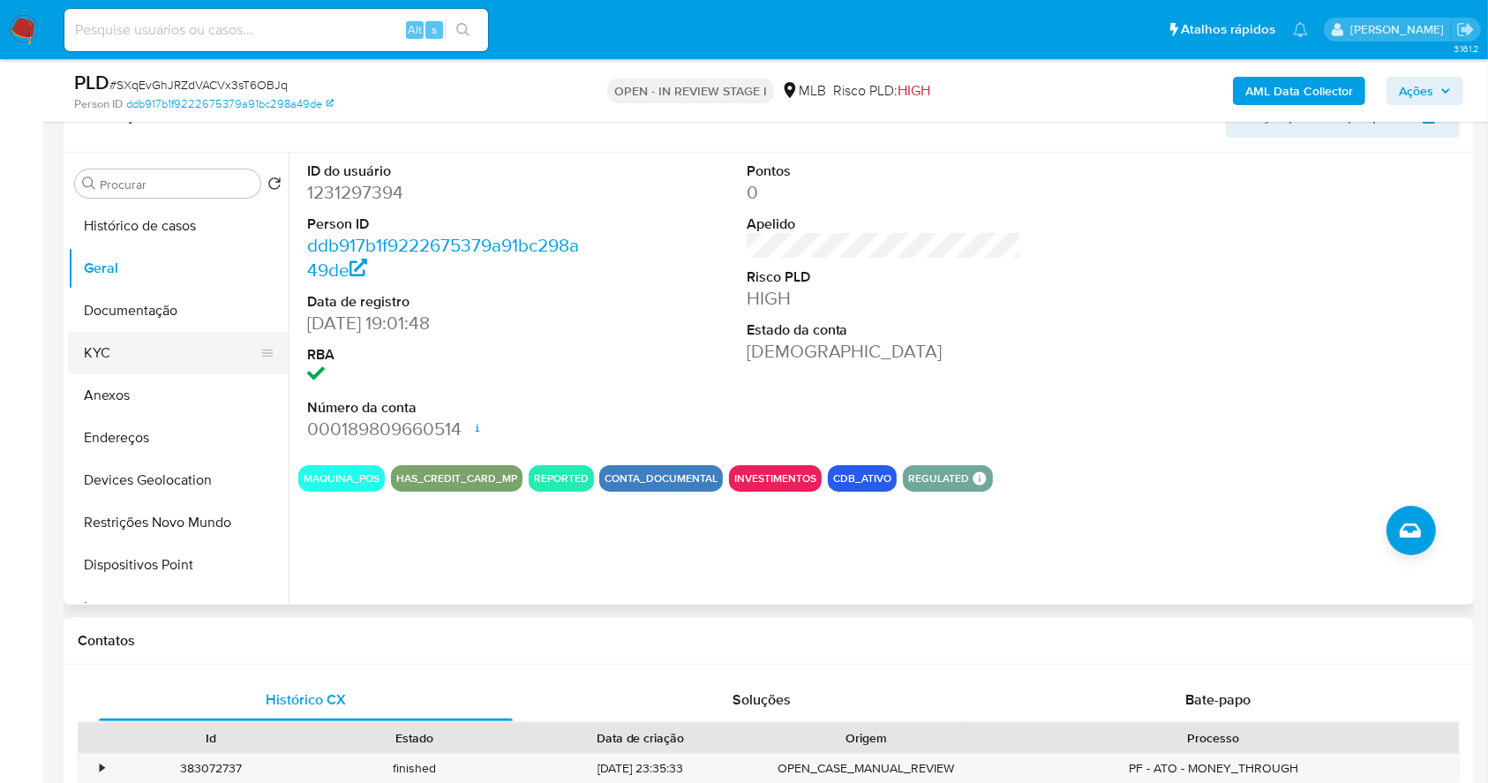
click at [148, 341] on button "KYC" at bounding box center [171, 353] width 206 height 42
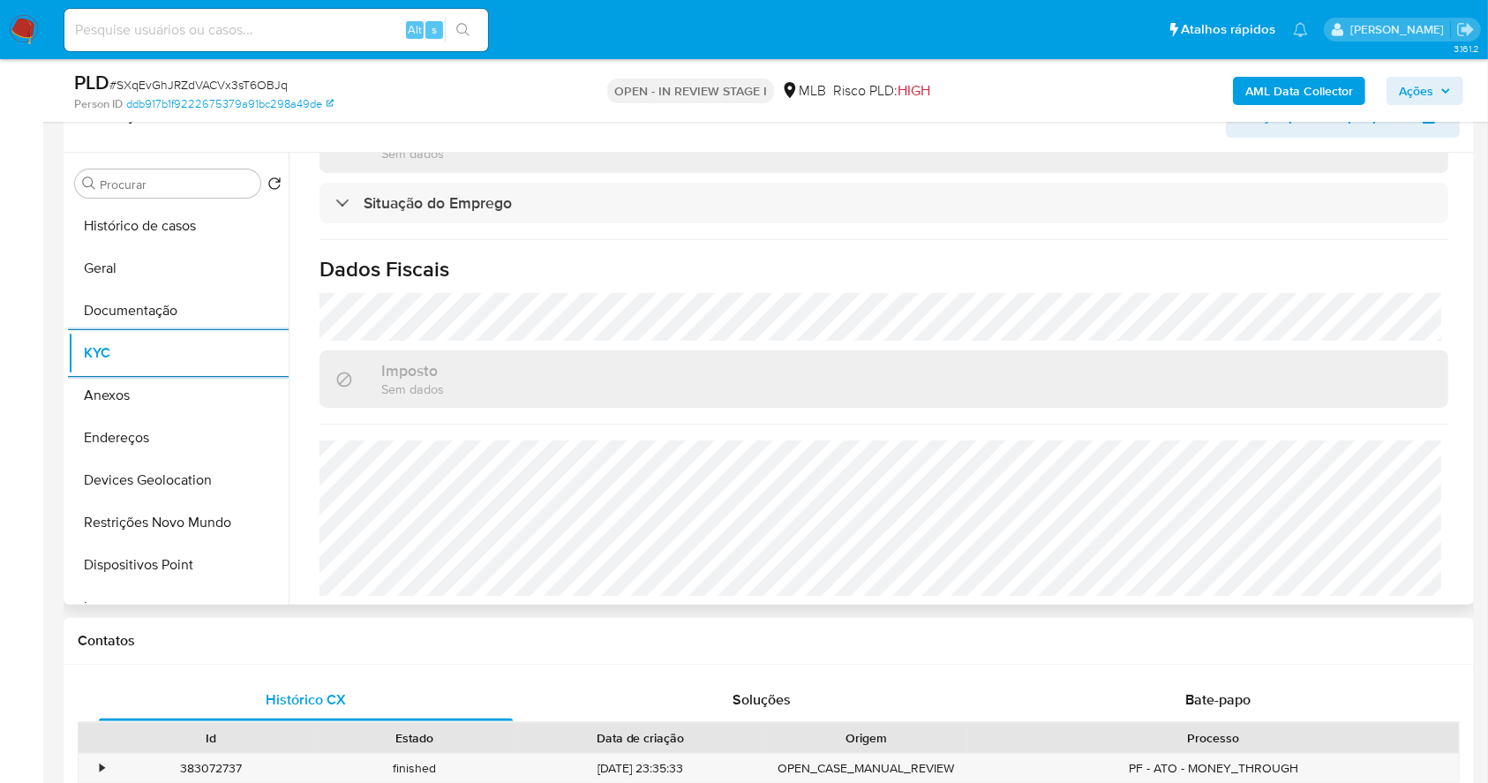
scroll to position [768, 0]
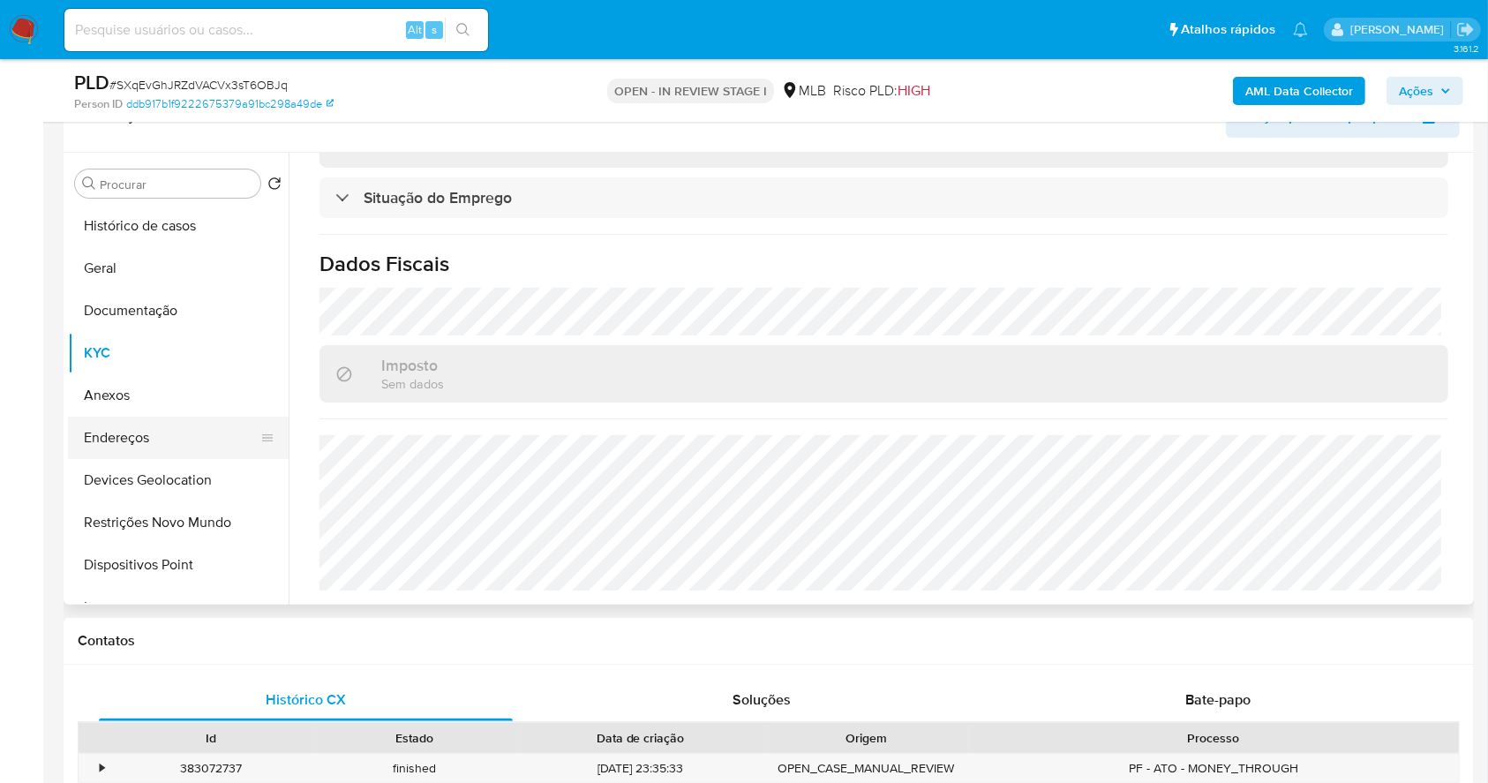
click at [138, 437] on button "Endereços" at bounding box center [171, 438] width 206 height 42
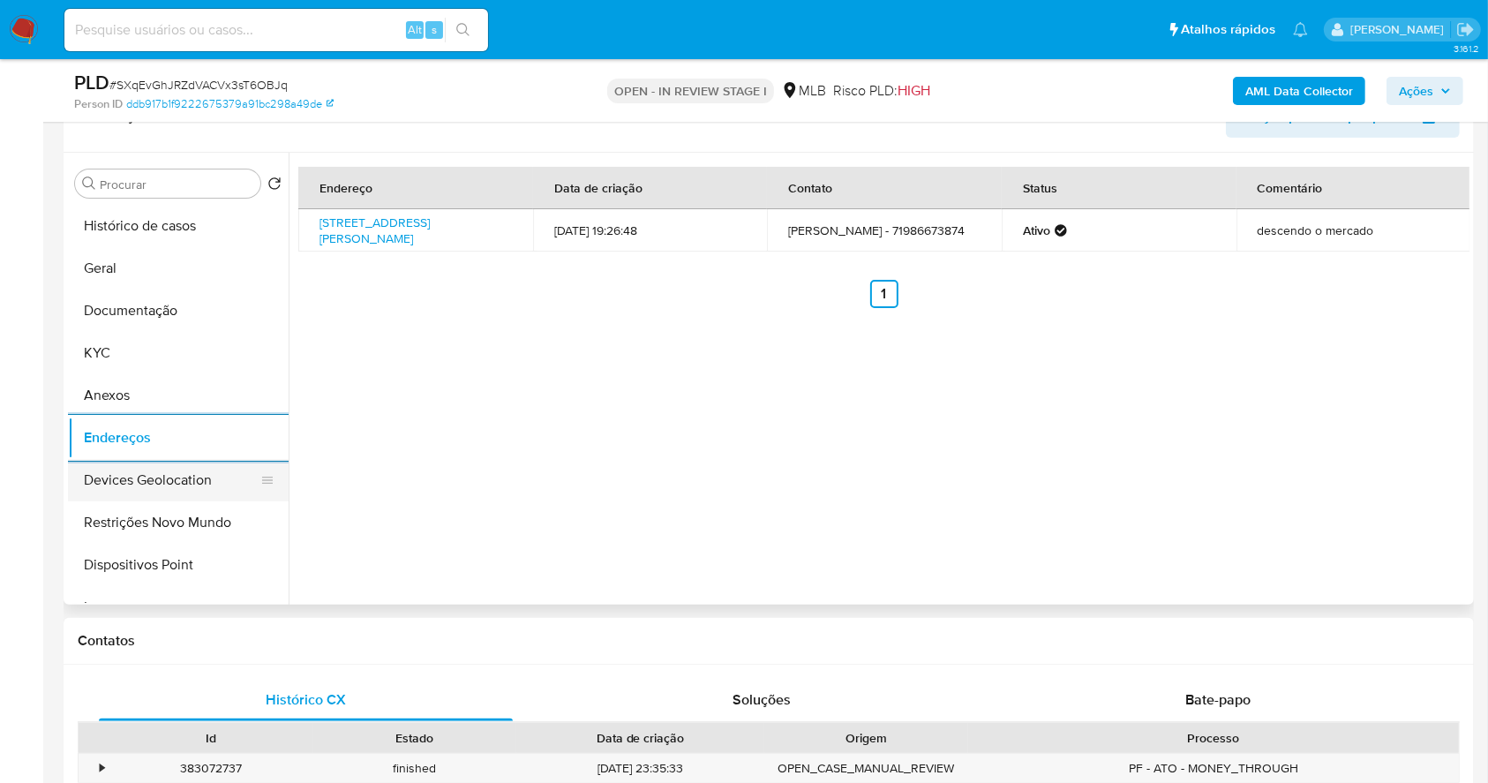
click at [141, 487] on button "Devices Geolocation" at bounding box center [171, 480] width 206 height 42
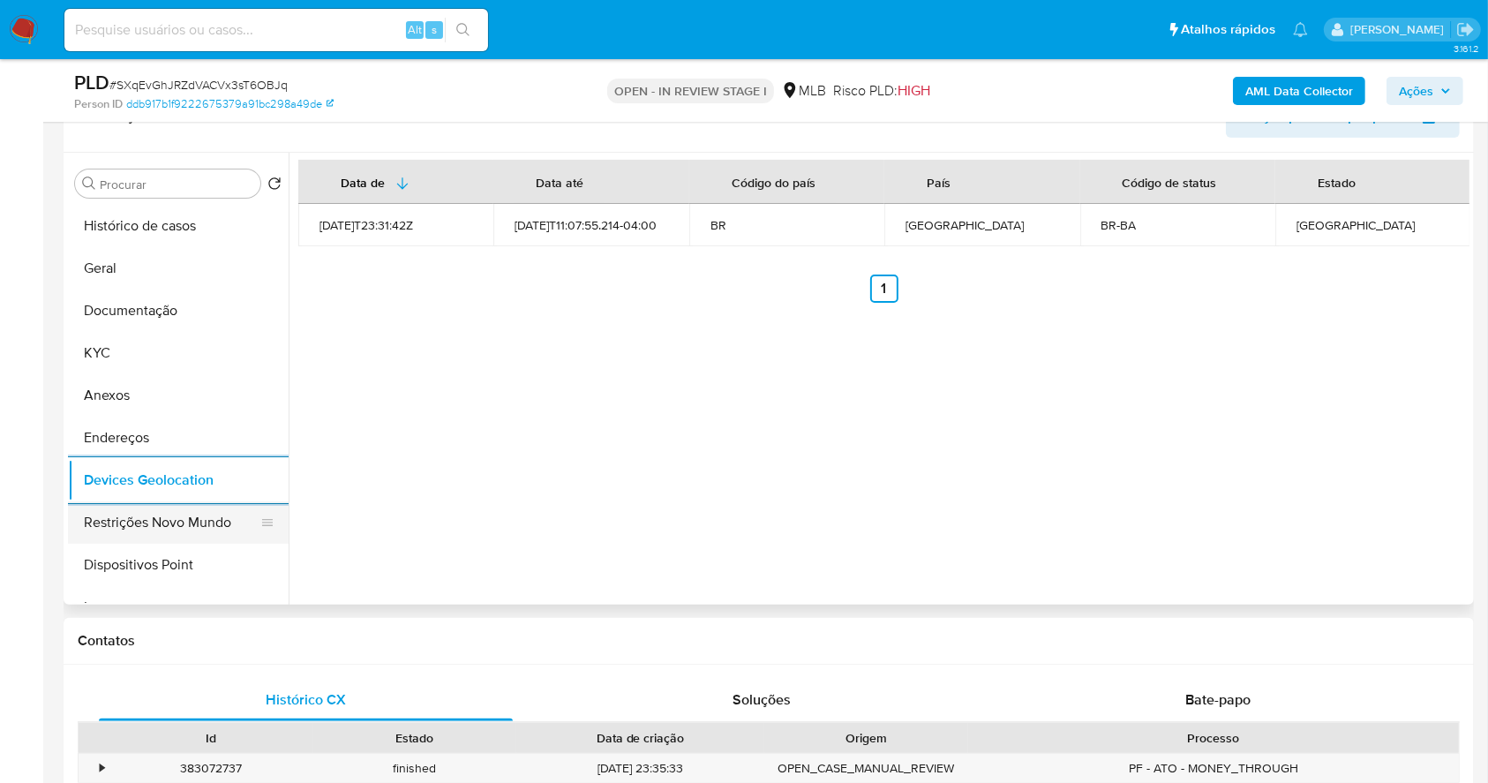
click at [170, 514] on button "Restrições Novo Mundo" at bounding box center [171, 522] width 206 height 42
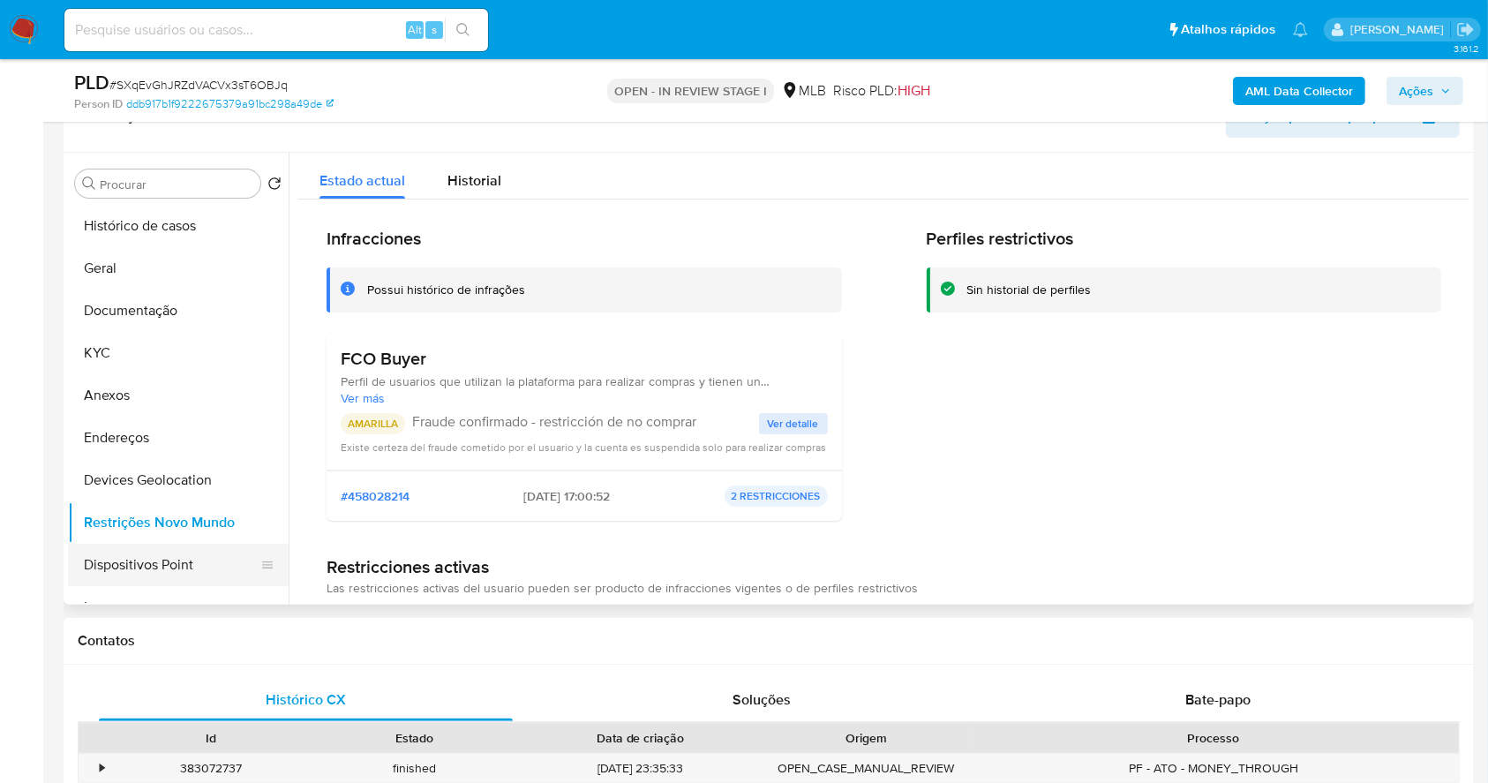
click at [223, 568] on button "Dispositivos Point" at bounding box center [171, 565] width 206 height 42
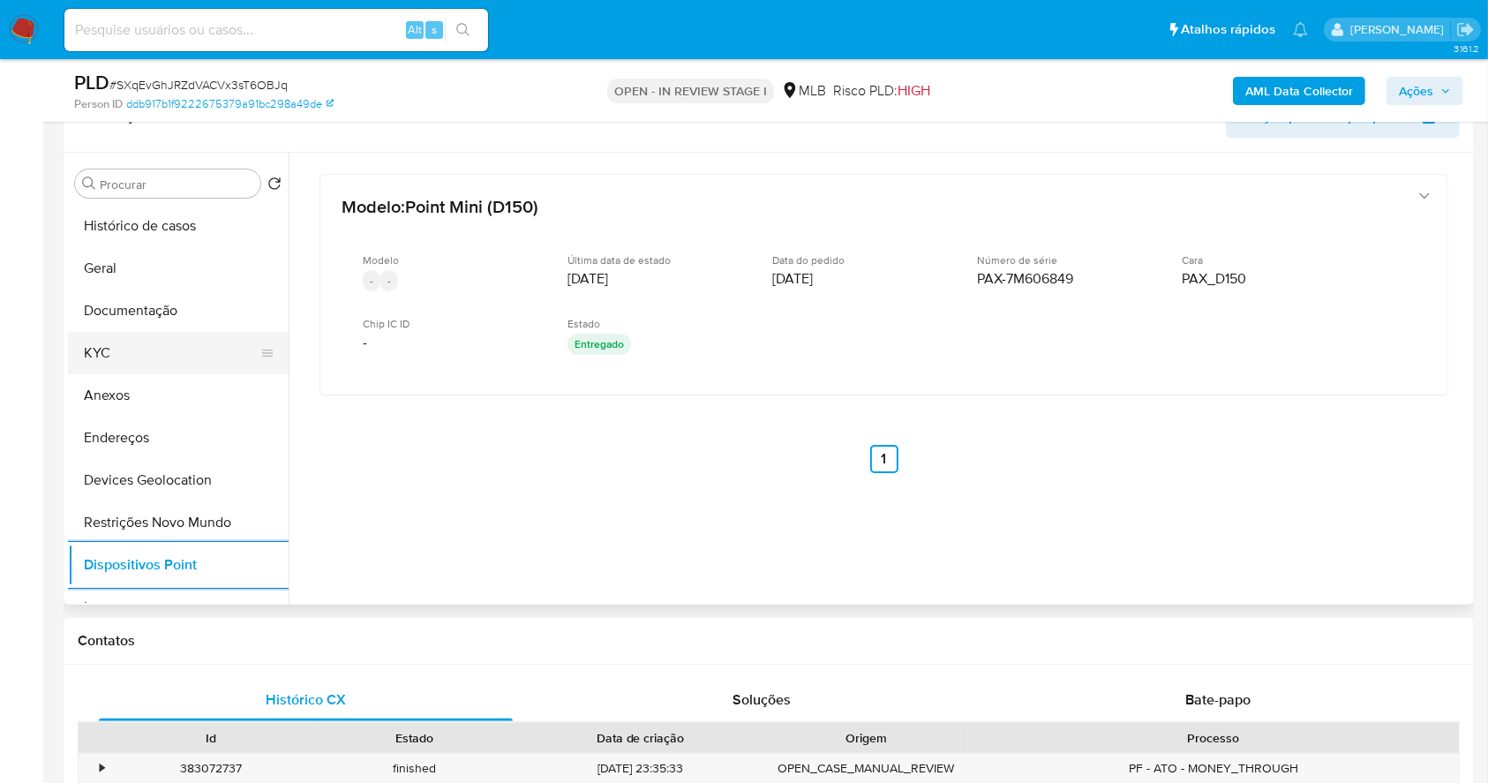
click at [163, 356] on button "KYC" at bounding box center [171, 353] width 206 height 42
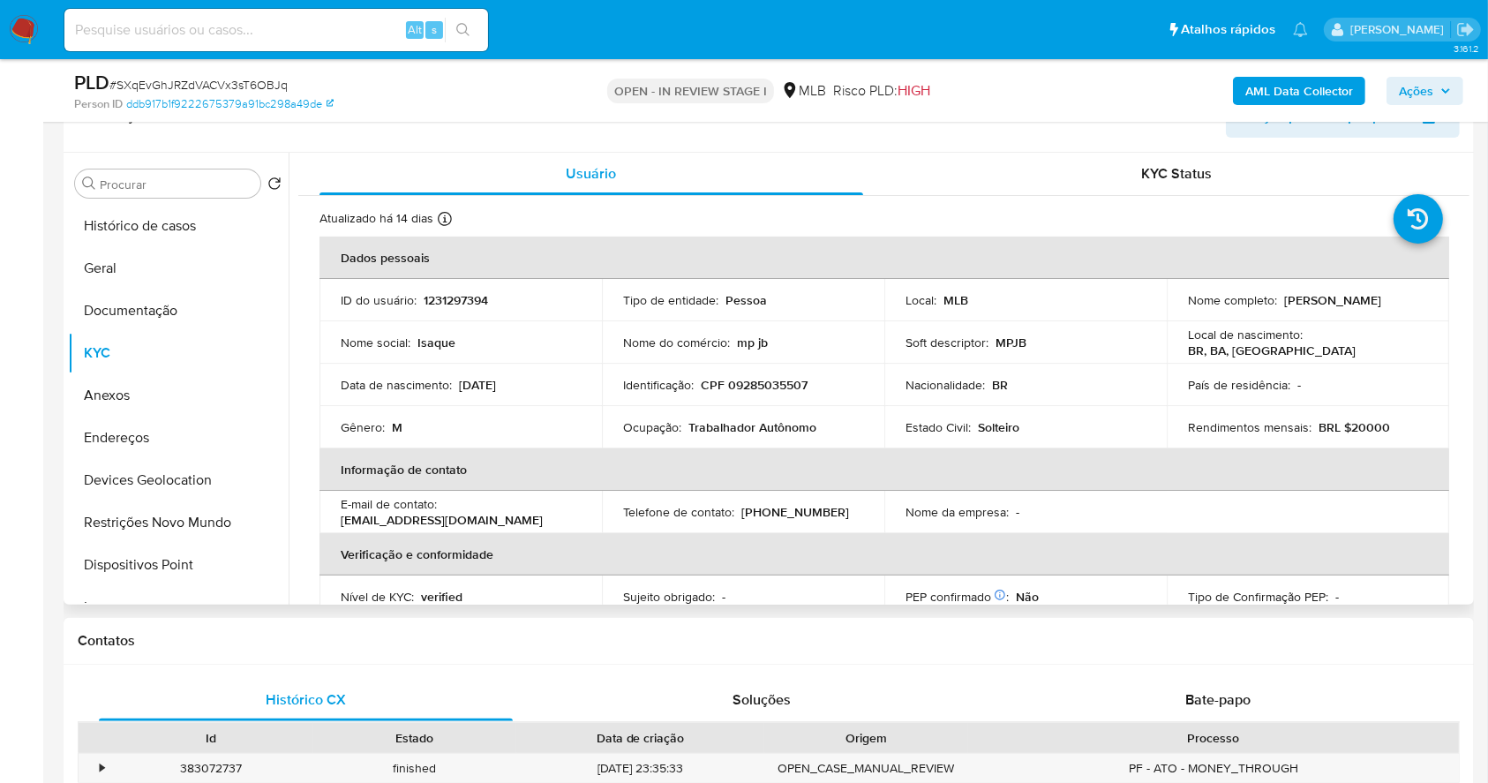
click at [778, 387] on p "CPF 09285035507" at bounding box center [754, 385] width 107 height 16
click at [775, 381] on p "CPF 09285035507" at bounding box center [754, 385] width 107 height 16
copy p "09285035507"
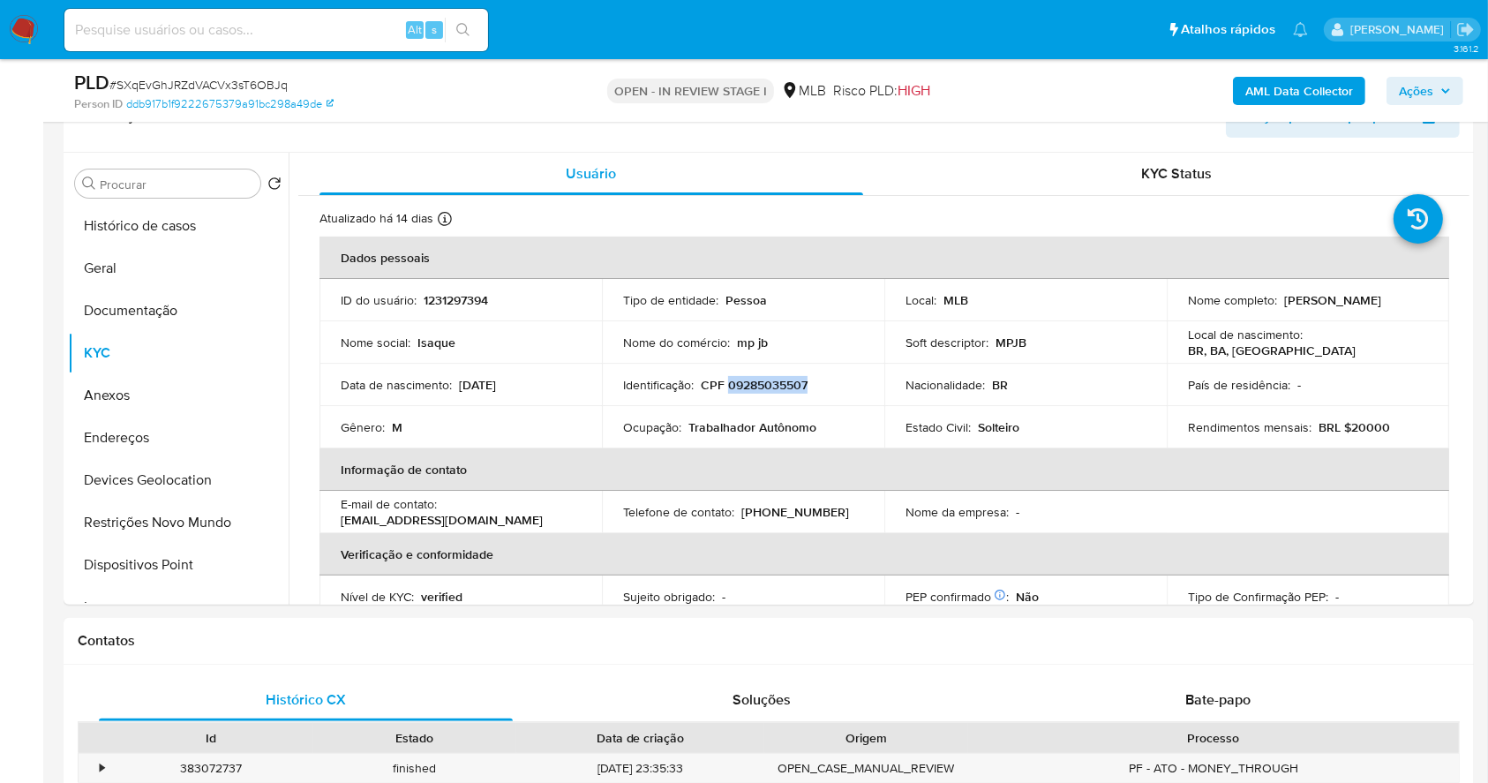
copy p "09285035507"
click at [1435, 87] on span "Ações" at bounding box center [1425, 91] width 52 height 25
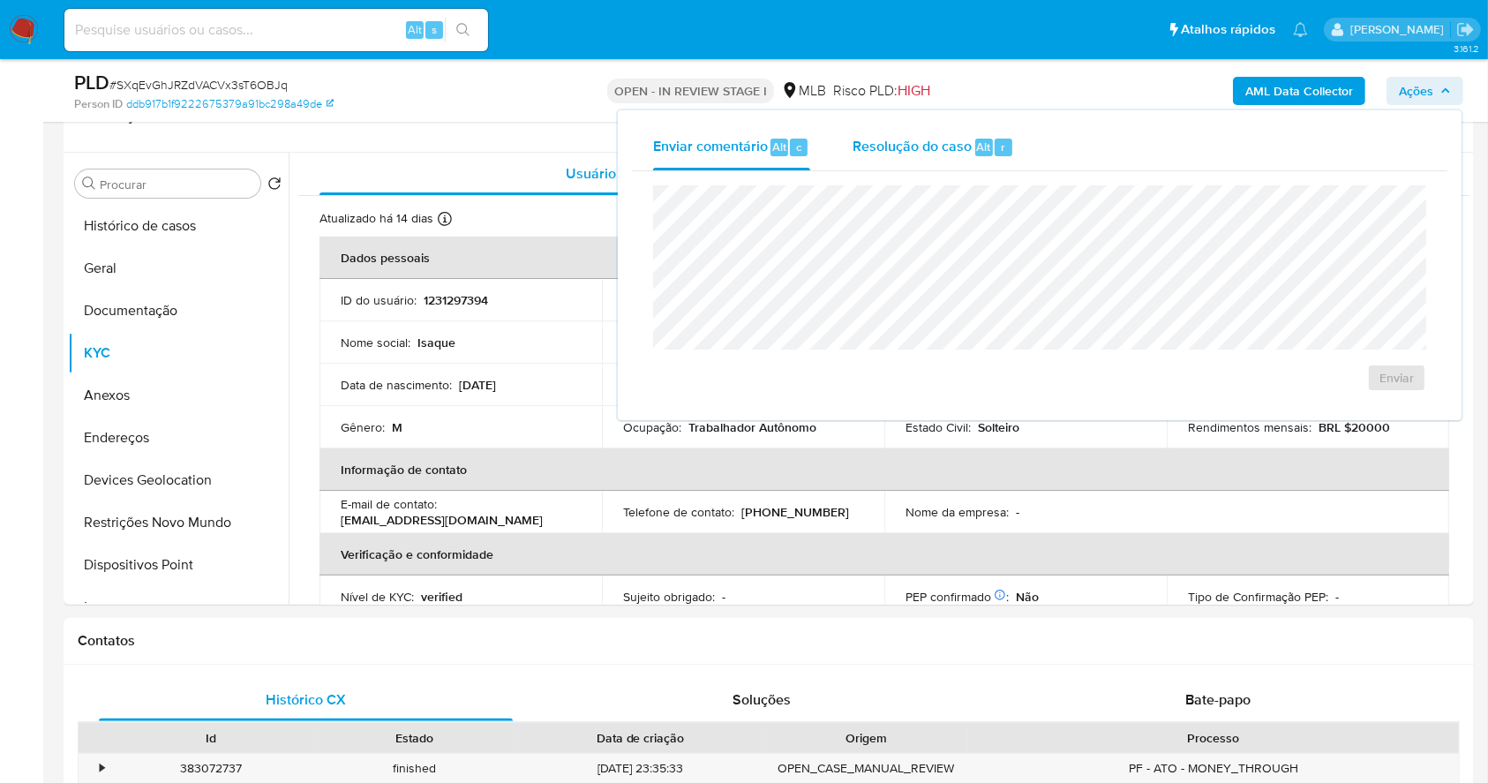
click at [953, 143] on span "Resolução do caso" at bounding box center [911, 146] width 119 height 20
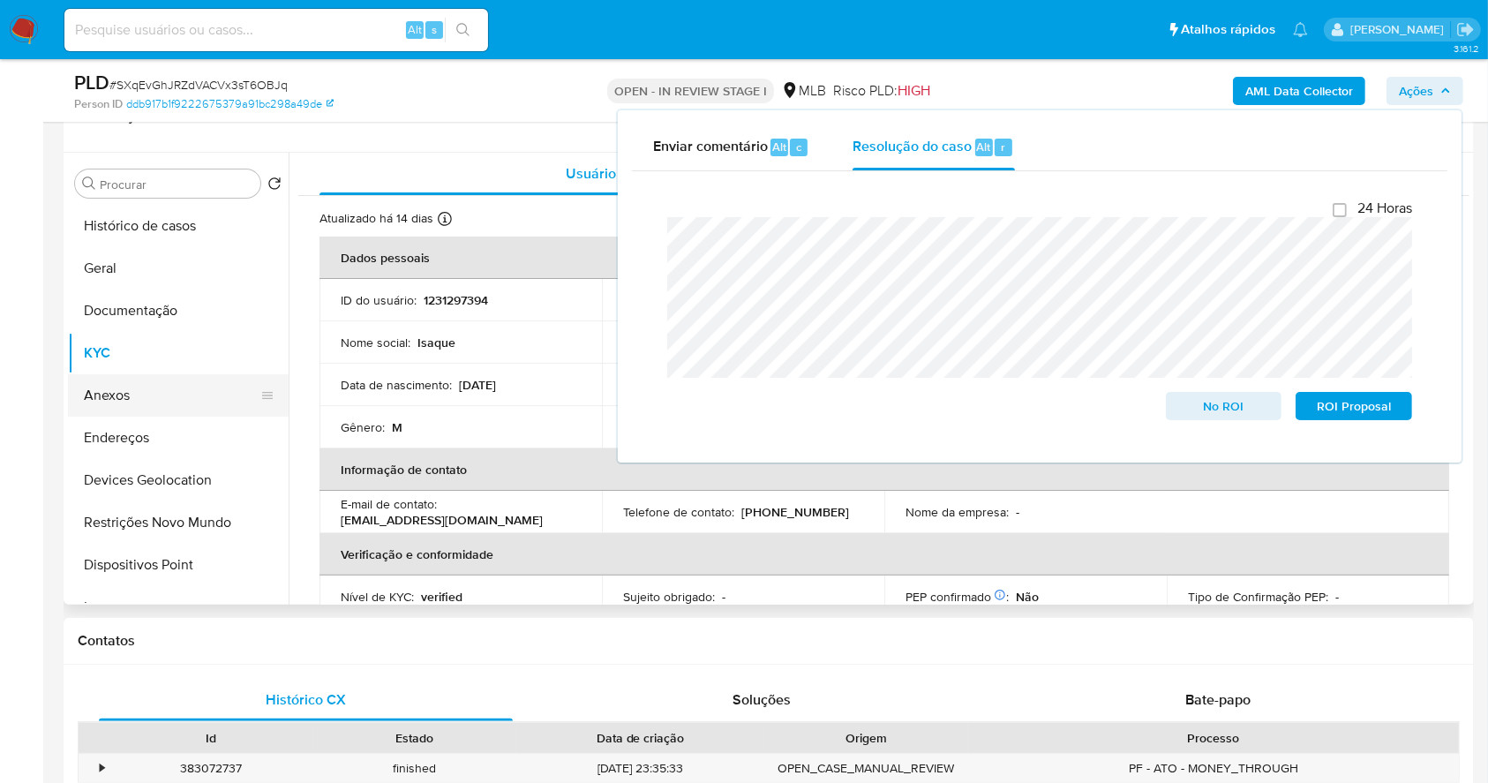
click at [197, 395] on button "Anexos" at bounding box center [171, 395] width 206 height 42
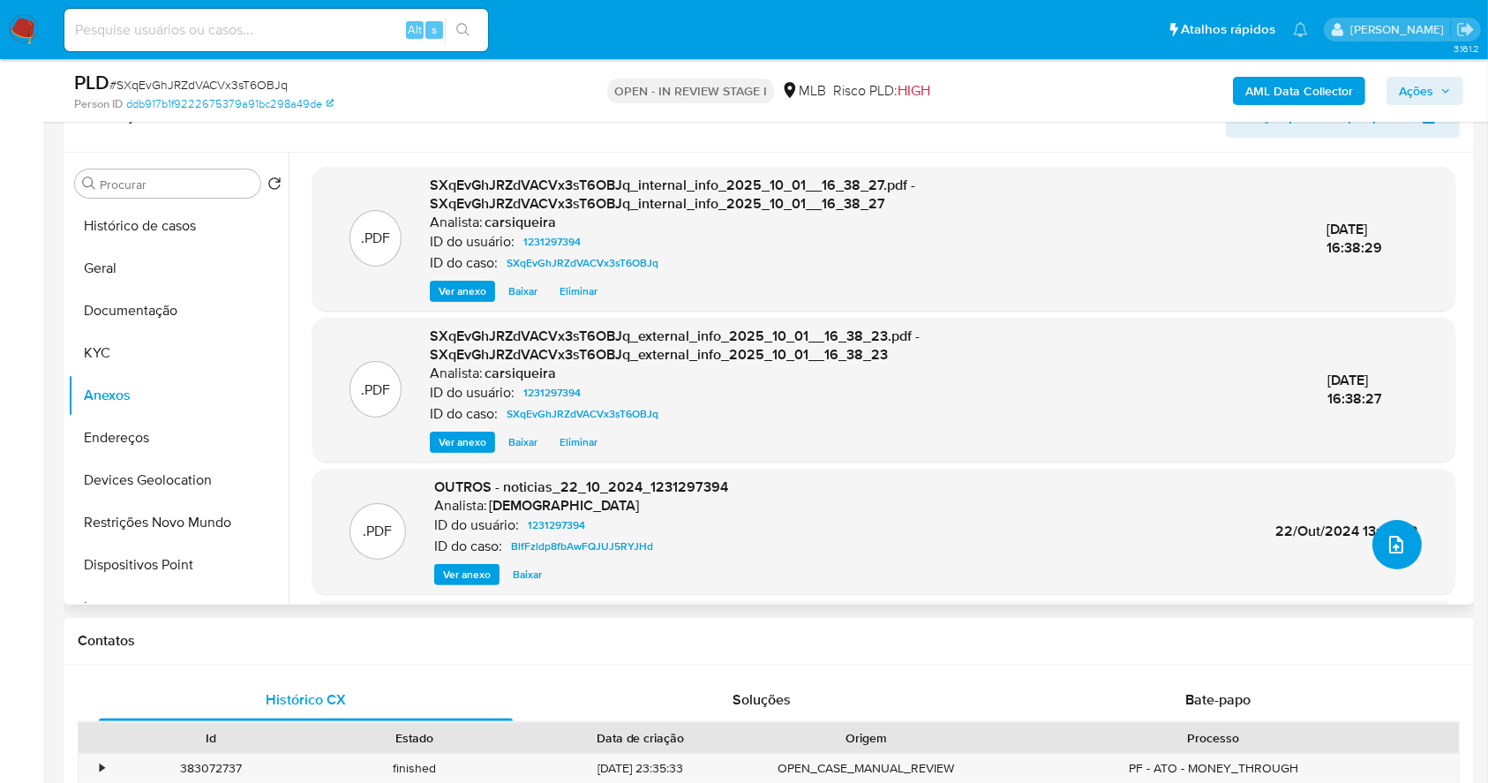
click at [1385, 535] on icon "upload-file" at bounding box center [1395, 544] width 21 height 21
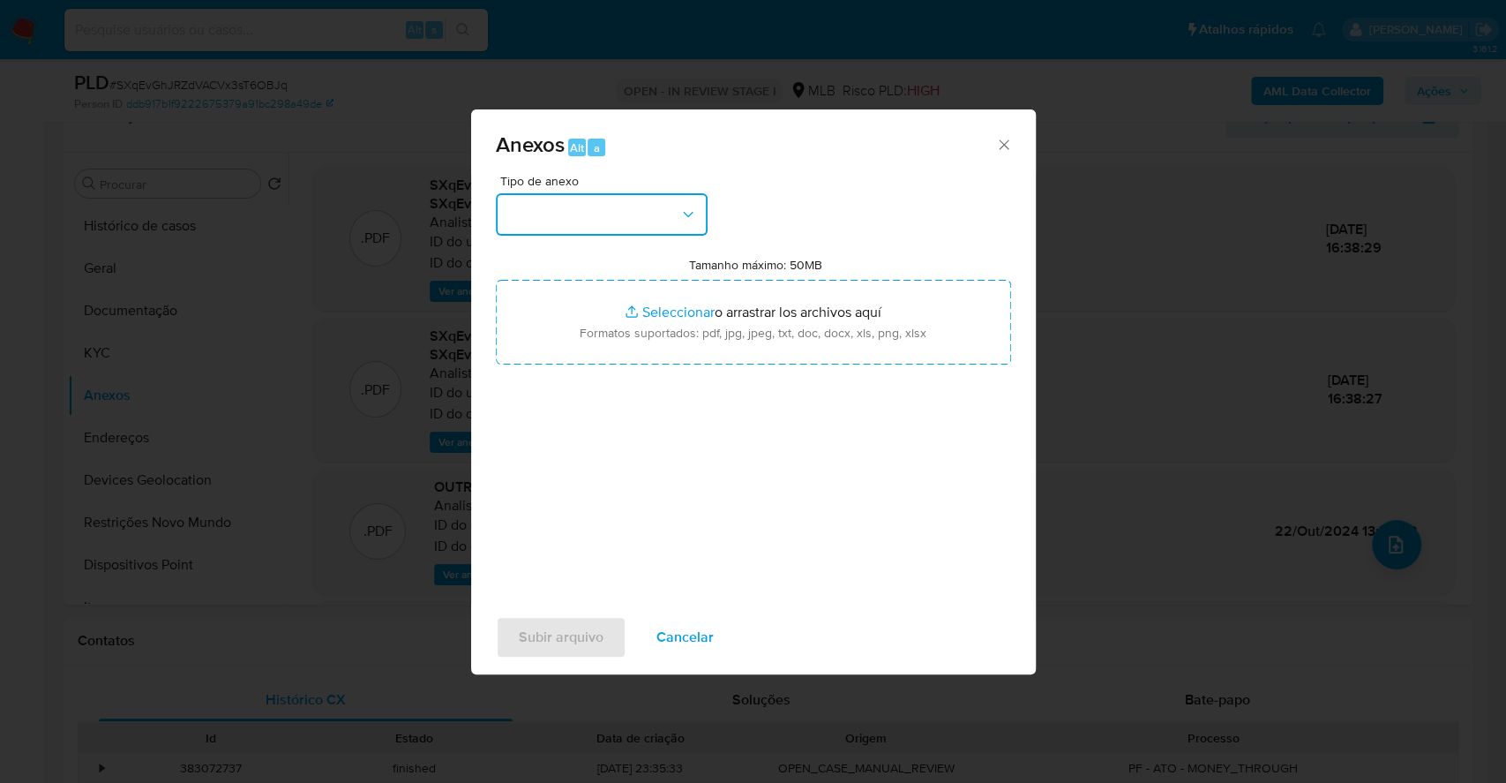
click at [541, 214] on button "button" at bounding box center [602, 214] width 212 height 42
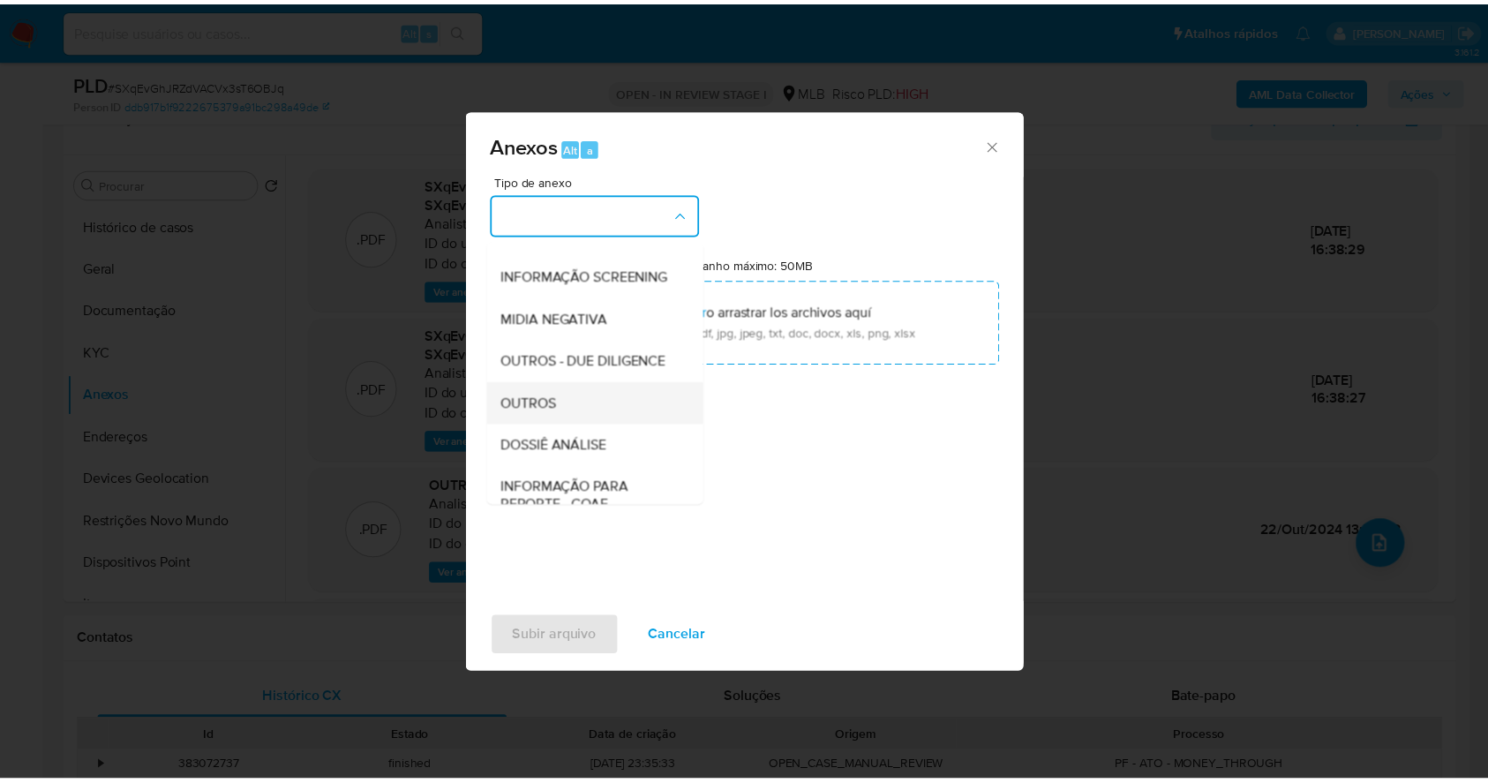
scroll to position [271, 0]
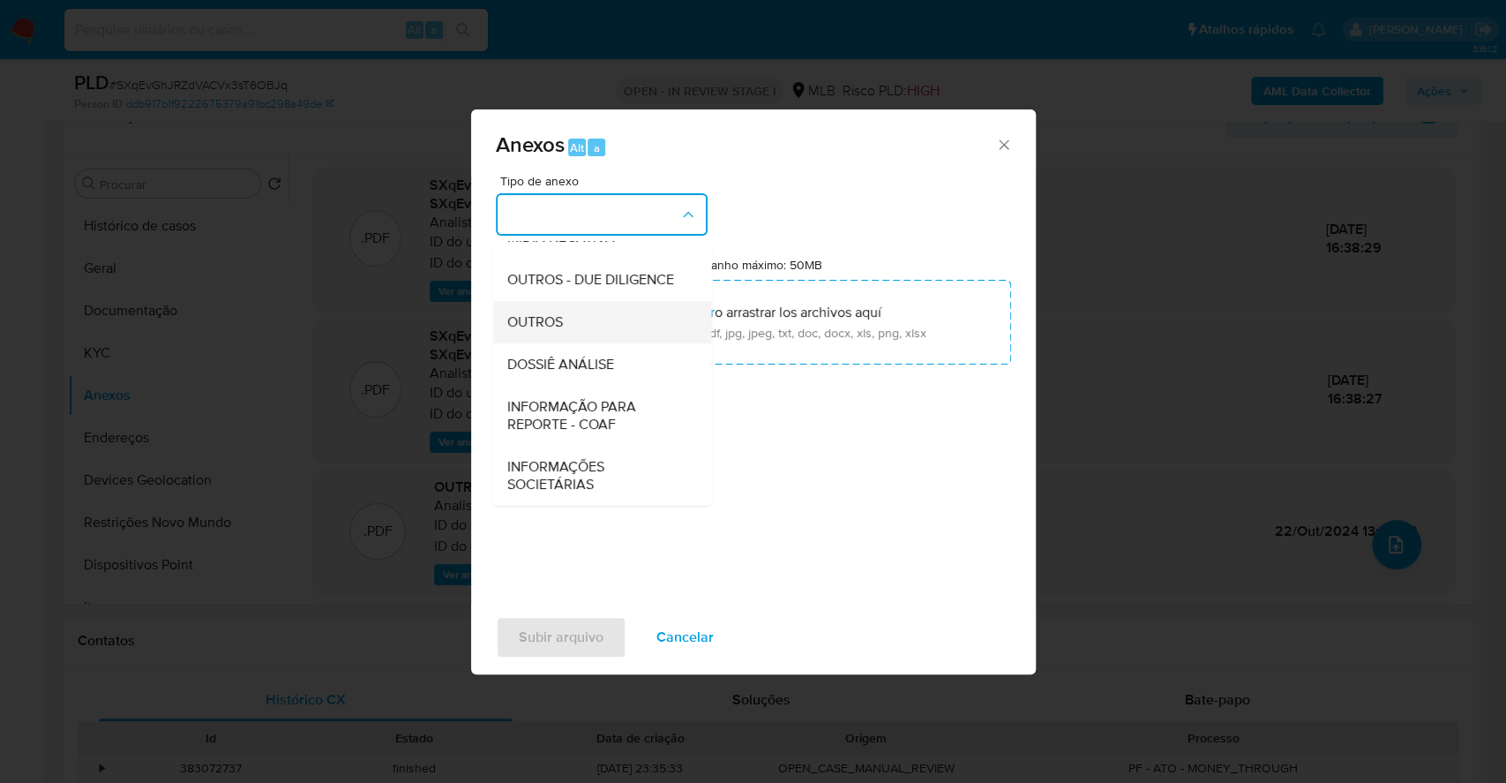
click at [573, 303] on div "OUTROS" at bounding box center [597, 322] width 180 height 42
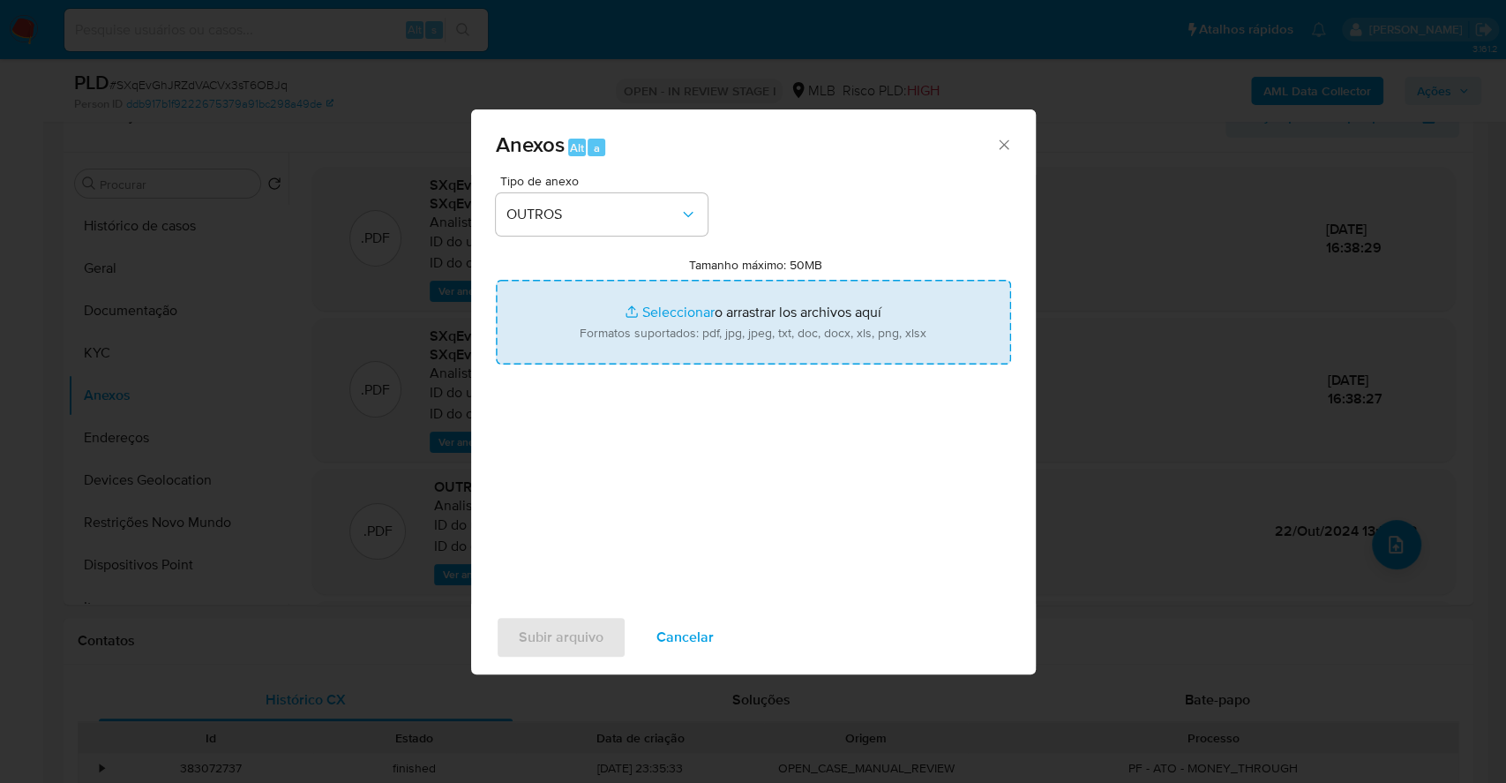
click at [667, 313] on input "Tamanho máximo: 50MB Seleccionar archivos" at bounding box center [753, 322] width 515 height 85
type input "C:\fakepath\DECLINIO - SXqEvGhJRZdVACVx3sT6OBJq - CPF 09285035507 - ISAQUE CAST…"
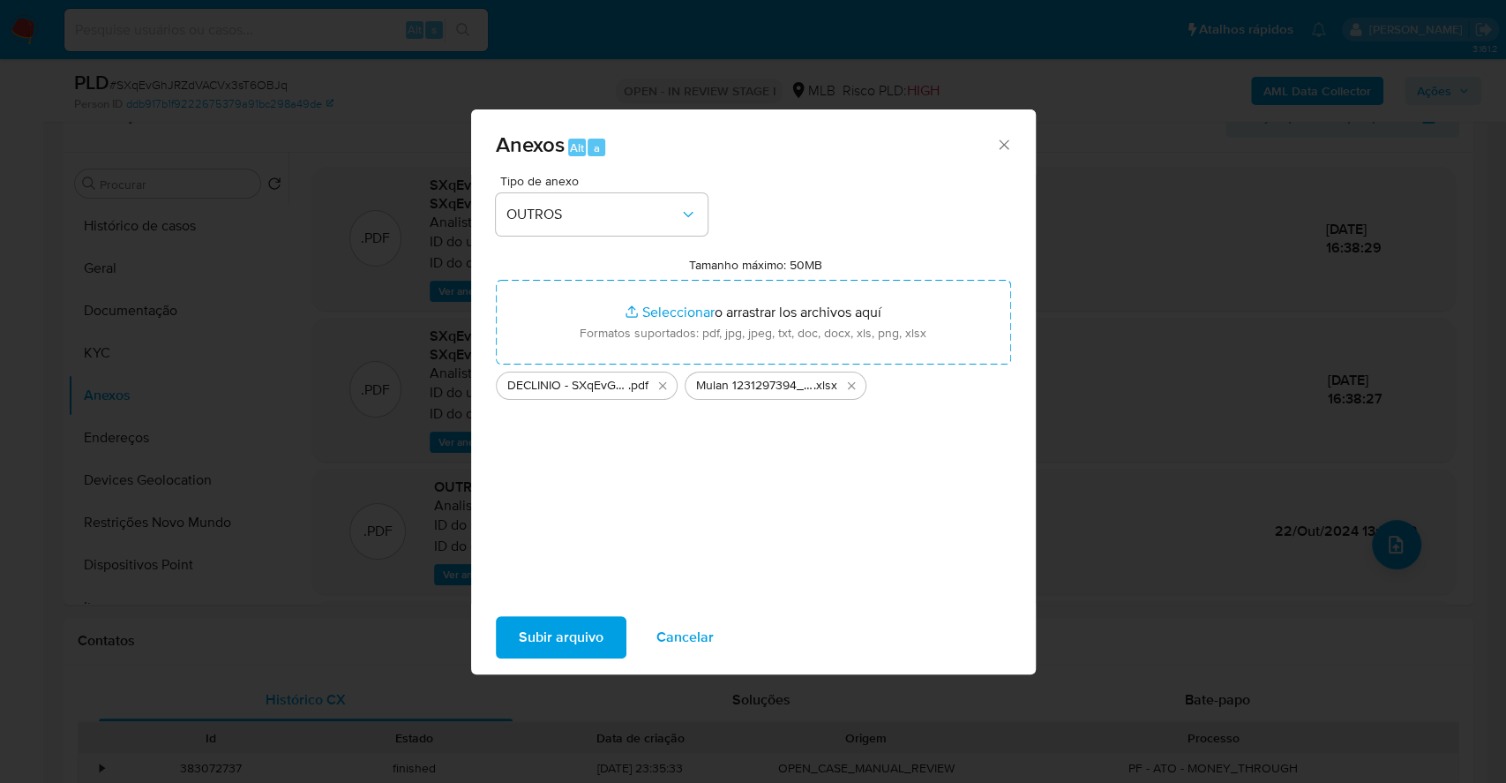
click at [581, 632] on span "Subir arquivo" at bounding box center [561, 637] width 85 height 39
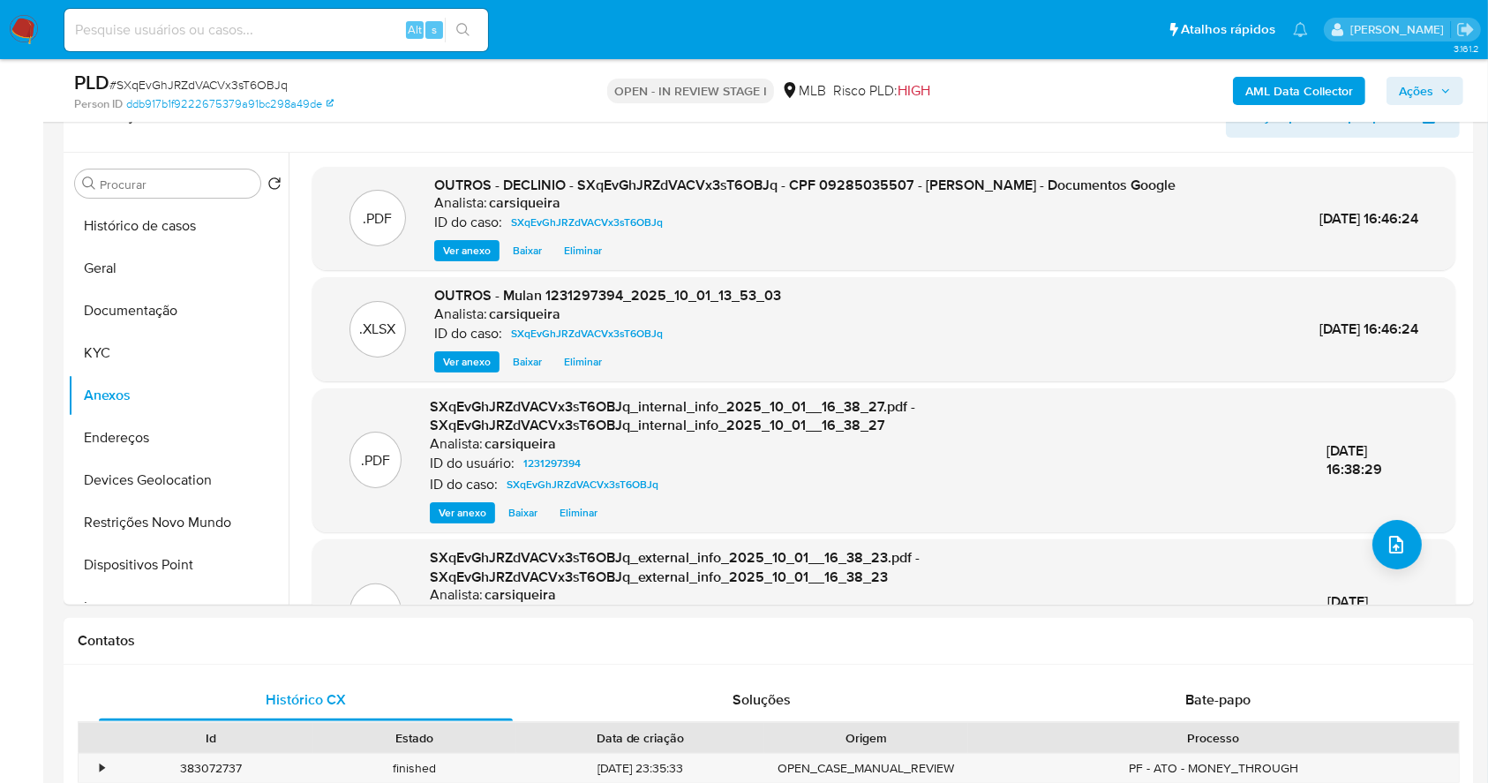
click at [1430, 79] on span "Ações" at bounding box center [1416, 91] width 34 height 28
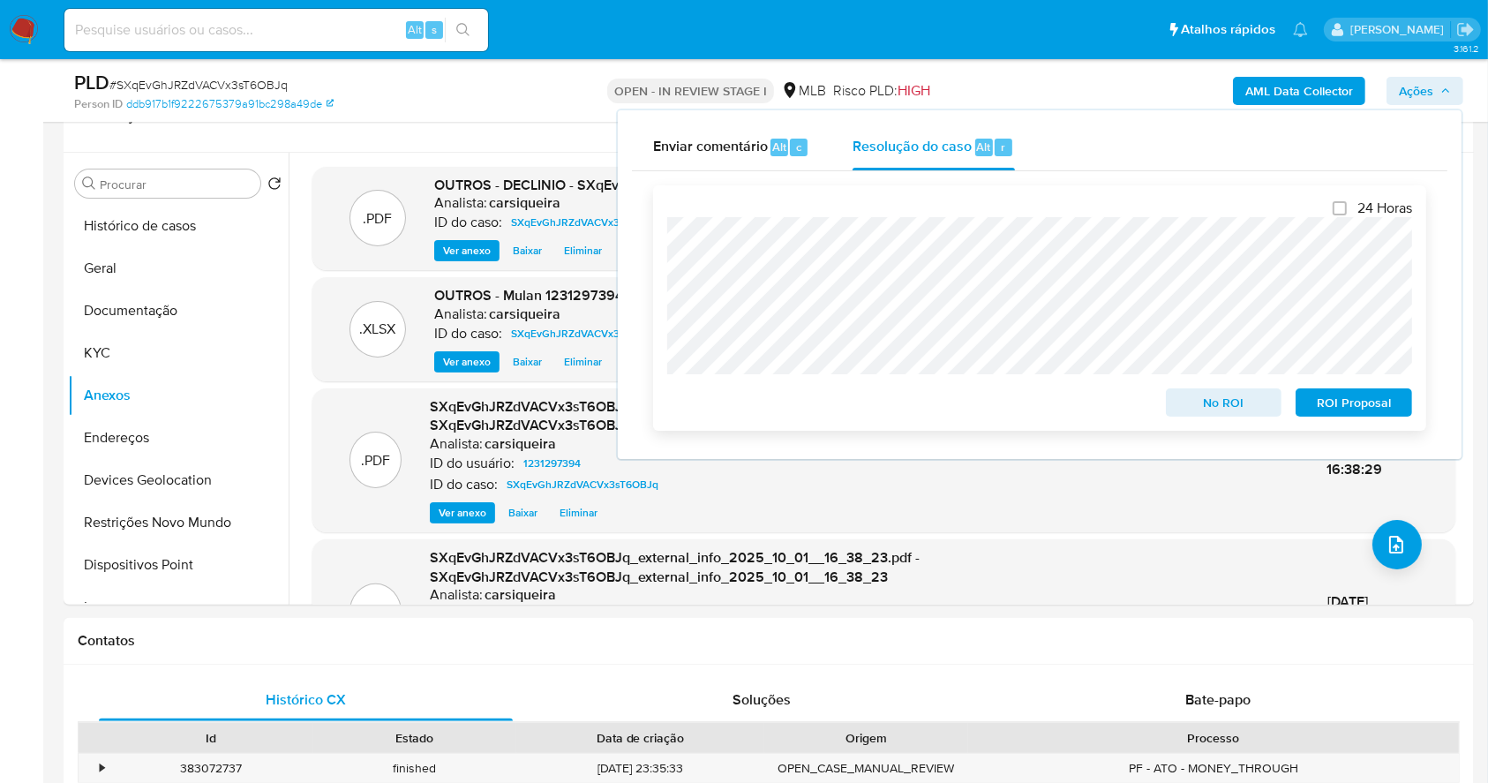
click at [1248, 413] on span "No ROI" at bounding box center [1224, 402] width 92 height 25
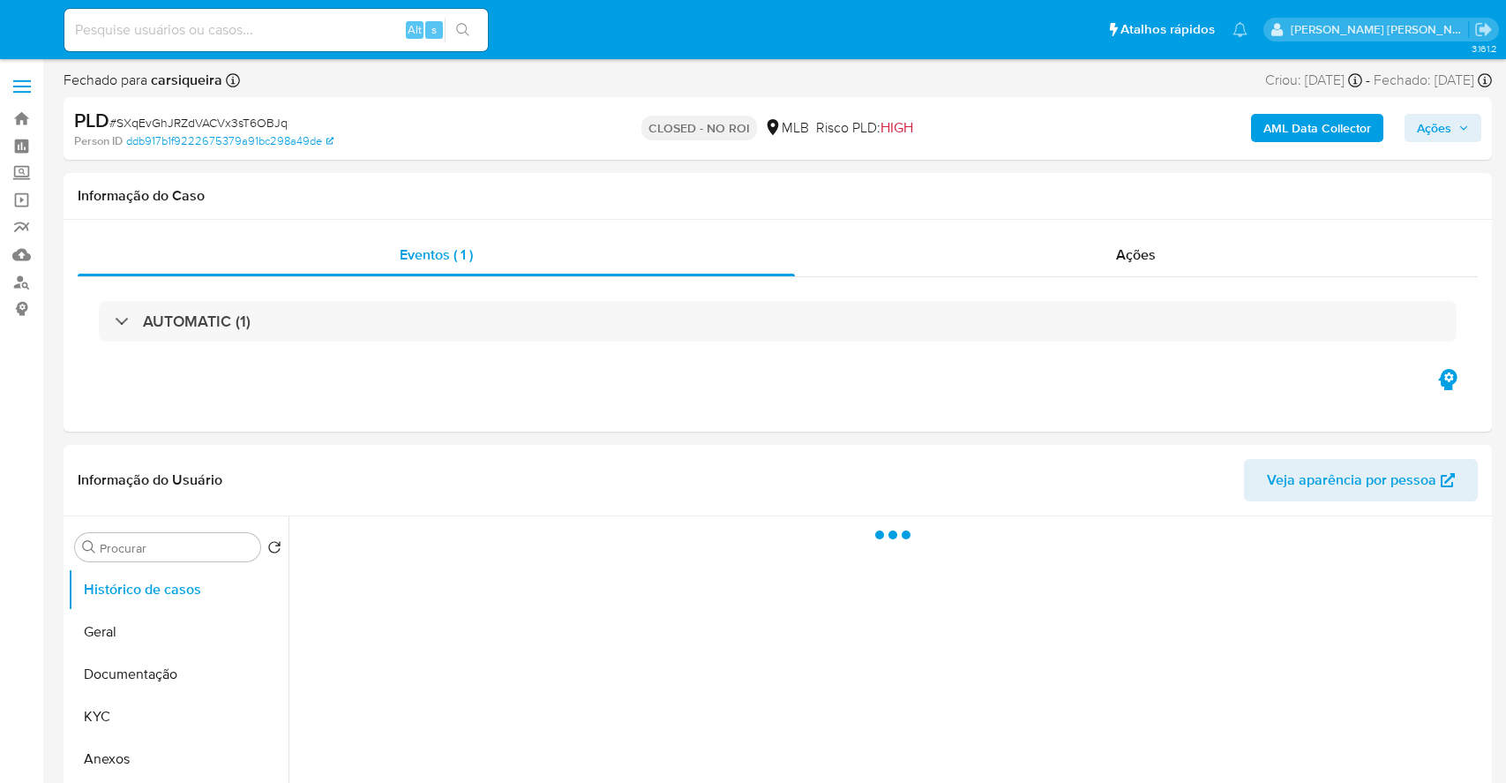
select select "10"
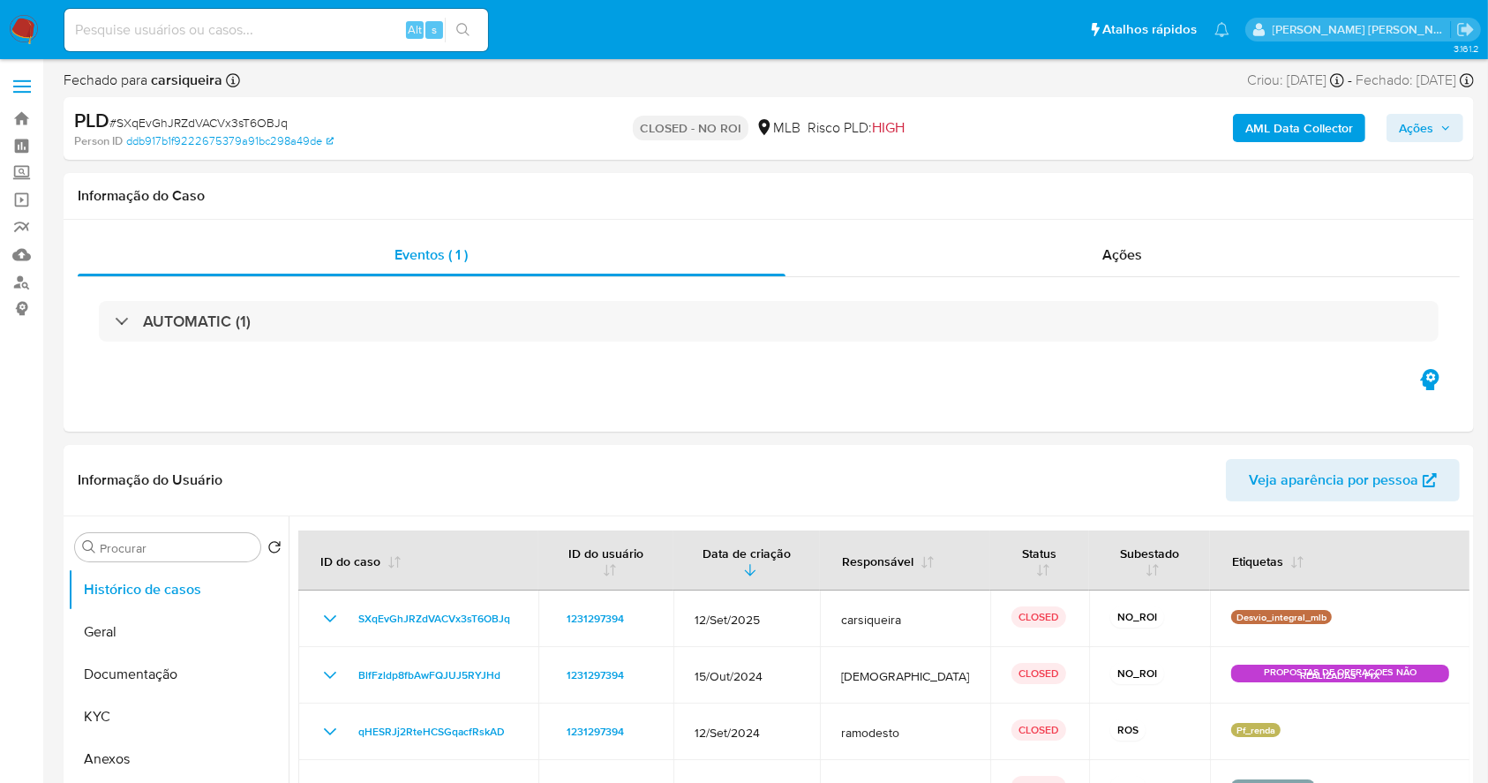
click at [29, 30] on img at bounding box center [24, 30] width 30 height 30
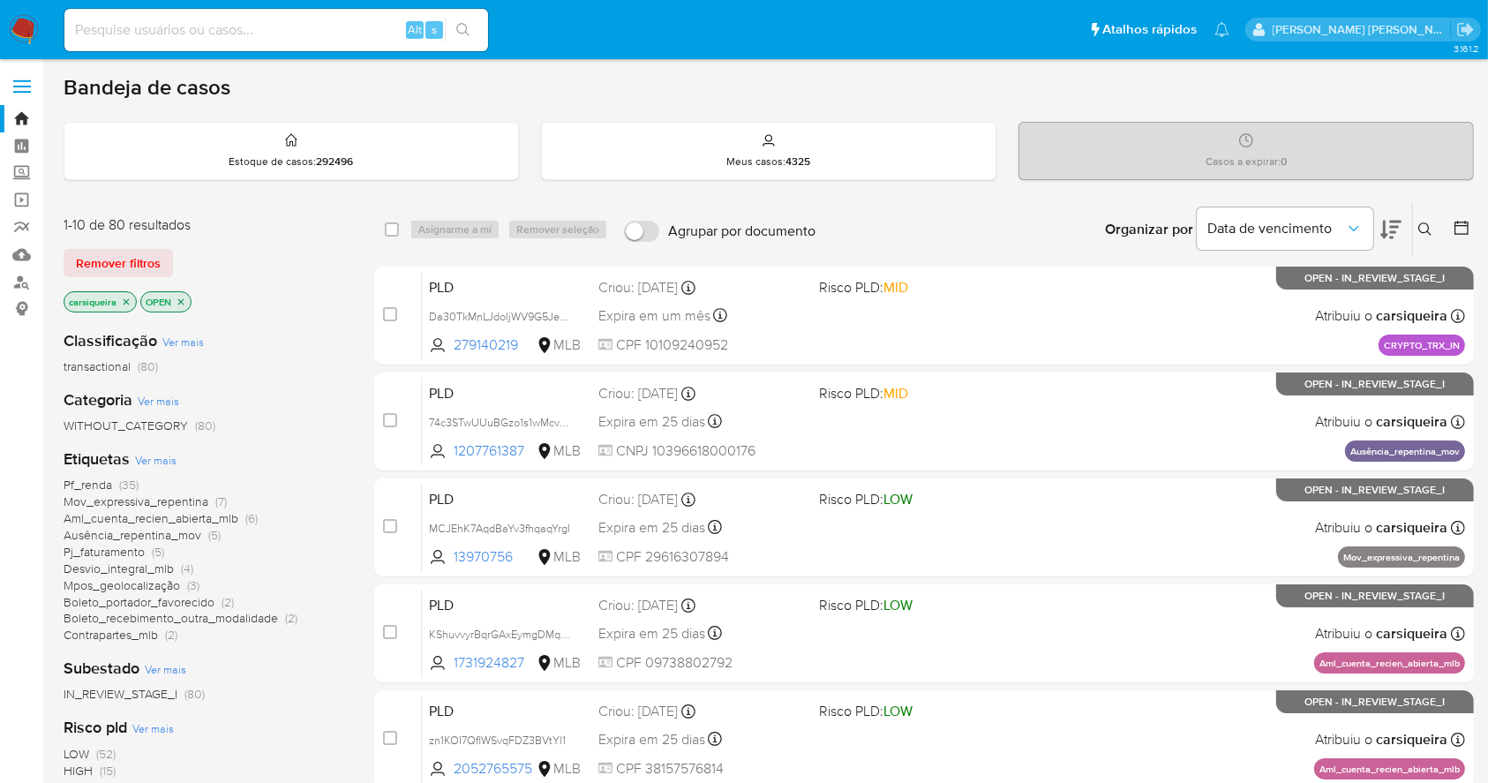
click at [155, 25] on input at bounding box center [276, 30] width 424 height 23
paste input "uK5L8SA37LjS0fSfJhO0JqGp"
type input "uK5L8SA37LjS0fSfJhO0JqGp"
click at [467, 18] on button "search-icon" at bounding box center [463, 30] width 36 height 25
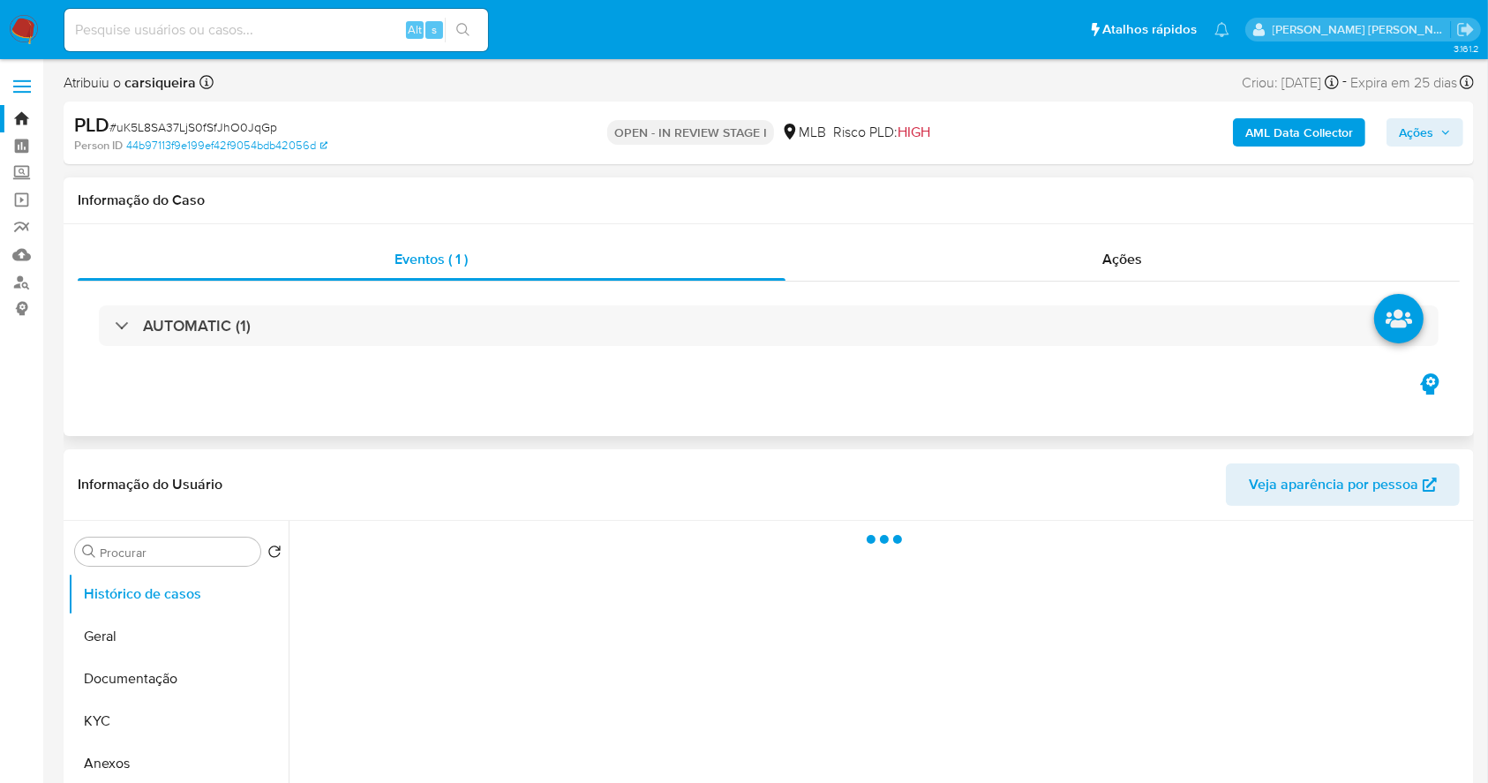
select select "10"
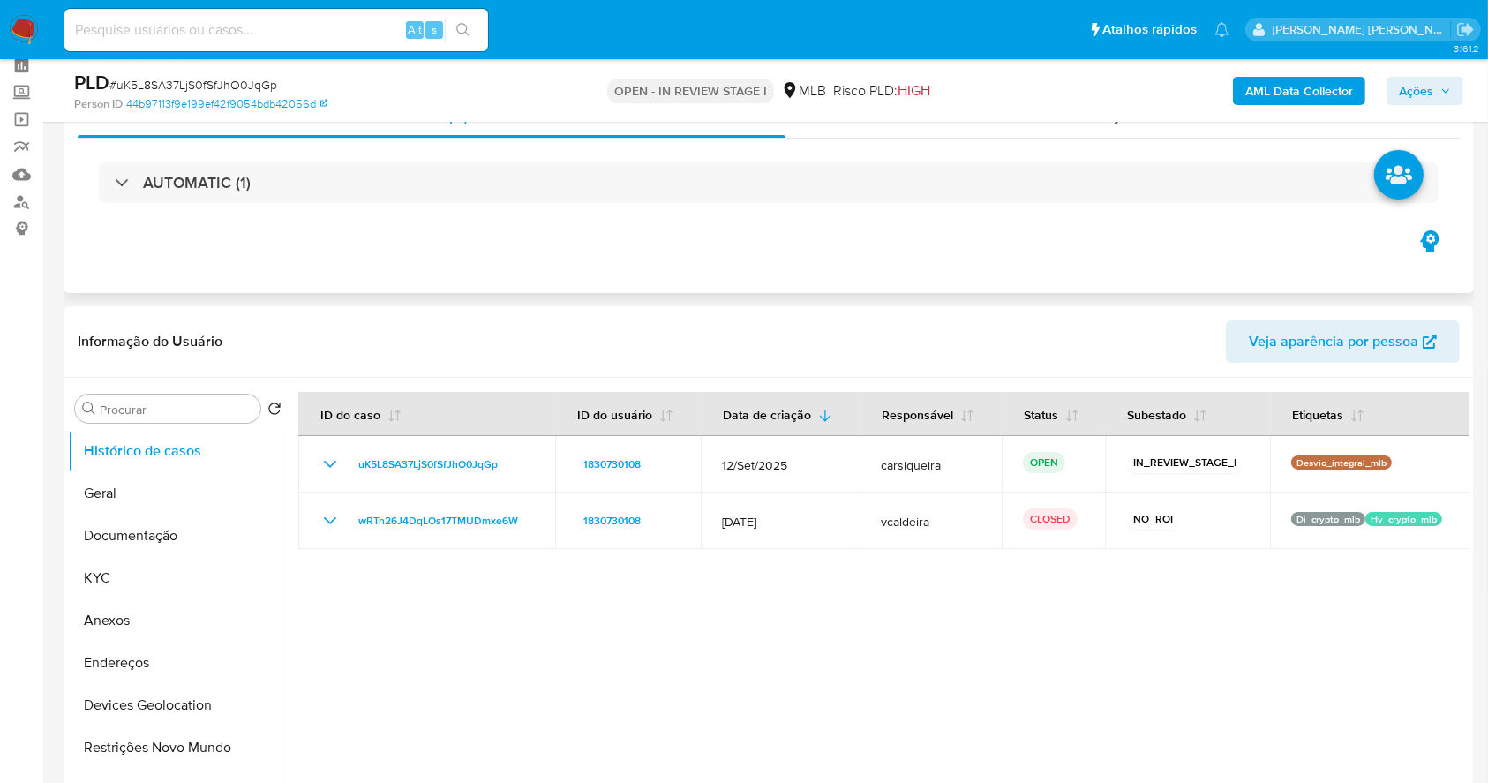
scroll to position [117, 0]
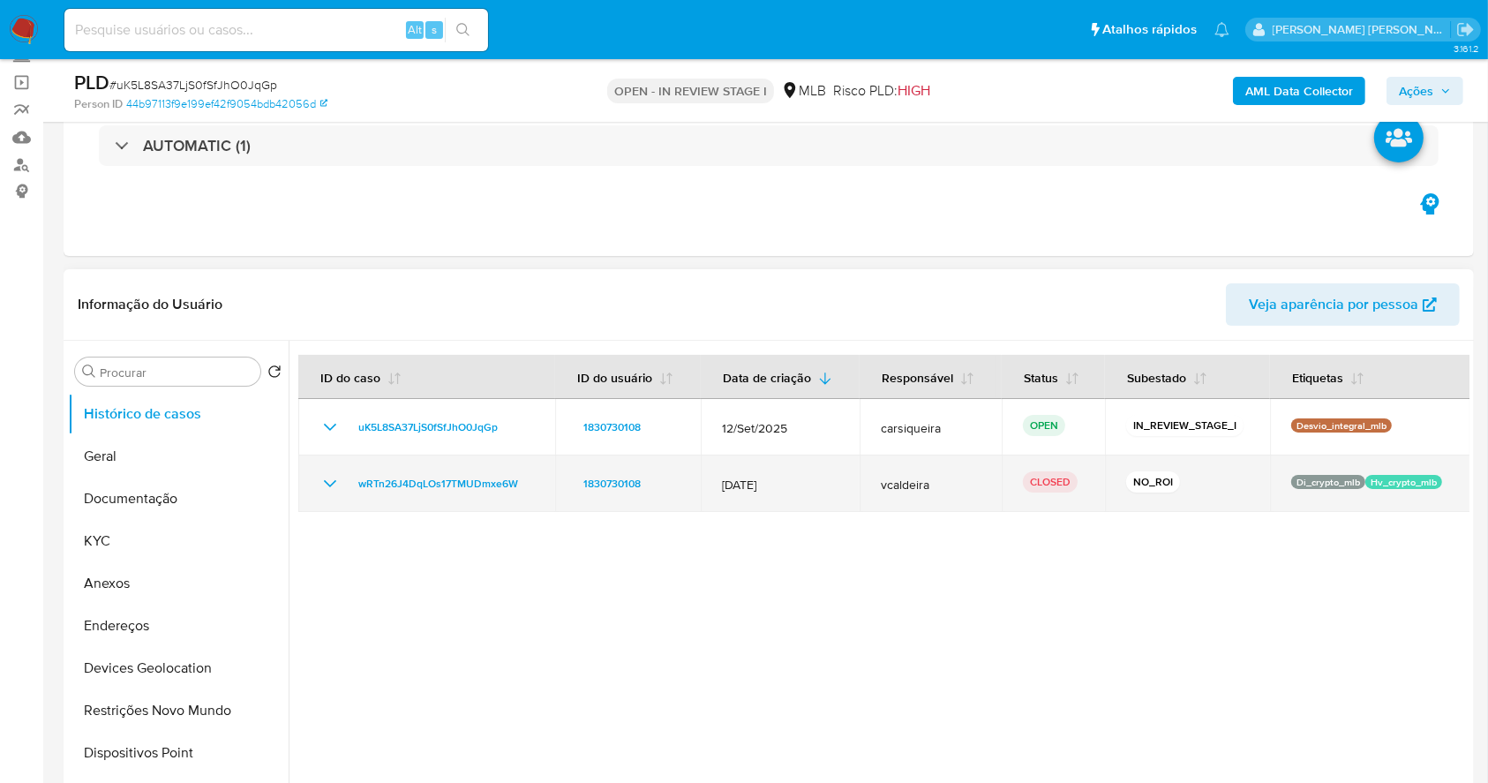
click at [318, 484] on td "wRTn26J4DqLOs17TMUDmxe6W" at bounding box center [426, 483] width 257 height 56
click at [327, 487] on icon "Mostrar/Ocultar" at bounding box center [329, 483] width 21 height 21
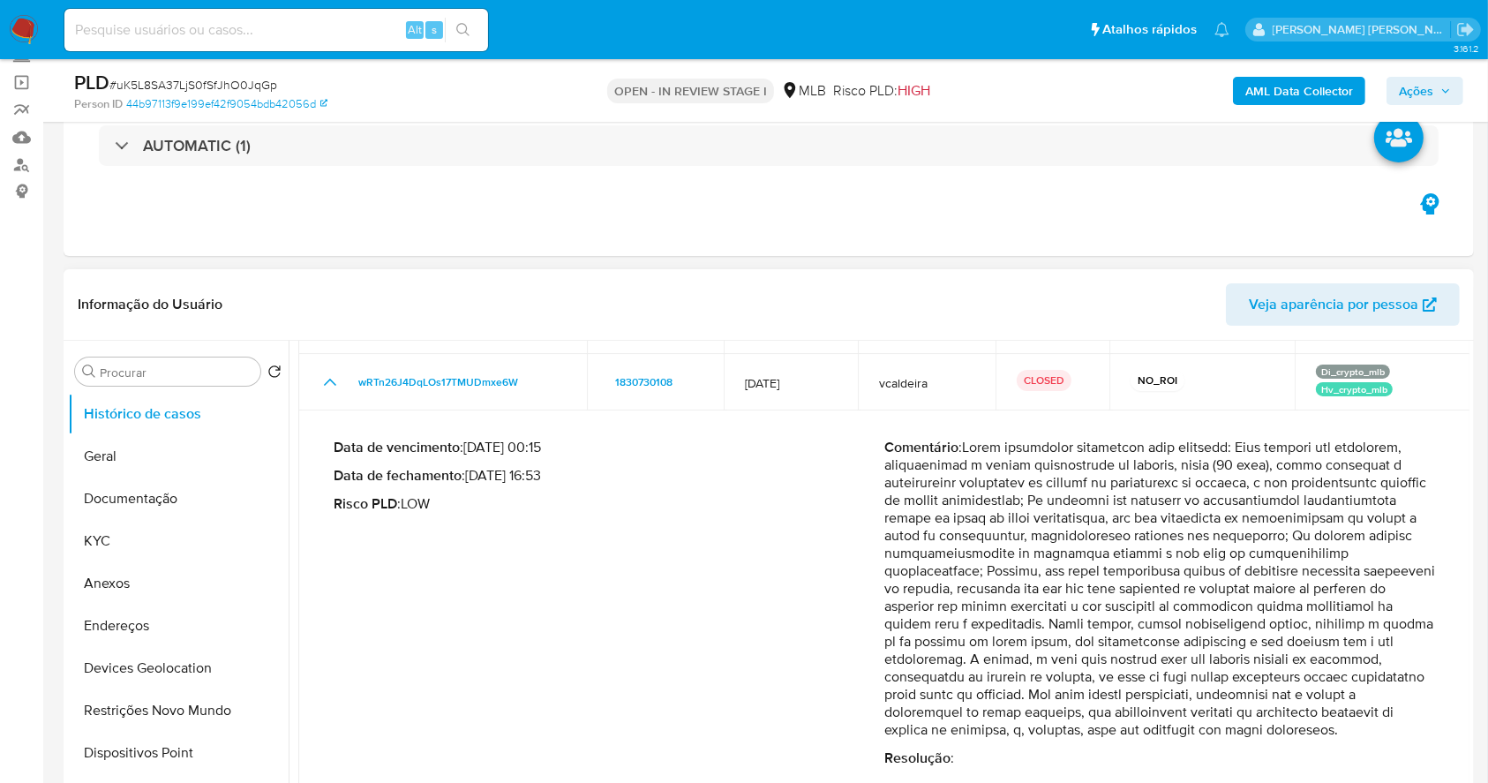
click at [1312, 476] on p "Comentário :" at bounding box center [1159, 589] width 551 height 300
drag, startPoint x: 963, startPoint y: 488, endPoint x: 1388, endPoint y: 499, distance: 425.5
click at [1388, 499] on p "Comentário :" at bounding box center [1159, 589] width 551 height 300
click at [1237, 614] on p "Comentário :" at bounding box center [1159, 589] width 551 height 300
click at [139, 532] on button "KYC" at bounding box center [171, 541] width 206 height 42
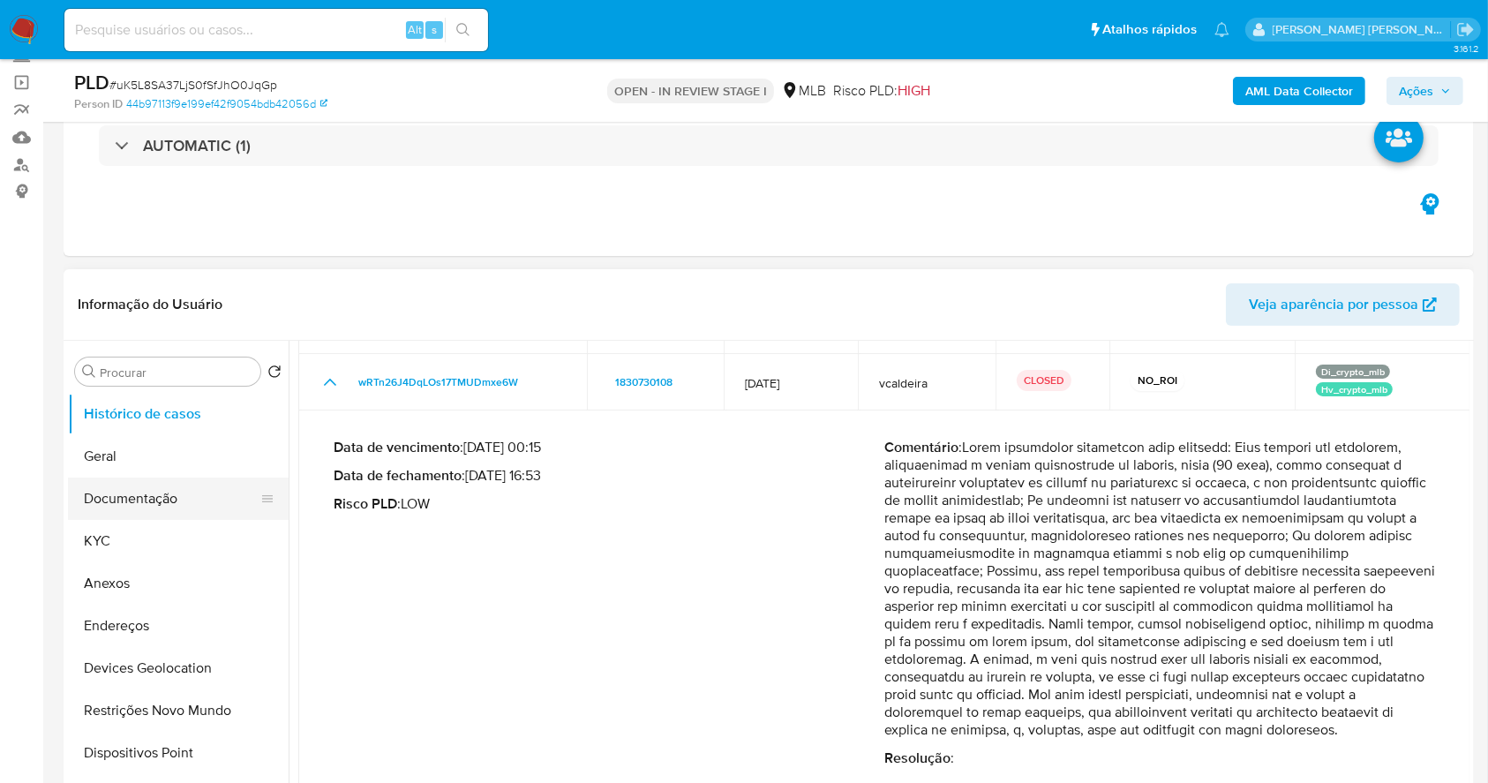
scroll to position [0, 0]
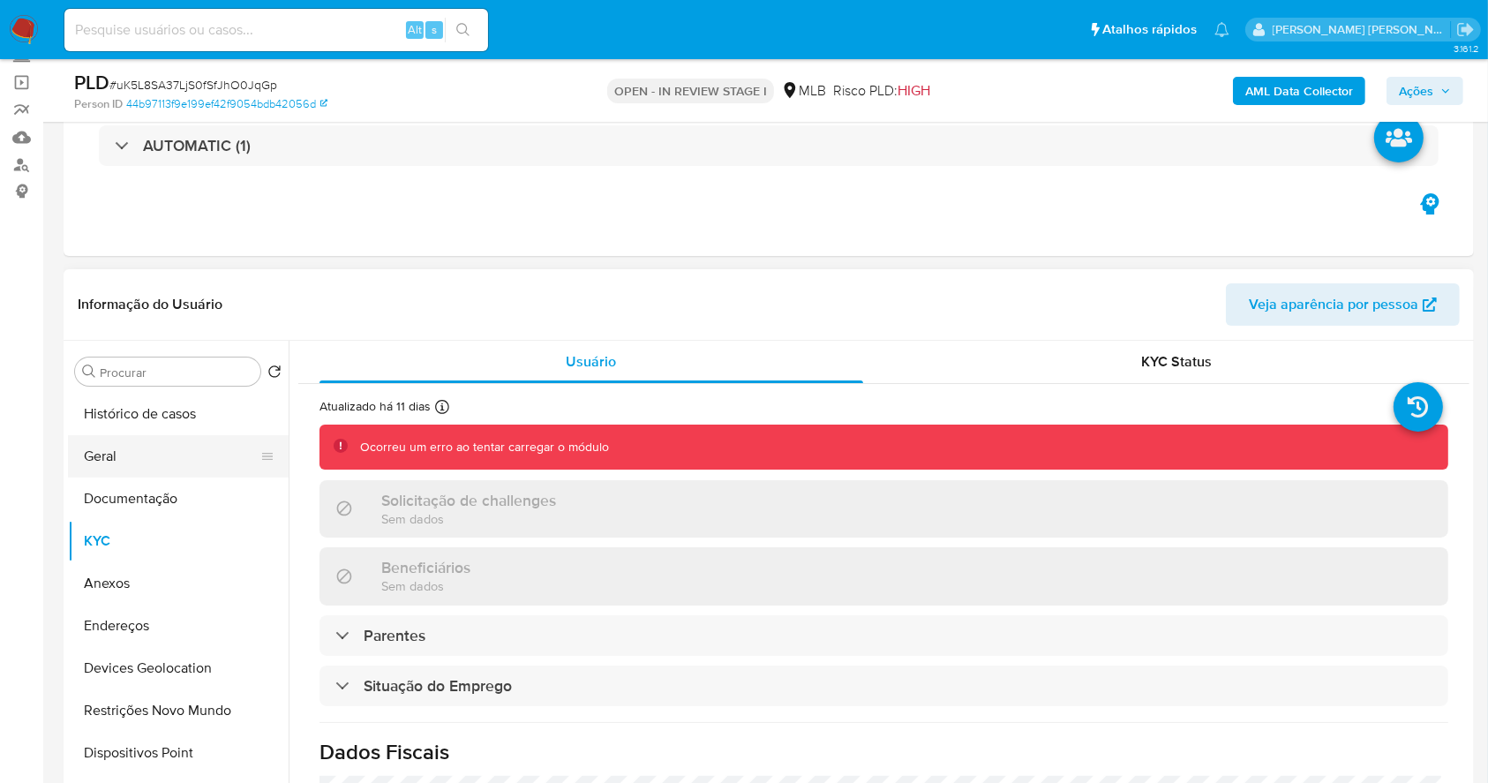
click at [148, 459] on button "Geral" at bounding box center [171, 456] width 206 height 42
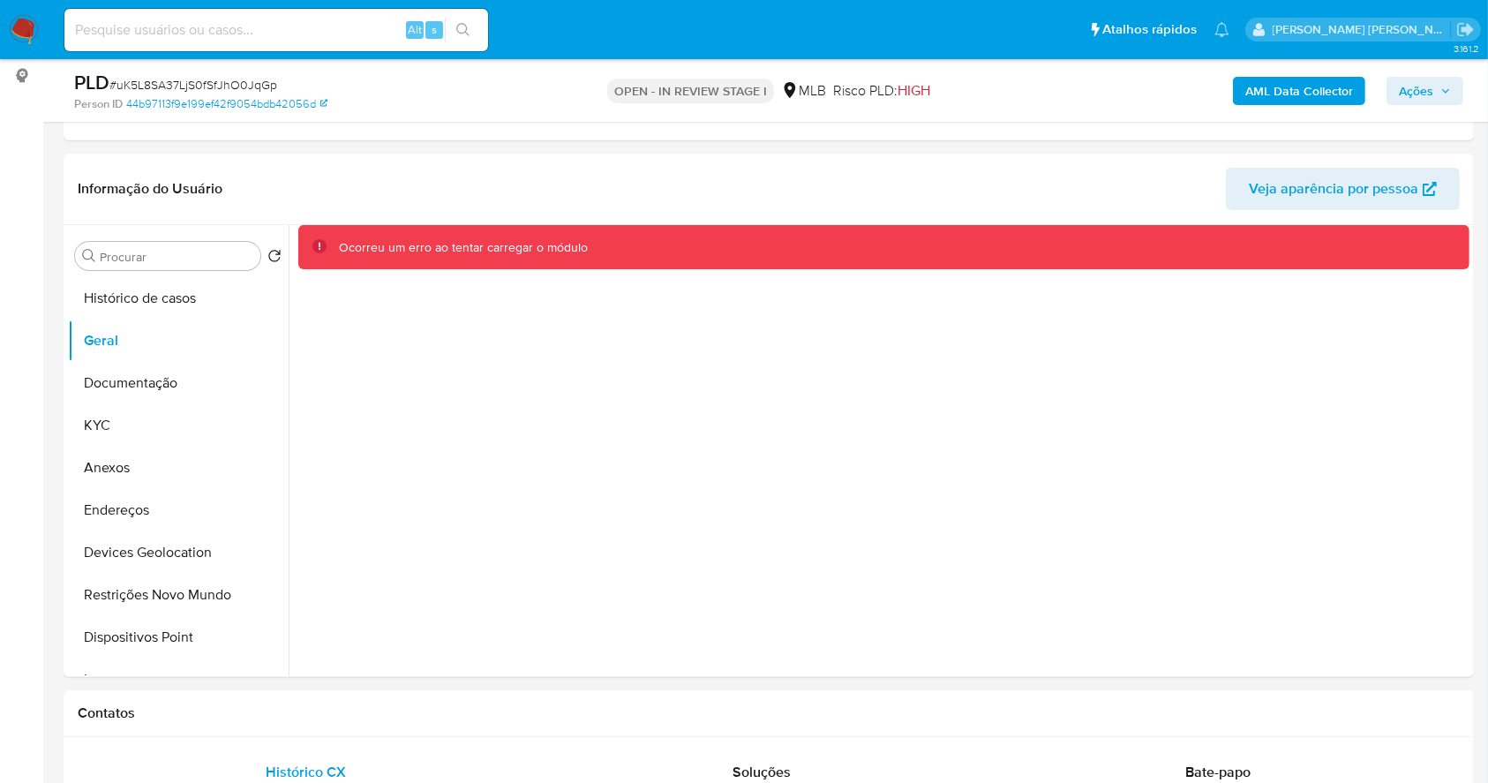
scroll to position [274, 0]
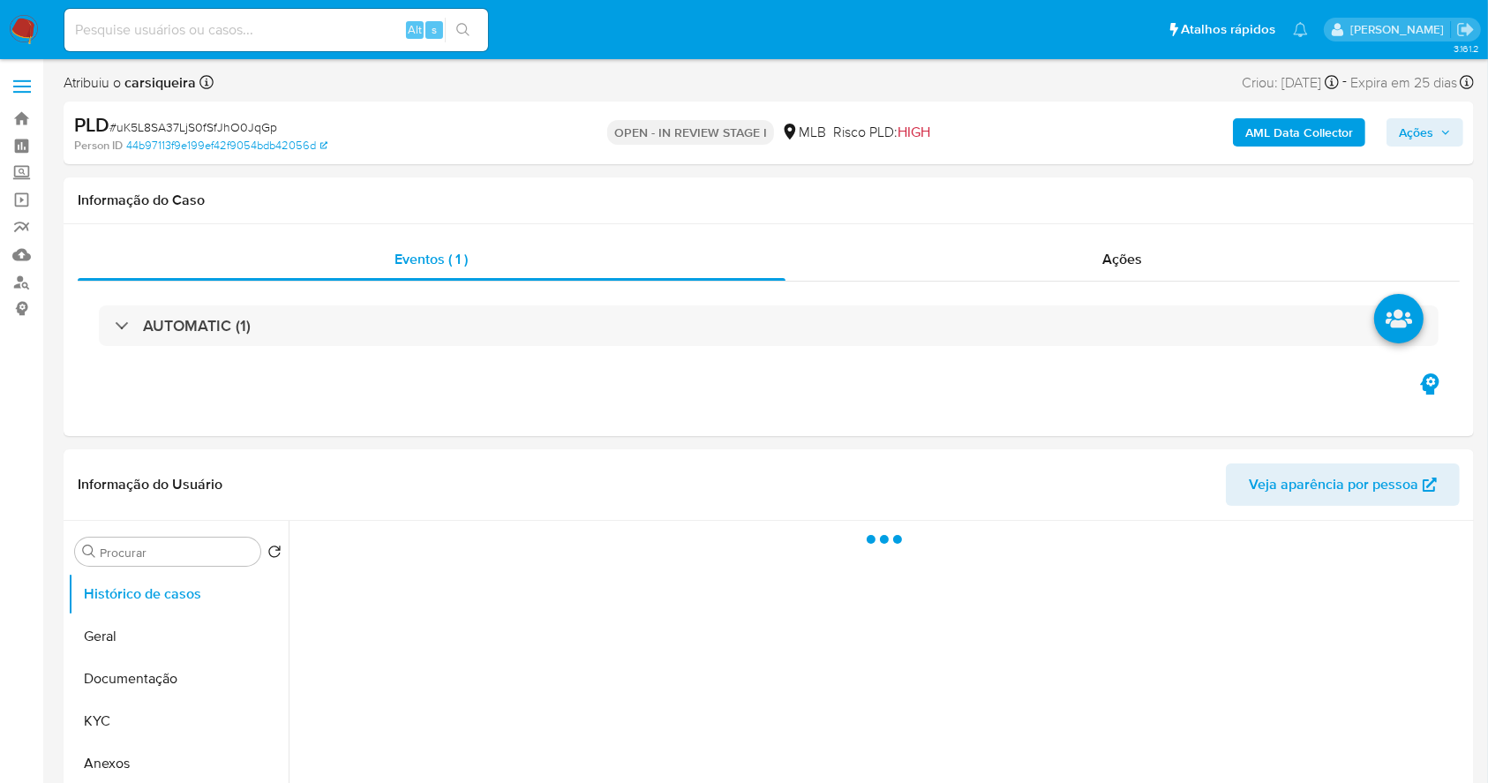
select select "10"
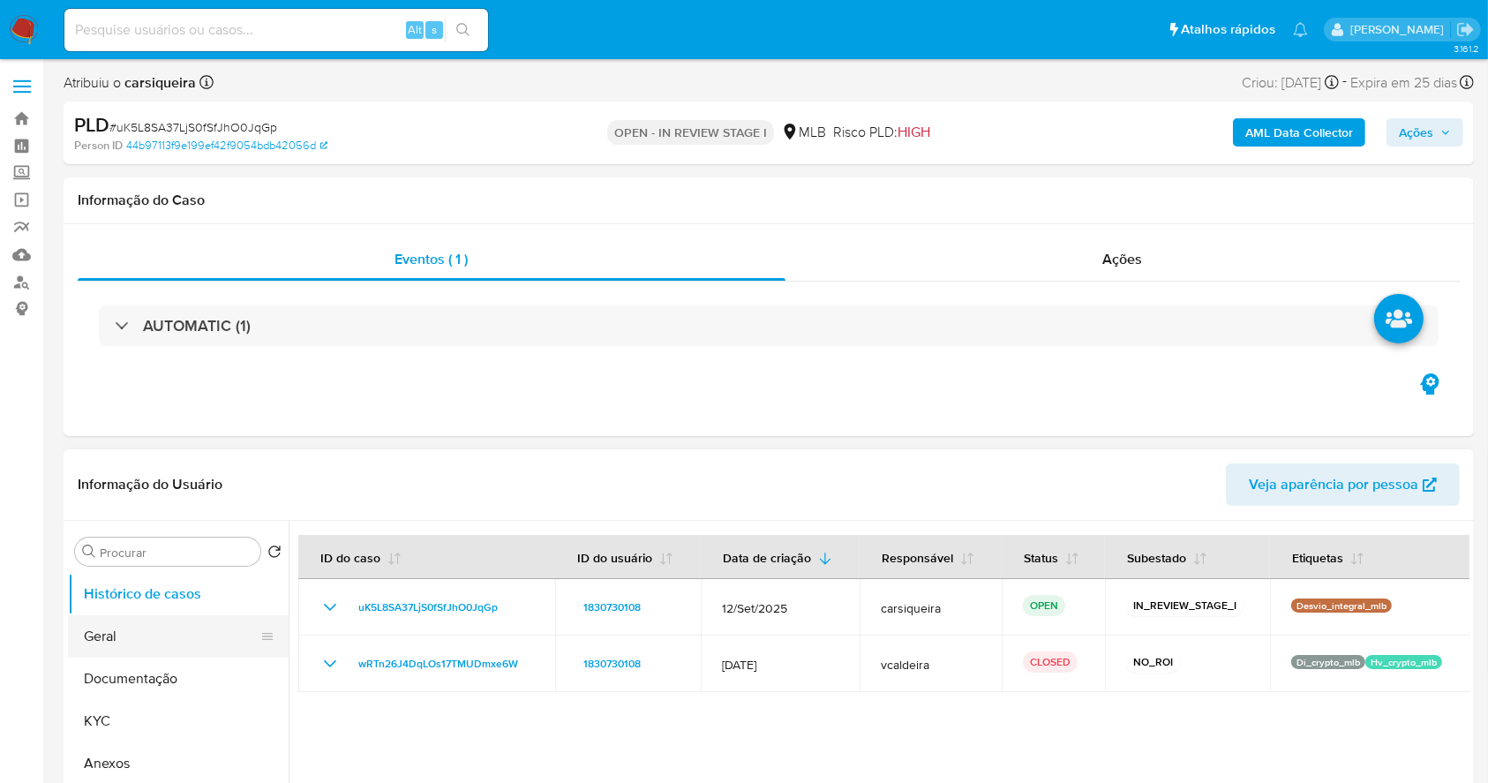
click at [134, 620] on button "Geral" at bounding box center [171, 636] width 206 height 42
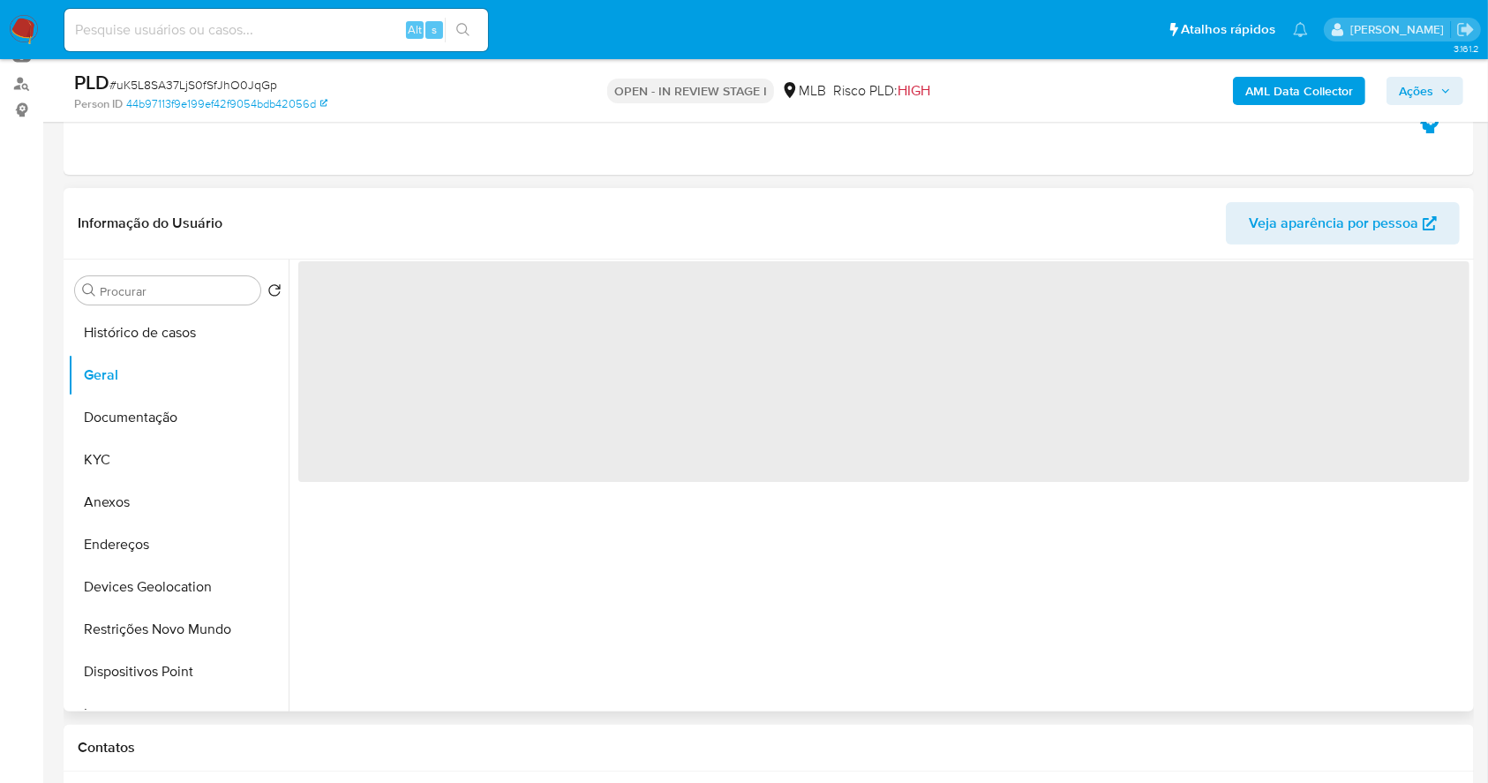
scroll to position [235, 0]
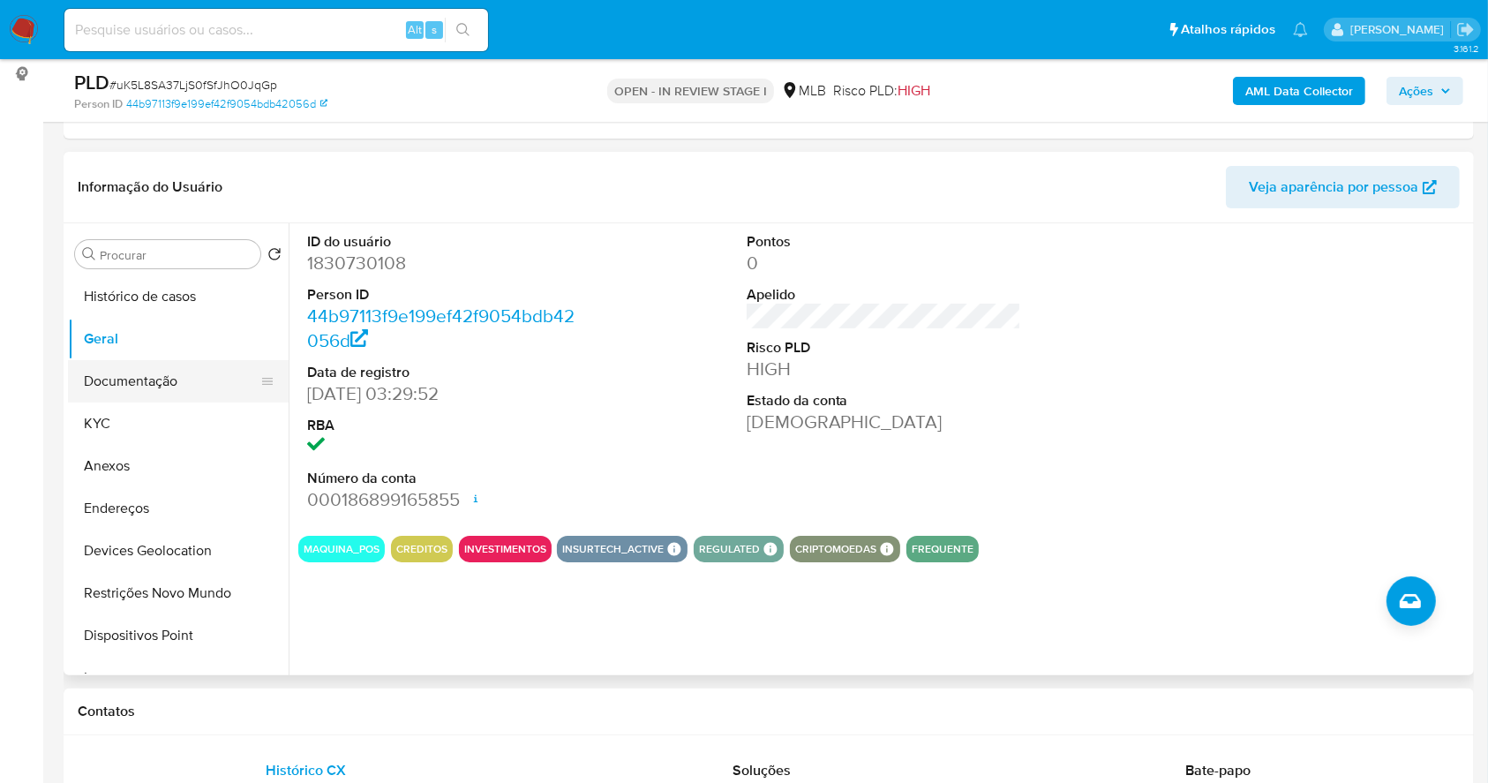
click at [179, 371] on button "Documentação" at bounding box center [171, 381] width 206 height 42
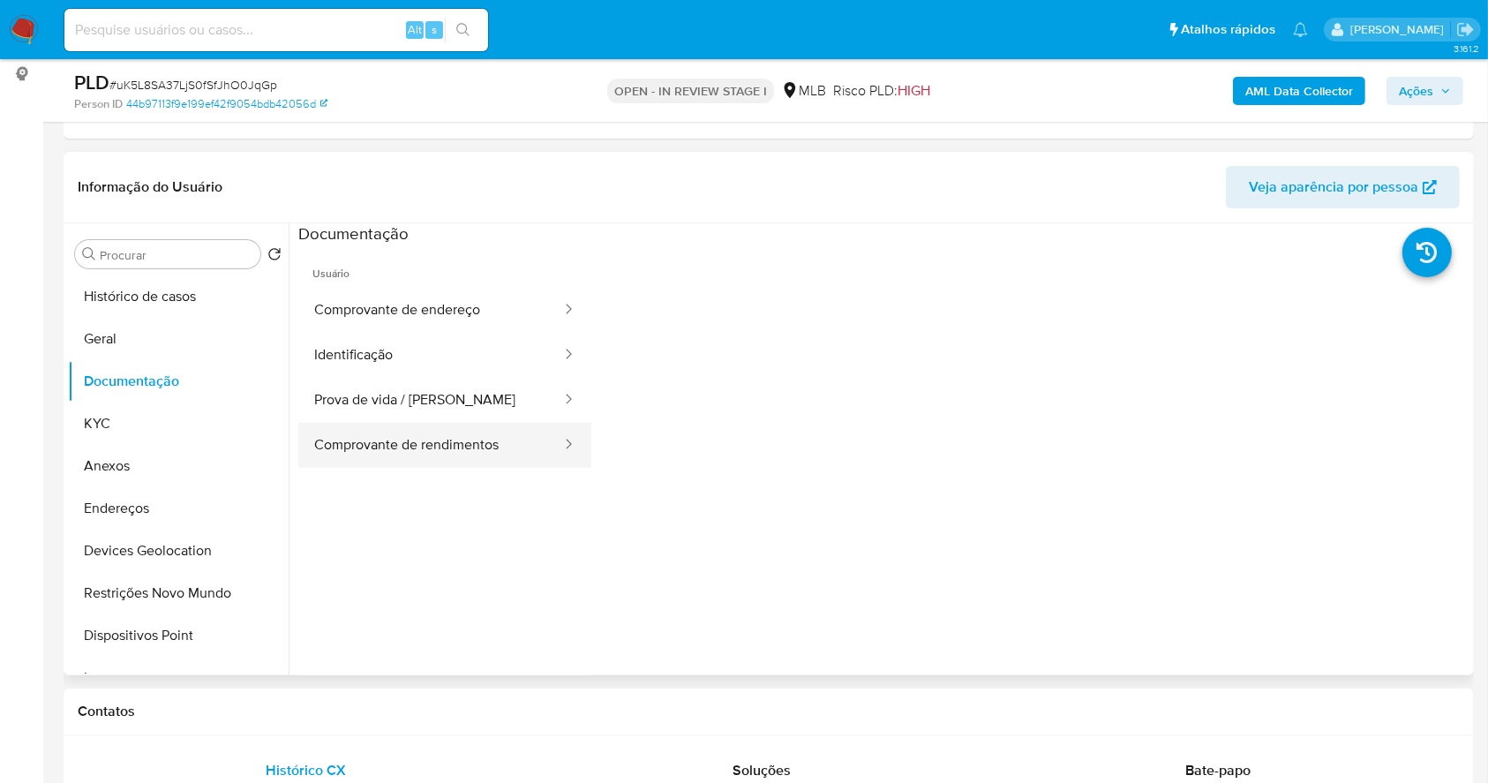
click at [454, 441] on button "Comprovante de rendimentos" at bounding box center [430, 445] width 265 height 45
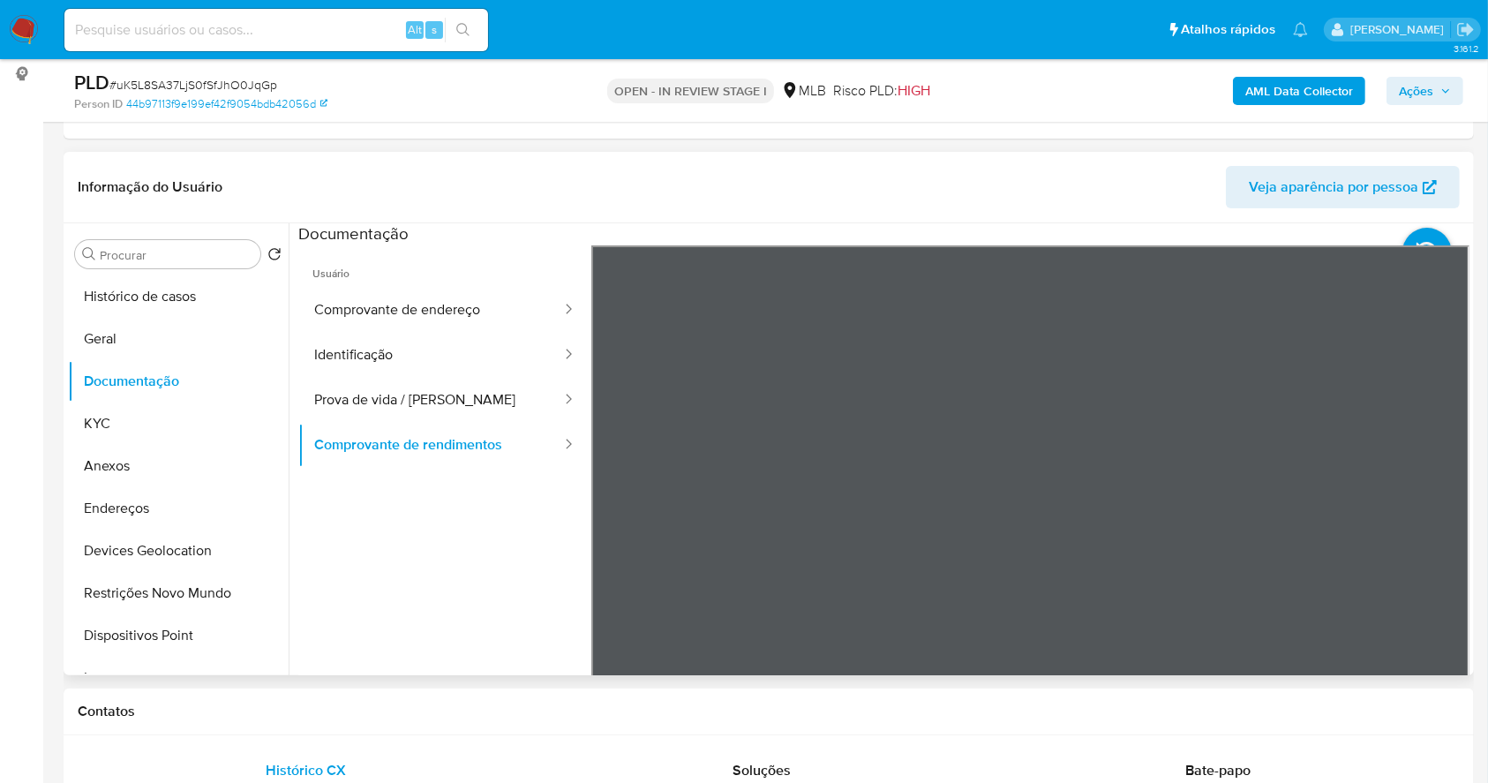
scroll to position [0, 0]
click at [127, 424] on button "KYC" at bounding box center [171, 423] width 206 height 42
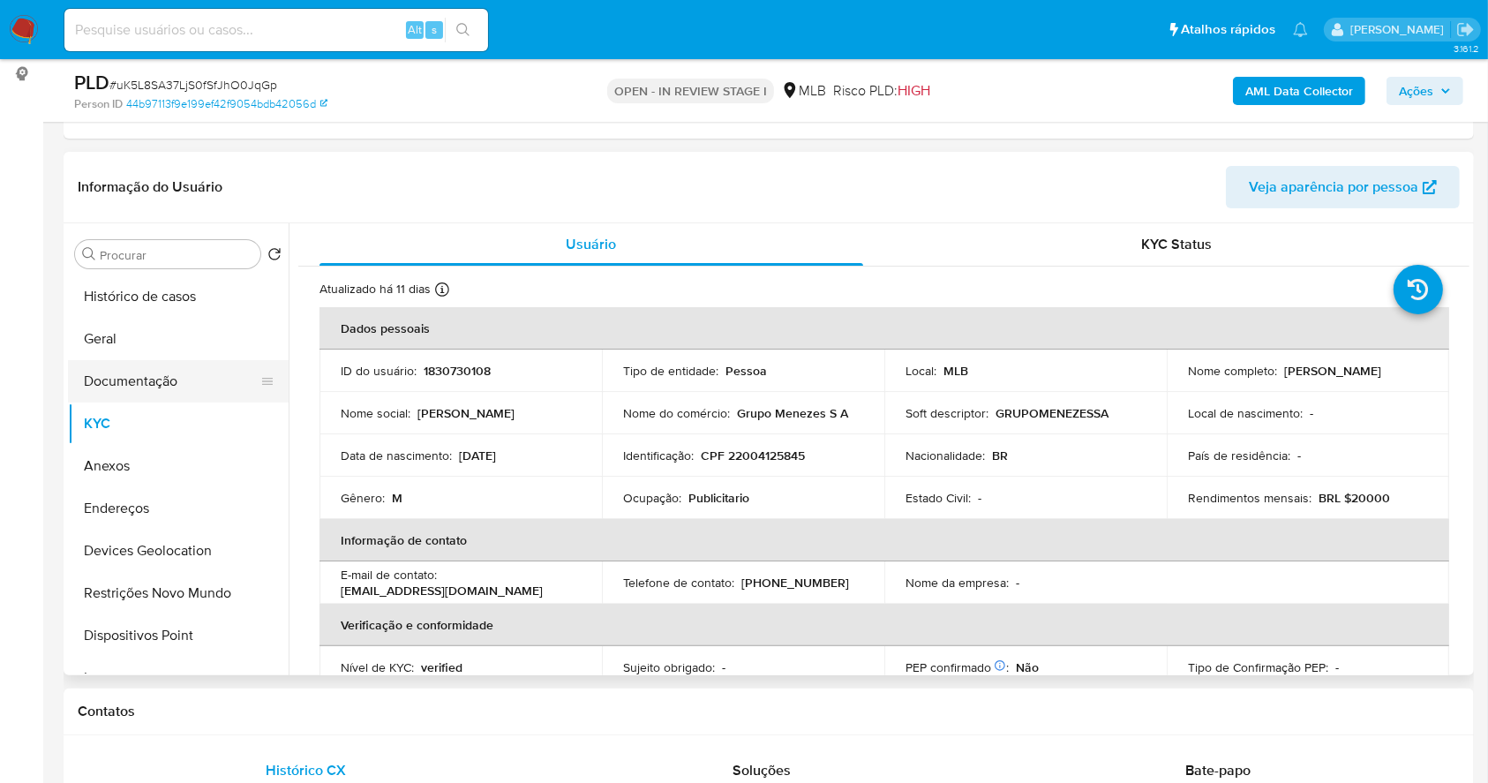
click at [174, 376] on button "Documentação" at bounding box center [171, 381] width 206 height 42
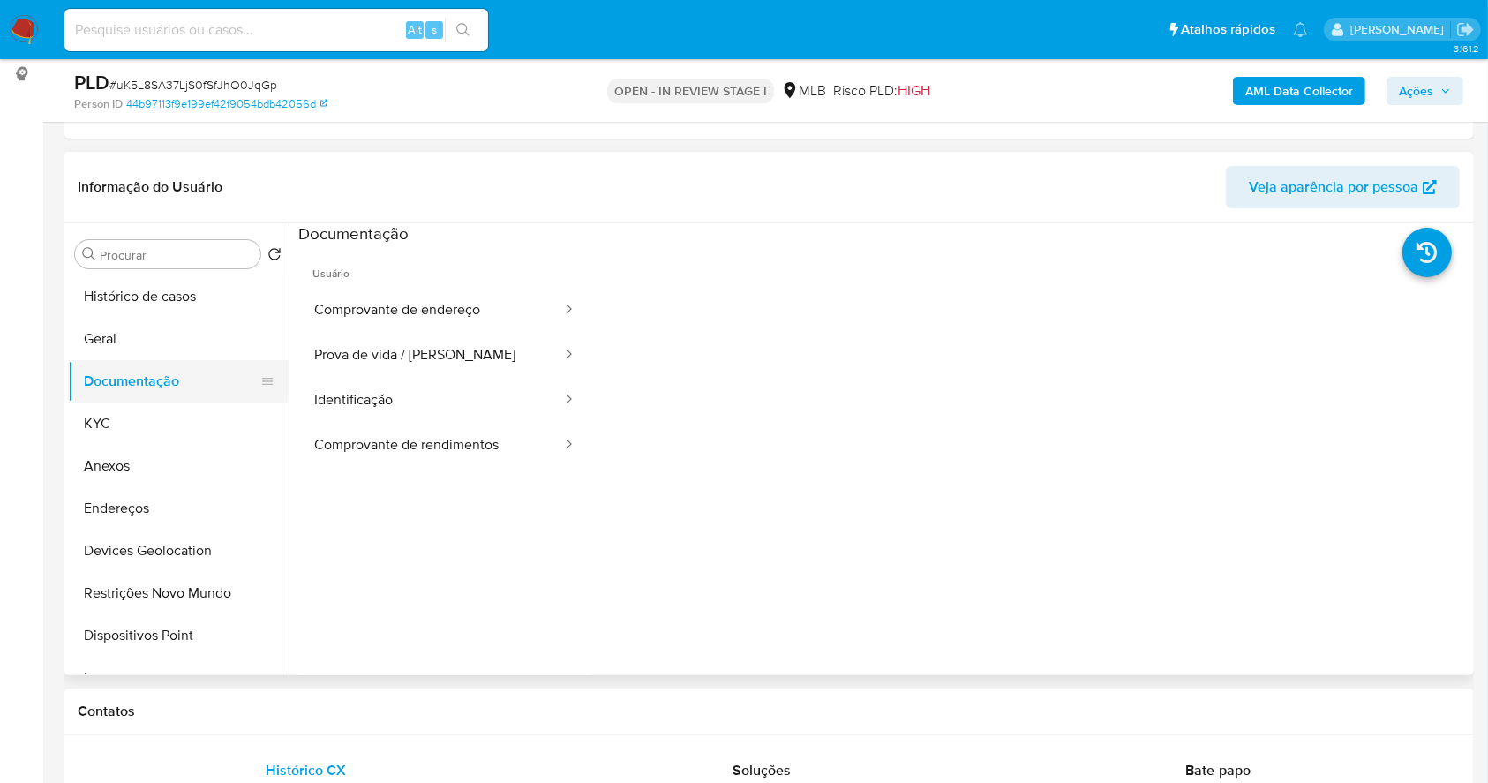
click at [159, 381] on button "Documentação" at bounding box center [171, 381] width 206 height 42
click at [148, 427] on button "KYC" at bounding box center [171, 423] width 206 height 42
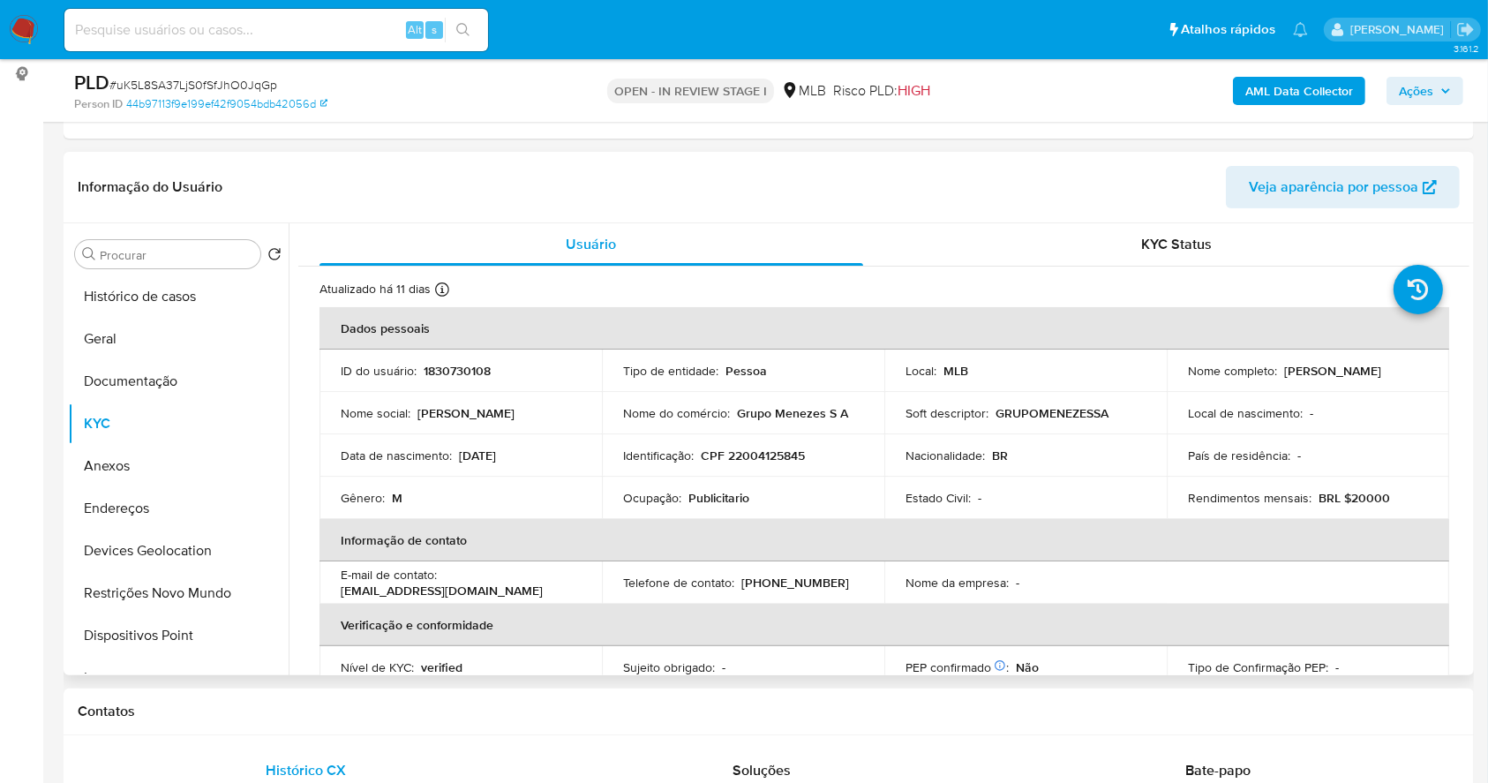
click at [462, 372] on p "1830730108" at bounding box center [457, 371] width 67 height 16
copy p "1830730108"
click at [124, 364] on button "Documentação" at bounding box center [171, 381] width 206 height 42
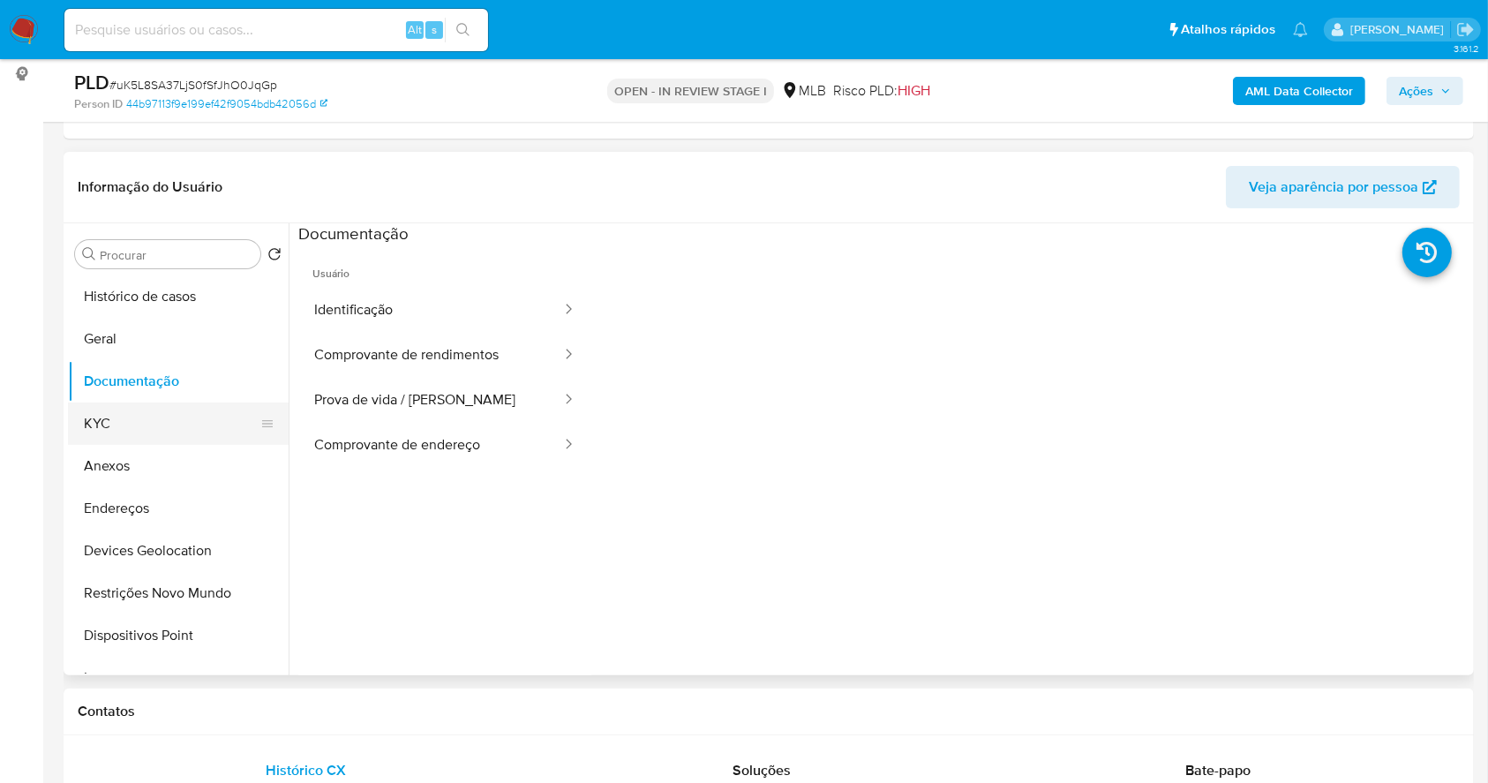
click at [153, 420] on button "KYC" at bounding box center [171, 423] width 206 height 42
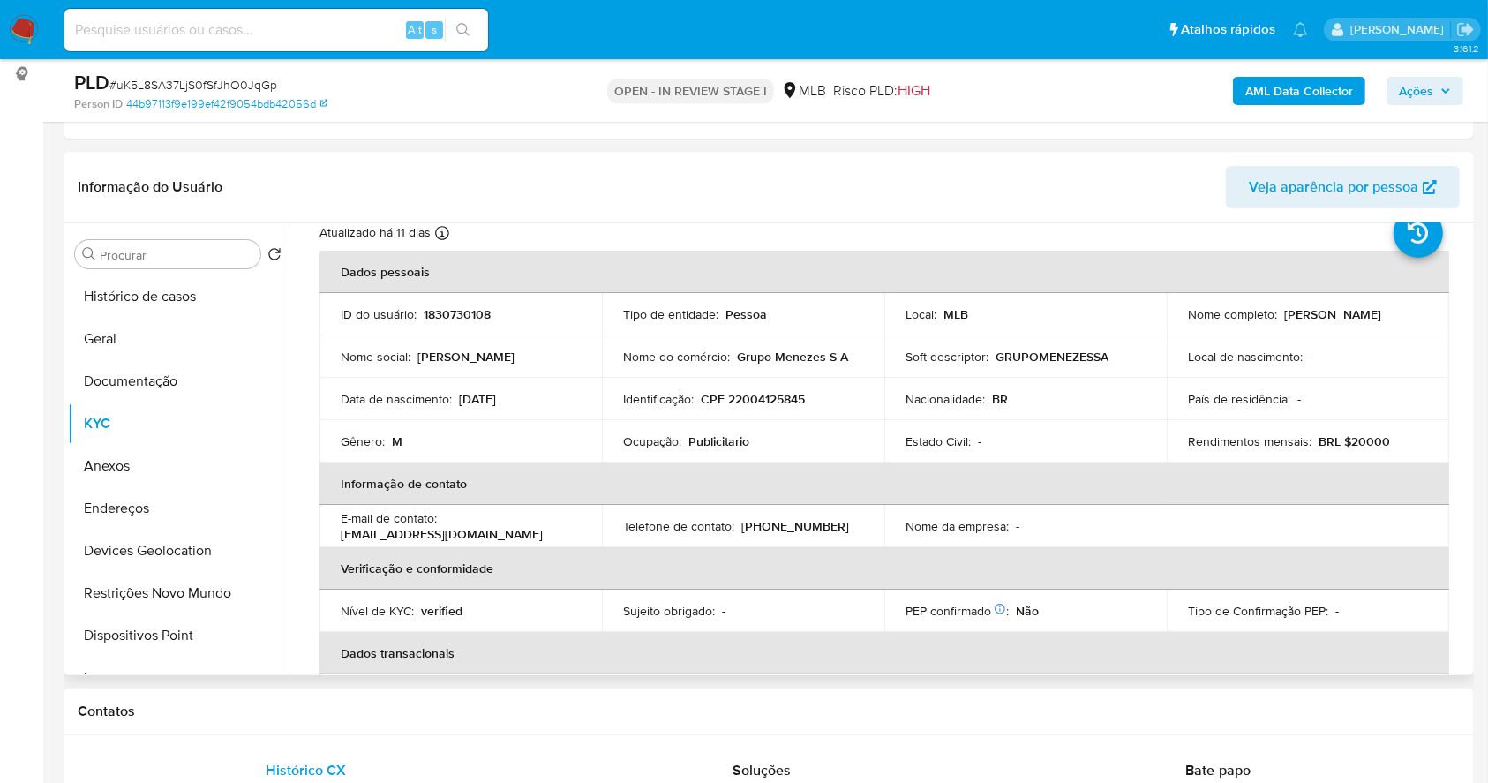
scroll to position [44, 0]
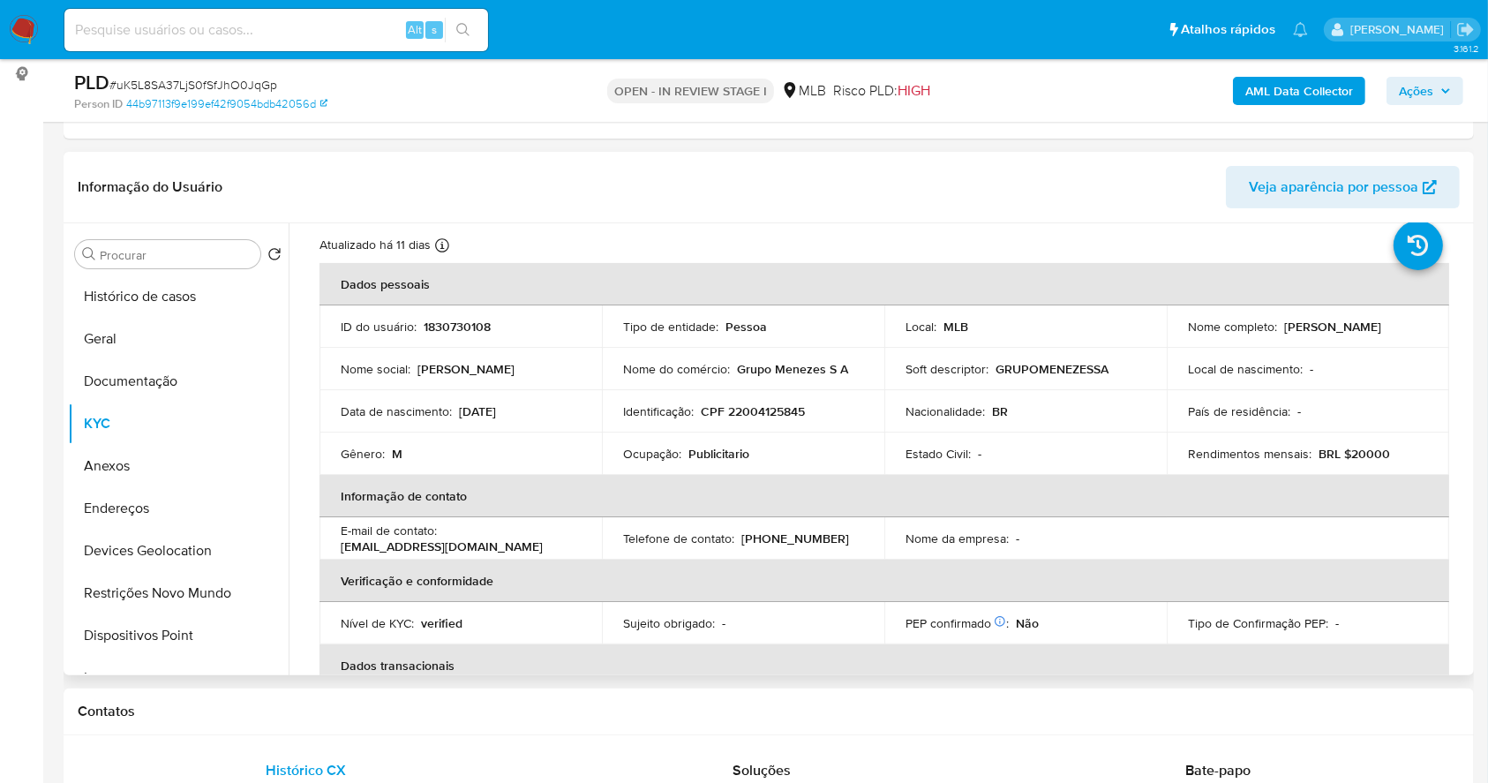
click at [765, 413] on p "CPF 22004125845" at bounding box center [753, 411] width 104 height 16
copy p "22004125845"
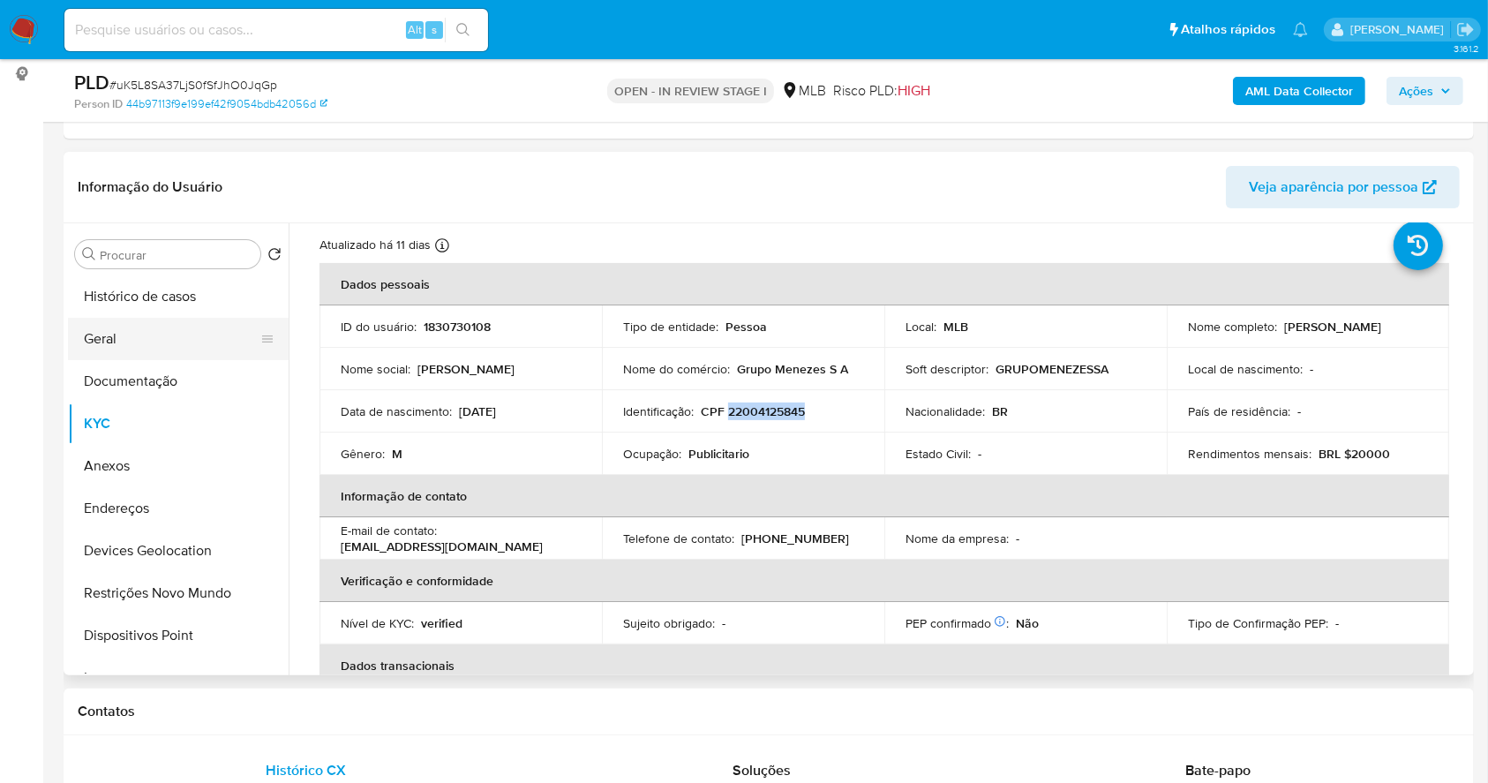
click at [127, 328] on button "Geral" at bounding box center [171, 339] width 206 height 42
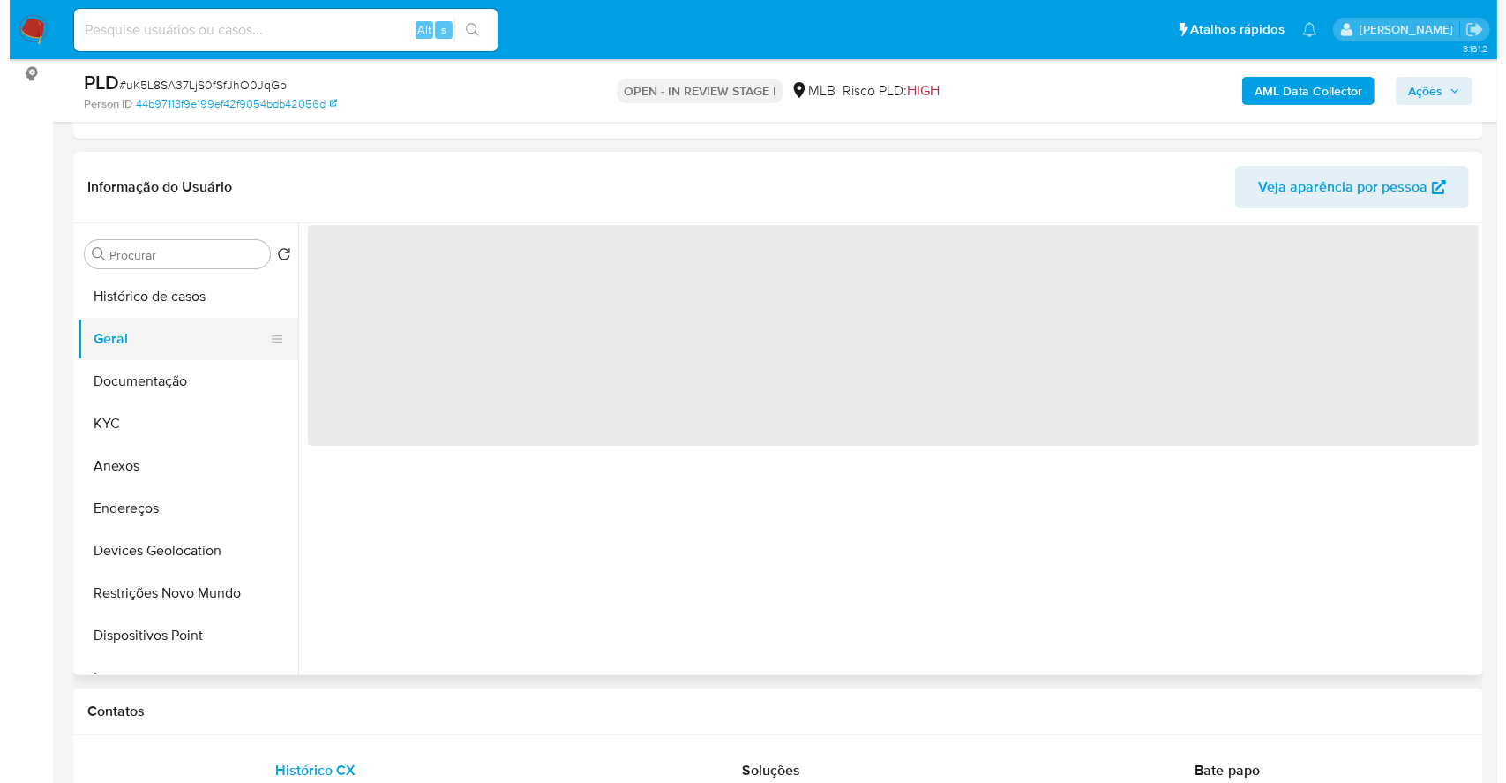
scroll to position [0, 0]
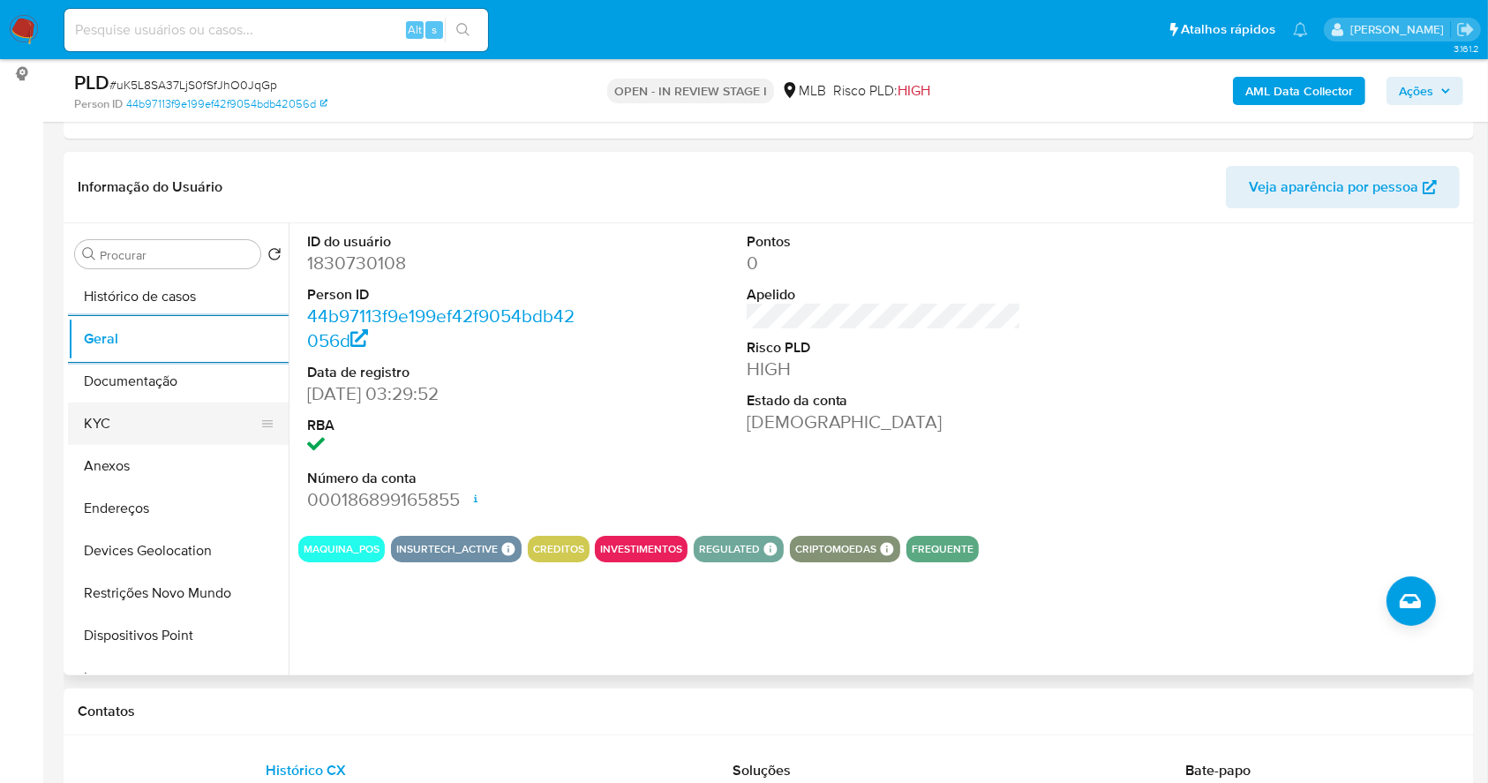
click at [151, 424] on button "KYC" at bounding box center [171, 423] width 206 height 42
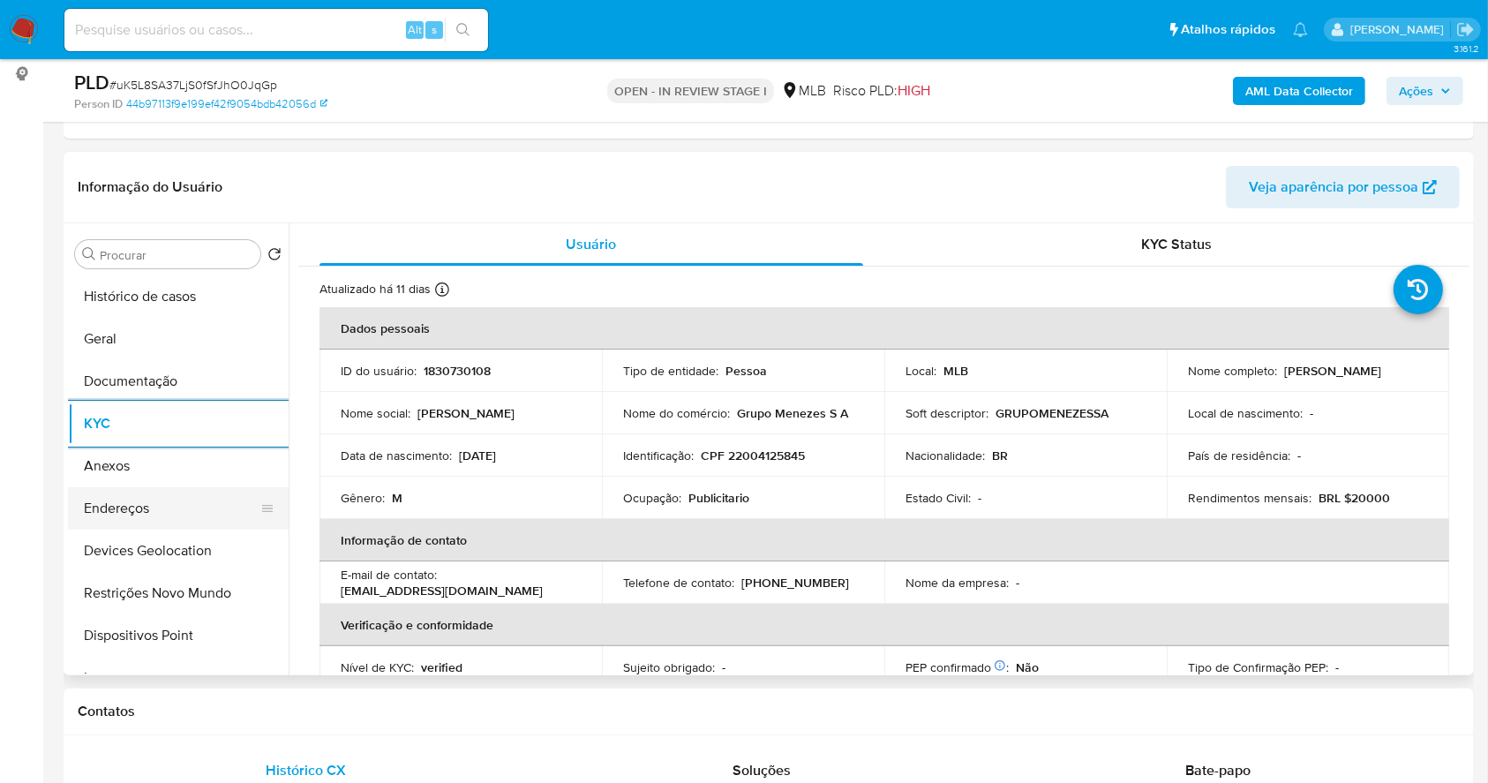
click at [165, 503] on button "Endereços" at bounding box center [171, 508] width 206 height 42
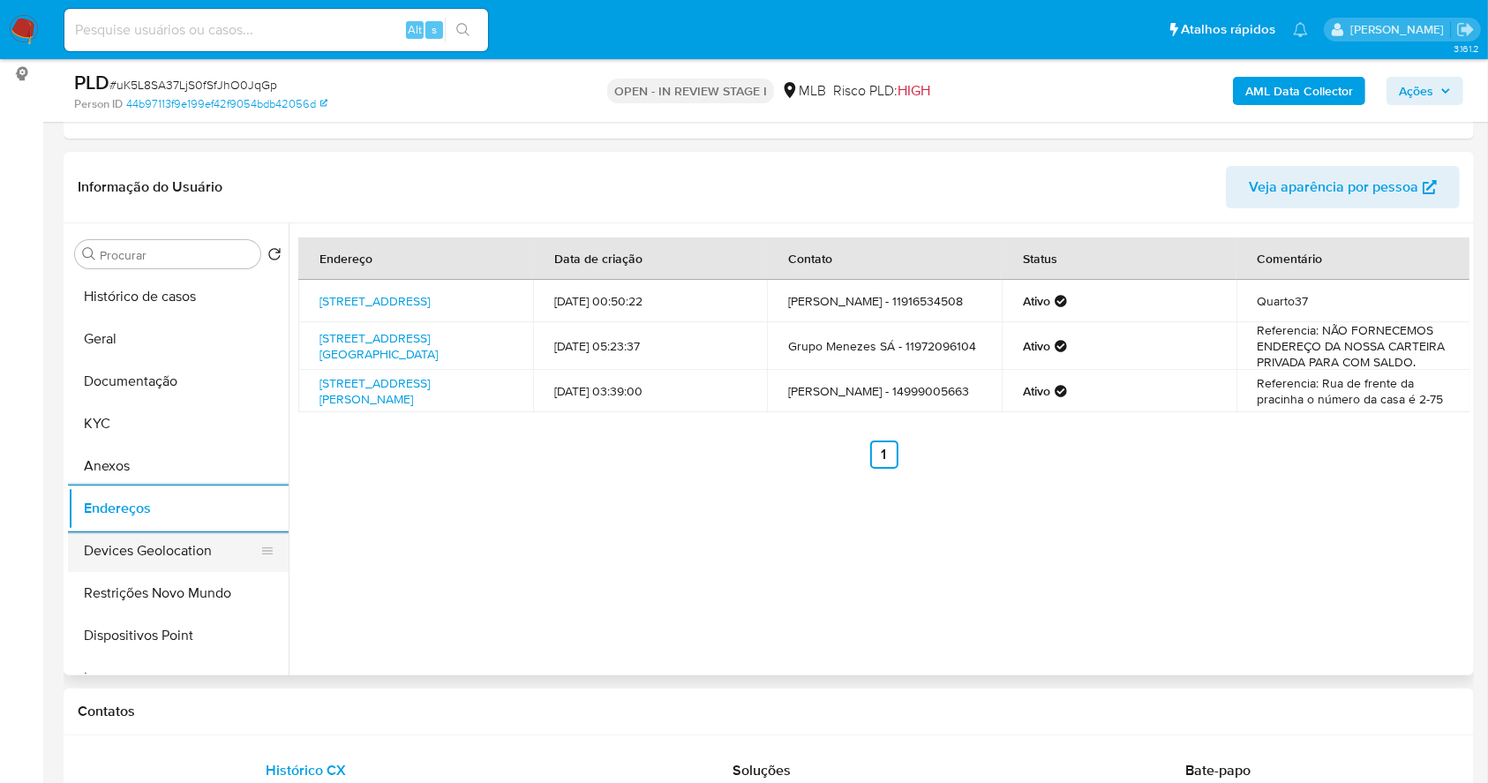
click at [169, 550] on button "Devices Geolocation" at bounding box center [171, 550] width 206 height 42
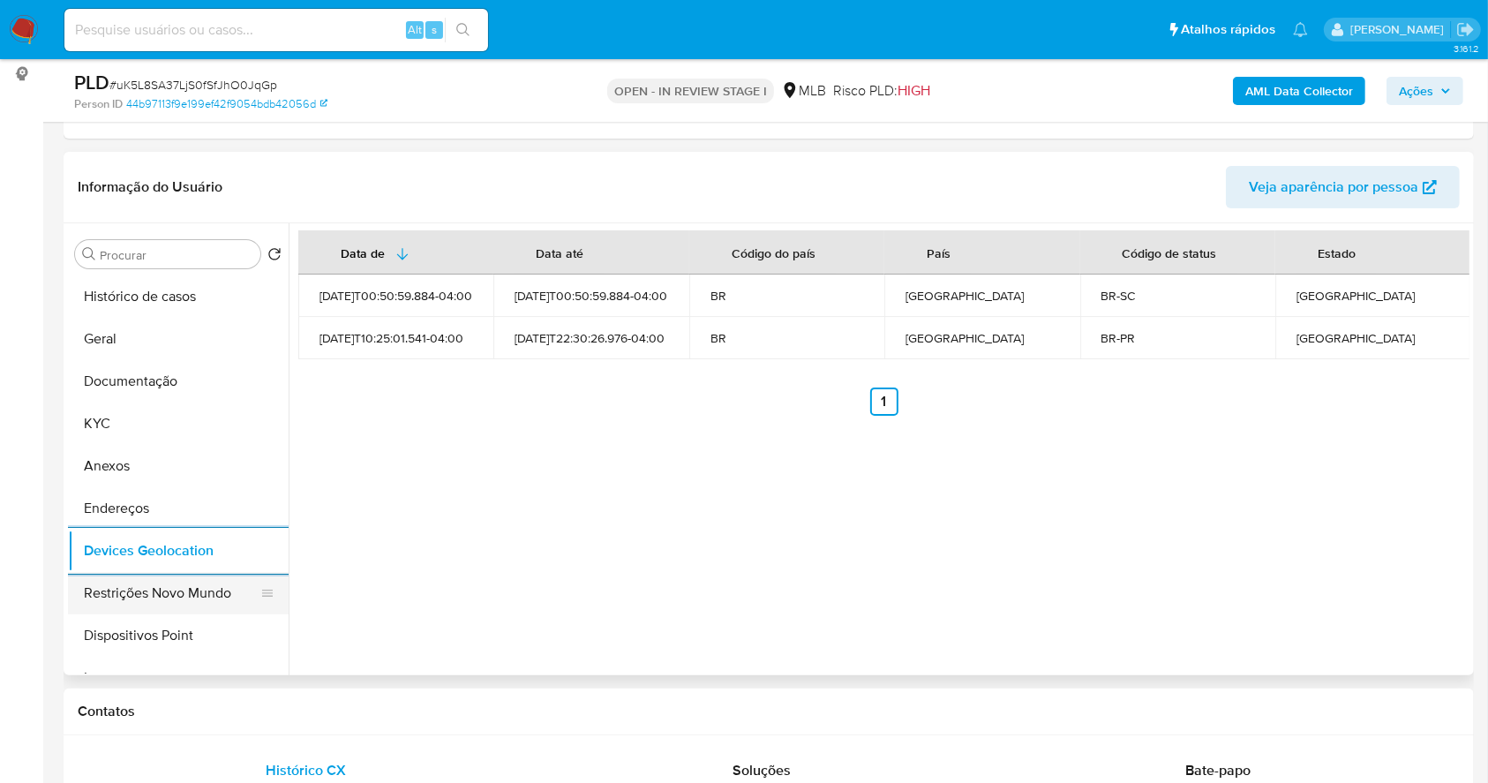
drag, startPoint x: 196, startPoint y: 609, endPoint x: 187, endPoint y: 606, distance: 9.2
click at [189, 606] on button "Restrições Novo Mundo" at bounding box center [171, 593] width 206 height 42
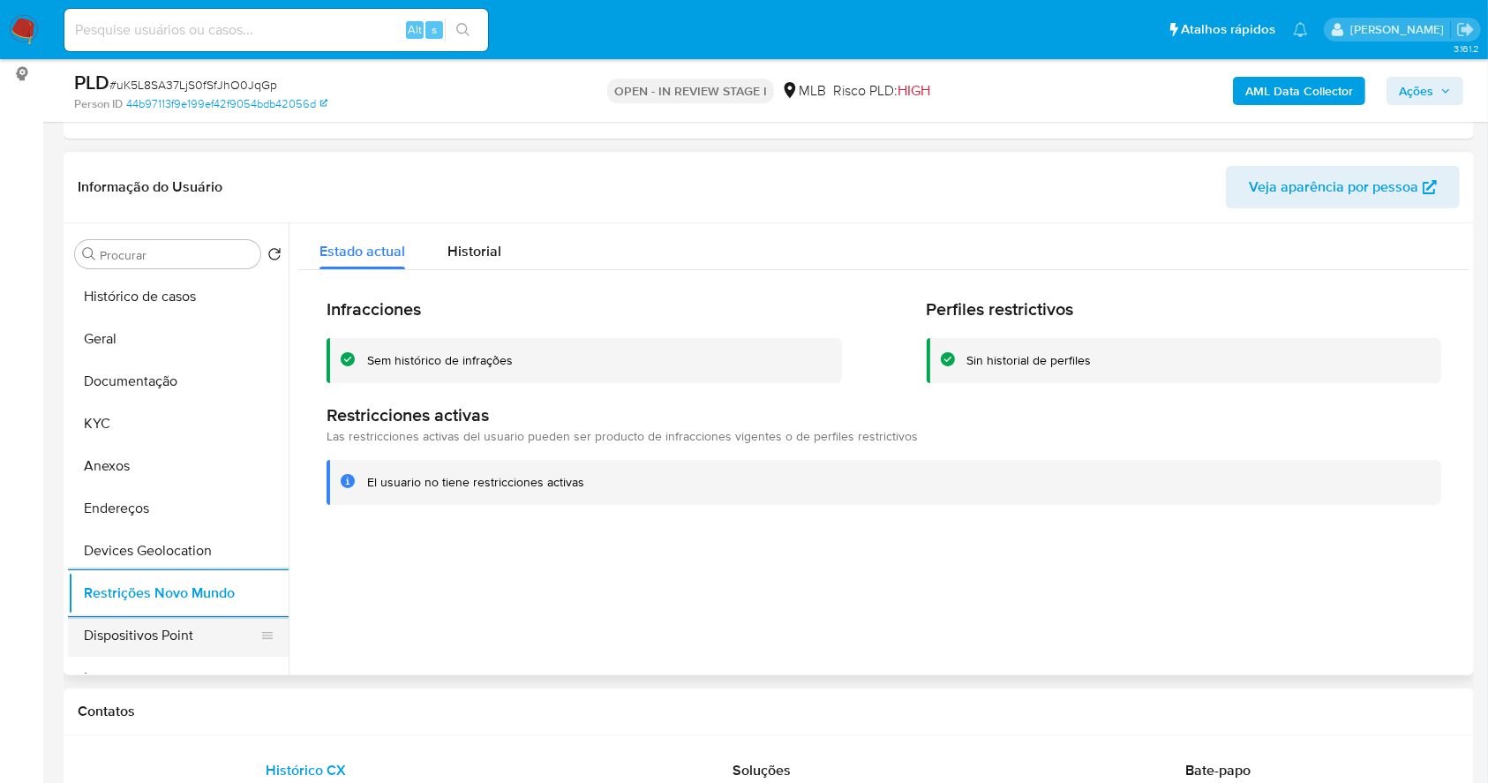
click at [170, 623] on button "Dispositivos Point" at bounding box center [171, 635] width 206 height 42
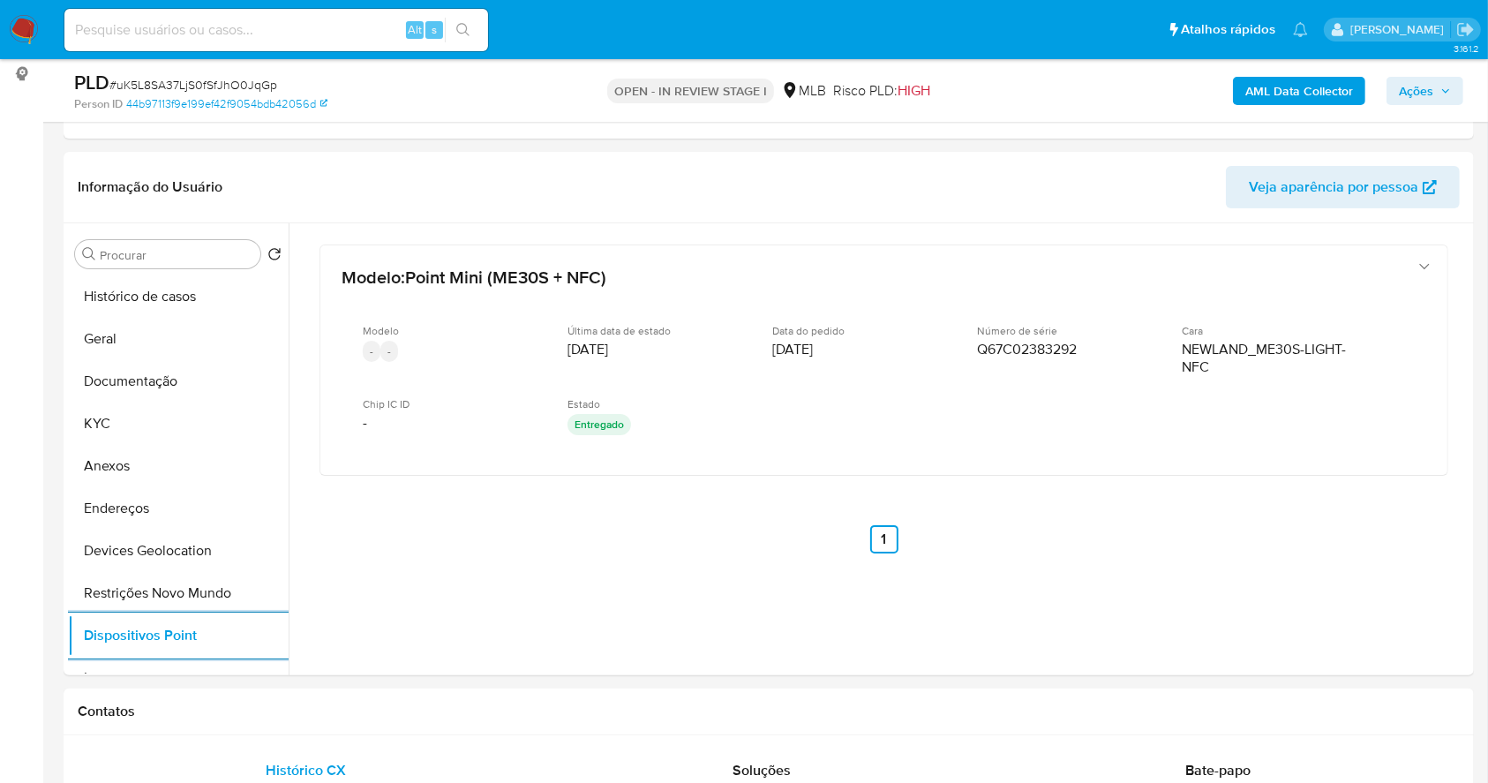
click at [1417, 86] on span "Ações" at bounding box center [1416, 91] width 34 height 28
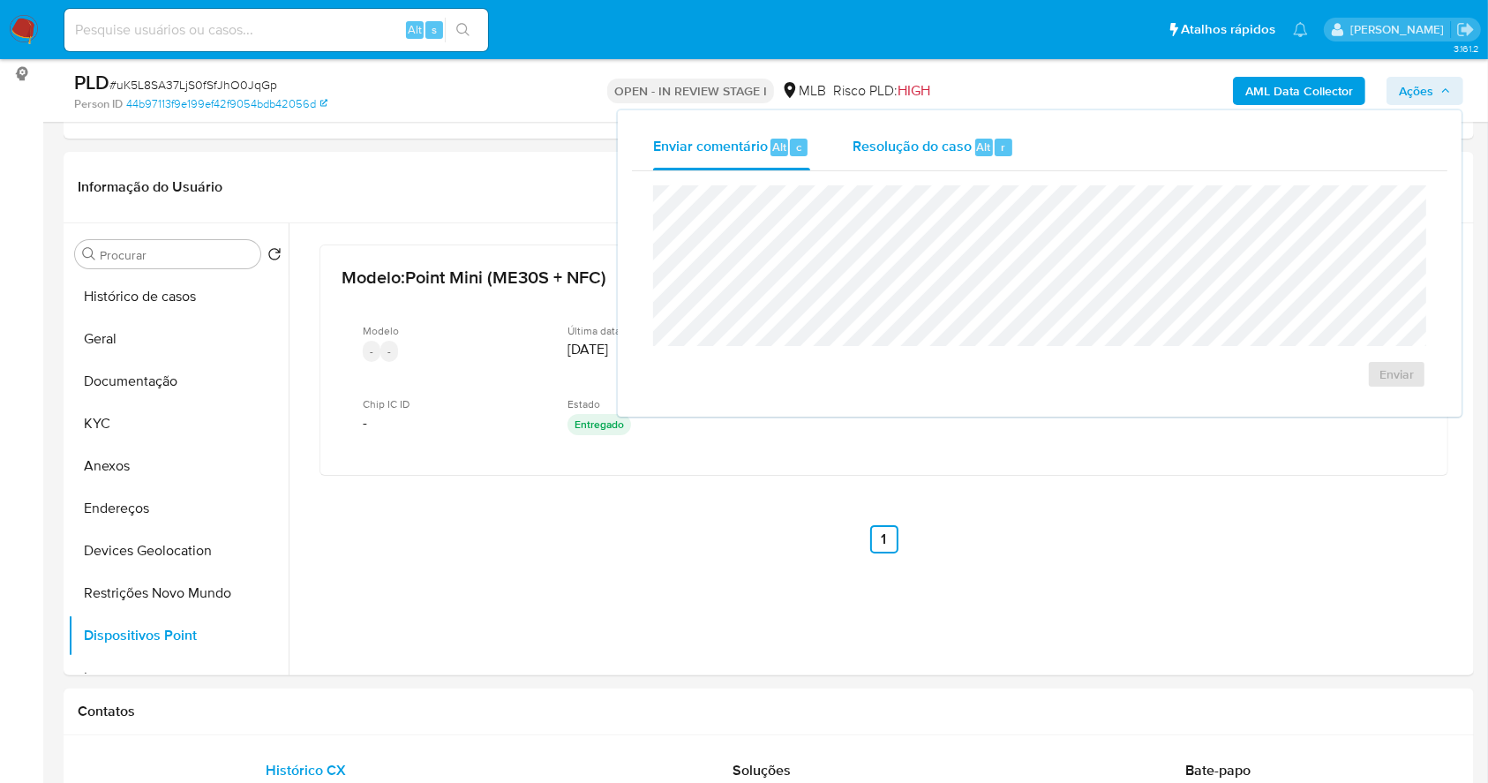
click at [947, 145] on span "Resolução do caso" at bounding box center [911, 146] width 119 height 20
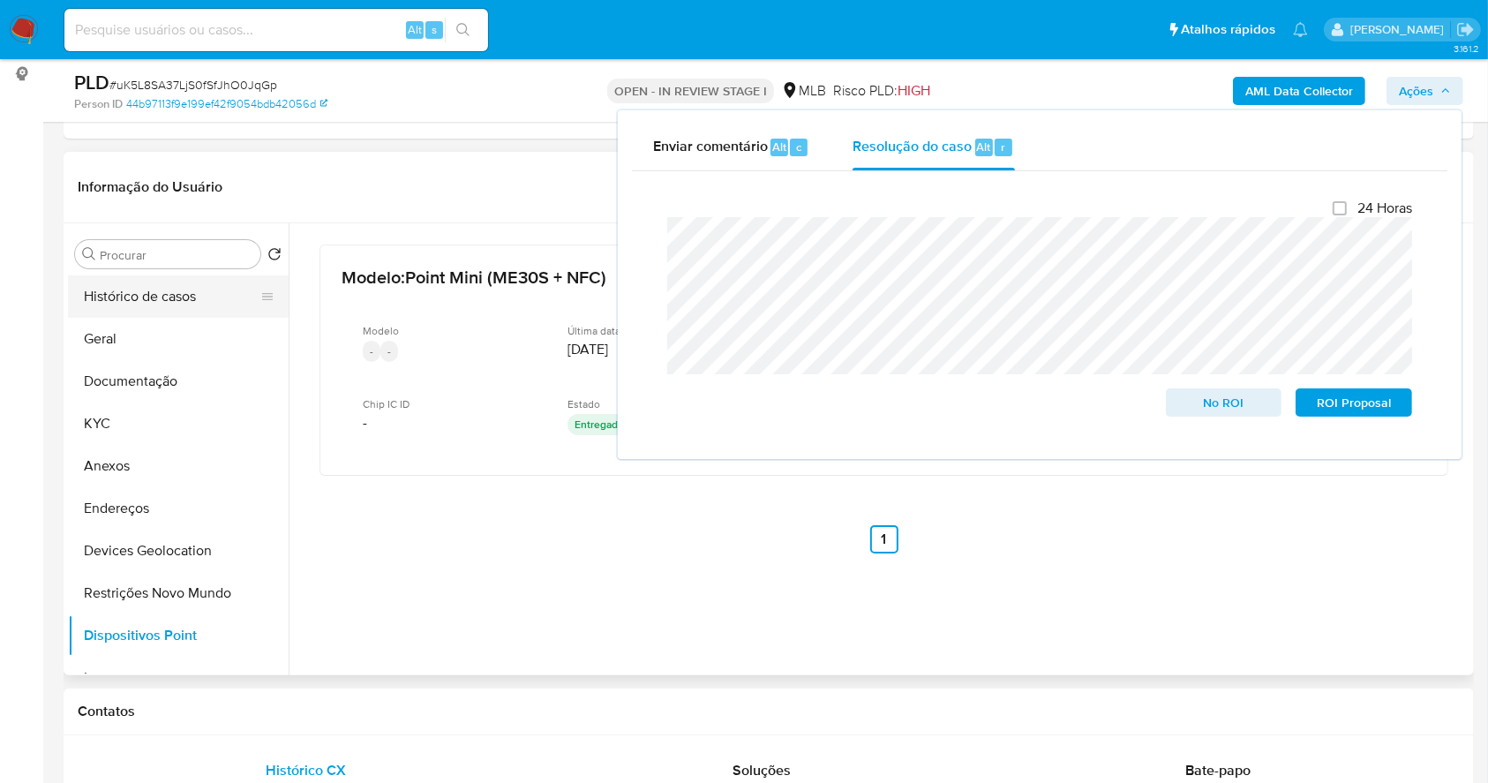
click at [180, 298] on button "Histórico de casos" at bounding box center [171, 296] width 206 height 42
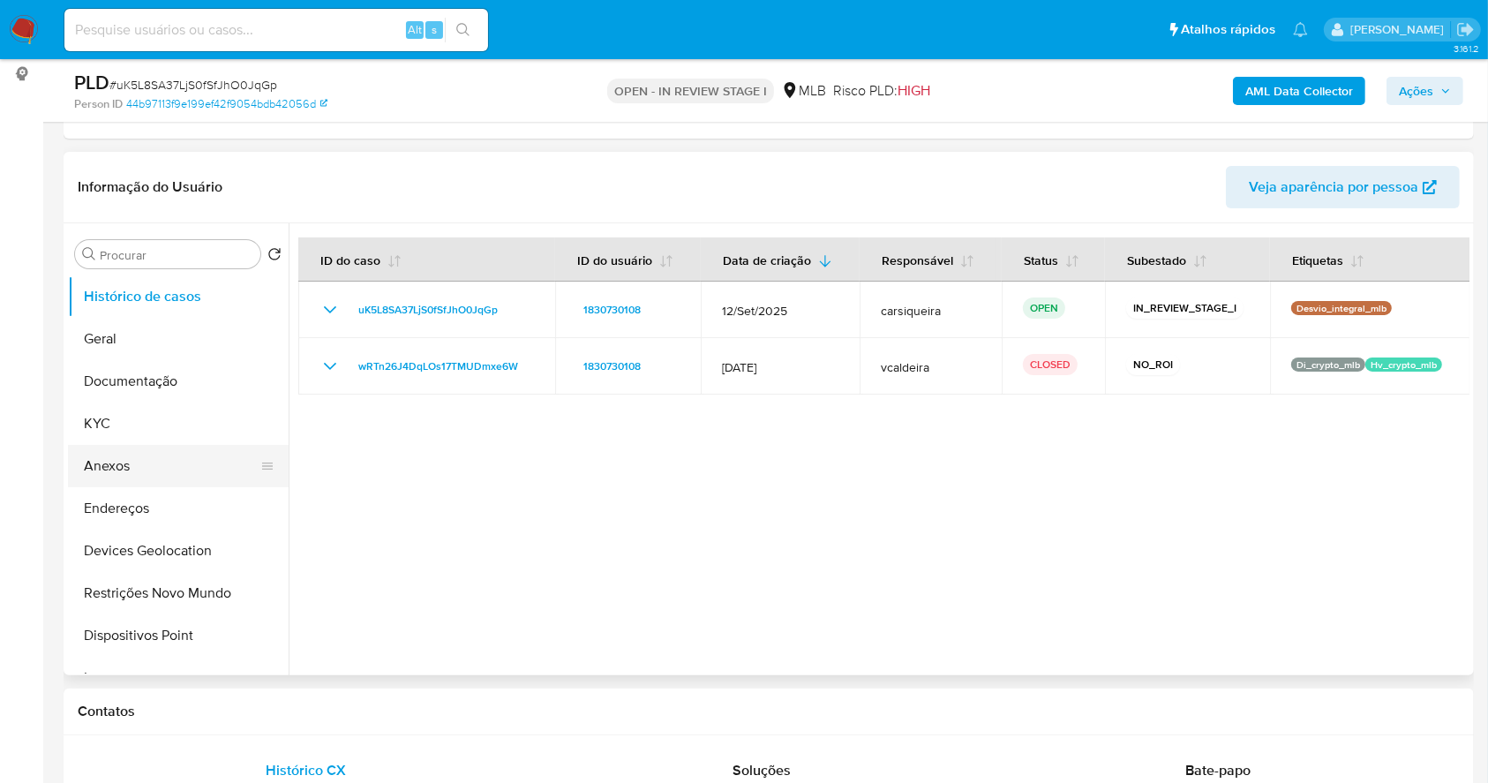
click at [161, 455] on button "Anexos" at bounding box center [171, 466] width 206 height 42
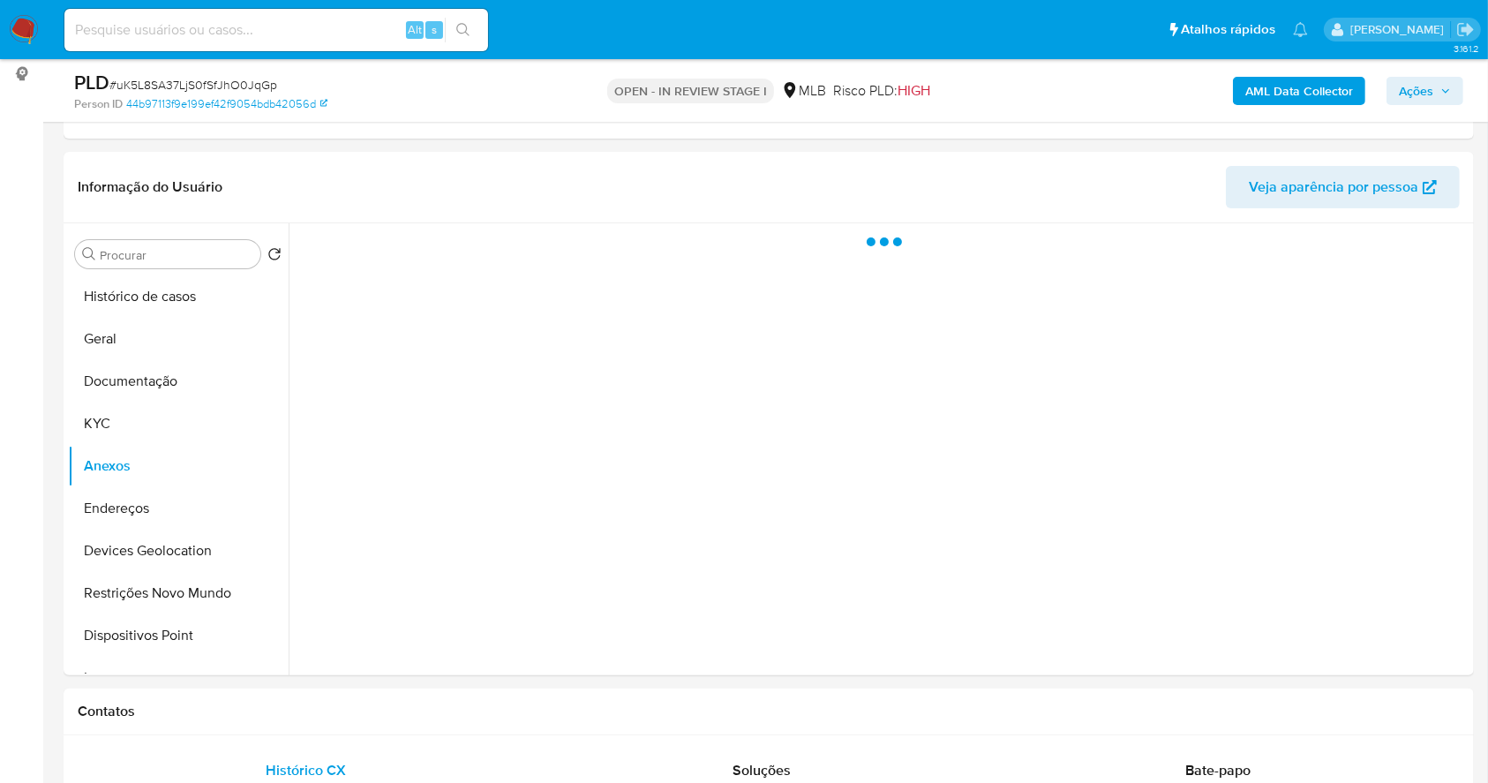
click at [1428, 95] on span "Ações" at bounding box center [1416, 91] width 34 height 28
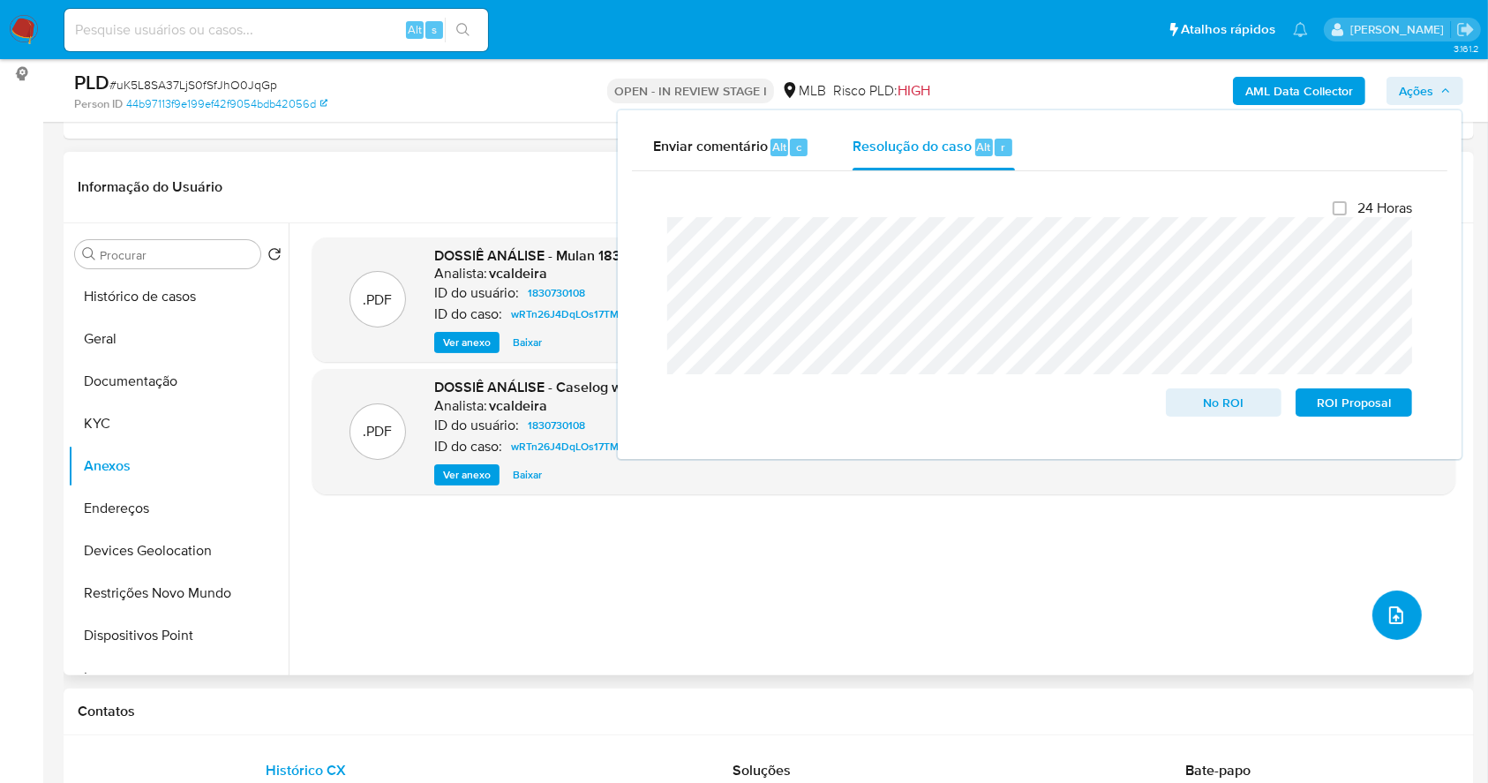
click at [1385, 613] on icon "upload-file" at bounding box center [1395, 614] width 21 height 21
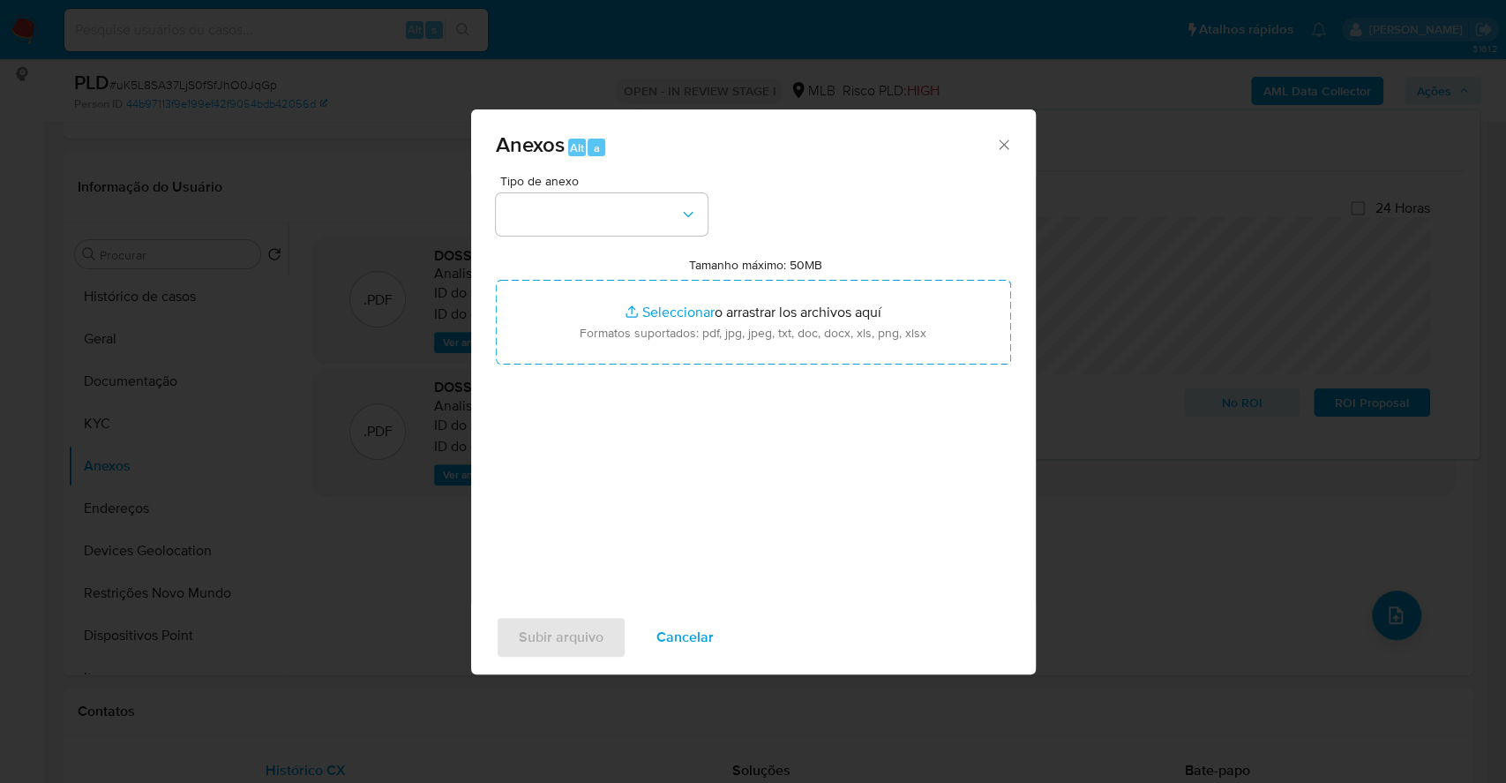
drag, startPoint x: 670, startPoint y: 643, endPoint x: 678, endPoint y: 615, distance: 29.3
click at [666, 643] on span "Cancelar" at bounding box center [685, 637] width 57 height 39
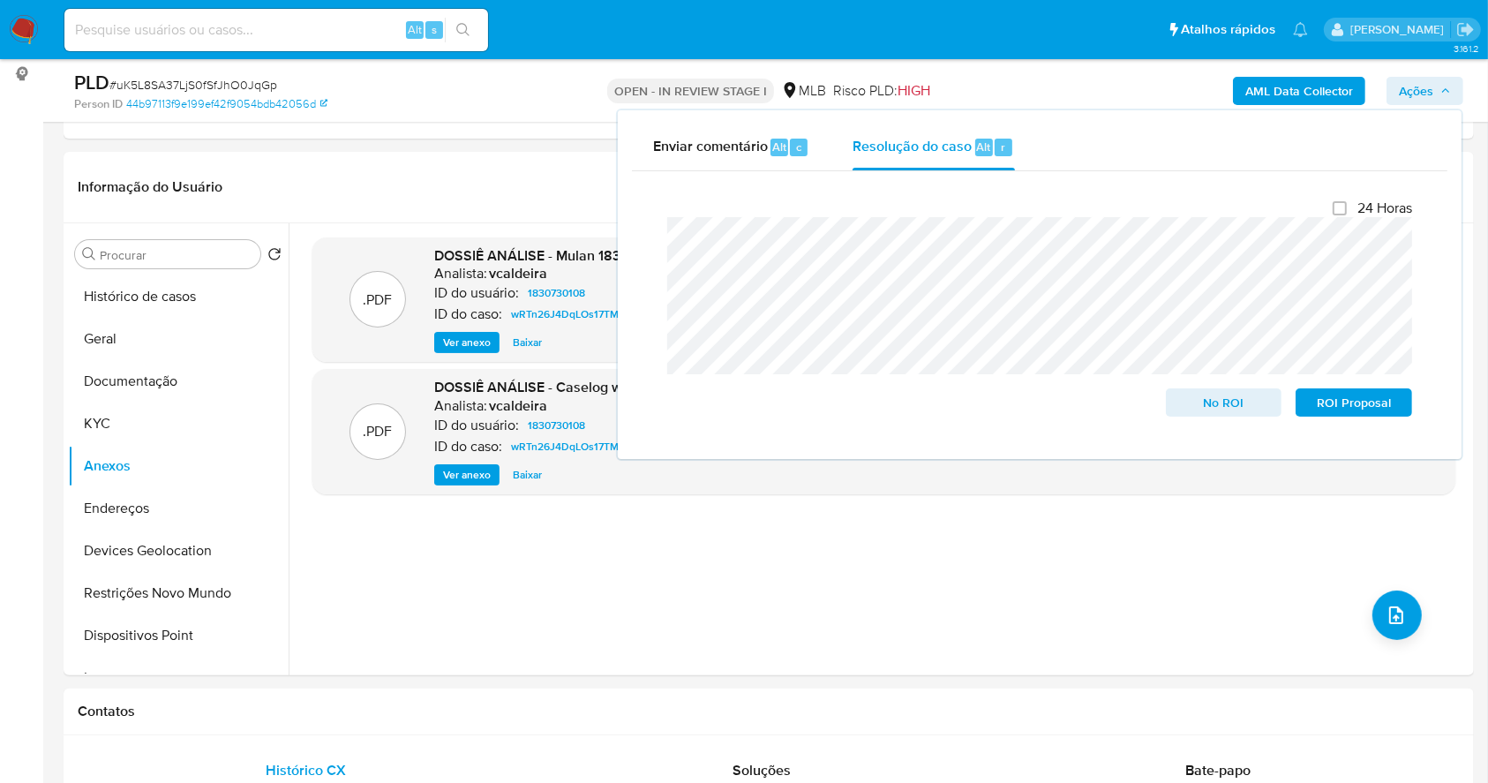
click at [1280, 88] on b "AML Data Collector" at bounding box center [1299, 91] width 108 height 28
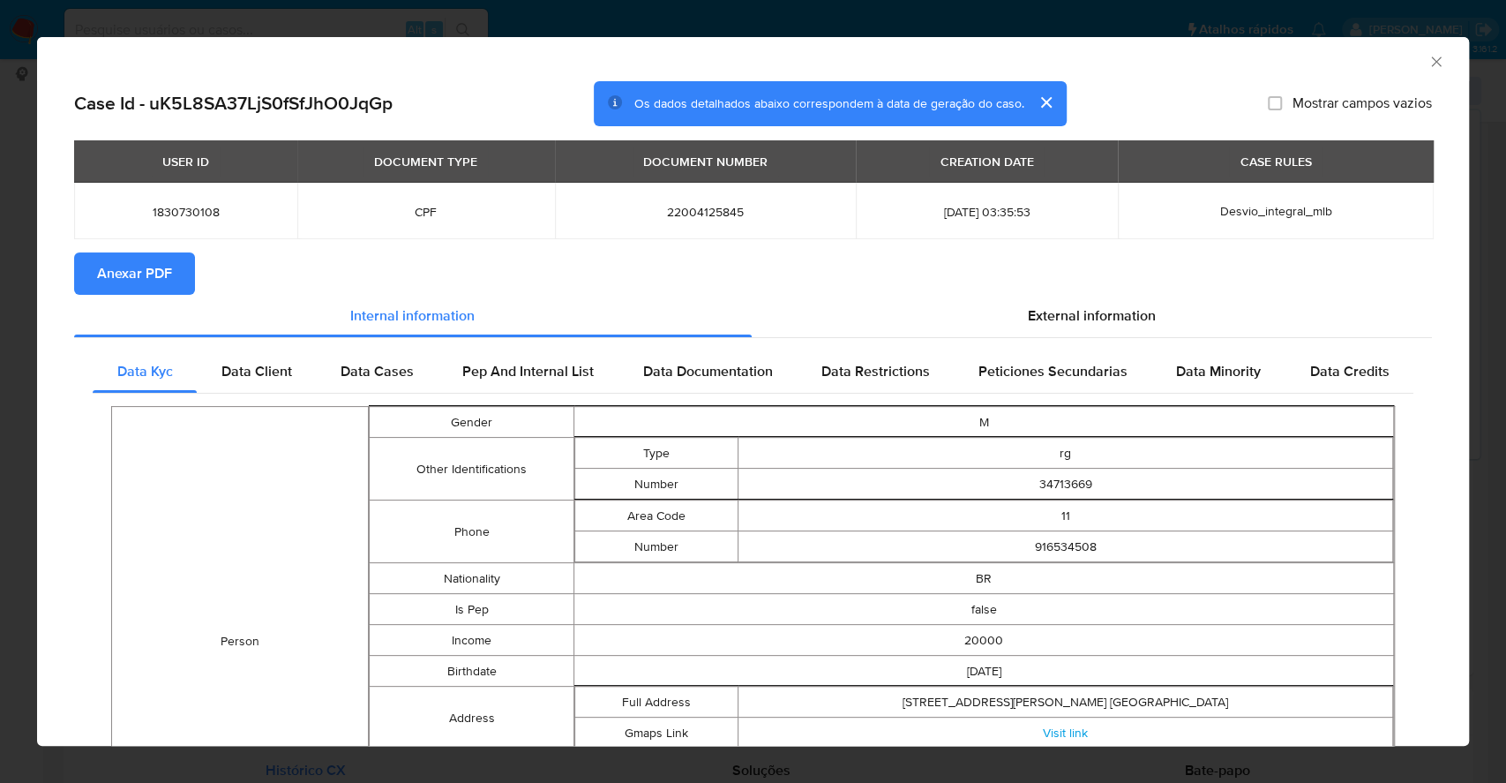
click at [112, 274] on span "Anexar PDF" at bounding box center [134, 273] width 75 height 39
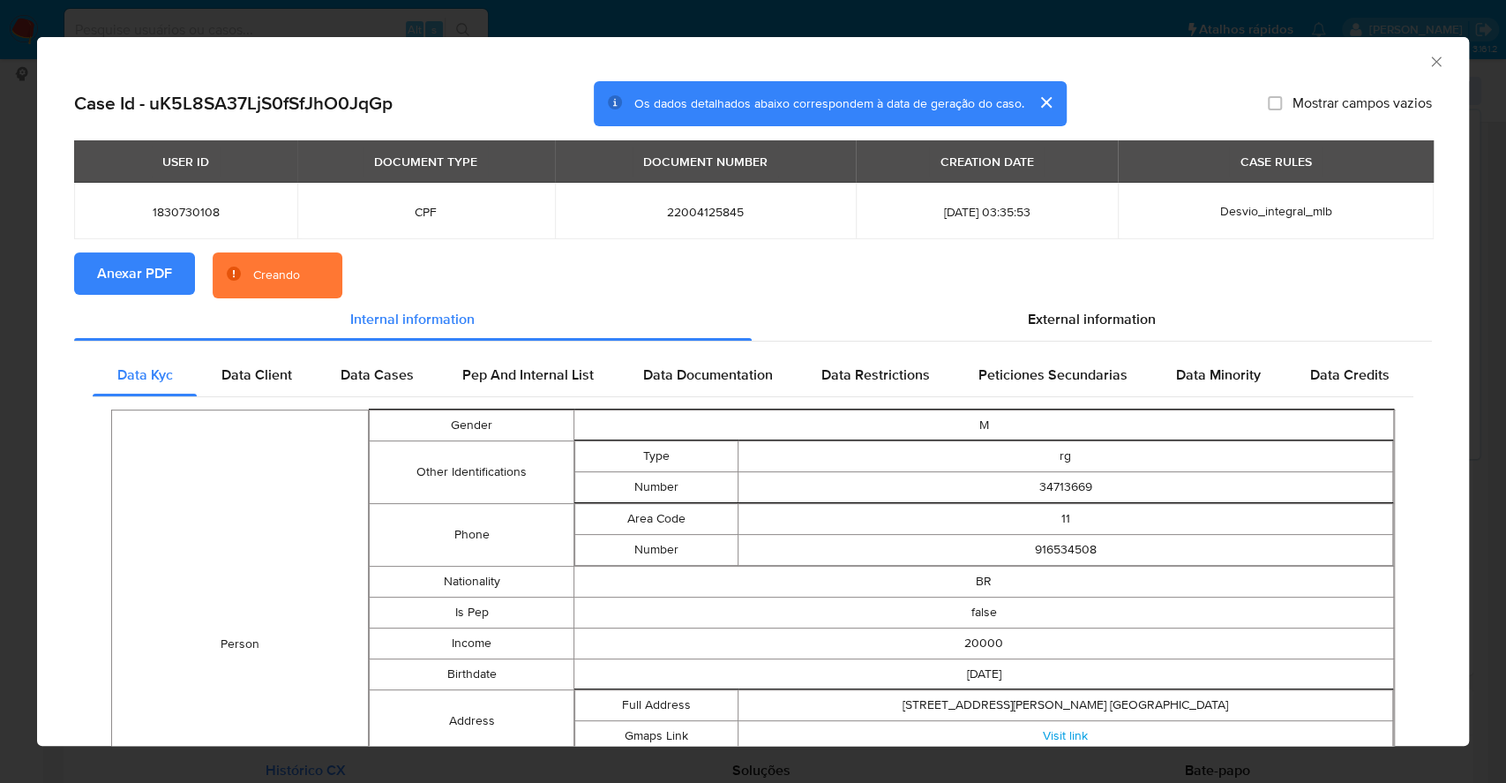
click at [1431, 59] on icon "Fechar a janela" at bounding box center [1436, 61] width 10 height 10
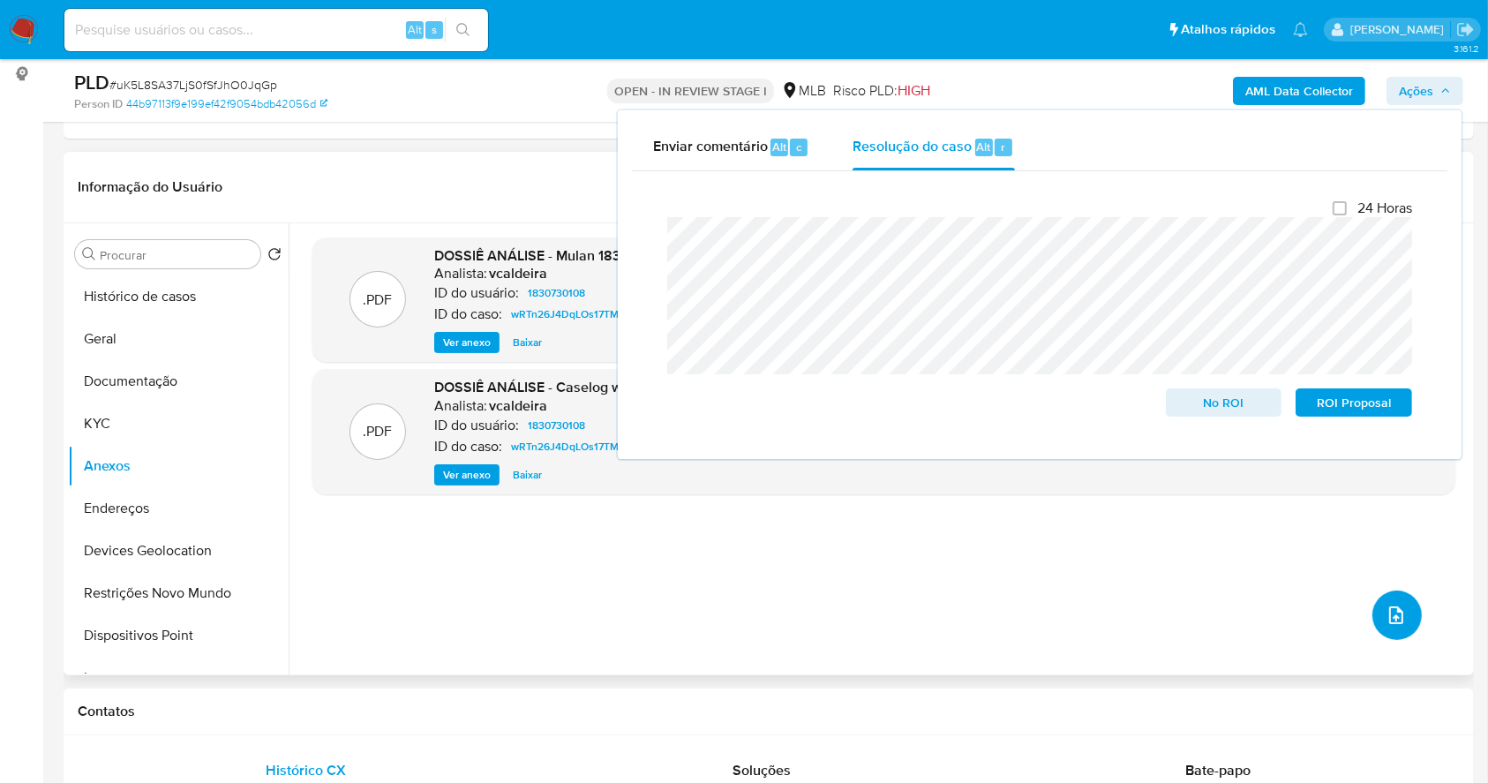
click at [1389, 619] on icon "upload-file" at bounding box center [1396, 615] width 14 height 18
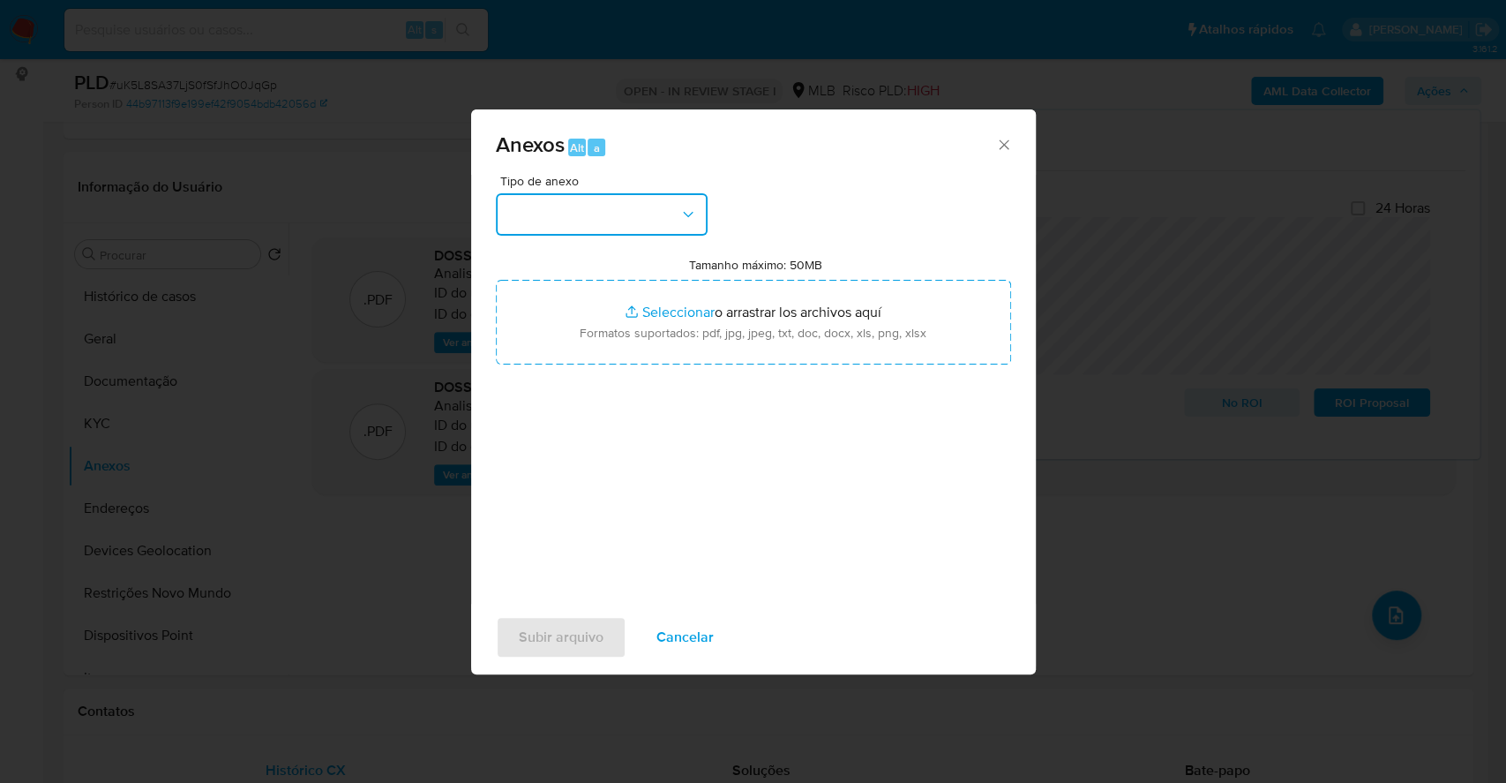
click at [561, 226] on button "button" at bounding box center [602, 214] width 212 height 42
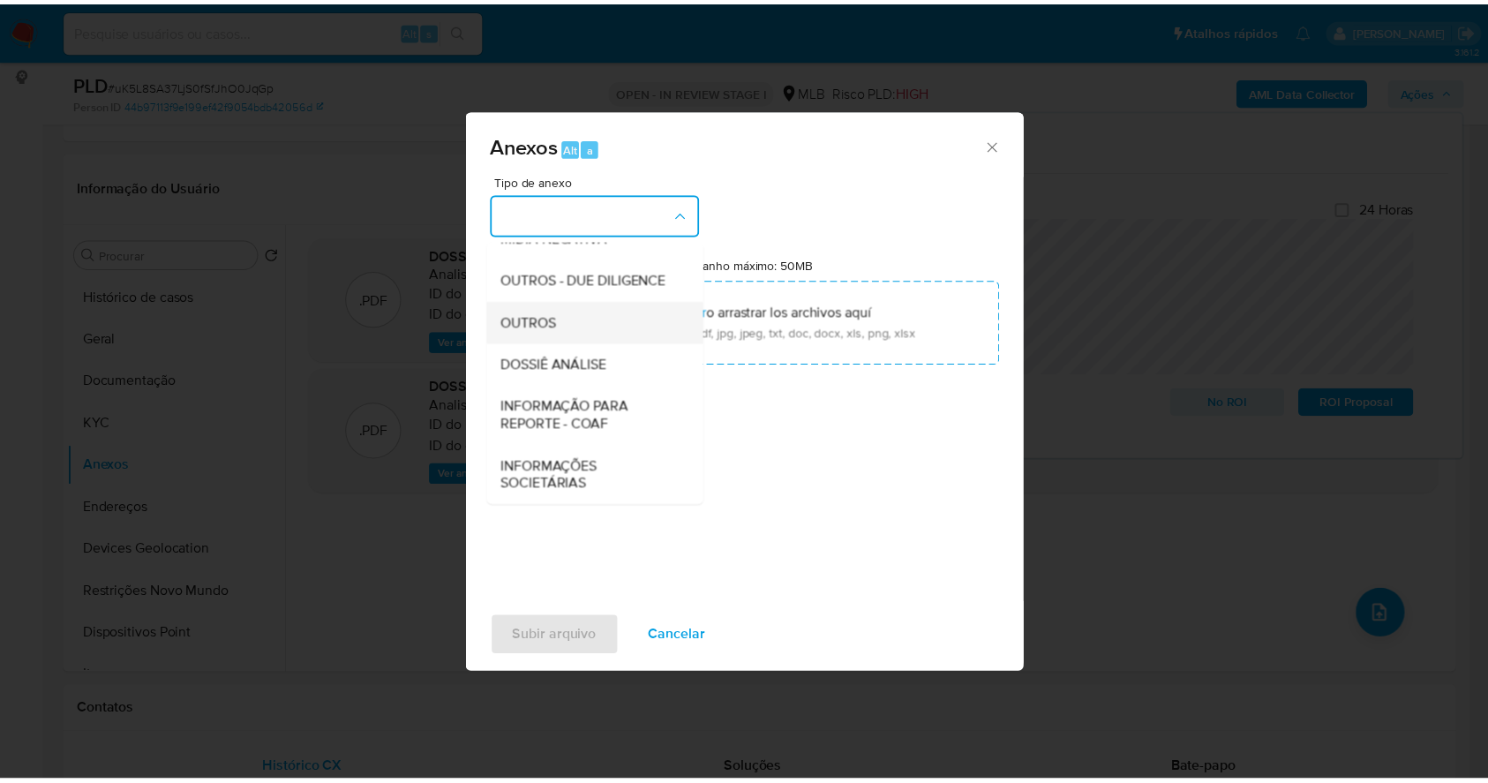
scroll to position [271, 0]
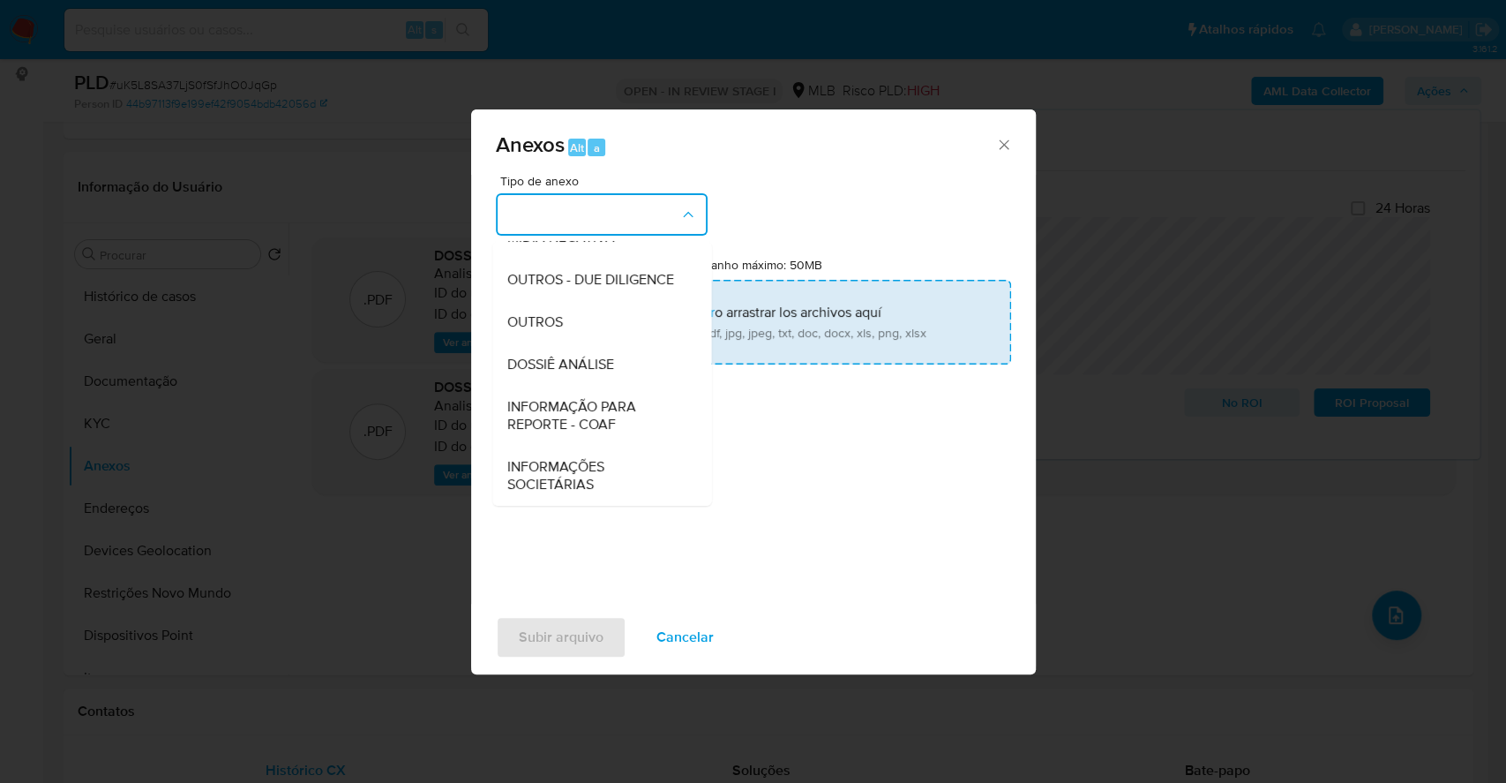
click at [569, 311] on div "OUTROS" at bounding box center [597, 322] width 180 height 42
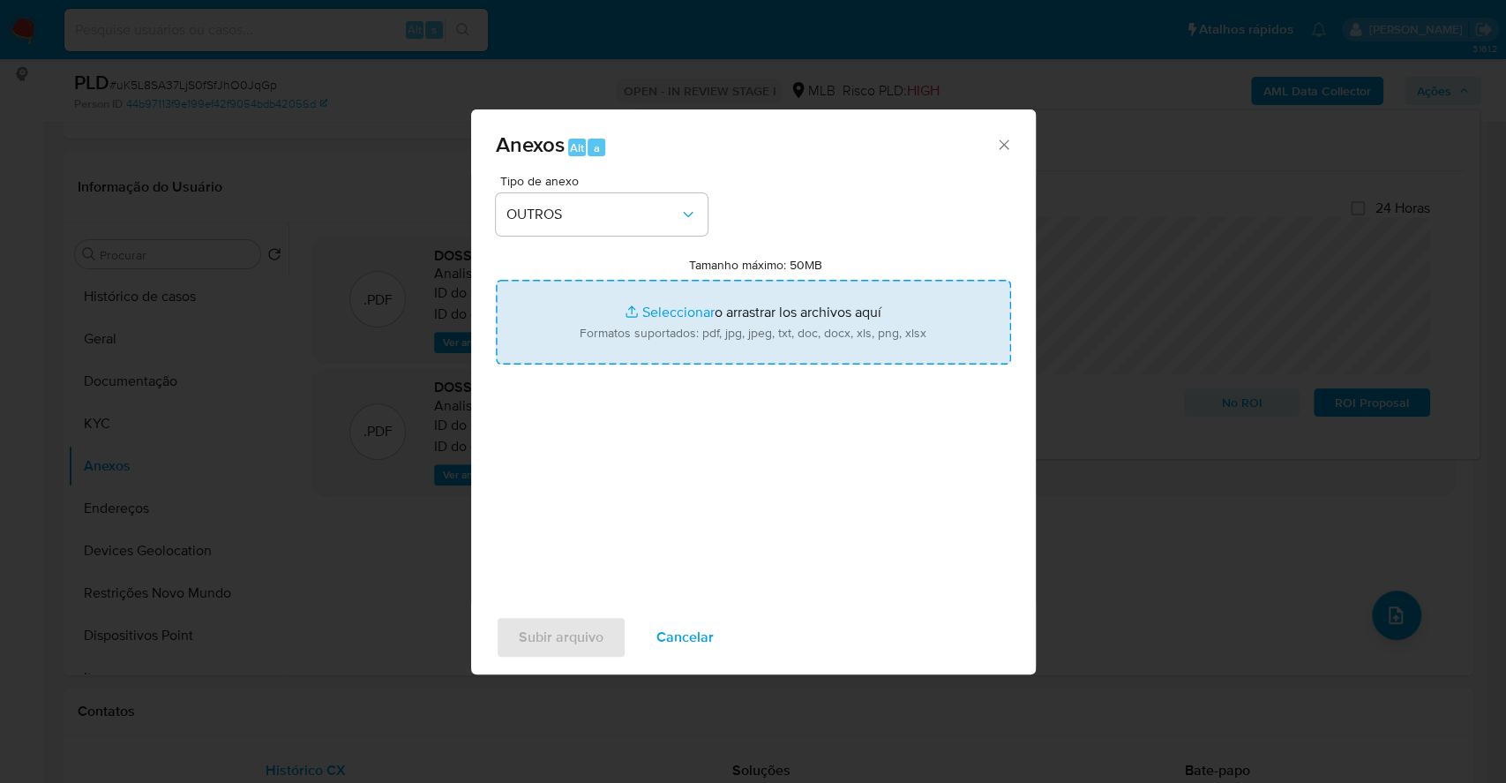
click at [640, 310] on input "Tamanho máximo: 50MB Seleccionar archivos" at bounding box center [753, 322] width 515 height 85
type input "C:\fakepath\DECLINIO - uK5L8SA37LjS0fSfJhO0JqGp - CPF 22004125845 - FLOYD VASCO…"
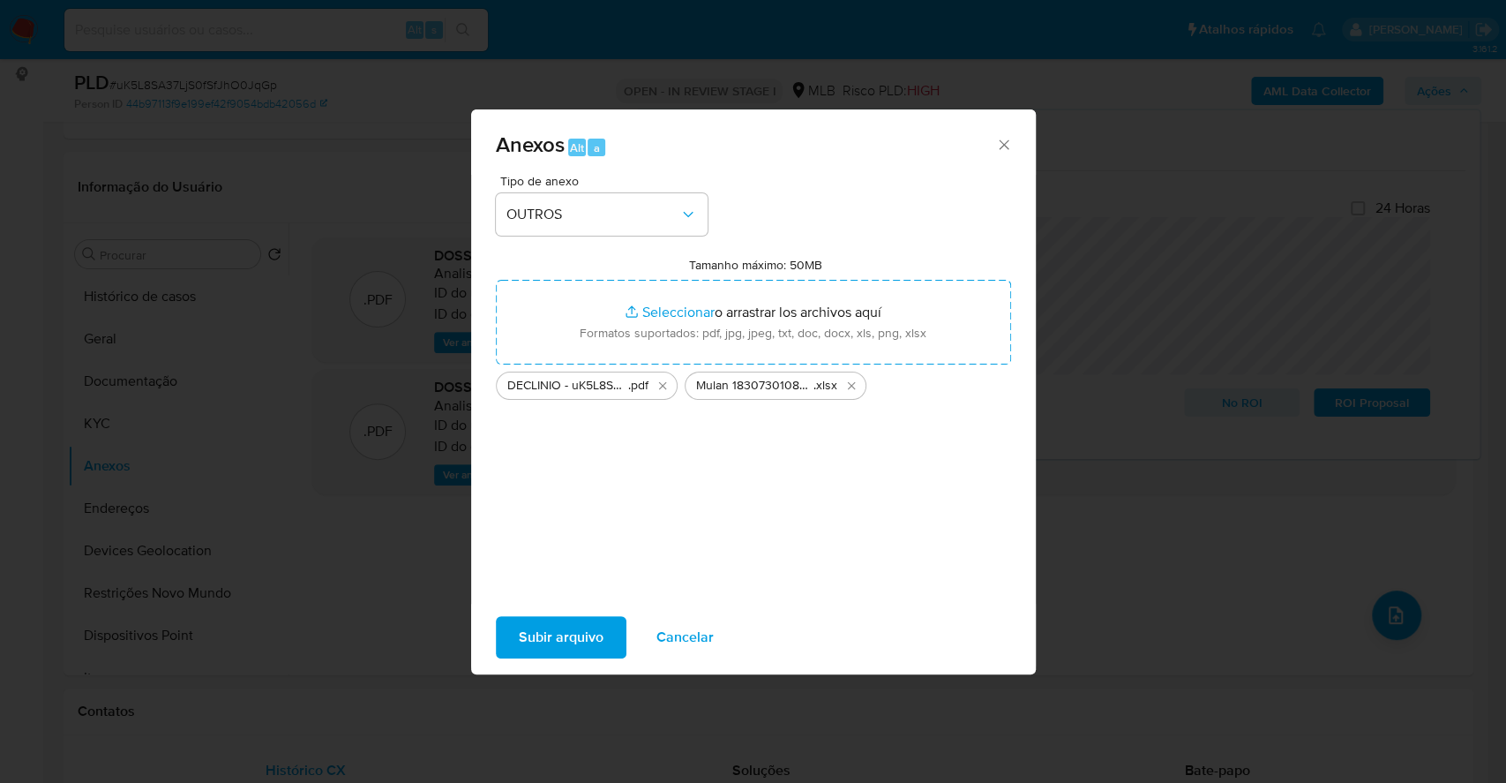
click at [570, 650] on span "Subir arquivo" at bounding box center [561, 637] width 85 height 39
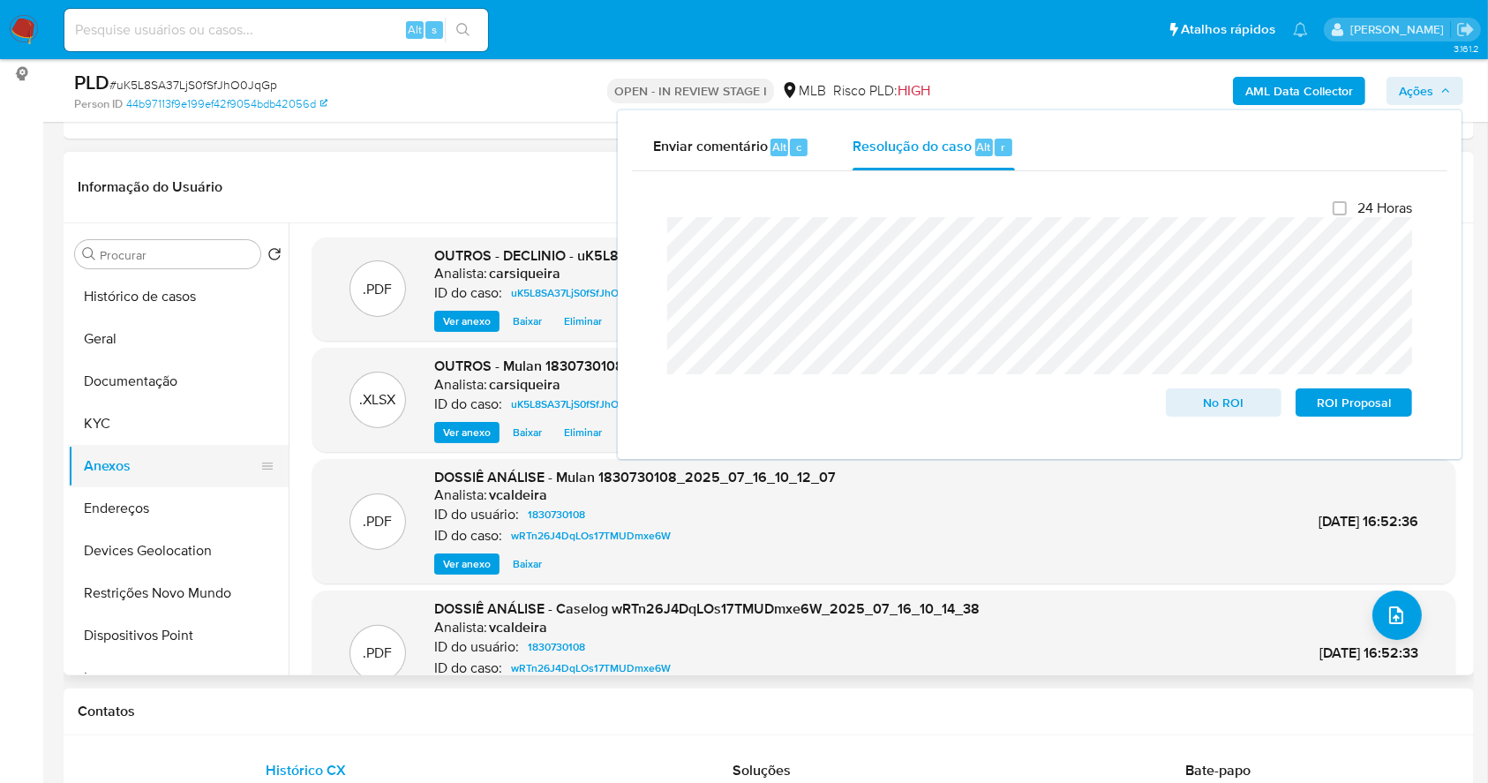
drag, startPoint x: 120, startPoint y: 420, endPoint x: 138, endPoint y: 456, distance: 40.3
click at [120, 420] on button "KYC" at bounding box center [178, 423] width 221 height 42
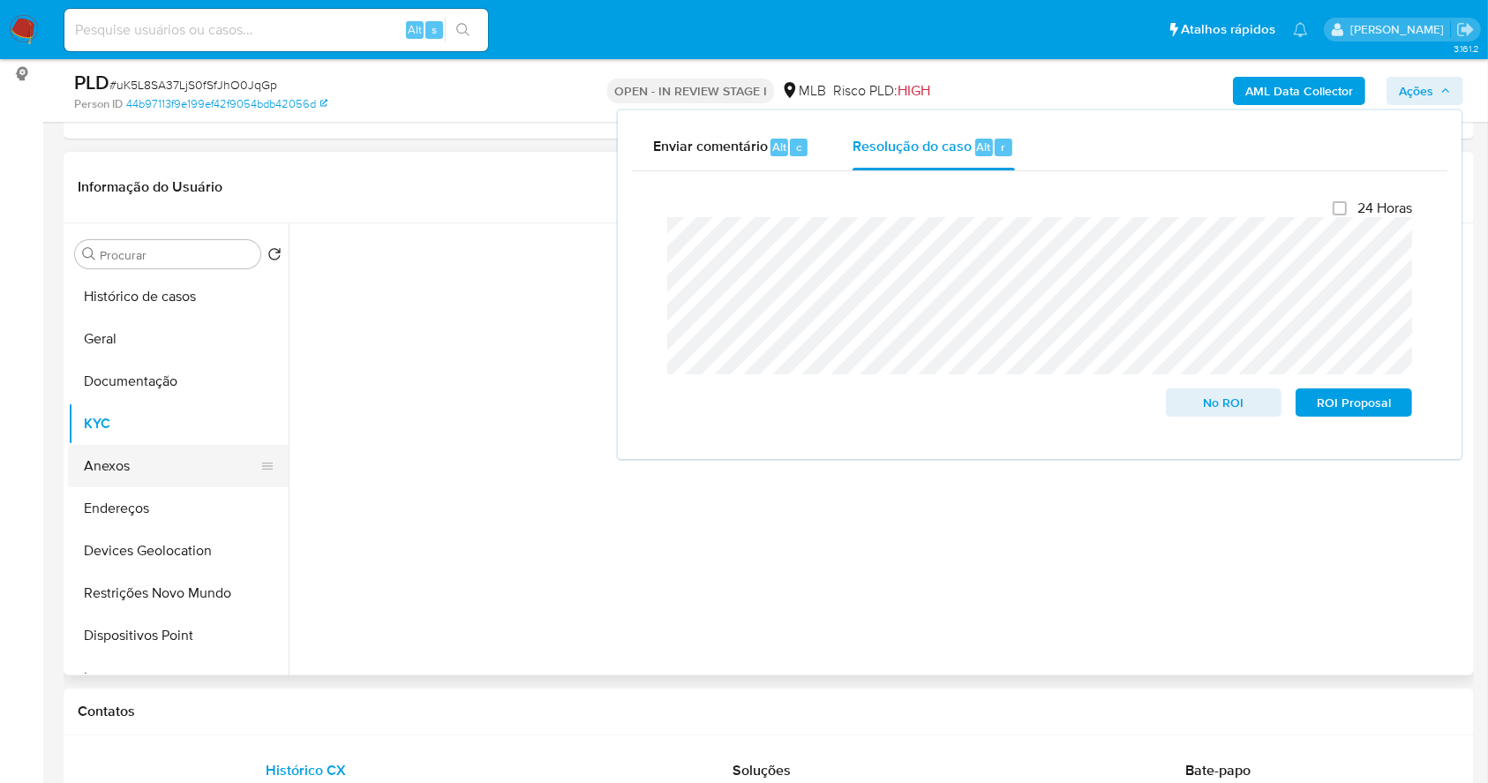
click at [141, 467] on button "Anexos" at bounding box center [171, 466] width 206 height 42
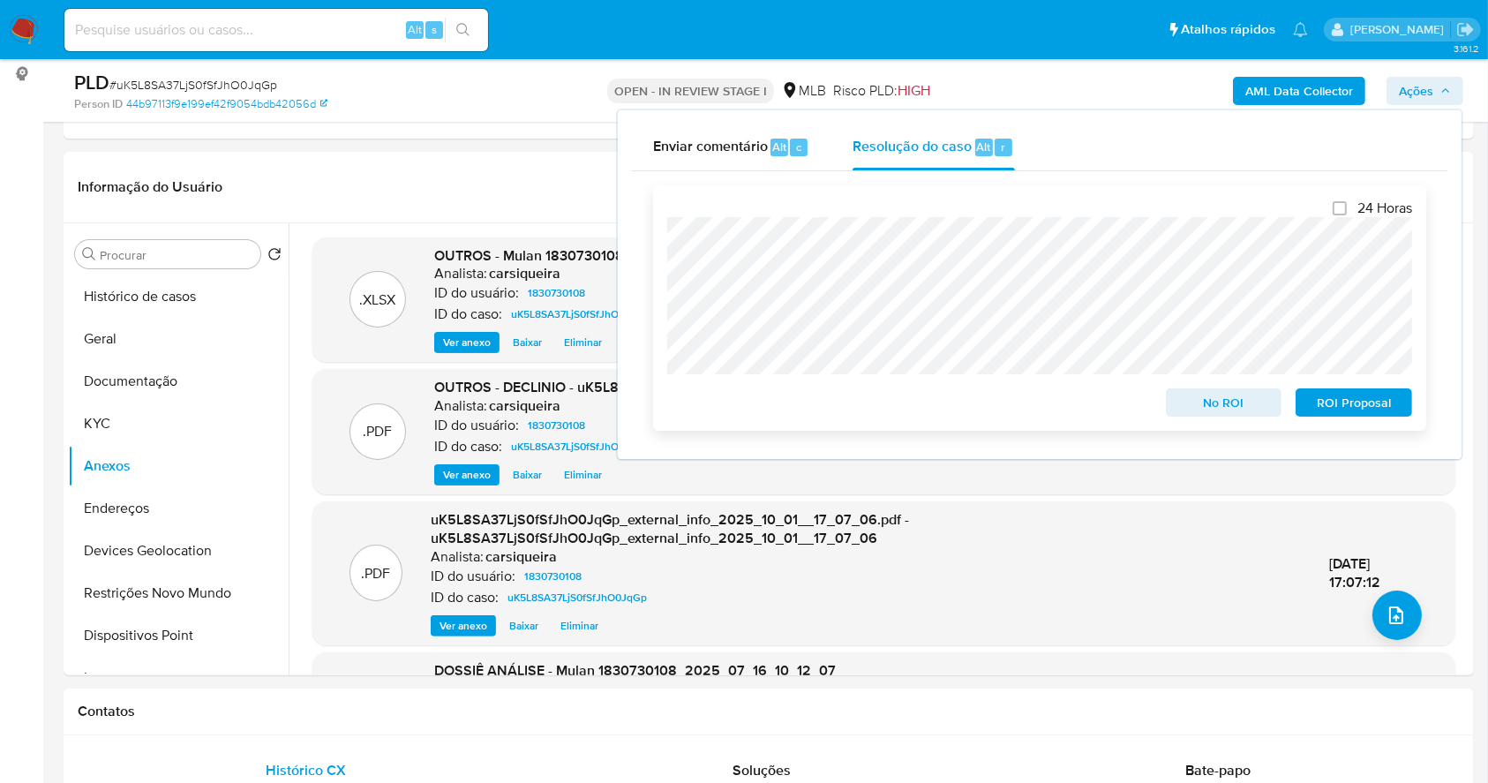
click at [1205, 408] on span "No ROI" at bounding box center [1224, 402] width 92 height 25
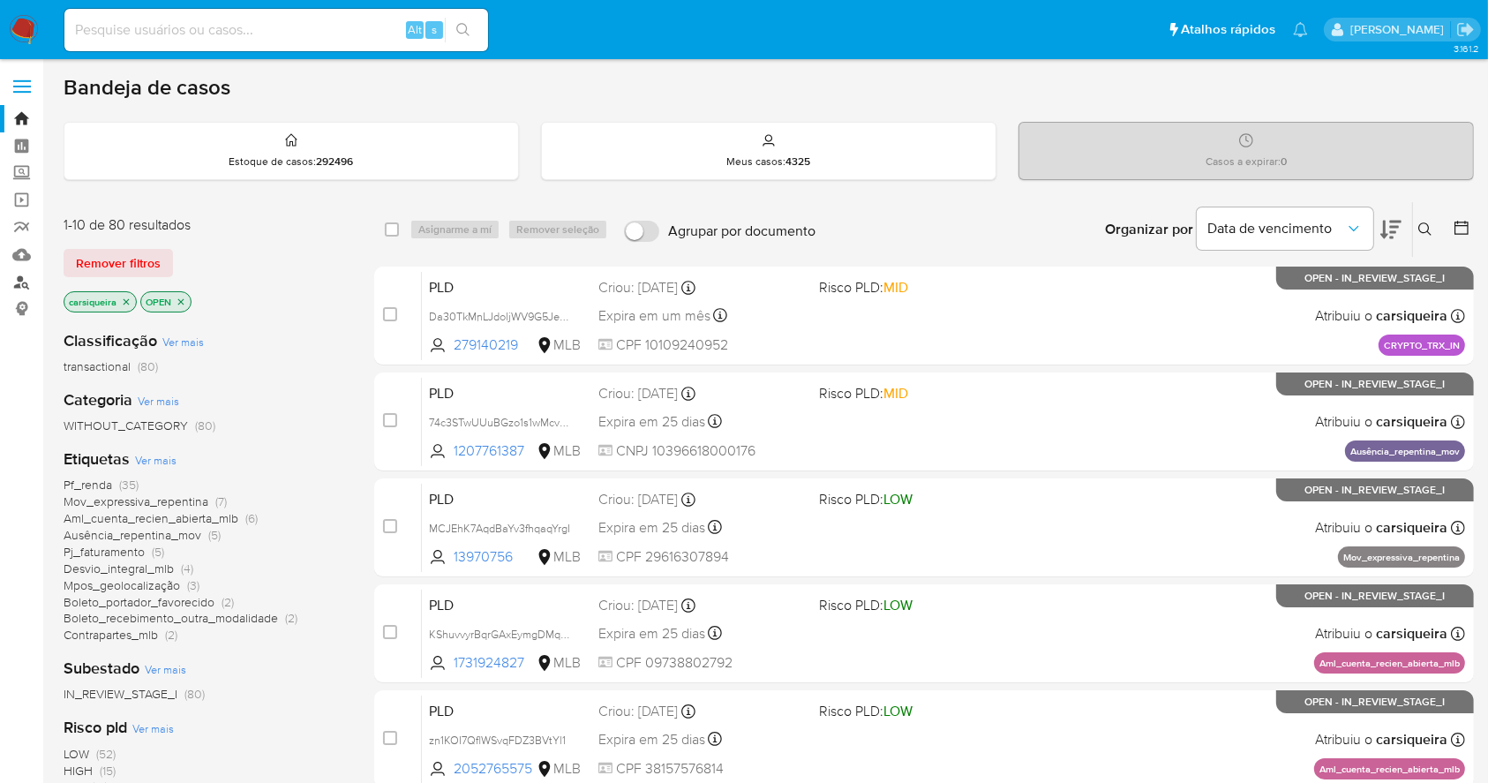
click at [21, 279] on link "Localizador de pessoas" at bounding box center [105, 281] width 210 height 27
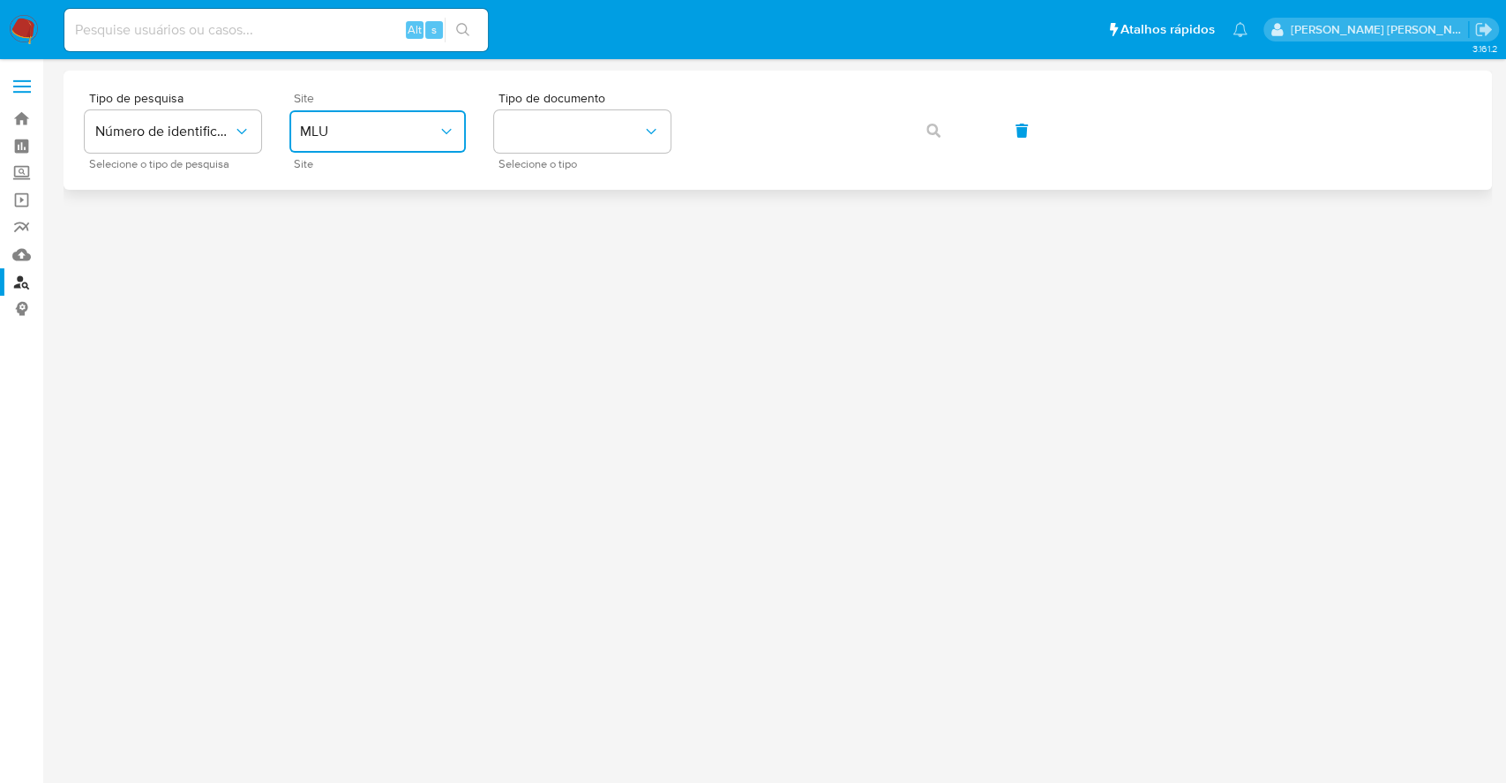
click at [394, 132] on span "MLU" at bounding box center [369, 132] width 138 height 18
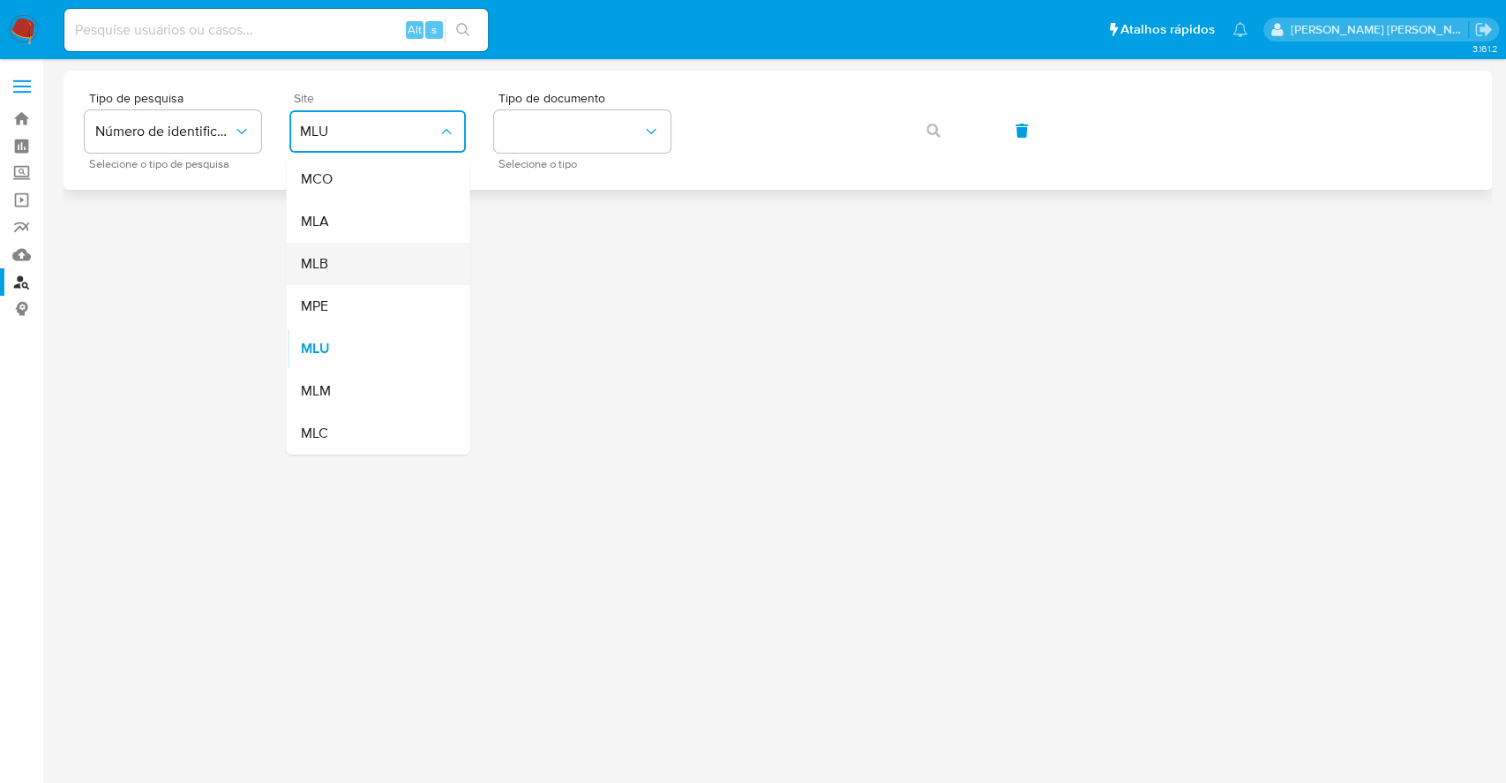
click at [373, 271] on div "MLB" at bounding box center [372, 264] width 145 height 42
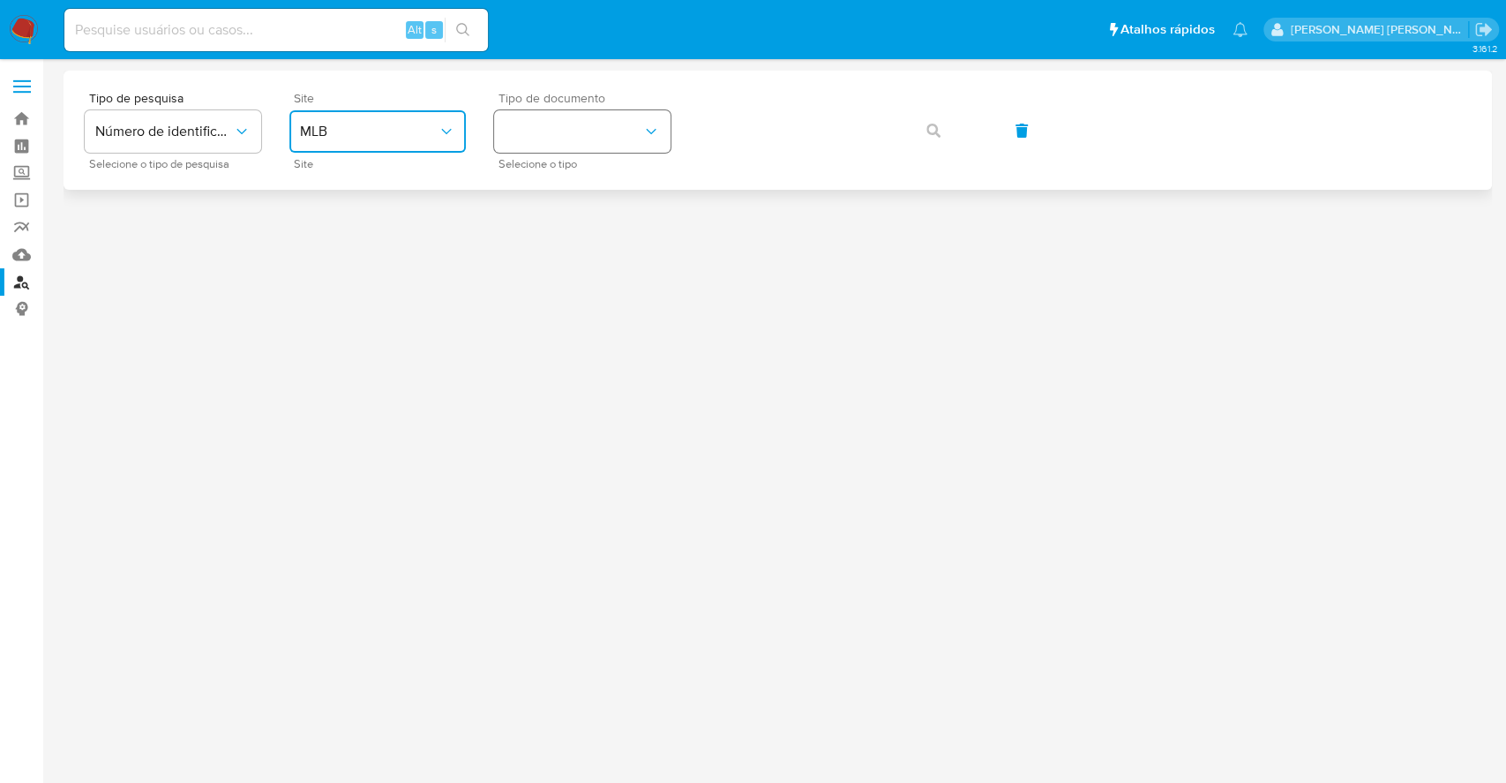
click at [596, 116] on button "identificationType" at bounding box center [582, 131] width 176 height 42
click at [617, 252] on div "CPF CPF" at bounding box center [577, 248] width 145 height 60
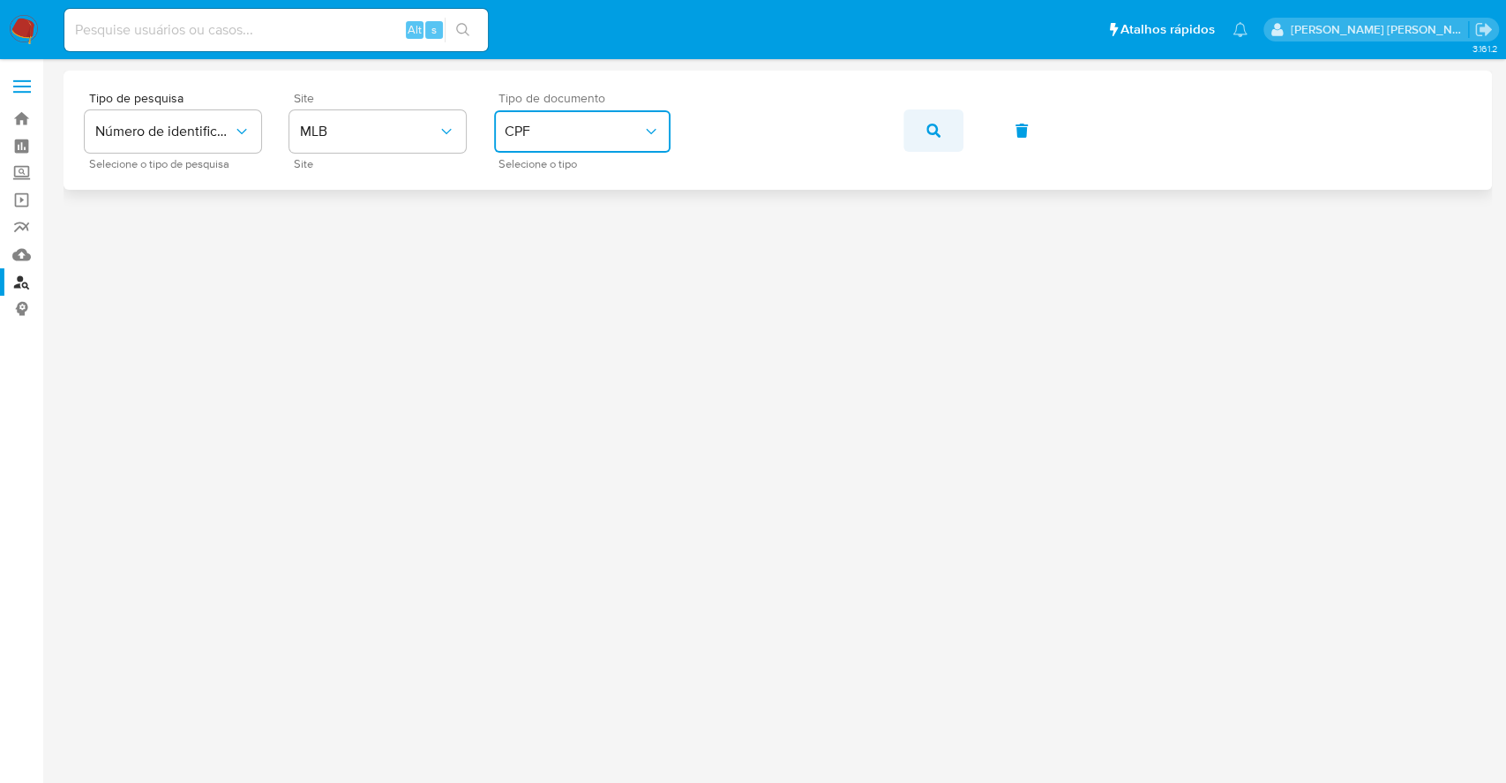
click at [920, 134] on button "button" at bounding box center [934, 130] width 60 height 42
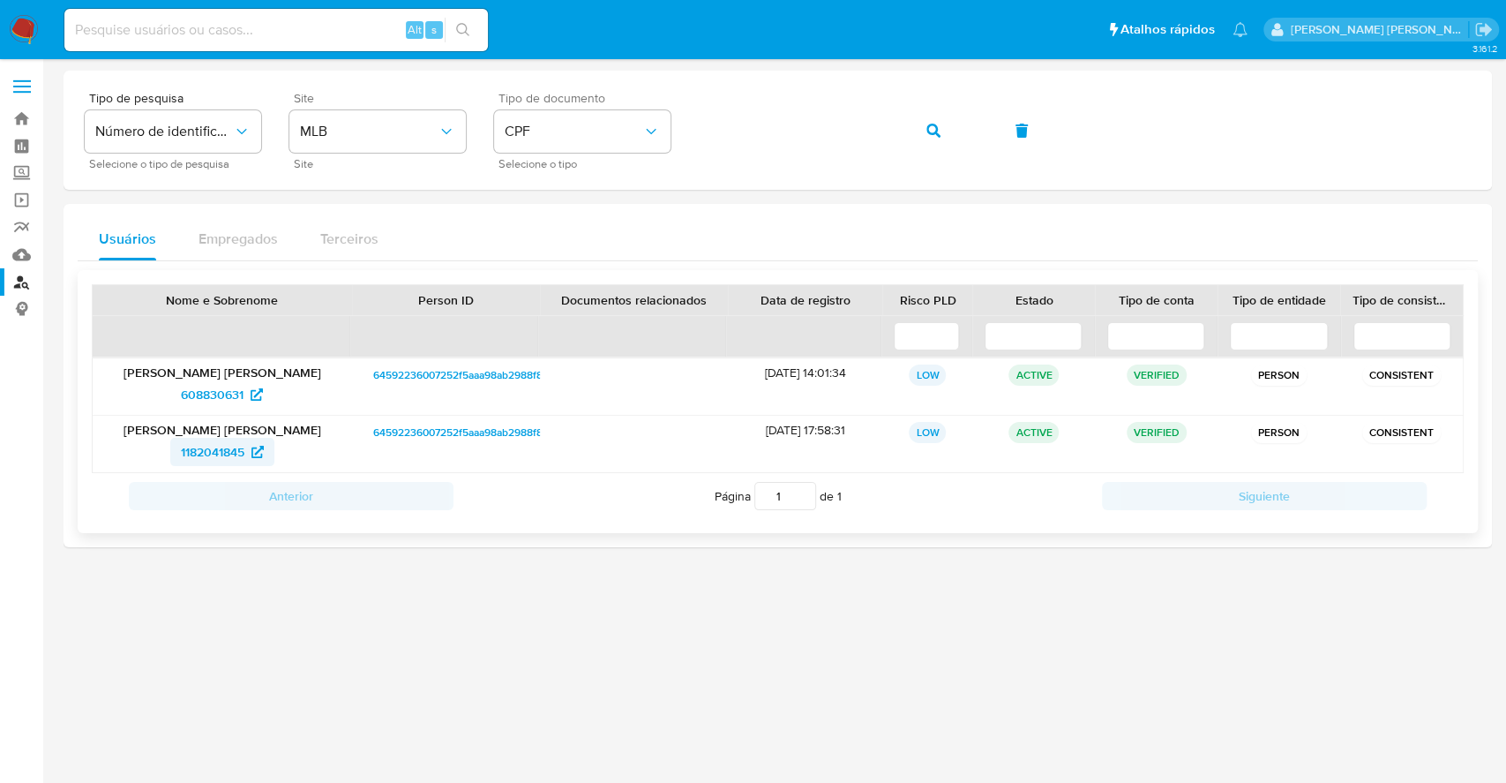
click at [214, 443] on span "1182041845" at bounding box center [213, 452] width 64 height 28
click at [225, 399] on span "608830631" at bounding box center [212, 394] width 63 height 28
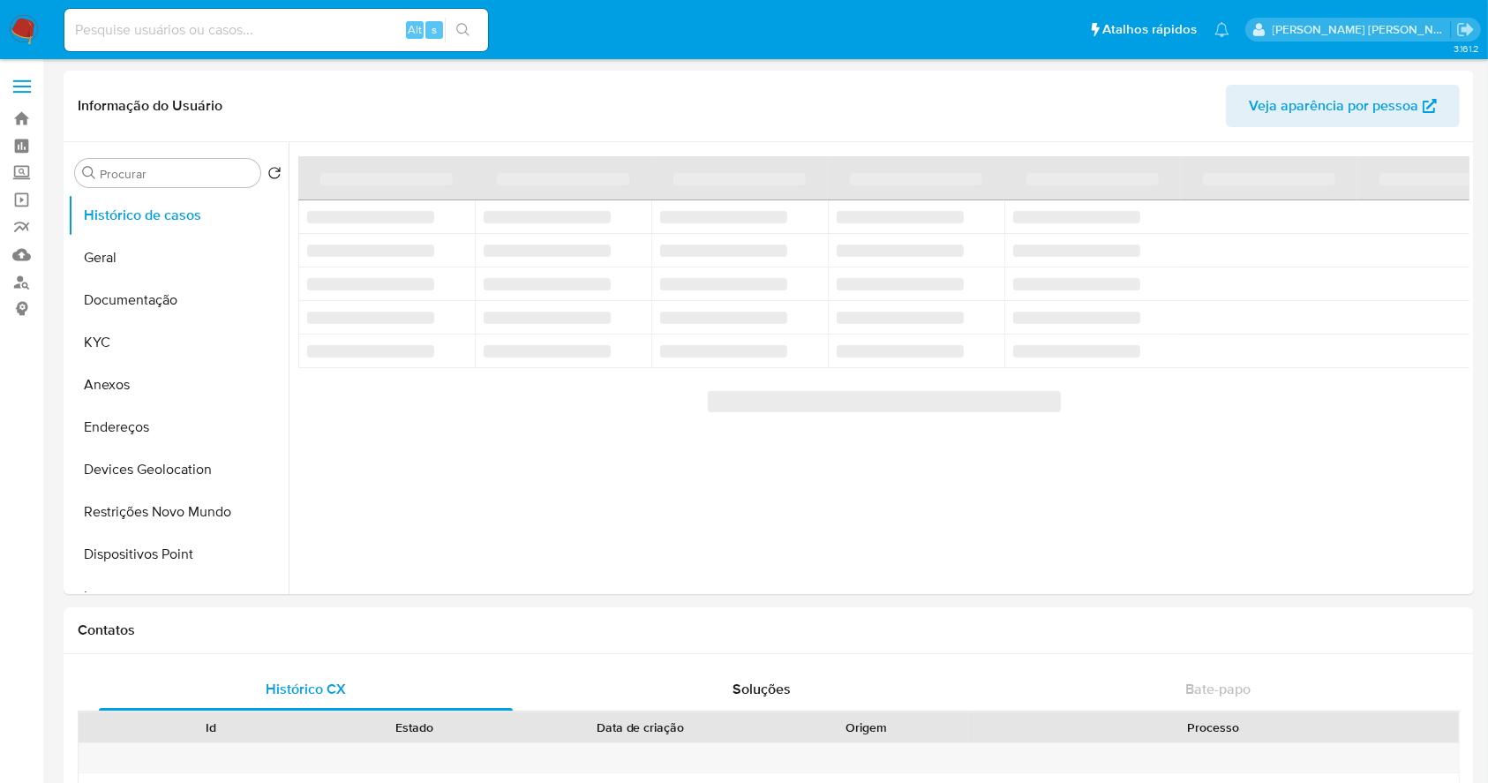
select select "10"
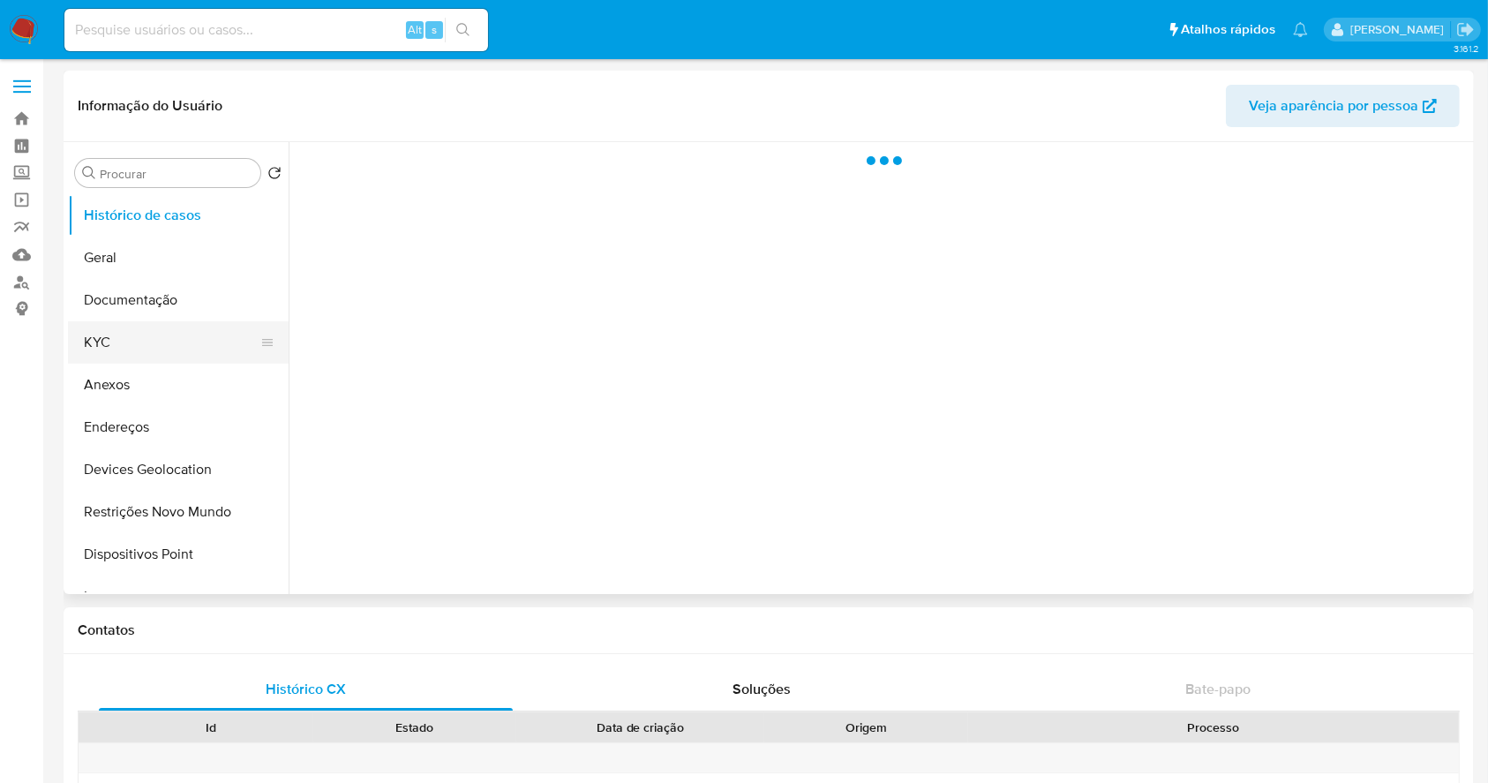
select select "10"
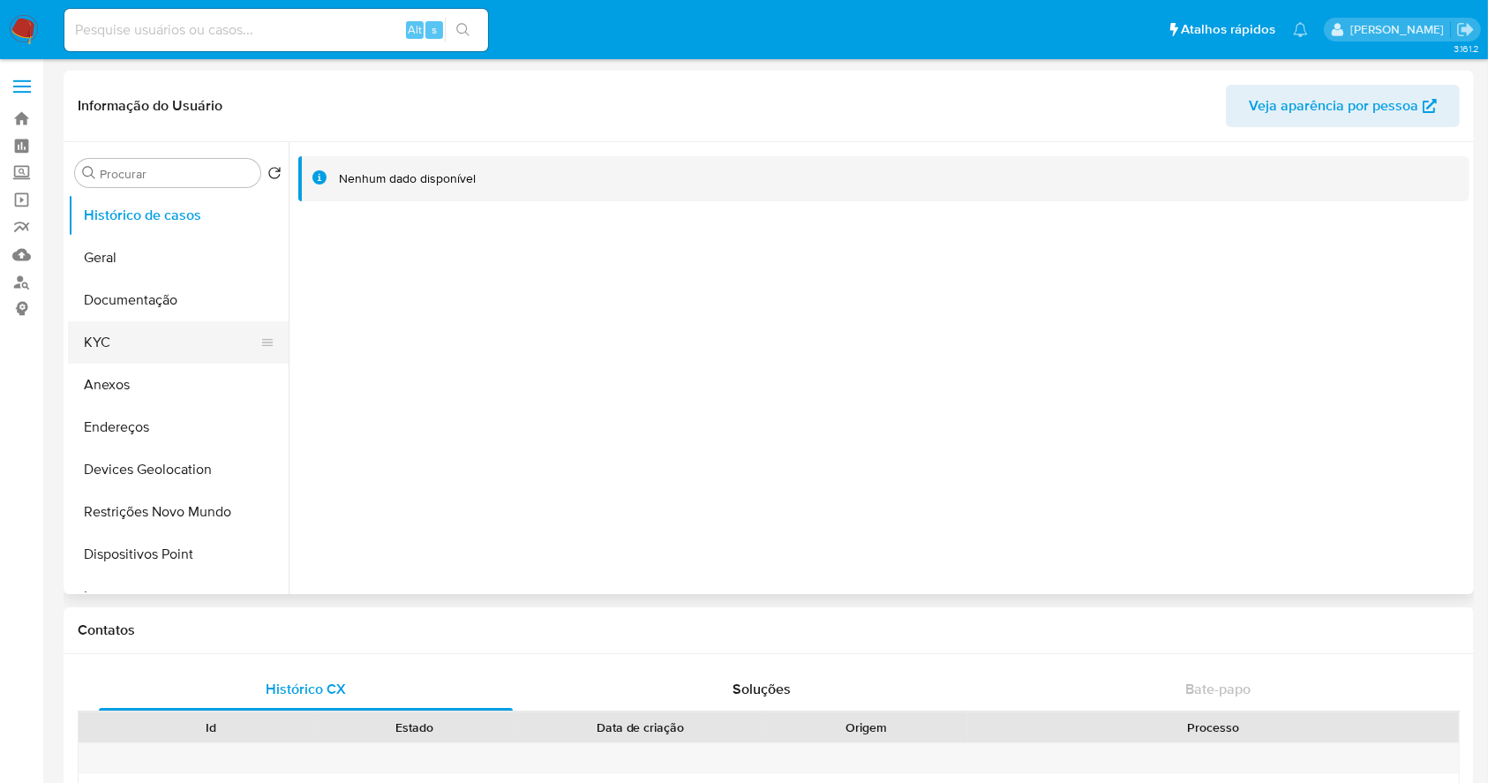
click at [160, 335] on button "KYC" at bounding box center [171, 342] width 206 height 42
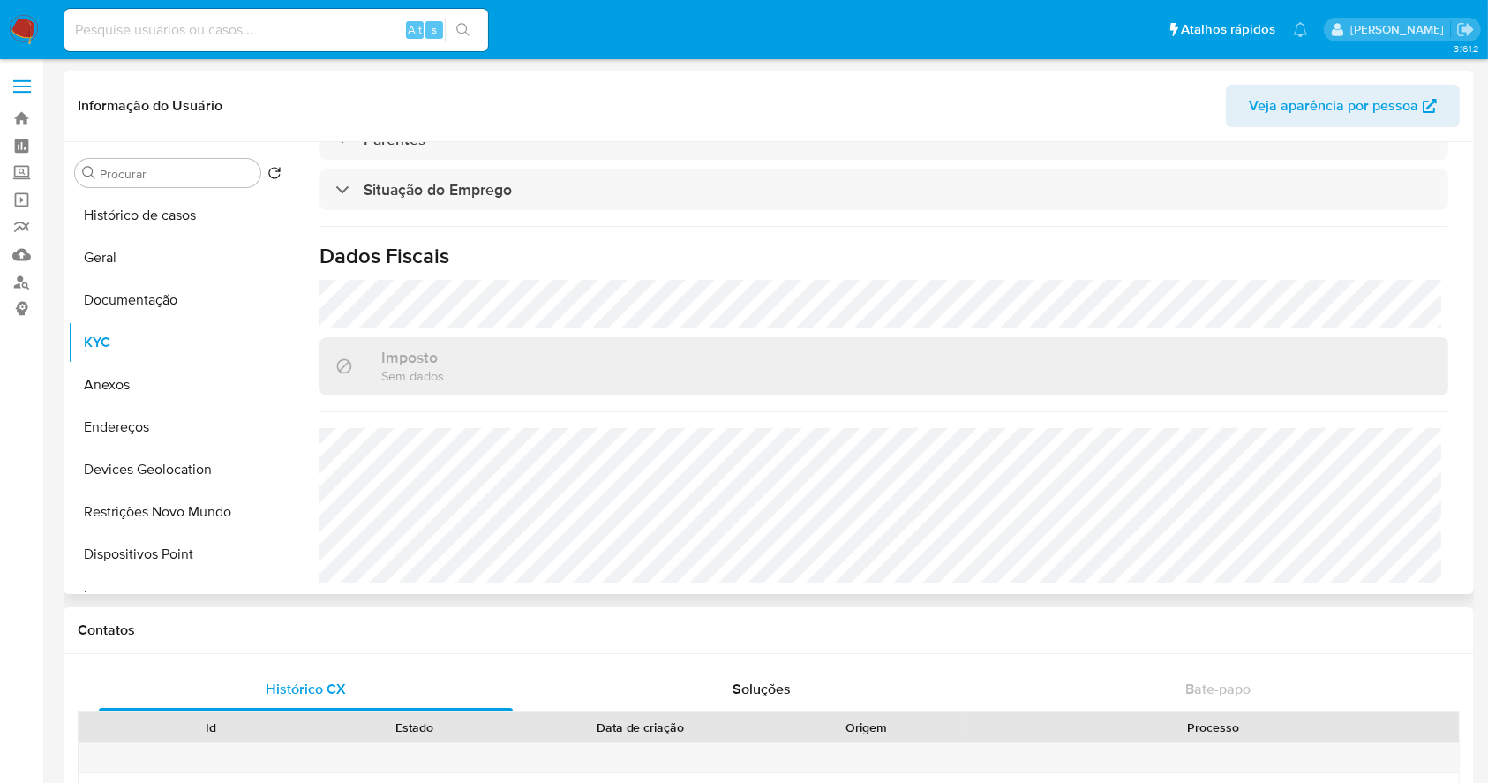
scroll to position [773, 0]
click at [140, 427] on button "Endereços" at bounding box center [171, 427] width 206 height 42
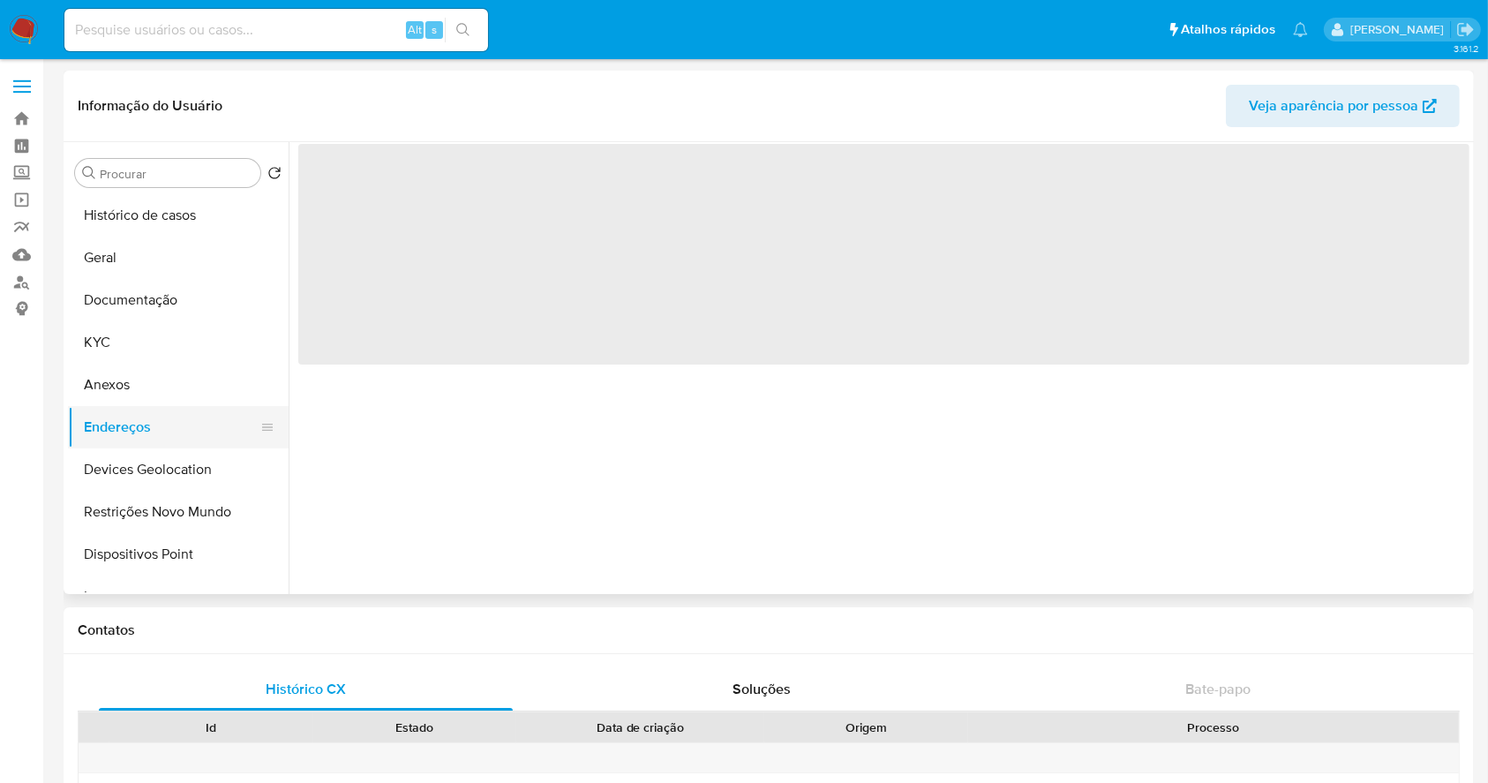
scroll to position [0, 0]
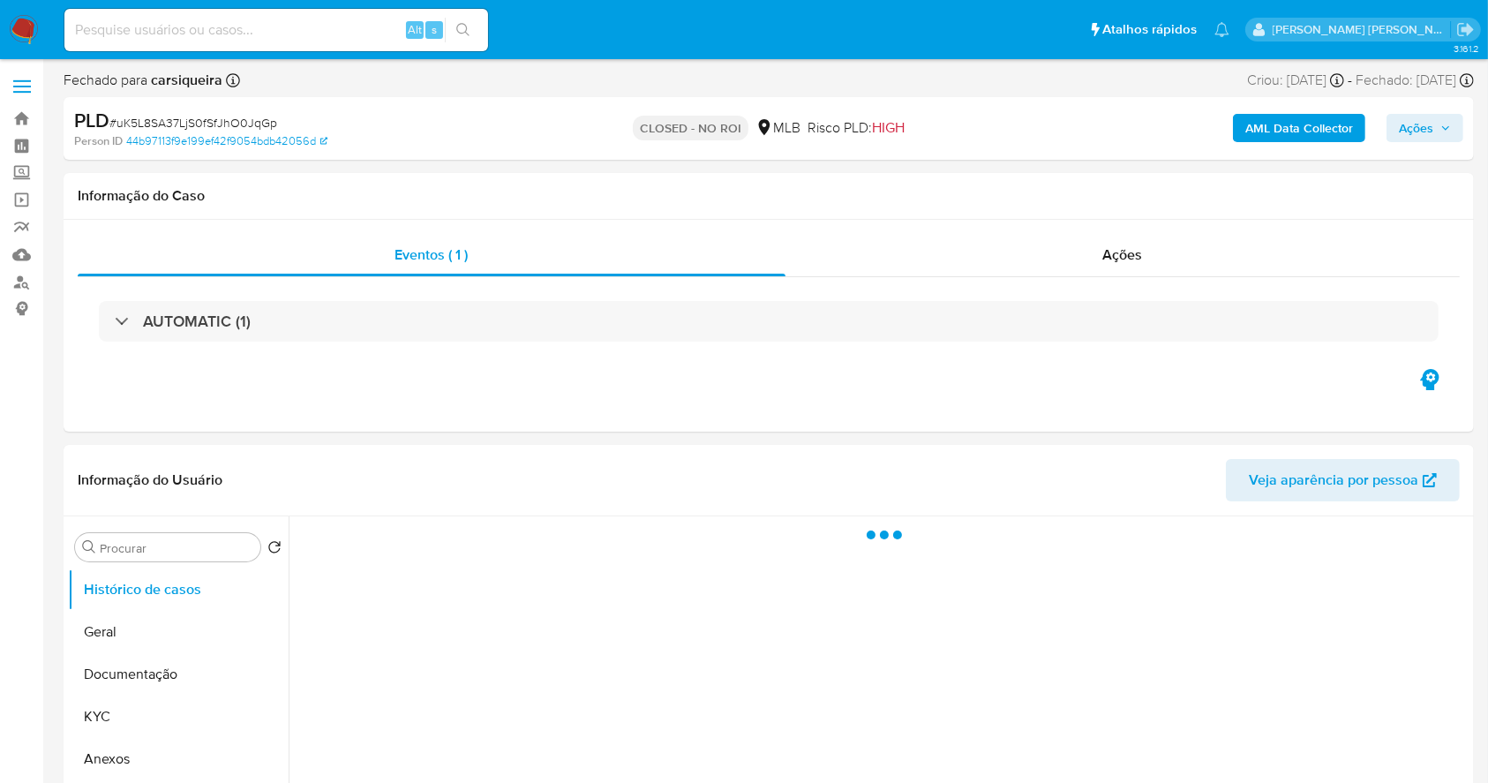
click at [30, 24] on img at bounding box center [24, 30] width 30 height 30
select select "10"
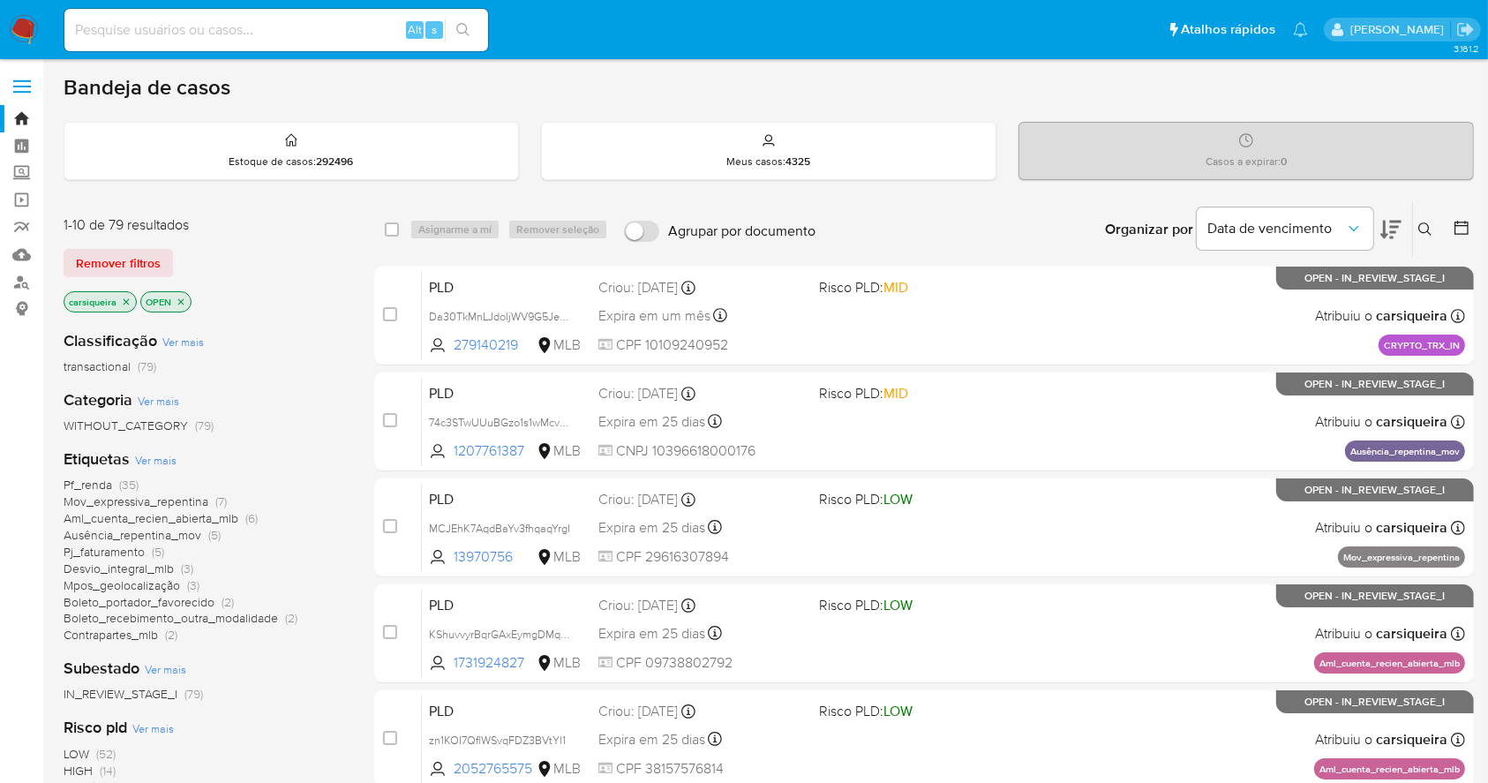
click at [103, 768] on span "(14)" at bounding box center [108, 771] width 16 height 18
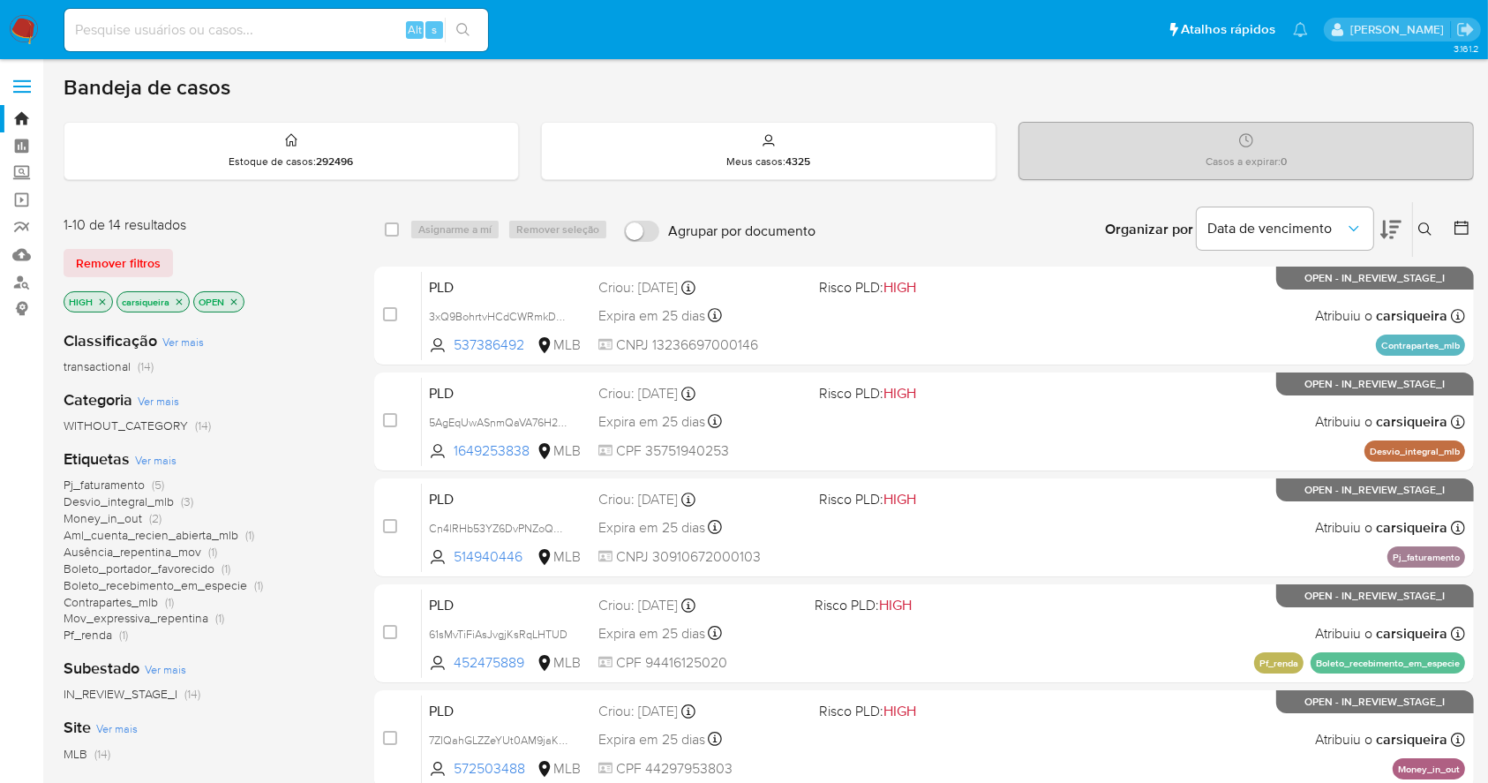
click at [180, 301] on icon "close-filter" at bounding box center [179, 301] width 6 height 6
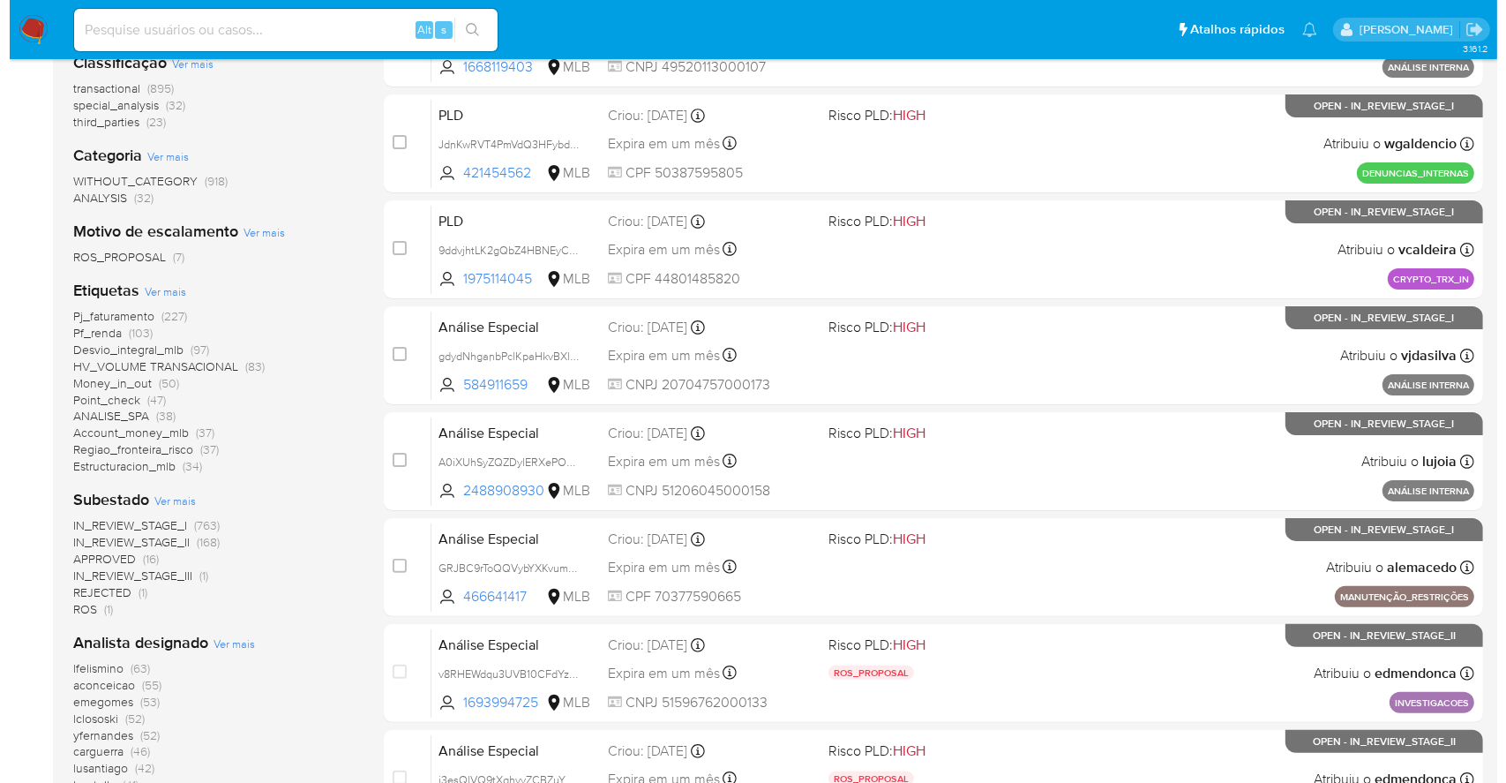
scroll to position [353, 0]
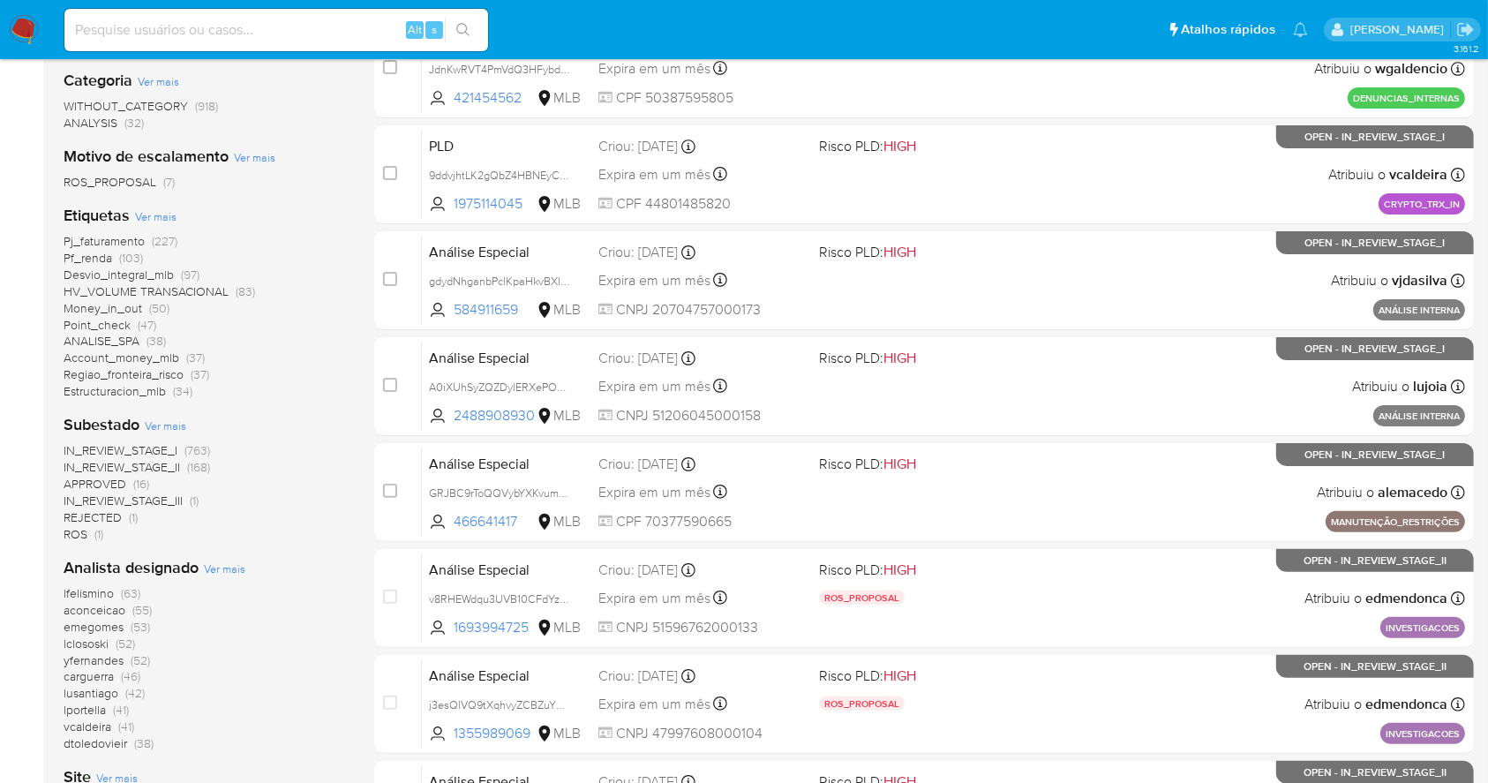
click at [225, 567] on span "Ver mais" at bounding box center [224, 568] width 41 height 16
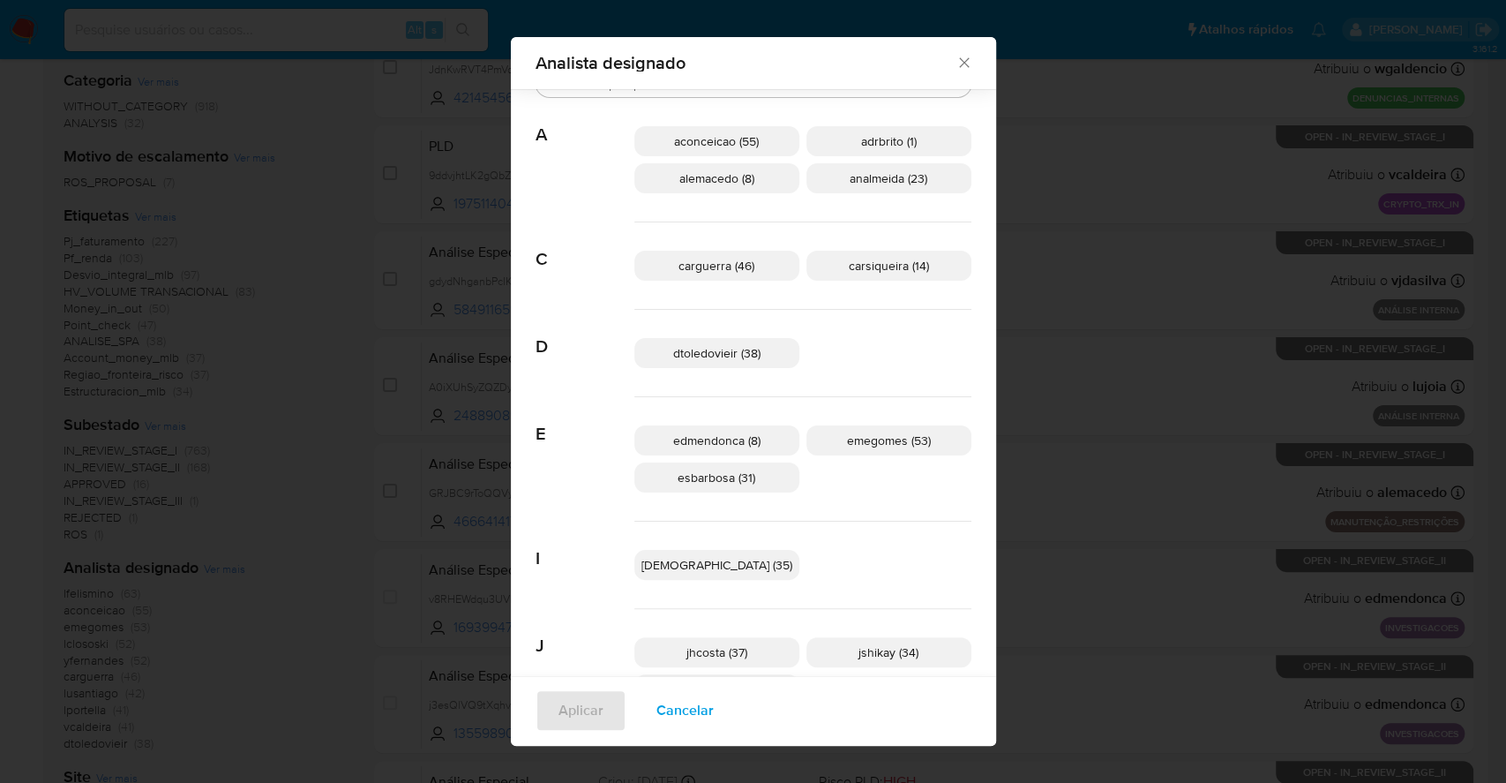
scroll to position [14, 0]
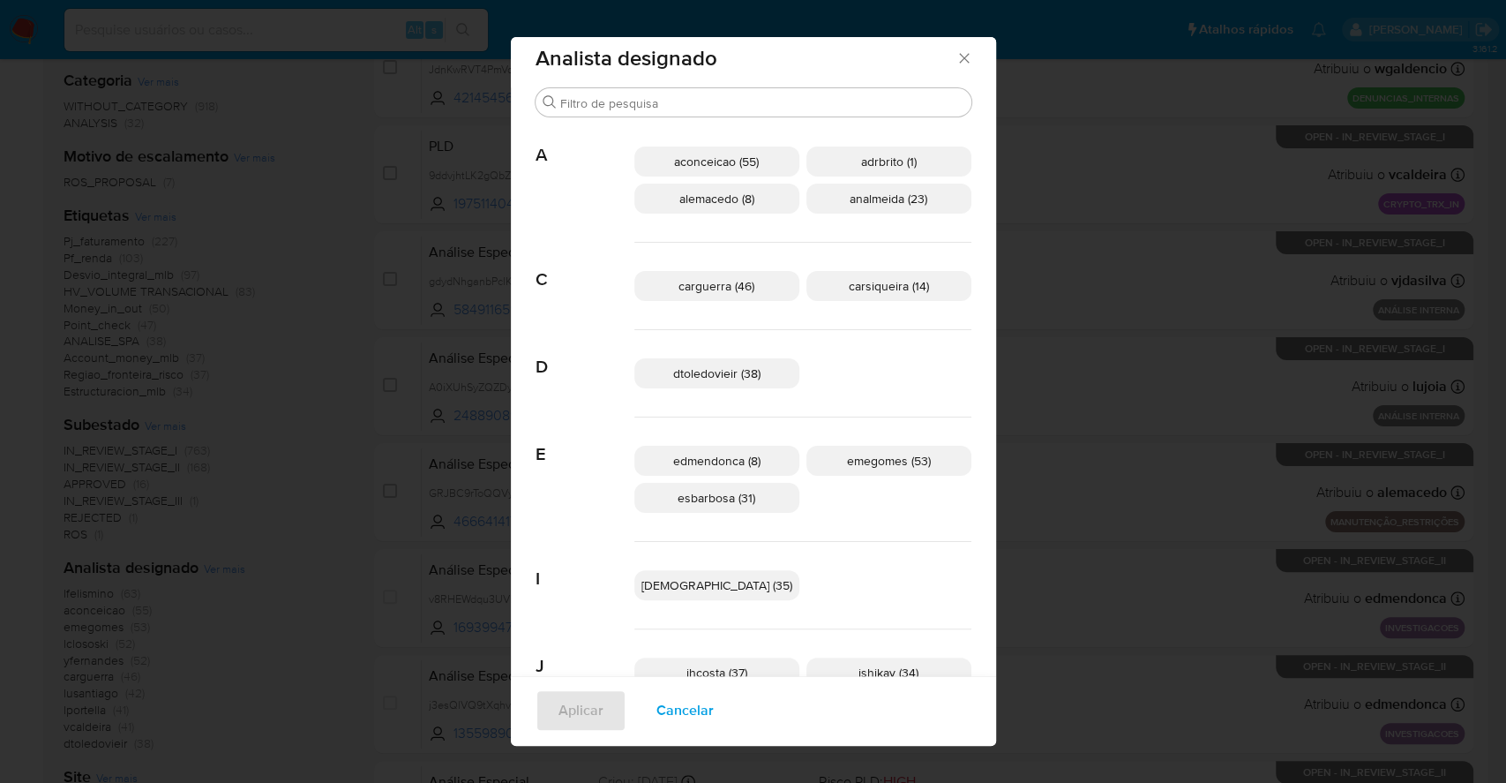
click at [714, 718] on span "Cancelar" at bounding box center [685, 710] width 57 height 39
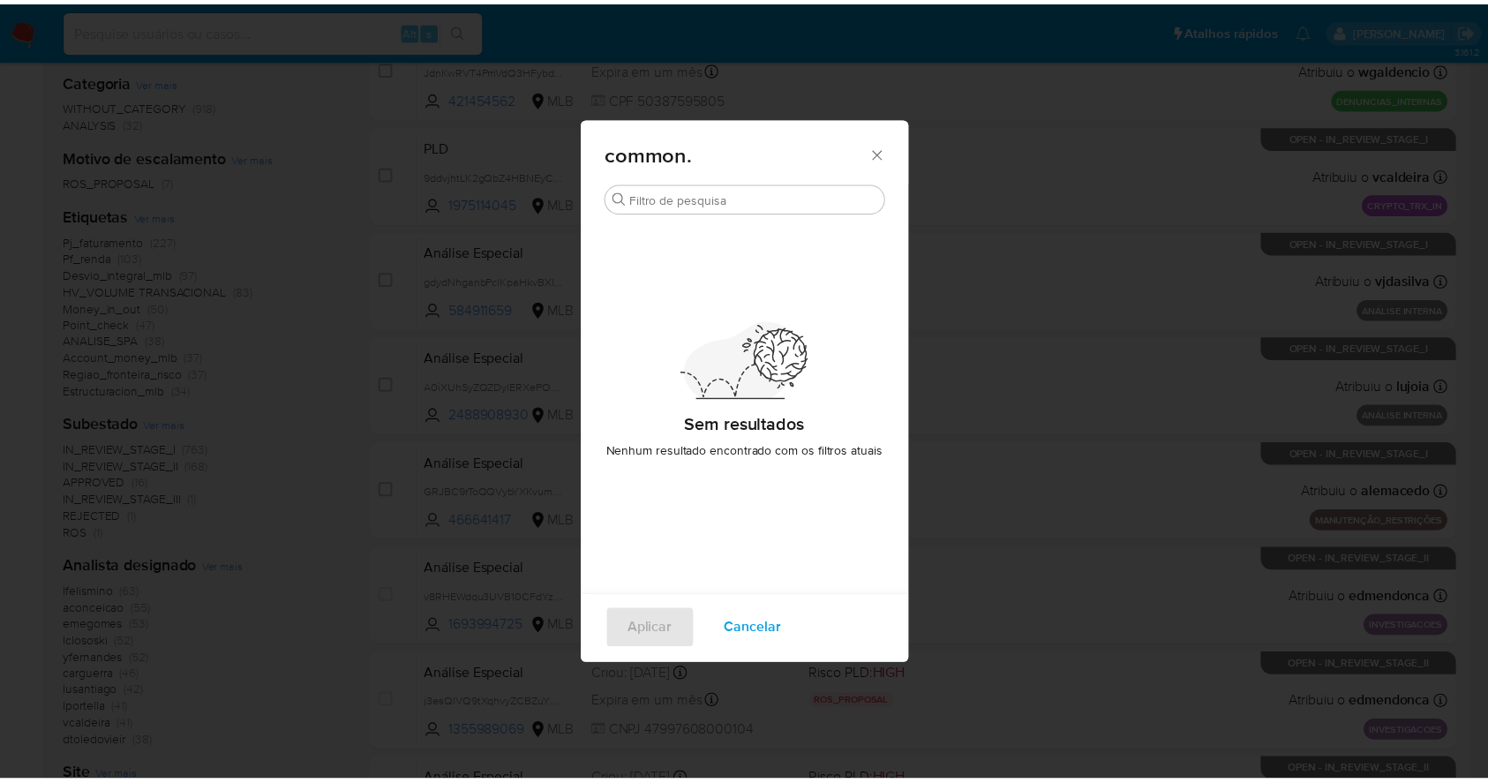
scroll to position [0, 0]
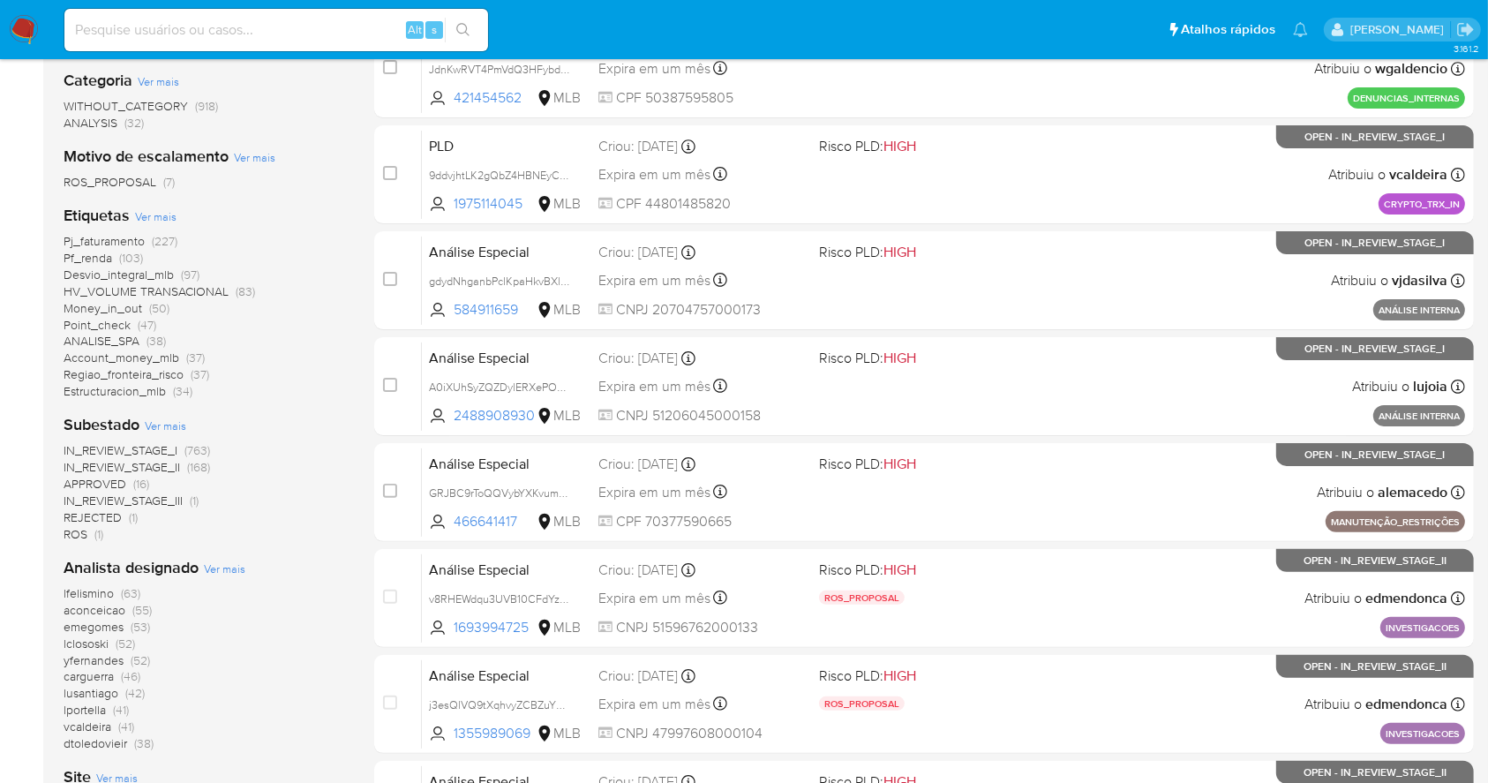
click at [29, 11] on nav "Pausado Ver notificaciones Alt s Atalhos rápidos Presiona las siguientes teclas…" at bounding box center [744, 29] width 1488 height 59
click at [21, 35] on img at bounding box center [24, 30] width 30 height 30
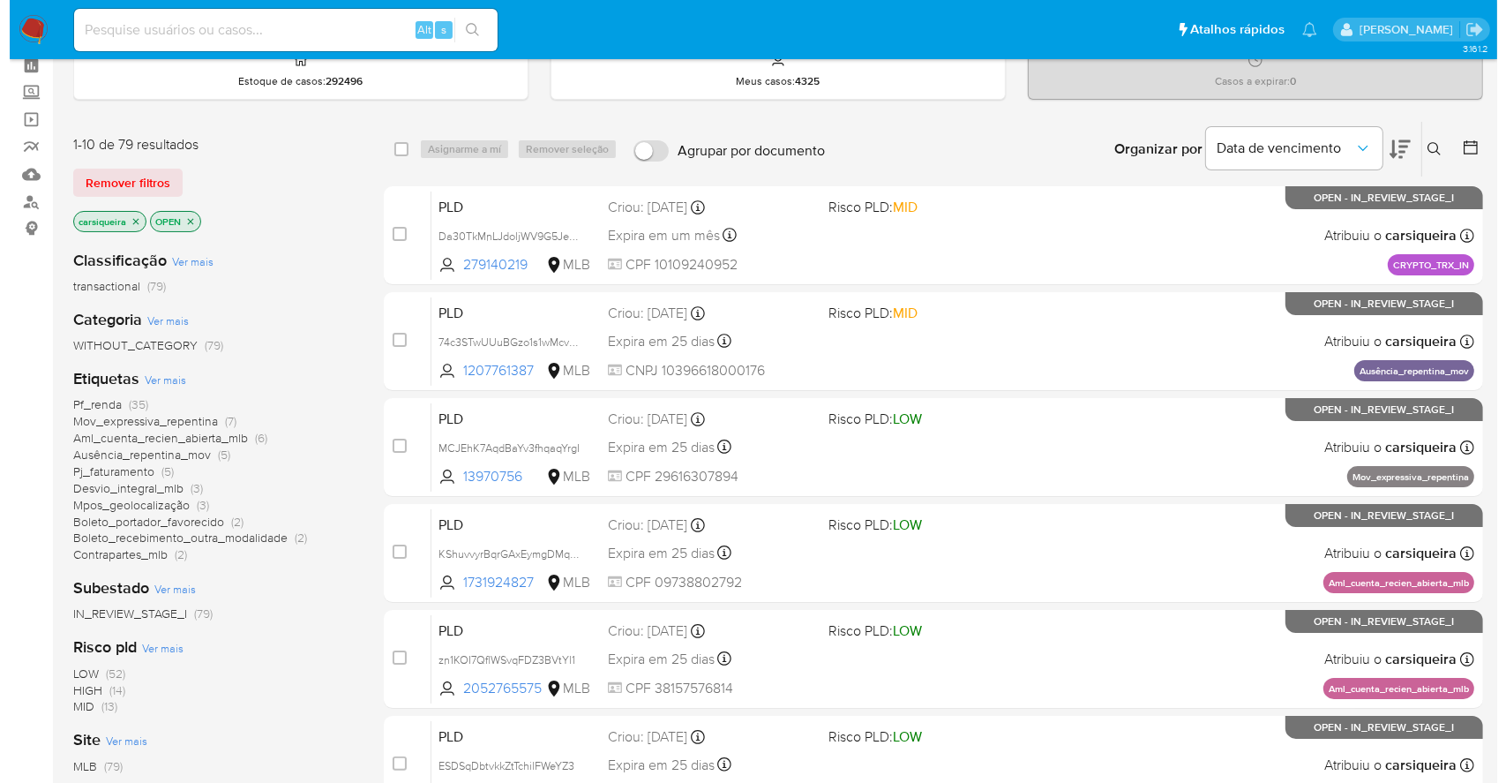
scroll to position [117, 0]
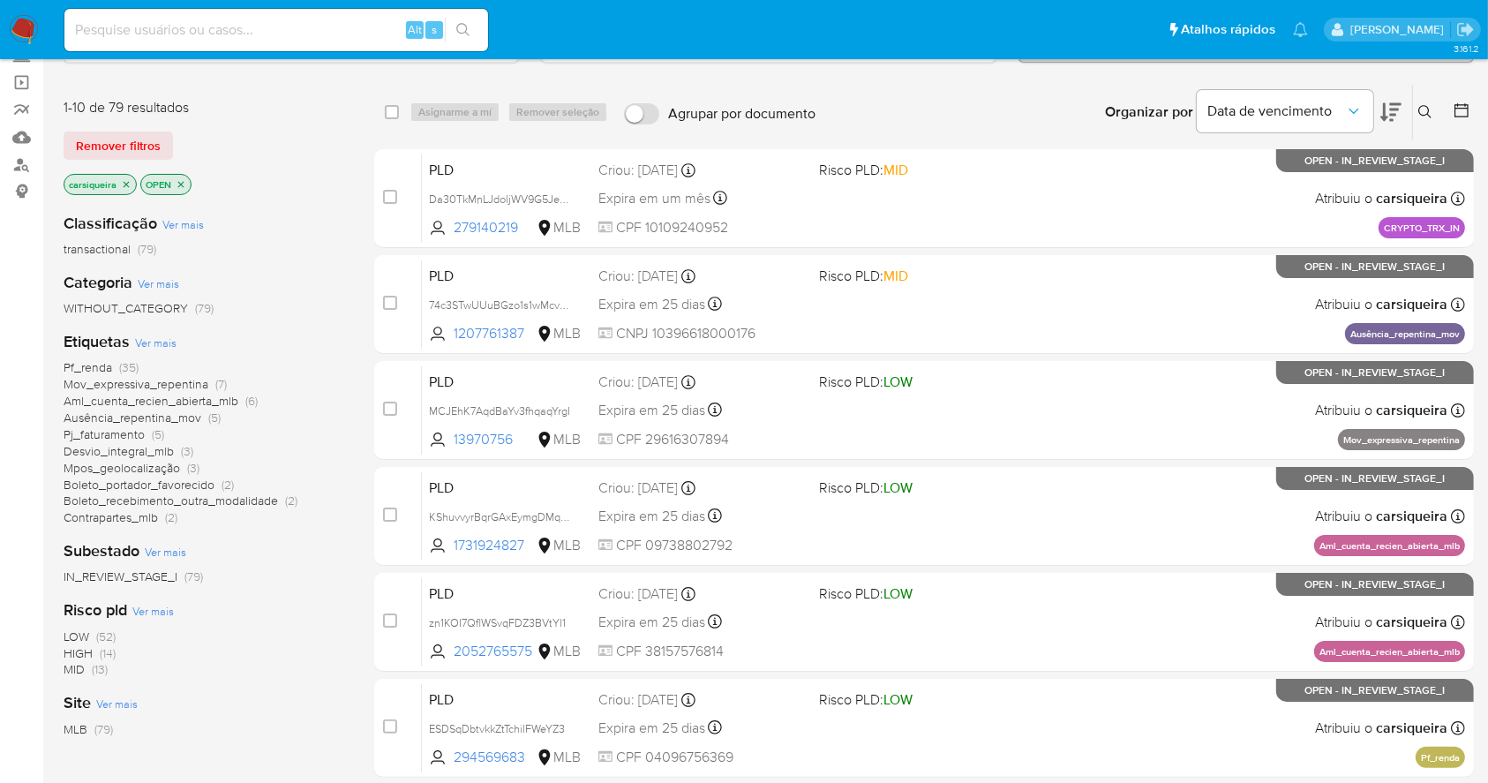
click at [155, 343] on span "Ver mais" at bounding box center [155, 342] width 41 height 16
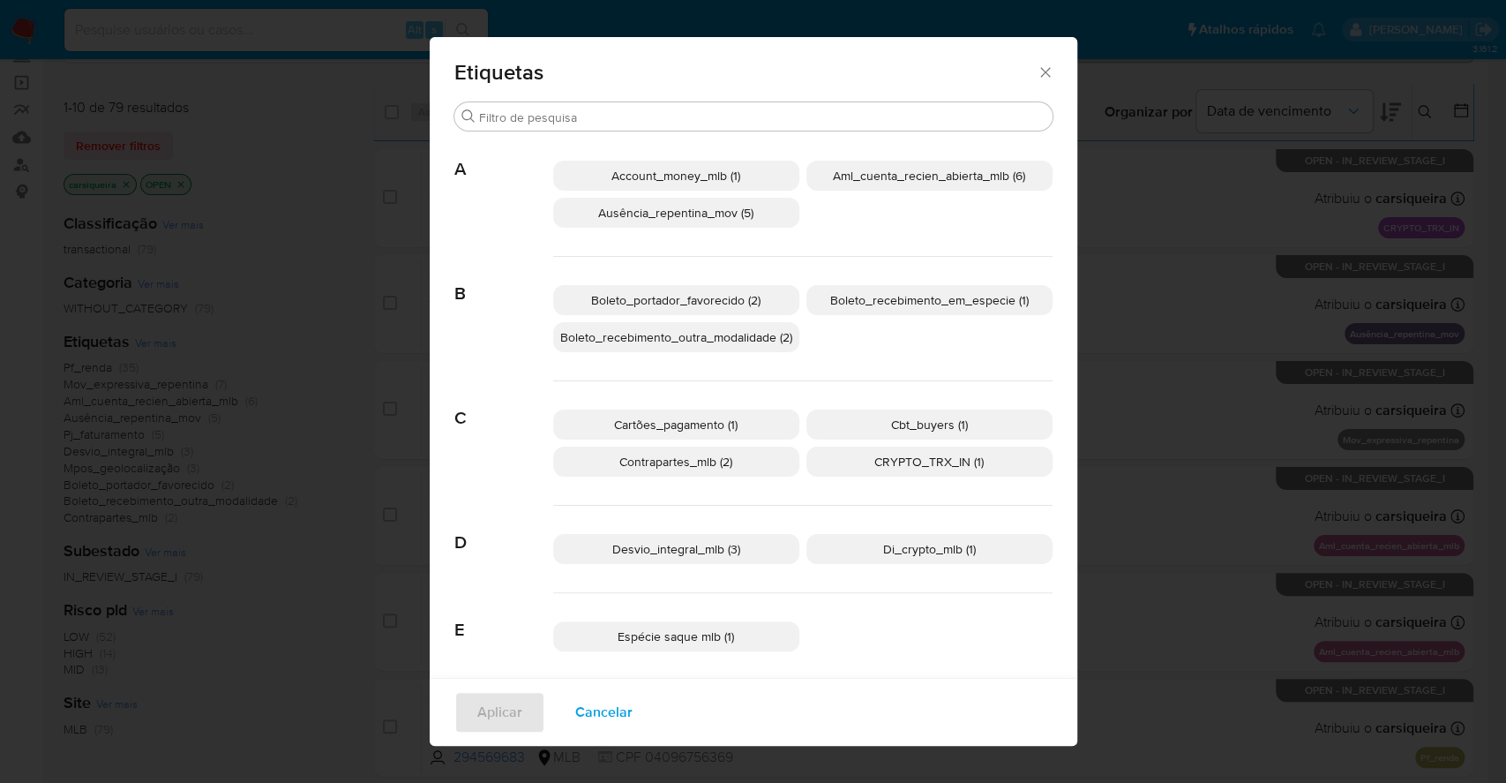
click at [697, 427] on span "Cartões_pagamento (1)" at bounding box center [676, 425] width 124 height 18
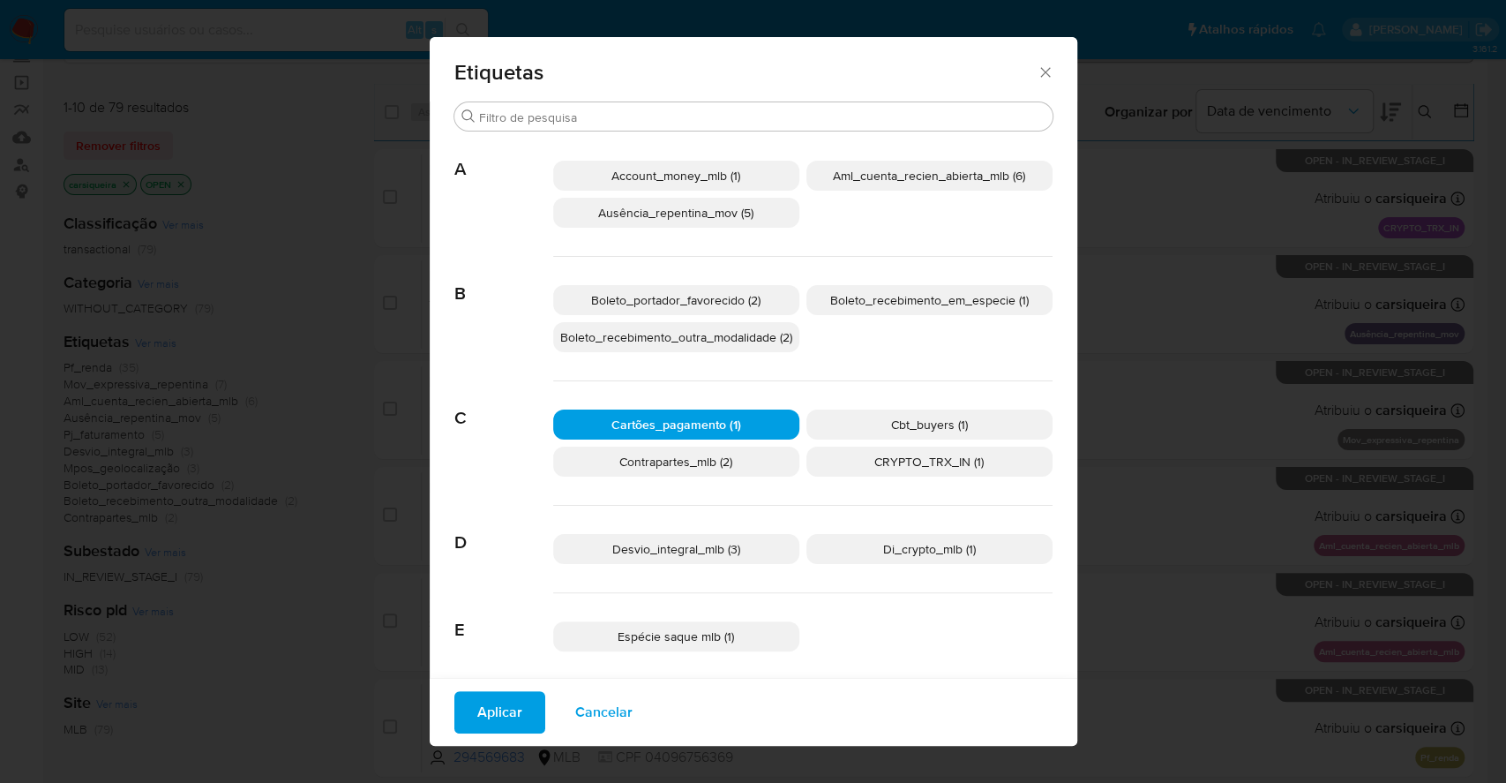
click at [703, 461] on span "Contrapartes_mlb (2)" at bounding box center [675, 462] width 113 height 18
click at [692, 424] on span "Cartões_pagamento (1)" at bounding box center [677, 425] width 130 height 18
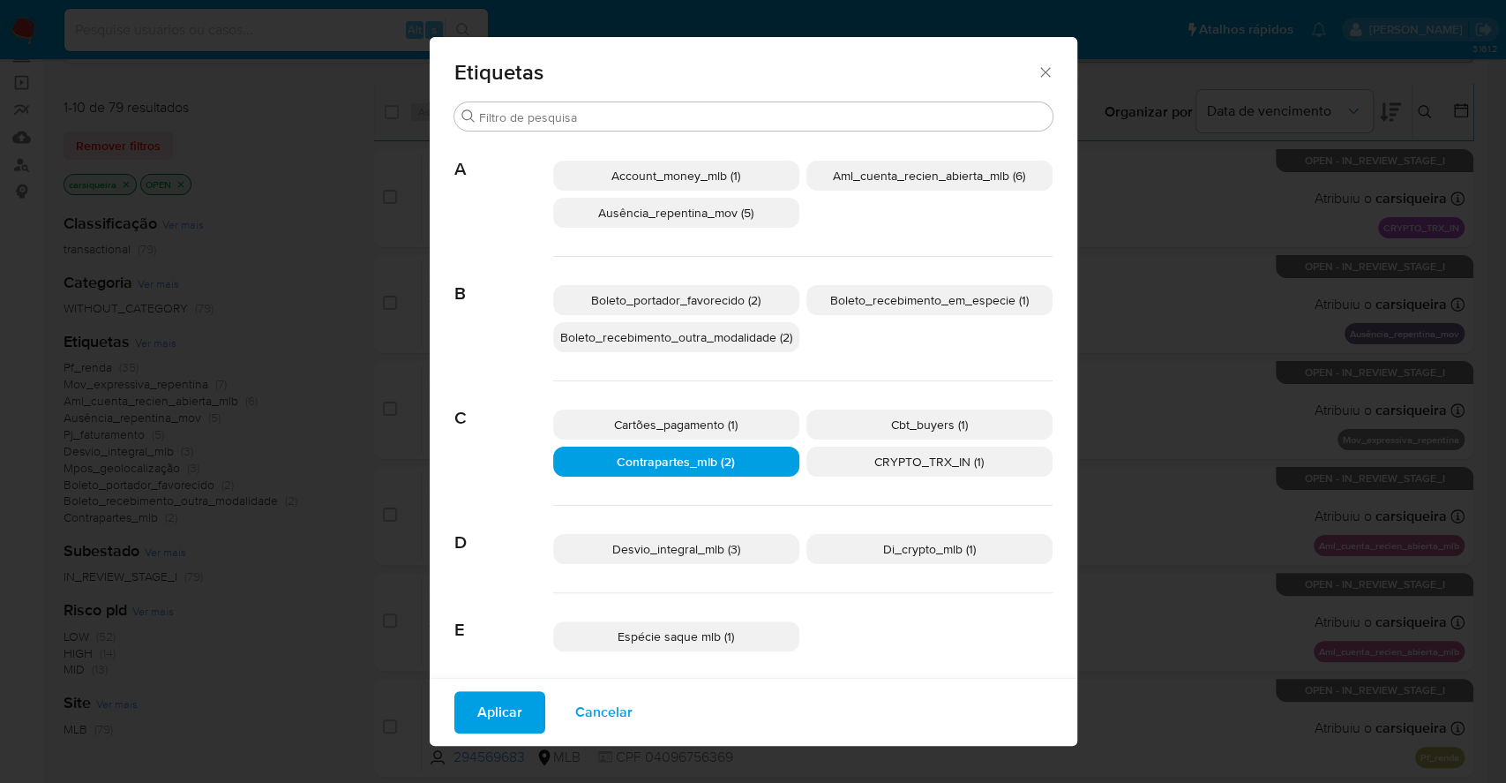
click at [712, 460] on span "Contrapartes_mlb (2)" at bounding box center [676, 462] width 118 height 18
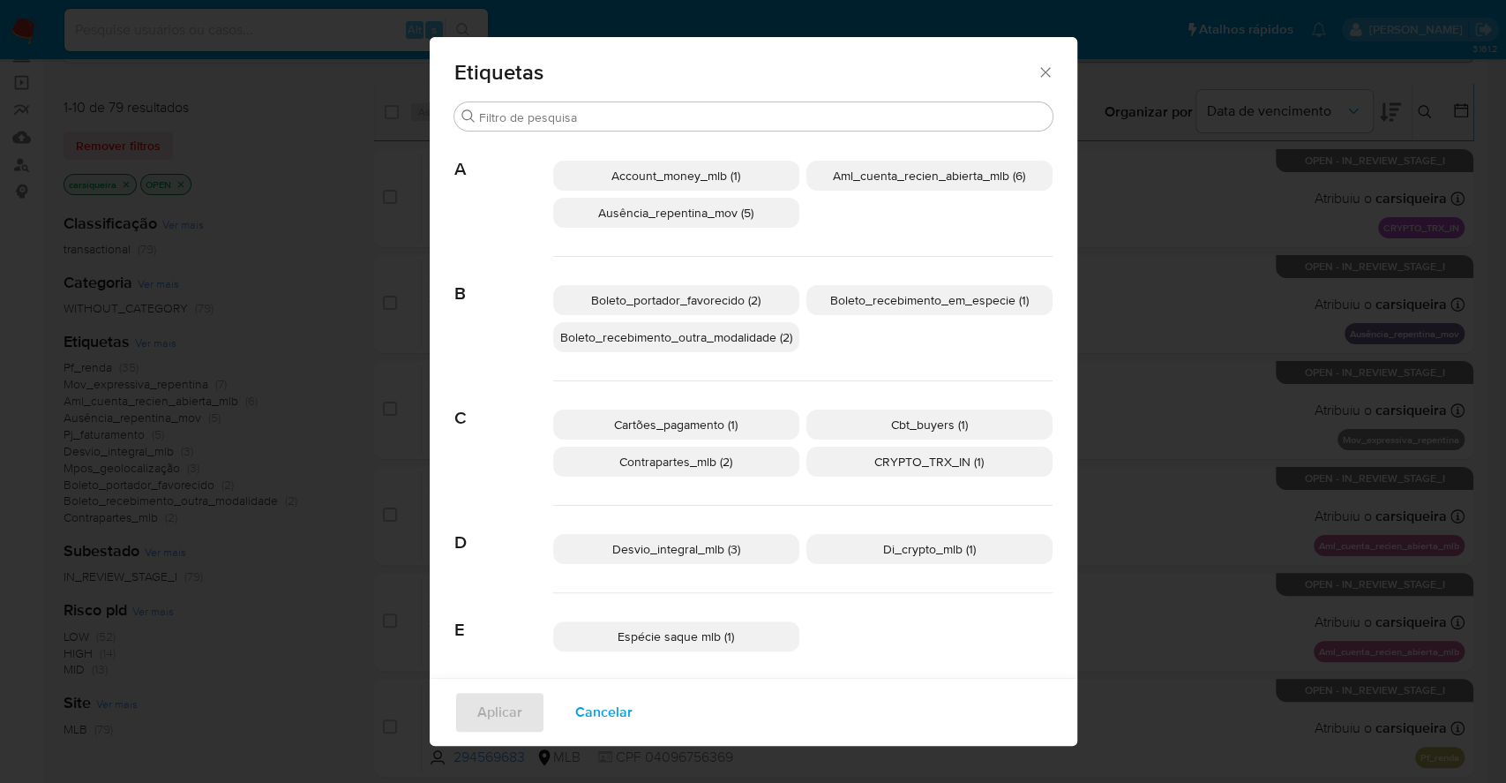
click at [942, 416] on span "Cbt_buyers (1)" at bounding box center [929, 425] width 77 height 18
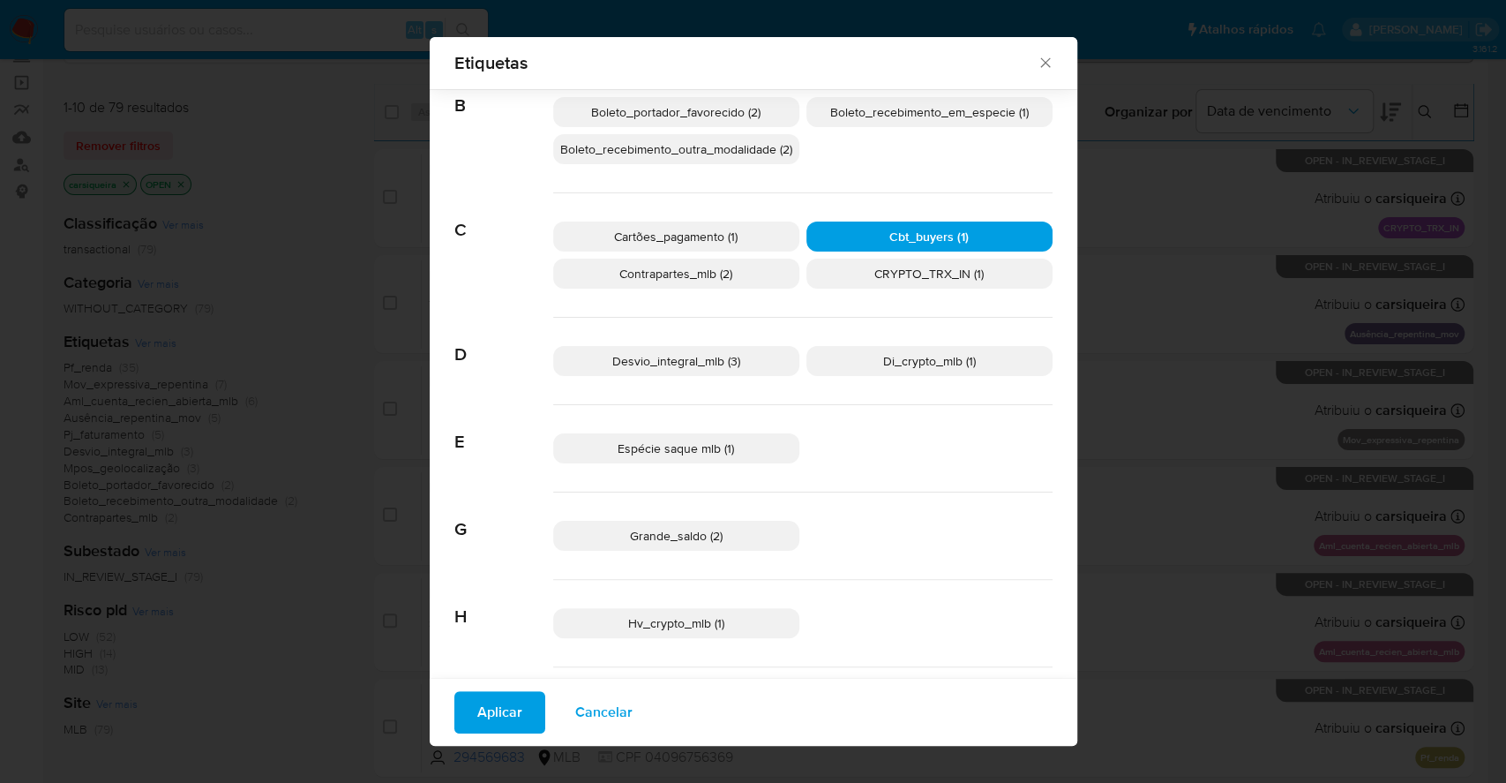
scroll to position [222, 0]
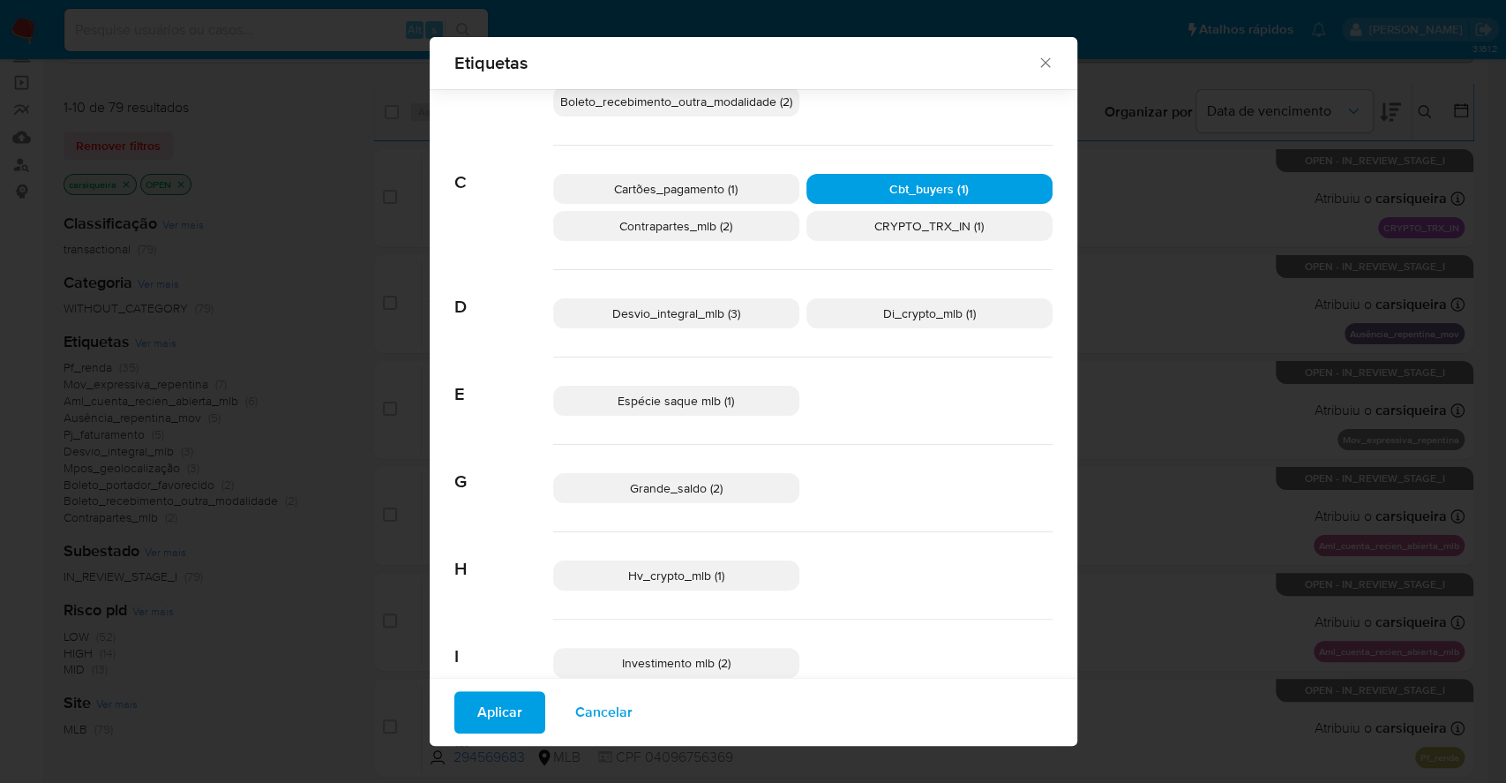
click at [679, 399] on span "Espécie saque mlb (1)" at bounding box center [676, 401] width 116 height 18
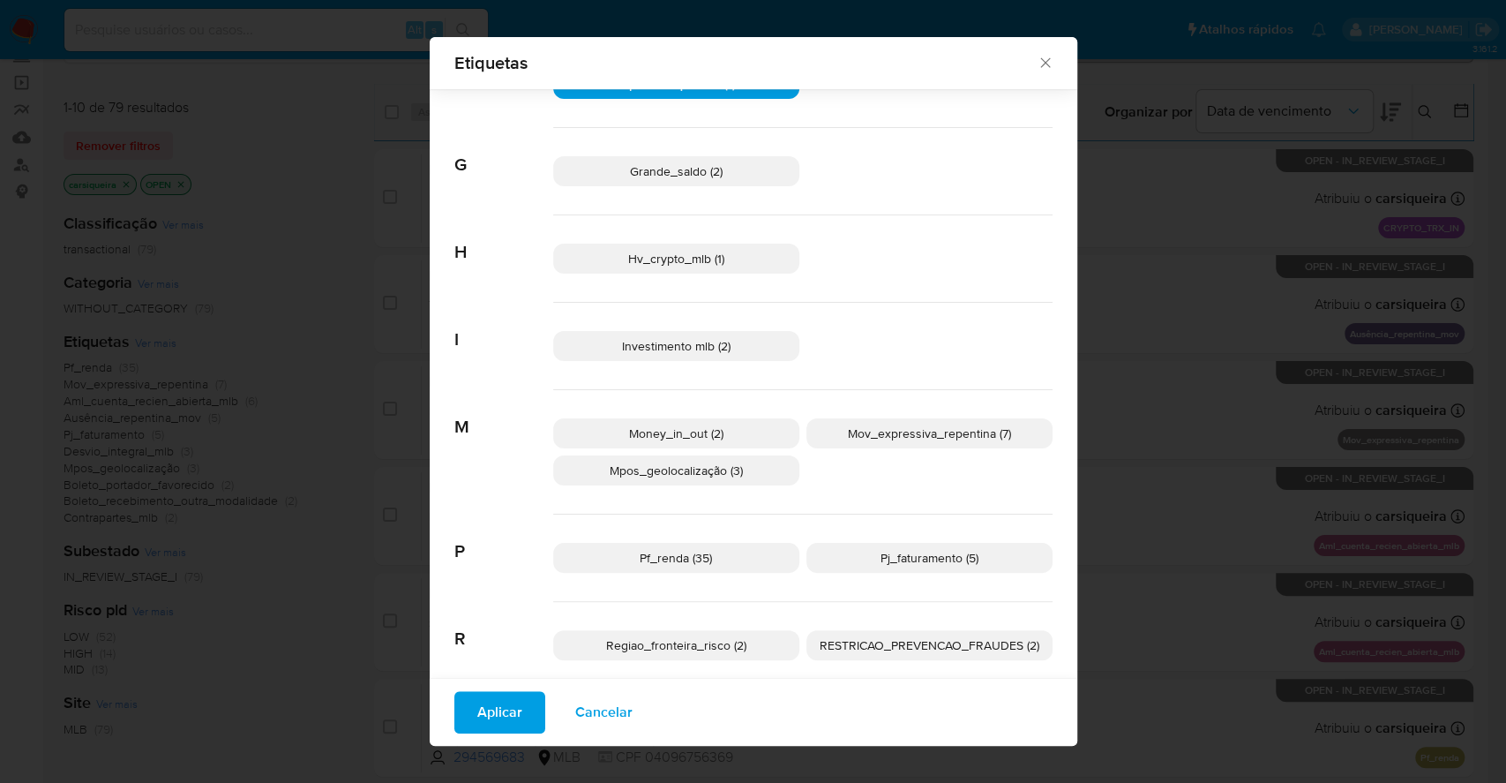
scroll to position [575, 0]
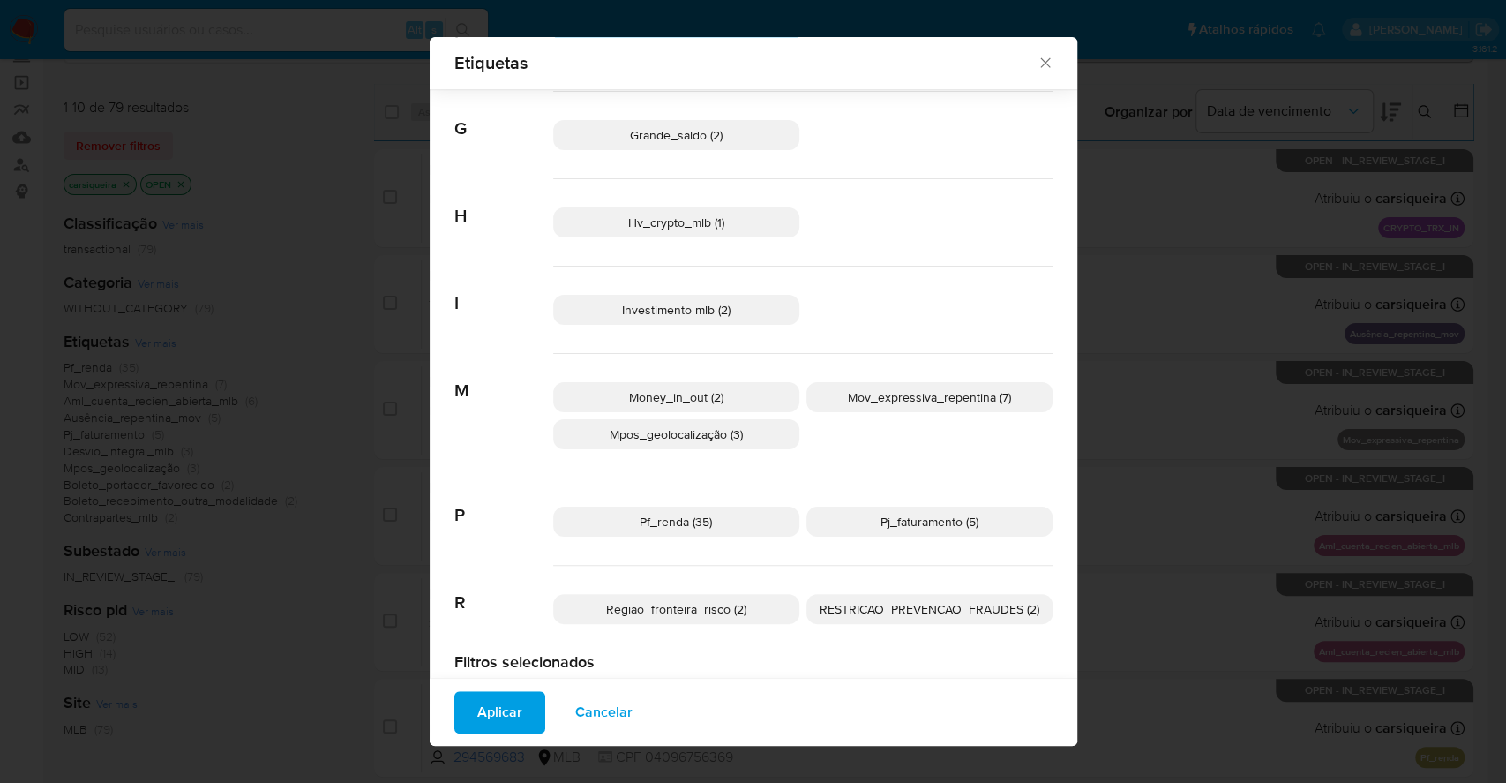
click at [737, 392] on p "Money_in_out (2)" at bounding box center [676, 397] width 246 height 30
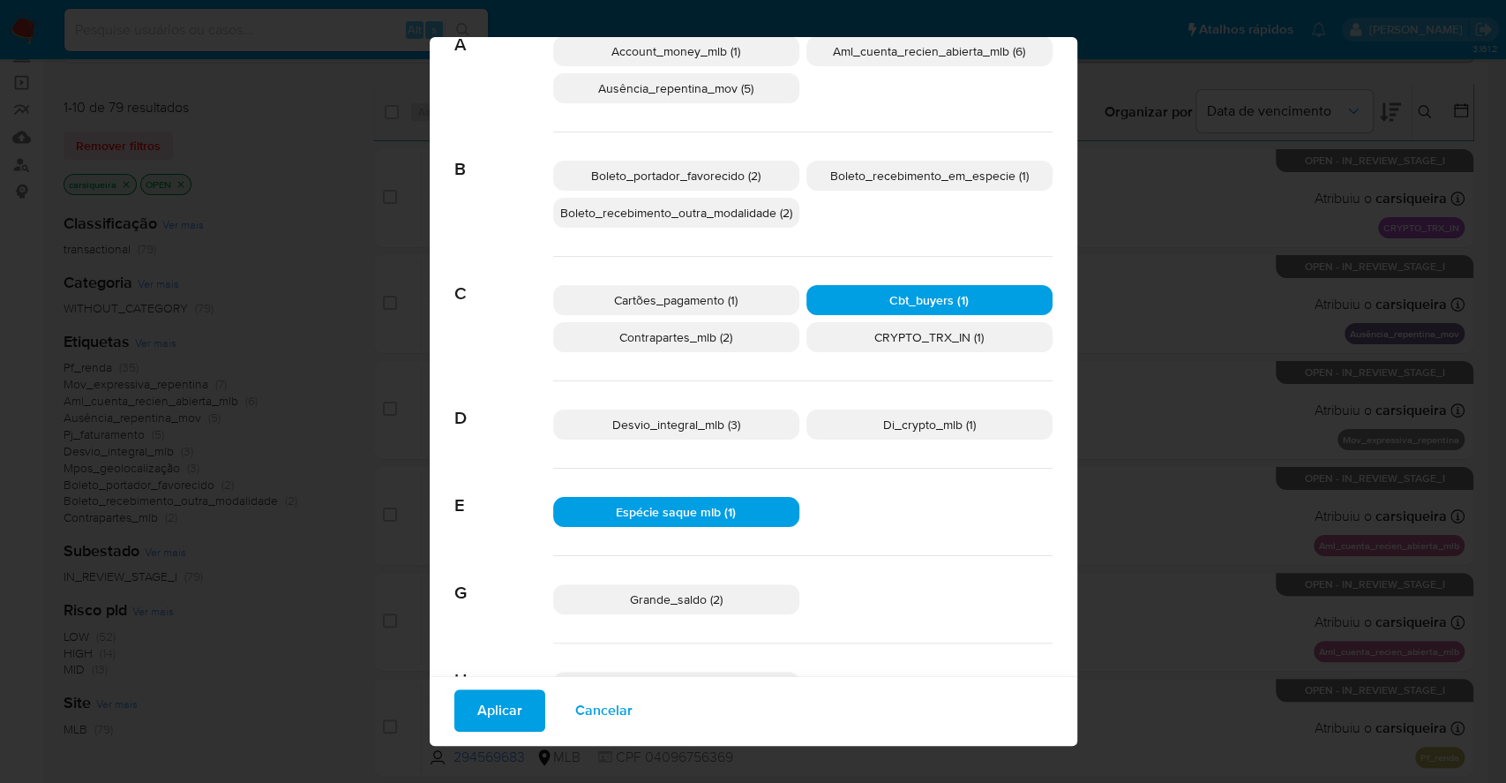
scroll to position [0, 0]
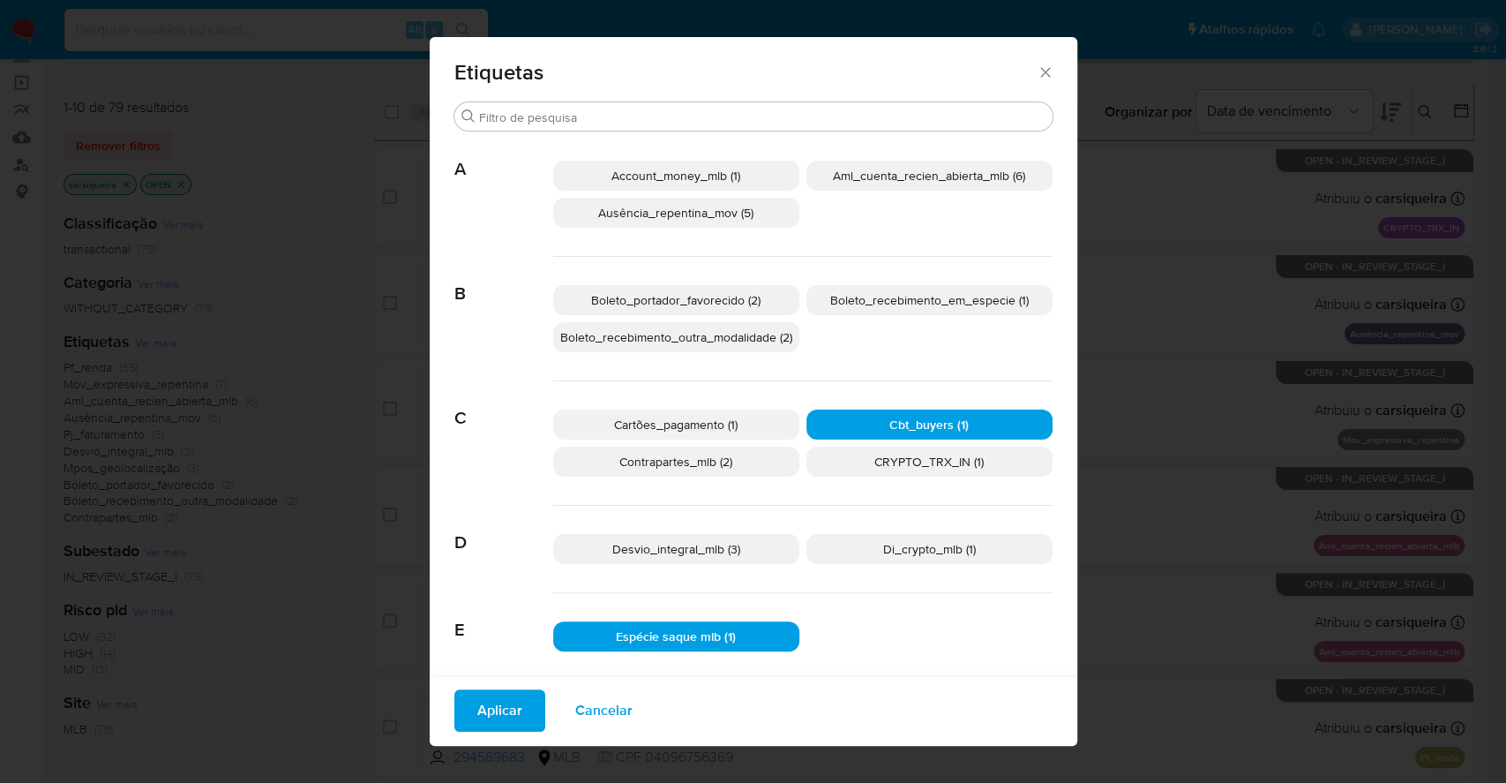
click at [698, 420] on span "Cartões_pagamento (1)" at bounding box center [676, 425] width 124 height 18
click at [711, 455] on span "Contrapartes_mlb (2)" at bounding box center [675, 462] width 113 height 18
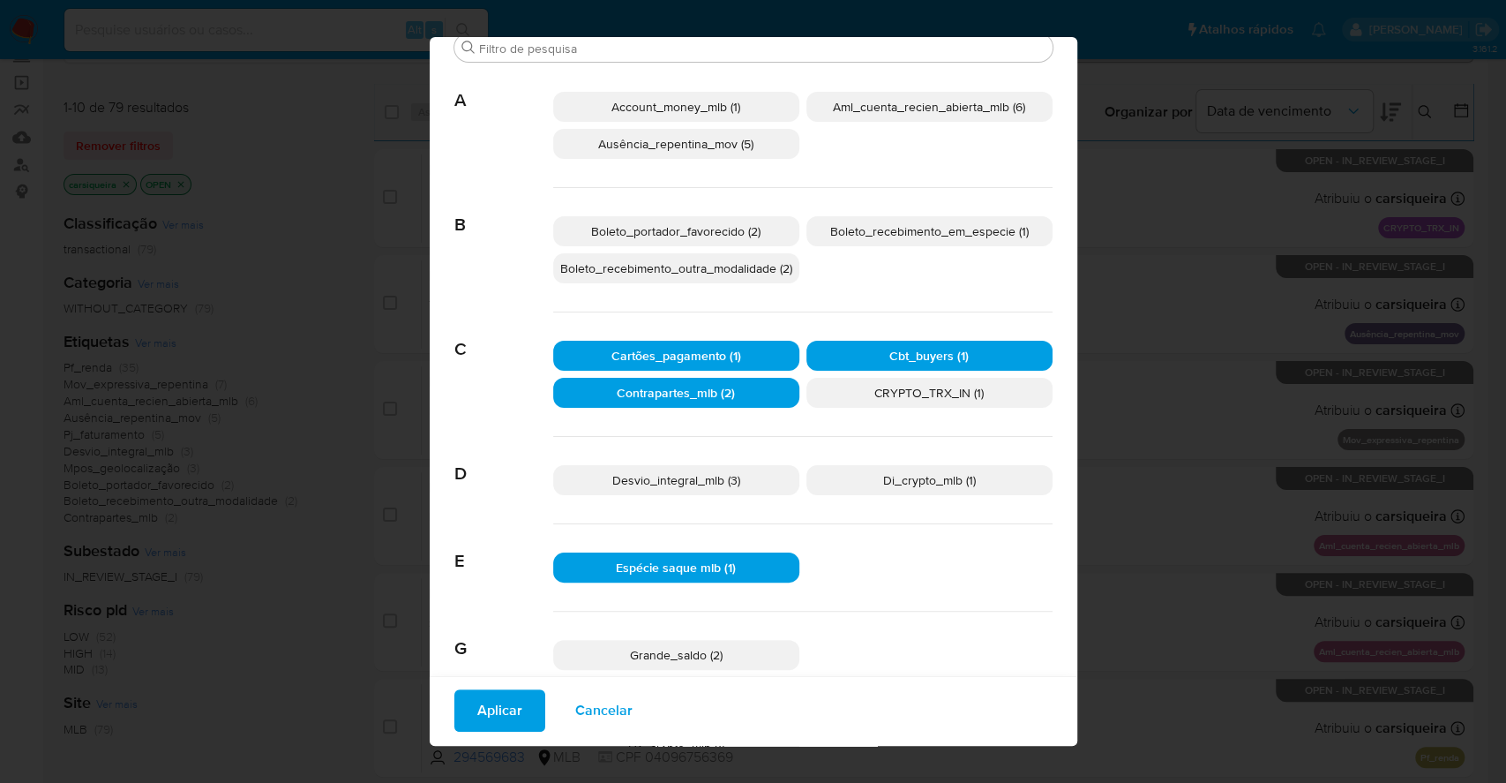
scroll to position [340, 0]
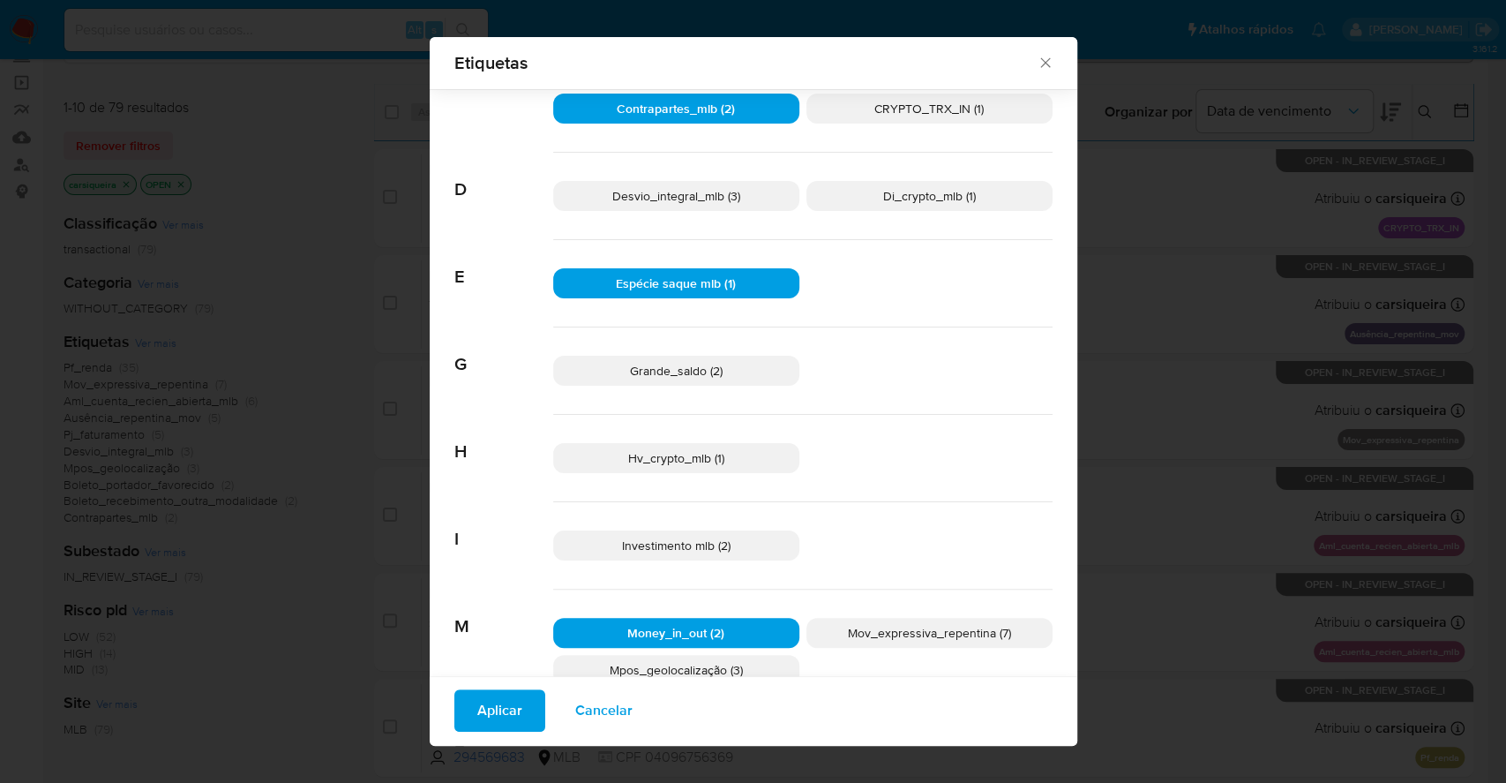
click at [727, 187] on span "Desvio_integral_mlb (3)" at bounding box center [676, 196] width 128 height 18
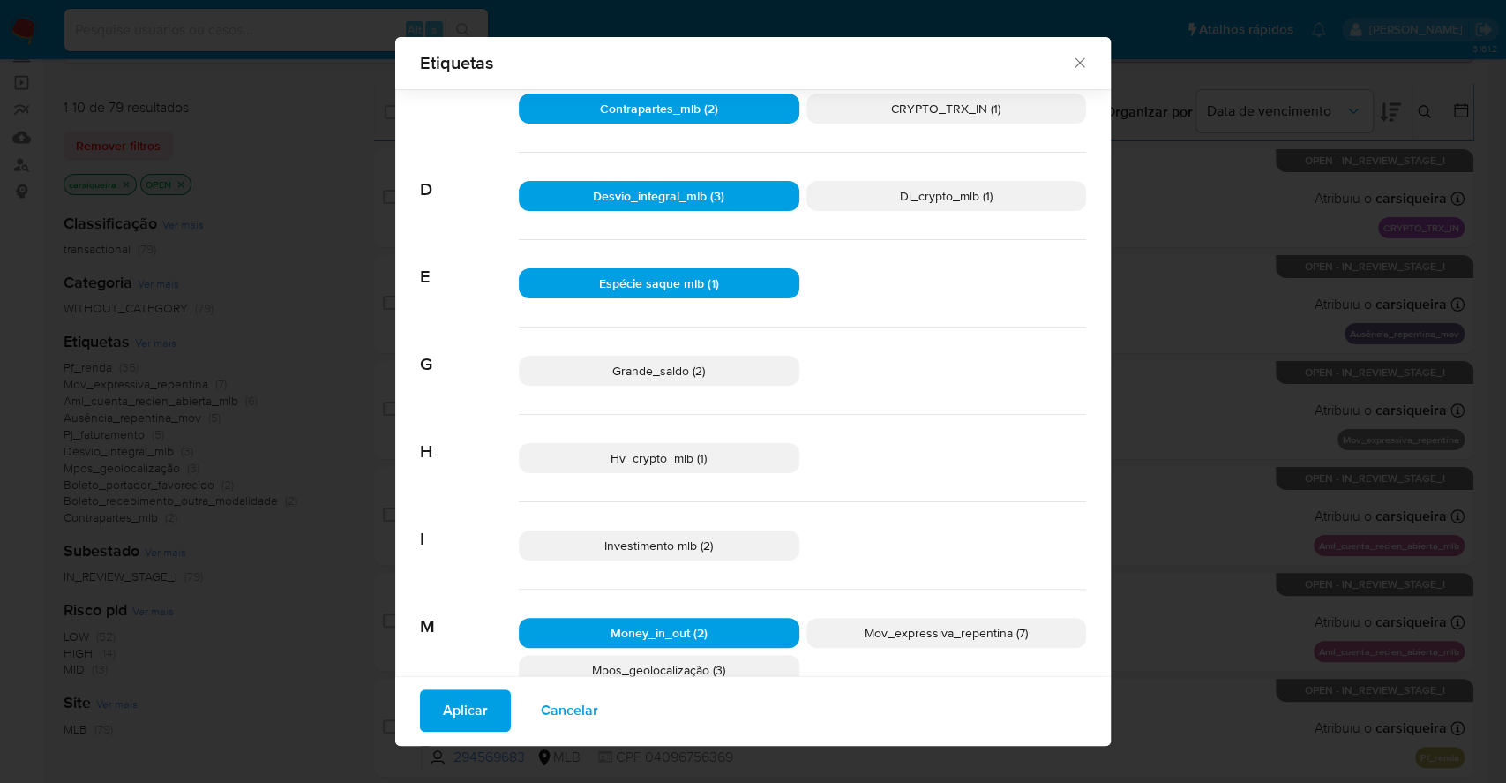
click at [698, 192] on span "Desvio_integral_mlb (3)" at bounding box center [658, 196] width 131 height 18
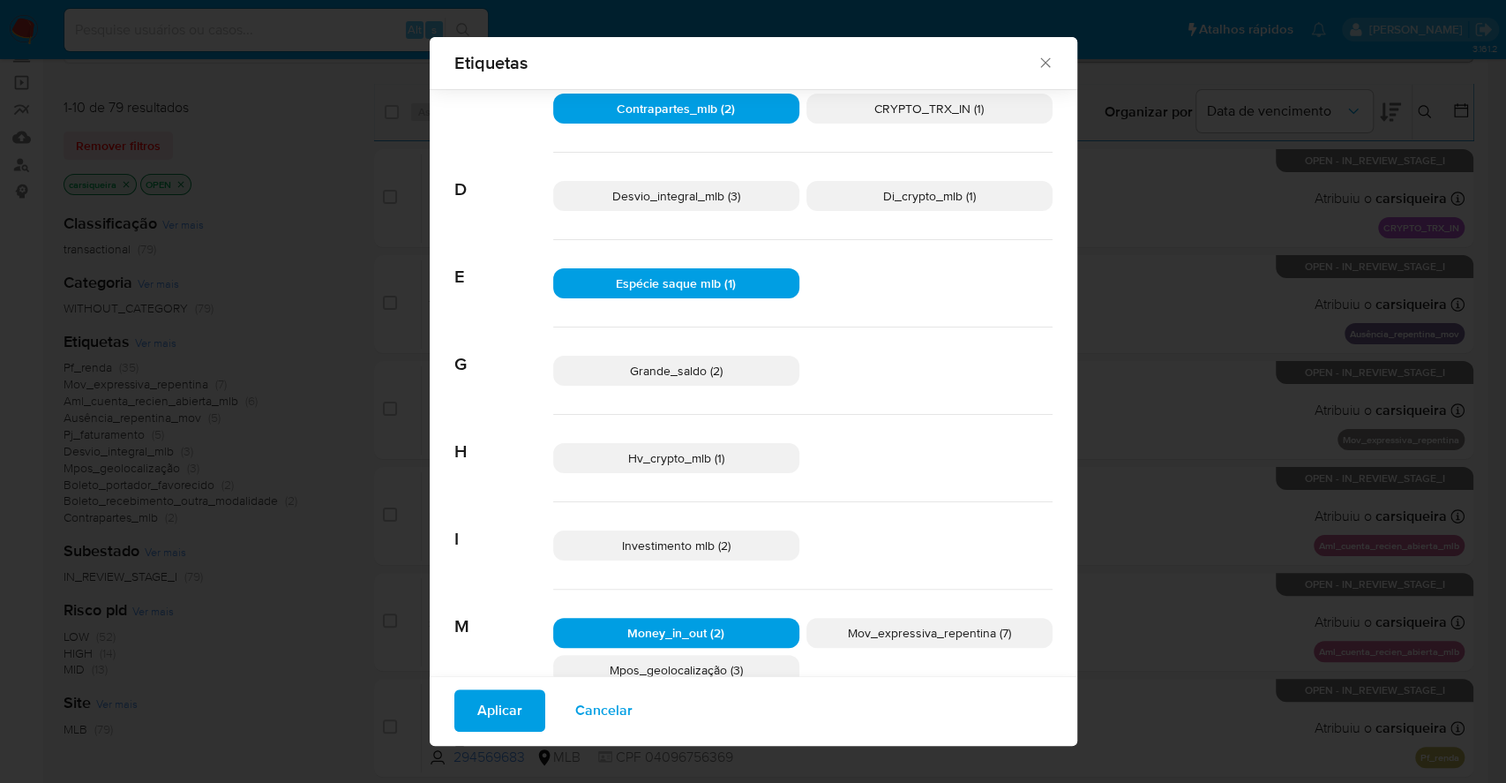
click at [727, 457] on p "Hv_crypto_mlb (1)" at bounding box center [676, 458] width 246 height 30
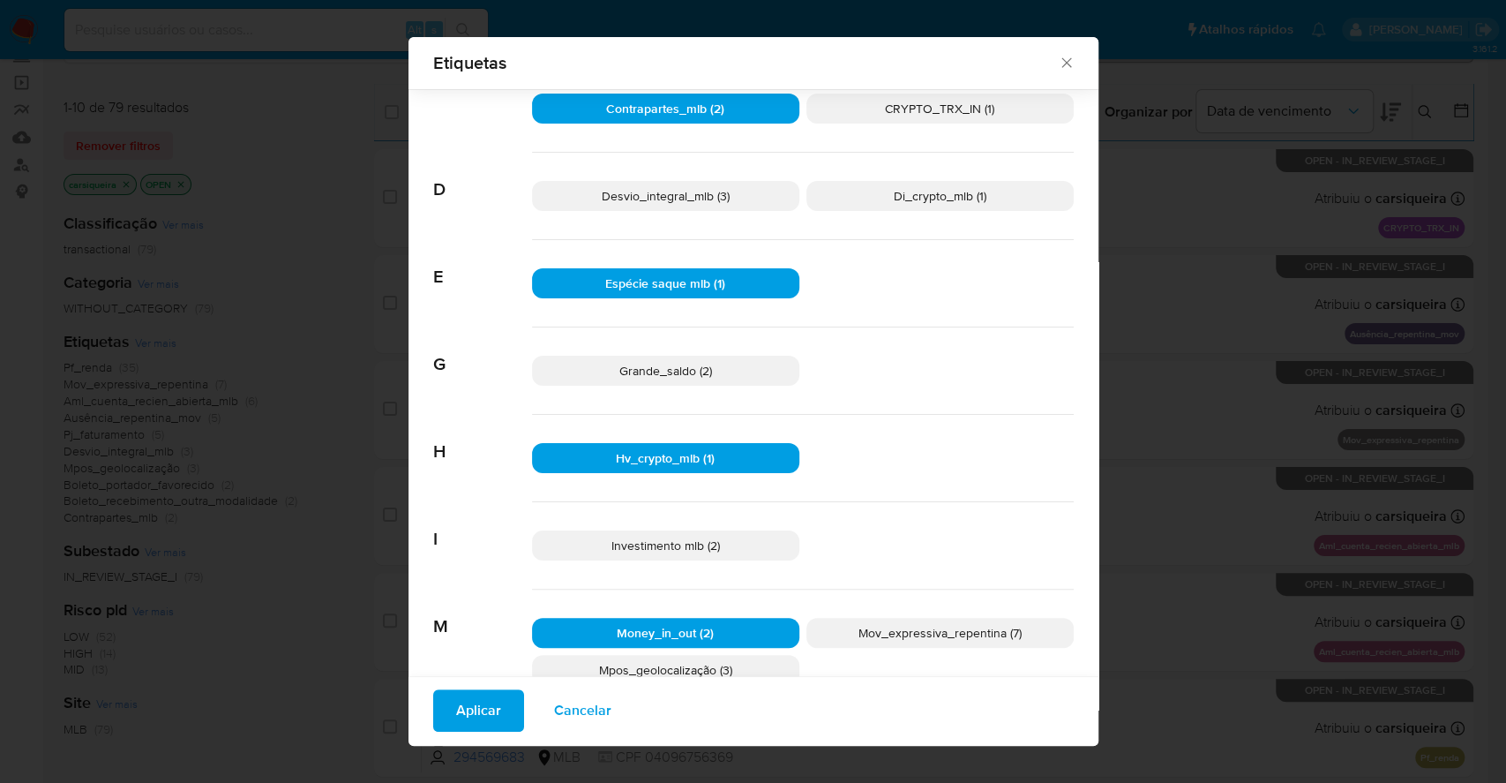
click at [927, 205] on p "Di_crypto_mlb (1)" at bounding box center [940, 196] width 267 height 30
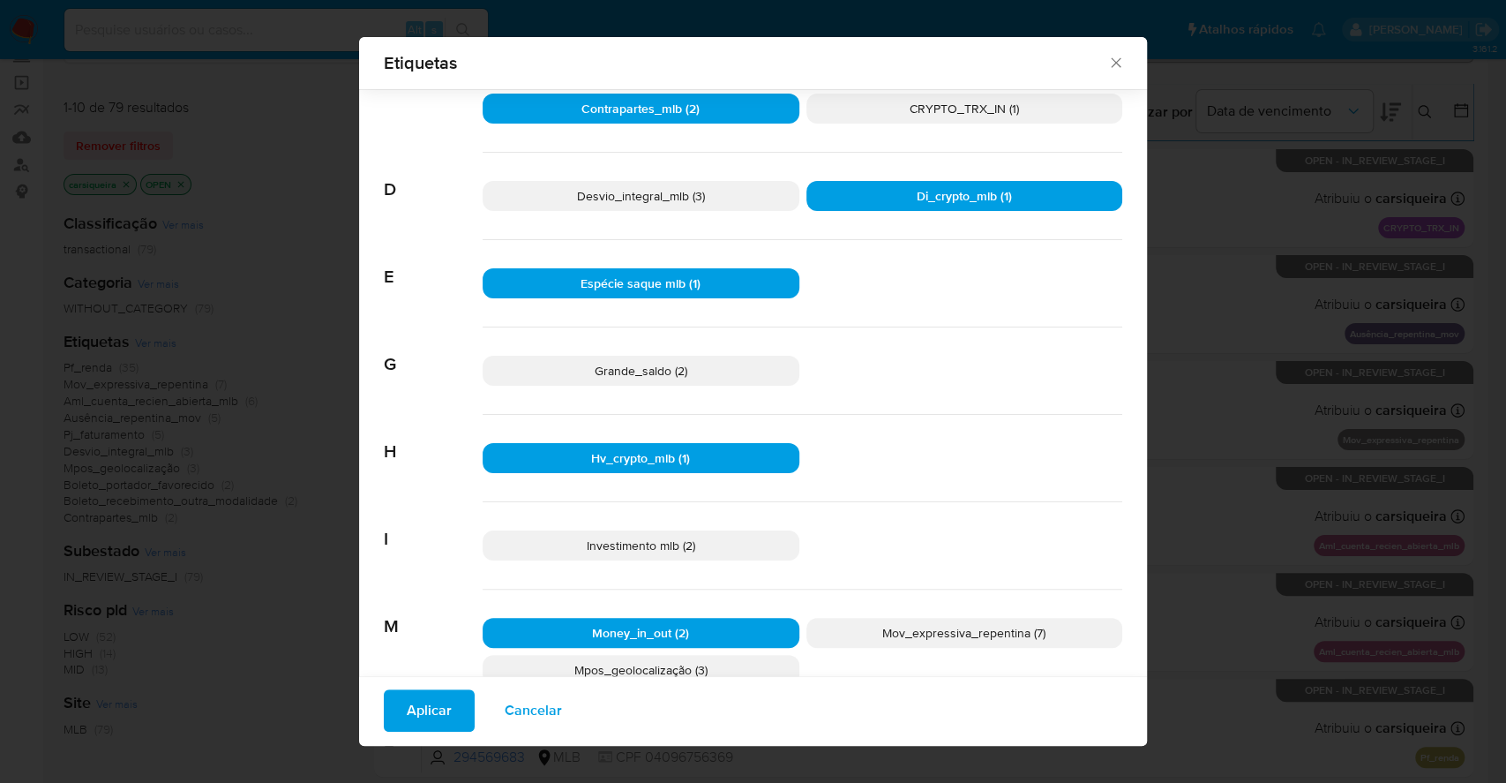
click at [593, 189] on span "Desvio_integral_mlb (3)" at bounding box center [641, 196] width 128 height 18
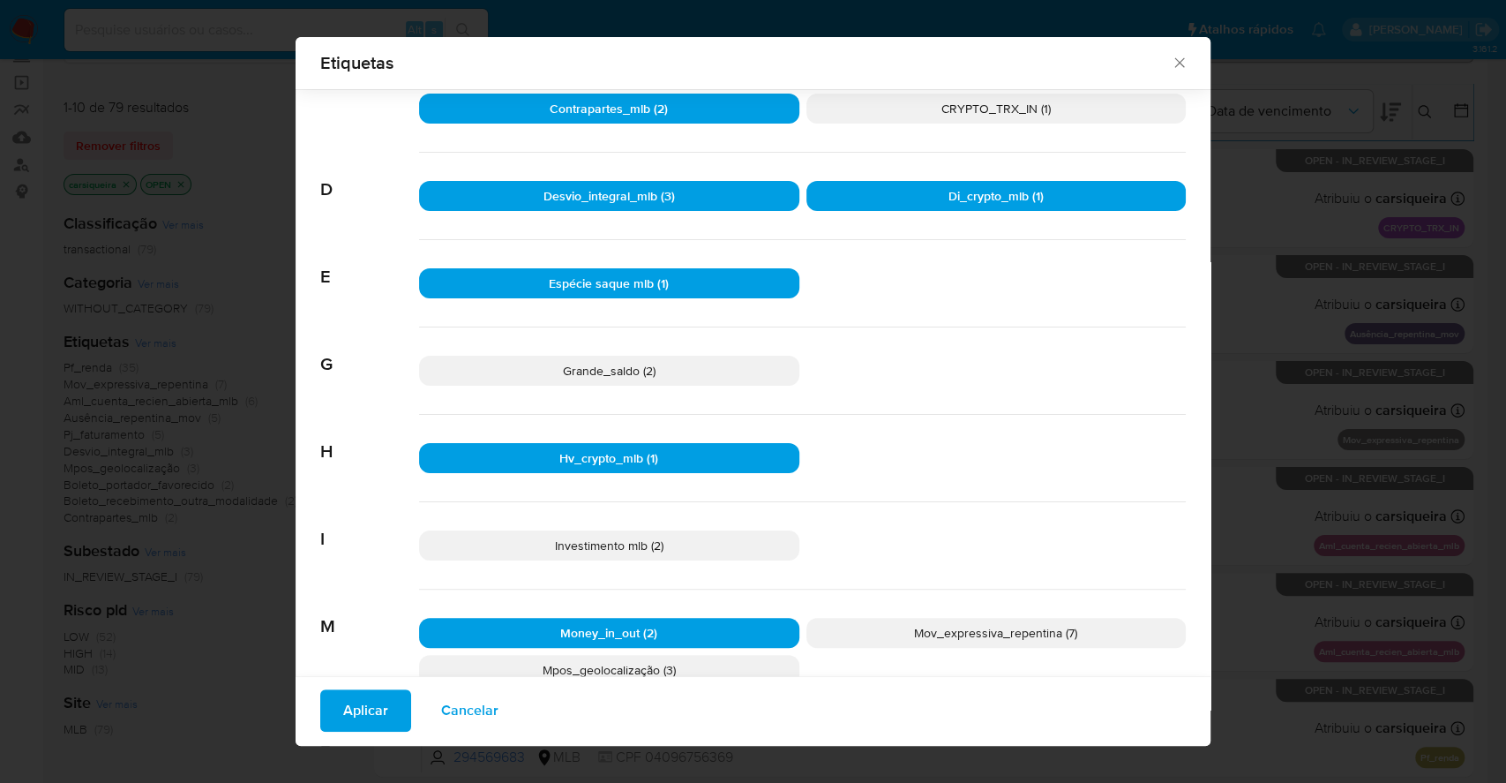
click at [345, 708] on span "Aplicar" at bounding box center [365, 710] width 45 height 39
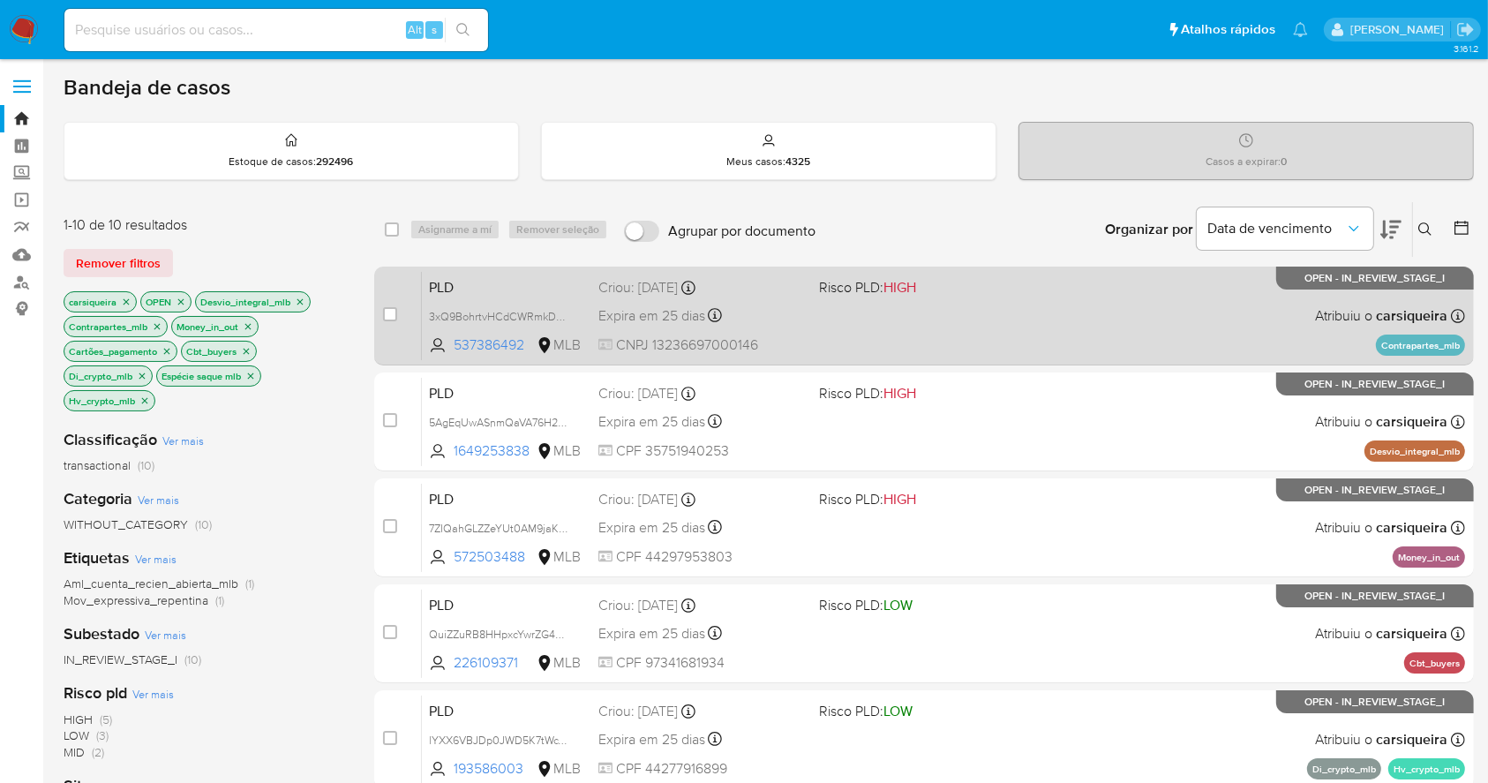
click at [1024, 305] on div "PLD 3xQ9BohrtvHCdCWRmkDNuTcR 537386492 MLB Risco PLD: HIGH Criou: 12/09/2025 Cr…" at bounding box center [943, 315] width 1043 height 89
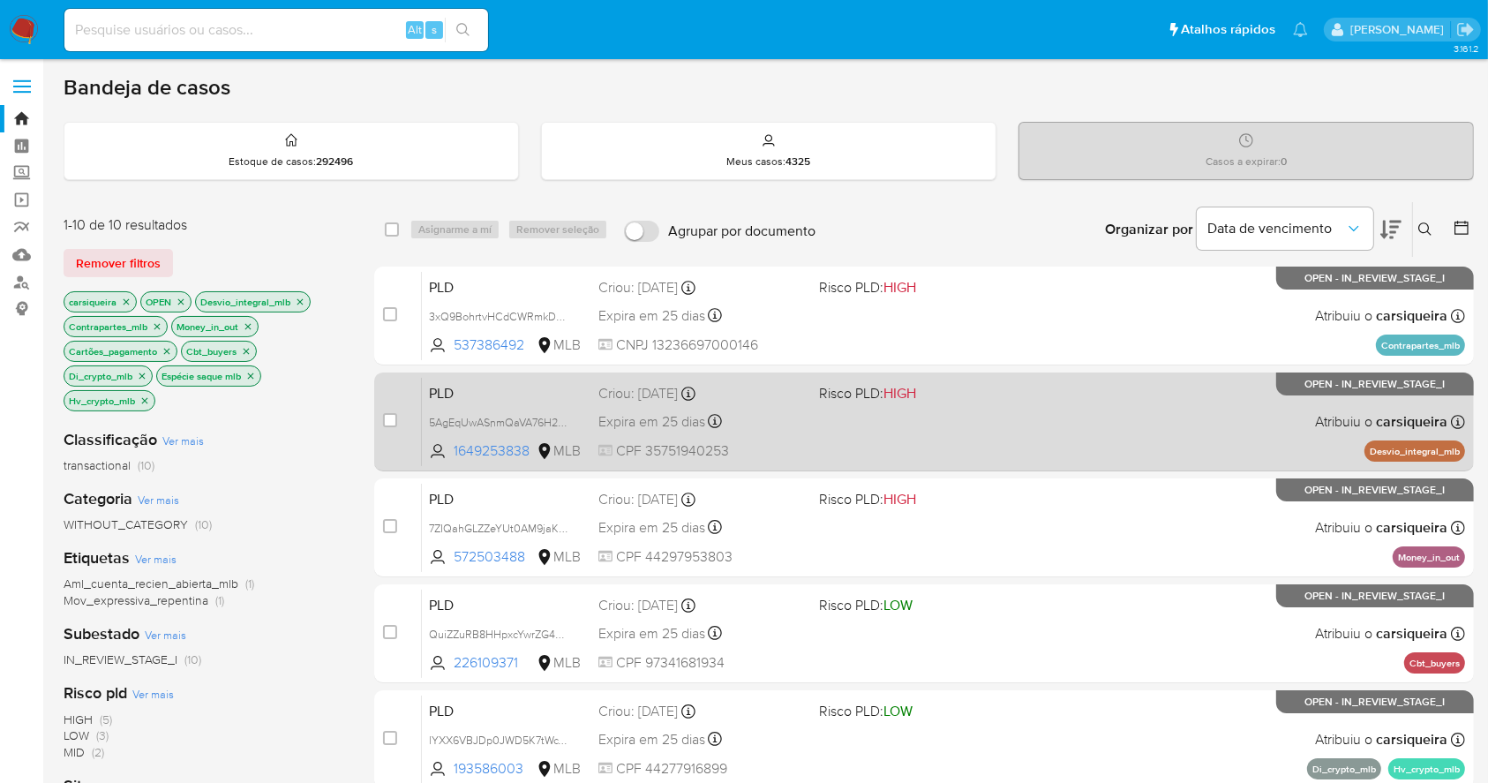
click at [1104, 424] on div "PLD 5AgEqUwASnmQaVA76H2vvQQC 1649253838 MLB Risco PLD: HIGH Criou: 12/09/2025 C…" at bounding box center [943, 421] width 1043 height 89
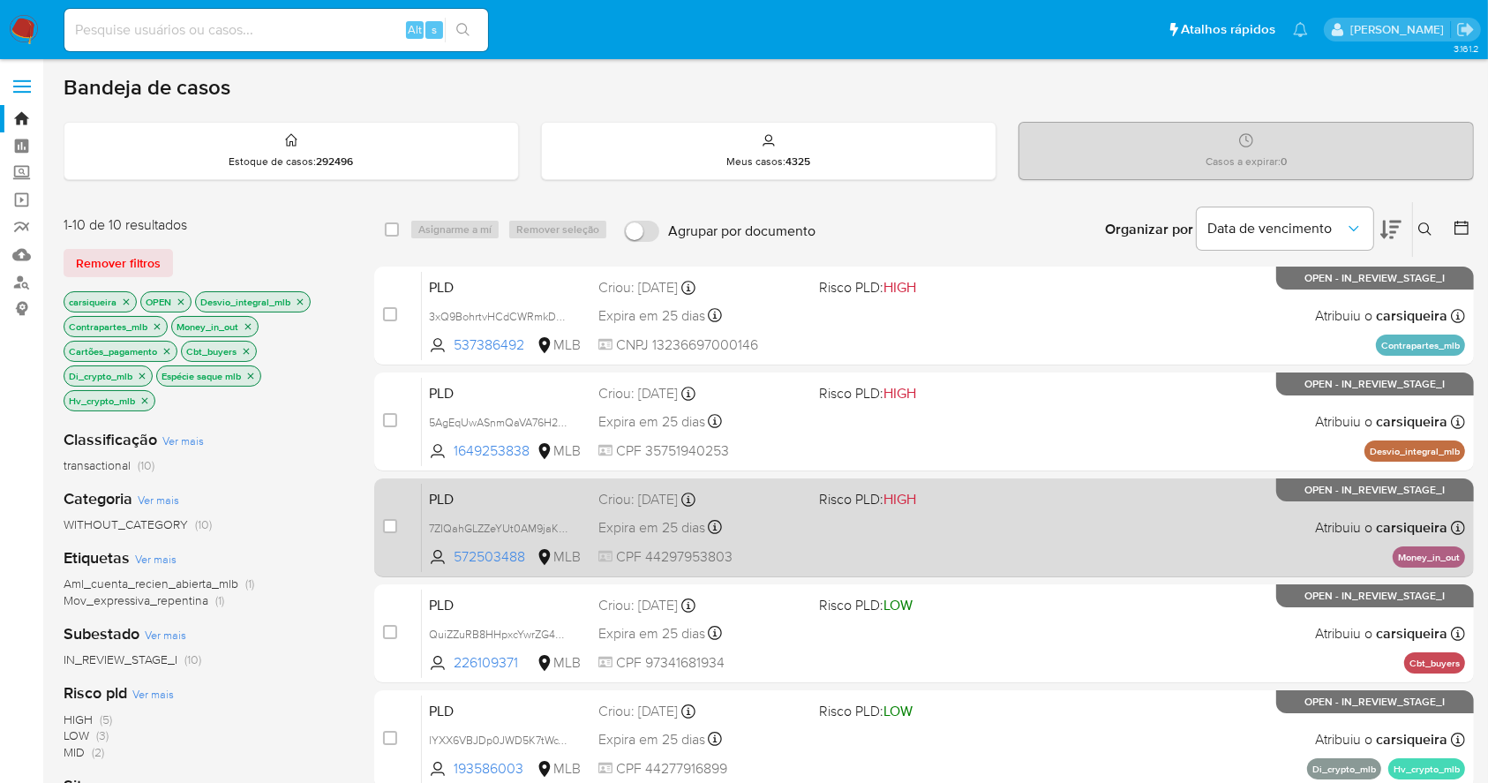
click at [1158, 533] on div "PLD 7ZIQahGLZZeYUt0AM9jaK3WC 572503488 MLB Risco PLD: HIGH Criou: 12/09/2025 Cr…" at bounding box center [943, 527] width 1043 height 89
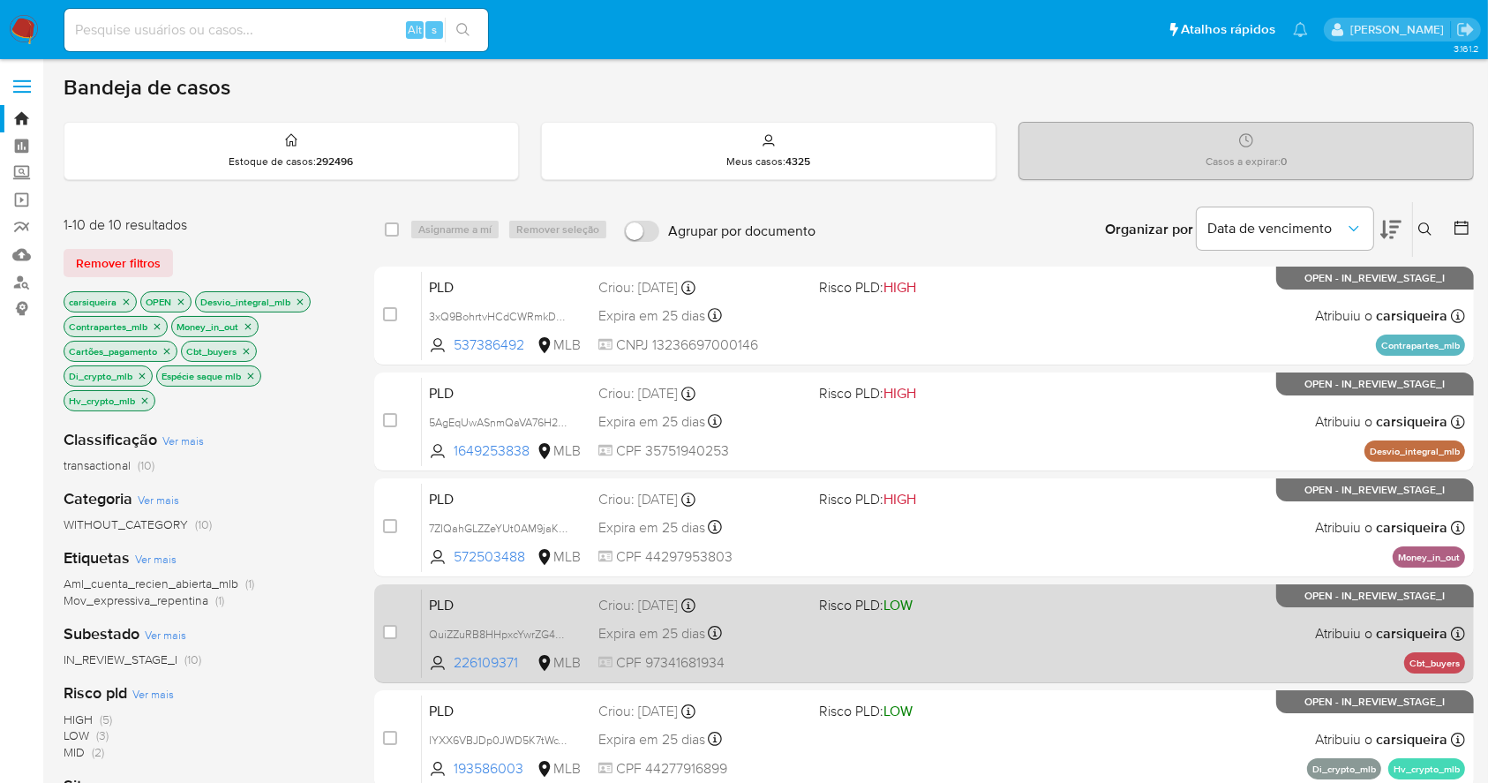
click at [989, 609] on span "Risco PLD: LOW" at bounding box center [922, 603] width 206 height 23
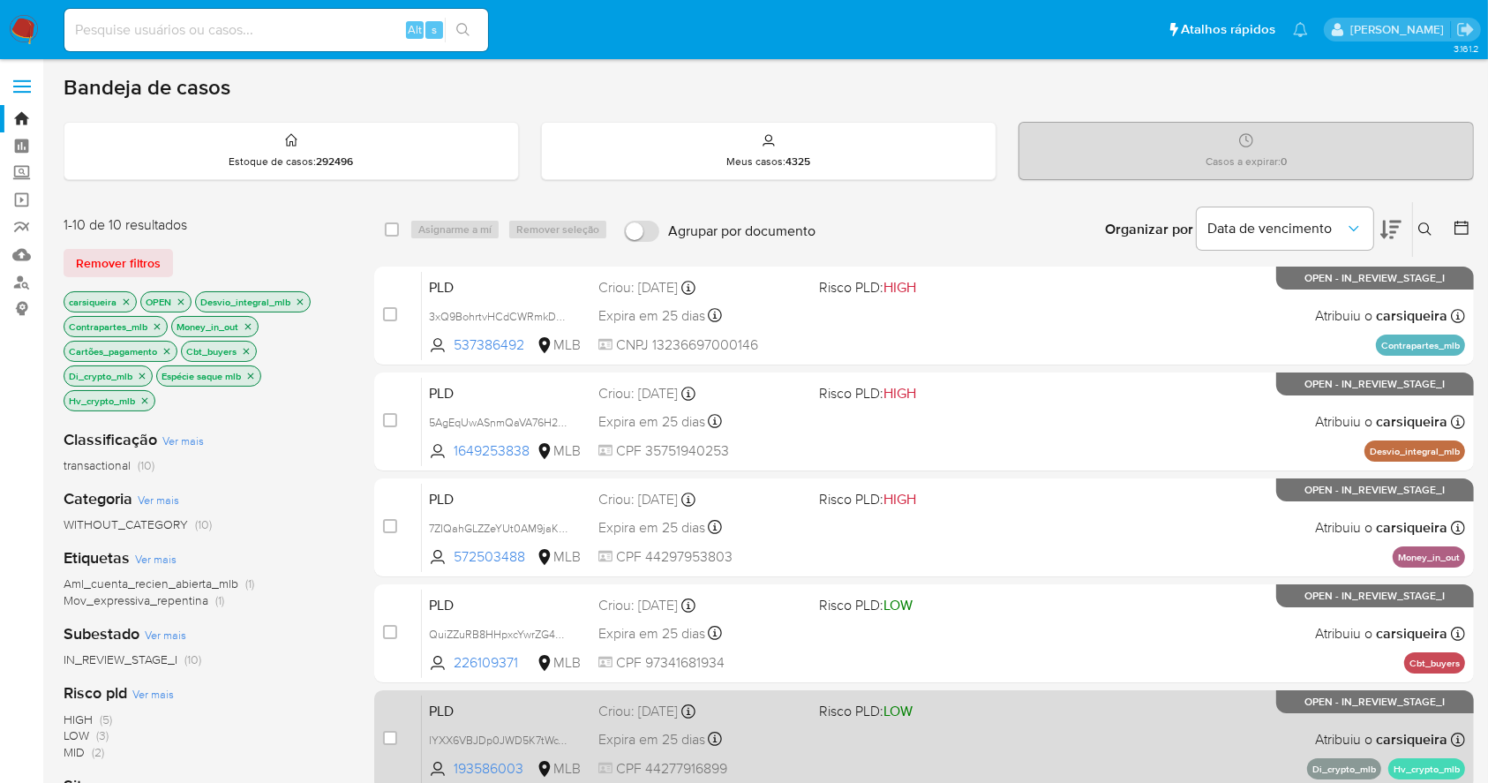
click at [988, 734] on div "PLD lYXX6VBJDp0JWD5K7tWcY0m4 193586003 MLB Risco PLD: LOW Criou: 12/09/2025 Cri…" at bounding box center [943, 738] width 1043 height 89
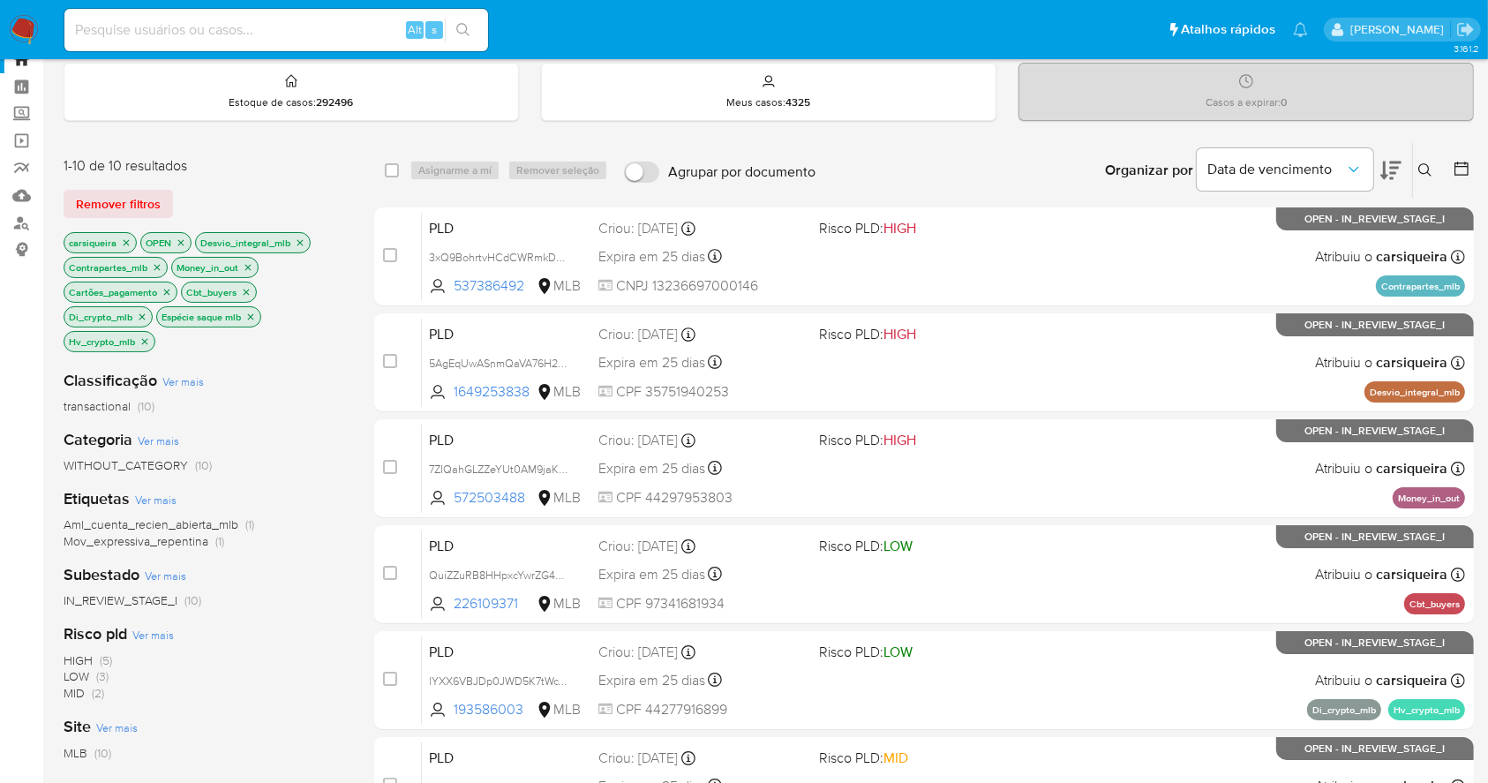
scroll to position [672, 0]
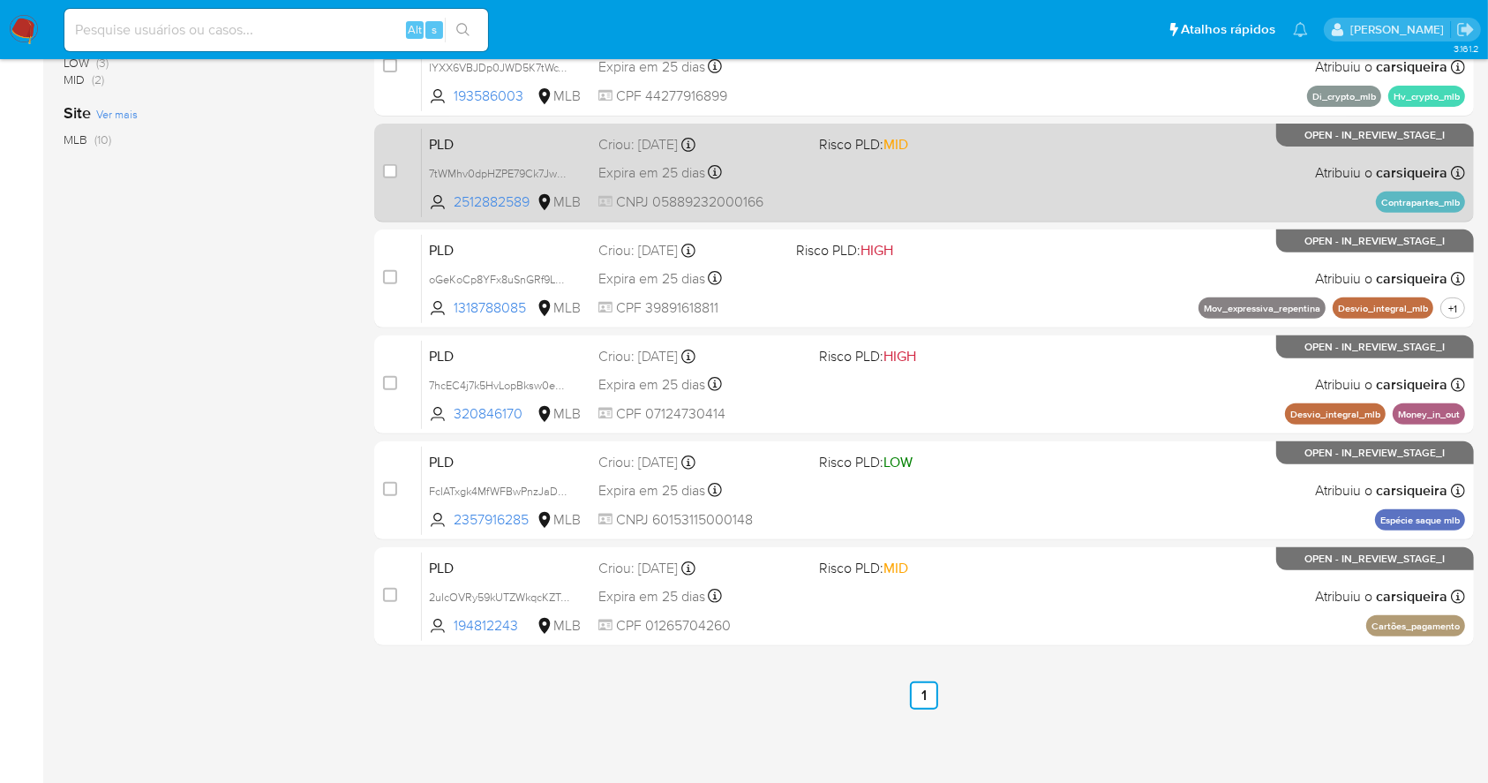
click at [1008, 156] on div "PLD 7tWMhv0dpHZPE79Ck7JwSwDN 2512882589 MLB Risco PLD: MID Criou: 12/09/2025 Cr…" at bounding box center [943, 172] width 1043 height 89
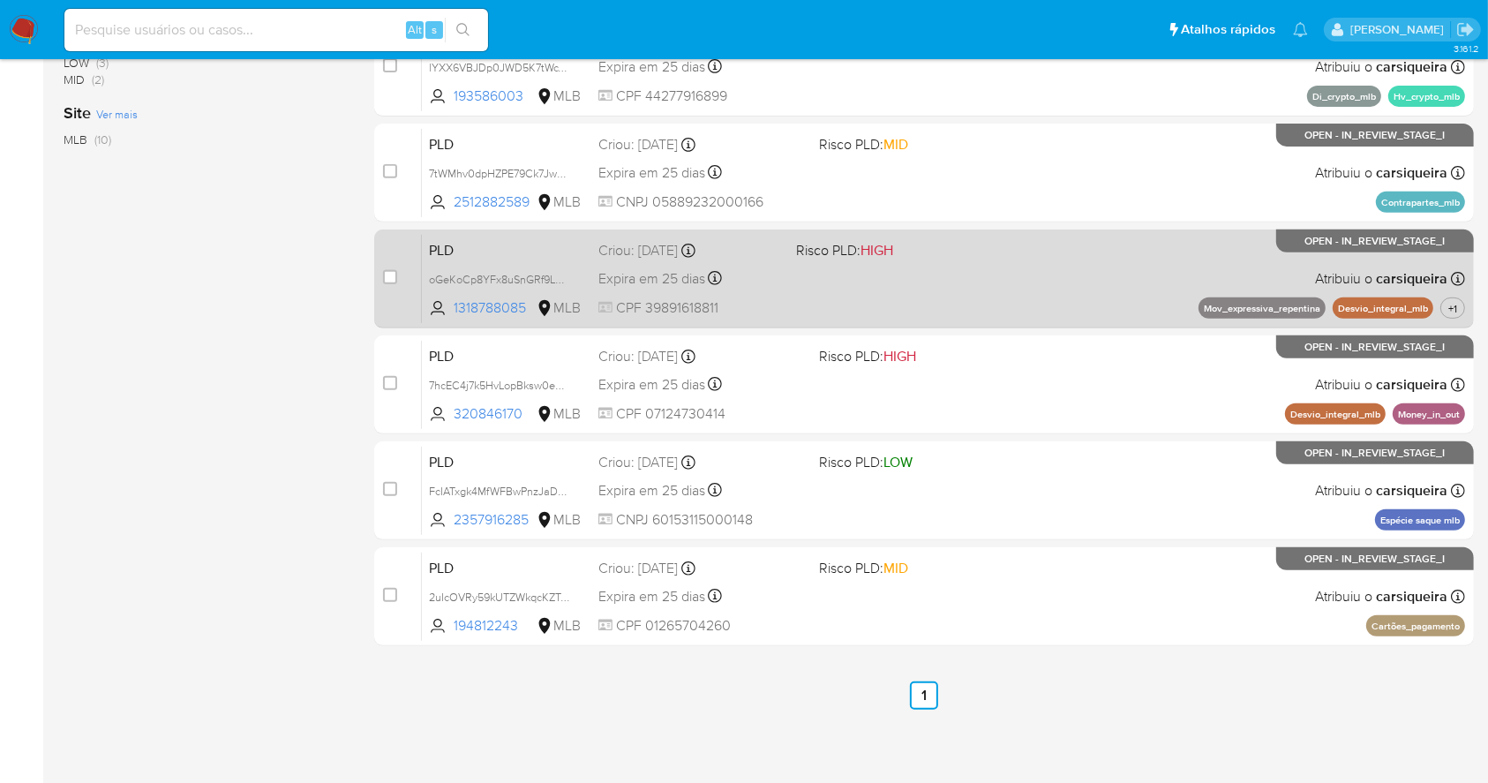
click at [979, 268] on div "PLD oGeKoCp8YFx8uSnGRf9LB8rR 1318788085 MLB Risco PLD: HIGH Criou: 12/09/2025 C…" at bounding box center [943, 278] width 1043 height 89
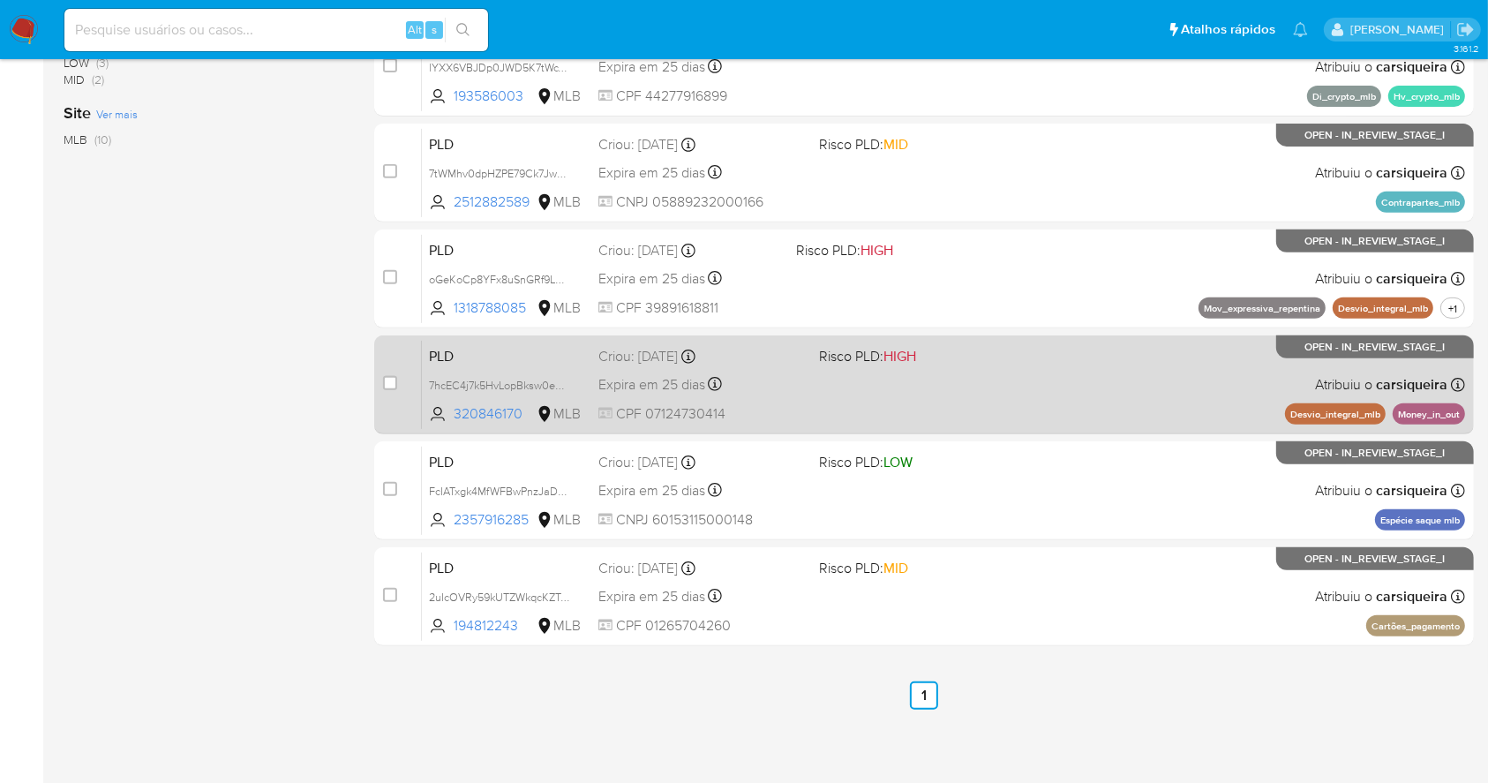
click at [1024, 395] on div "PLD 7hcEC4j7k5HvLopBksw0eKOM 320846170 MLB Risco PLD: HIGH Criou: 12/09/2025 Cr…" at bounding box center [943, 384] width 1043 height 89
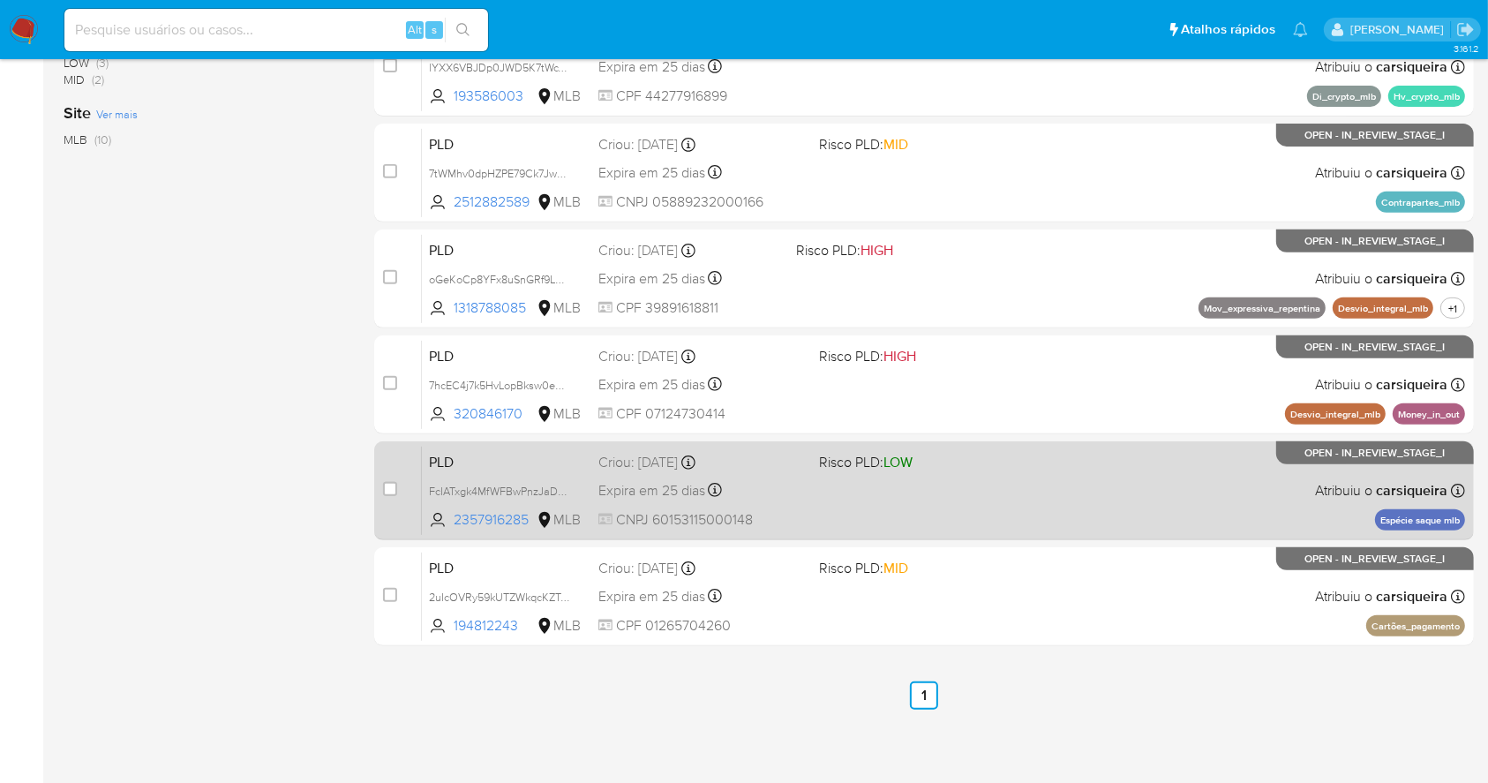
click at [948, 473] on div "PLD FcIATxgk4MfWFBwPnzJaDXyM 2357916285 MLB Risco PLD: LOW Criou: 12/09/2025 Cr…" at bounding box center [943, 490] width 1043 height 89
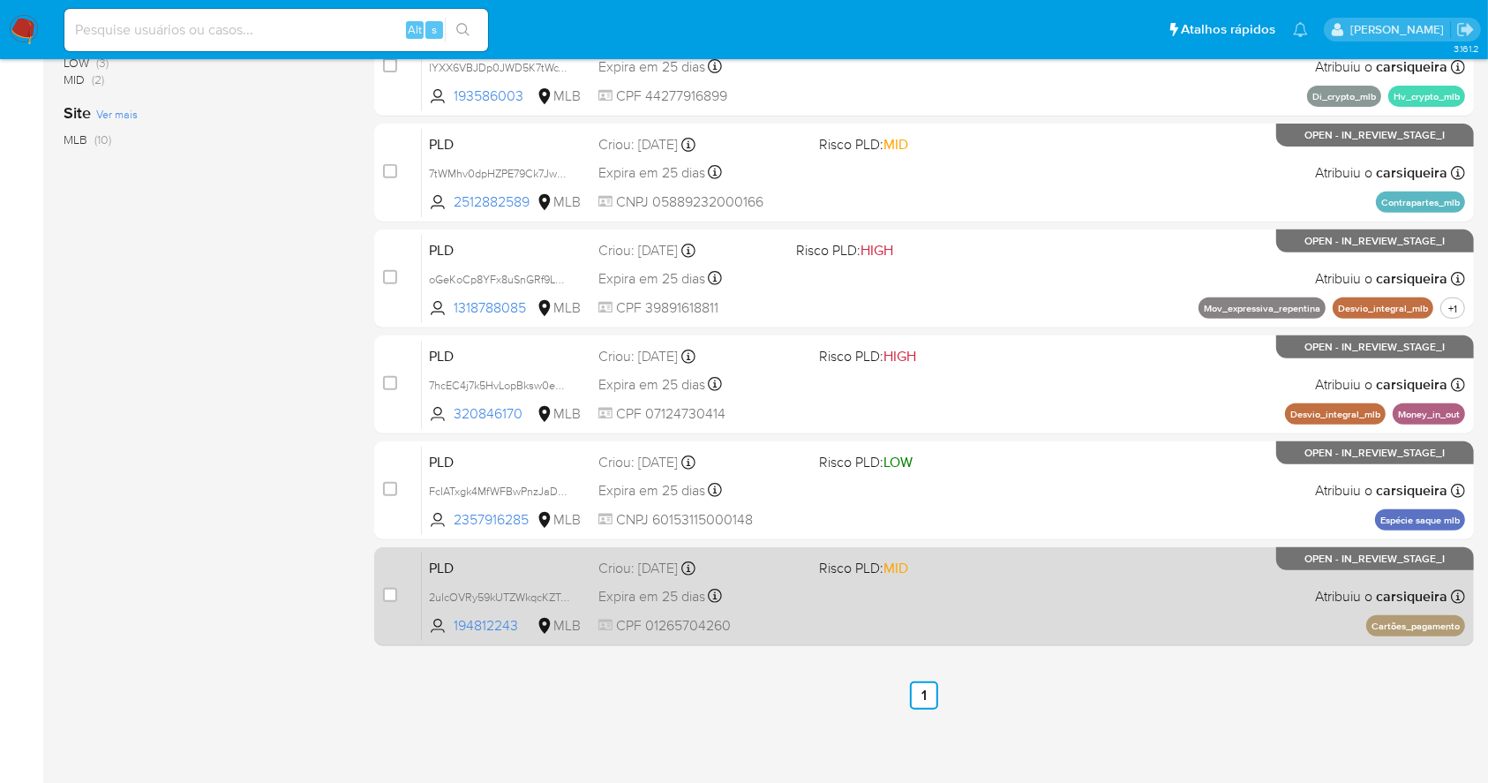
click at [1121, 616] on div "PLD 2uIcOVRy59kUTZWkqcKZTzWi 194812243 MLB Risco PLD: MID Criou: 12/09/2025 Cri…" at bounding box center [943, 596] width 1043 height 89
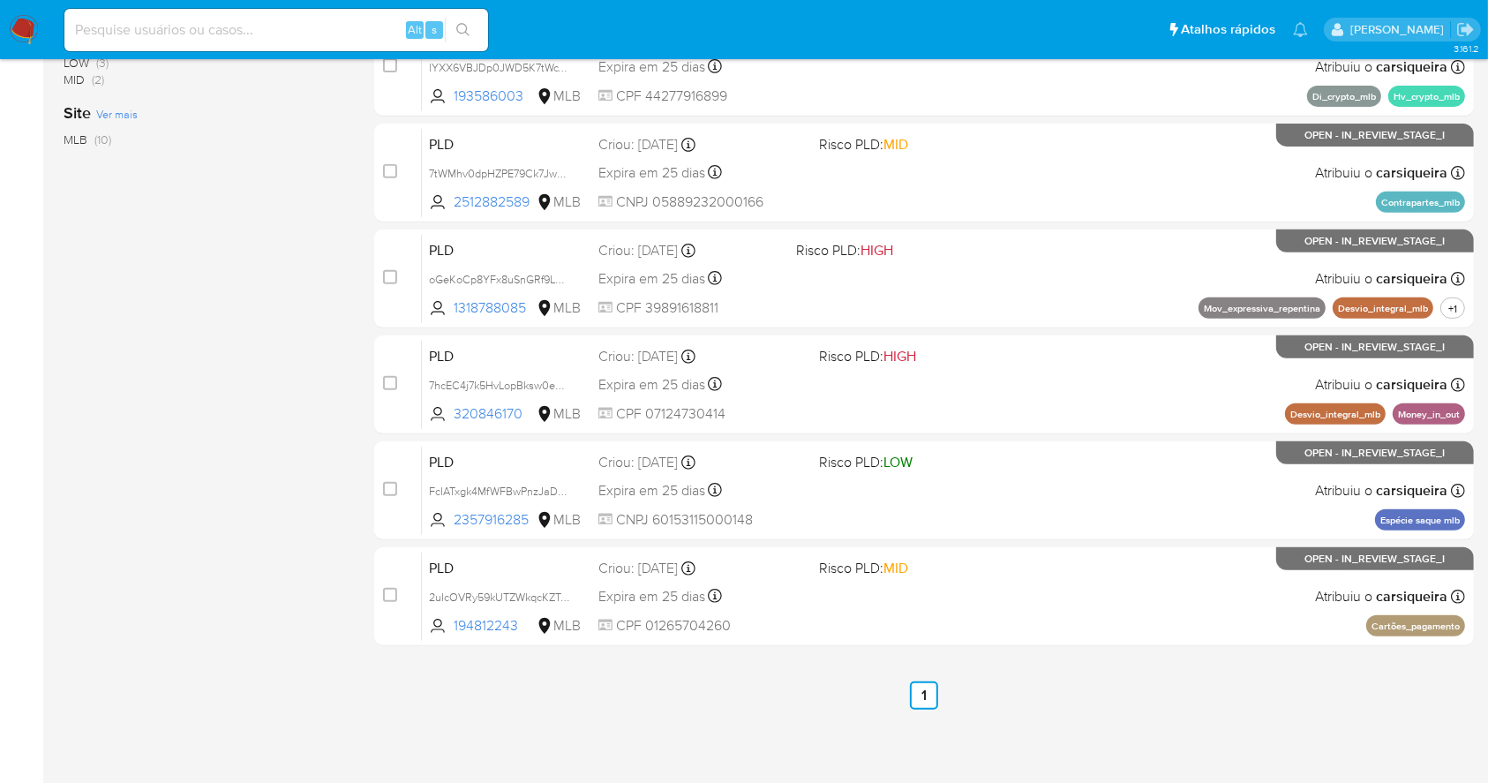
click at [21, 22] on img at bounding box center [24, 30] width 30 height 30
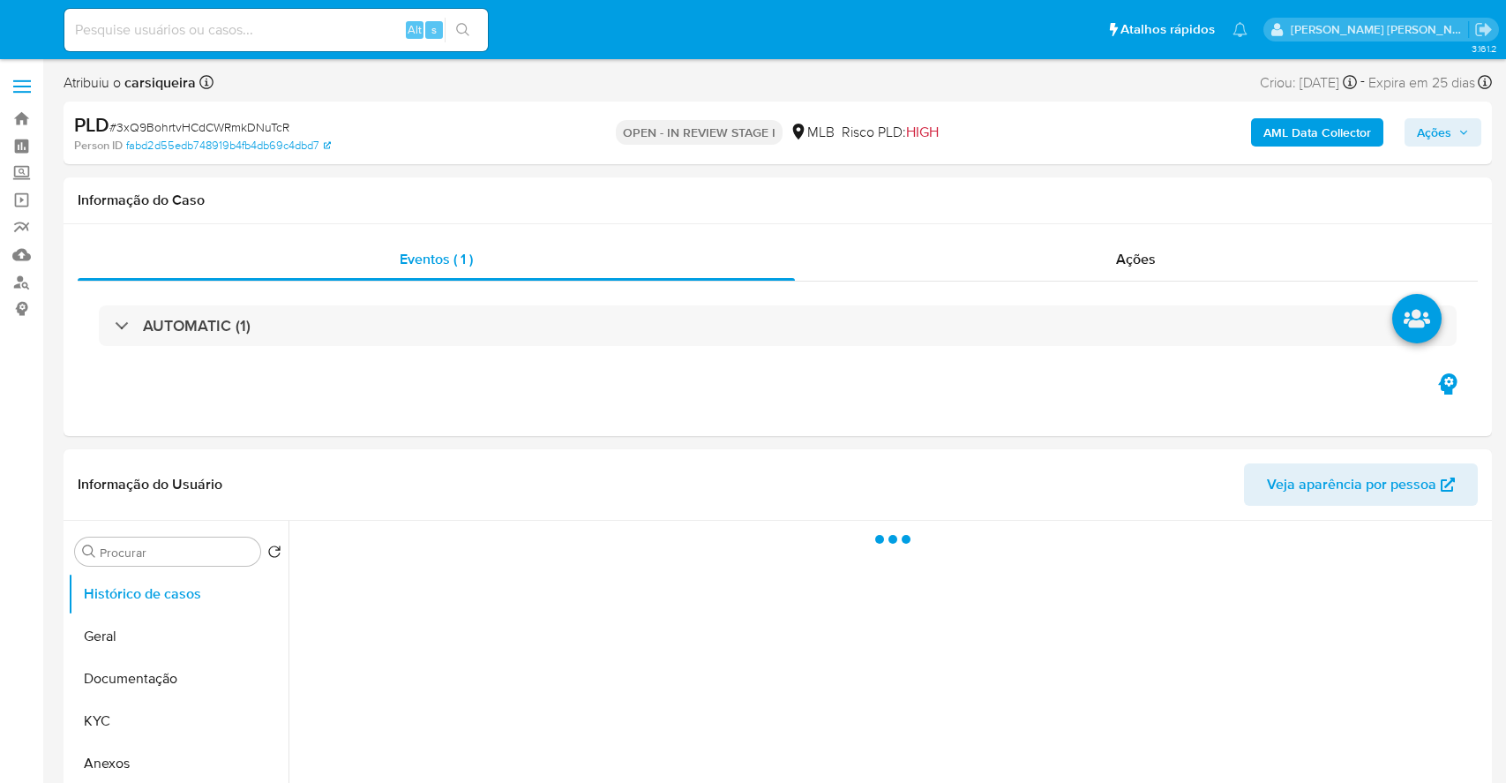
select select "10"
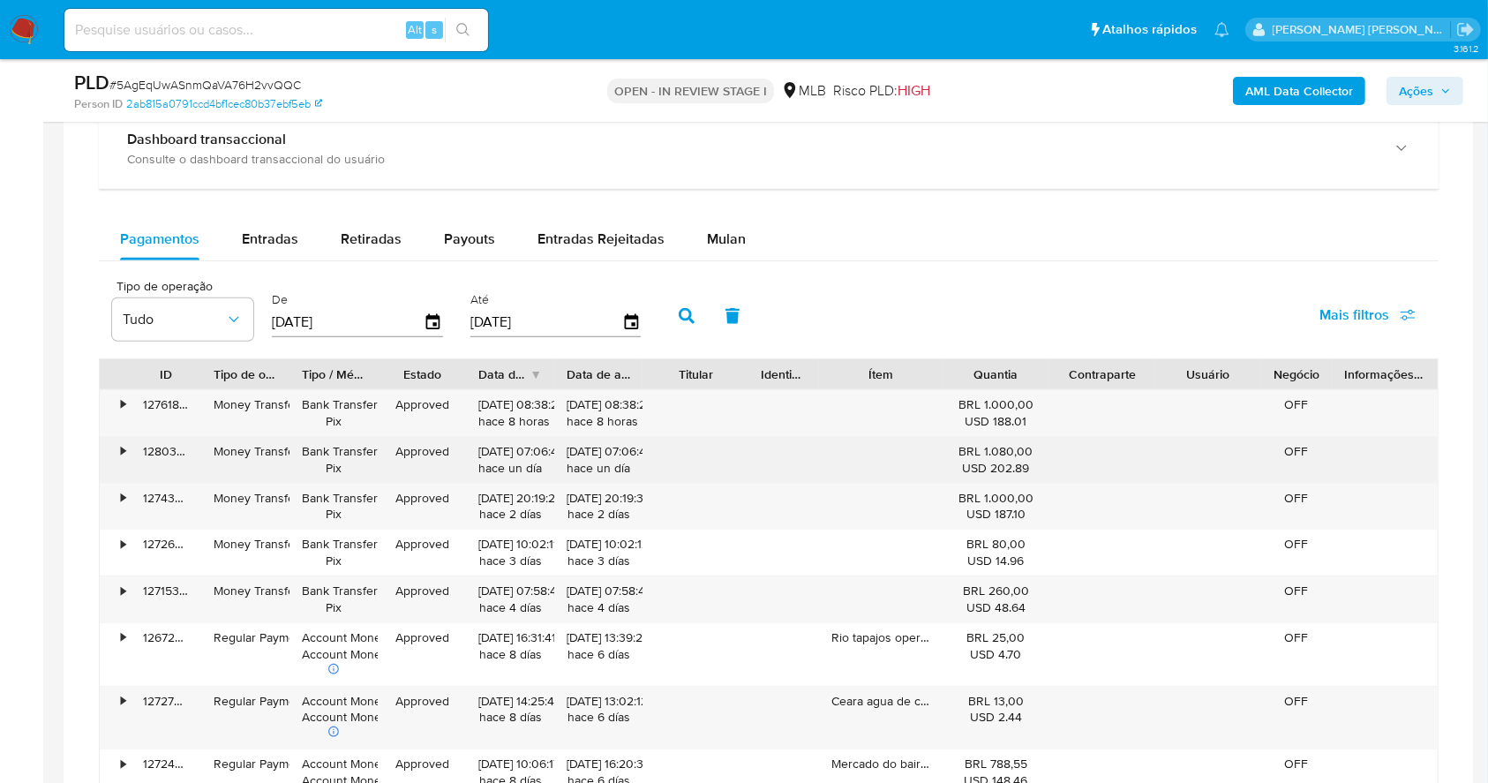
scroll to position [1396, 0]
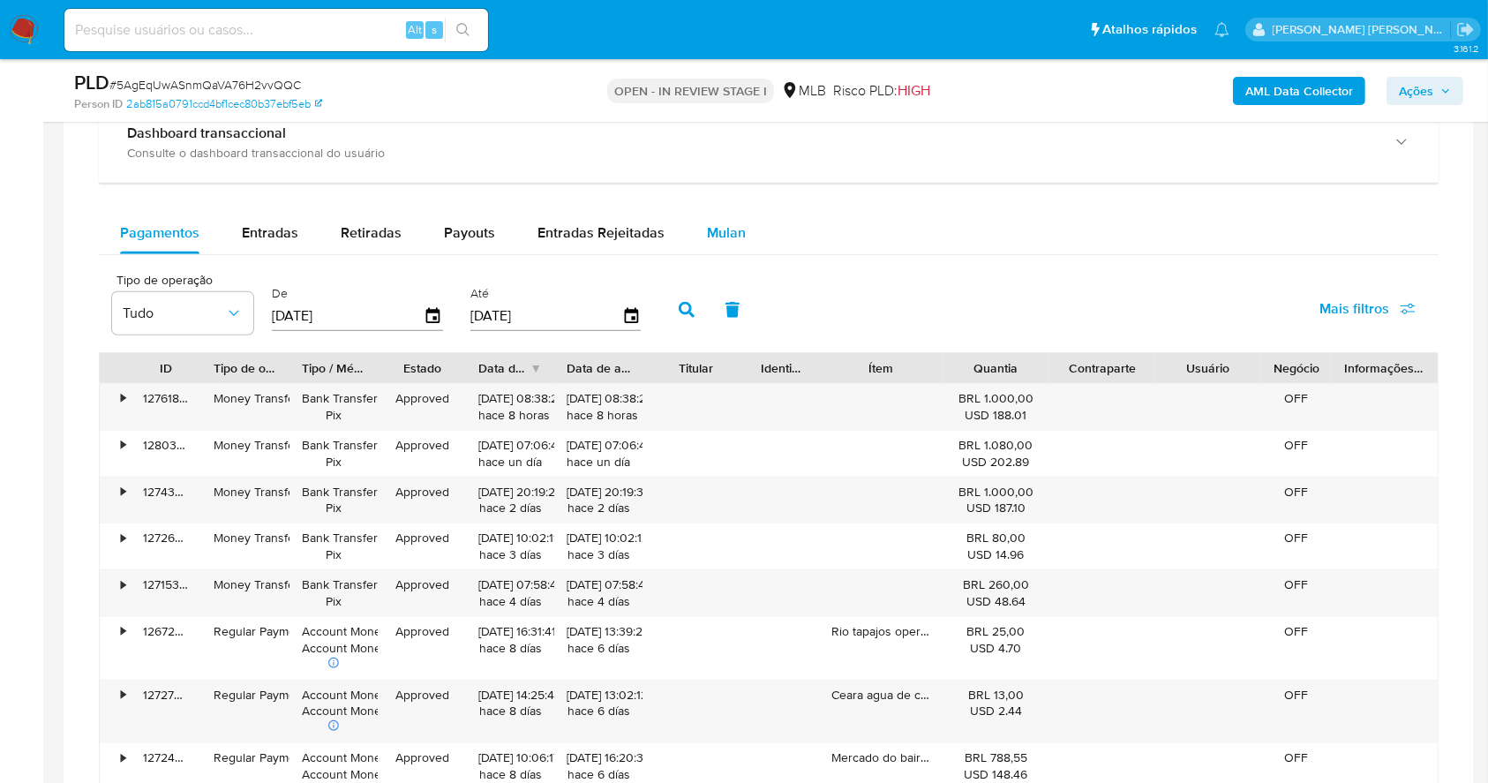
click at [732, 236] on span "Mulan" at bounding box center [726, 232] width 39 height 20
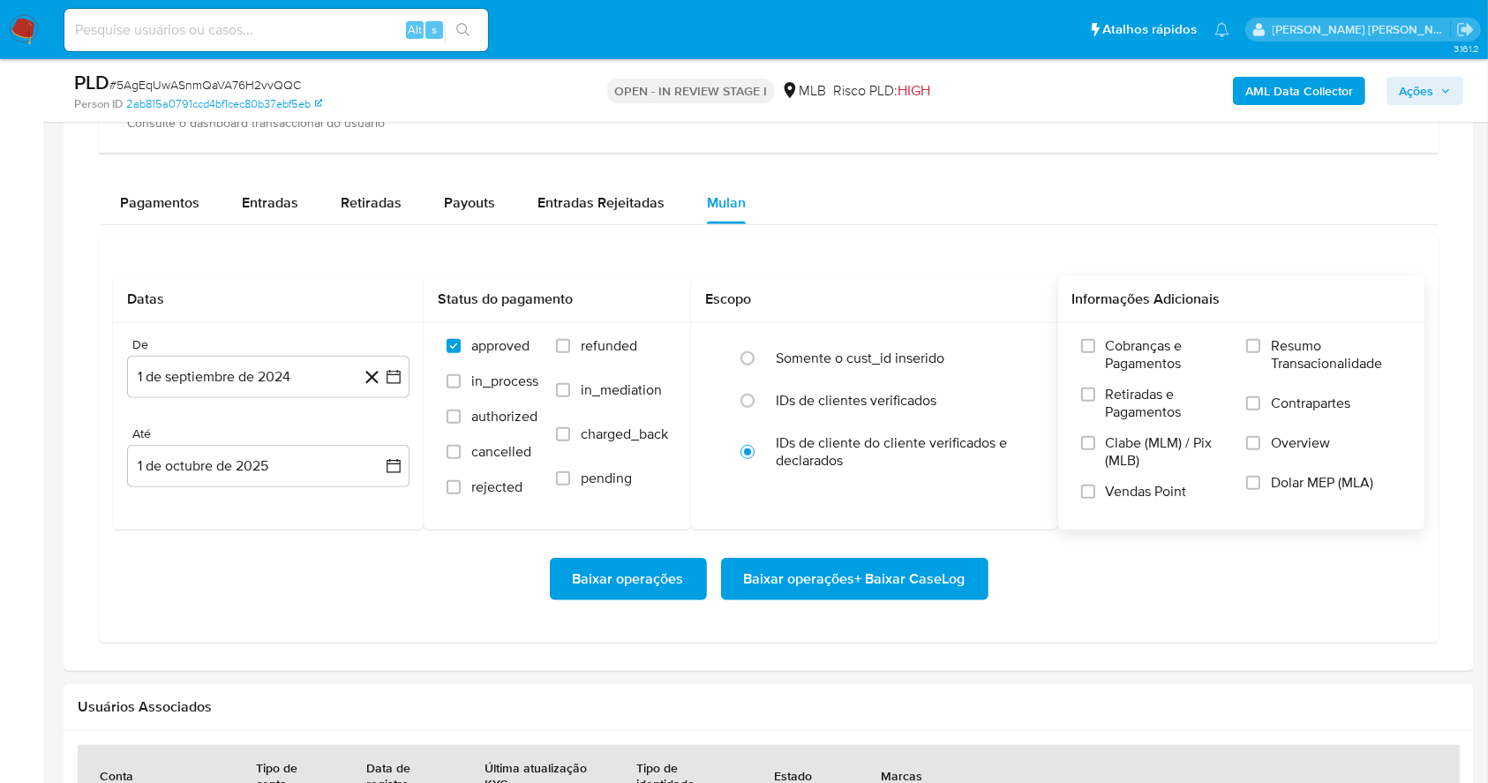
scroll to position [1513, 0]
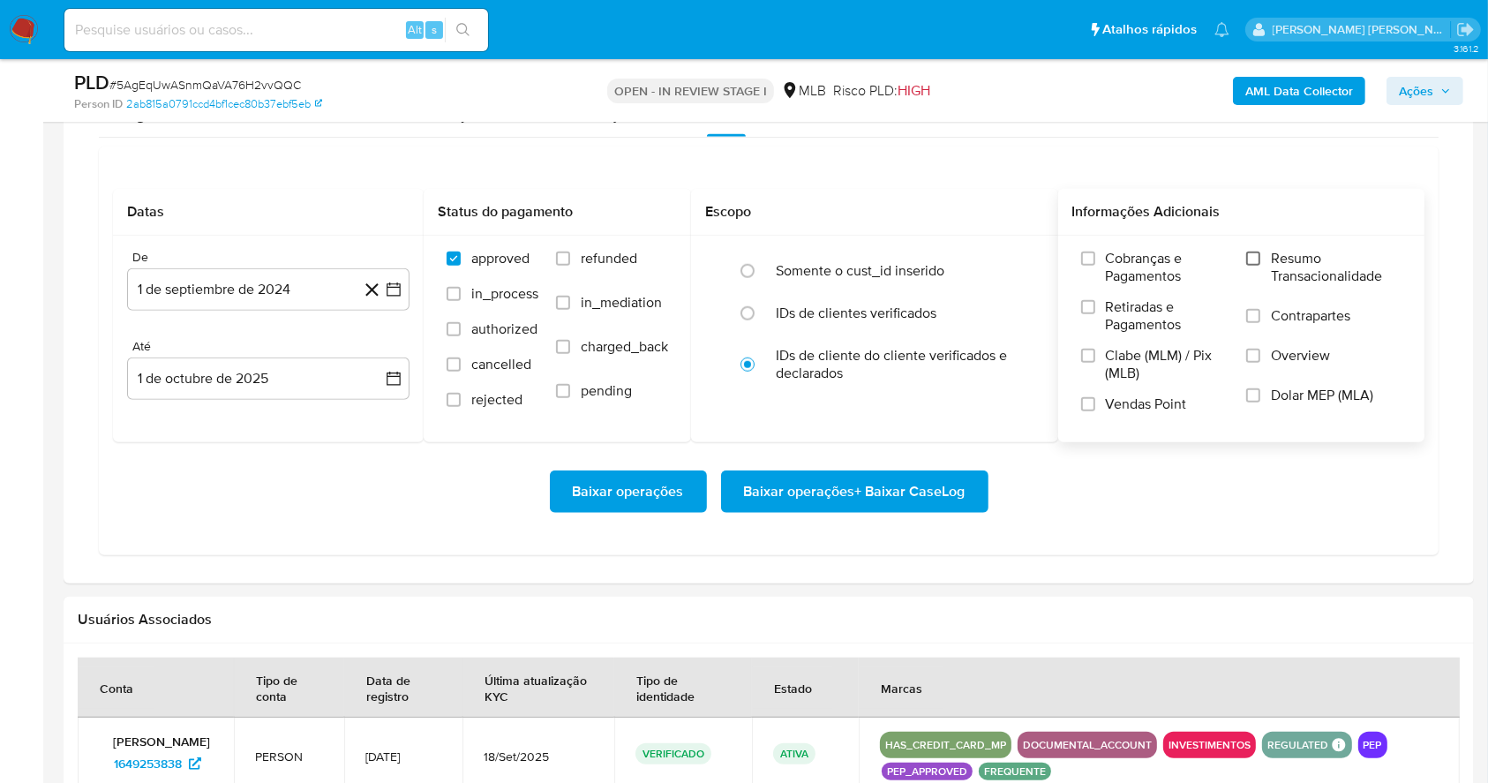
click at [1257, 252] on input "Resumo Transacionalidade" at bounding box center [1253, 258] width 14 height 14
click at [1081, 402] on input "Vendas Point" at bounding box center [1088, 404] width 14 height 14
click at [394, 283] on icon "button" at bounding box center [394, 290] width 18 height 18
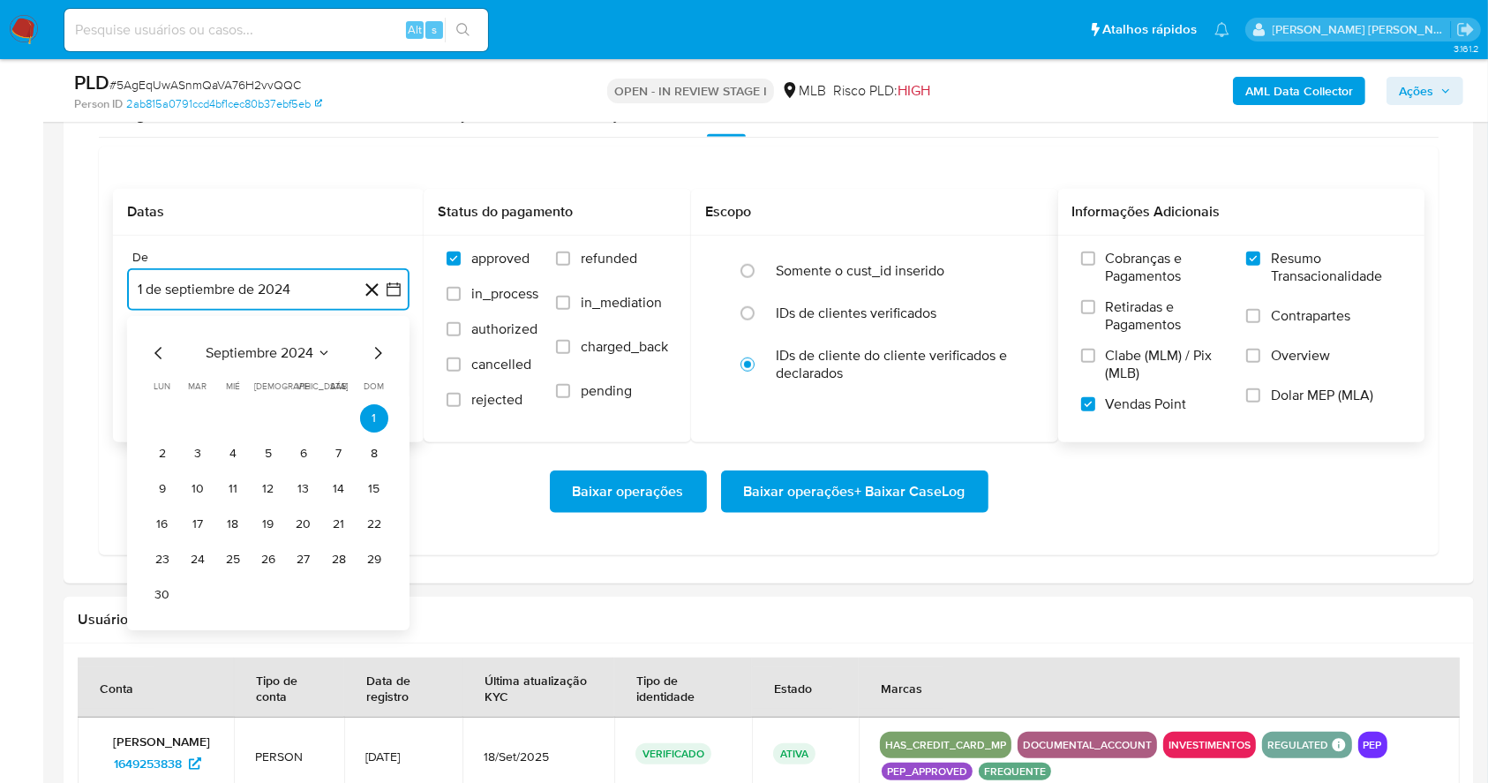
click at [377, 350] on icon "Mes siguiente" at bounding box center [377, 352] width 21 height 21
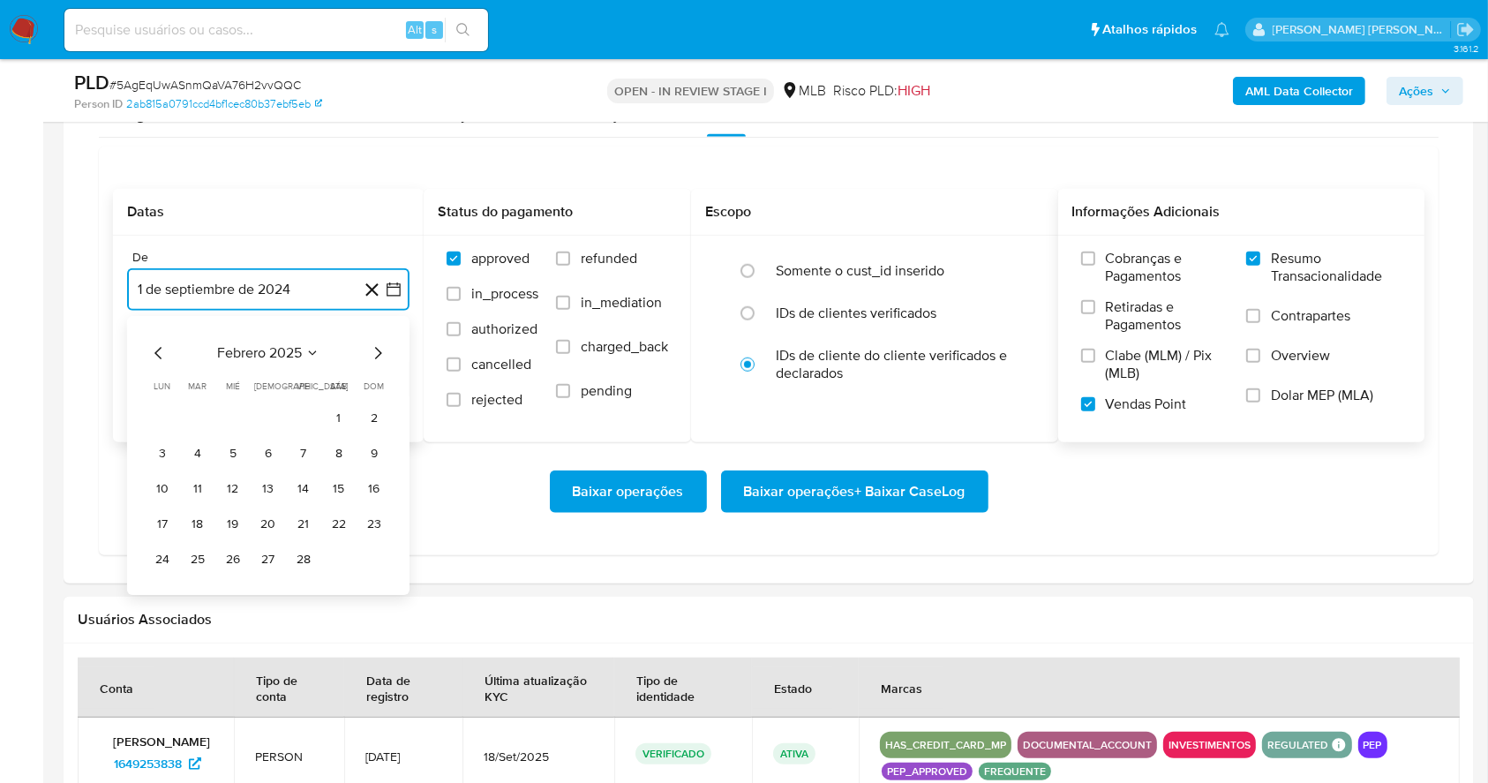
click at [377, 350] on icon "Mes siguiente" at bounding box center [377, 352] width 21 height 21
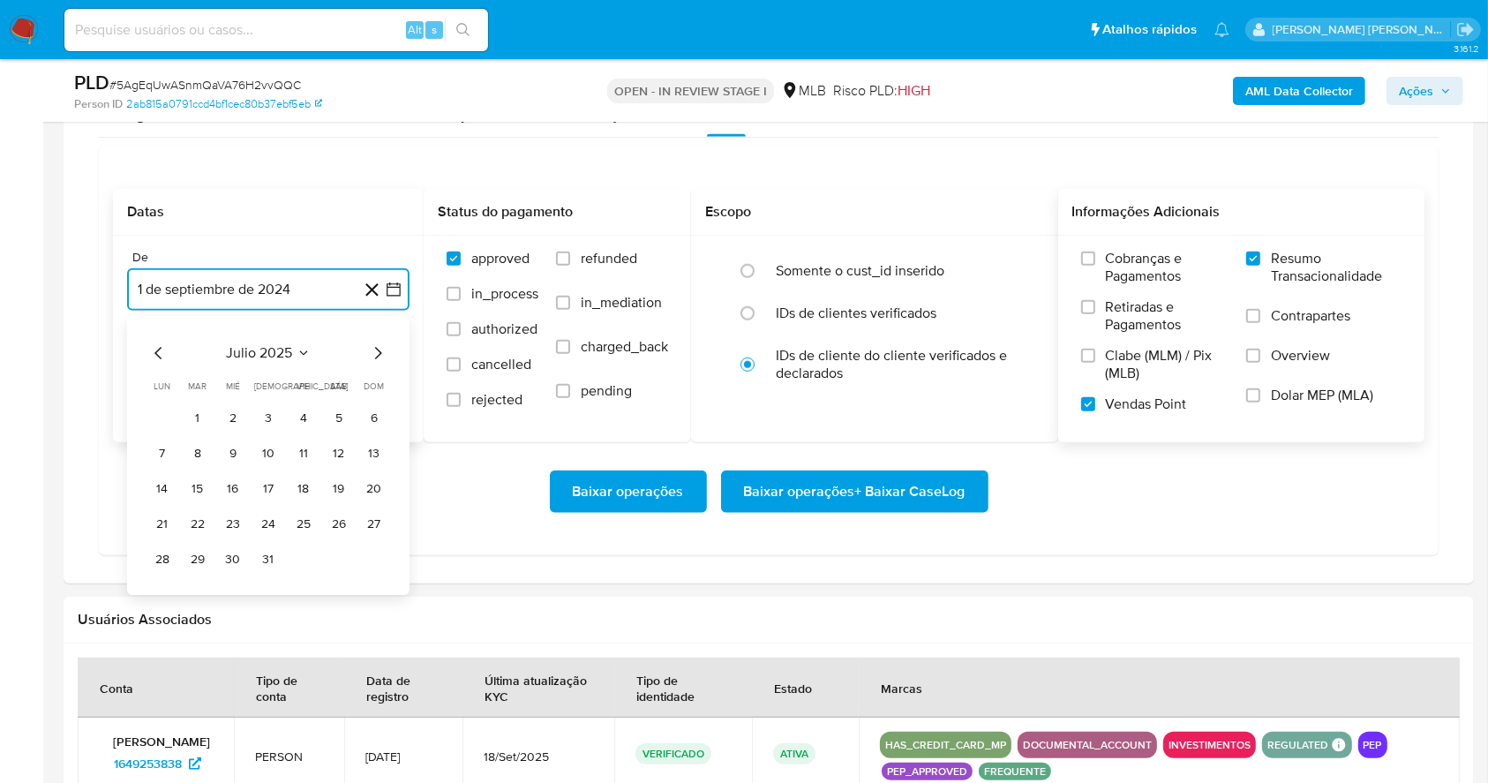
click at [377, 350] on icon "Mes siguiente" at bounding box center [377, 352] width 21 height 21
click at [296, 410] on button "1" at bounding box center [303, 418] width 28 height 28
click at [274, 369] on button "1 de octubre de 2025" at bounding box center [268, 378] width 282 height 42
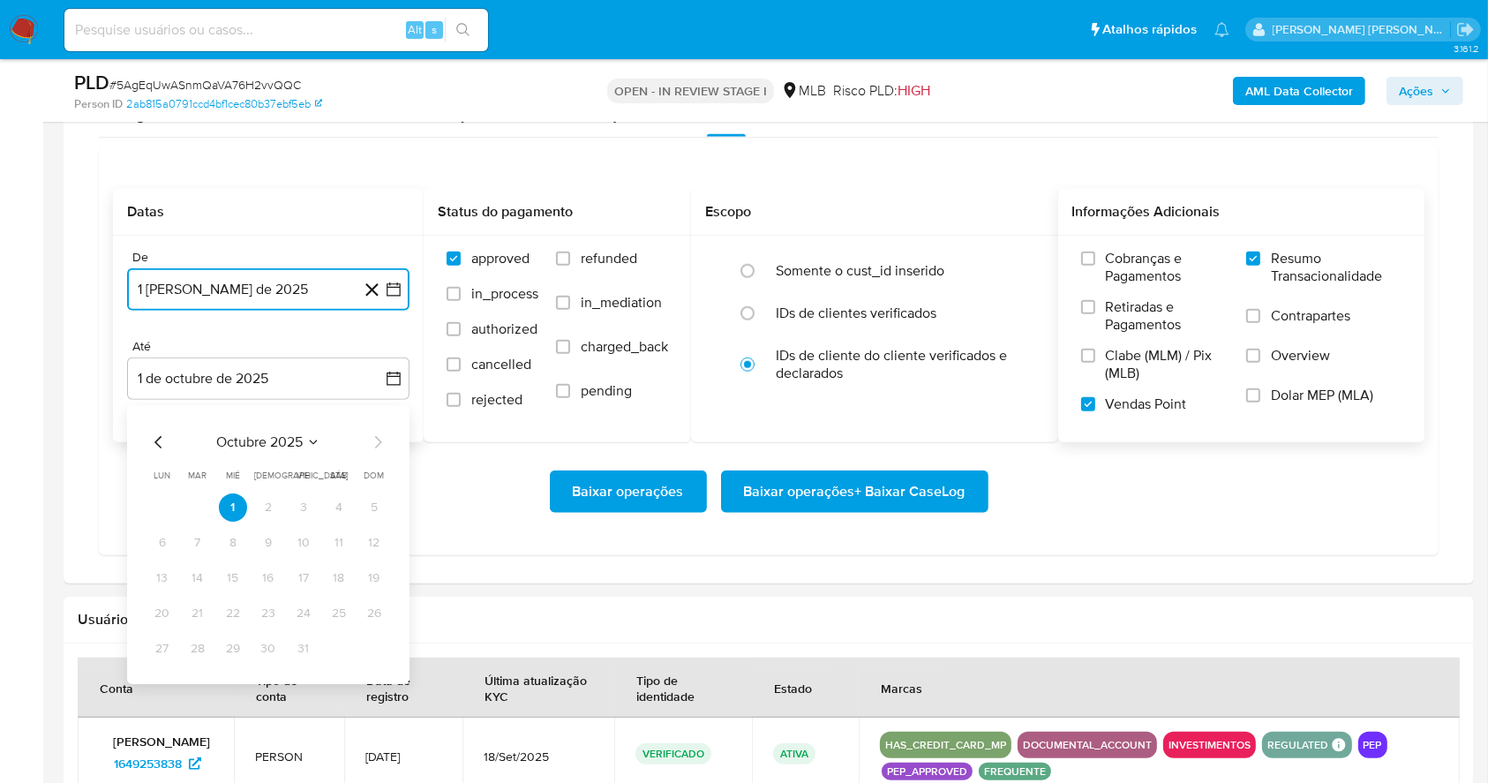
click at [160, 434] on icon "Mes anterior" at bounding box center [158, 442] width 21 height 21
click at [191, 644] on button "30" at bounding box center [198, 648] width 28 height 28
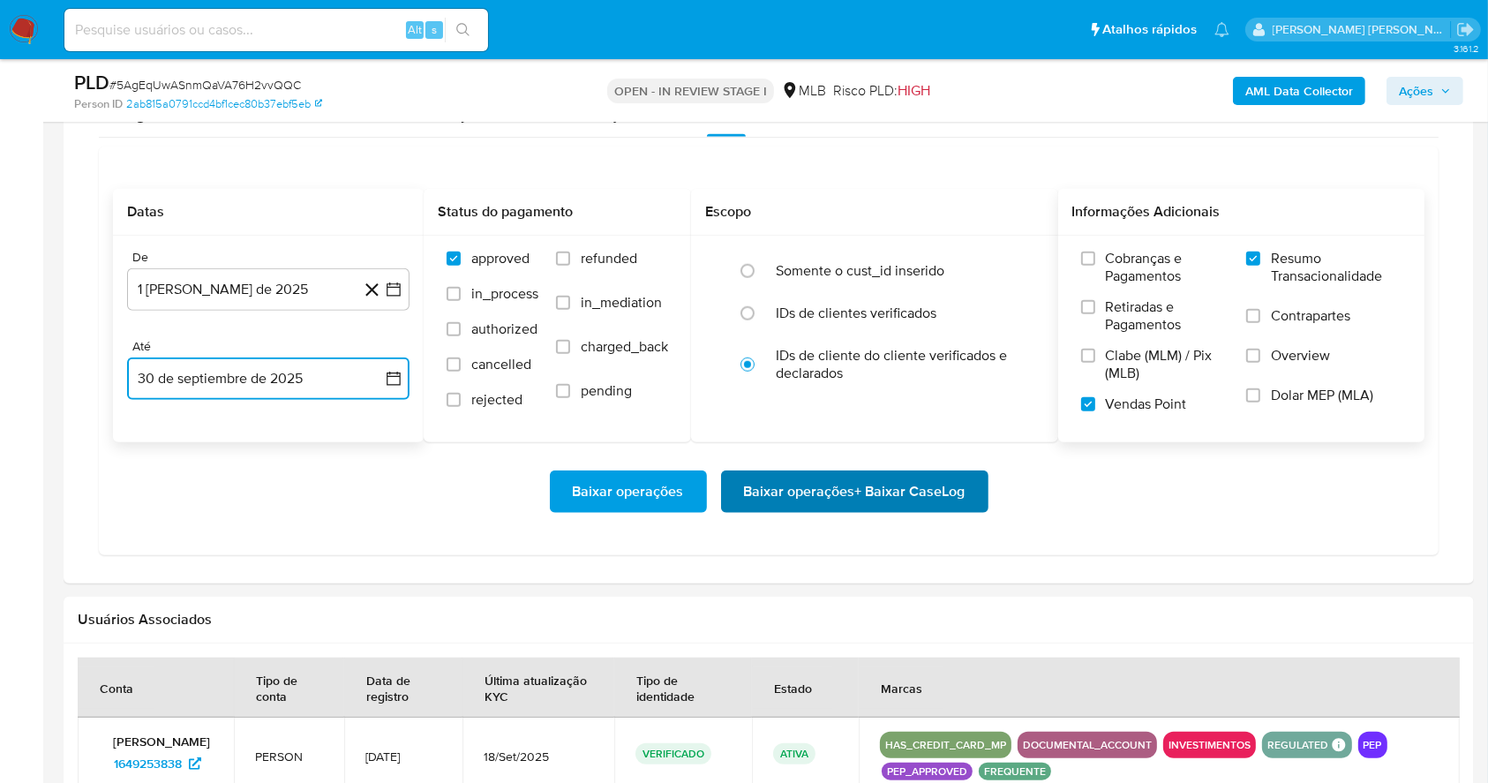
click at [856, 490] on span "Baixar operações + Baixar CaseLog" at bounding box center [854, 491] width 221 height 39
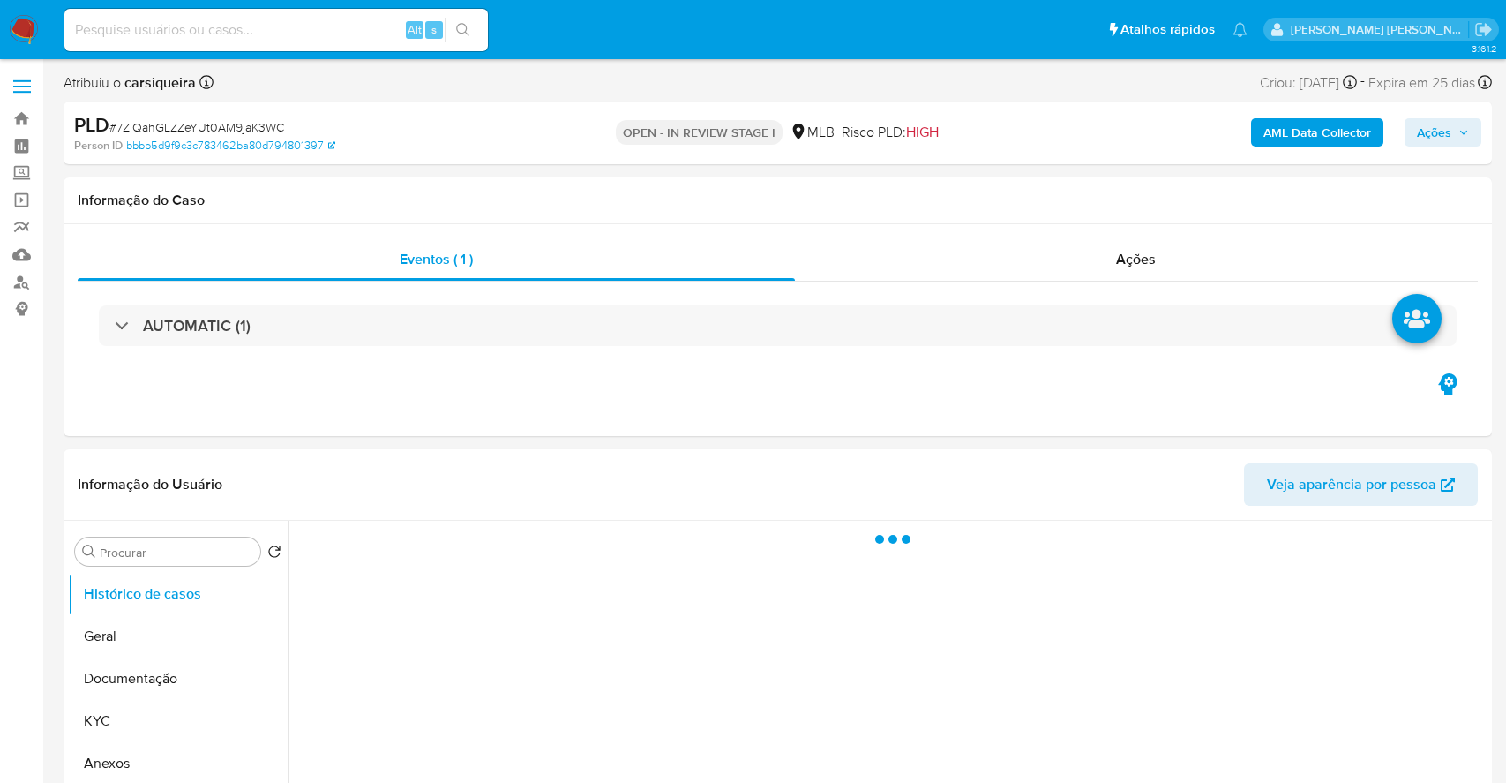
select select "10"
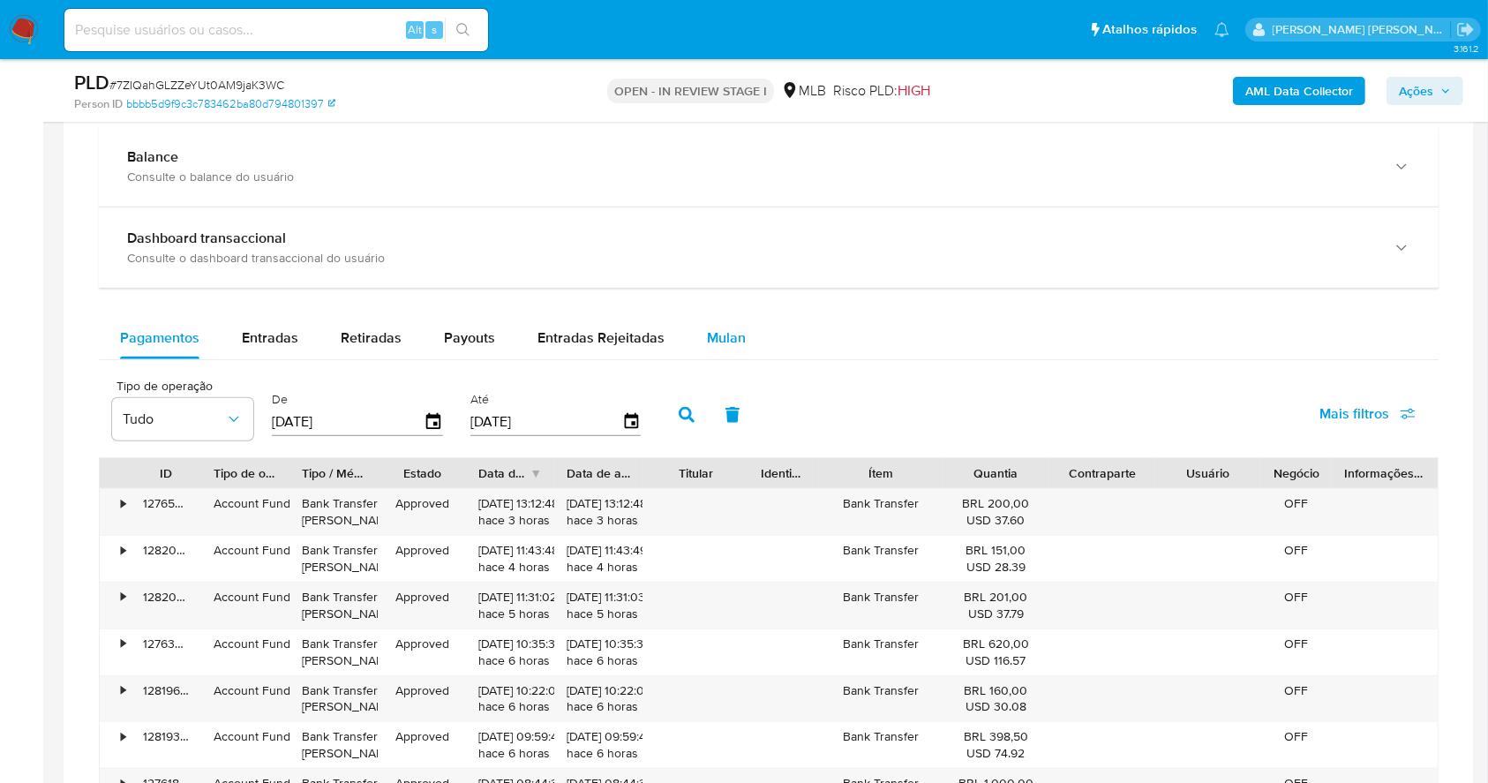
click at [709, 344] on span "Mulan" at bounding box center [726, 337] width 39 height 20
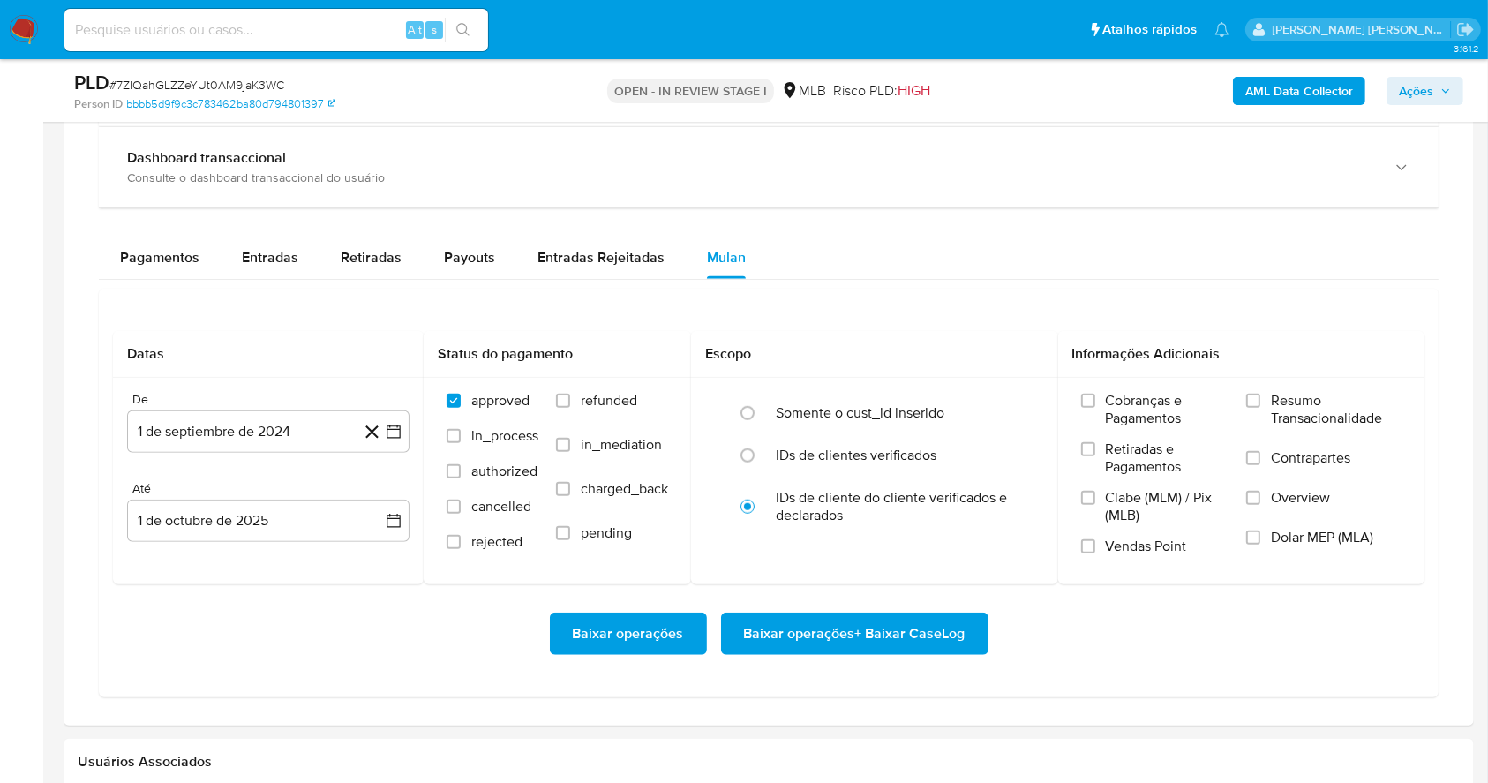
scroll to position [1406, 0]
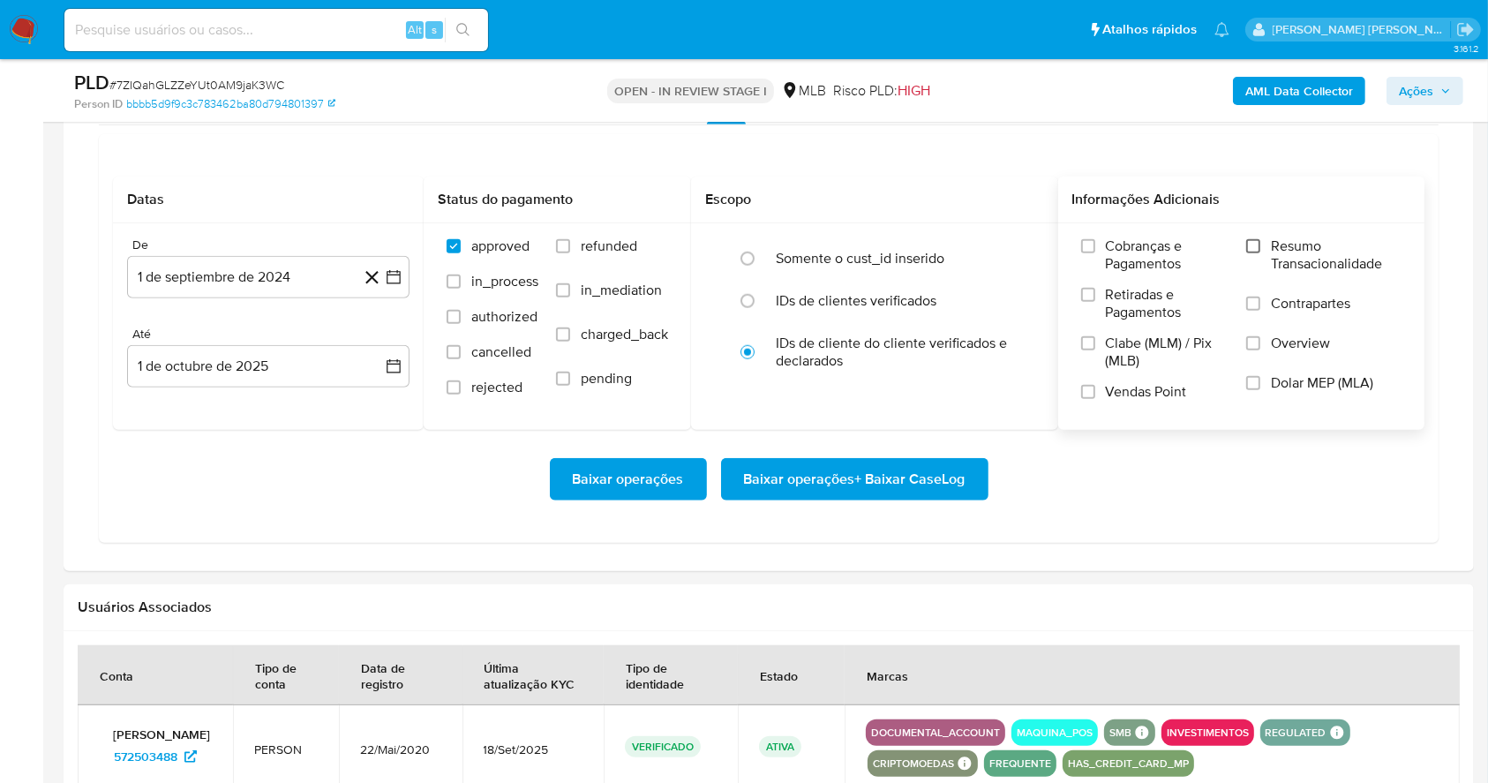
click at [1253, 251] on input "Resumo Transacionalidade" at bounding box center [1253, 246] width 14 height 14
click at [1077, 397] on div "Cobranças e Pagamentos Retiradas e Pagamentos Clabe (MLM) / Pix (MLB) Vendas Po…" at bounding box center [1241, 325] width 339 height 176
click at [1083, 389] on input "Vendas Point" at bounding box center [1088, 392] width 14 height 14
click at [398, 284] on button "1 de septiembre de 2024" at bounding box center [268, 277] width 282 height 42
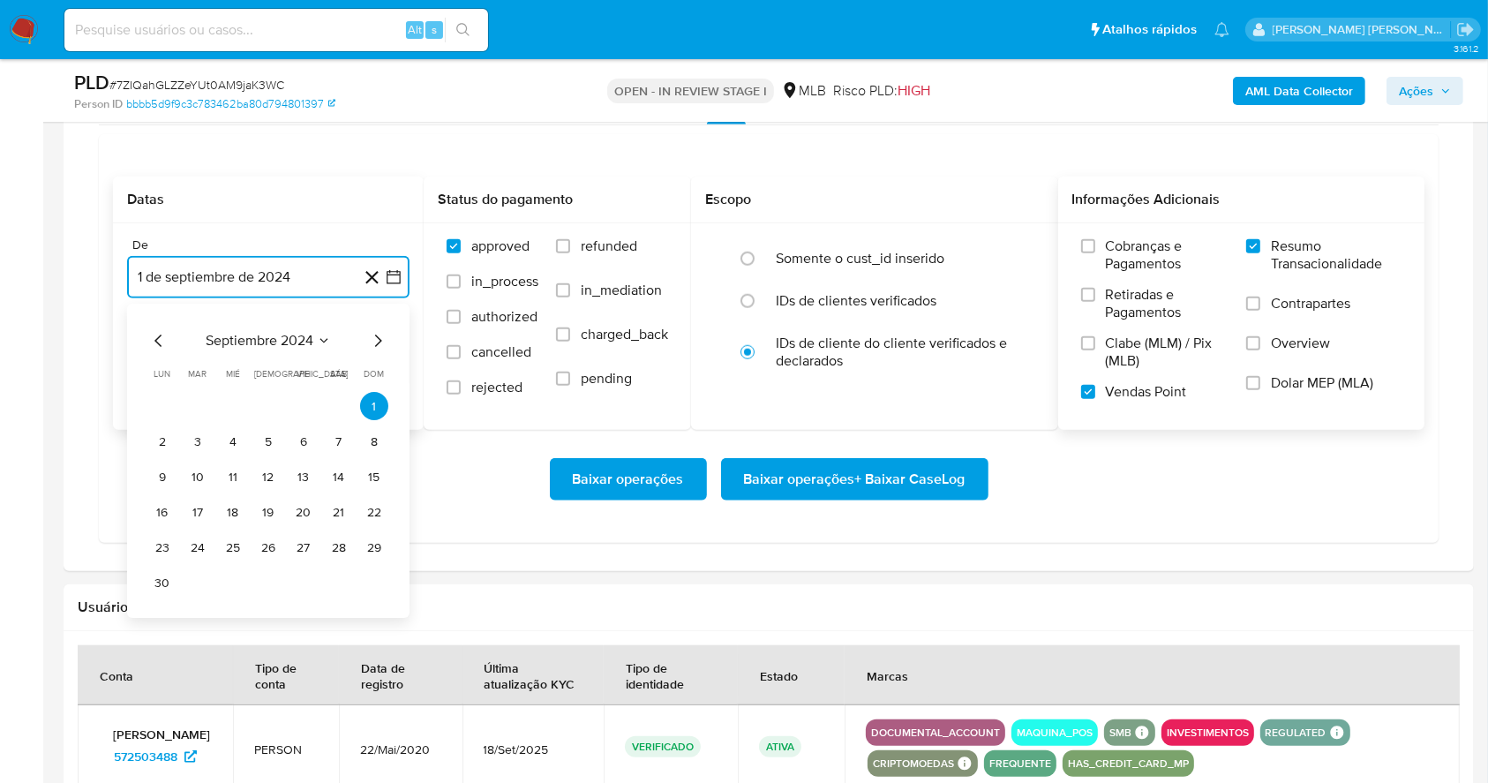
click at [370, 339] on icon "Mes siguiente" at bounding box center [377, 341] width 21 height 21
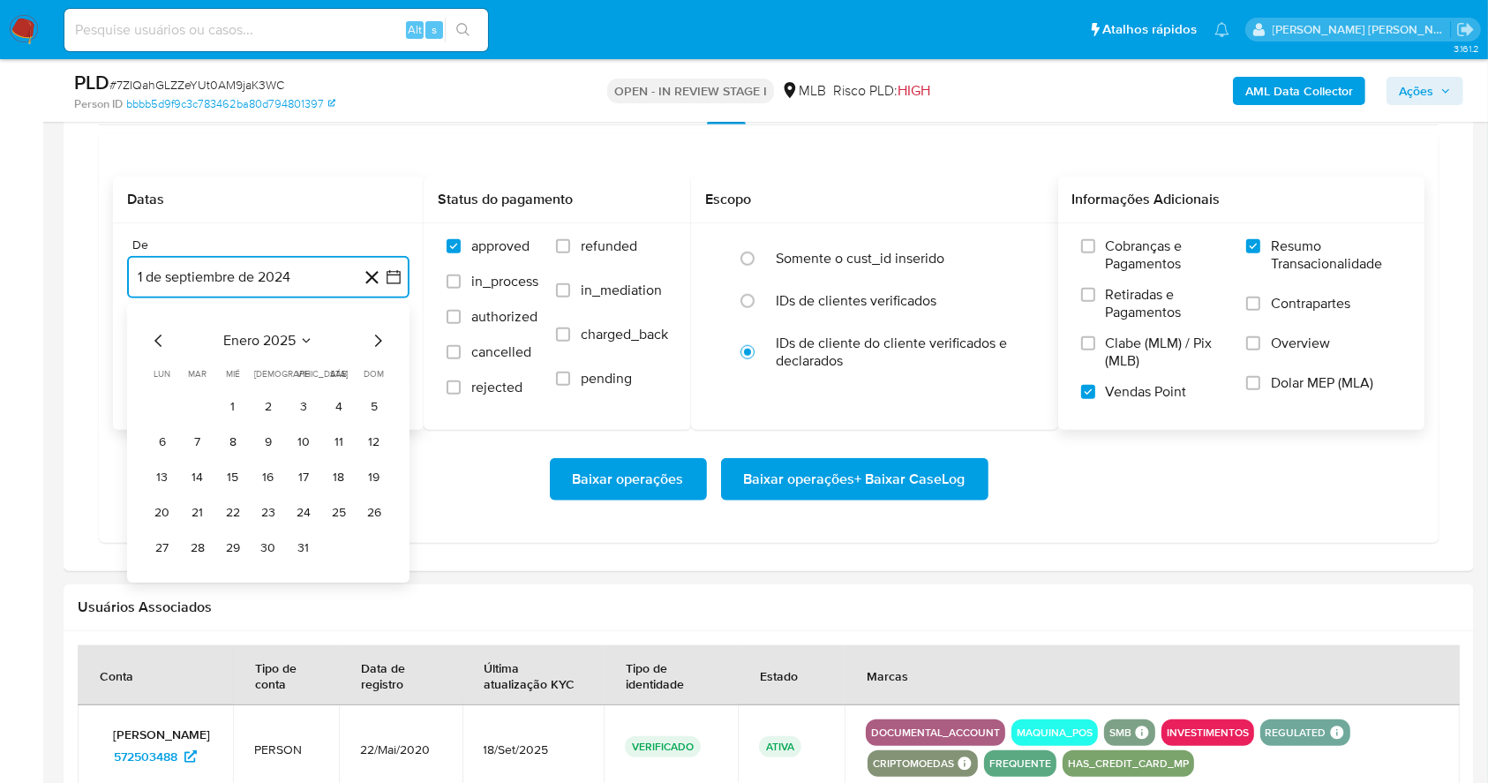
click at [370, 339] on icon "Mes siguiente" at bounding box center [377, 341] width 21 height 21
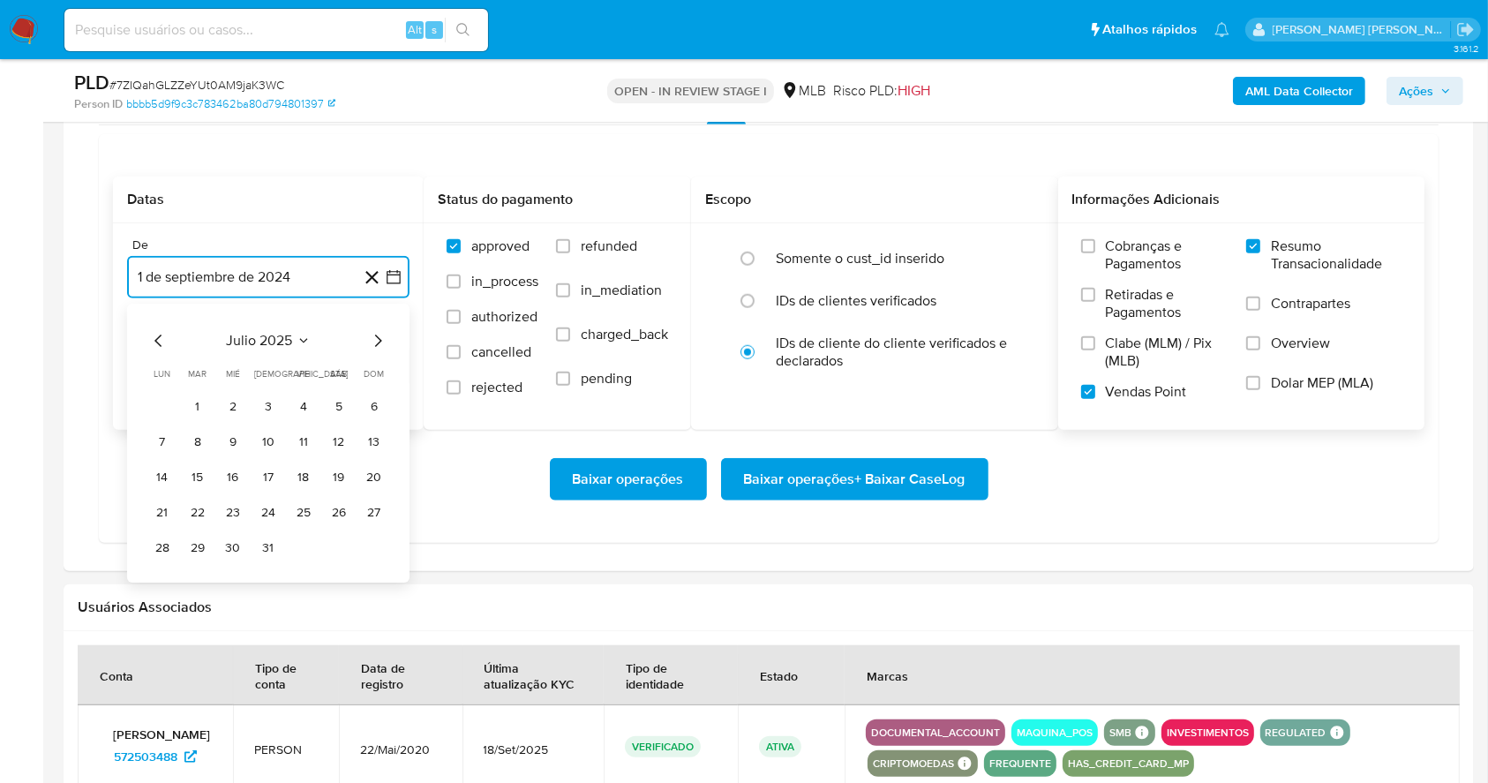
click at [370, 339] on icon "Mes siguiente" at bounding box center [377, 341] width 21 height 21
click at [306, 399] on button "1" at bounding box center [303, 407] width 28 height 28
click at [288, 372] on button "1 de octubre de 2025" at bounding box center [268, 366] width 282 height 42
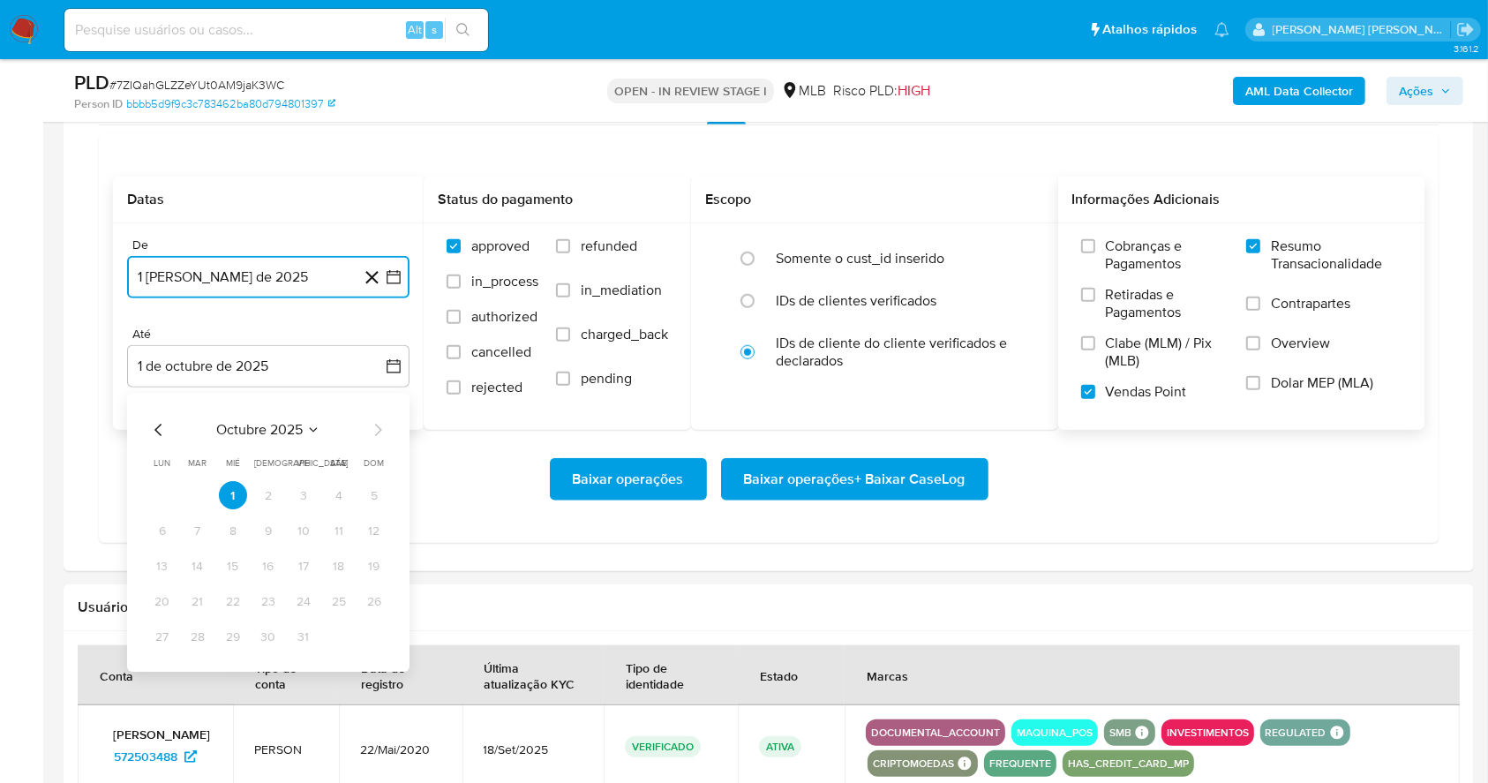
click at [161, 424] on icon "Mes anterior" at bounding box center [158, 430] width 21 height 21
click at [201, 641] on button "30" at bounding box center [198, 637] width 28 height 28
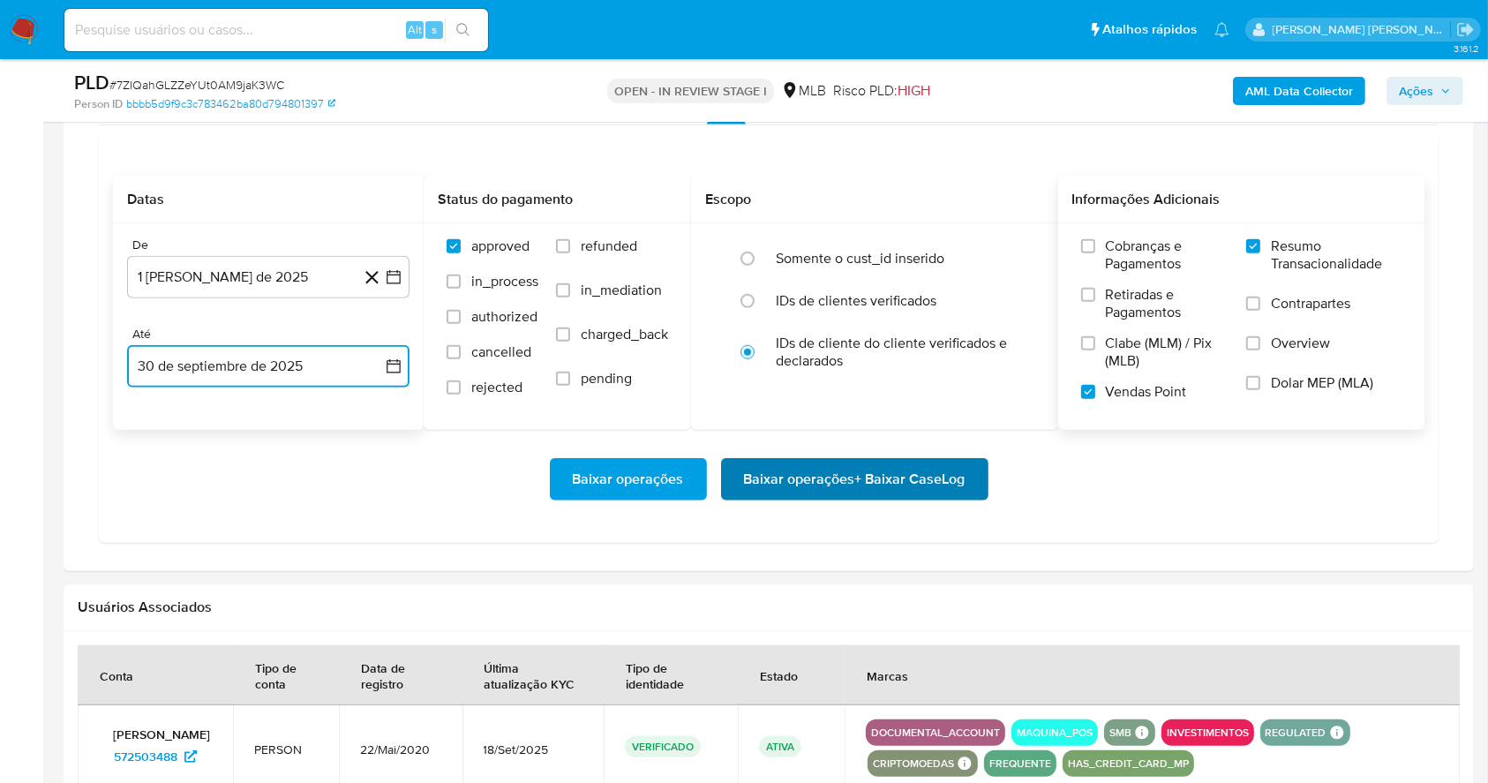
click at [878, 477] on span "Baixar operações + Baixar CaseLog" at bounding box center [854, 479] width 221 height 39
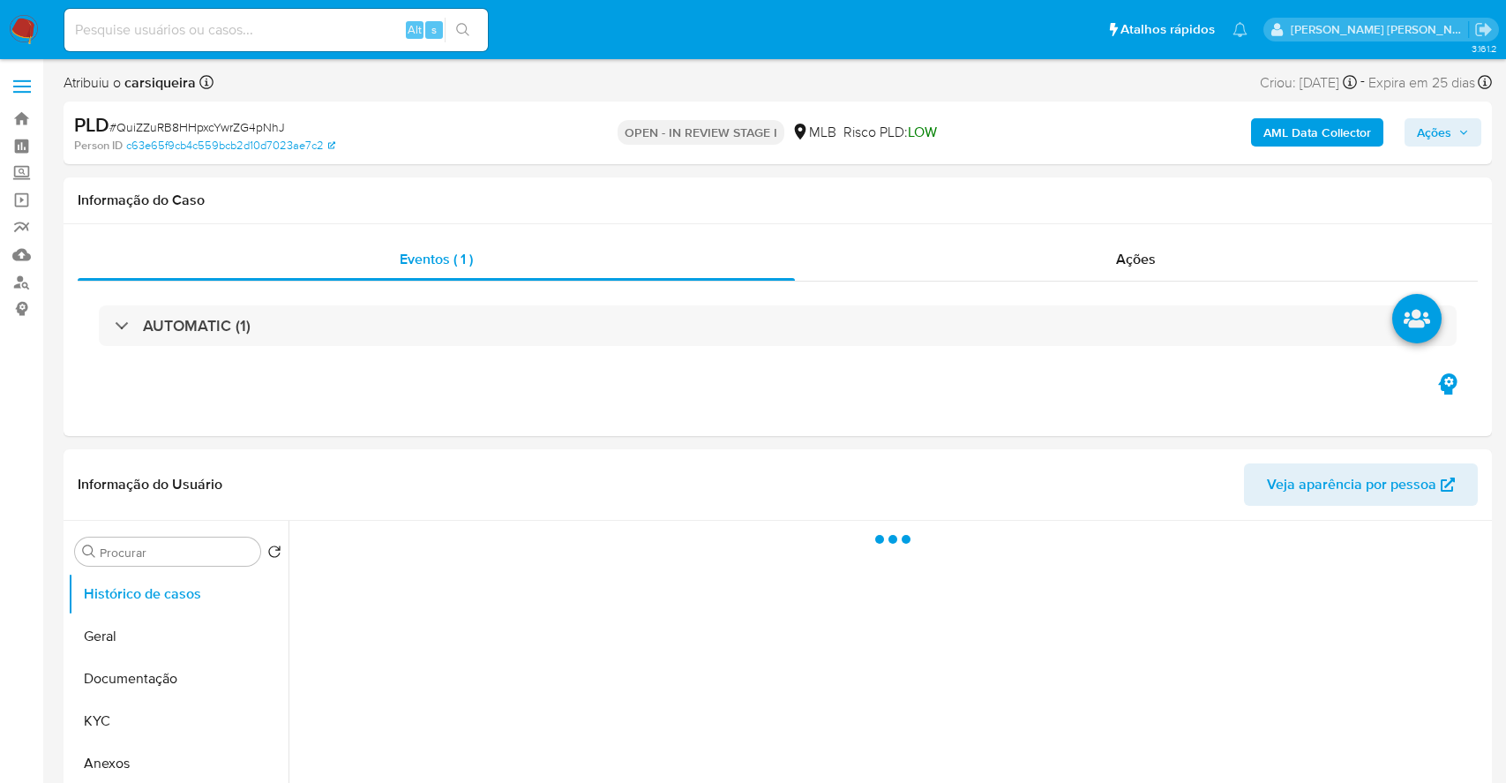
select select "10"
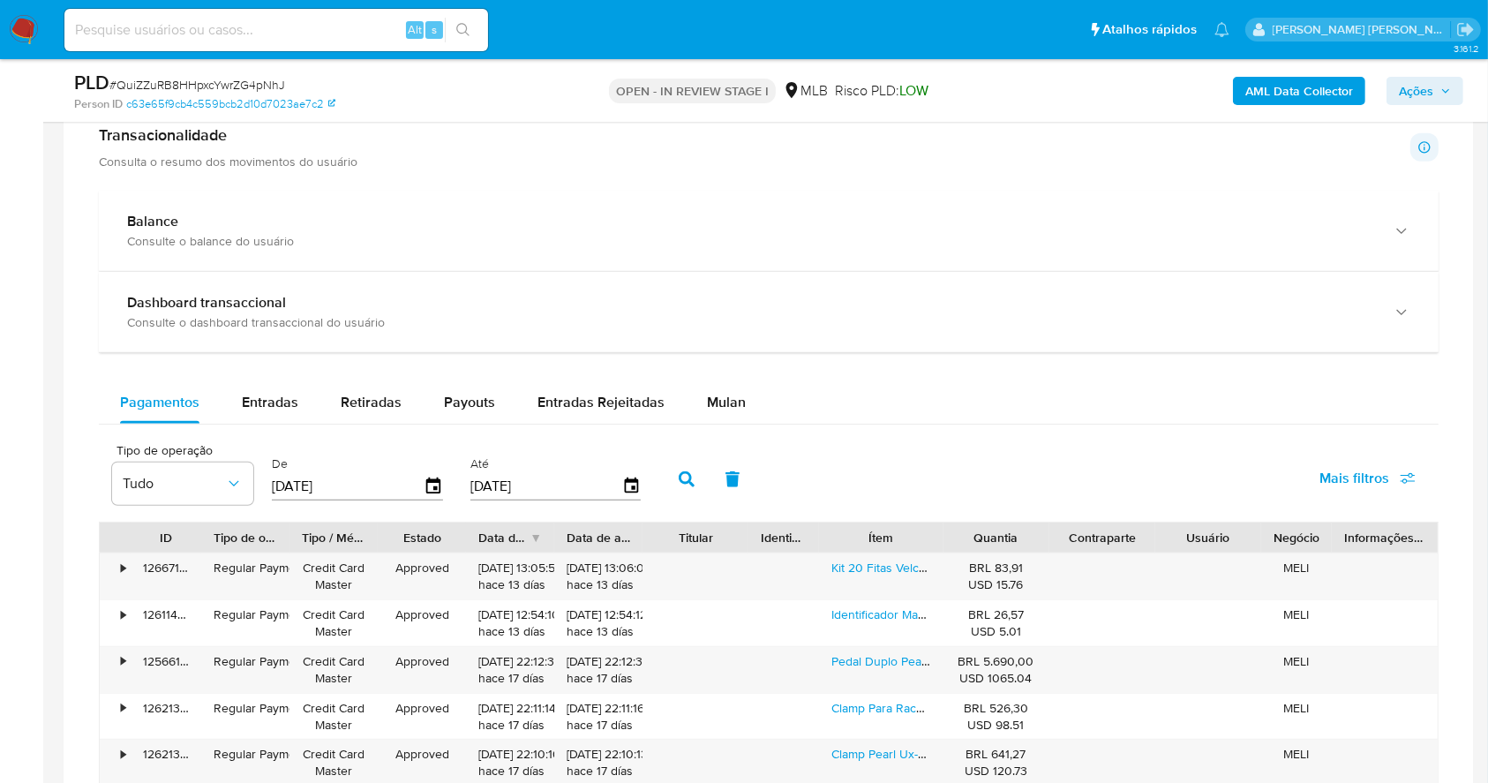
scroll to position [1273, 0]
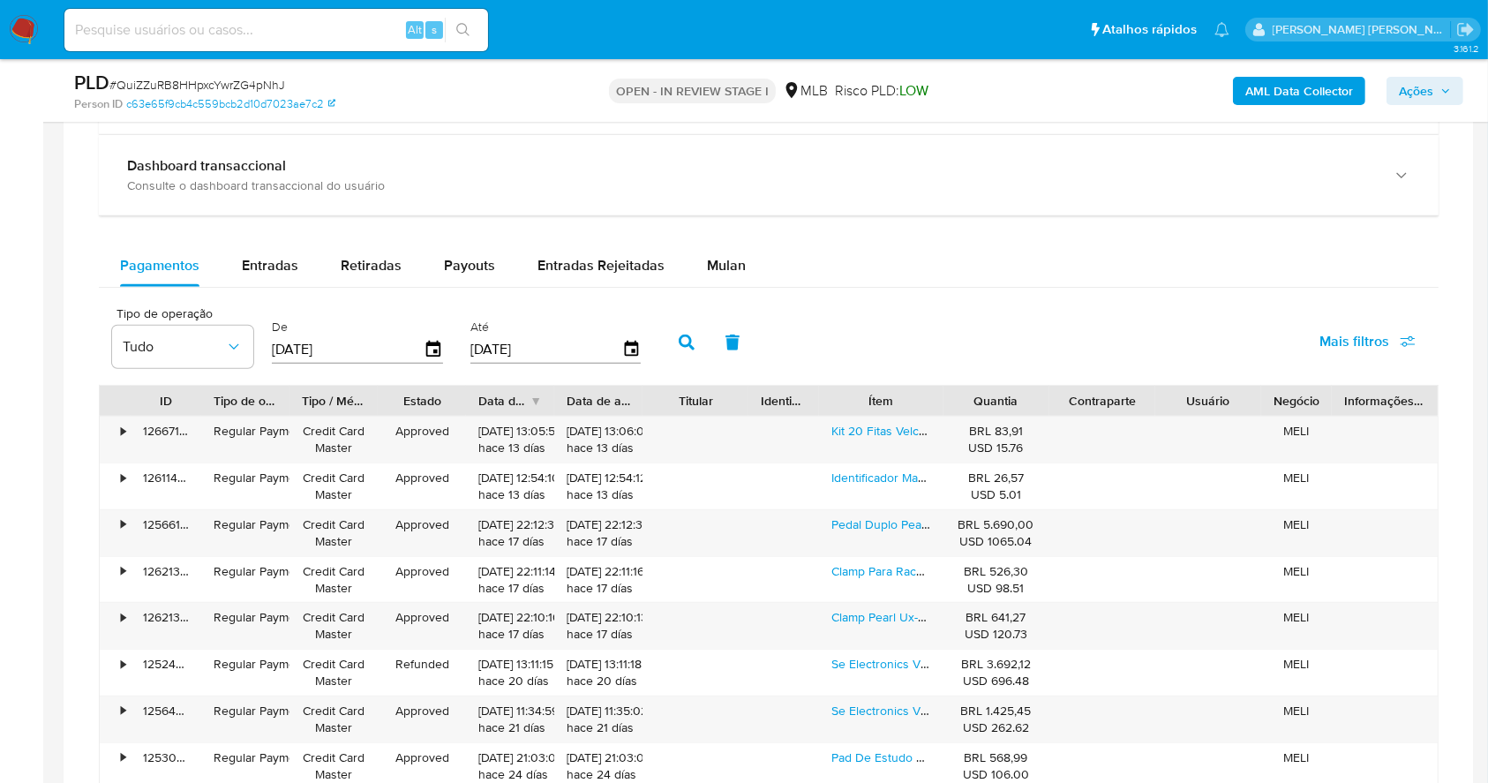
drag, startPoint x: 708, startPoint y: 262, endPoint x: 752, endPoint y: 291, distance: 52.9
click at [709, 262] on span "Mulan" at bounding box center [726, 265] width 39 height 20
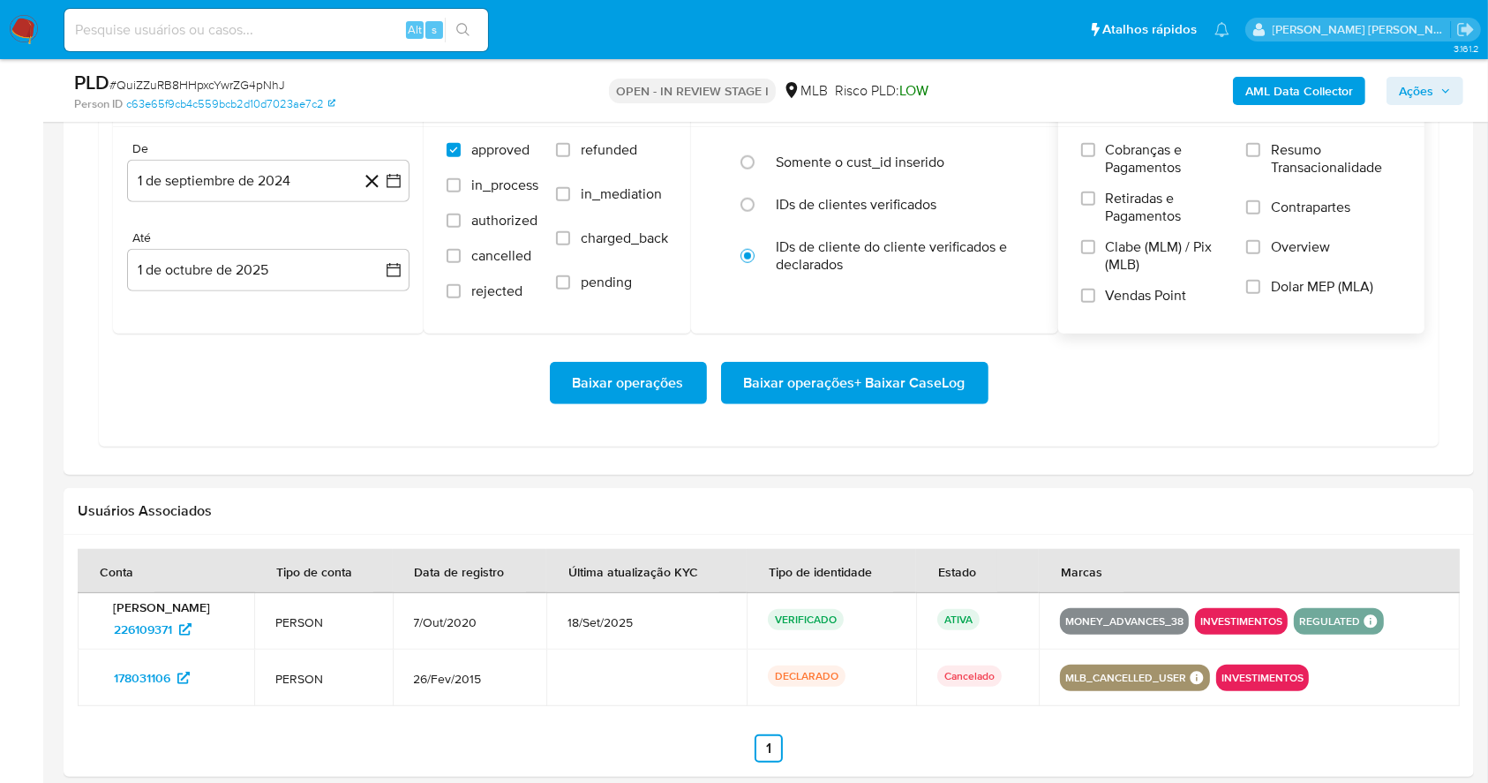
scroll to position [1391, 0]
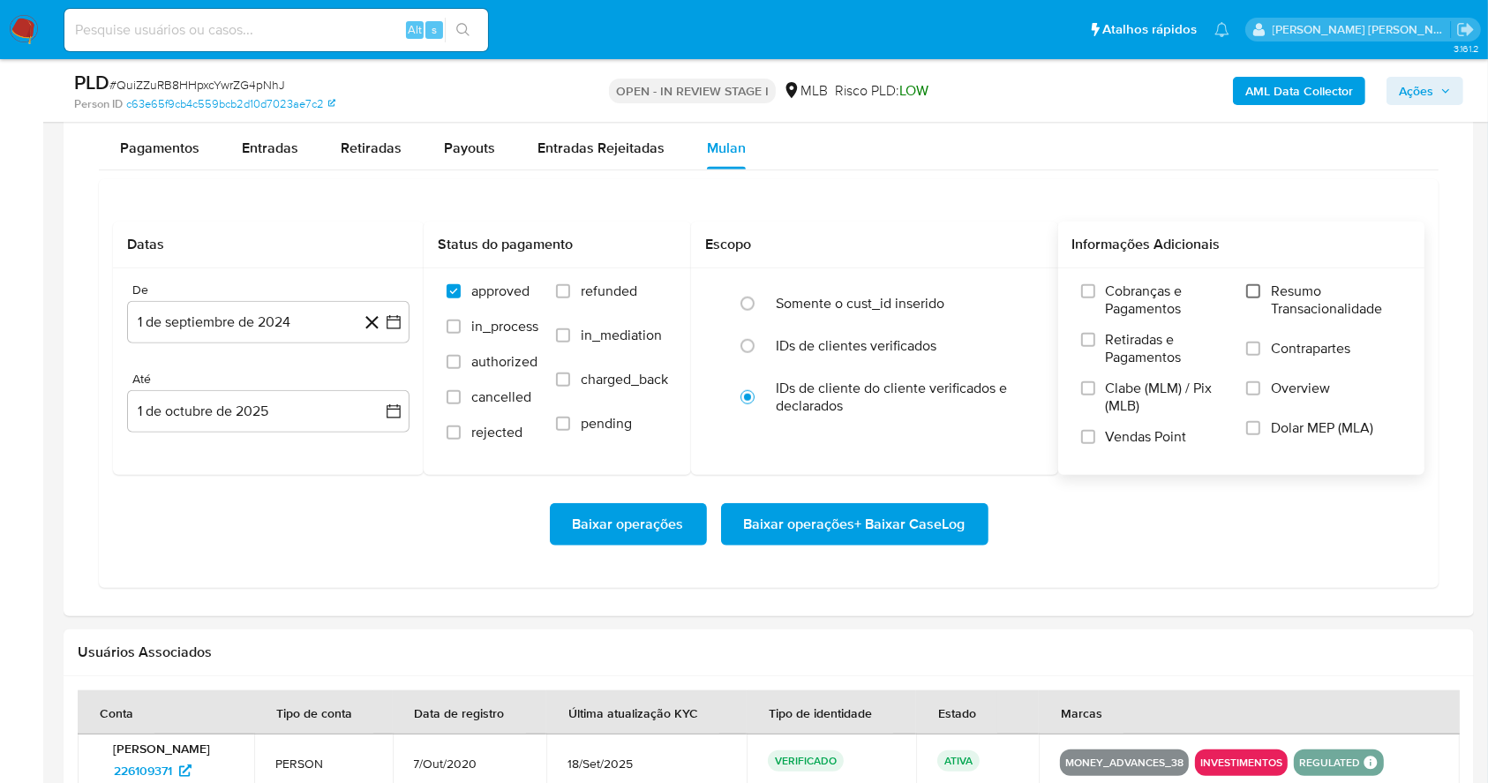
click at [1257, 284] on input "Resumo Transacionalidade" at bounding box center [1253, 291] width 14 height 14
drag, startPoint x: 1072, startPoint y: 439, endPoint x: 1084, endPoint y: 434, distance: 13.4
click at [1072, 438] on div "Cobranças e Pagamentos Retiradas e Pagamentos Clabe (MLM) / Pix (MLB) Vendas Po…" at bounding box center [1241, 370] width 339 height 176
click at [1087, 434] on input "Vendas Point" at bounding box center [1088, 437] width 14 height 14
click at [400, 322] on icon "button" at bounding box center [394, 322] width 18 height 18
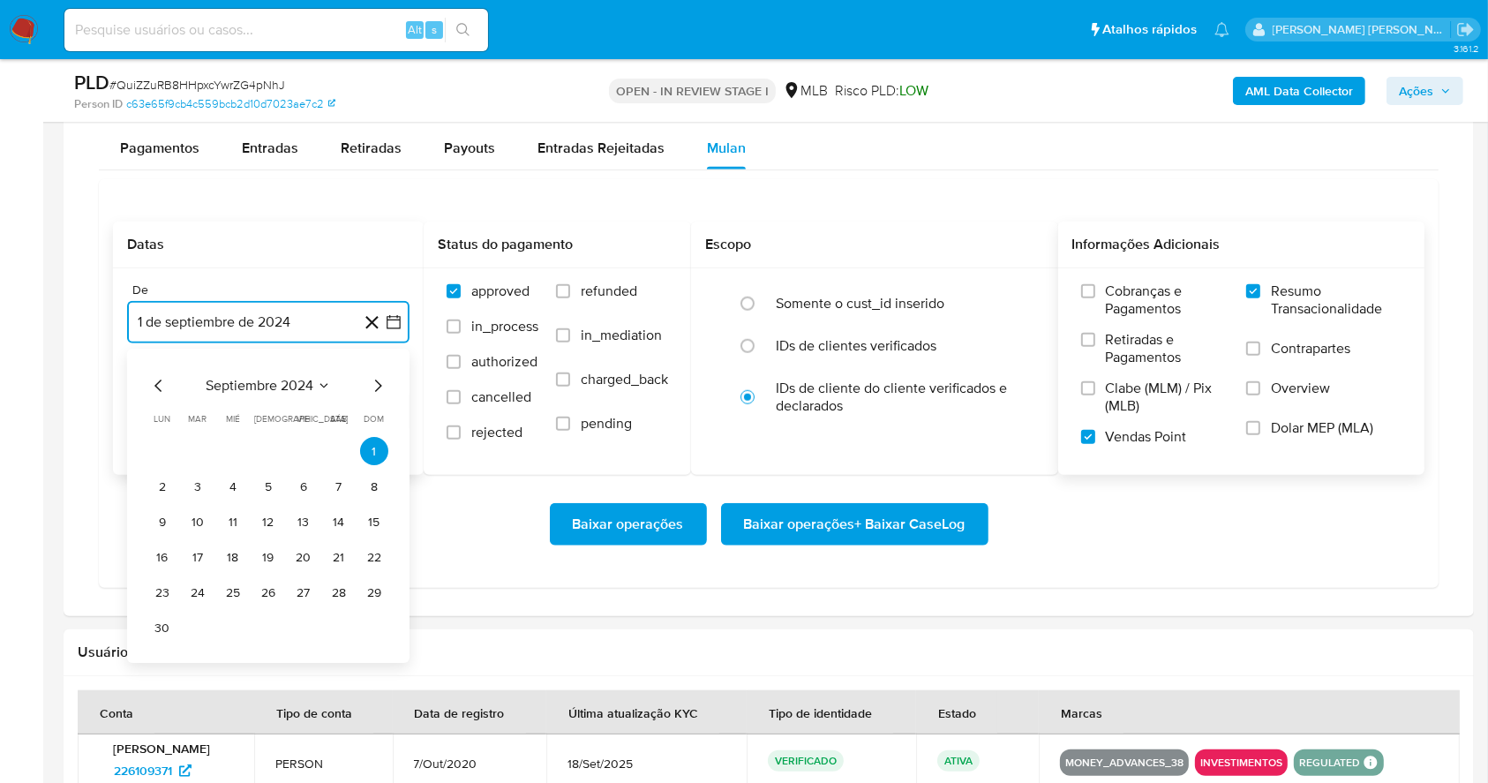
click at [372, 381] on icon "Mes siguiente" at bounding box center [377, 386] width 21 height 21
click at [372, 380] on icon "Mes siguiente" at bounding box center [377, 386] width 21 height 21
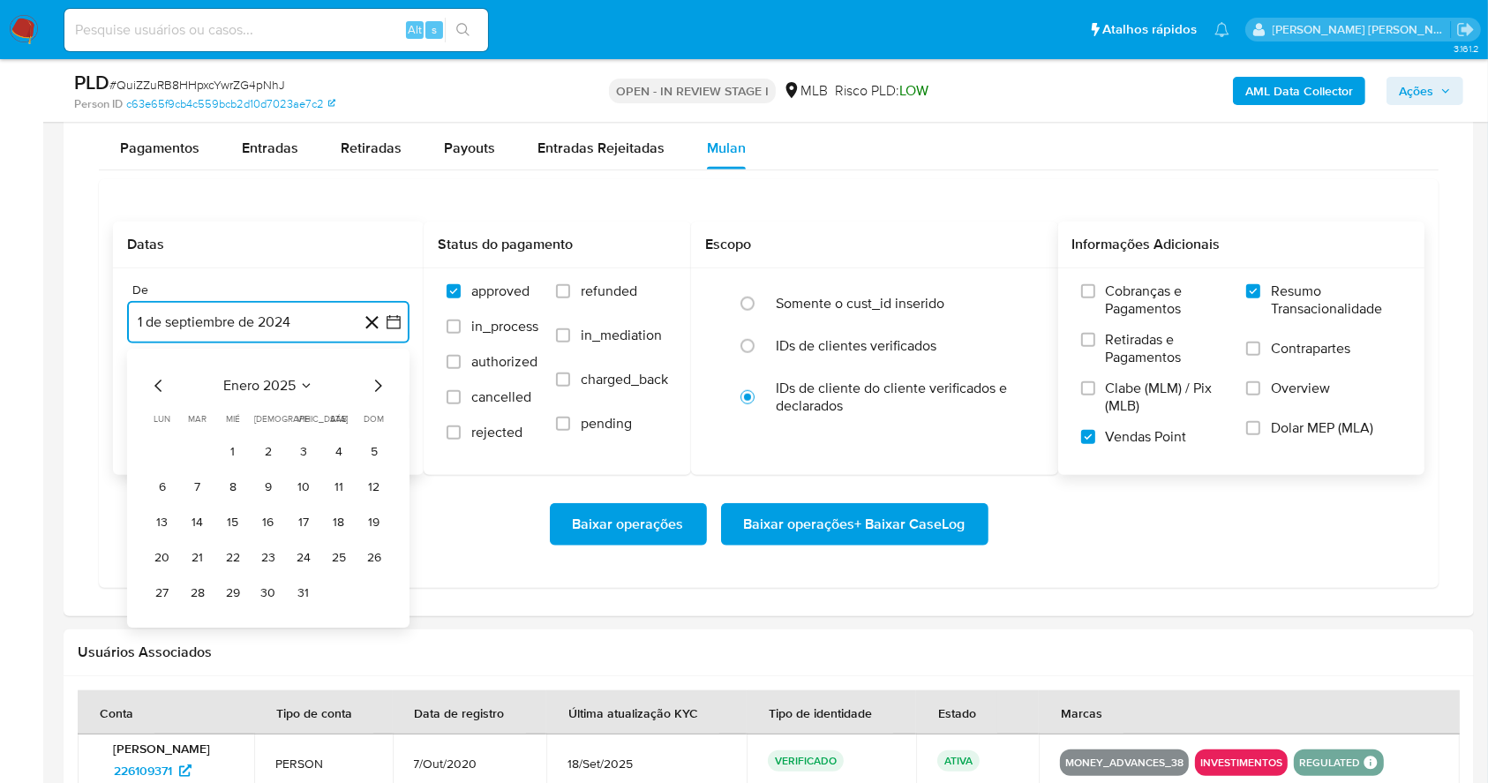
click at [370, 380] on icon "Mes siguiente" at bounding box center [377, 386] width 21 height 21
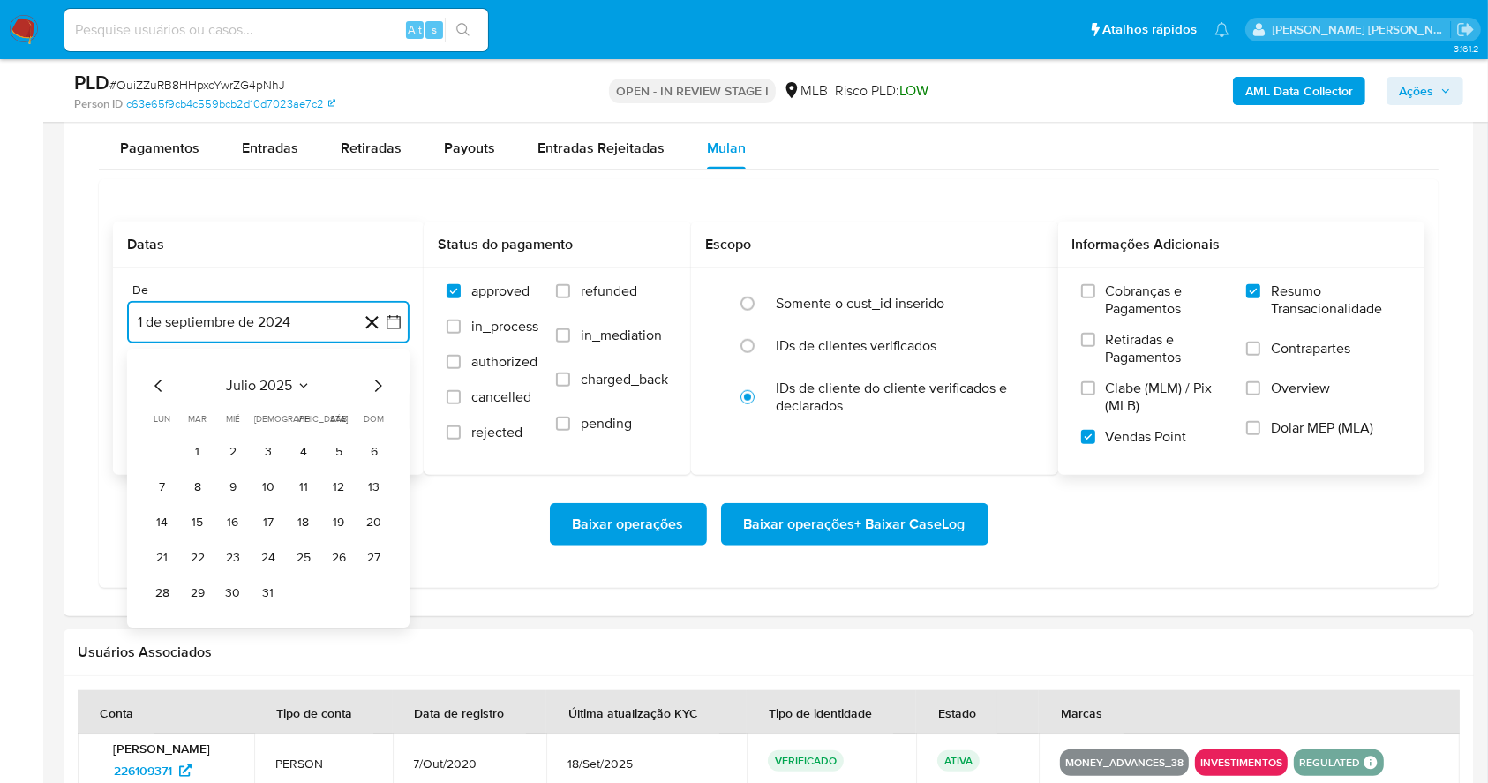
click at [370, 380] on icon "Mes siguiente" at bounding box center [377, 386] width 21 height 21
click at [304, 443] on button "1" at bounding box center [303, 452] width 28 height 28
click at [302, 415] on button "1 de octubre de 2025" at bounding box center [268, 411] width 282 height 42
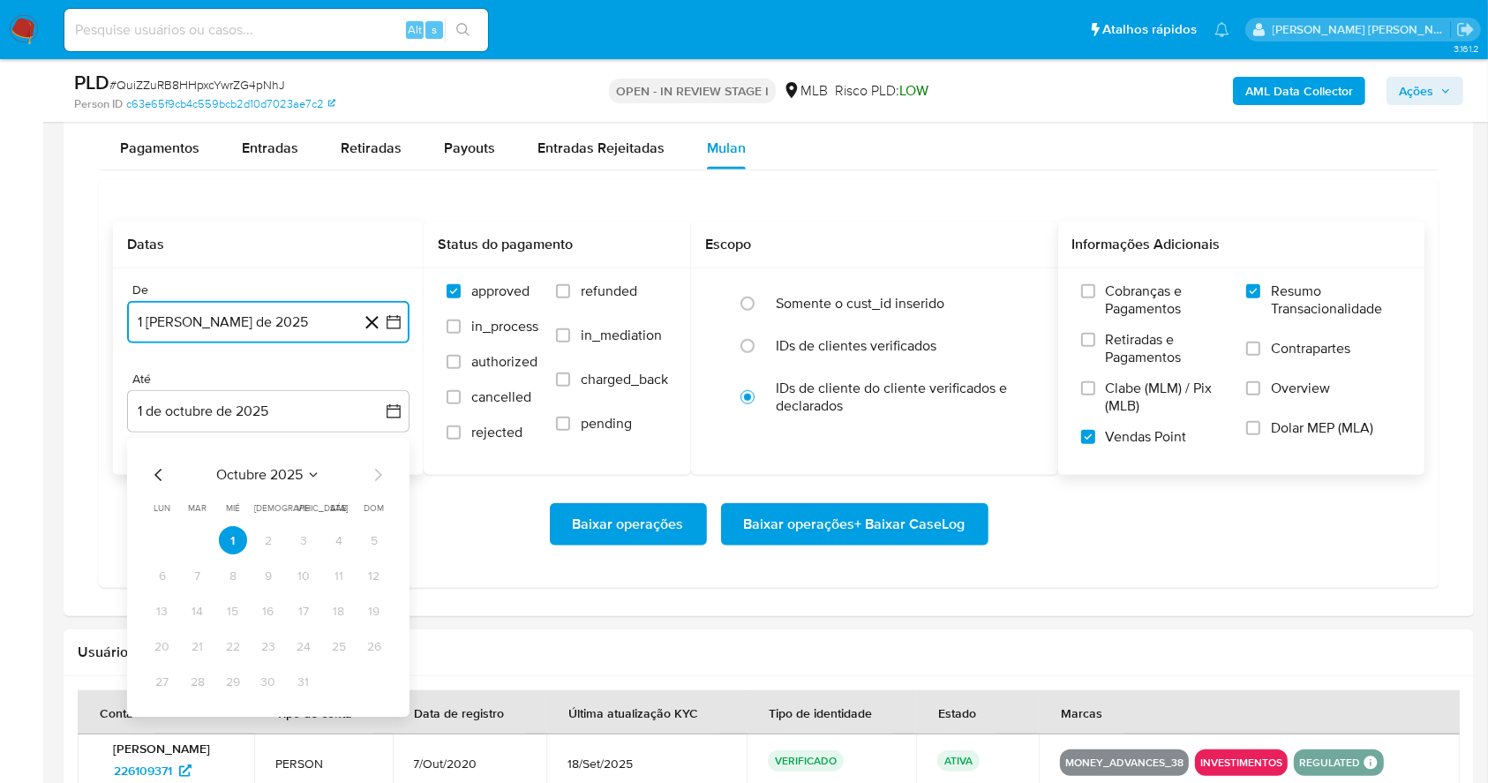
click at [162, 471] on icon "Mes anterior" at bounding box center [158, 475] width 21 height 21
drag, startPoint x: 200, startPoint y: 686, endPoint x: 431, endPoint y: 653, distance: 232.6
click at [199, 683] on button "30" at bounding box center [198, 682] width 28 height 28
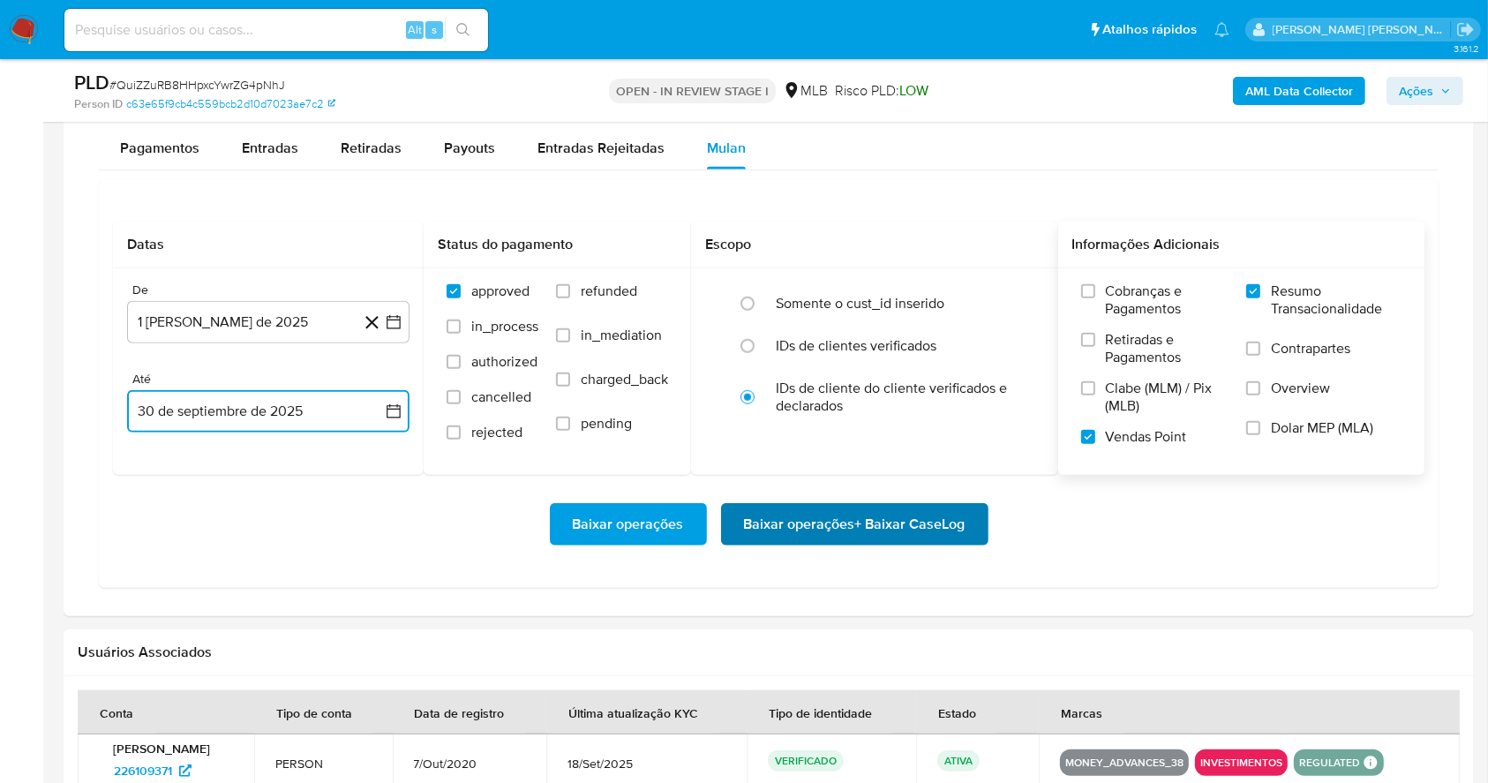
click at [783, 515] on span "Baixar operações + Baixar CaseLog" at bounding box center [854, 524] width 221 height 39
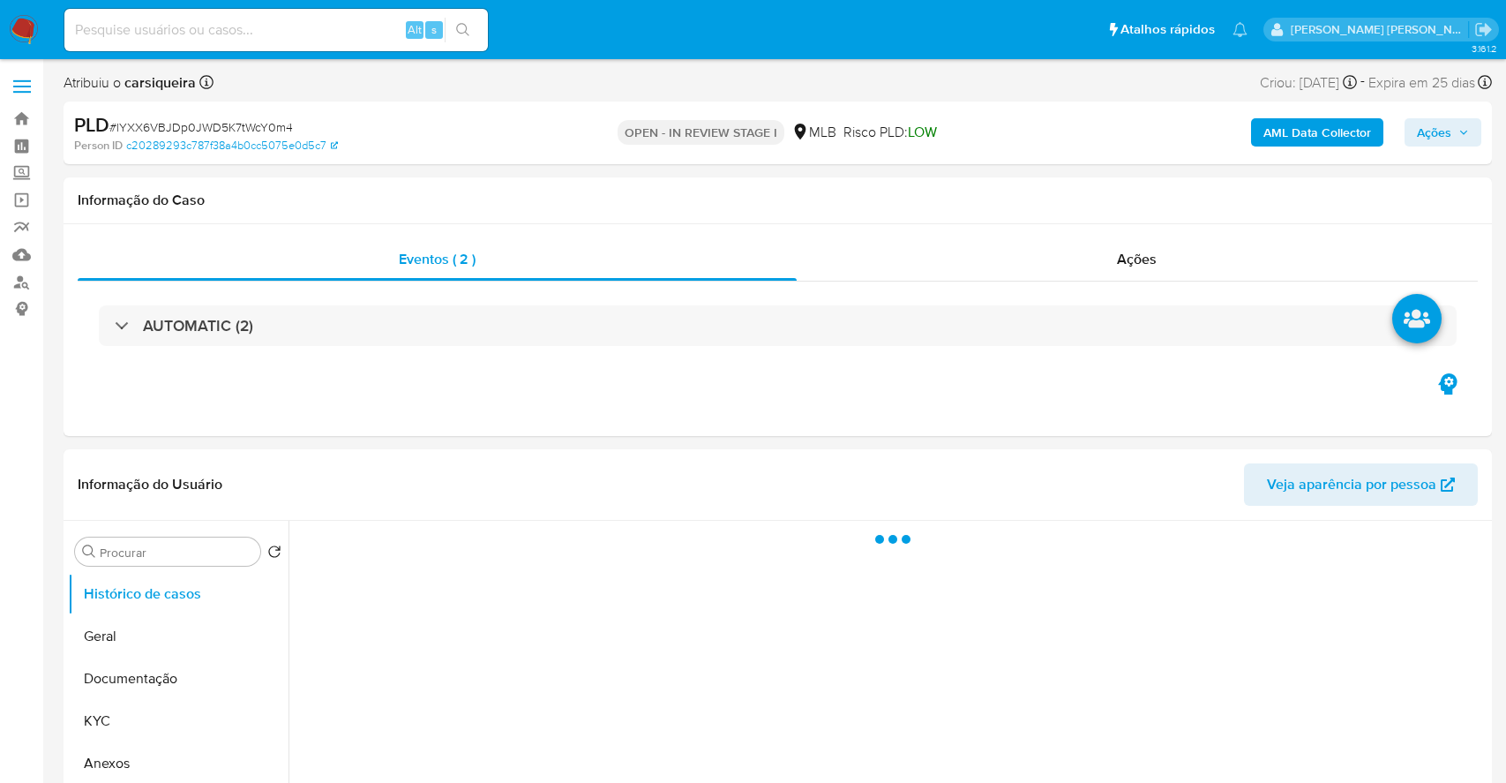
select select "10"
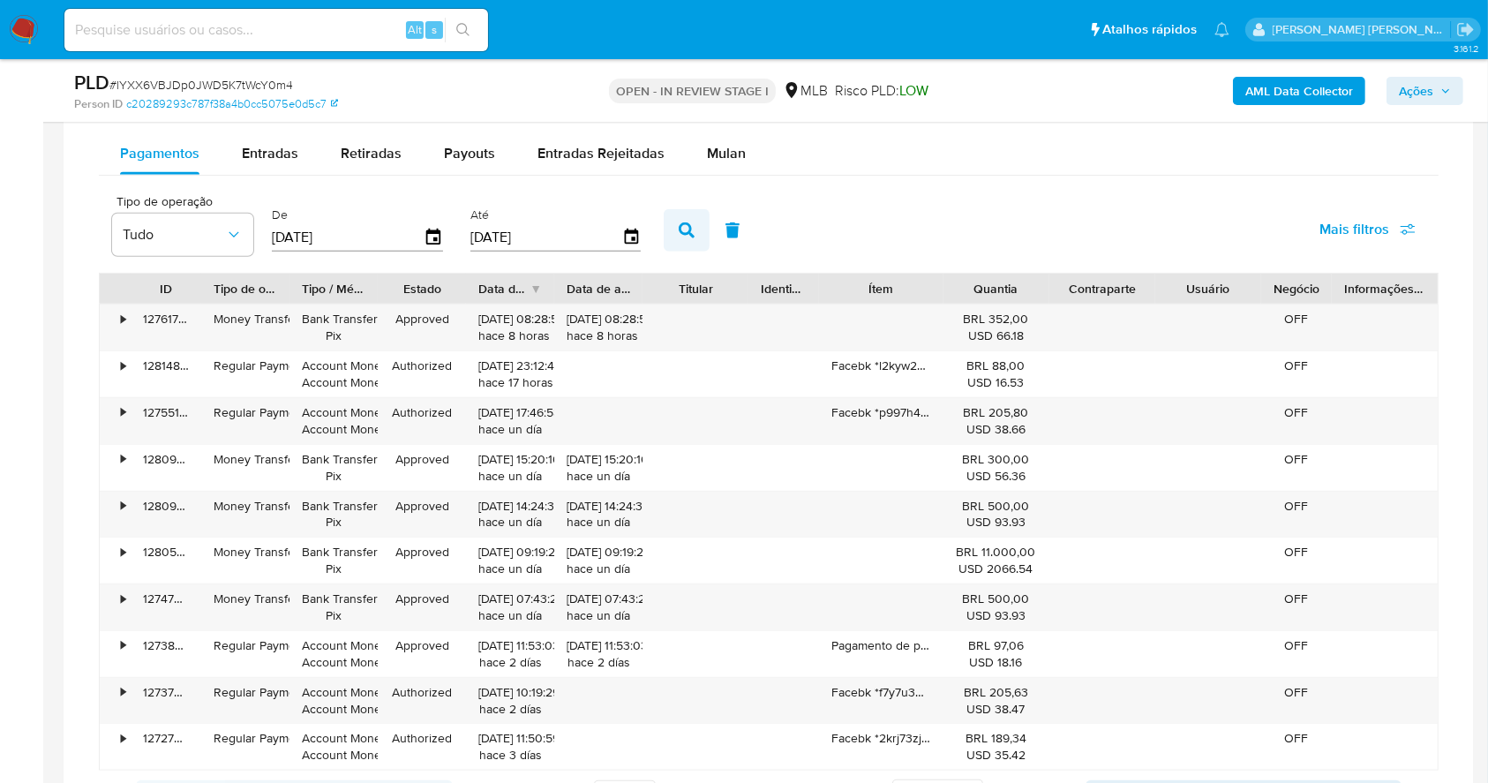
scroll to position [941, 0]
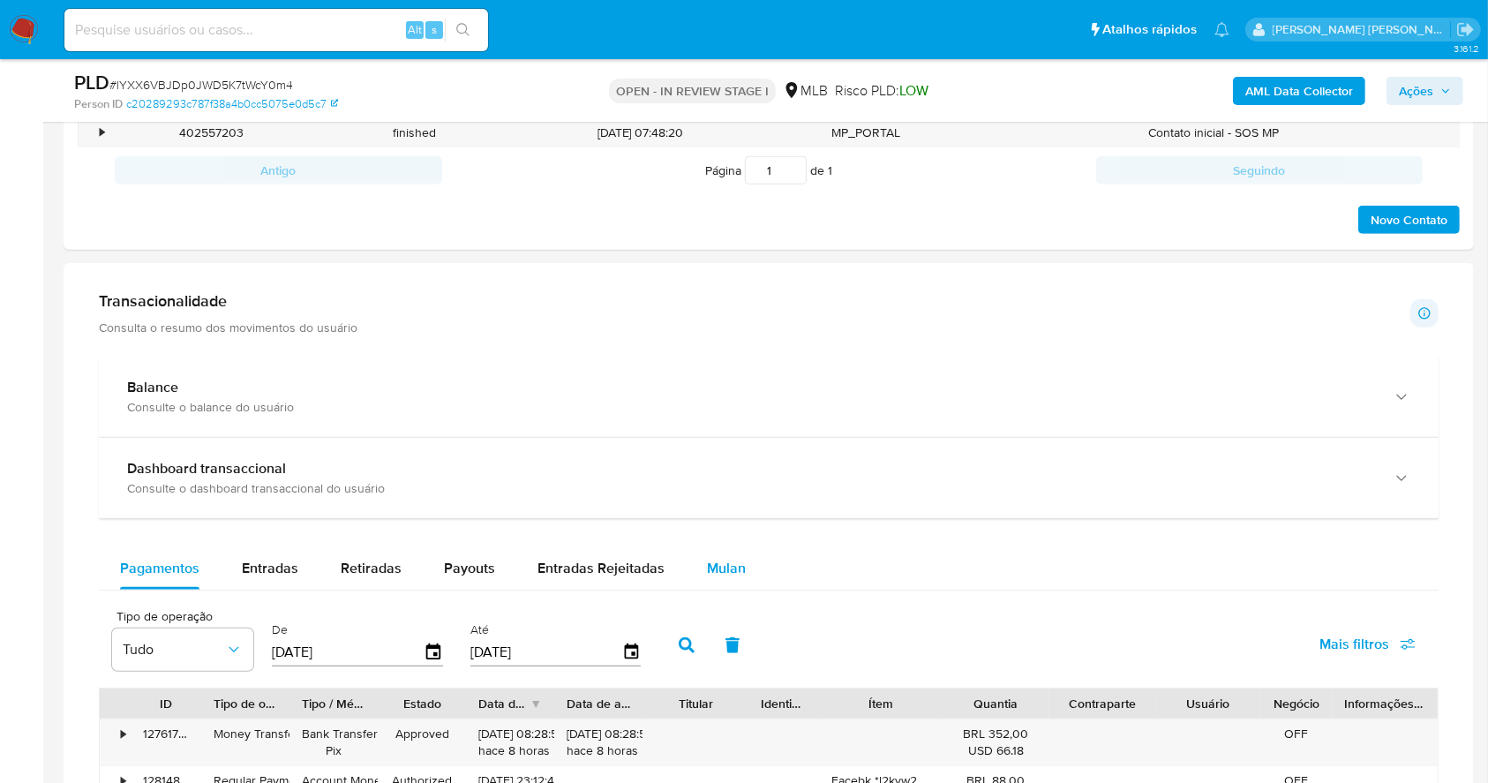
drag, startPoint x: 717, startPoint y: 567, endPoint x: 729, endPoint y: 546, distance: 24.5
click at [715, 567] on span "Mulan" at bounding box center [726, 568] width 39 height 20
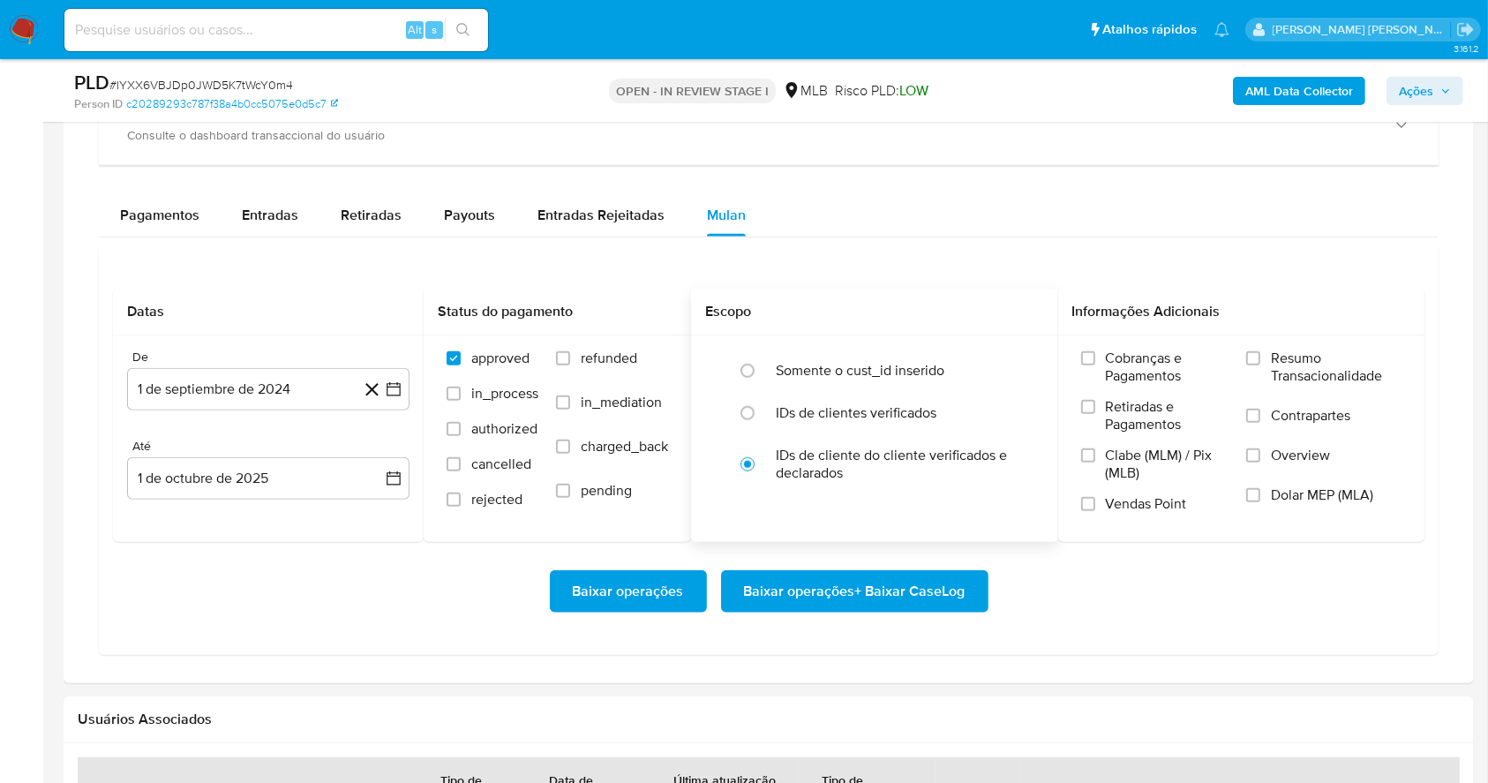
scroll to position [1412, 0]
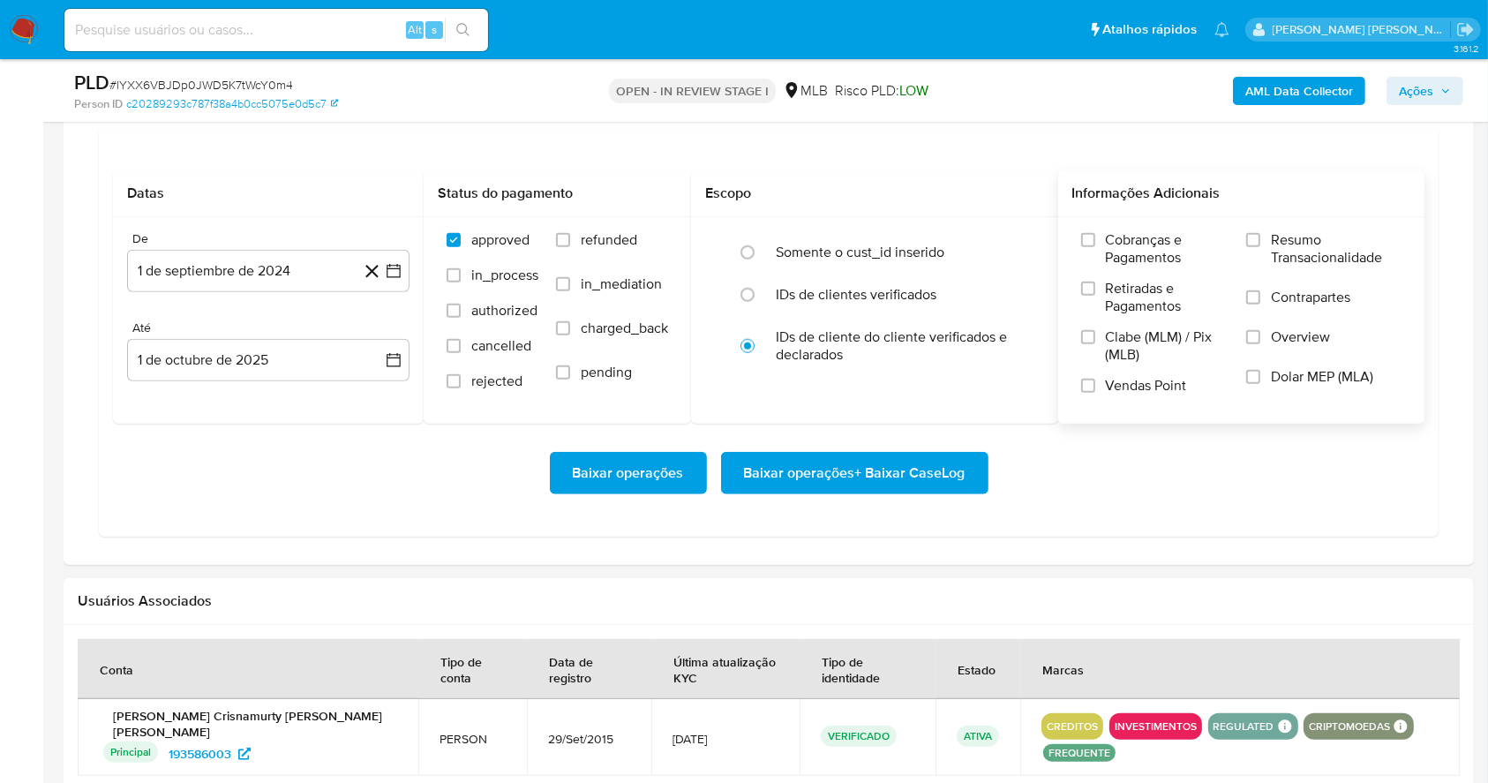
drag, startPoint x: 1259, startPoint y: 240, endPoint x: 1240, endPoint y: 274, distance: 38.7
click at [1257, 238] on input "Resumo Transacionalidade" at bounding box center [1253, 240] width 14 height 14
click at [1087, 387] on input "Vendas Point" at bounding box center [1088, 386] width 14 height 14
click at [394, 265] on icon "button" at bounding box center [394, 272] width 14 height 14
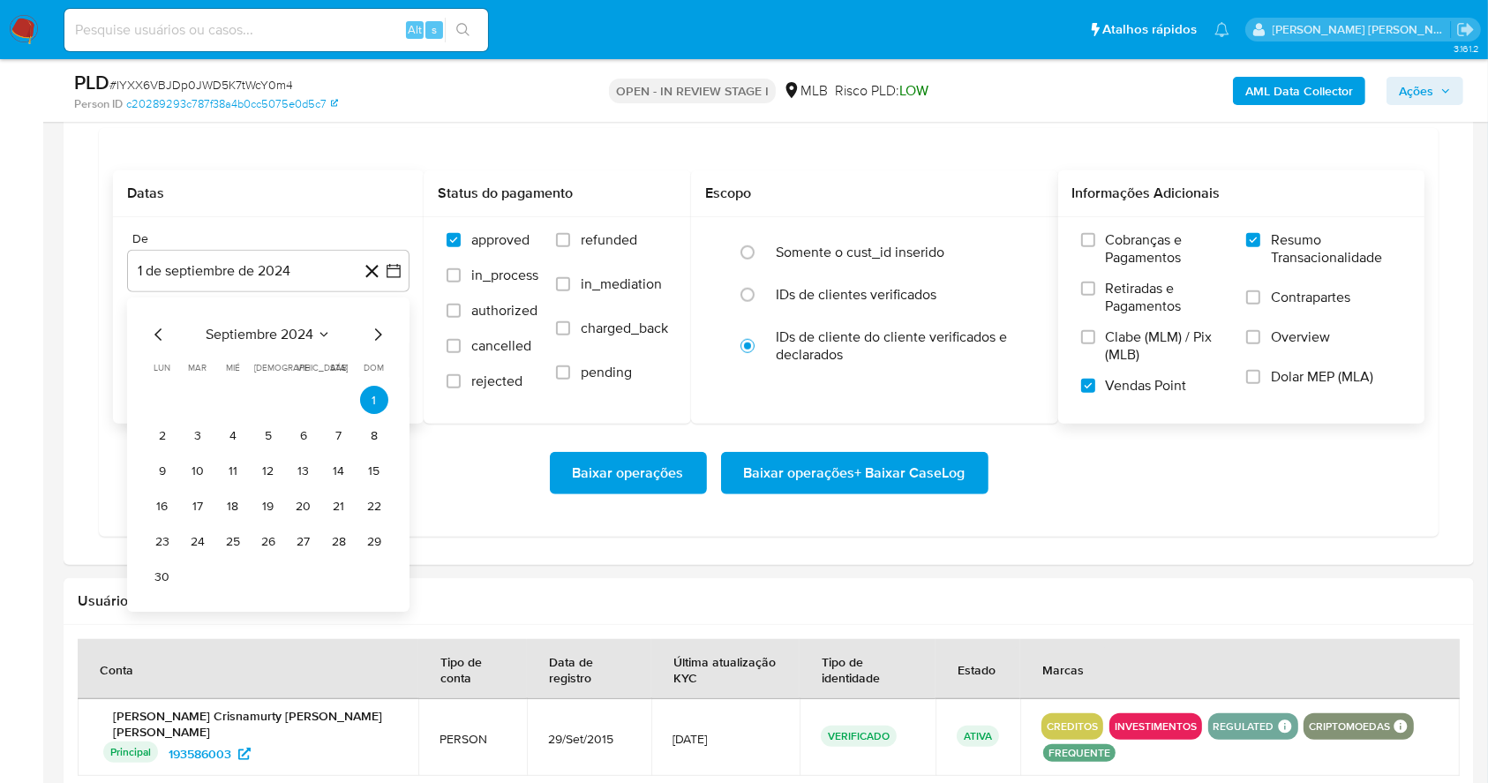
click at [360, 341] on div "septiembre 2024" at bounding box center [268, 335] width 240 height 21
click at [375, 338] on icon "Mes siguiente" at bounding box center [377, 335] width 21 height 21
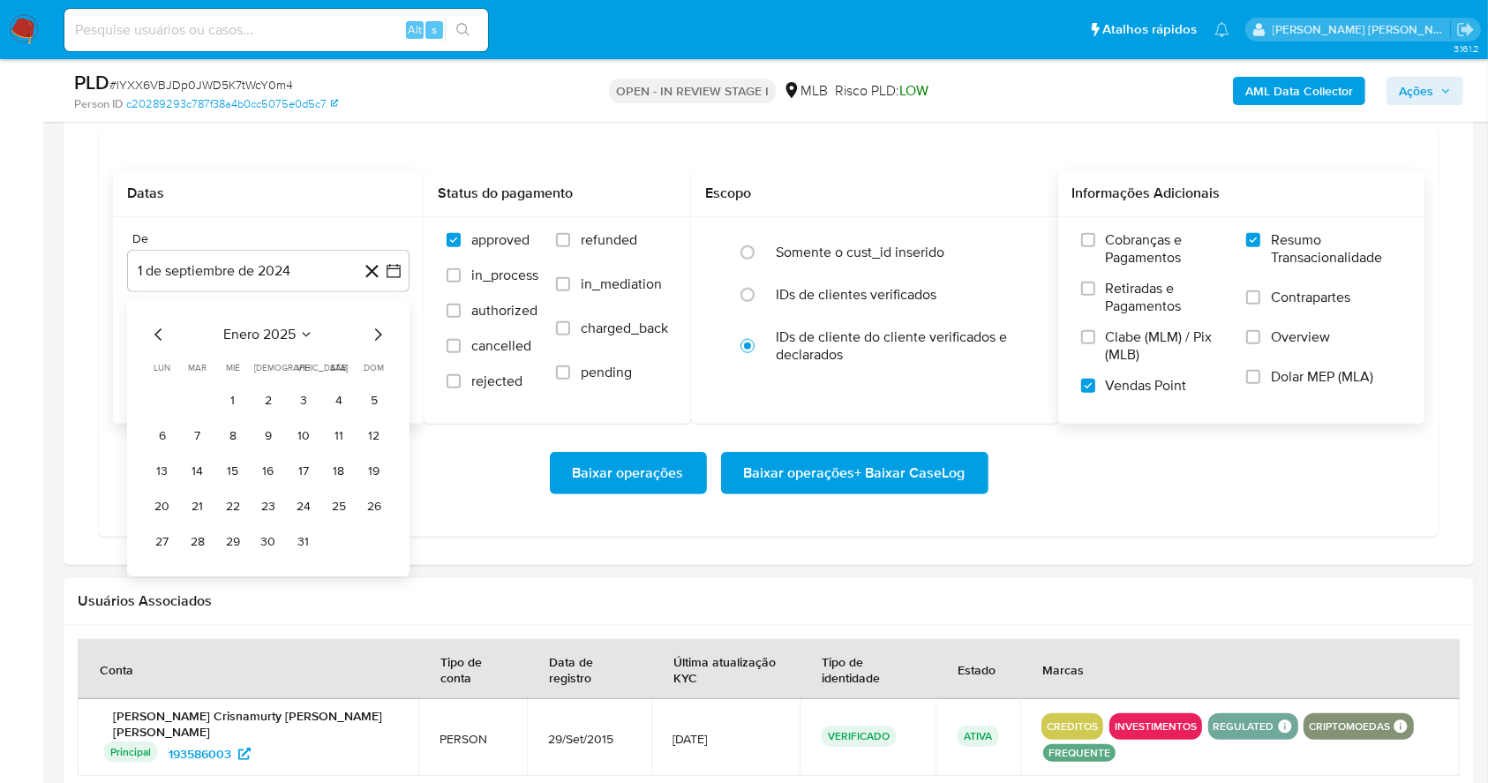
click at [375, 338] on icon "Mes siguiente" at bounding box center [377, 335] width 21 height 21
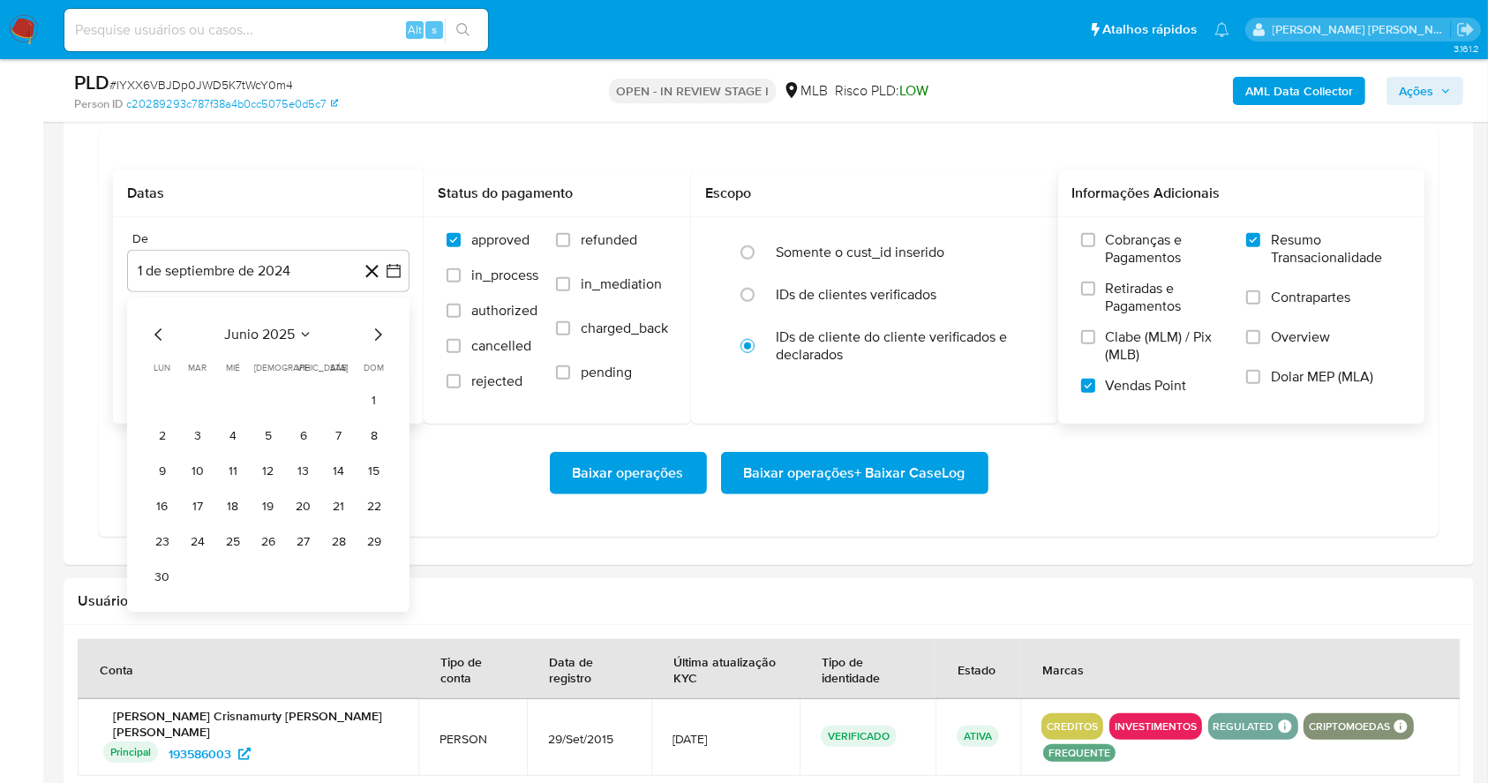
click at [375, 338] on icon "Mes siguiente" at bounding box center [377, 335] width 21 height 21
click at [299, 394] on button "1" at bounding box center [303, 401] width 28 height 28
click at [265, 335] on div "Até" at bounding box center [268, 328] width 282 height 16
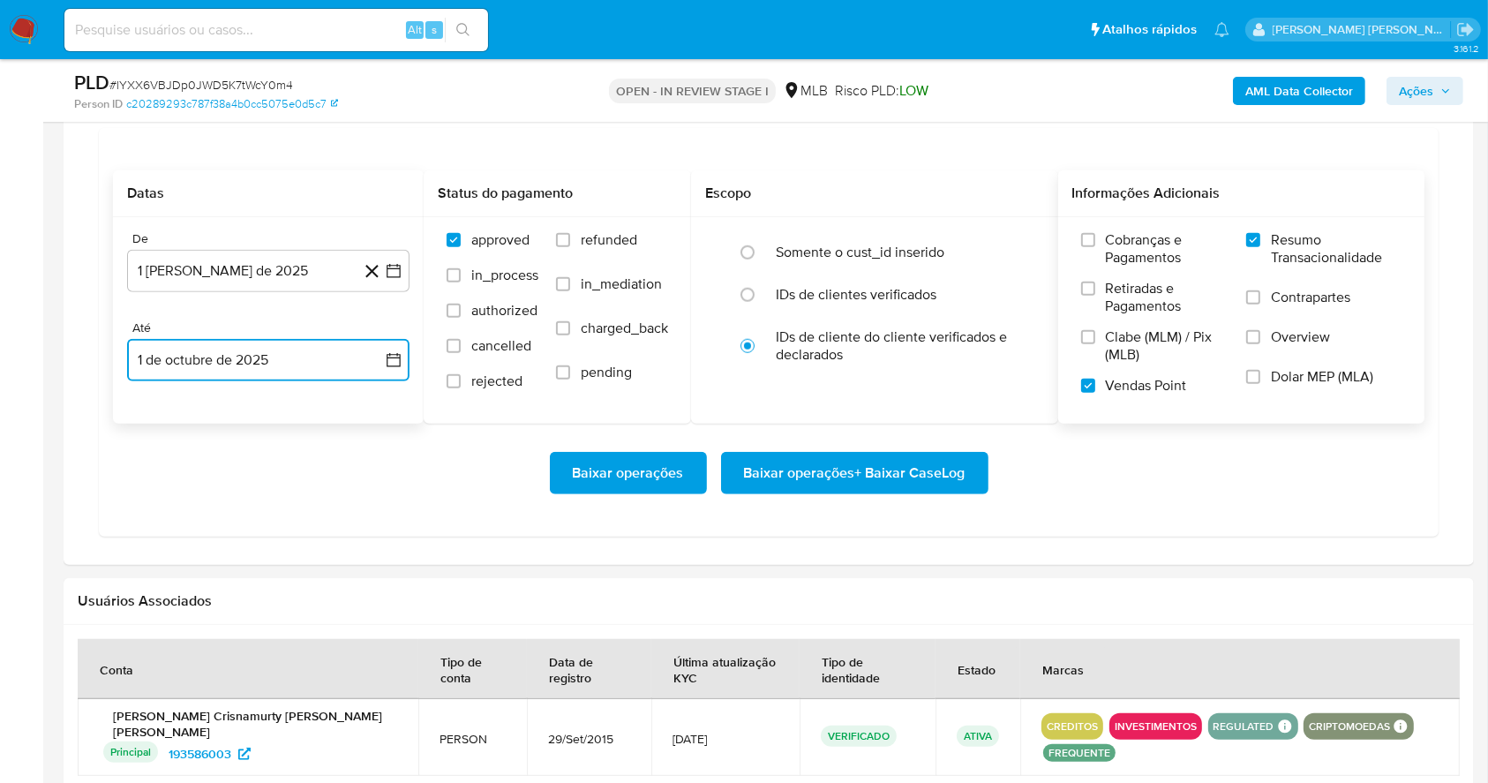
click at [255, 360] on button "1 de octubre de 2025" at bounding box center [268, 360] width 282 height 42
click at [159, 425] on icon "Mes anterior" at bounding box center [158, 424] width 21 height 21
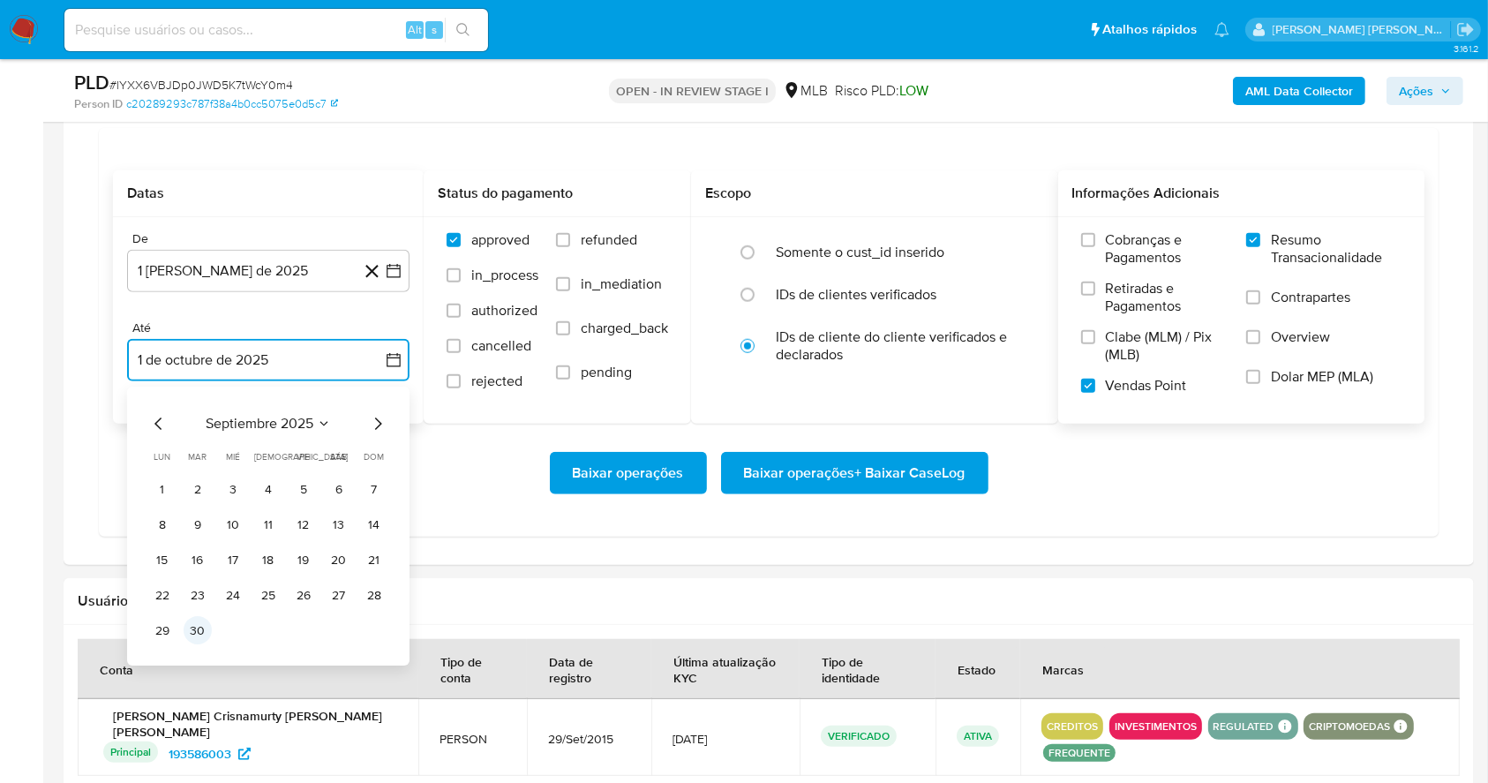
click at [205, 631] on button "30" at bounding box center [198, 631] width 28 height 28
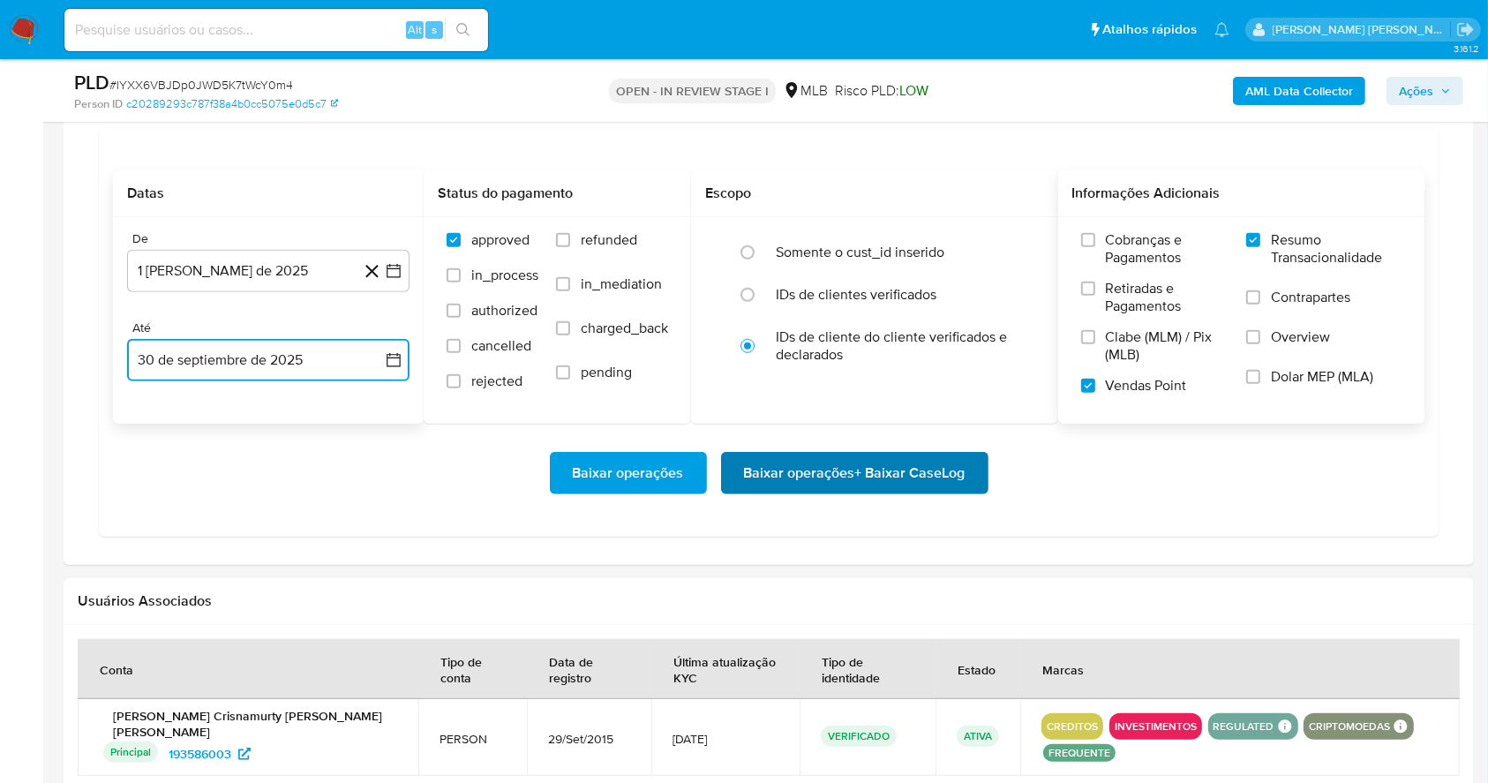
click at [819, 477] on span "Baixar operações + Baixar CaseLog" at bounding box center [854, 473] width 221 height 39
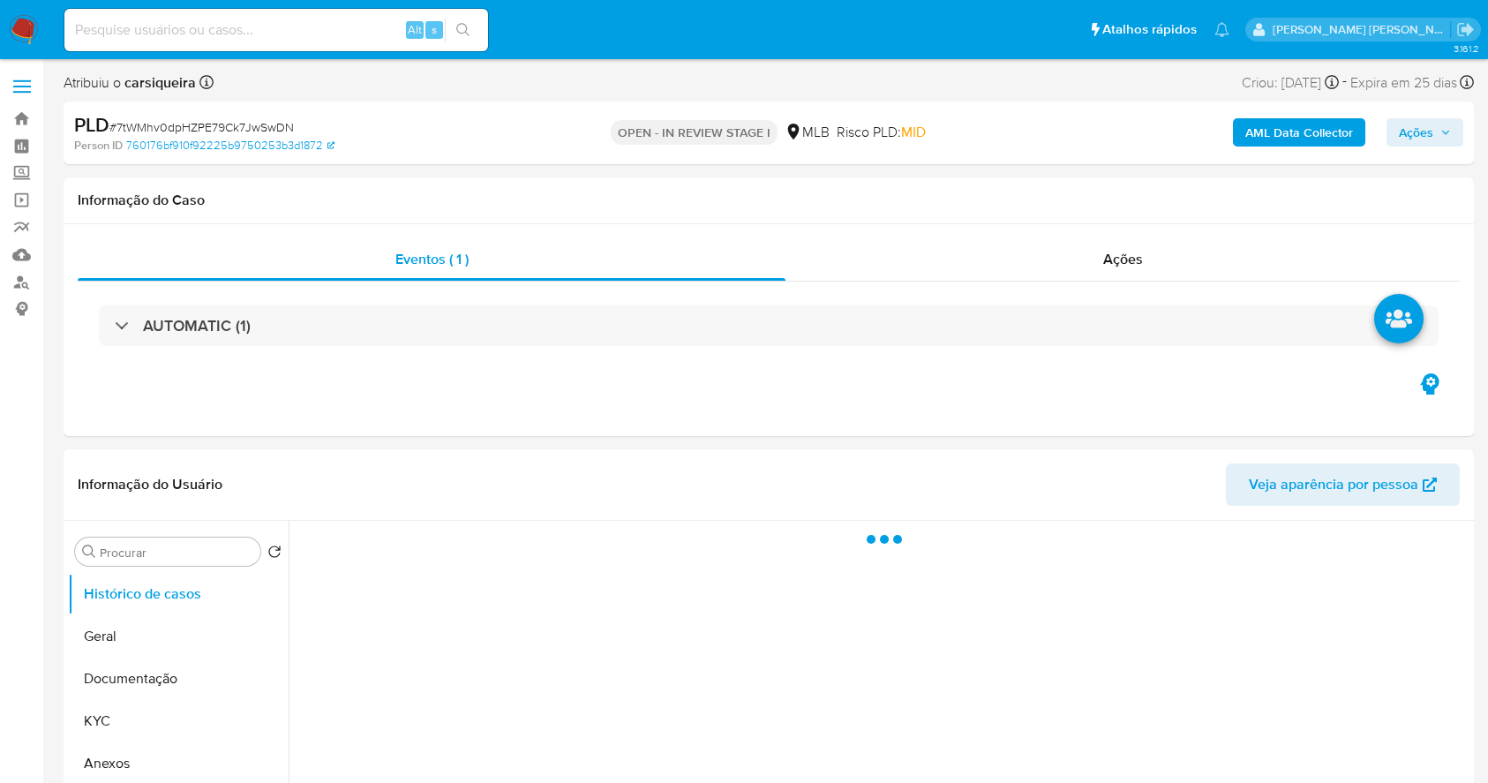
select select "10"
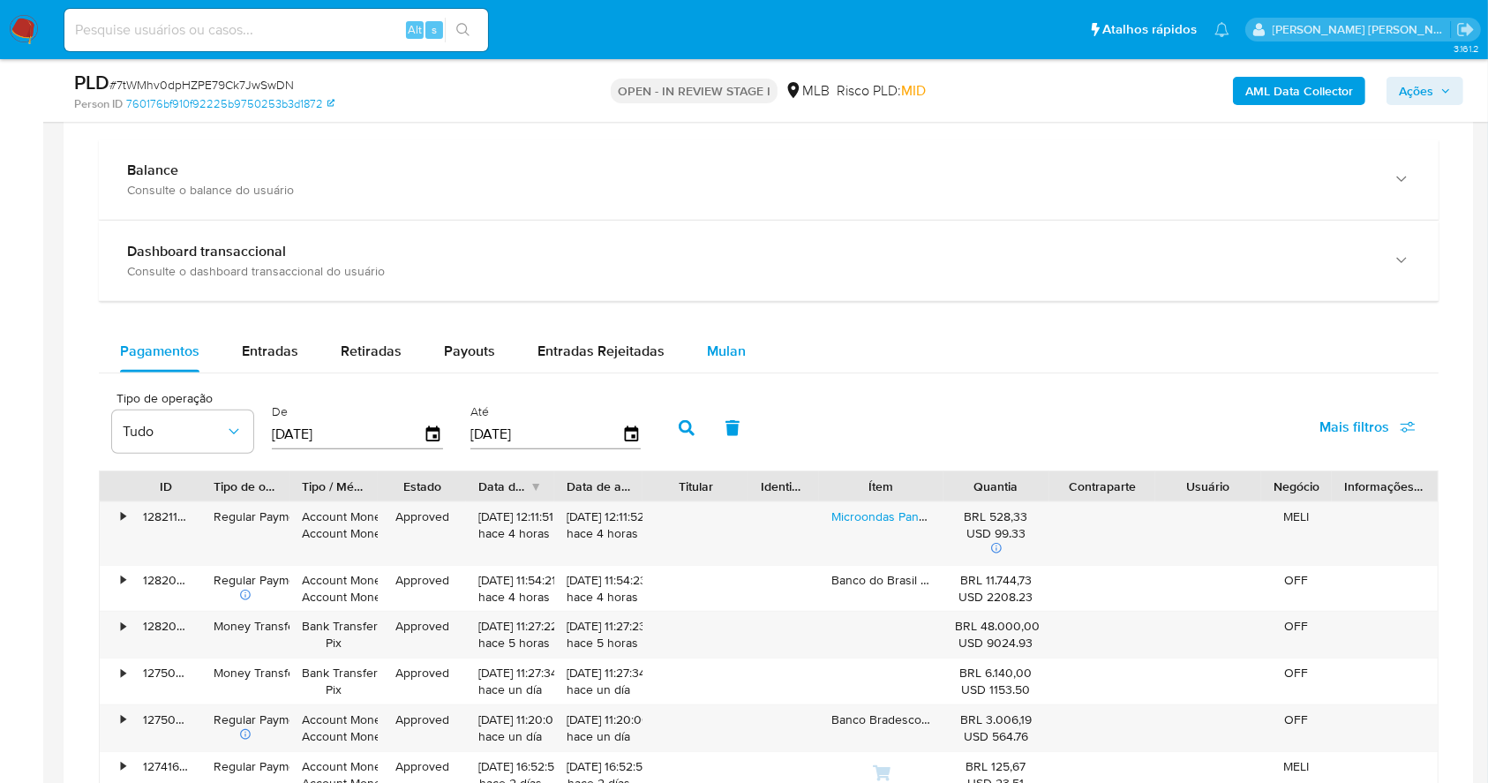
click at [724, 341] on span "Mulan" at bounding box center [726, 351] width 39 height 20
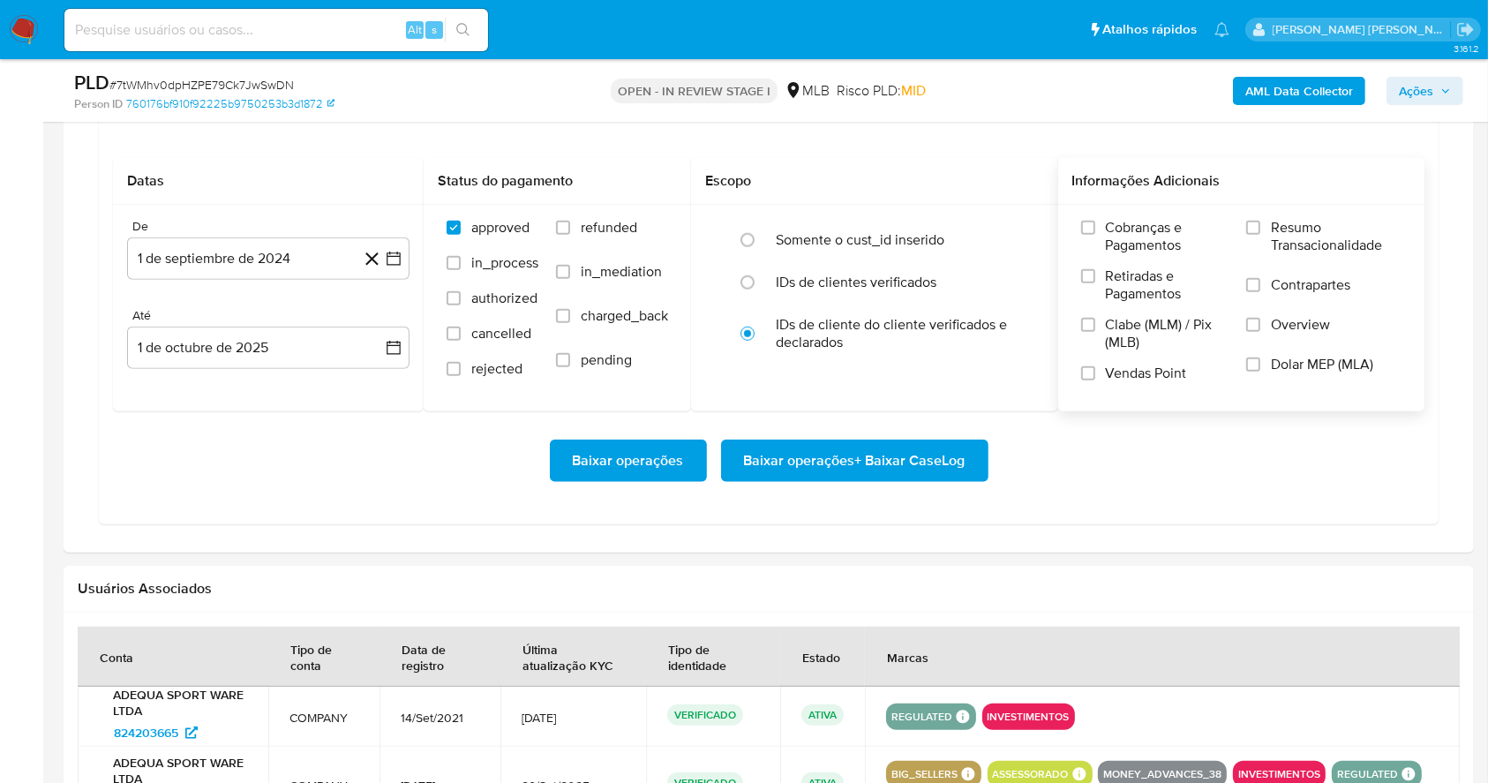
scroll to position [1631, 0]
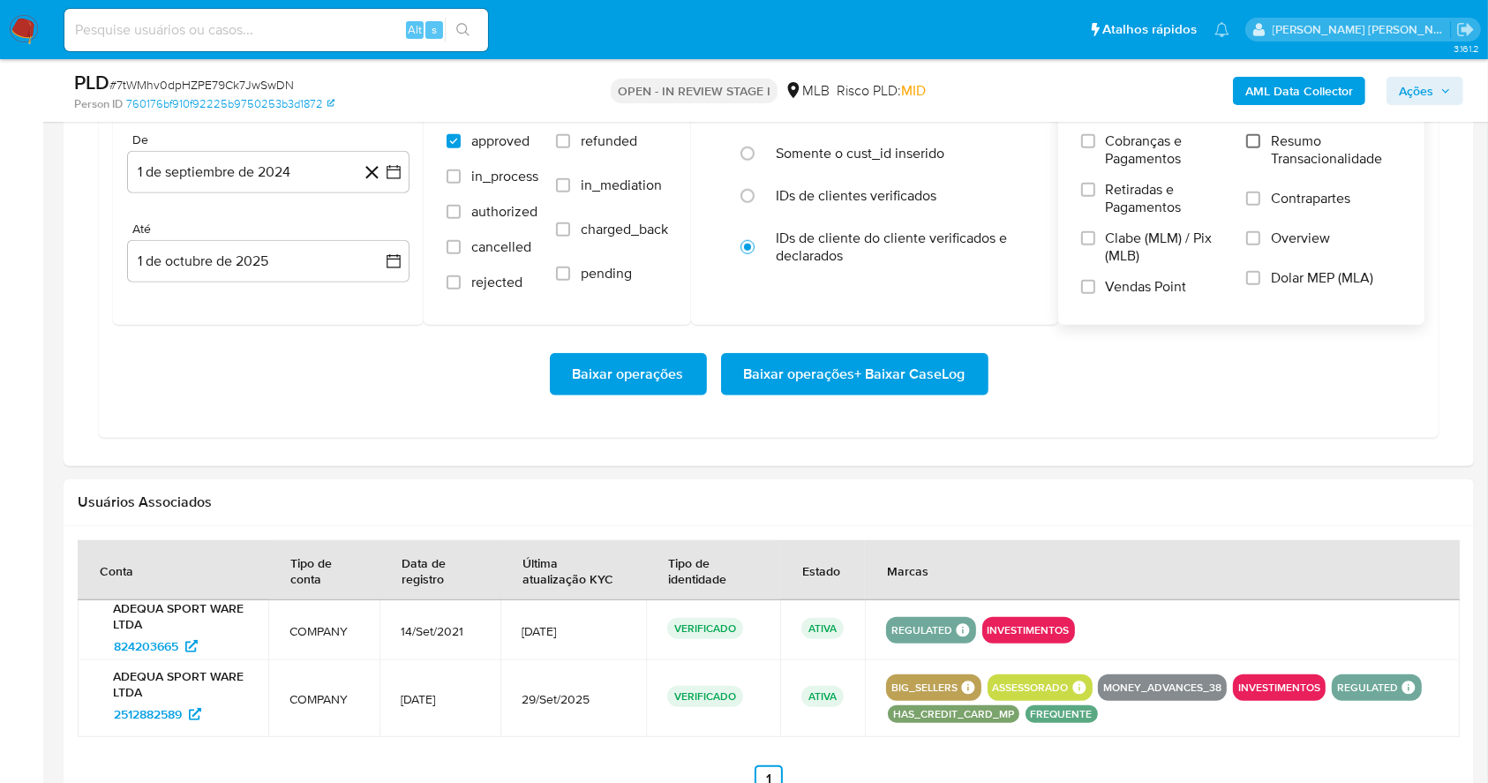
click at [1252, 138] on input "Resumo Transacionalidade" at bounding box center [1253, 141] width 14 height 14
click at [1094, 287] on input "Vendas Point" at bounding box center [1088, 287] width 14 height 14
drag, startPoint x: 393, startPoint y: 166, endPoint x: 393, endPoint y: 179, distance: 13.2
click at [393, 166] on icon "button" at bounding box center [394, 172] width 18 height 18
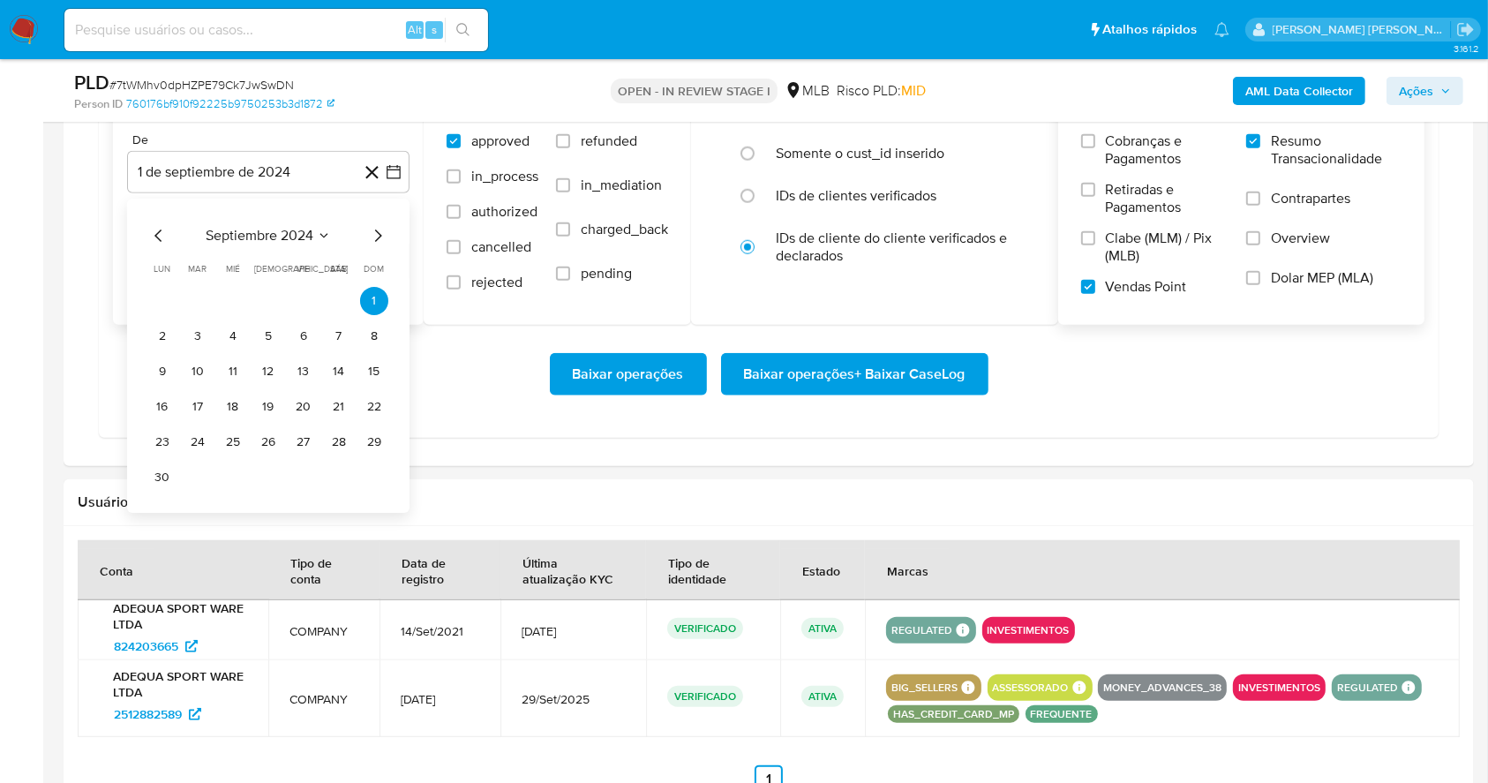
click at [367, 244] on div "septiembre 2024 septiembre 2024 lun lunes mar martes mié miércoles jue jueves v…" at bounding box center [268, 358] width 240 height 266
click at [377, 229] on icon "Mes siguiente" at bounding box center [378, 235] width 7 height 12
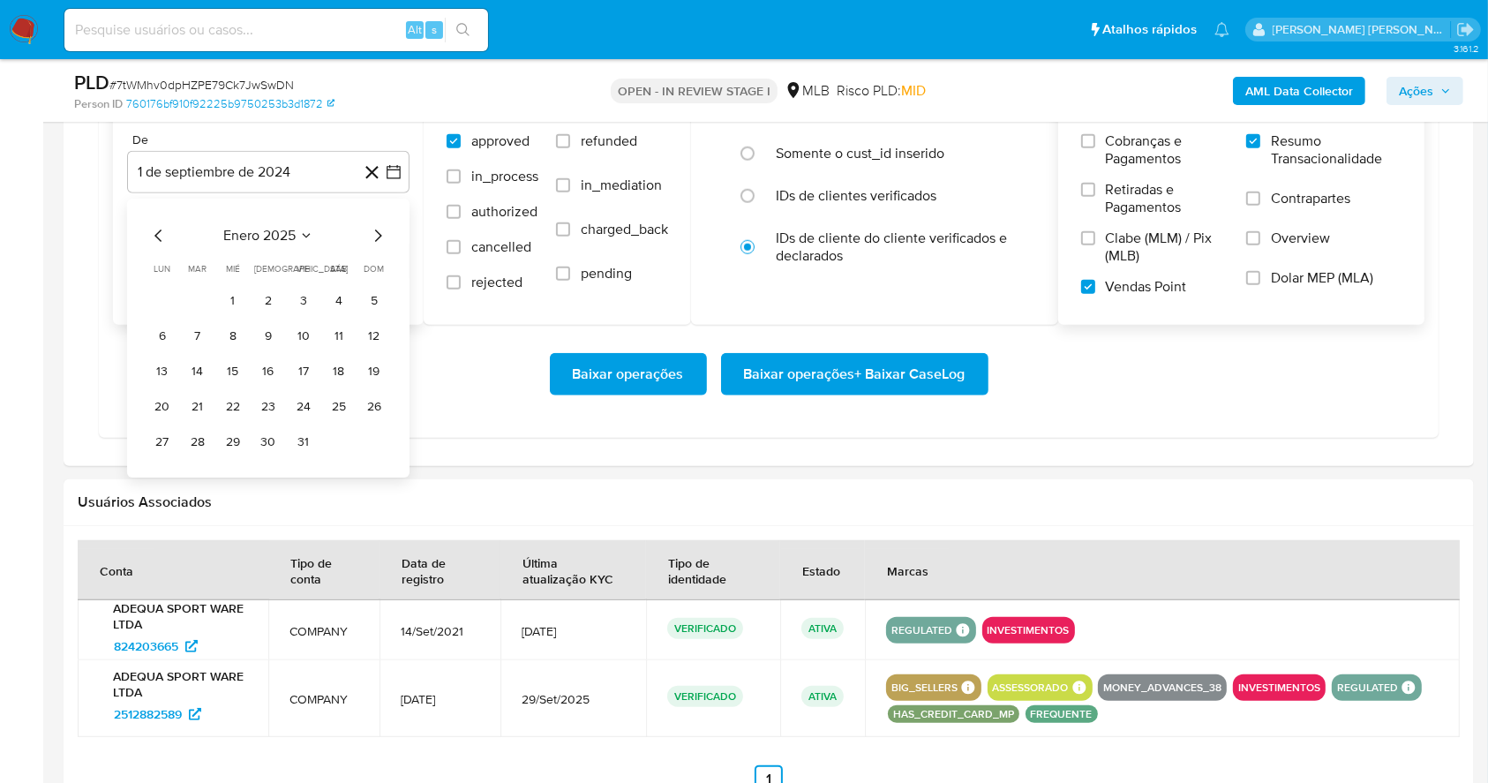
click at [377, 229] on icon "Mes siguiente" at bounding box center [377, 235] width 21 height 21
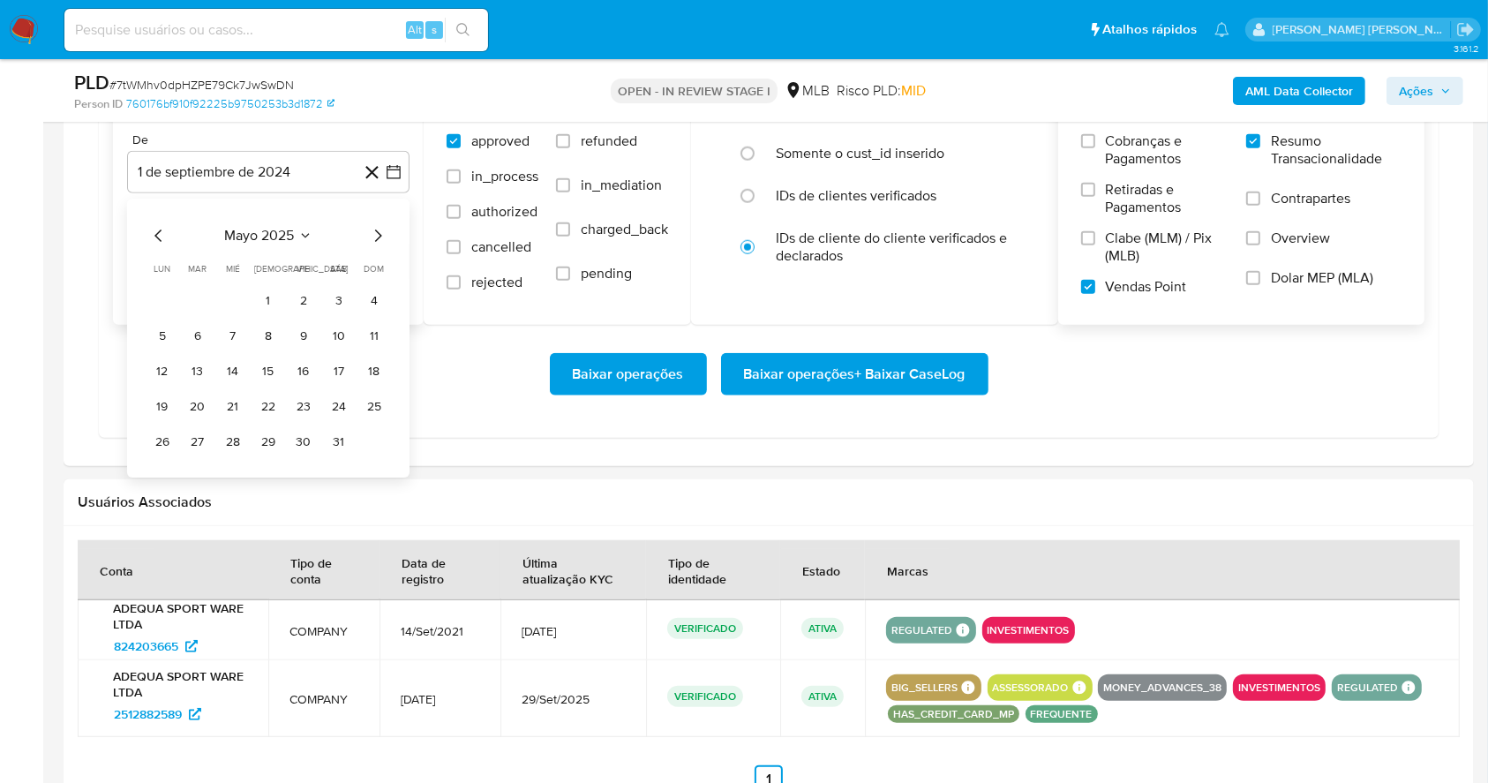
click at [377, 229] on icon "Mes siguiente" at bounding box center [377, 235] width 21 height 21
click at [375, 239] on icon "Mes siguiente" at bounding box center [378, 235] width 7 height 12
click at [293, 311] on td "1" at bounding box center [303, 301] width 28 height 28
drag, startPoint x: 304, startPoint y: 300, endPoint x: 294, endPoint y: 251, distance: 50.5
click at [304, 300] on button "1" at bounding box center [303, 301] width 28 height 28
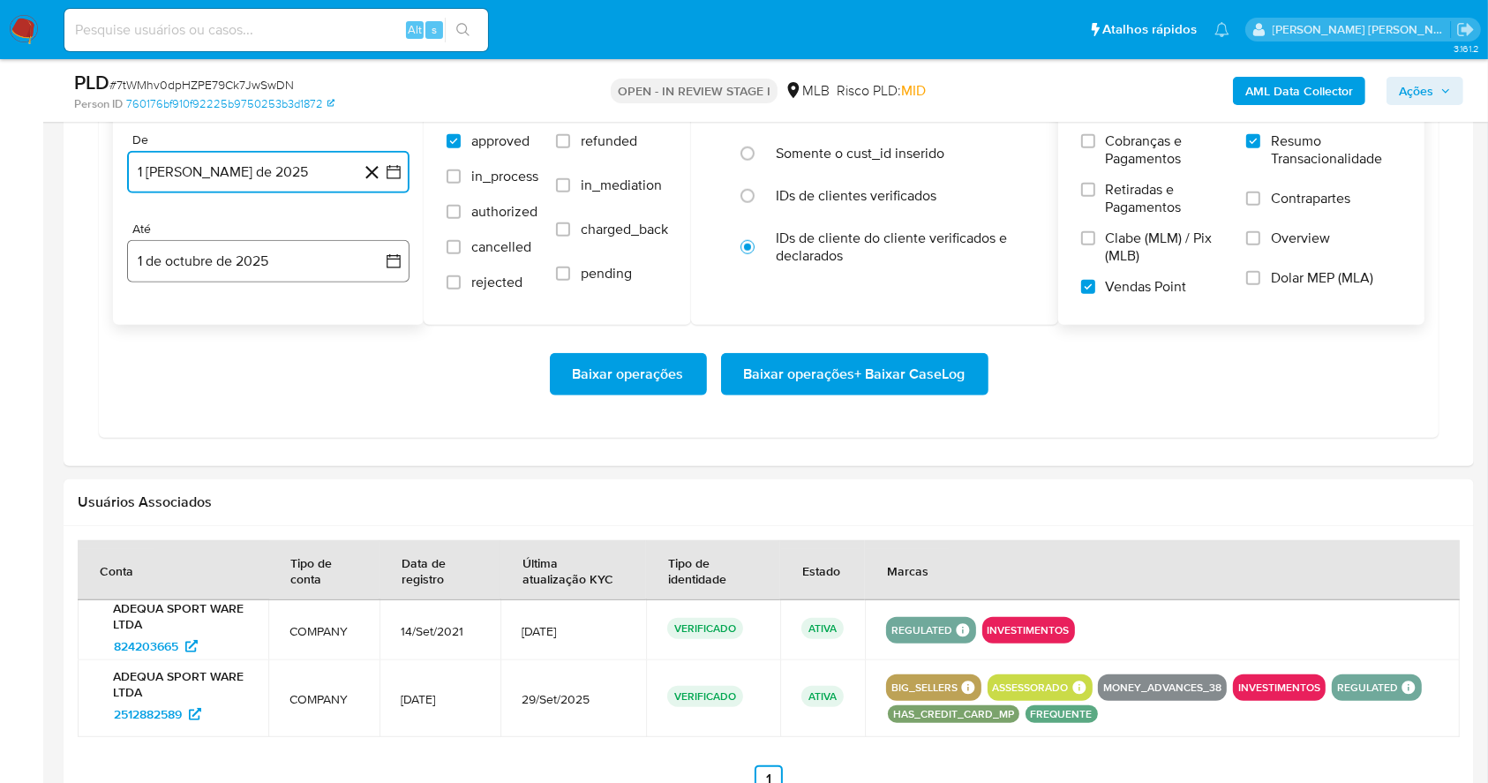
click at [293, 251] on button "1 de octubre de 2025" at bounding box center [268, 261] width 282 height 42
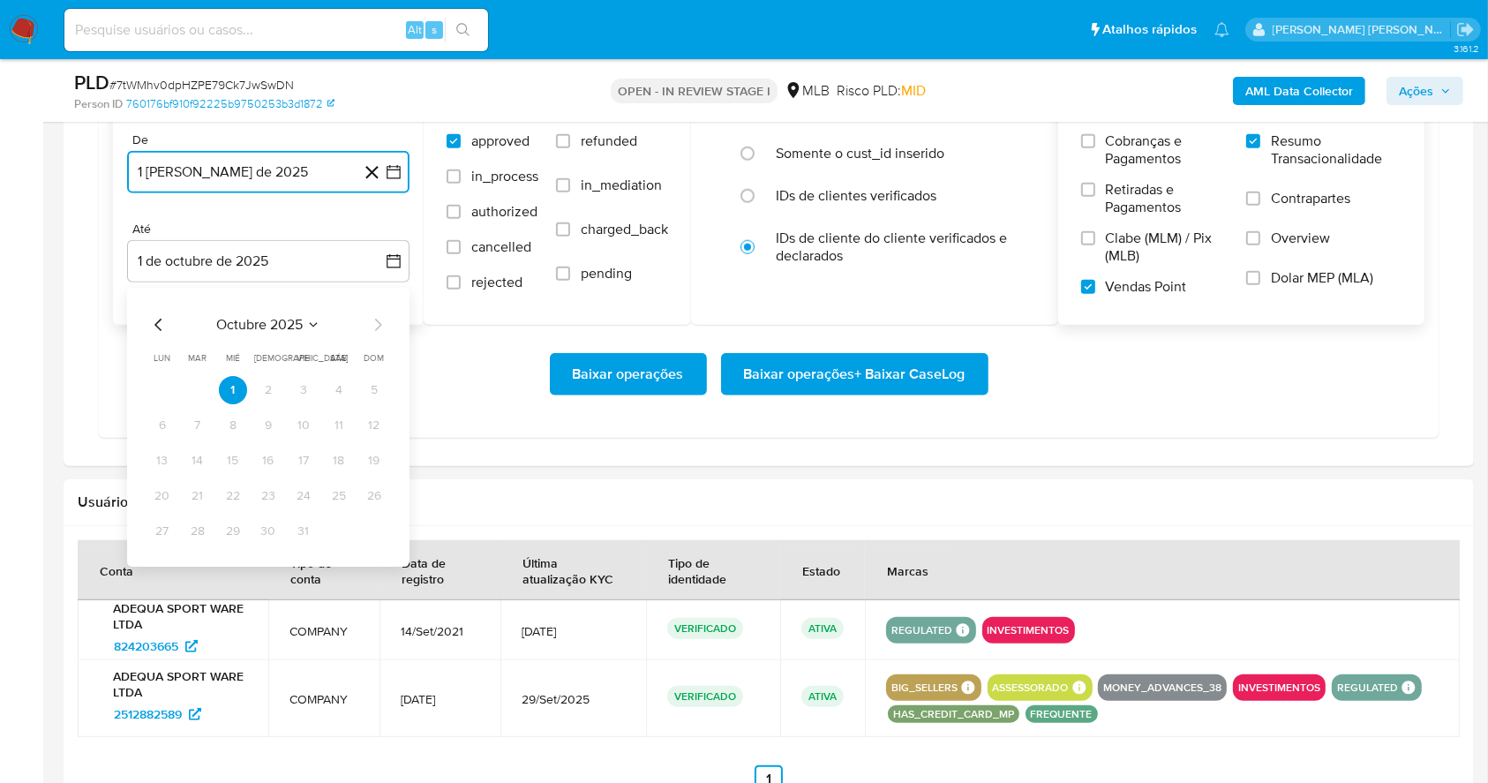
click at [162, 317] on icon "Mes anterior" at bounding box center [158, 324] width 21 height 21
click at [197, 535] on button "30" at bounding box center [198, 531] width 28 height 28
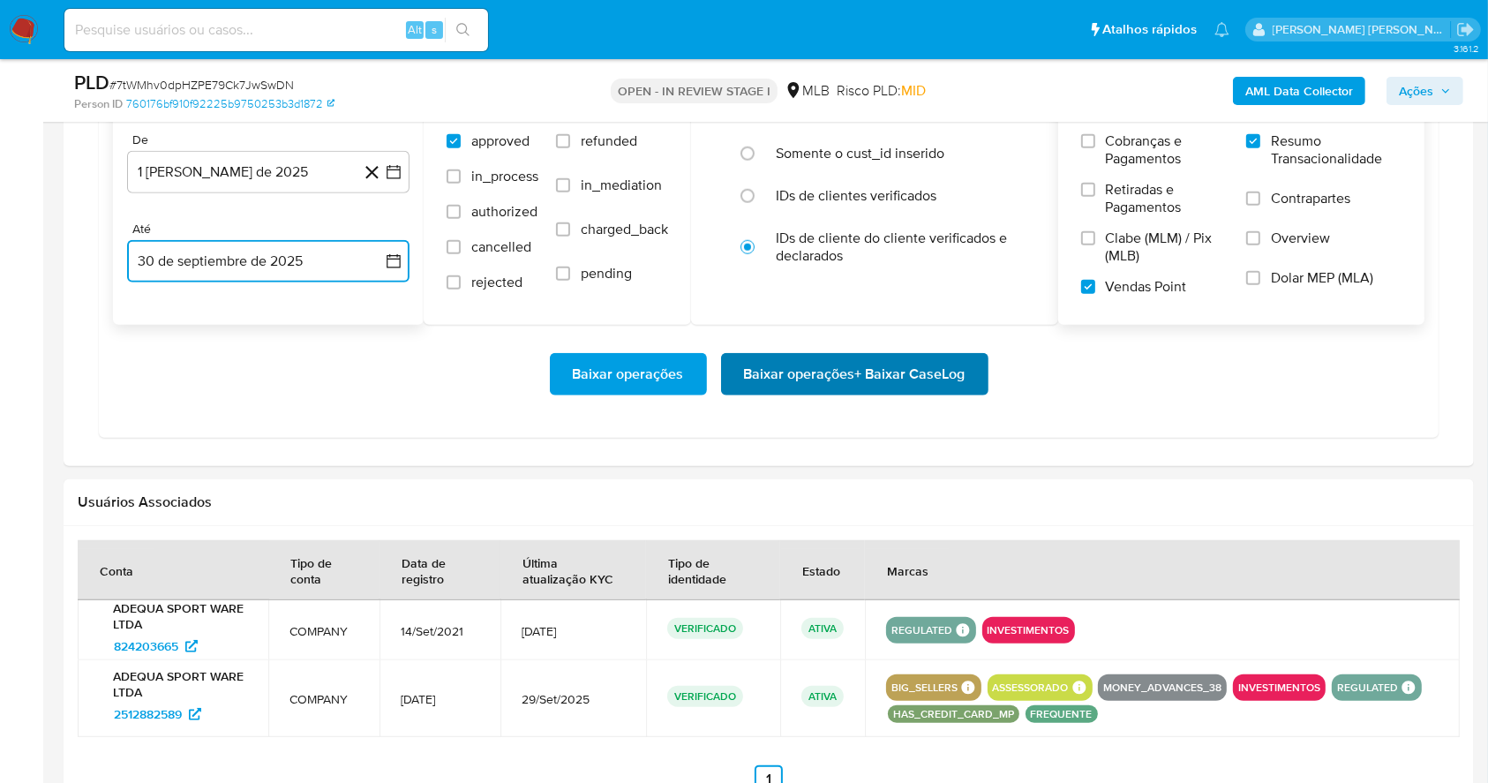
click at [932, 357] on span "Baixar operações + Baixar CaseLog" at bounding box center [854, 374] width 221 height 39
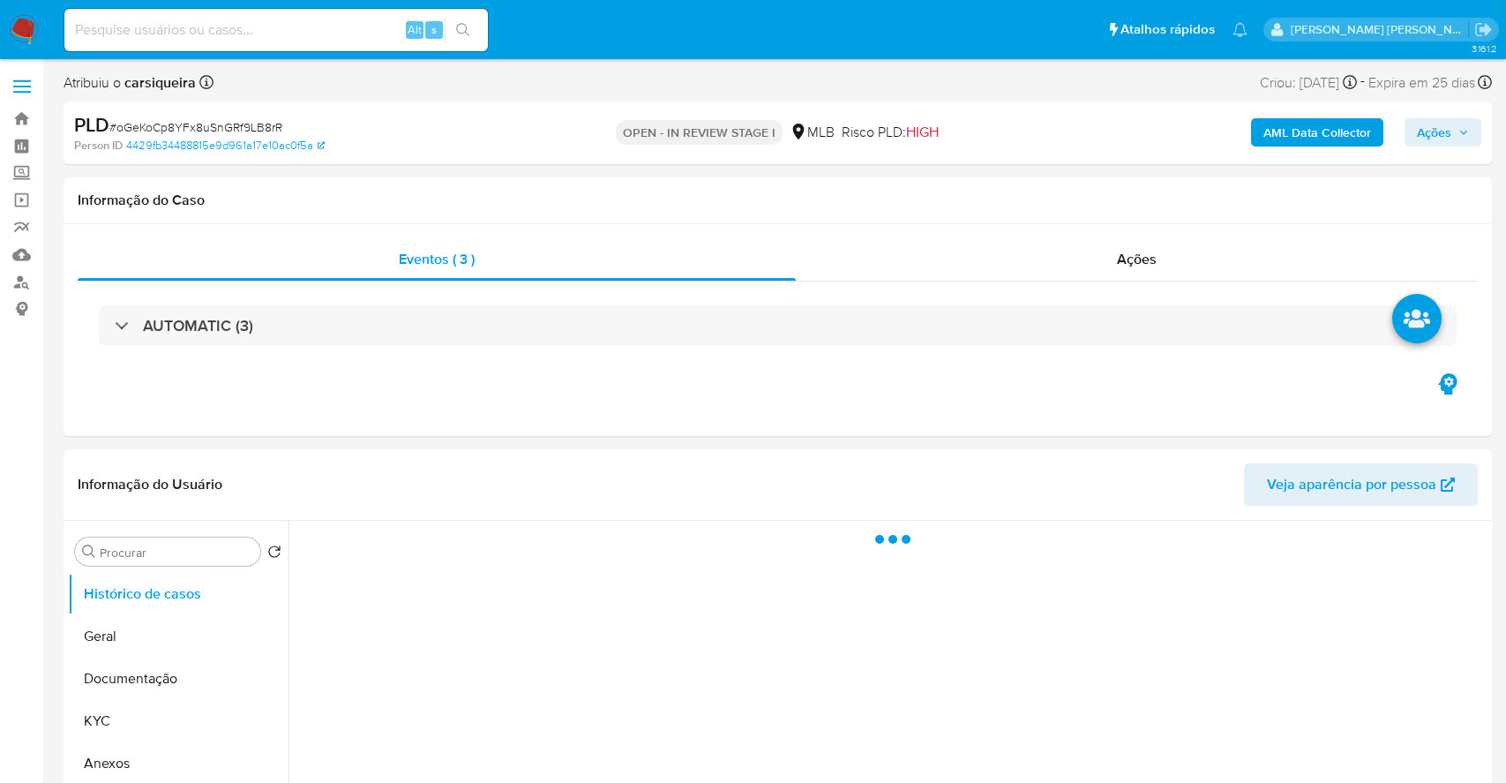
select select "10"
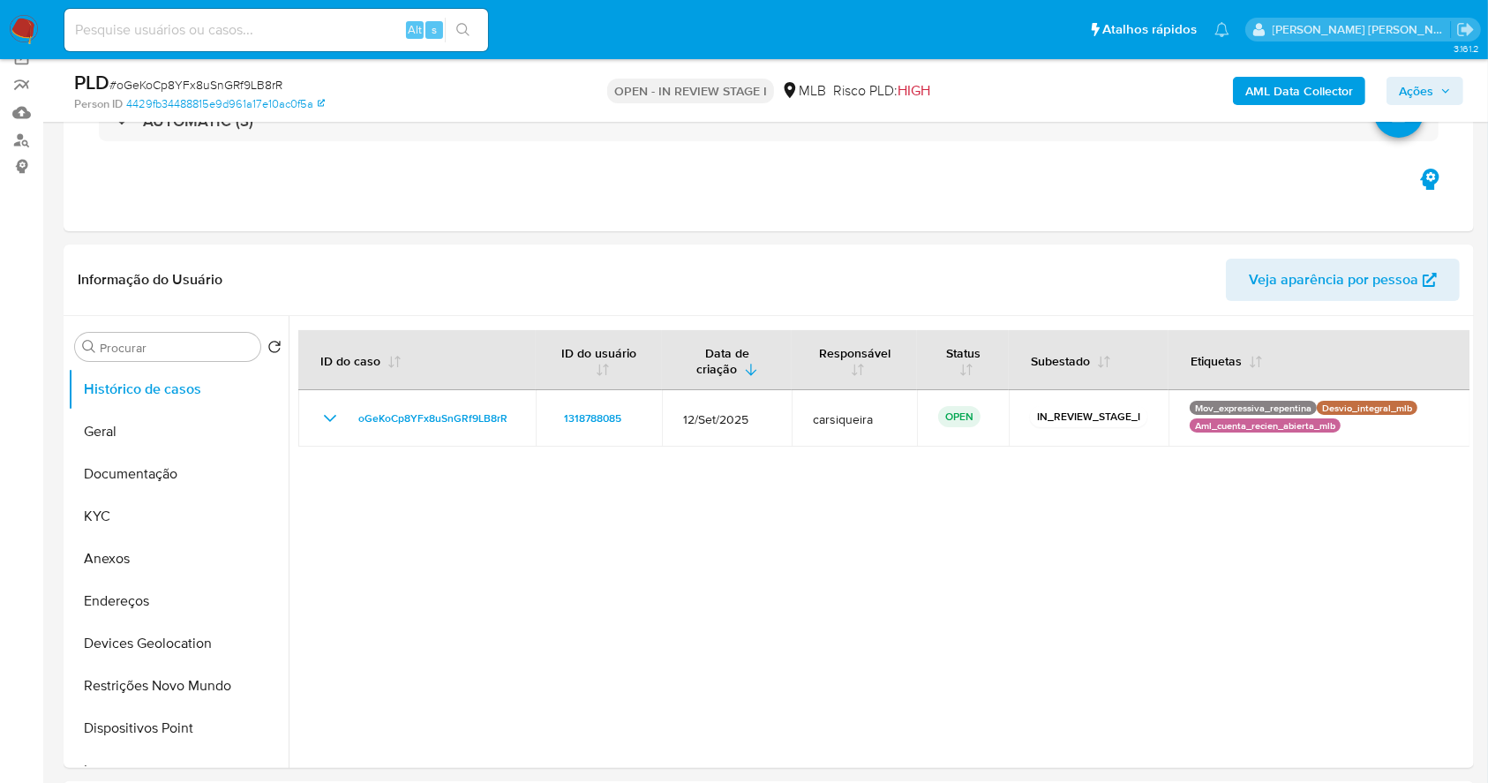
scroll to position [156, 0]
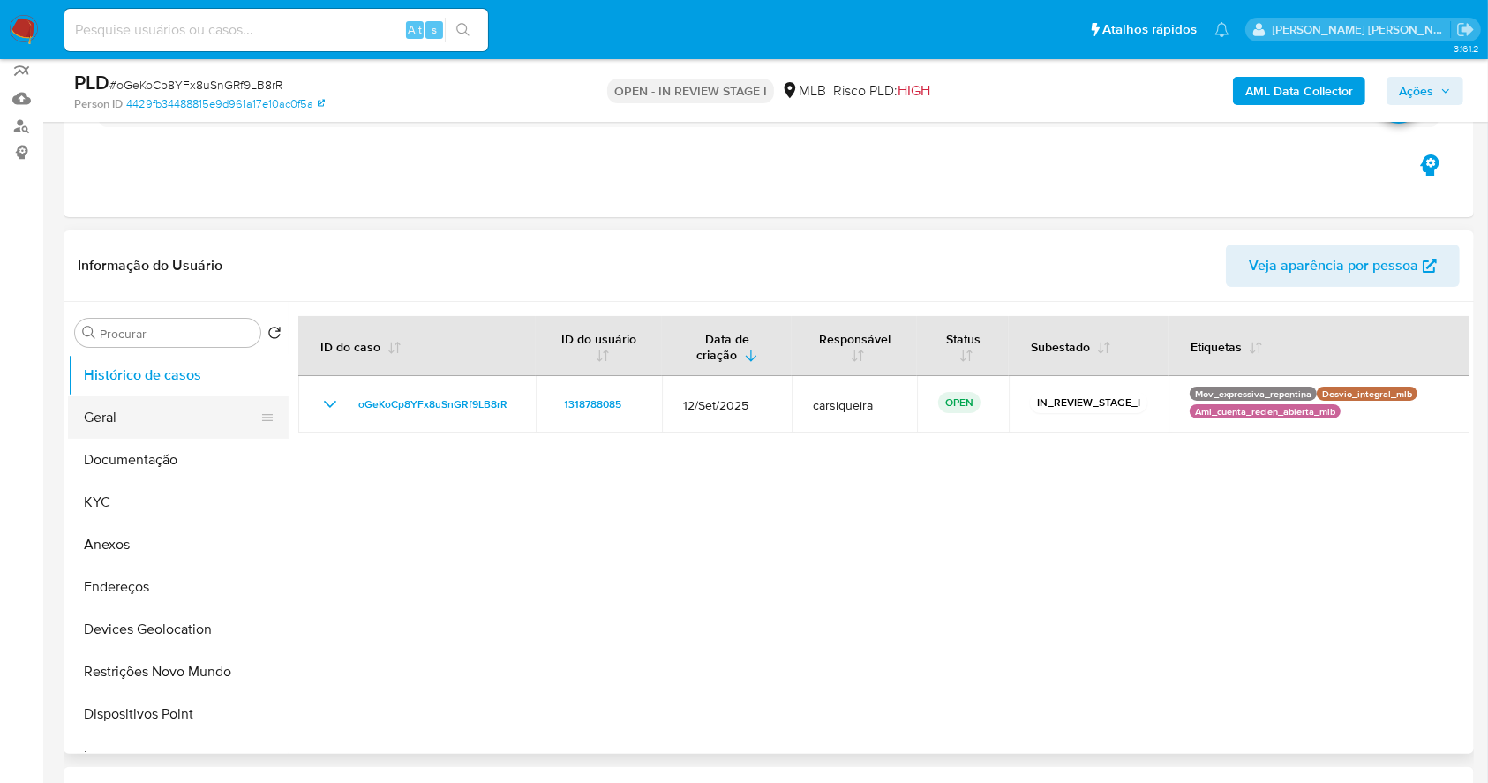
click at [186, 415] on button "Geral" at bounding box center [171, 417] width 206 height 42
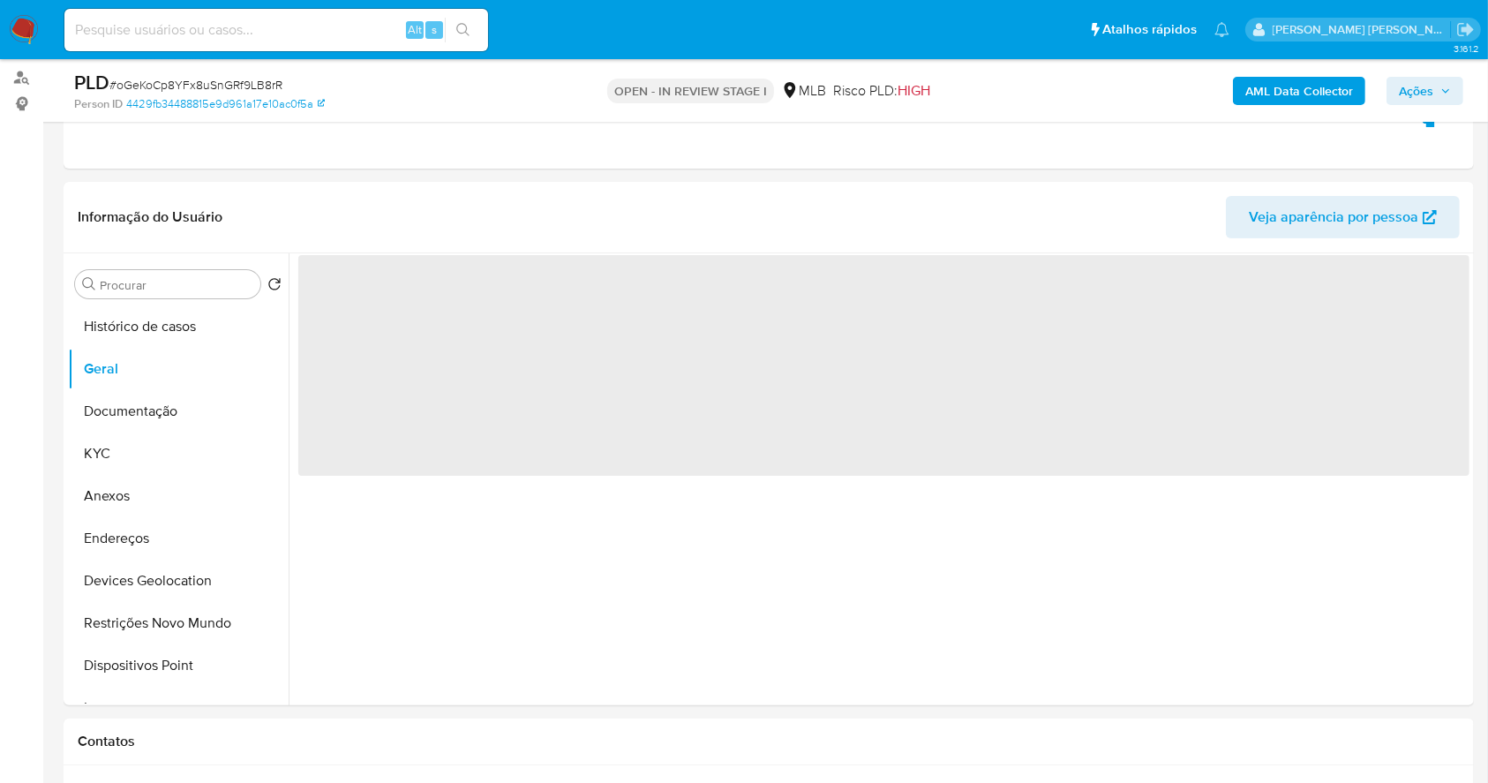
scroll to position [207, 0]
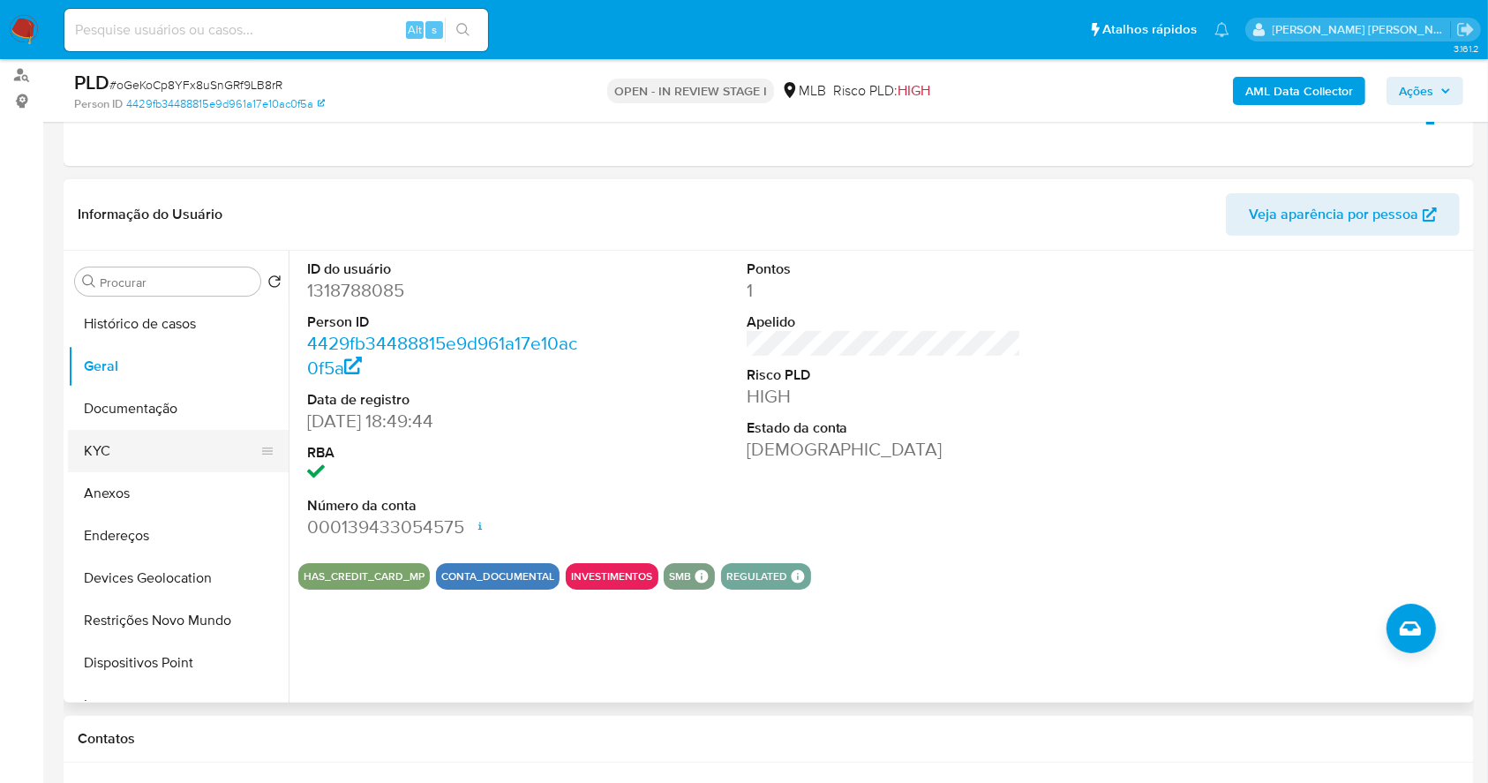
click at [97, 456] on button "KYC" at bounding box center [171, 451] width 206 height 42
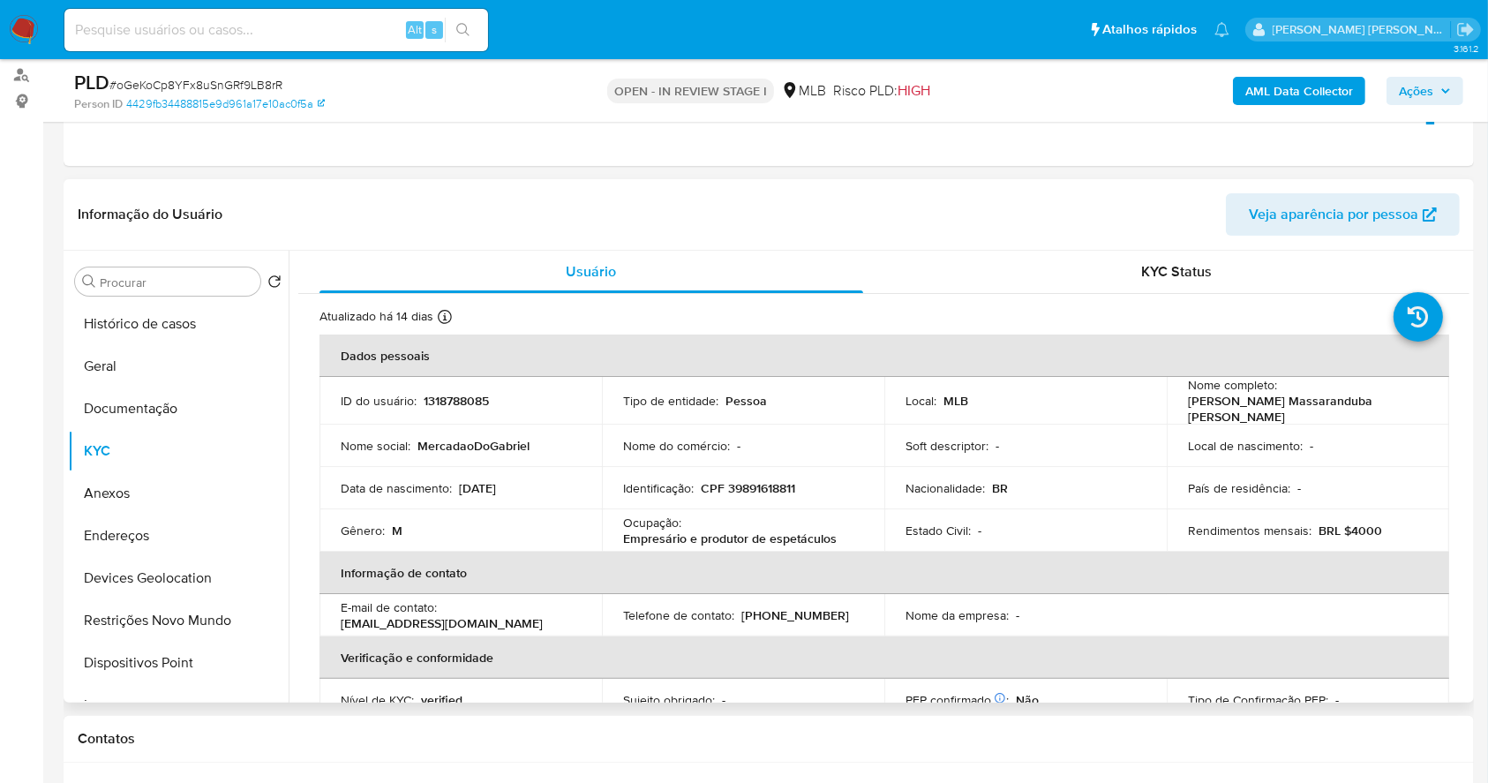
drag, startPoint x: 463, startPoint y: 378, endPoint x: 466, endPoint y: 400, distance: 22.2
click at [463, 391] on td "ID do usuário : 1318788085" at bounding box center [460, 401] width 282 height 48
click at [466, 400] on p "1318788085" at bounding box center [456, 401] width 65 height 16
copy p "1318788085"
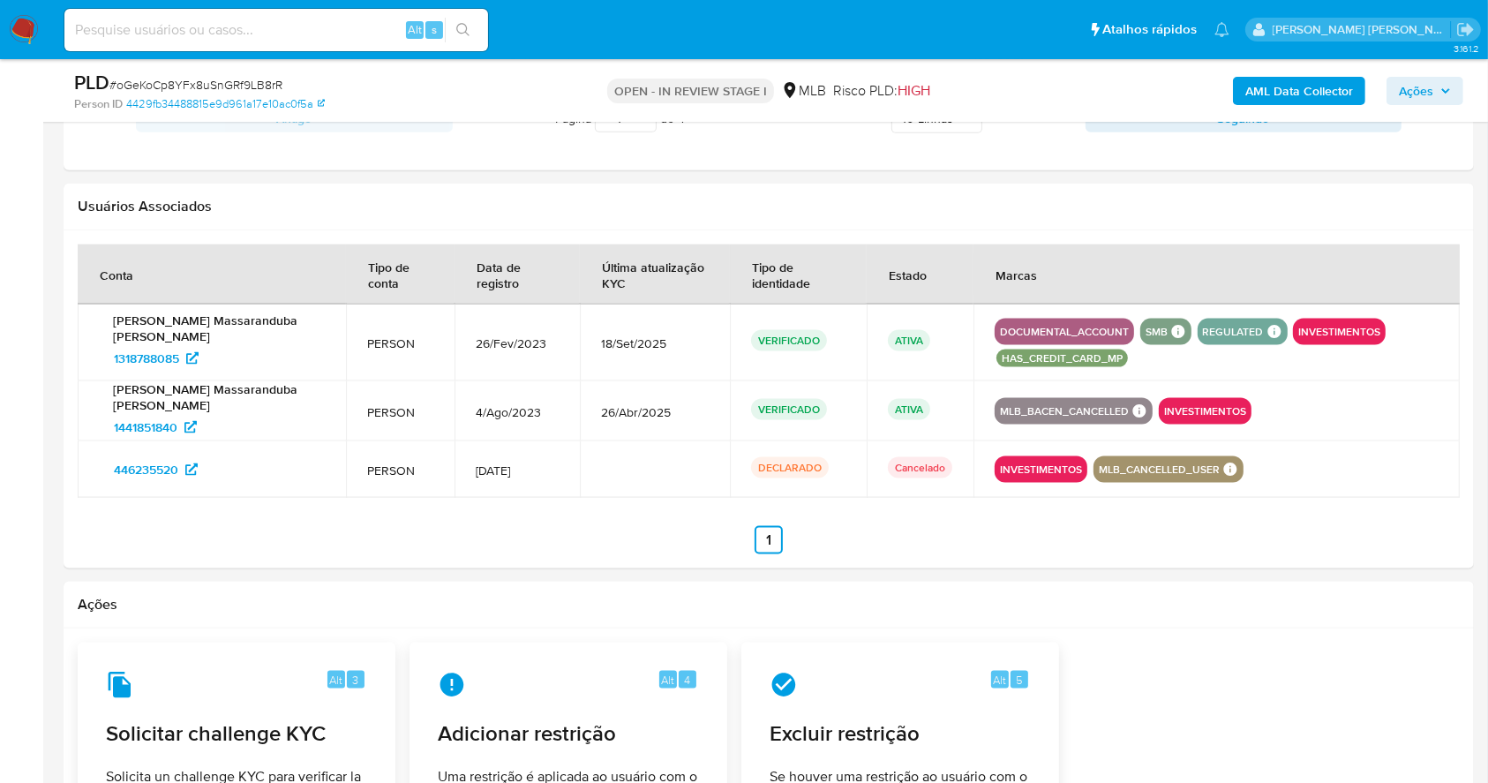
scroll to position [1330, 0]
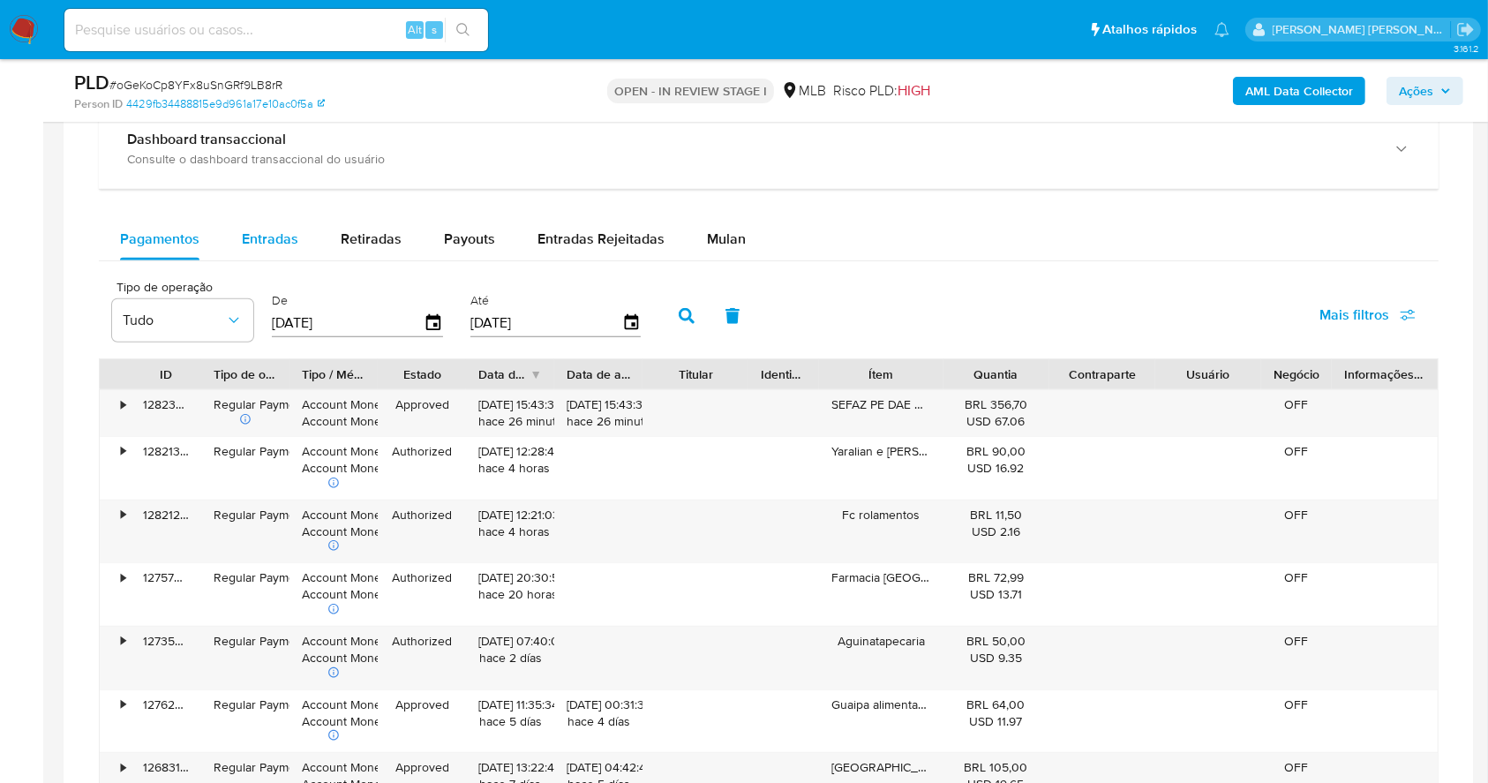
click at [252, 250] on div "Entradas" at bounding box center [270, 239] width 56 height 42
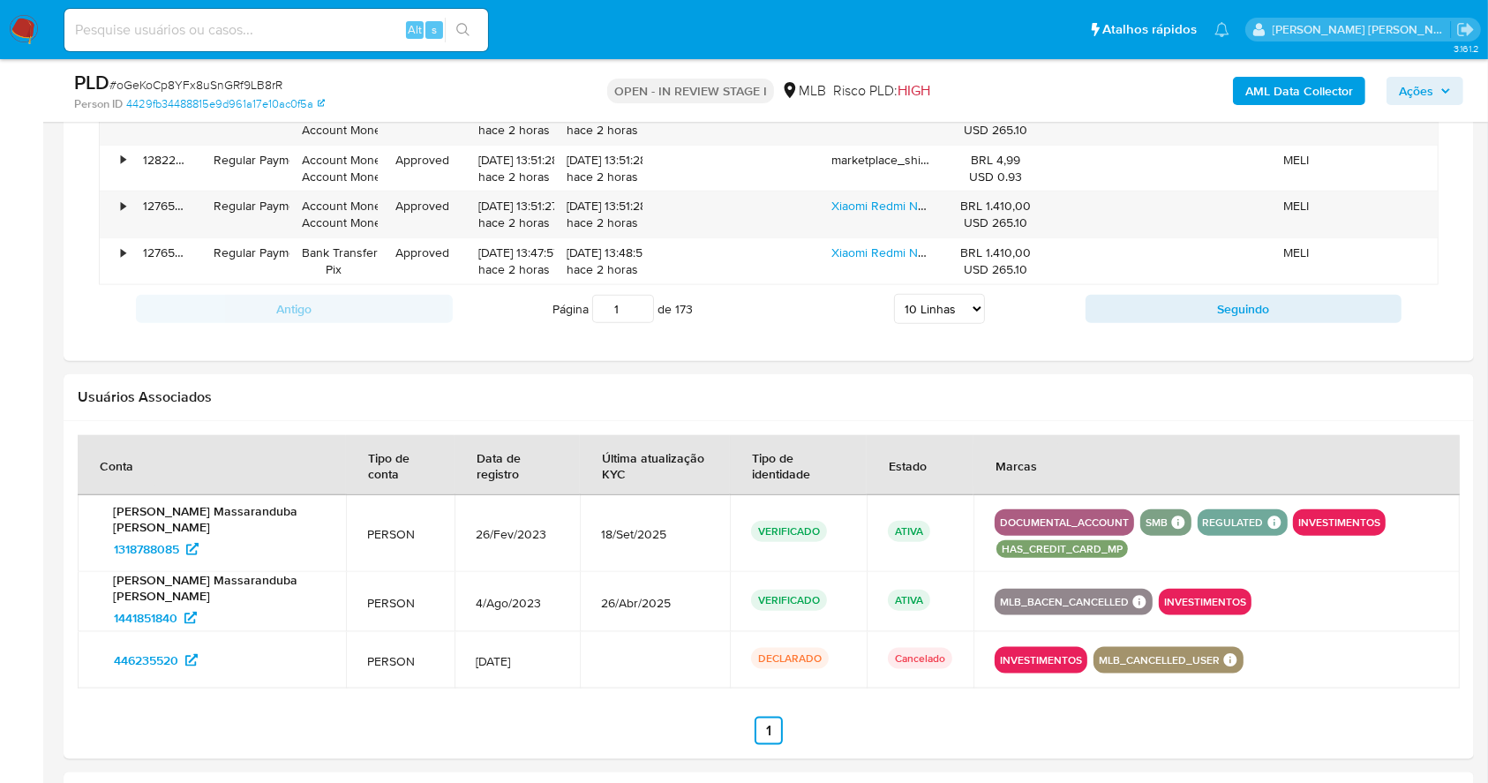
scroll to position [1683, 0]
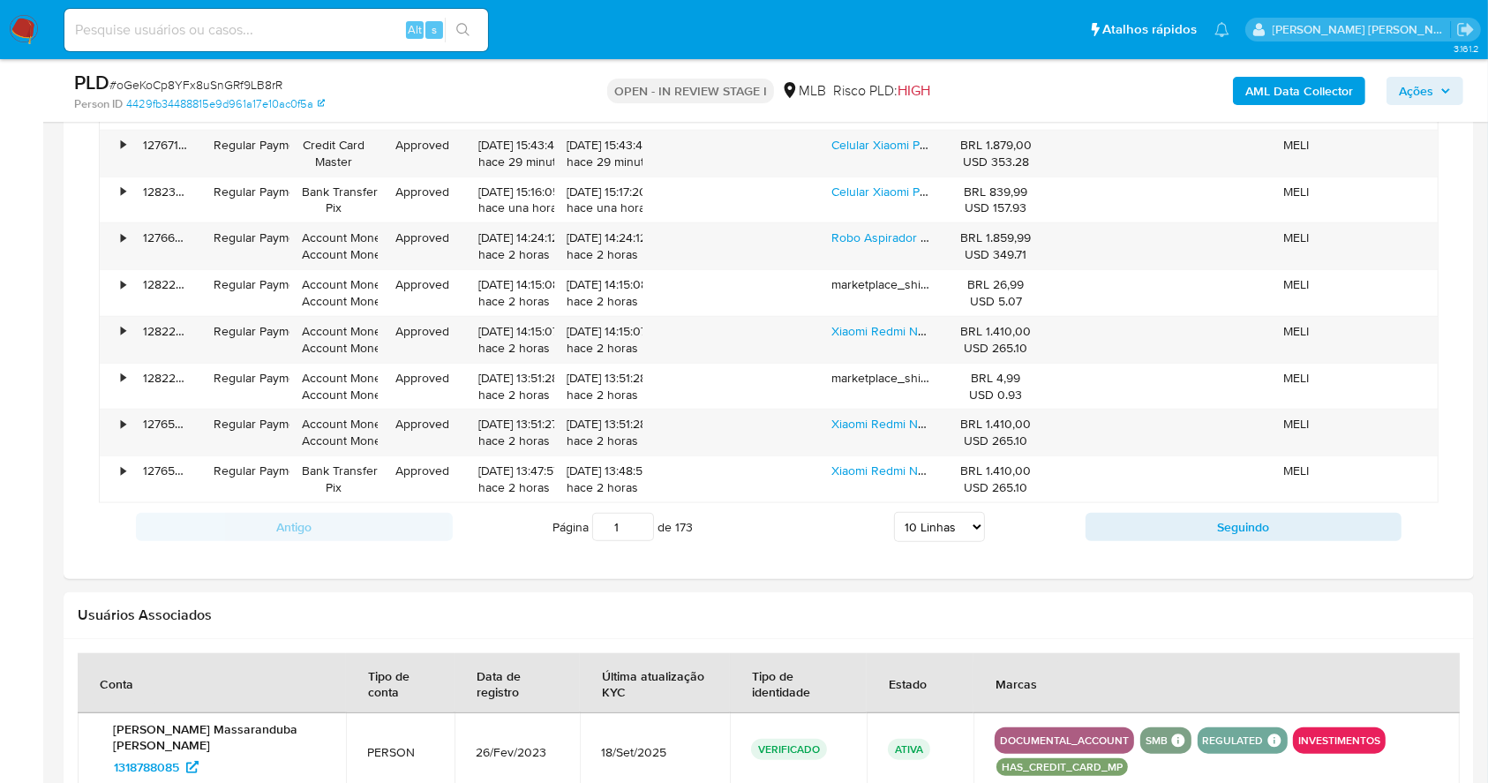
click at [946, 526] on select "5 Linhas 10 Linhas 20 Linhas 25 Linhas 50 Linhas 100 Linhas" at bounding box center [939, 527] width 91 height 30
select select "100"
click at [894, 512] on select "5 Linhas 10 Linhas 20 Linhas 25 Linhas 50 Linhas 100 Linhas" at bounding box center [939, 527] width 91 height 30
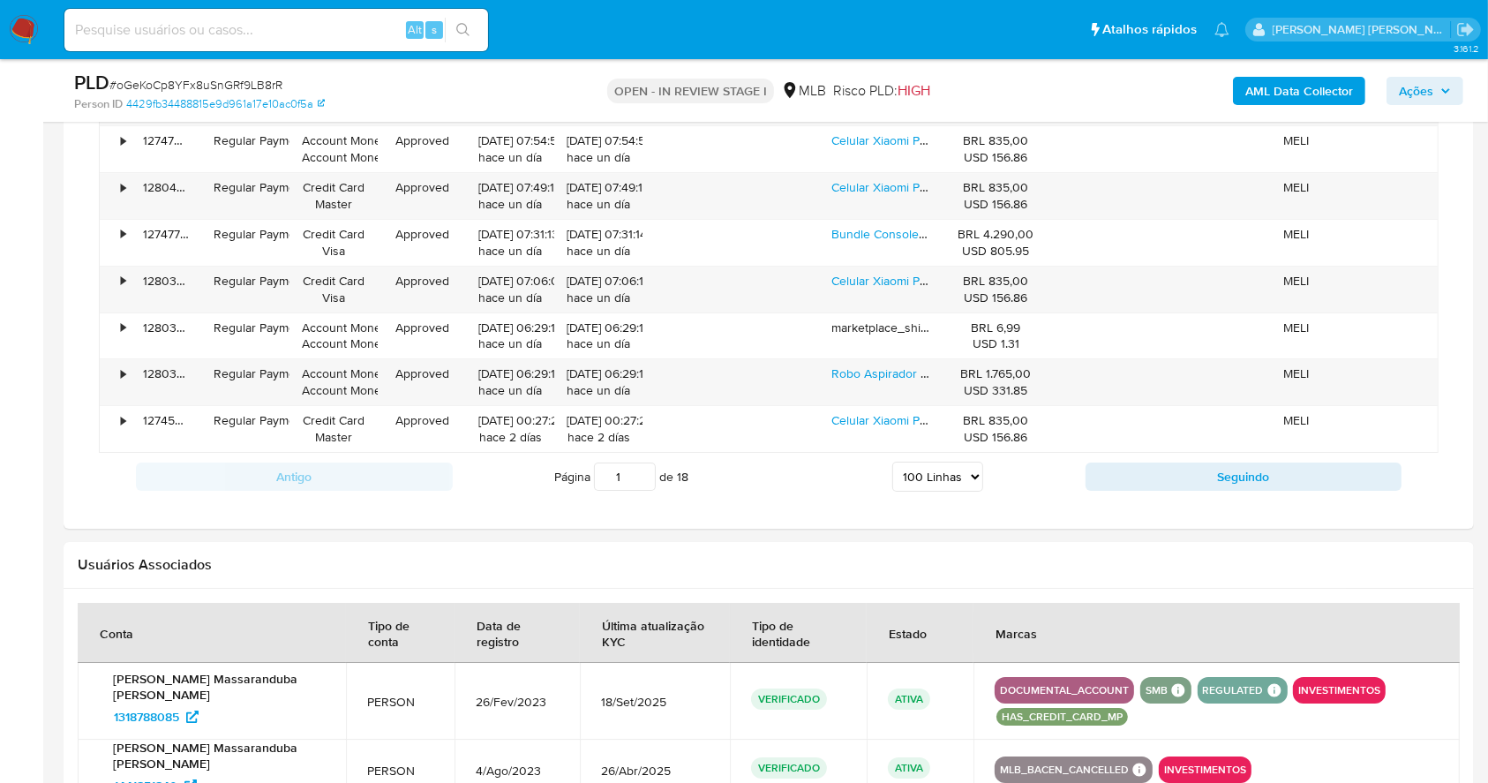
scroll to position [6117, 0]
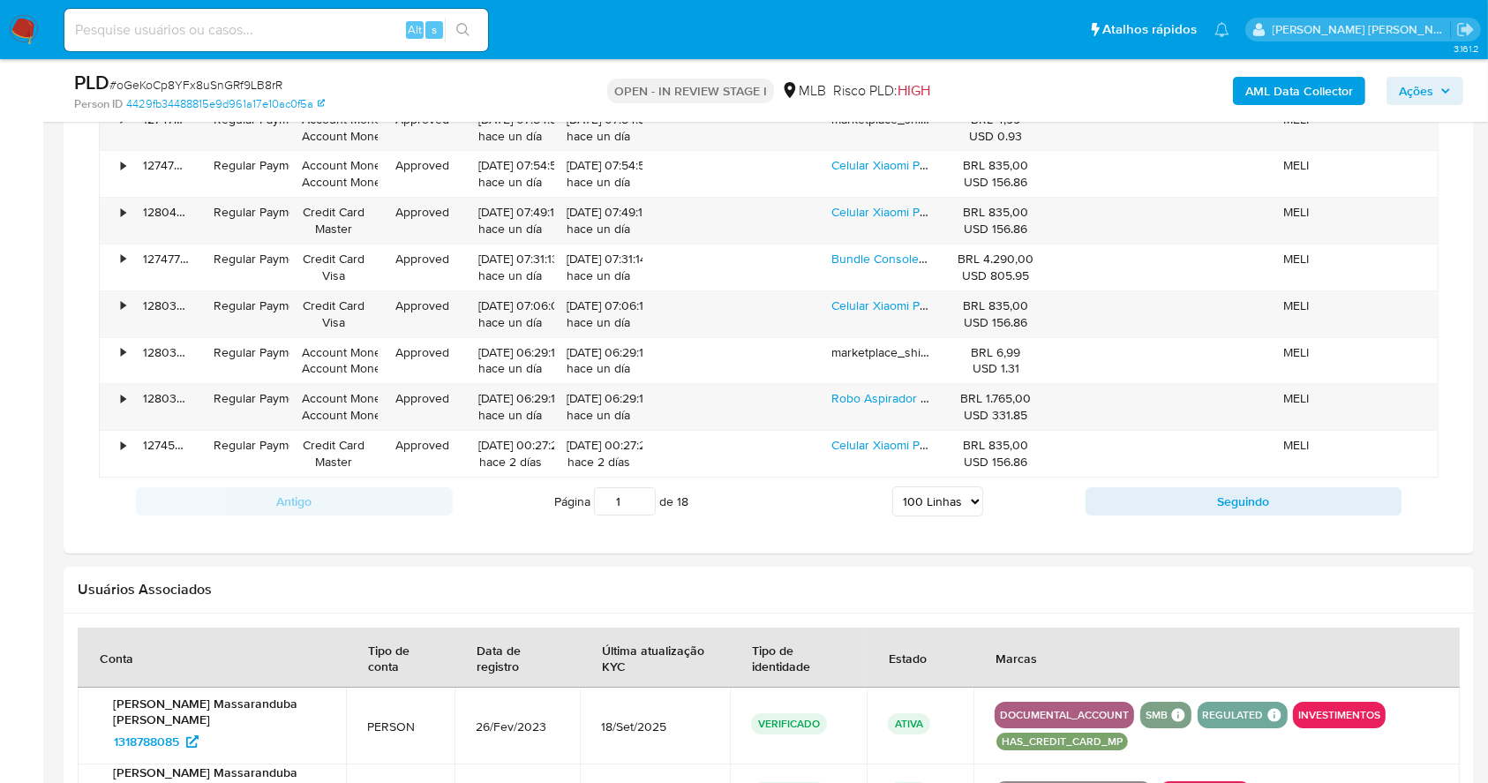
click at [630, 489] on input "1" at bounding box center [625, 501] width 62 height 28
type input "18"
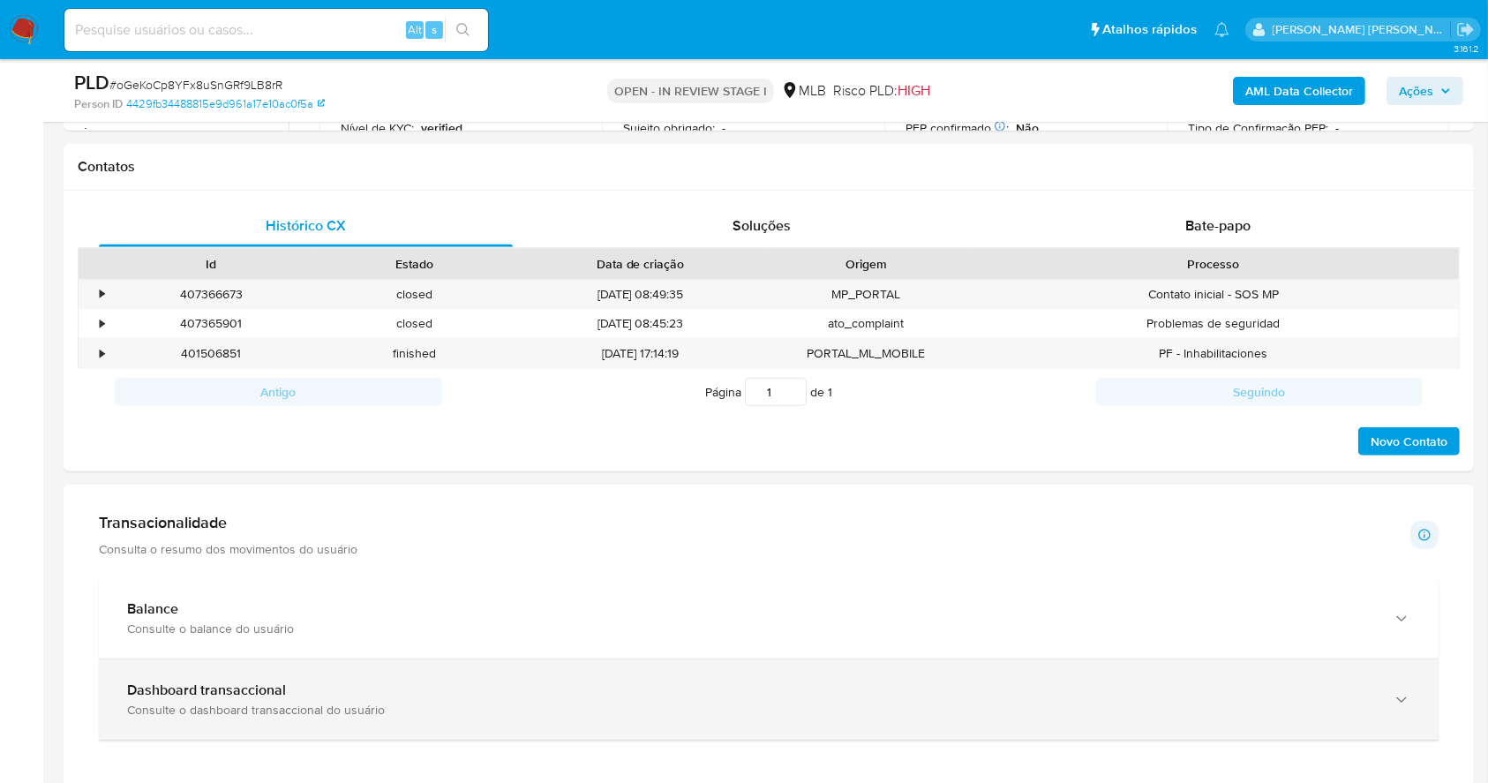
scroll to position [979, 0]
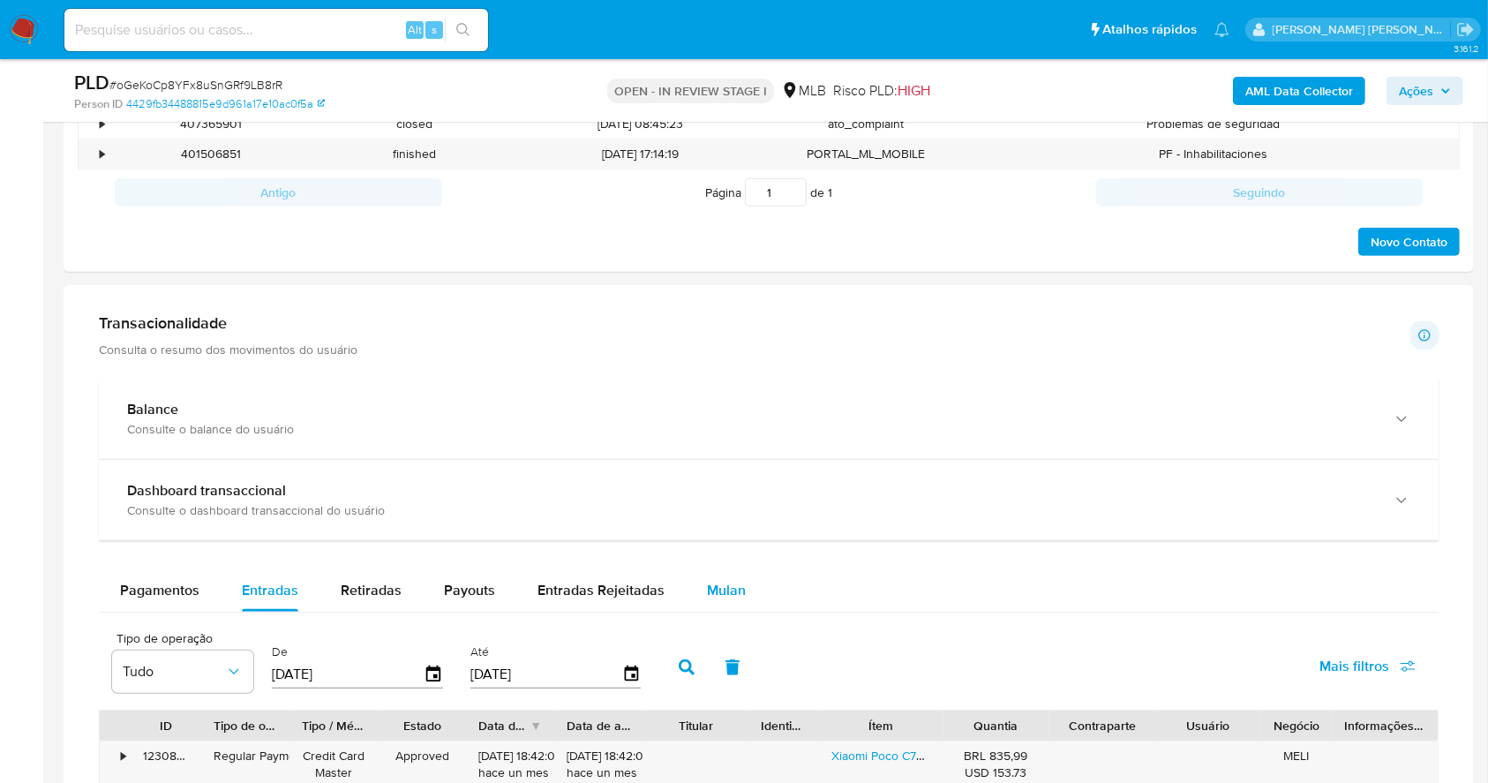
click at [728, 578] on div "Mulan" at bounding box center [726, 590] width 39 height 42
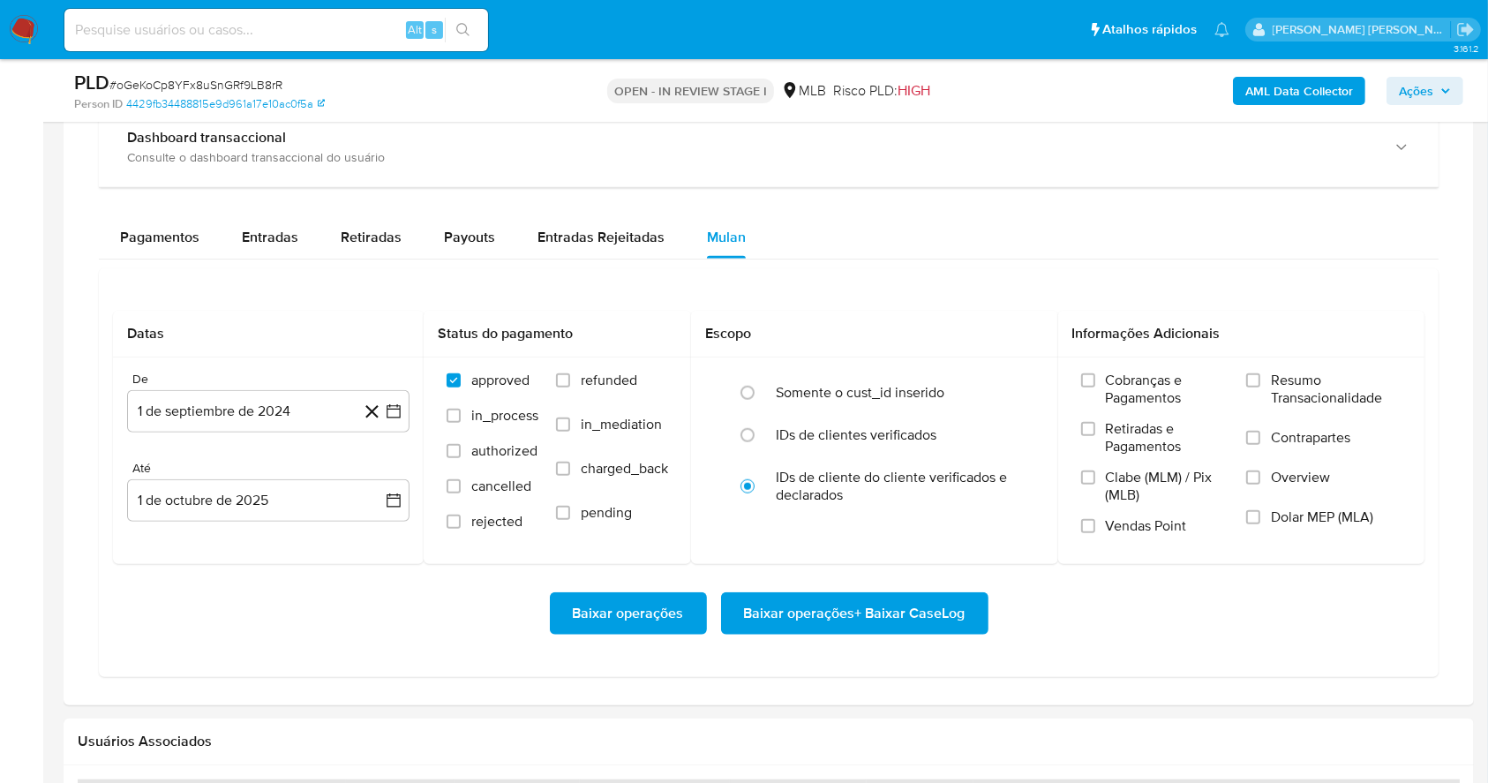
scroll to position [0, 0]
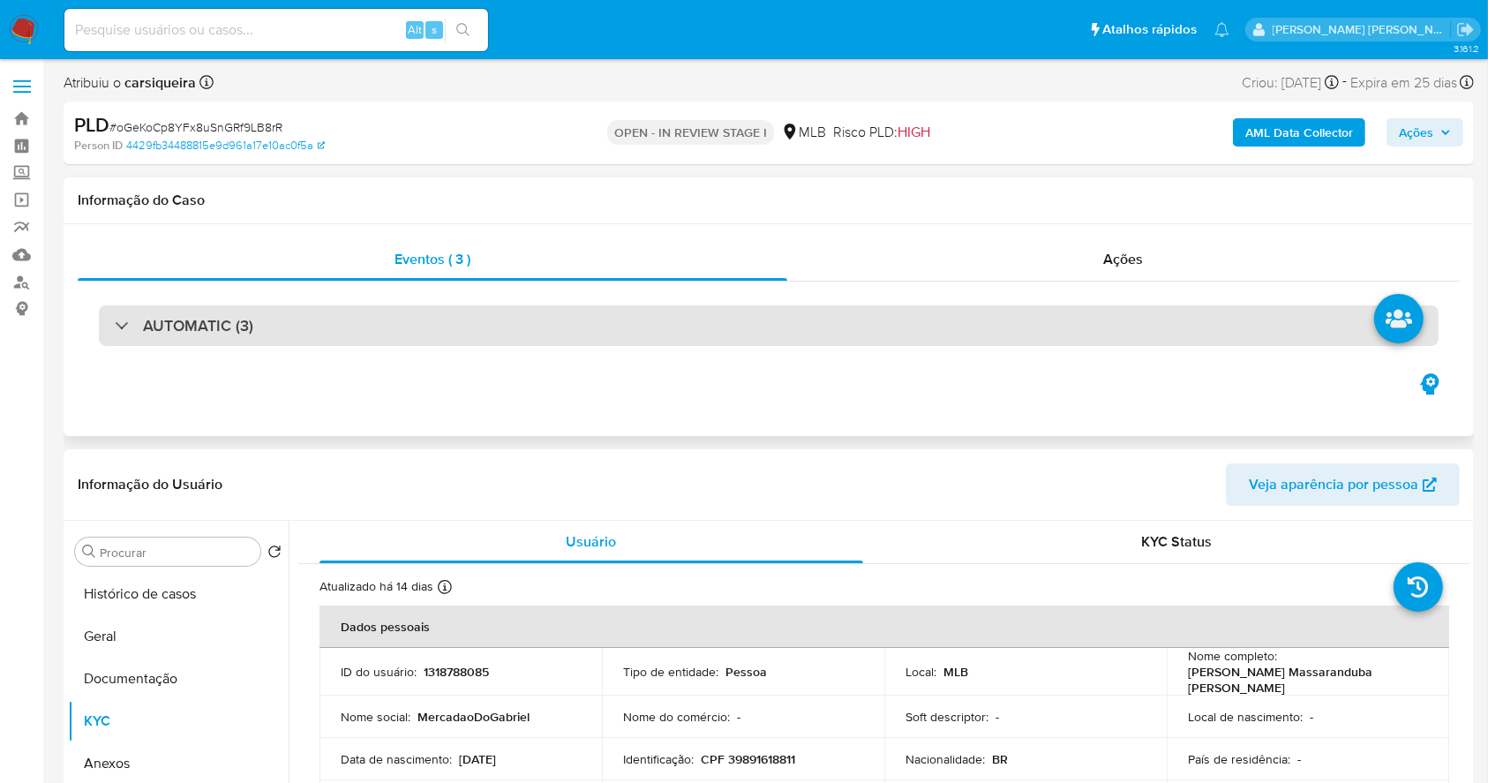
click at [217, 321] on h3 "AUTOMATIC (3)" at bounding box center [198, 325] width 110 height 19
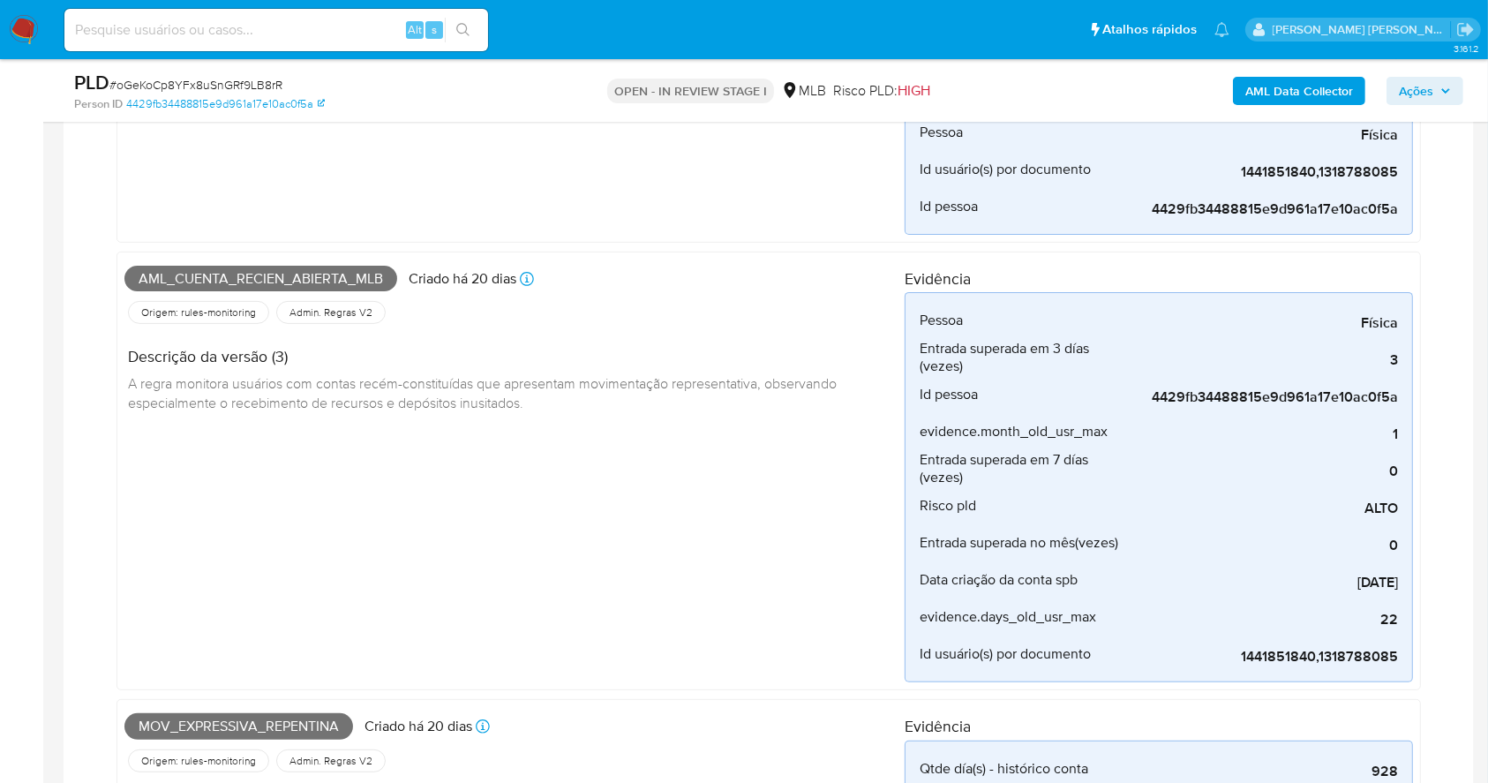
scroll to position [588, 0]
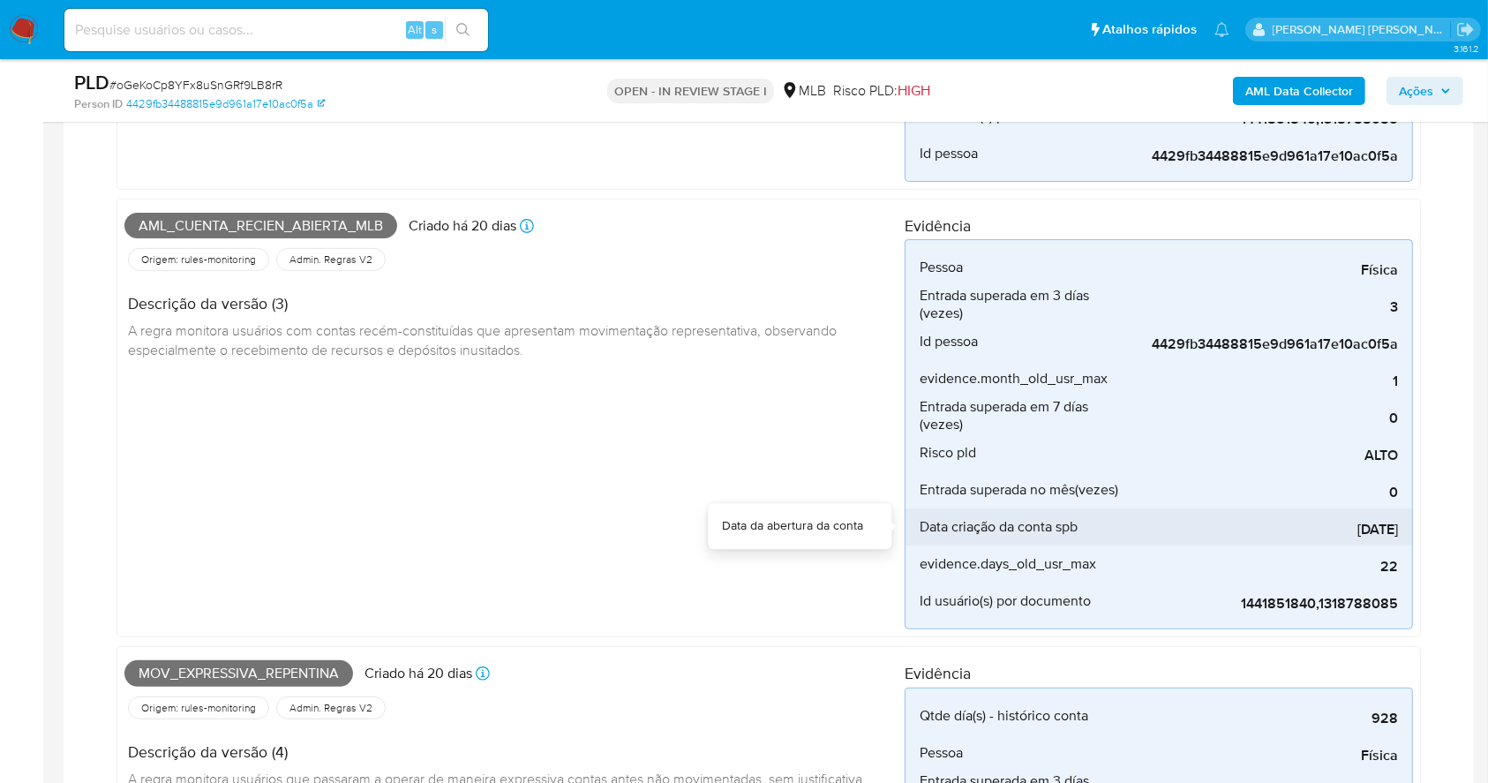
drag, startPoint x: 1405, startPoint y: 529, endPoint x: 1287, endPoint y: 529, distance: 118.2
click at [1287, 529] on li "Data criação da conta spb 2025-08-20" at bounding box center [1158, 526] width 507 height 37
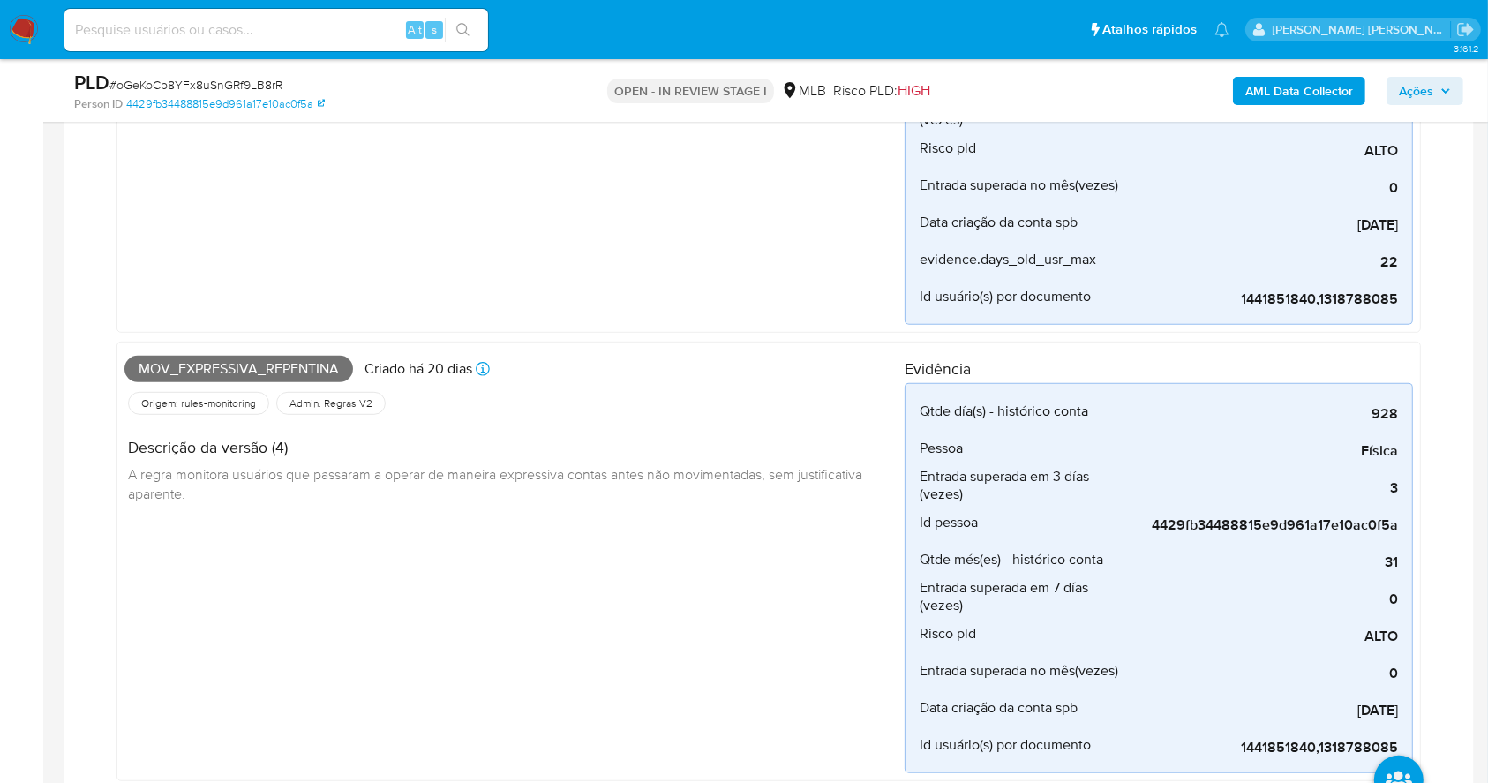
scroll to position [941, 0]
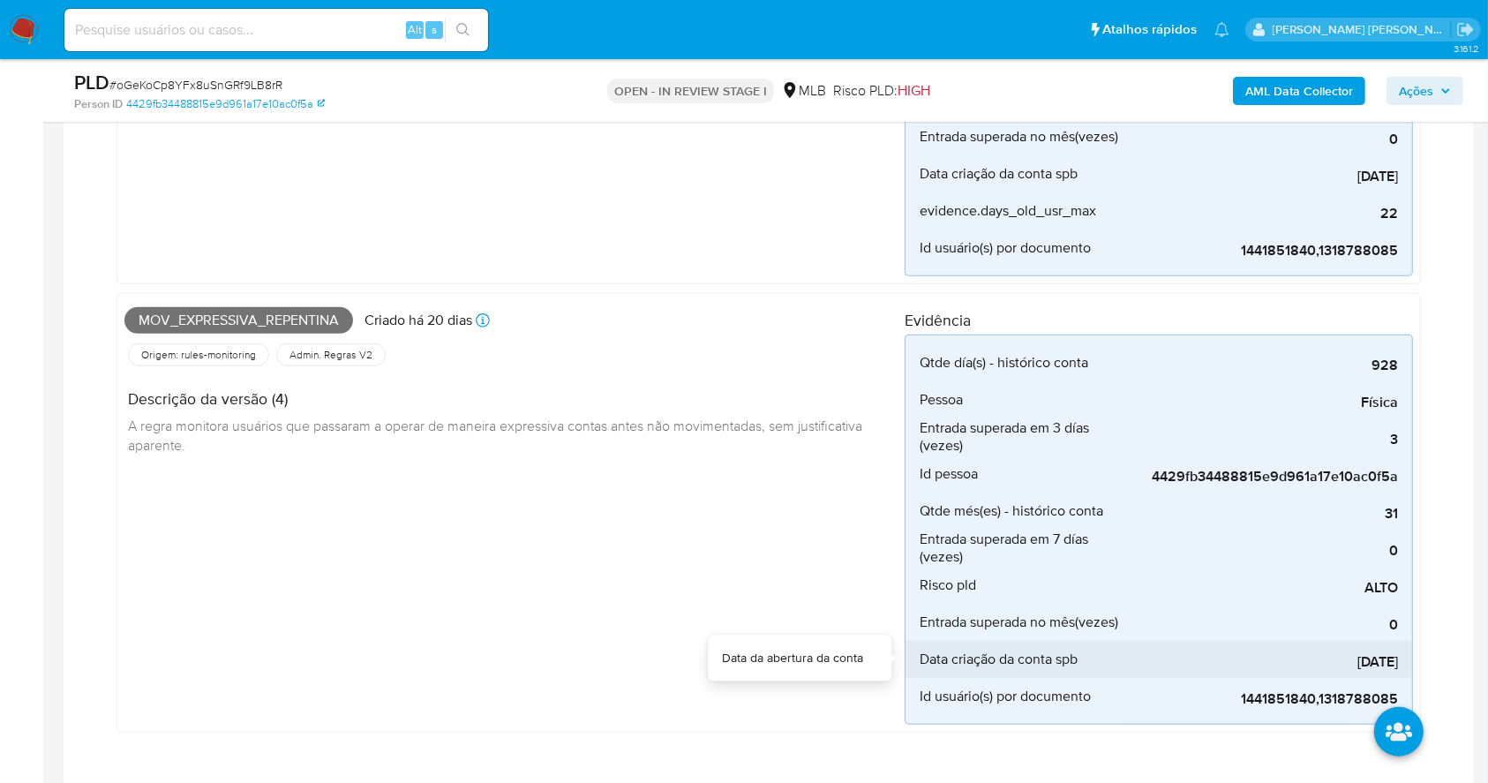
drag, startPoint x: 1402, startPoint y: 657, endPoint x: 1287, endPoint y: 653, distance: 114.8
click at [1287, 653] on li "Data criação da conta spb 2025-08-20" at bounding box center [1158, 659] width 507 height 37
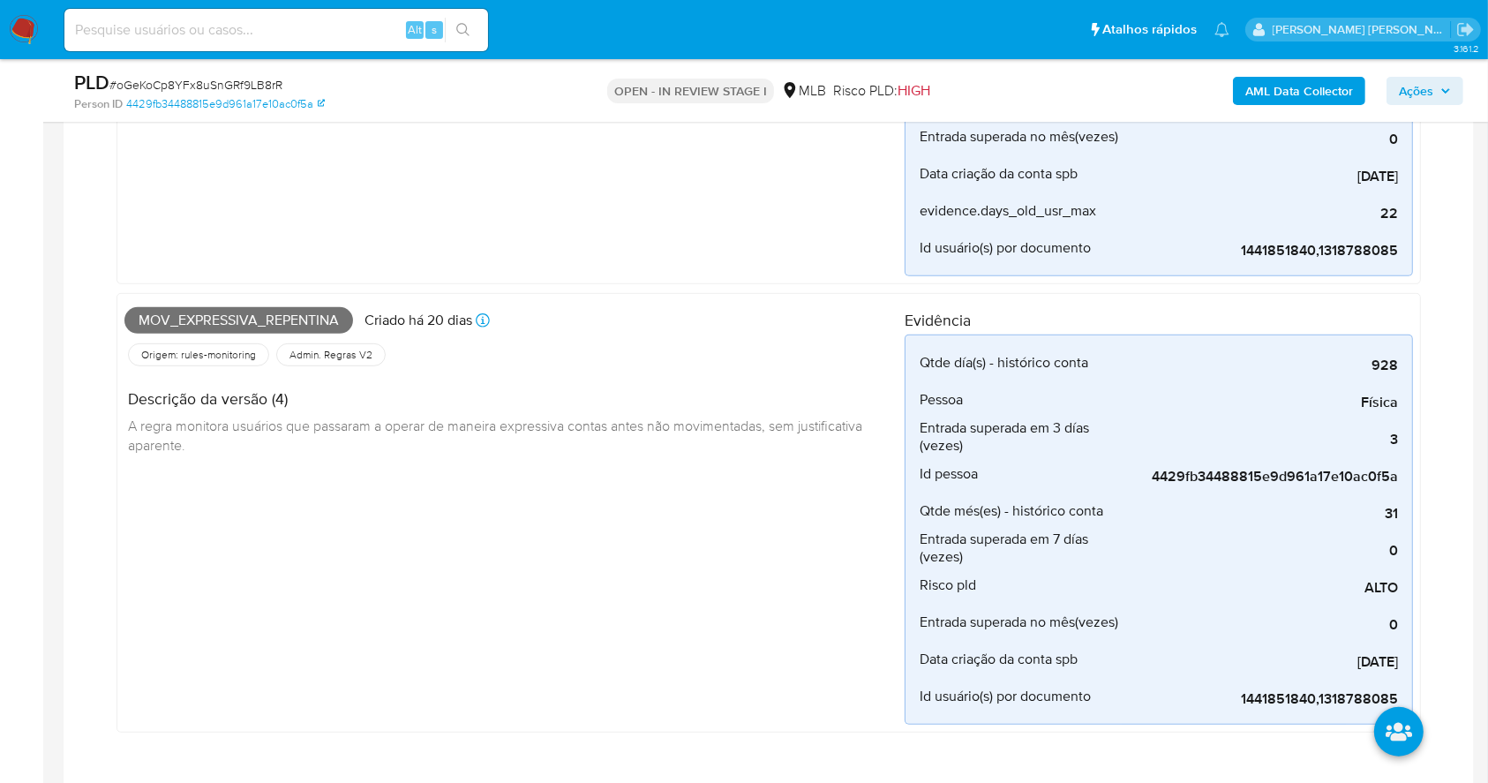
click at [585, 637] on div "Mov_expressiva_repentina Criado há 20 dias Criado: 12/09/2025 00:13:47 Origem: …" at bounding box center [514, 513] width 780 height 424
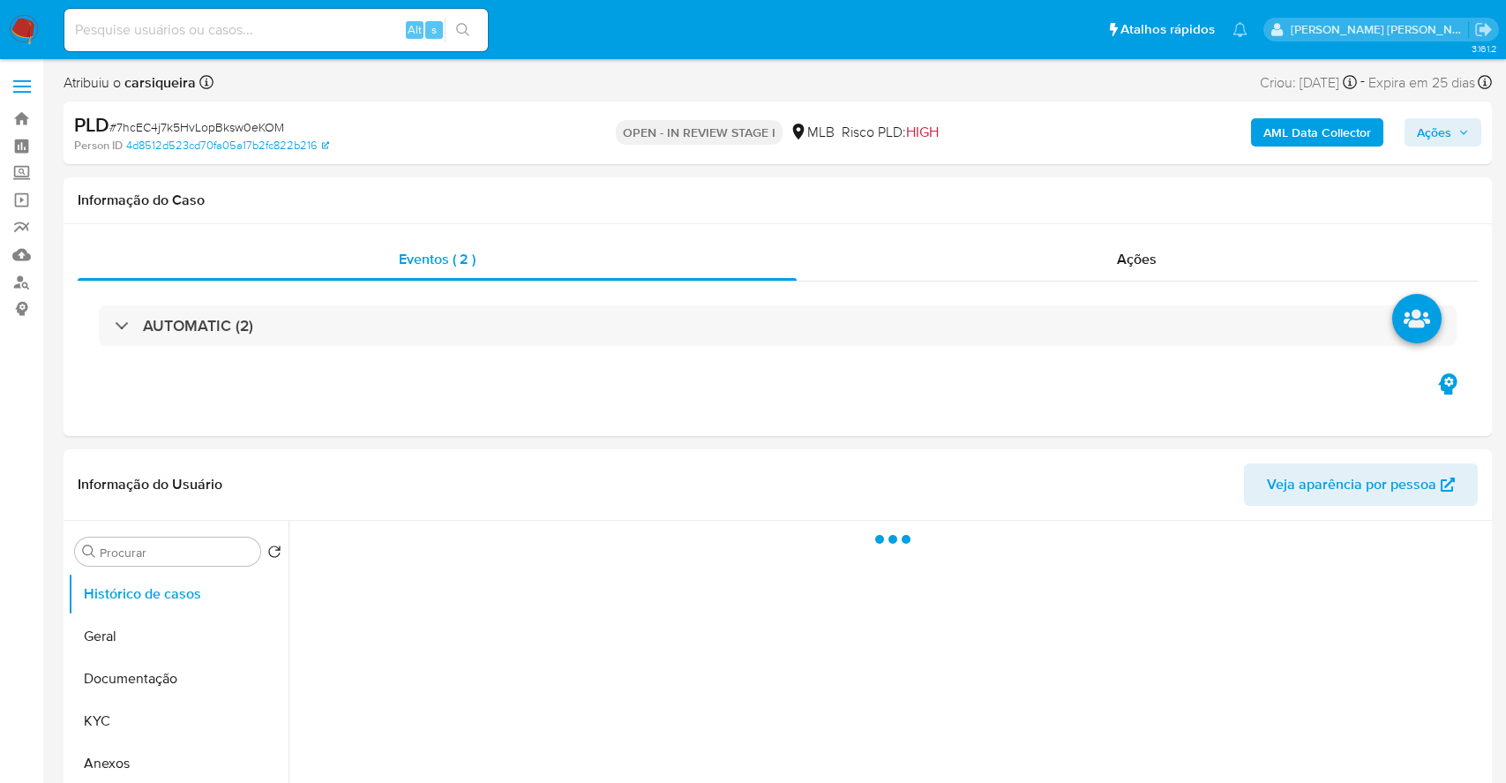
select select "10"
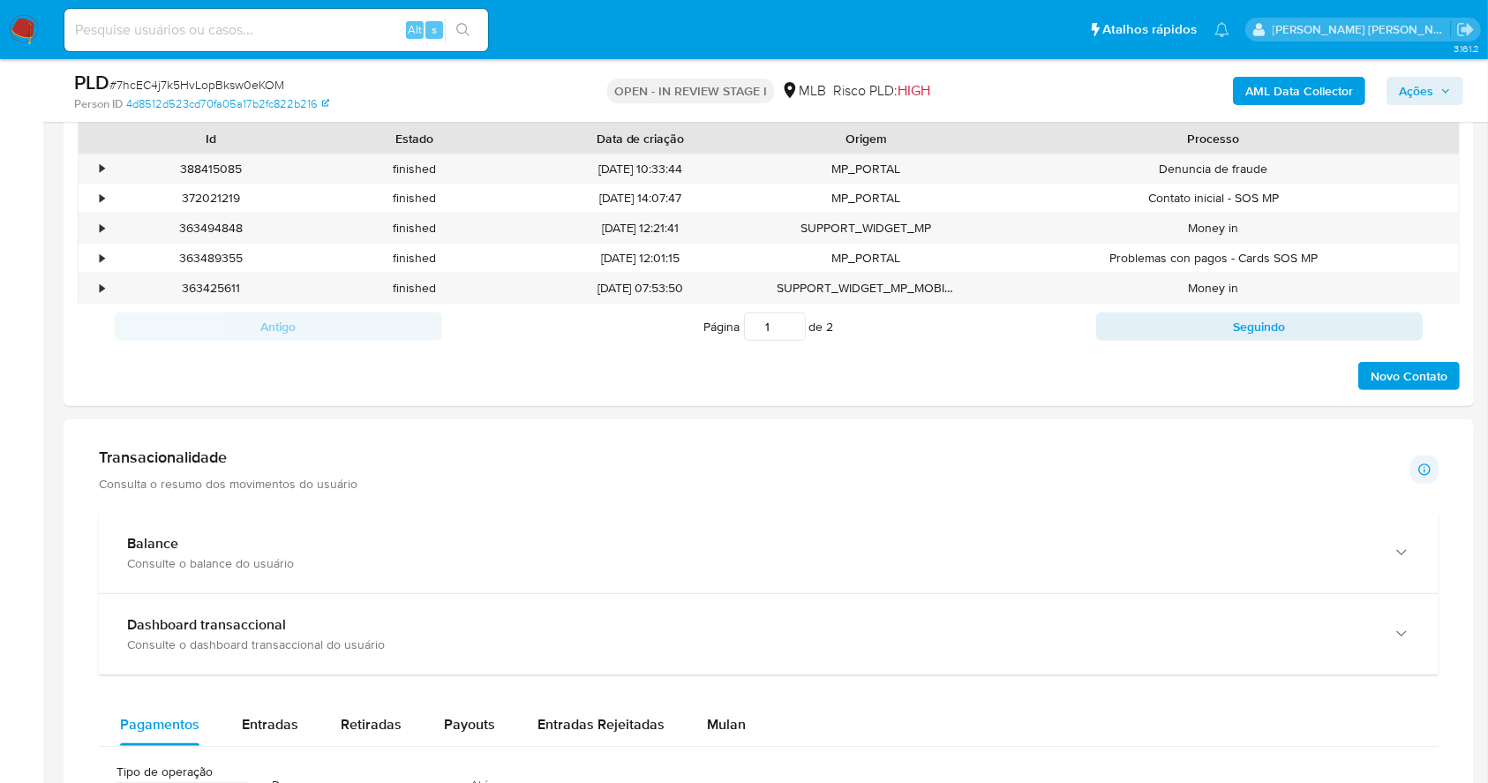
scroll to position [949, 0]
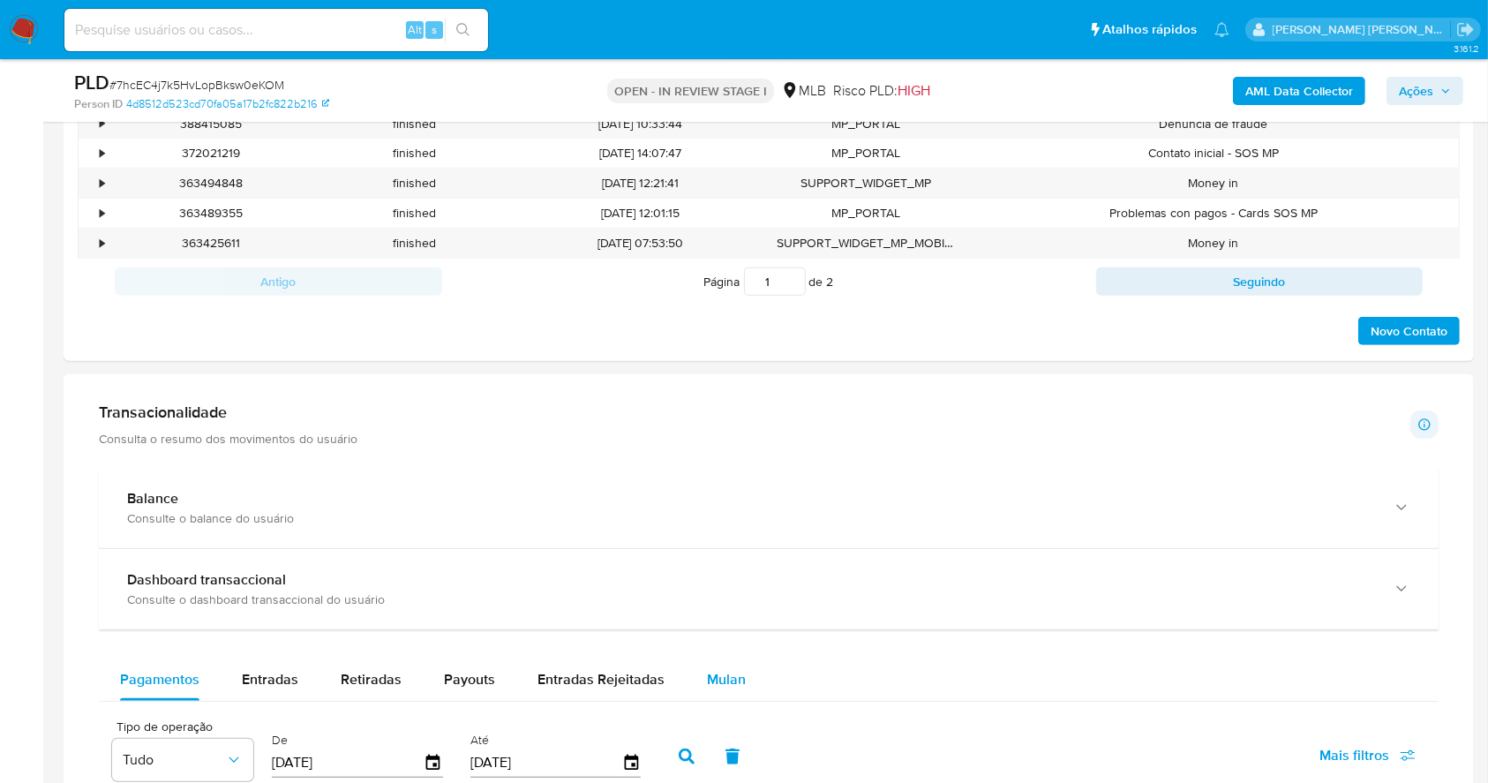
click at [726, 693] on div "Mulan" at bounding box center [726, 679] width 39 height 42
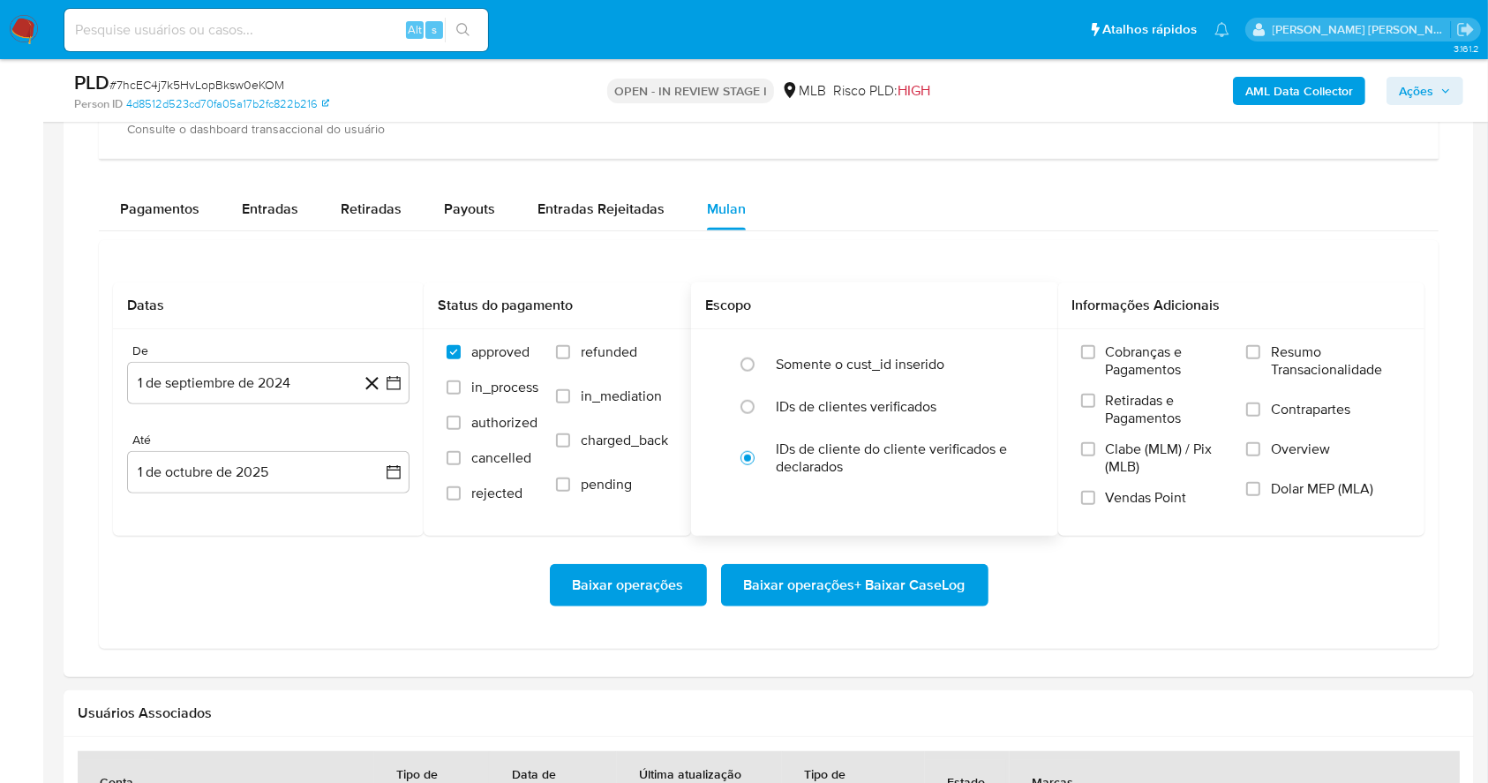
scroll to position [1538, 0]
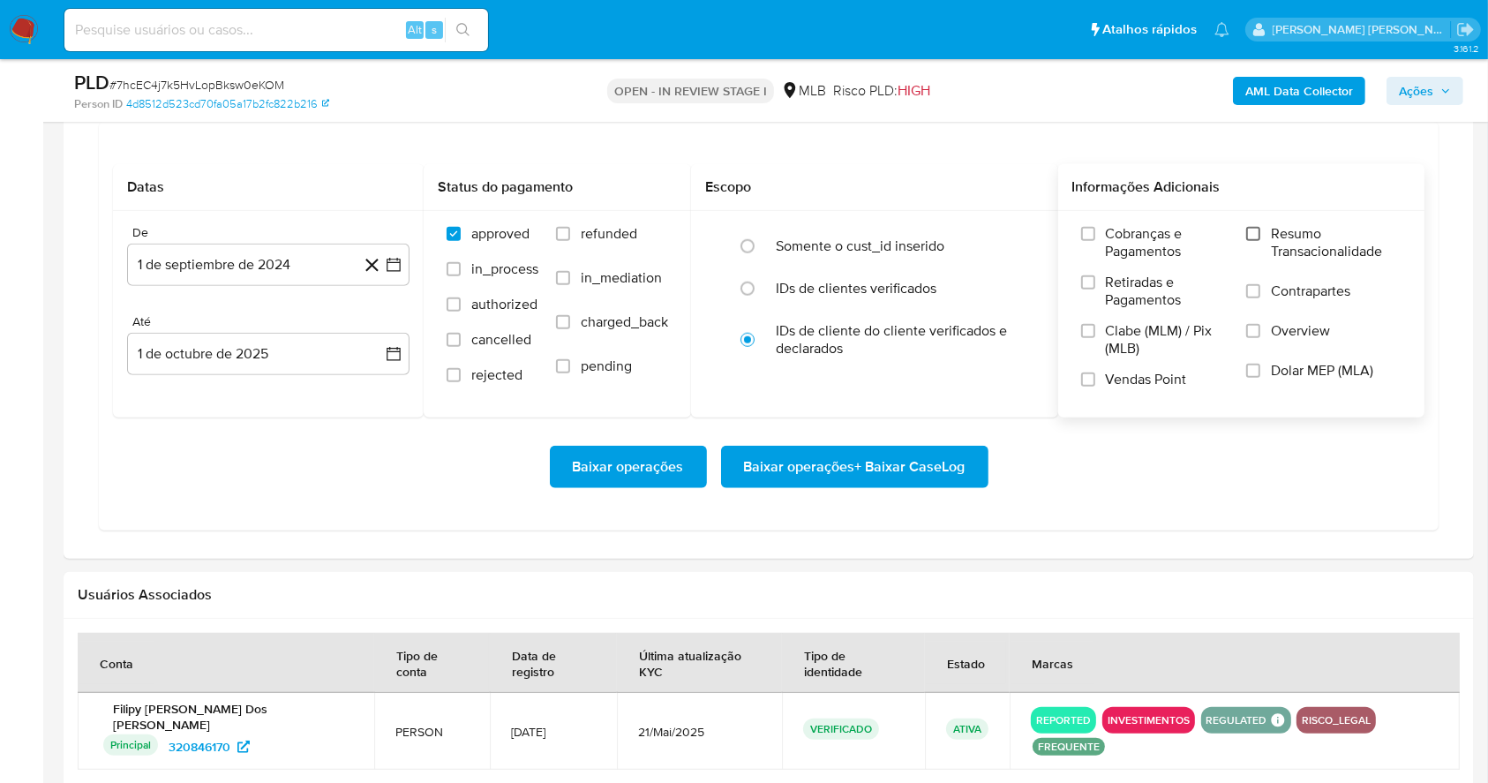
click at [1254, 230] on input "Resumo Transacionalidade" at bounding box center [1253, 234] width 14 height 14
click at [1092, 374] on input "Vendas Point" at bounding box center [1088, 379] width 14 height 14
drag, startPoint x: 401, startPoint y: 258, endPoint x: 399, endPoint y: 288, distance: 30.1
click at [400, 258] on icon "button" at bounding box center [394, 265] width 18 height 18
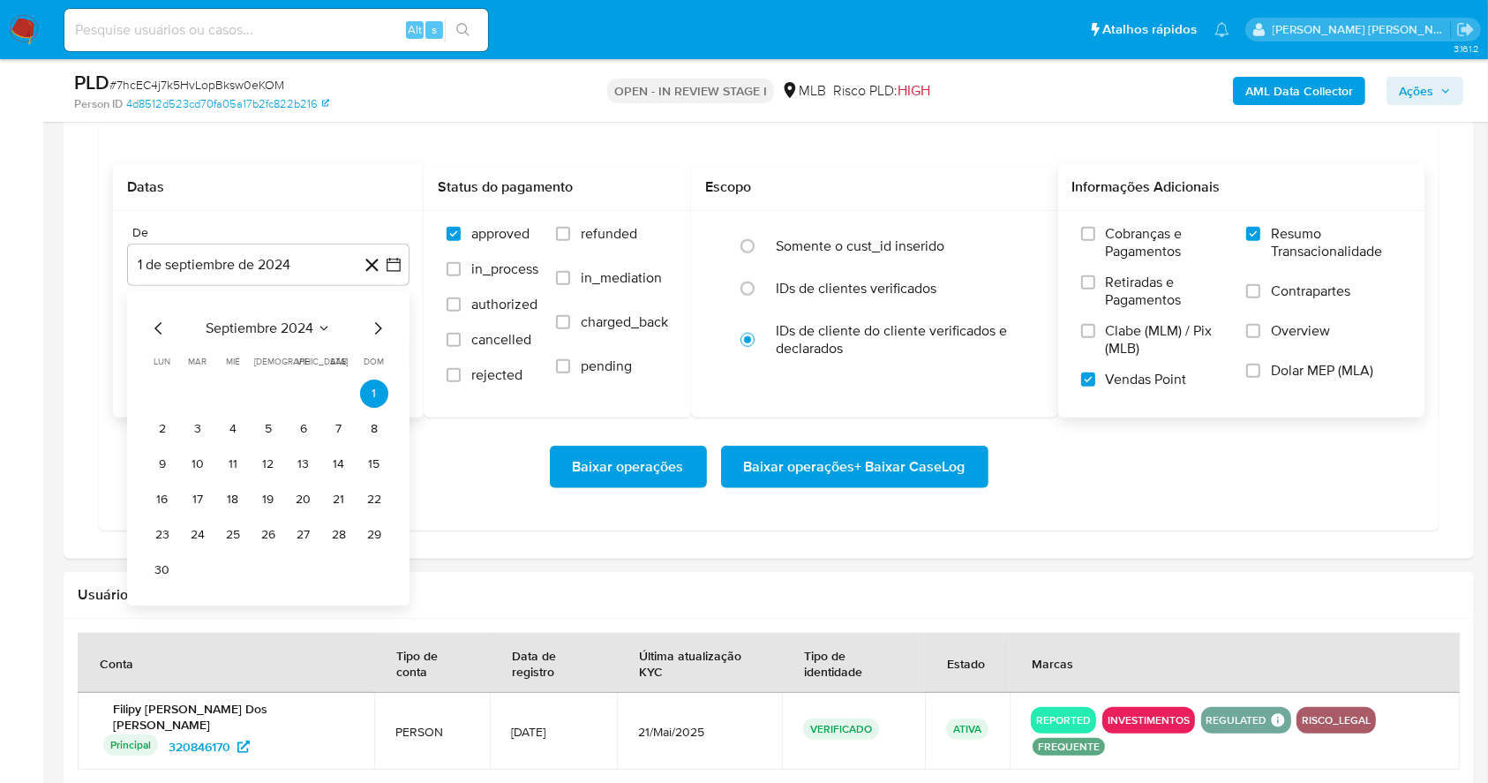
click at [364, 335] on div "septiembre 2024" at bounding box center [268, 328] width 240 height 21
click at [374, 320] on icon "Mes siguiente" at bounding box center [377, 328] width 21 height 21
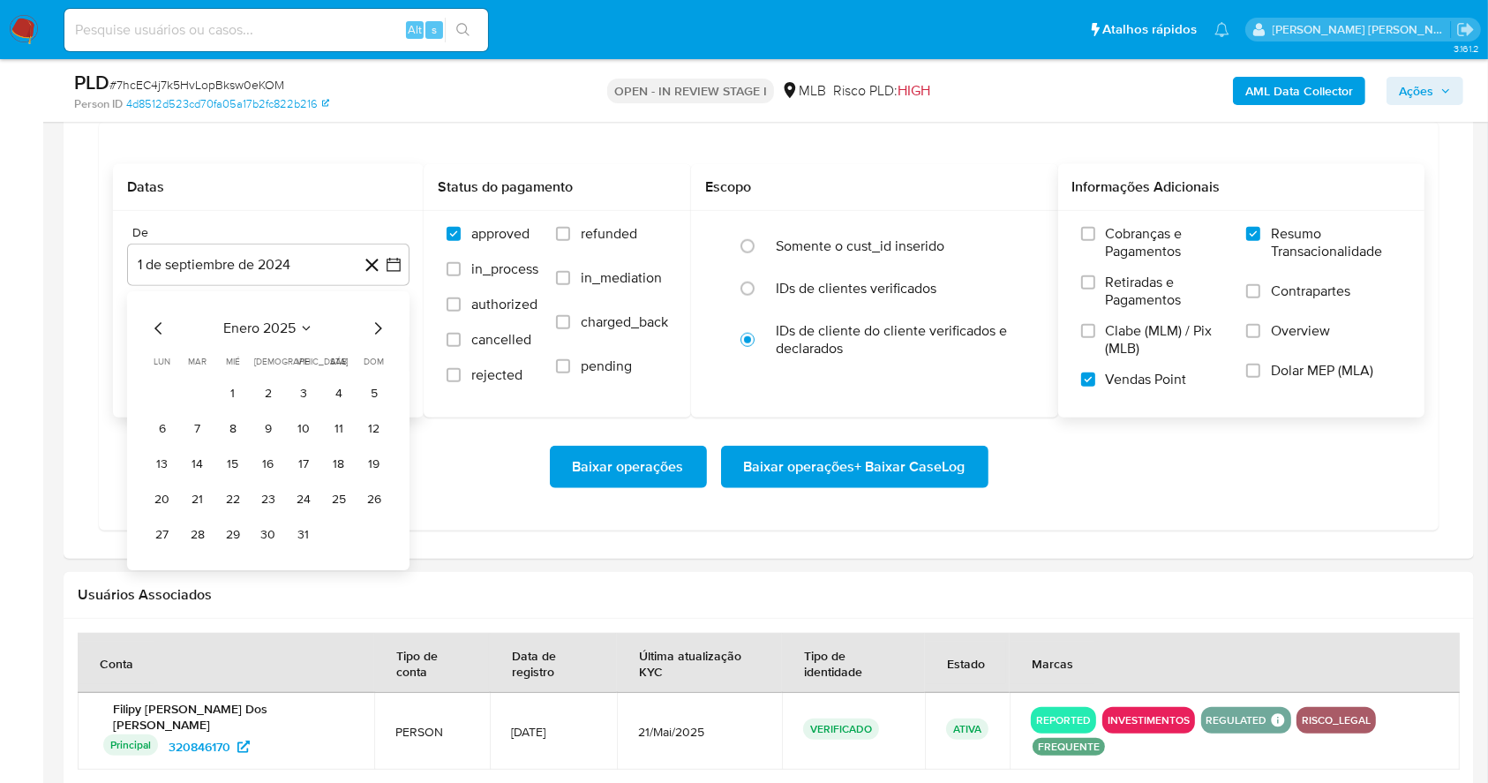
click at [374, 320] on icon "Mes siguiente" at bounding box center [377, 328] width 21 height 21
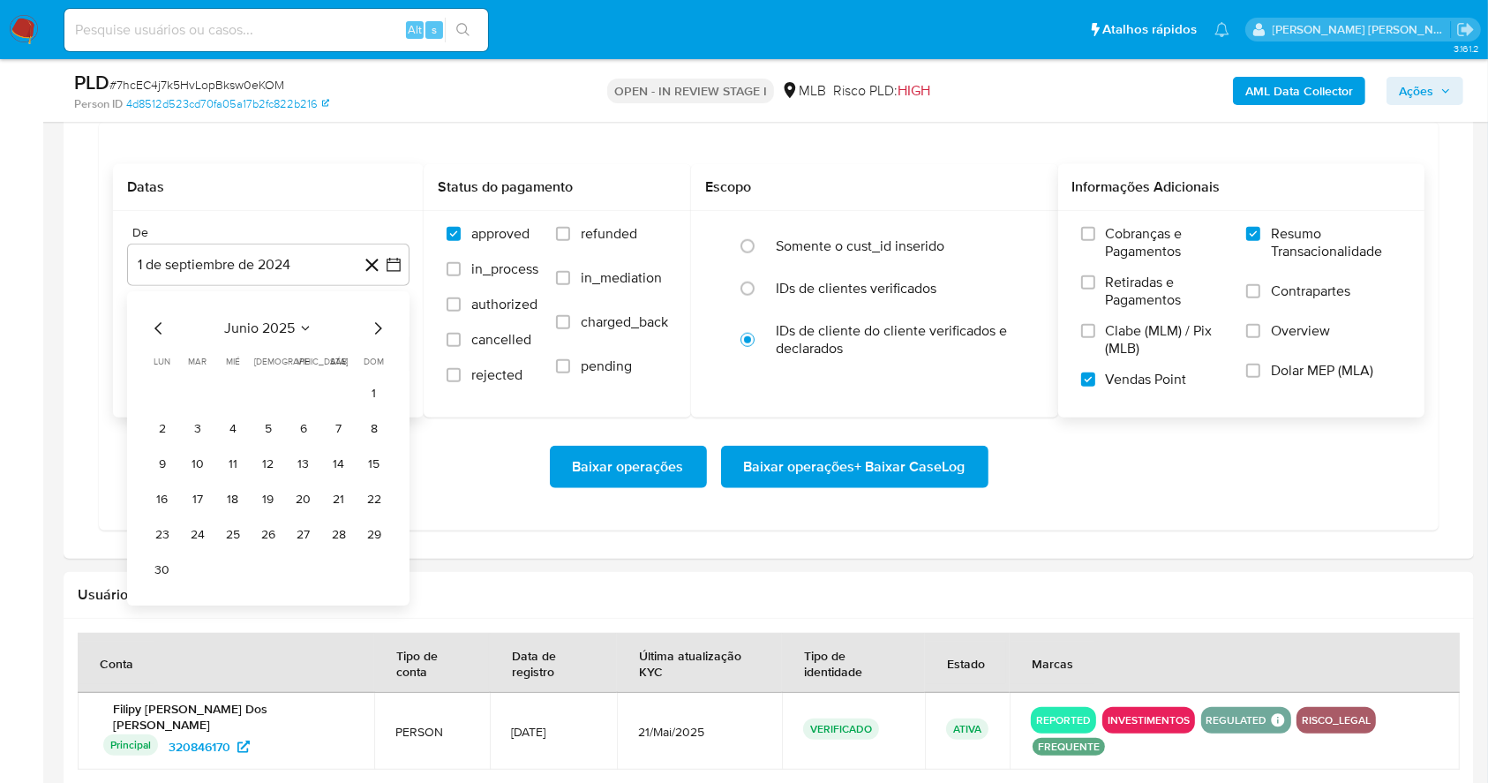
click at [374, 320] on icon "Mes siguiente" at bounding box center [377, 328] width 21 height 21
click at [293, 392] on button "1" at bounding box center [303, 393] width 28 height 28
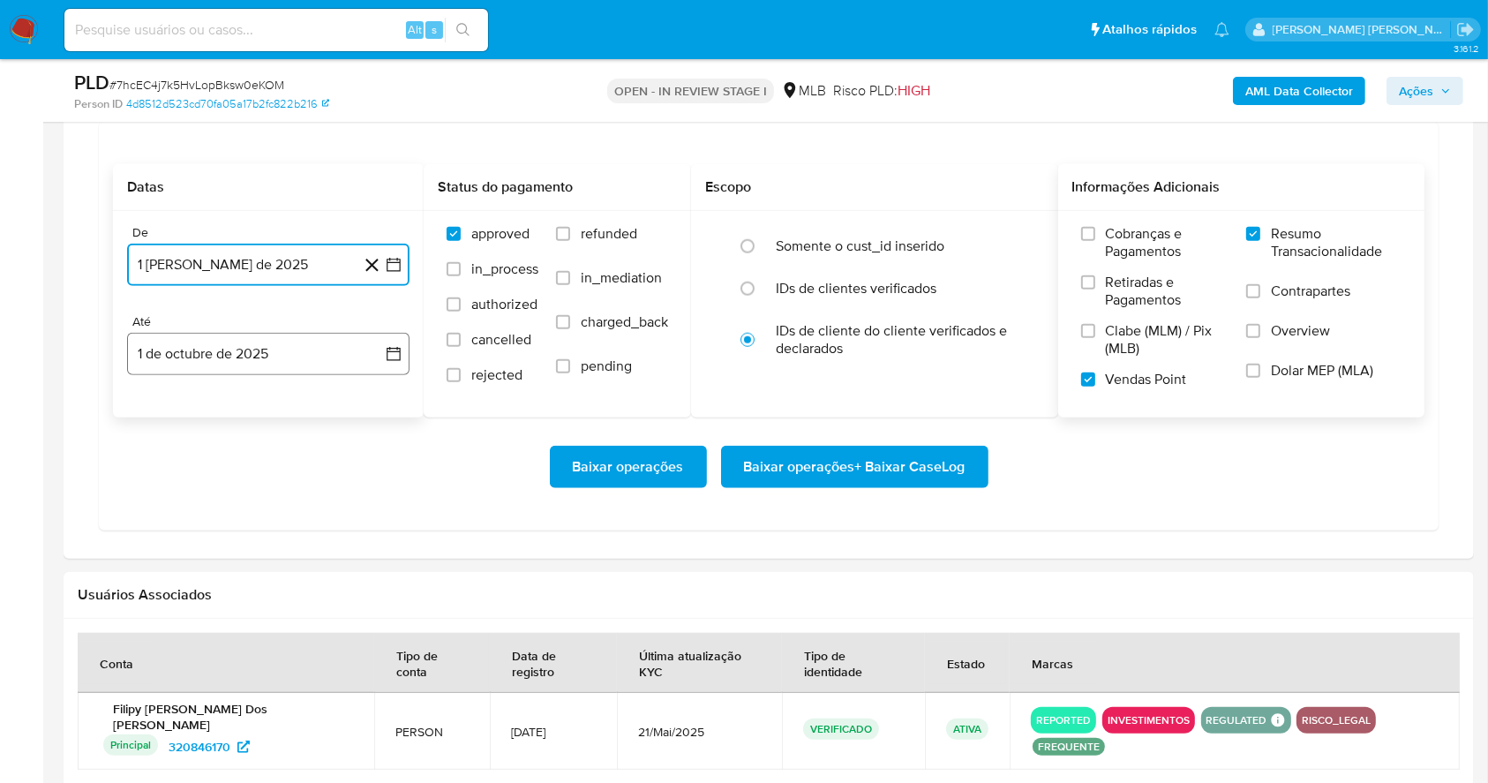
drag, startPoint x: 288, startPoint y: 346, endPoint x: 285, endPoint y: 364, distance: 18.7
click at [286, 345] on button "1 de octubre de 2025" at bounding box center [268, 354] width 282 height 42
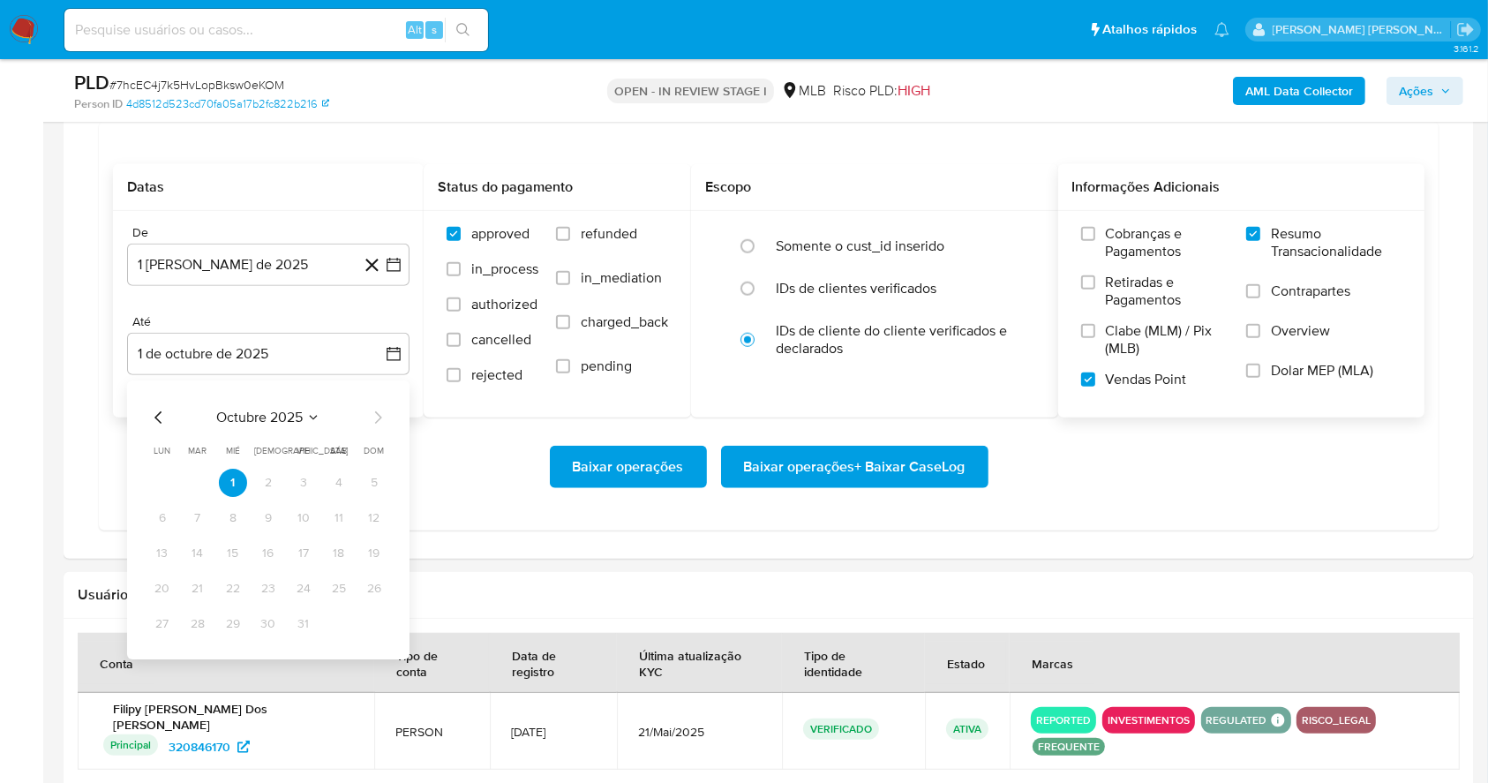
click at [141, 414] on div "octubre 2025 octubre 2025 lun lunes mar martes mié miércoles jue jueves vie vie…" at bounding box center [268, 519] width 282 height 279
click at [148, 414] on icon "Mes anterior" at bounding box center [158, 417] width 21 height 21
click at [201, 625] on button "30" at bounding box center [198, 624] width 28 height 28
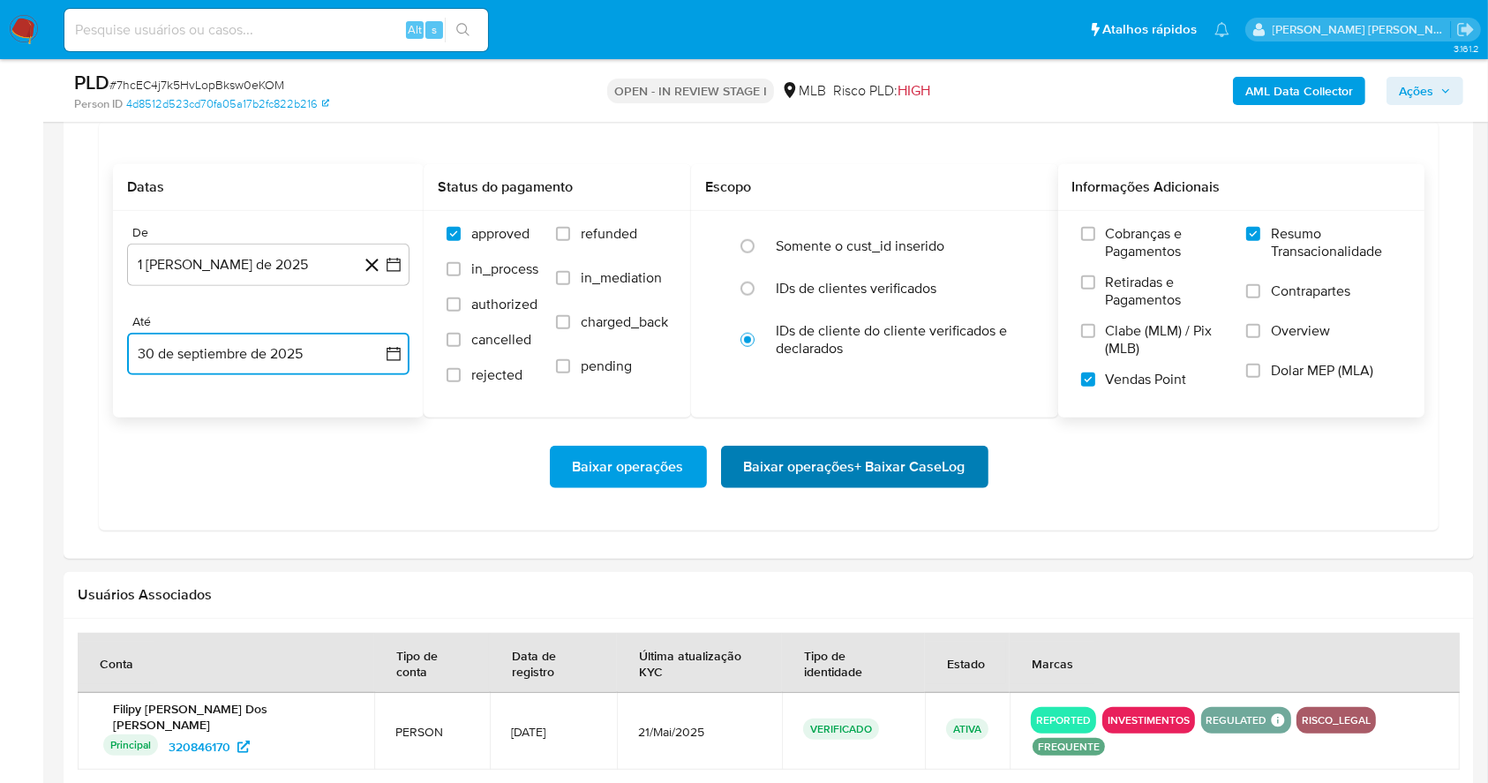
click at [804, 447] on span "Baixar operações + Baixar CaseLog" at bounding box center [854, 466] width 221 height 39
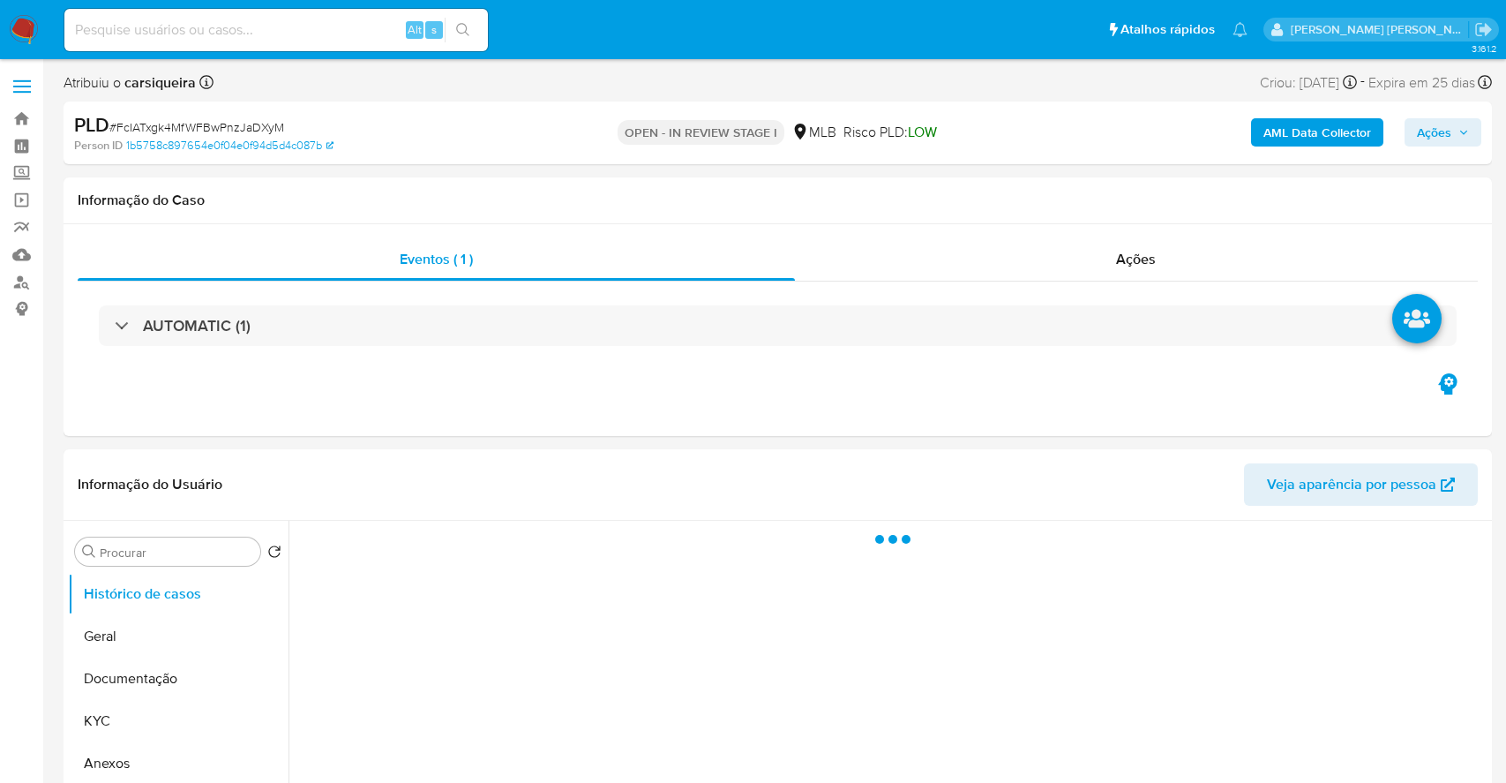
select select "10"
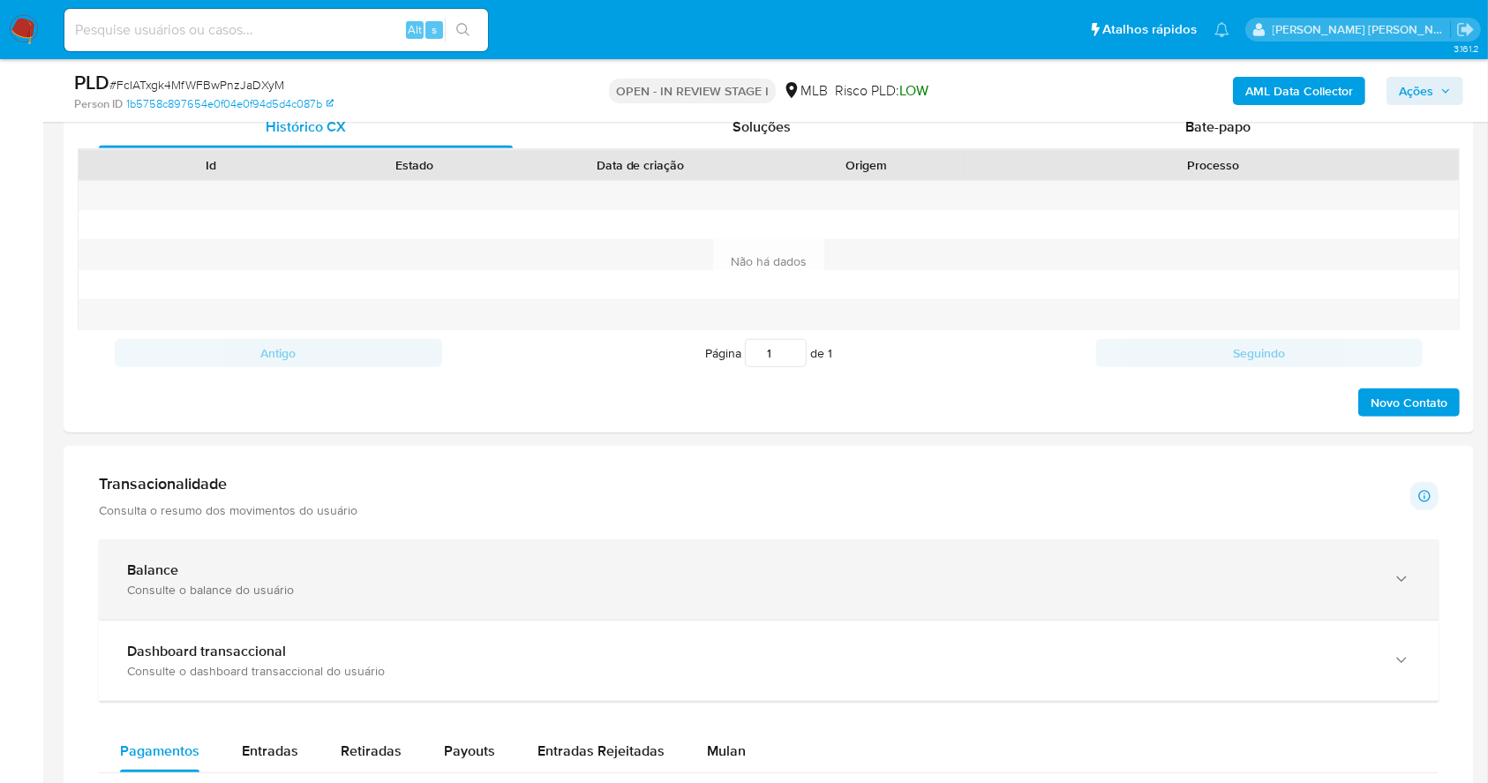
scroll to position [1013, 0]
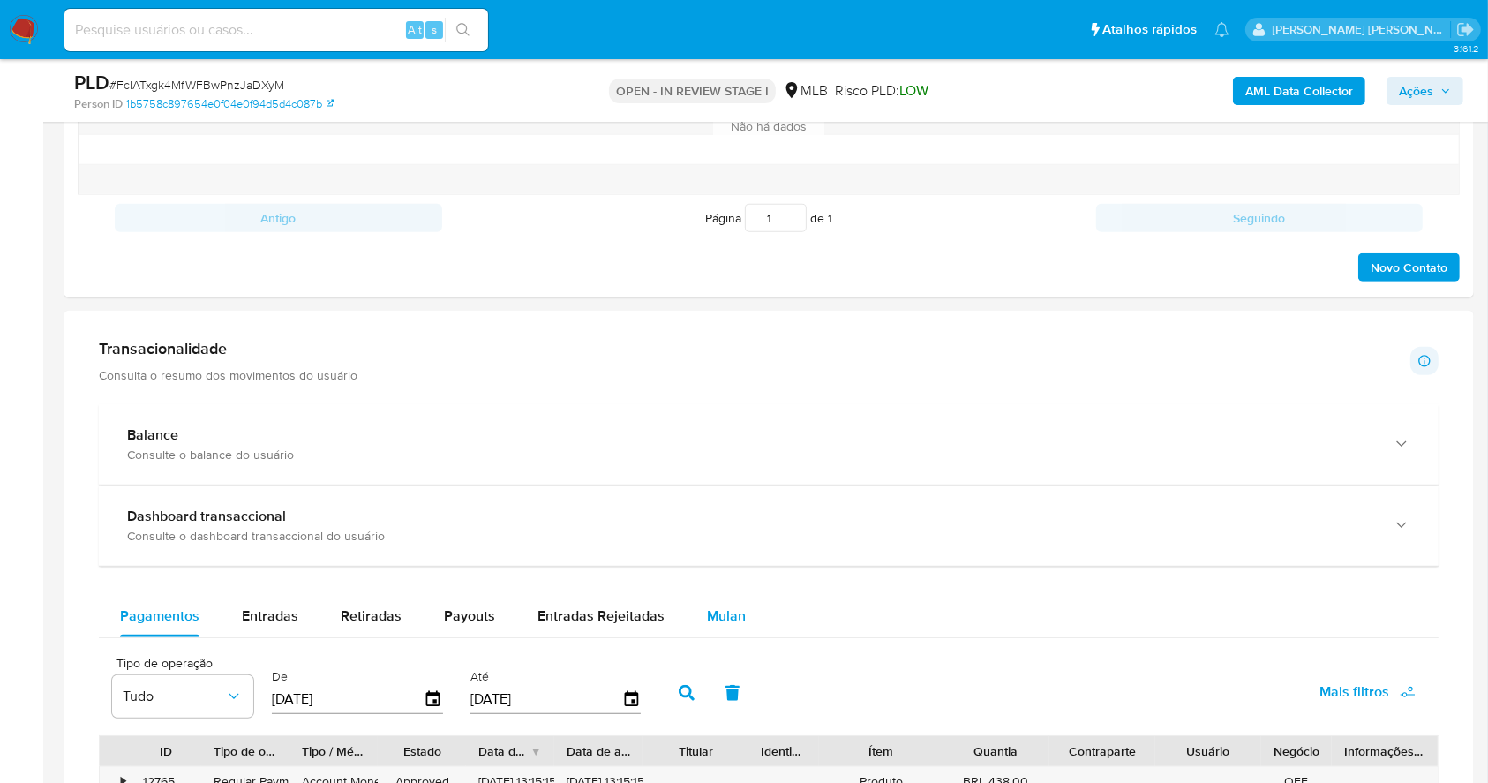
click at [722, 632] on div "Mulan" at bounding box center [726, 616] width 39 height 42
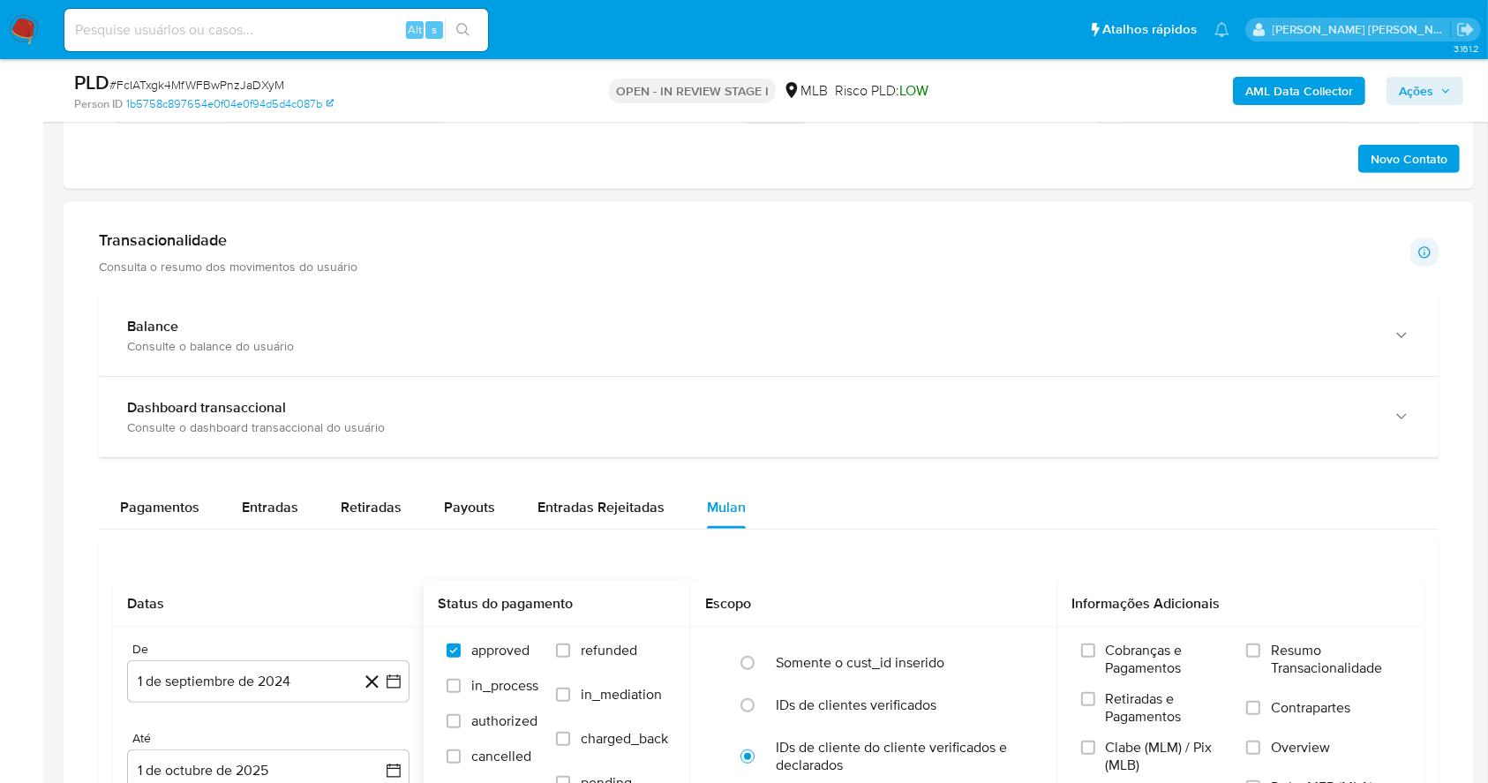
scroll to position [1483, 0]
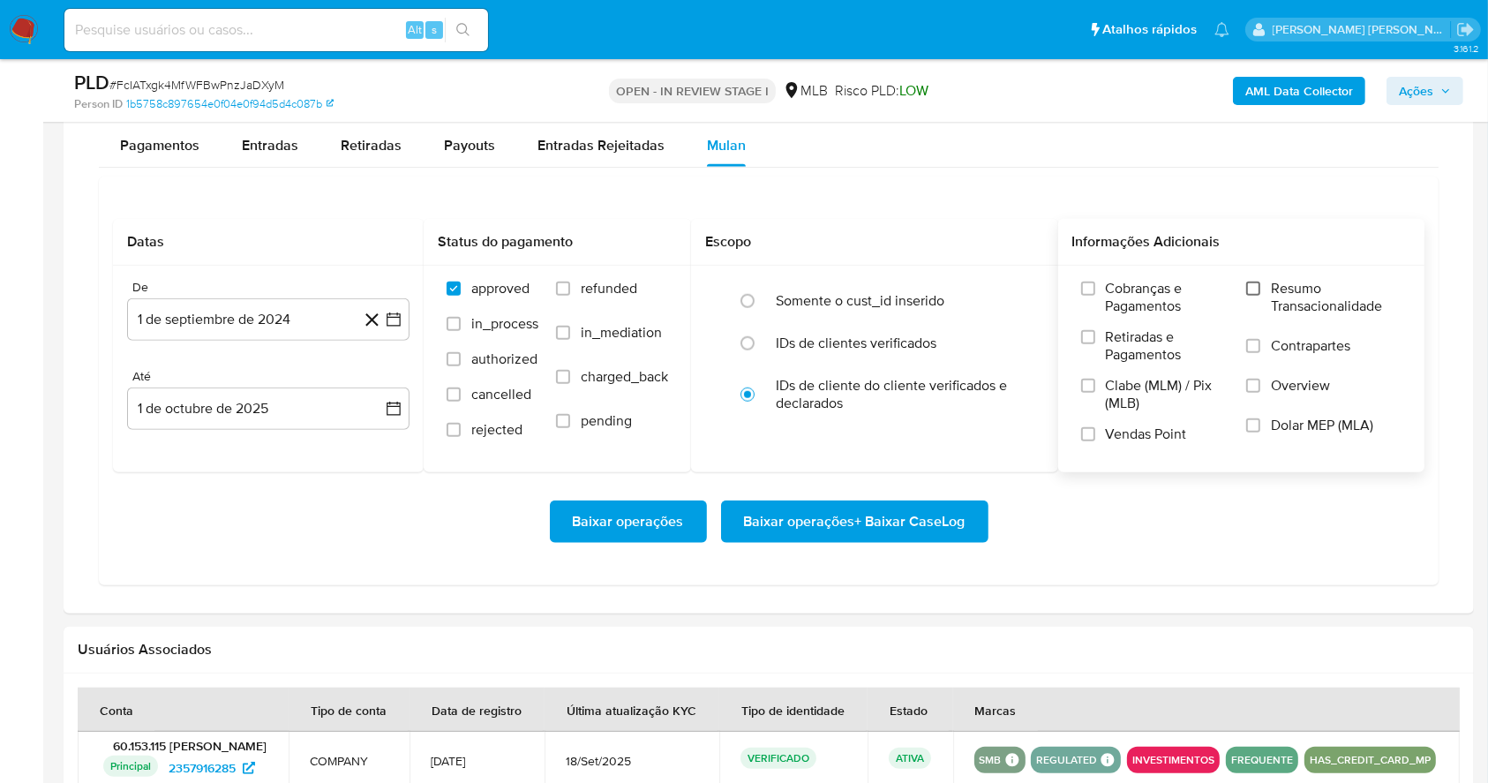
click at [1257, 283] on input "Resumo Transacionalidade" at bounding box center [1253, 288] width 14 height 14
click at [1095, 427] on label "Vendas Point" at bounding box center [1155, 440] width 148 height 31
click at [1095, 427] on input "Vendas Point" at bounding box center [1088, 434] width 14 height 14
click at [381, 315] on icon at bounding box center [372, 320] width 22 height 22
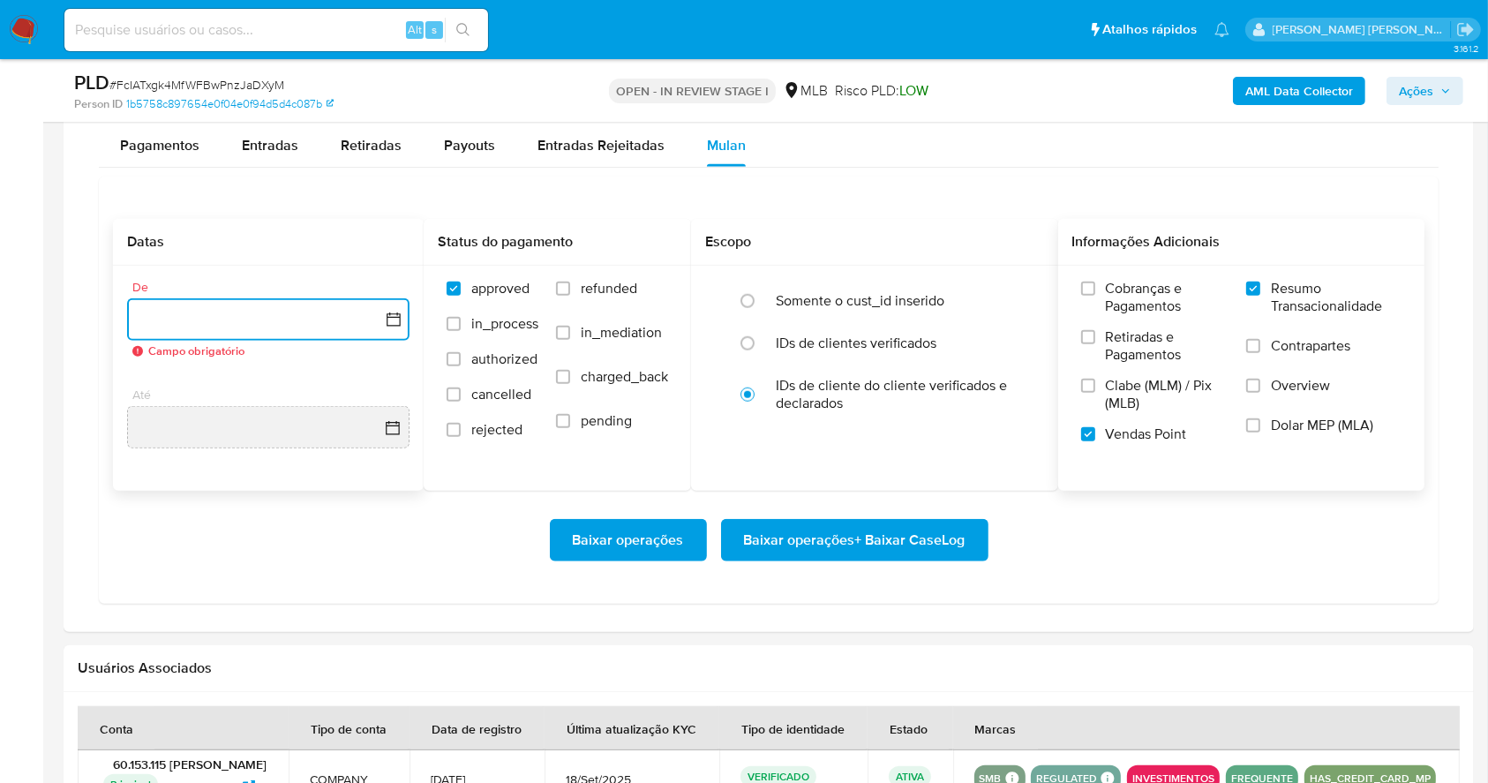
click at [392, 316] on icon "button" at bounding box center [394, 320] width 18 height 18
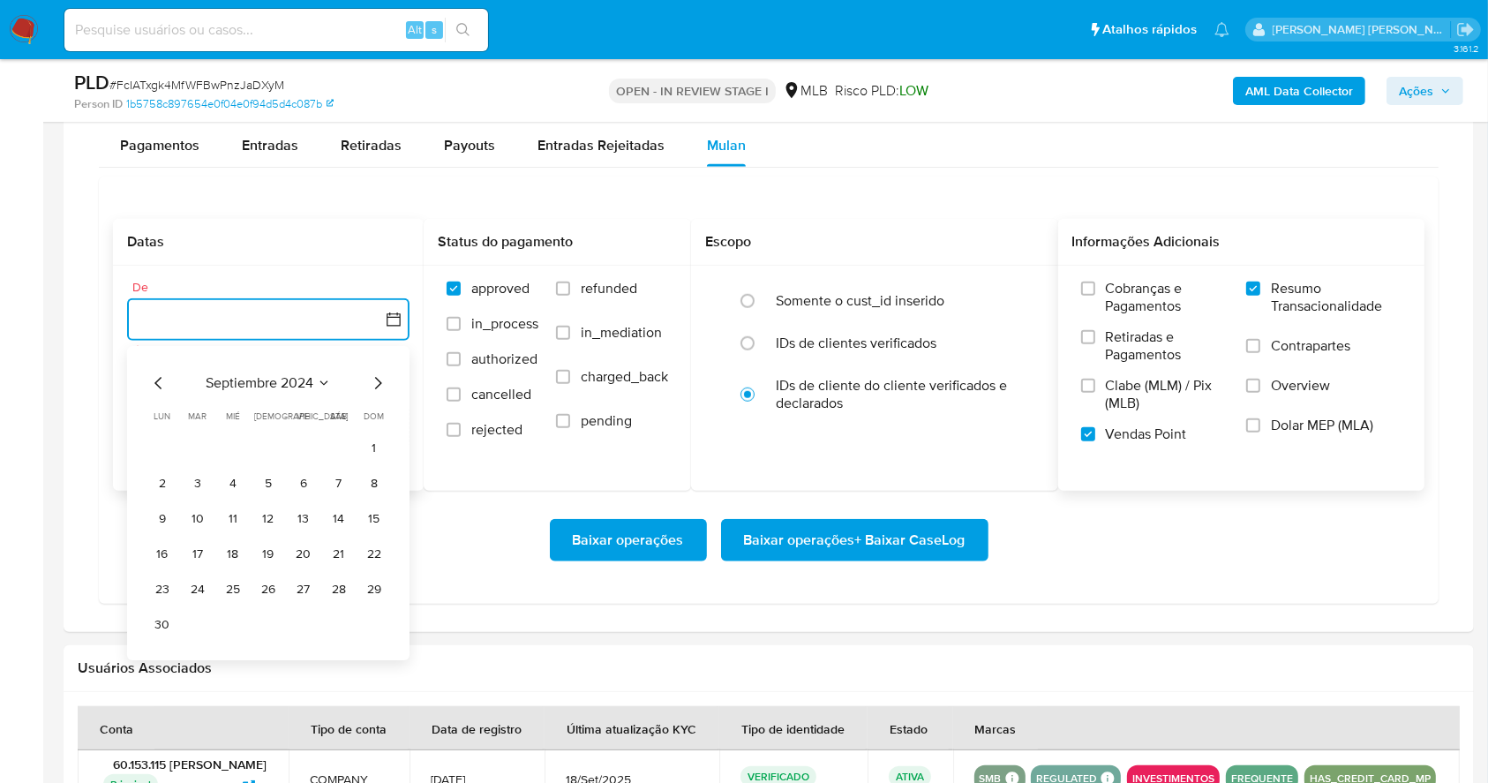
click at [376, 383] on icon "Mes siguiente" at bounding box center [377, 382] width 21 height 21
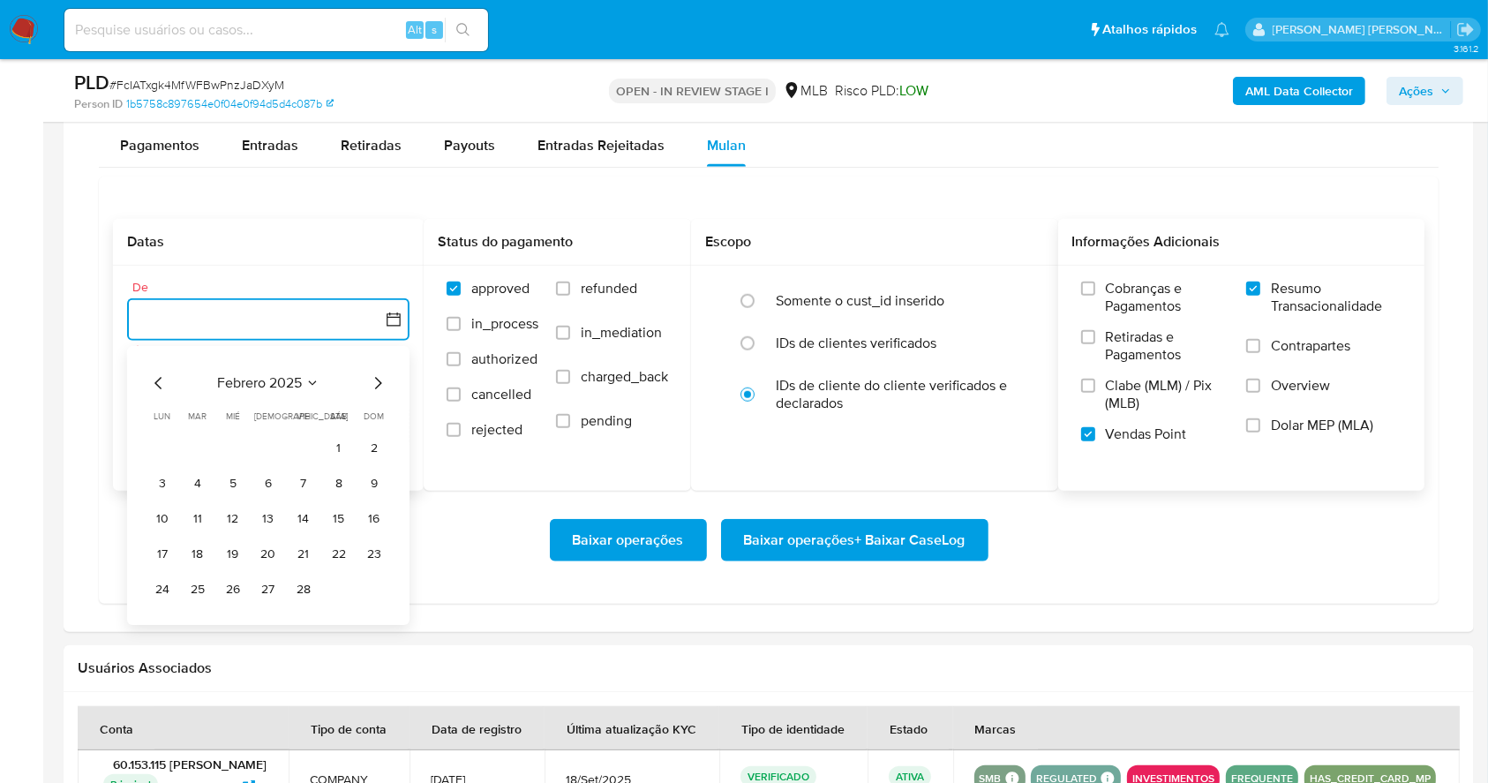
click at [376, 383] on icon "Mes siguiente" at bounding box center [377, 382] width 21 height 21
click at [376, 384] on icon "Mes siguiente" at bounding box center [377, 382] width 21 height 21
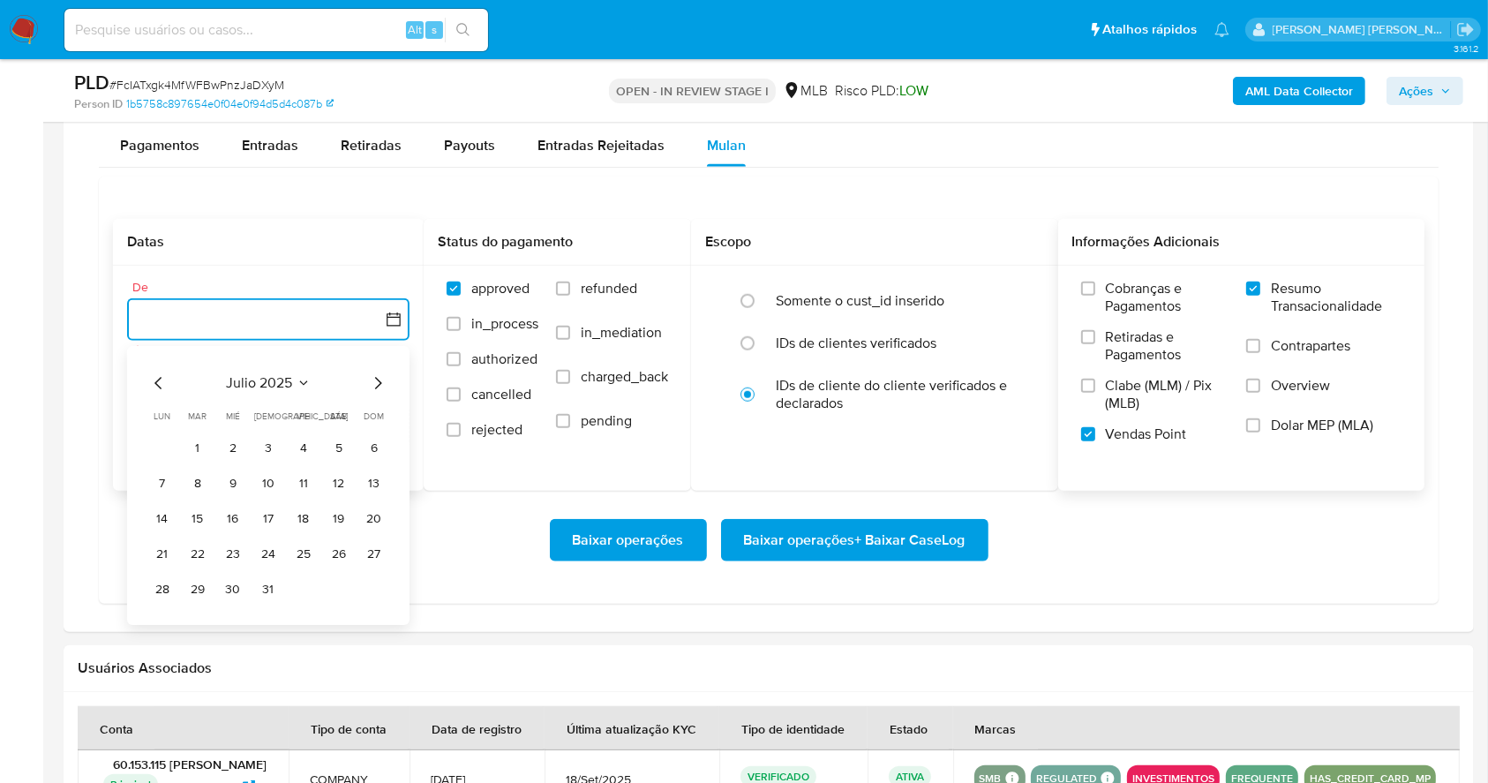
click at [376, 384] on icon "Mes siguiente" at bounding box center [377, 382] width 21 height 21
click at [296, 444] on button "1" at bounding box center [303, 448] width 28 height 28
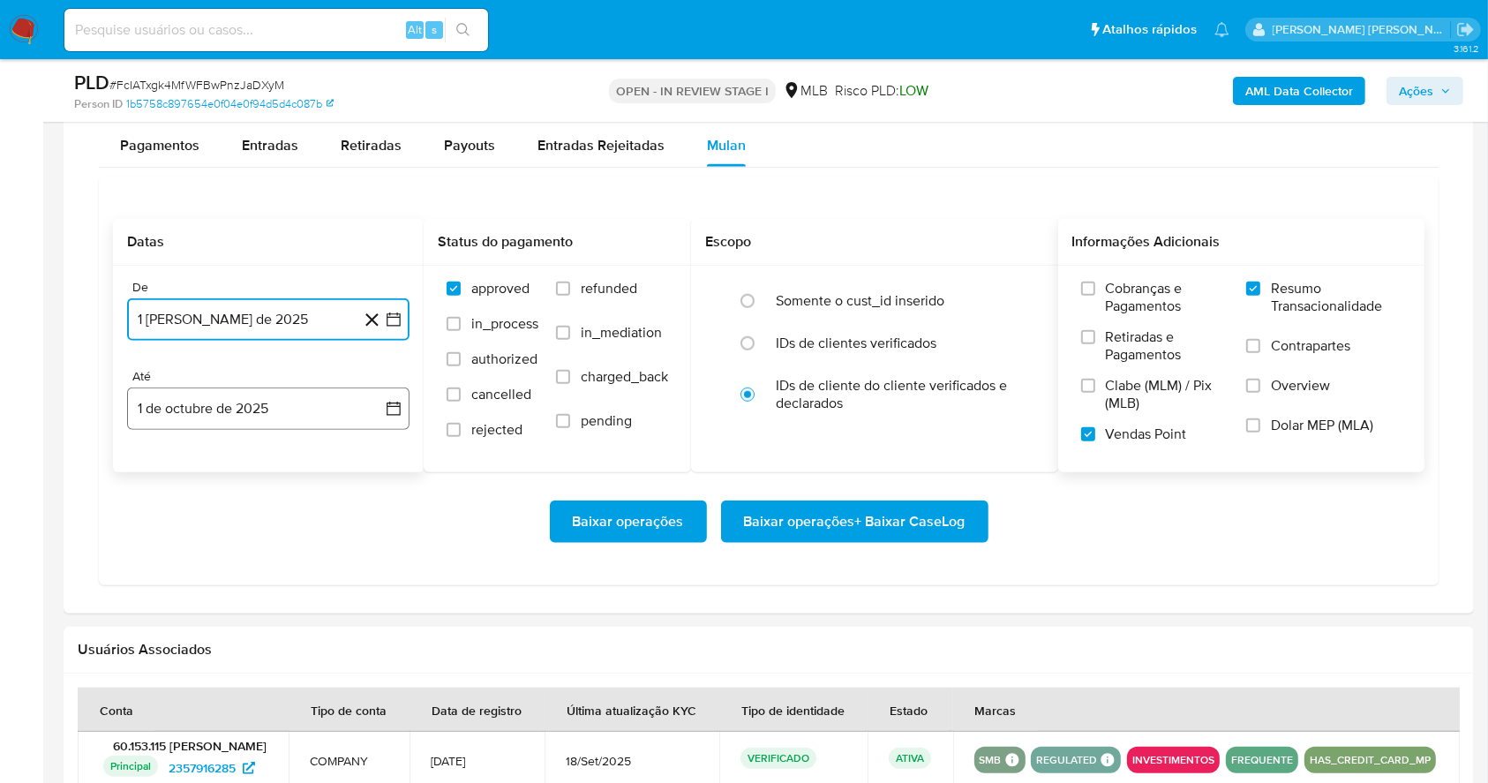
click at [283, 401] on button "1 de octubre de 2025" at bounding box center [268, 408] width 282 height 42
click at [160, 473] on icon "Mes anterior" at bounding box center [158, 472] width 21 height 21
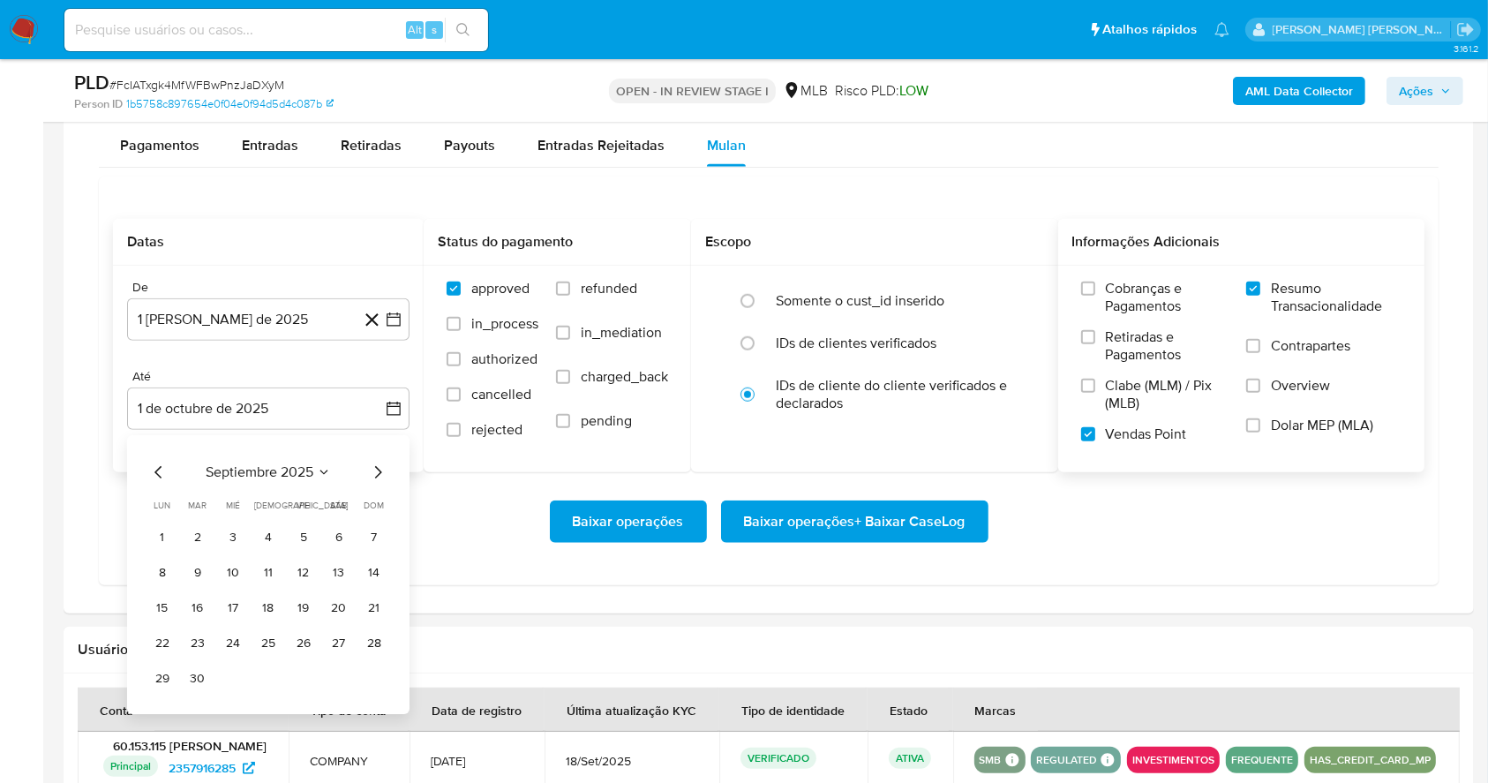
click at [183, 678] on tr "29 30" at bounding box center [268, 678] width 240 height 28
click at [185, 674] on button "30" at bounding box center [198, 678] width 28 height 28
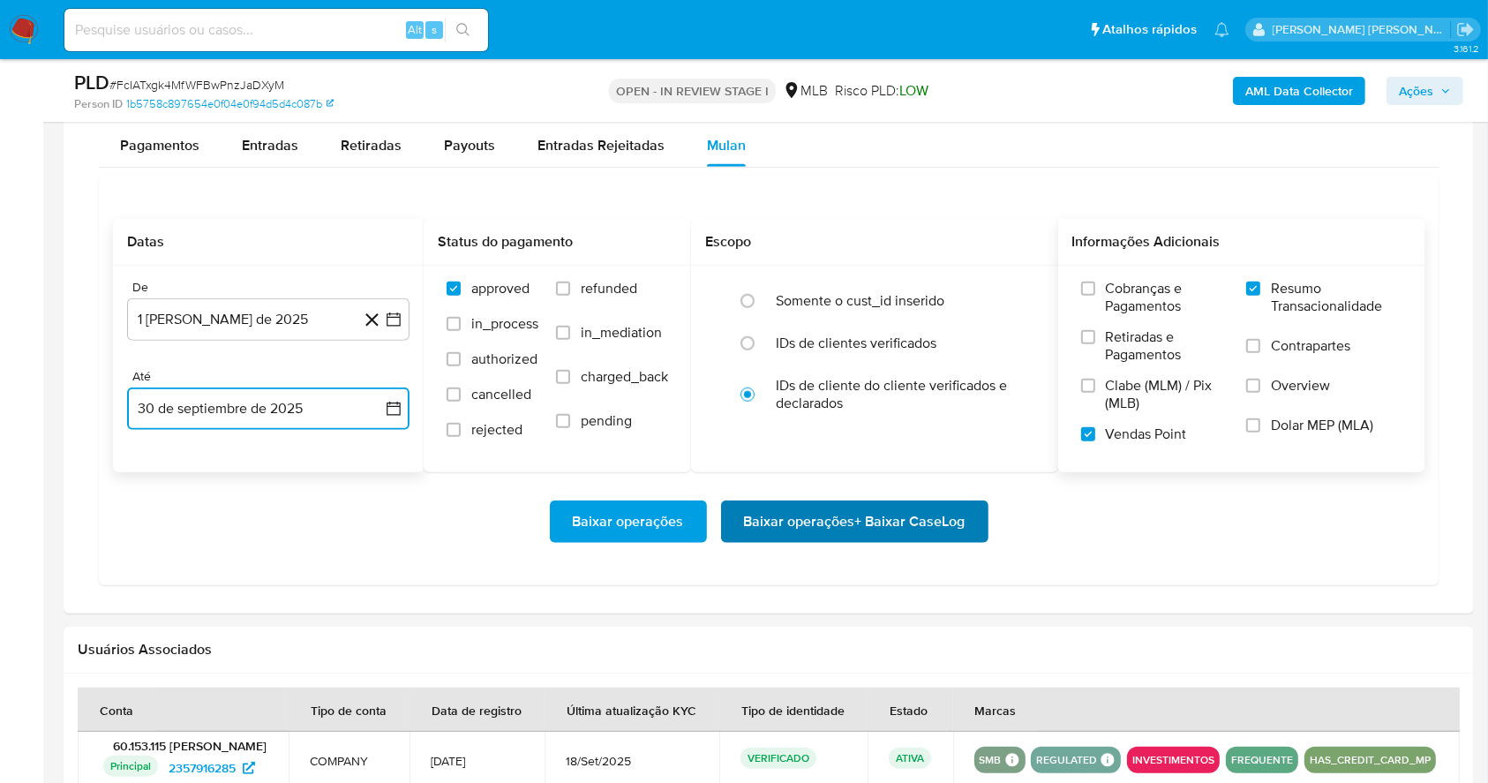
click at [873, 506] on span "Baixar operações + Baixar CaseLog" at bounding box center [854, 521] width 221 height 39
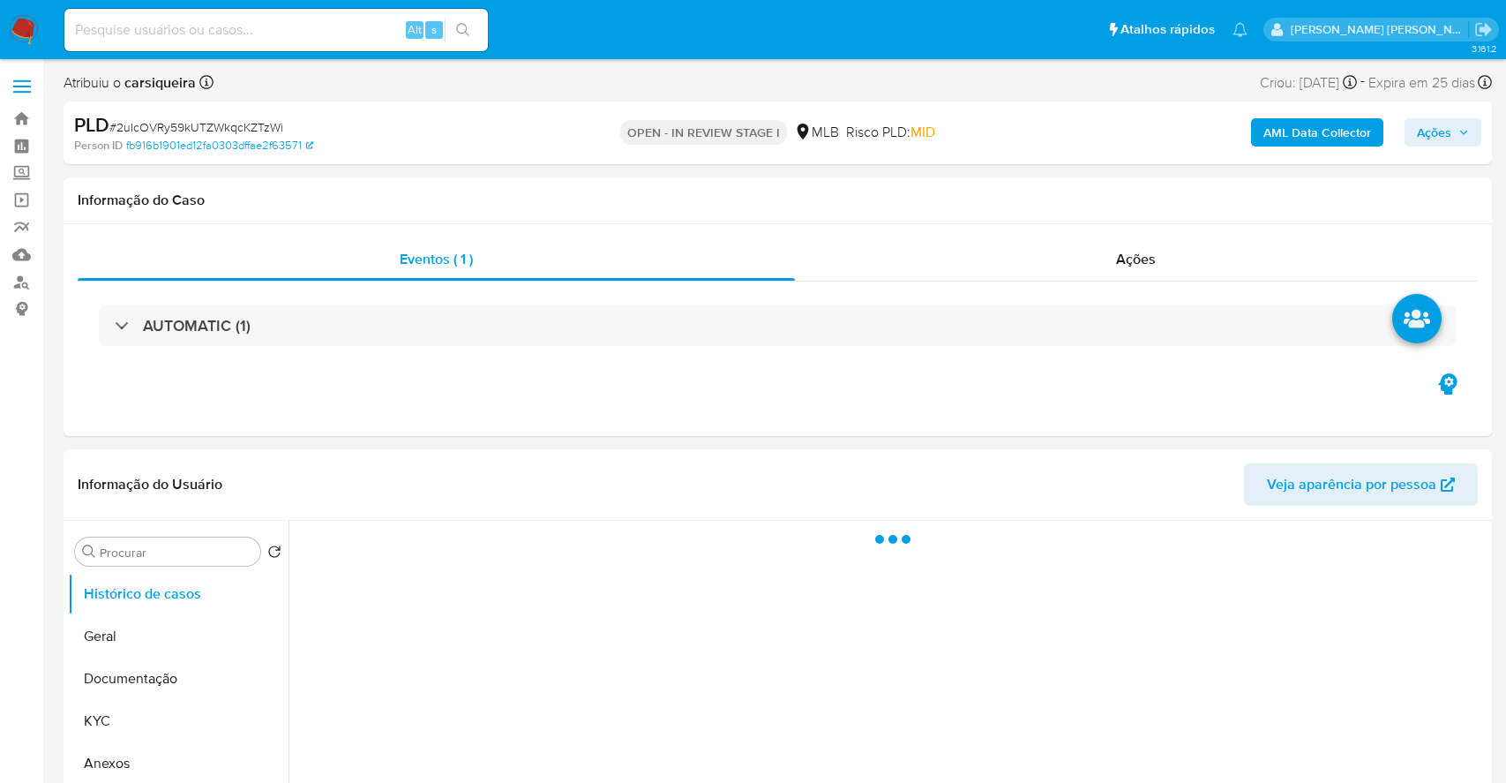
select select "10"
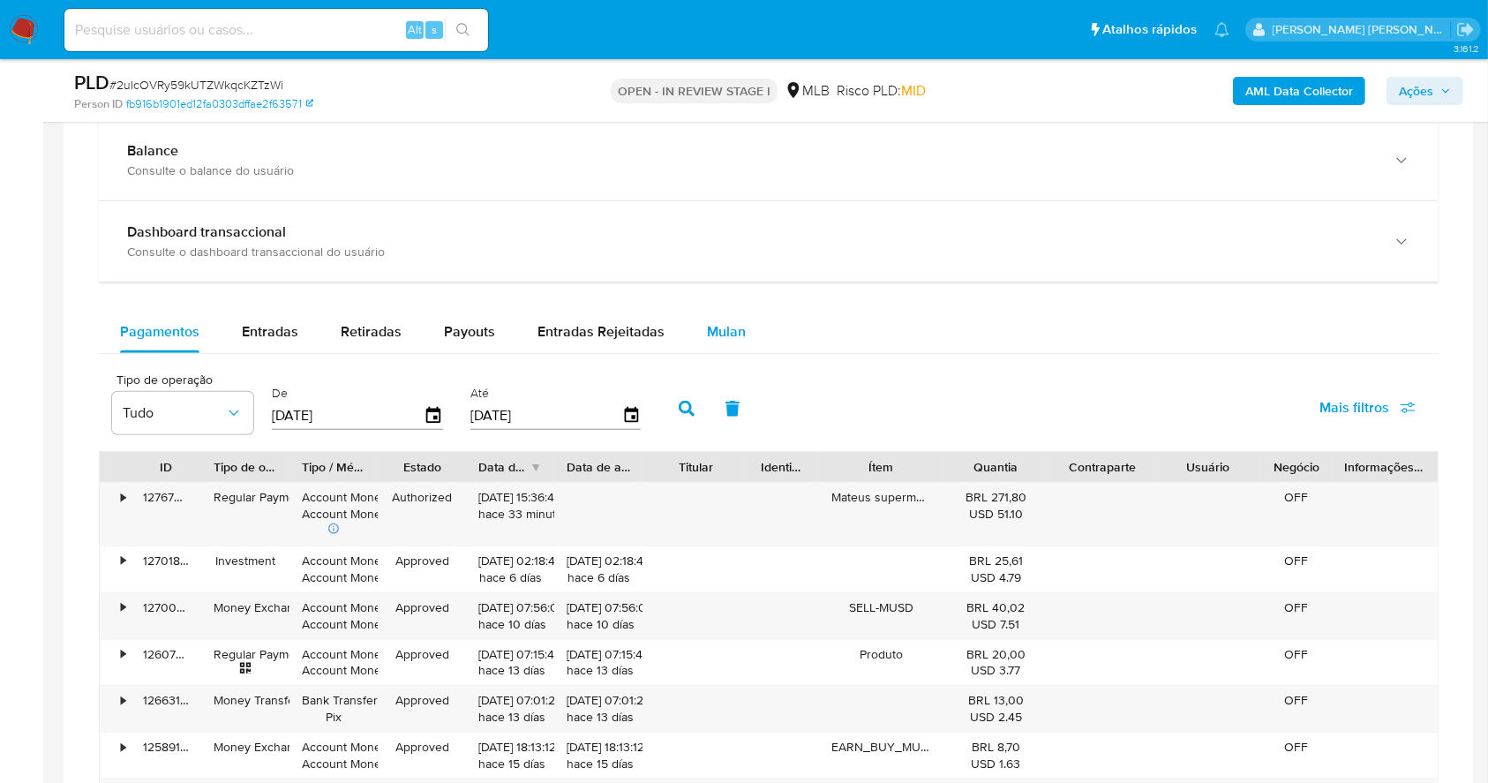
click at [723, 326] on span "Mulan" at bounding box center [726, 331] width 39 height 20
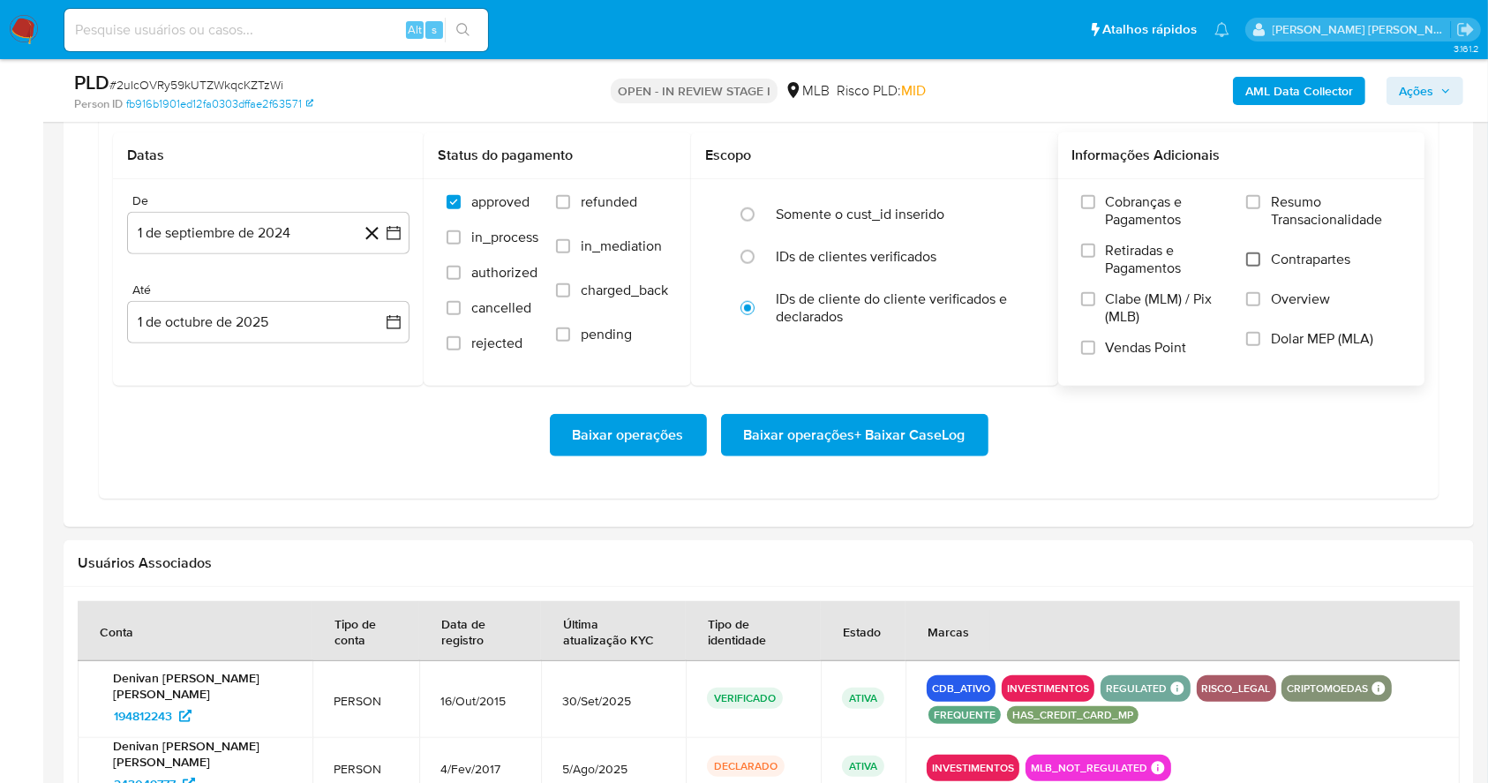
scroll to position [1443, 0]
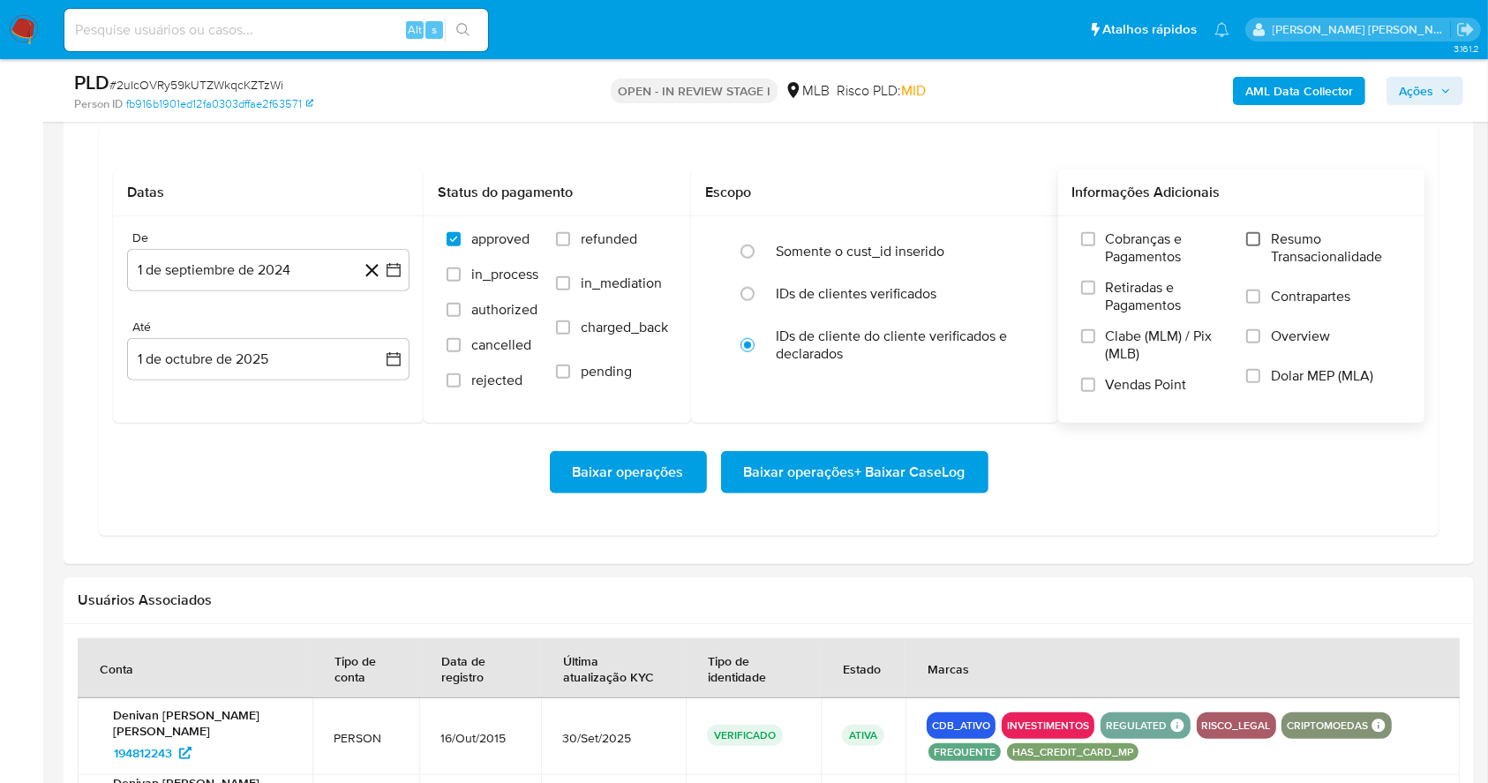
click at [1254, 236] on input "Resumo Transacionalidade" at bounding box center [1253, 239] width 14 height 14
click at [1087, 381] on input "Vendas Point" at bounding box center [1088, 385] width 14 height 14
click at [402, 260] on button "1 de septiembre de 2024" at bounding box center [268, 270] width 282 height 42
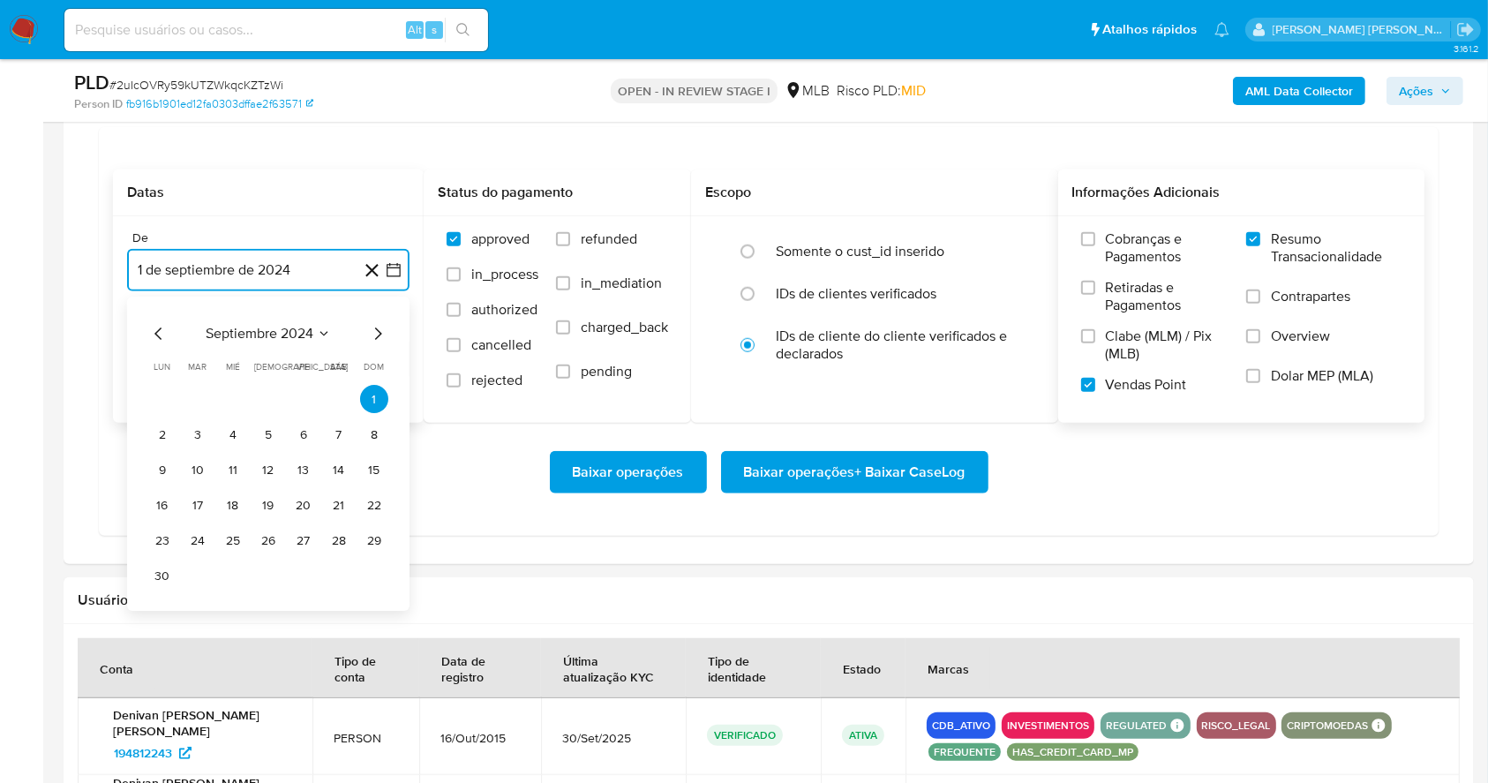
click at [377, 330] on icon "Mes siguiente" at bounding box center [377, 334] width 21 height 21
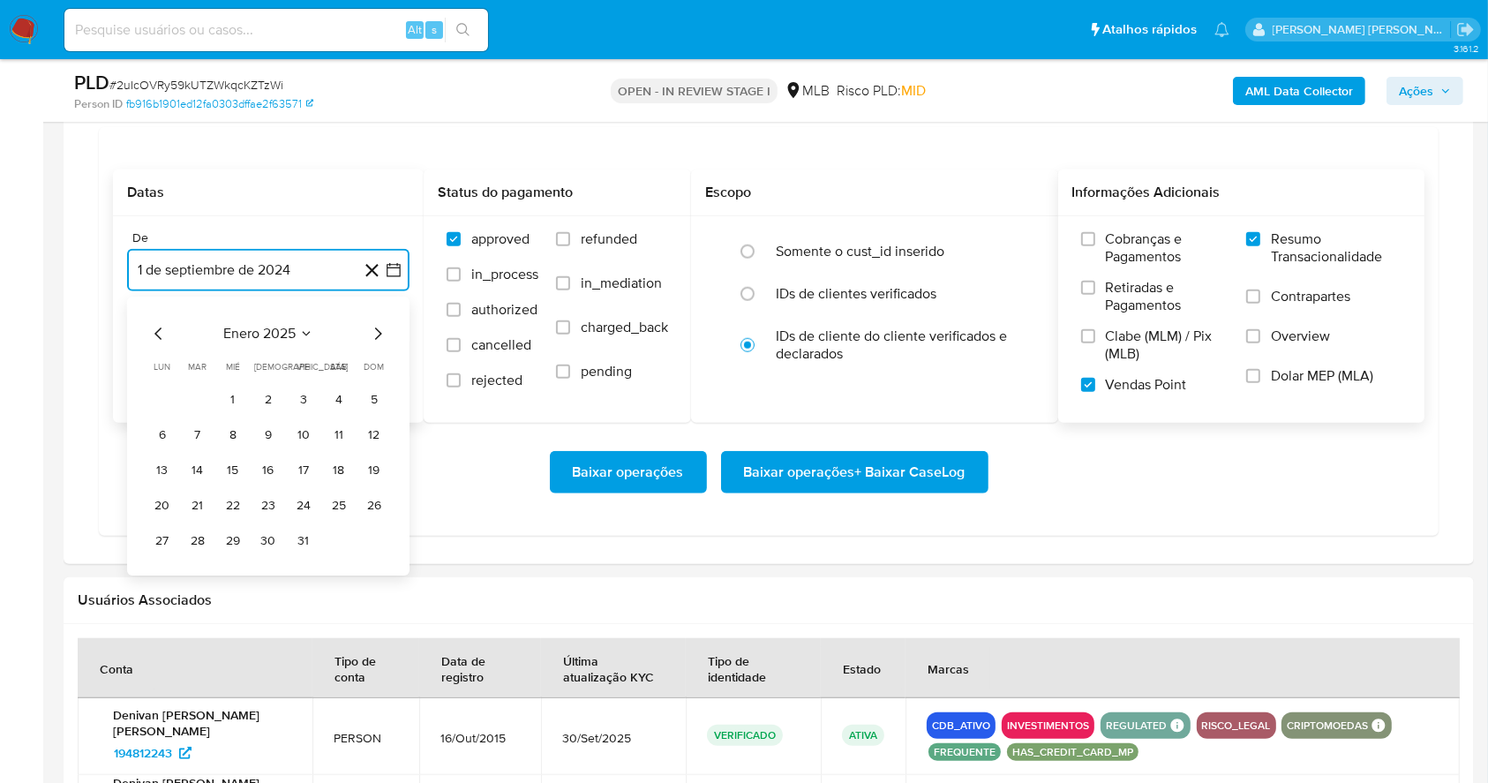
click at [377, 330] on icon "Mes siguiente" at bounding box center [377, 334] width 21 height 21
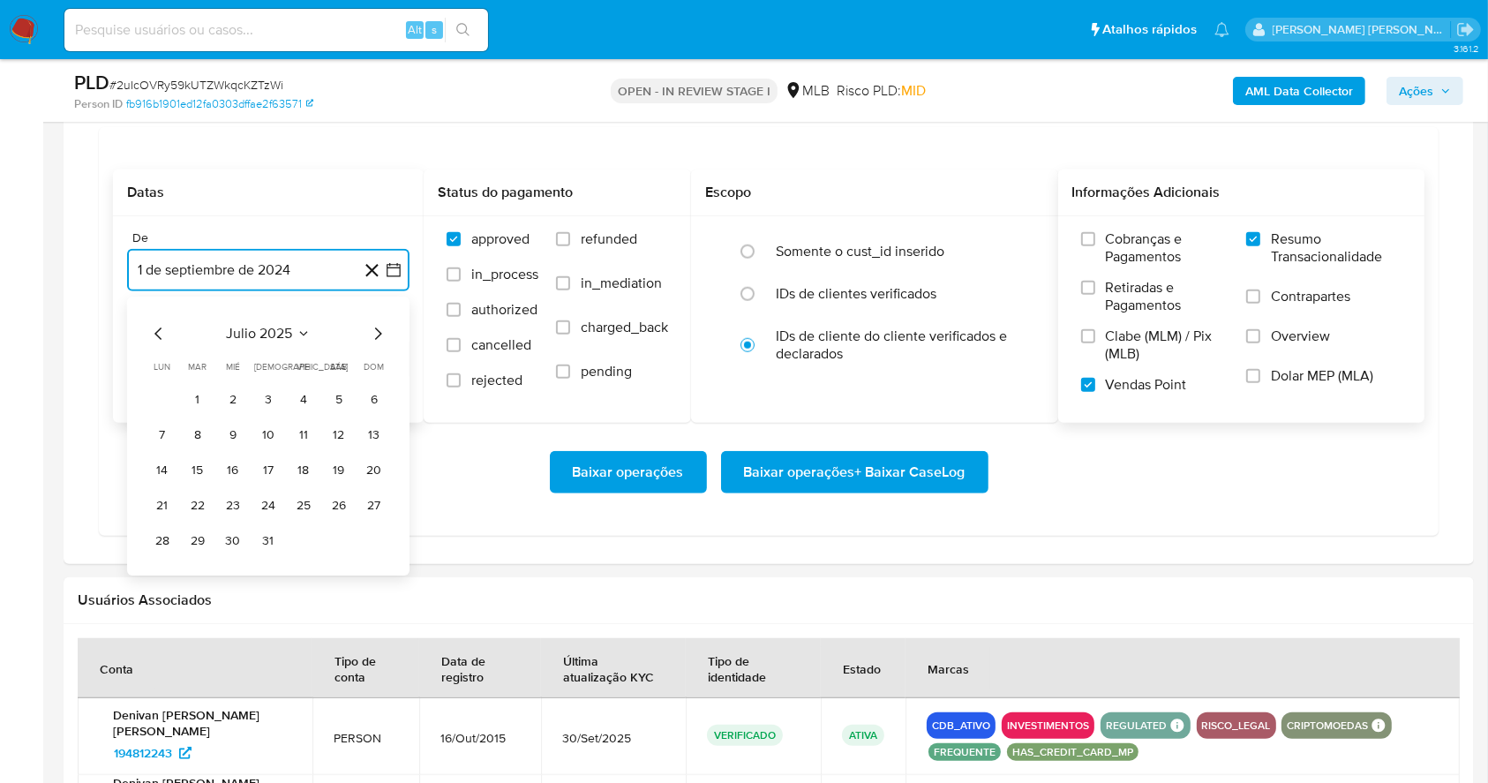
click at [377, 330] on icon "Mes siguiente" at bounding box center [377, 334] width 21 height 21
click at [295, 392] on button "1" at bounding box center [303, 400] width 28 height 28
click at [247, 364] on button "1 de octubre de 2025" at bounding box center [268, 359] width 282 height 42
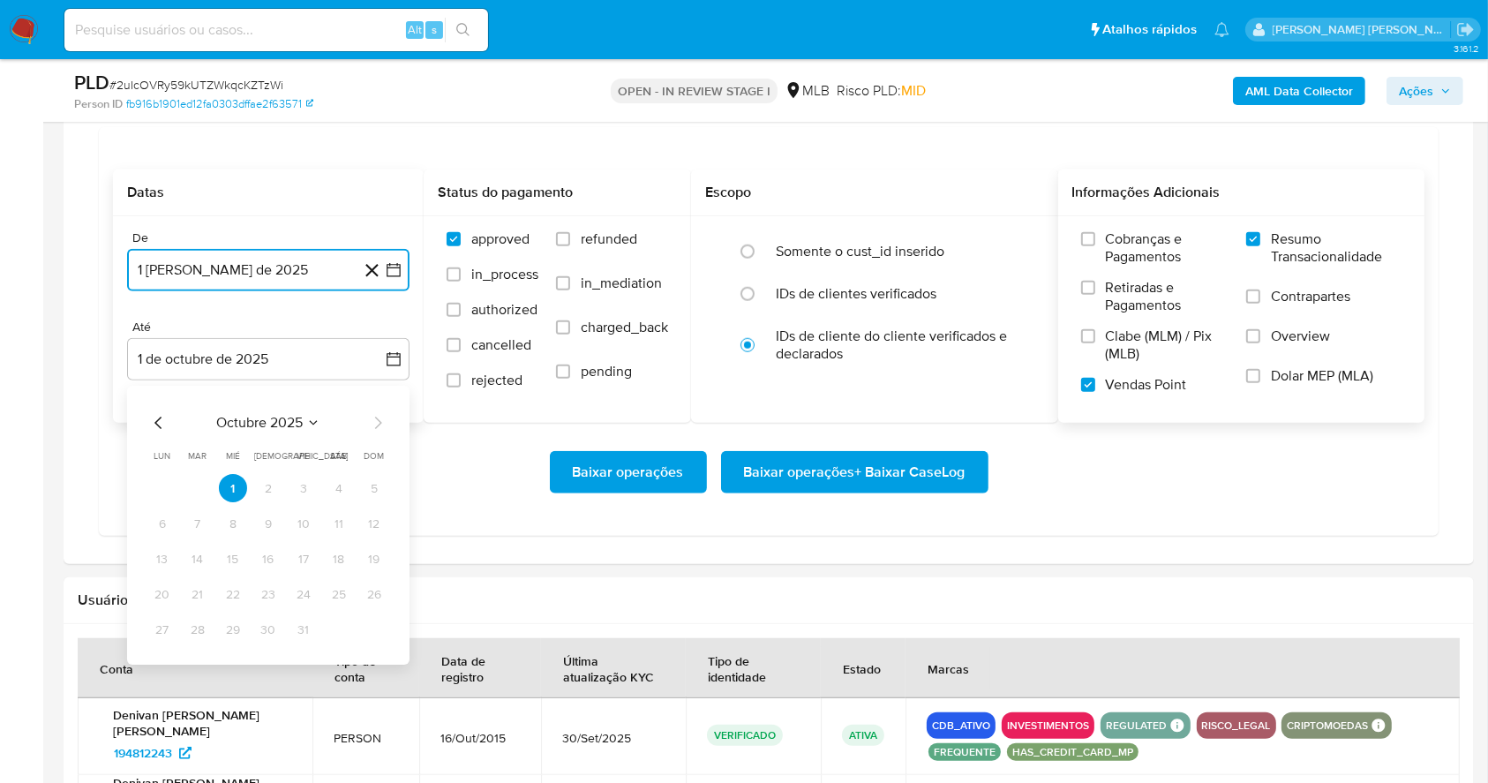
click at [158, 422] on icon "Mes anterior" at bounding box center [158, 423] width 21 height 21
click at [198, 630] on button "30" at bounding box center [198, 630] width 28 height 28
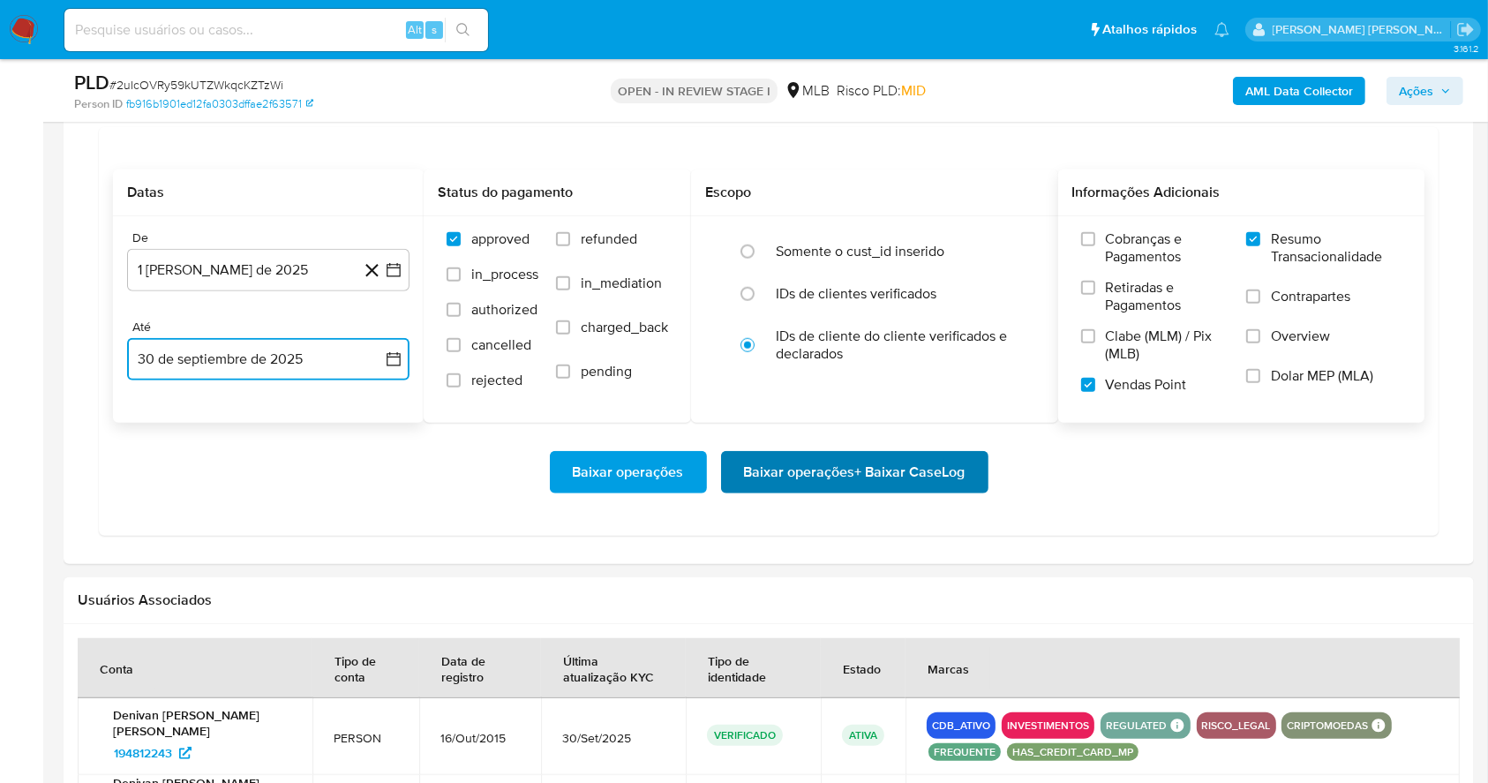
click at [849, 469] on span "Baixar operações + Baixar CaseLog" at bounding box center [854, 472] width 221 height 39
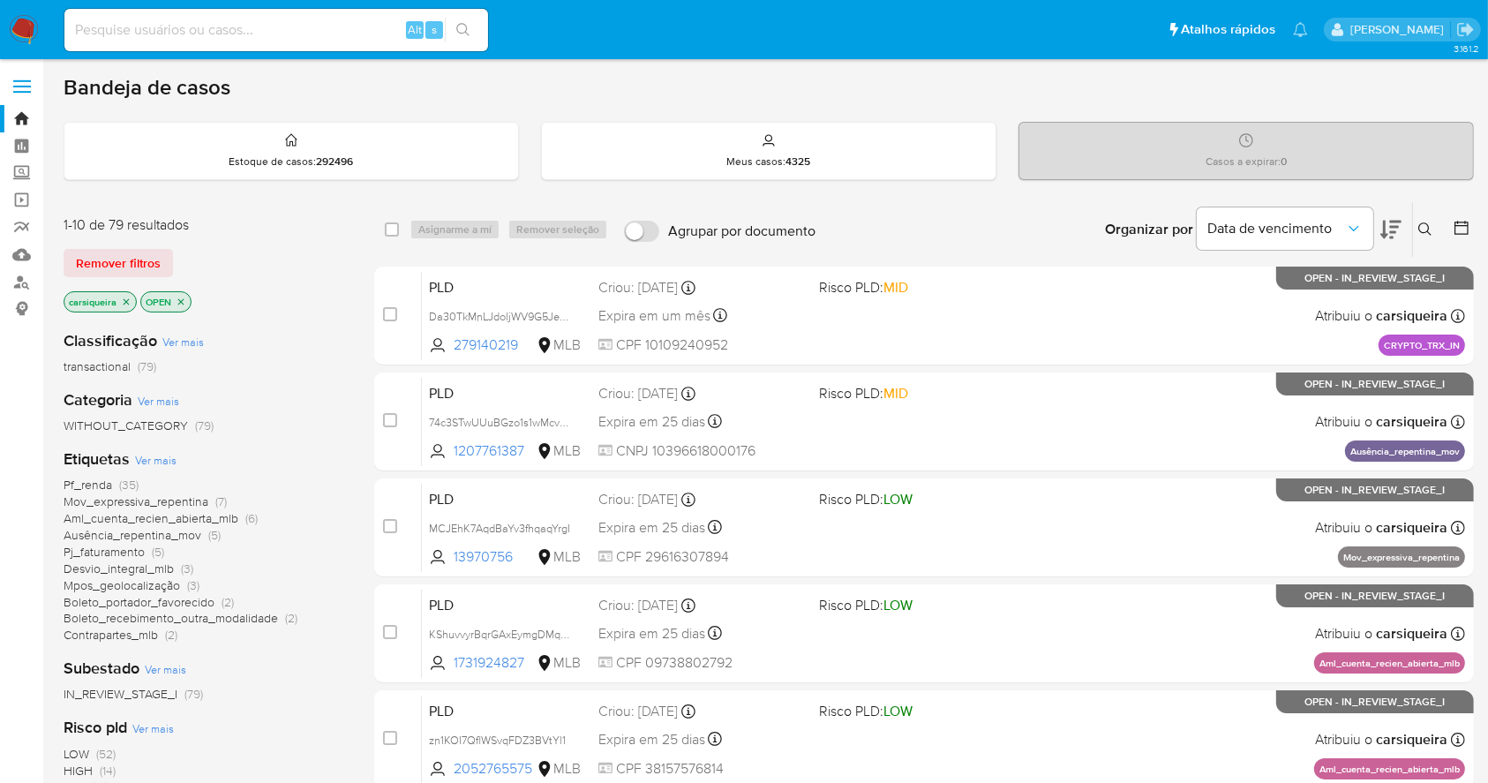
click at [120, 485] on span "(35)" at bounding box center [128, 485] width 19 height 18
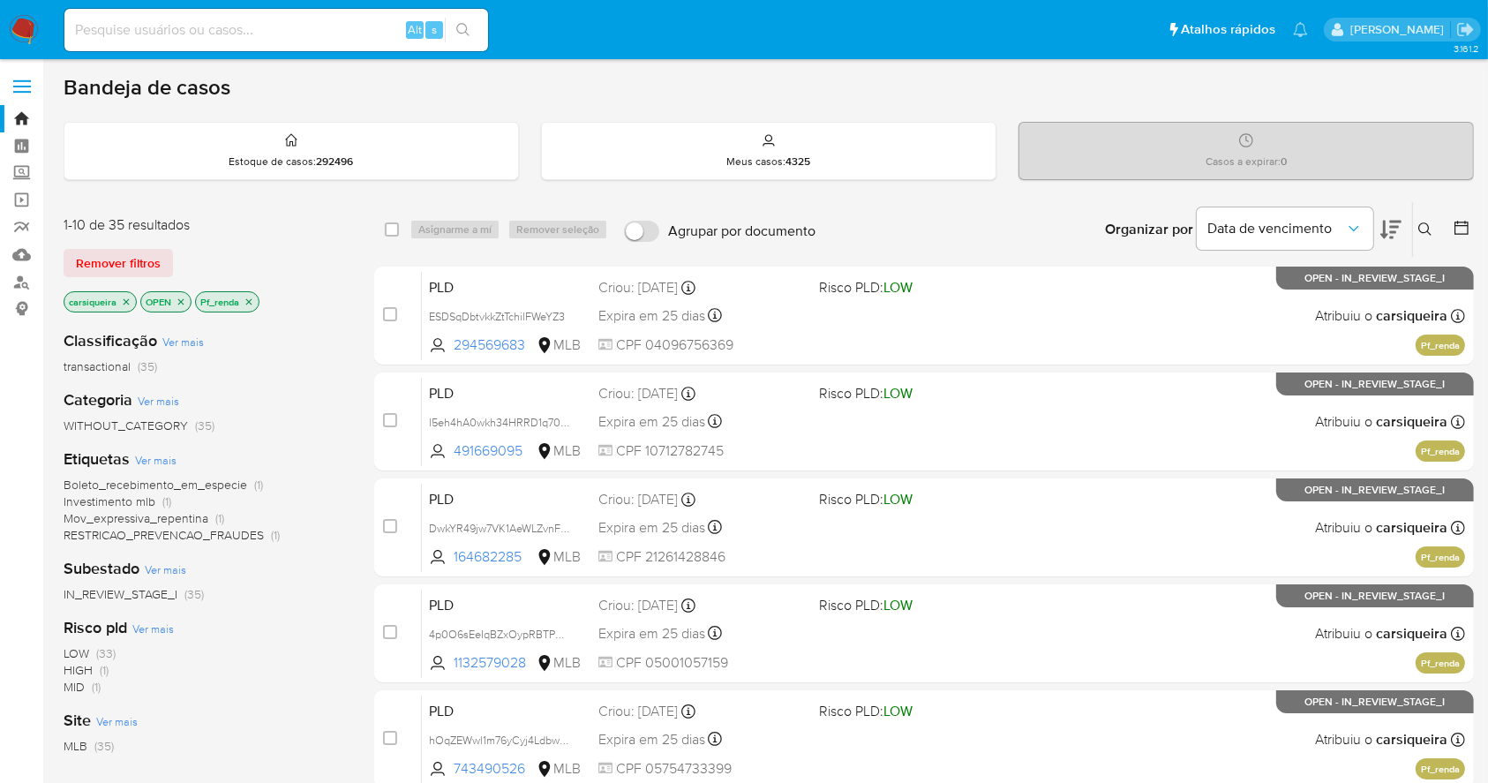
click at [92, 671] on span "HIGH (1)" at bounding box center [86, 670] width 45 height 17
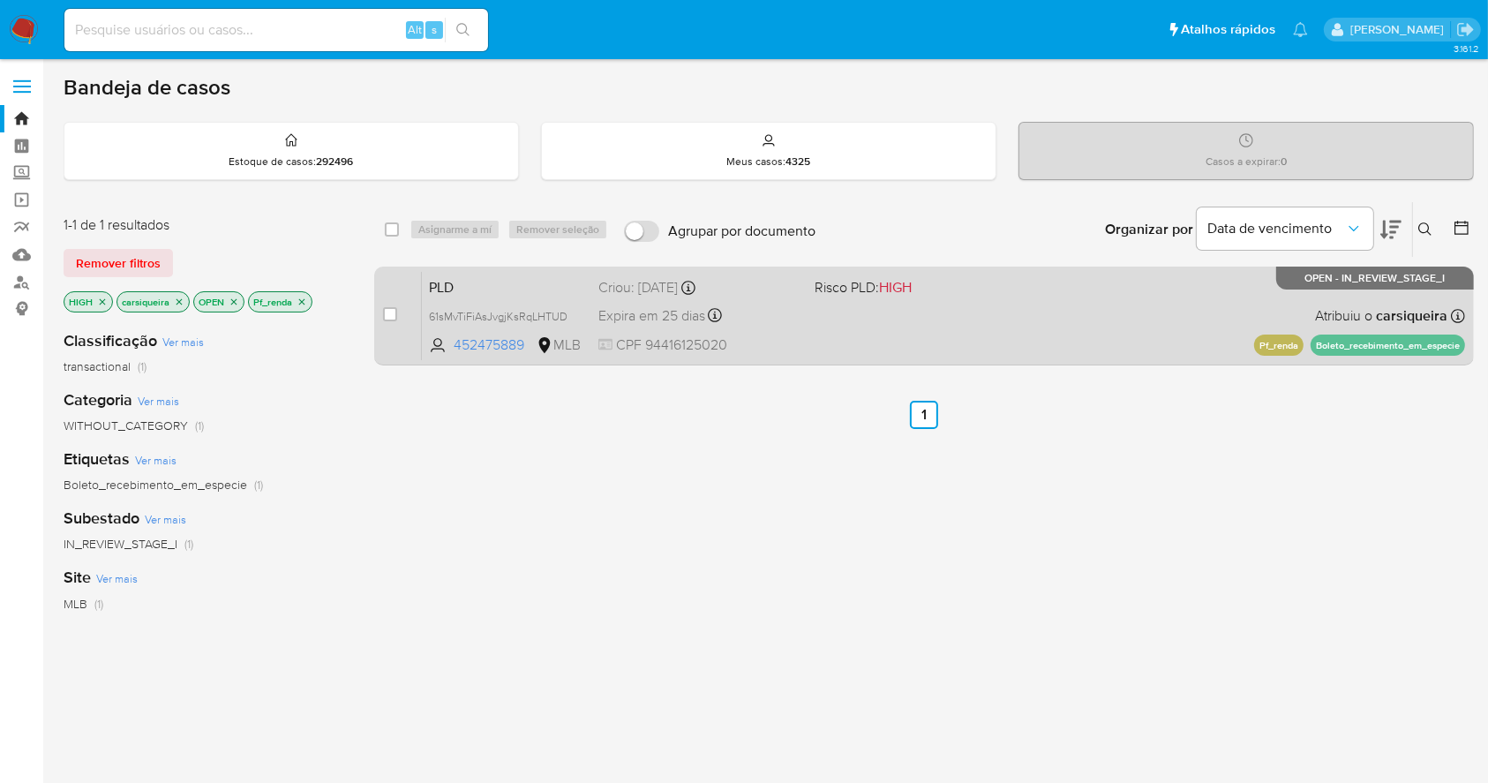
click at [987, 323] on div "PLD 61sMvTiFiAsJvgjKsRqLHTUD 452475889 MLB Risco PLD: HIGH Criou: [DATE] Criou:…" at bounding box center [943, 315] width 1043 height 89
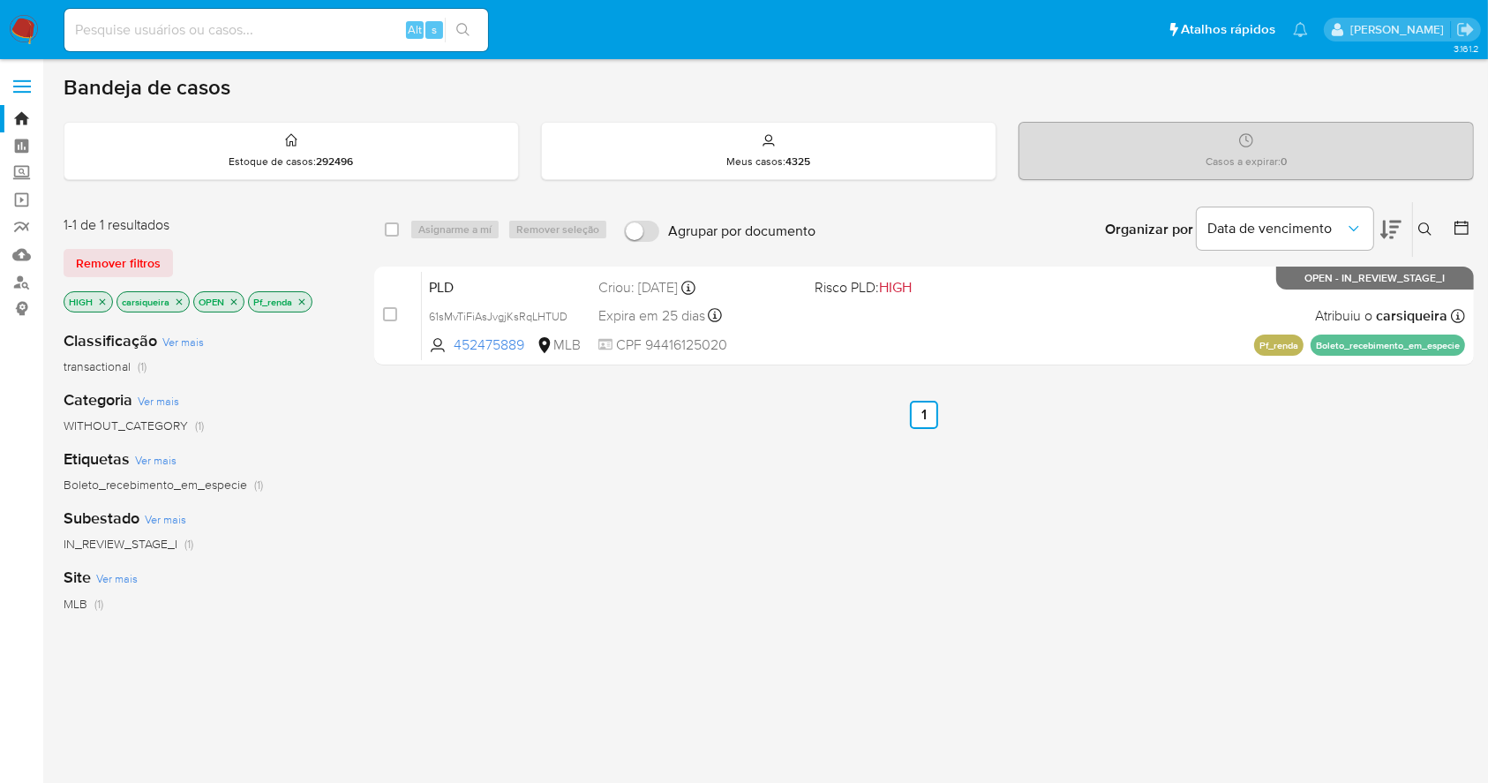
click at [30, 28] on img at bounding box center [24, 30] width 30 height 30
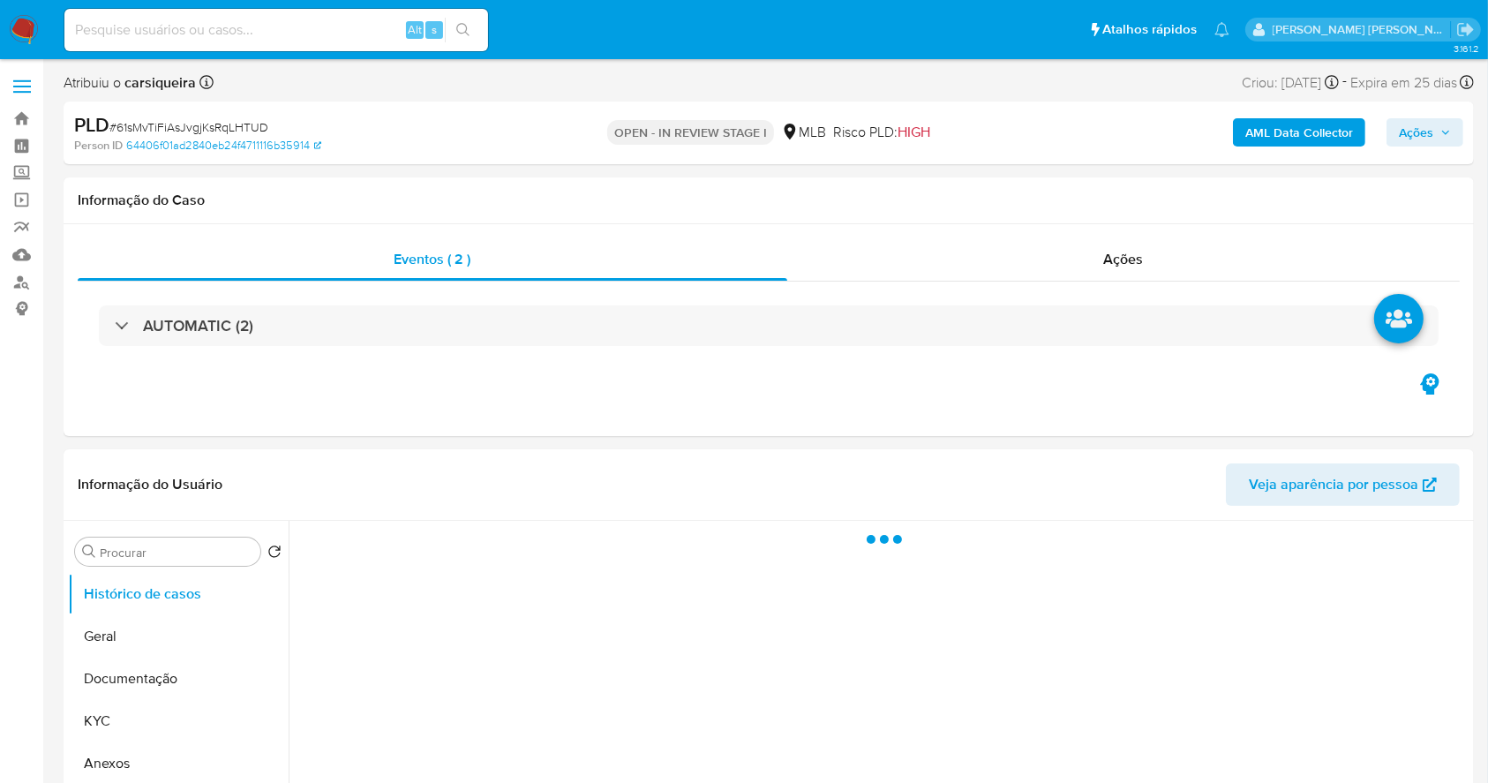
select select "10"
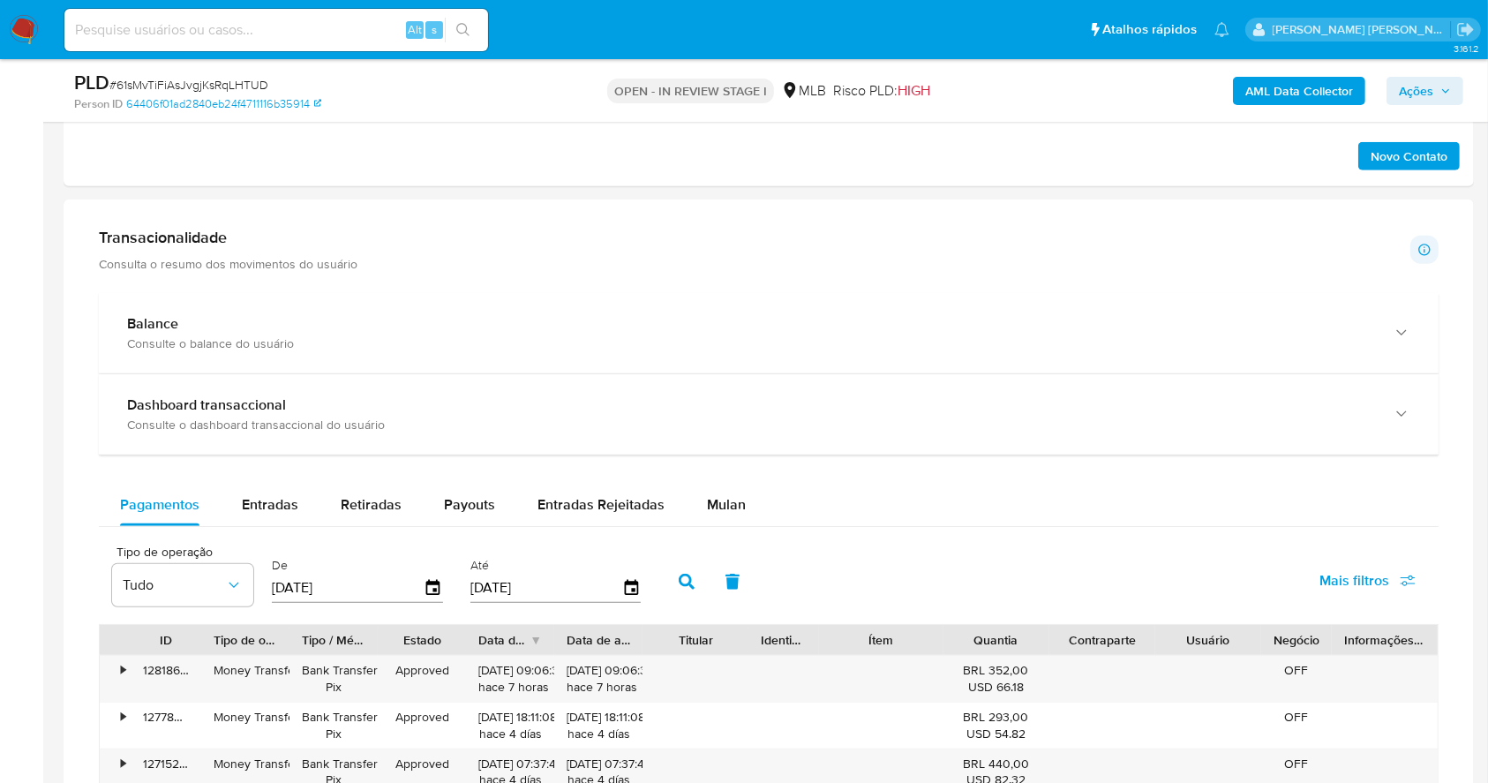
drag, startPoint x: 727, startPoint y: 498, endPoint x: 799, endPoint y: 465, distance: 78.6
click at [725, 498] on span "Mulan" at bounding box center [726, 504] width 39 height 20
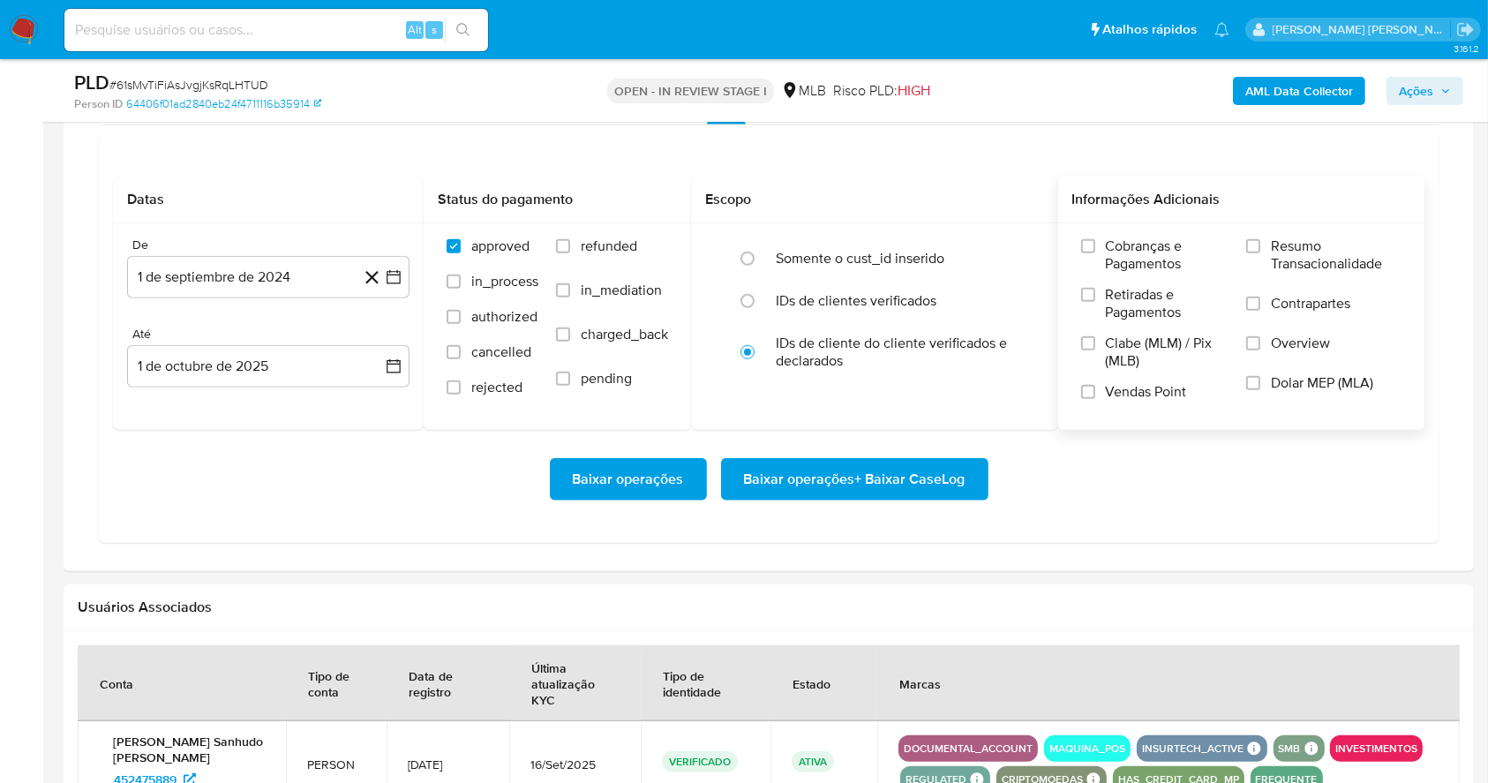
scroll to position [1595, 0]
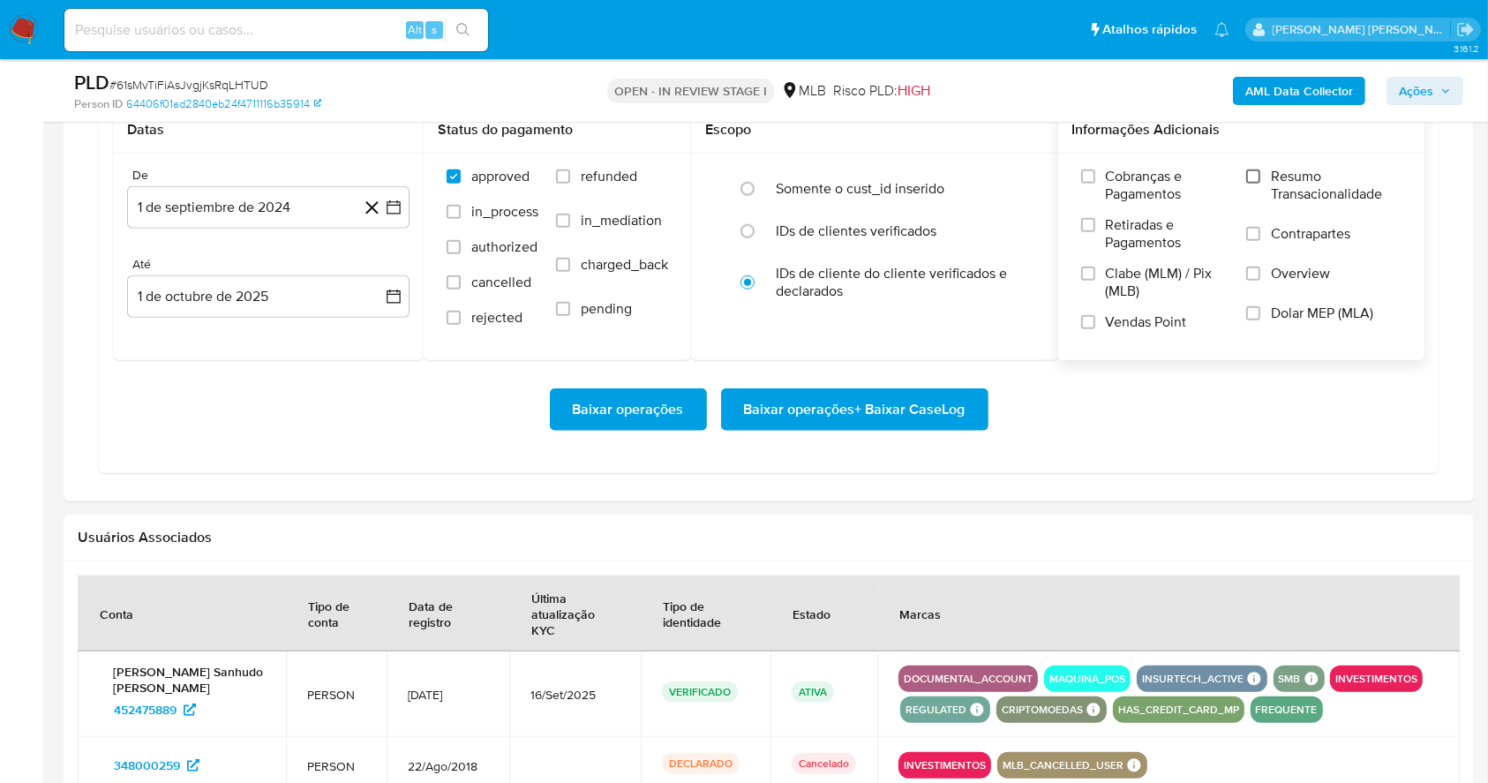
click at [1250, 173] on input "Resumo Transacionalidade" at bounding box center [1253, 176] width 14 height 14
drag, startPoint x: 1087, startPoint y: 318, endPoint x: 713, endPoint y: 257, distance: 379.1
click at [1084, 316] on input "Vendas Point" at bounding box center [1088, 322] width 14 height 14
click at [381, 202] on icon at bounding box center [372, 208] width 22 height 22
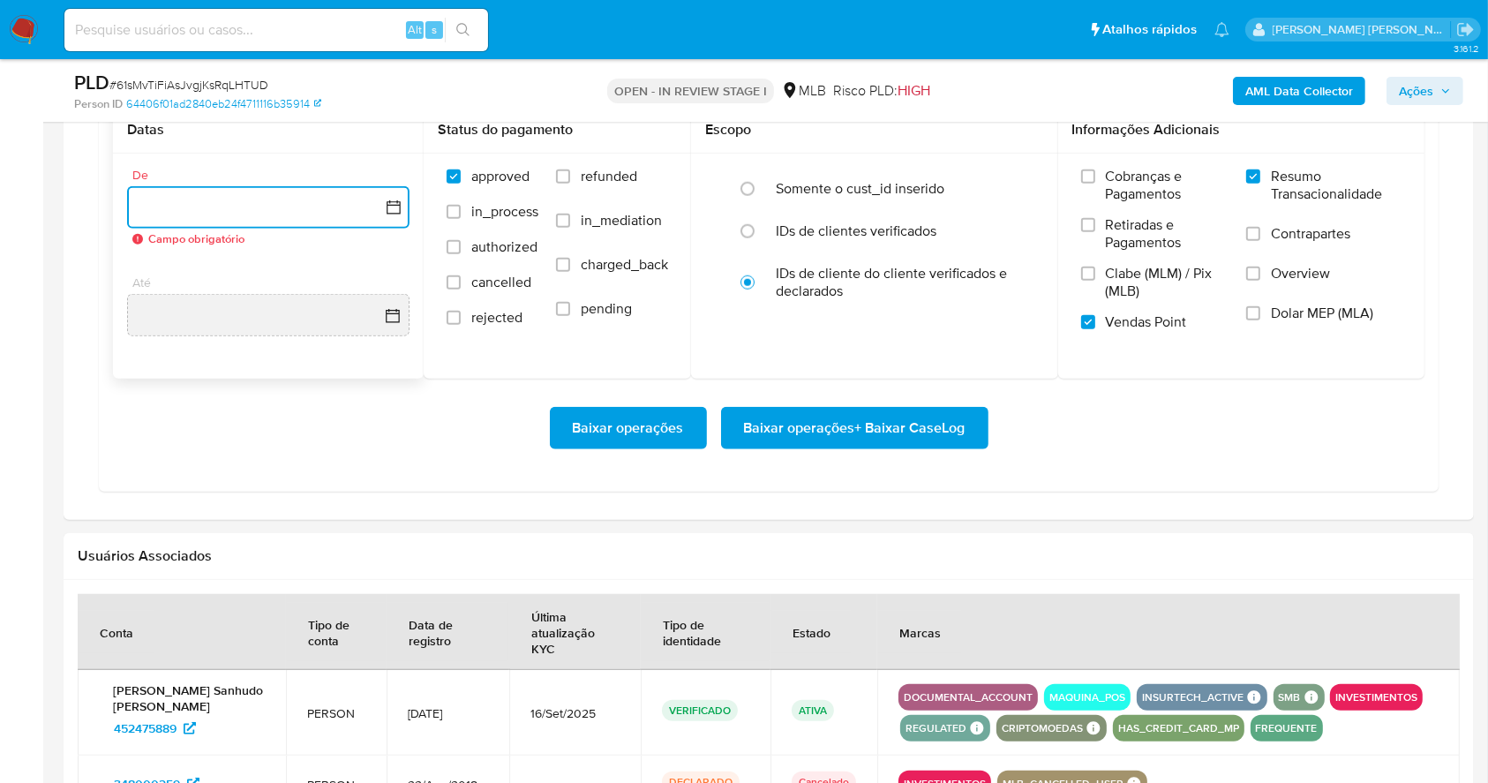
click at [389, 202] on icon "button" at bounding box center [394, 207] width 14 height 14
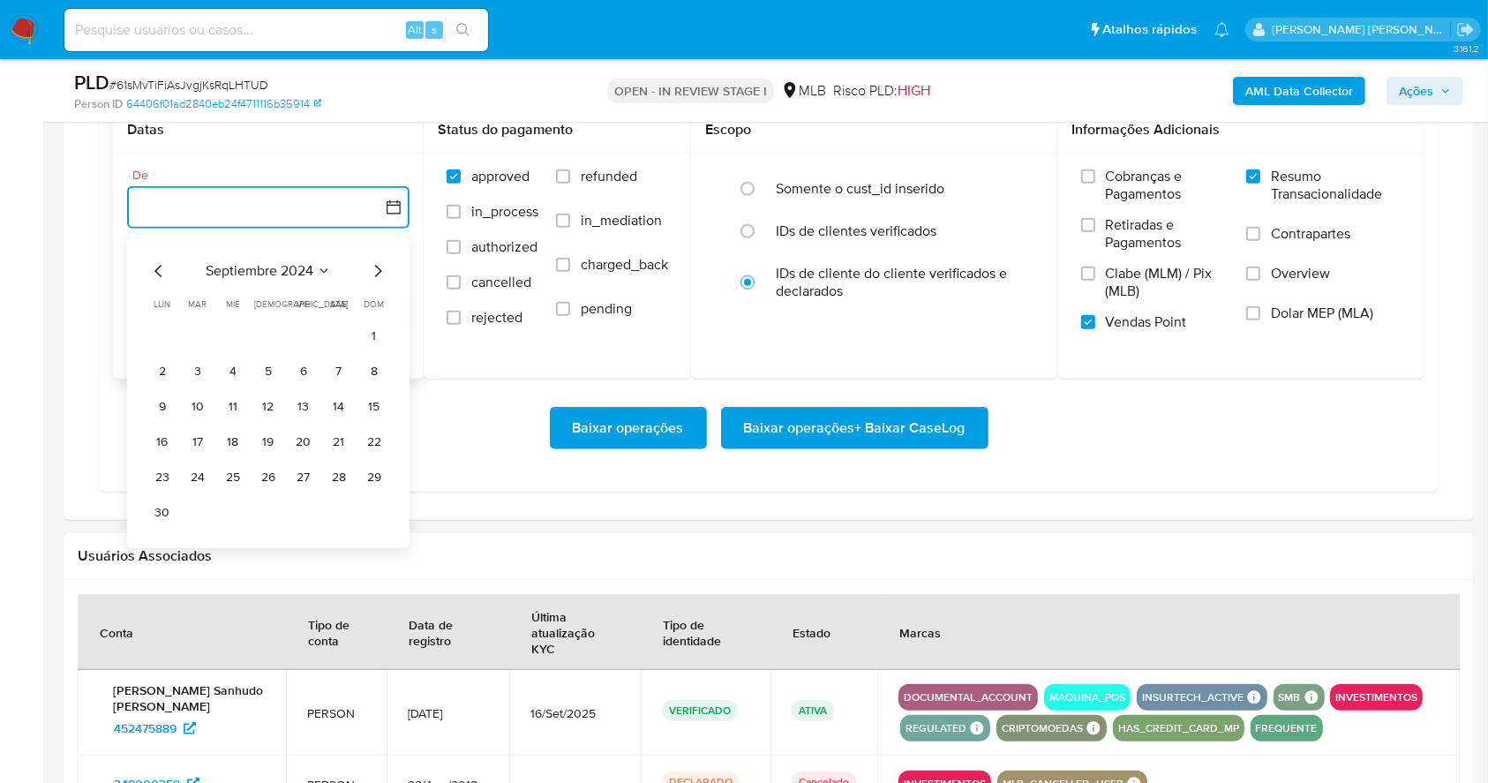
click at [379, 276] on icon "Mes siguiente" at bounding box center [377, 270] width 21 height 21
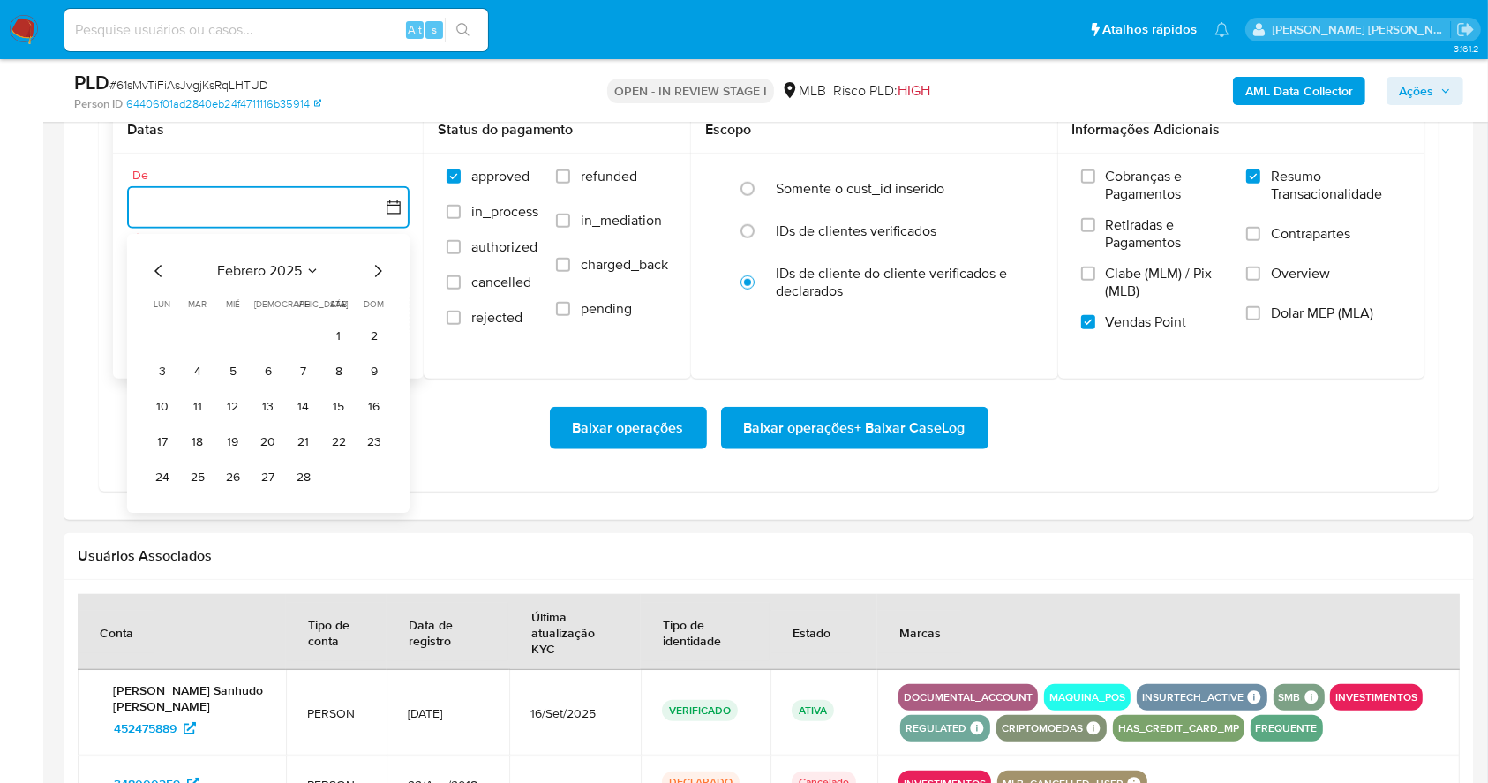
click at [379, 276] on icon "Mes siguiente" at bounding box center [377, 270] width 21 height 21
click at [378, 276] on icon "Mes siguiente" at bounding box center [377, 270] width 21 height 21
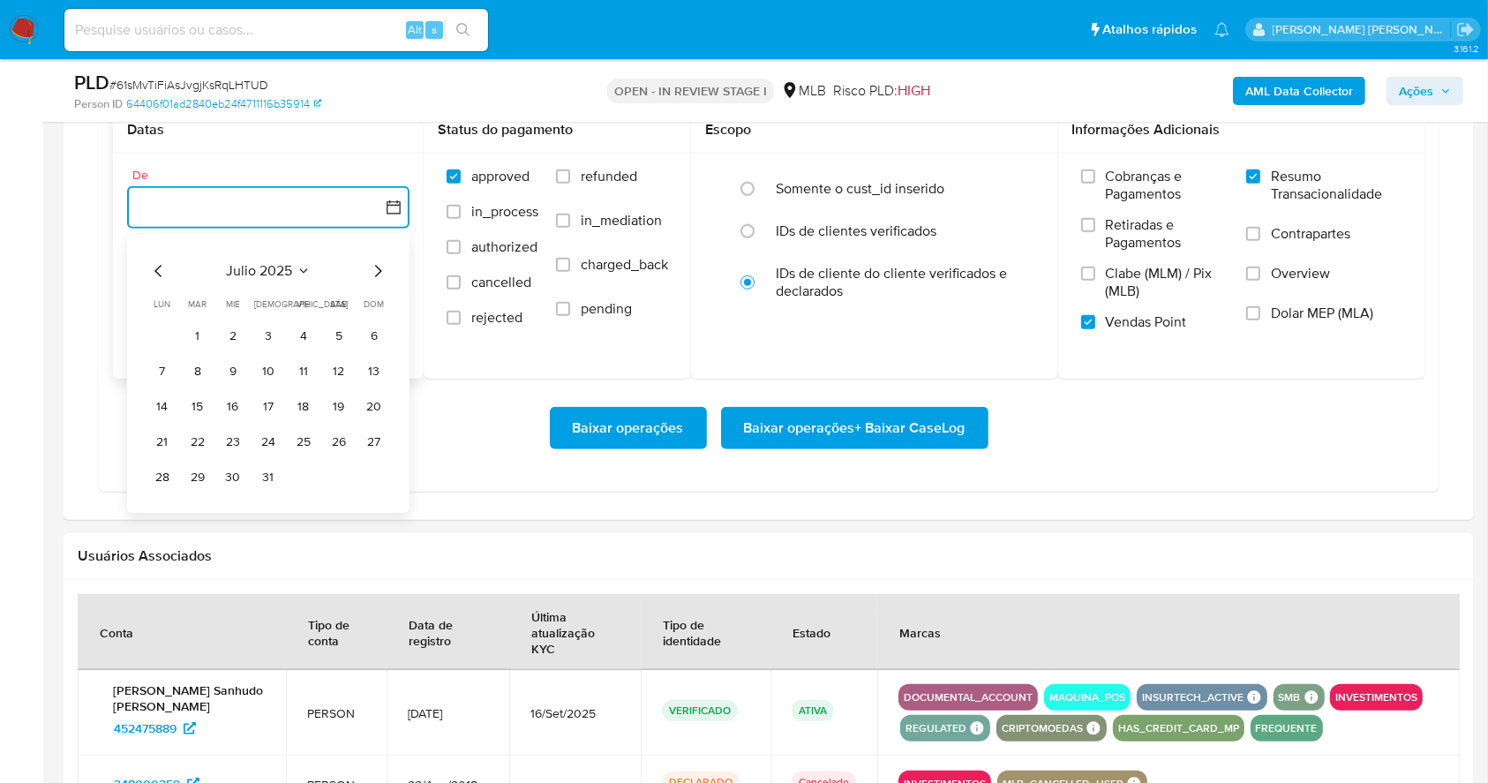
click at [378, 276] on icon "Mes siguiente" at bounding box center [377, 270] width 21 height 21
click at [307, 333] on button "1" at bounding box center [303, 336] width 28 height 28
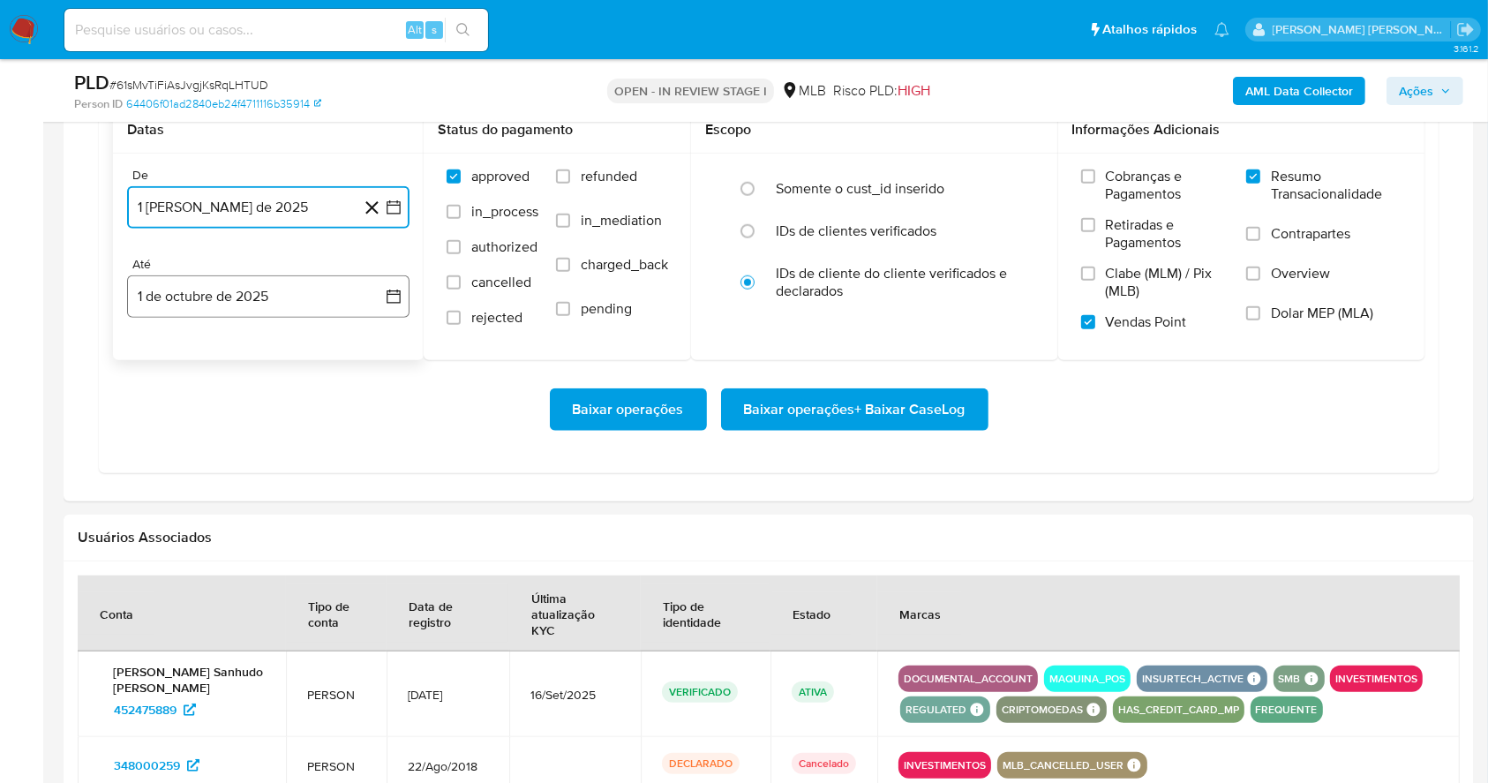
click at [296, 288] on button "1 de octubre de 2025" at bounding box center [268, 296] width 282 height 42
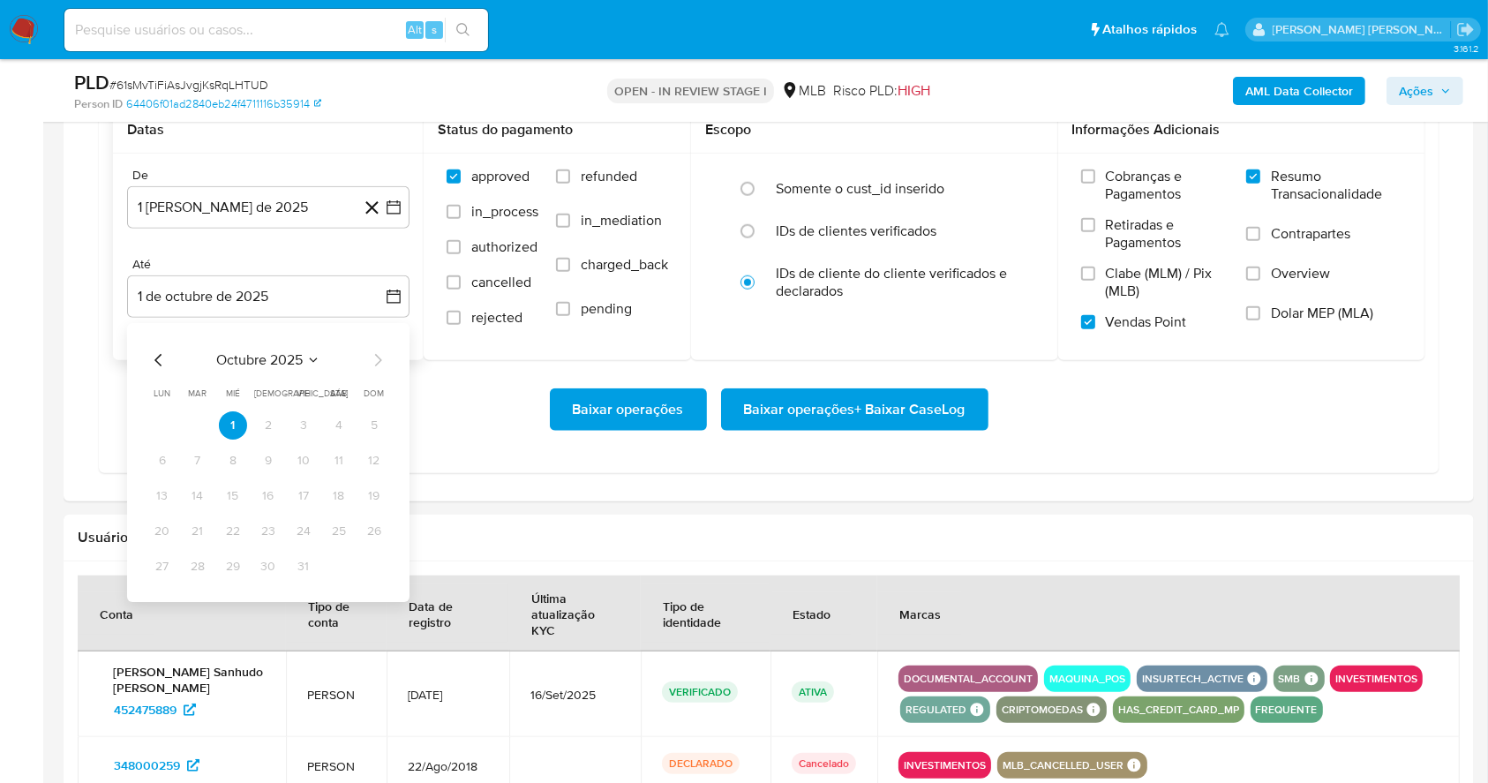
click at [146, 356] on div "octubre 2025 octubre 2025 lun lunes mar martes mié miércoles jue jueves vie vie…" at bounding box center [268, 462] width 282 height 279
click at [156, 360] on icon "Mes anterior" at bounding box center [157, 360] width 7 height 12
click at [198, 568] on button "30" at bounding box center [198, 566] width 28 height 28
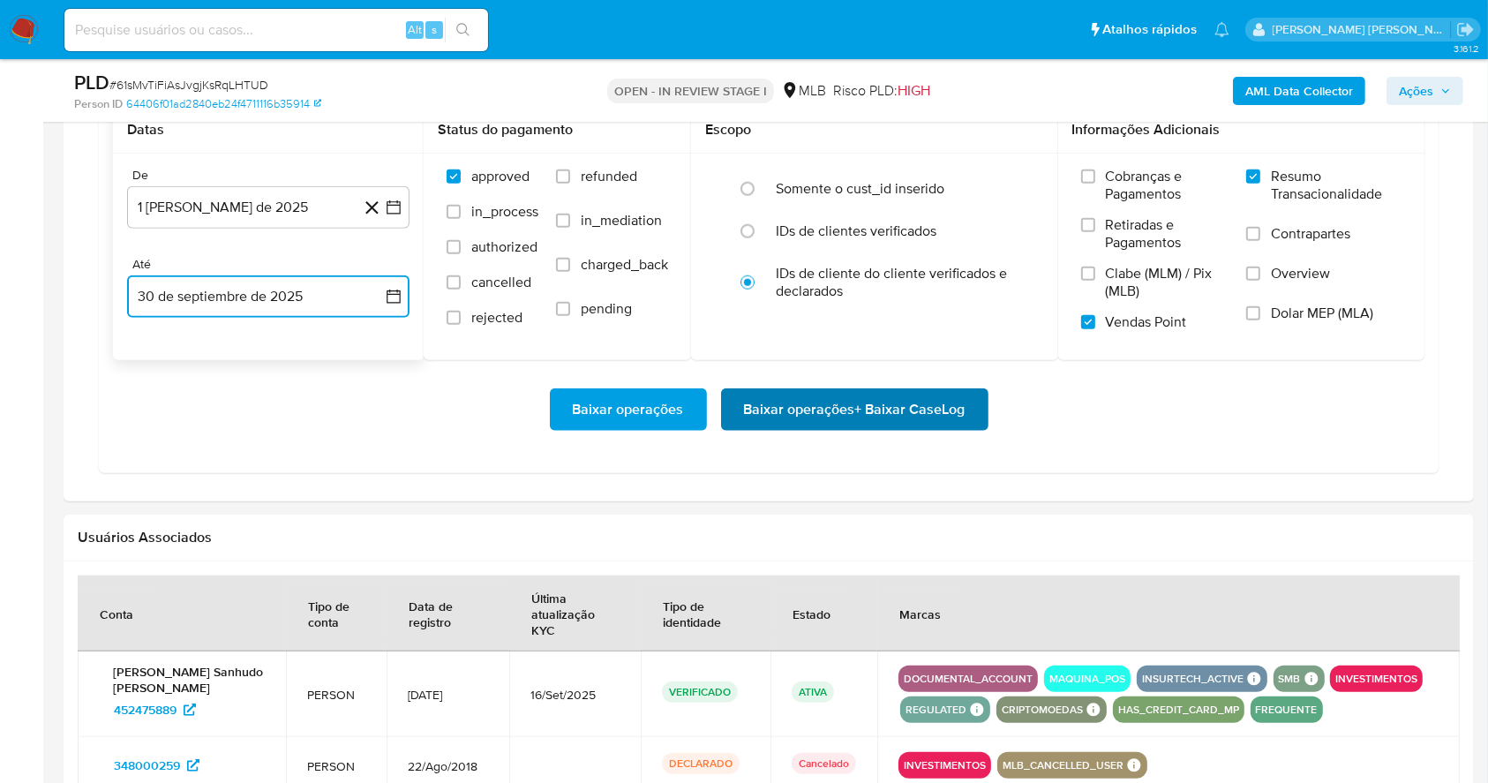
click at [880, 404] on span "Baixar operações + Baixar CaseLog" at bounding box center [854, 409] width 221 height 39
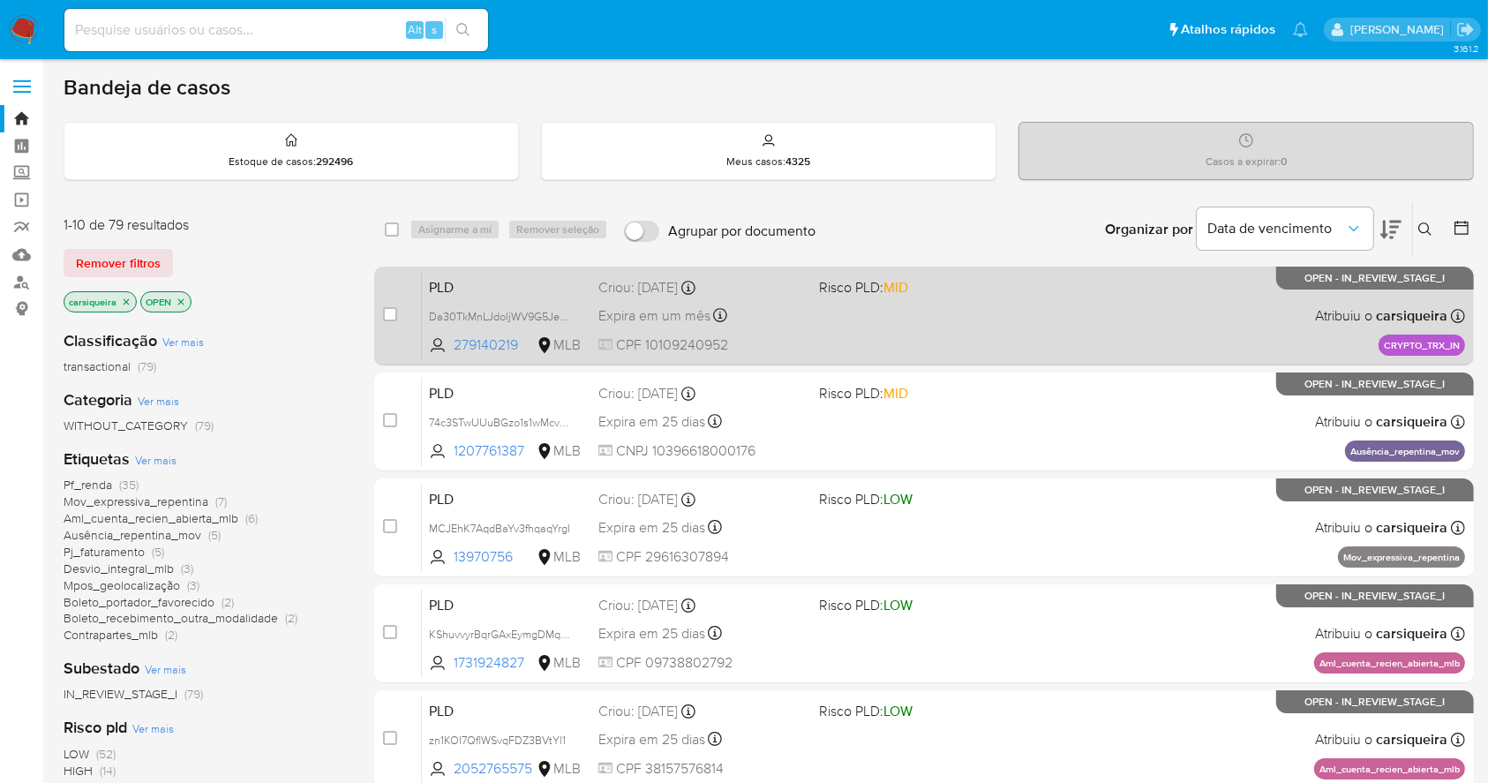
drag, startPoint x: 20, startPoint y: 24, endPoint x: 662, endPoint y: 338, distance: 714.3
click at [20, 25] on img at bounding box center [24, 30] width 30 height 30
